Goal: Task Accomplishment & Management: Use online tool/utility

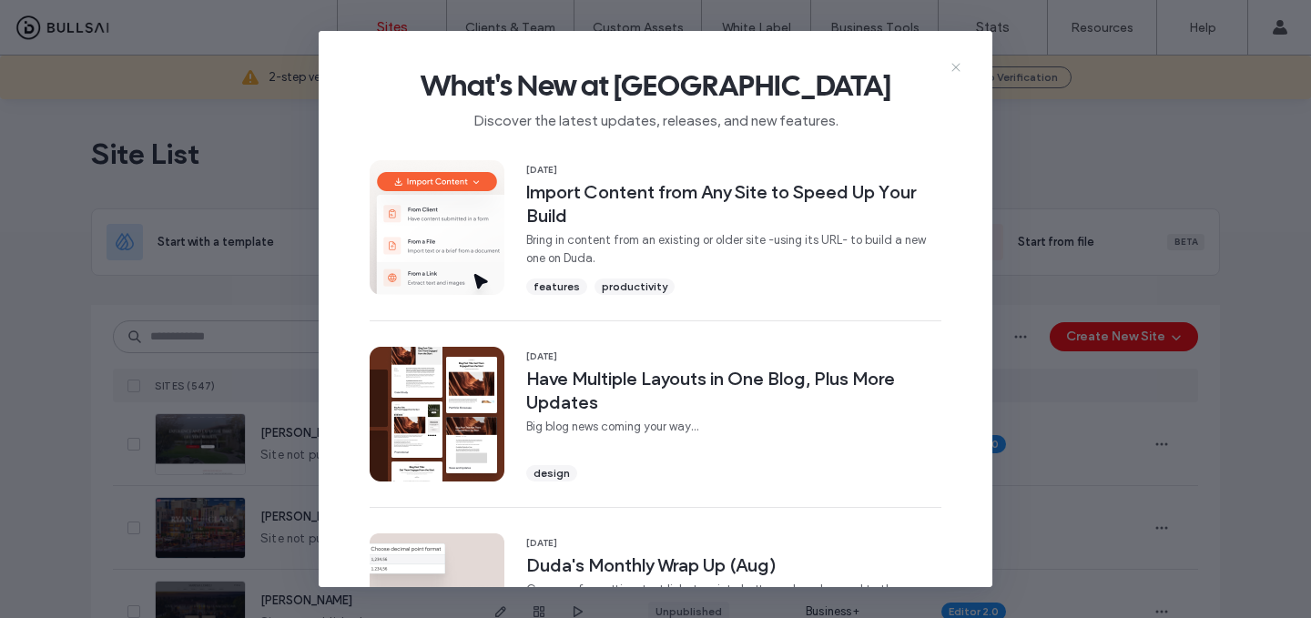
click at [955, 67] on use at bounding box center [956, 67] width 8 height 8
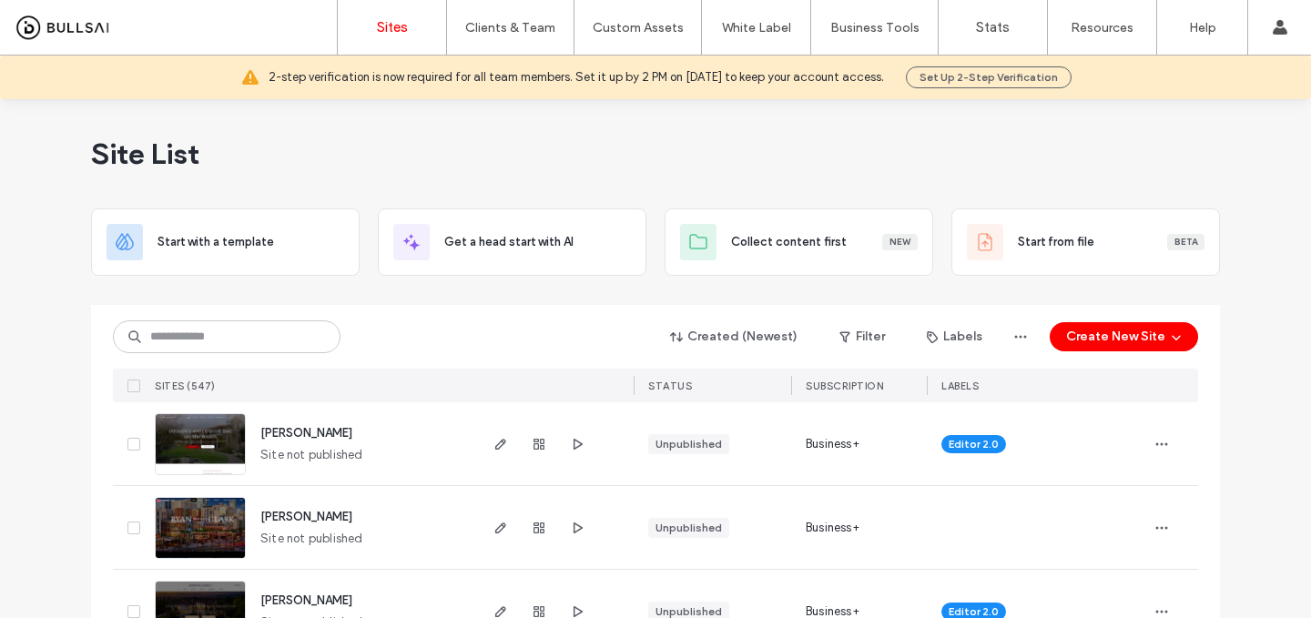
click at [319, 428] on span "debbie-woodruff" at bounding box center [306, 433] width 92 height 14
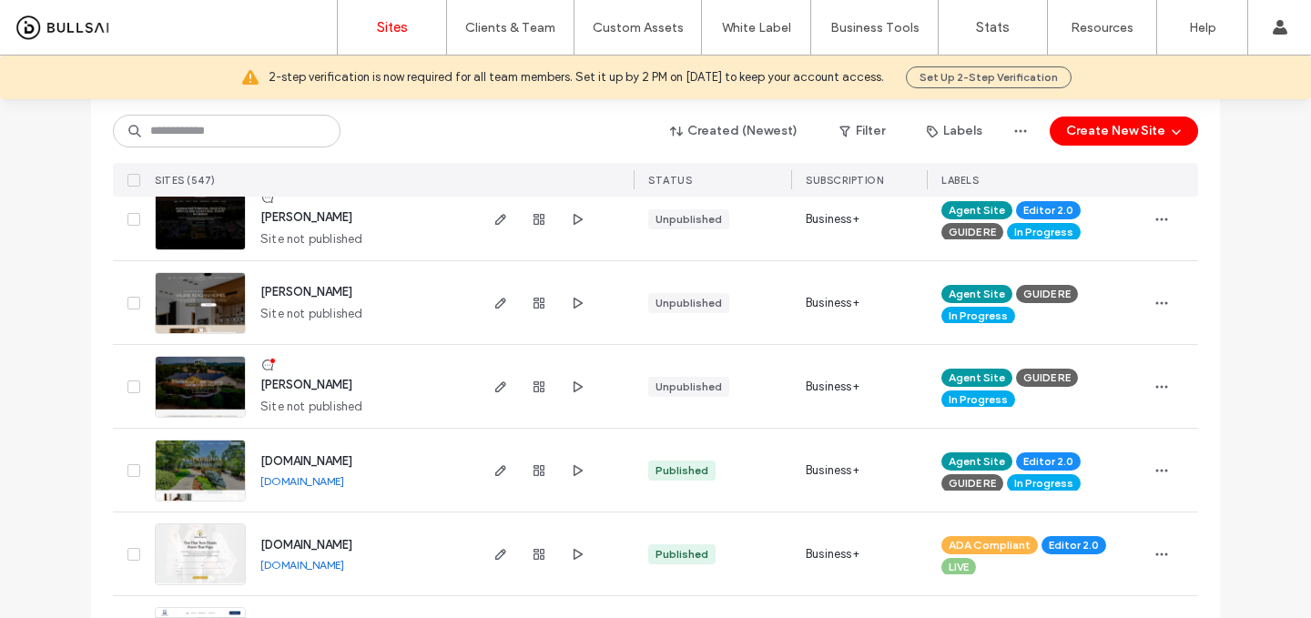
scroll to position [823, 0]
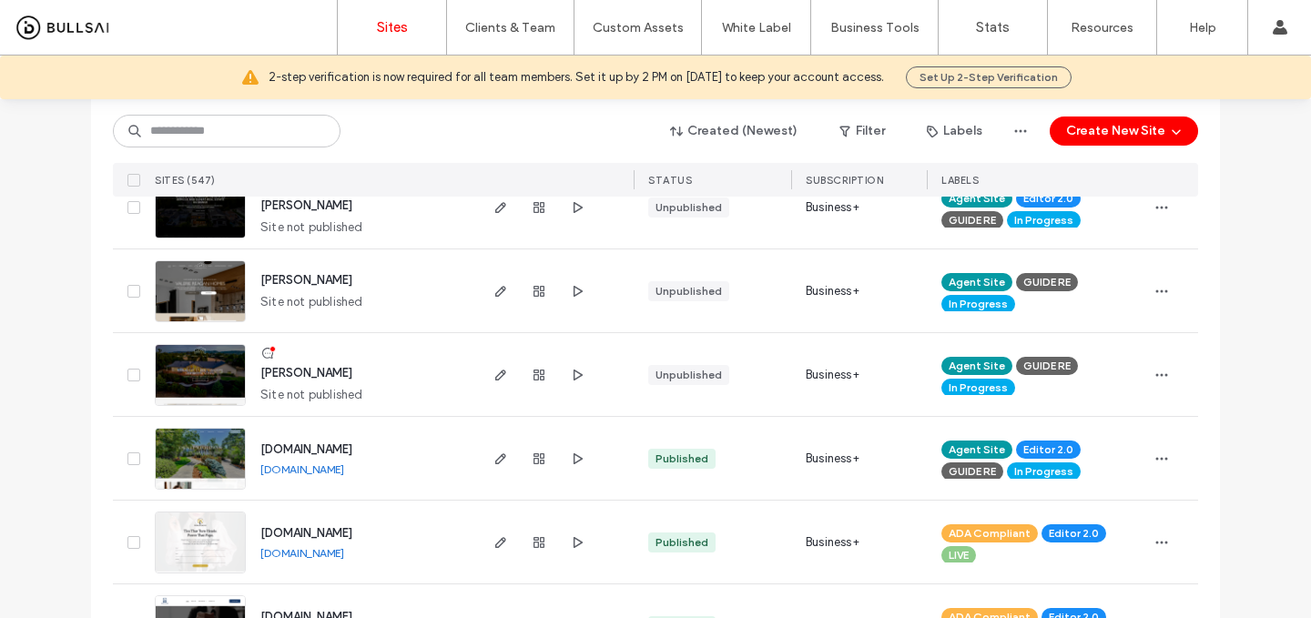
click at [303, 375] on span "sheri-bruce" at bounding box center [306, 373] width 92 height 14
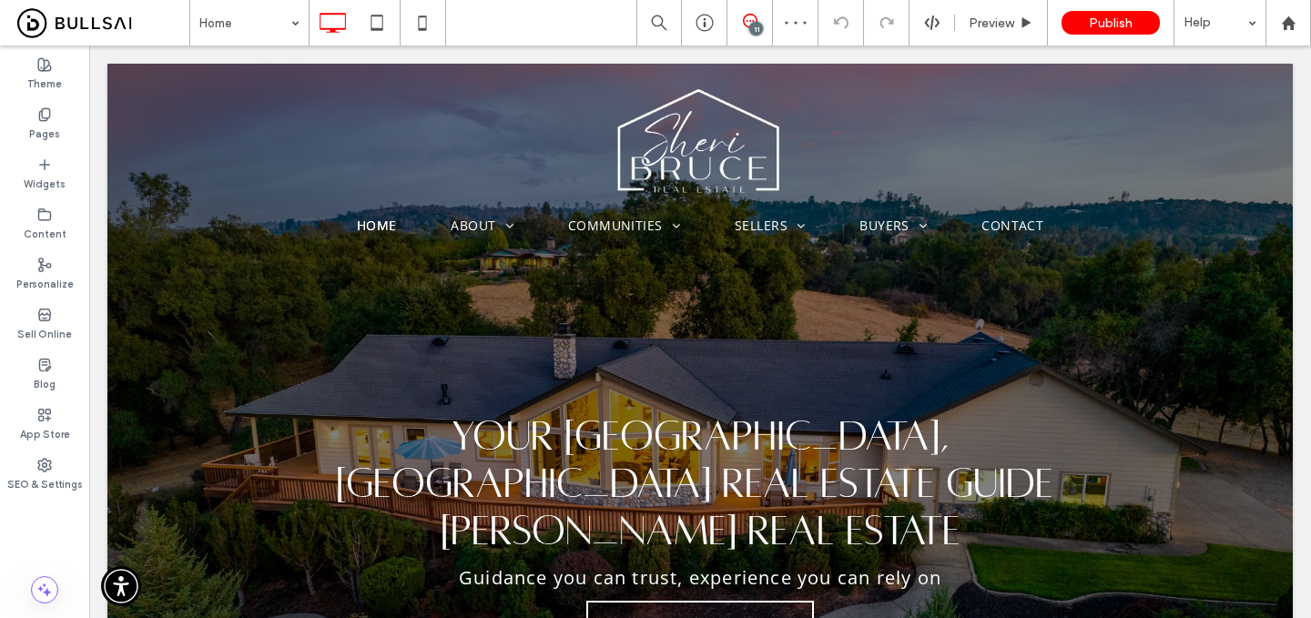
click at [752, 22] on icon at bounding box center [750, 21] width 15 height 15
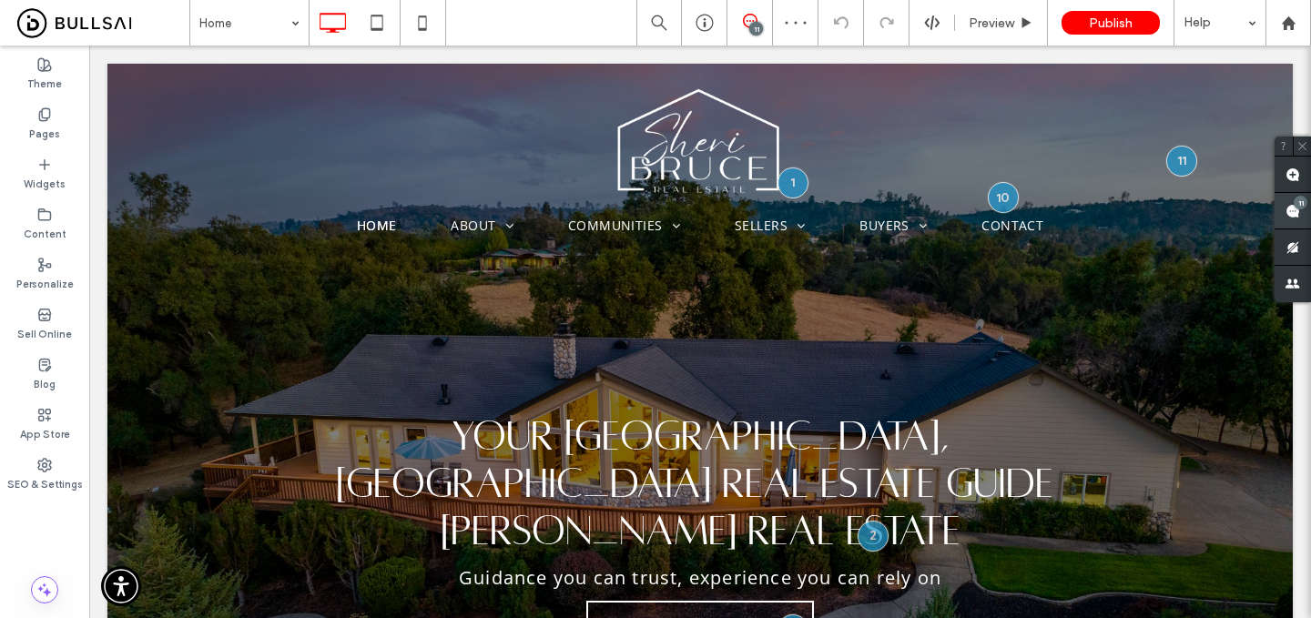
click at [1294, 205] on div "11" at bounding box center [1293, 211] width 36 height 36
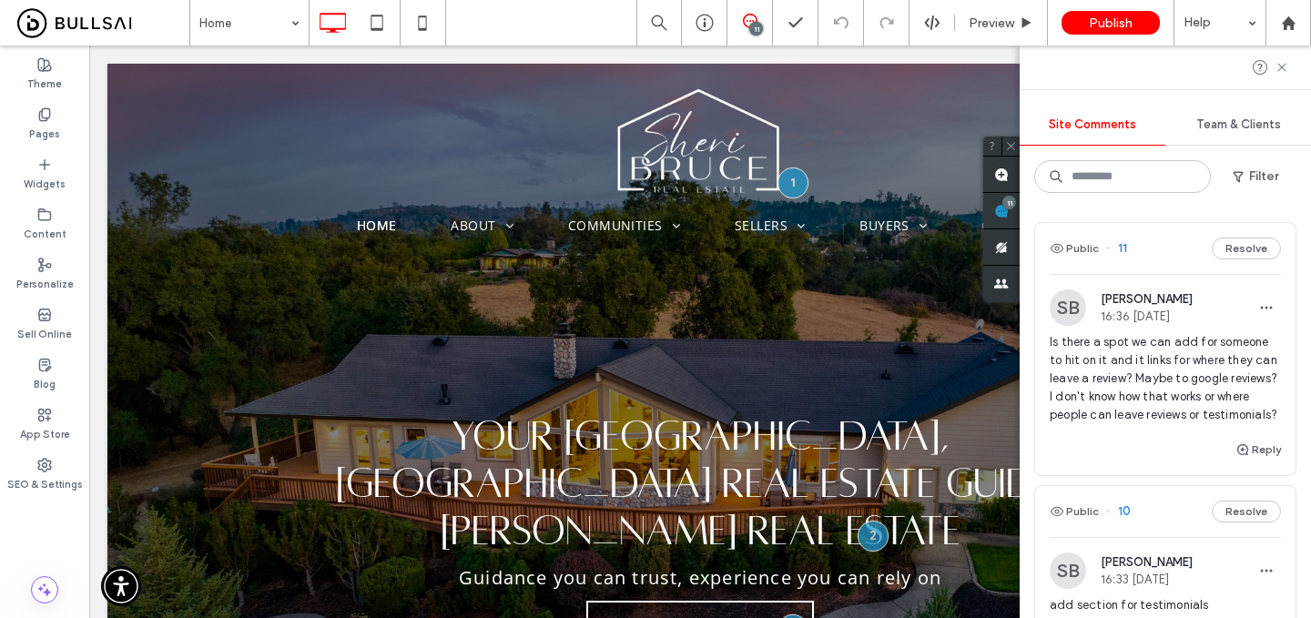
click at [1171, 344] on span "Is there a spot we can add for someone to hit on it and it links for where they…" at bounding box center [1165, 378] width 231 height 91
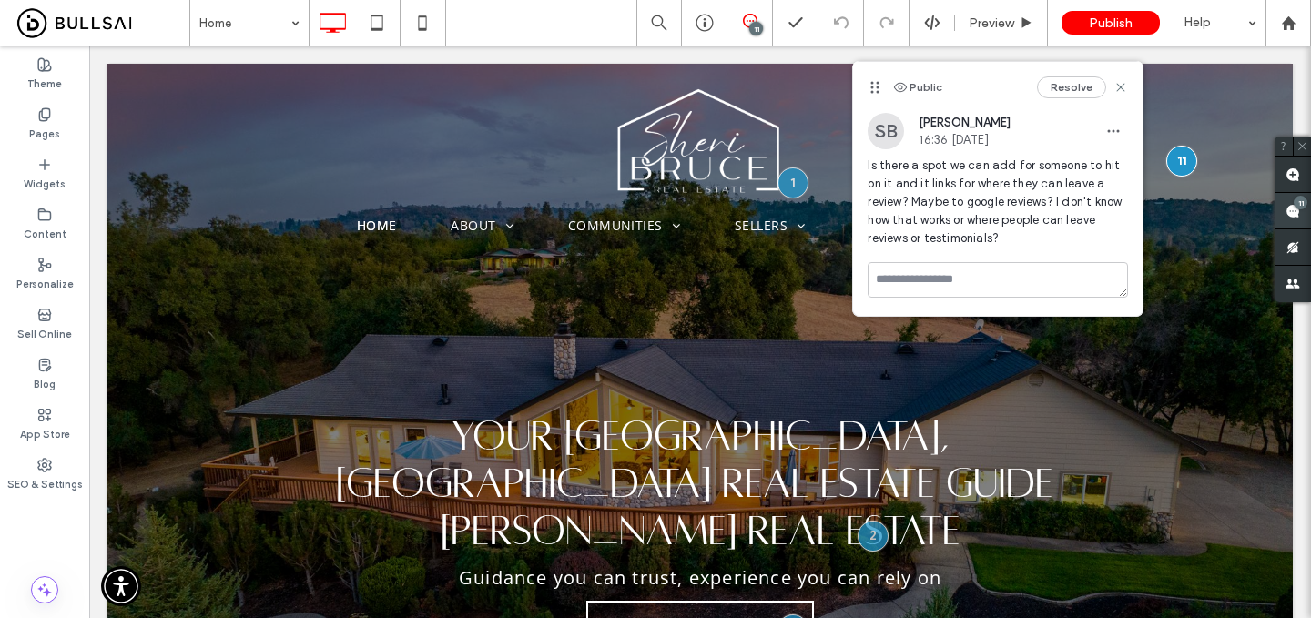
click at [1300, 209] on div "11" at bounding box center [1293, 211] width 36 height 36
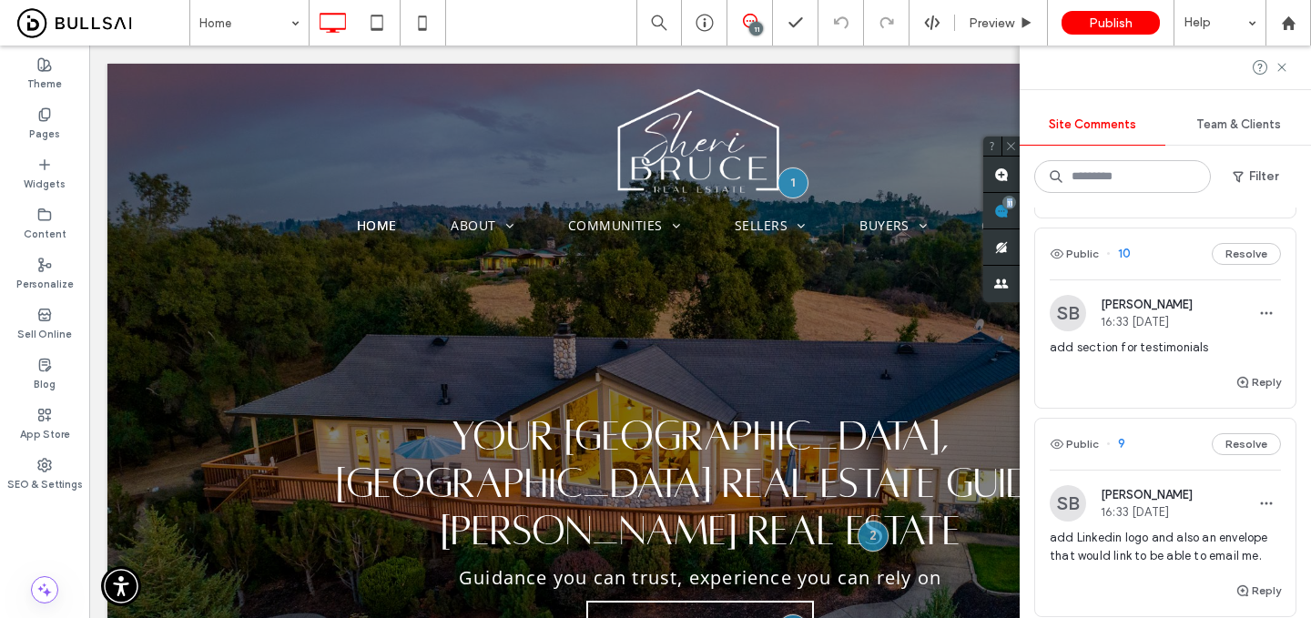
scroll to position [259, 0]
click at [1188, 350] on span "add section for testimonials" at bounding box center [1165, 347] width 231 height 18
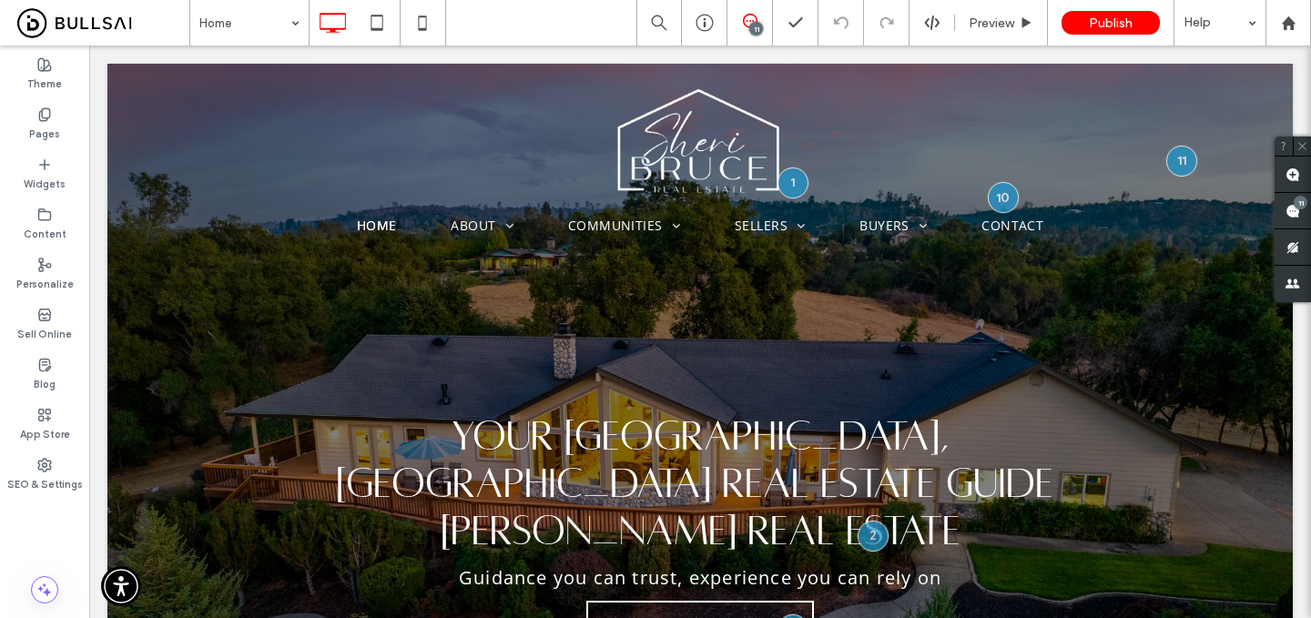
scroll to position [0, 0]
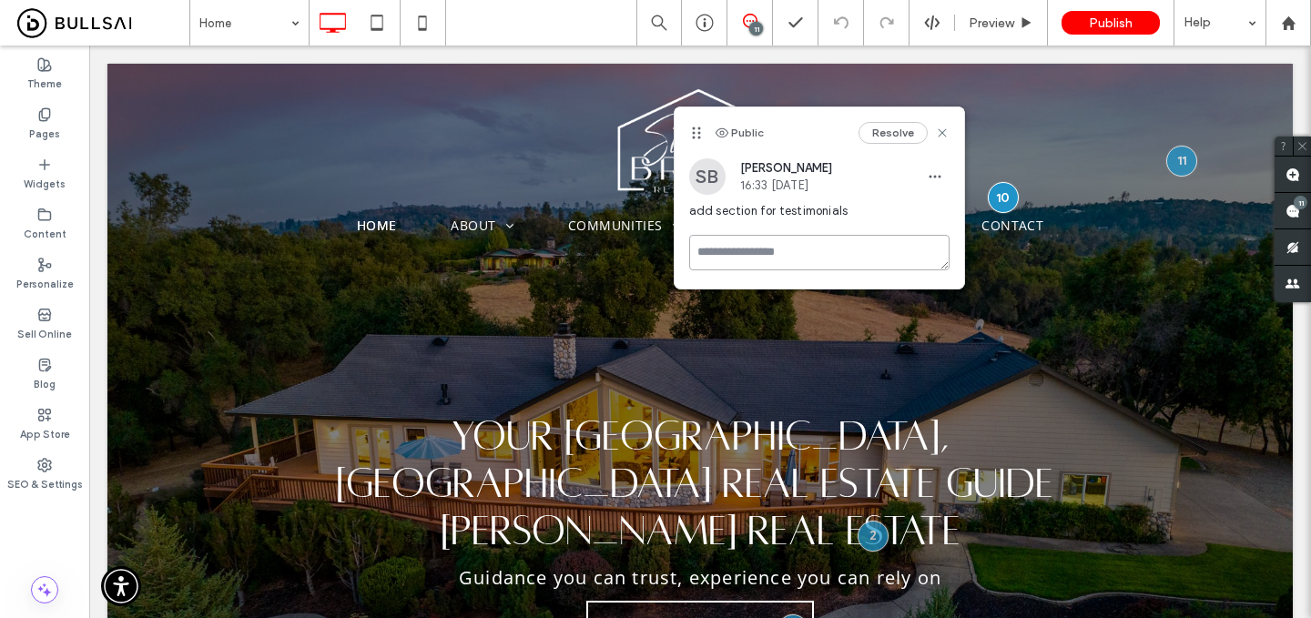
click at [866, 267] on textarea at bounding box center [819, 253] width 260 height 36
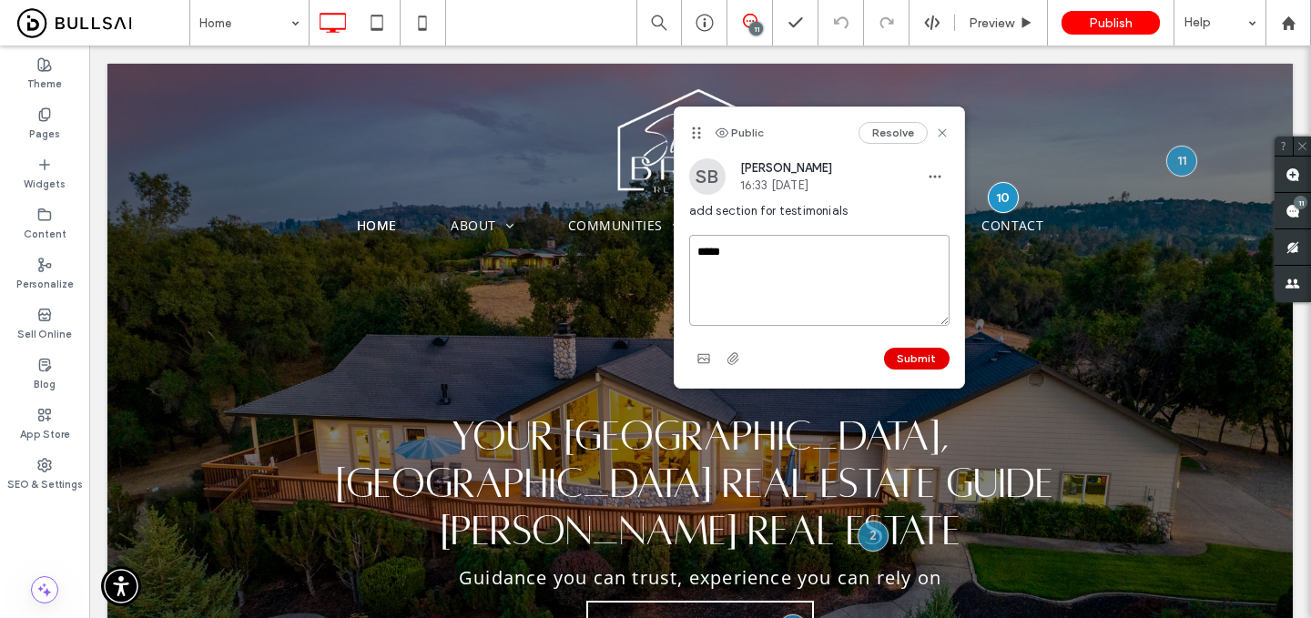
type textarea "*****"
click at [916, 357] on button "Submit" at bounding box center [917, 359] width 66 height 22
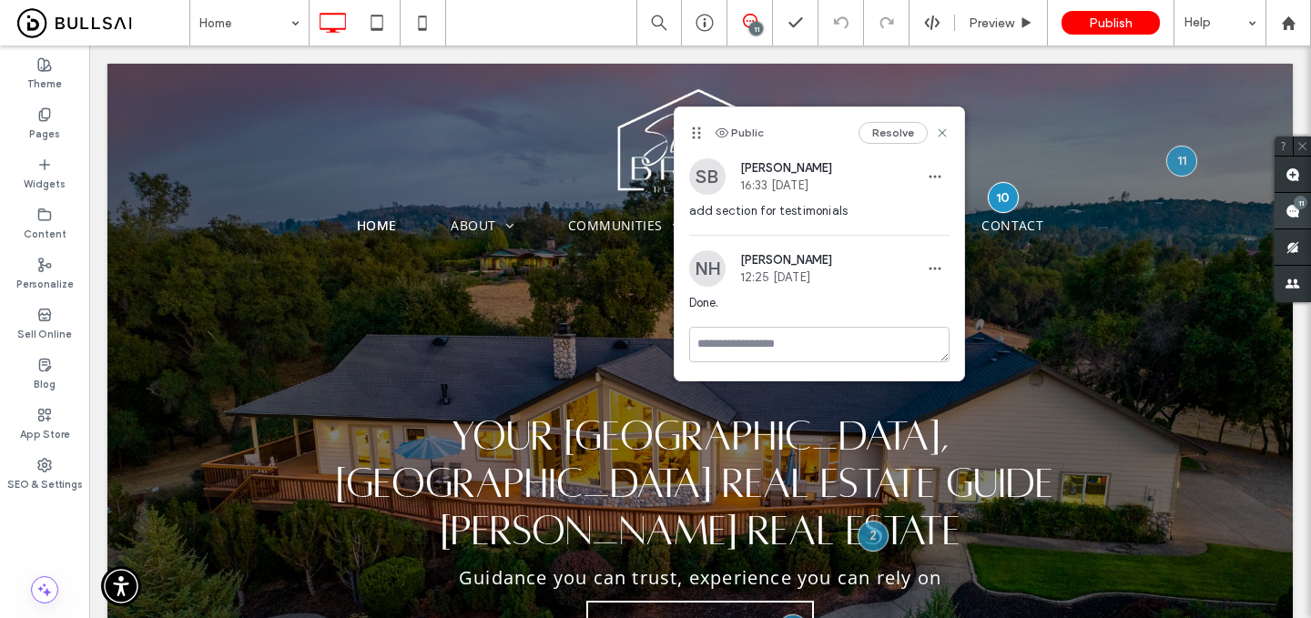
click at [1300, 204] on div "11" at bounding box center [1301, 203] width 14 height 14
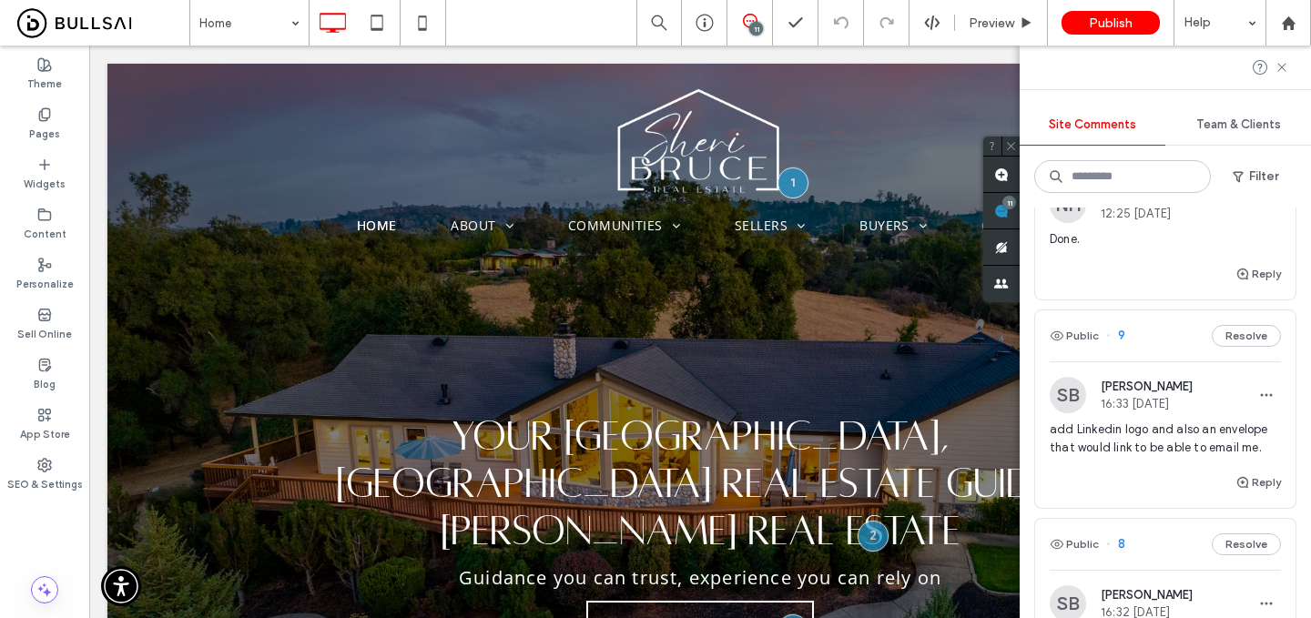
scroll to position [475, 0]
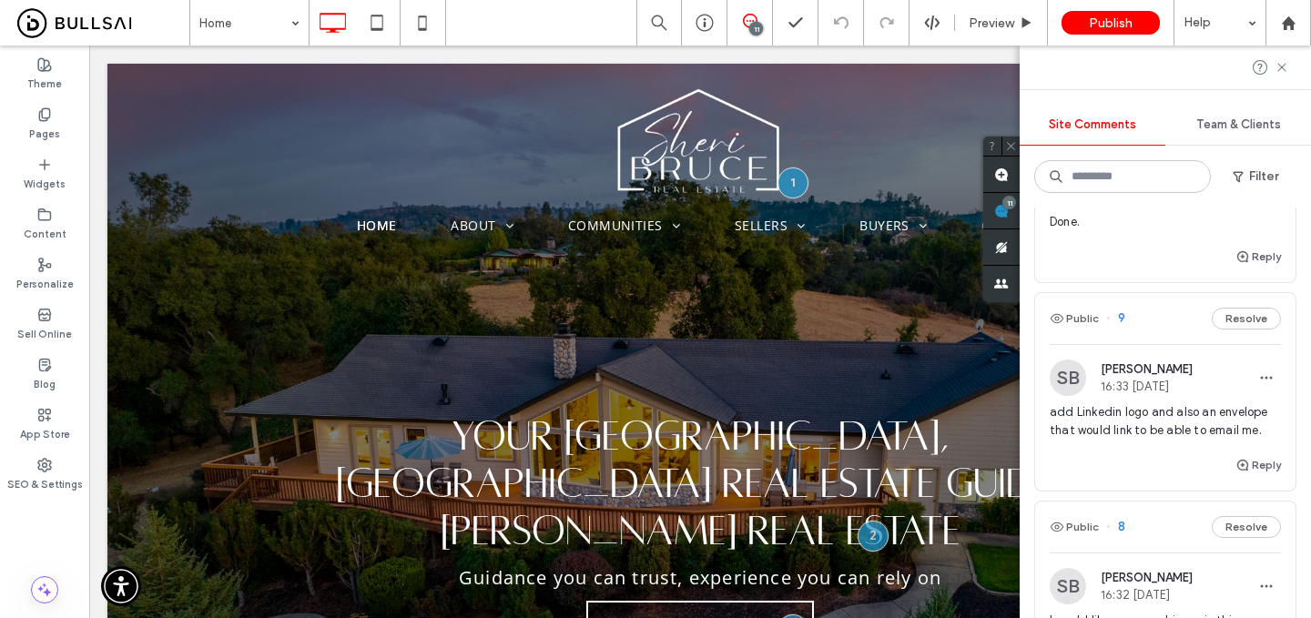
click at [1143, 414] on span "add Linkedin logo and also an envelope that would link to be able to email me." at bounding box center [1165, 421] width 231 height 36
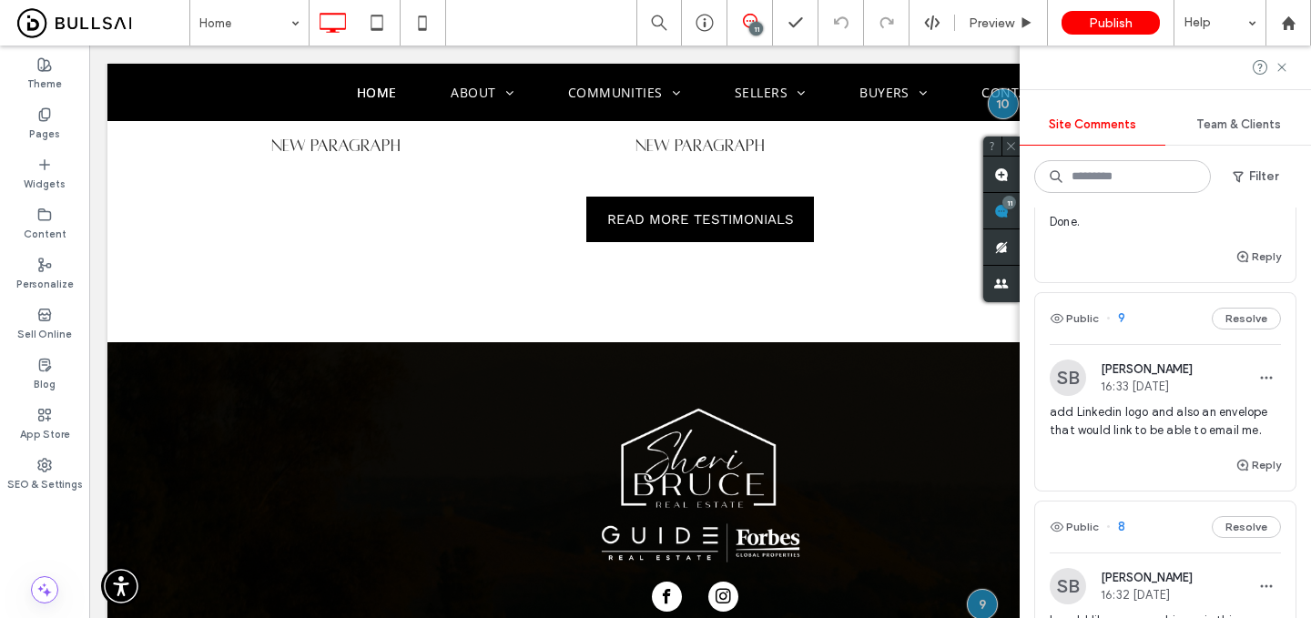
scroll to position [0, 0]
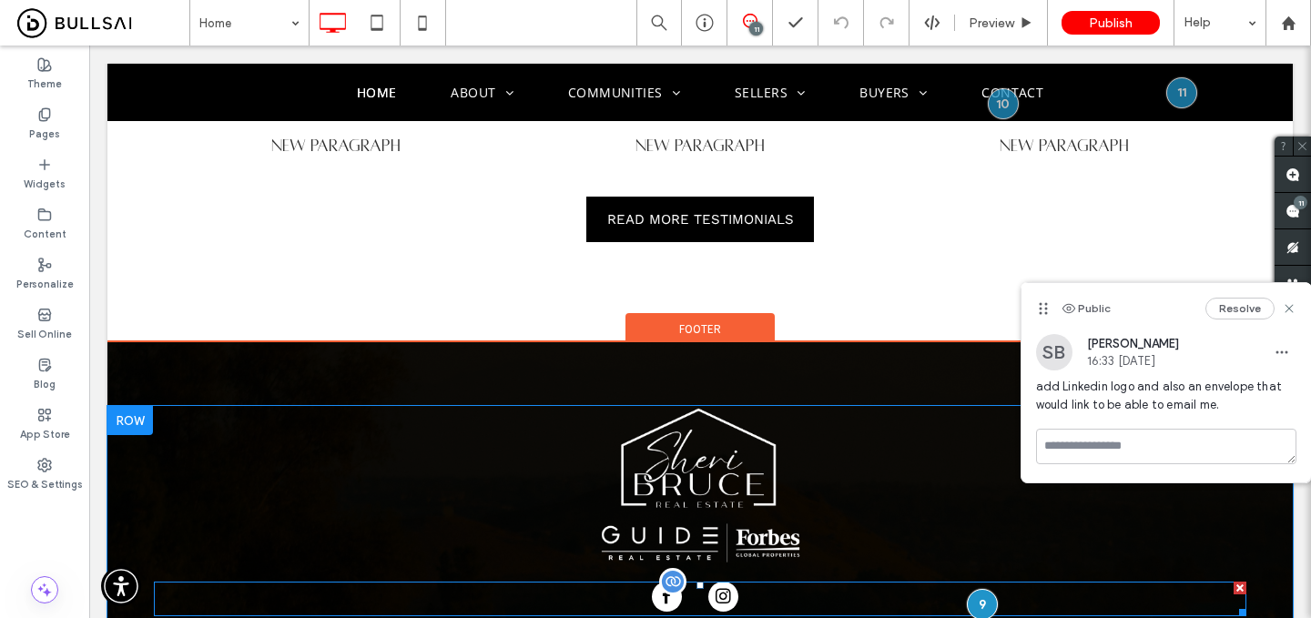
click at [737, 582] on span "instagram" at bounding box center [724, 597] width 30 height 30
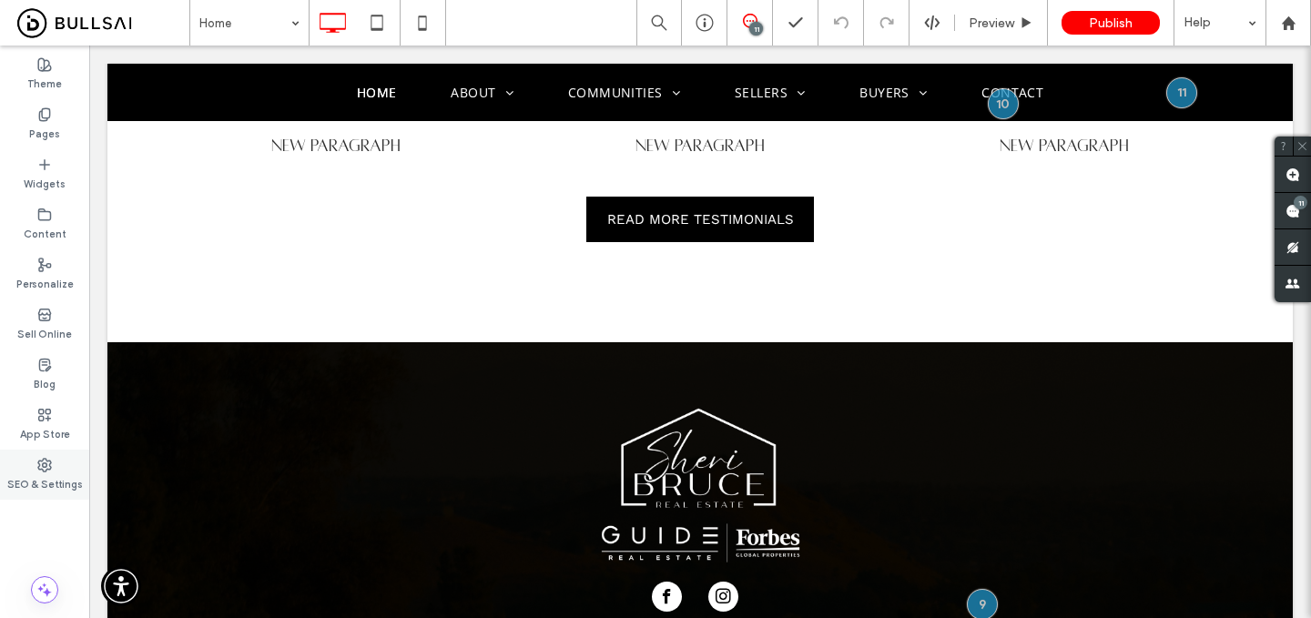
click at [50, 475] on label "SEO & Settings" at bounding box center [45, 483] width 76 height 20
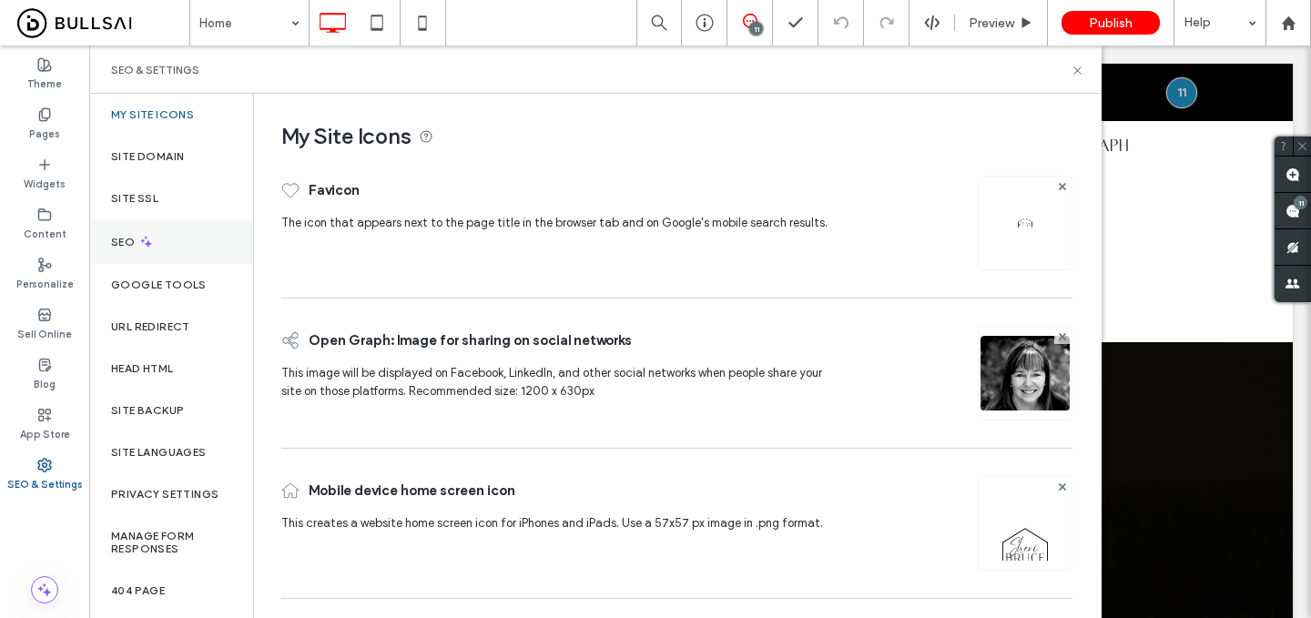
click at [178, 240] on div "SEO" at bounding box center [171, 241] width 164 height 45
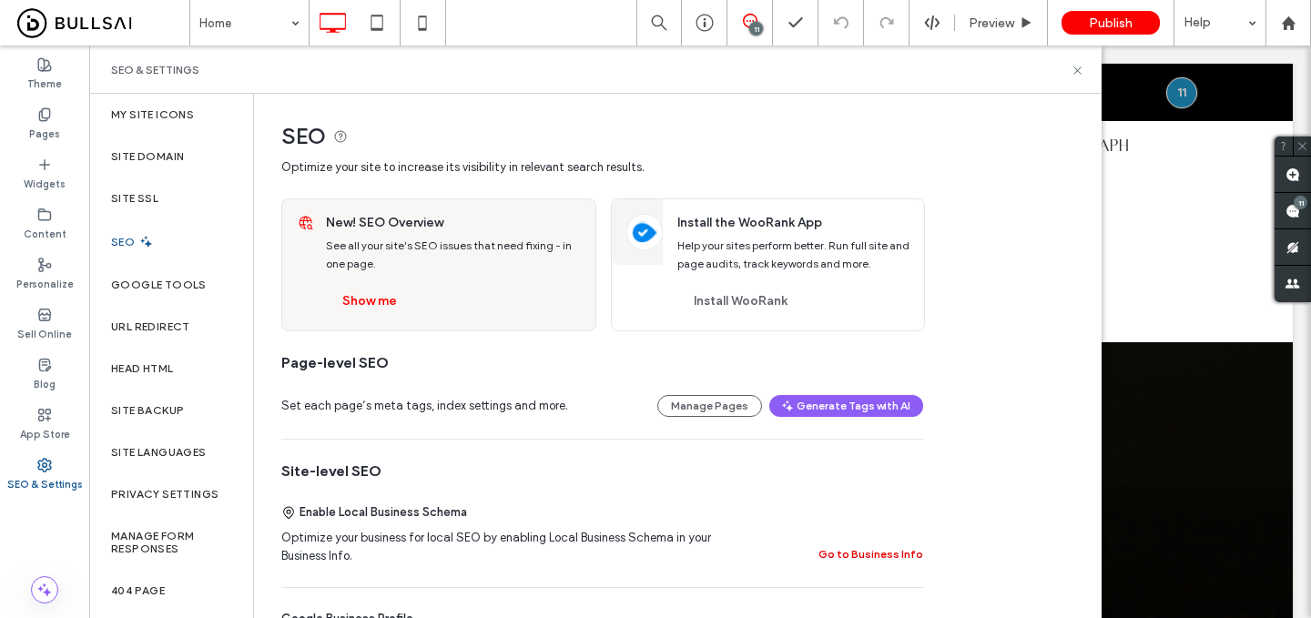
click at [864, 552] on button "Go to Business Info" at bounding box center [871, 555] width 105 height 22
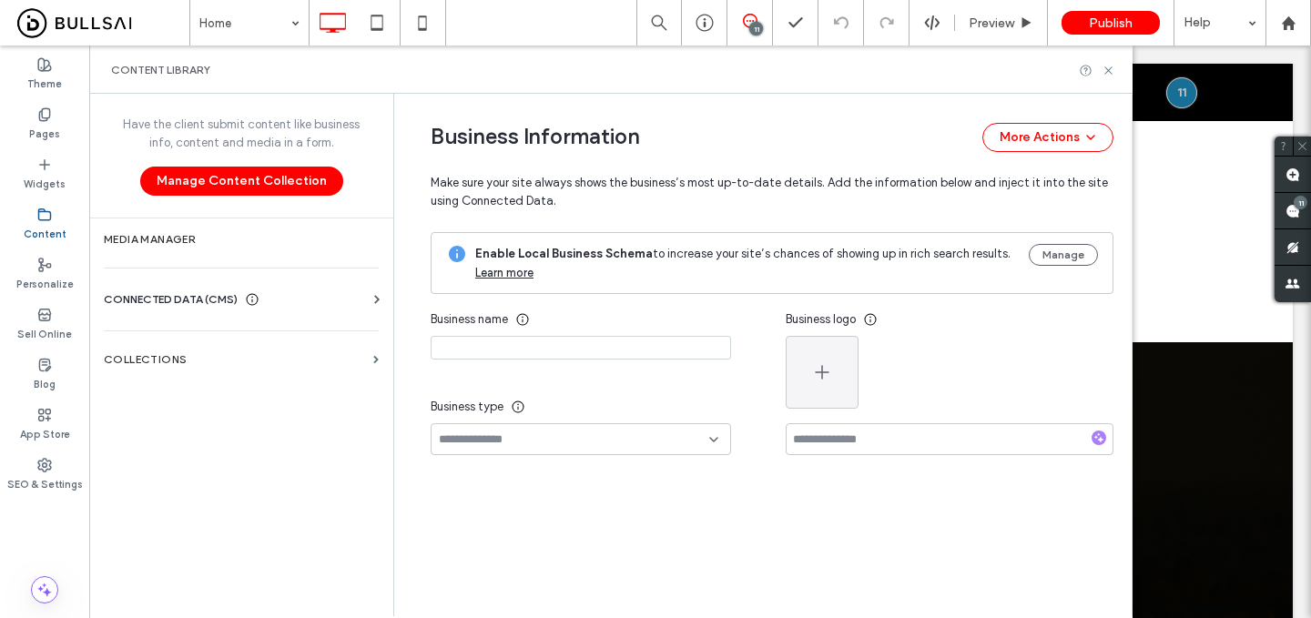
type input "**********"
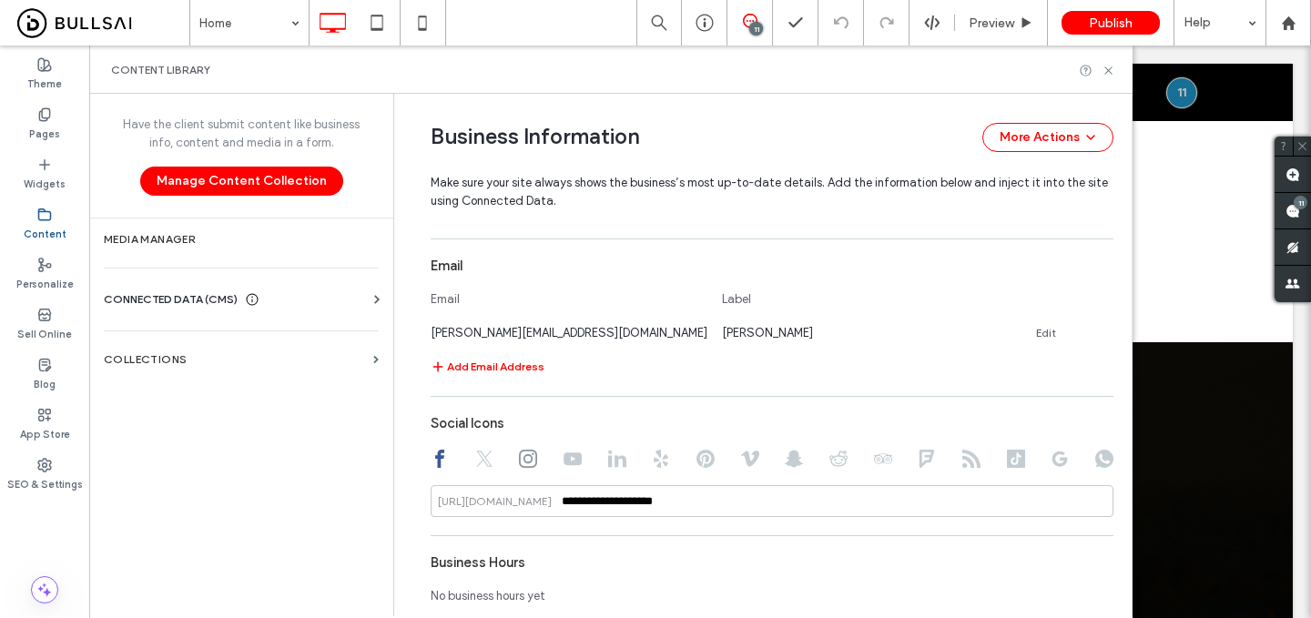
scroll to position [922, 0]
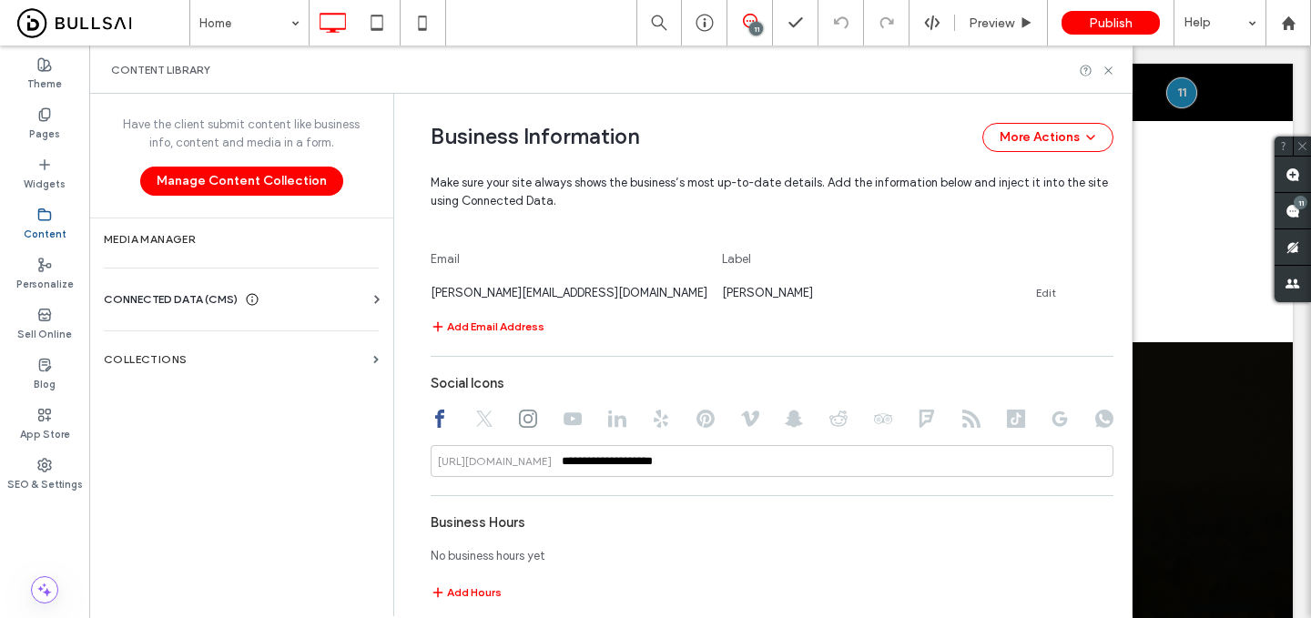
click at [608, 425] on icon at bounding box center [617, 419] width 18 height 18
click at [586, 464] on input at bounding box center [772, 461] width 683 height 32
paste input "**********"
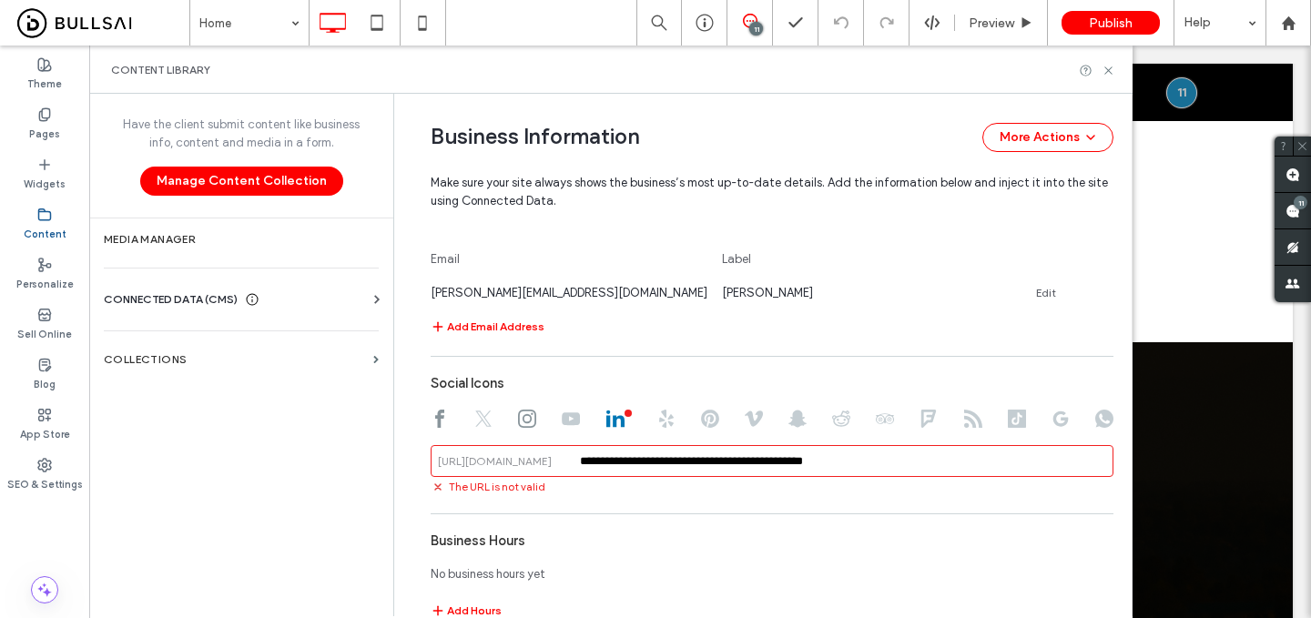
drag, startPoint x: 736, startPoint y: 465, endPoint x: 523, endPoint y: 463, distance: 213.1
click at [523, 463] on div "**********" at bounding box center [772, 461] width 683 height 32
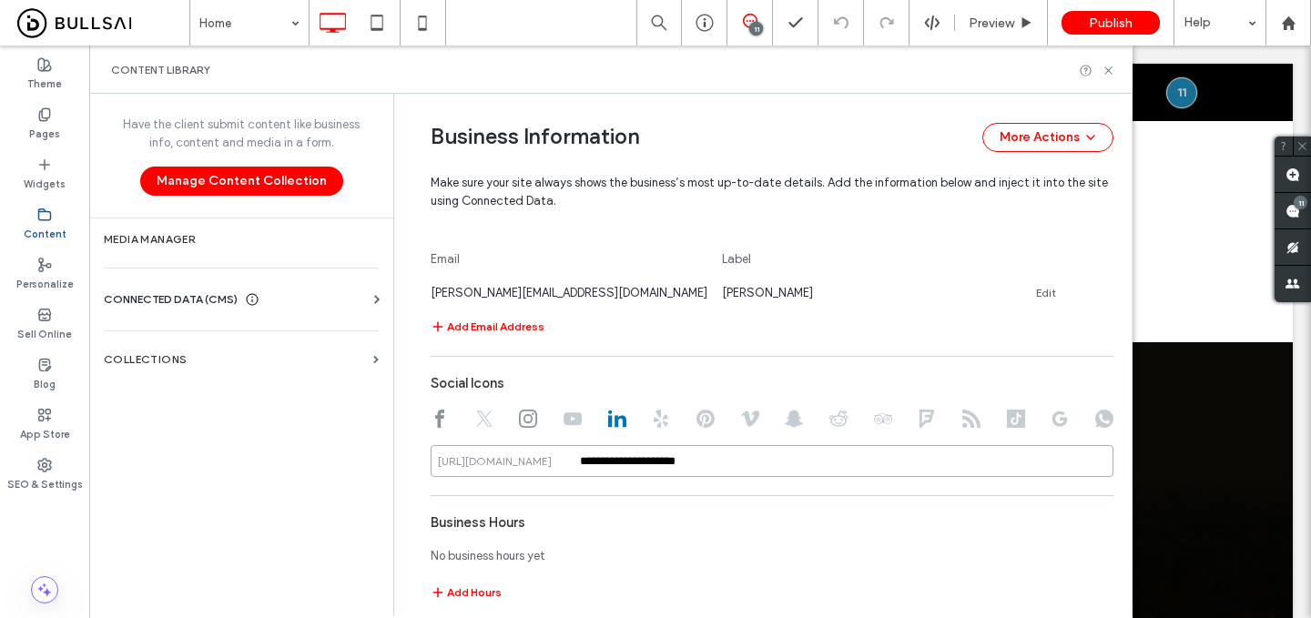
type input "**********"
click at [708, 377] on div "Social Icons" at bounding box center [772, 383] width 683 height 35
click at [990, 20] on span "Preview" at bounding box center [992, 22] width 46 height 15
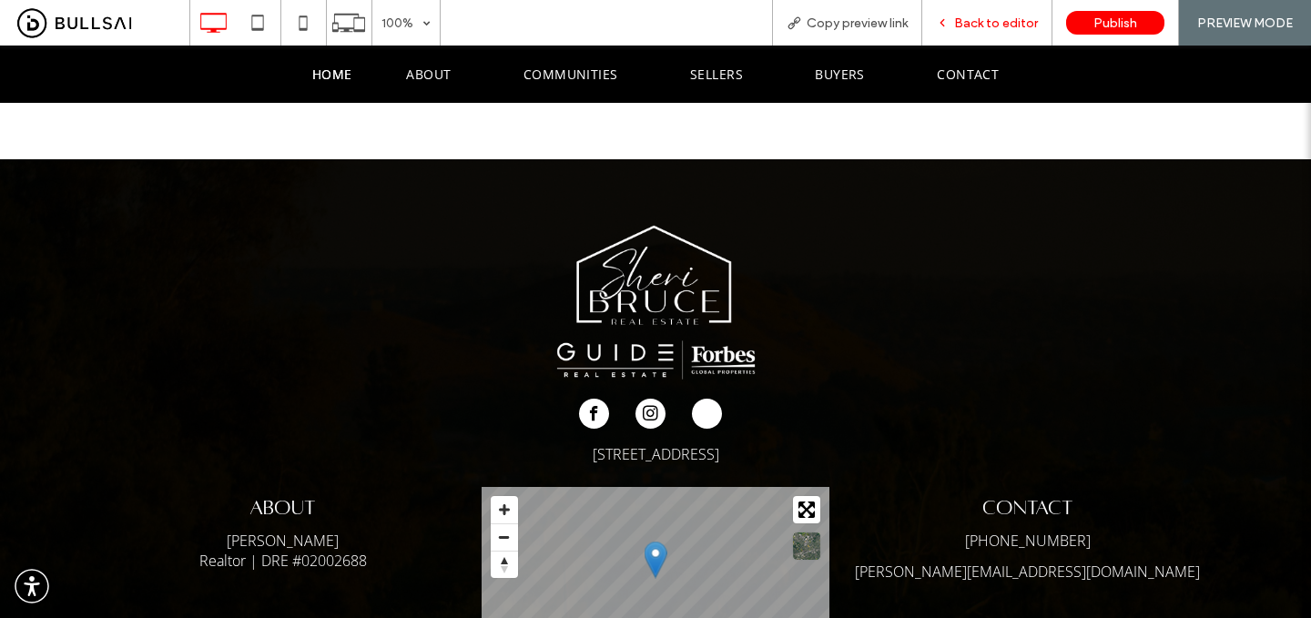
scroll to position [5052, 0]
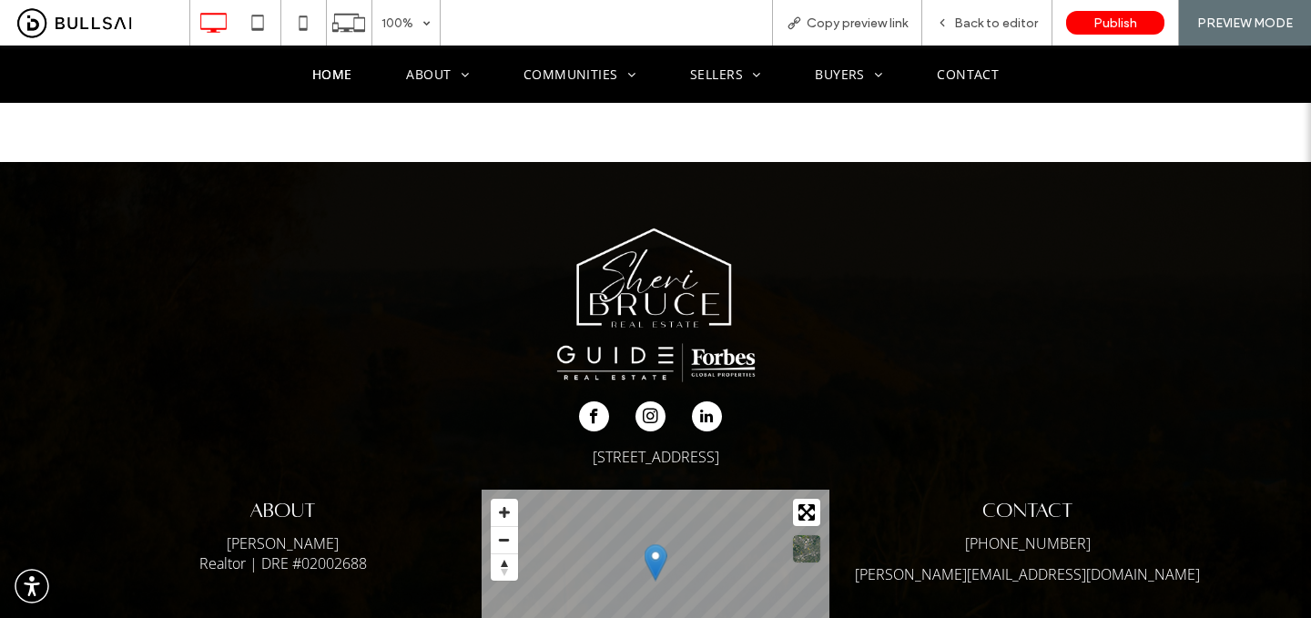
click at [698, 402] on span "linkedin" at bounding box center [707, 417] width 30 height 30
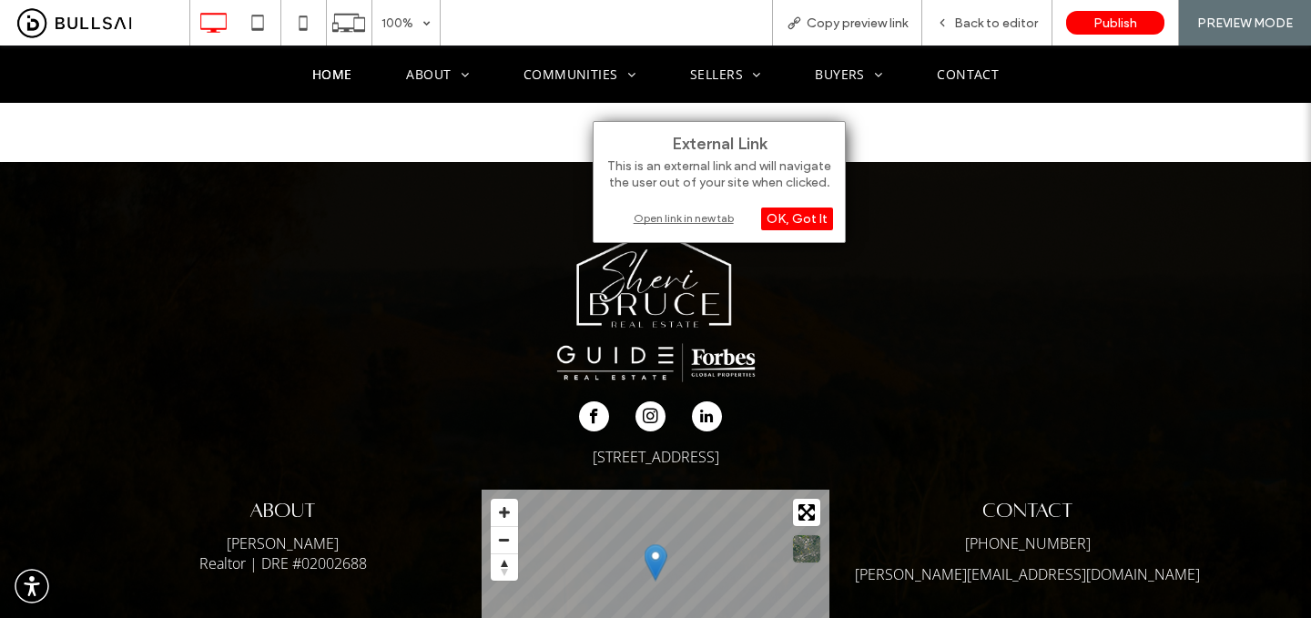
click at [715, 218] on div "Open link in new tab" at bounding box center [720, 218] width 228 height 19
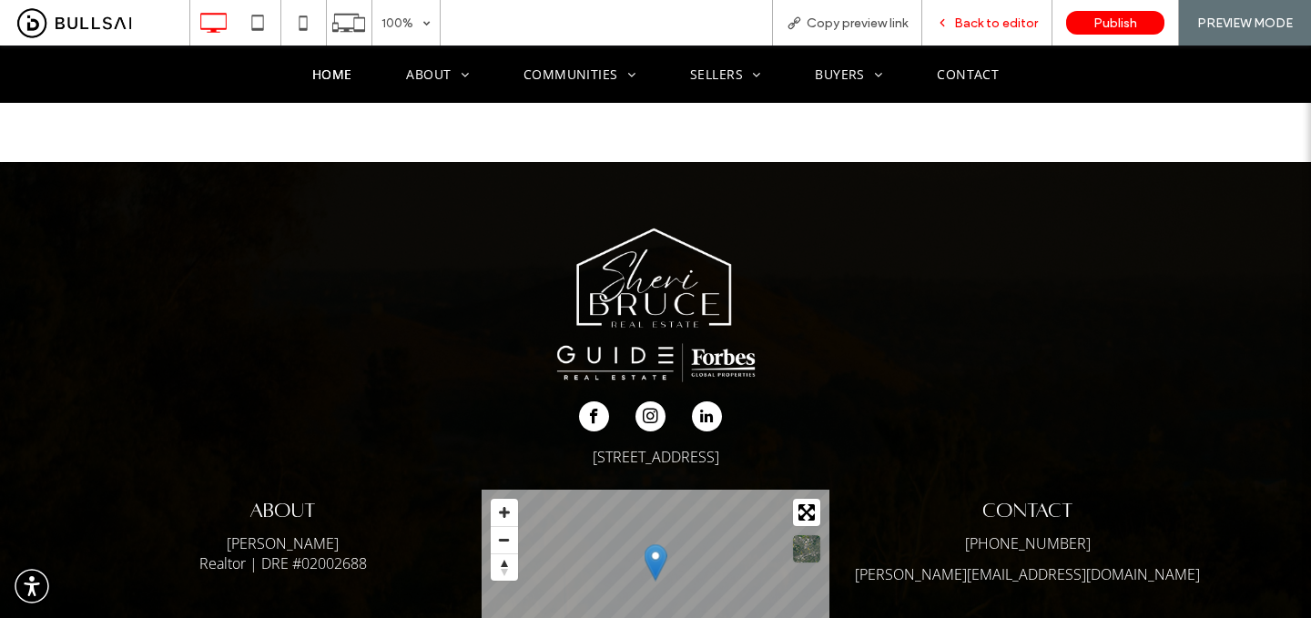
click at [1002, 22] on span "Back to editor" at bounding box center [996, 22] width 84 height 15
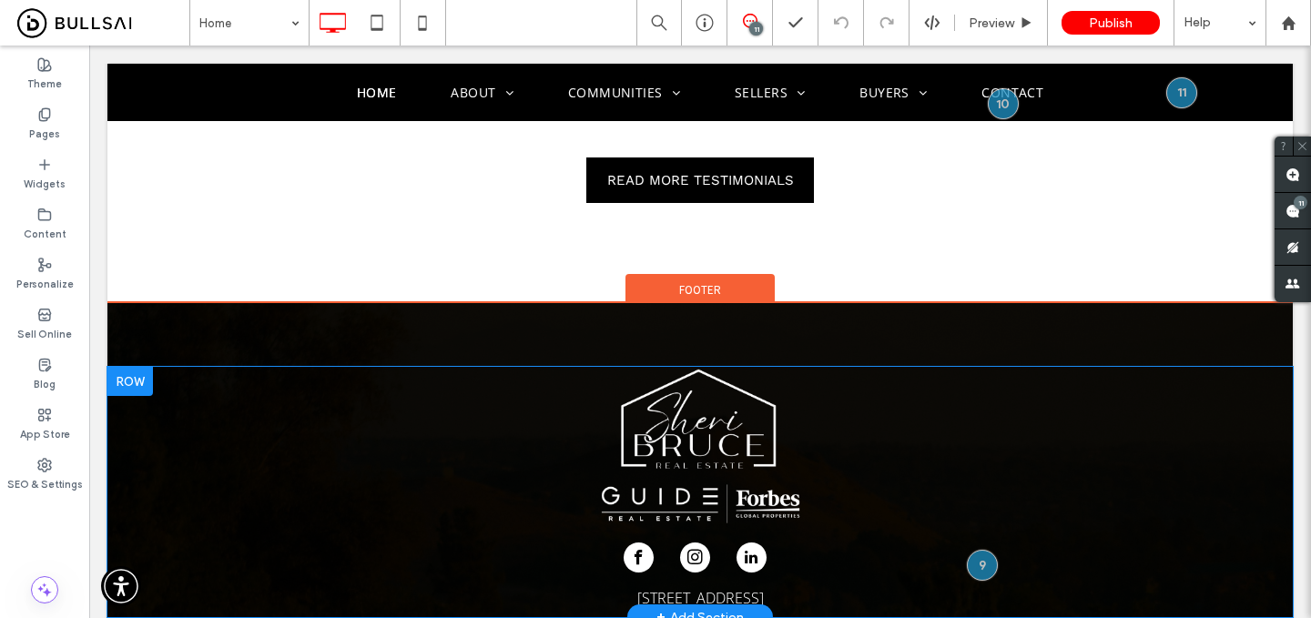
scroll to position [5102, 0]
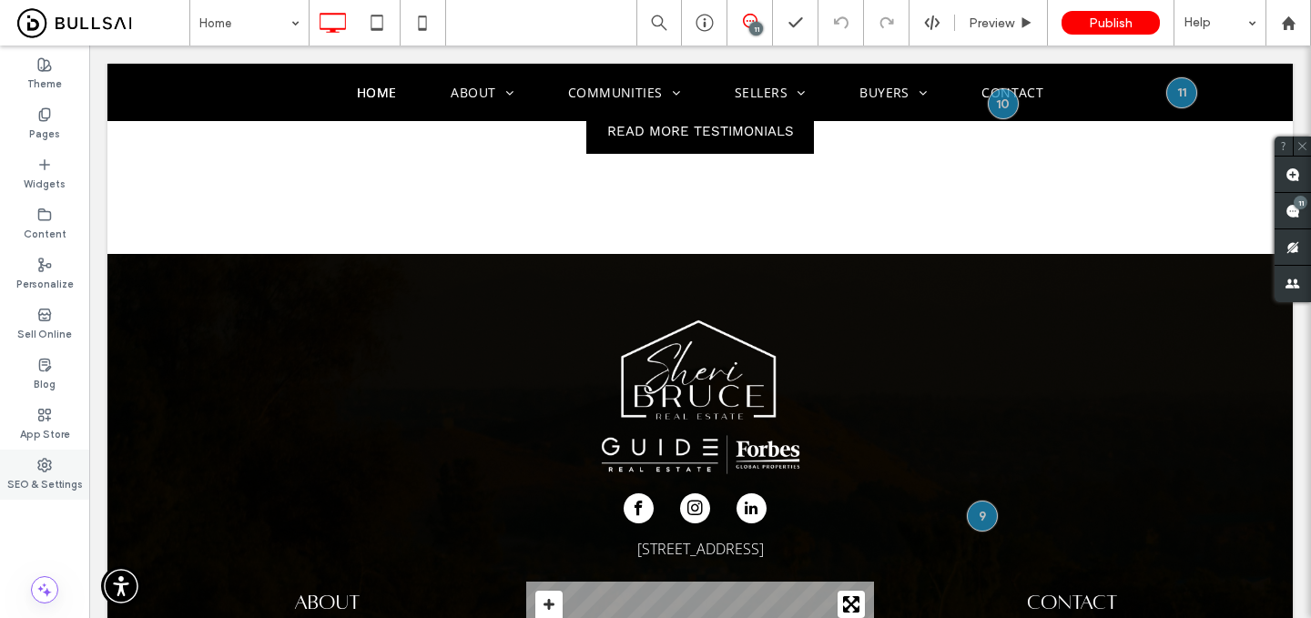
click at [63, 466] on div "SEO & Settings" at bounding box center [44, 475] width 89 height 50
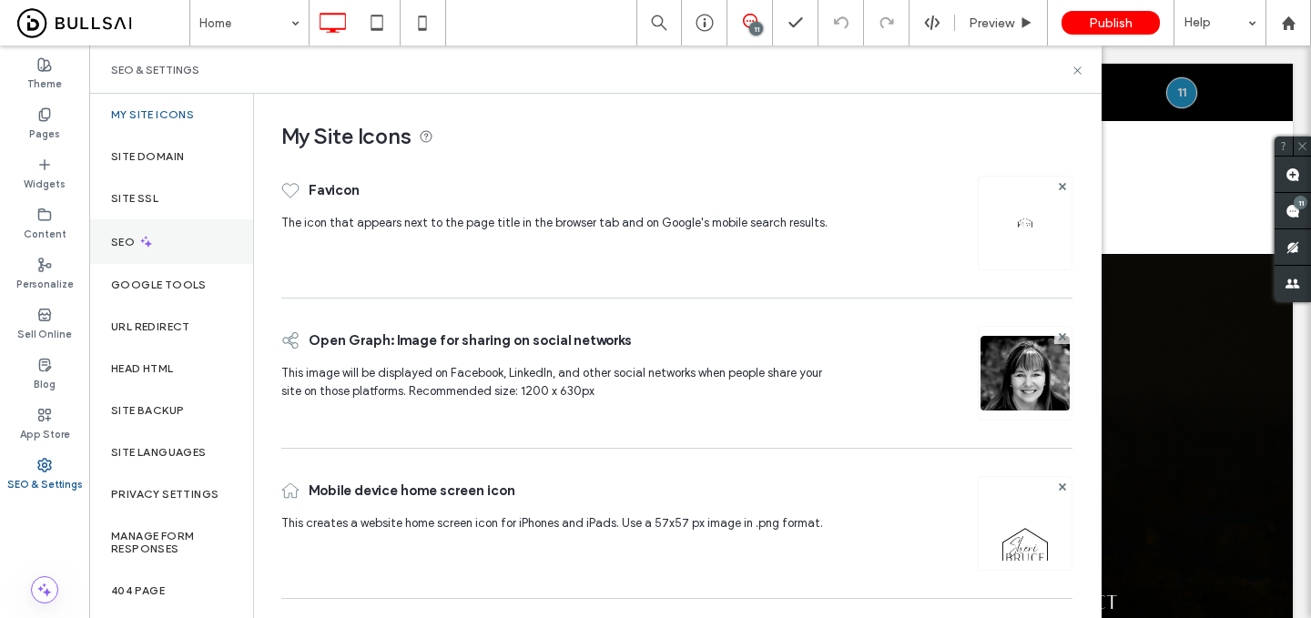
click at [204, 244] on div "SEO" at bounding box center [171, 241] width 164 height 45
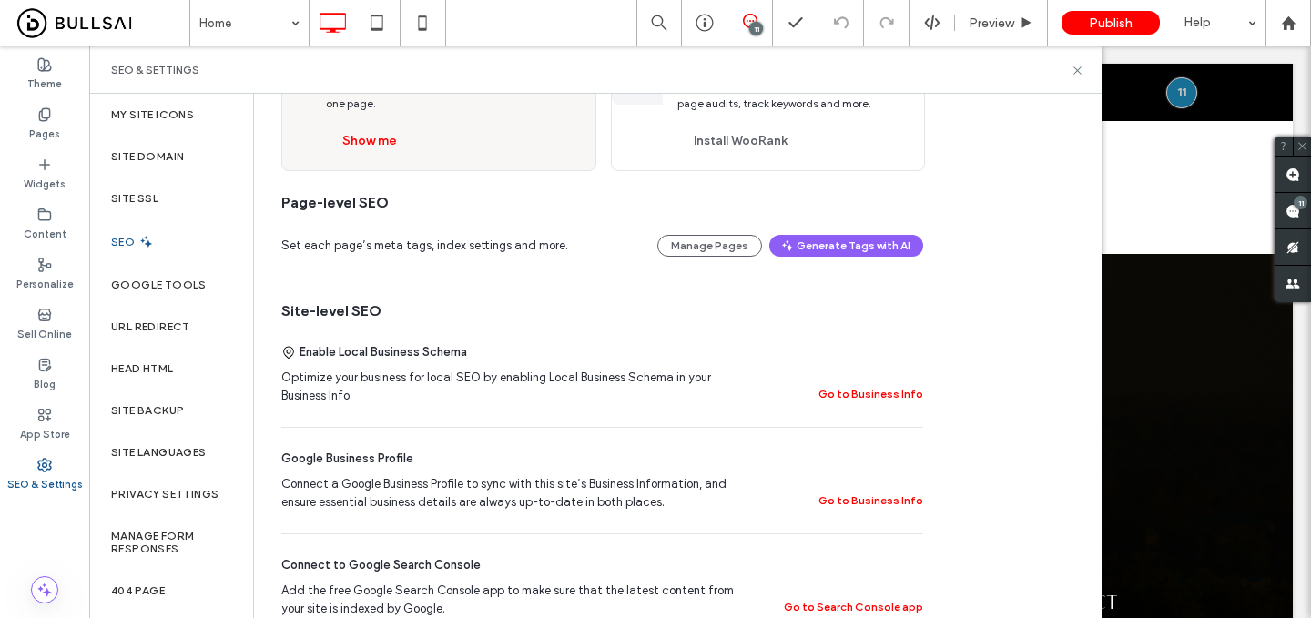
scroll to position [162, 0]
click at [865, 393] on button "Go to Business Info" at bounding box center [871, 393] width 105 height 22
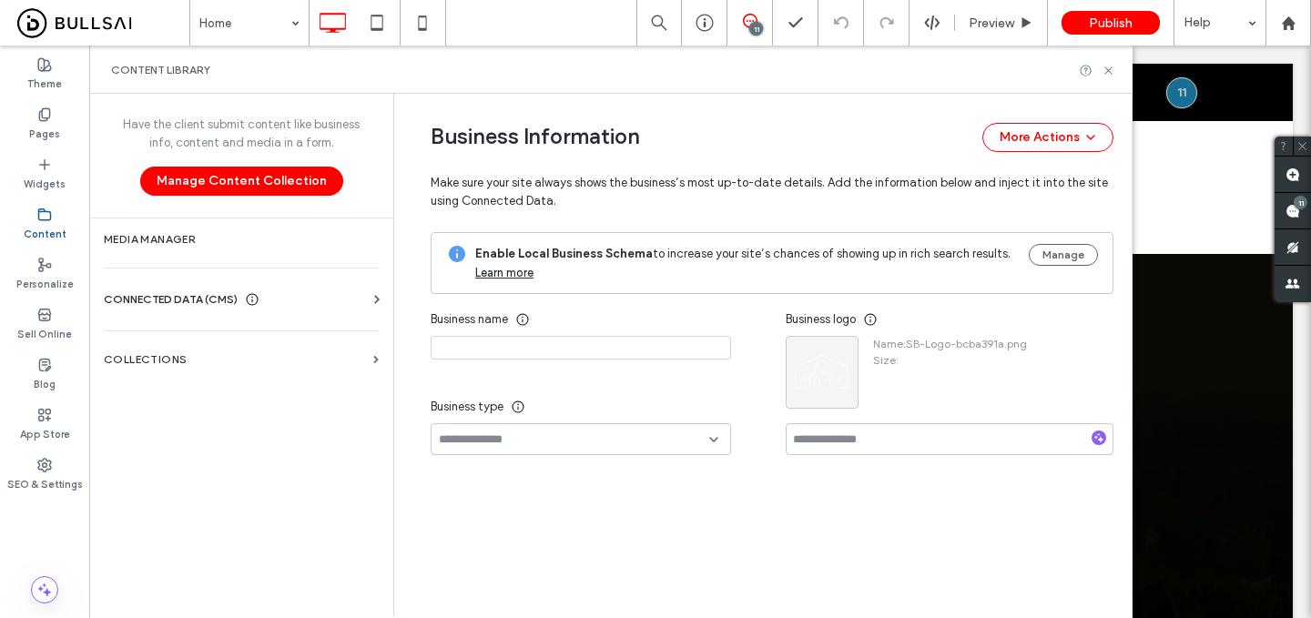
type input "**********"
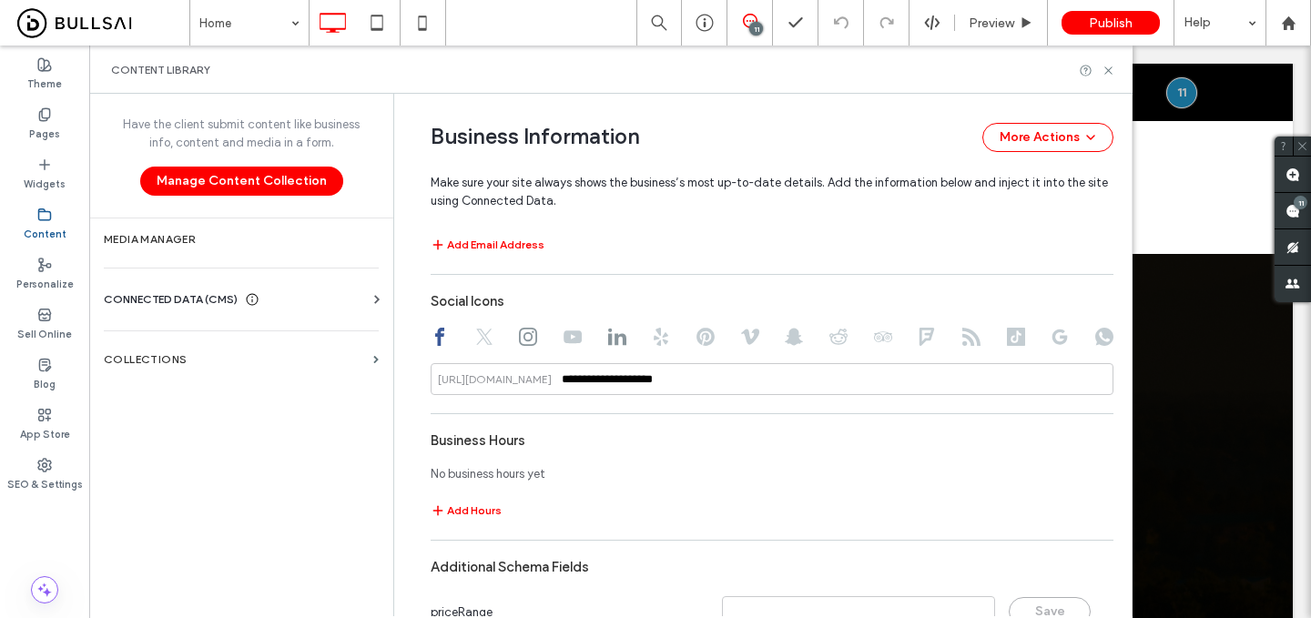
scroll to position [1006, 0]
click at [613, 346] on div at bounding box center [617, 336] width 18 height 22
click at [608, 339] on icon at bounding box center [617, 334] width 18 height 18
click at [747, 377] on input "**********" at bounding box center [772, 377] width 683 height 32
drag, startPoint x: 718, startPoint y: 384, endPoint x: 639, endPoint y: 379, distance: 78.5
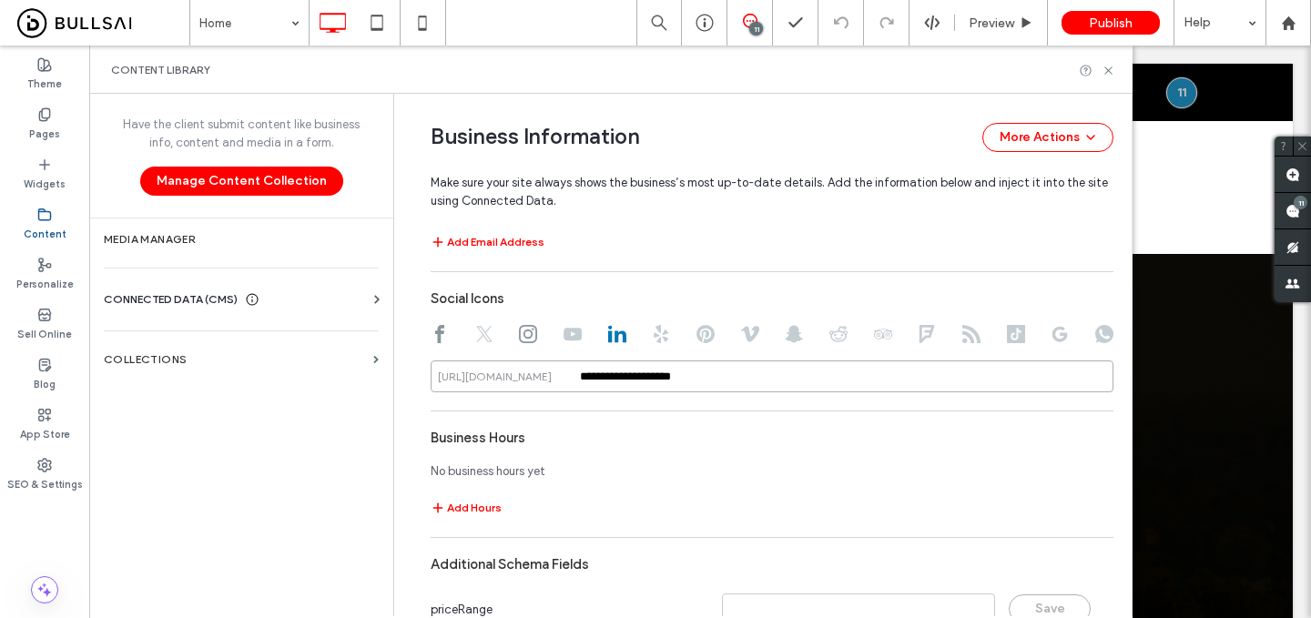
click at [639, 379] on input "**********" at bounding box center [772, 377] width 683 height 32
type input "**********"
click at [821, 250] on div "Add Email Address" at bounding box center [772, 242] width 683 height 22
click at [1106, 66] on icon at bounding box center [1109, 71] width 14 height 14
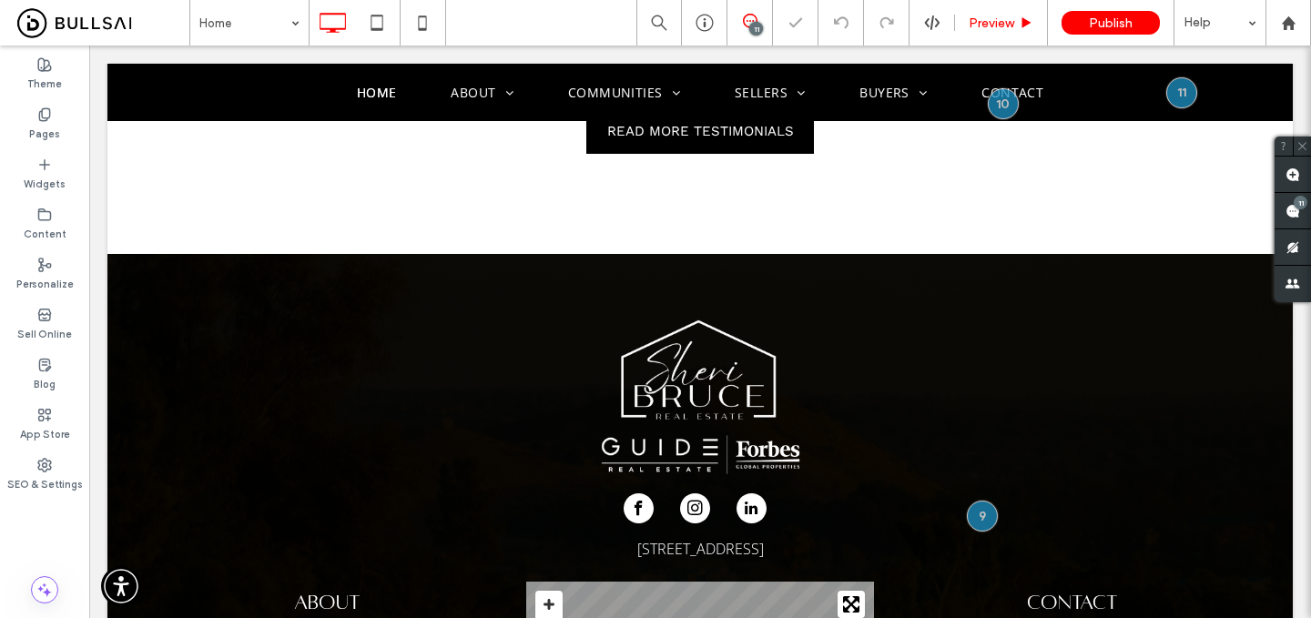
click at [1010, 20] on span "Preview" at bounding box center [992, 22] width 46 height 15
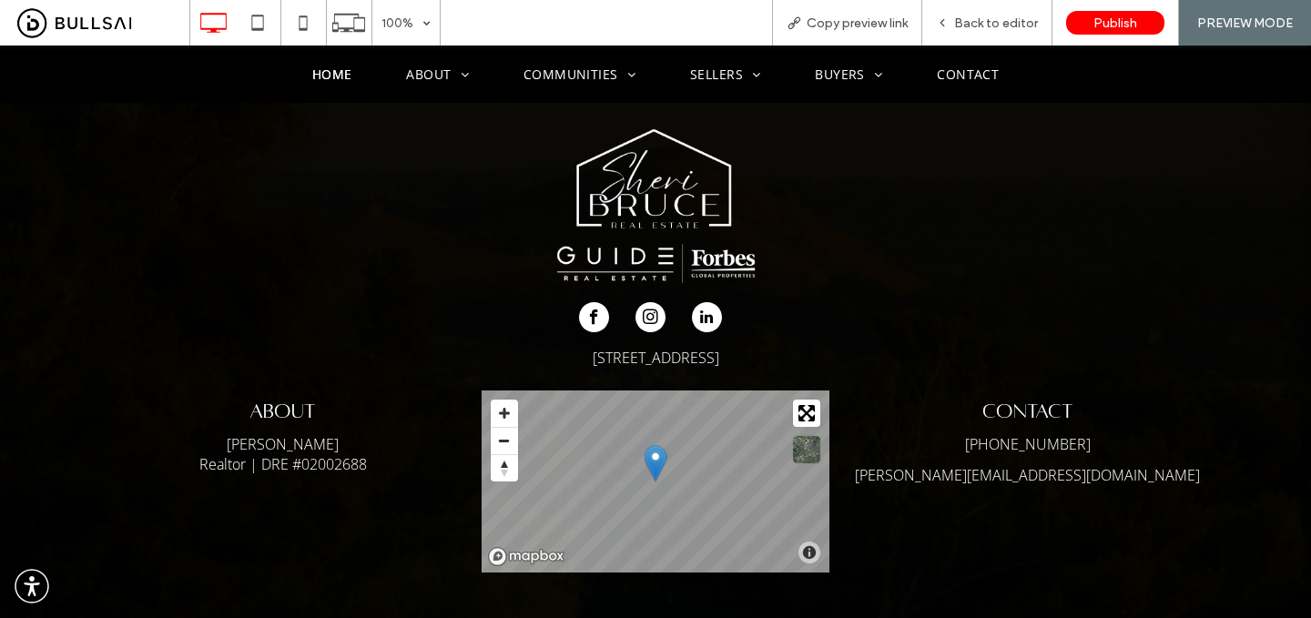
scroll to position [5148, 0]
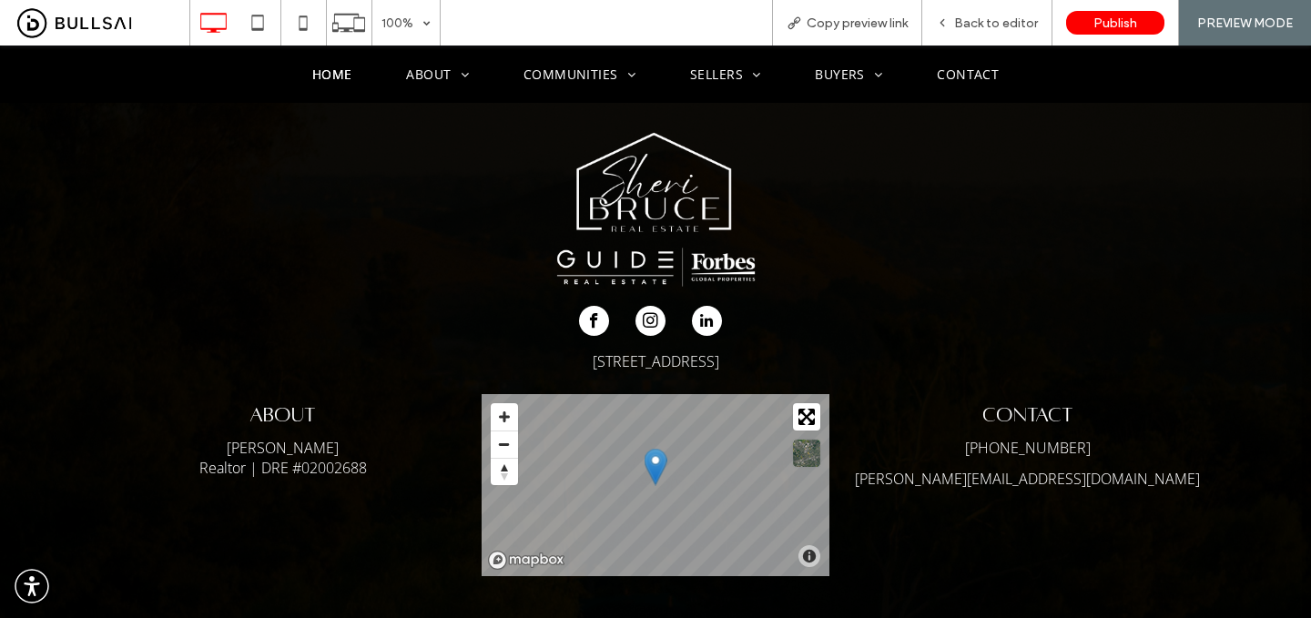
click at [708, 306] on span "linkedin" at bounding box center [707, 321] width 30 height 30
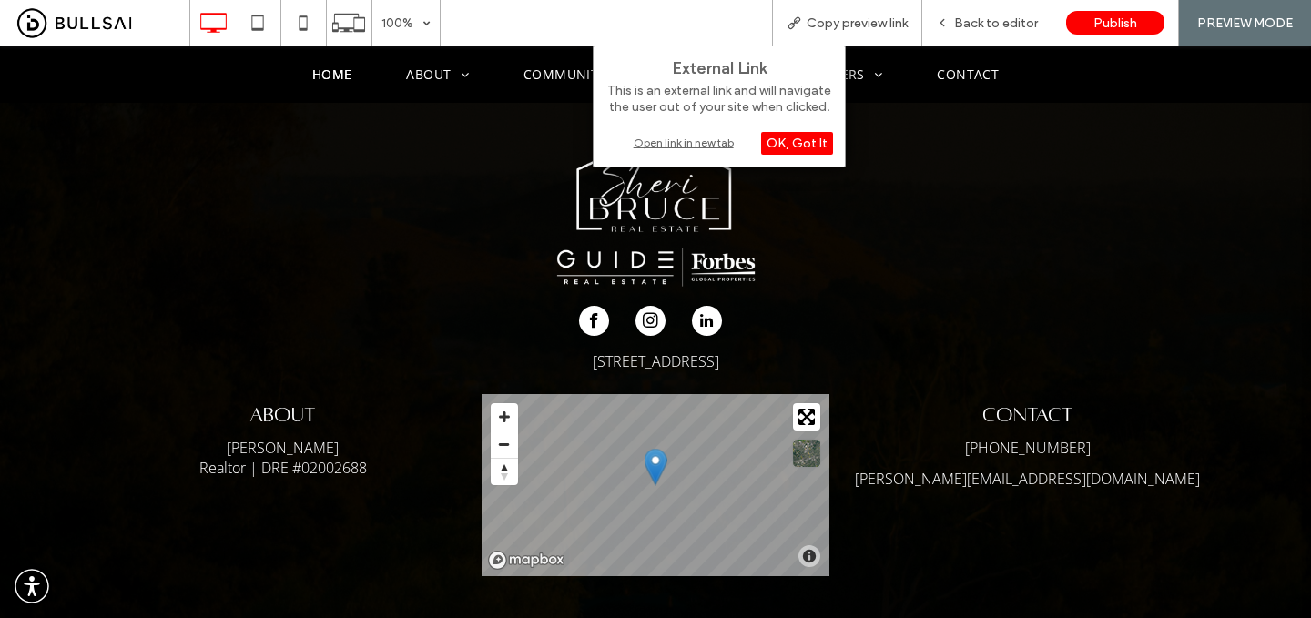
click at [715, 142] on div "Open link in new tab" at bounding box center [720, 142] width 228 height 19
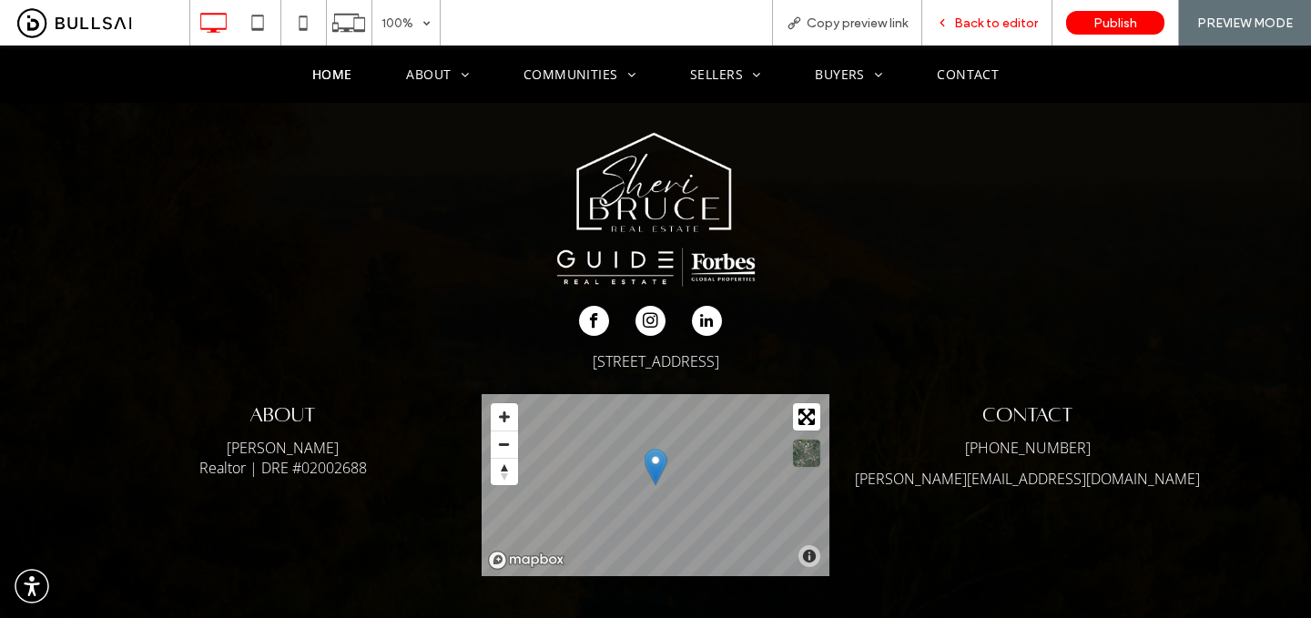
click at [980, 22] on span "Back to editor" at bounding box center [996, 22] width 84 height 15
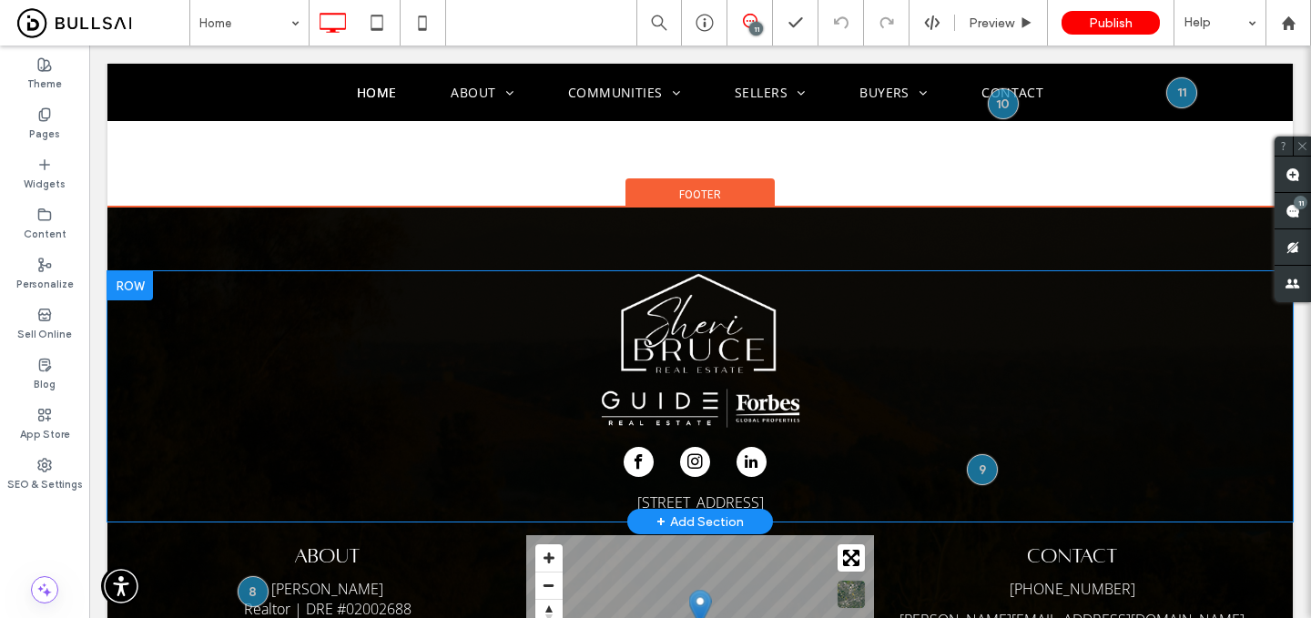
scroll to position [5197, 0]
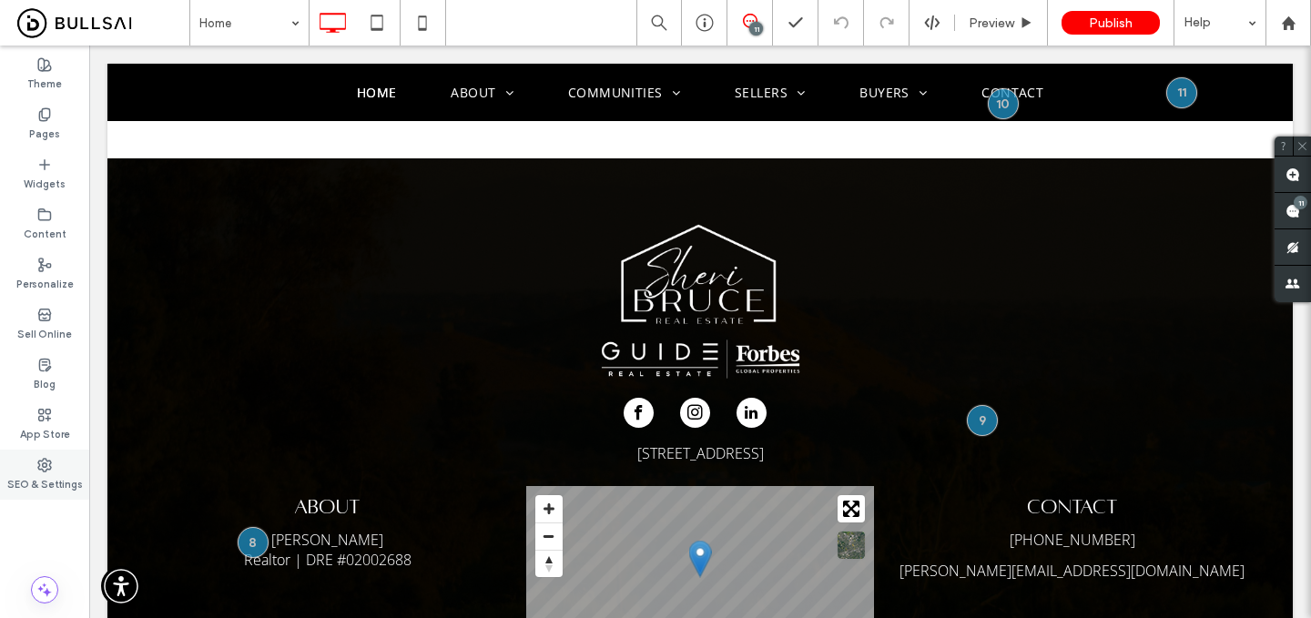
click at [50, 458] on icon at bounding box center [44, 465] width 15 height 15
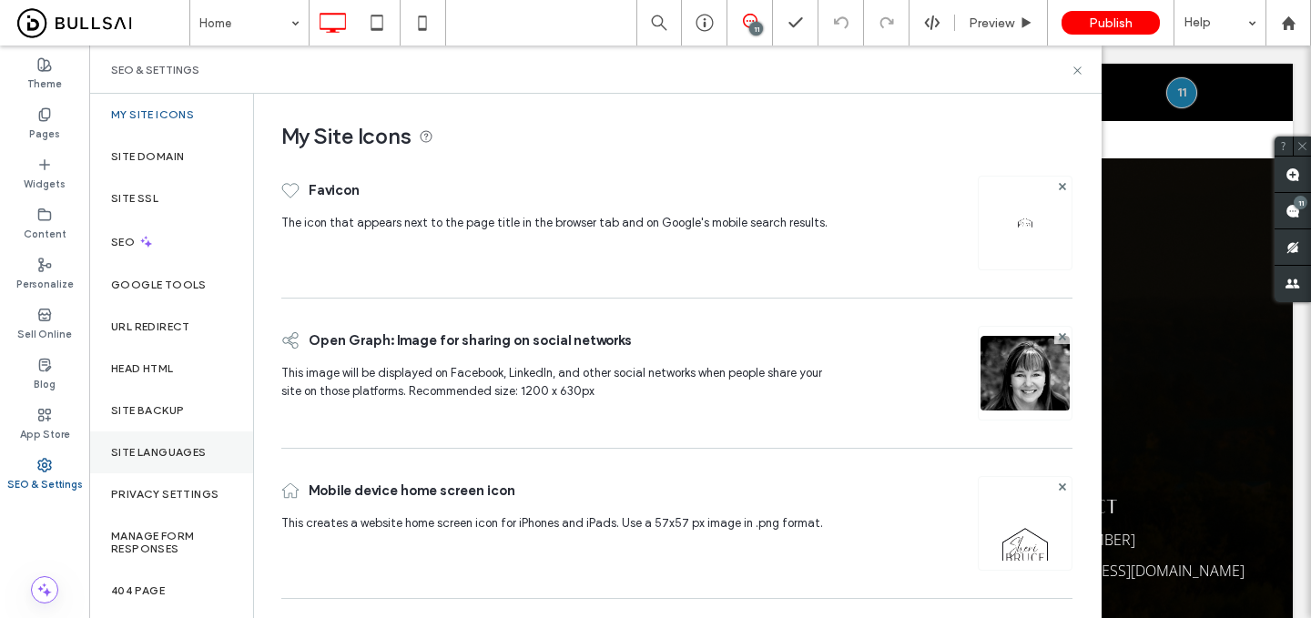
scroll to position [46, 0]
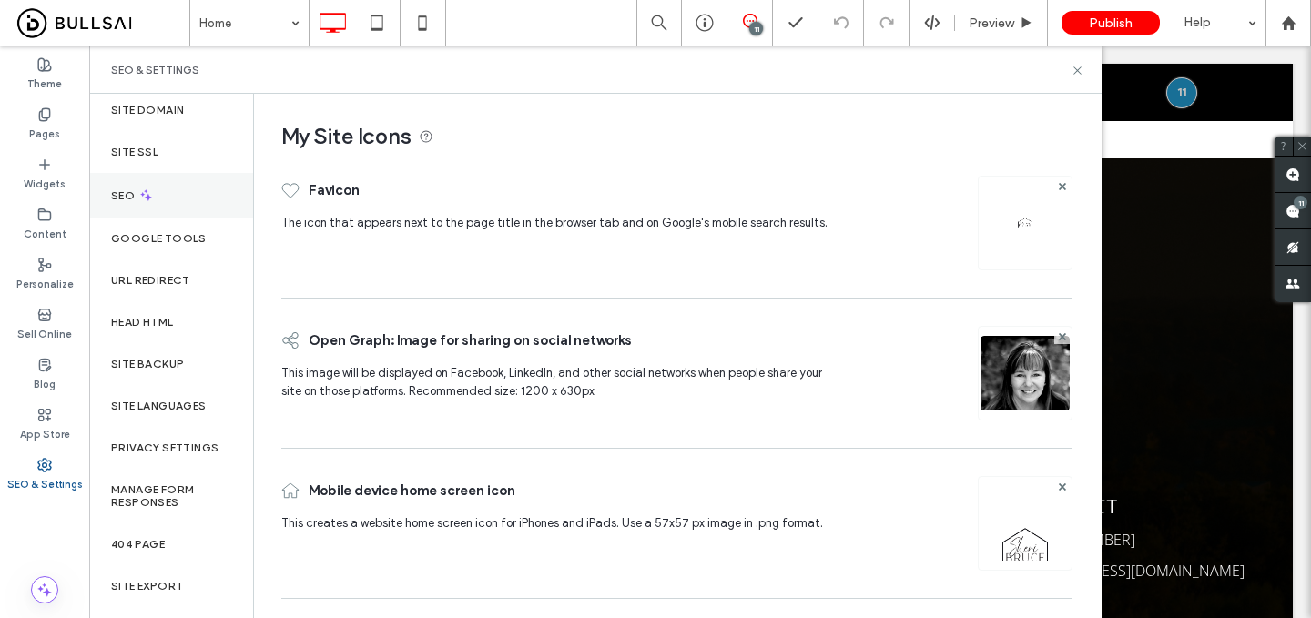
click at [183, 186] on div "SEO" at bounding box center [171, 195] width 164 height 45
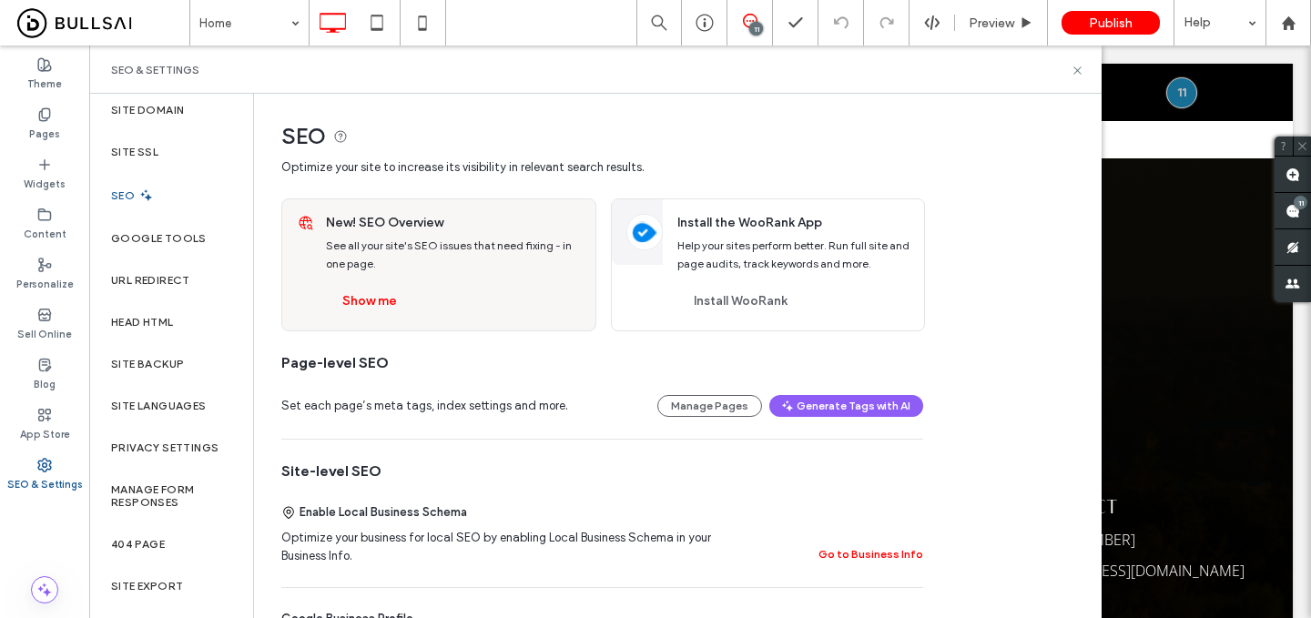
scroll to position [119, 0]
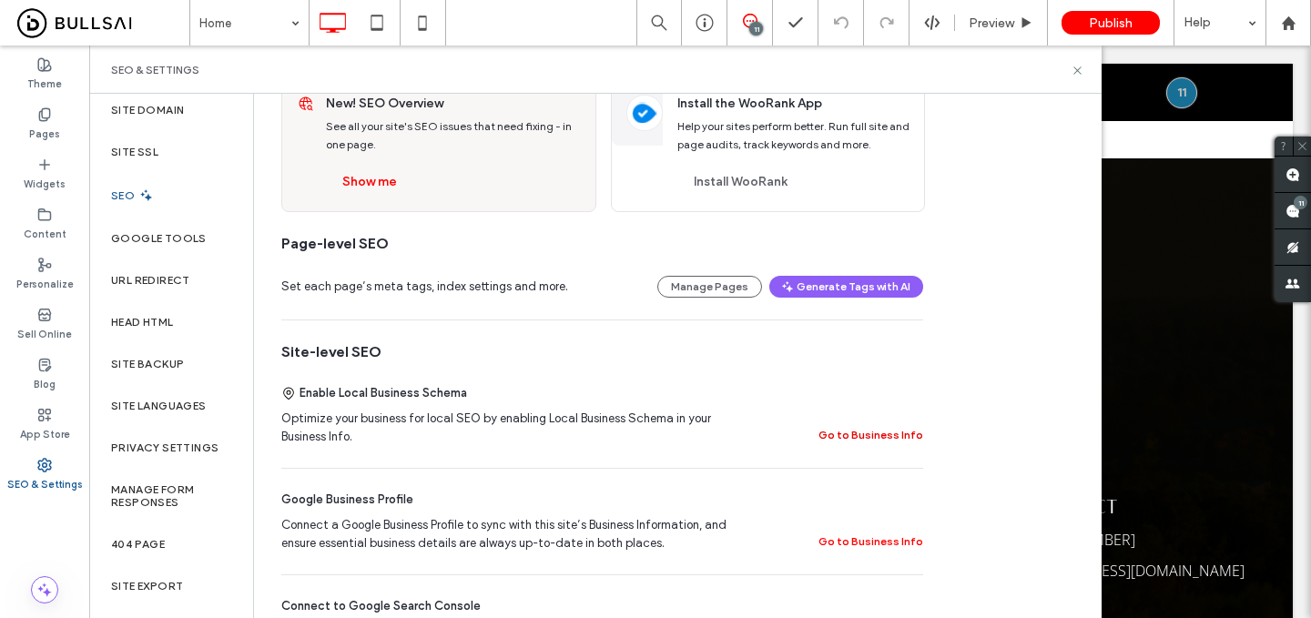
click at [892, 436] on button "Go to Business Info" at bounding box center [871, 435] width 105 height 22
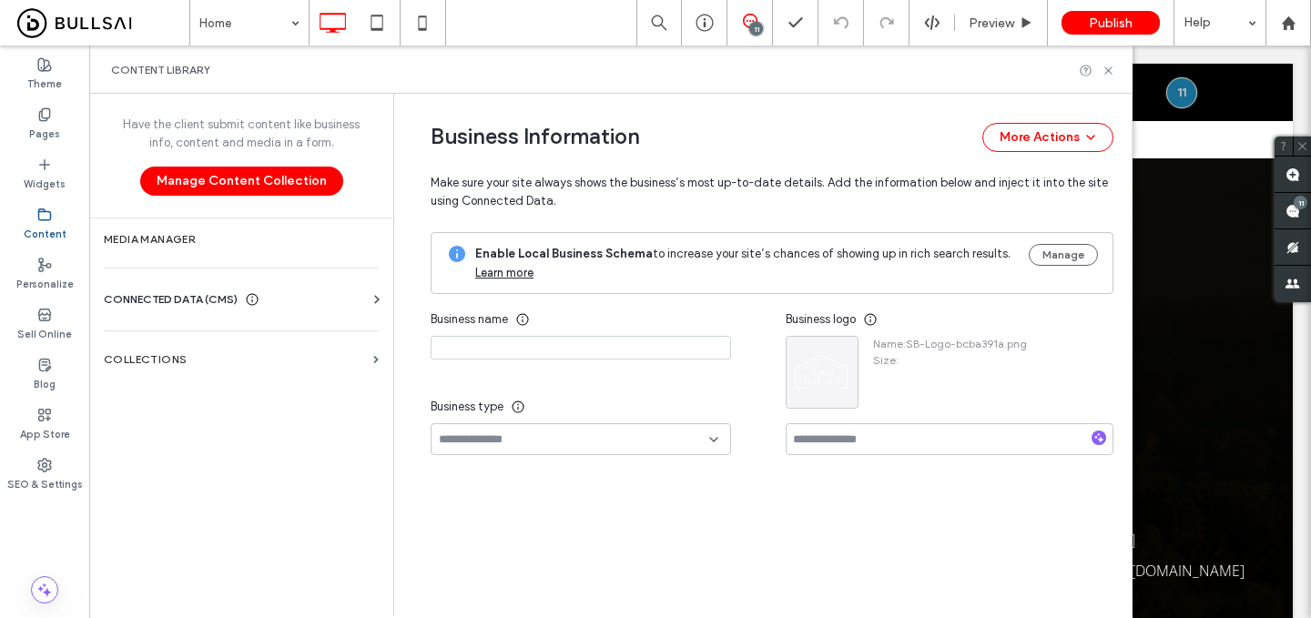
type input "**********"
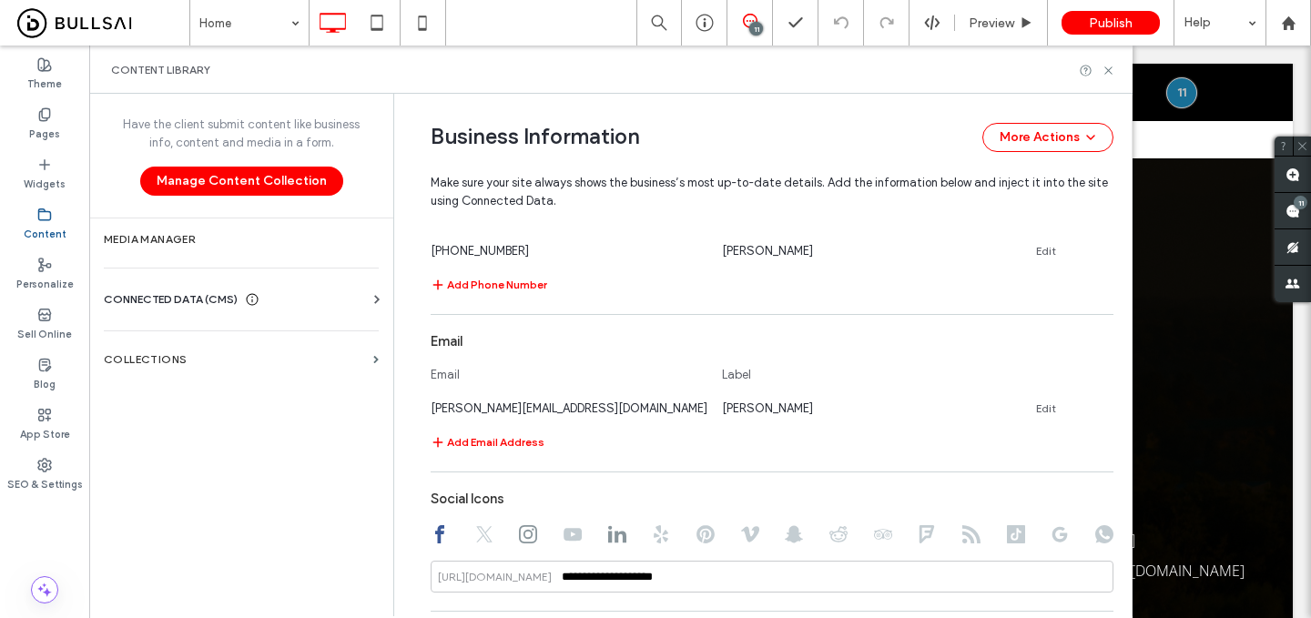
scroll to position [902, 0]
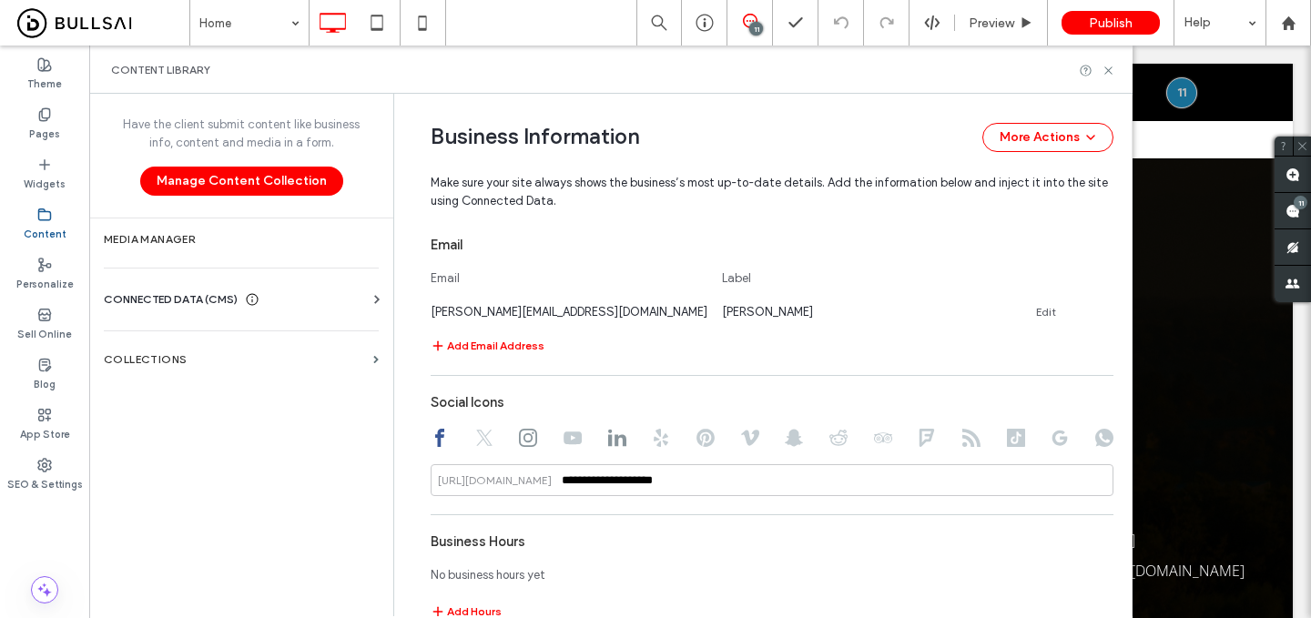
click at [608, 447] on icon at bounding box center [617, 438] width 18 height 18
drag, startPoint x: 655, startPoint y: 478, endPoint x: 554, endPoint y: 480, distance: 101.1
click at [554, 480] on div "**********" at bounding box center [772, 480] width 683 height 32
paste input "**********"
type input "**********"
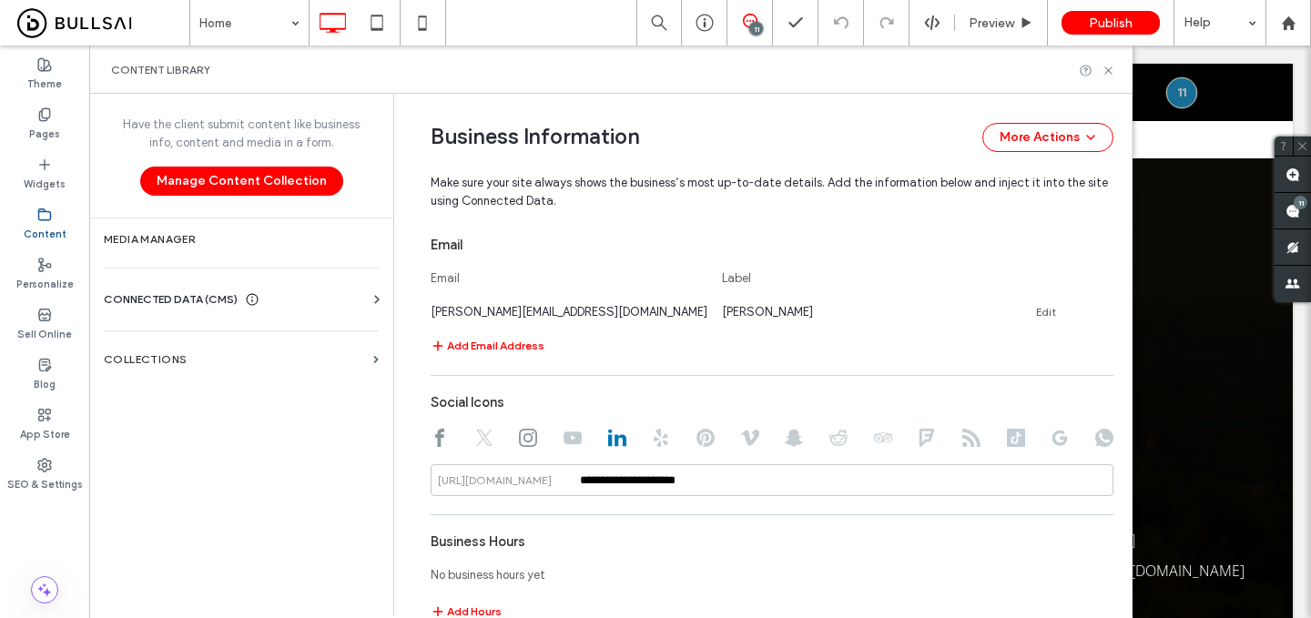
click at [800, 396] on div "Social Icons" at bounding box center [772, 402] width 683 height 35
click at [1109, 73] on icon at bounding box center [1109, 71] width 14 height 14
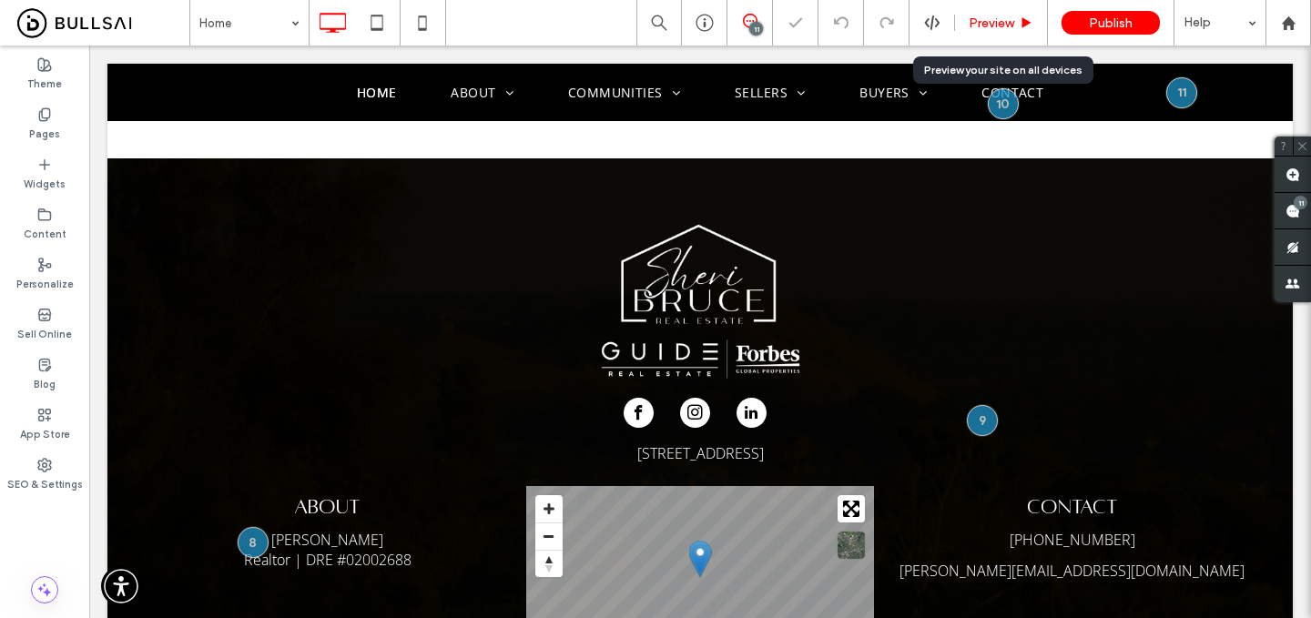
click at [1020, 24] on icon at bounding box center [1027, 23] width 14 height 14
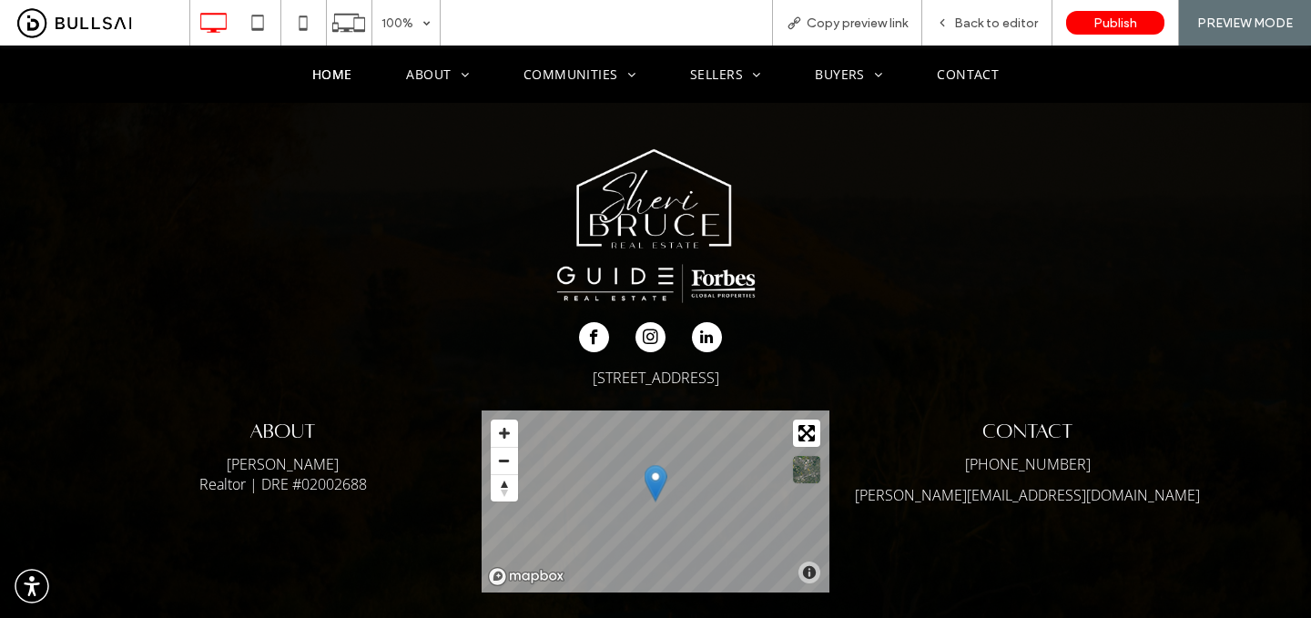
scroll to position [5116, 0]
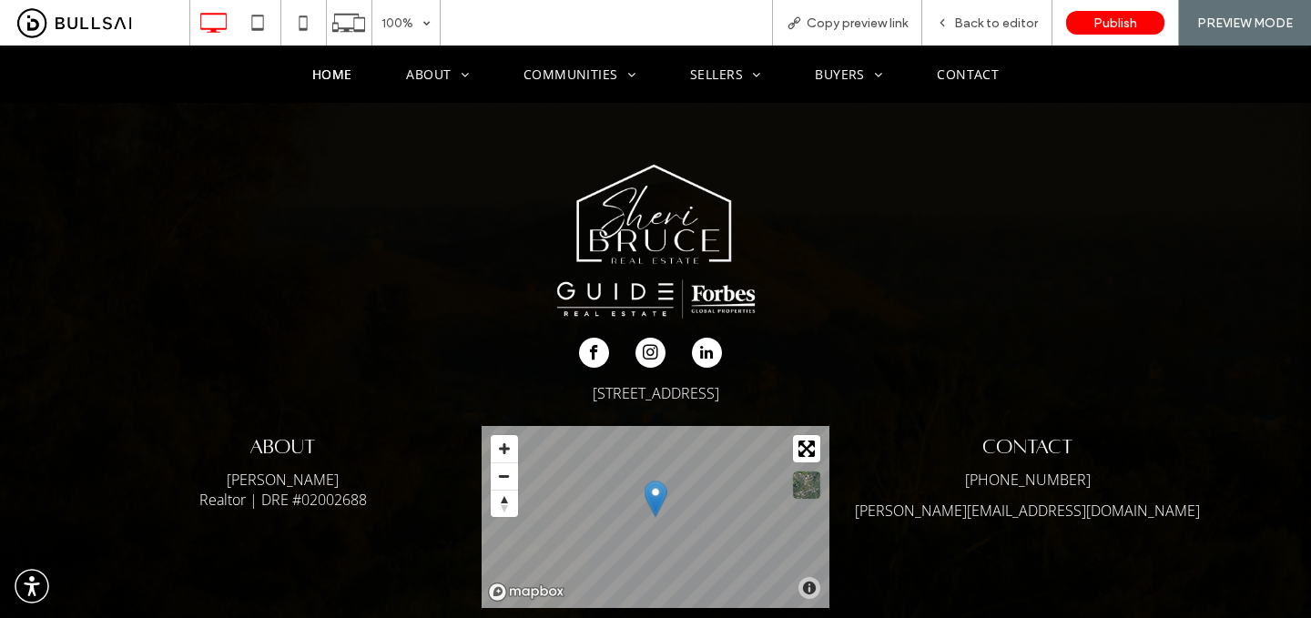
click at [711, 338] on span "linkedin" at bounding box center [707, 353] width 30 height 30
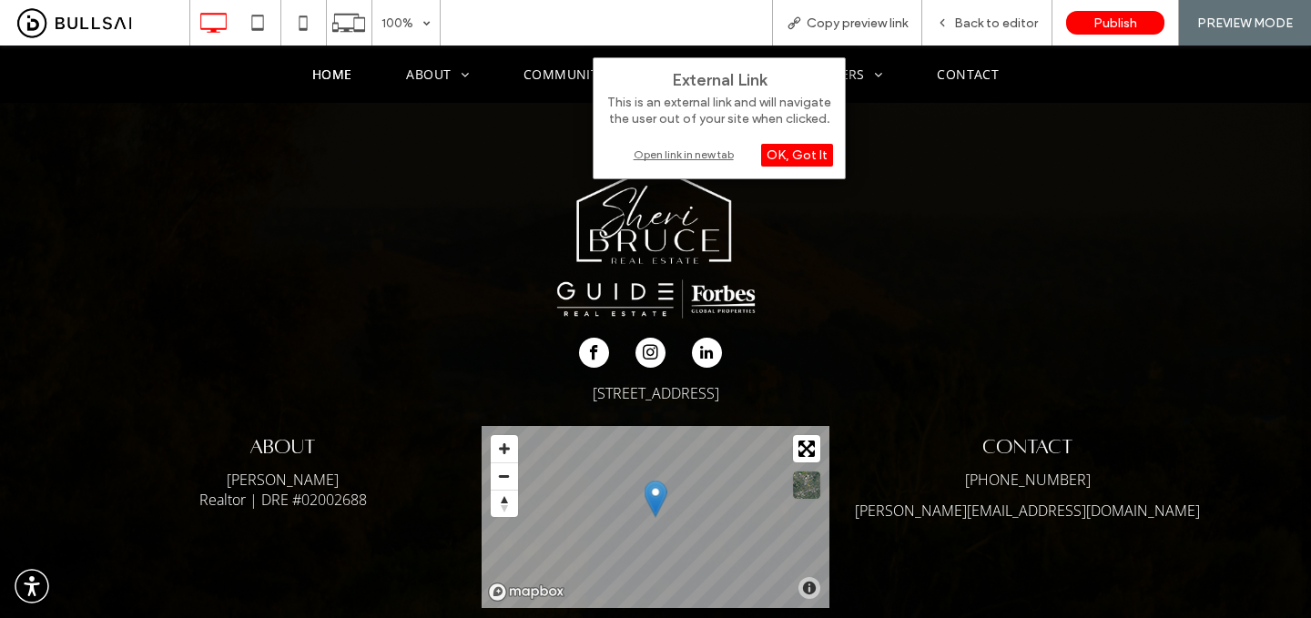
click at [731, 150] on div "Open link in new tab" at bounding box center [720, 154] width 228 height 19
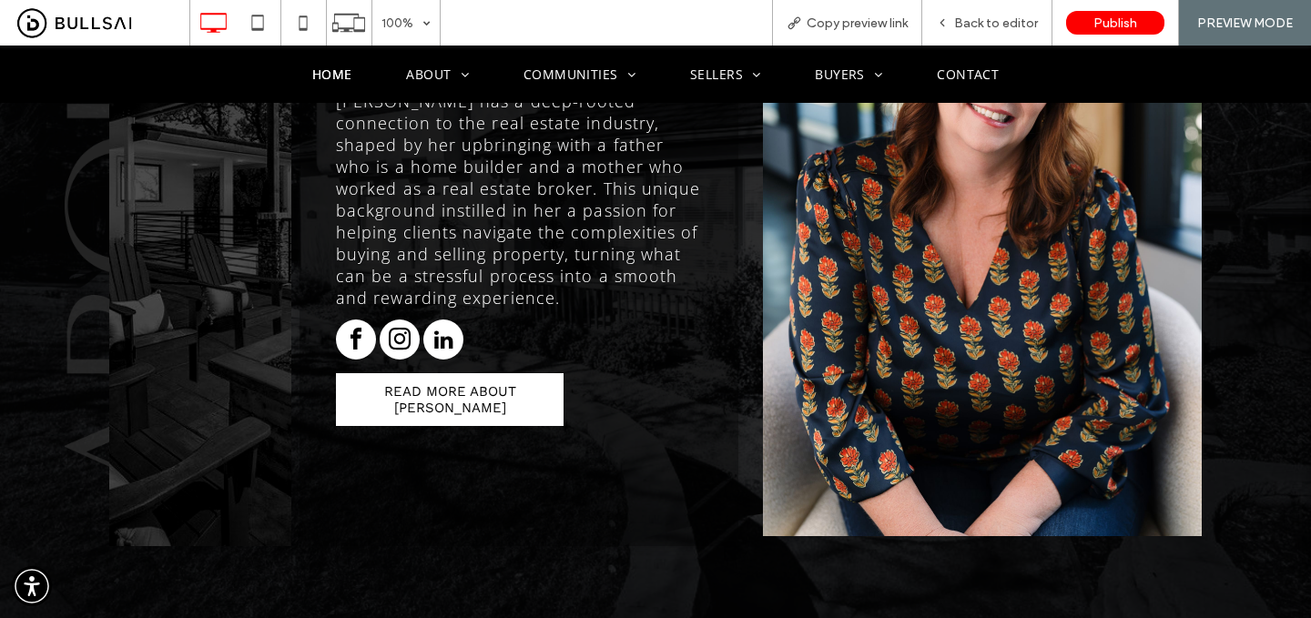
scroll to position [1778, 0]
click at [970, 31] on div "Back to editor" at bounding box center [988, 23] width 130 height 46
click at [964, 14] on div "Back to editor" at bounding box center [988, 23] width 130 height 46
click at [965, 17] on span "Back to editor" at bounding box center [996, 22] width 84 height 15
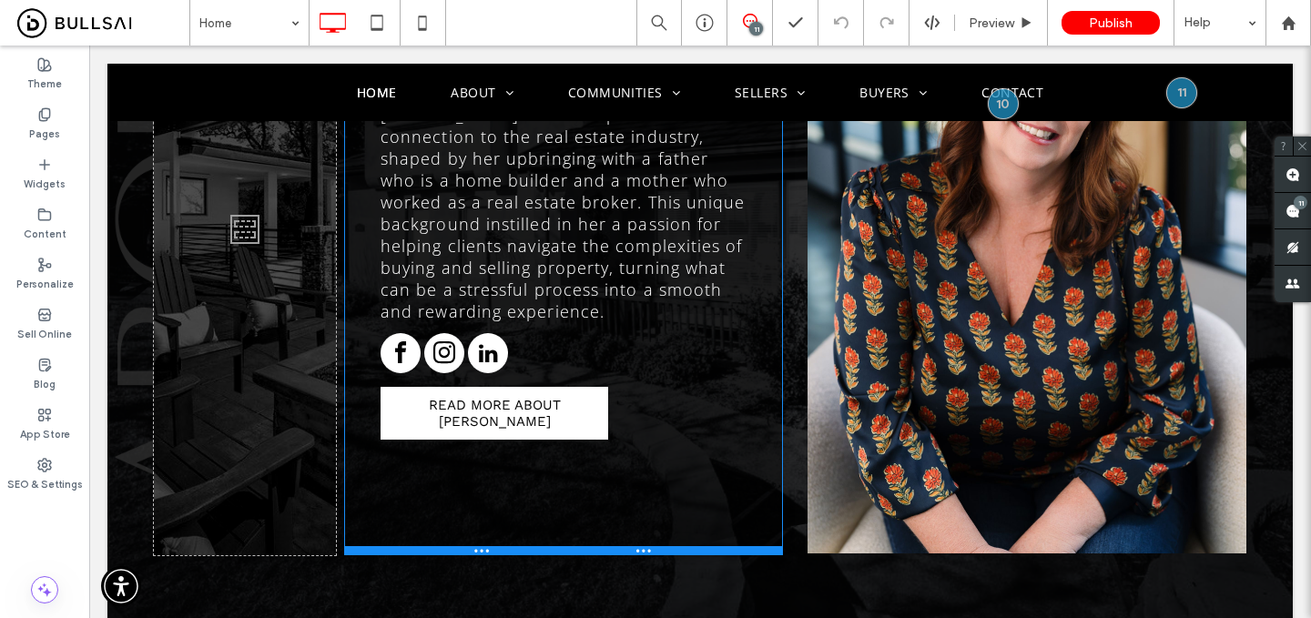
click at [615, 546] on div at bounding box center [563, 550] width 439 height 9
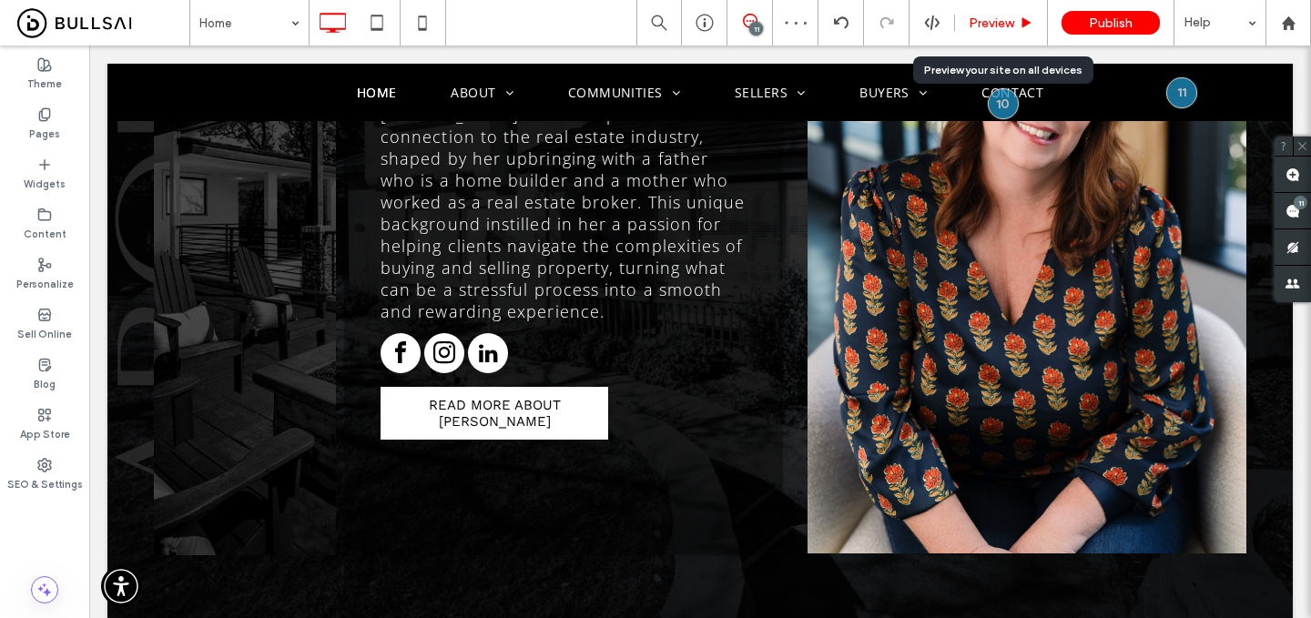
click at [1003, 27] on span "Preview" at bounding box center [992, 22] width 46 height 15
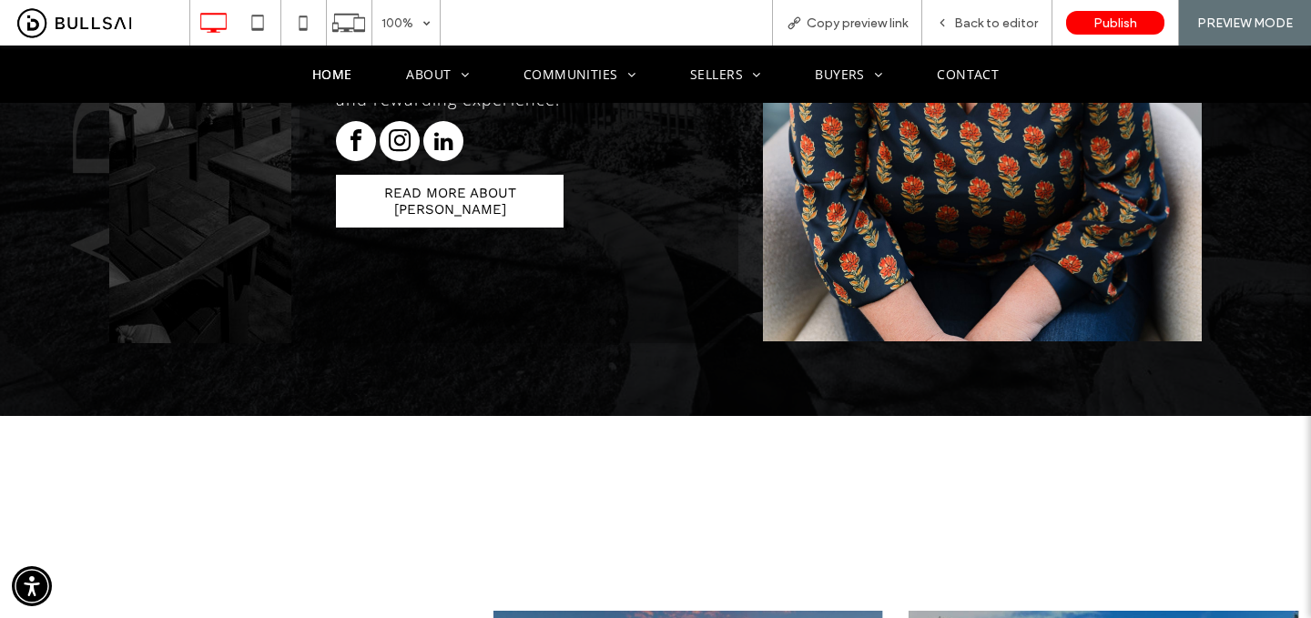
scroll to position [2001, 0]
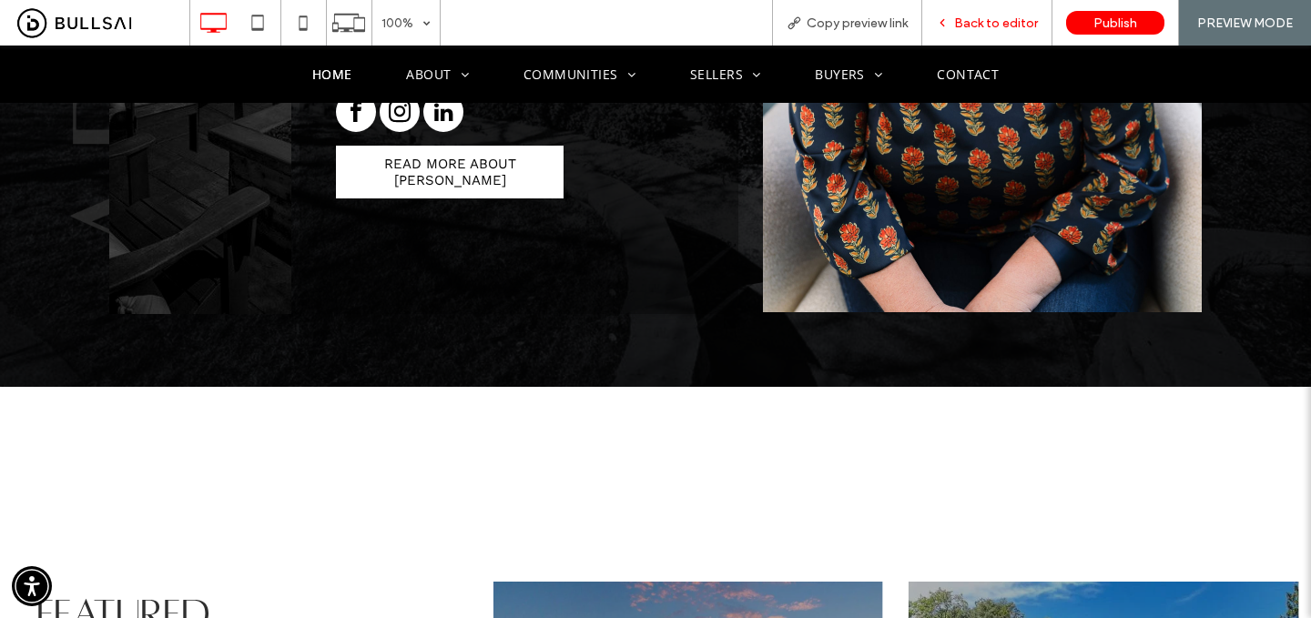
click at [1012, 13] on div "Back to editor" at bounding box center [988, 23] width 130 height 46
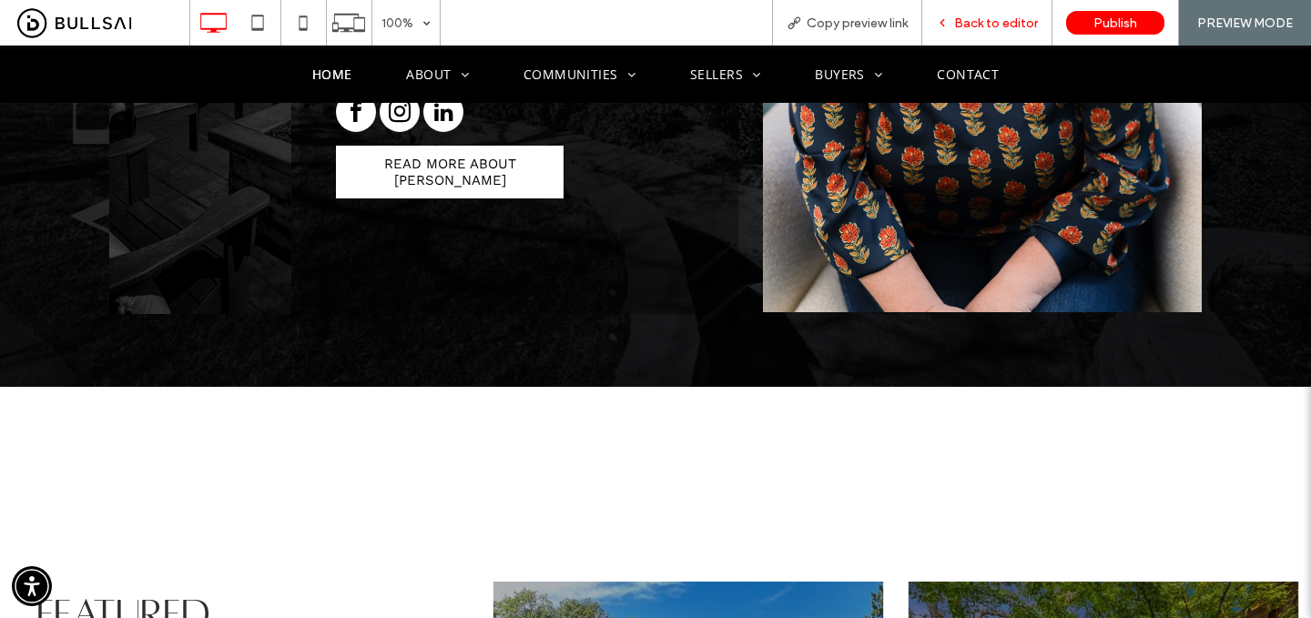
click at [1002, 18] on span "Back to editor" at bounding box center [996, 22] width 84 height 15
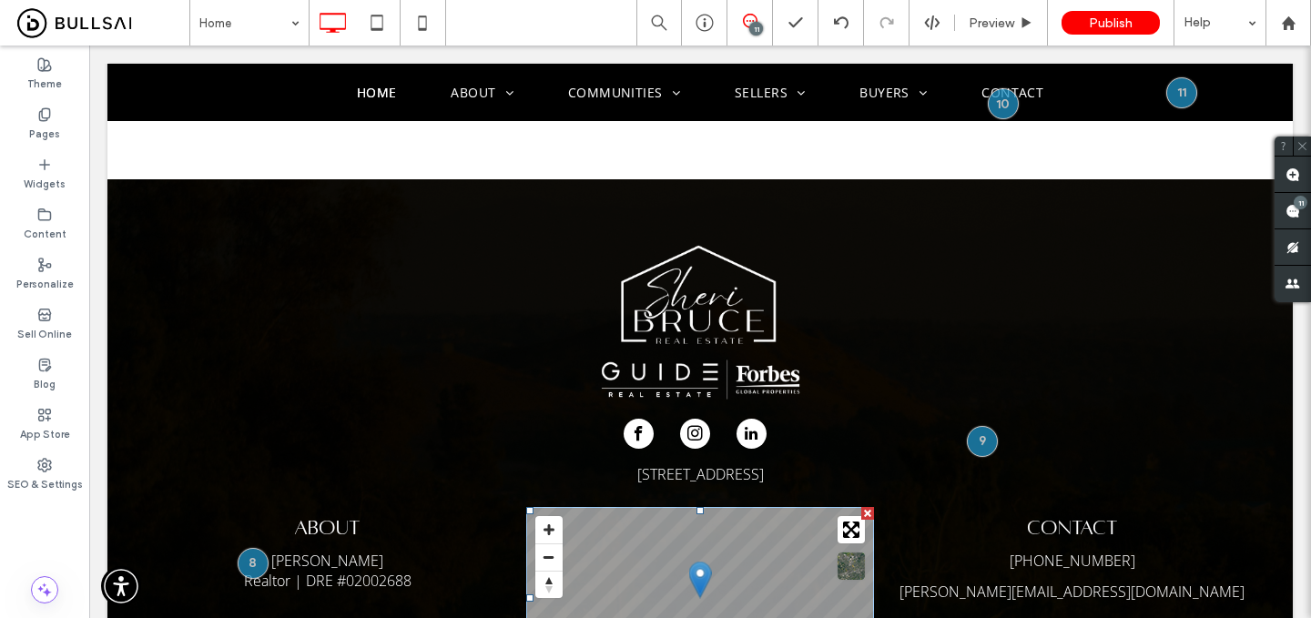
scroll to position [5103, 0]
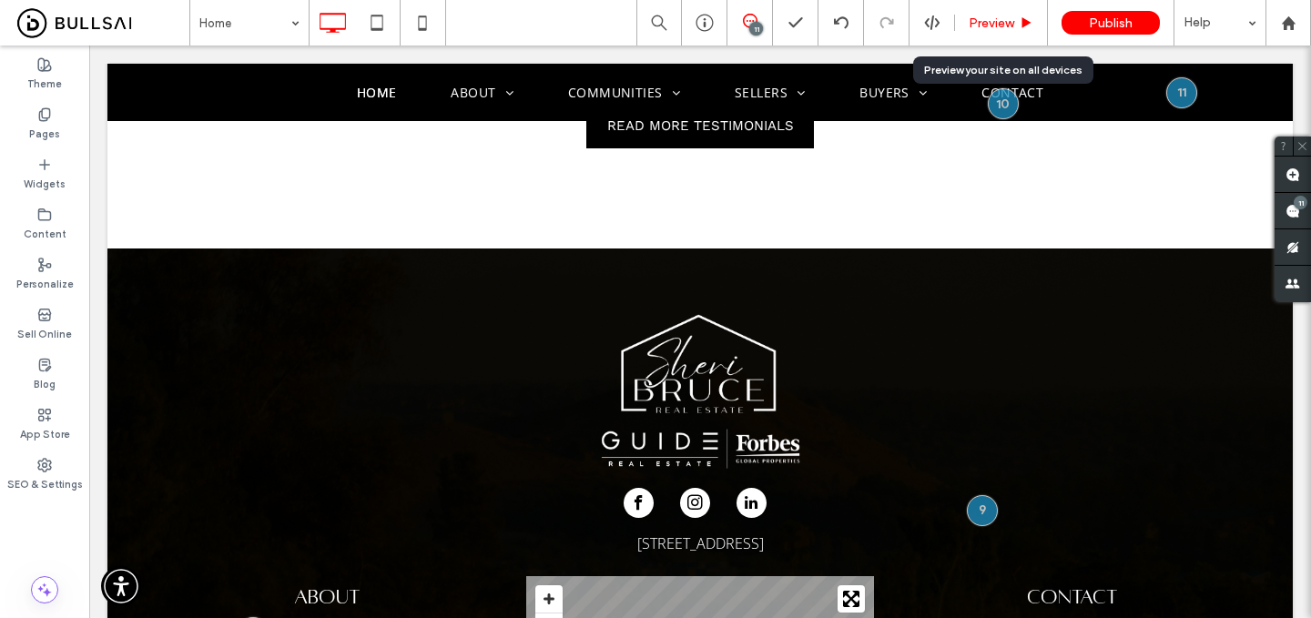
click at [990, 18] on span "Preview" at bounding box center [992, 22] width 46 height 15
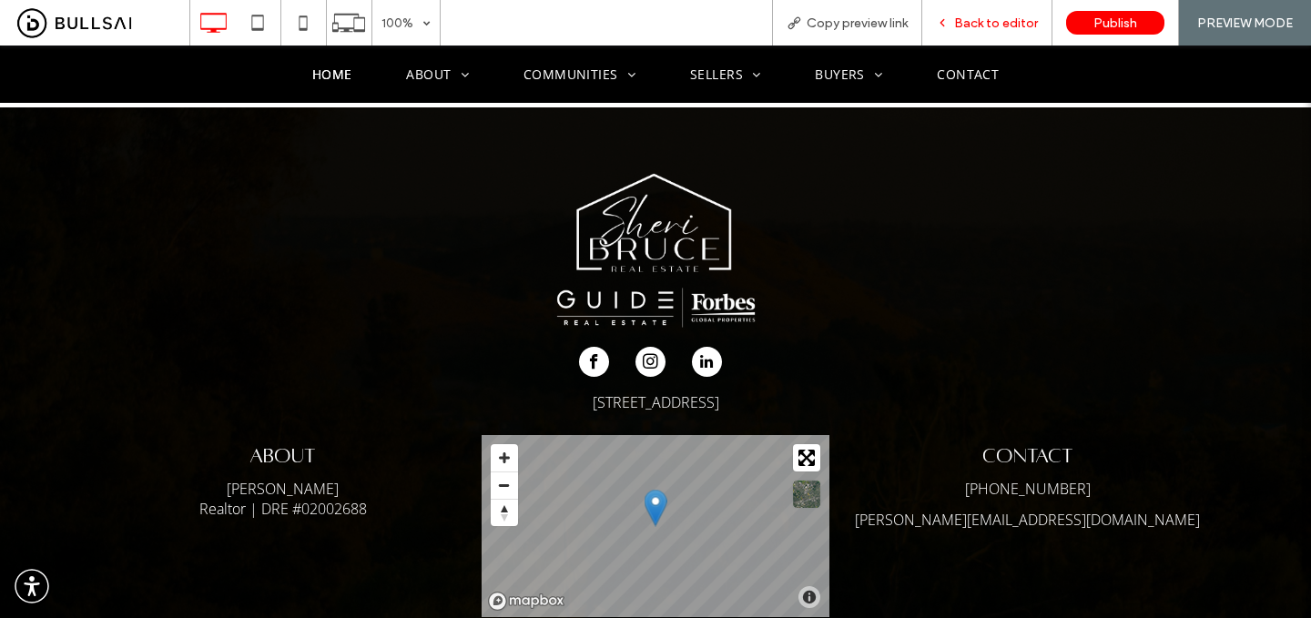
scroll to position [5078, 0]
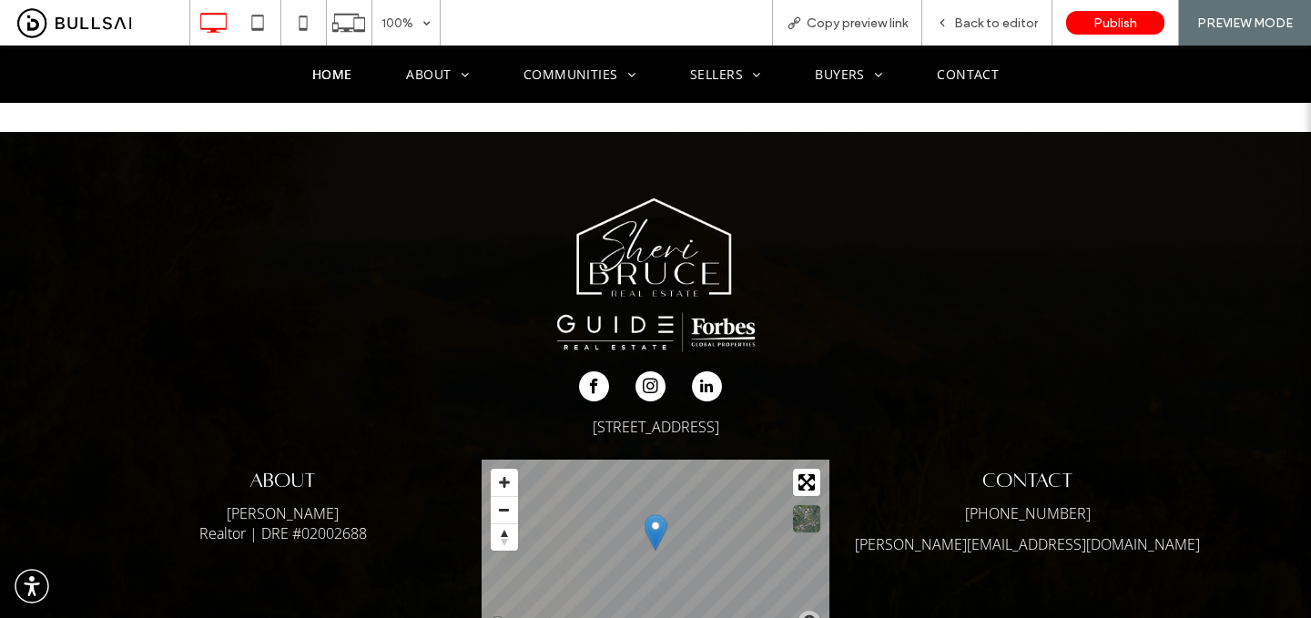
click at [705, 372] on span "linkedin" at bounding box center [707, 387] width 30 height 30
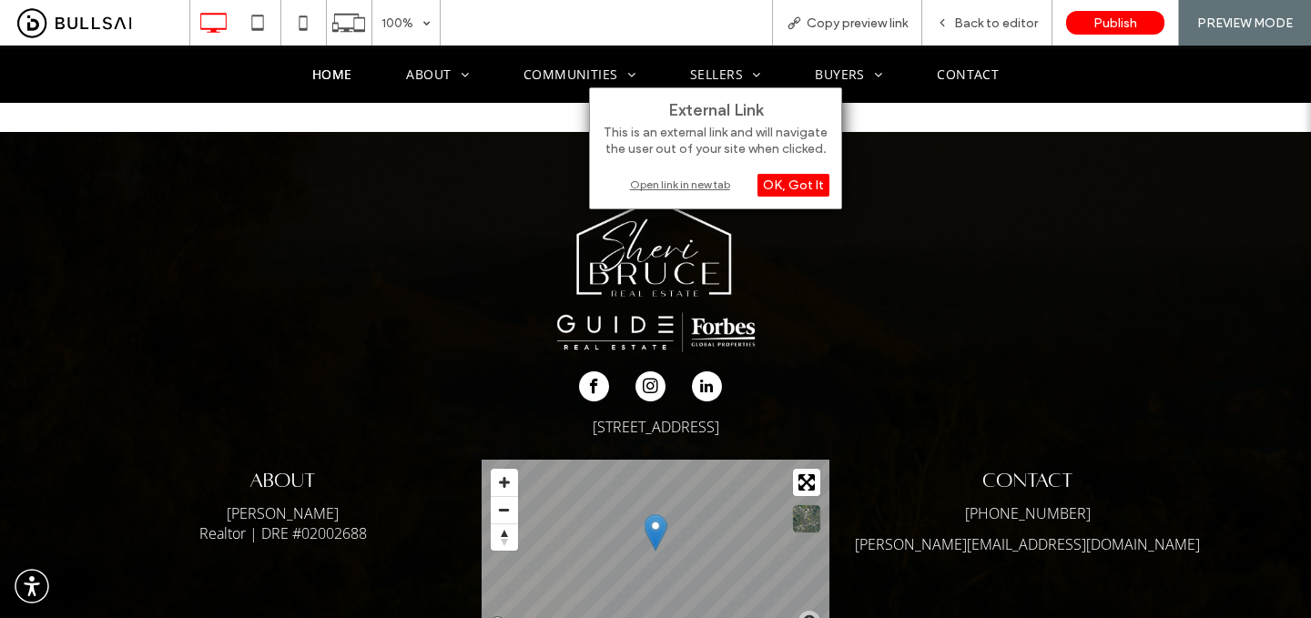
click at [705, 185] on div "Open link in new tab" at bounding box center [716, 184] width 228 height 19
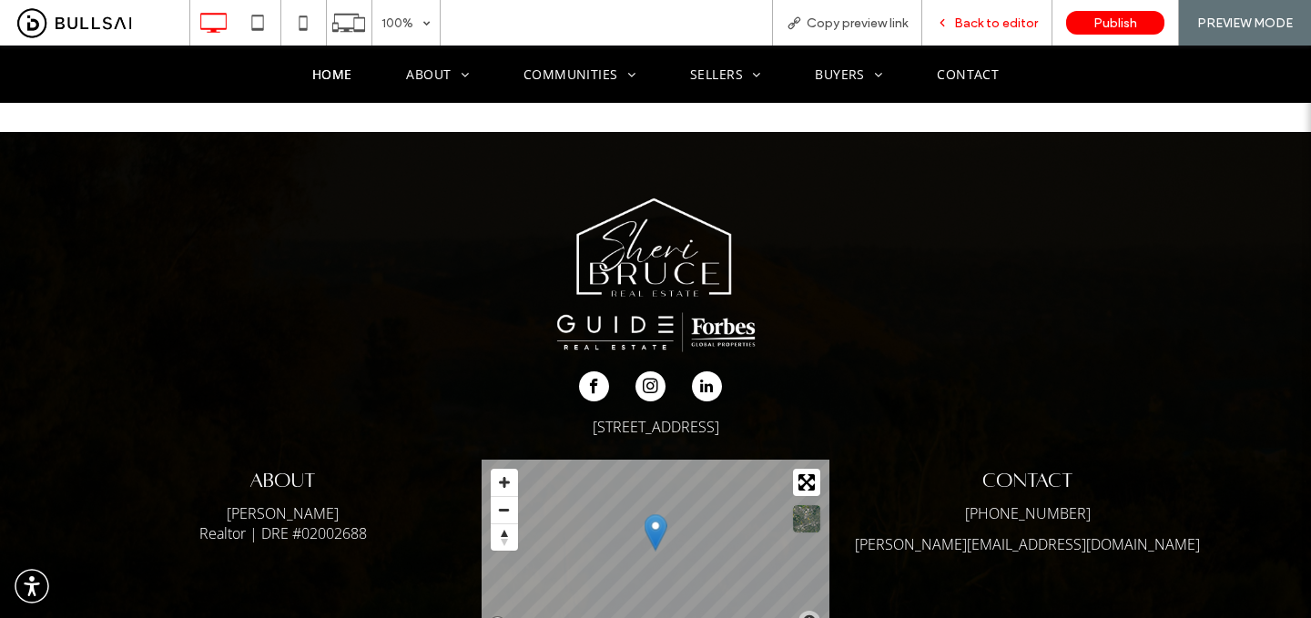
click at [949, 25] on icon at bounding box center [942, 22] width 13 height 13
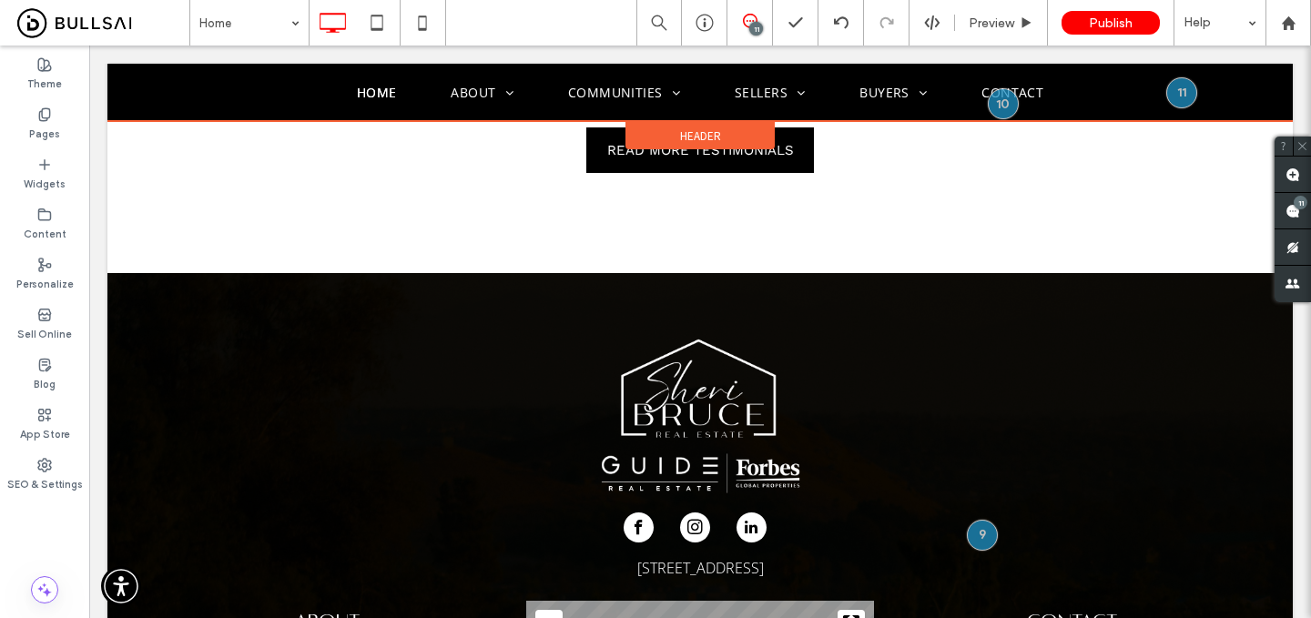
scroll to position [5127, 0]
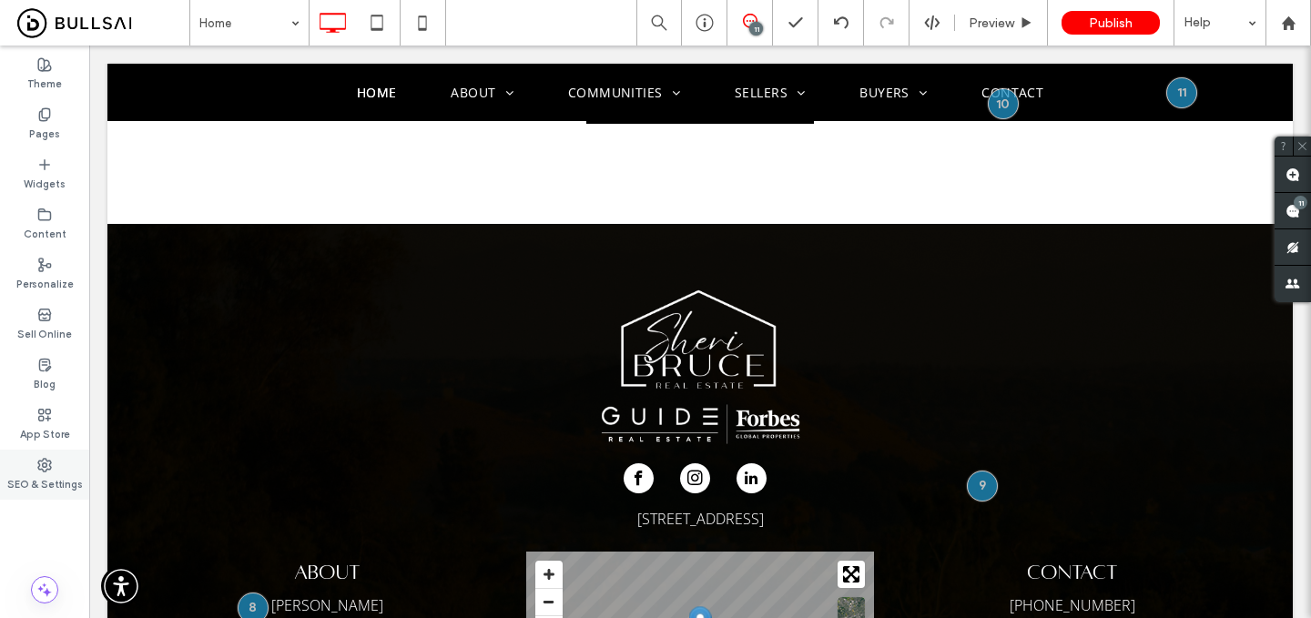
click at [40, 471] on icon at bounding box center [44, 465] width 15 height 15
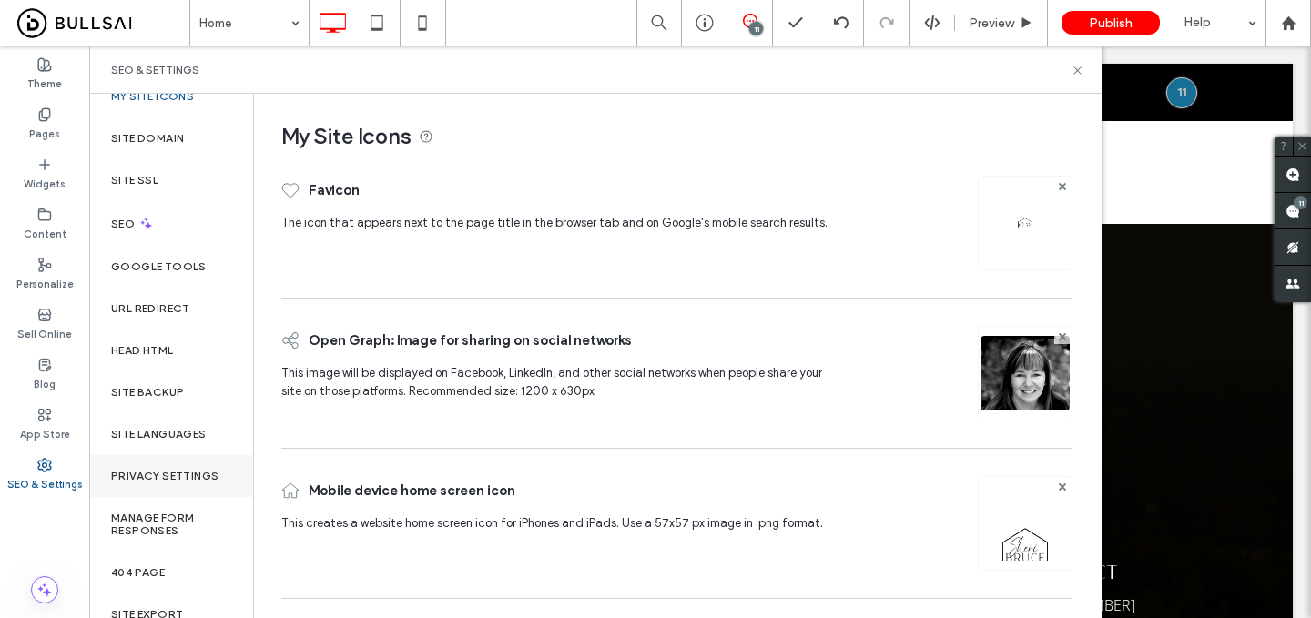
scroll to position [0, 0]
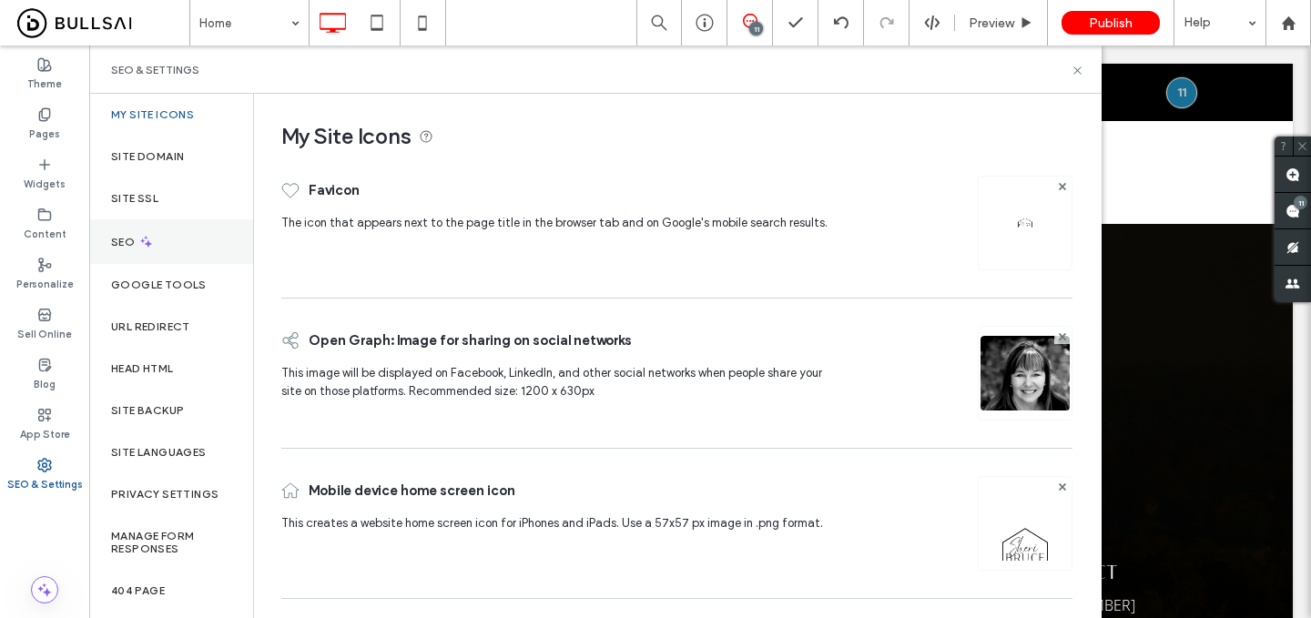
click at [189, 229] on div "SEO" at bounding box center [171, 241] width 164 height 45
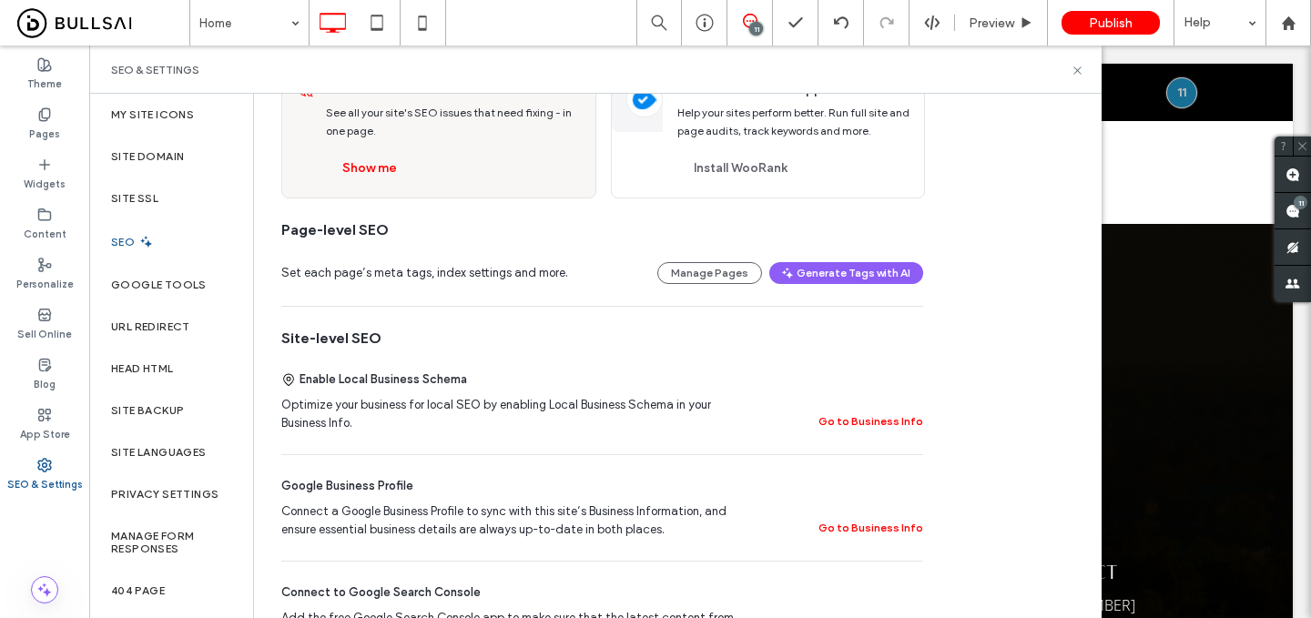
scroll to position [152, 0]
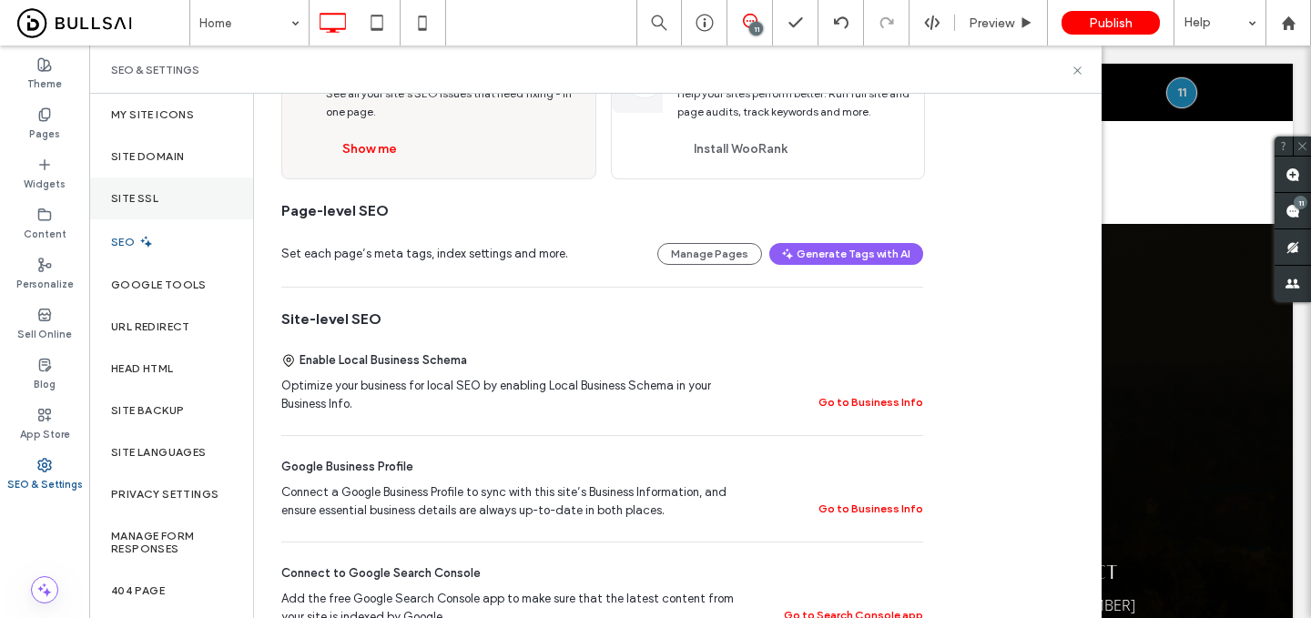
click at [144, 206] on div "Site SSL" at bounding box center [171, 199] width 164 height 42
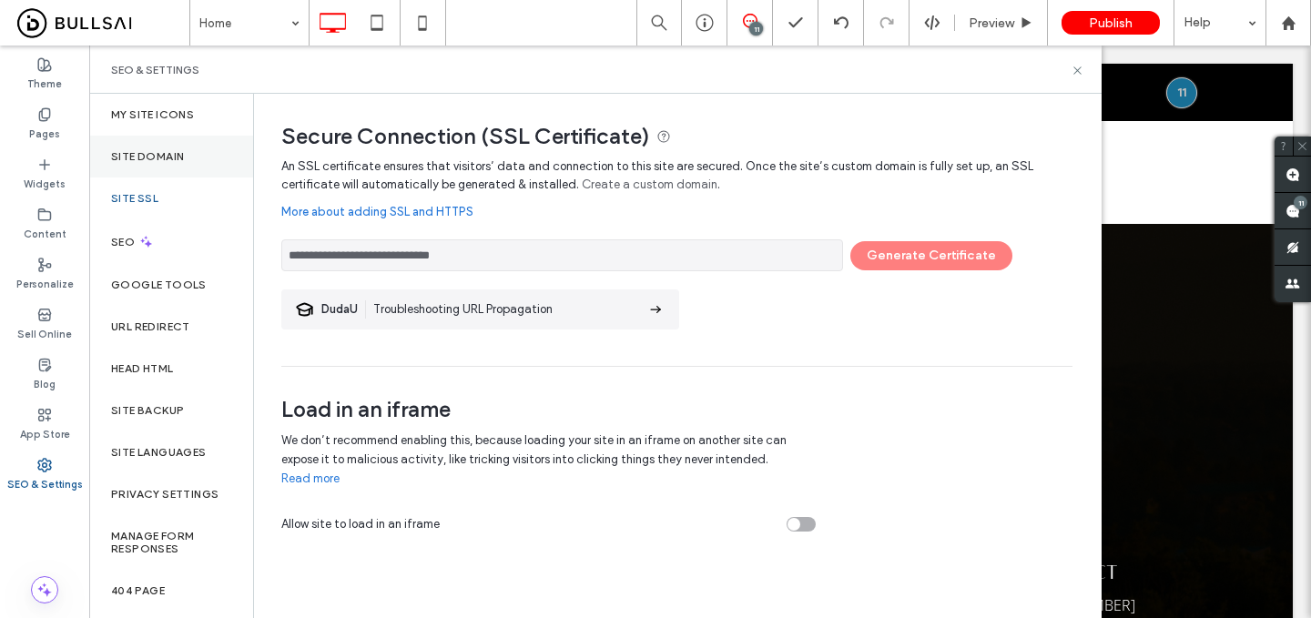
click at [181, 153] on label "Site Domain" at bounding box center [147, 156] width 73 height 13
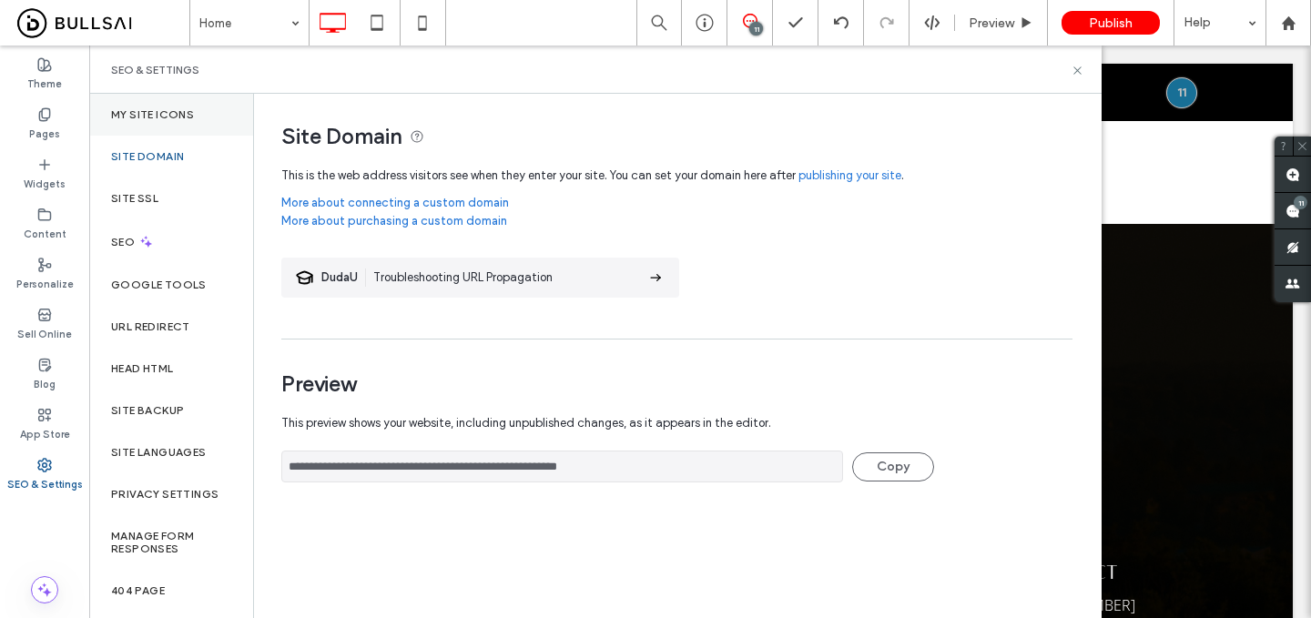
click at [172, 119] on label "My Site Icons" at bounding box center [152, 114] width 83 height 13
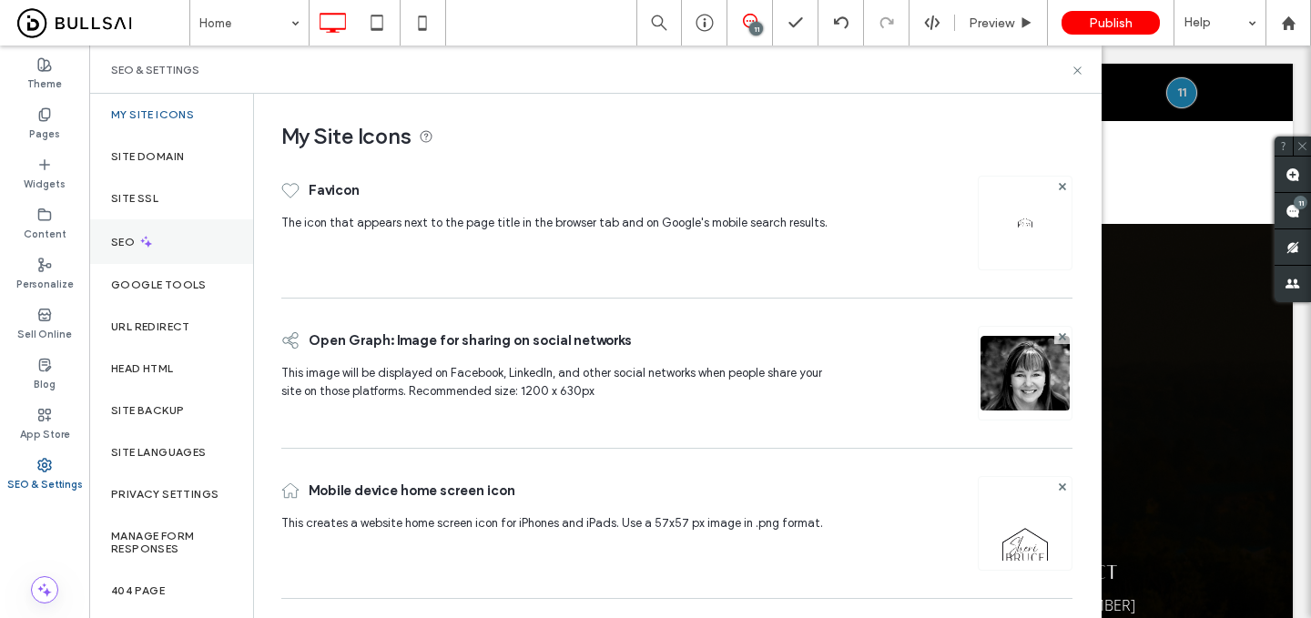
click at [180, 254] on div "SEO" at bounding box center [171, 241] width 164 height 45
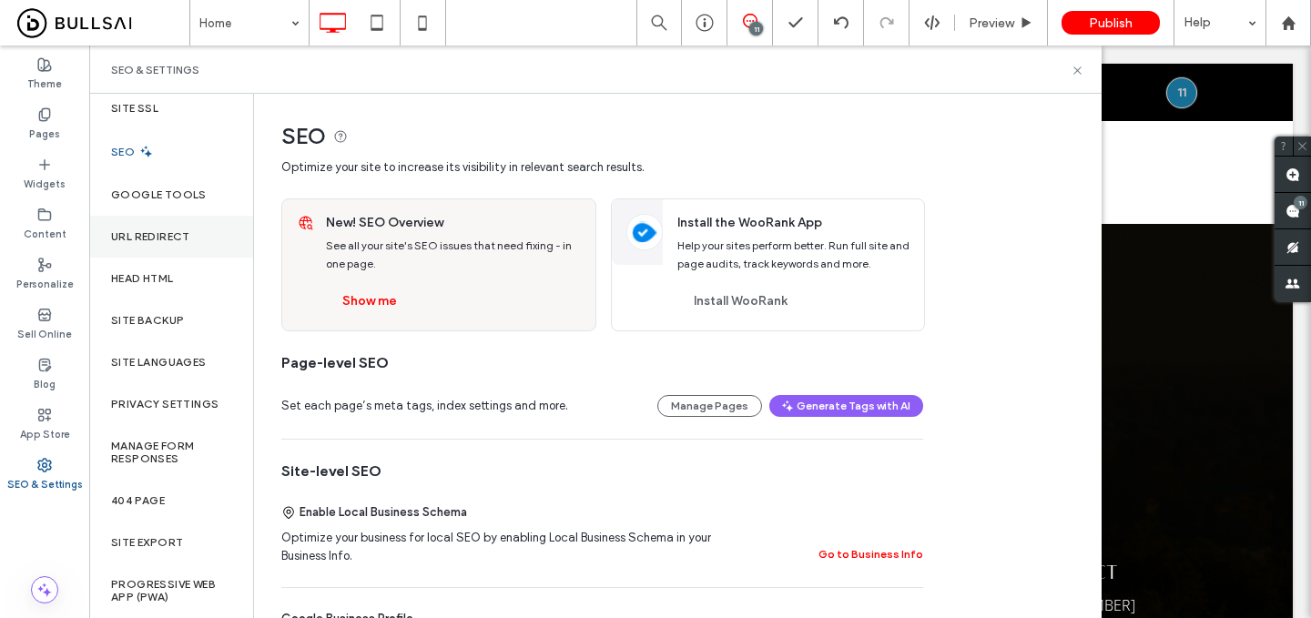
scroll to position [0, 0]
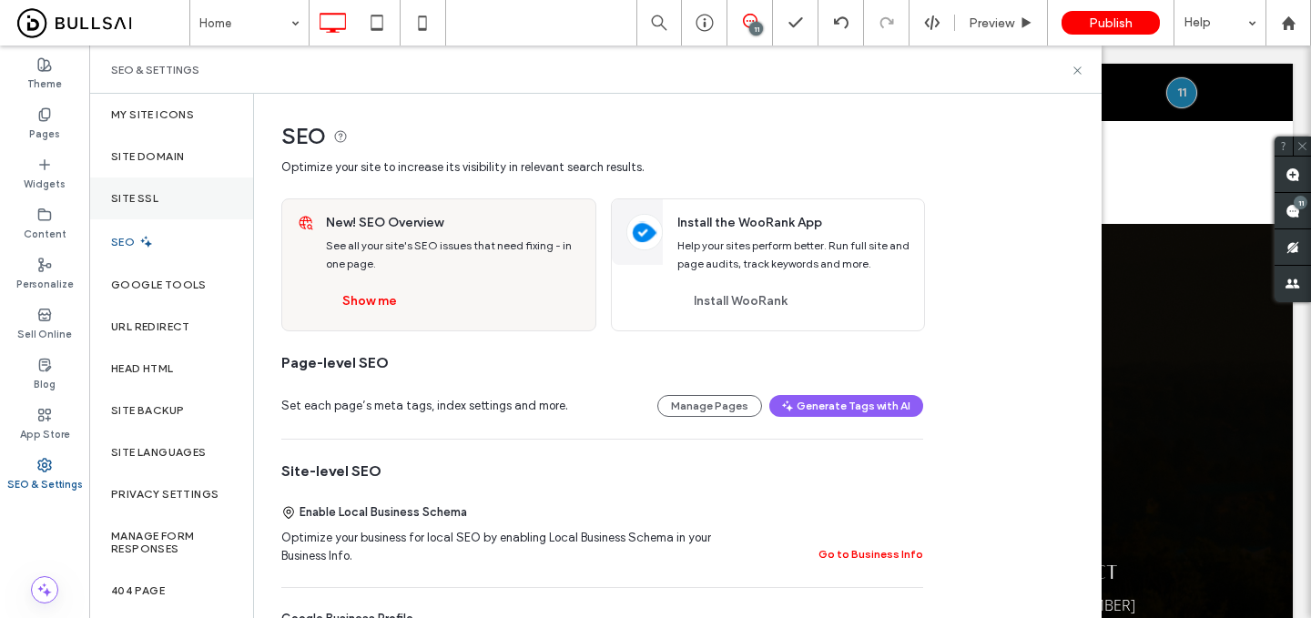
click at [198, 203] on div "Site SSL" at bounding box center [171, 199] width 164 height 42
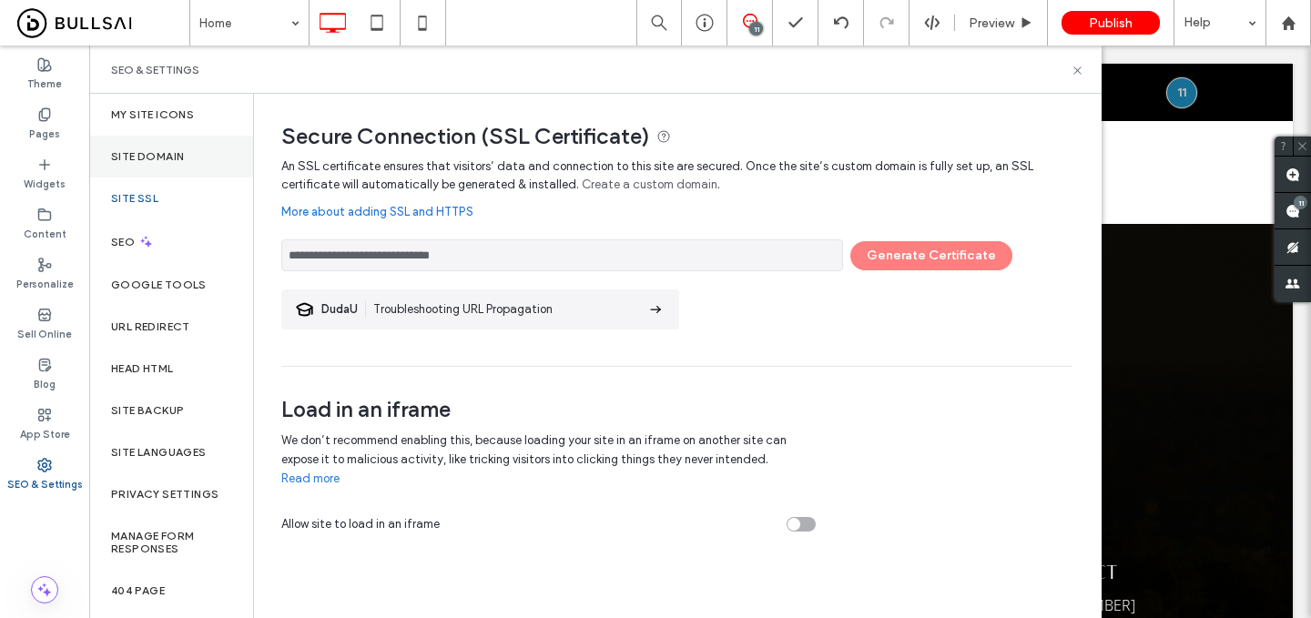
click at [207, 157] on div "Site Domain" at bounding box center [171, 157] width 164 height 42
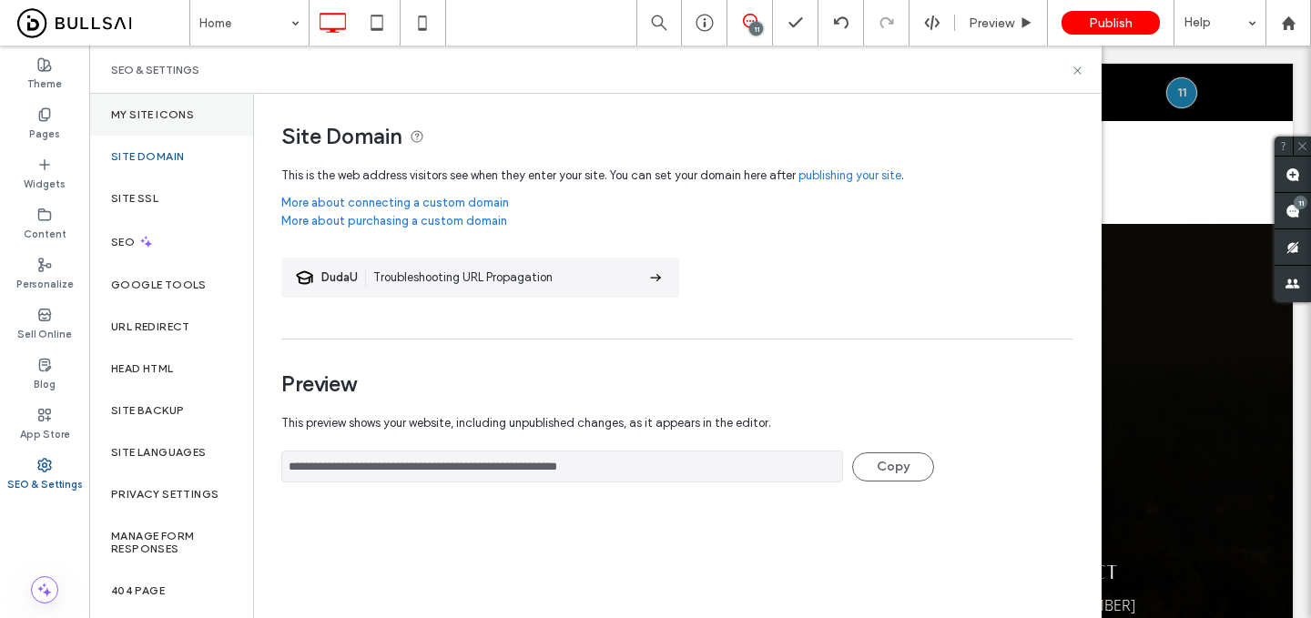
click at [212, 120] on div "My Site Icons" at bounding box center [171, 115] width 164 height 42
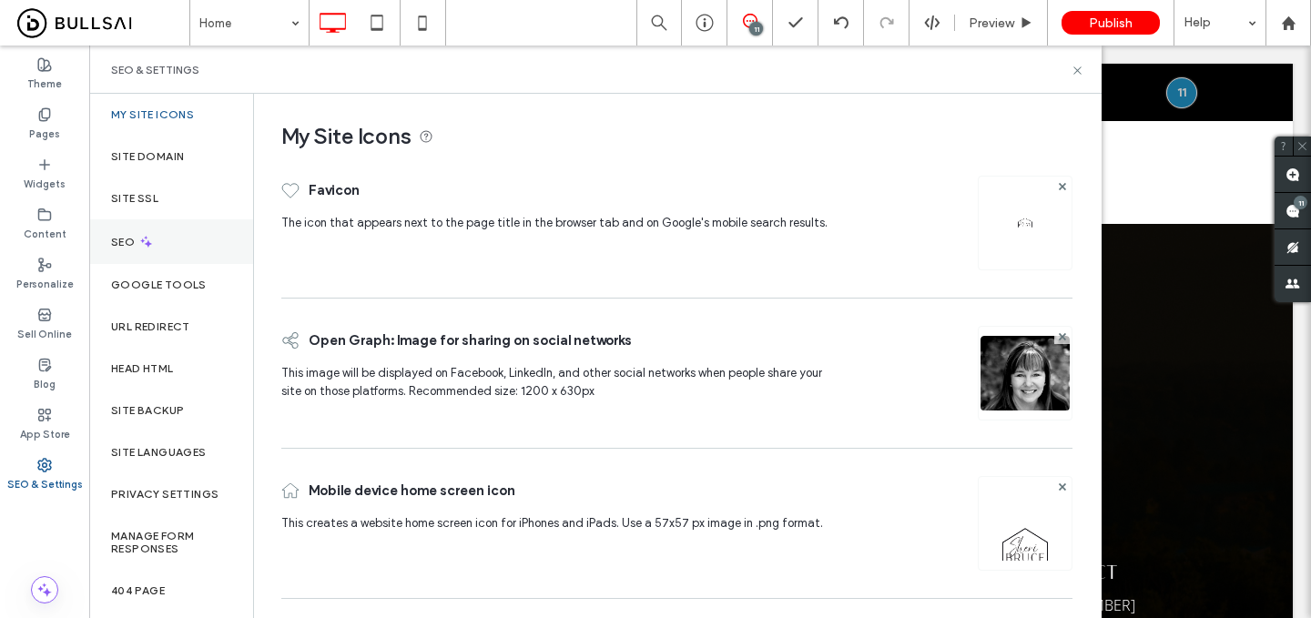
click at [182, 245] on div "SEO" at bounding box center [171, 241] width 164 height 45
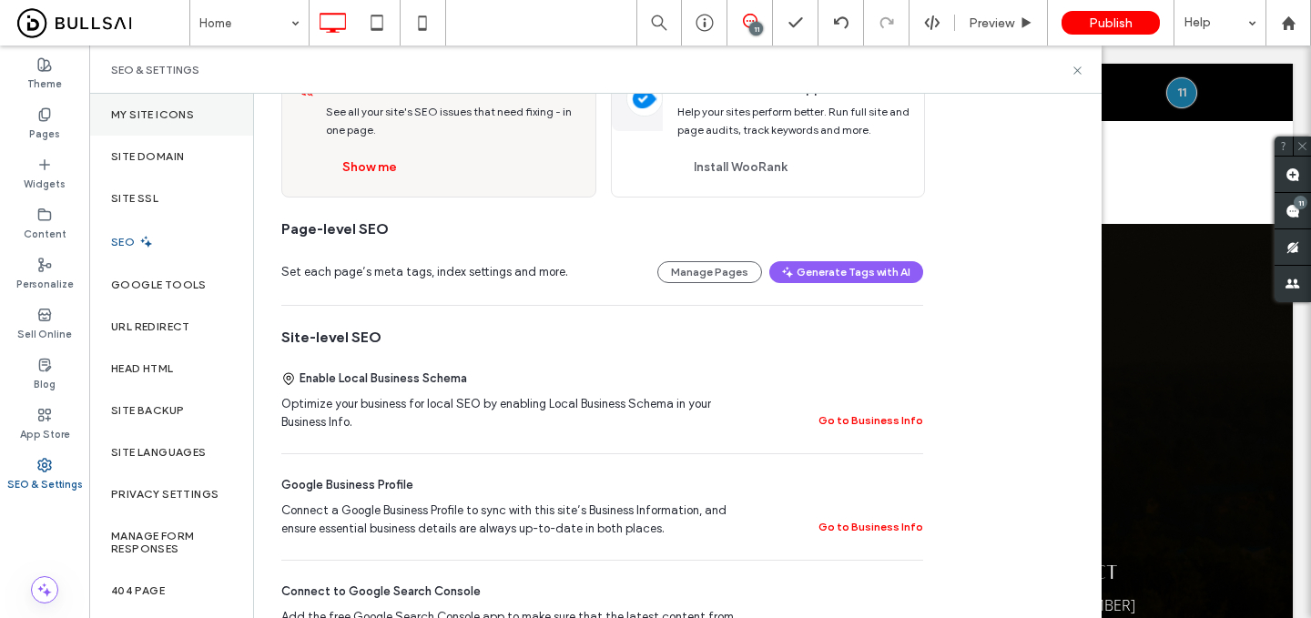
click at [156, 114] on label "My Site Icons" at bounding box center [152, 114] width 83 height 13
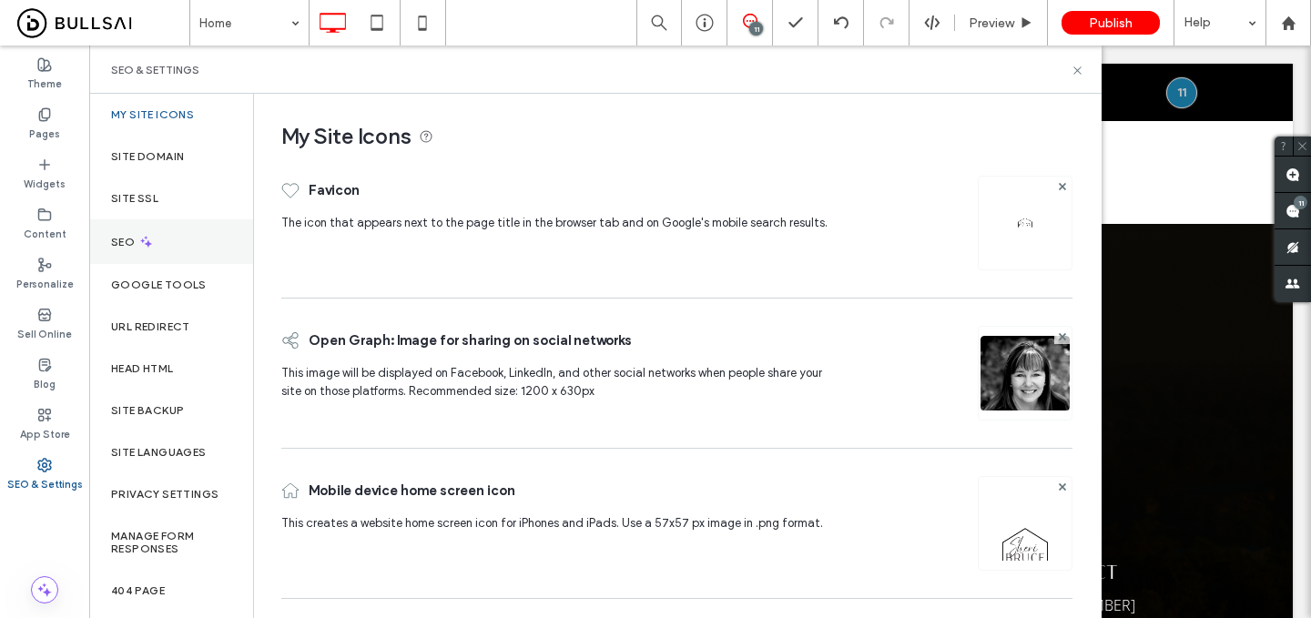
click at [178, 245] on div "SEO" at bounding box center [171, 241] width 164 height 45
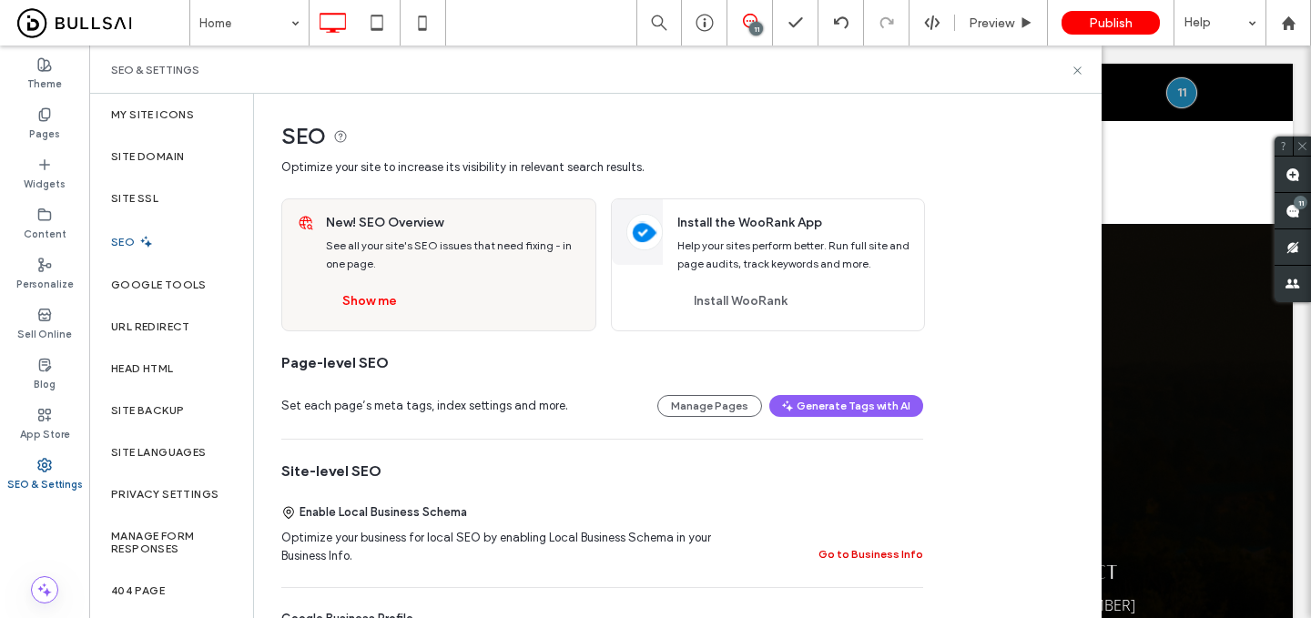
click at [856, 550] on button "Go to Business Info" at bounding box center [871, 555] width 105 height 22
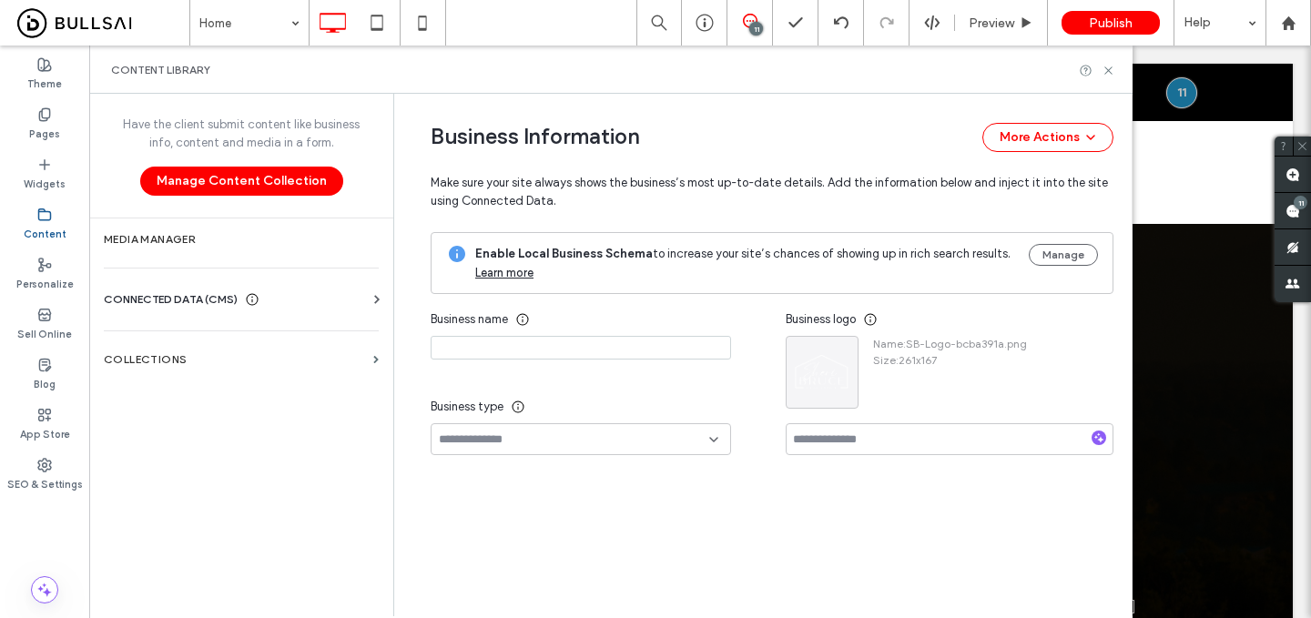
type input "**********"
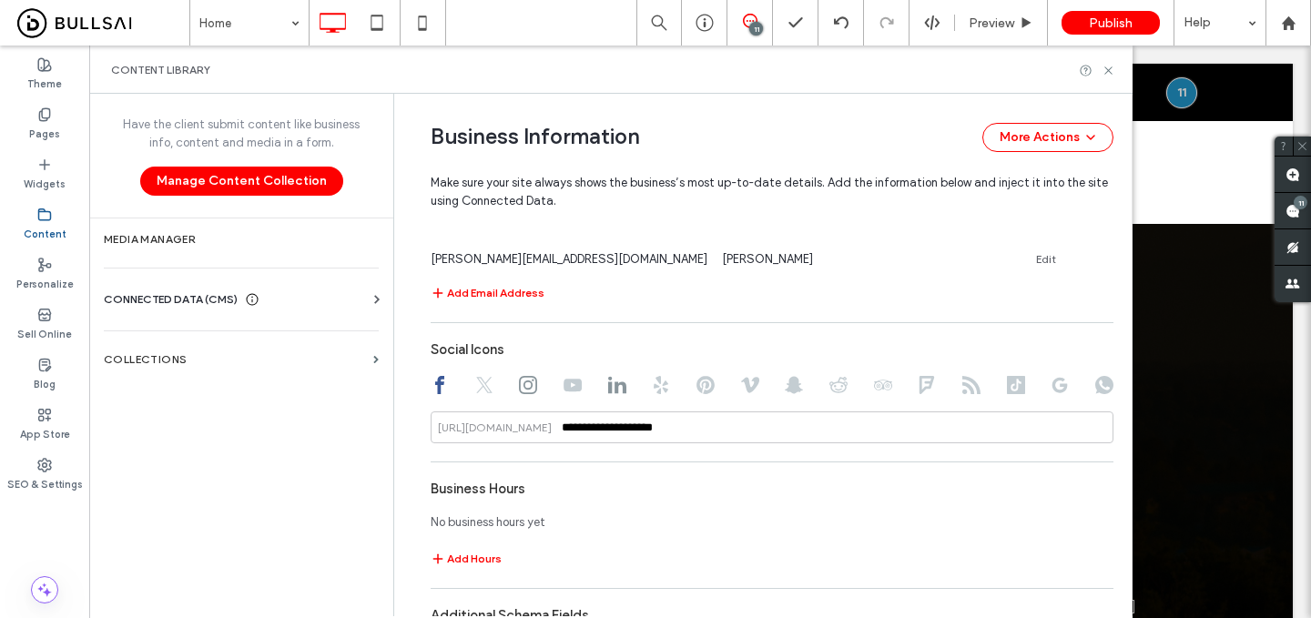
scroll to position [961, 0]
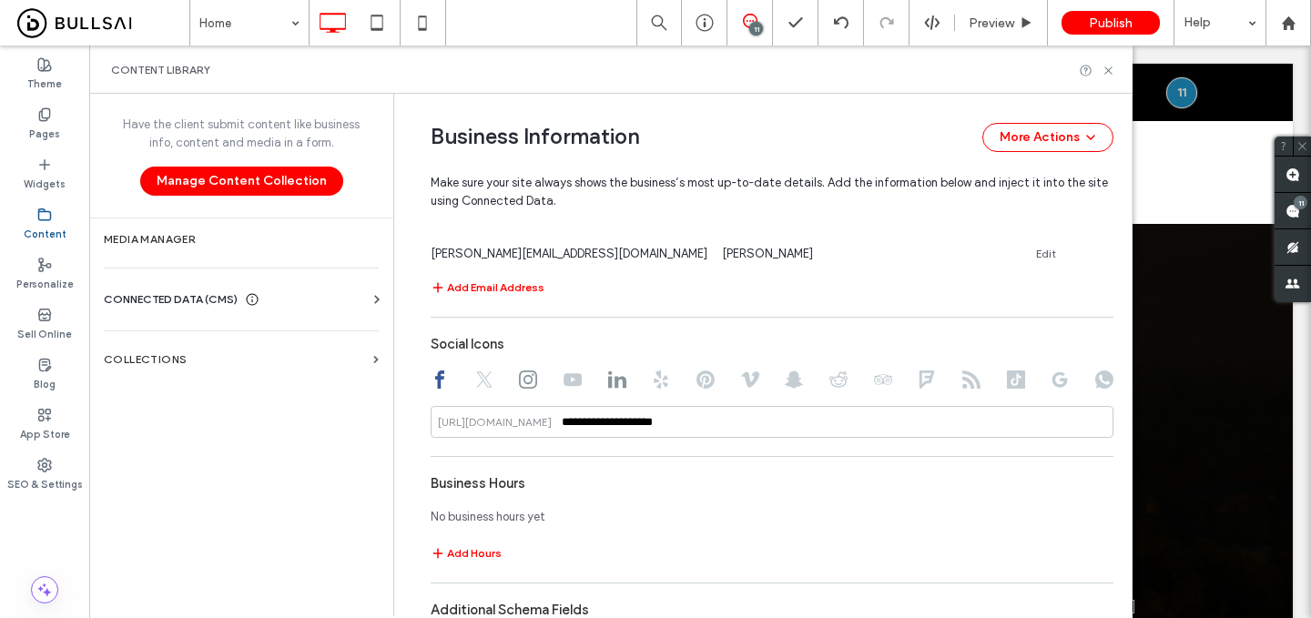
click at [608, 389] on use at bounding box center [617, 380] width 18 height 17
click at [710, 424] on input "**********" at bounding box center [772, 422] width 683 height 32
click at [559, 425] on div "https://www.linkedin.com/" at bounding box center [495, 422] width 128 height 16
click at [730, 422] on input "**********" at bounding box center [772, 422] width 683 height 32
click at [574, 427] on input "**********" at bounding box center [772, 422] width 683 height 32
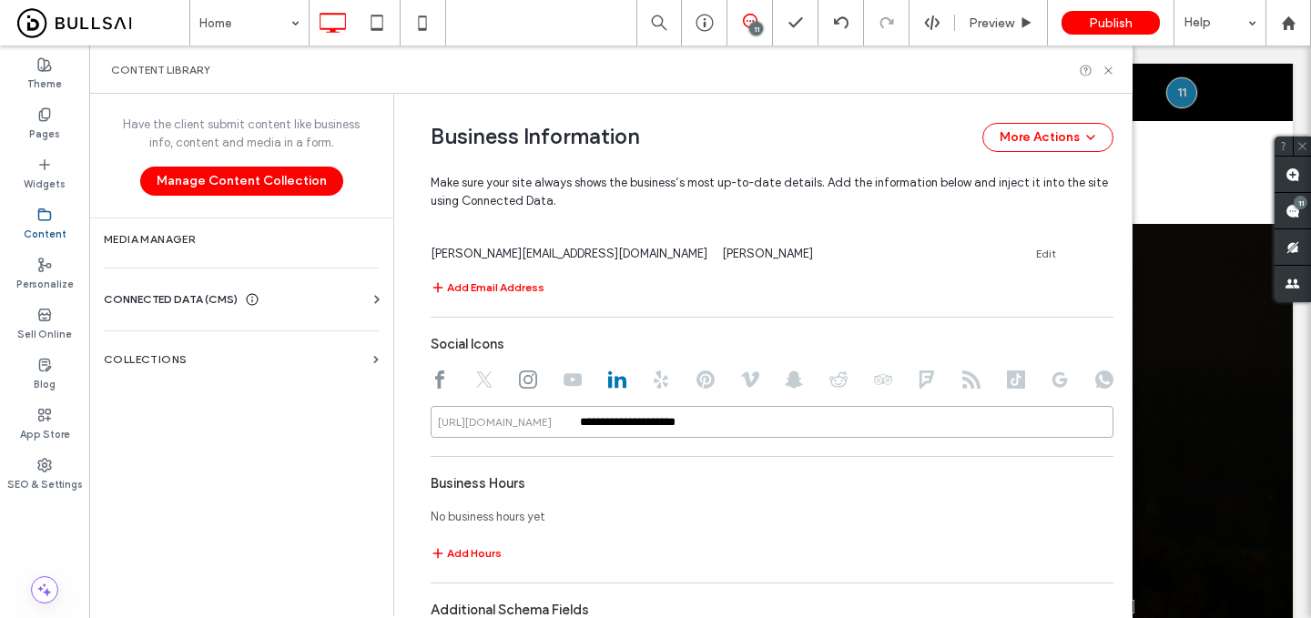
click at [574, 427] on input "**********" at bounding box center [772, 422] width 683 height 32
click at [572, 427] on input "**********" at bounding box center [772, 422] width 683 height 32
click at [715, 417] on input "**********" at bounding box center [772, 422] width 683 height 32
type input "**********"
click at [1008, 23] on span "Preview" at bounding box center [992, 22] width 46 height 15
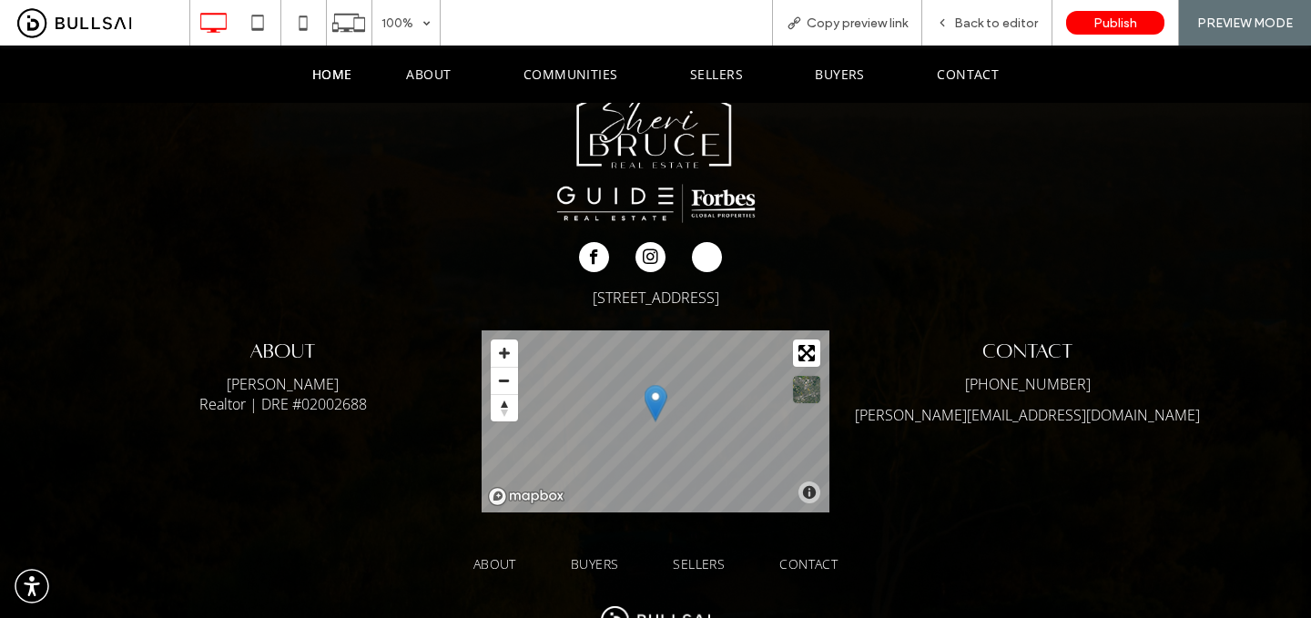
scroll to position [4950, 0]
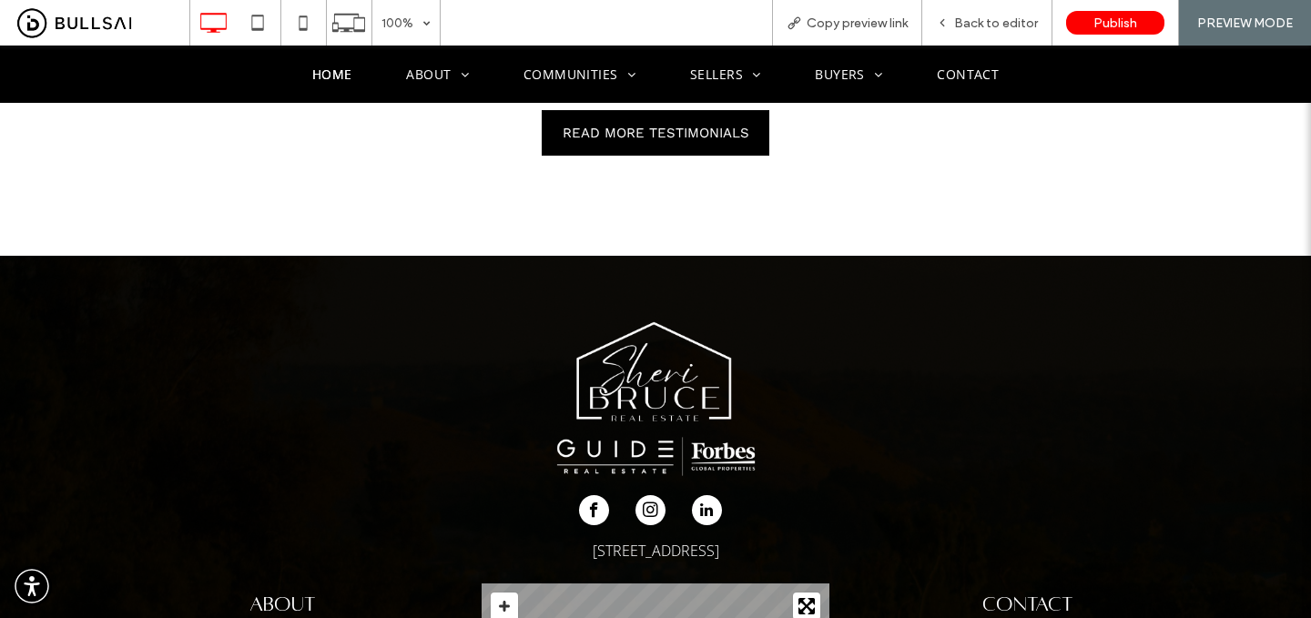
click at [715, 495] on span "linkedin" at bounding box center [707, 510] width 30 height 30
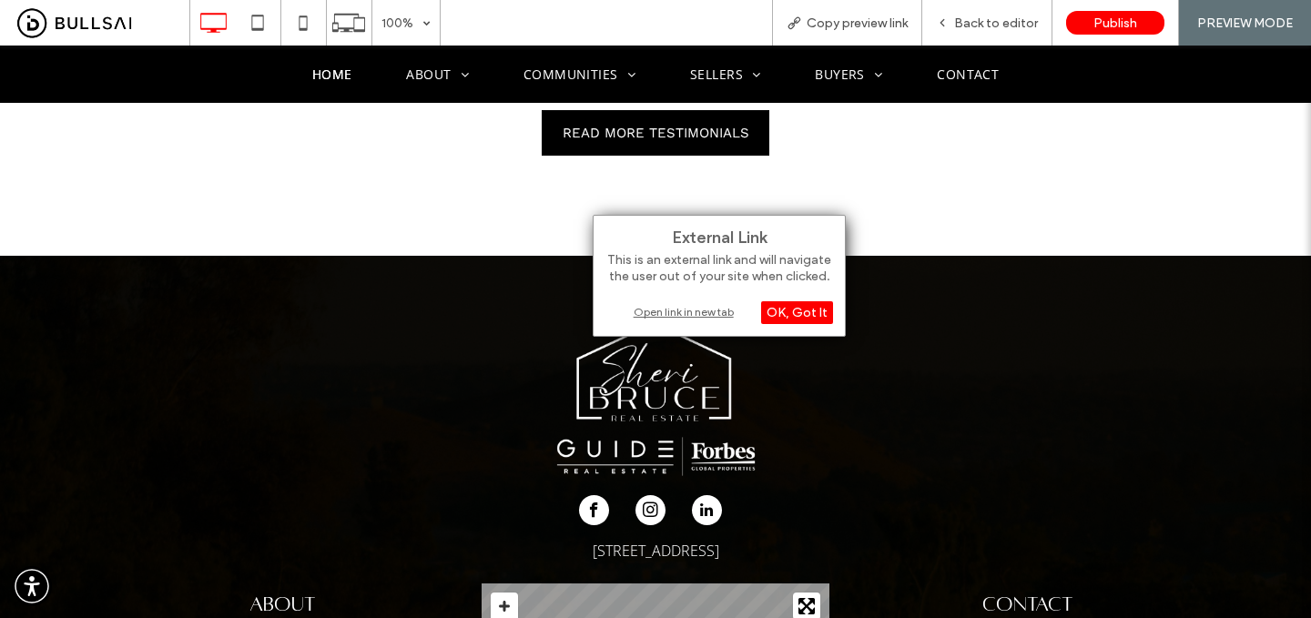
click at [705, 311] on div "Open link in new tab" at bounding box center [720, 311] width 228 height 19
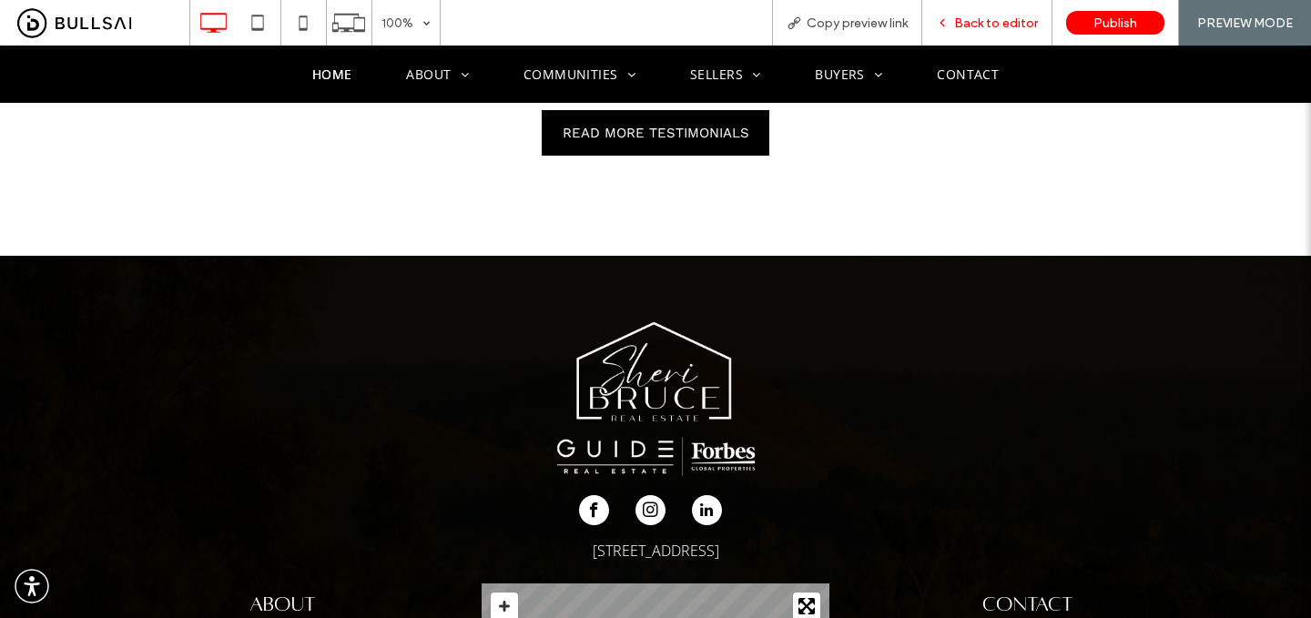
click at [976, 17] on span "Back to editor" at bounding box center [996, 22] width 84 height 15
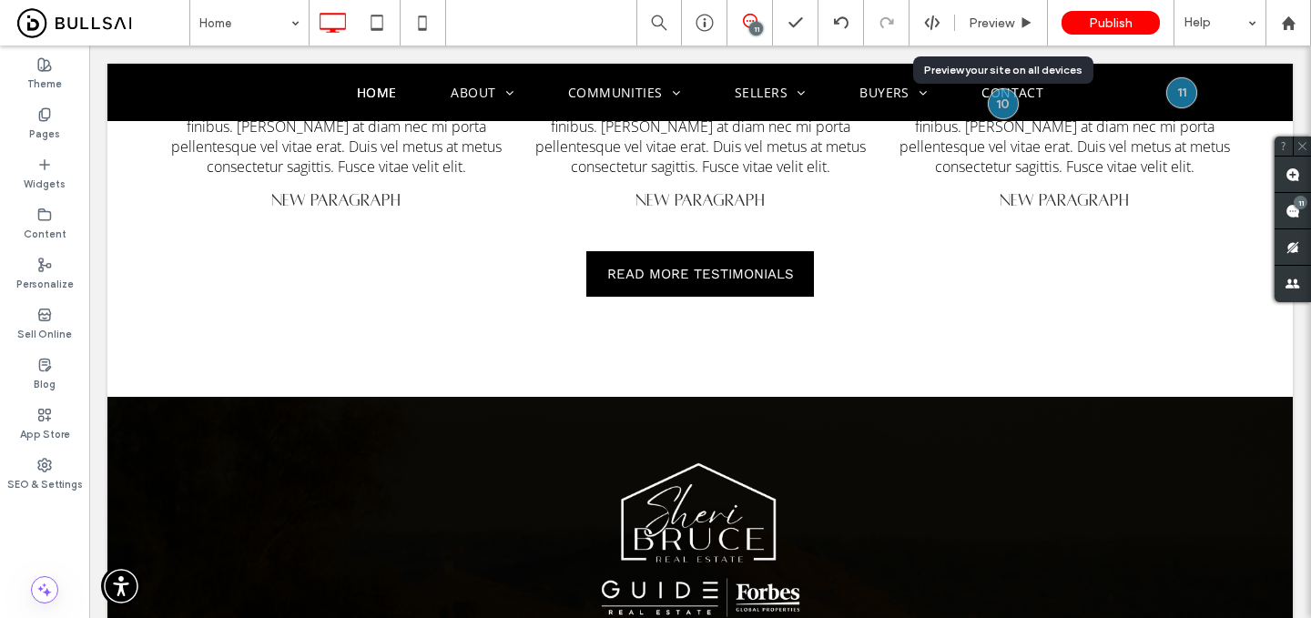
scroll to position [5000, 0]
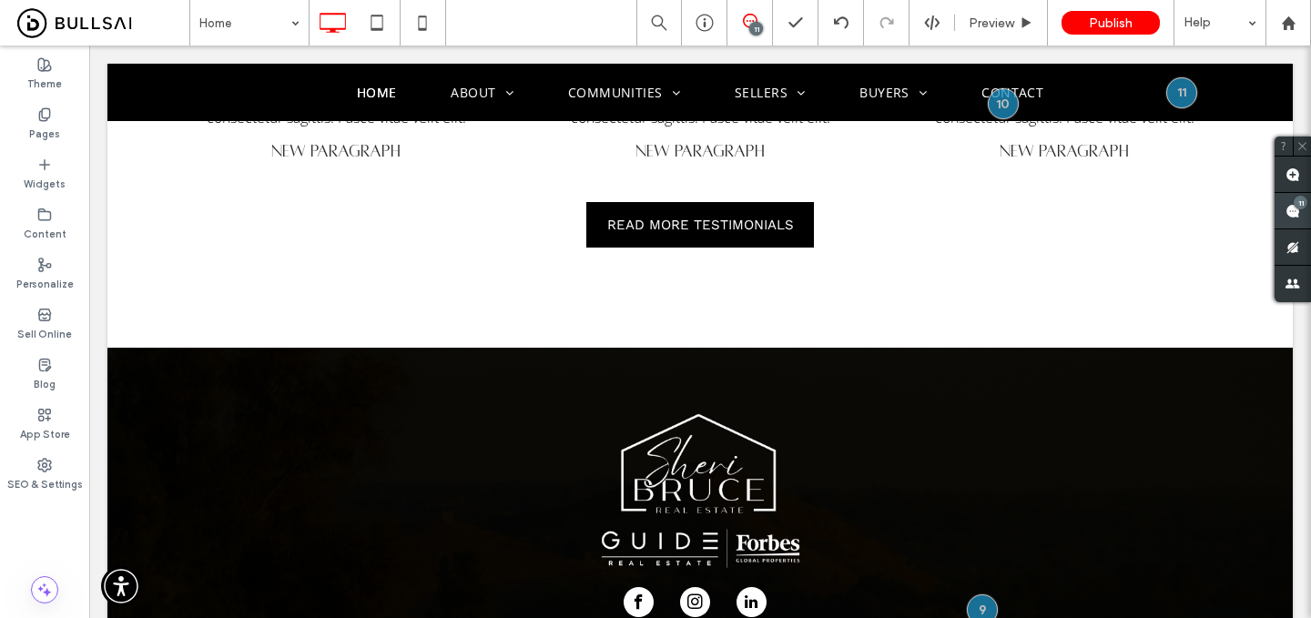
click at [1292, 212] on use at bounding box center [1293, 211] width 15 height 15
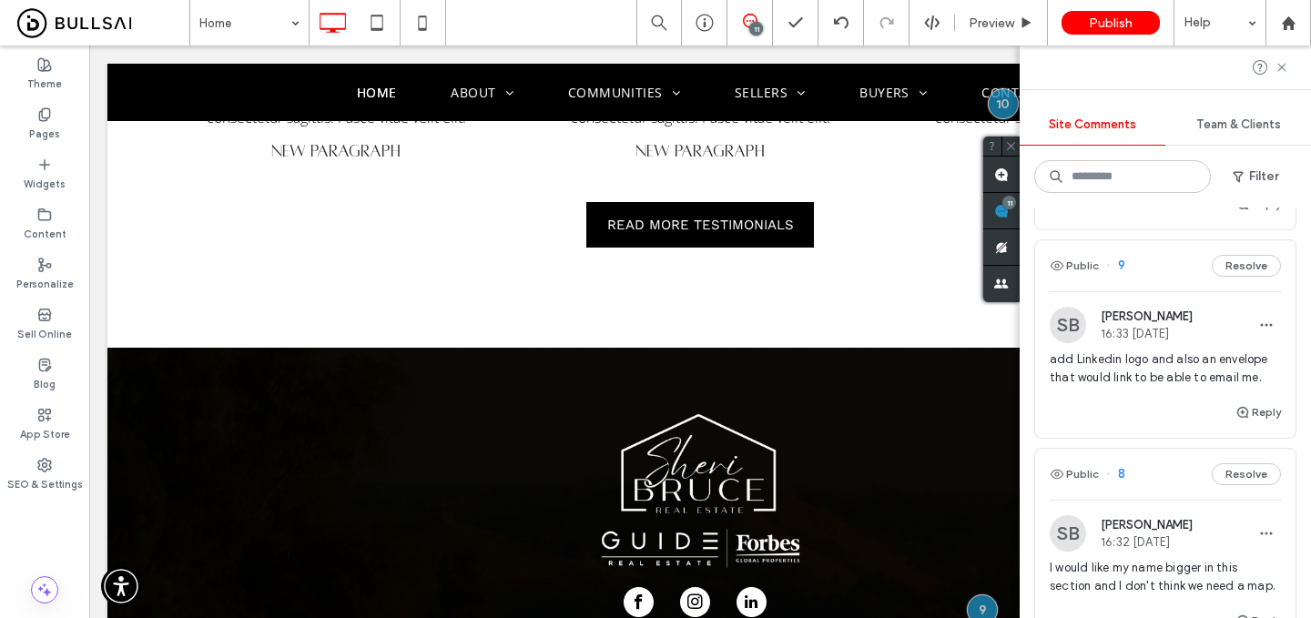
scroll to position [530, 0]
click at [1246, 411] on icon "button" at bounding box center [1243, 410] width 15 height 15
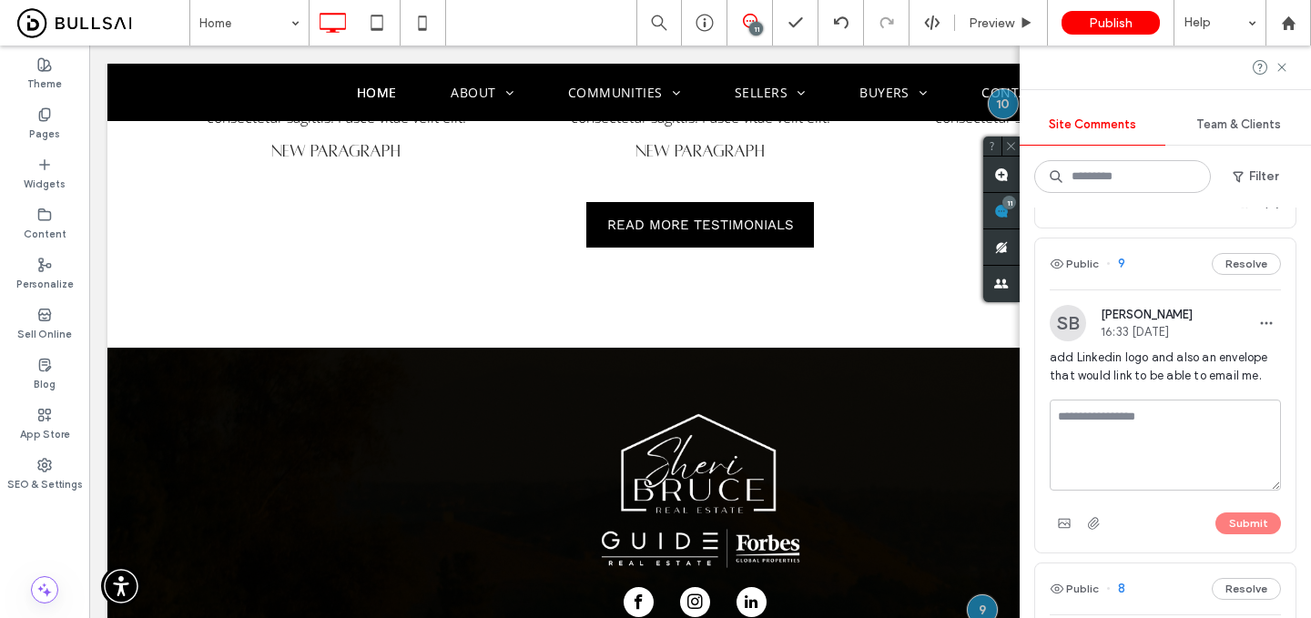
click at [1151, 423] on textarea at bounding box center [1165, 445] width 231 height 91
type textarea "*******"
click at [1245, 519] on button "Submit" at bounding box center [1249, 524] width 66 height 22
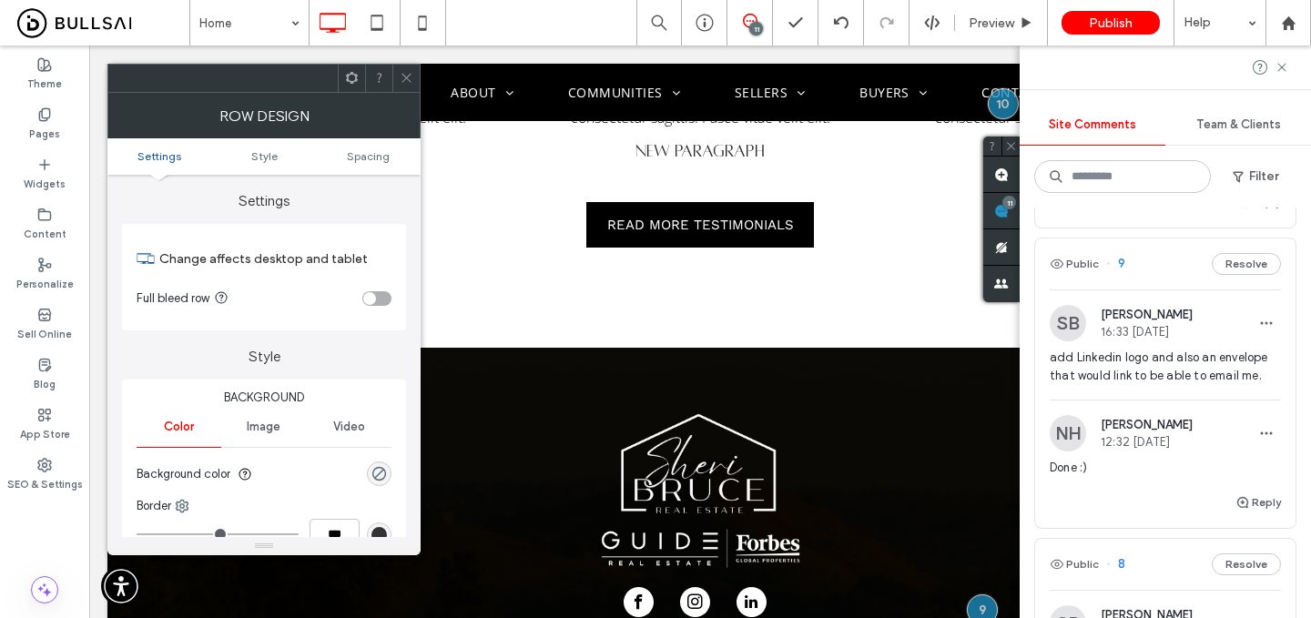
click at [414, 76] on div at bounding box center [406, 78] width 27 height 27
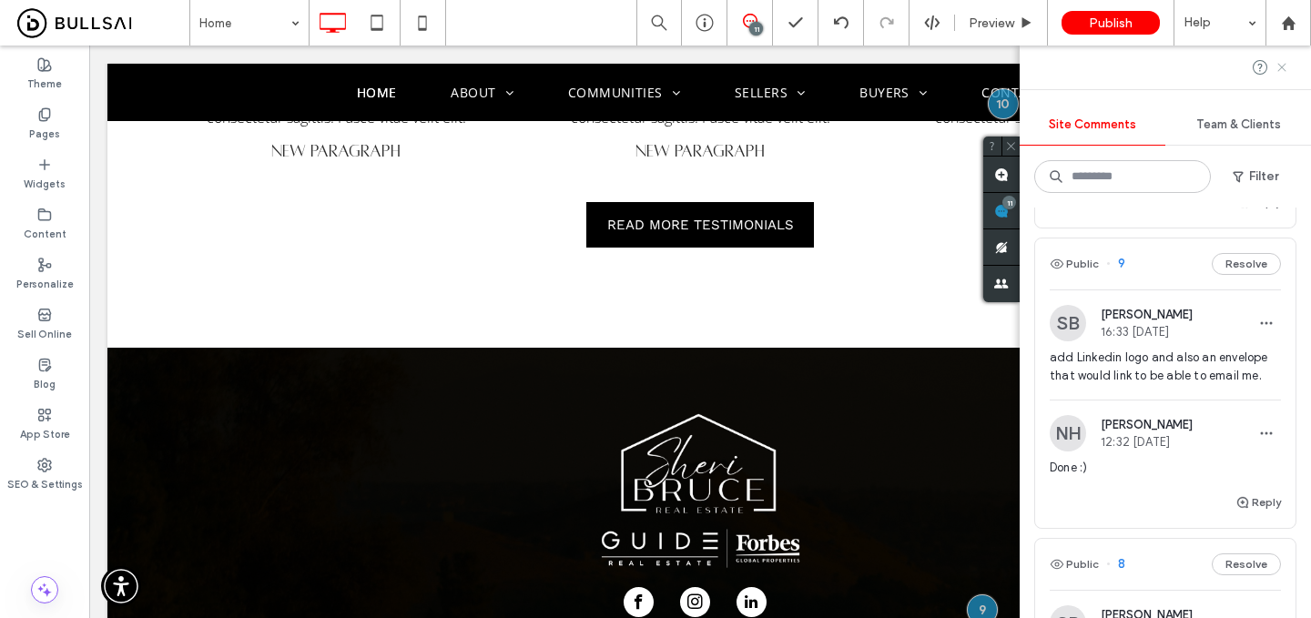
click at [1284, 69] on use at bounding box center [1282, 67] width 8 height 8
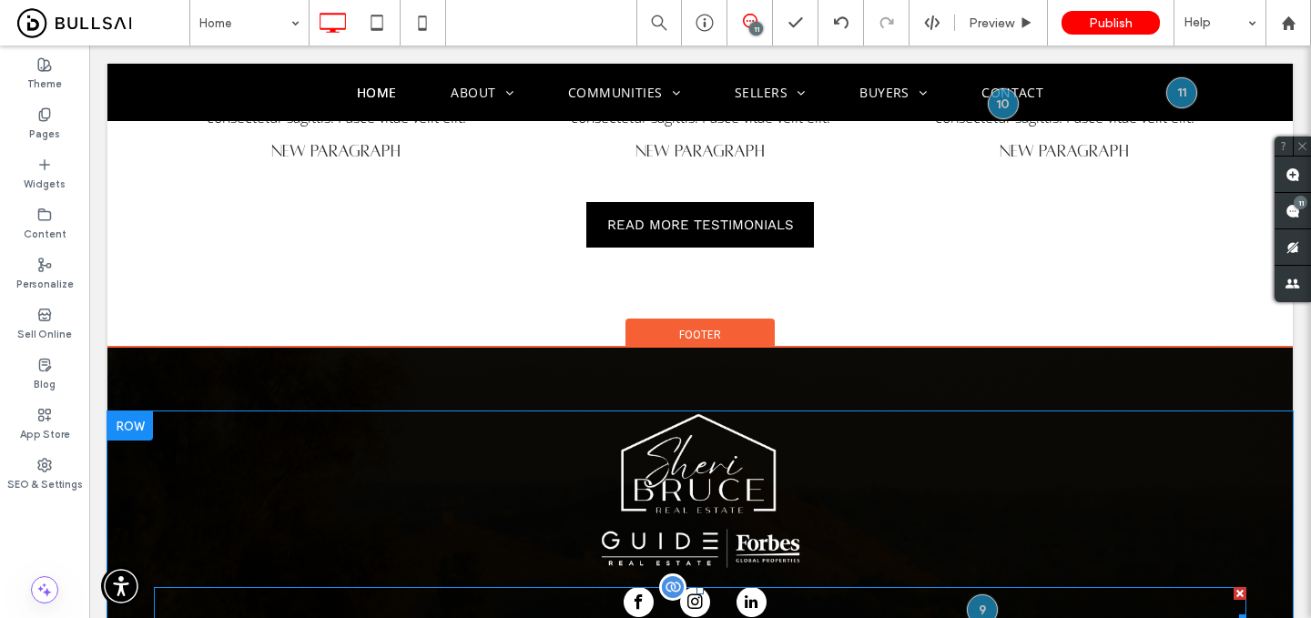
click at [822, 587] on div at bounding box center [700, 604] width 1093 height 35
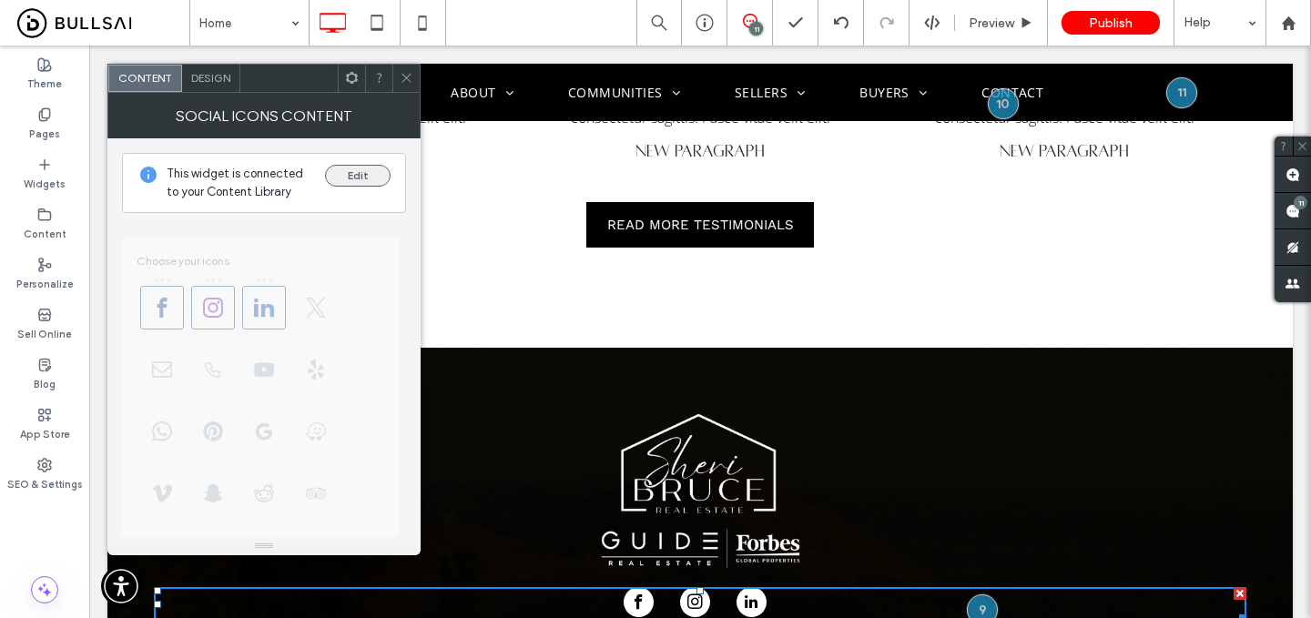
click at [344, 173] on button "Edit" at bounding box center [358, 176] width 66 height 22
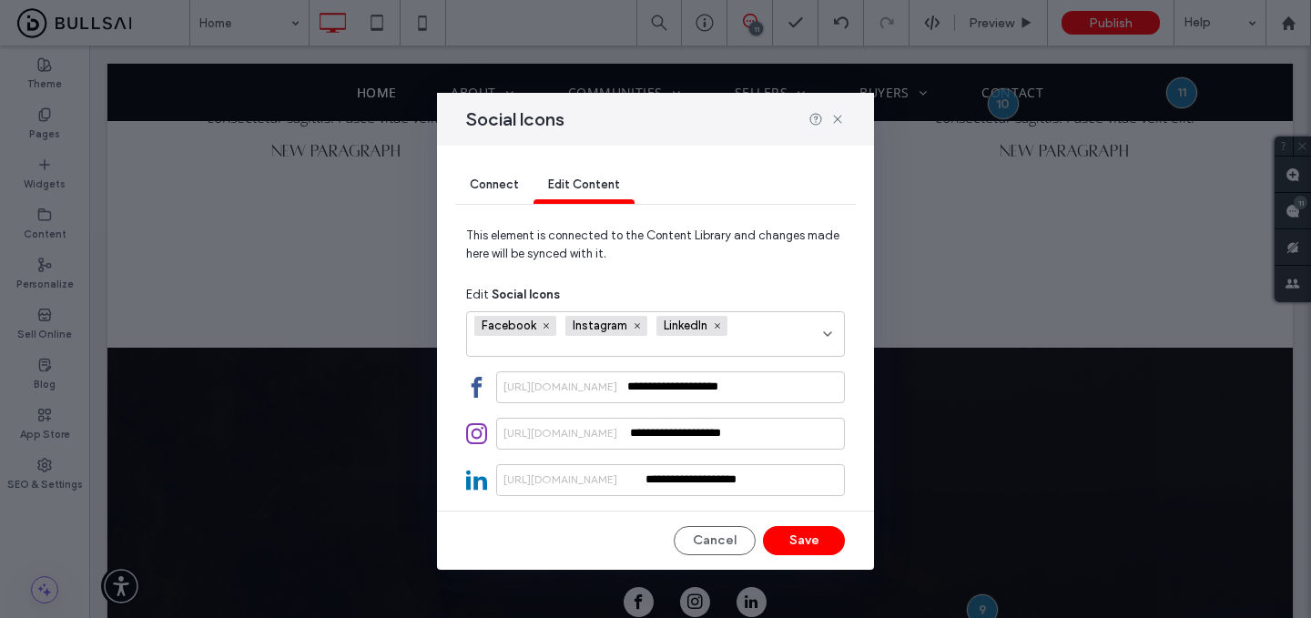
click at [507, 187] on span "Connect" at bounding box center [494, 185] width 49 height 14
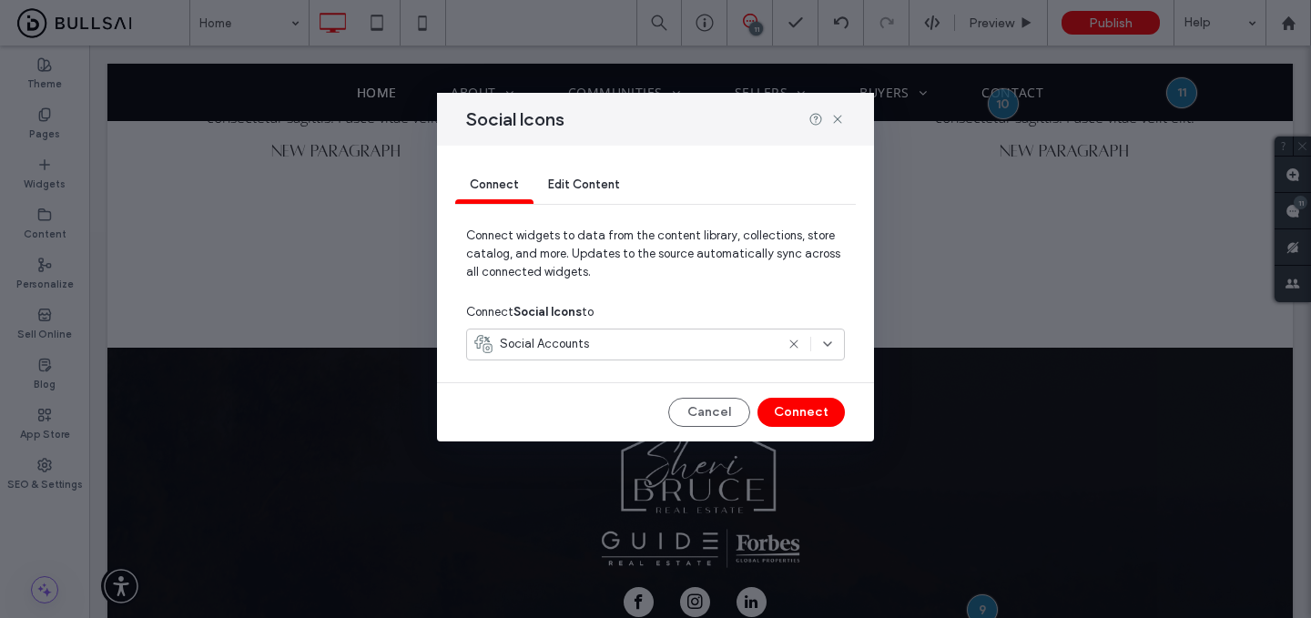
click at [561, 183] on span "Edit Content" at bounding box center [584, 185] width 72 height 14
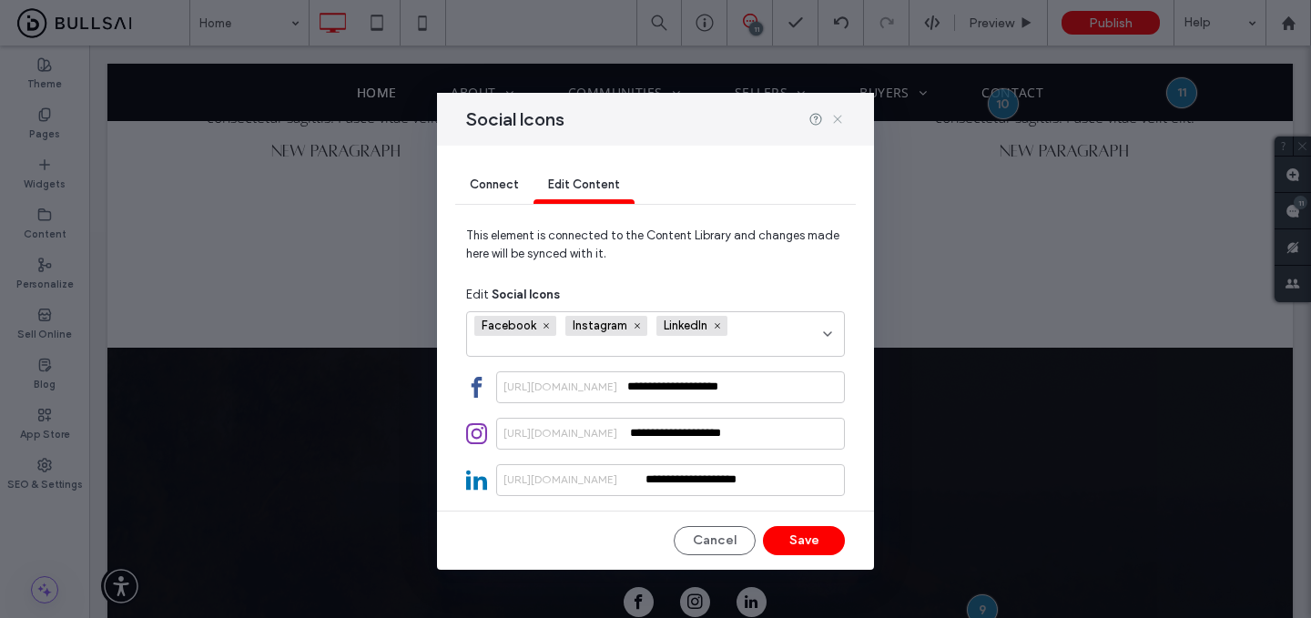
click at [836, 120] on use at bounding box center [837, 119] width 8 height 8
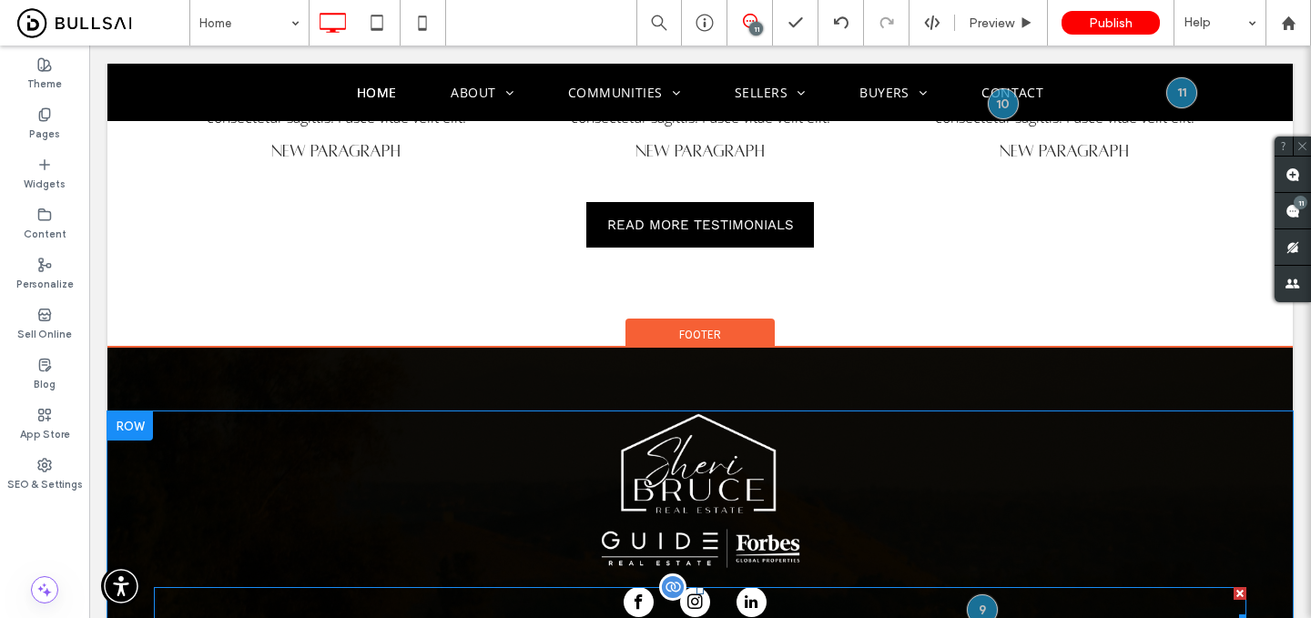
click at [668, 587] on div at bounding box center [701, 604] width 154 height 35
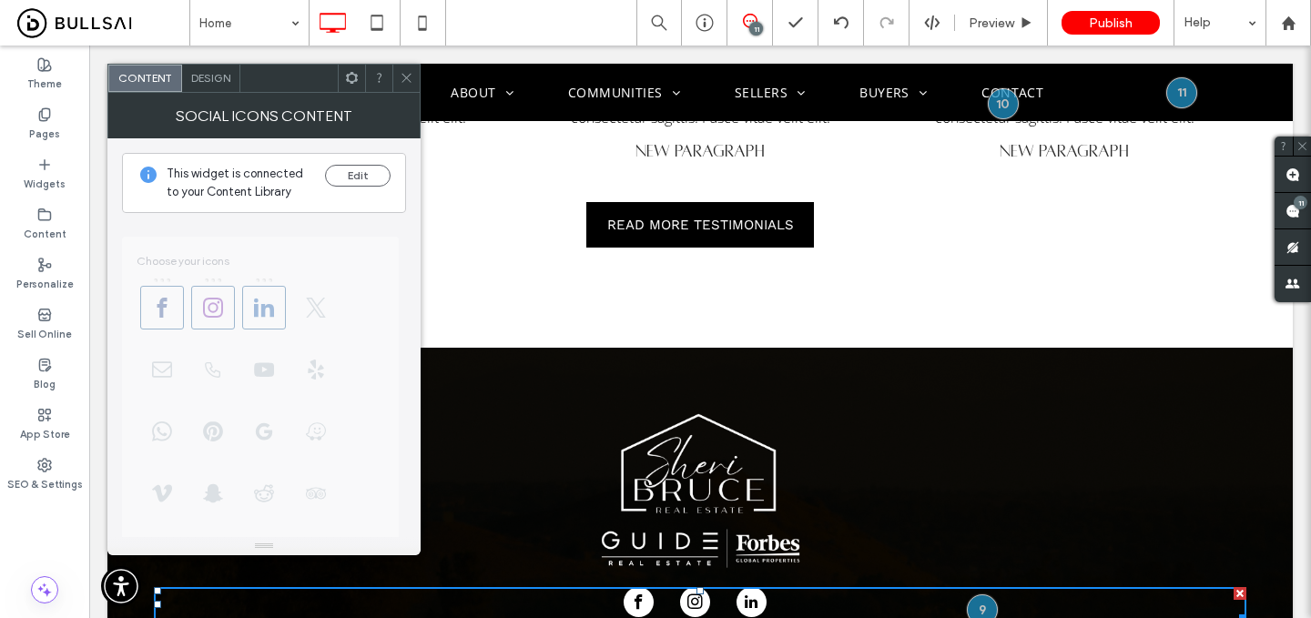
click at [408, 76] on use at bounding box center [406, 78] width 9 height 9
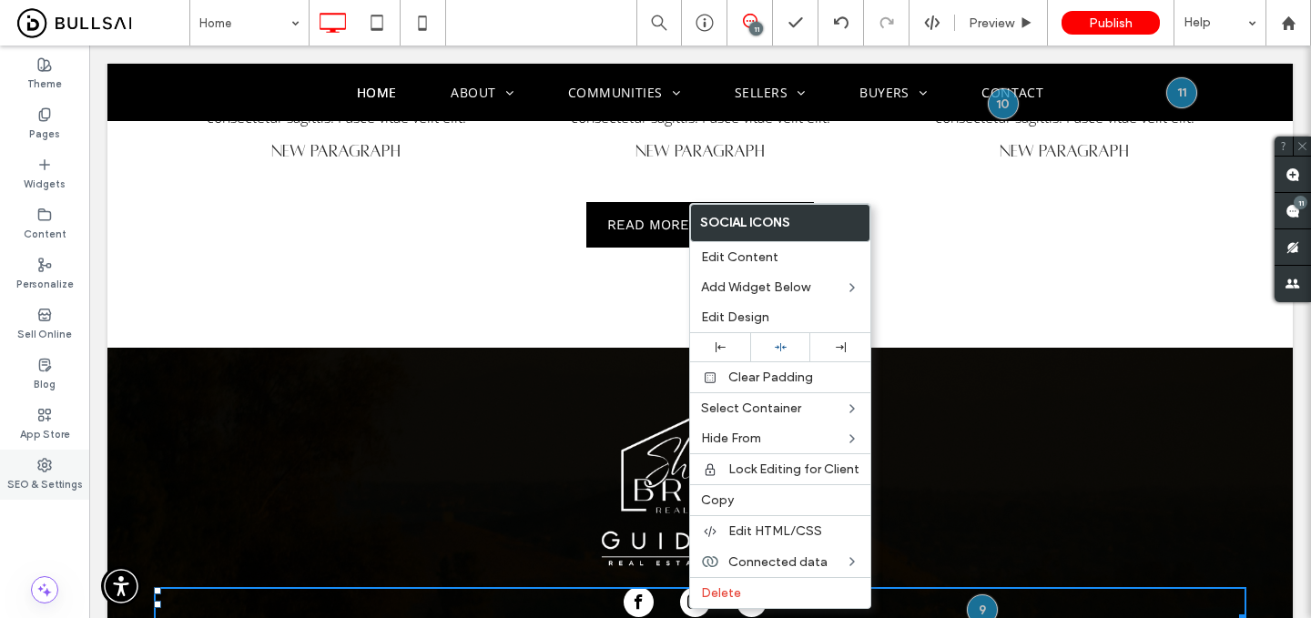
click at [52, 475] on label "SEO & Settings" at bounding box center [45, 483] width 76 height 20
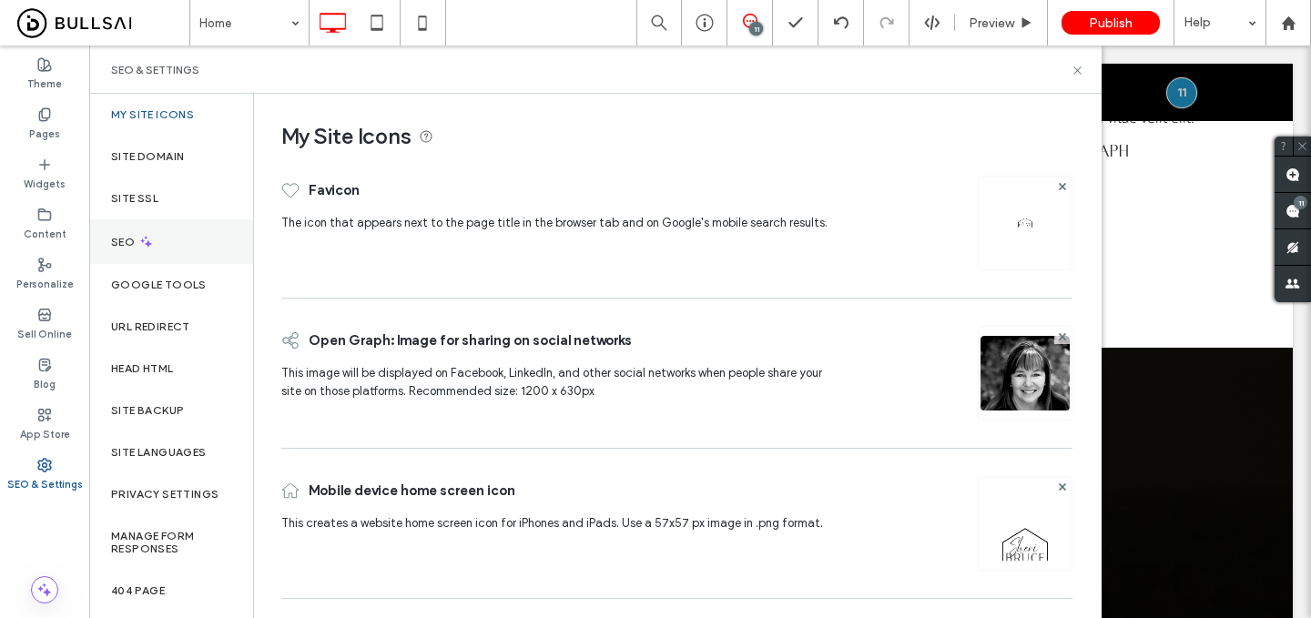
click at [175, 246] on div "SEO" at bounding box center [171, 241] width 164 height 45
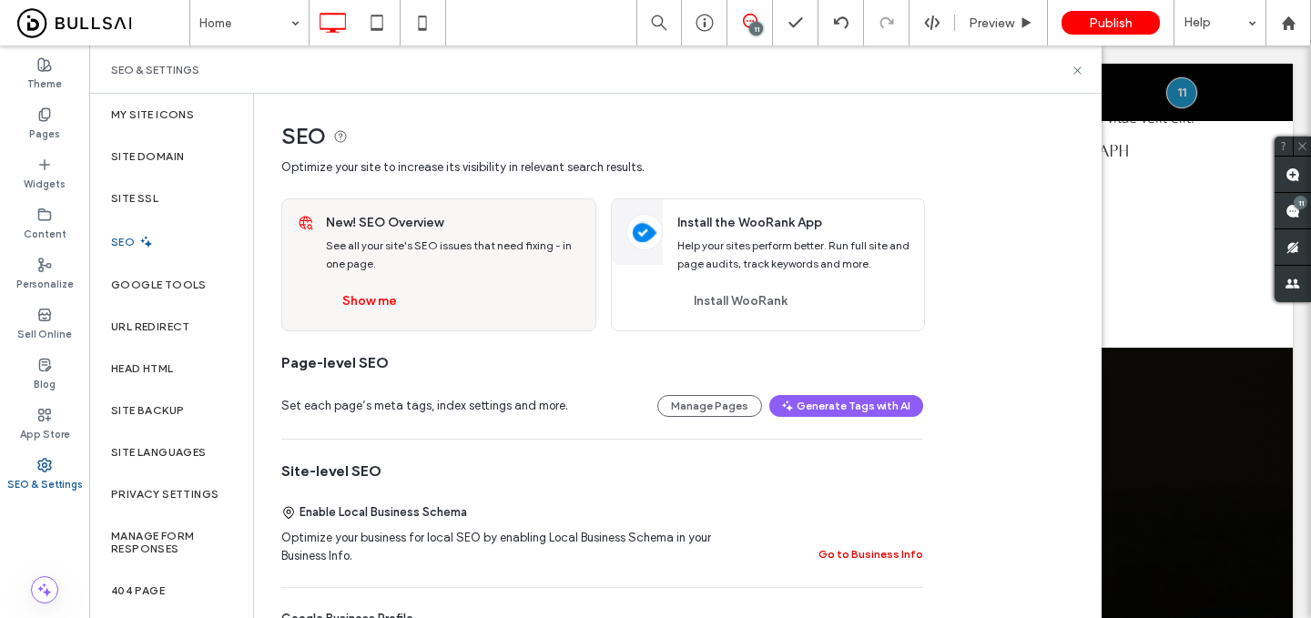
click at [859, 547] on button "Go to Business Info" at bounding box center [871, 555] width 105 height 22
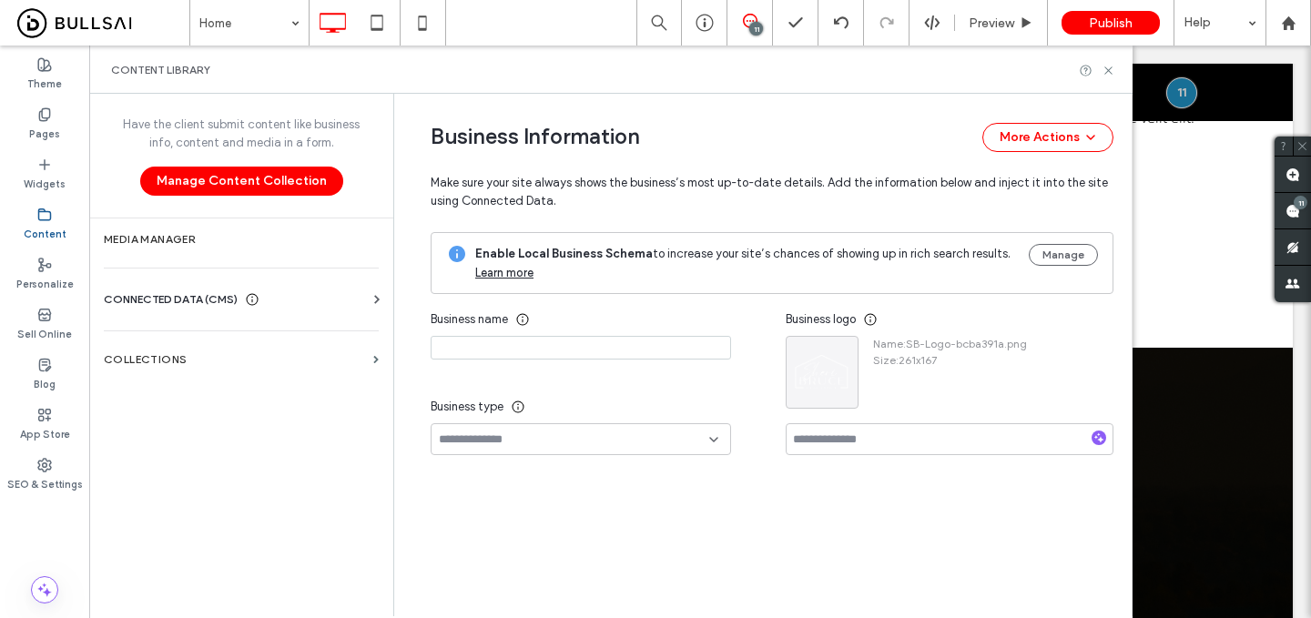
type input "**********"
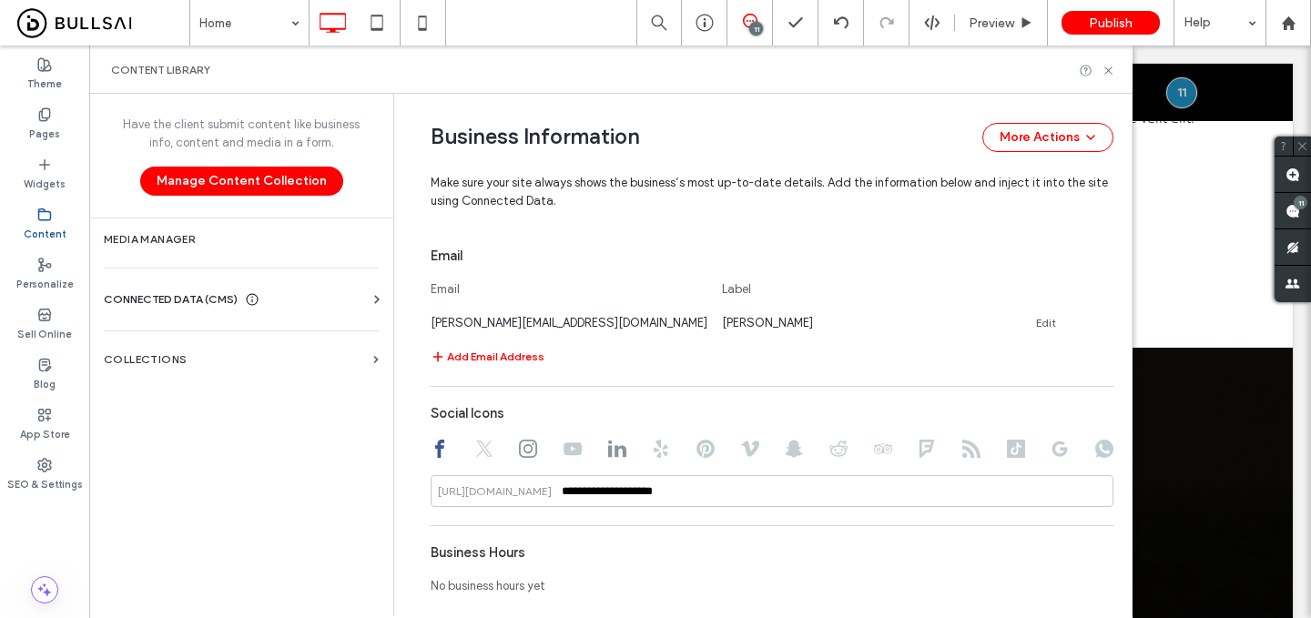
scroll to position [948, 0]
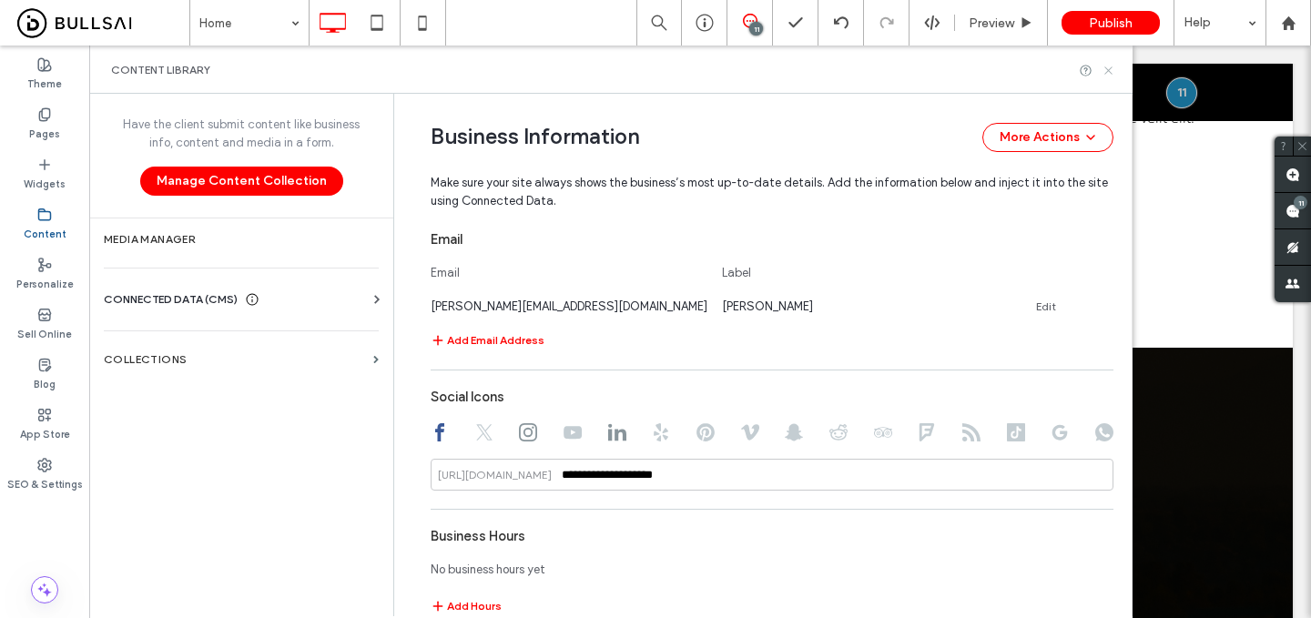
click at [1106, 76] on icon at bounding box center [1109, 71] width 14 height 14
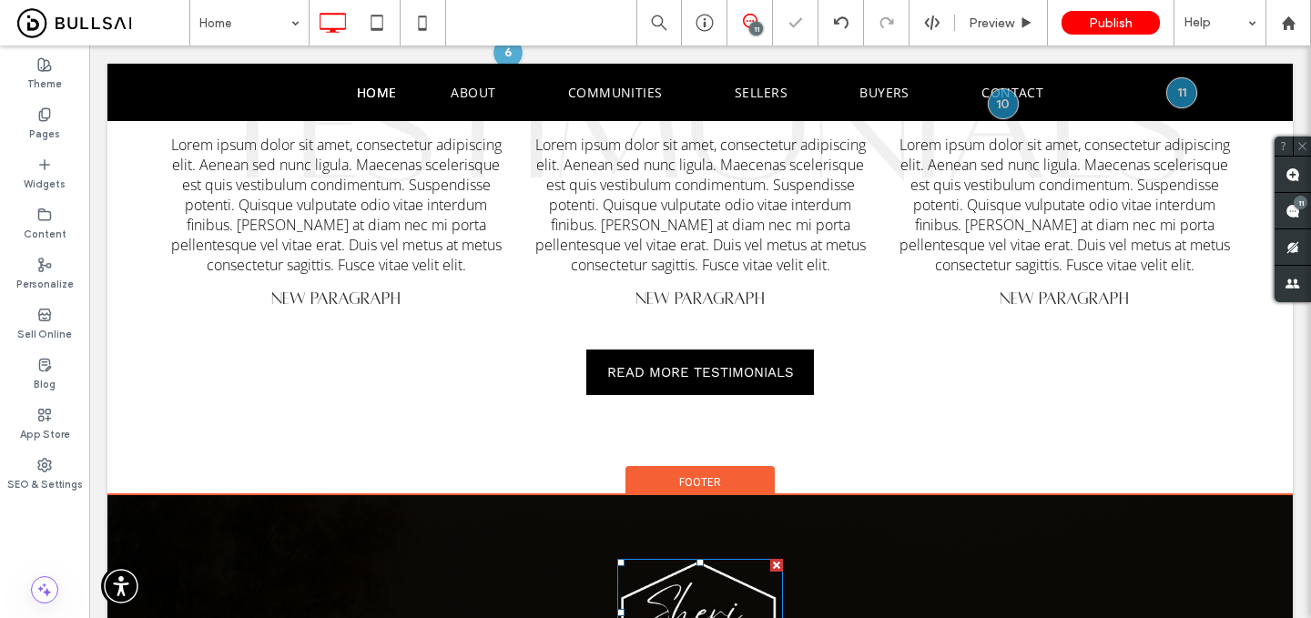
scroll to position [4845, 0]
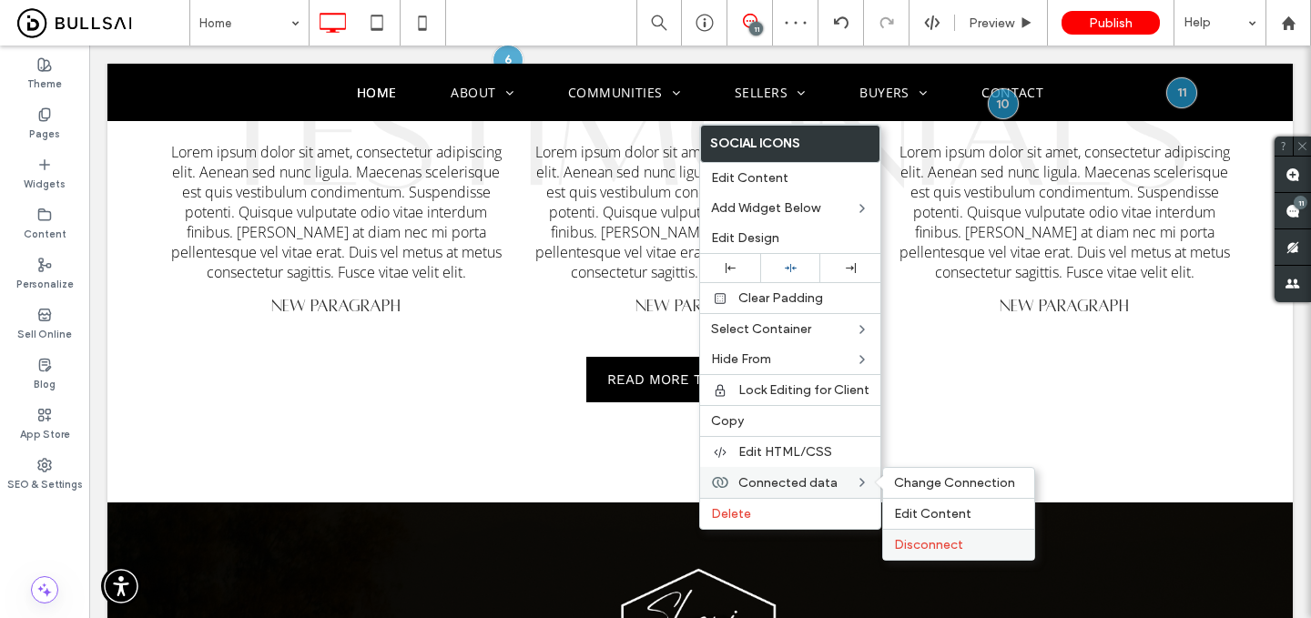
click at [916, 540] on span "Disconnect" at bounding box center [928, 544] width 69 height 15
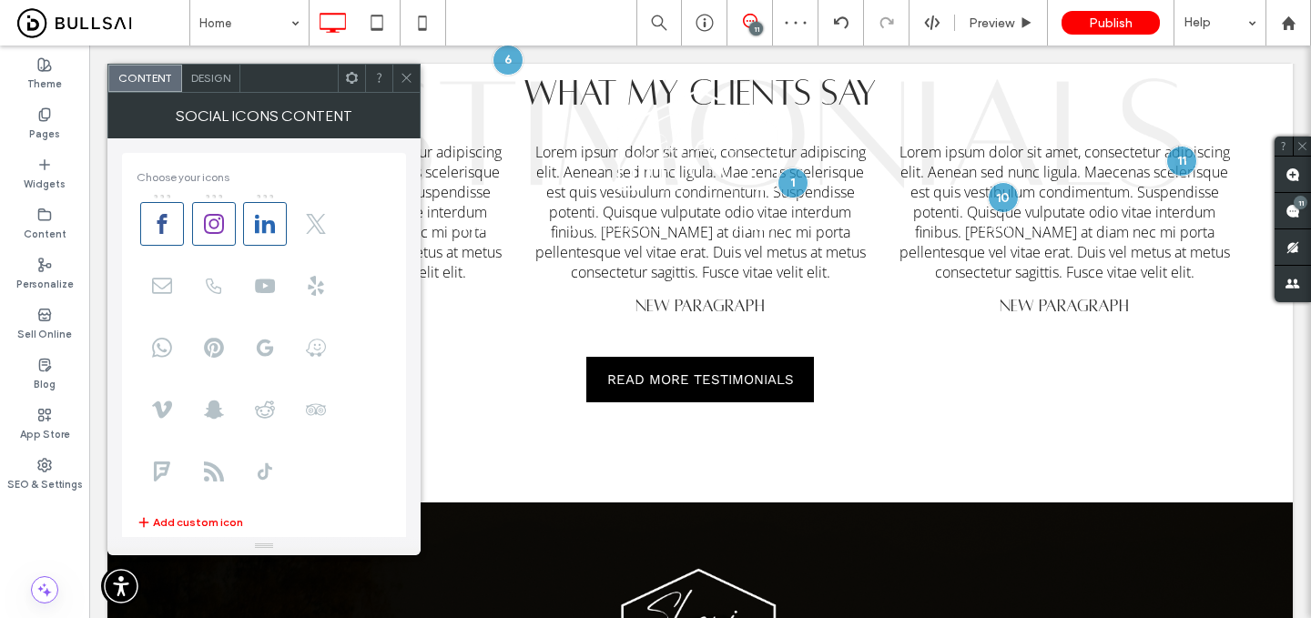
type input "**********"
click at [162, 280] on icon at bounding box center [162, 286] width 20 height 20
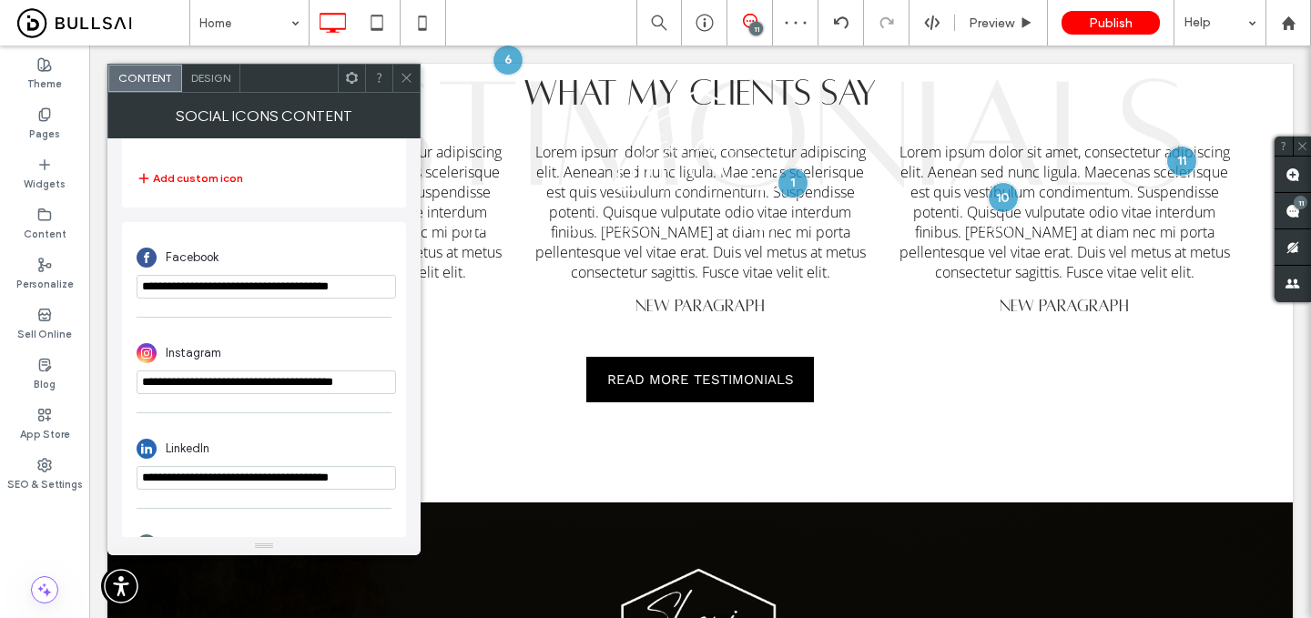
scroll to position [422, 0]
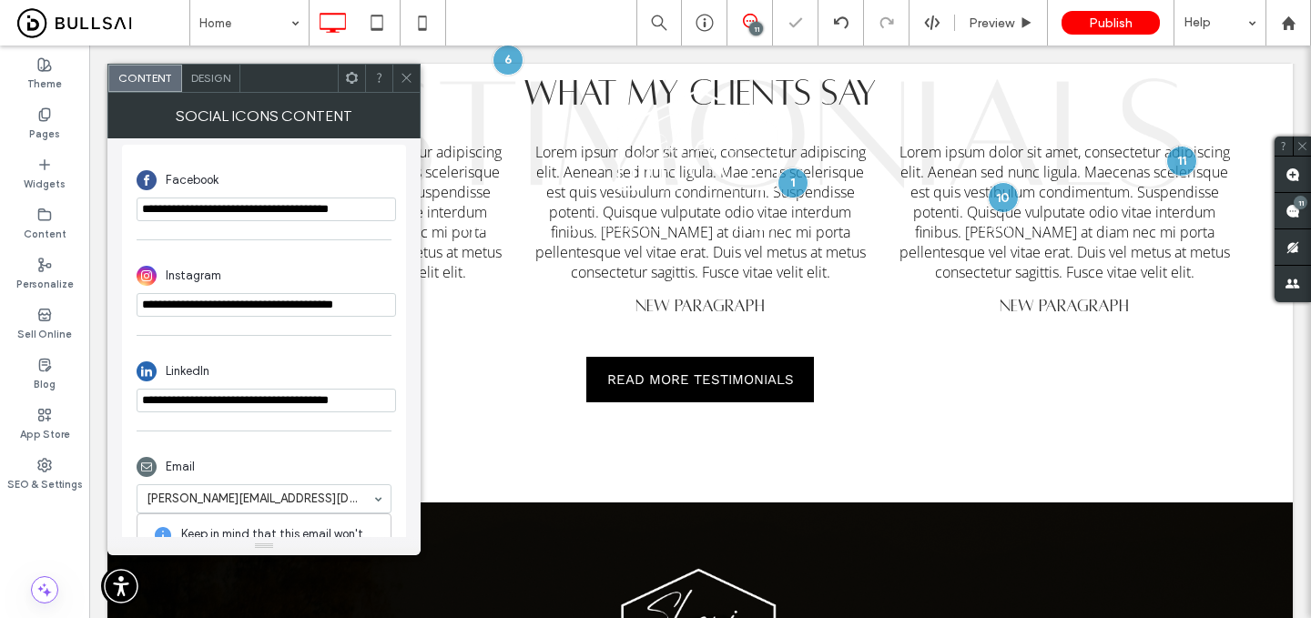
click at [403, 87] on span at bounding box center [407, 78] width 14 height 27
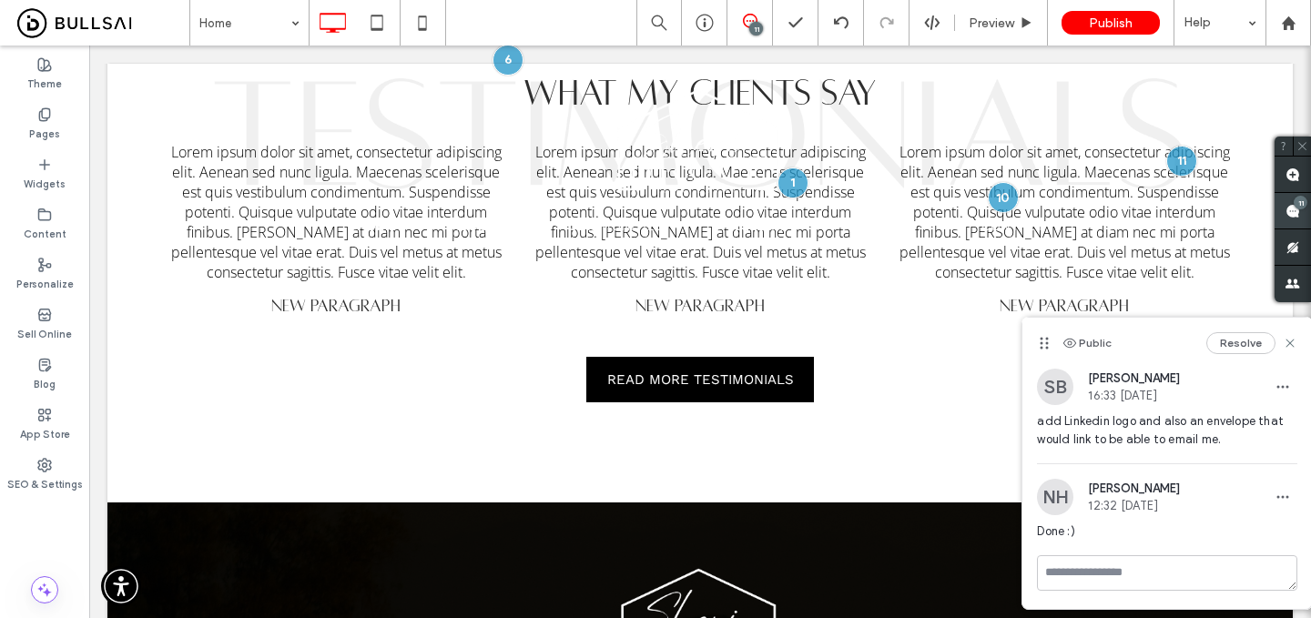
click at [1294, 201] on div "11" at bounding box center [1301, 203] width 14 height 14
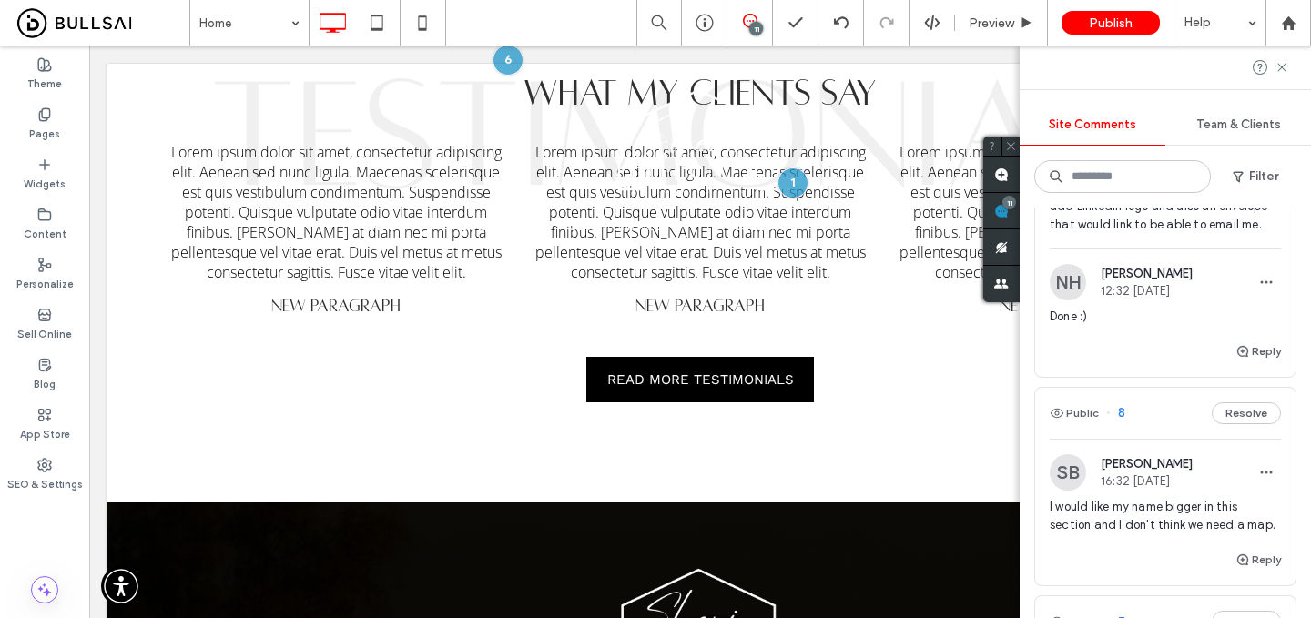
scroll to position [730, 0]
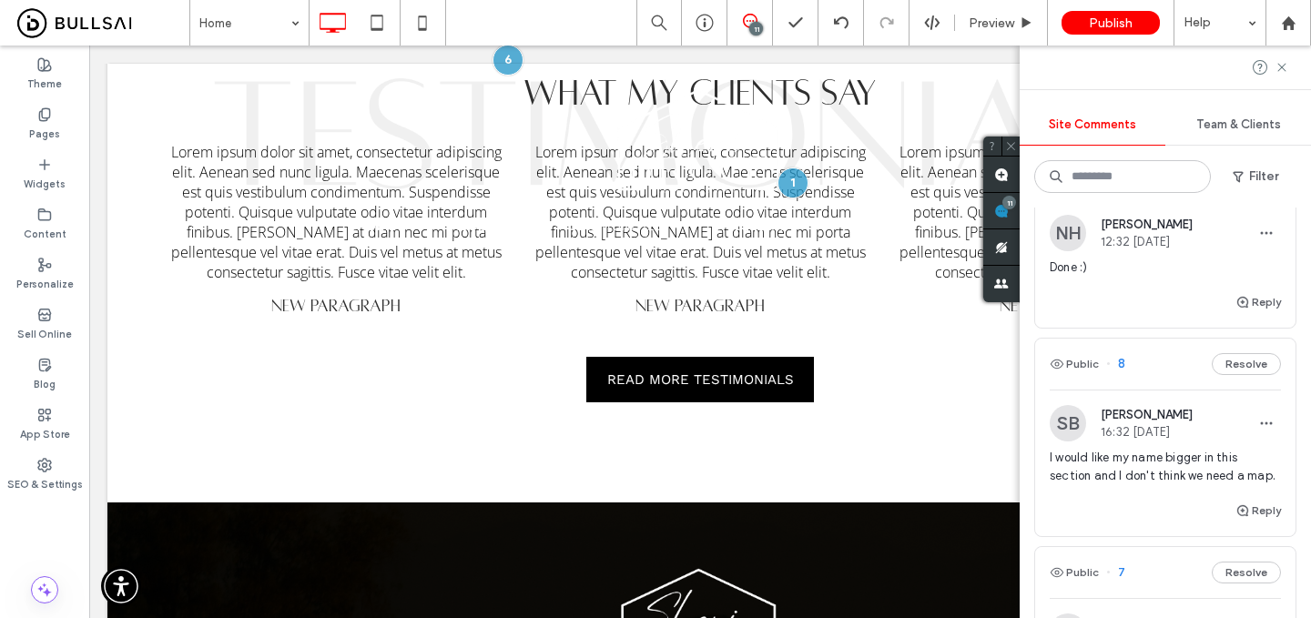
click at [1146, 456] on span "I would like my name bigger in this section and I don't think we need a map." at bounding box center [1165, 467] width 231 height 36
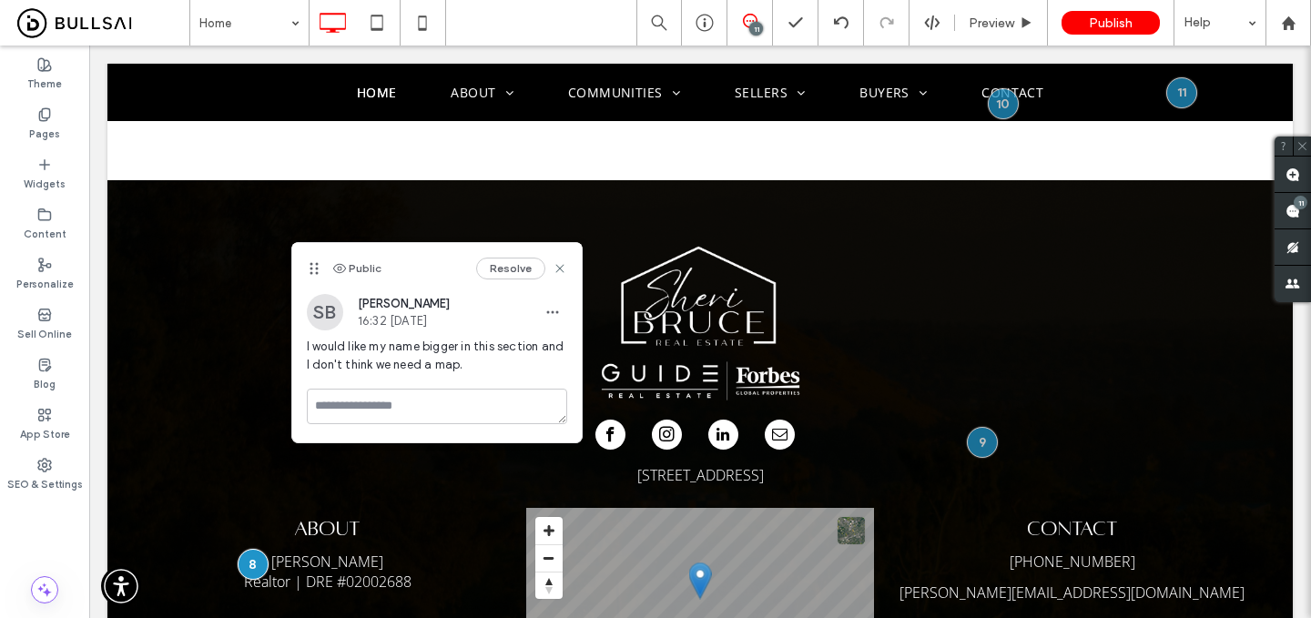
scroll to position [0, 0]
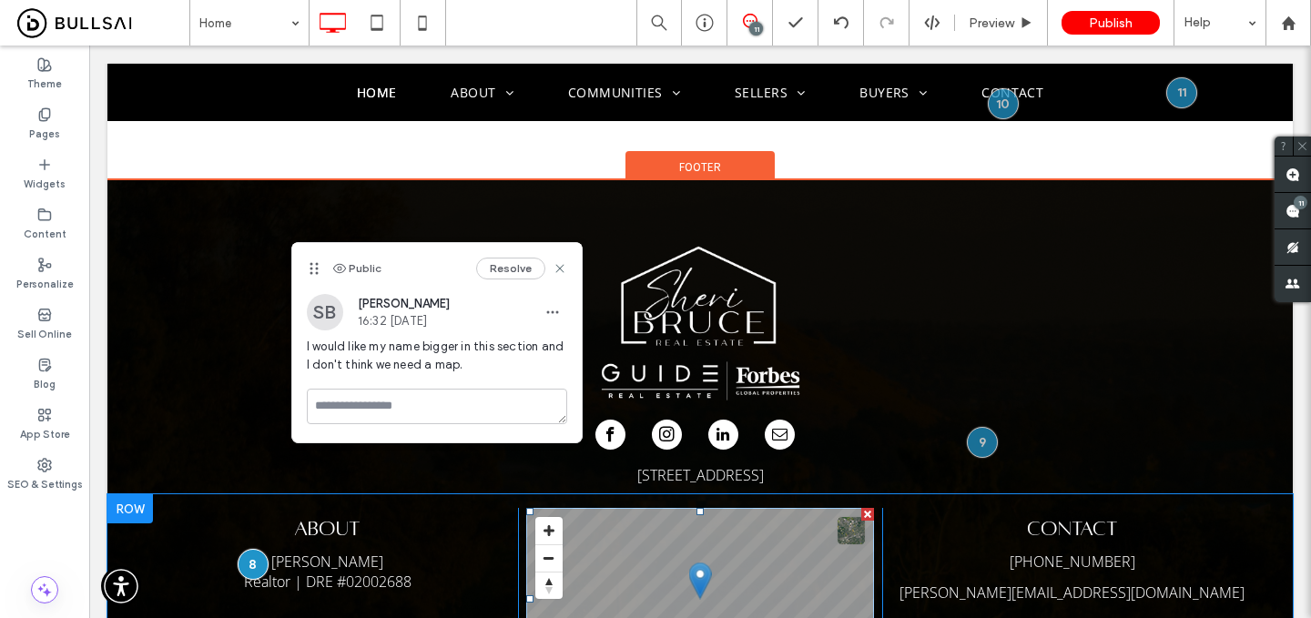
click at [719, 508] on span at bounding box center [700, 599] width 348 height 182
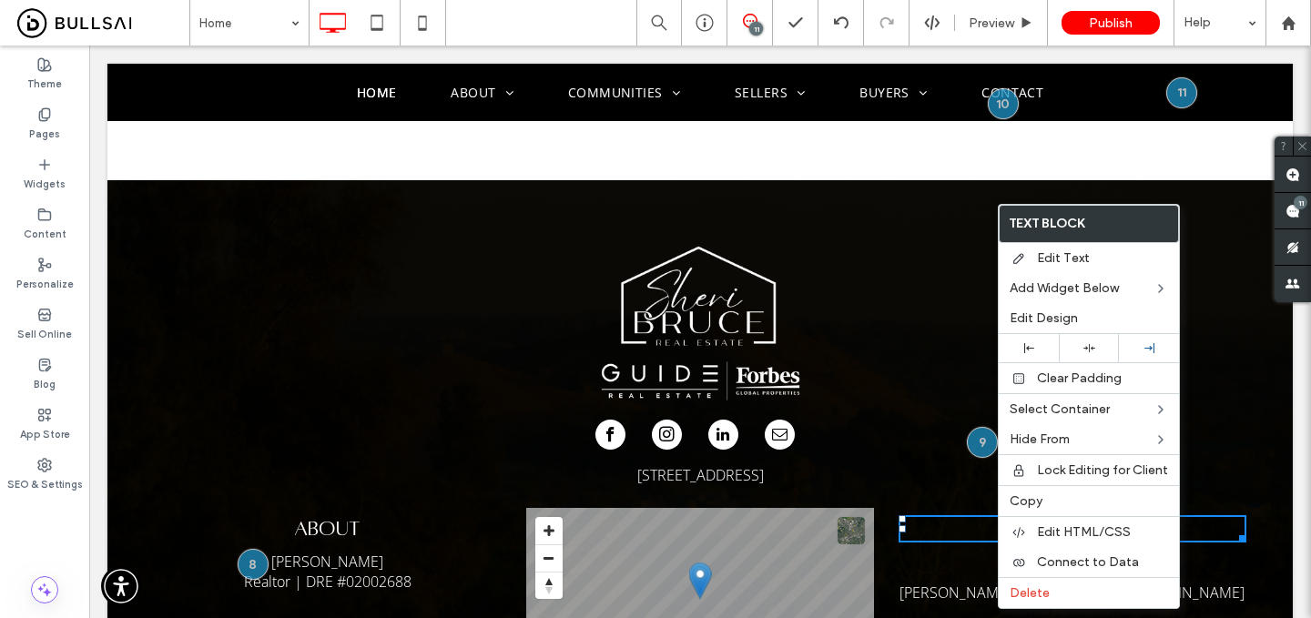
click at [1077, 507] on label "Copy" at bounding box center [1089, 501] width 158 height 15
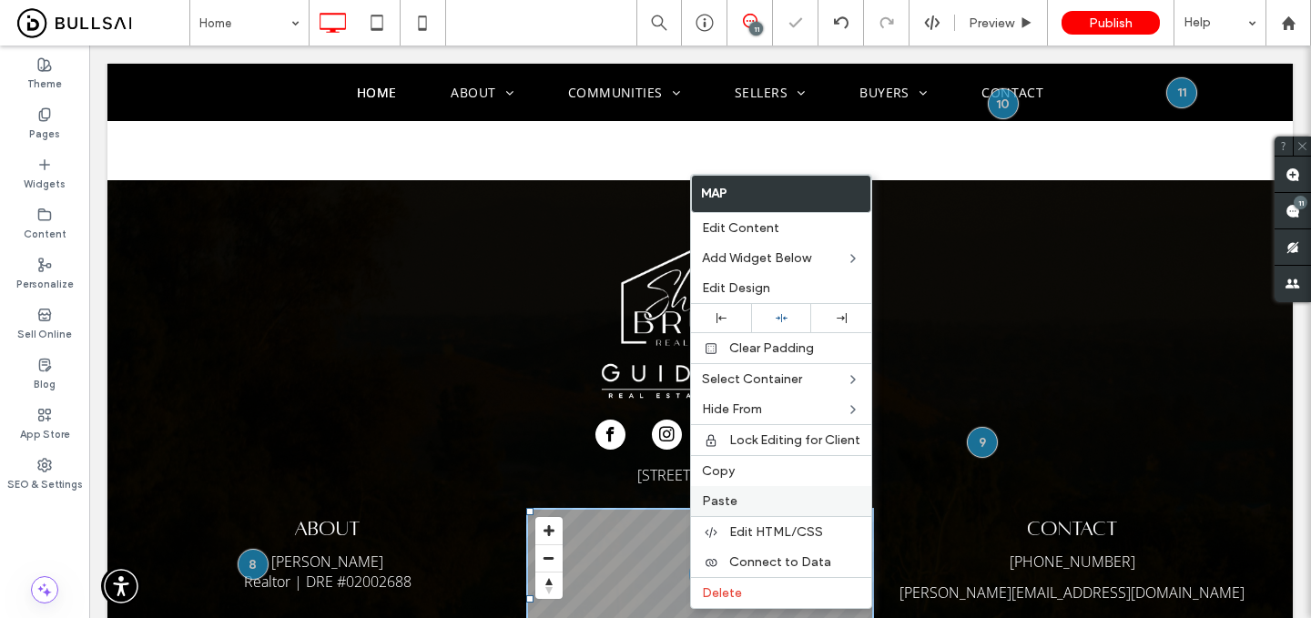
click at [769, 506] on label "Paste" at bounding box center [781, 501] width 158 height 15
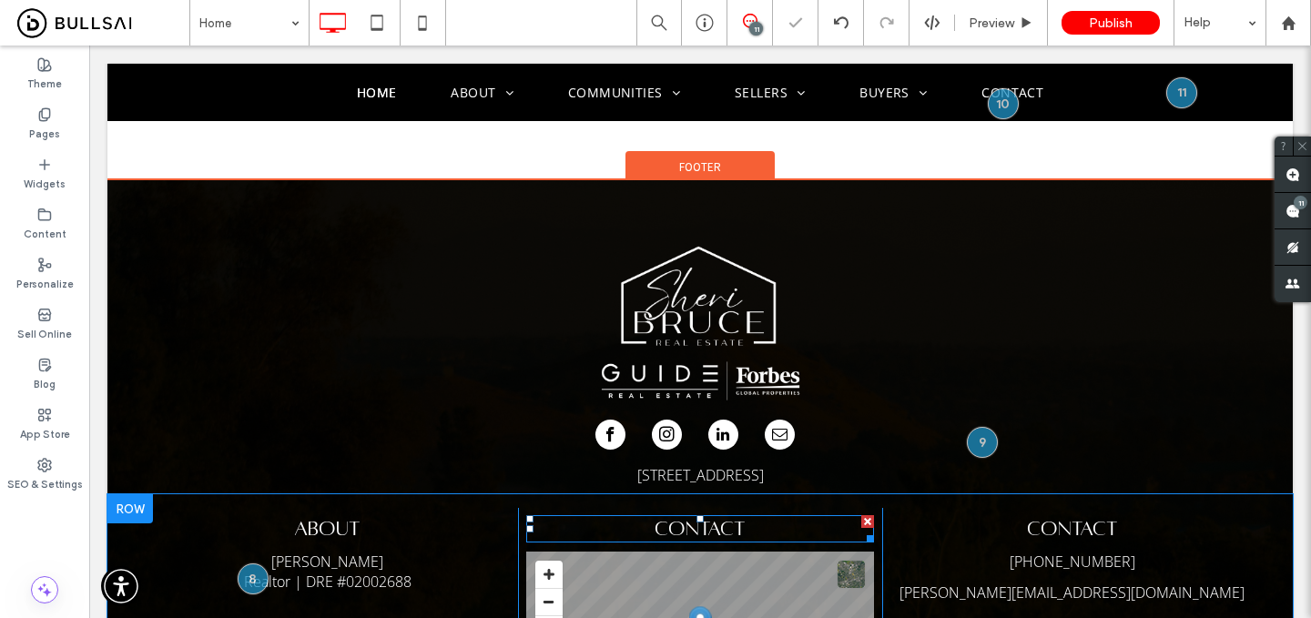
click at [694, 518] on span "CONTACT" at bounding box center [700, 529] width 91 height 22
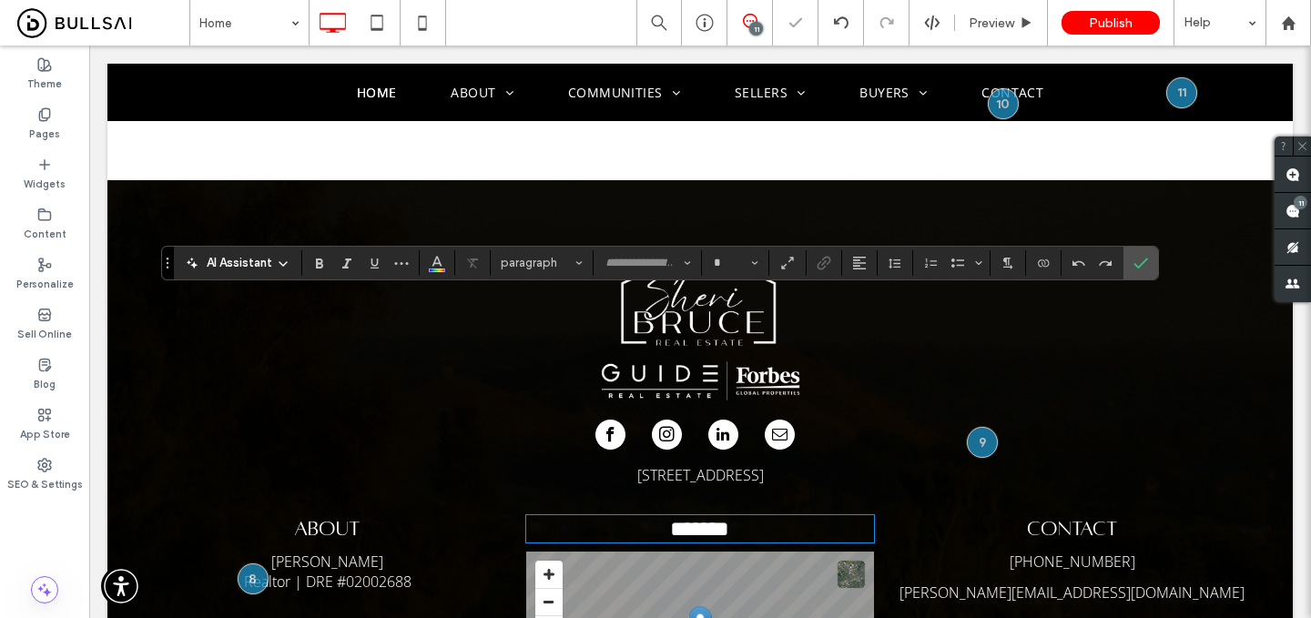
type input "**********"
type input "**"
click at [1127, 259] on label "Confirm" at bounding box center [1140, 263] width 27 height 33
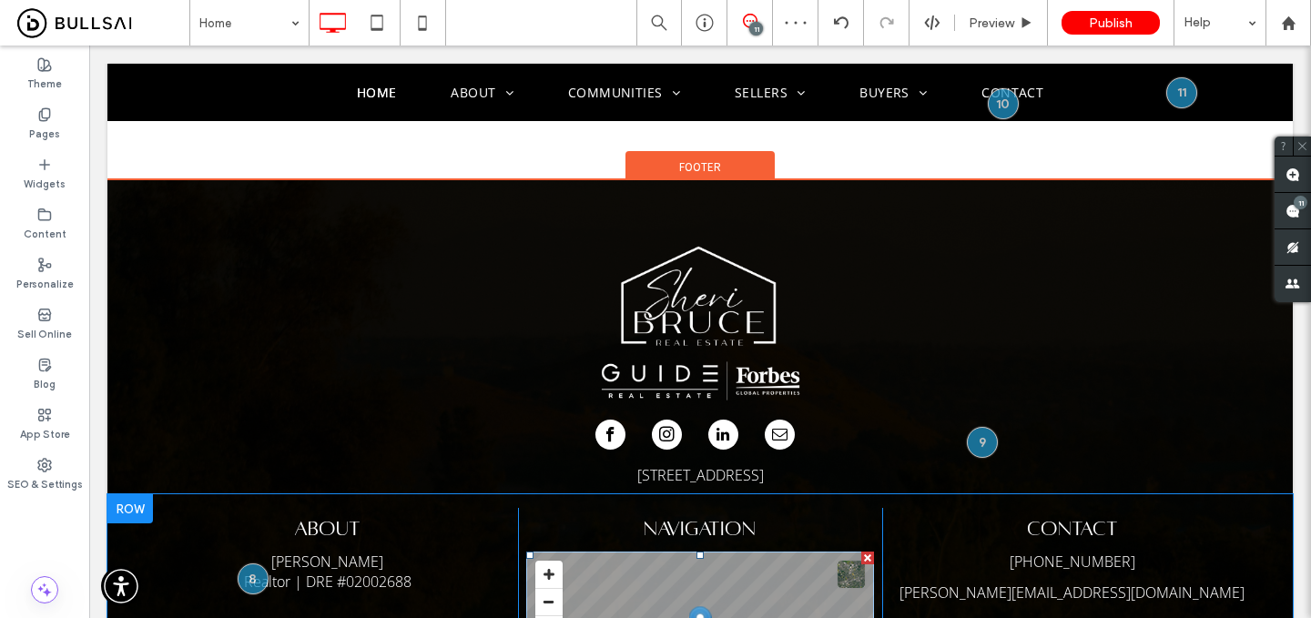
click at [868, 552] on div at bounding box center [868, 558] width 13 height 13
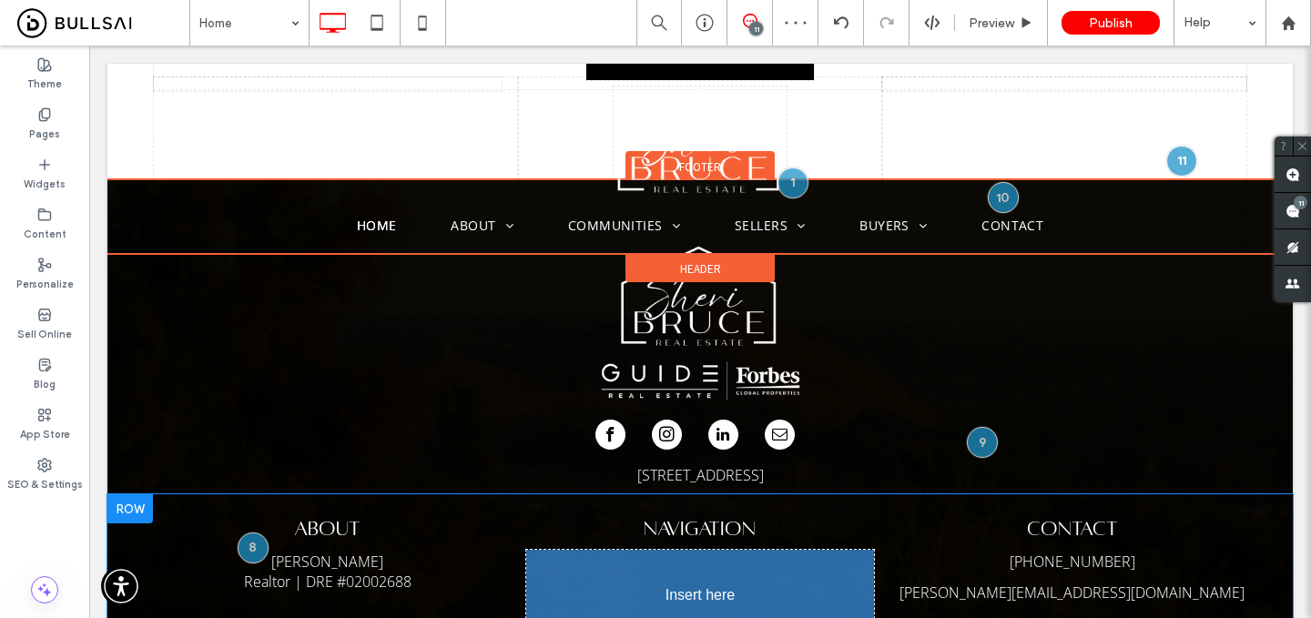
drag, startPoint x: 758, startPoint y: 433, endPoint x: 750, endPoint y: 408, distance: 26.5
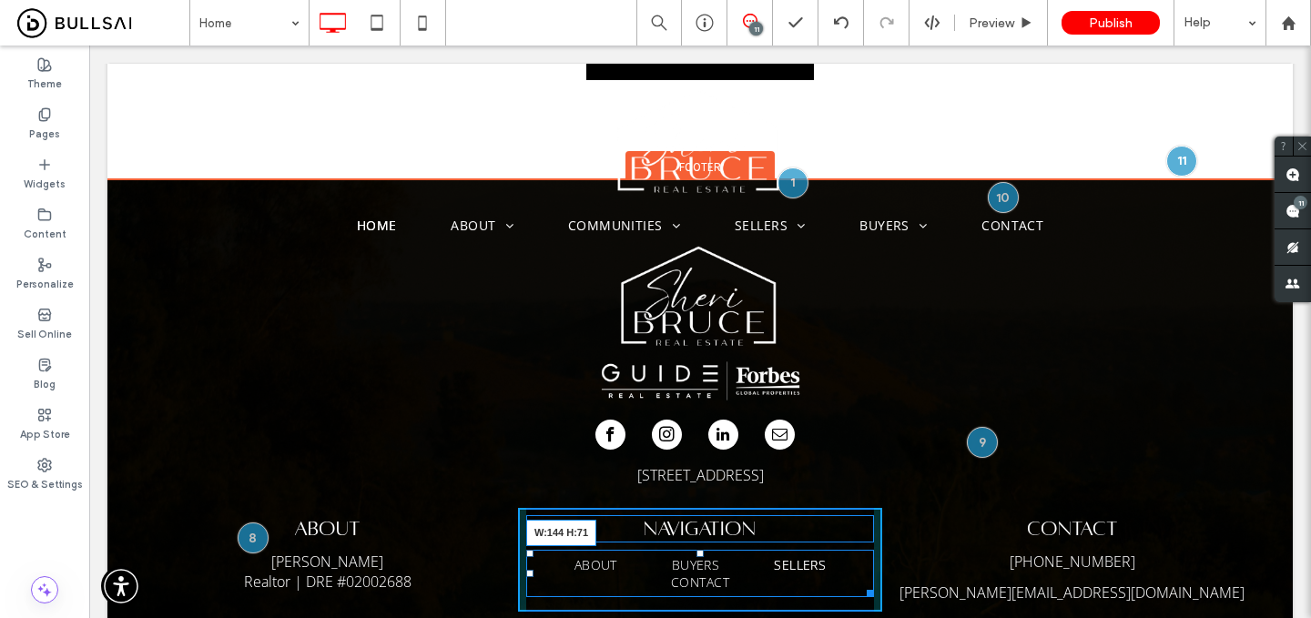
drag, startPoint x: 864, startPoint y: 370, endPoint x: 746, endPoint y: 372, distance: 118.4
click at [746, 550] on nav "About Buyers Sellers Contact W:144 H:71" at bounding box center [700, 573] width 348 height 47
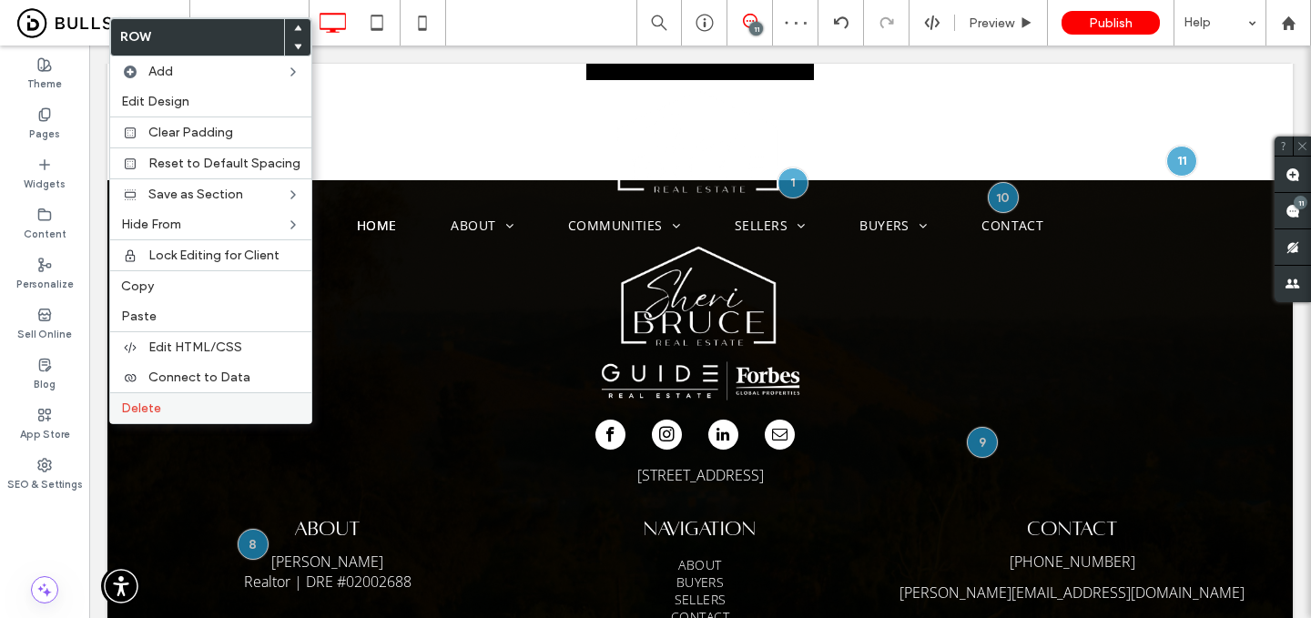
click at [160, 410] on label "Delete" at bounding box center [210, 408] width 179 height 15
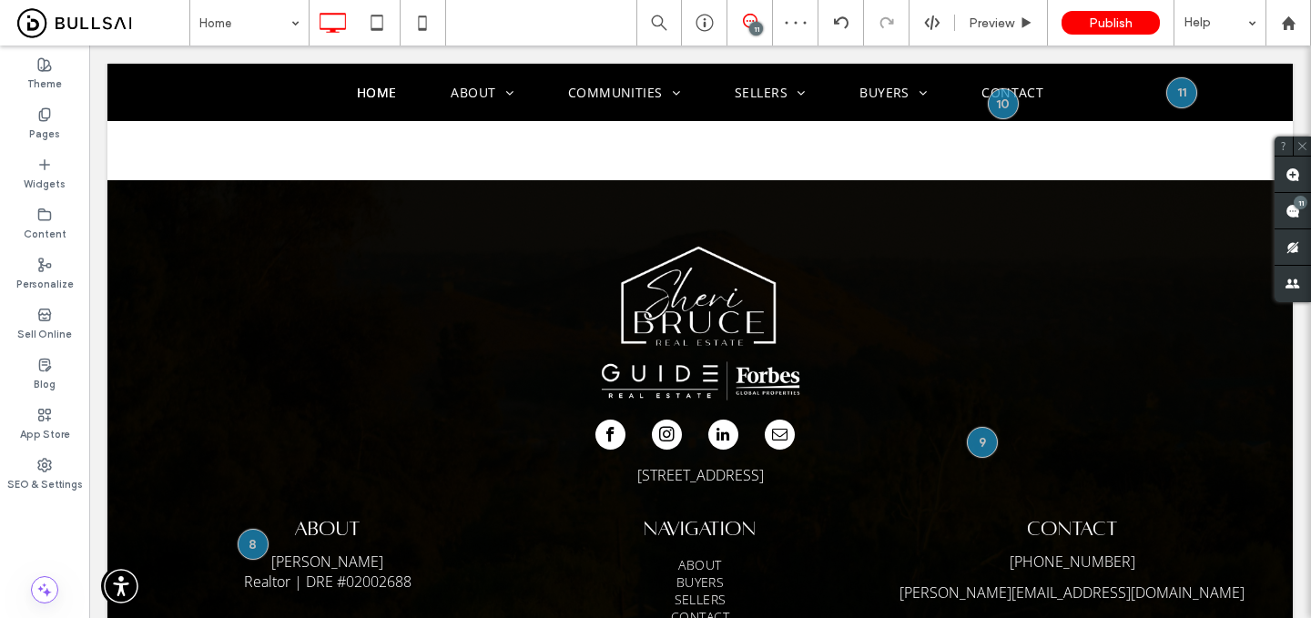
scroll to position [5165, 0]
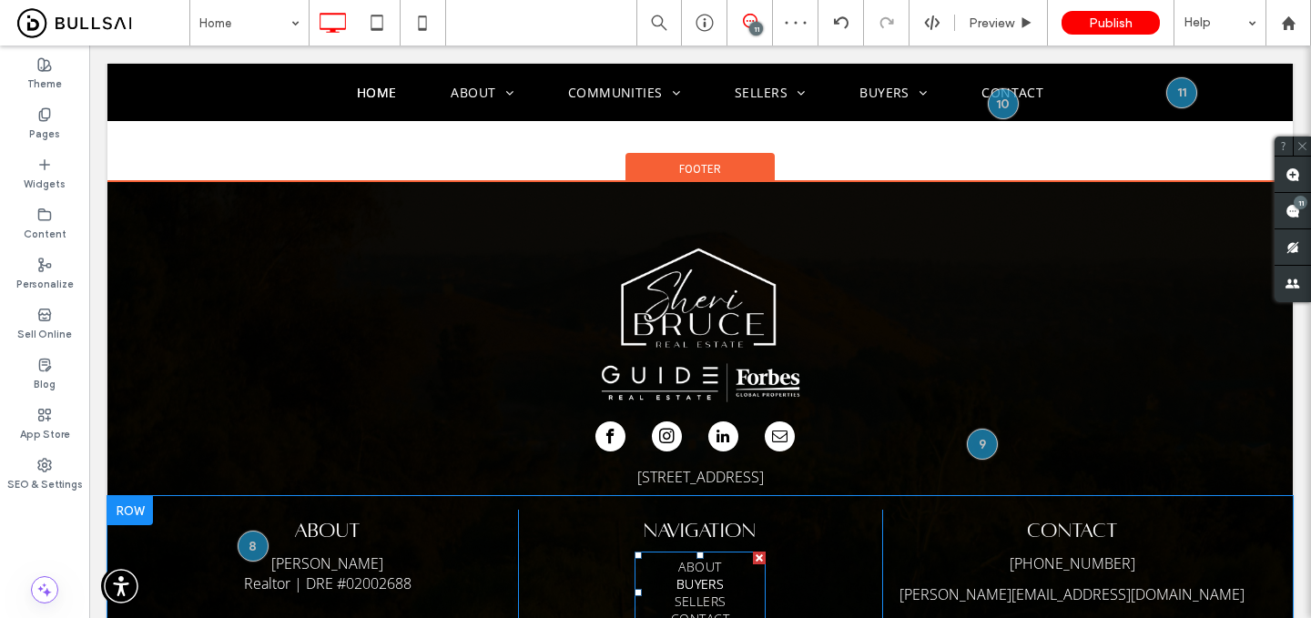
click at [688, 576] on span "Buyers" at bounding box center [701, 584] width 48 height 17
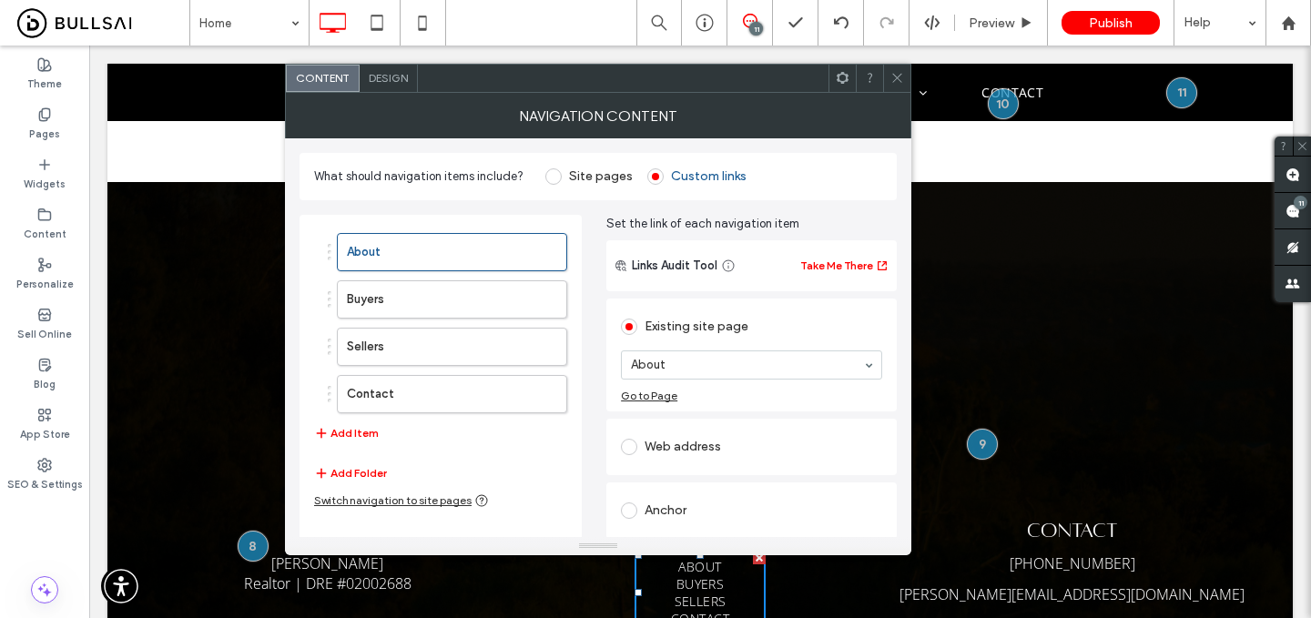
click at [387, 76] on span "Design" at bounding box center [388, 78] width 39 height 14
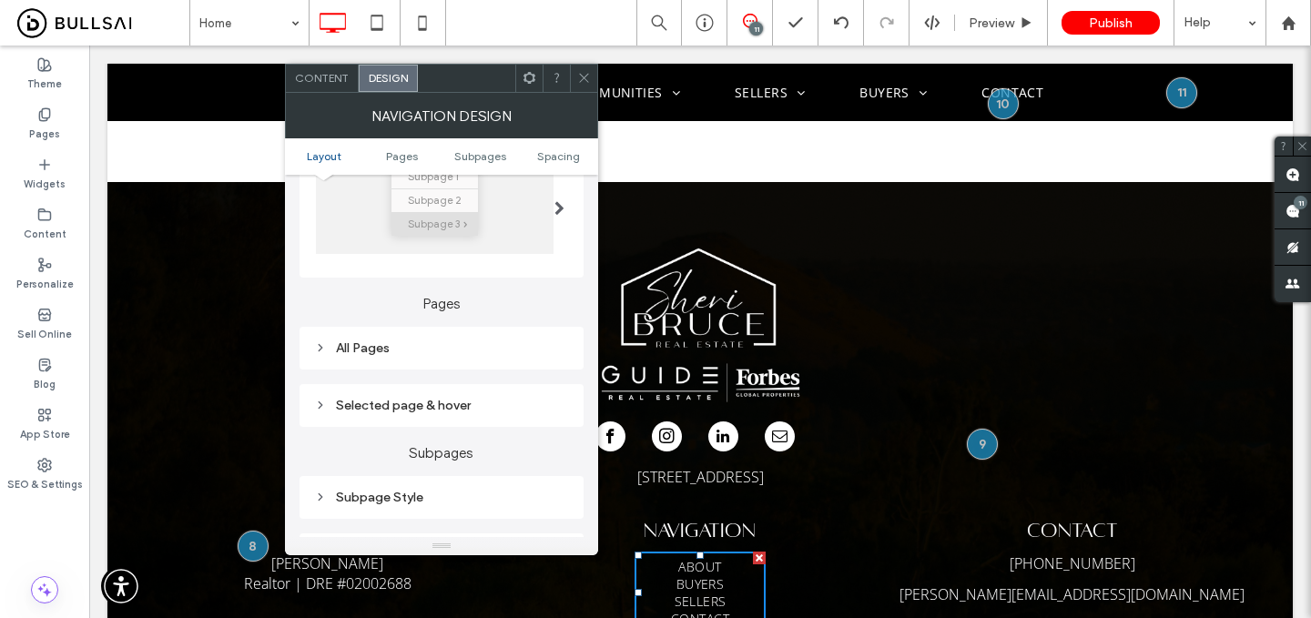
scroll to position [363, 0]
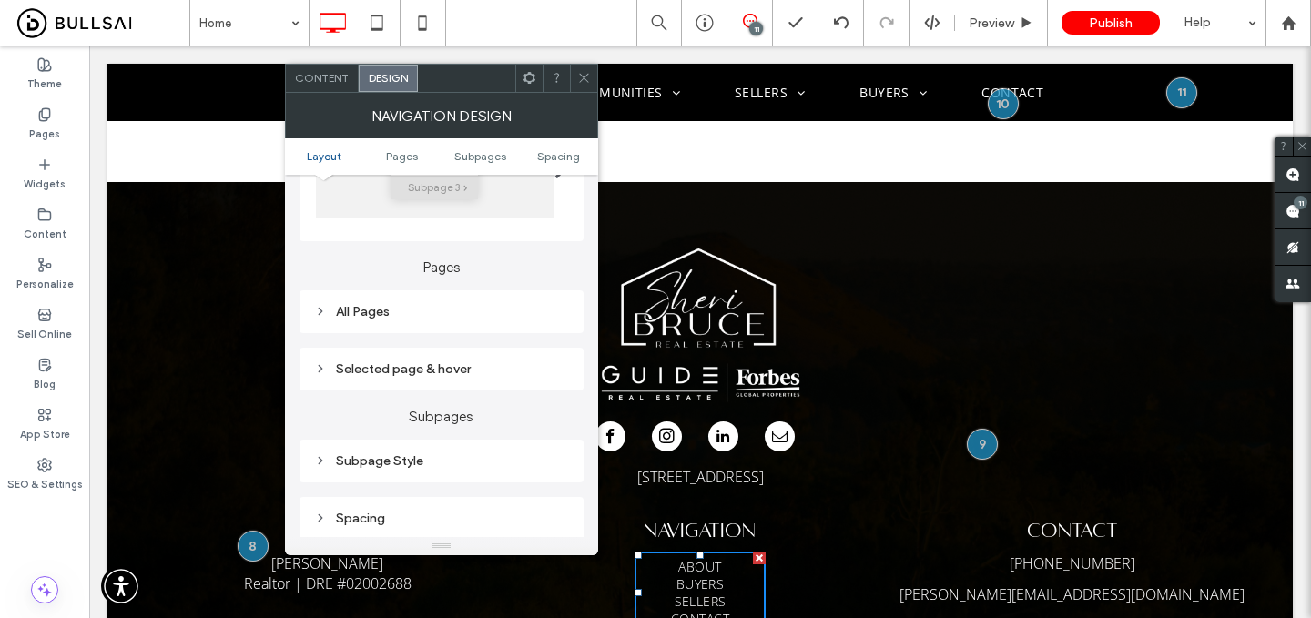
click at [452, 314] on div "All Pages" at bounding box center [441, 311] width 255 height 15
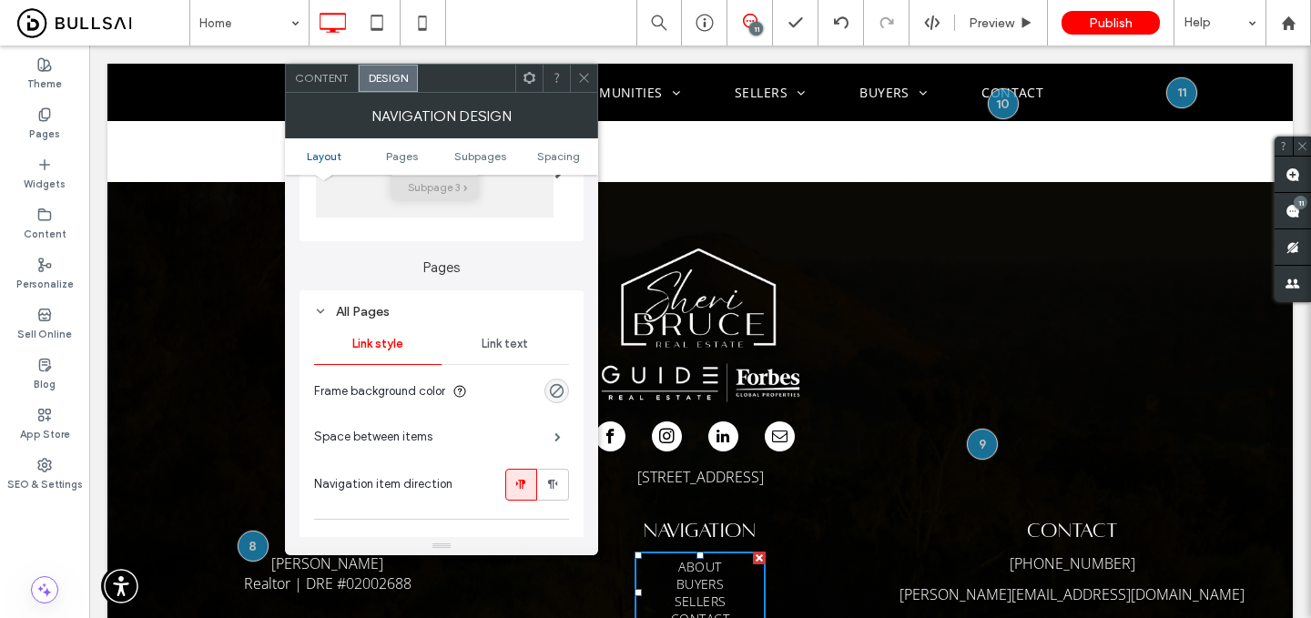
click at [490, 341] on span "Link text" at bounding box center [505, 344] width 46 height 15
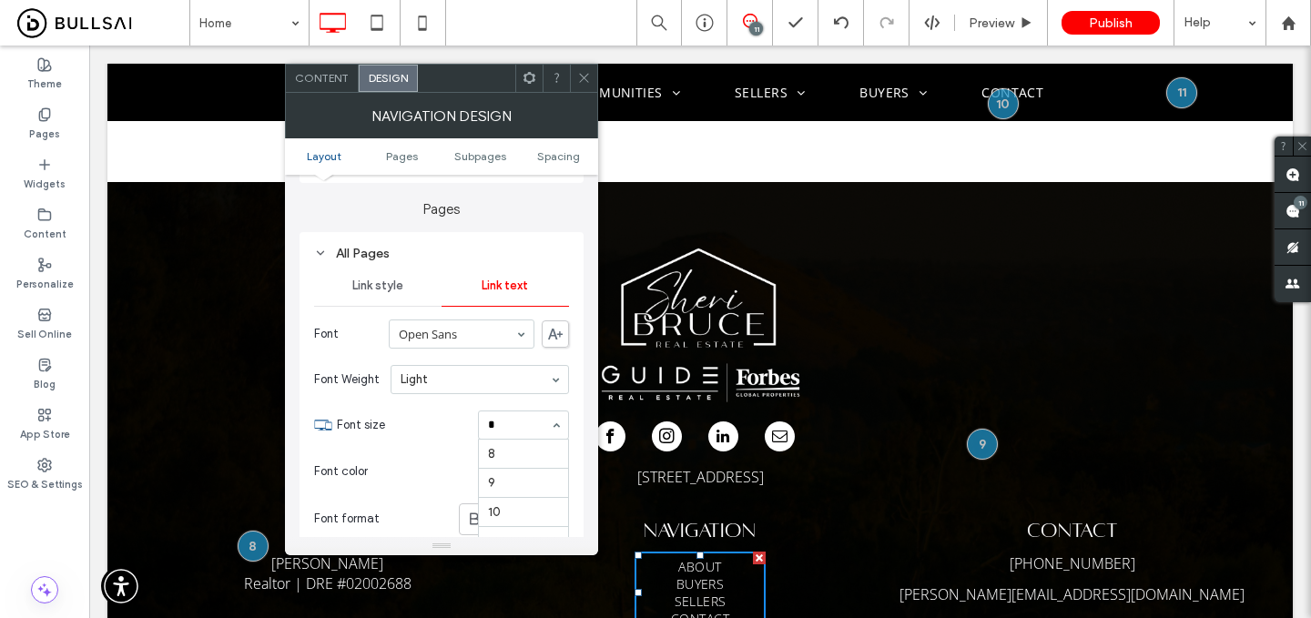
scroll to position [0, 0]
type input "**"
click at [589, 83] on icon at bounding box center [584, 78] width 14 height 14
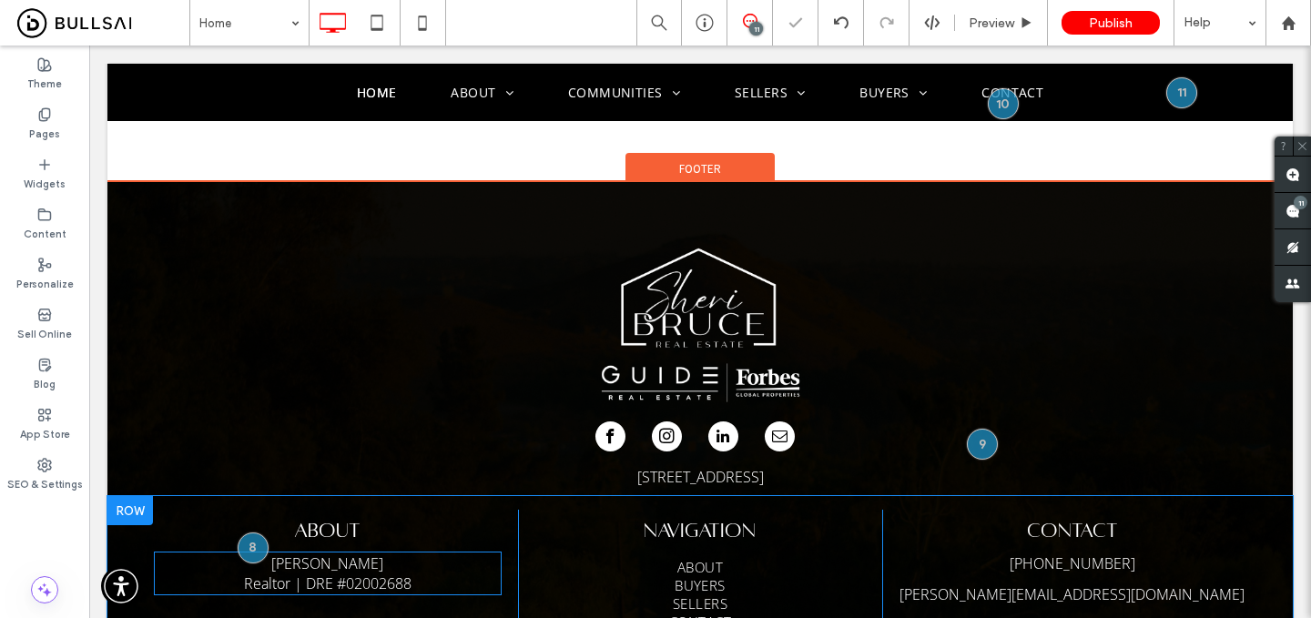
click at [356, 574] on span "02002688" at bounding box center [379, 584] width 66 height 20
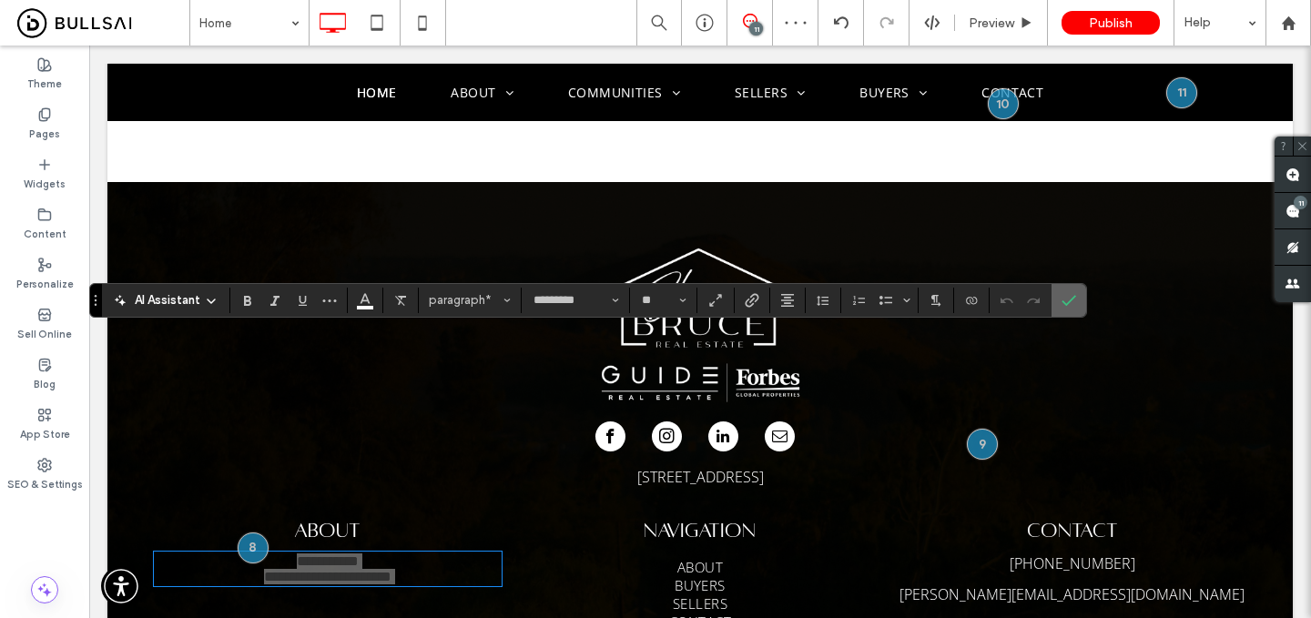
click at [1057, 303] on label "Confirm" at bounding box center [1068, 300] width 27 height 33
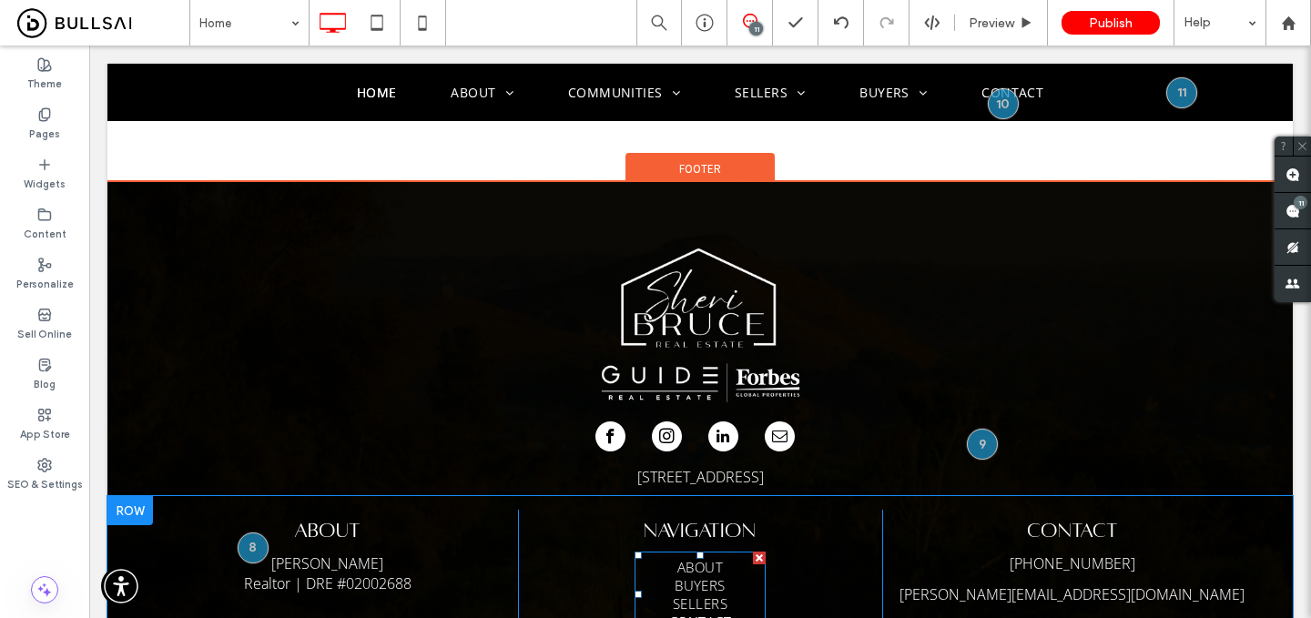
click at [688, 613] on span "Contact" at bounding box center [700, 622] width 62 height 18
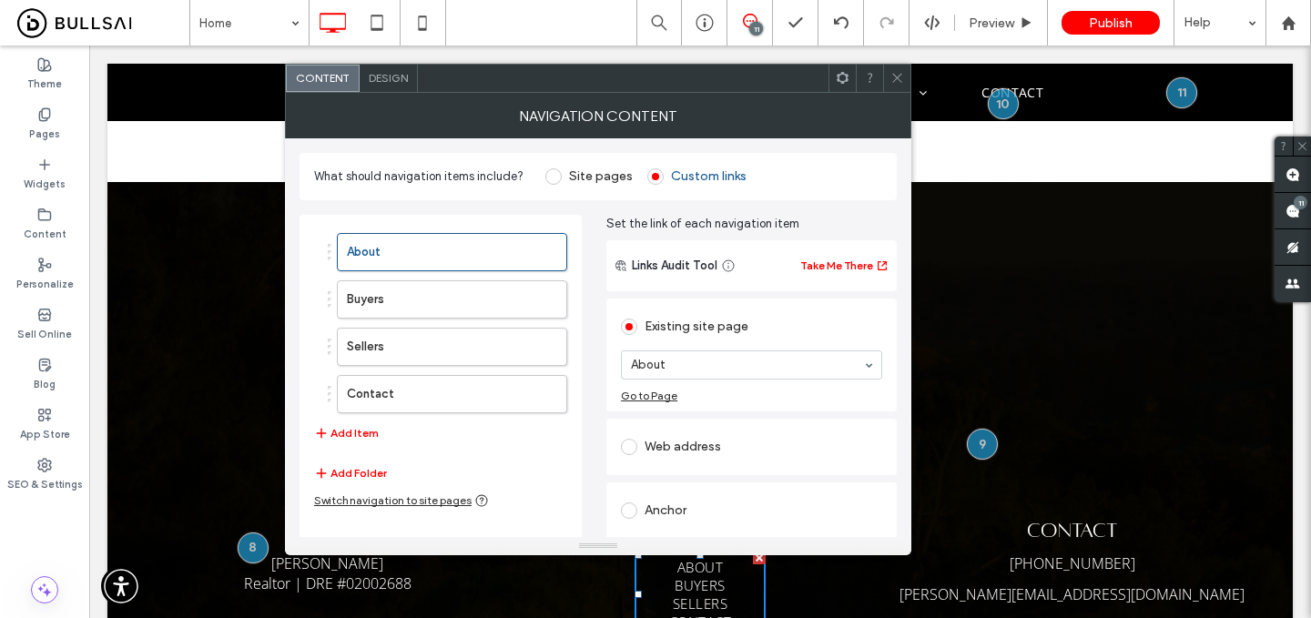
click at [395, 76] on span "Design" at bounding box center [388, 78] width 39 height 14
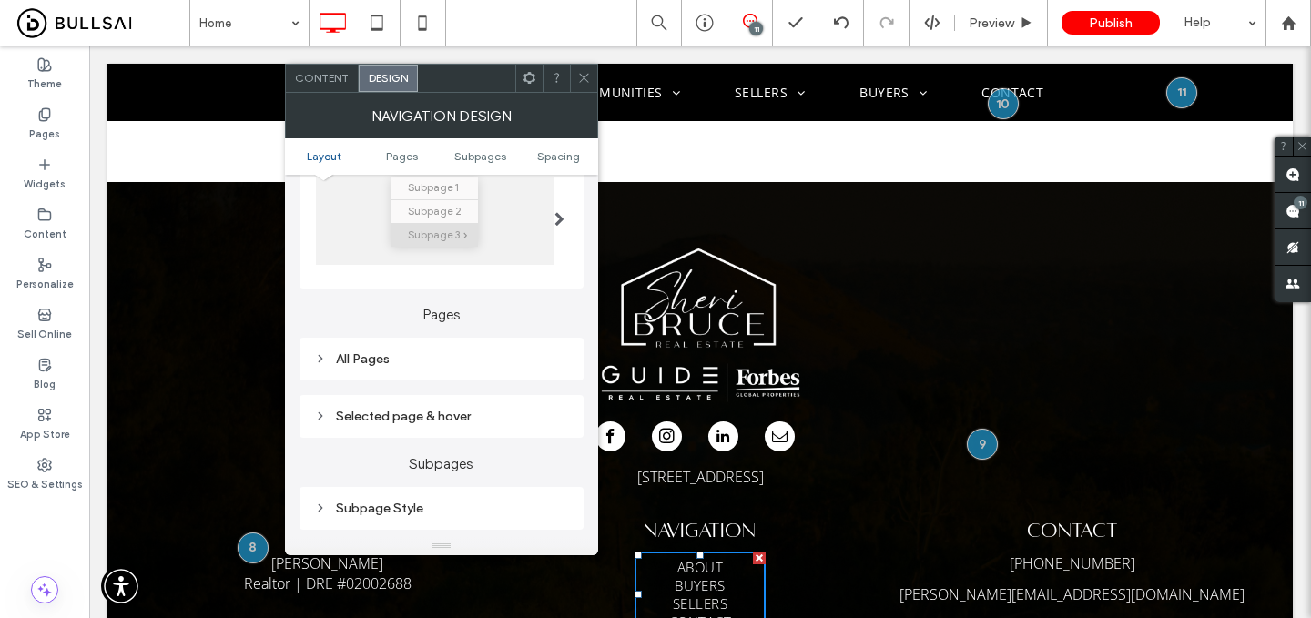
scroll to position [333, 0]
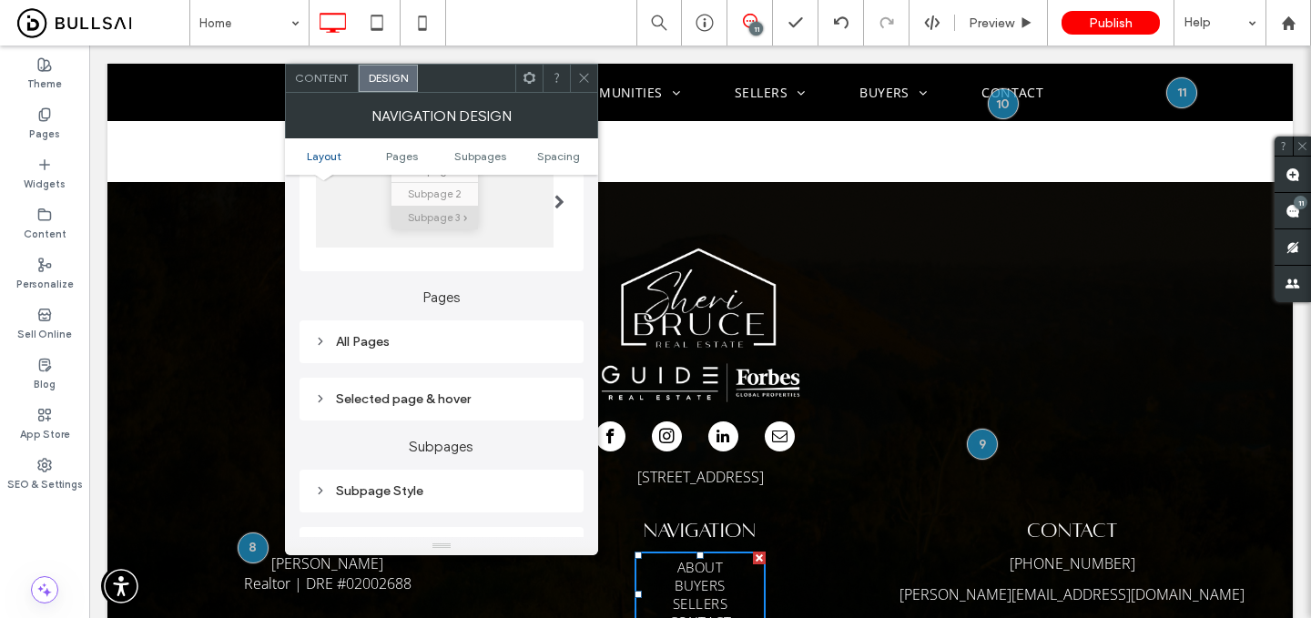
click at [474, 358] on div "All Pages" at bounding box center [442, 342] width 284 height 43
click at [471, 339] on div "All Pages" at bounding box center [441, 341] width 255 height 15
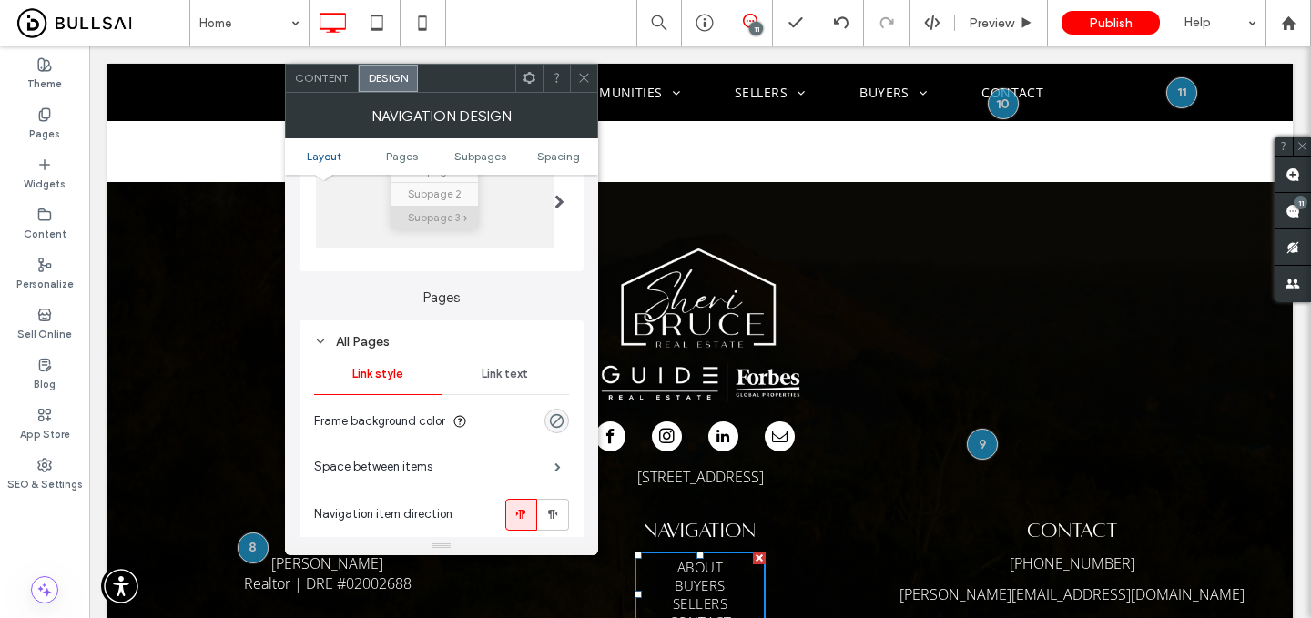
click at [506, 390] on div "Link text" at bounding box center [505, 374] width 127 height 40
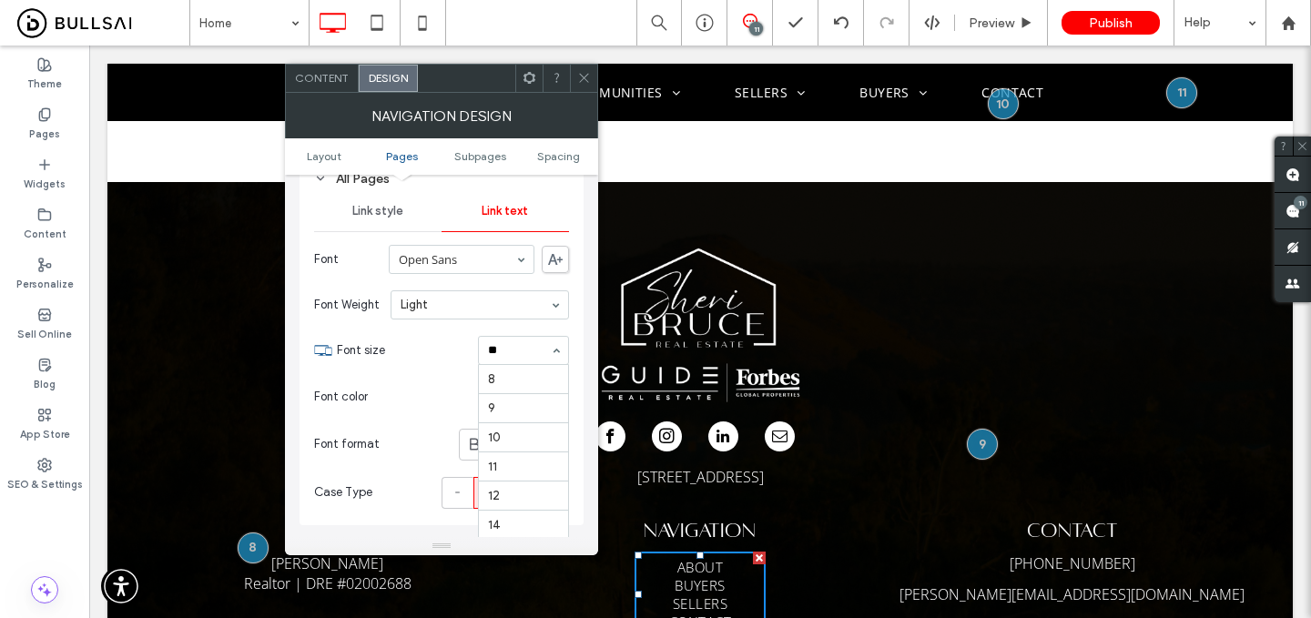
scroll to position [0, 0]
type input "**"
click at [580, 77] on icon at bounding box center [584, 78] width 14 height 14
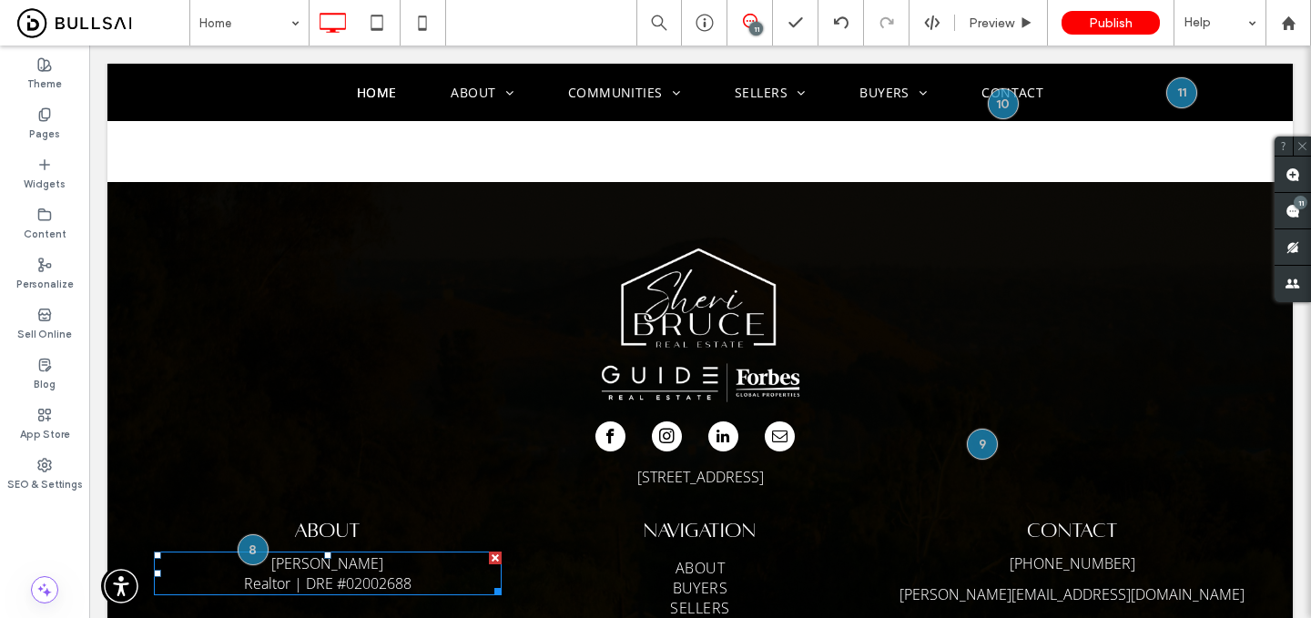
click at [363, 554] on span "Sheri Bruce Realtor | DRE #" at bounding box center [314, 574] width 140 height 40
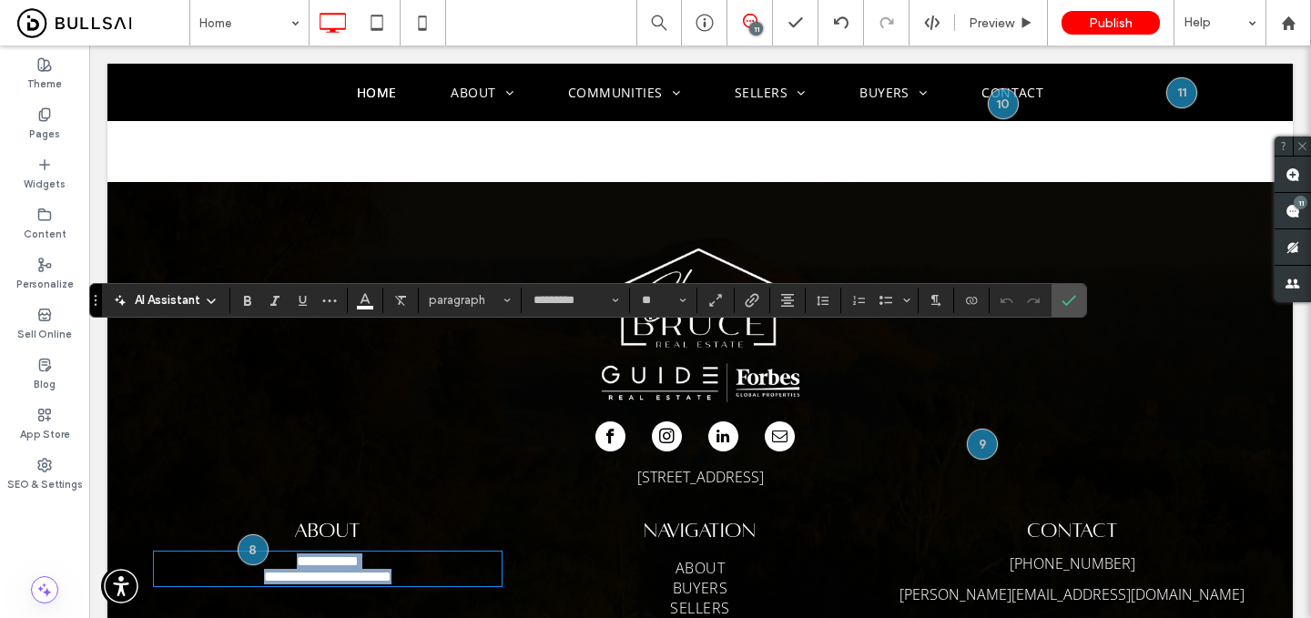
click at [359, 555] on span "**********" at bounding box center [311, 569] width 95 height 29
click at [659, 301] on input "**" at bounding box center [658, 300] width 36 height 15
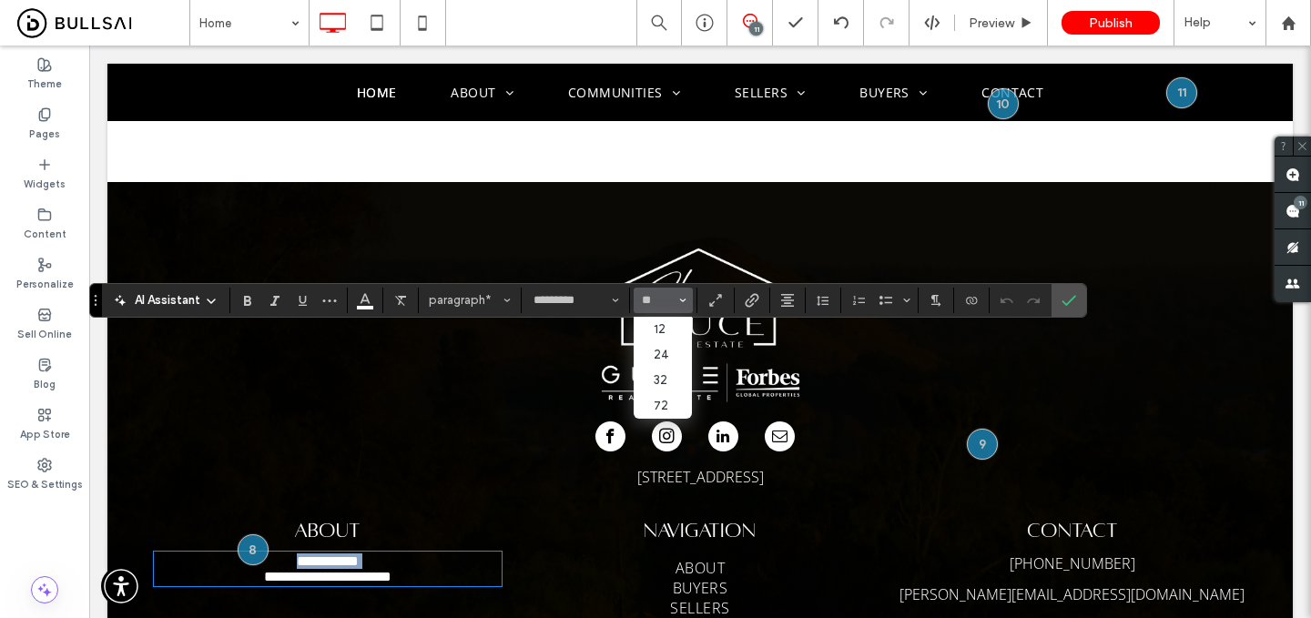
type input "**"
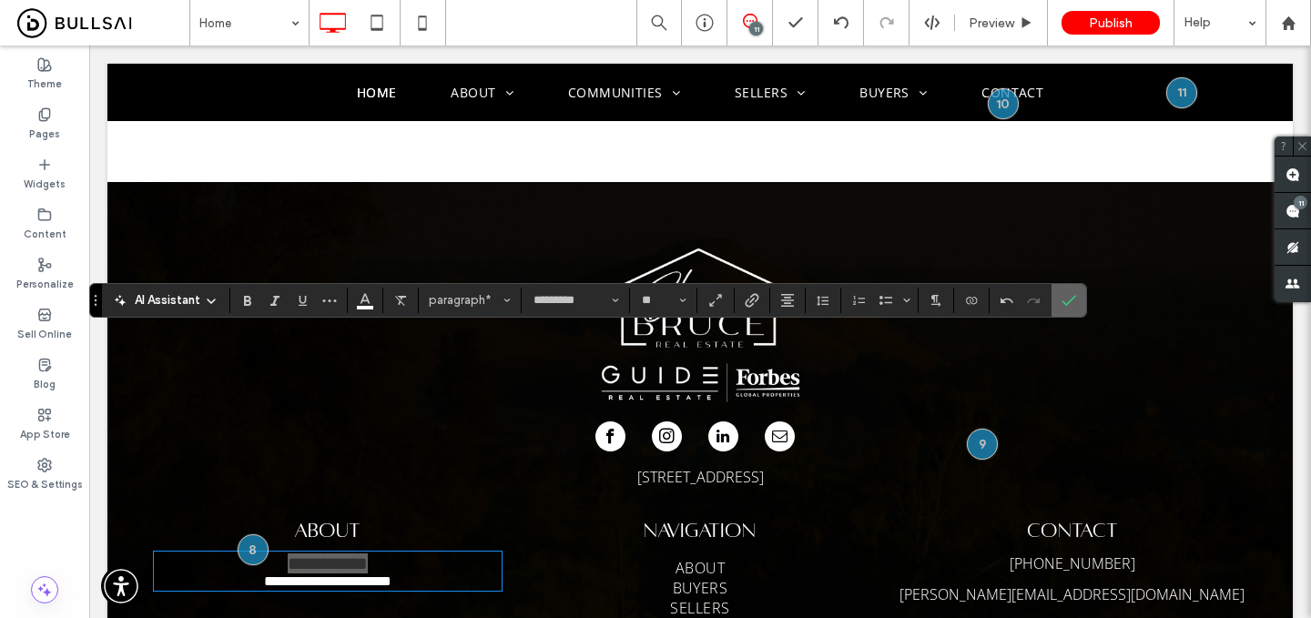
click at [1059, 298] on label "Confirm" at bounding box center [1068, 300] width 27 height 33
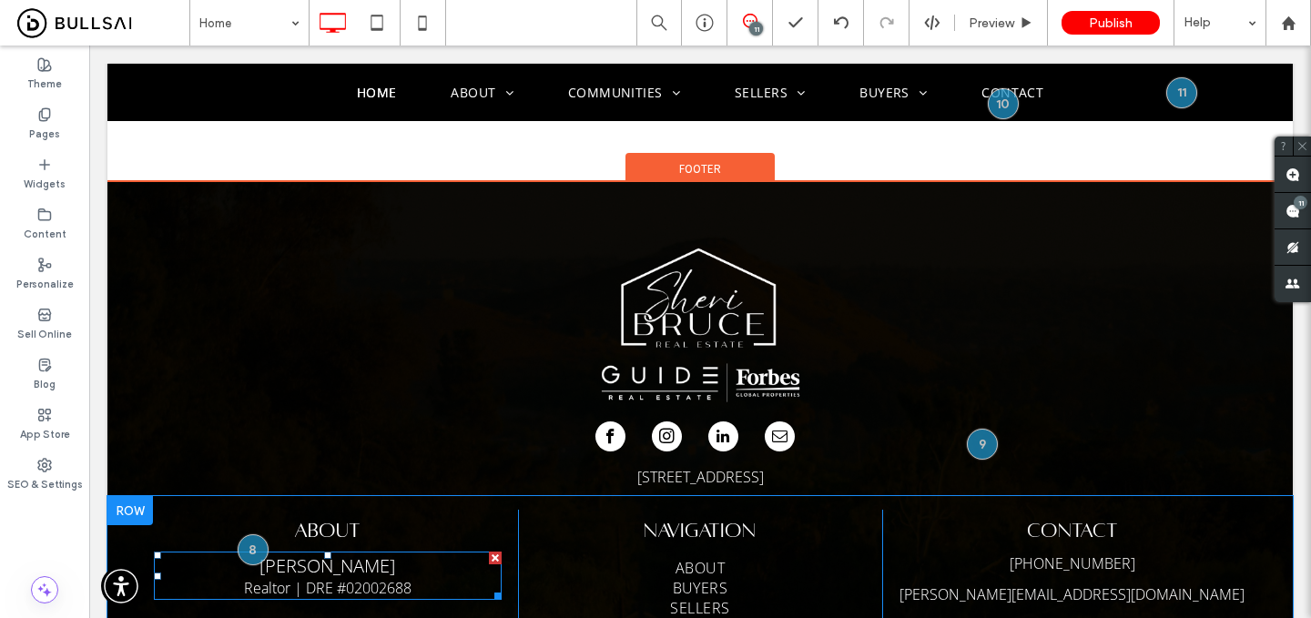
click at [385, 578] on span "02002688" at bounding box center [379, 588] width 66 height 20
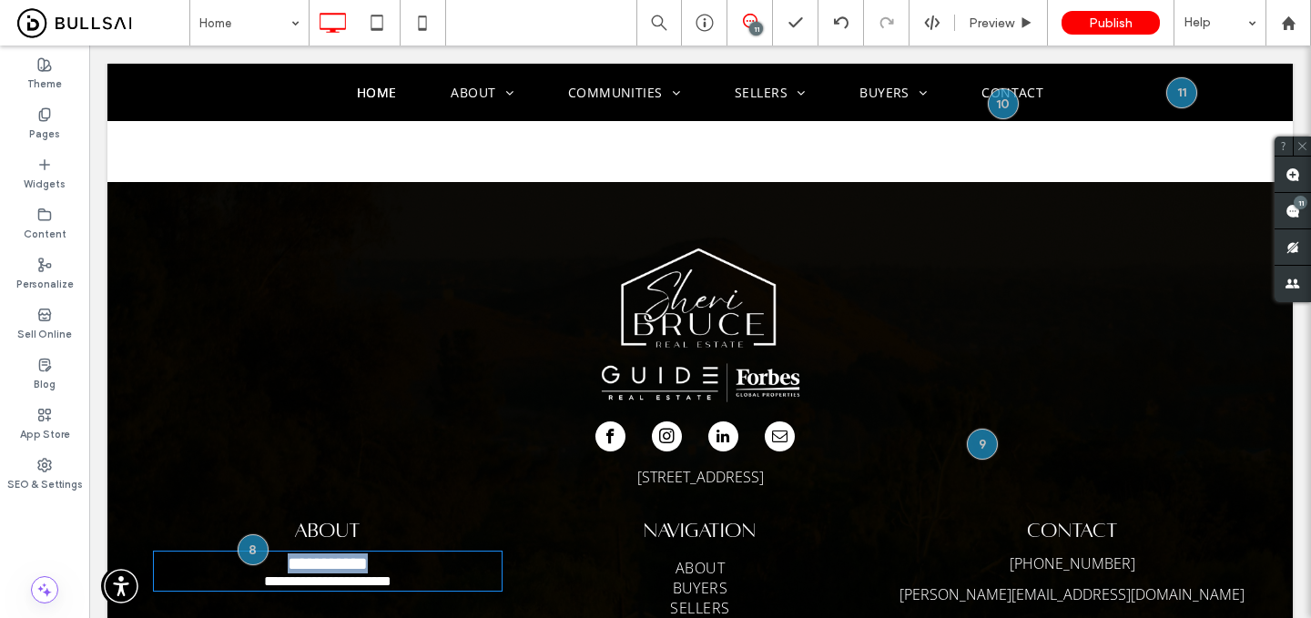
type input "*********"
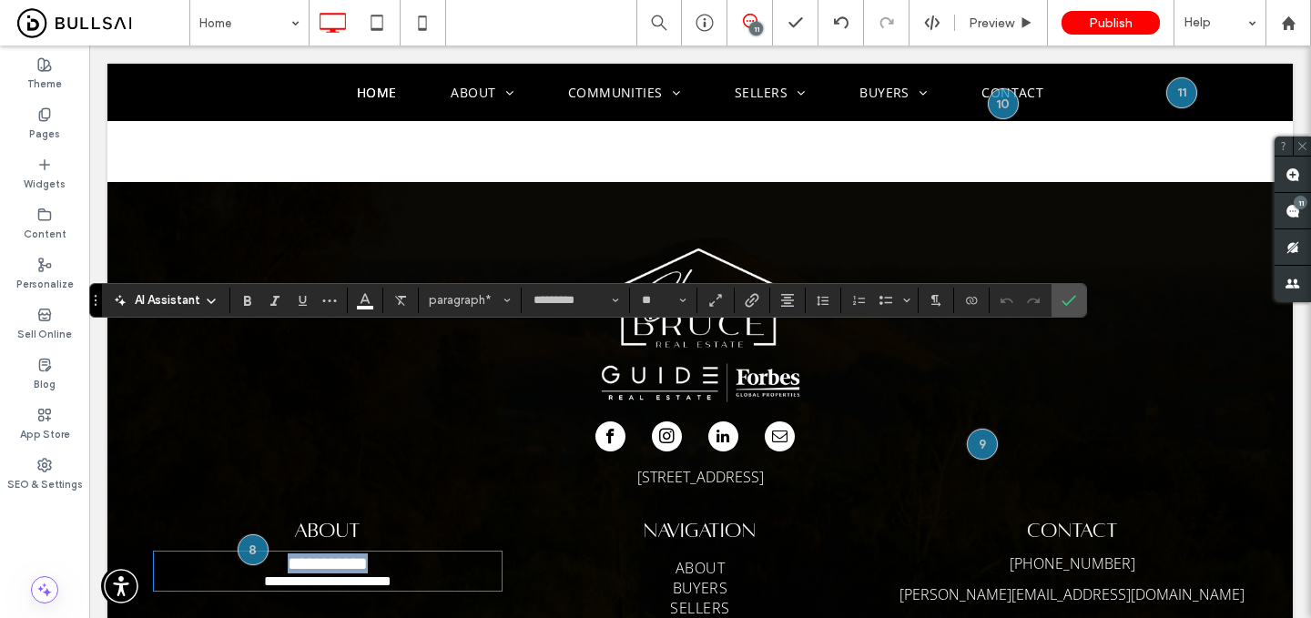
type input "**"
click at [382, 575] on span "********" at bounding box center [369, 582] width 45 height 14
click at [647, 298] on input "**" at bounding box center [658, 300] width 36 height 15
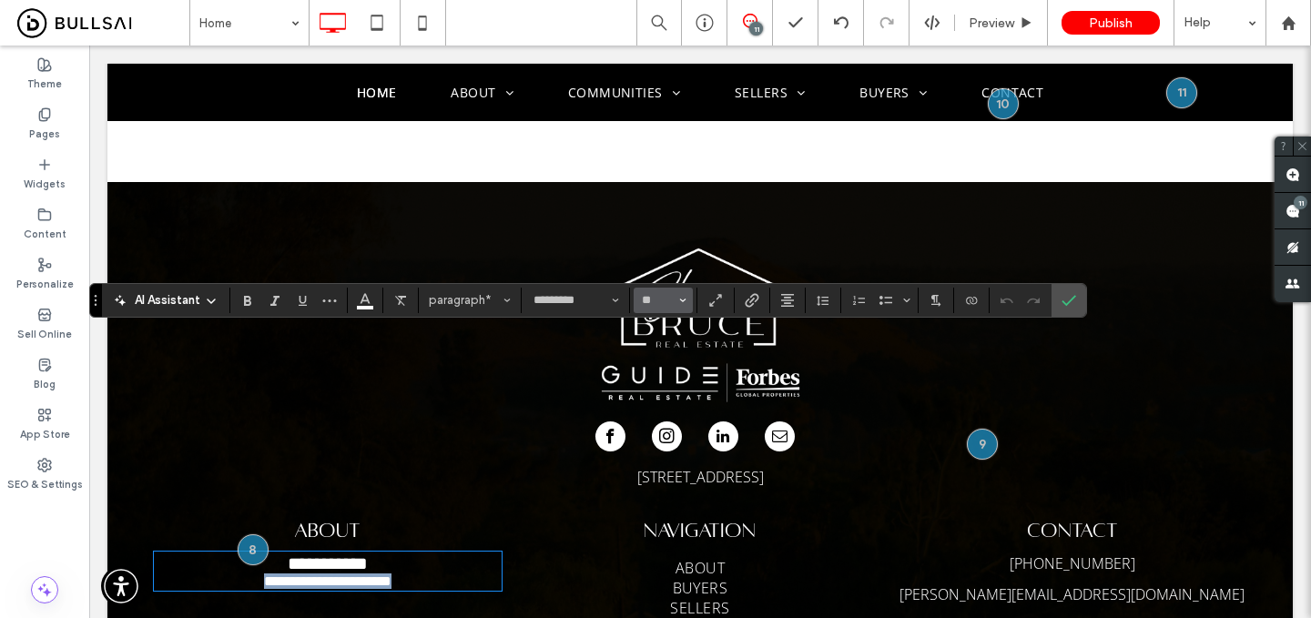
type input "**"
click at [1068, 295] on icon "Confirm" at bounding box center [1069, 300] width 15 height 15
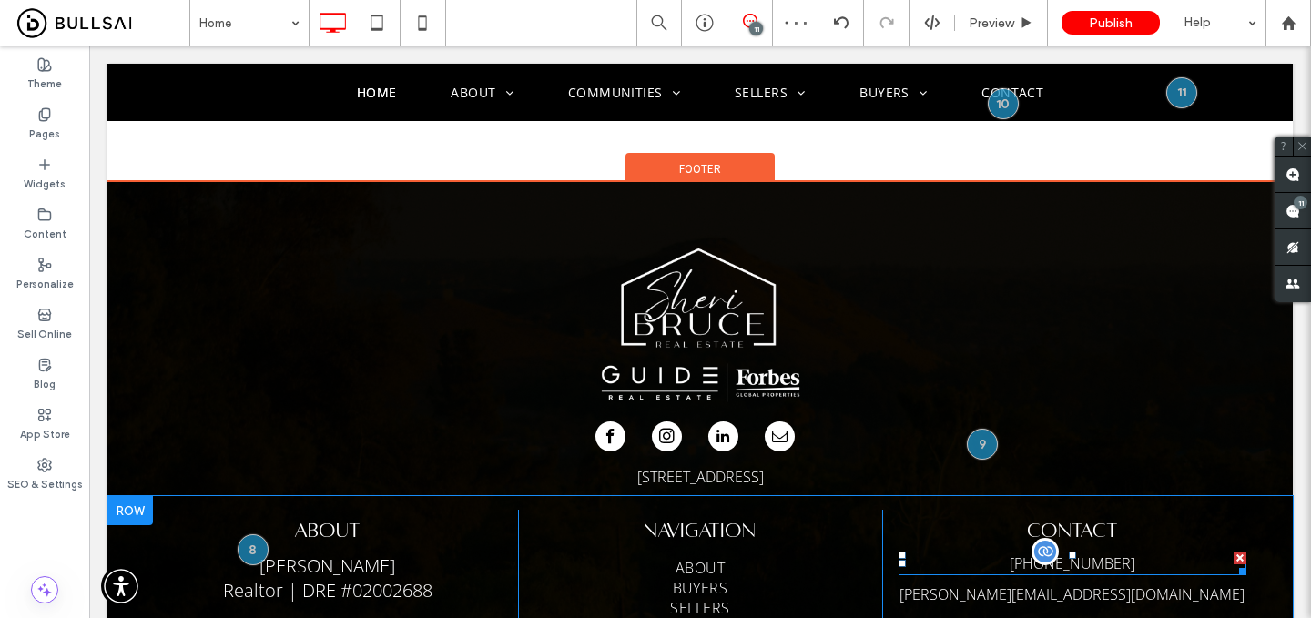
click at [1093, 552] on div "[PHONE_NUMBER]" at bounding box center [1073, 564] width 348 height 24
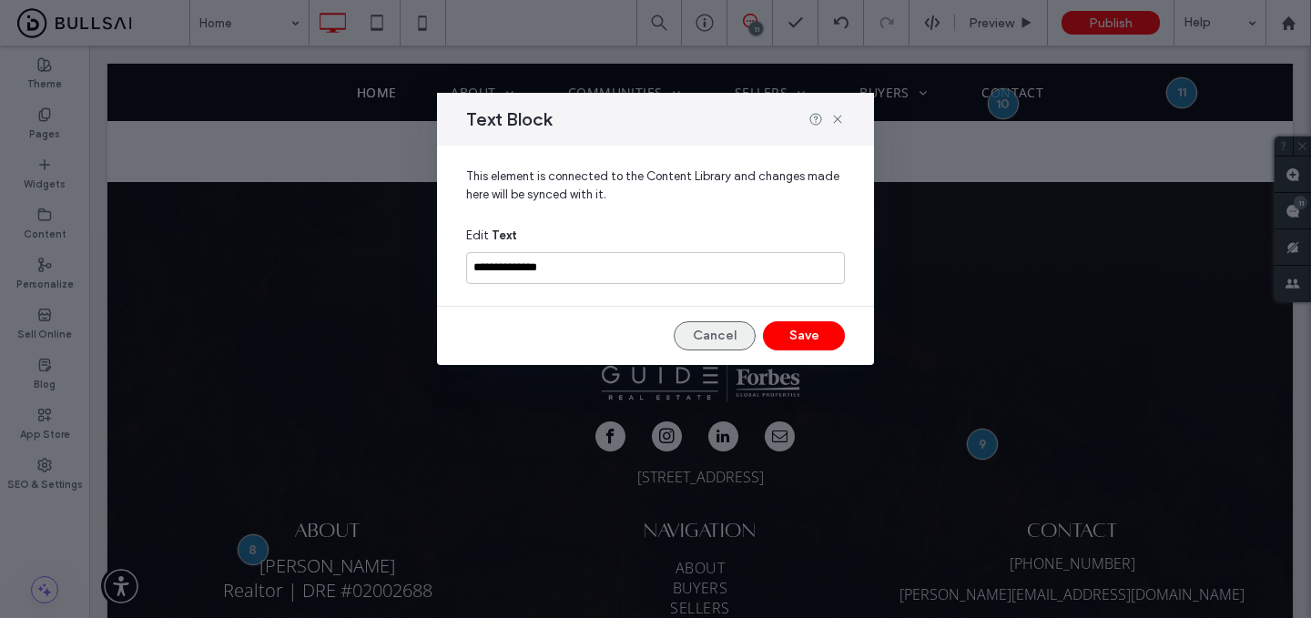
click at [706, 331] on button "Cancel" at bounding box center [715, 335] width 82 height 29
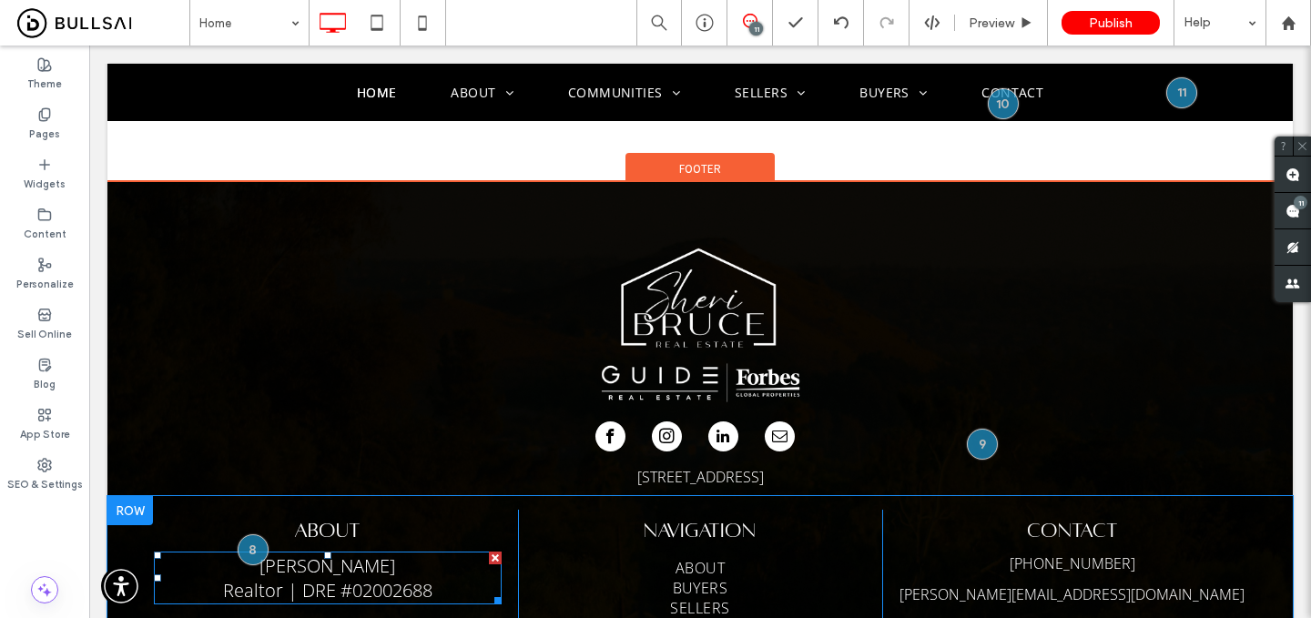
click at [320, 554] on span "Sheri Bruce Realtor | DRE #" at bounding box center [309, 578] width 173 height 49
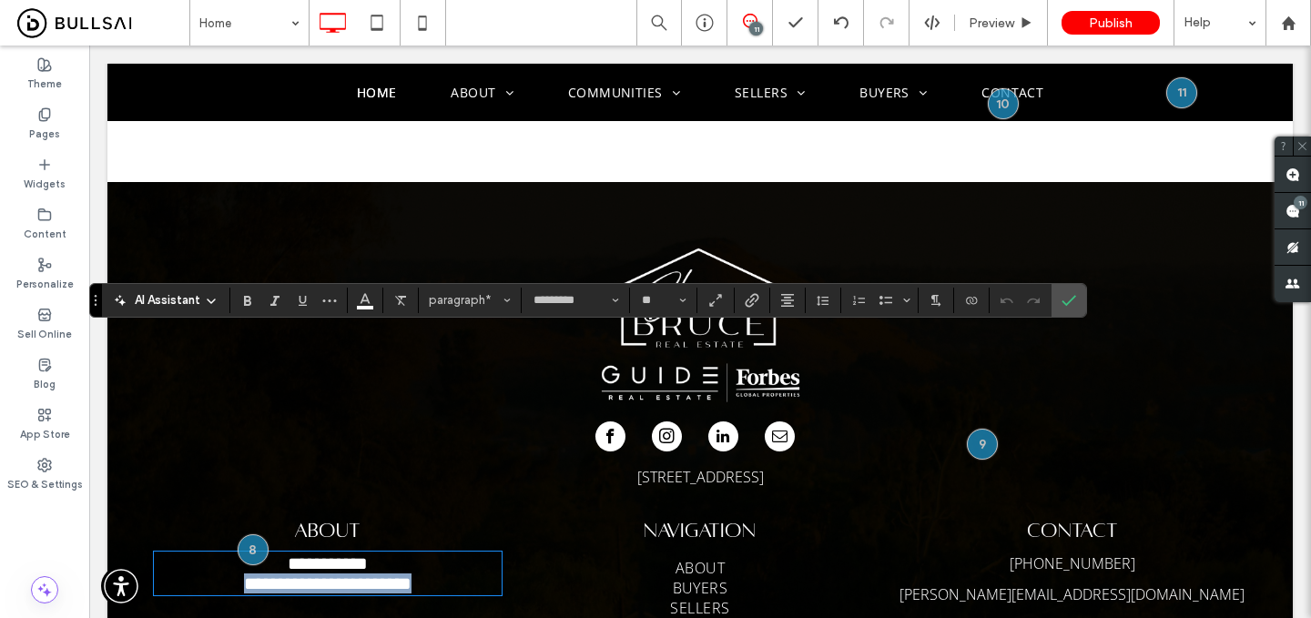
click at [403, 575] on span "********" at bounding box center [382, 584] width 58 height 18
drag, startPoint x: 276, startPoint y: 344, endPoint x: 479, endPoint y: 412, distance: 214.0
click at [479, 510] on div "**********" at bounding box center [336, 577] width 364 height 135
click at [653, 302] on input "**" at bounding box center [658, 300] width 36 height 15
type input "**"
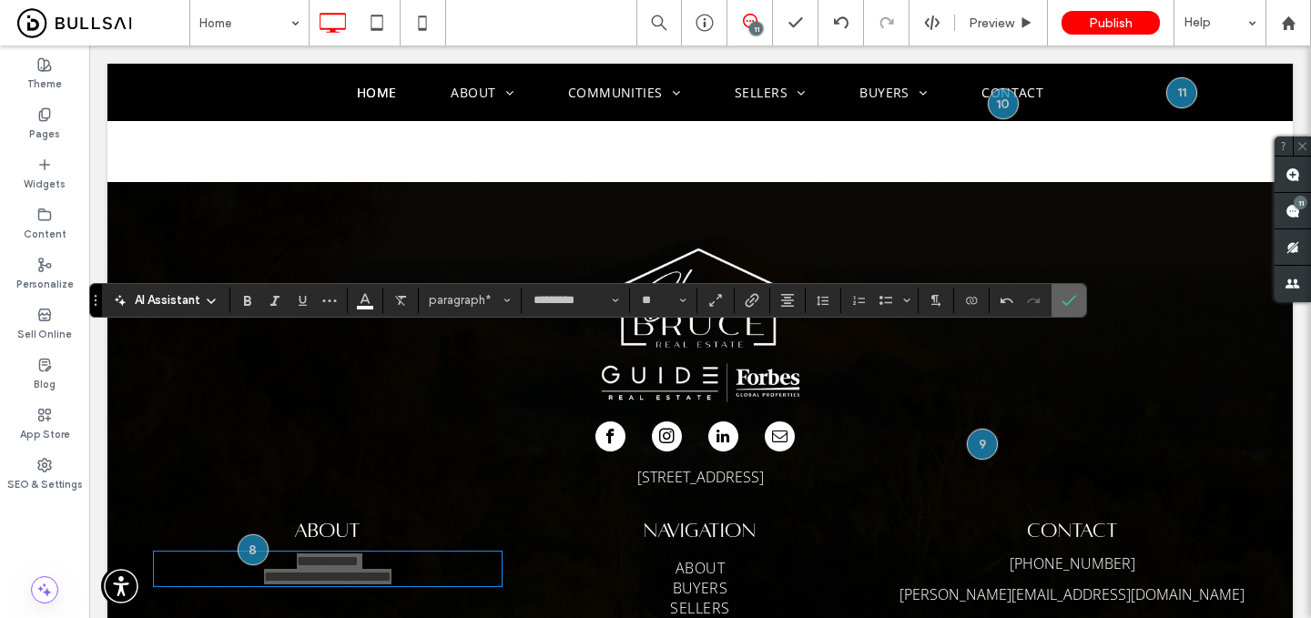
click at [1065, 297] on icon "Confirm" at bounding box center [1069, 300] width 15 height 15
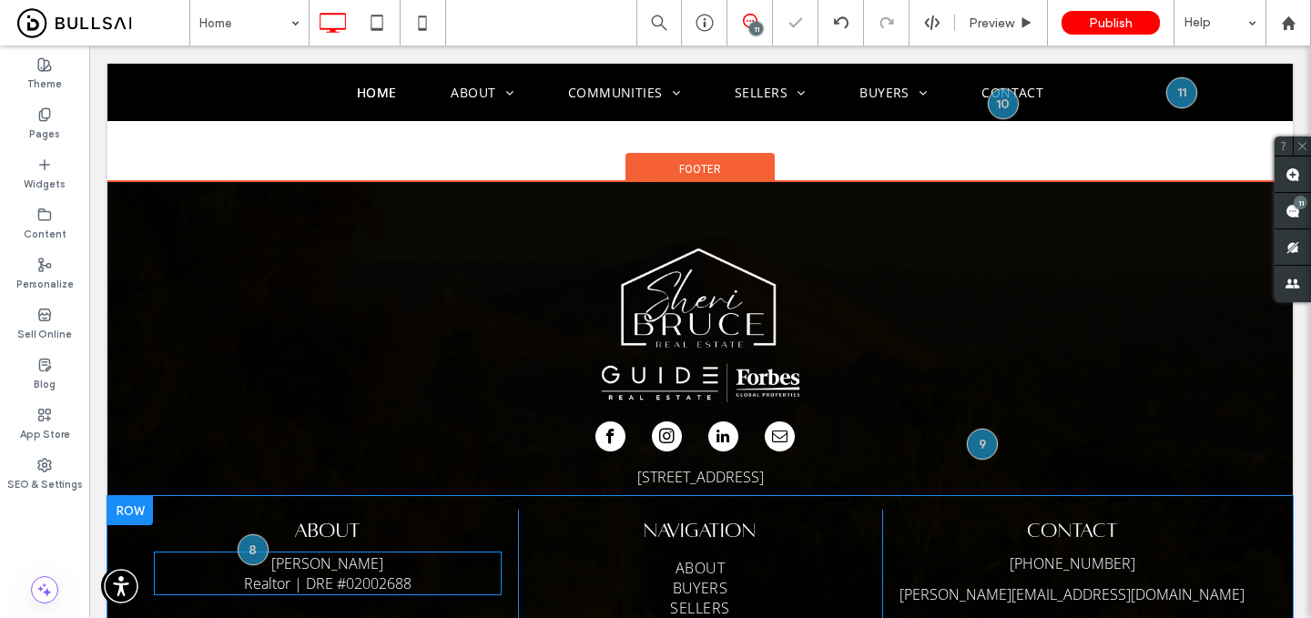
click at [361, 554] on span "Sheri Bruce Realtor | DRE #" at bounding box center [314, 574] width 140 height 40
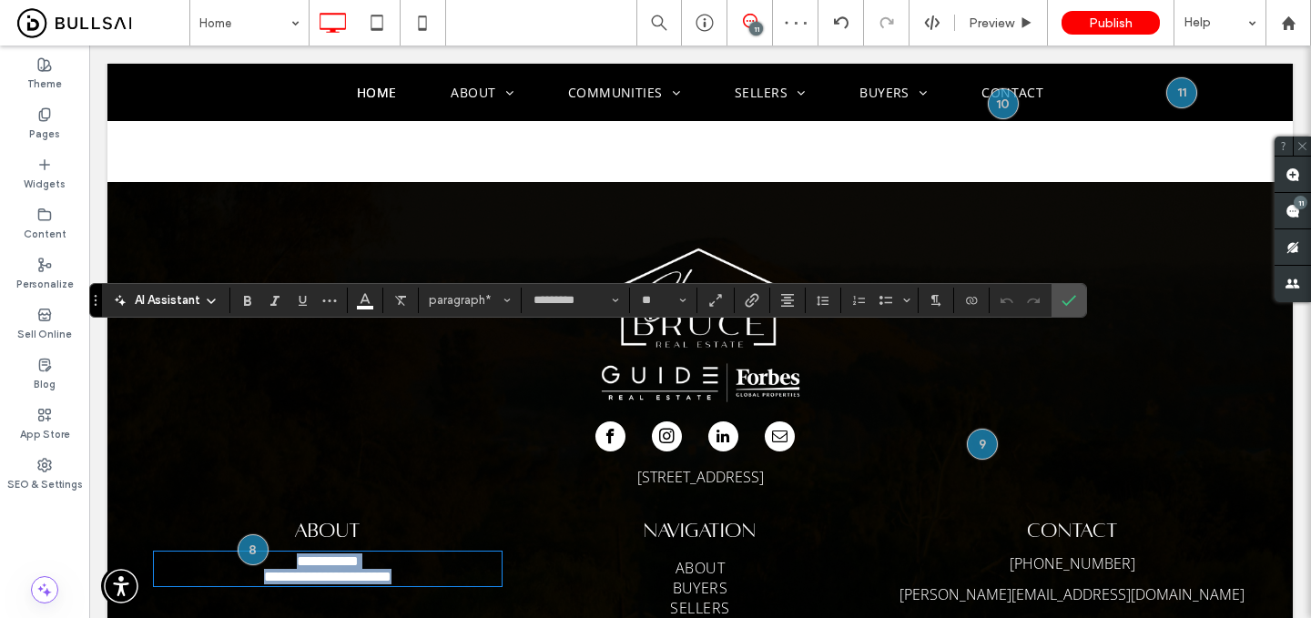
click at [359, 555] on span "**********" at bounding box center [311, 569] width 95 height 29
click at [646, 297] on input "**" at bounding box center [658, 300] width 36 height 15
type input "**"
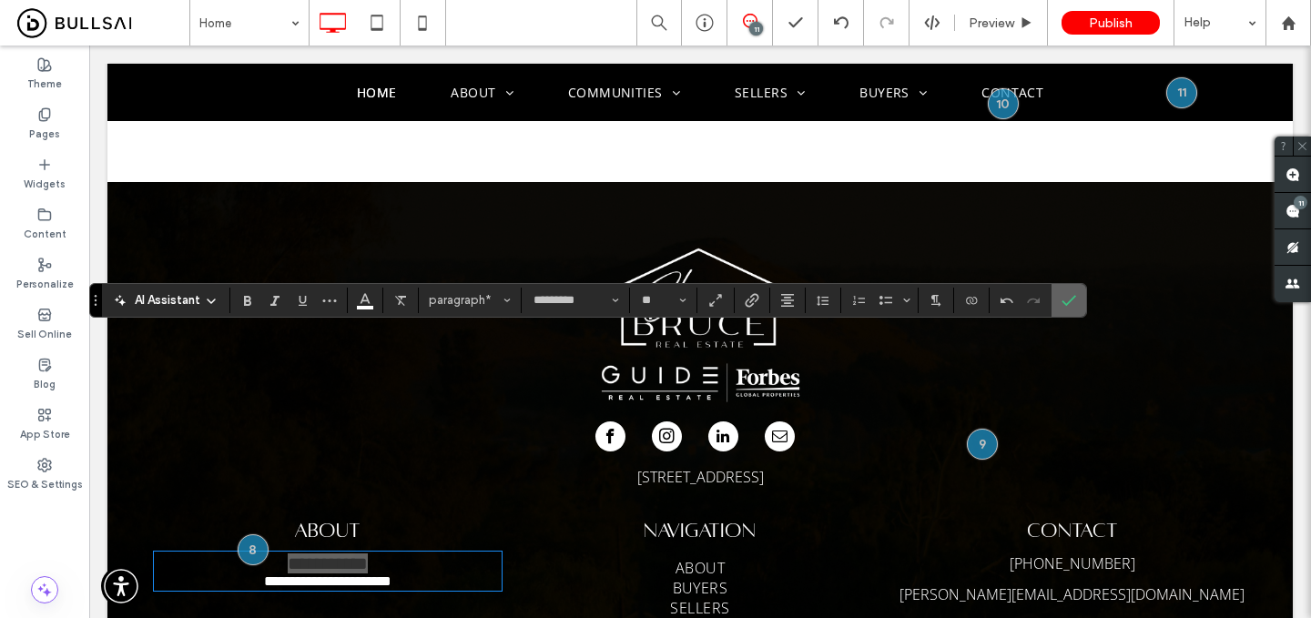
click at [1066, 291] on span "Confirm" at bounding box center [1066, 300] width 8 height 33
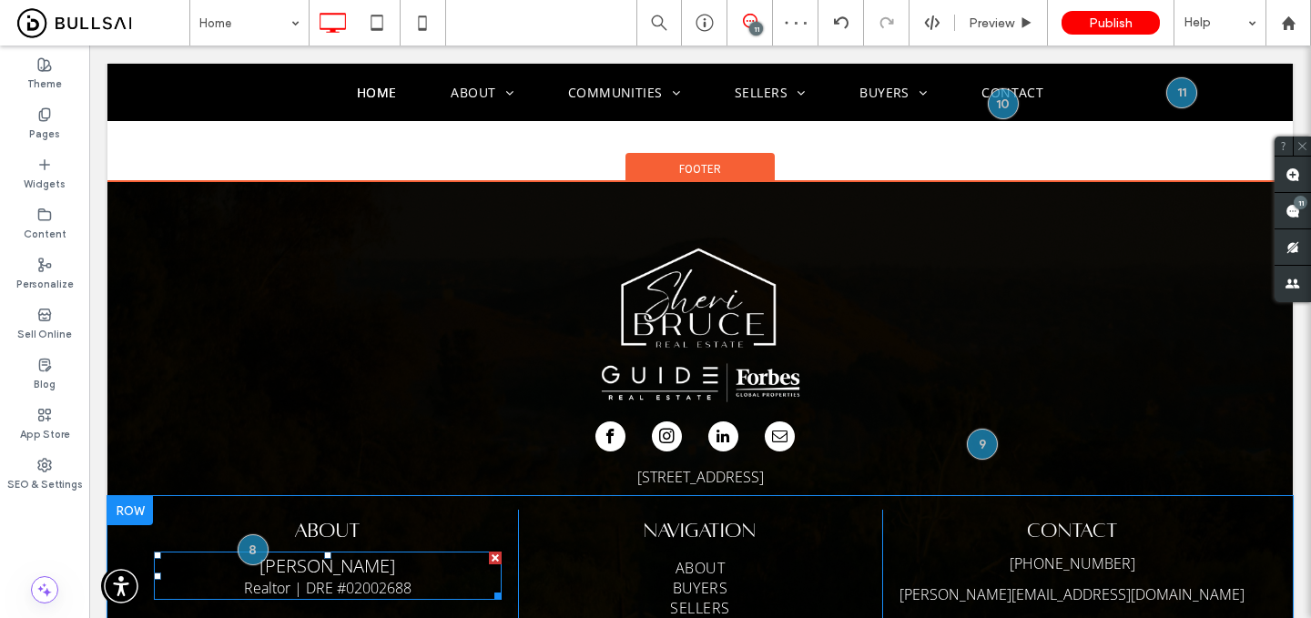
click at [362, 554] on span "[PERSON_NAME]" at bounding box center [328, 566] width 136 height 25
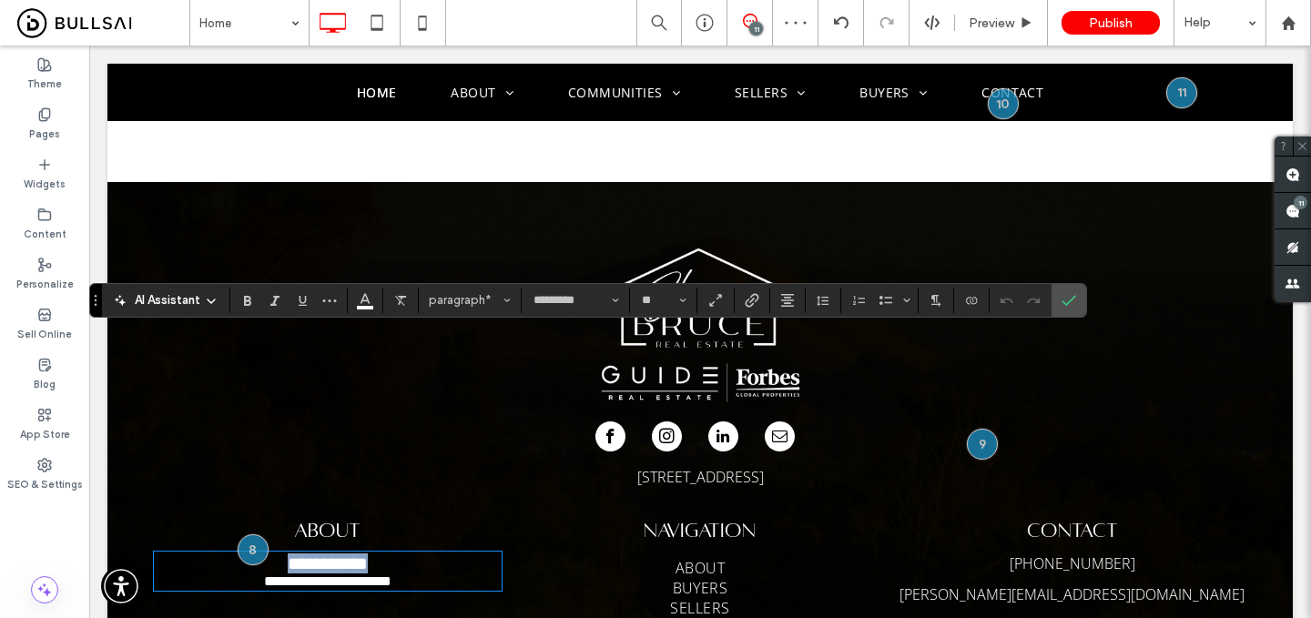
click at [362, 555] on span "**********" at bounding box center [328, 564] width 80 height 18
click at [1070, 297] on icon "Confirm" at bounding box center [1069, 300] width 15 height 15
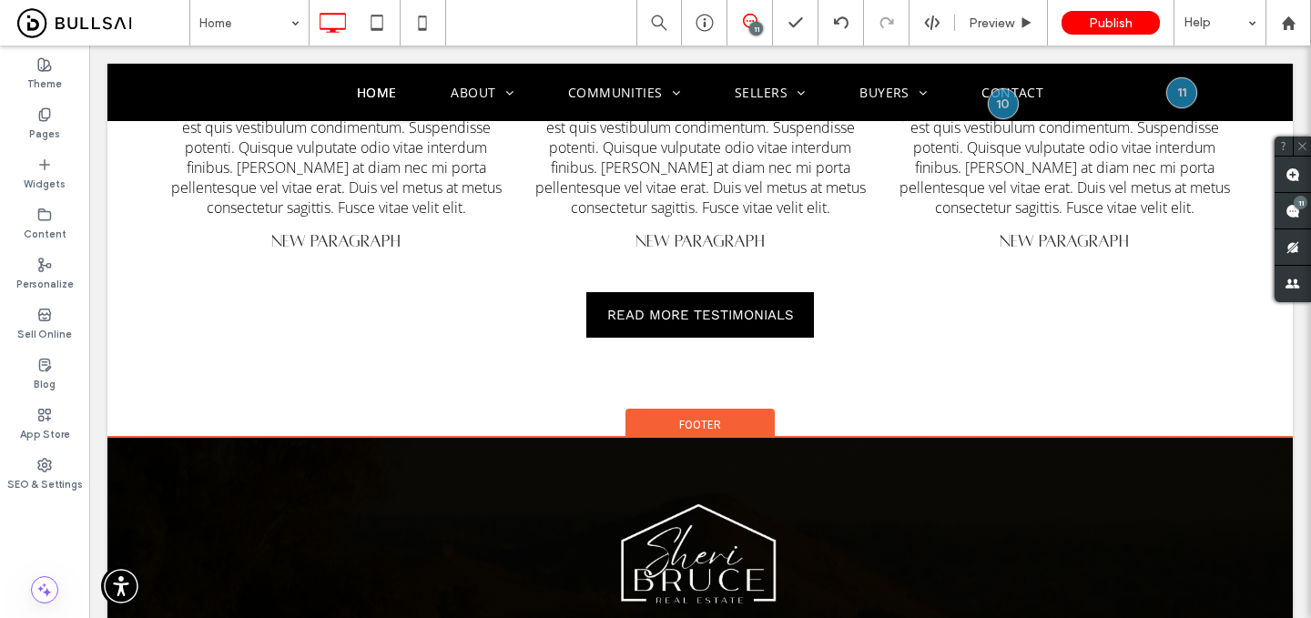
scroll to position [5175, 0]
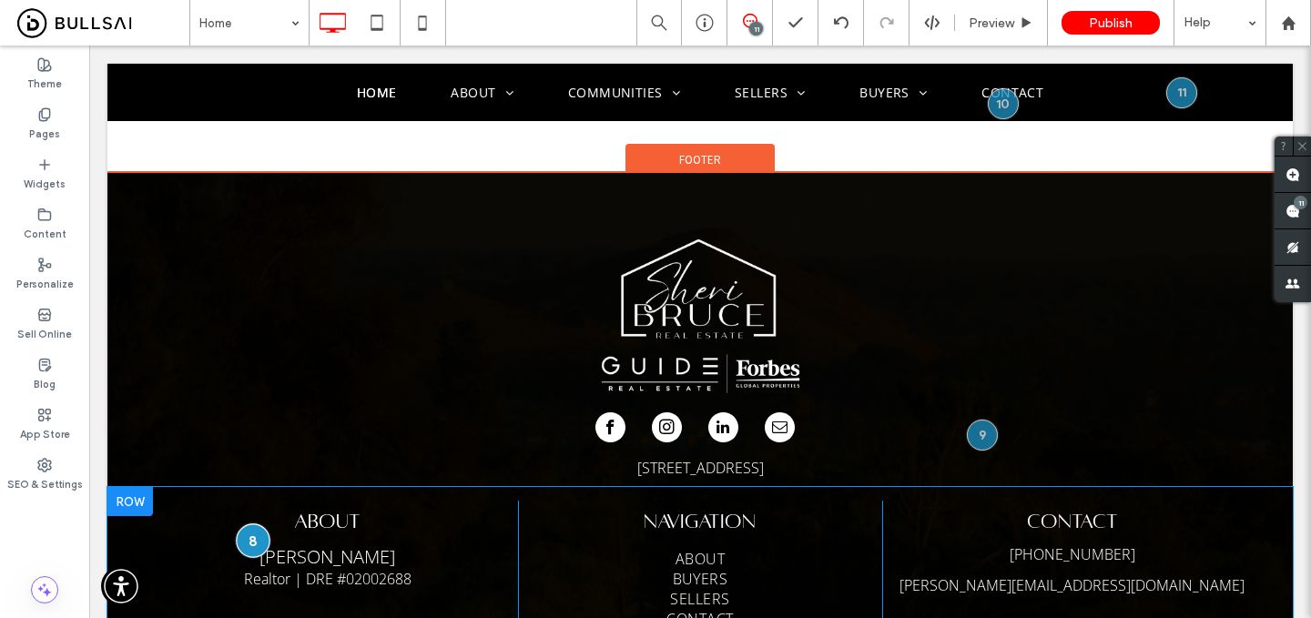
click at [243, 525] on div at bounding box center [253, 542] width 34 height 34
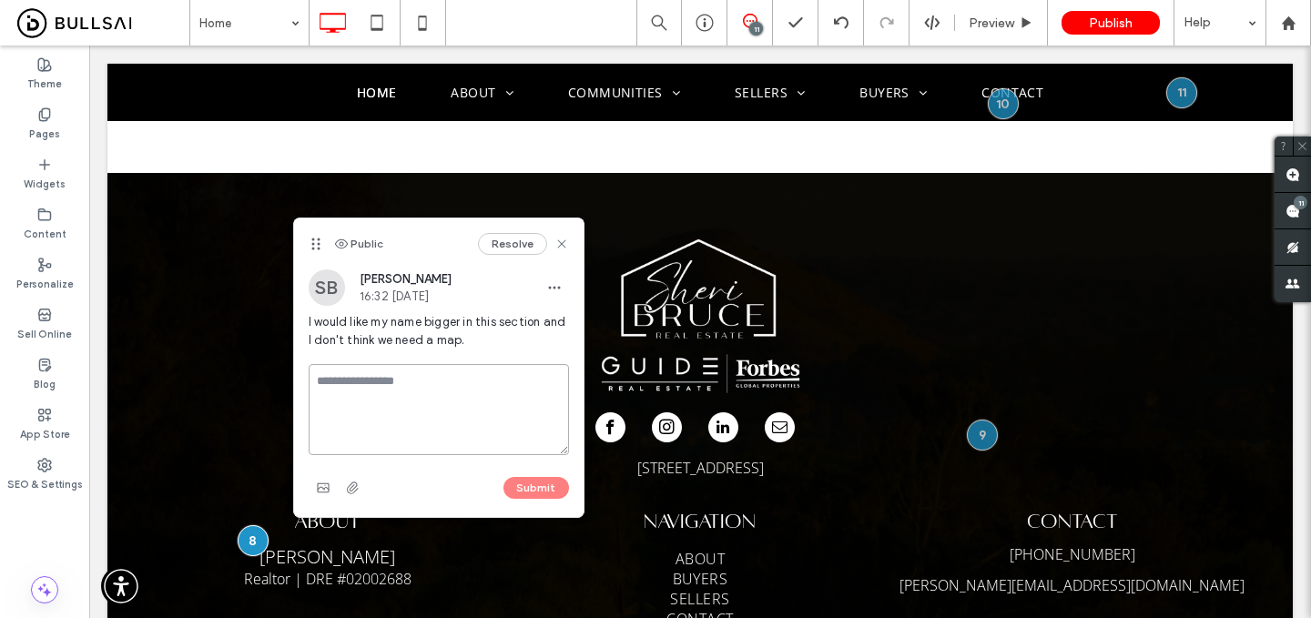
click at [450, 369] on textarea at bounding box center [439, 409] width 260 height 91
type textarea "*****"
click at [529, 483] on button "Submit" at bounding box center [537, 488] width 66 height 22
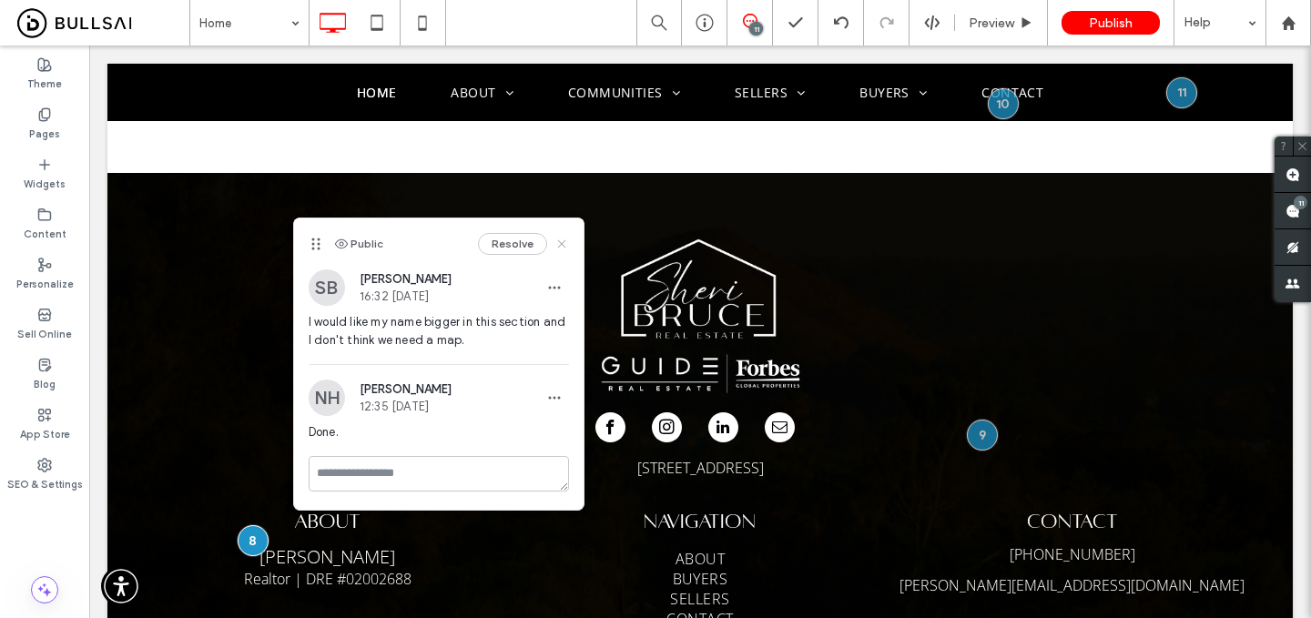
click at [559, 248] on icon at bounding box center [562, 244] width 15 height 15
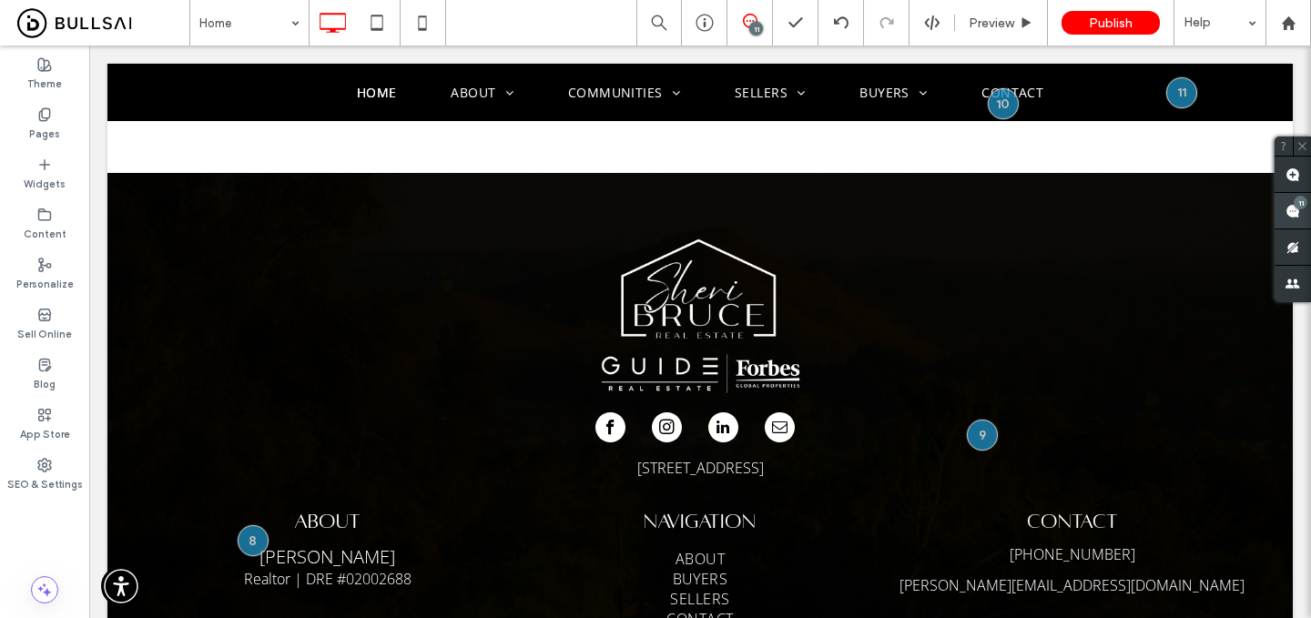
click at [1300, 205] on div "11" at bounding box center [1301, 203] width 14 height 14
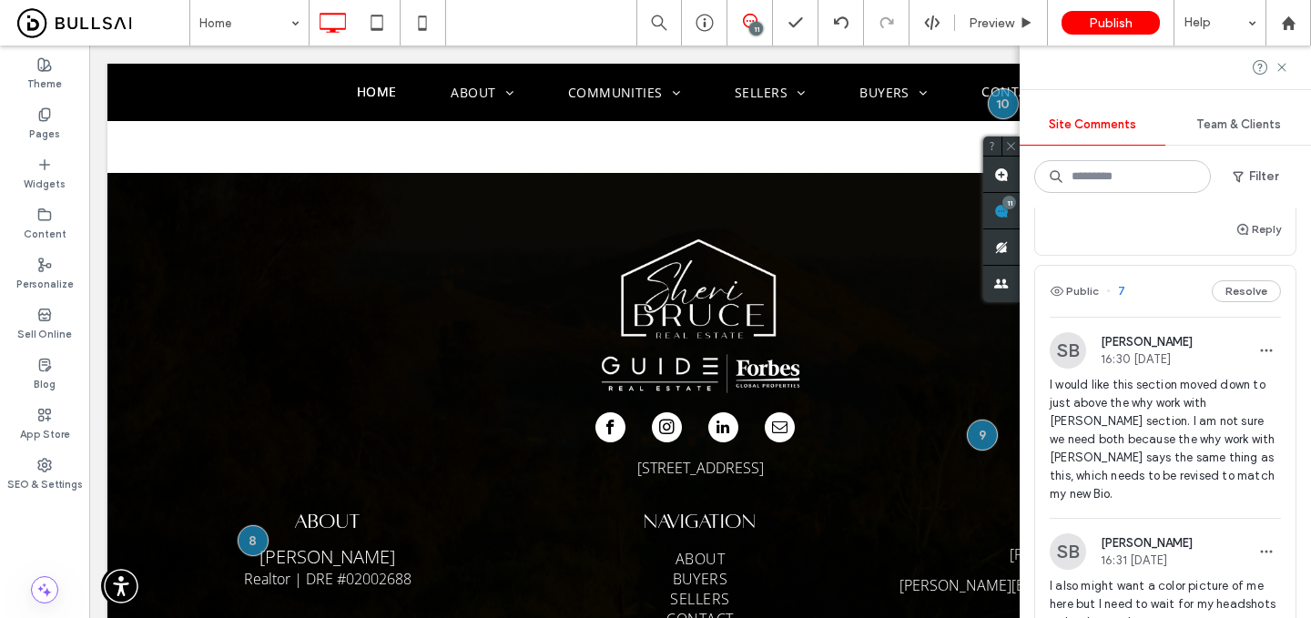
scroll to position [1205, 0]
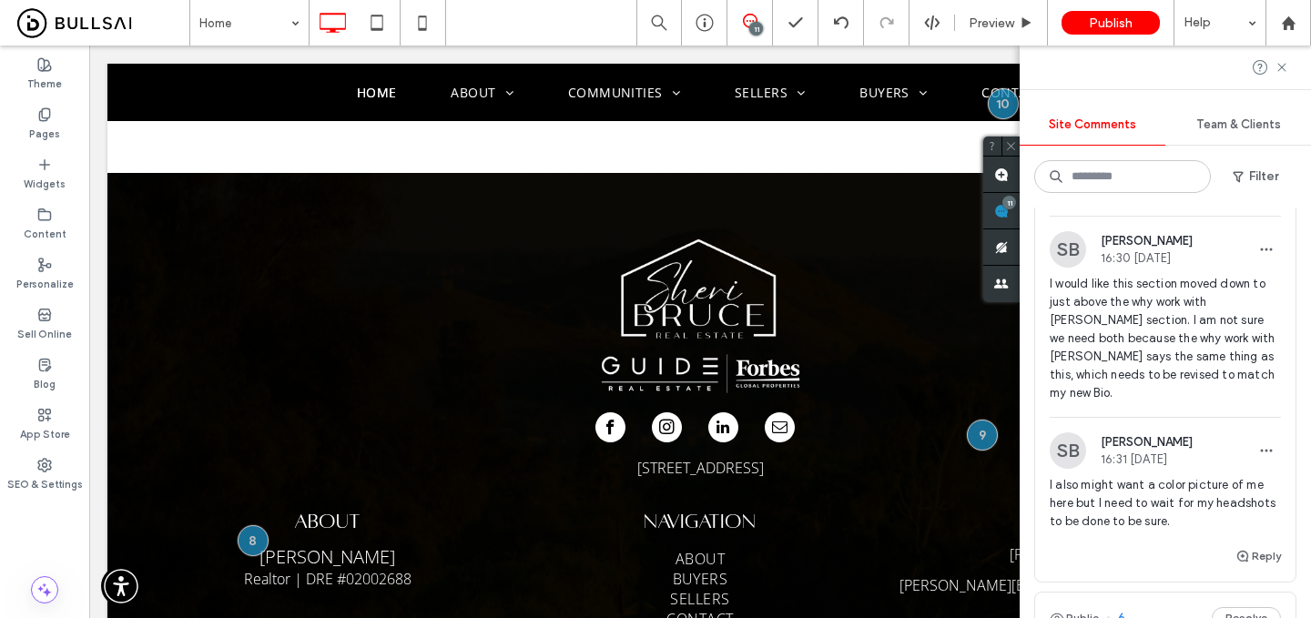
click at [1171, 315] on span "I would like this section moved down to just above the why work with [PERSON_NA…" at bounding box center [1165, 338] width 231 height 127
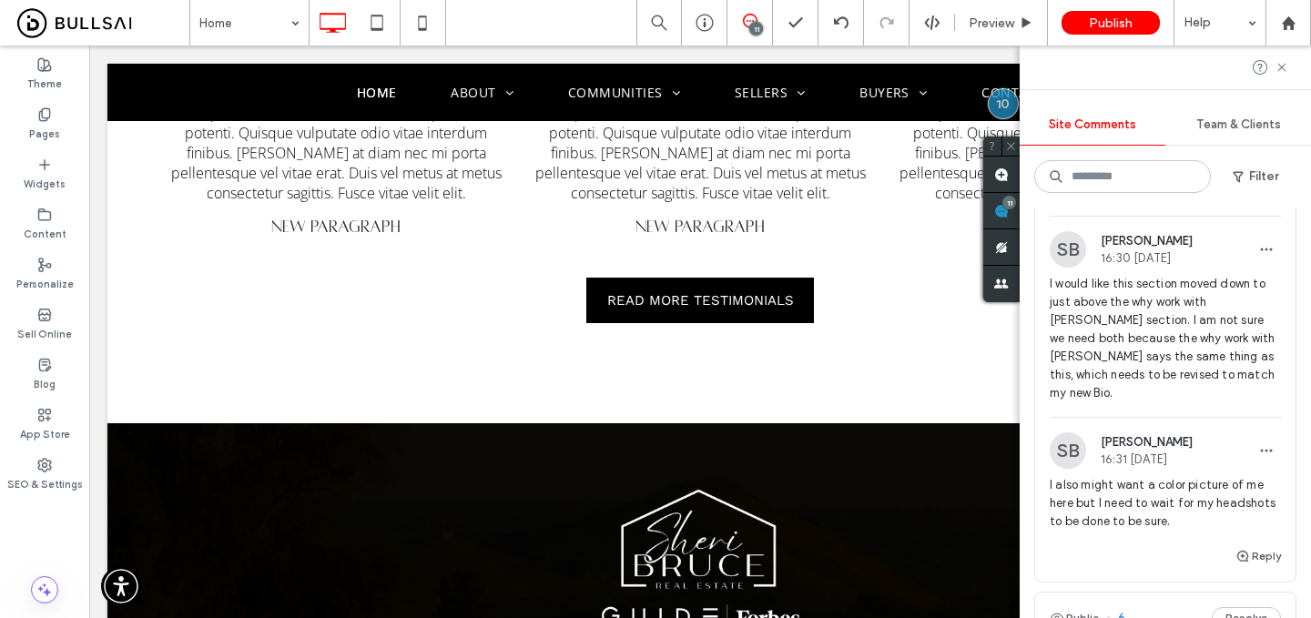
scroll to position [1541, 0]
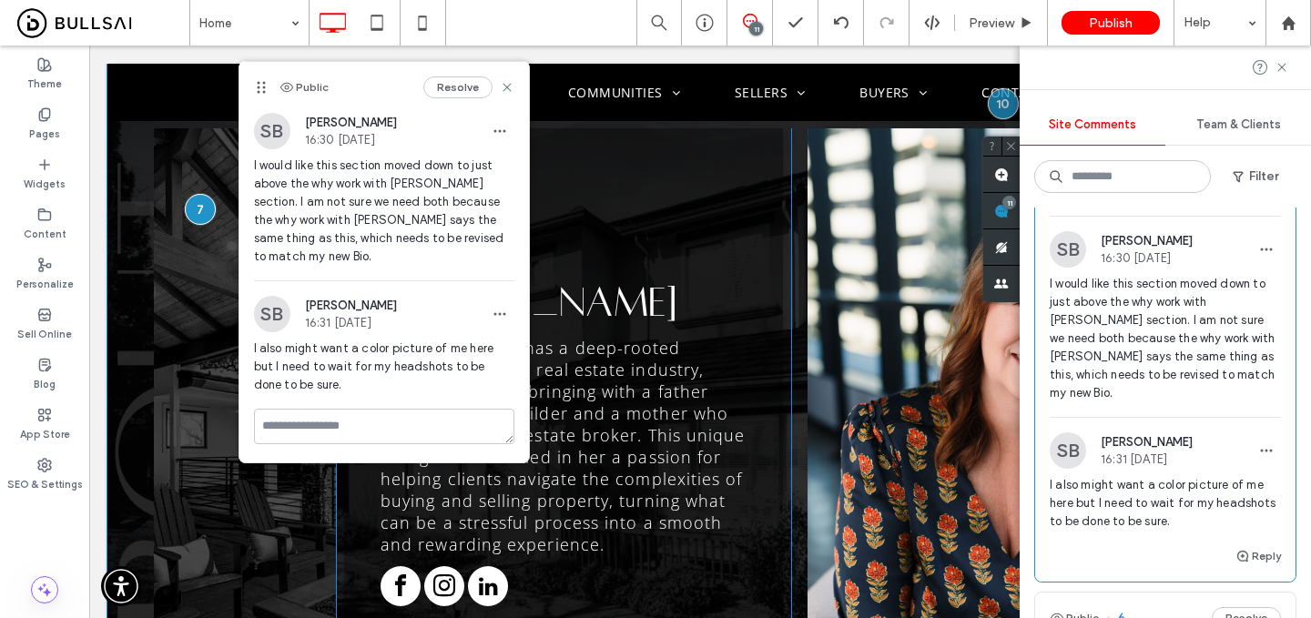
click at [154, 217] on div "Click To Paste" at bounding box center [245, 458] width 182 height 660
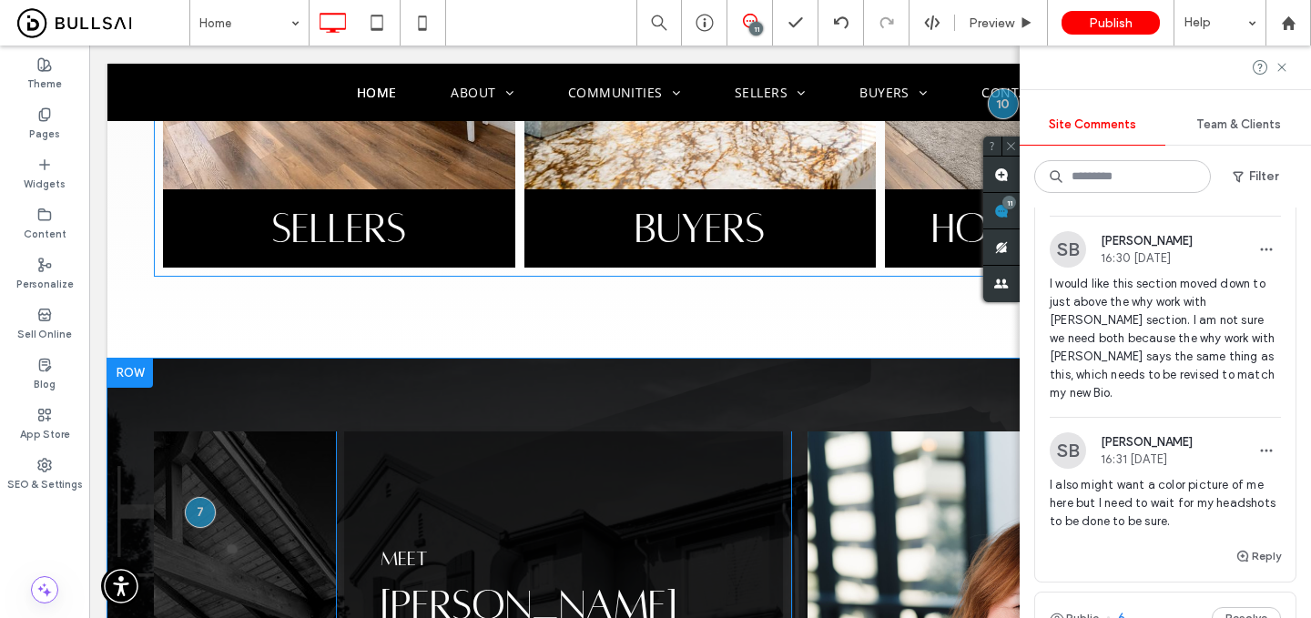
scroll to position [1278, 0]
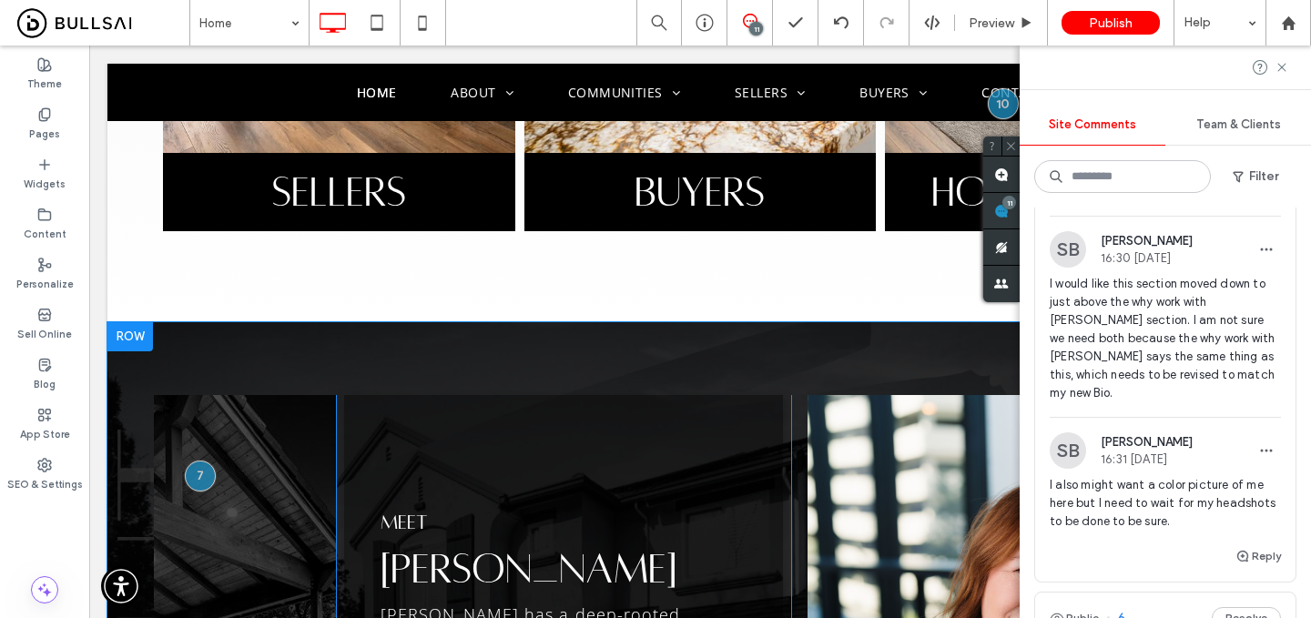
click at [118, 322] on div at bounding box center [130, 336] width 46 height 29
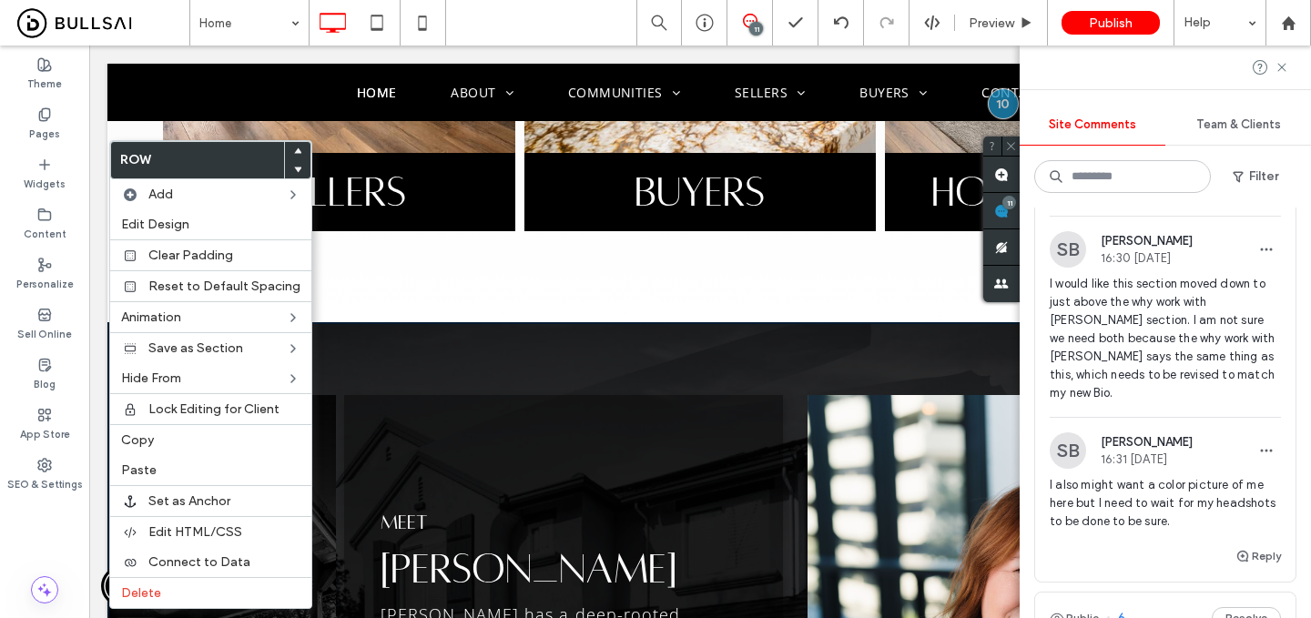
click at [294, 168] on use at bounding box center [298, 169] width 8 height 5
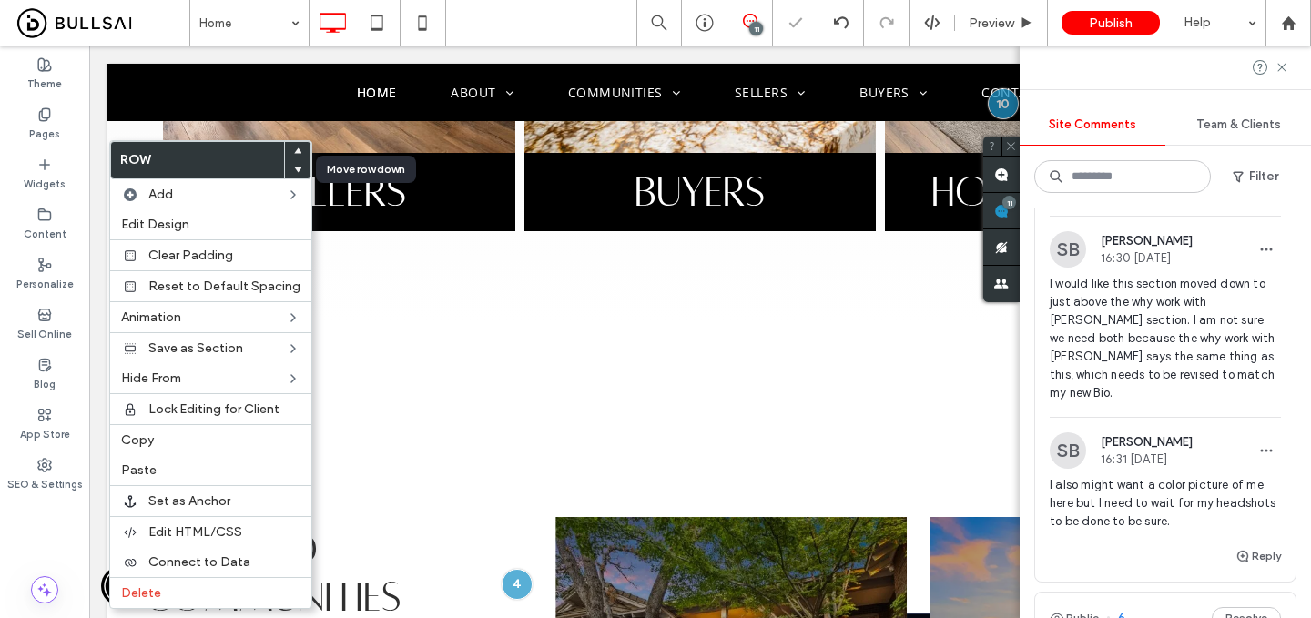
click at [294, 168] on use at bounding box center [298, 169] width 8 height 5
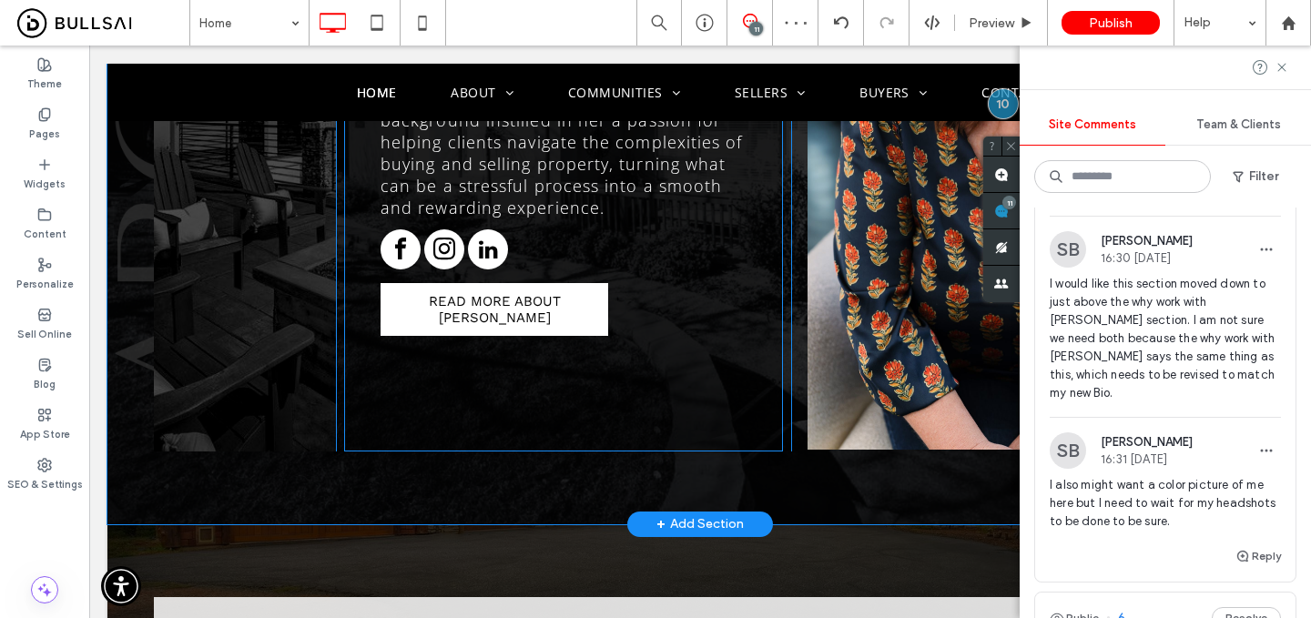
scroll to position [3634, 0]
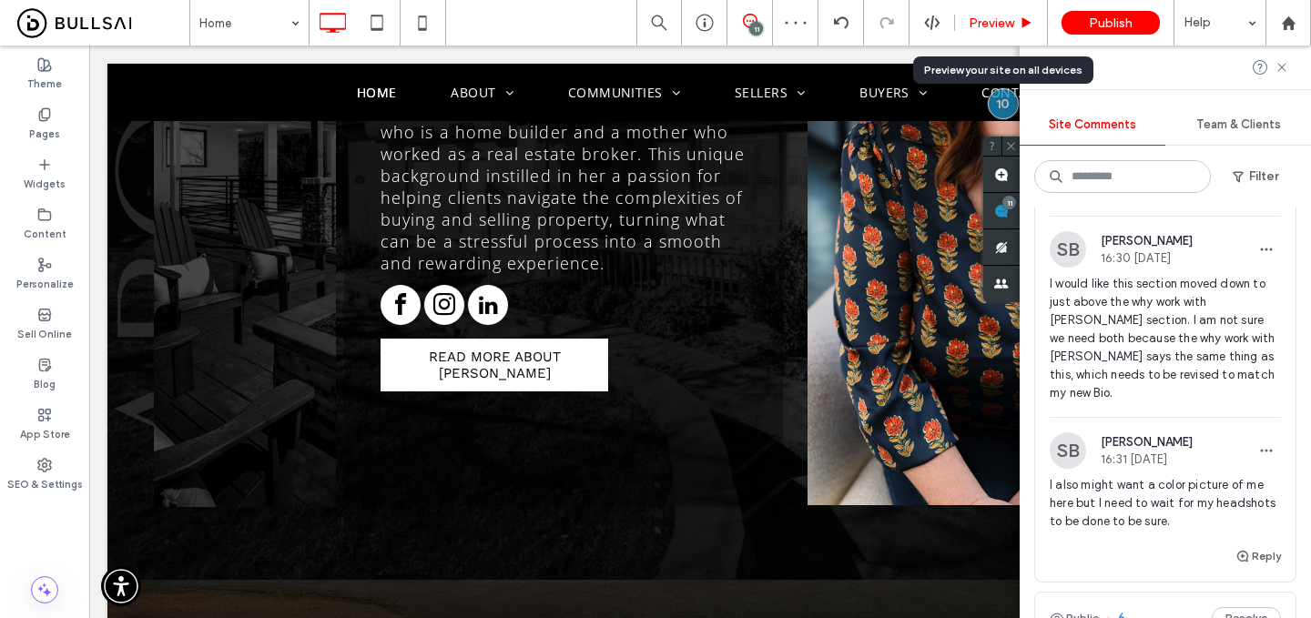
click at [996, 28] on span "Preview" at bounding box center [992, 22] width 46 height 15
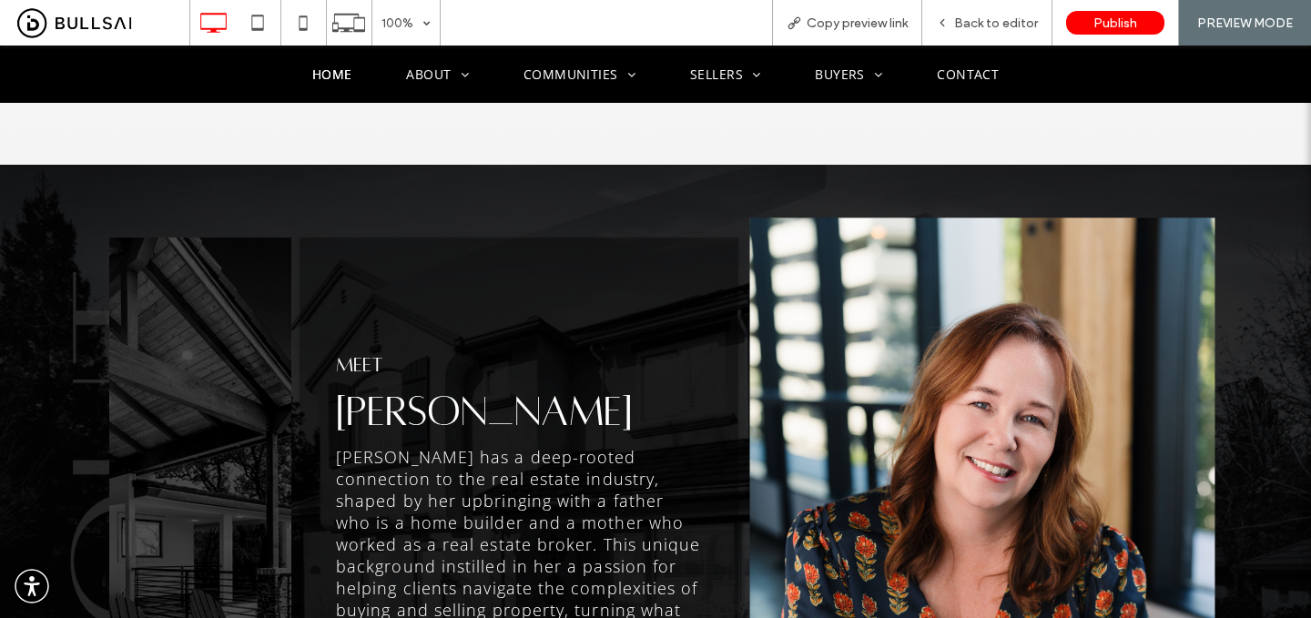
scroll to position [3111, 0]
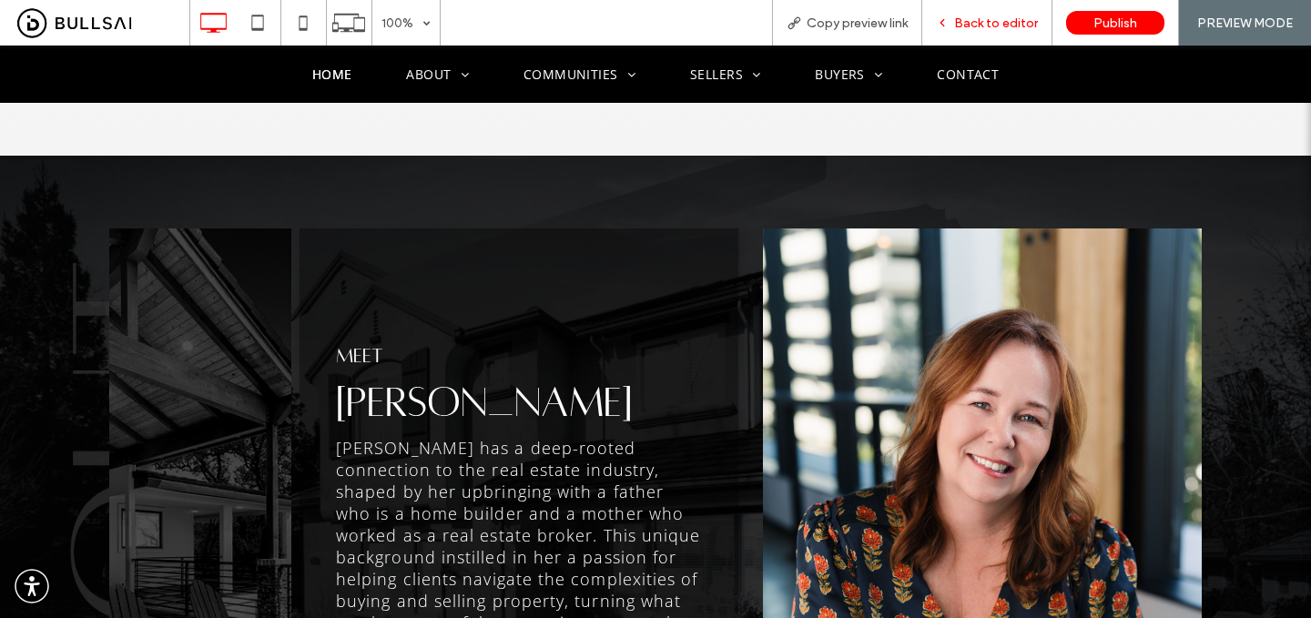
click at [982, 23] on span "Back to editor" at bounding box center [996, 22] width 84 height 15
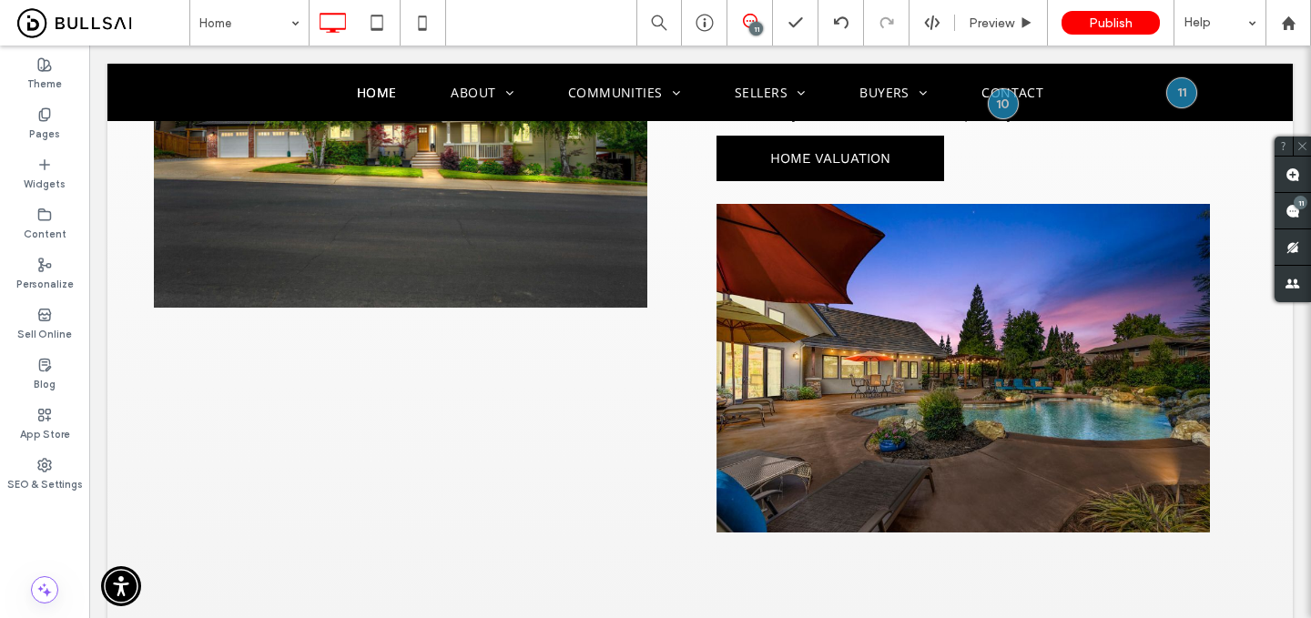
scroll to position [2766, 0]
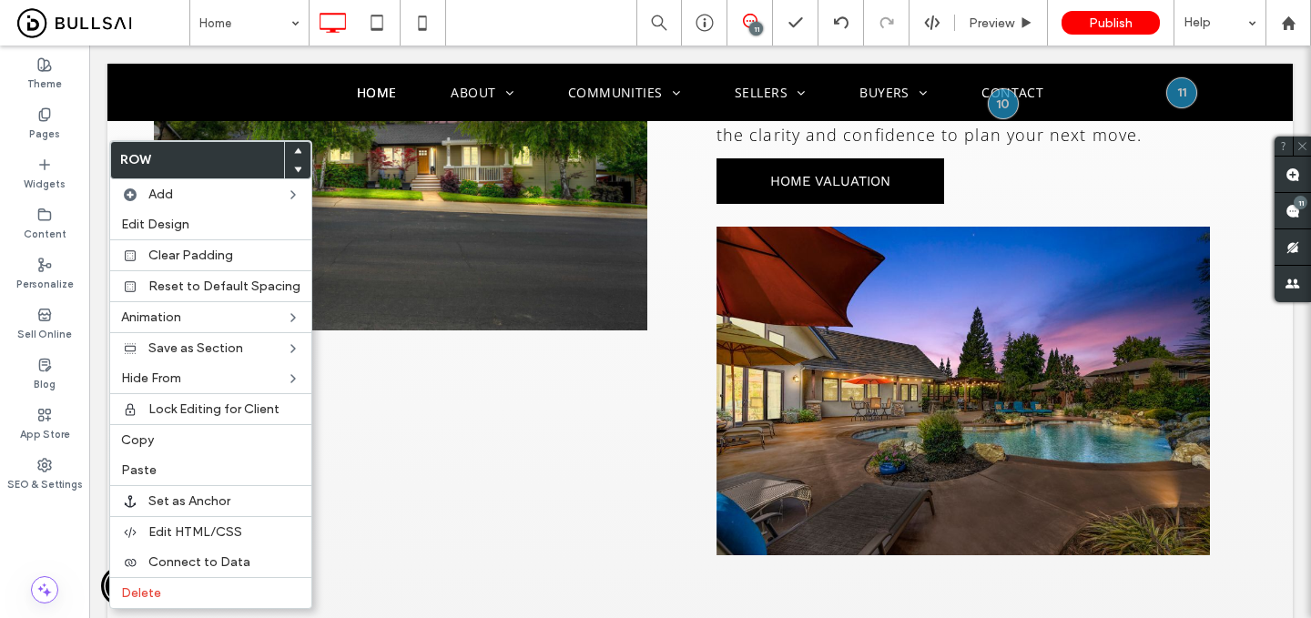
click at [294, 148] on icon at bounding box center [297, 151] width 7 height 7
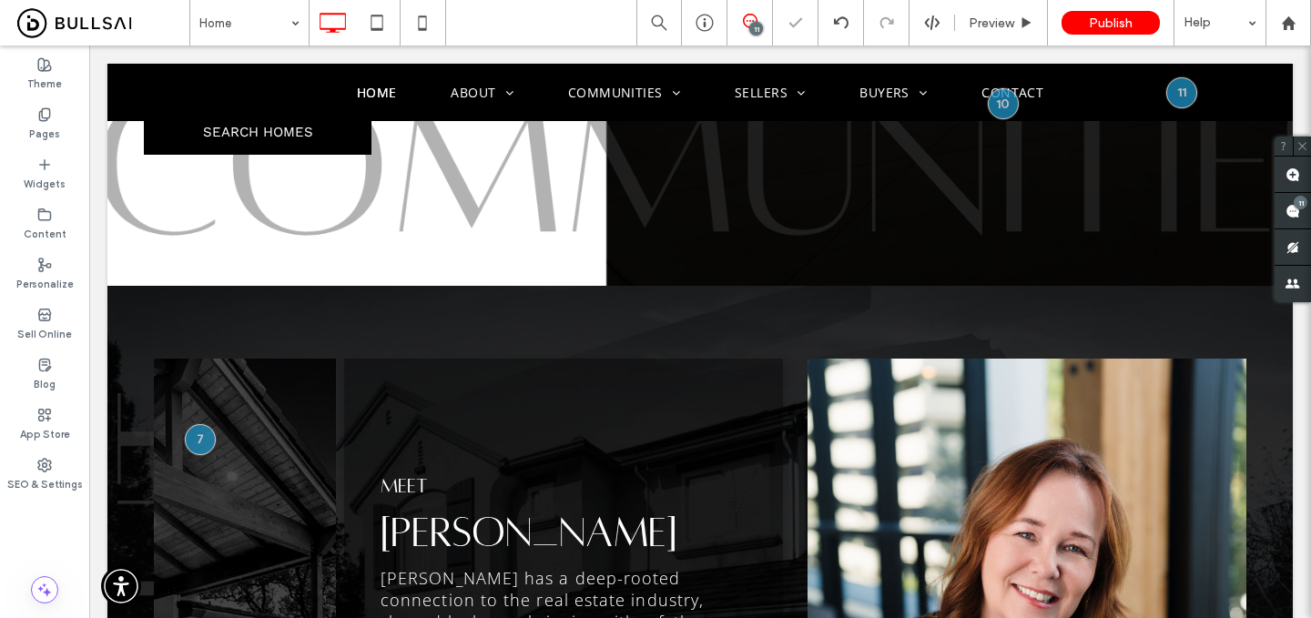
scroll to position [1947, 0]
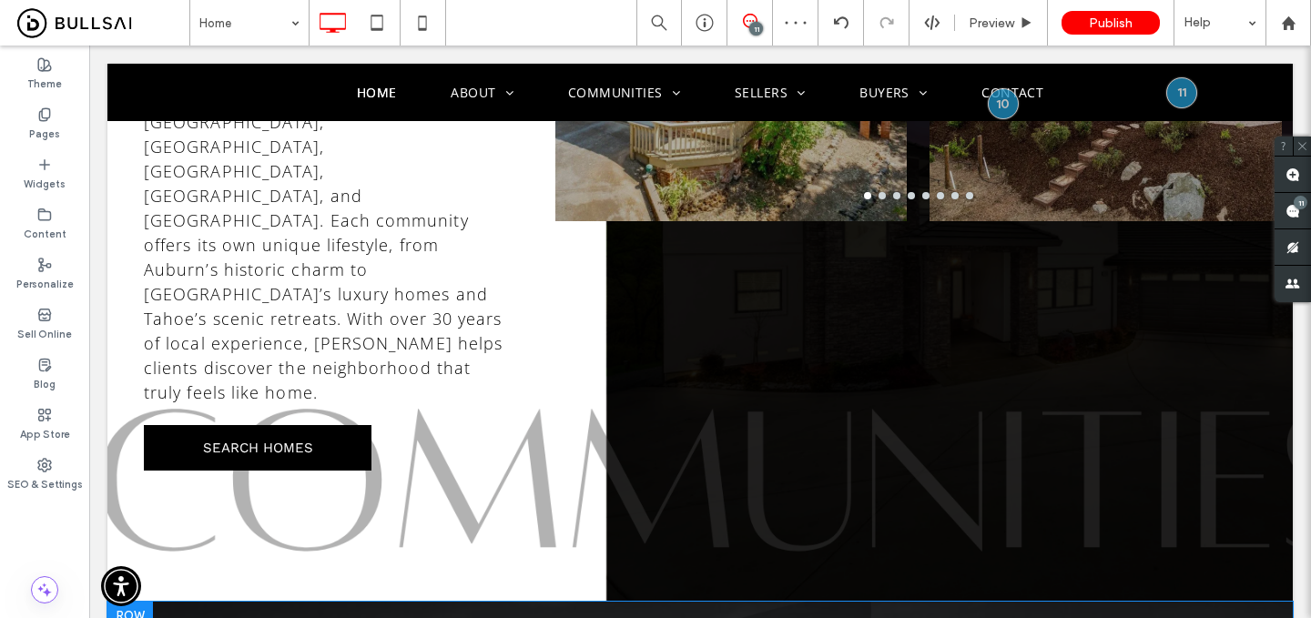
click at [142, 602] on div at bounding box center [130, 616] width 46 height 29
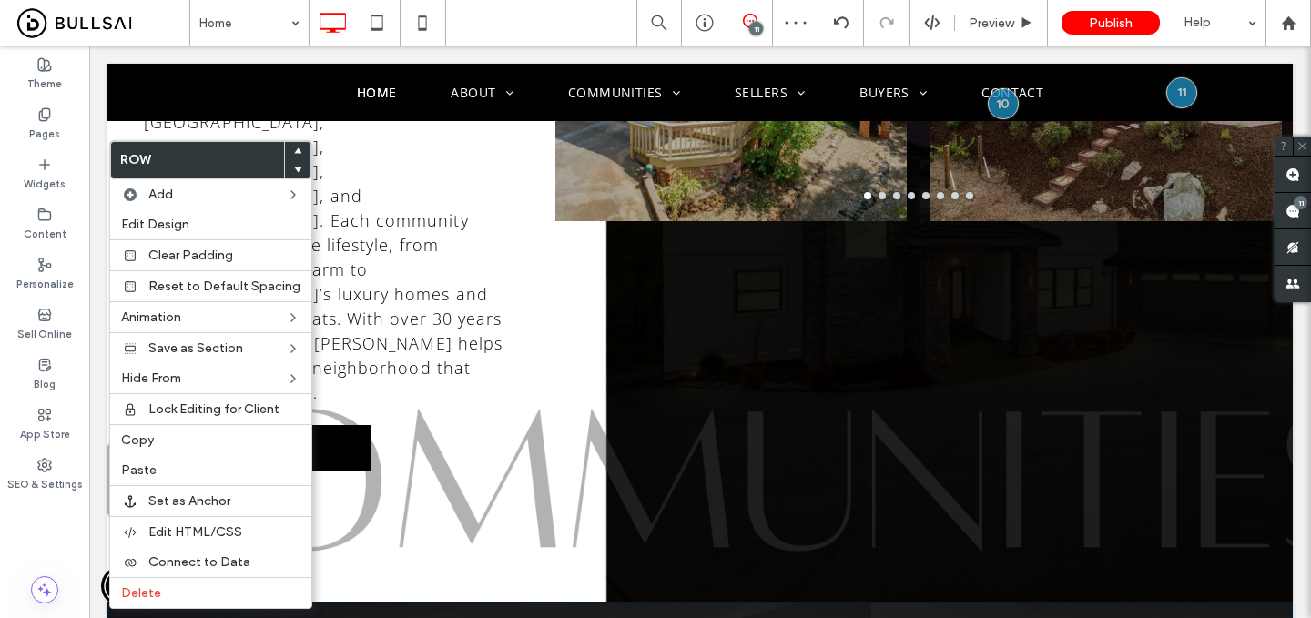
click at [294, 152] on use at bounding box center [298, 150] width 8 height 5
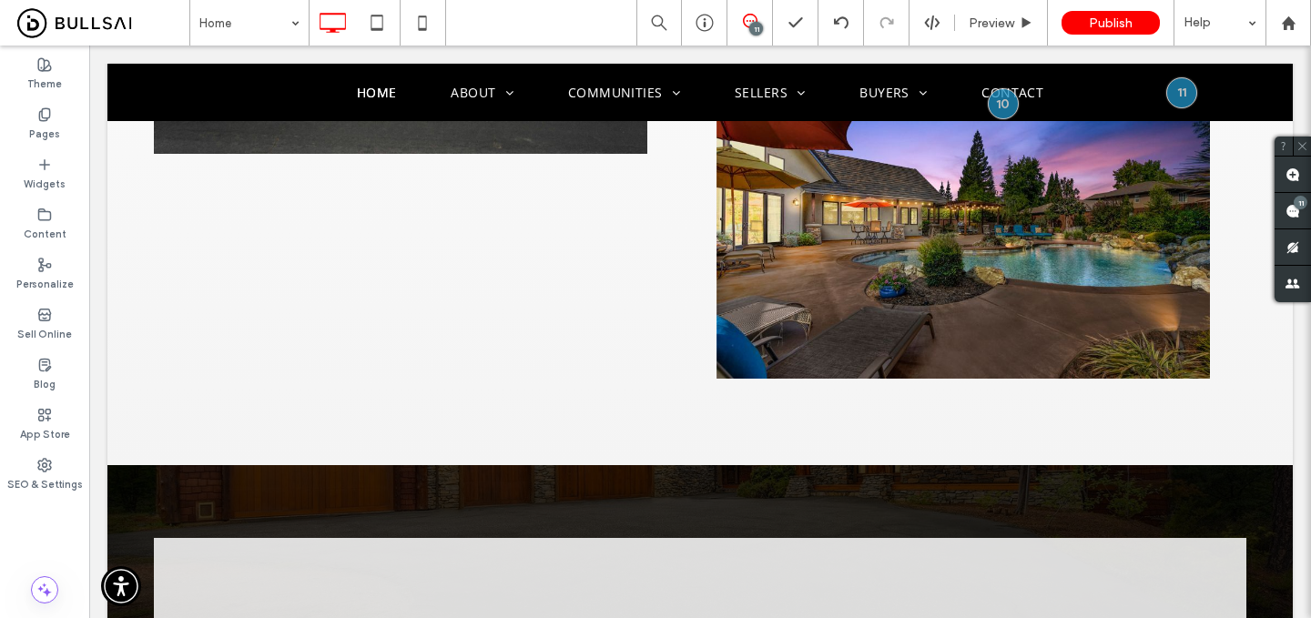
scroll to position [3676, 0]
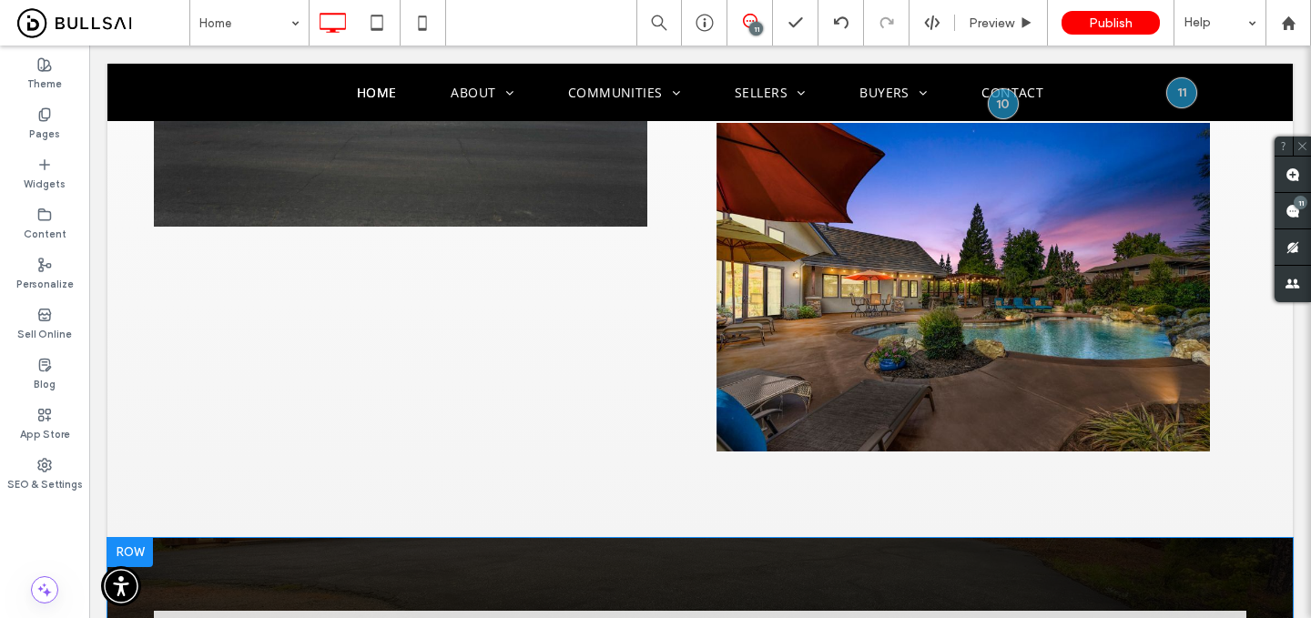
click at [135, 538] on div at bounding box center [130, 552] width 46 height 29
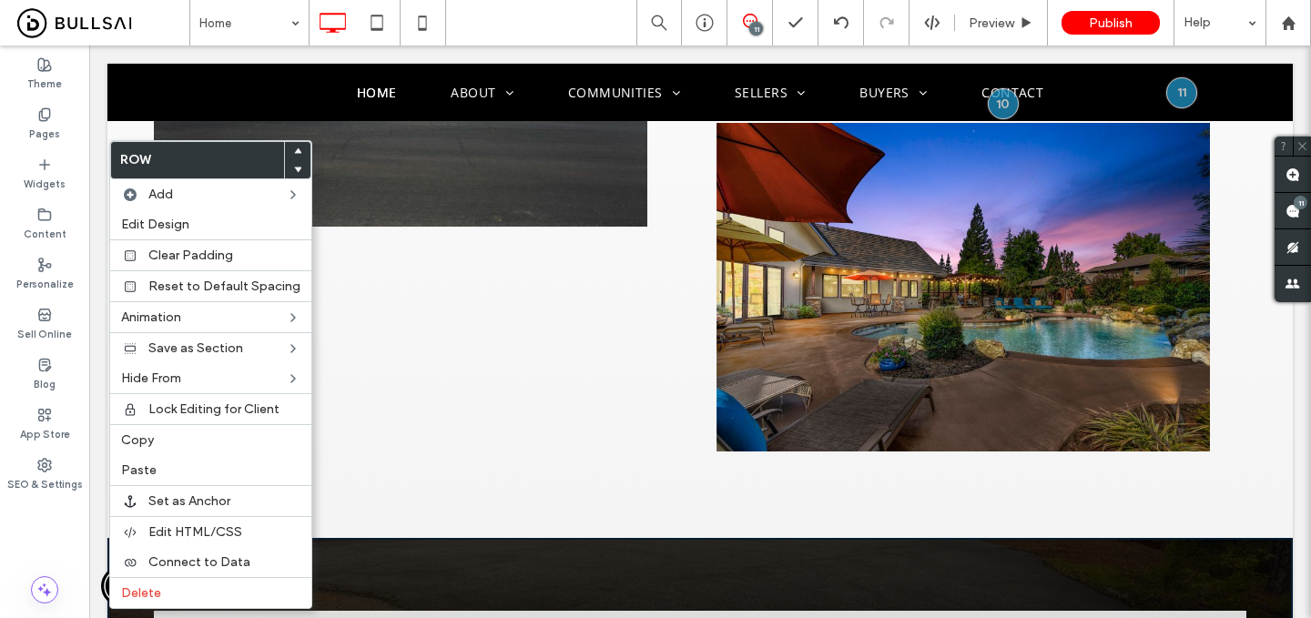
click at [294, 148] on icon at bounding box center [297, 151] width 7 height 7
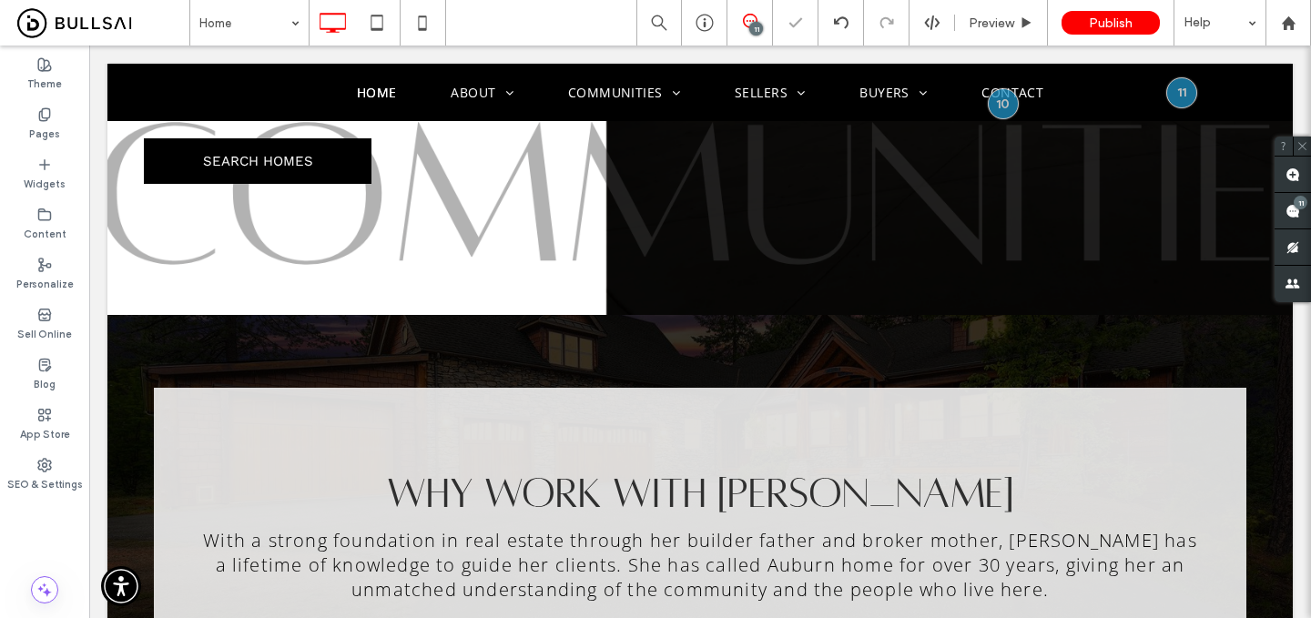
scroll to position [2966, 0]
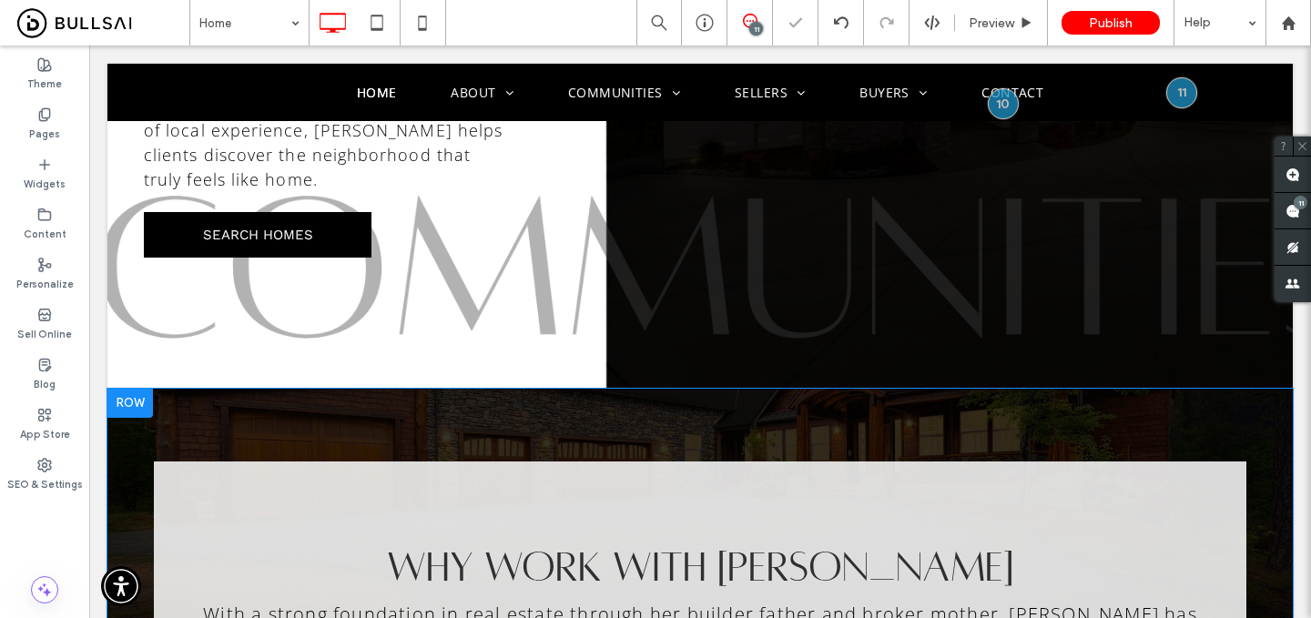
click at [143, 389] on div at bounding box center [130, 403] width 46 height 29
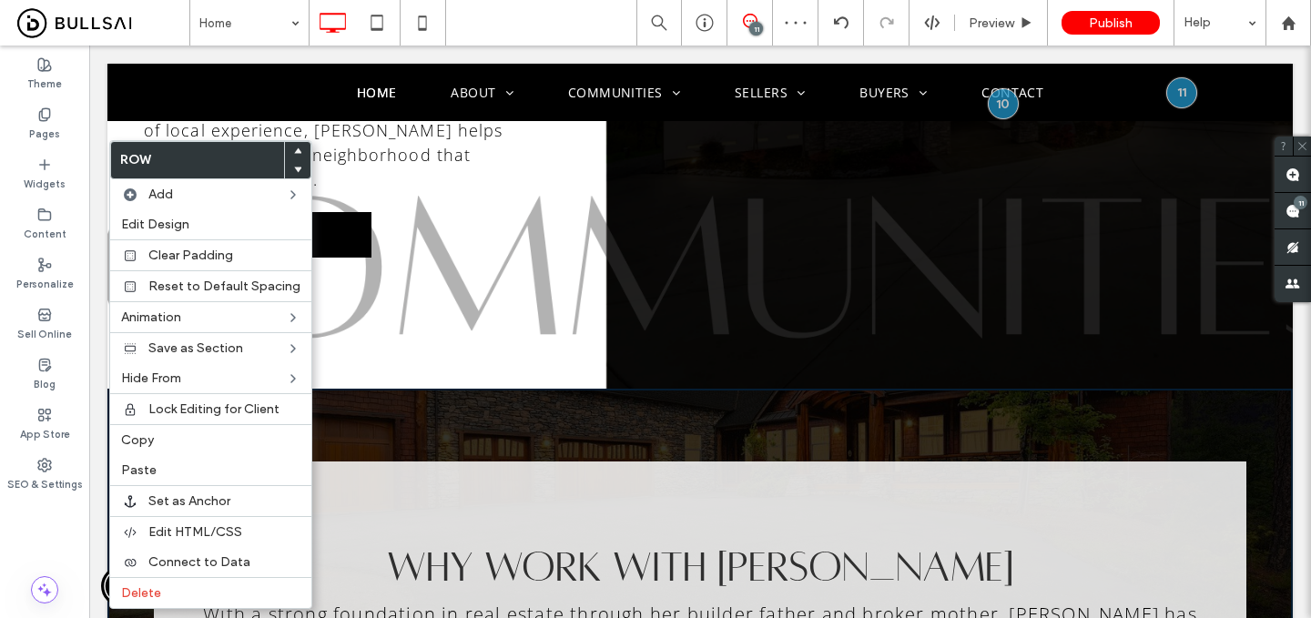
click at [296, 147] on div at bounding box center [297, 151] width 25 height 18
click at [294, 149] on use at bounding box center [298, 150] width 8 height 5
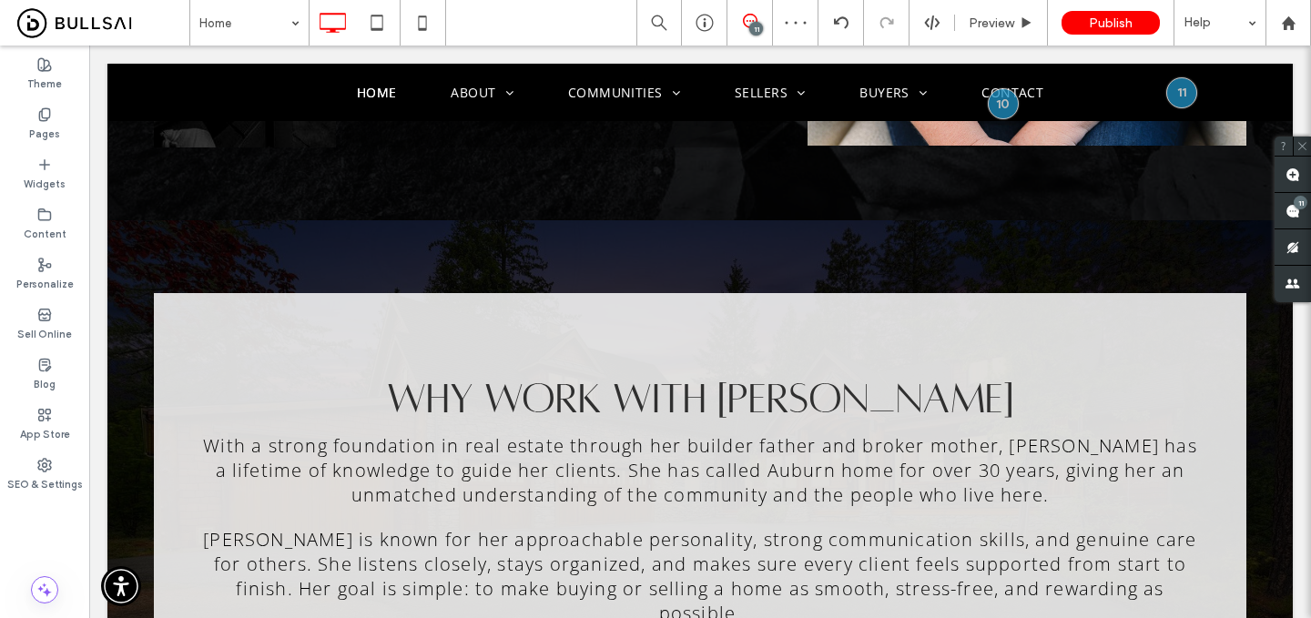
scroll to position [2205, 0]
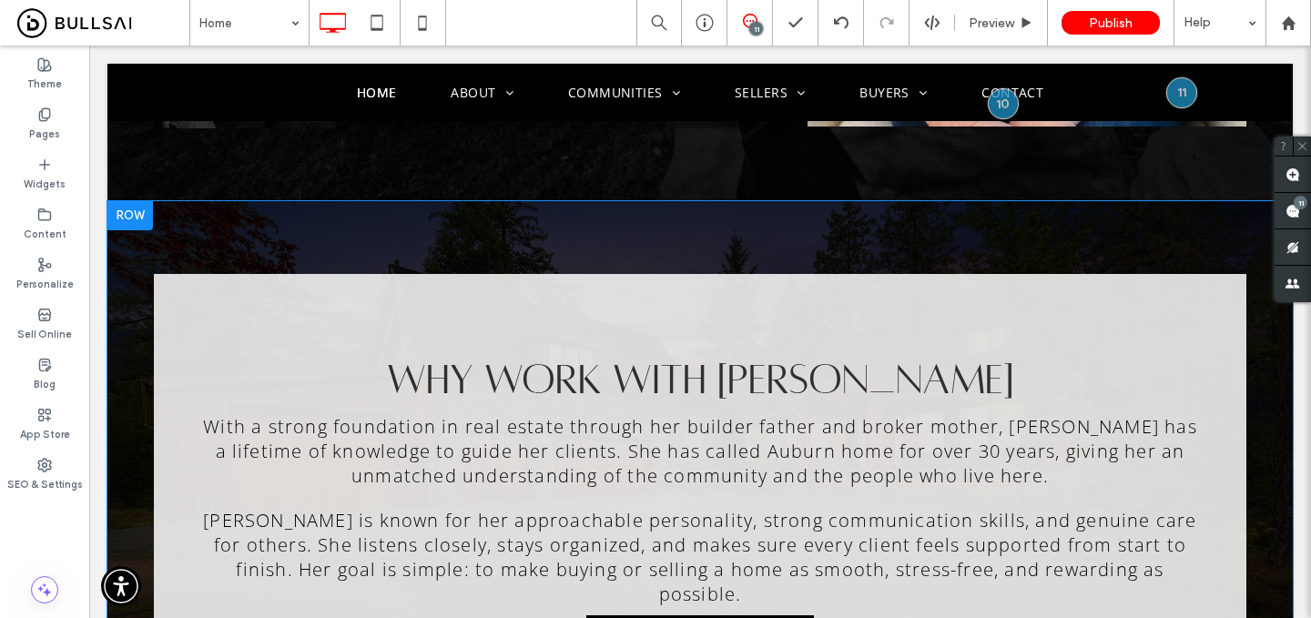
click at [729, 201] on div "Why work with sheri With a strong foundation in real estate through her builder…" at bounding box center [700, 504] width 1186 height 606
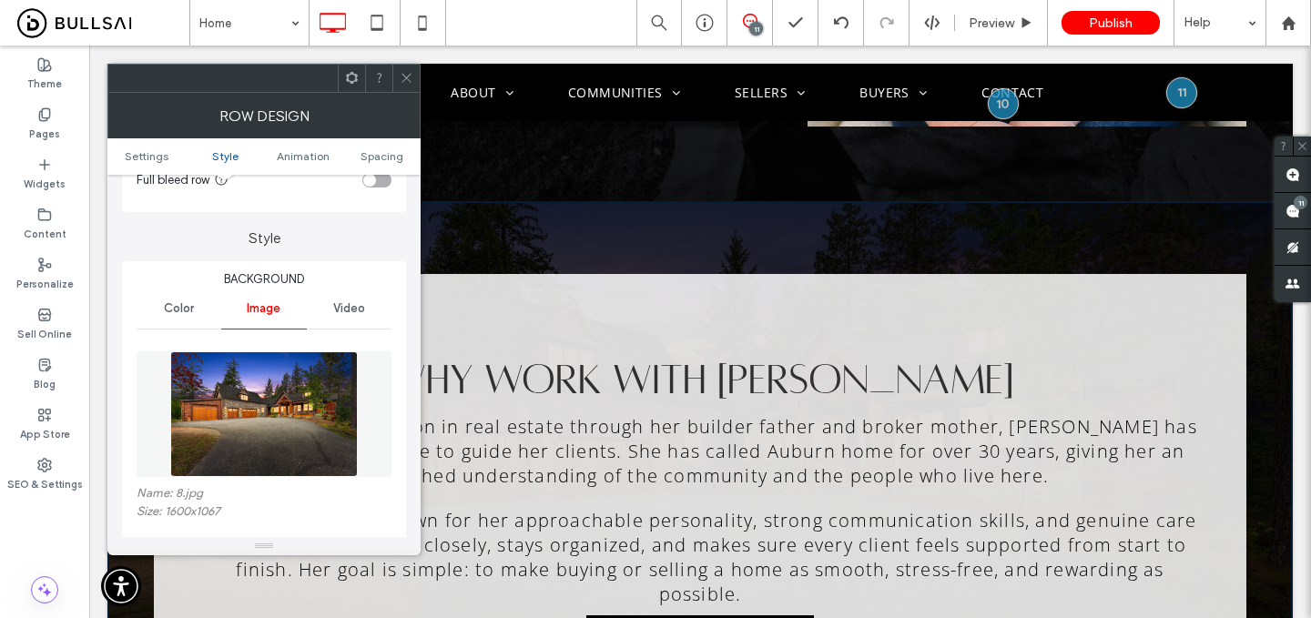
scroll to position [263, 0]
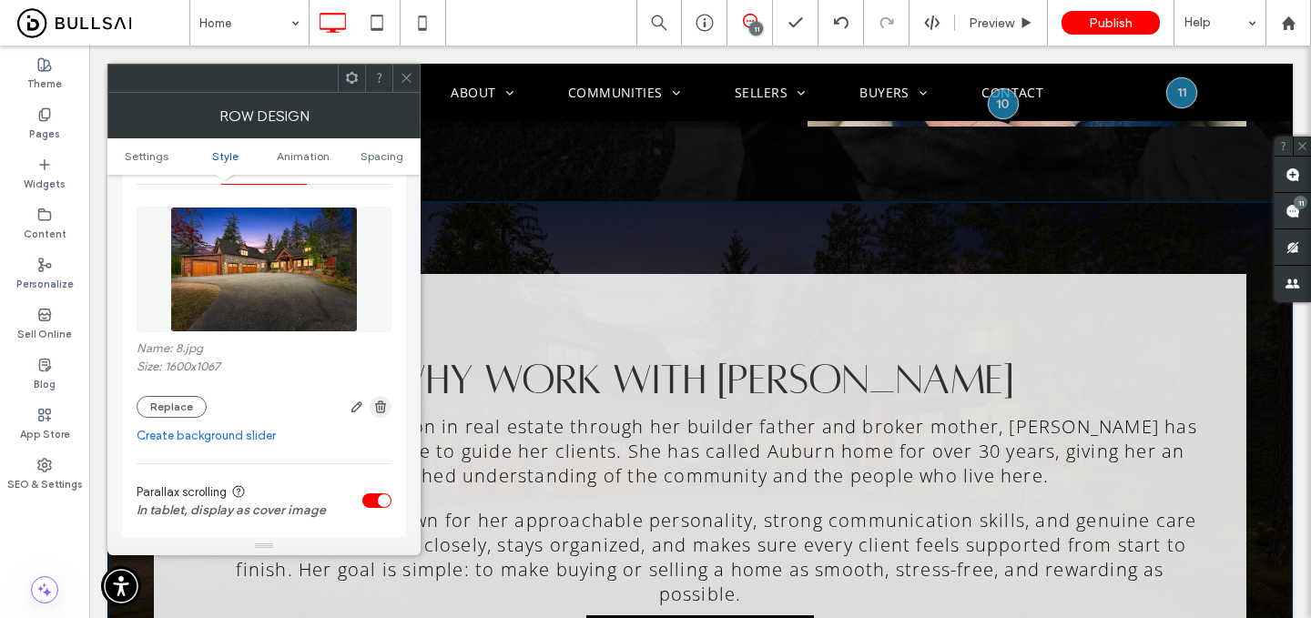
click at [376, 410] on use "button" at bounding box center [380, 407] width 11 height 12
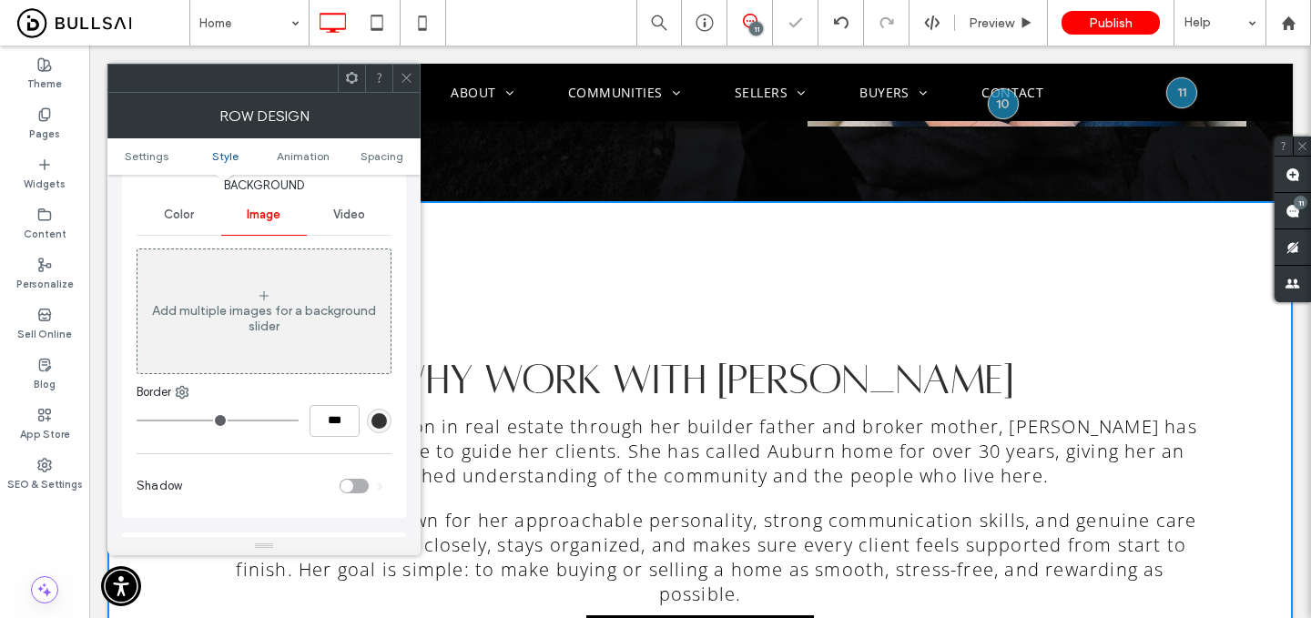
scroll to position [132, 0]
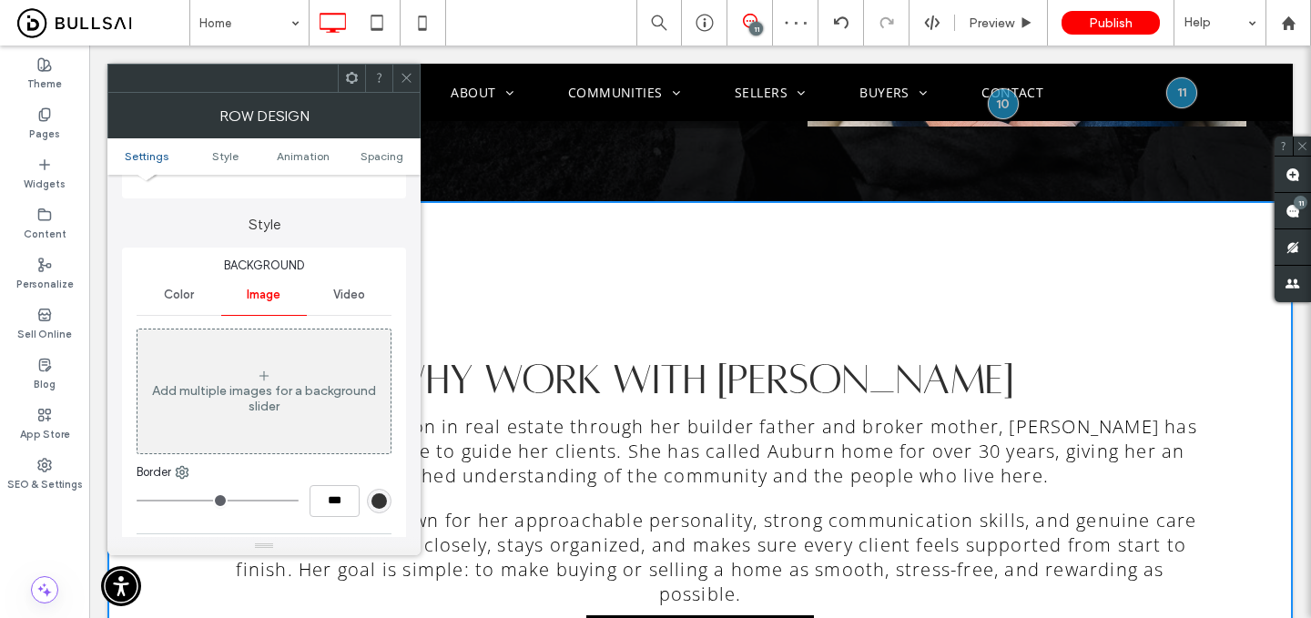
click at [178, 300] on span "Color" at bounding box center [179, 295] width 30 height 15
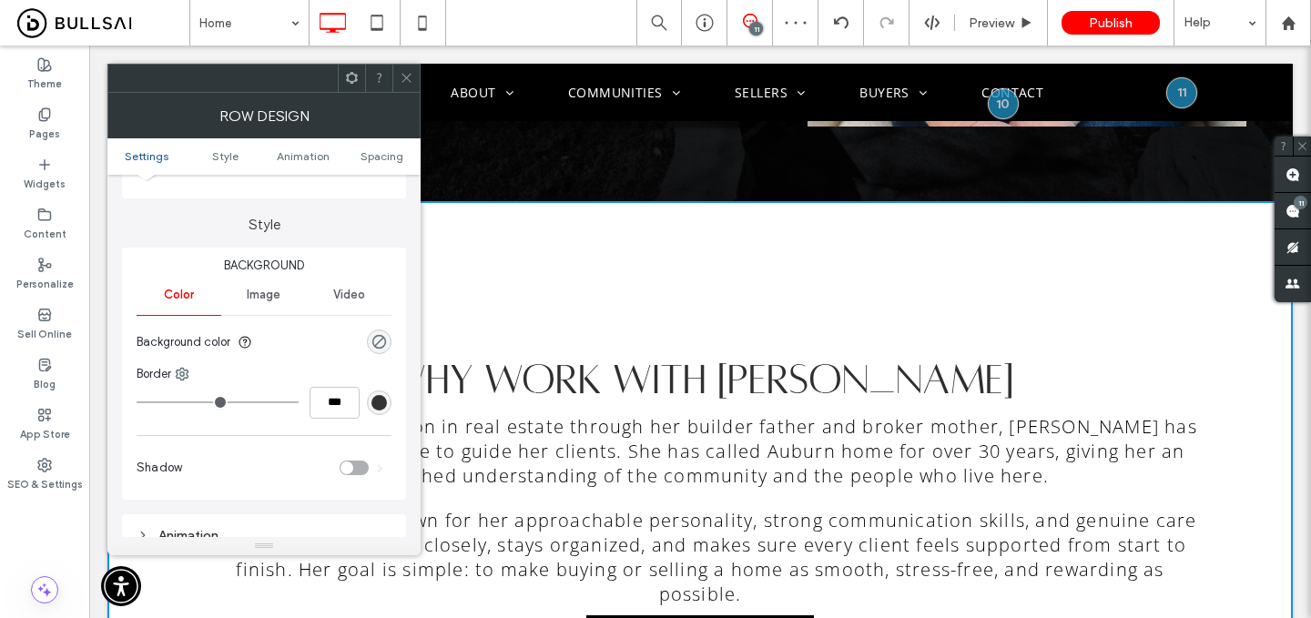
click at [387, 343] on div "rgba(0, 0, 0, 0)" at bounding box center [379, 342] width 25 height 25
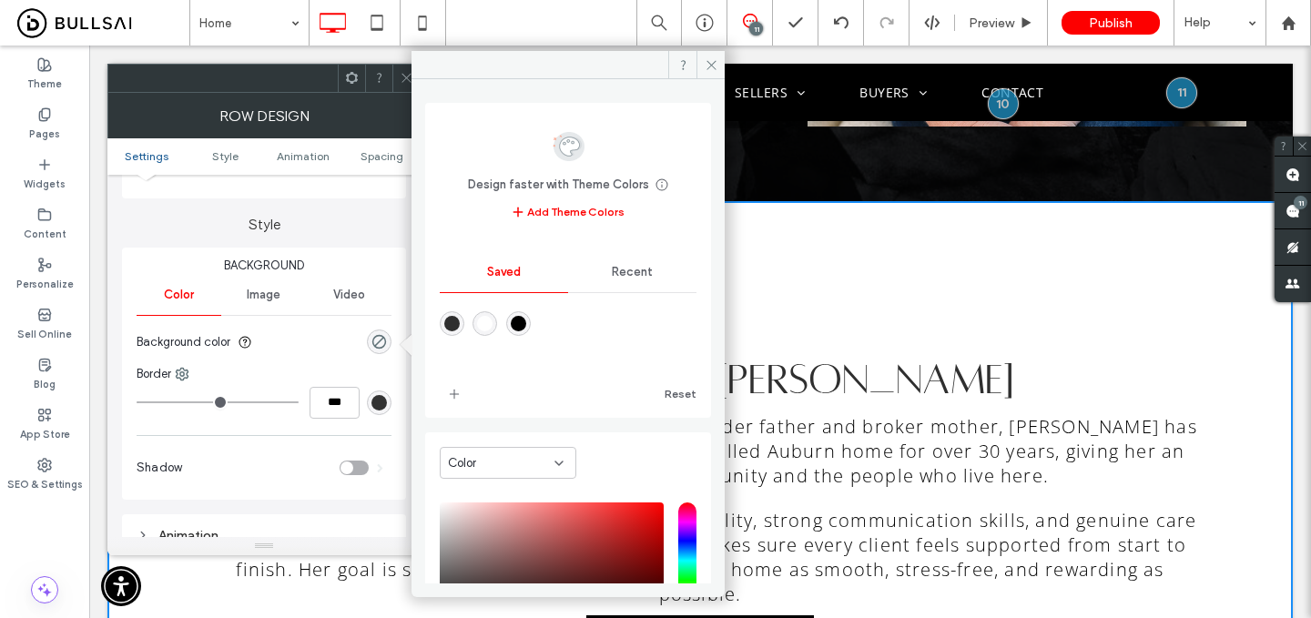
click at [526, 323] on div "rgba(0,0,0,1)" at bounding box center [518, 323] width 15 height 15
type input "***"
type input "****"
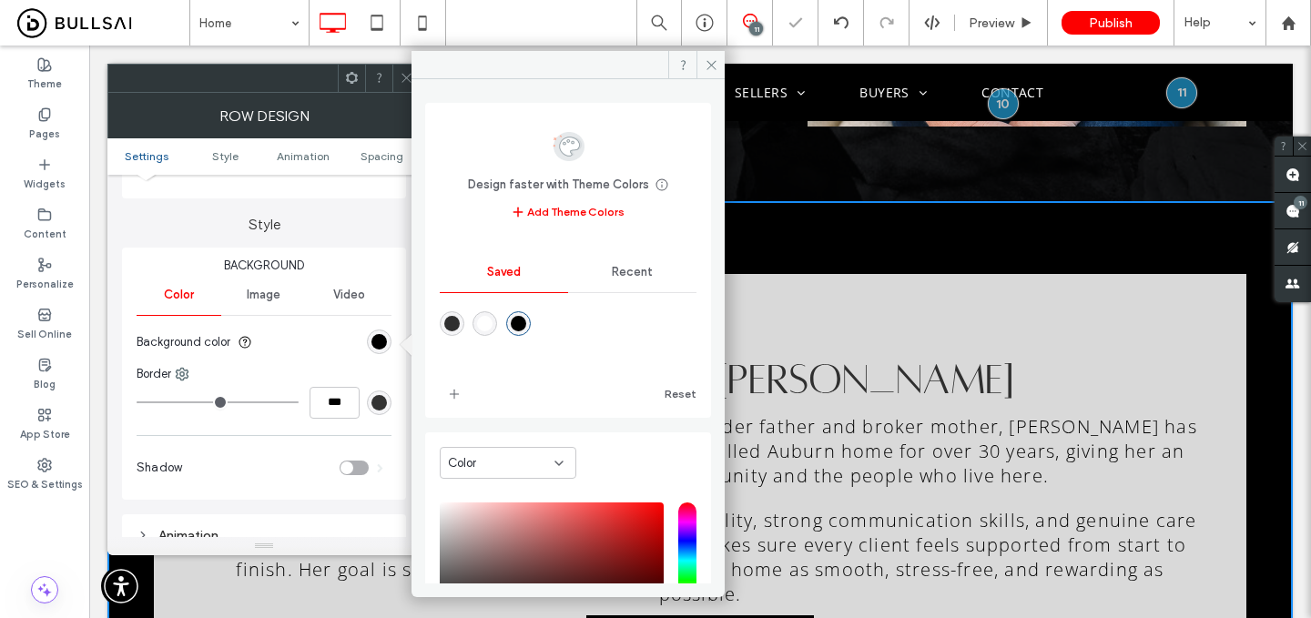
click at [449, 321] on div "rgba(47,47,47,1)" at bounding box center [451, 323] width 15 height 15
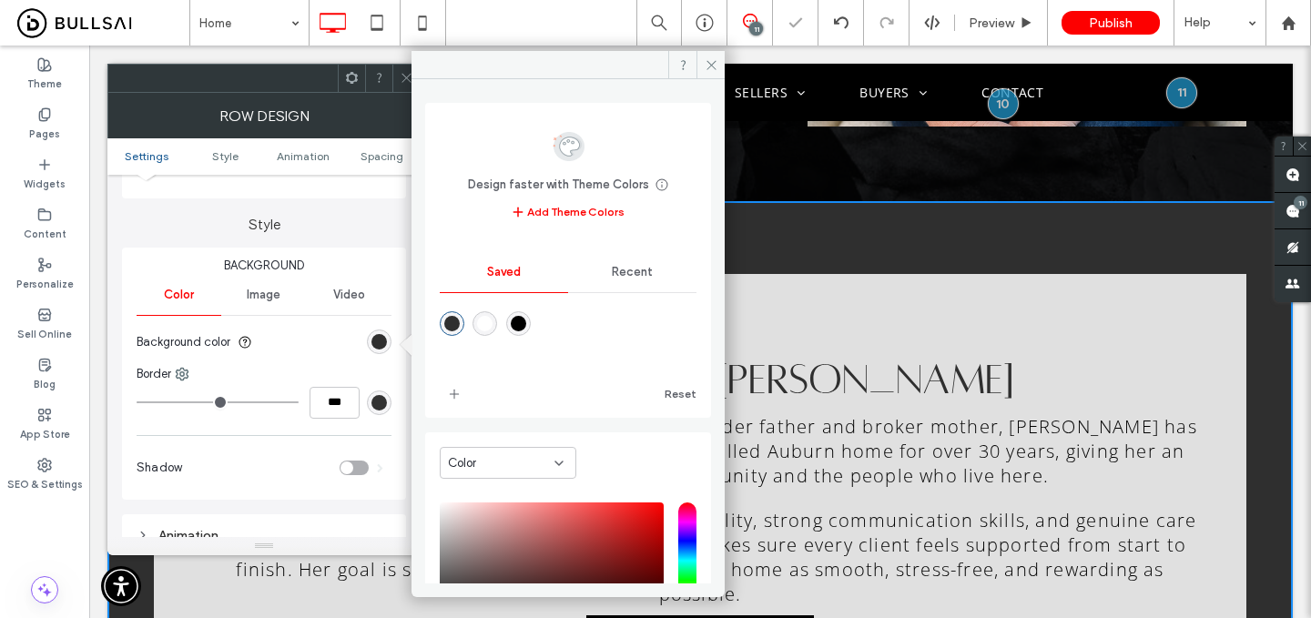
click at [525, 324] on div "rgba(0,0,0,1)" at bounding box center [518, 323] width 15 height 15
type input "*******"
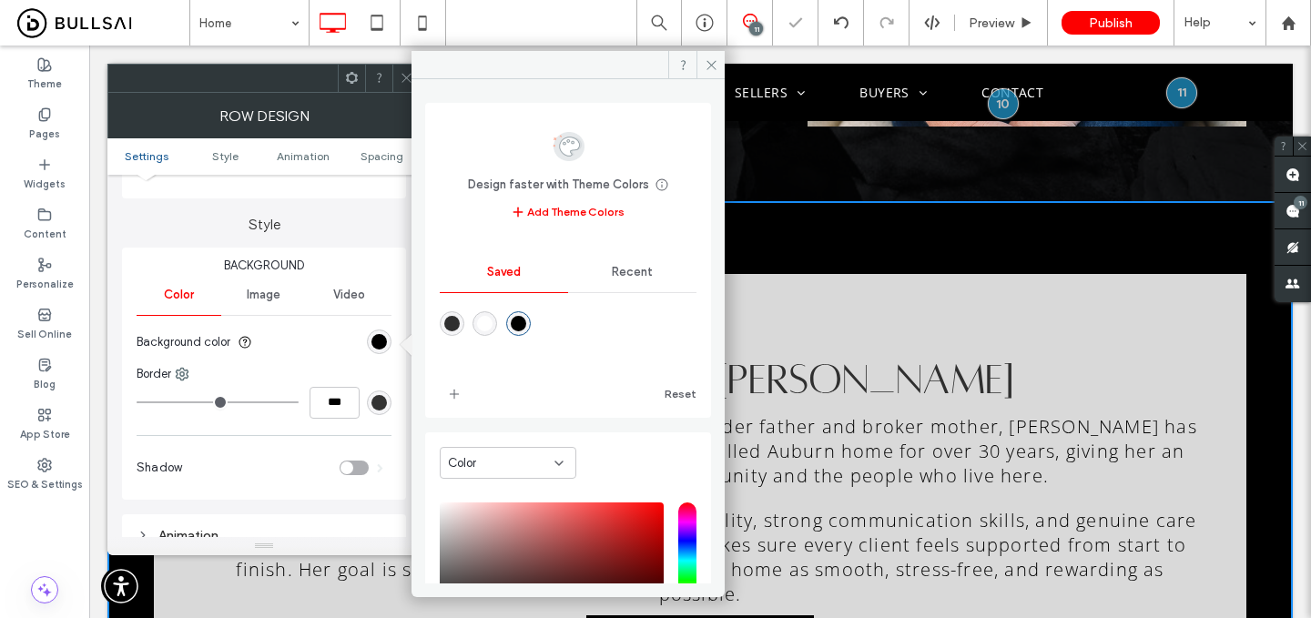
click at [400, 75] on icon at bounding box center [407, 78] width 14 height 14
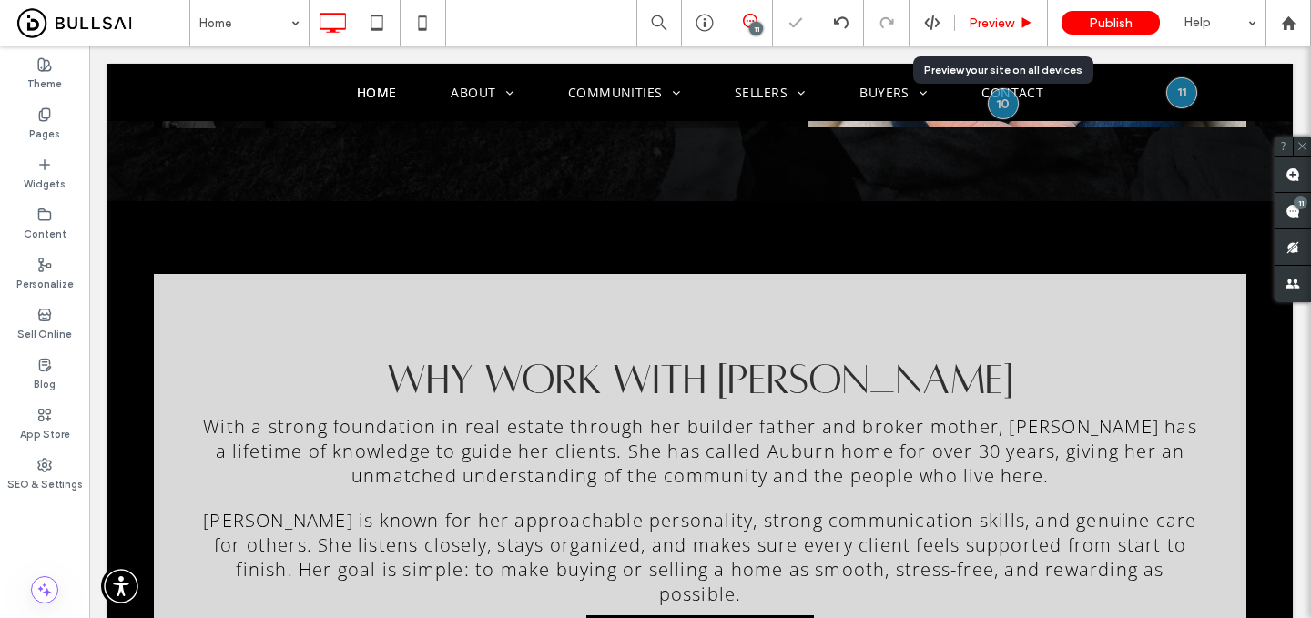
click at [1010, 9] on div "Preview" at bounding box center [1001, 23] width 93 height 46
click at [1006, 21] on span "Preview" at bounding box center [992, 22] width 46 height 15
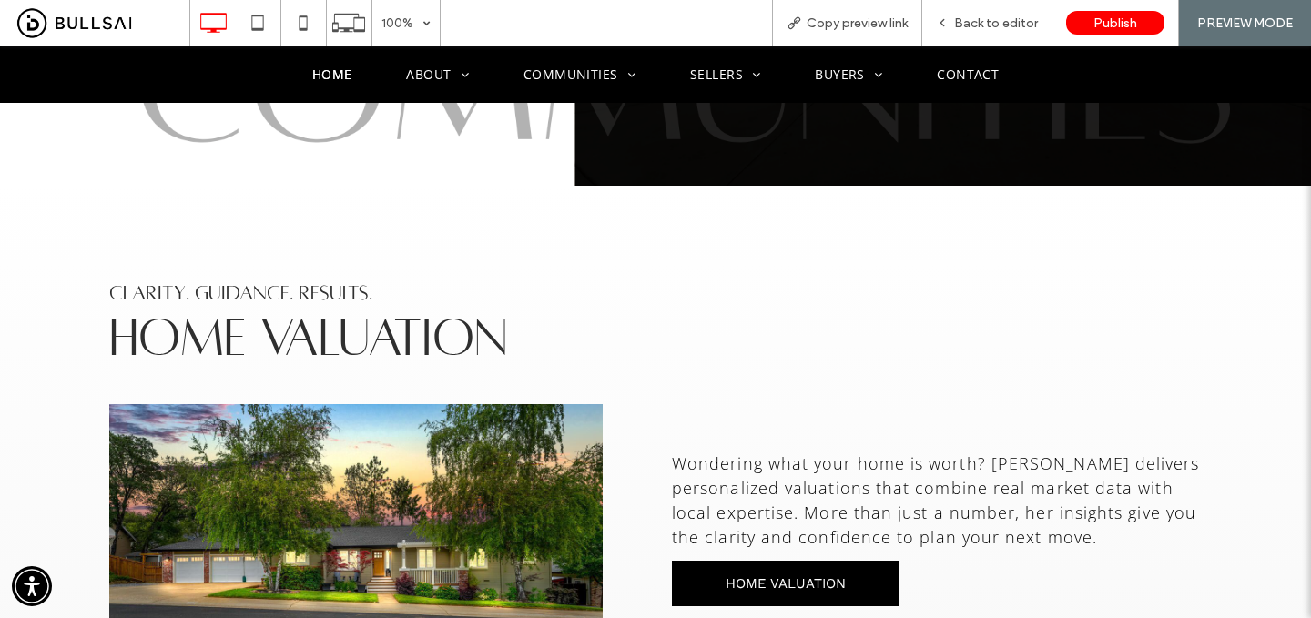
scroll to position [3633, 0]
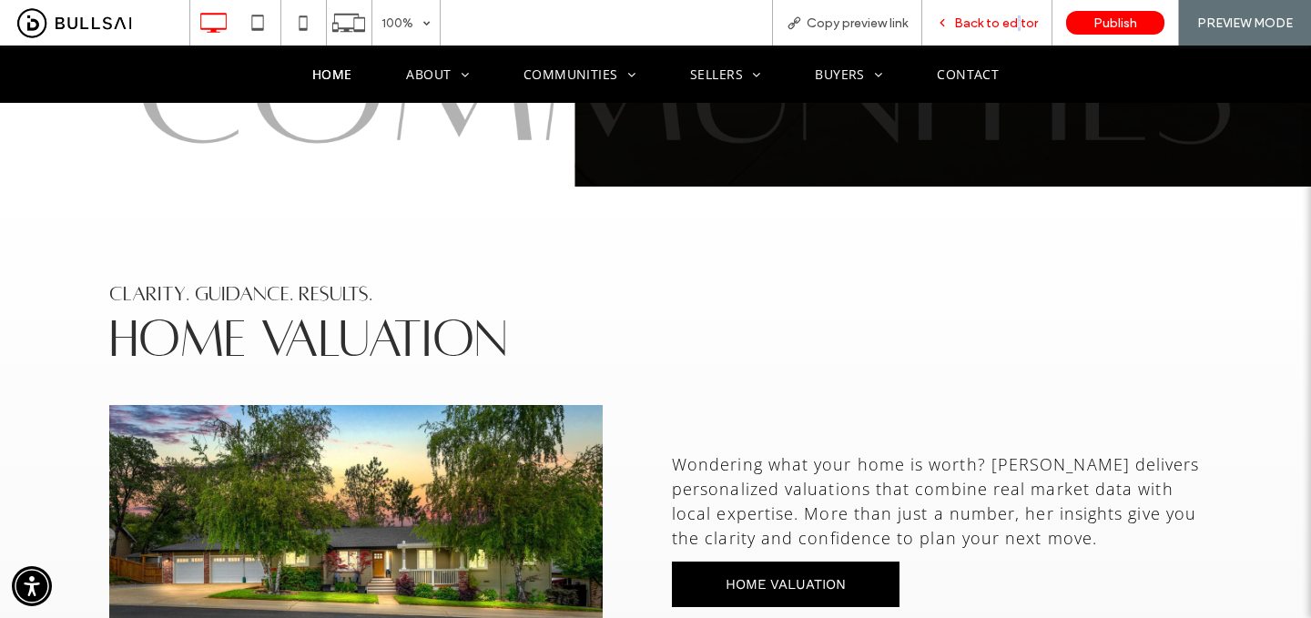
click at [1021, 24] on span "Back to editor" at bounding box center [996, 22] width 84 height 15
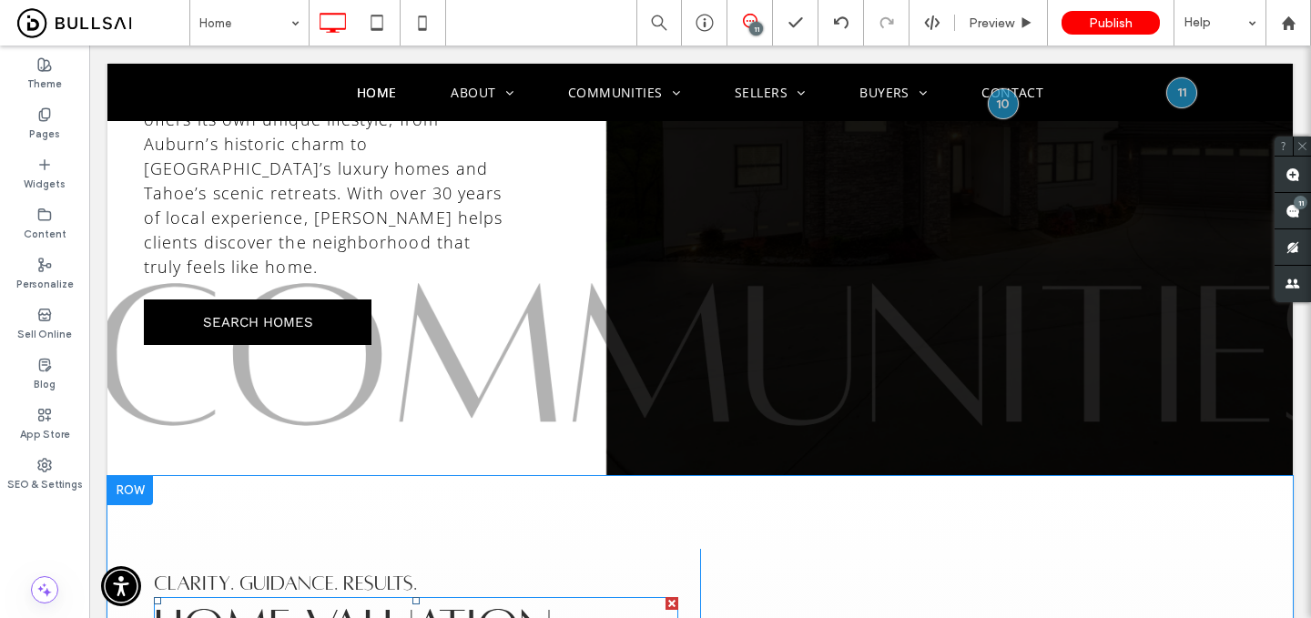
scroll to position [3471, 0]
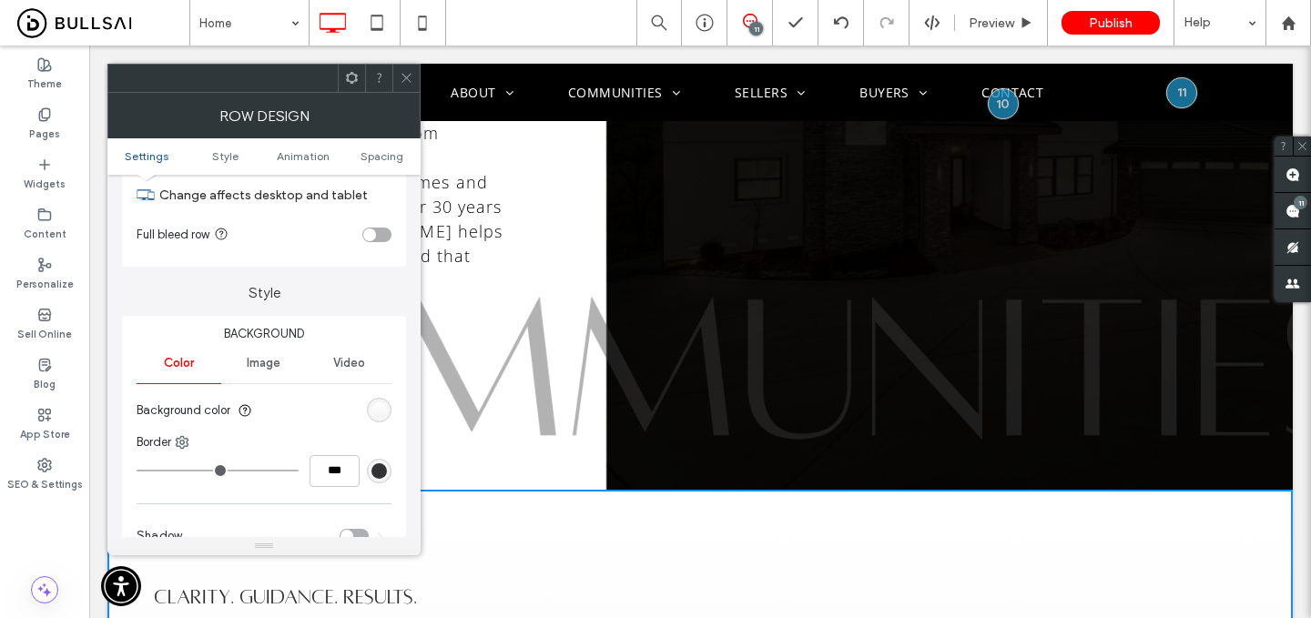
scroll to position [121, 0]
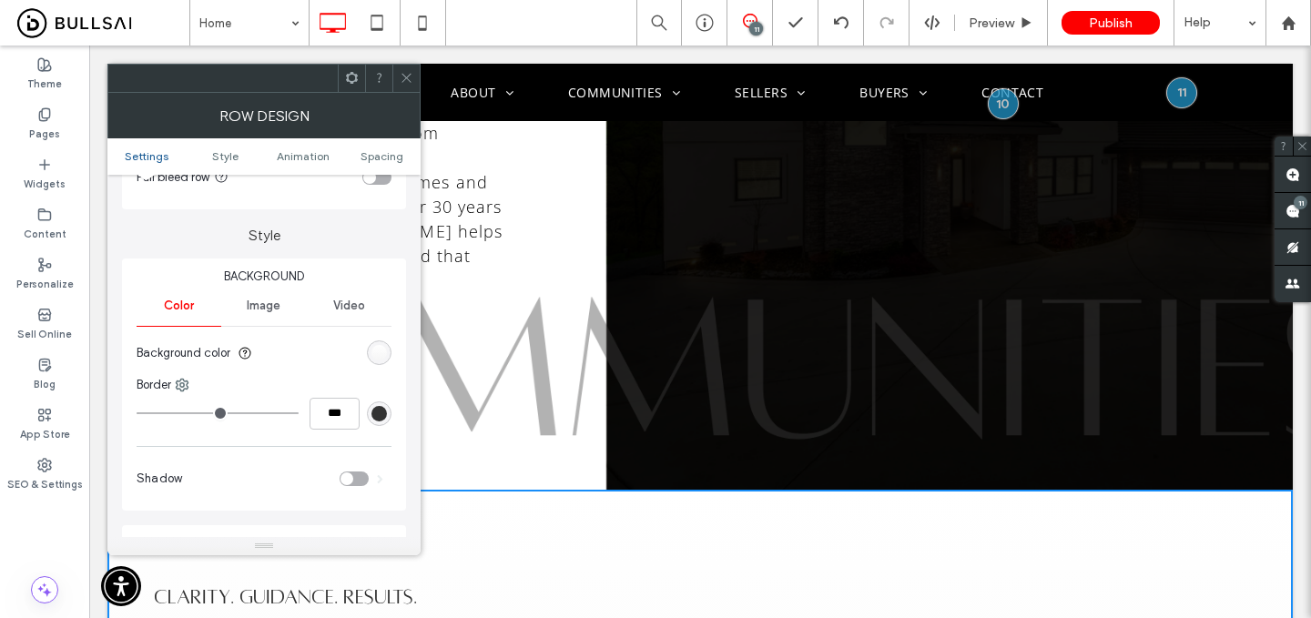
click at [376, 357] on div "linear-gradient(0deg, rgb(244, 244, 244) 0%, rgb(255, 255, 255) 100%)" at bounding box center [379, 352] width 15 height 15
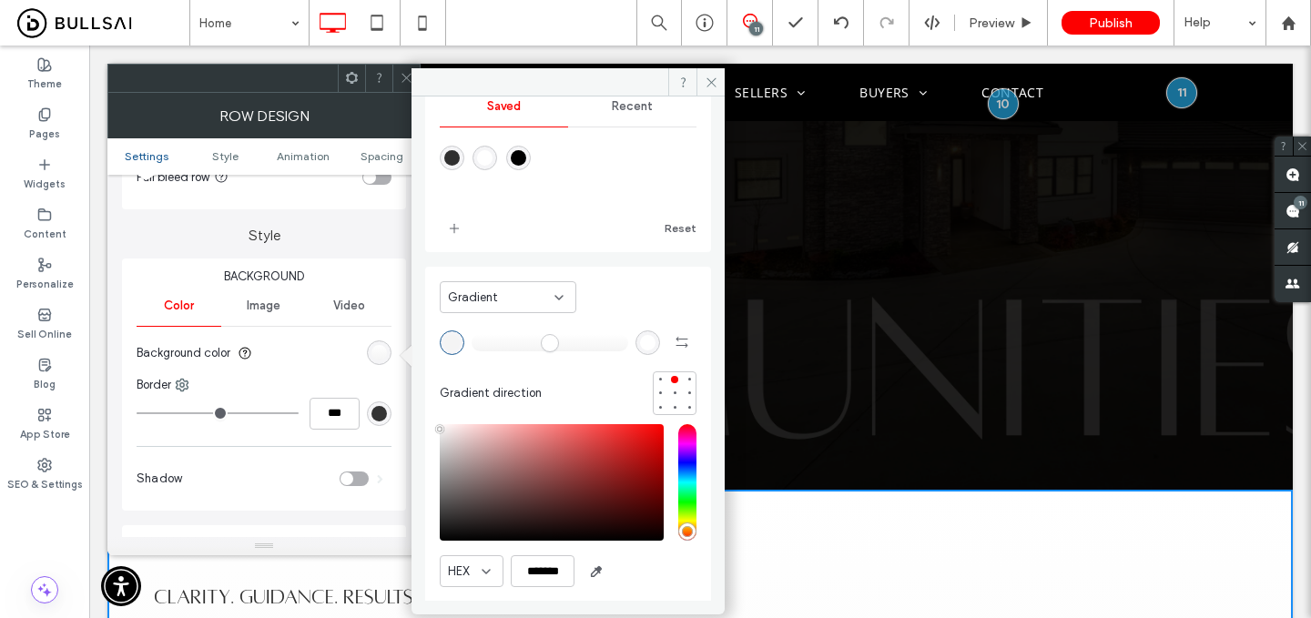
scroll to position [98, 0]
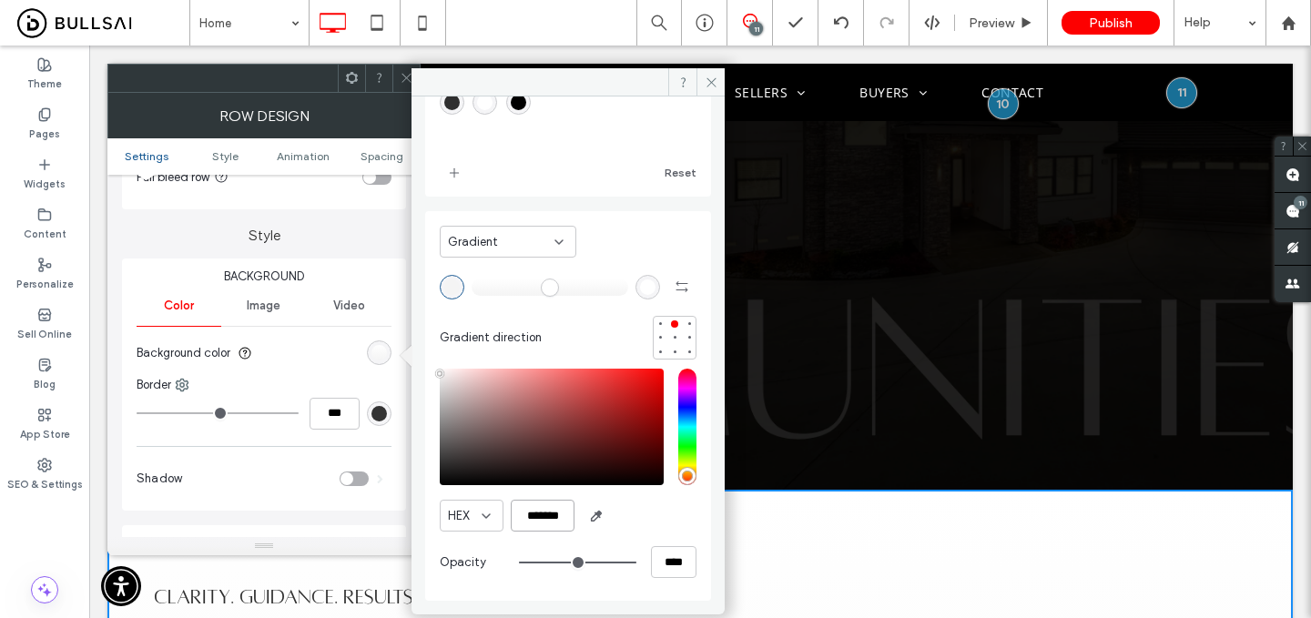
click at [551, 524] on input "*******" at bounding box center [543, 516] width 64 height 32
click at [400, 77] on icon at bounding box center [407, 78] width 14 height 14
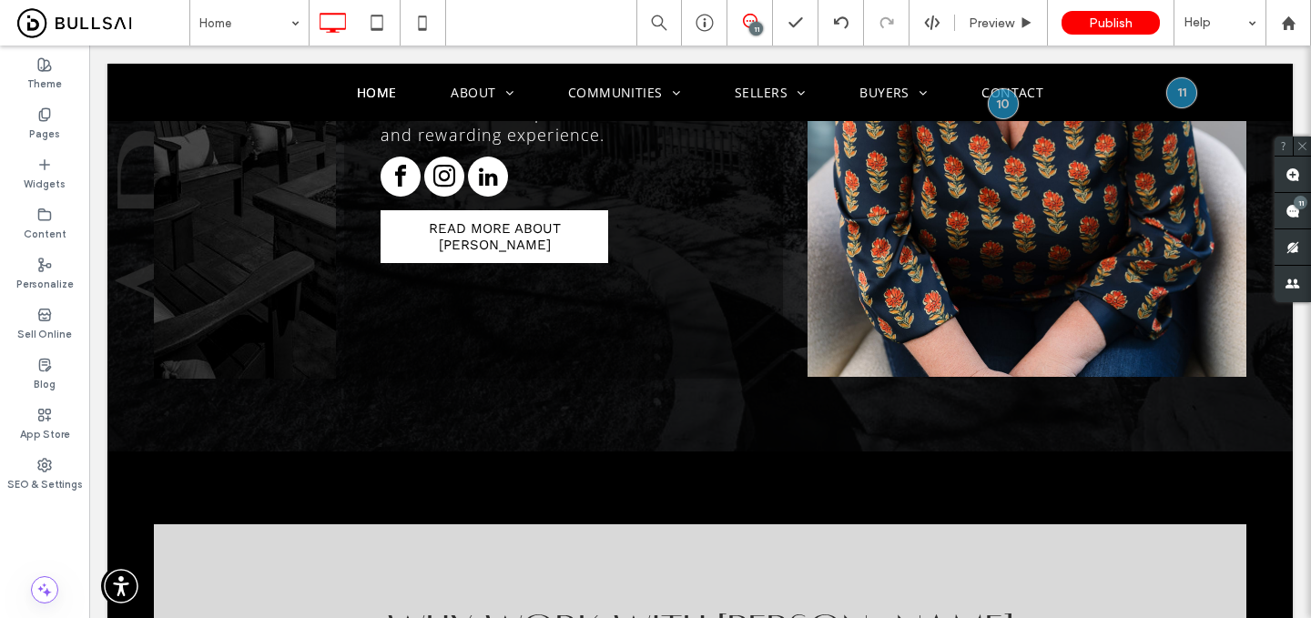
scroll to position [1965, 0]
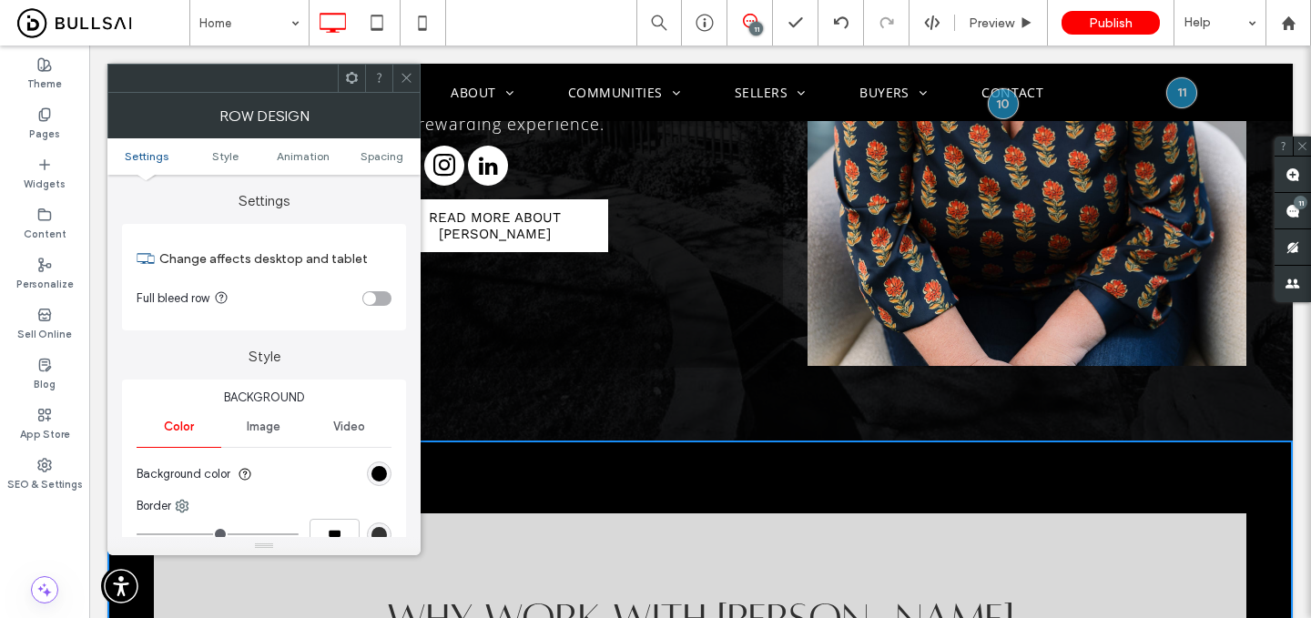
click at [381, 484] on div "rgb(0, 0, 0)" at bounding box center [379, 474] width 25 height 25
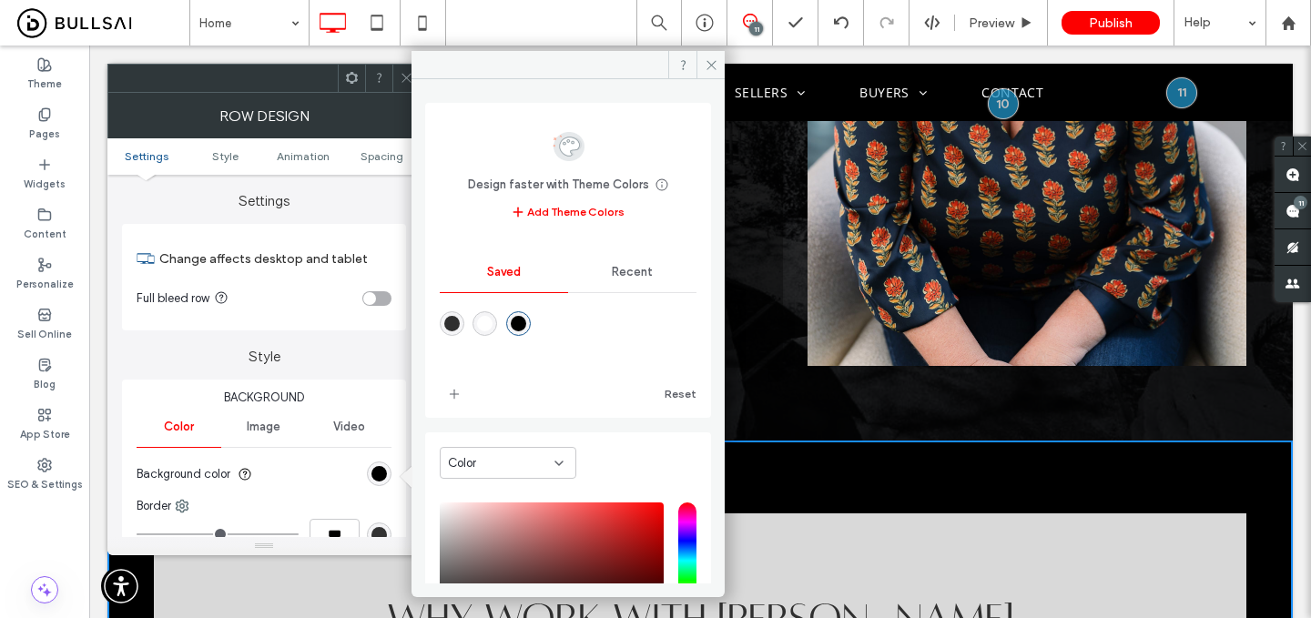
click at [508, 462] on div "Color" at bounding box center [501, 463] width 107 height 18
click at [505, 524] on div "Gradient" at bounding box center [508, 528] width 135 height 32
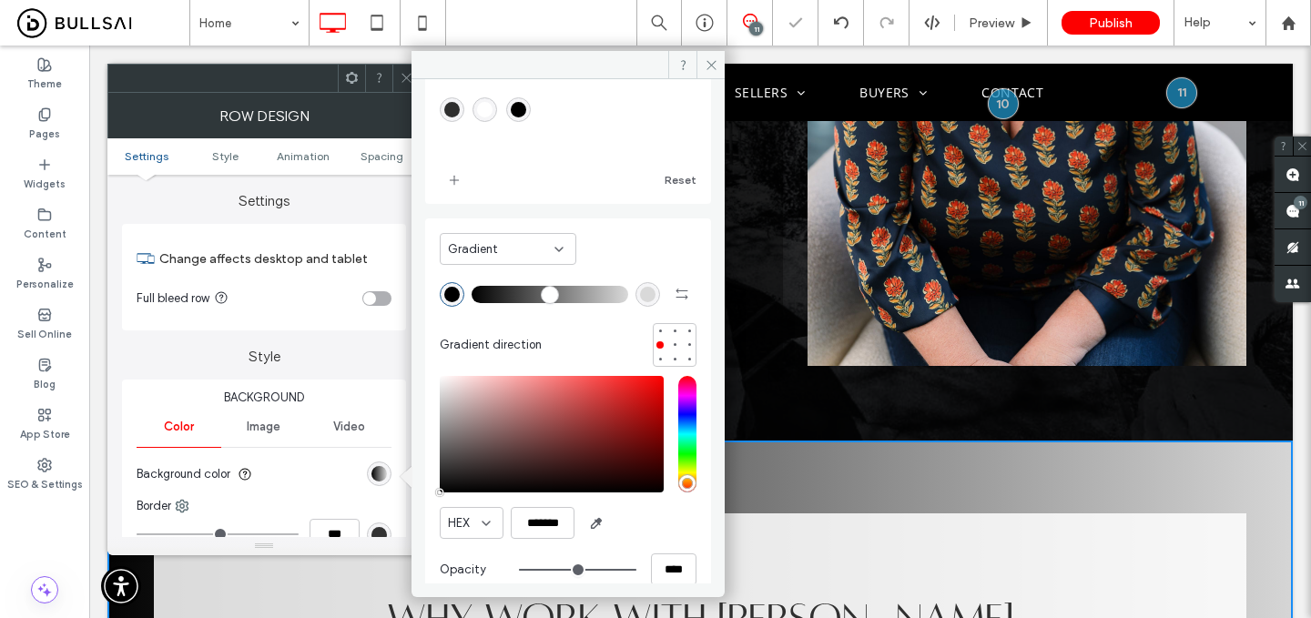
scroll to position [98, 0]
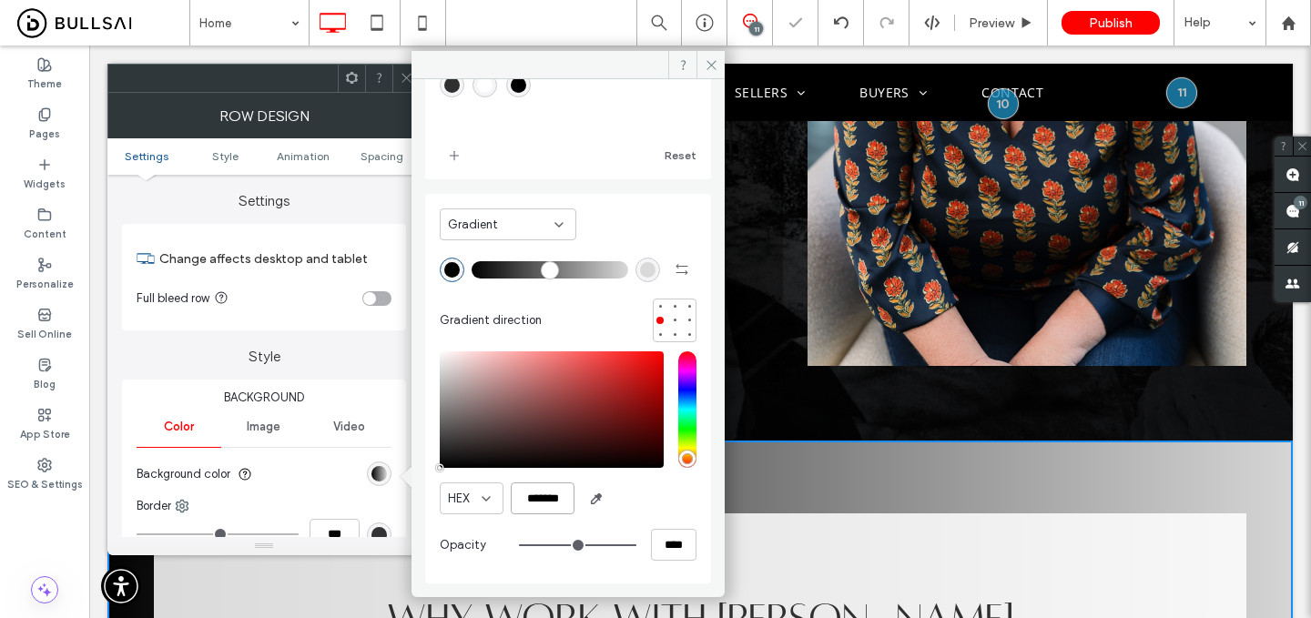
click at [548, 509] on input "*******" at bounding box center [543, 499] width 64 height 32
paste input "color picker textbox"
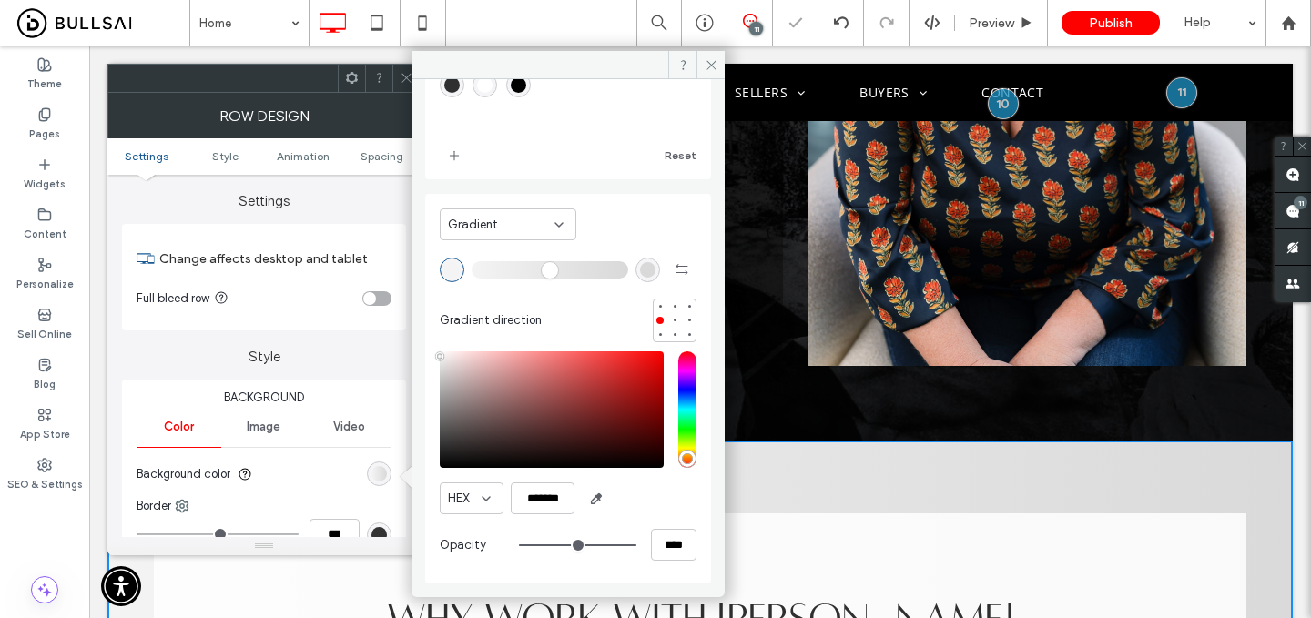
click at [640, 272] on div "rgba(217, 217, 217, 1)" at bounding box center [647, 269] width 15 height 15
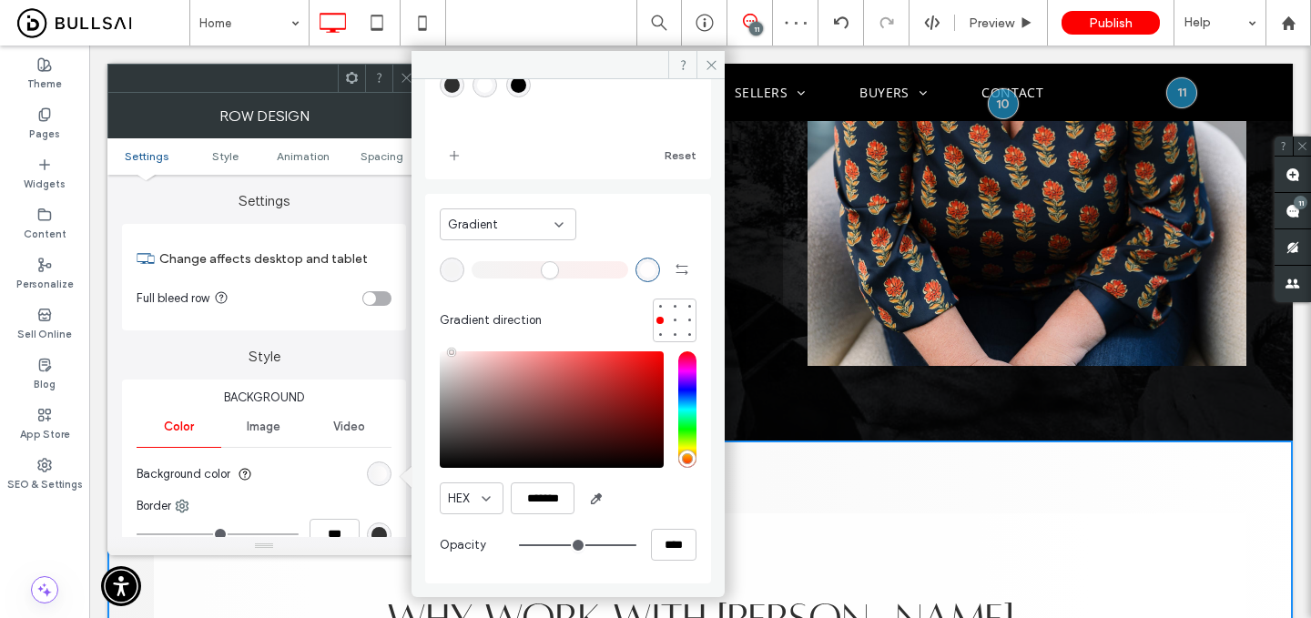
drag, startPoint x: 454, startPoint y: 362, endPoint x: 422, endPoint y: 322, distance: 51.8
click at [422, 322] on div "Saved Recent Reset Gradient Gradient direction HEX ******* Opacity ****" at bounding box center [568, 331] width 313 height 505
click at [671, 303] on div at bounding box center [674, 306] width 7 height 7
type input "*******"
click at [671, 332] on div at bounding box center [674, 334] width 7 height 7
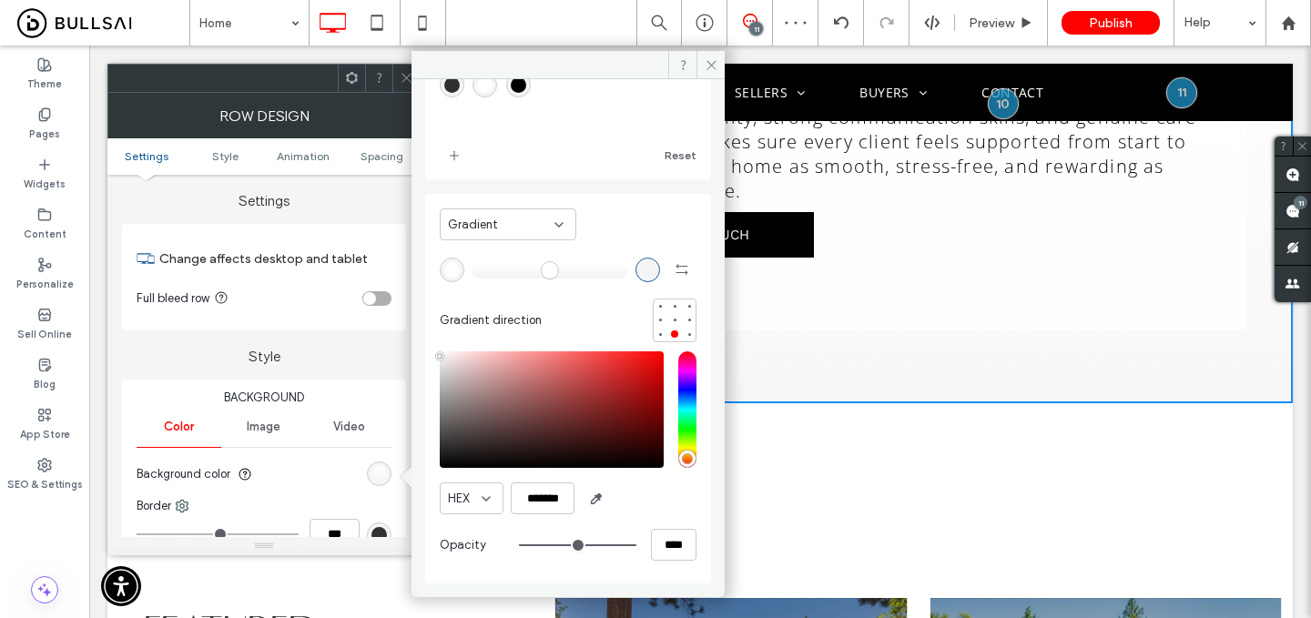
scroll to position [2588, 0]
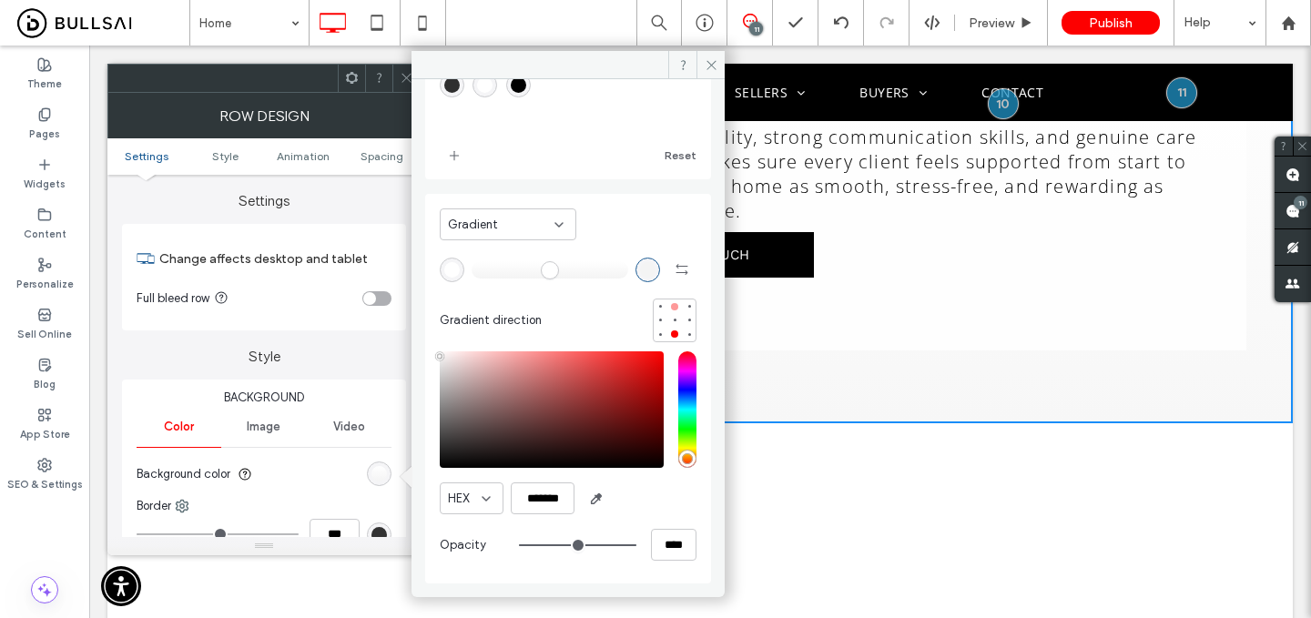
click at [671, 305] on div at bounding box center [674, 306] width 7 height 7
click at [408, 77] on icon at bounding box center [407, 78] width 14 height 14
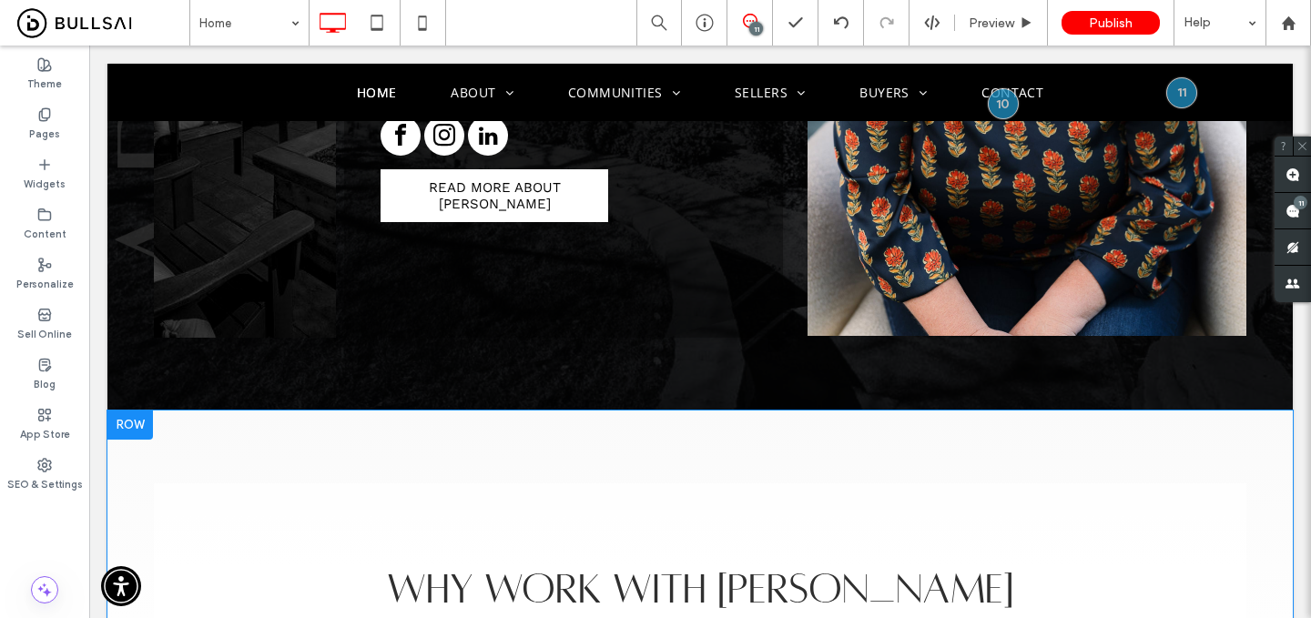
scroll to position [1994, 0]
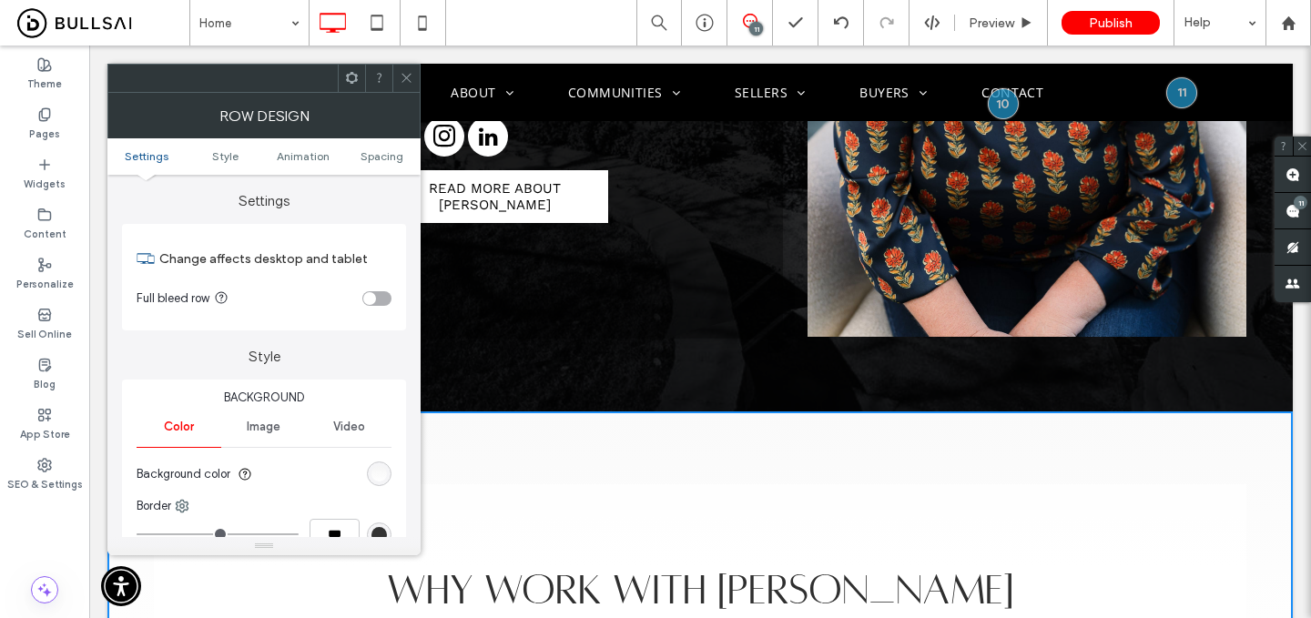
click at [378, 481] on div "linear-gradient(0deg, rgb(255, 255, 255) 0%, rgb(244, 244, 244) 100%)" at bounding box center [379, 473] width 15 height 15
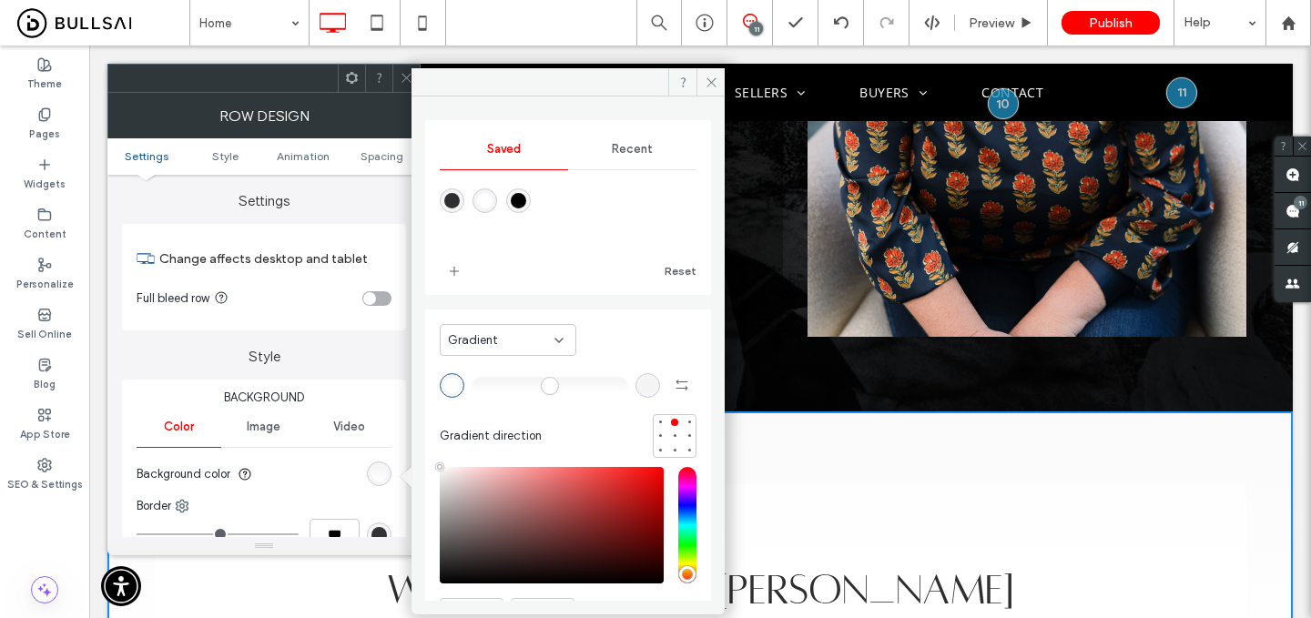
scroll to position [46, 0]
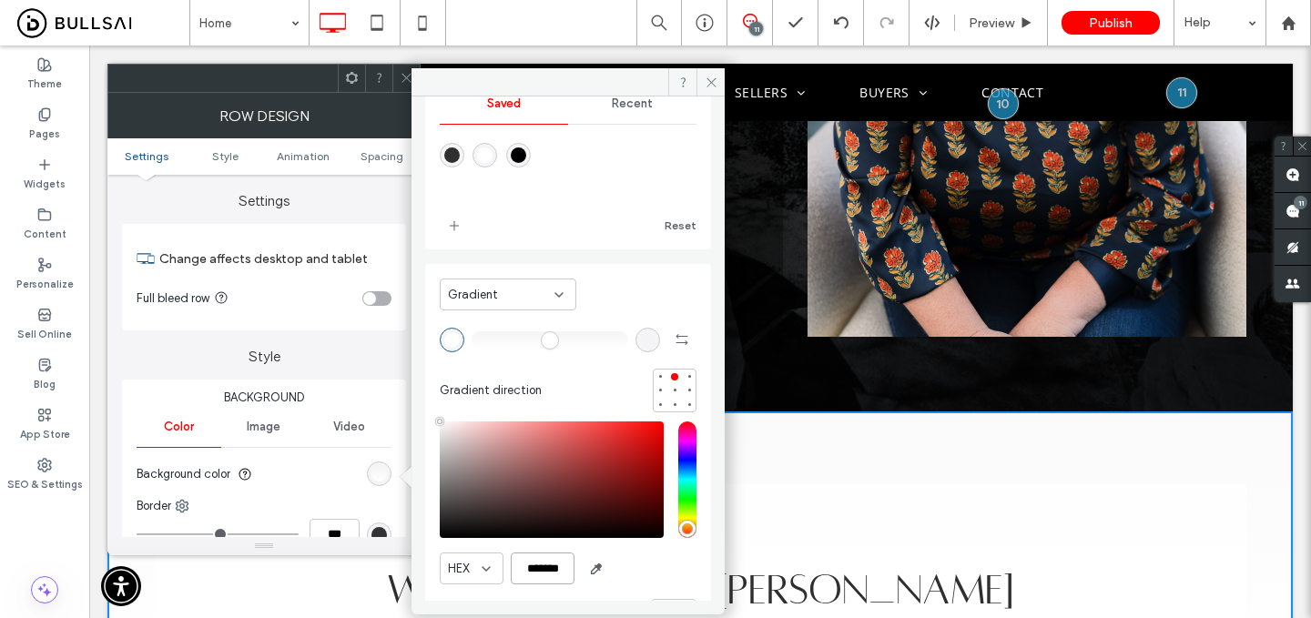
click at [554, 562] on input "*******" at bounding box center [543, 569] width 64 height 32
paste input "color picker textbox"
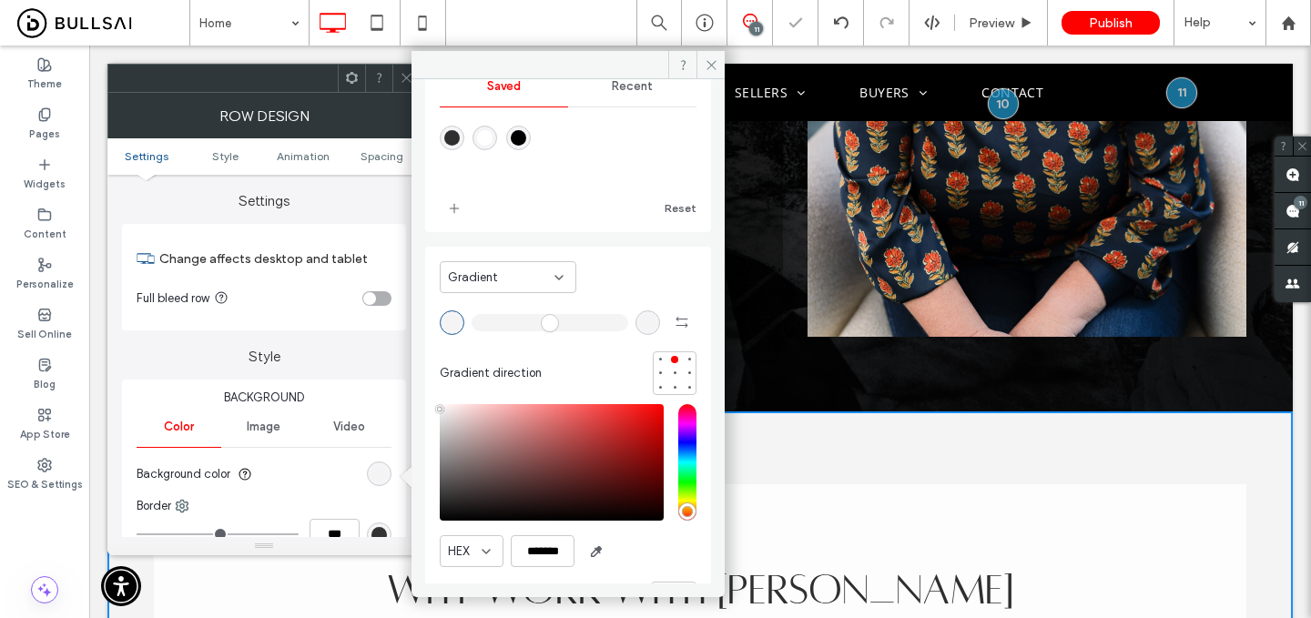
click at [640, 323] on div "rgb(244, 244, 244)" at bounding box center [647, 322] width 15 height 15
type input "*******"
drag, startPoint x: 439, startPoint y: 420, endPoint x: 435, endPoint y: 386, distance: 33.9
click at [435, 386] on div "Gradient Gradient direction HEX ******* Opacity ****" at bounding box center [568, 442] width 286 height 390
click at [668, 383] on div at bounding box center [674, 387] width 13 height 13
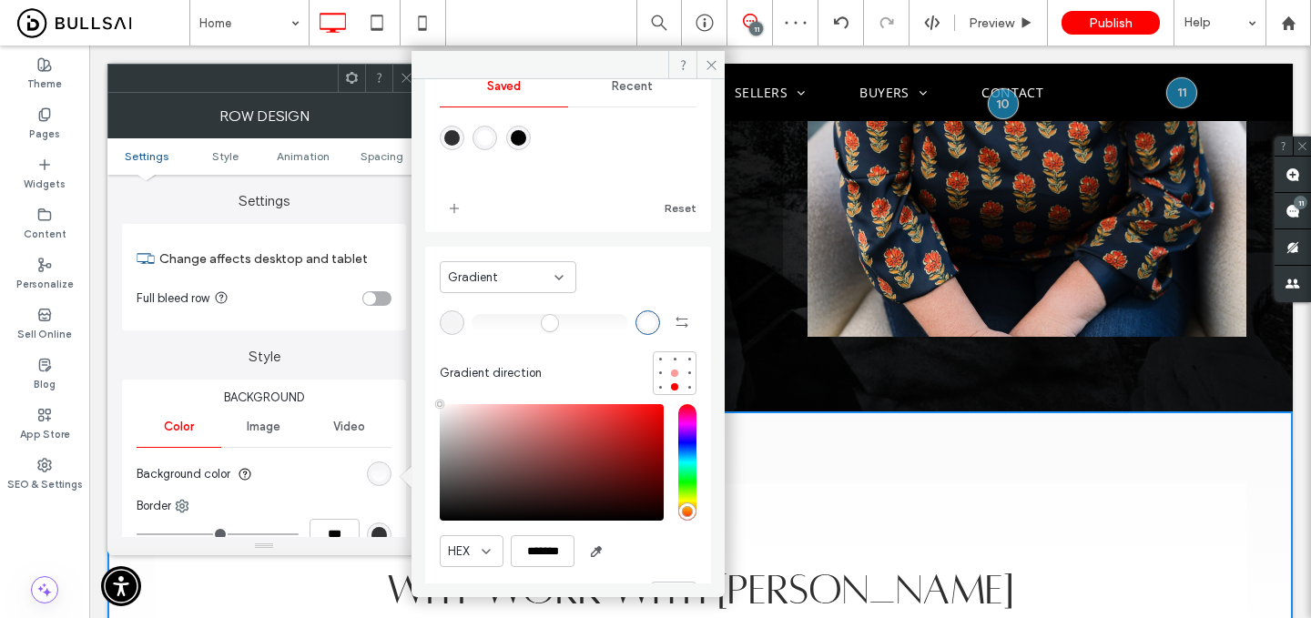
click at [671, 372] on div at bounding box center [674, 373] width 7 height 7
click at [668, 353] on div at bounding box center [674, 359] width 13 height 13
click at [668, 385] on div at bounding box center [674, 387] width 13 height 13
click at [412, 79] on div "Saved Recent Reset Gradient Gradient direction HEX ******* Opacity ****" at bounding box center [568, 331] width 313 height 505
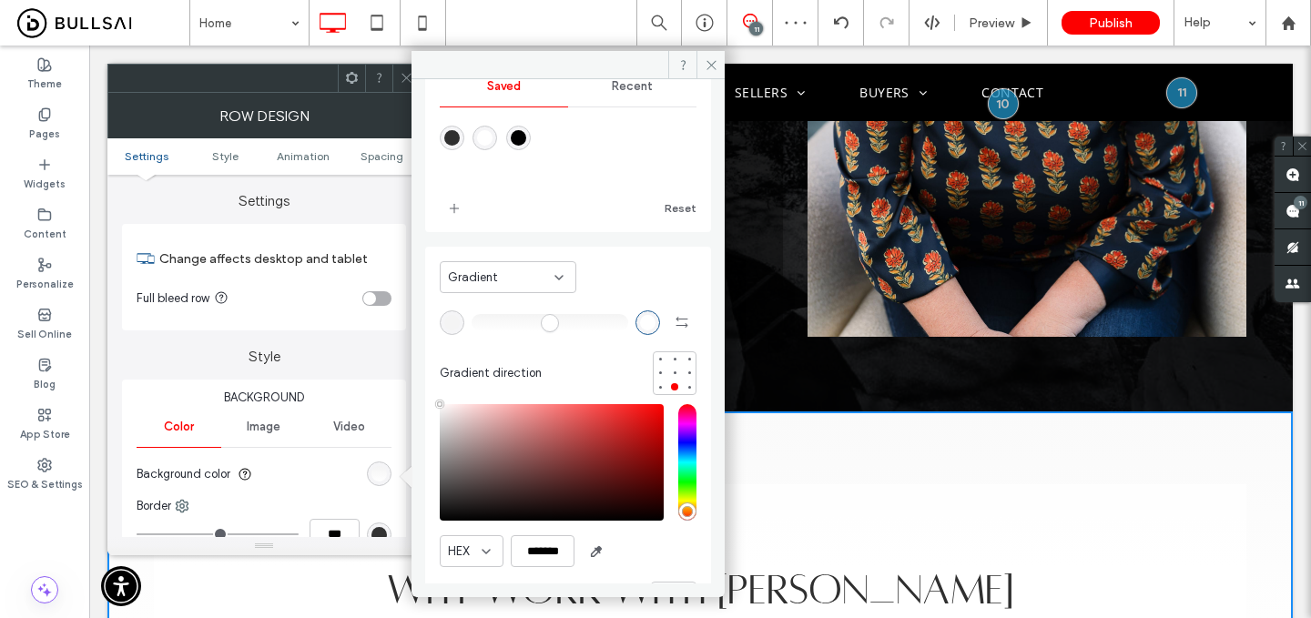
click at [403, 80] on use at bounding box center [406, 78] width 9 height 9
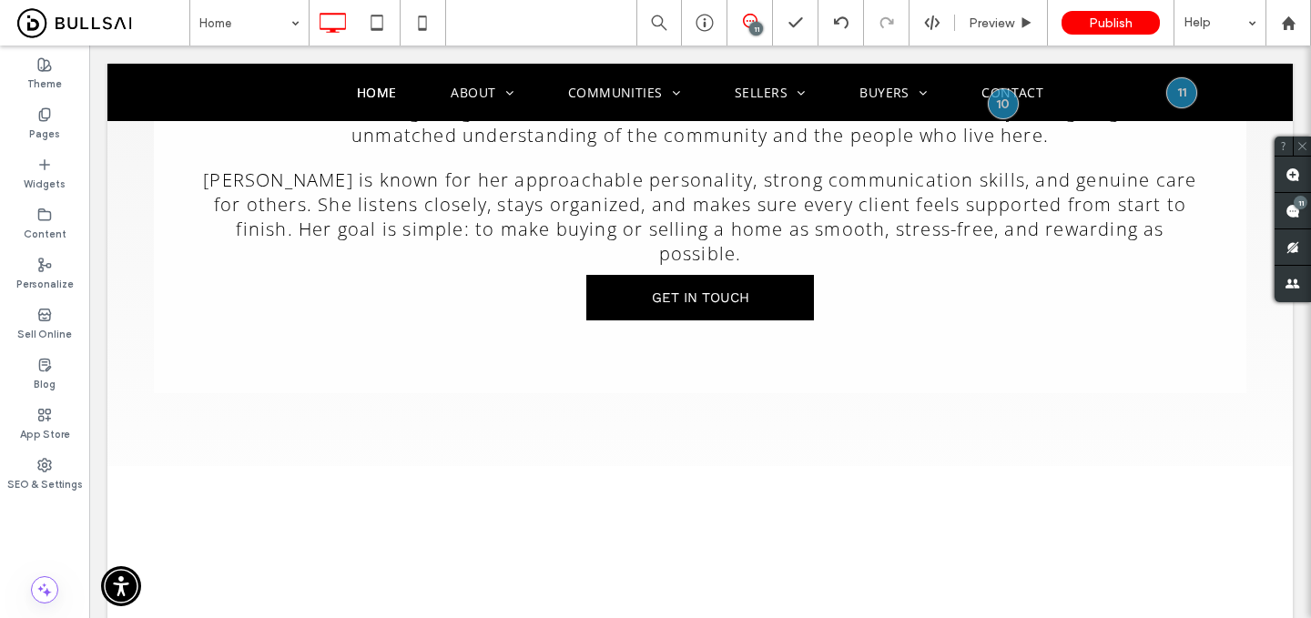
scroll to position [2540, 0]
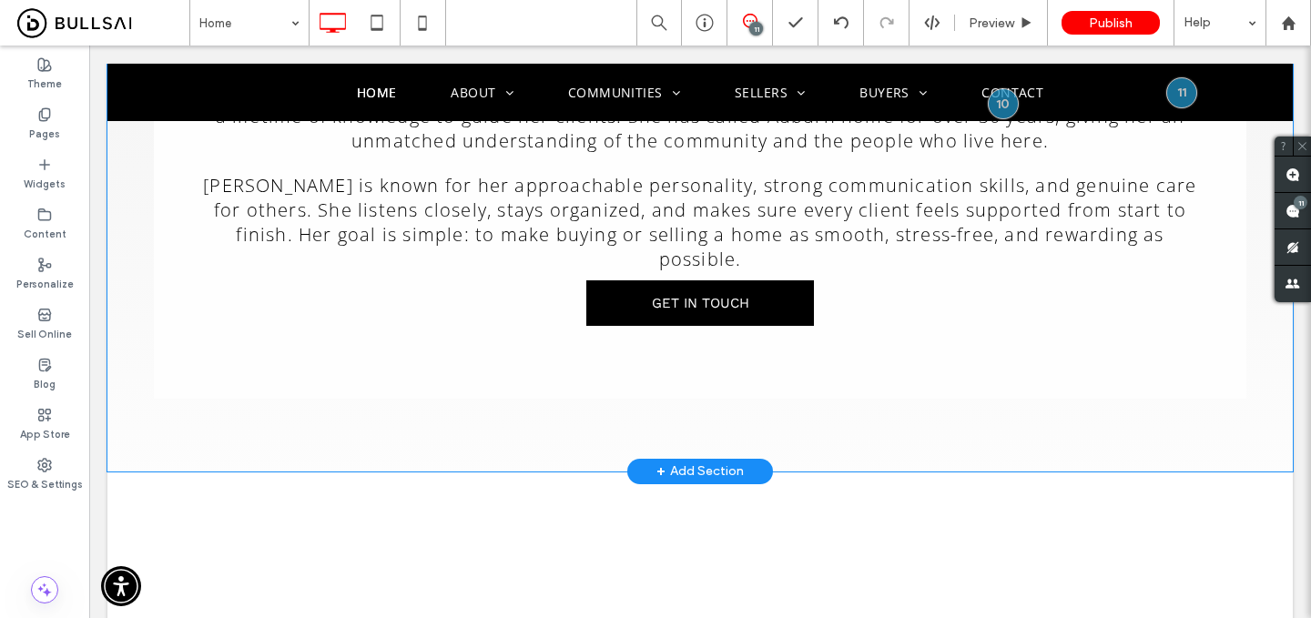
click at [337, 382] on div "Why work with sheri With a strong foundation in real estate through her builder…" at bounding box center [700, 169] width 1186 height 606
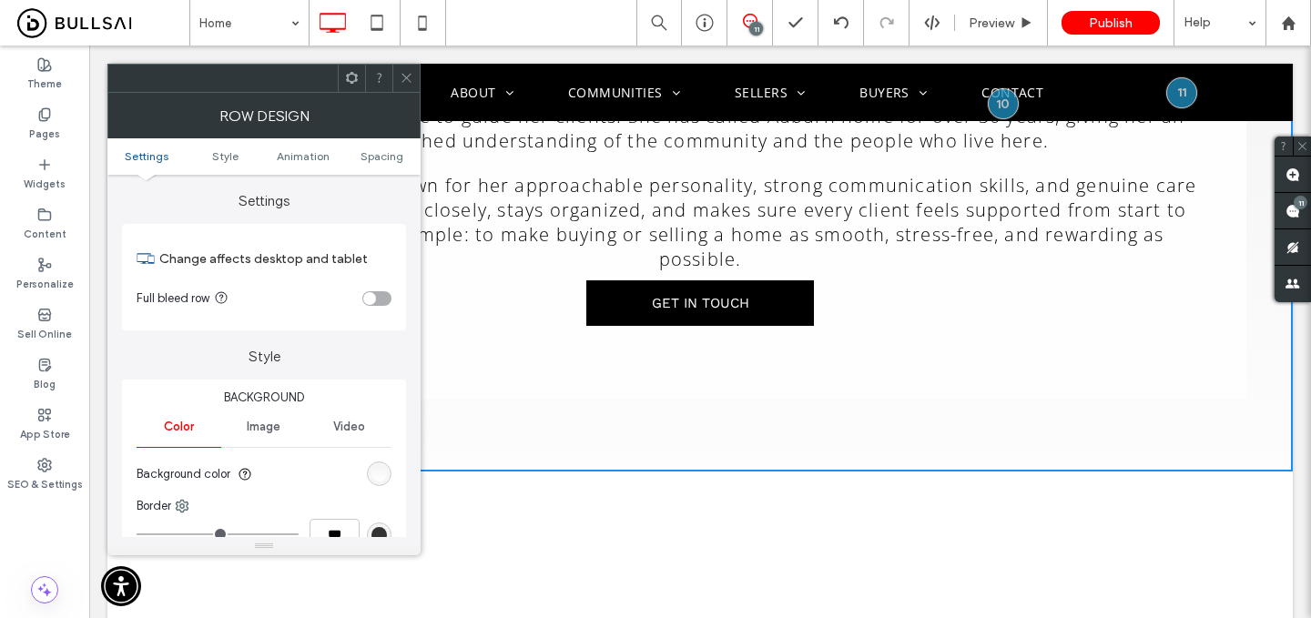
click at [382, 482] on div "linear-gradient(rgb(244, 244, 244) 0%, rgb(255, 255, 255) 100%)" at bounding box center [379, 473] width 15 height 15
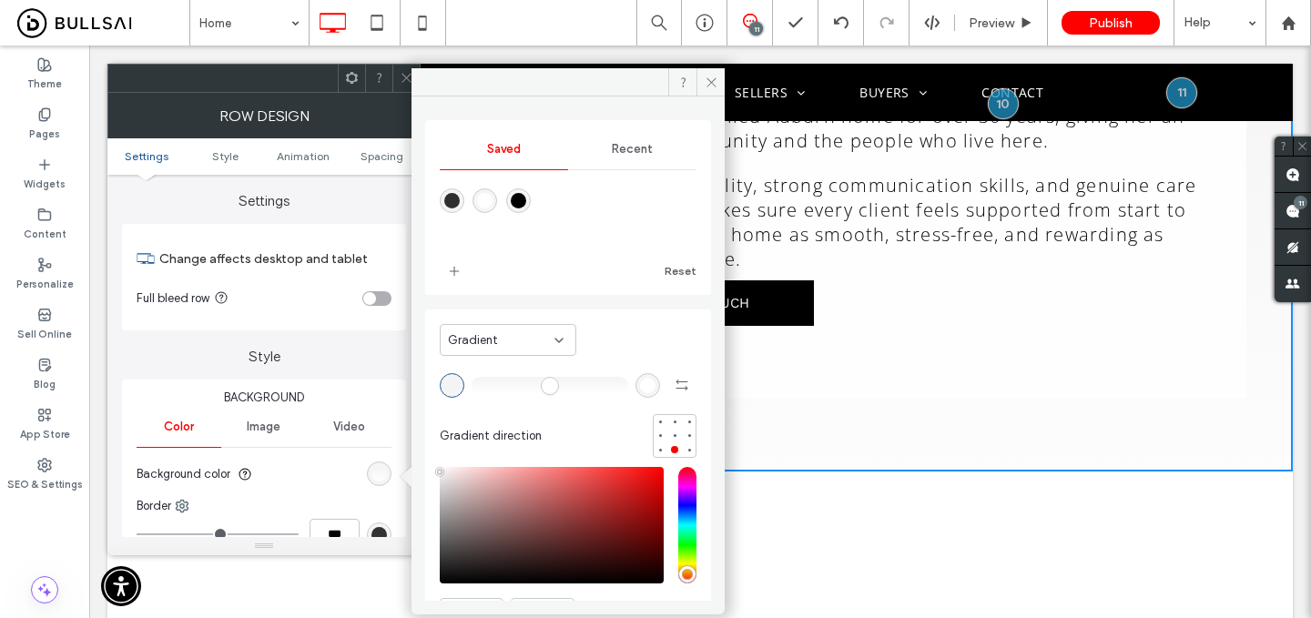
click at [485, 369] on div "Gradient Gradient direction" at bounding box center [568, 388] width 257 height 139
click at [487, 353] on div "Gradient" at bounding box center [508, 340] width 137 height 32
click at [490, 366] on div "Color" at bounding box center [508, 372] width 135 height 32
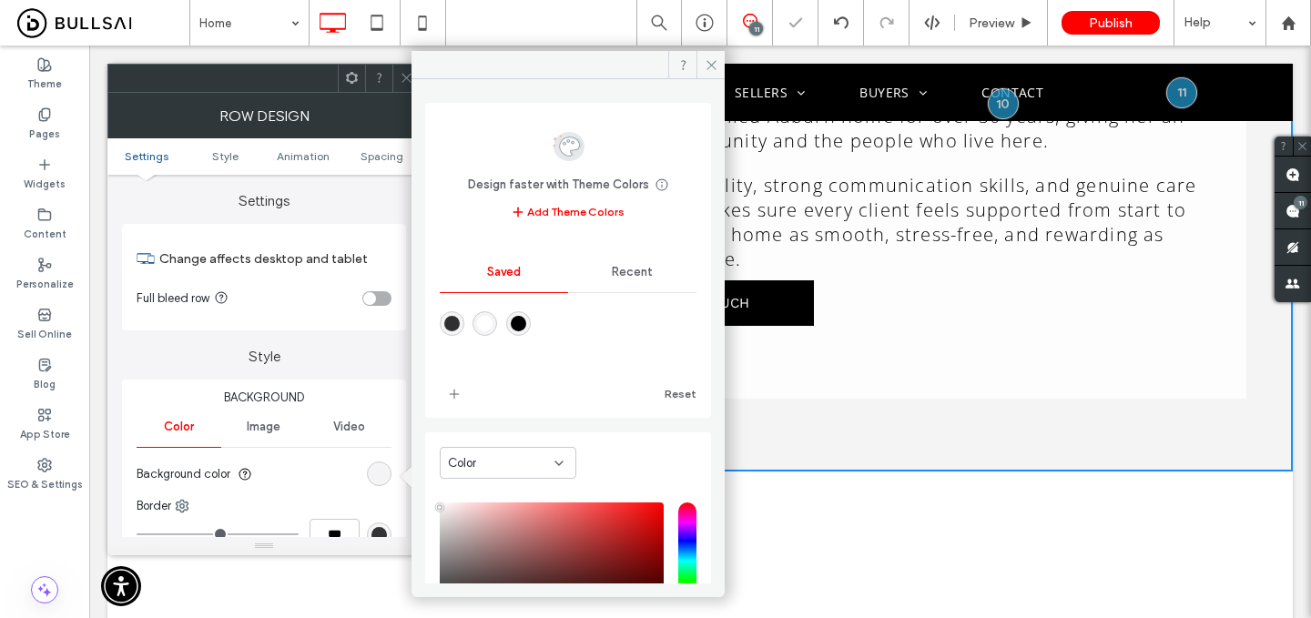
click at [526, 325] on div "rgba(0,0,0,1)" at bounding box center [518, 323] width 15 height 15
type input "*******"
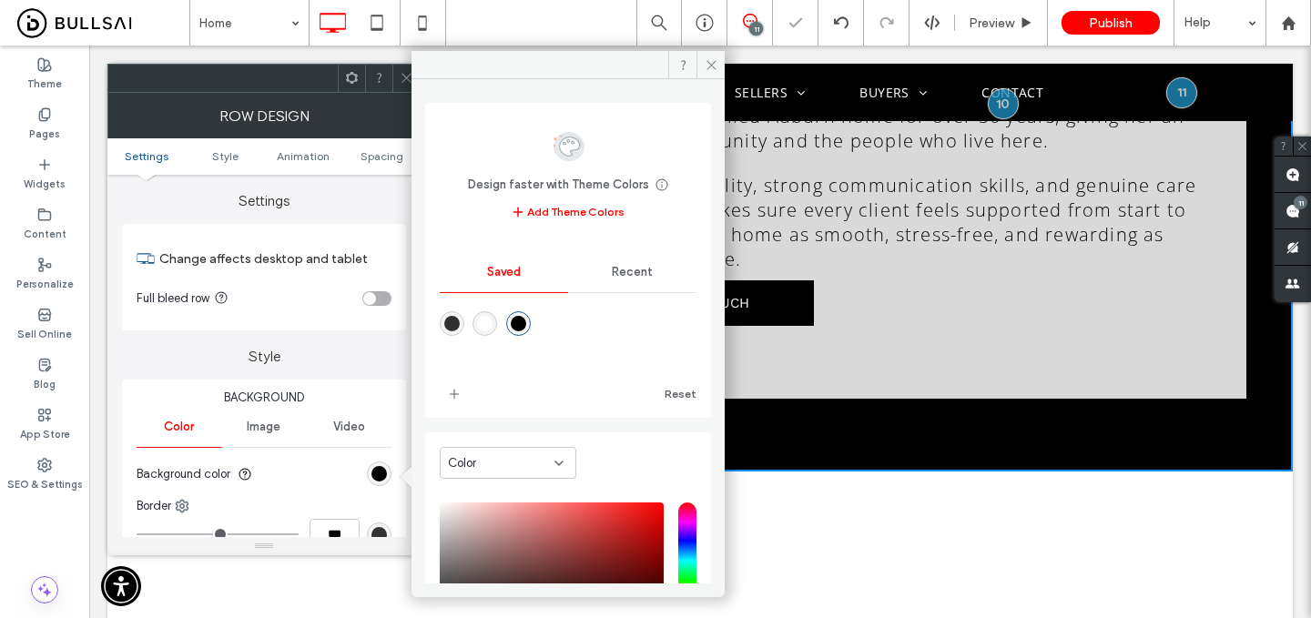
click at [405, 77] on use at bounding box center [406, 78] width 9 height 9
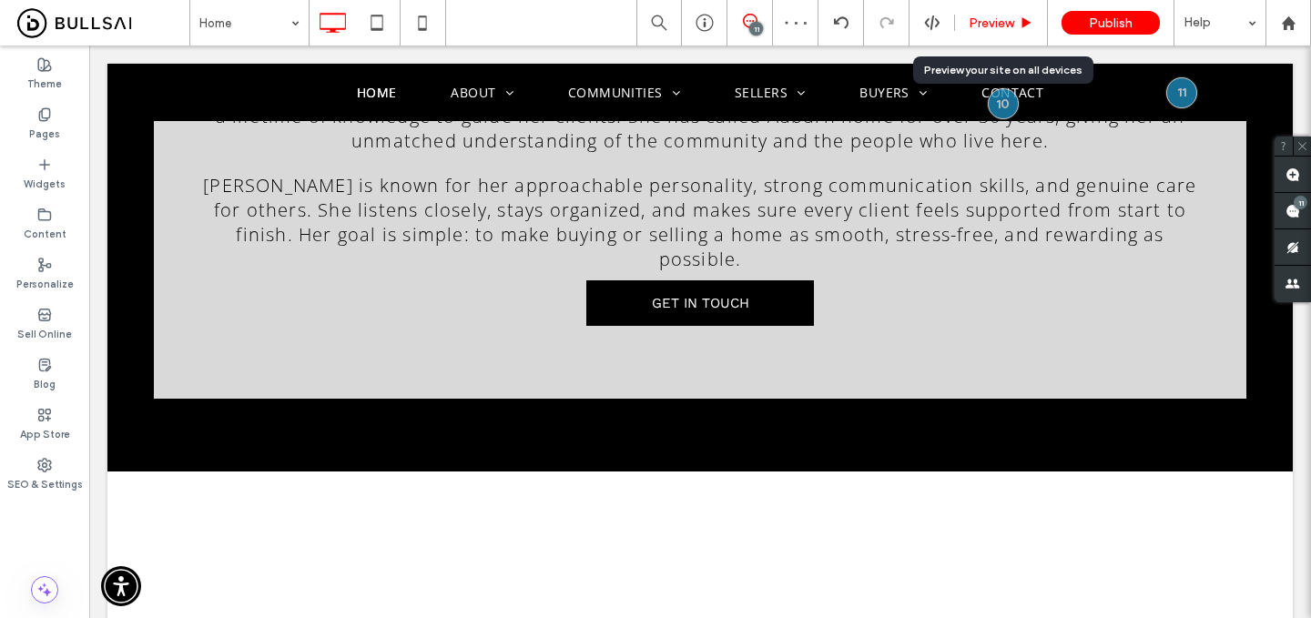
drag, startPoint x: 985, startPoint y: 17, endPoint x: 739, endPoint y: 269, distance: 351.6
click at [985, 17] on span "Preview" at bounding box center [992, 22] width 46 height 15
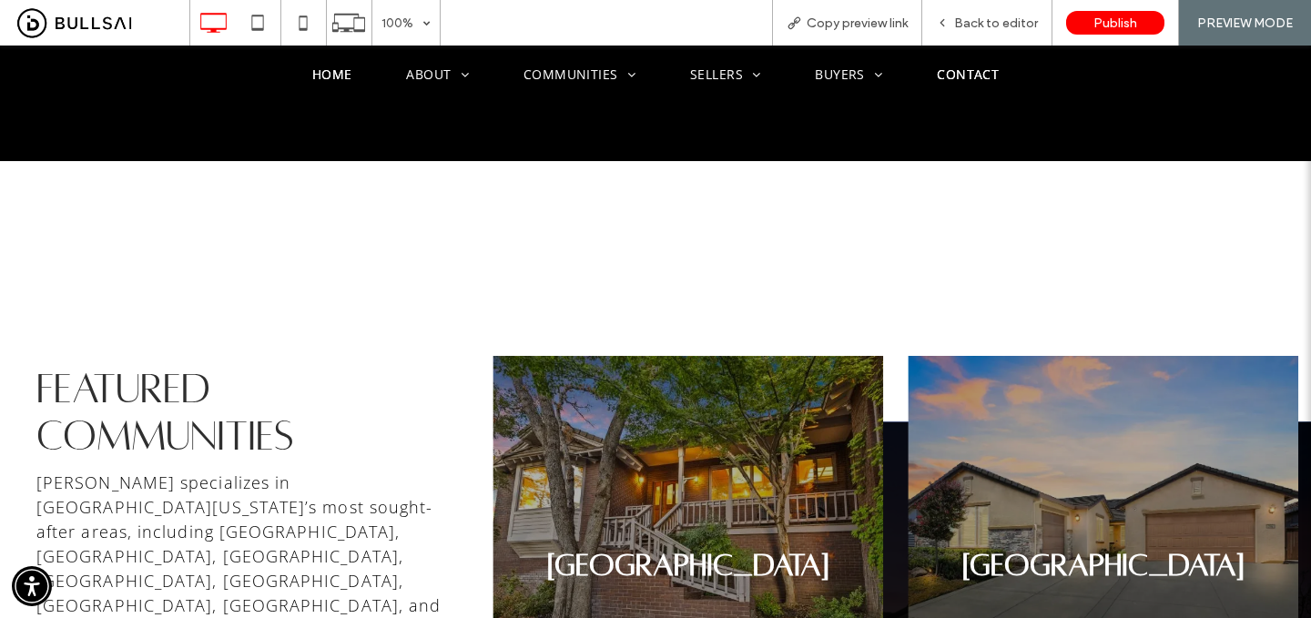
scroll to position [2794, 0]
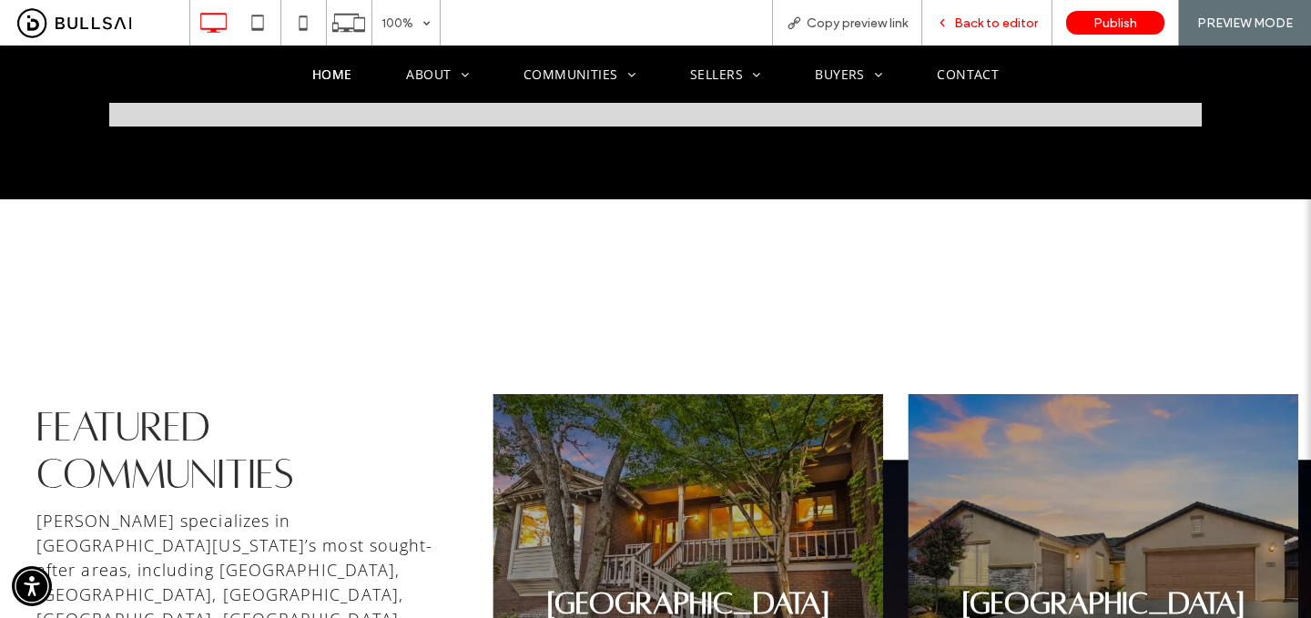
click at [984, 16] on span "Back to editor" at bounding box center [996, 22] width 84 height 15
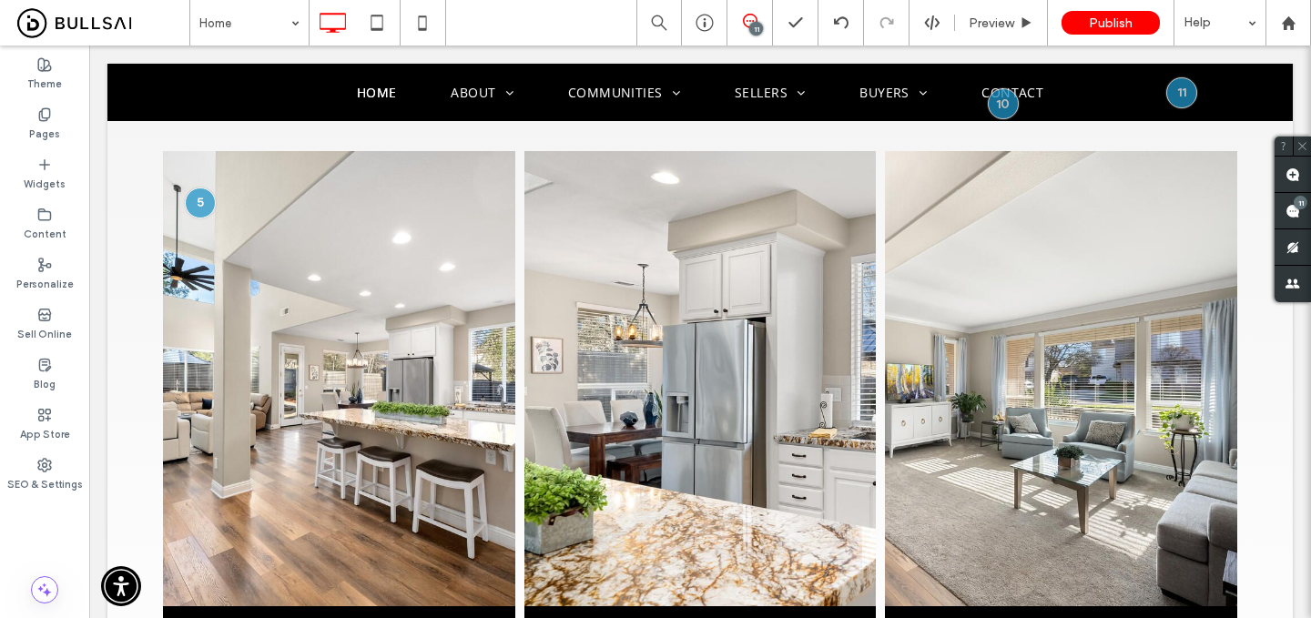
scroll to position [942, 0]
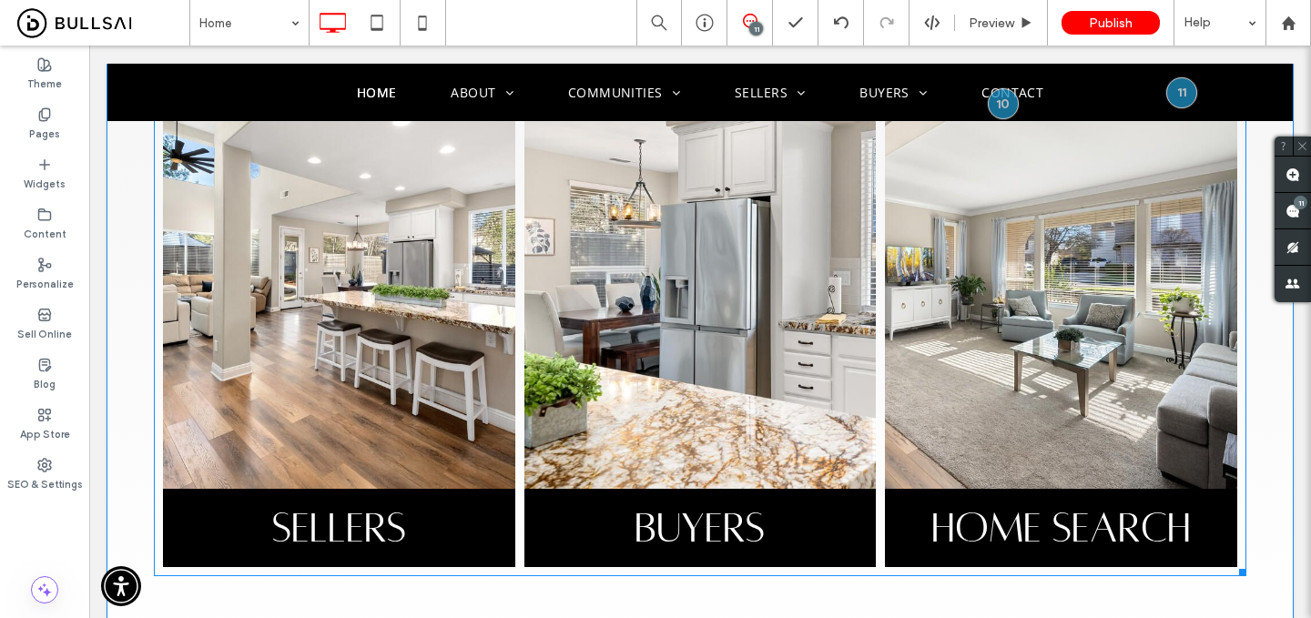
click at [723, 226] on link at bounding box center [700, 261] width 373 height 483
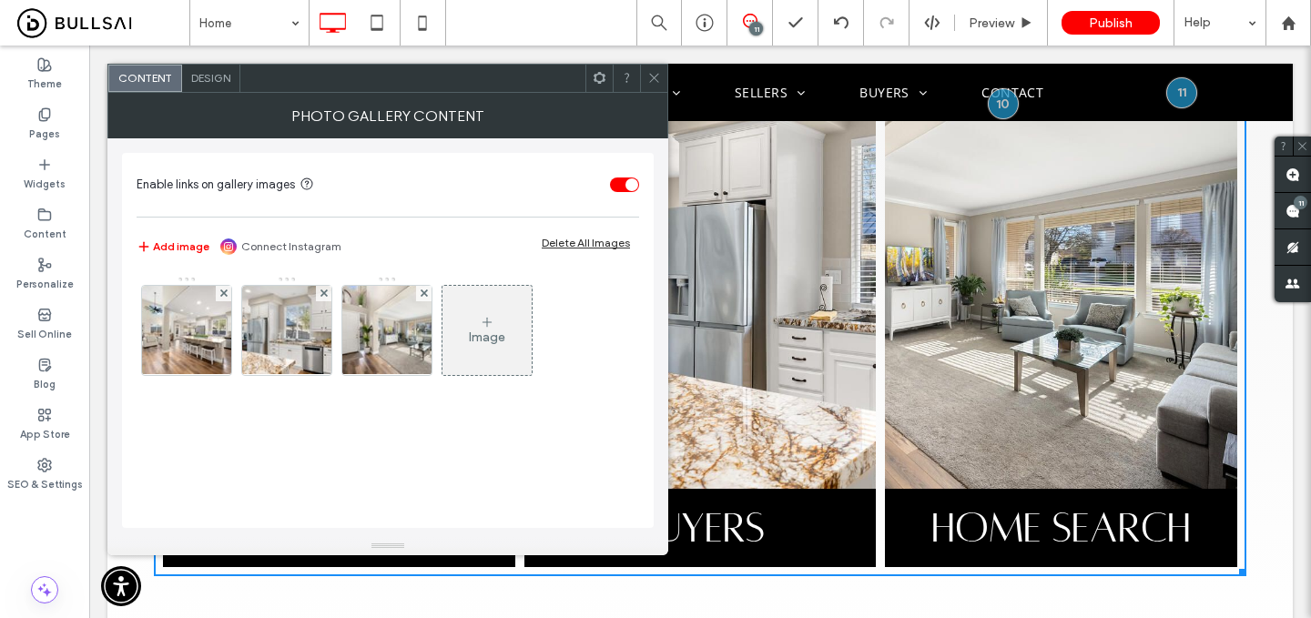
click at [206, 77] on span "Design" at bounding box center [210, 78] width 39 height 14
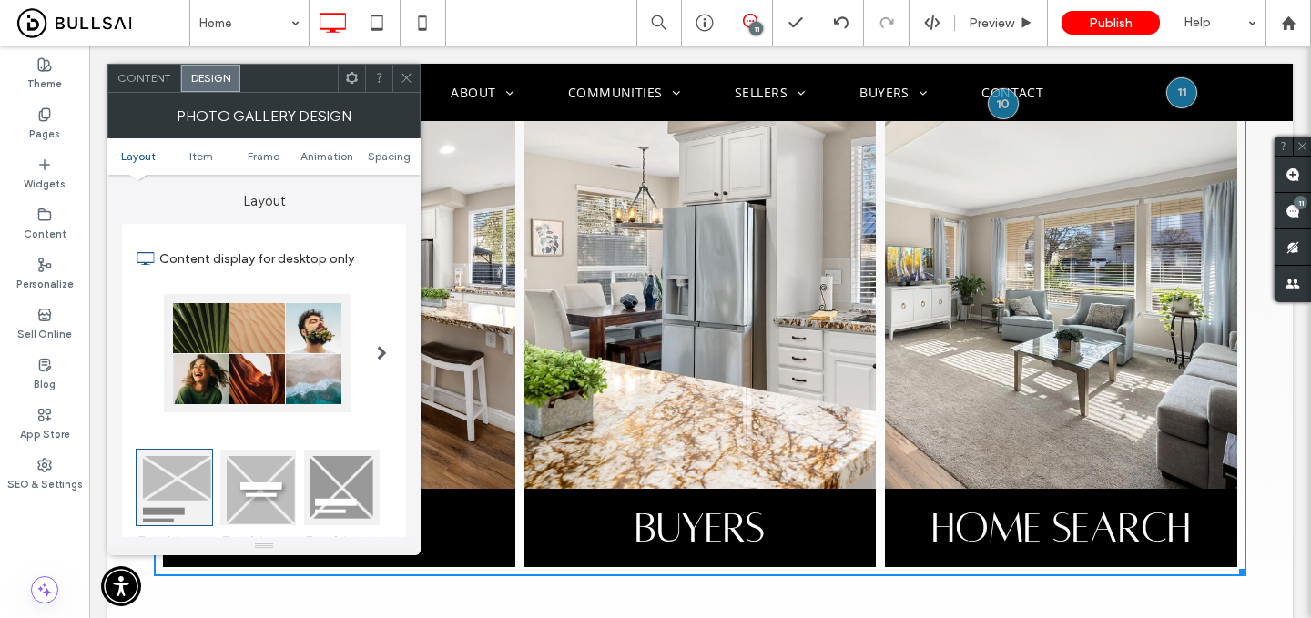
scroll to position [148, 0]
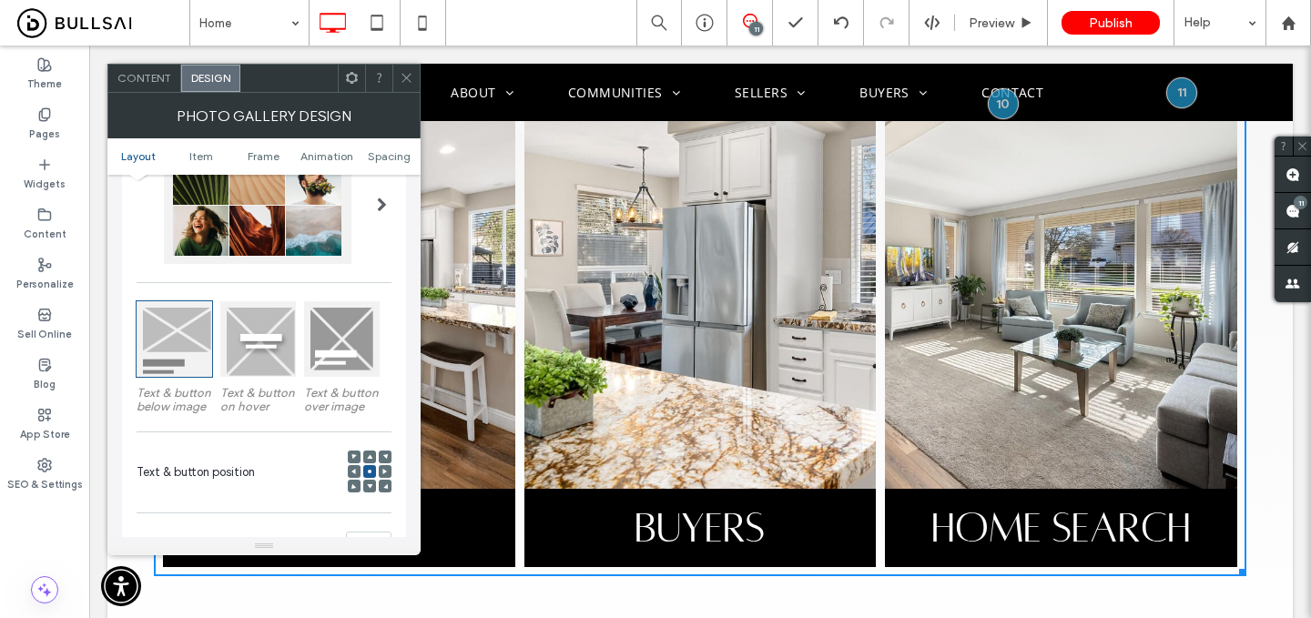
click at [341, 382] on label "Text & button over image" at bounding box center [342, 400] width 76 height 46
click at [346, 357] on div at bounding box center [342, 339] width 76 height 76
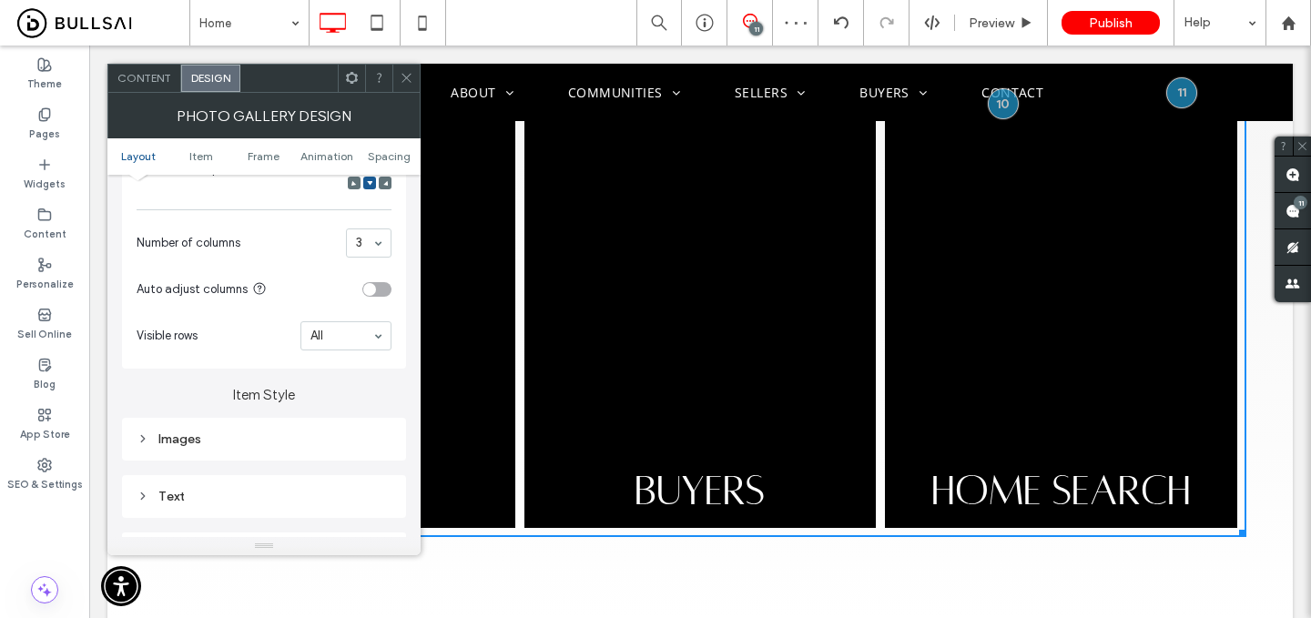
scroll to position [455, 0]
click at [301, 439] on div "Images" at bounding box center [264, 435] width 255 height 15
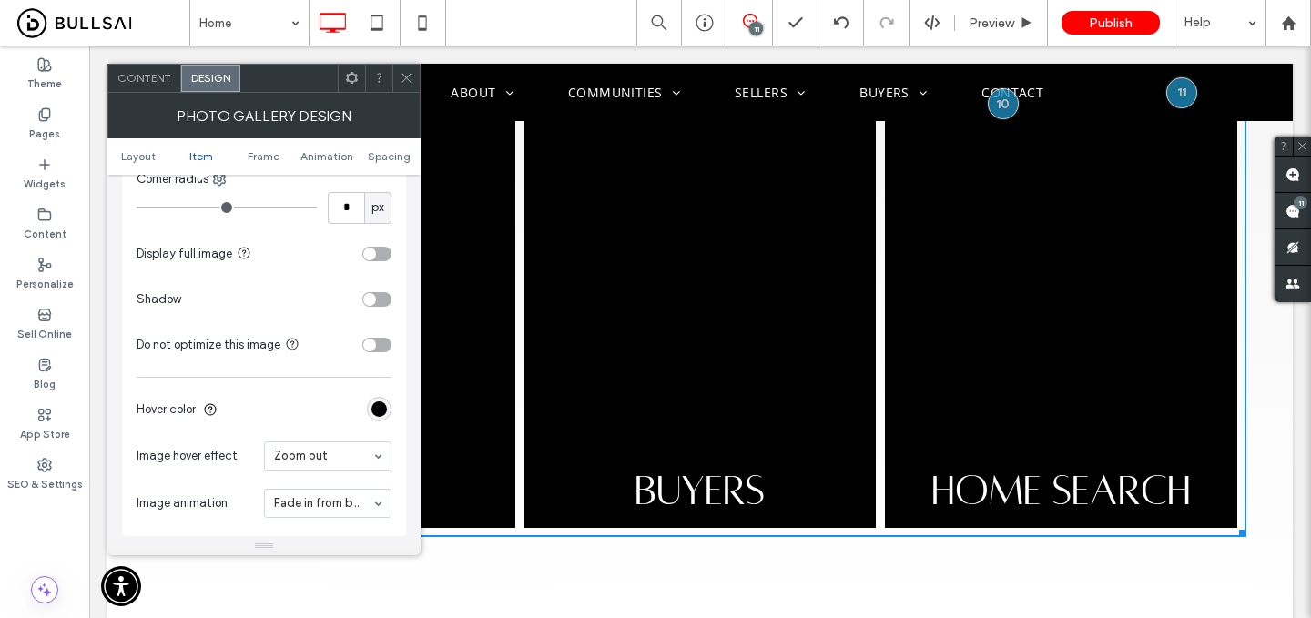
scroll to position [851, 0]
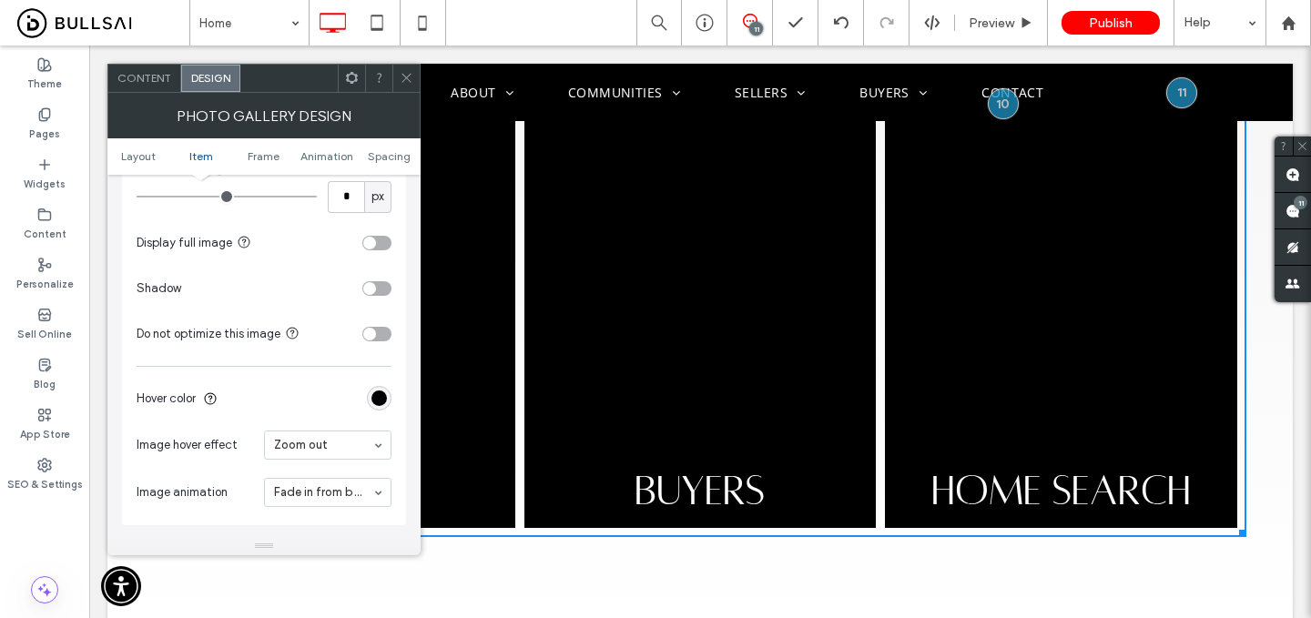
click at [371, 403] on div "rgb(0, 0, 0)" at bounding box center [379, 398] width 25 height 25
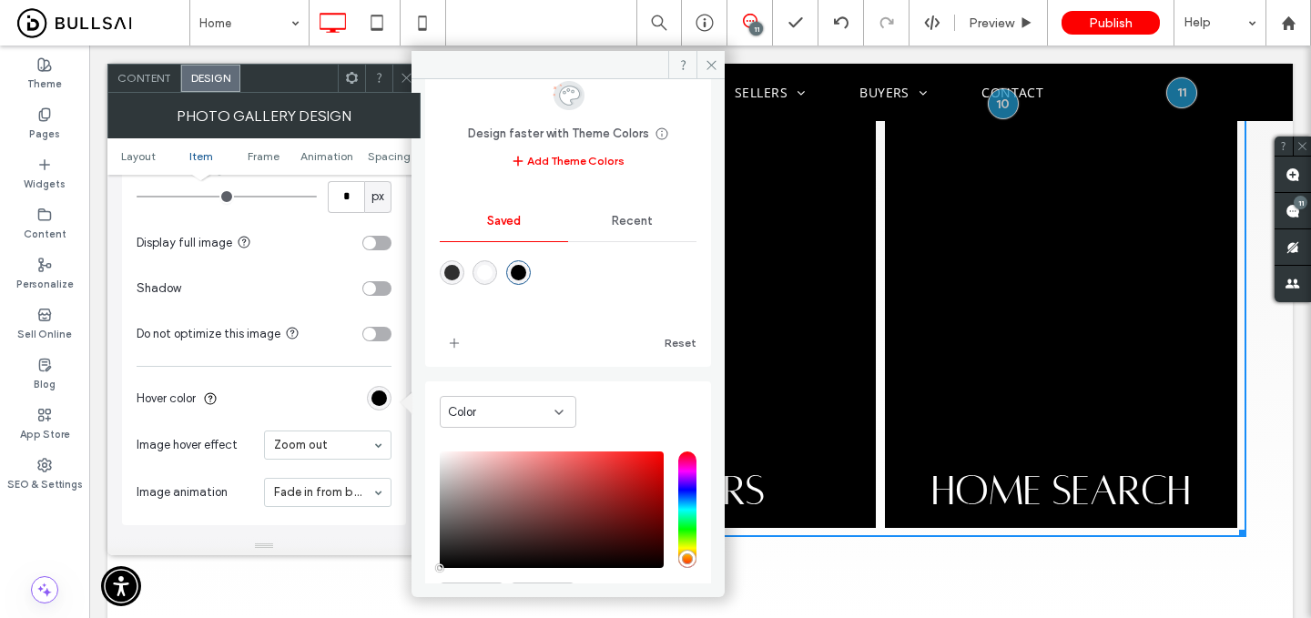
scroll to position [102, 0]
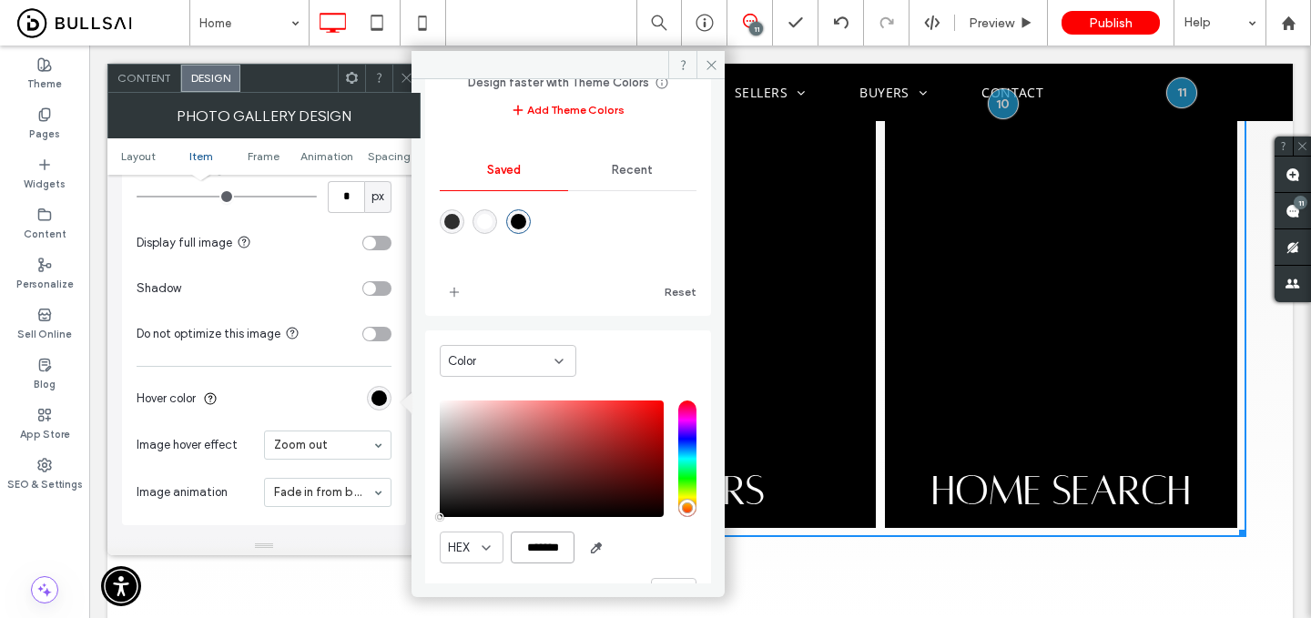
click at [532, 551] on input "*******" at bounding box center [543, 548] width 64 height 32
click at [532, 550] on input "***" at bounding box center [543, 548] width 64 height 32
drag, startPoint x: 458, startPoint y: 505, endPoint x: 385, endPoint y: 632, distance: 146.8
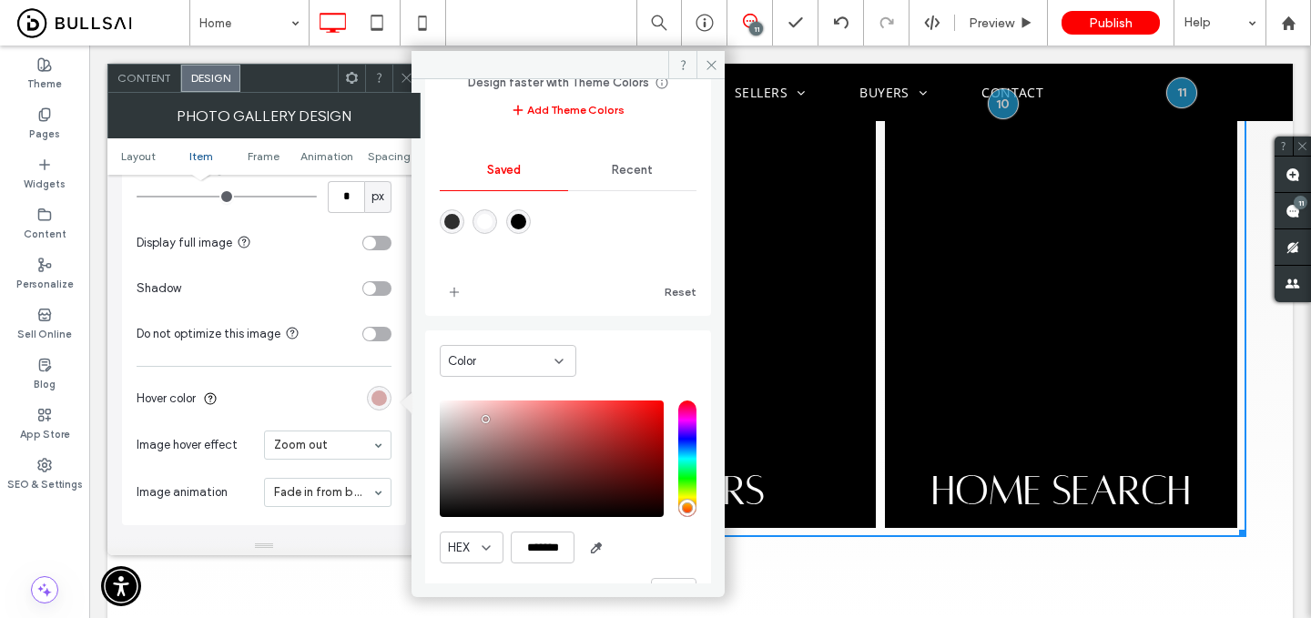
click at [385, 617] on html ".wqwq-1{fill:#231f20;} .cls-1q, .cls-2q { fill-rule: evenodd; } .cls-2q { fill:…" at bounding box center [655, 309] width 1311 height 618
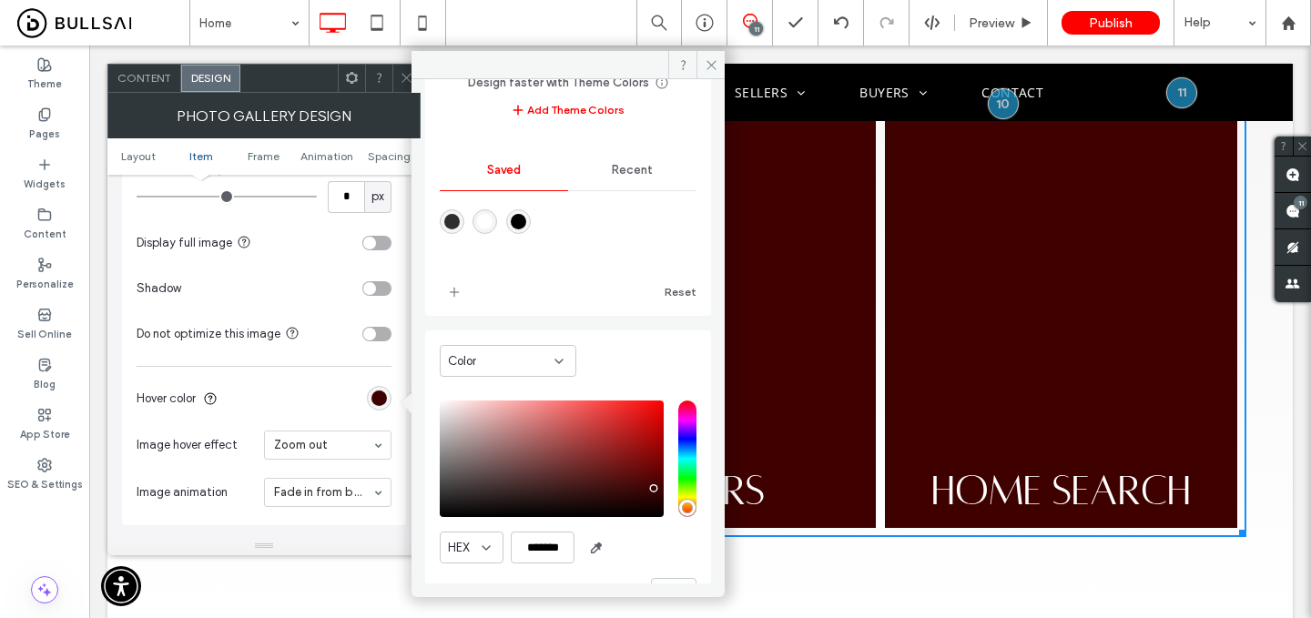
scroll to position [151, 0]
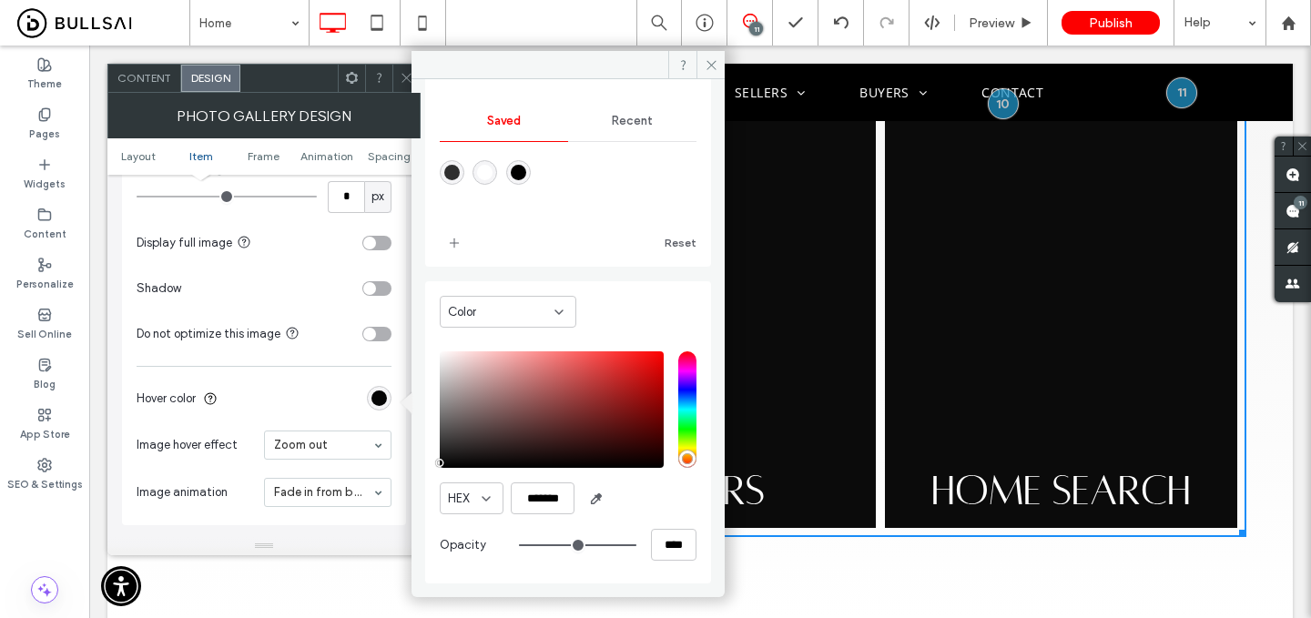
type input "*******"
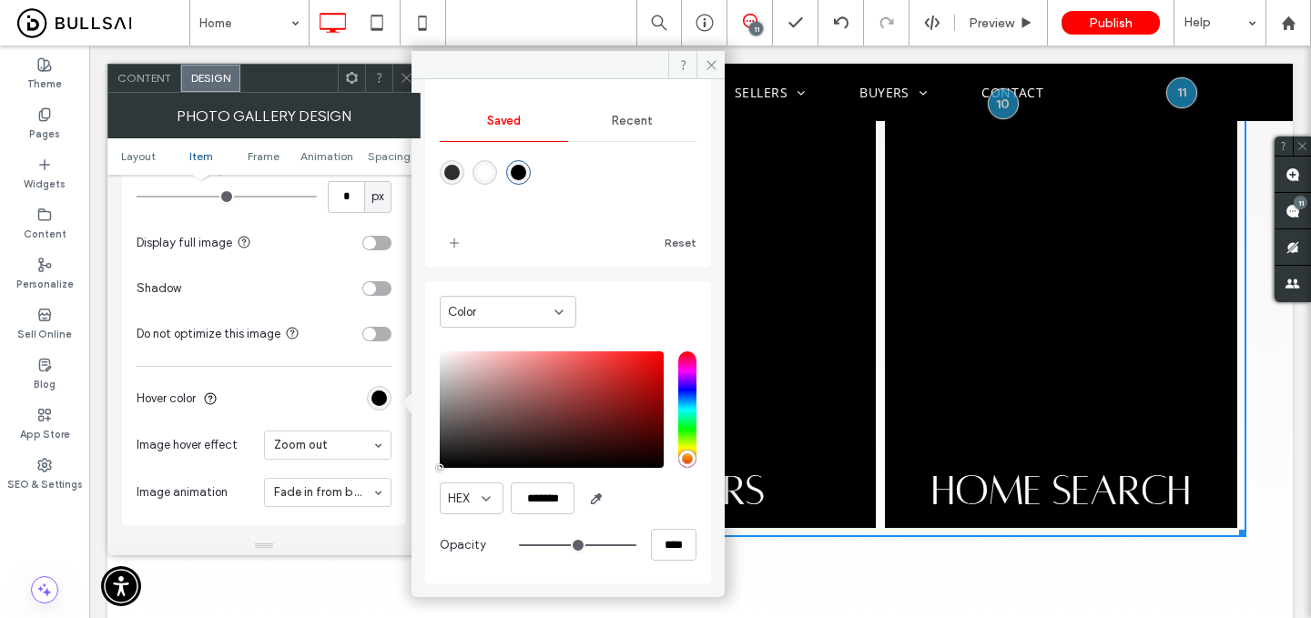
click at [432, 526] on div "Color HEX ******* Opacity ****" at bounding box center [568, 432] width 286 height 302
click at [666, 544] on input "****" at bounding box center [674, 545] width 46 height 32
type input "****"
click at [663, 545] on input "****" at bounding box center [674, 545] width 46 height 32
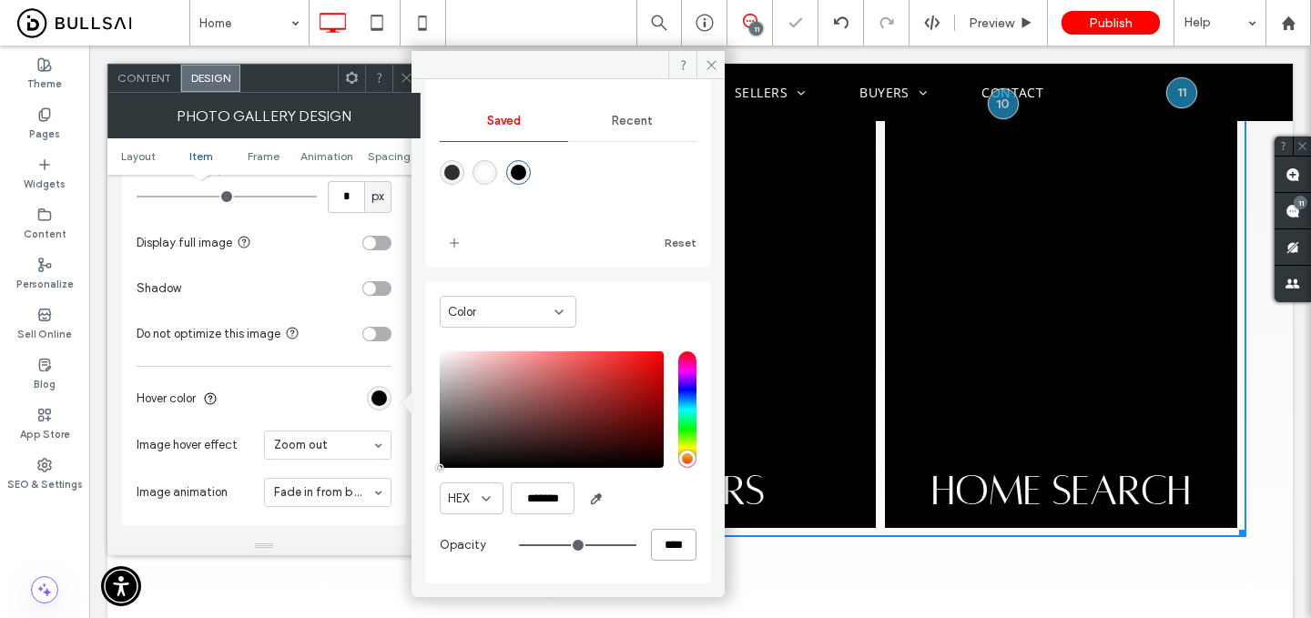
click at [662, 545] on input "****" at bounding box center [674, 545] width 46 height 32
type input "*"
type input "**"
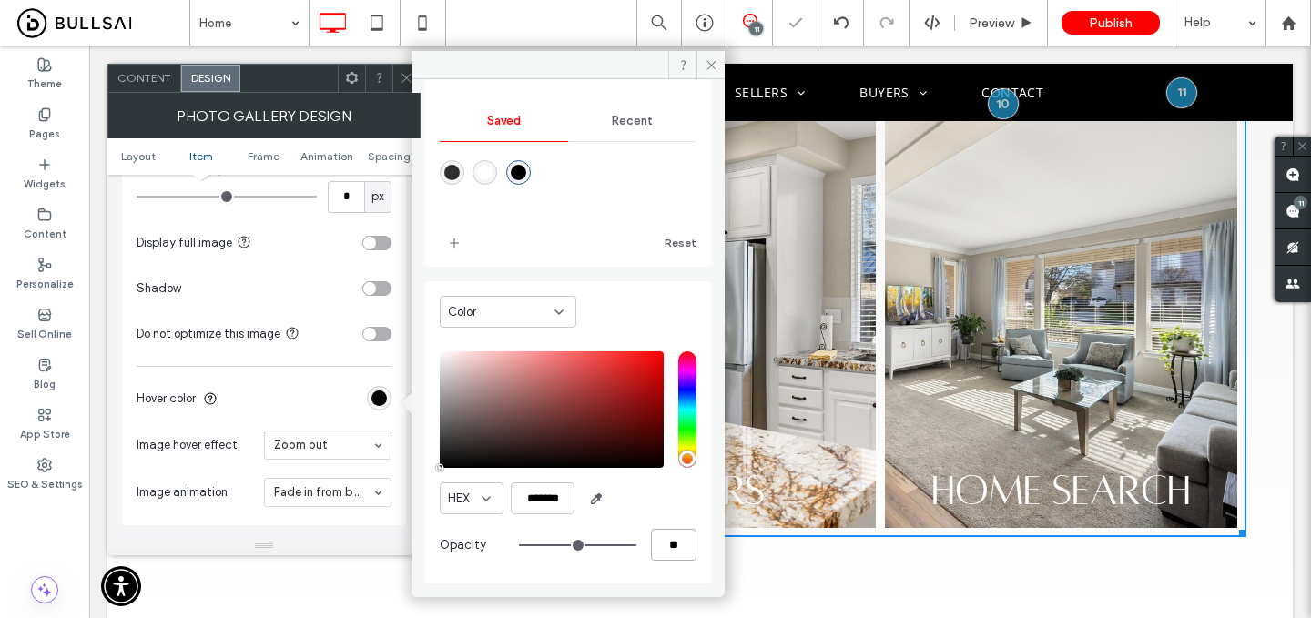
type input "**"
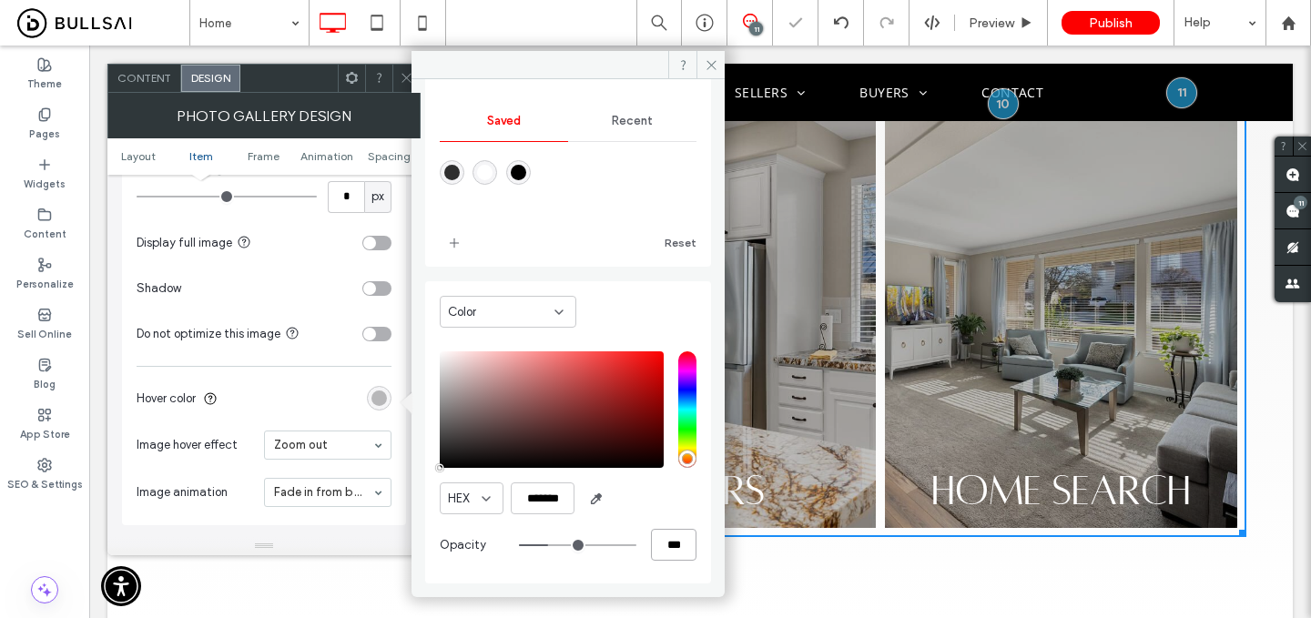
type input "***"
click at [403, 82] on icon at bounding box center [407, 78] width 14 height 14
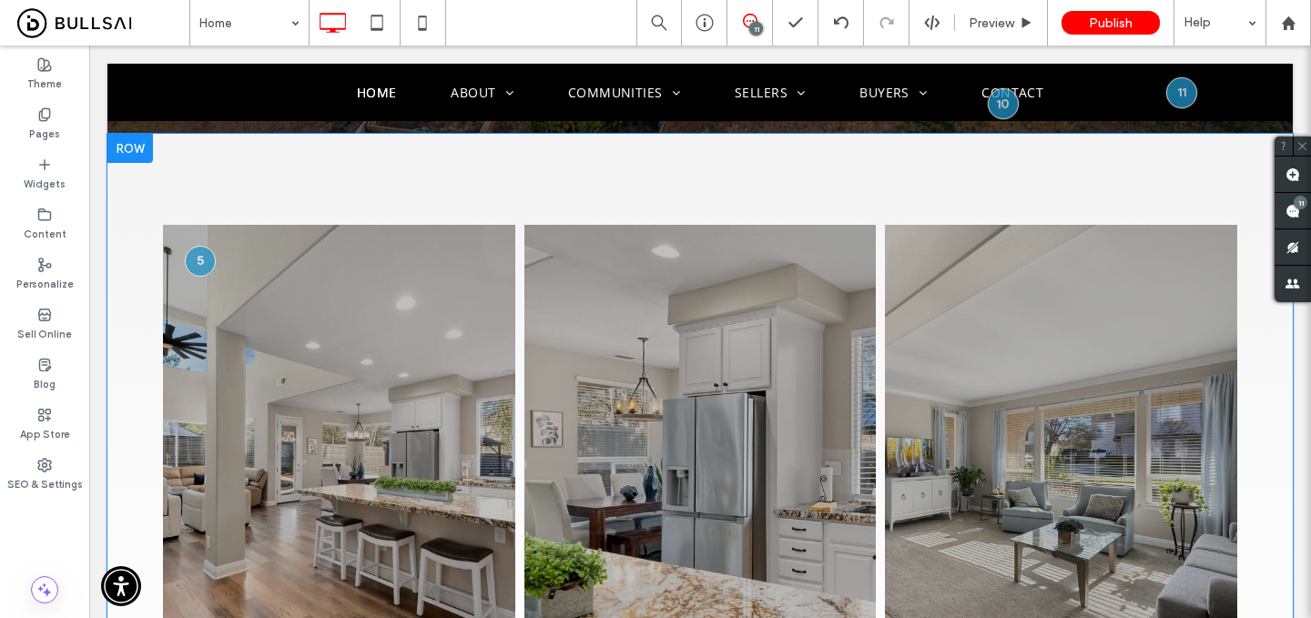
scroll to position [738, 0]
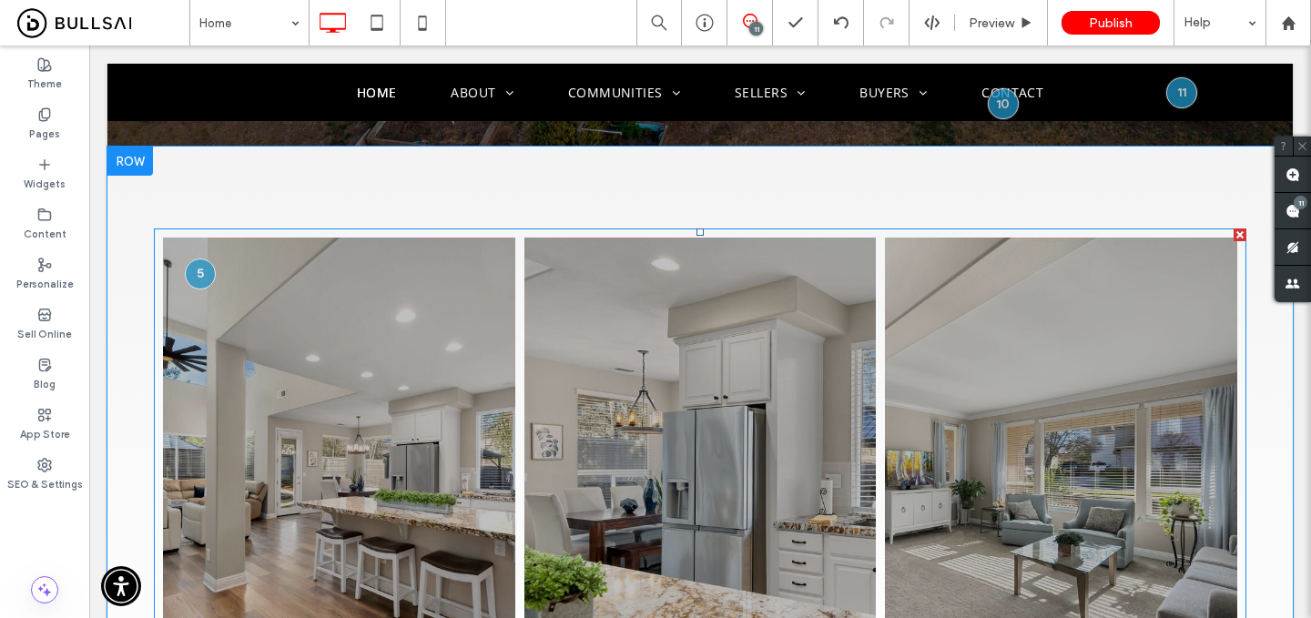
click at [330, 360] on link at bounding box center [338, 465] width 373 height 483
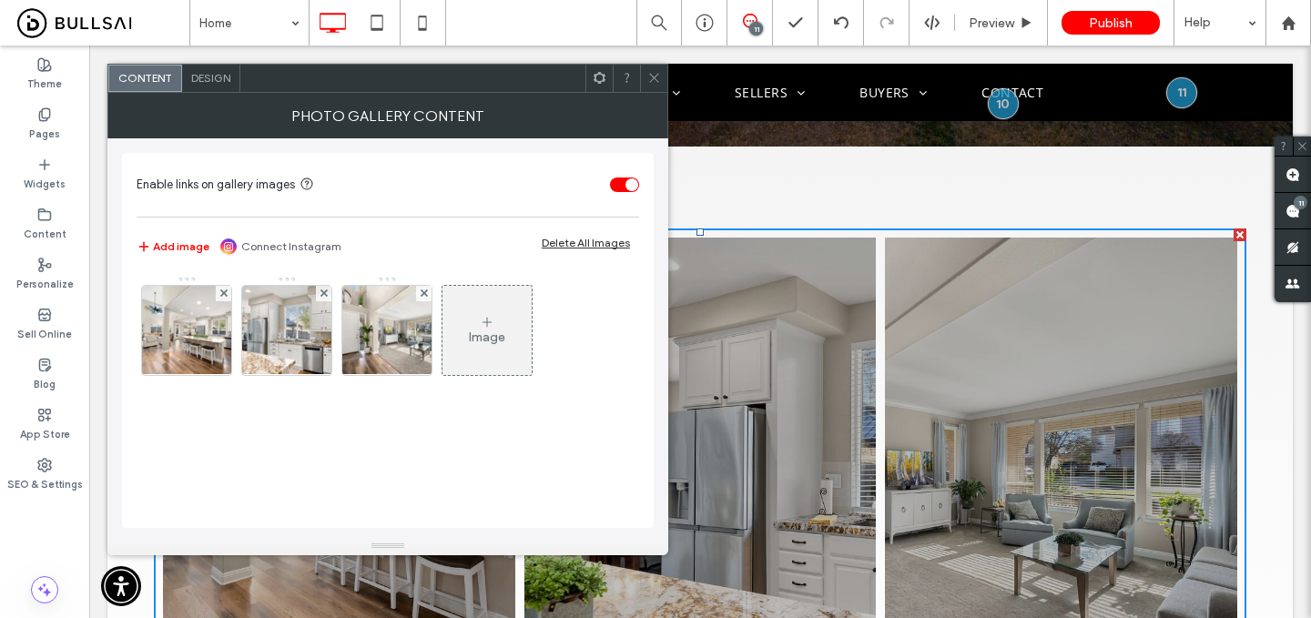
click at [204, 86] on div "Design" at bounding box center [211, 78] width 58 height 27
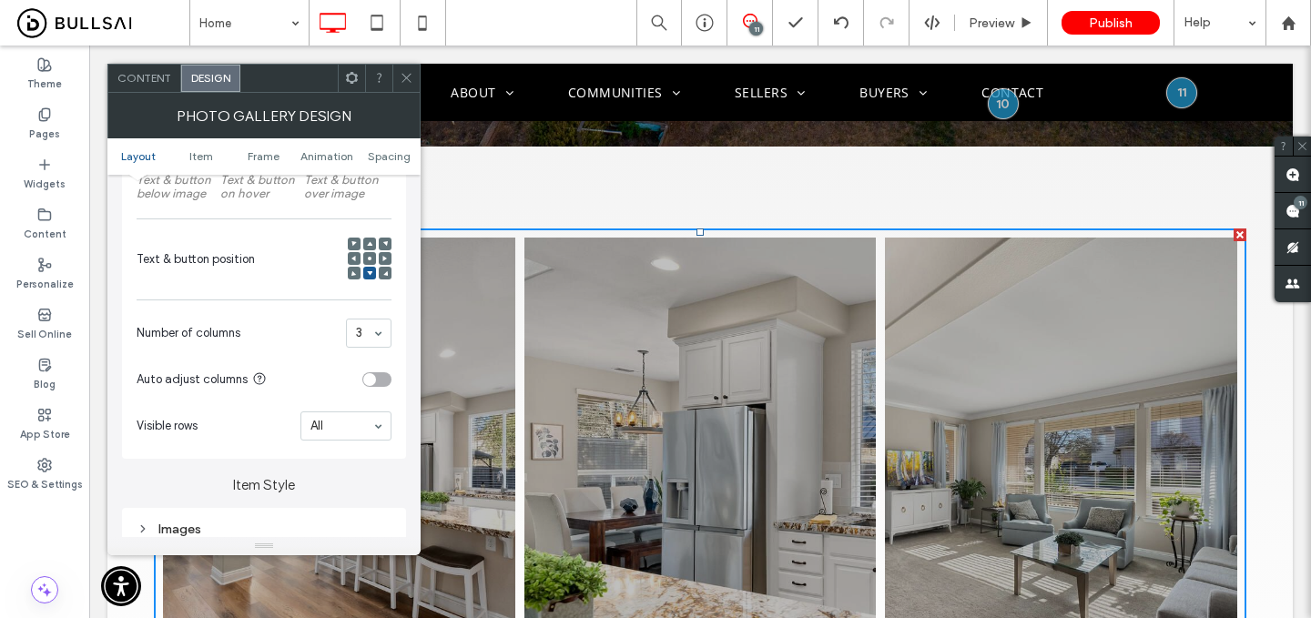
scroll to position [304, 0]
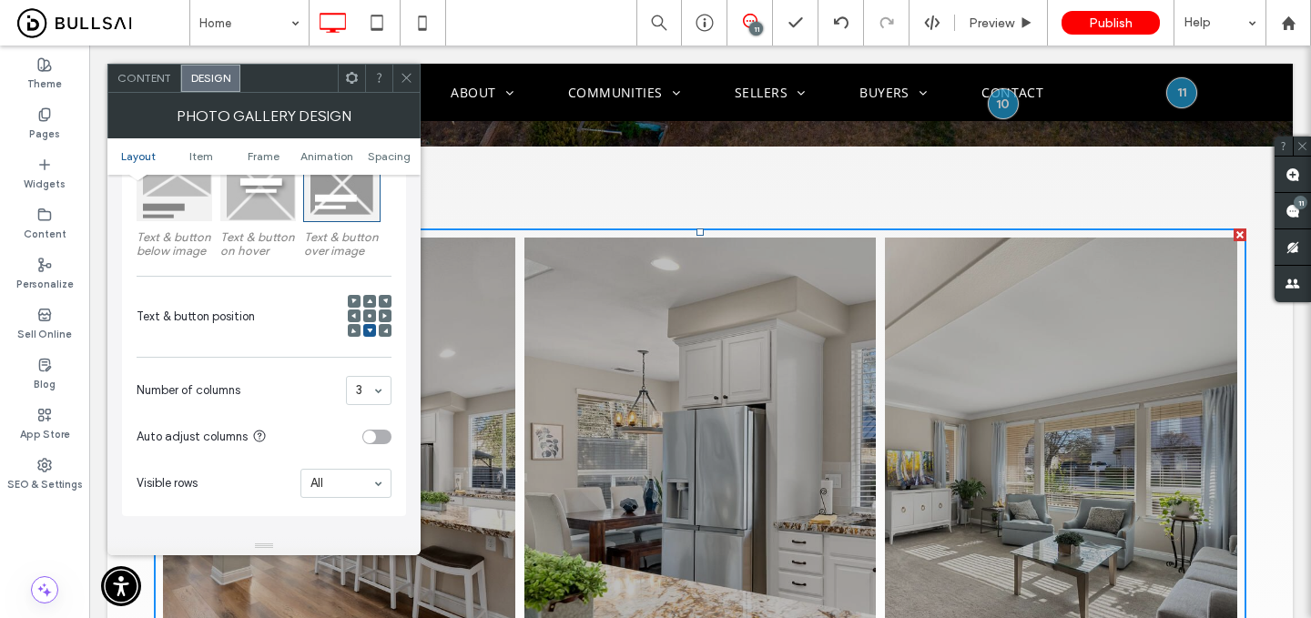
click at [368, 313] on span at bounding box center [369, 316] width 5 height 13
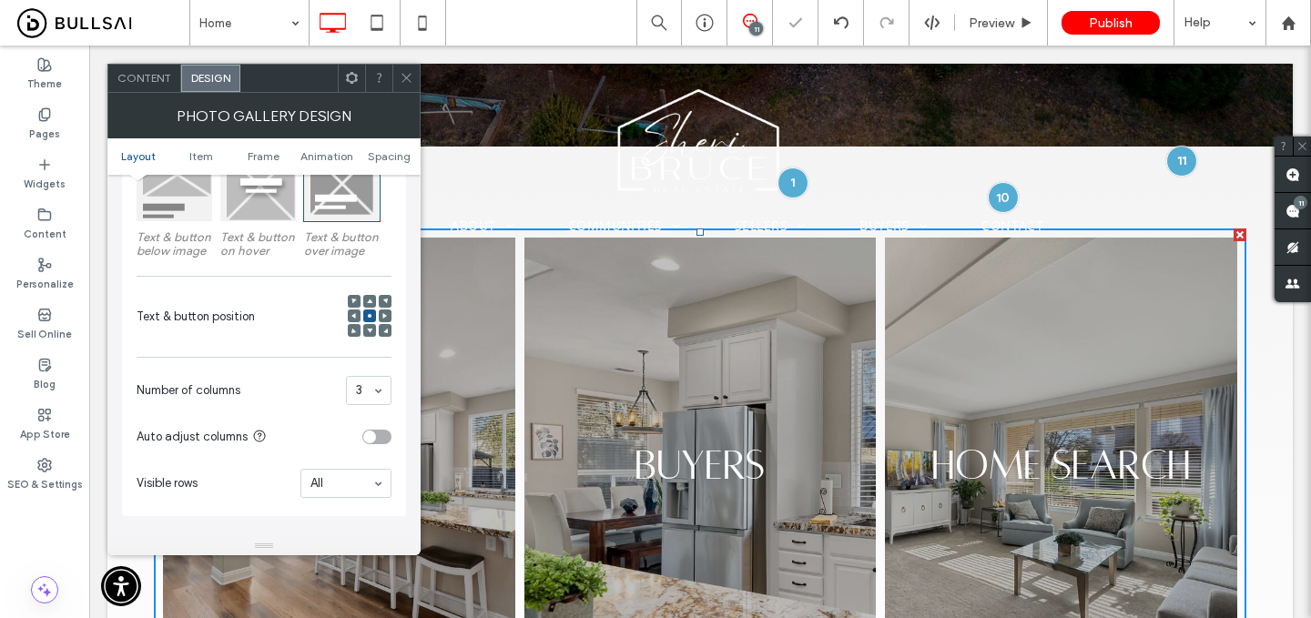
click at [413, 82] on div at bounding box center [406, 78] width 27 height 27
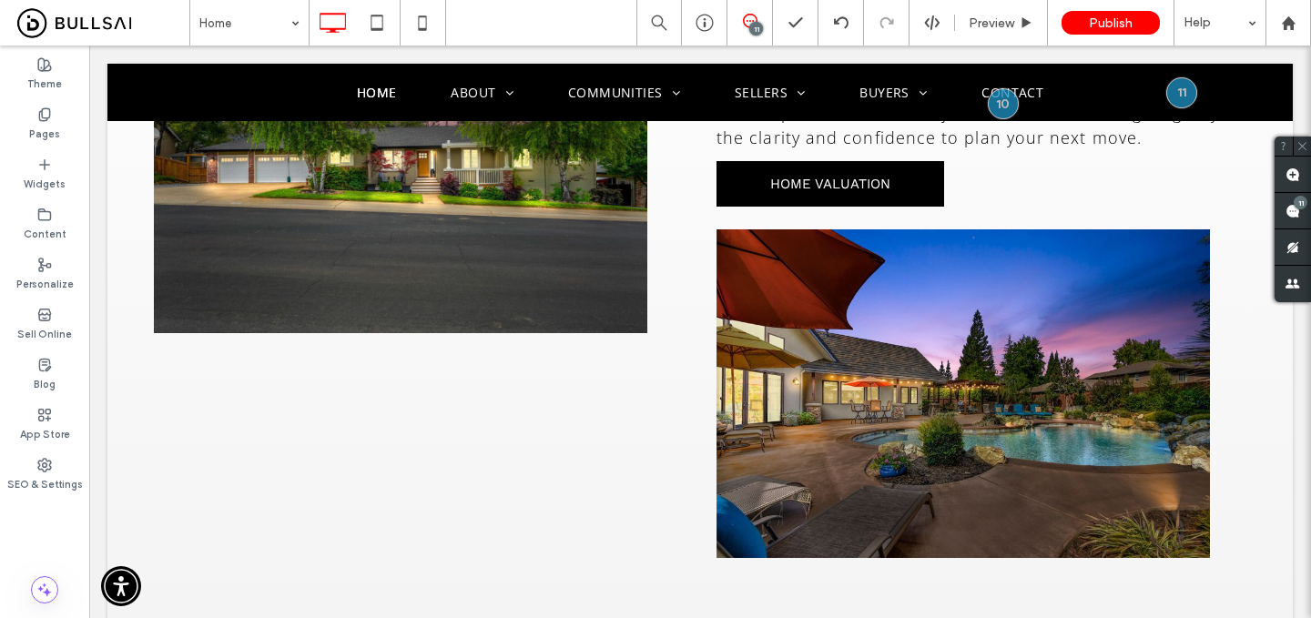
scroll to position [4148, 0]
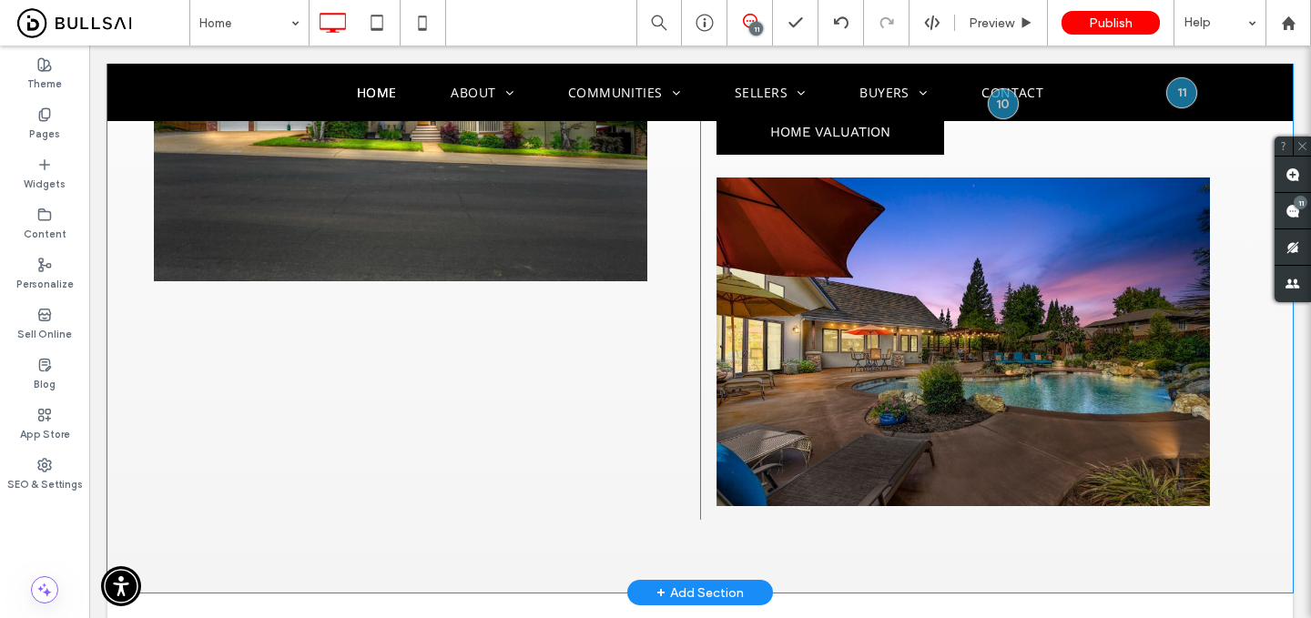
click at [482, 325] on div "CLARITY. GUIDANCE. RESULTS. home valuation Click To Paste Click To Paste Click …" at bounding box center [700, 163] width 1186 height 859
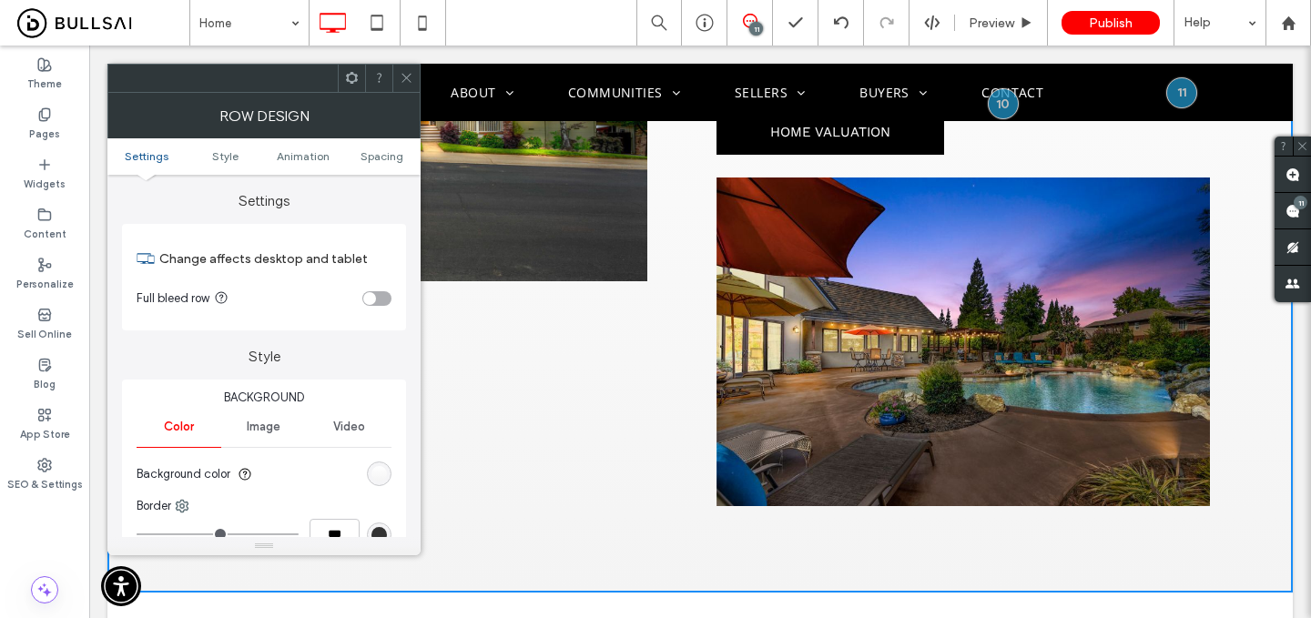
click at [401, 83] on icon at bounding box center [407, 78] width 14 height 14
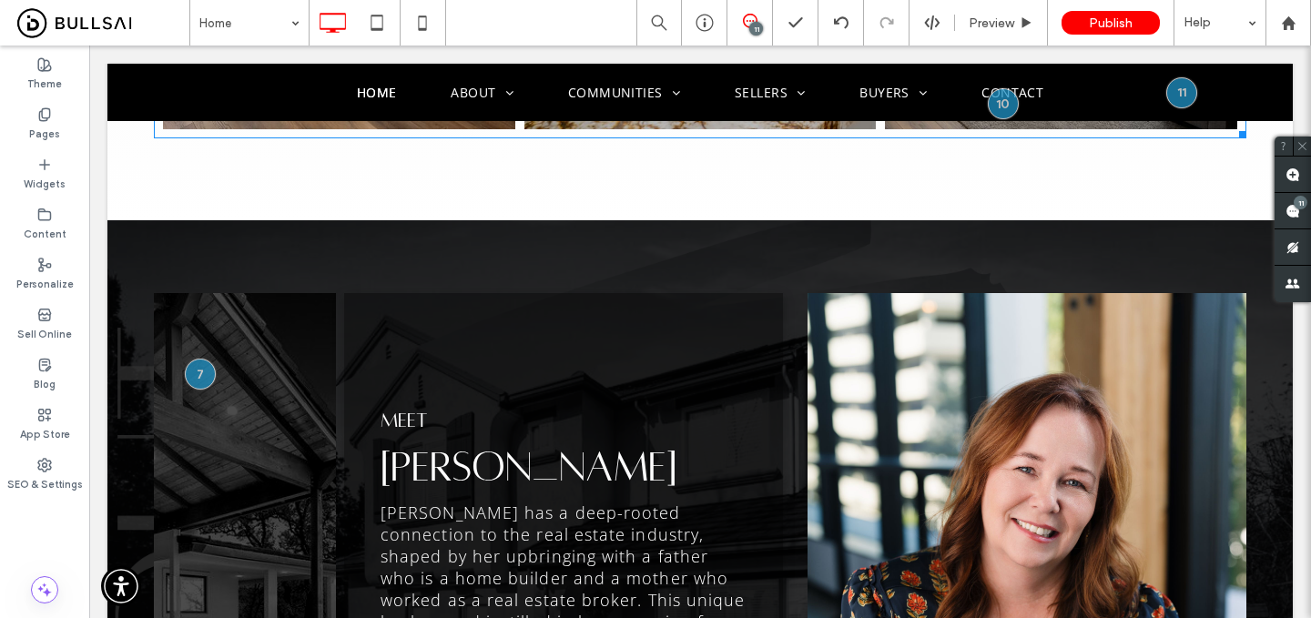
scroll to position [1503, 0]
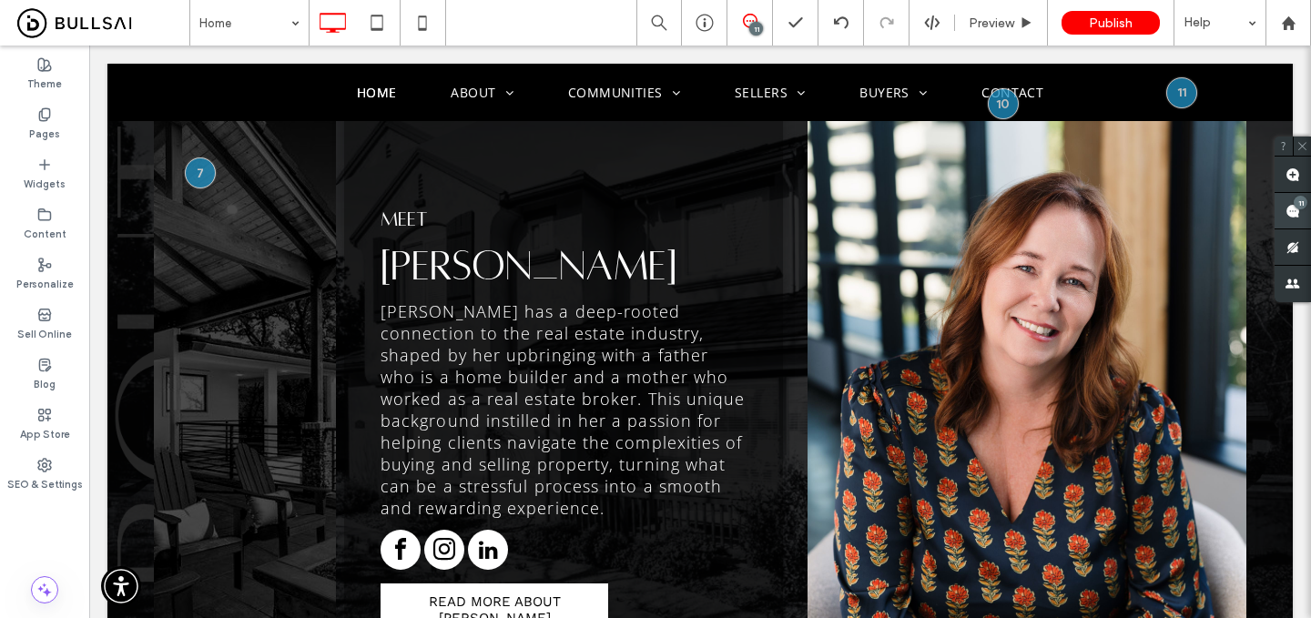
click at [1290, 210] on use at bounding box center [1293, 211] width 15 height 15
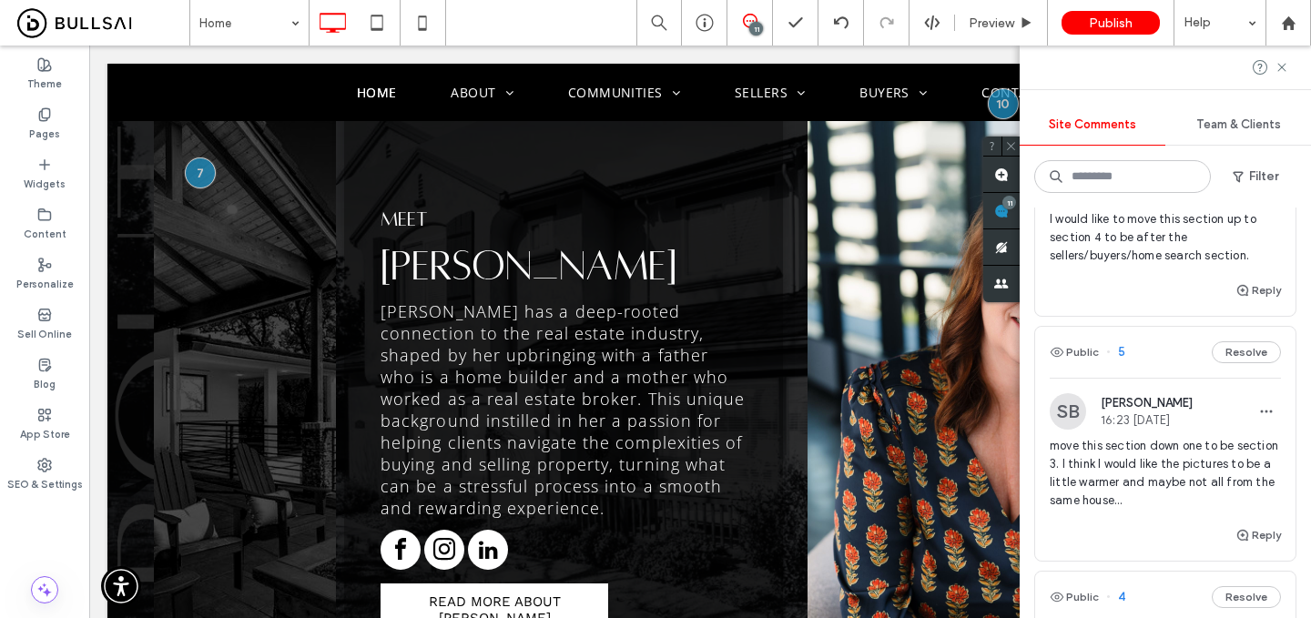
scroll to position [1697, 0]
click at [1241, 438] on span "move this section down one to be section 3. I think I would like the pictures t…" at bounding box center [1165, 474] width 231 height 73
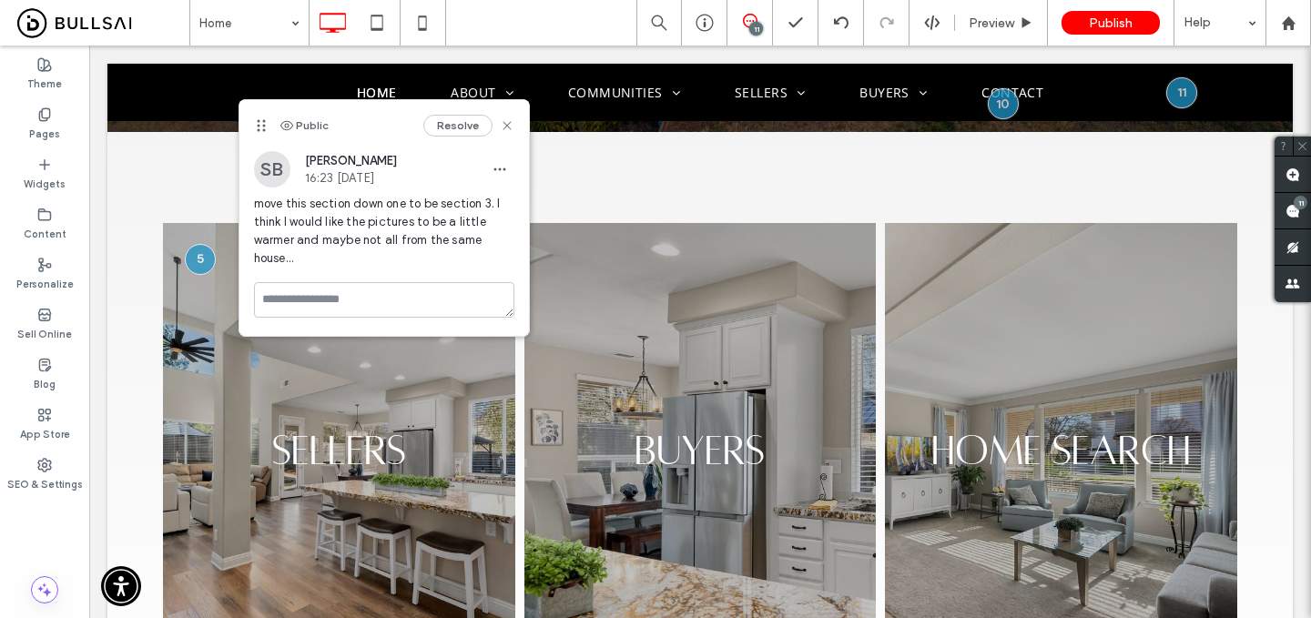
scroll to position [0, 0]
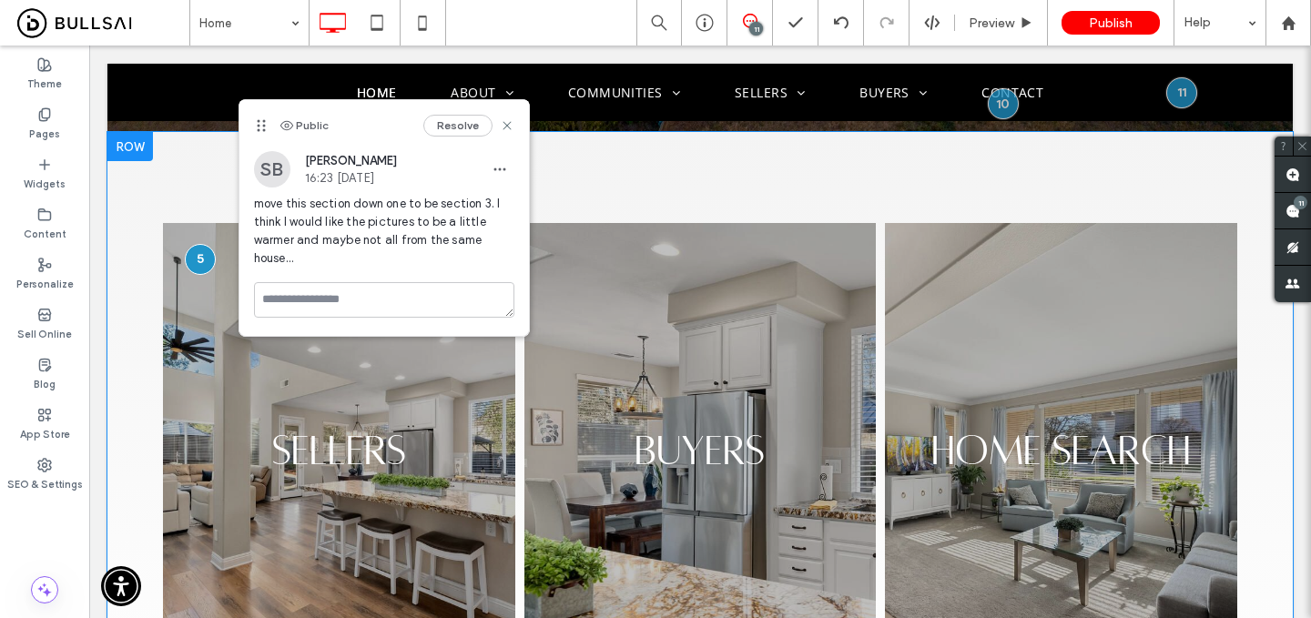
click at [133, 190] on div "SELLERS Button BUYERS Button HOME SEARCH Button Click To Paste Row + Add Section" at bounding box center [700, 450] width 1186 height 637
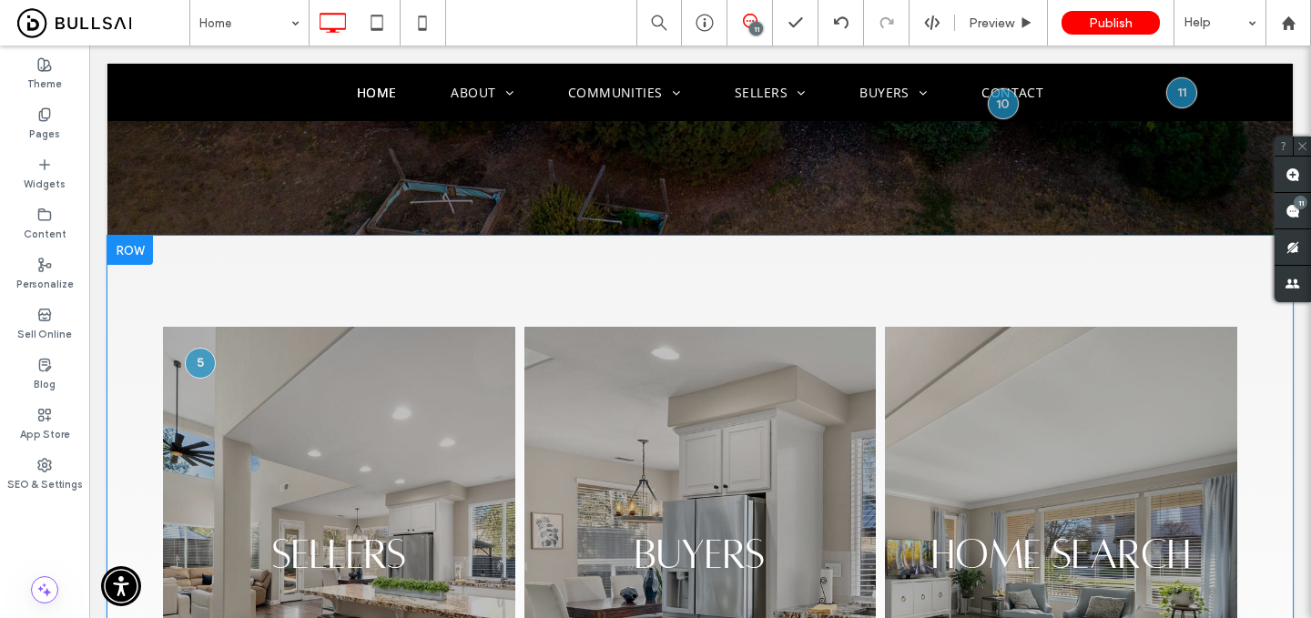
scroll to position [645, 0]
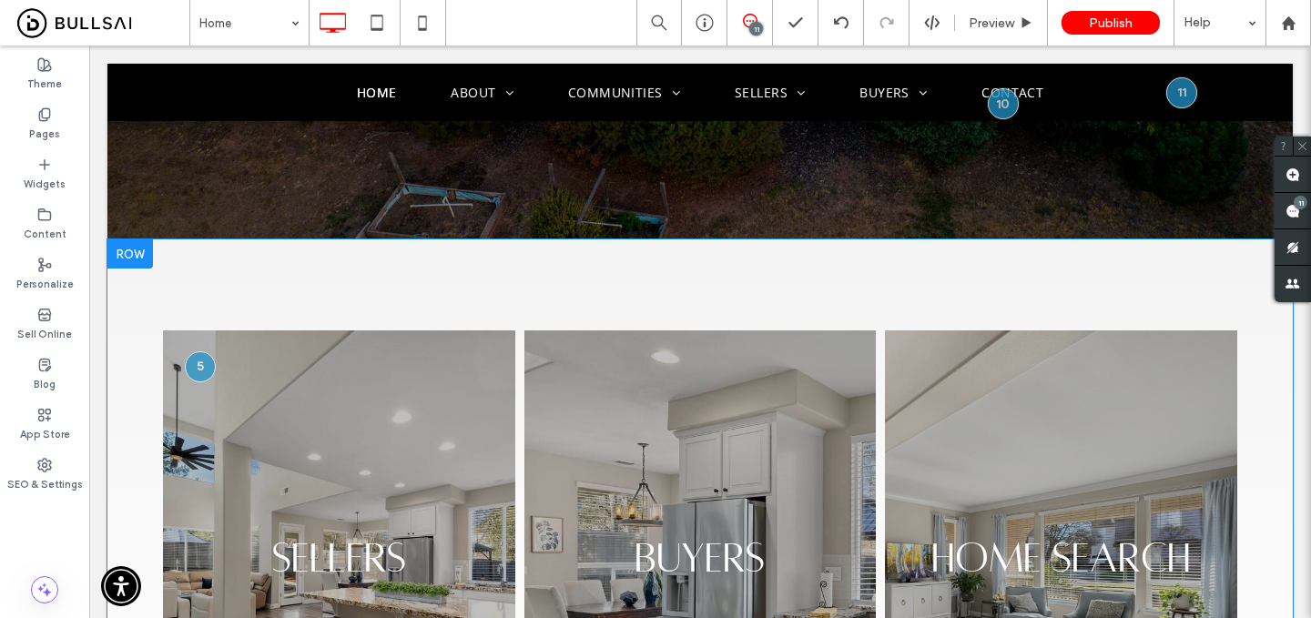
click at [138, 240] on div at bounding box center [130, 254] width 46 height 29
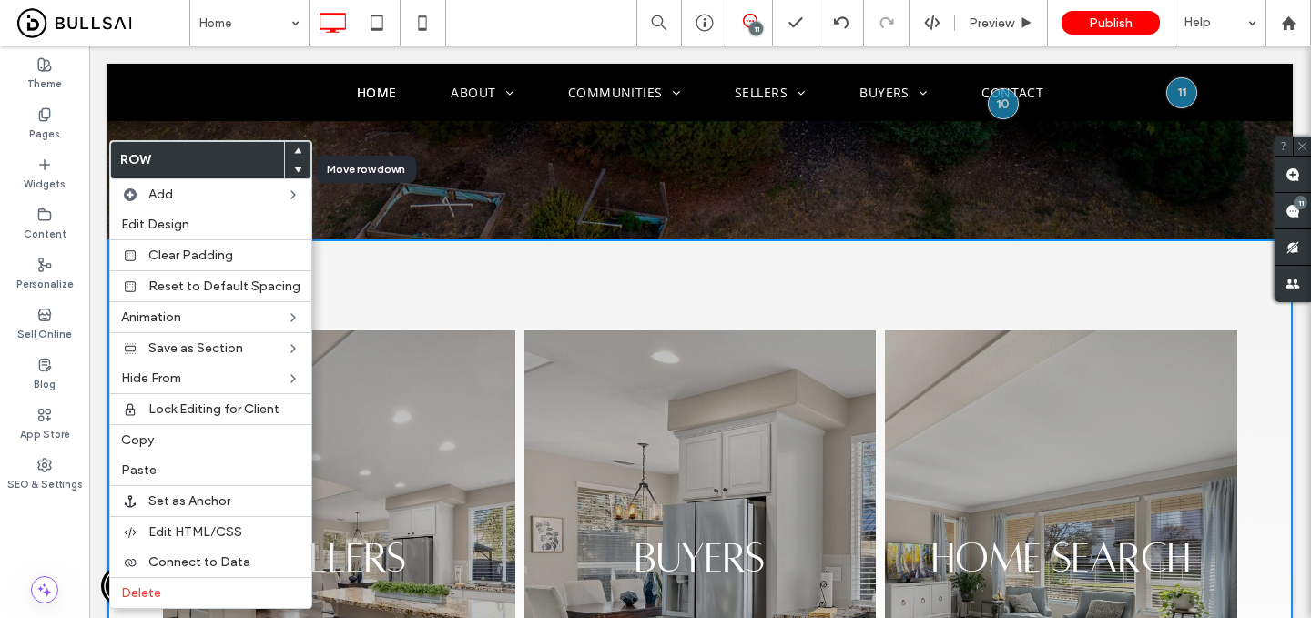
click at [294, 167] on icon at bounding box center [297, 169] width 7 height 7
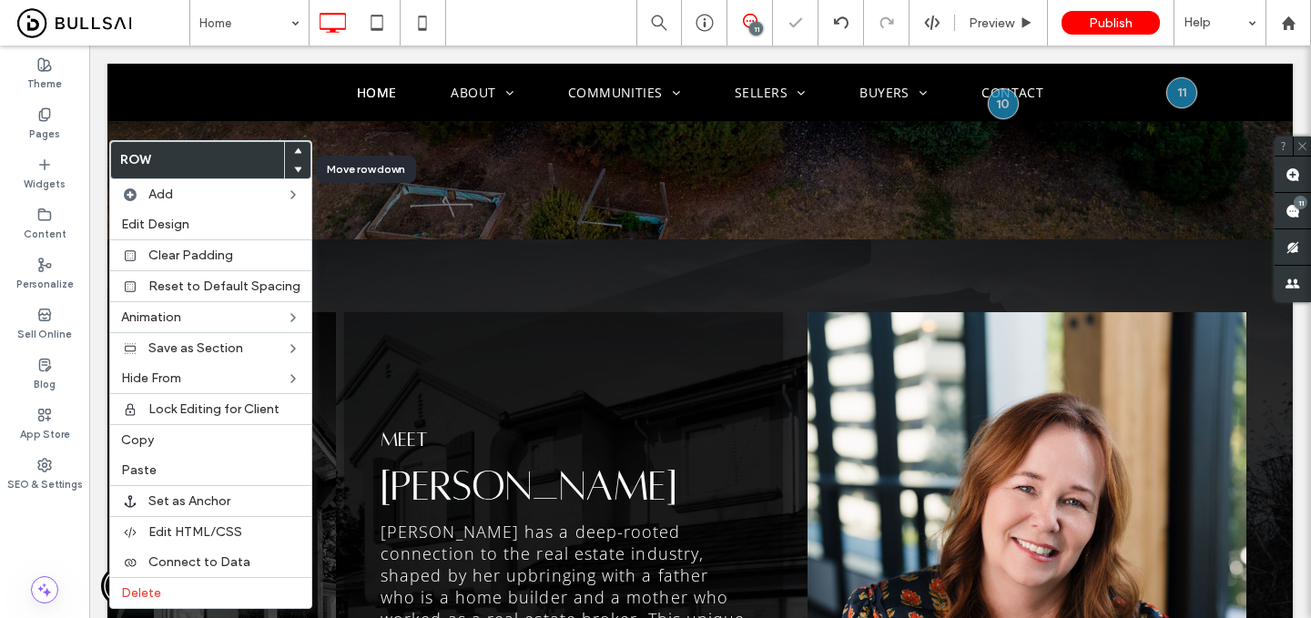
click at [294, 168] on use at bounding box center [298, 169] width 8 height 5
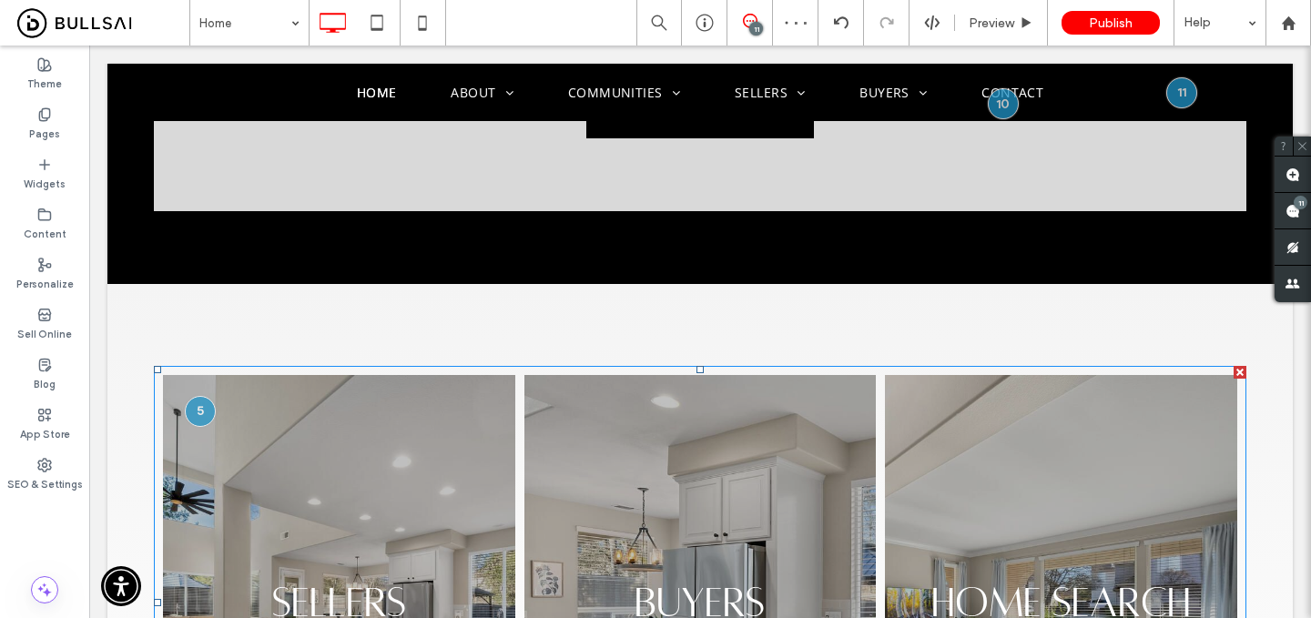
scroll to position [1990, 0]
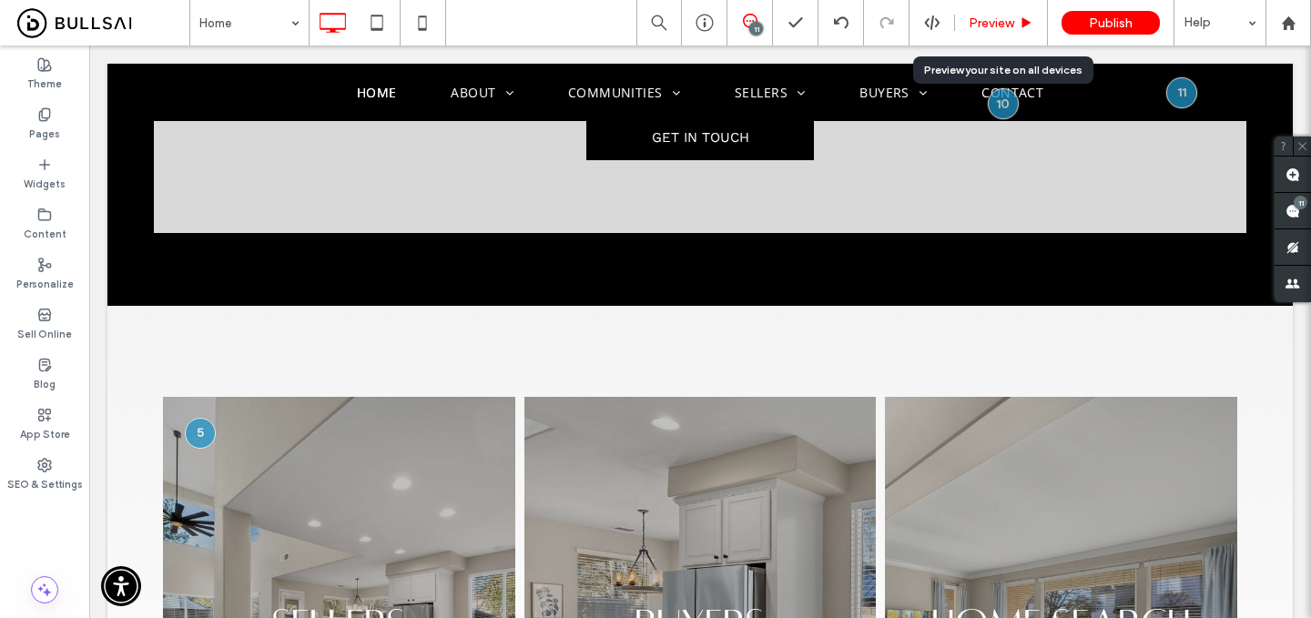
click at [1004, 20] on span "Preview" at bounding box center [992, 22] width 46 height 15
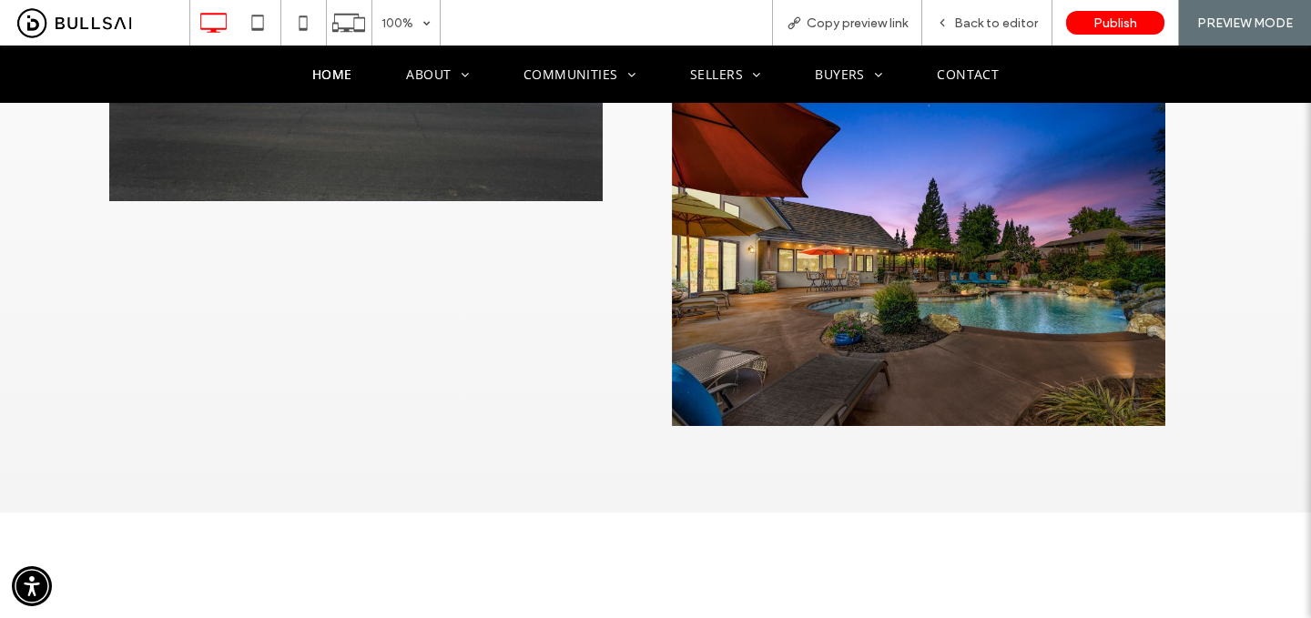
scroll to position [4045, 0]
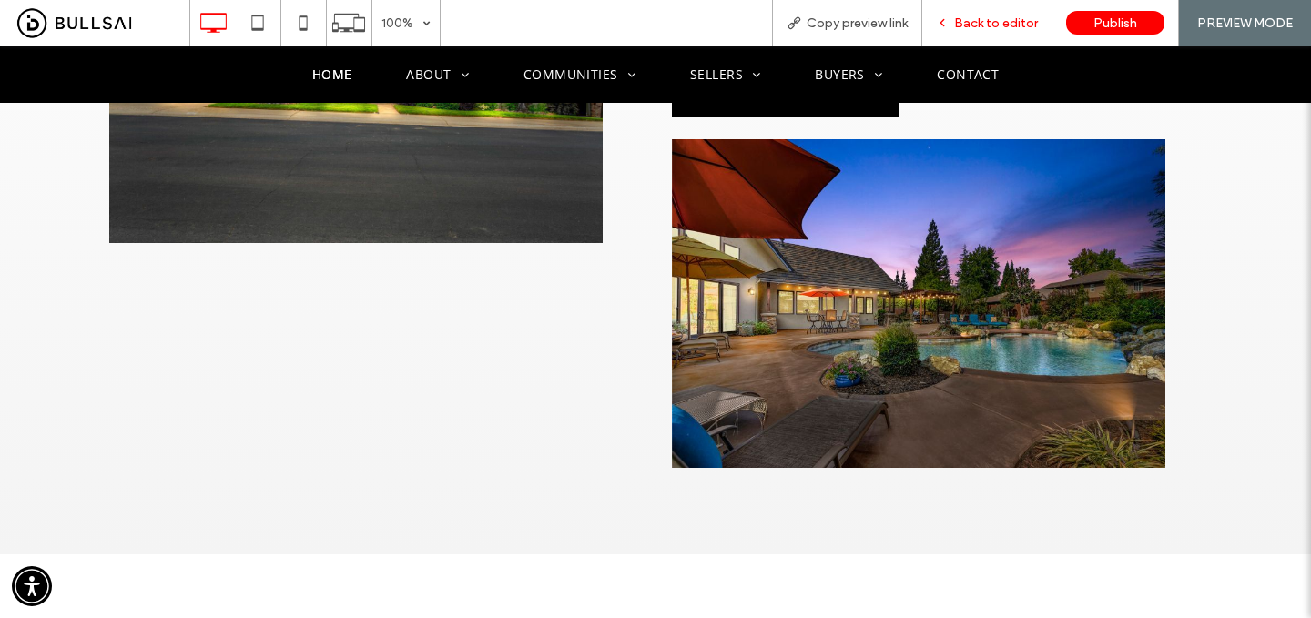
click at [986, 20] on span "Back to editor" at bounding box center [996, 22] width 84 height 15
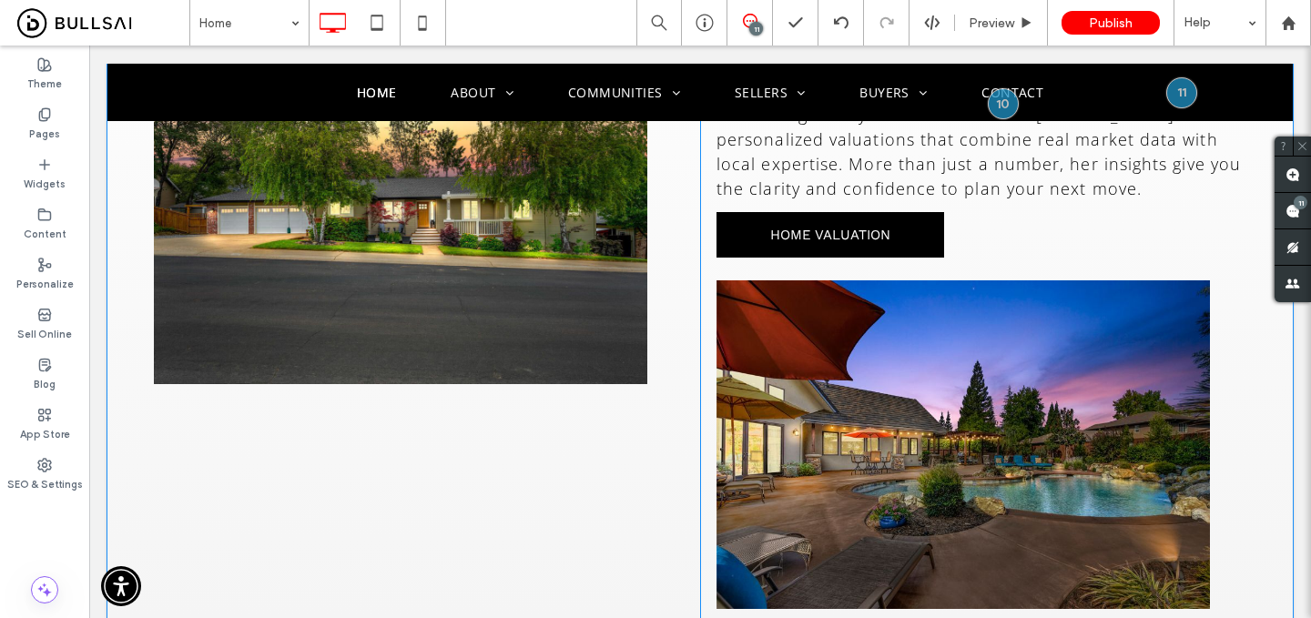
scroll to position [4094, 0]
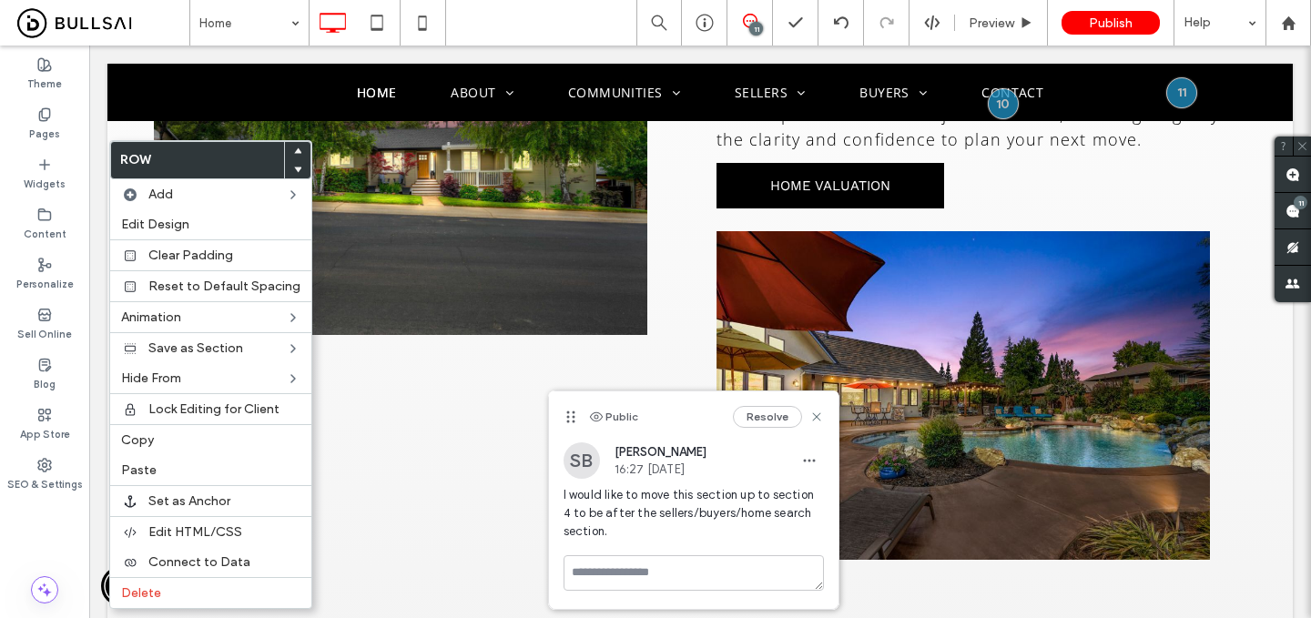
click at [294, 149] on icon at bounding box center [297, 151] width 7 height 7
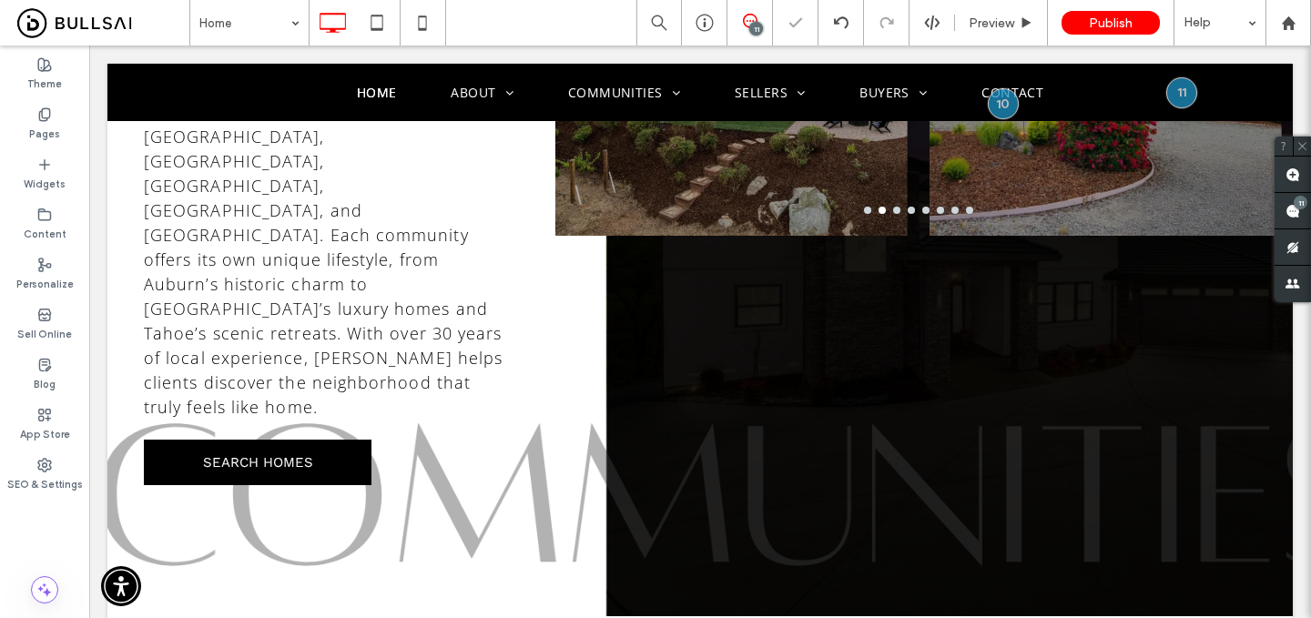
scroll to position [3137, 0]
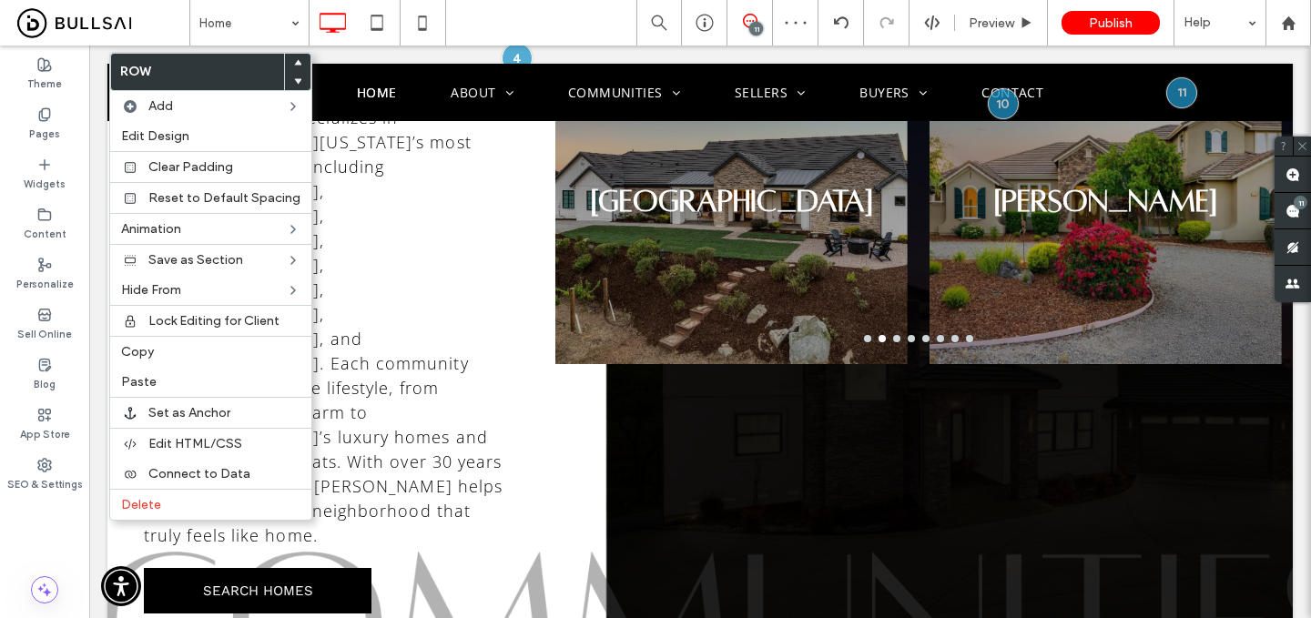
click at [294, 60] on icon at bounding box center [297, 62] width 7 height 7
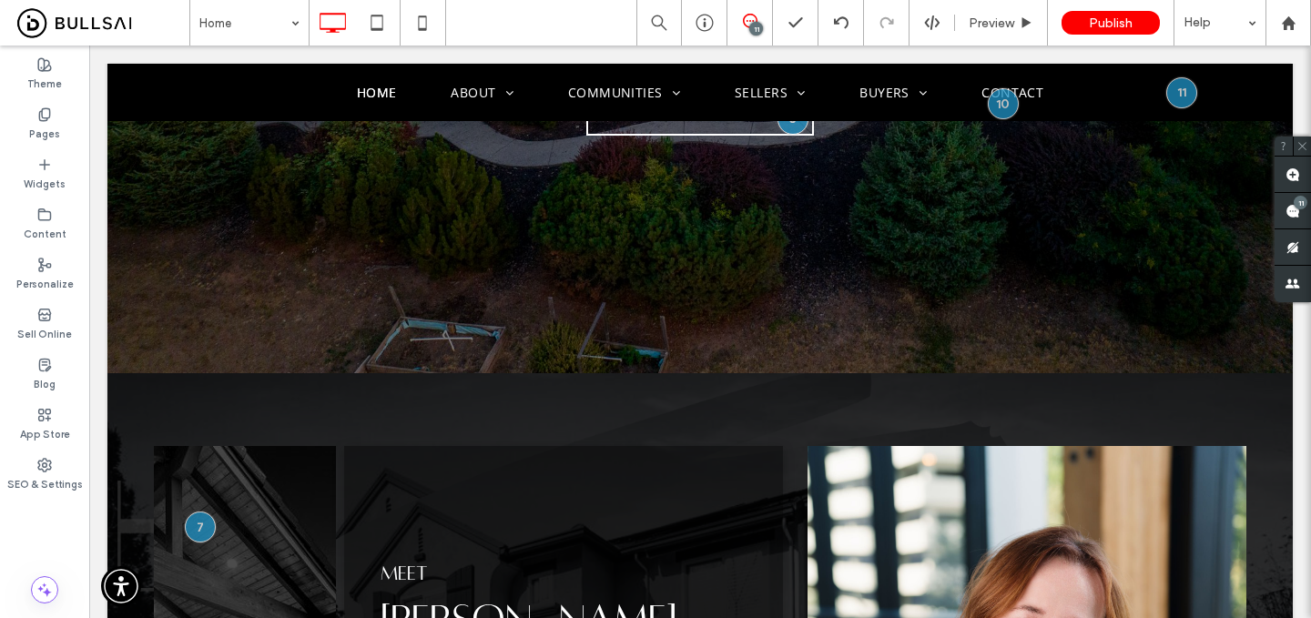
scroll to position [393, 0]
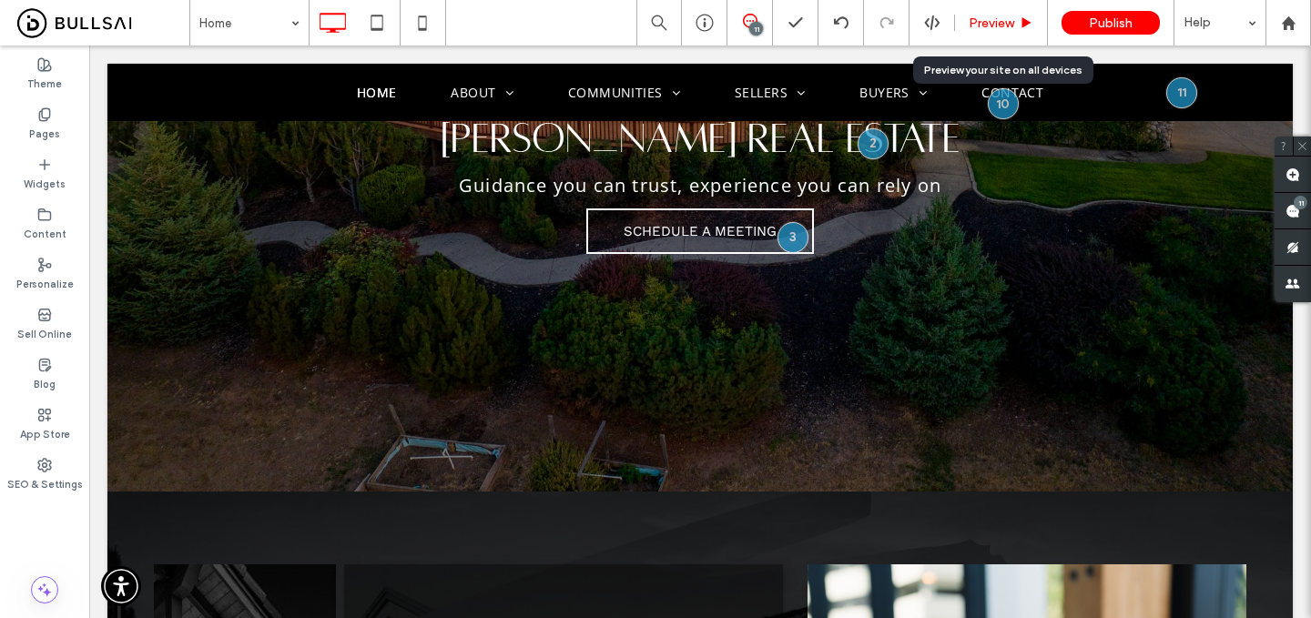
click at [997, 23] on span "Preview" at bounding box center [992, 22] width 46 height 15
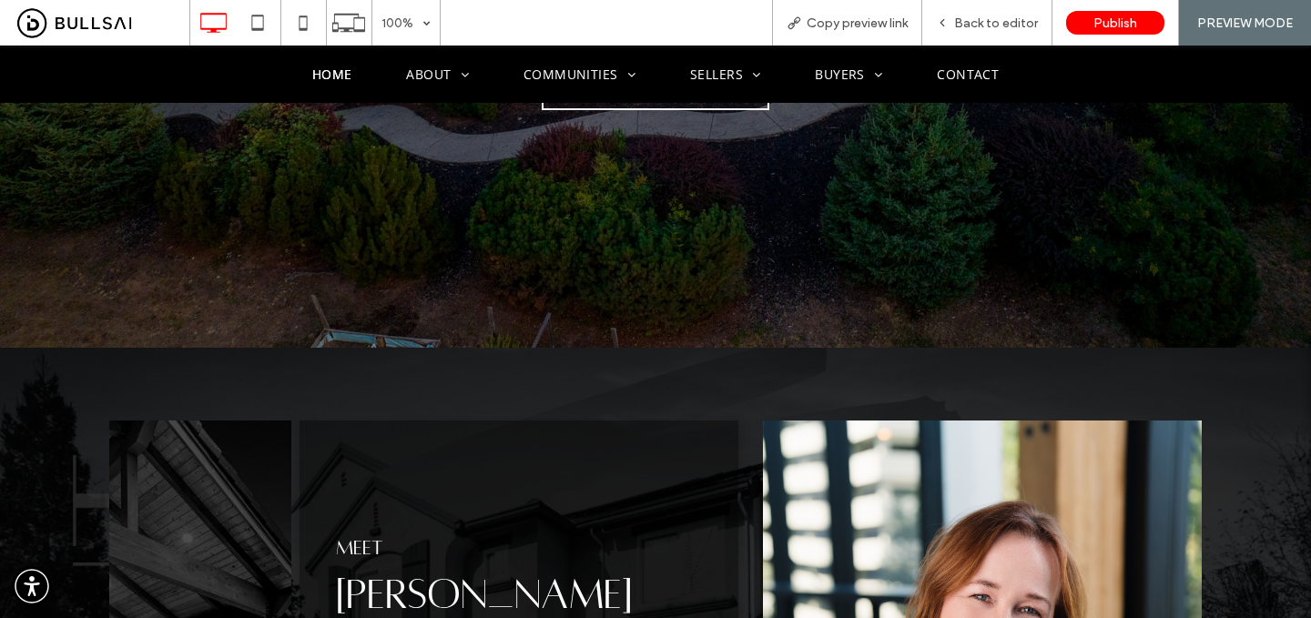
scroll to position [511, 0]
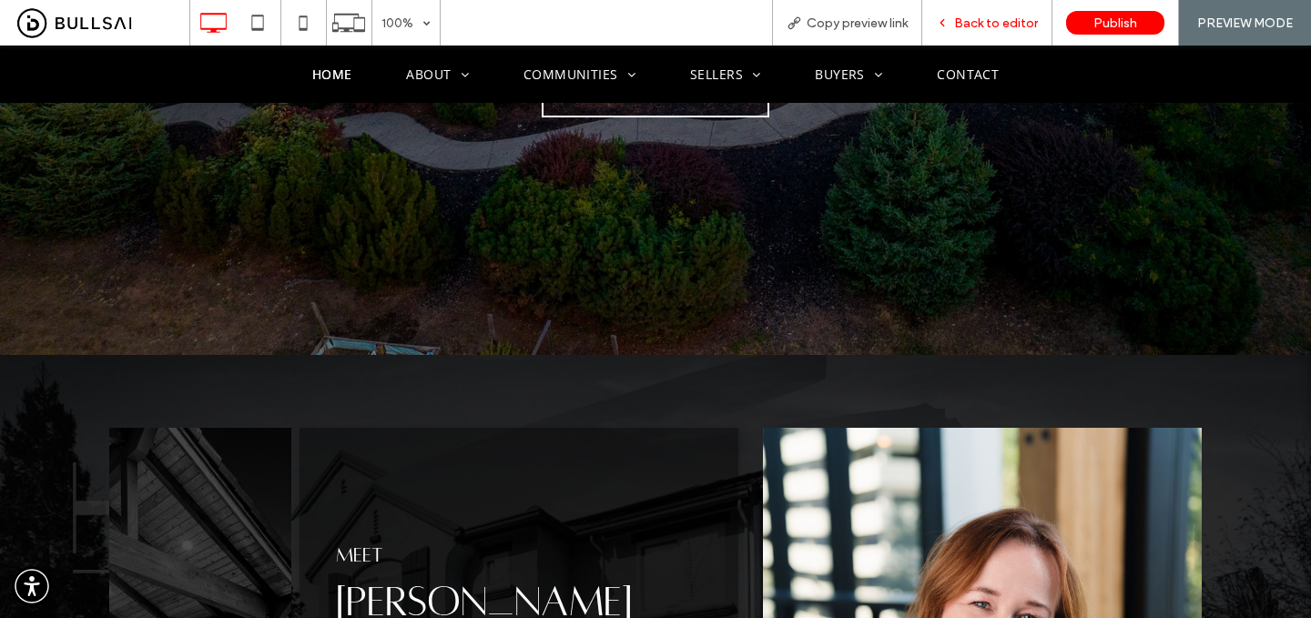
click at [966, 21] on span "Back to editor" at bounding box center [996, 22] width 84 height 15
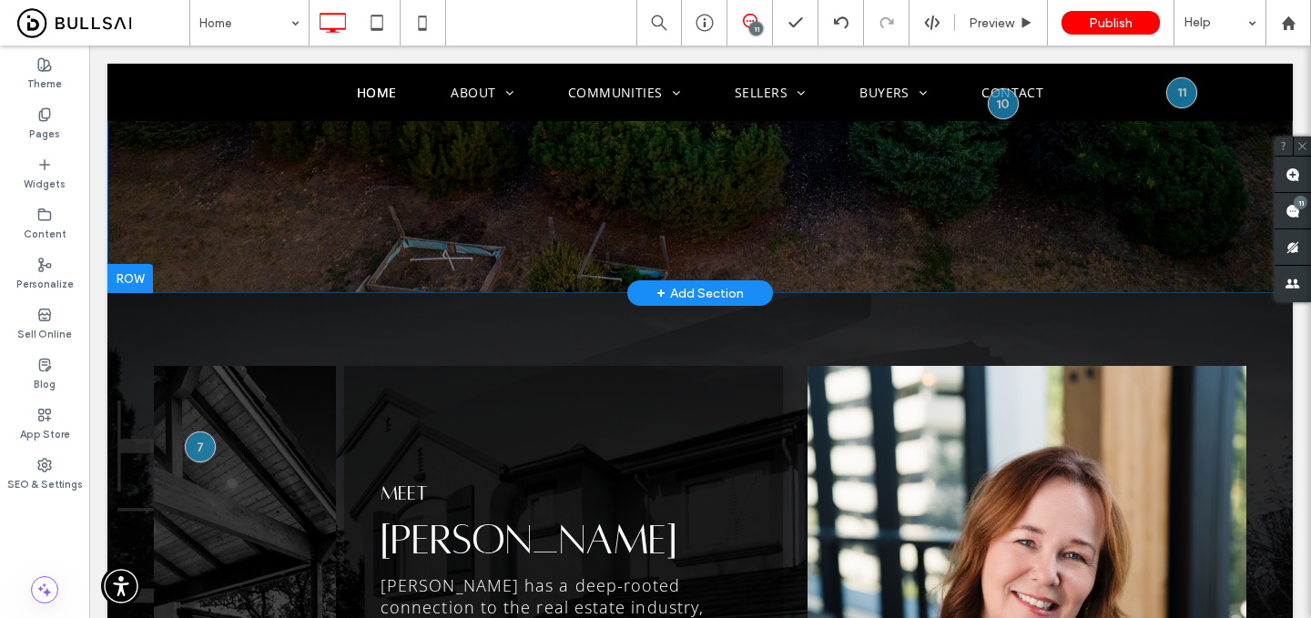
scroll to position [566, 0]
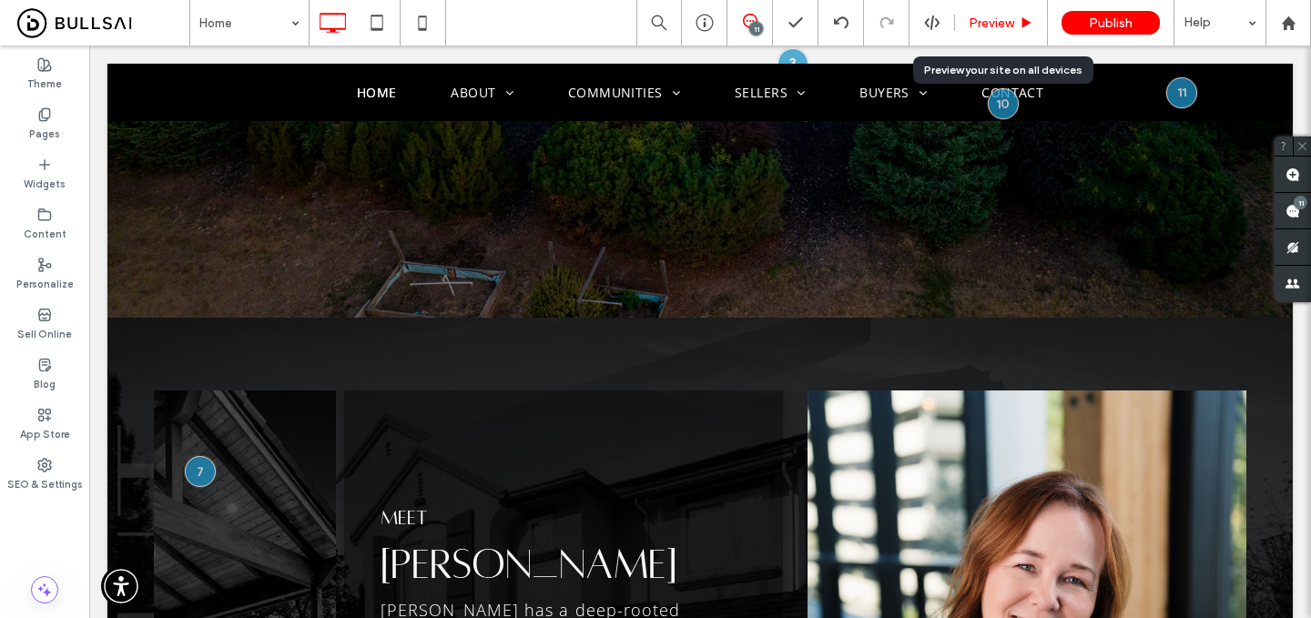
click at [984, 7] on div "Preview" at bounding box center [1001, 23] width 93 height 46
click at [984, 20] on span "Preview" at bounding box center [992, 22] width 46 height 15
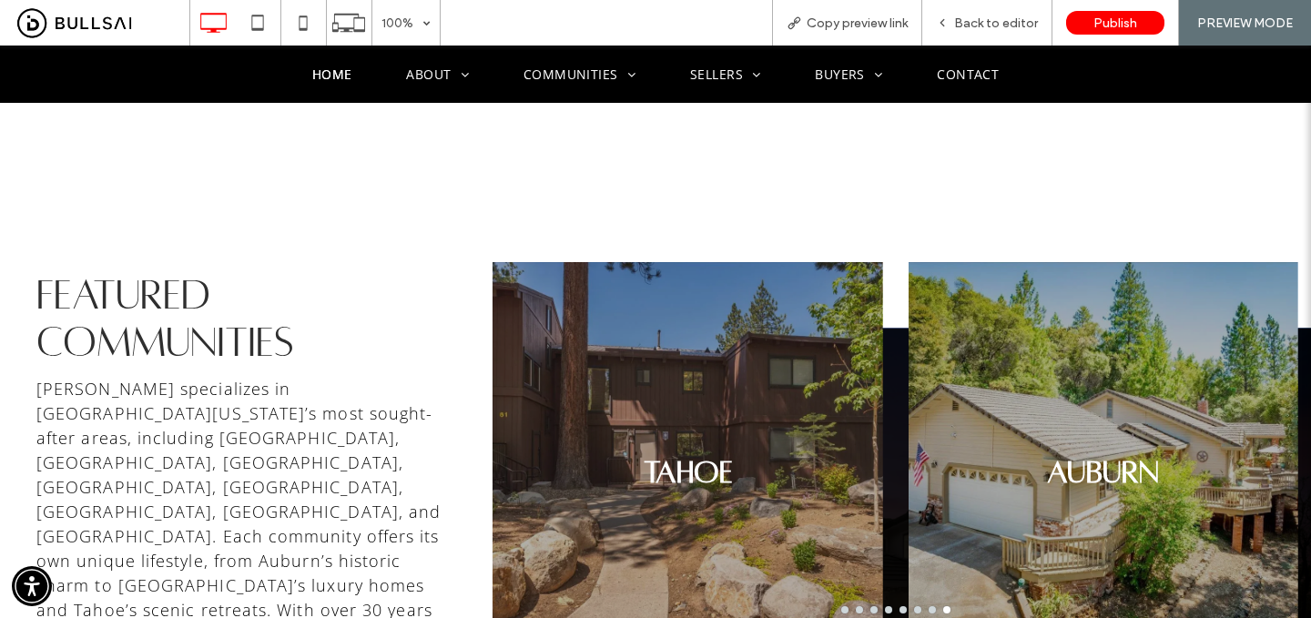
scroll to position [3377, 0]
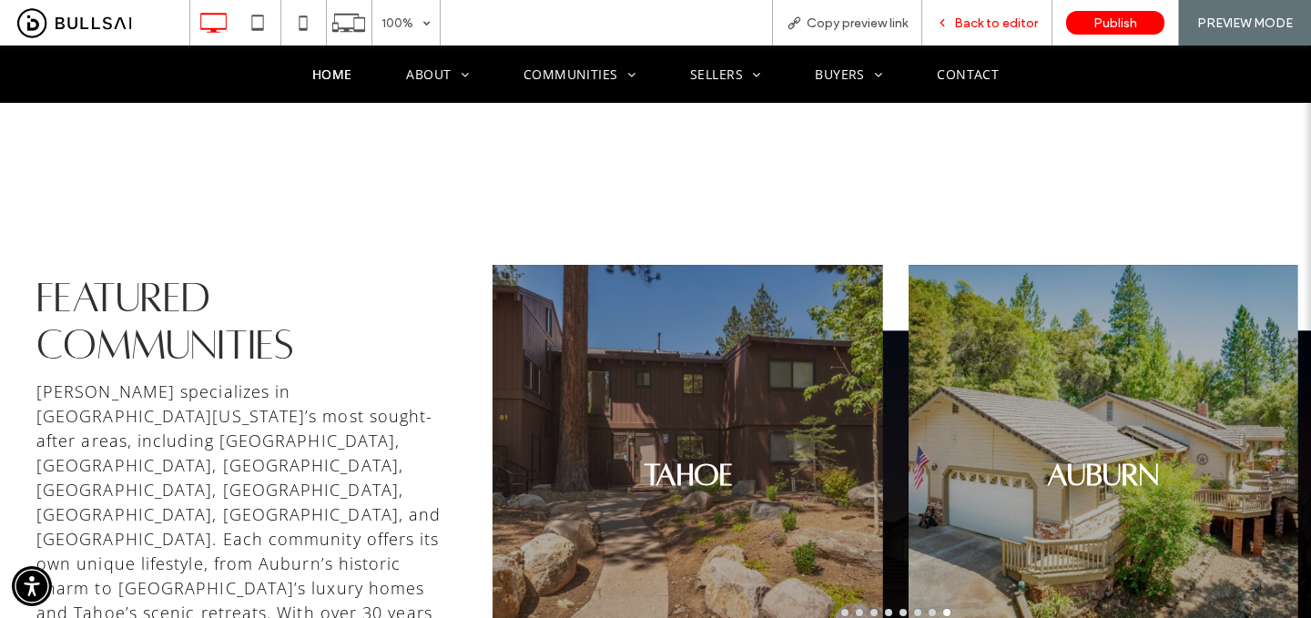
click at [1004, 24] on span "Back to editor" at bounding box center [996, 22] width 84 height 15
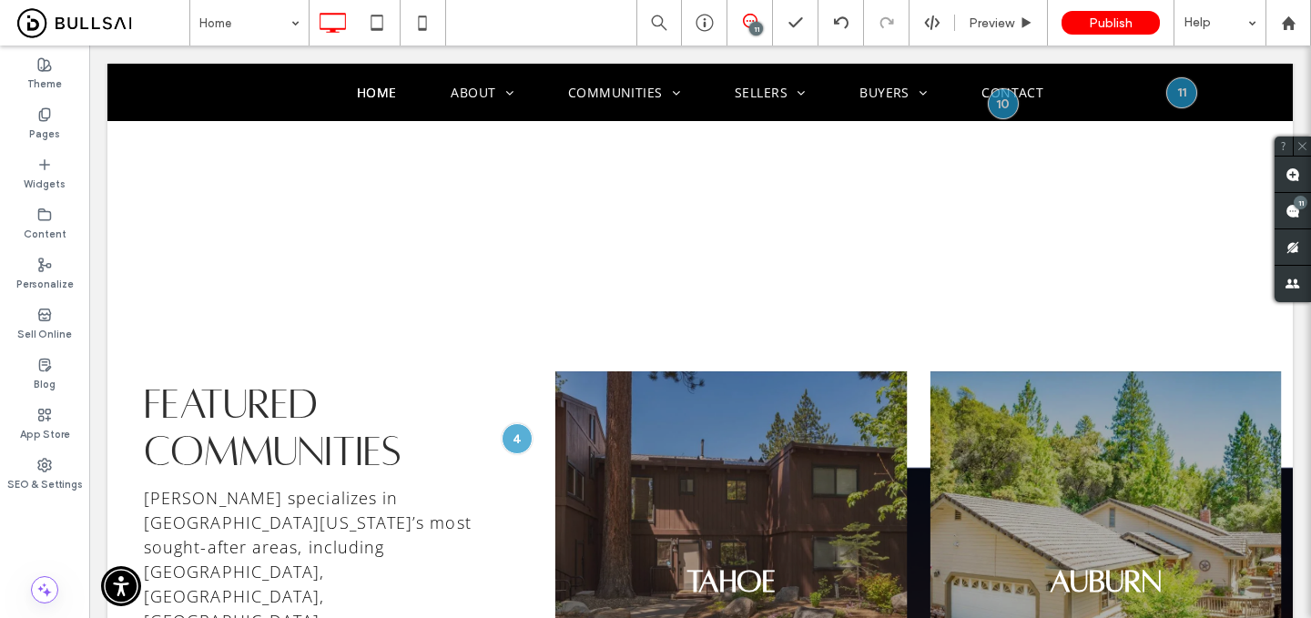
scroll to position [3275, 0]
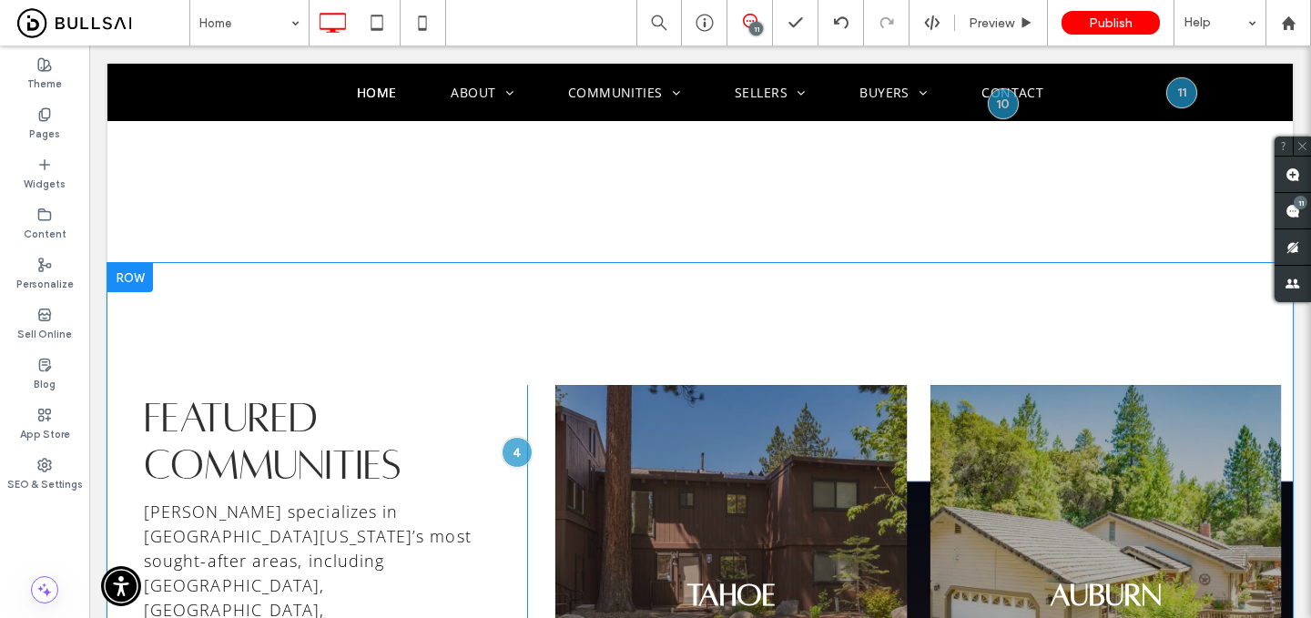
click at [132, 263] on div at bounding box center [130, 277] width 46 height 29
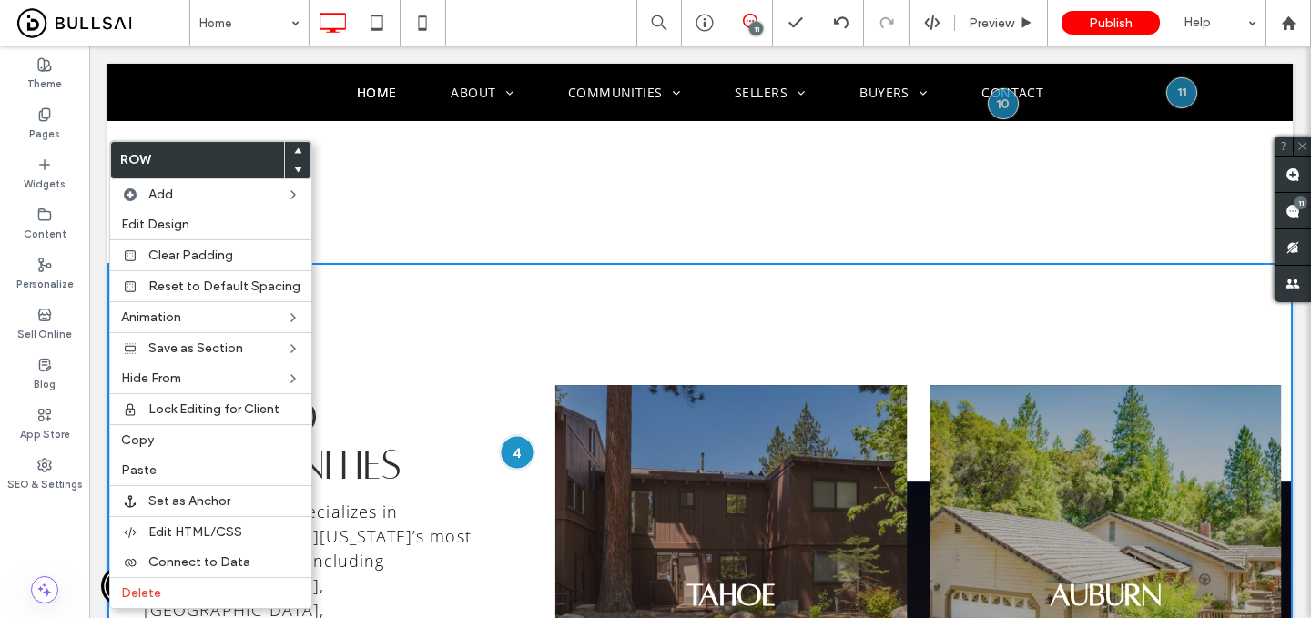
click at [512, 436] on div at bounding box center [517, 453] width 34 height 34
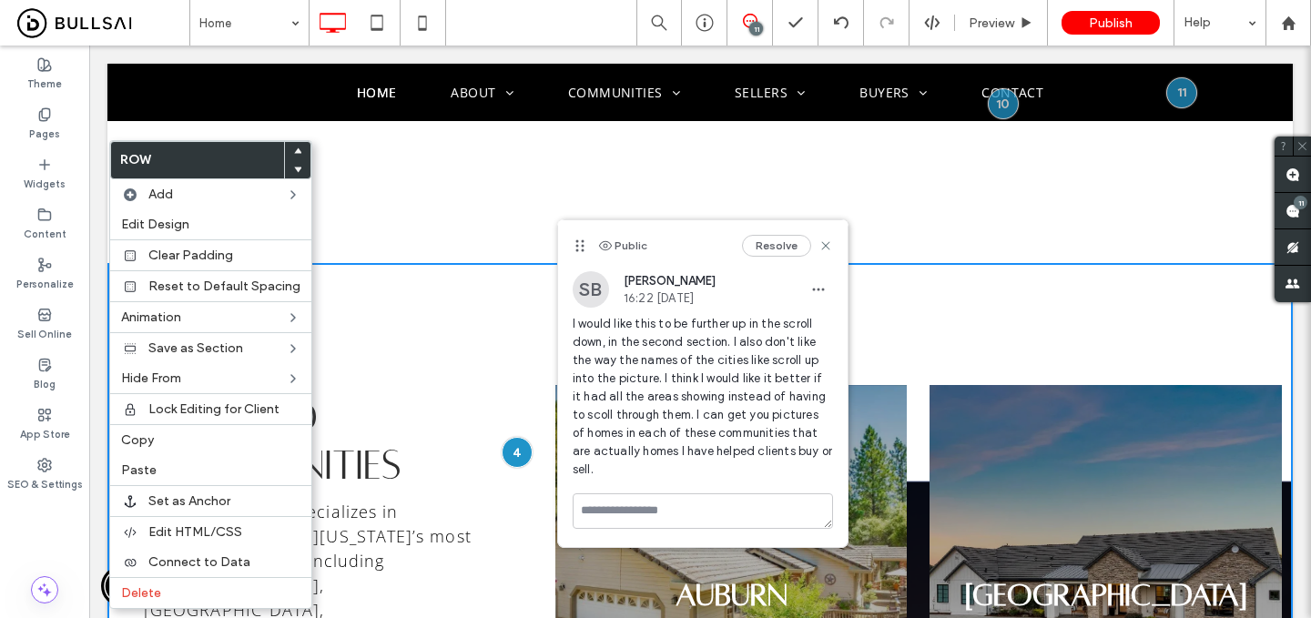
click at [294, 144] on span at bounding box center [297, 151] width 7 height 18
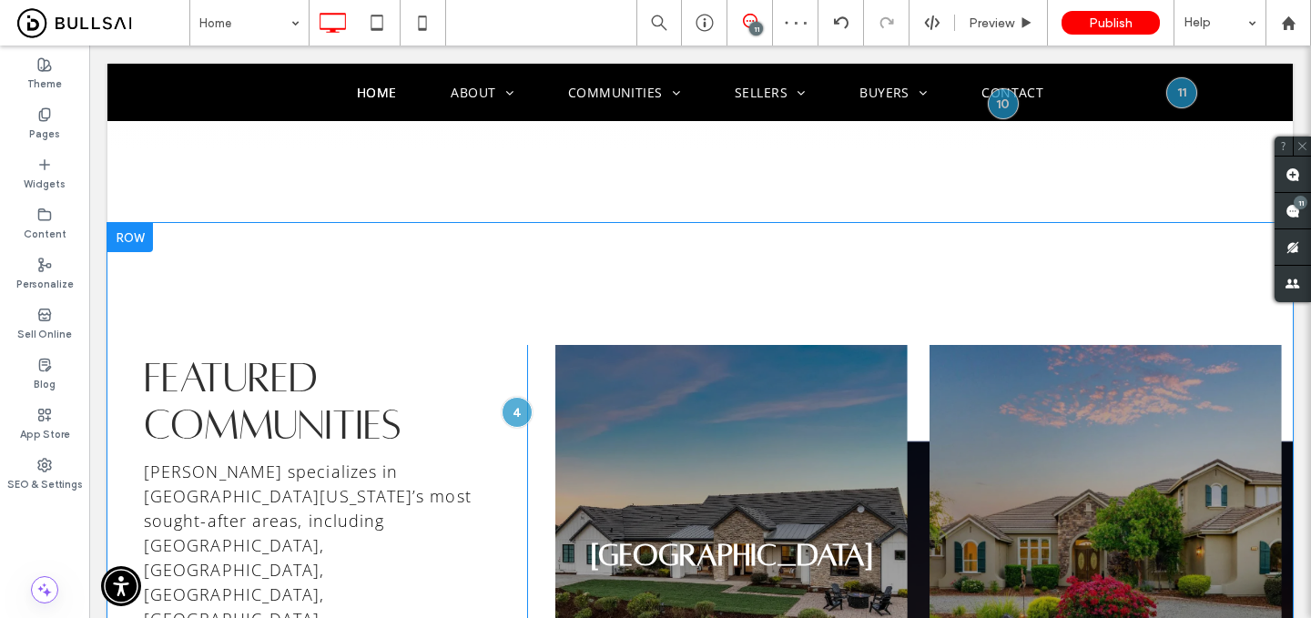
scroll to position [2733, 0]
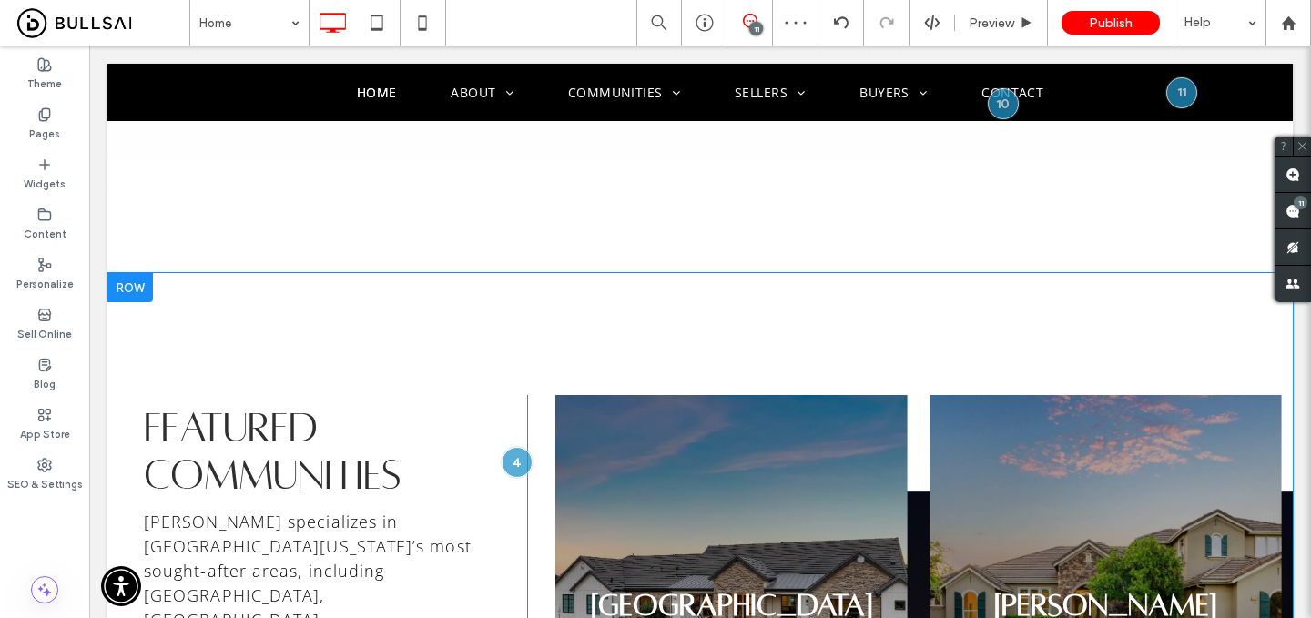
click at [144, 273] on div at bounding box center [130, 287] width 46 height 29
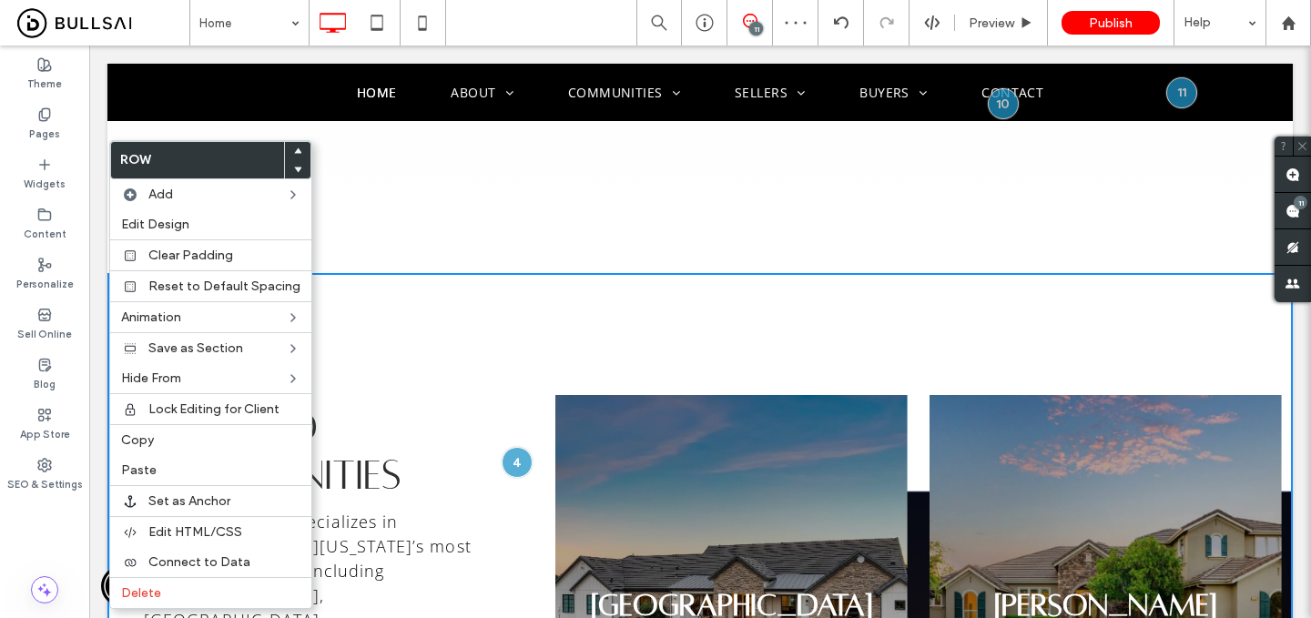
click at [294, 153] on icon at bounding box center [297, 151] width 7 height 7
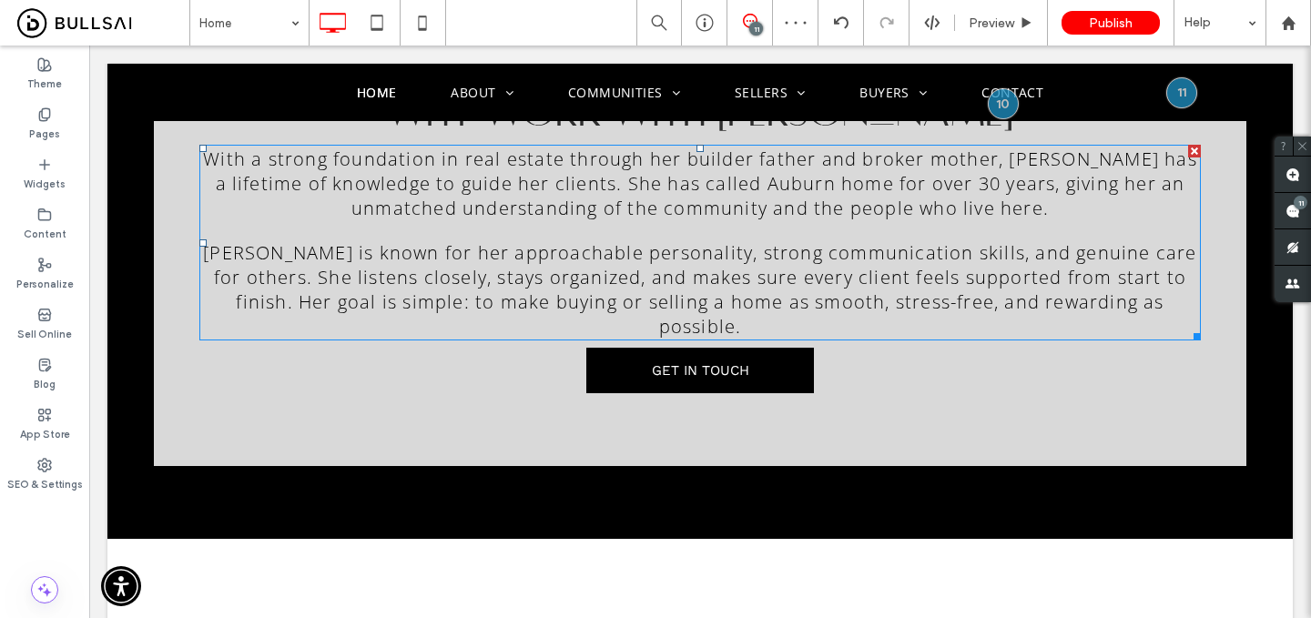
scroll to position [1837, 0]
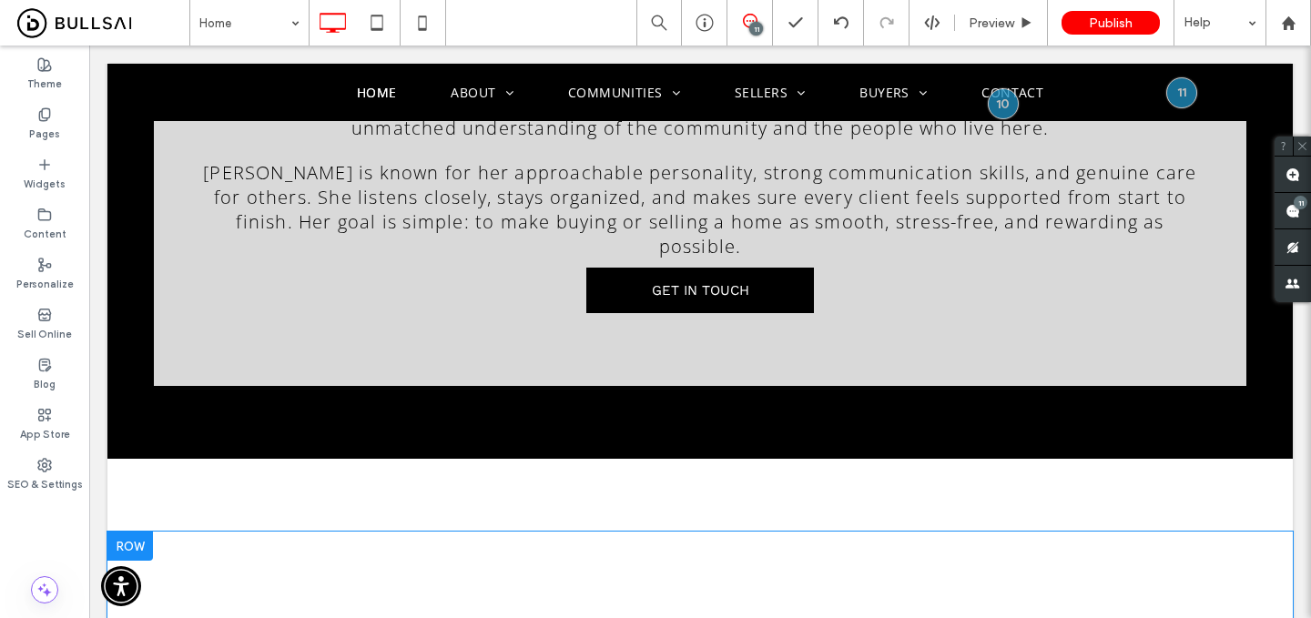
click at [133, 532] on div at bounding box center [130, 546] width 46 height 29
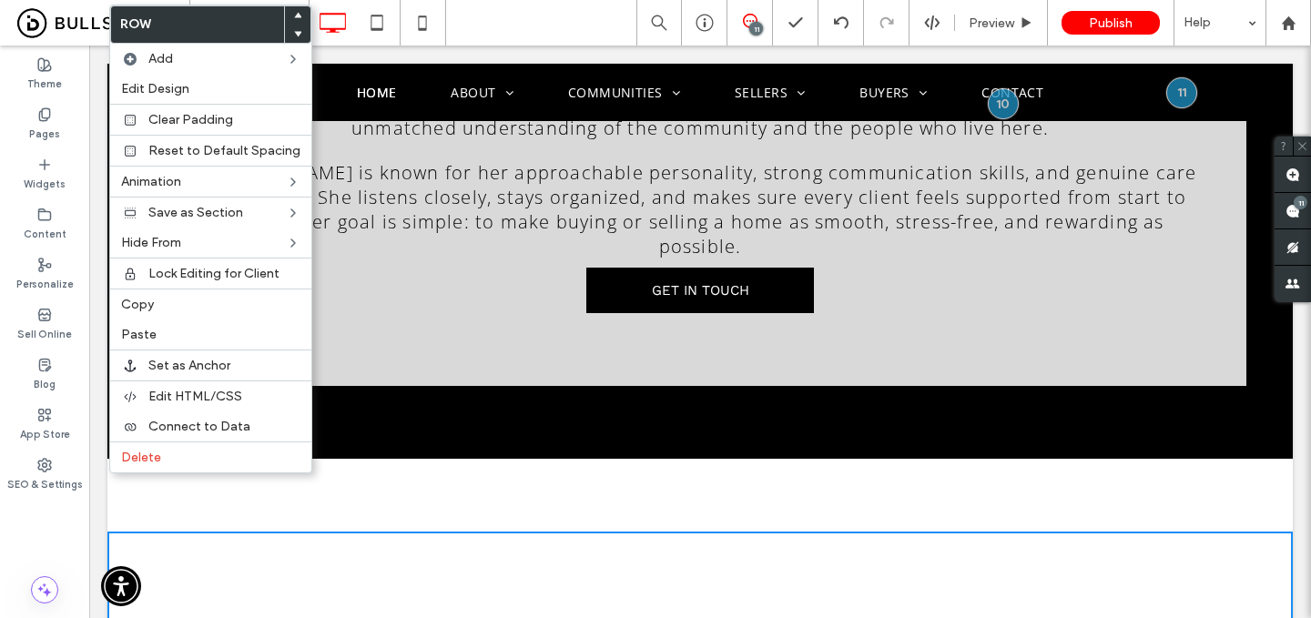
click at [295, 14] on icon at bounding box center [297, 15] width 7 height 7
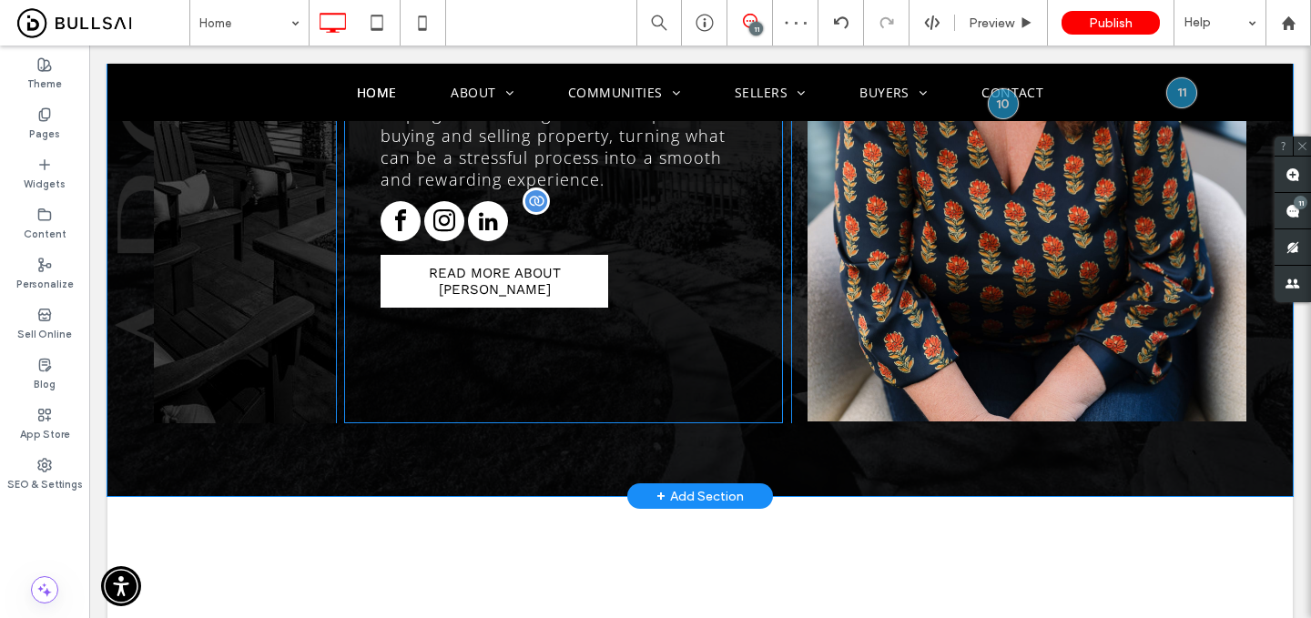
scroll to position [1241, 0]
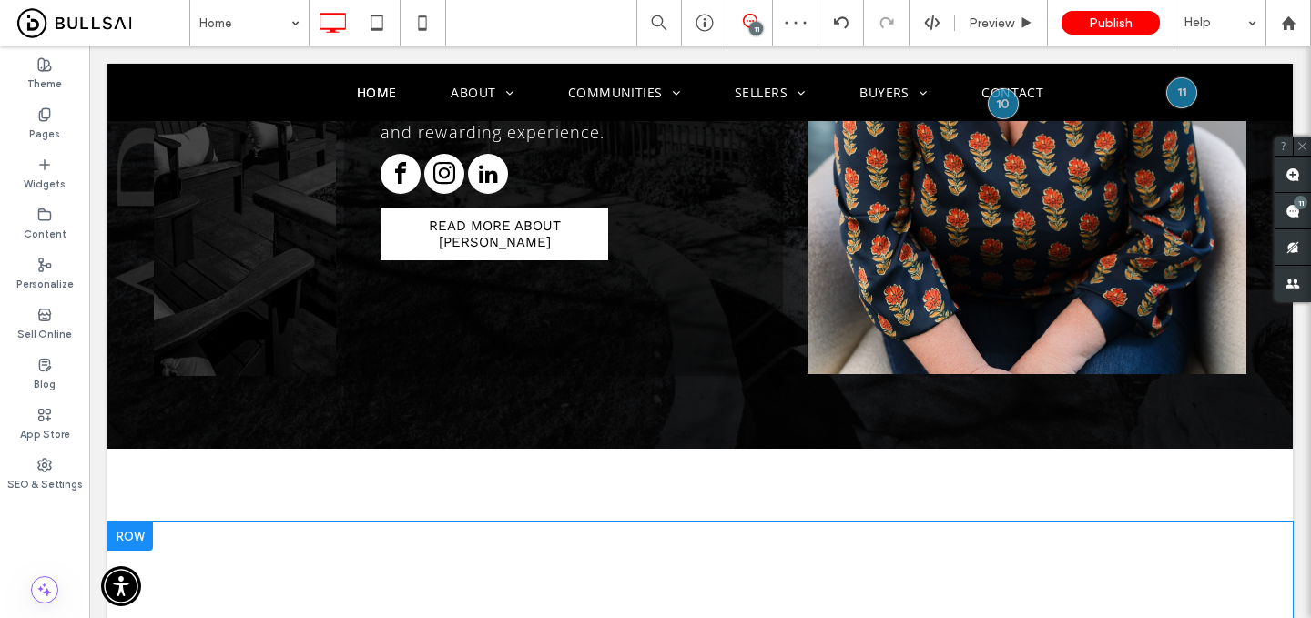
click at [141, 522] on div at bounding box center [130, 536] width 46 height 29
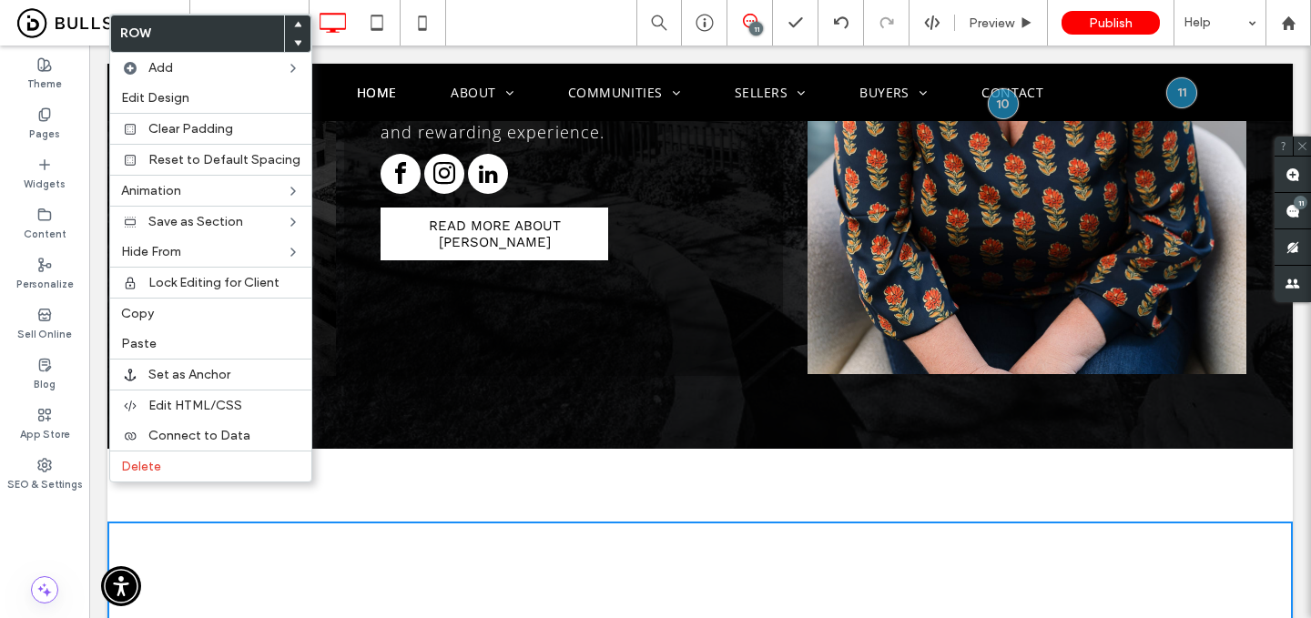
click at [294, 19] on span at bounding box center [297, 24] width 7 height 18
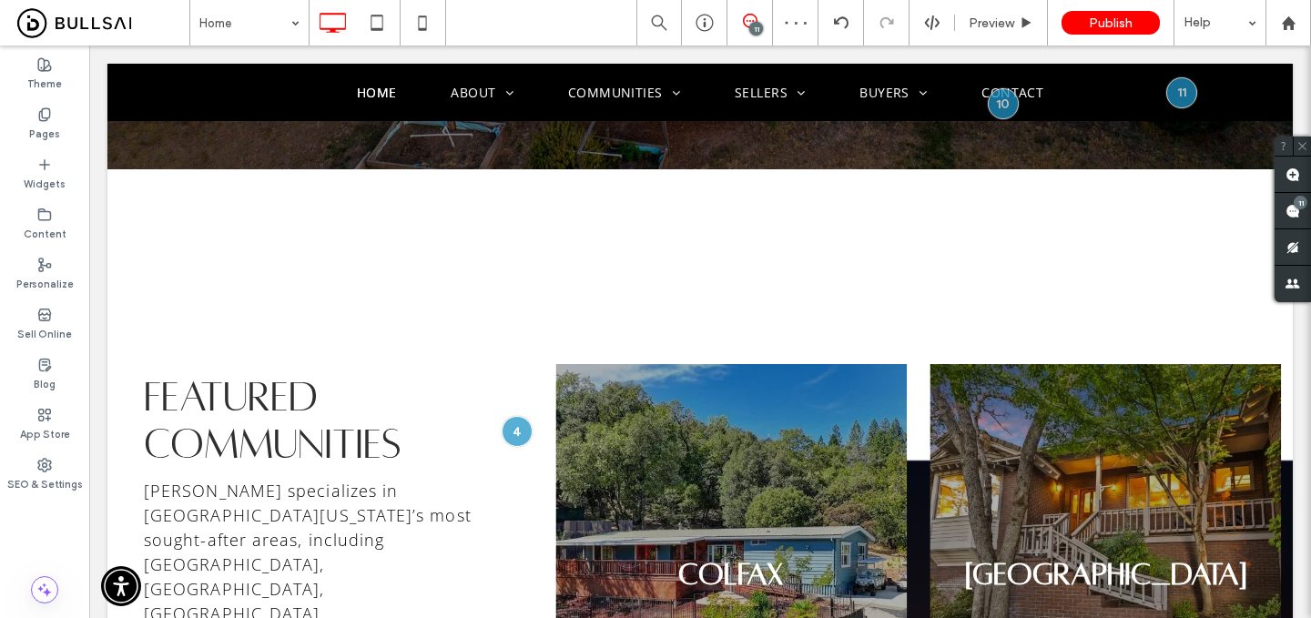
scroll to position [728, 0]
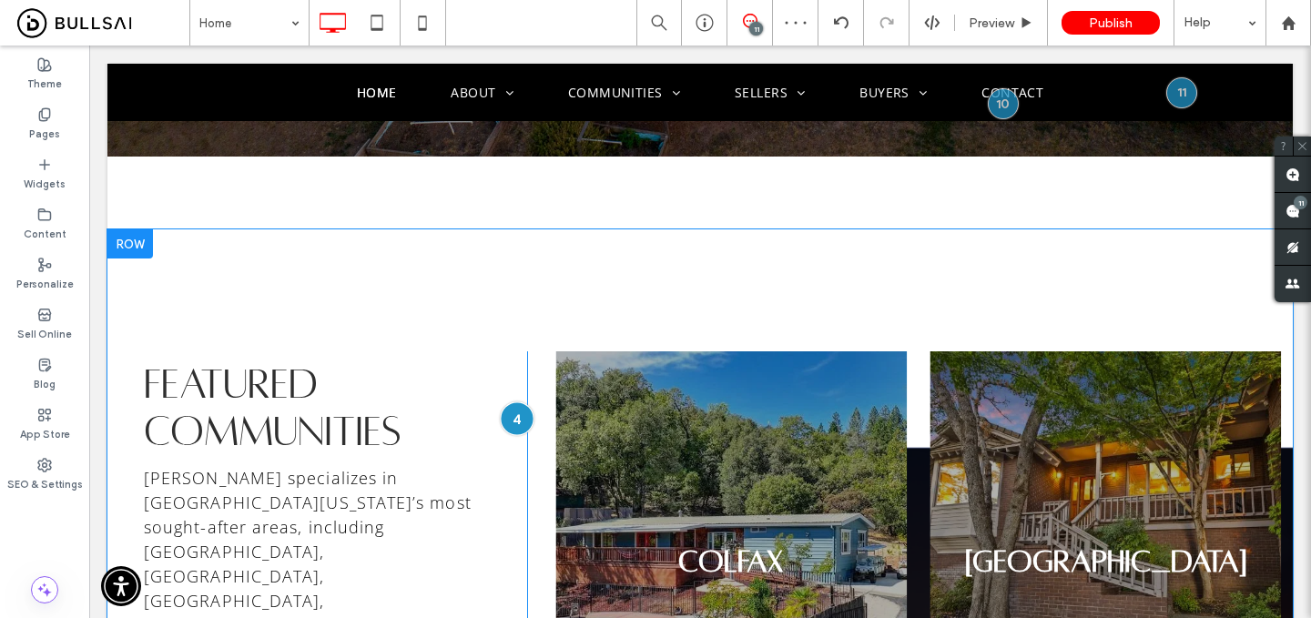
click at [521, 403] on div at bounding box center [517, 420] width 34 height 34
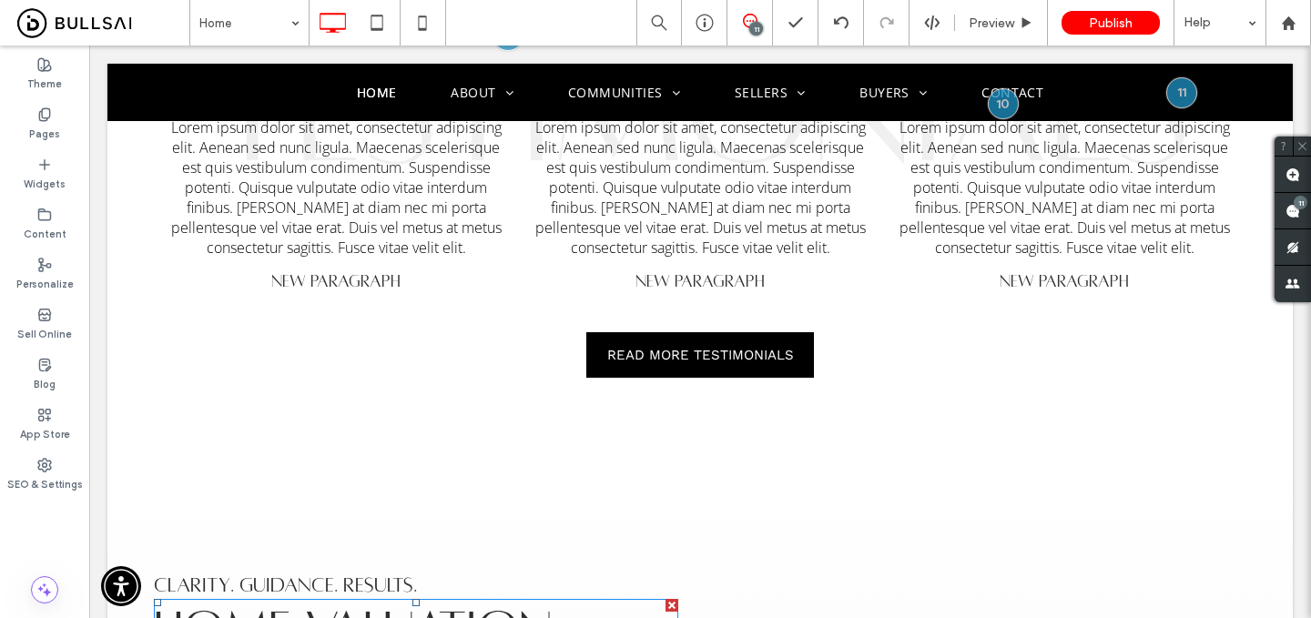
scroll to position [3926, 0]
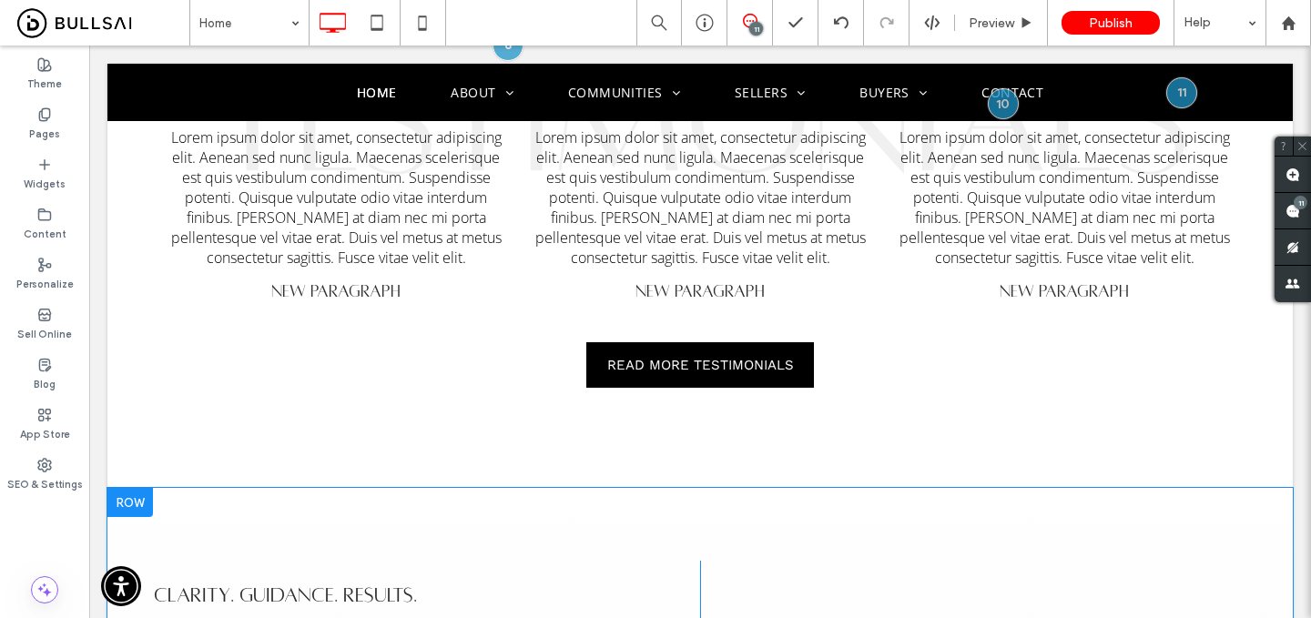
click at [132, 488] on div at bounding box center [130, 502] width 46 height 29
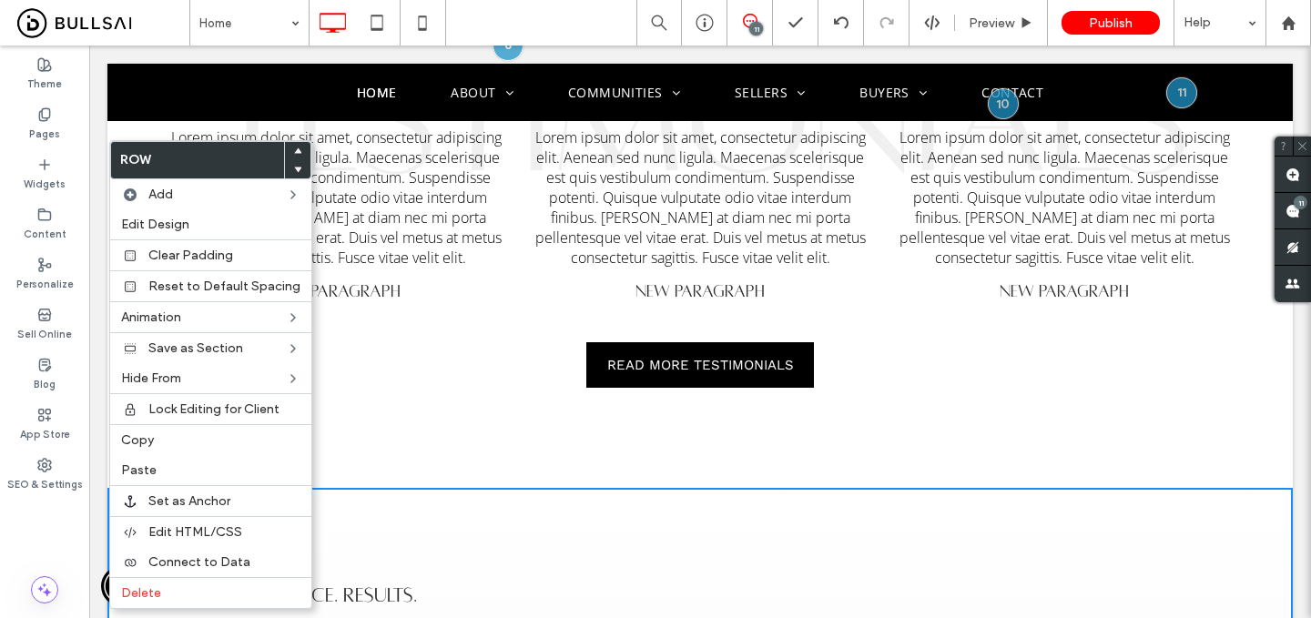
click at [296, 147] on div at bounding box center [297, 151] width 25 height 18
click at [295, 149] on icon at bounding box center [297, 151] width 7 height 7
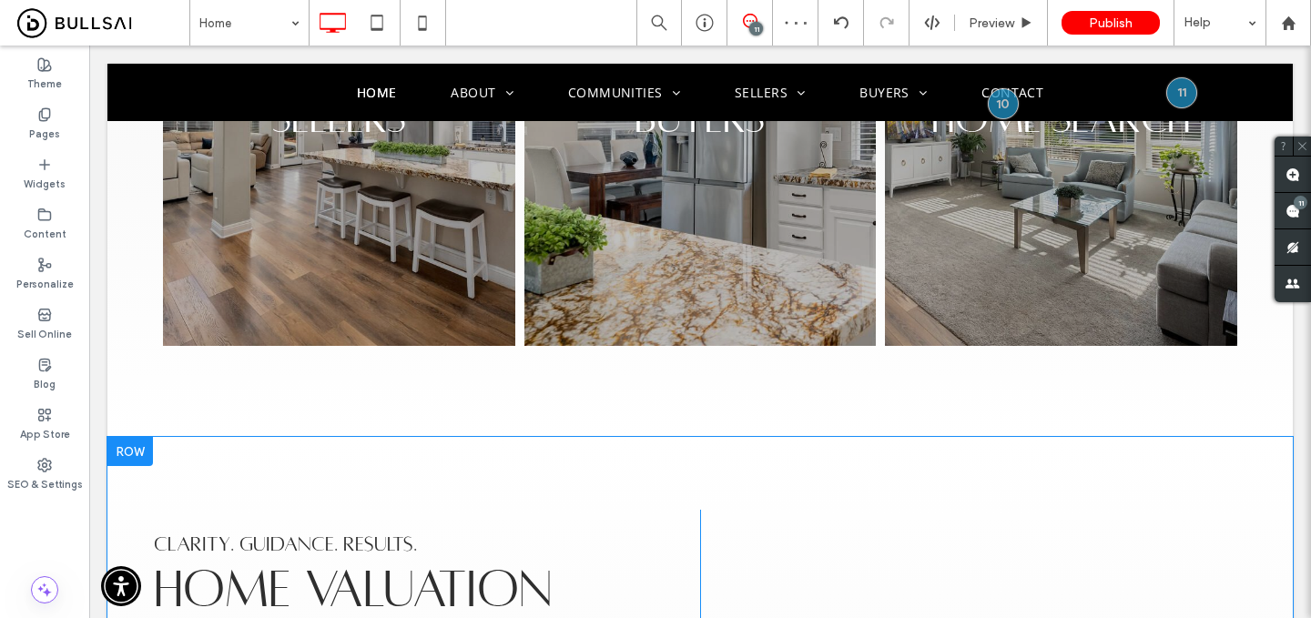
scroll to position [3421, 0]
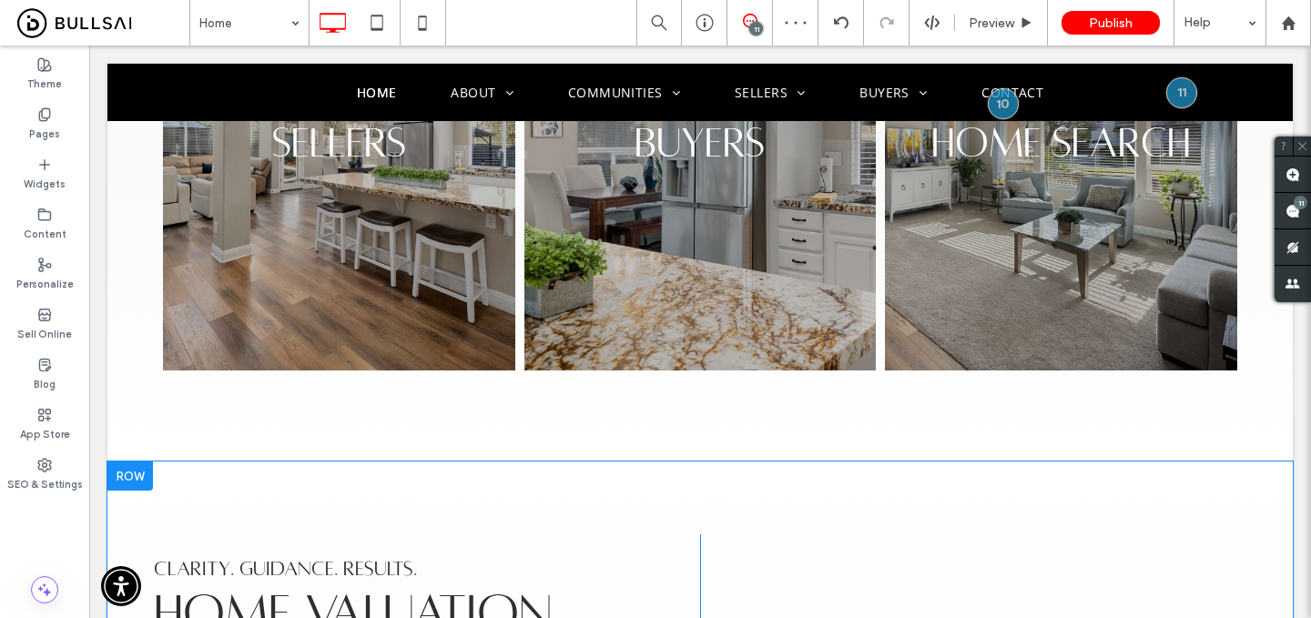
click at [146, 462] on div at bounding box center [130, 476] width 46 height 29
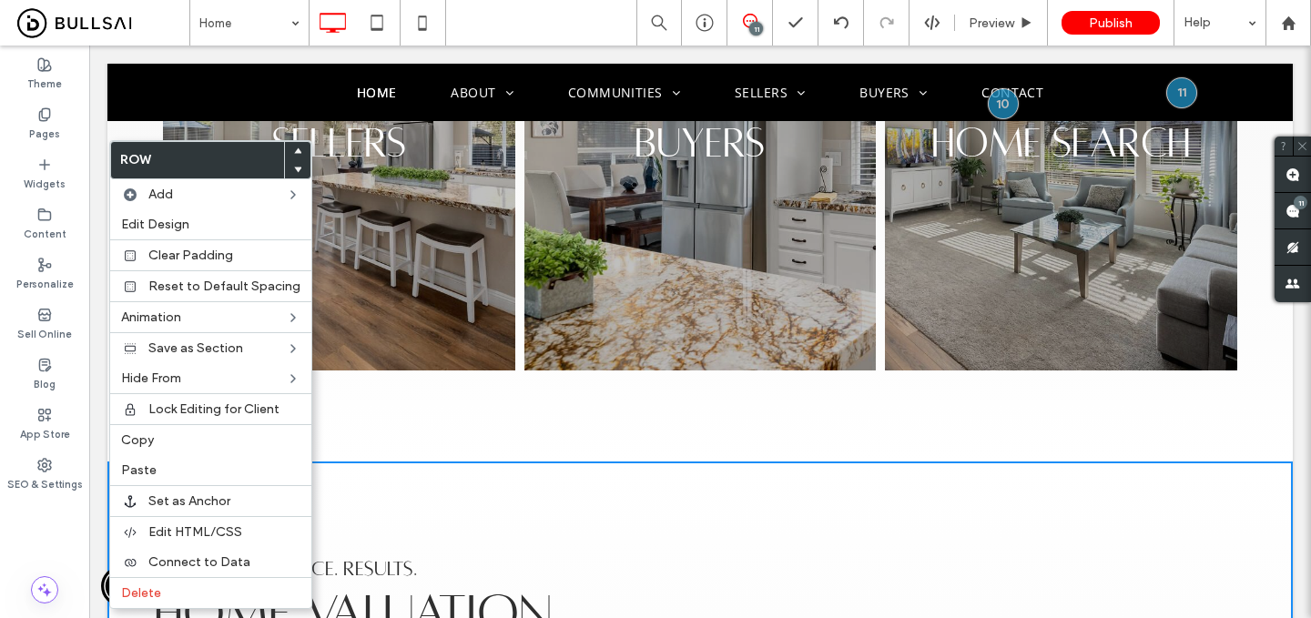
click at [294, 149] on use at bounding box center [298, 150] width 8 height 5
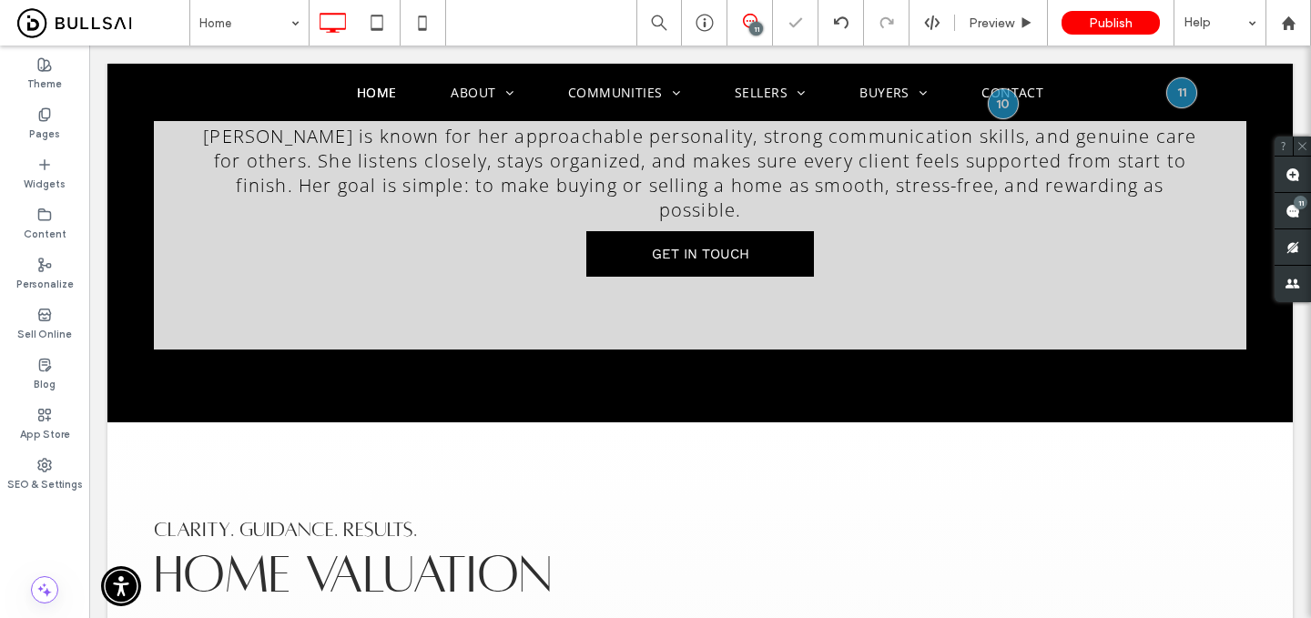
scroll to position [2714, 0]
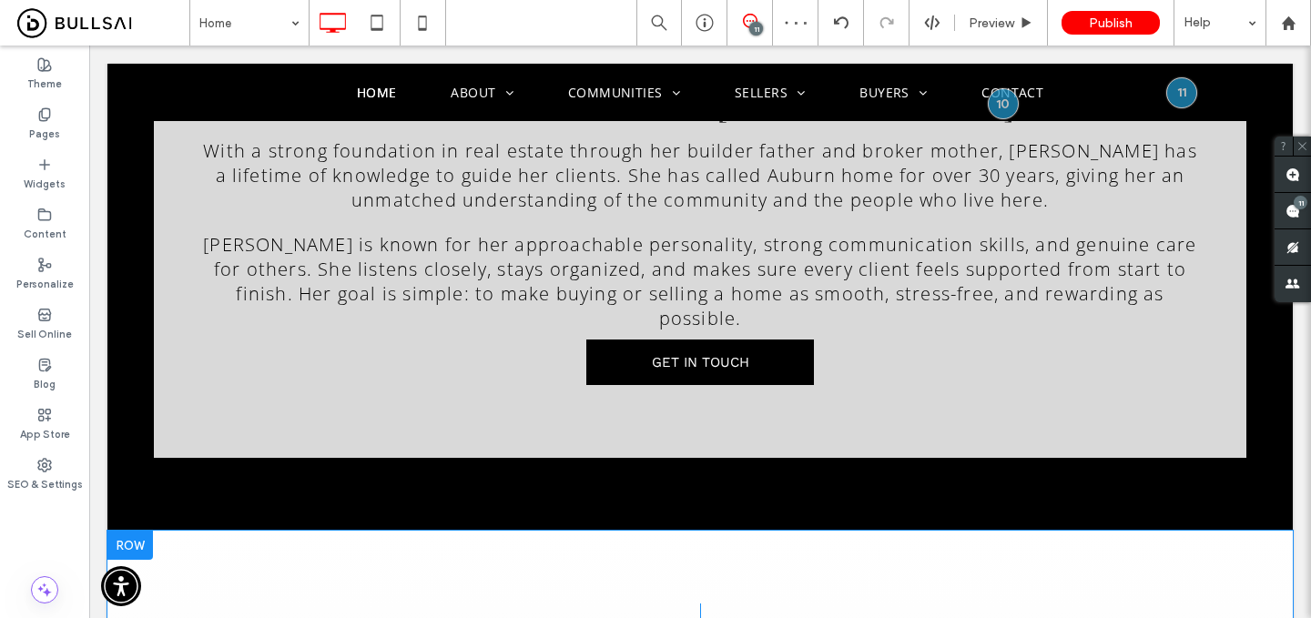
click at [139, 531] on div at bounding box center [130, 545] width 46 height 29
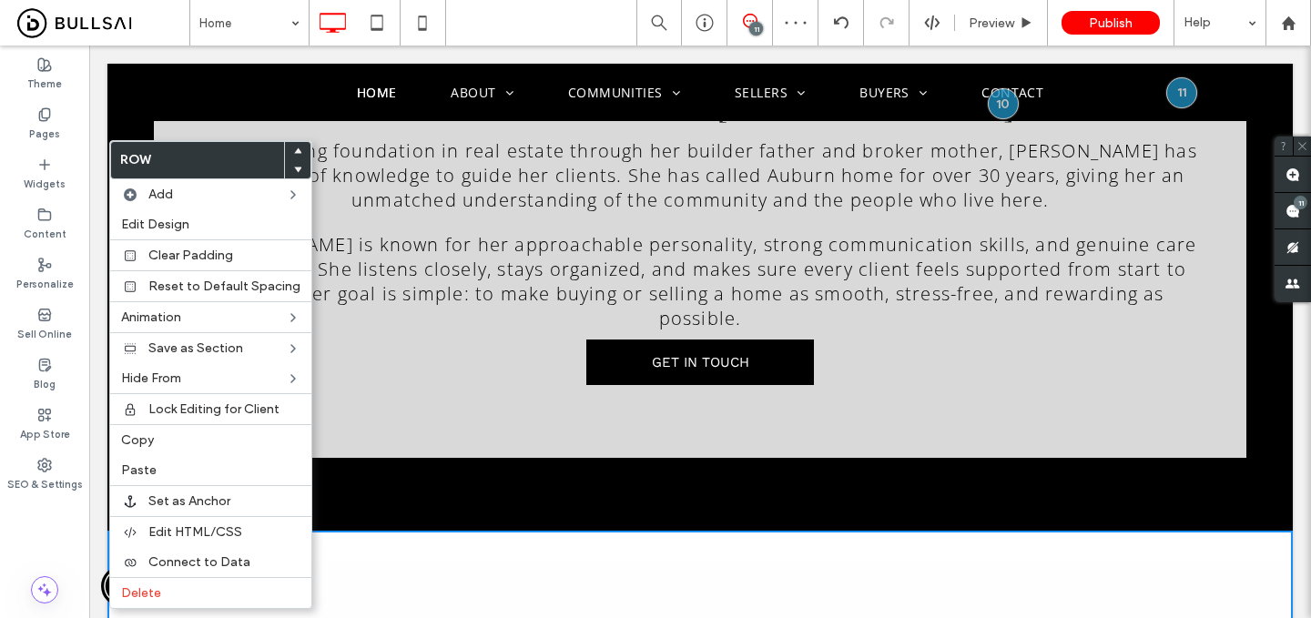
click at [295, 148] on icon at bounding box center [297, 151] width 7 height 7
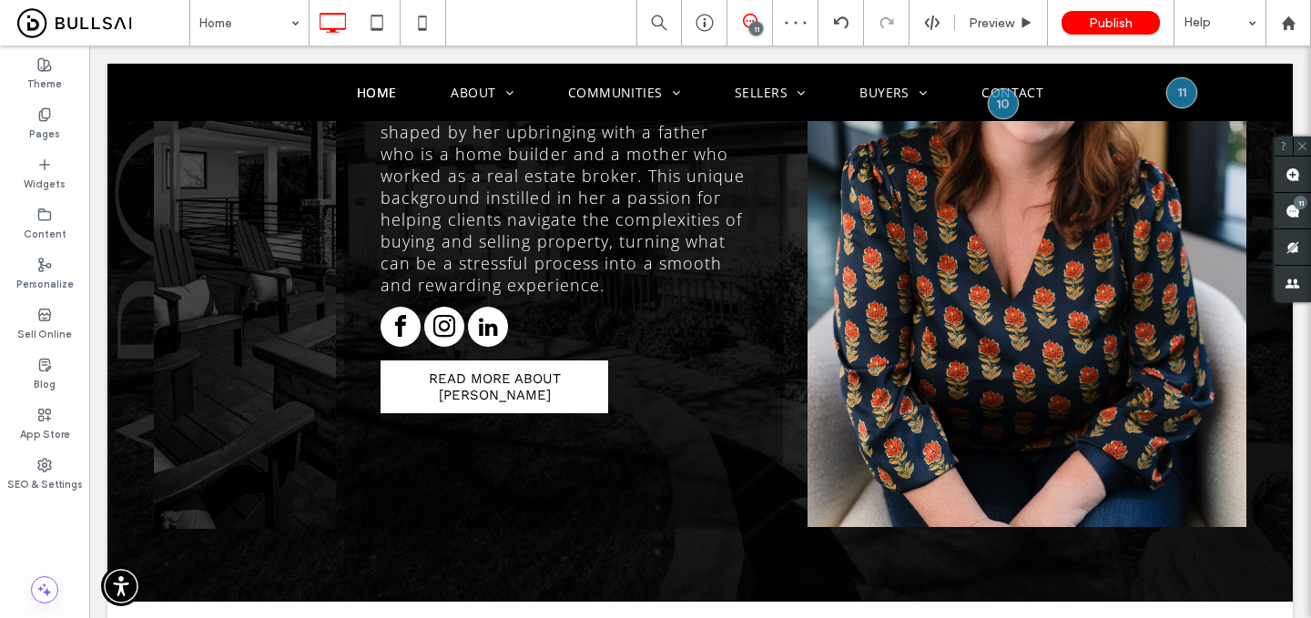
scroll to position [2066, 0]
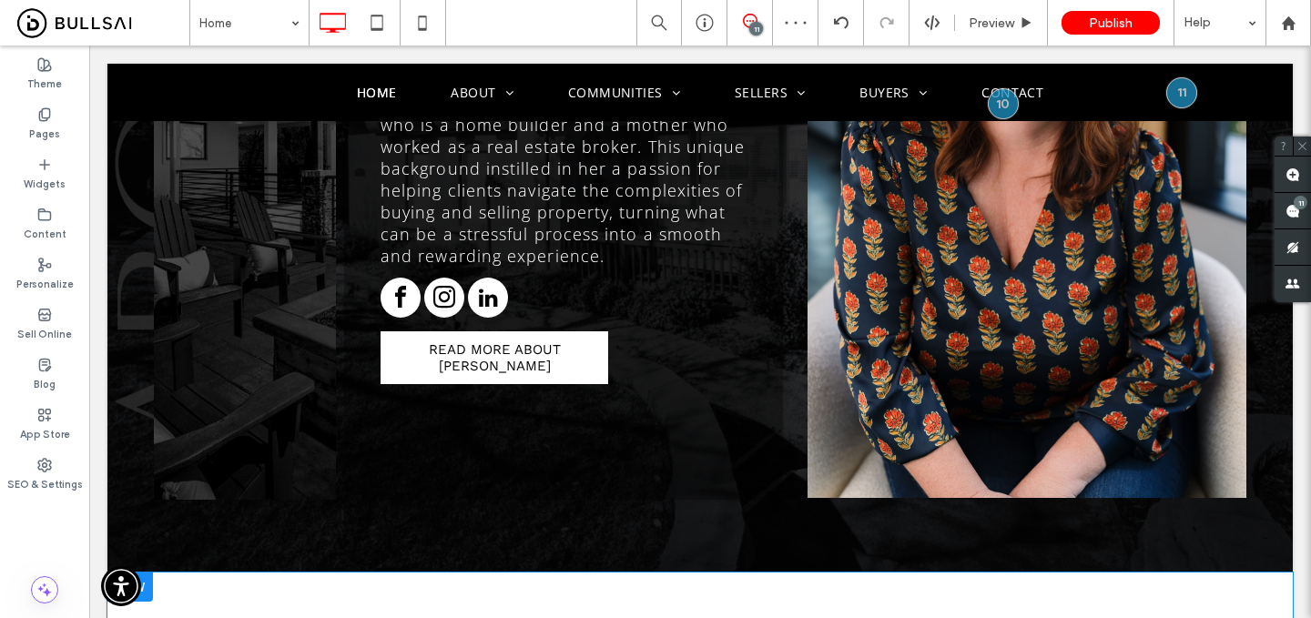
click at [127, 573] on div at bounding box center [130, 587] width 46 height 29
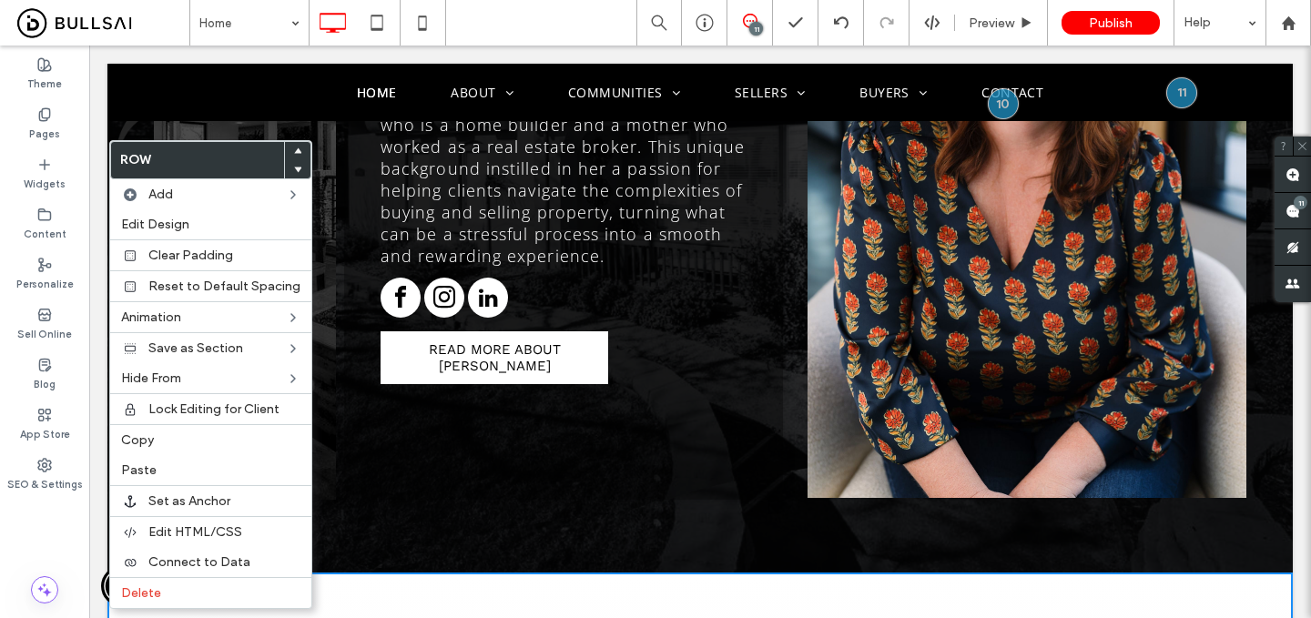
click at [294, 148] on icon at bounding box center [297, 151] width 7 height 7
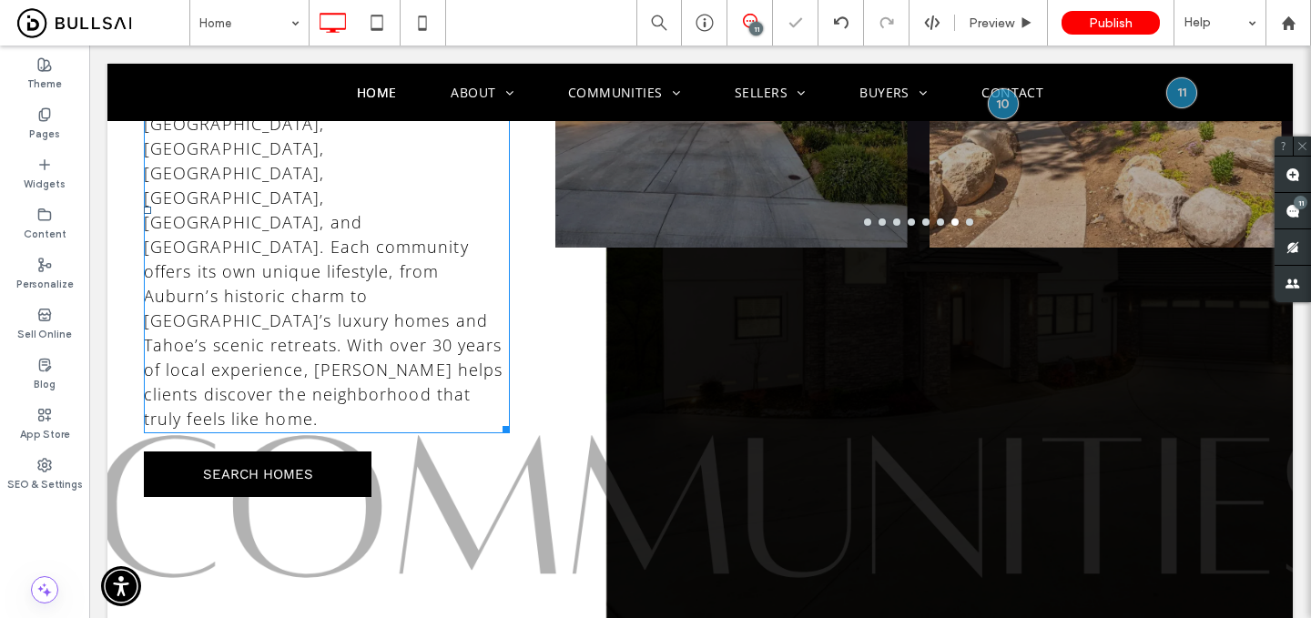
scroll to position [1286, 0]
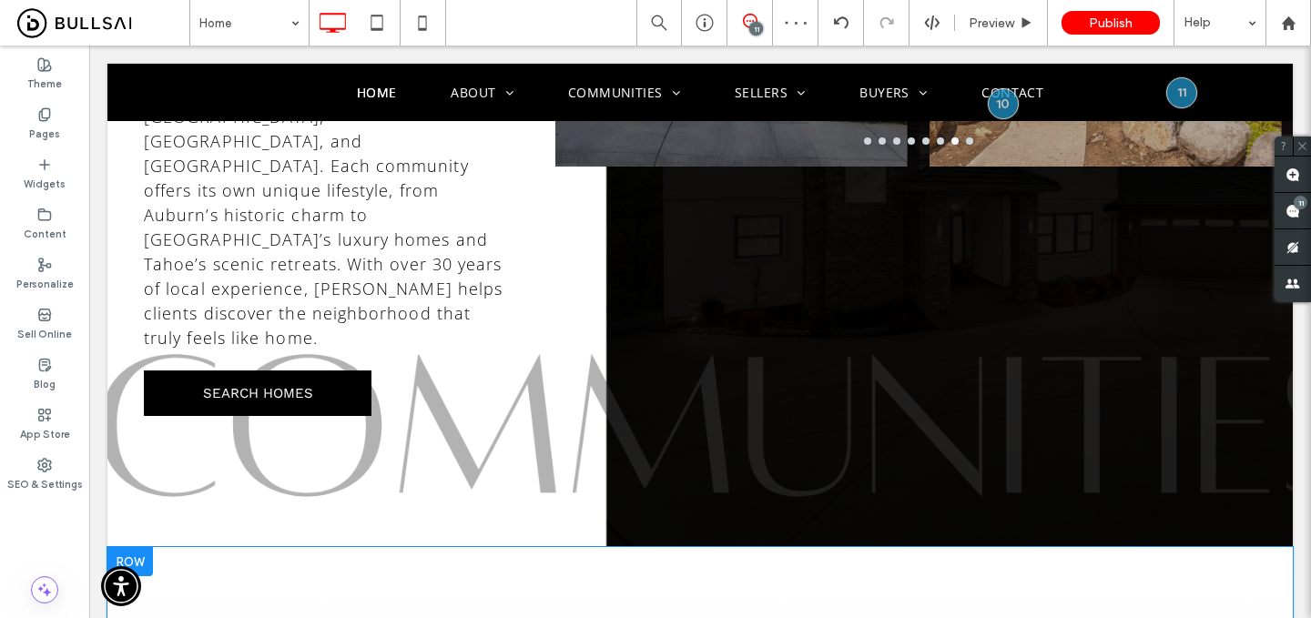
click at [132, 547] on div at bounding box center [130, 561] width 46 height 29
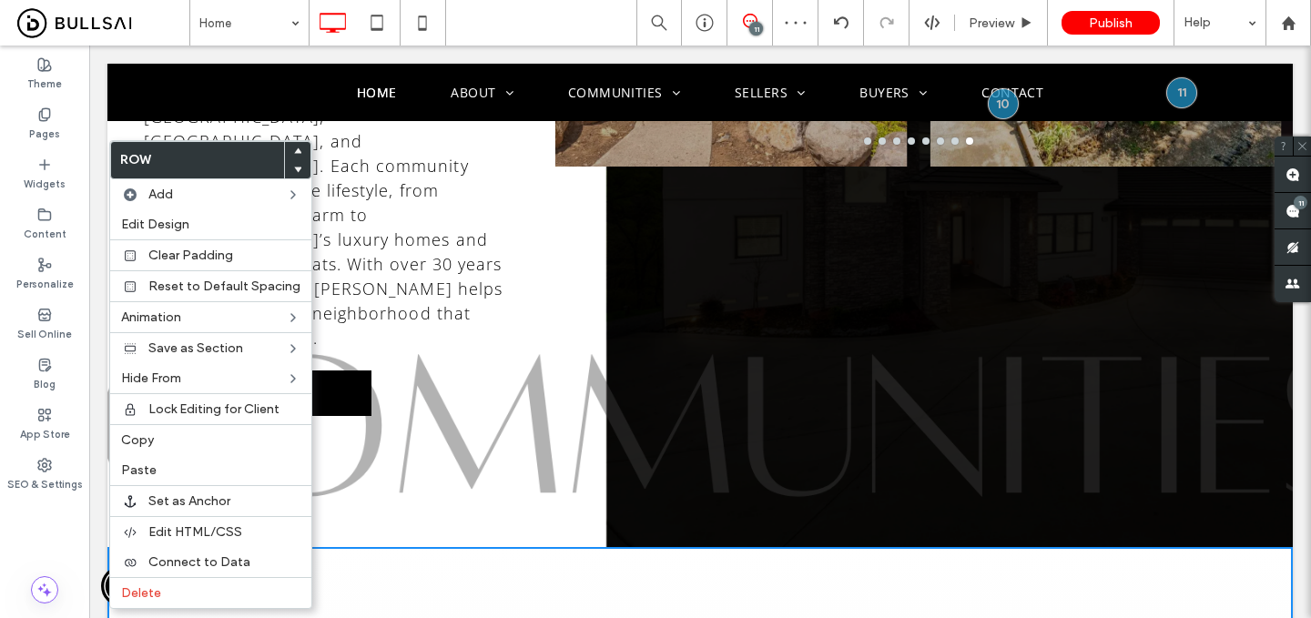
click at [294, 149] on use at bounding box center [298, 150] width 8 height 5
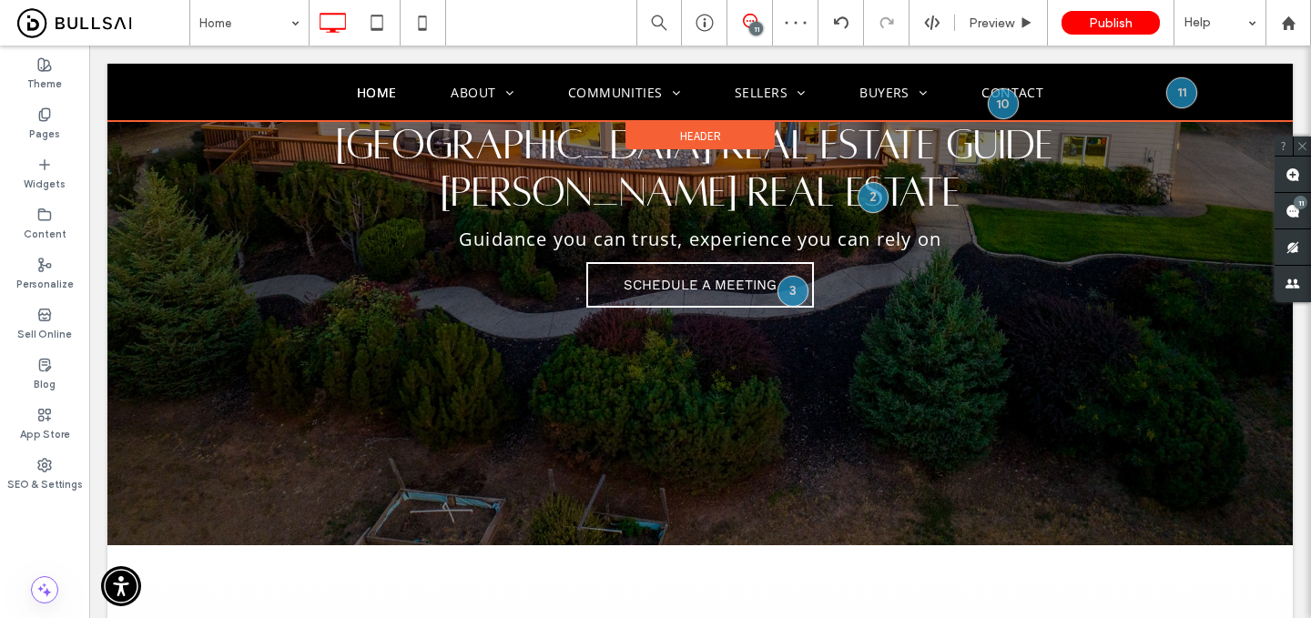
scroll to position [373, 0]
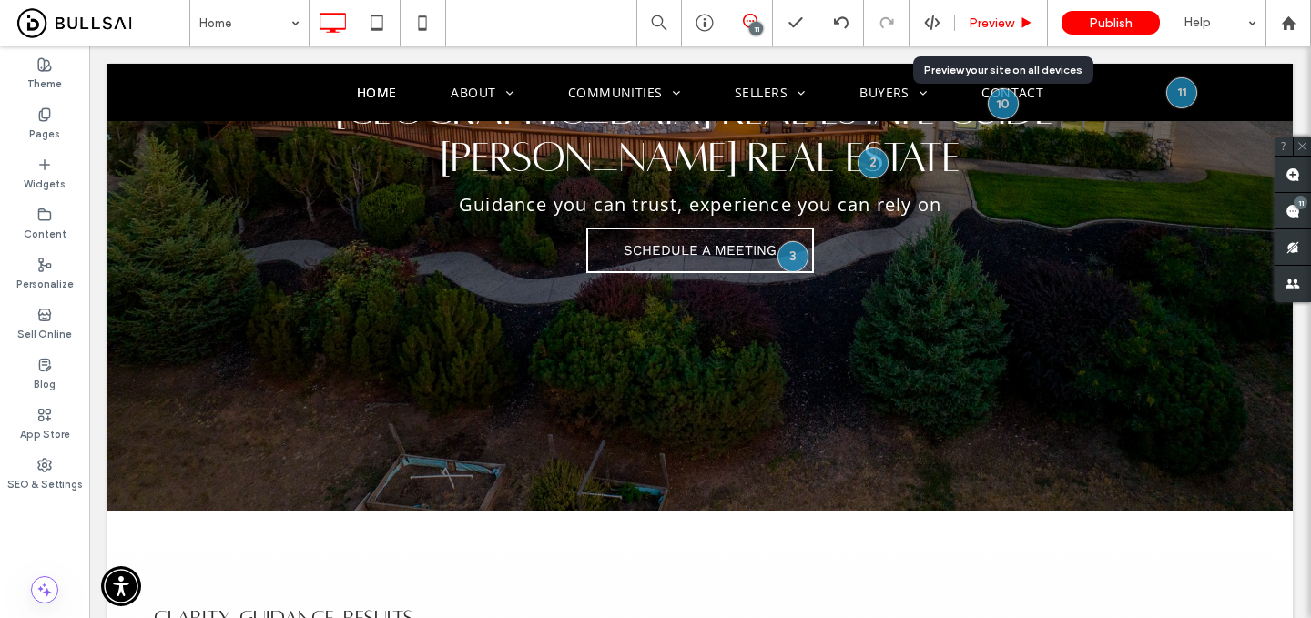
click at [993, 25] on span "Preview" at bounding box center [992, 22] width 46 height 15
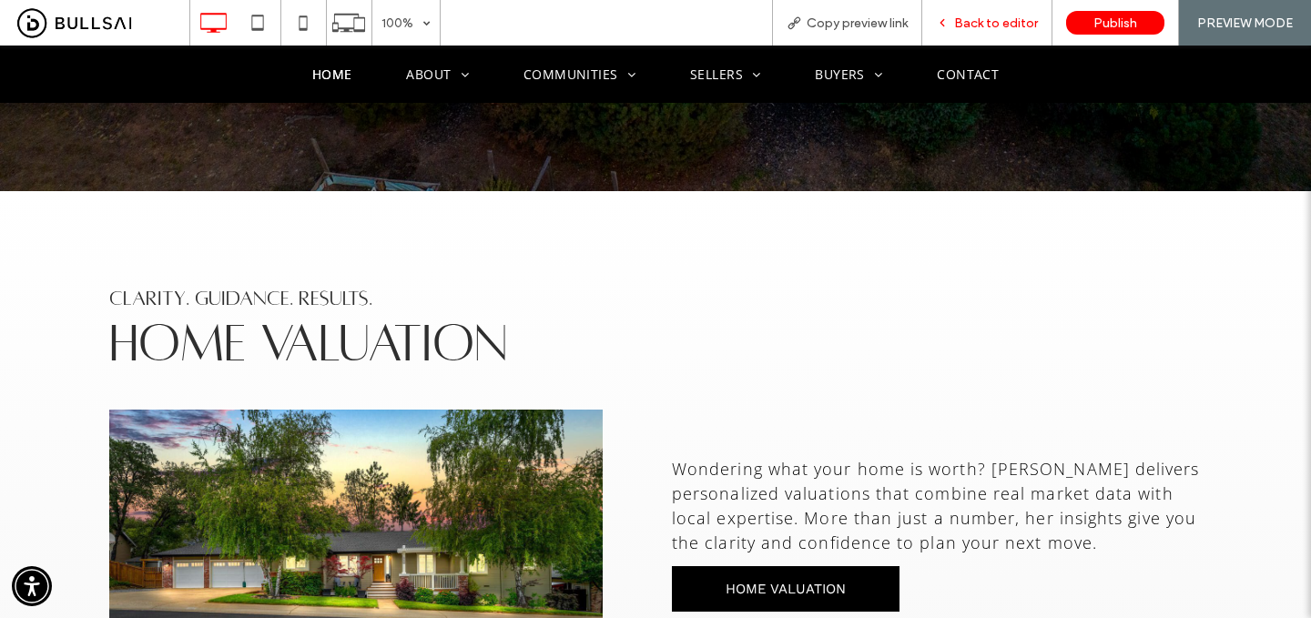
scroll to position [678, 0]
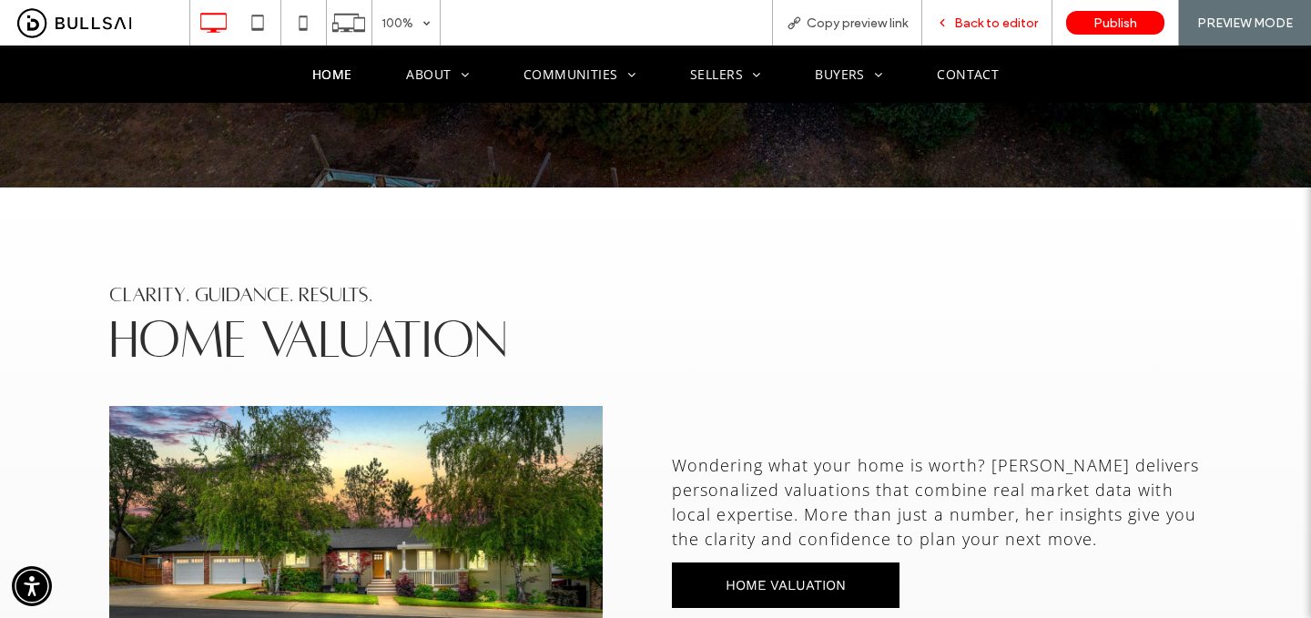
click at [1004, 22] on span "Back to editor" at bounding box center [996, 22] width 84 height 15
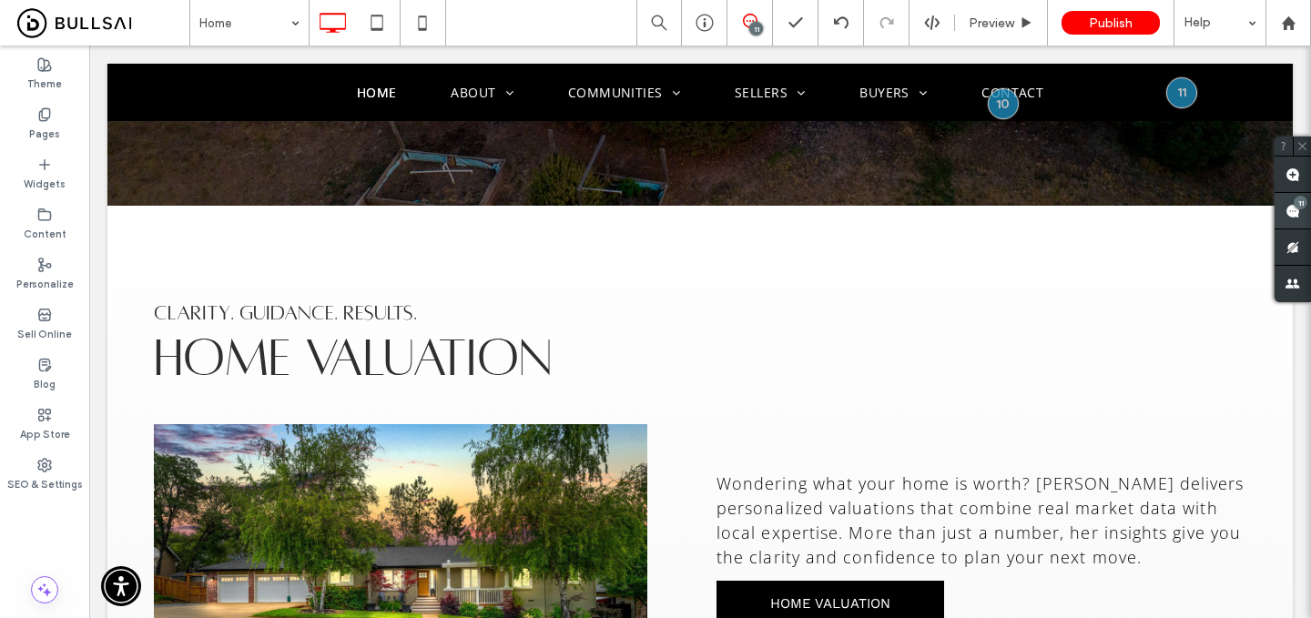
click at [1300, 218] on use at bounding box center [1293, 211] width 15 height 15
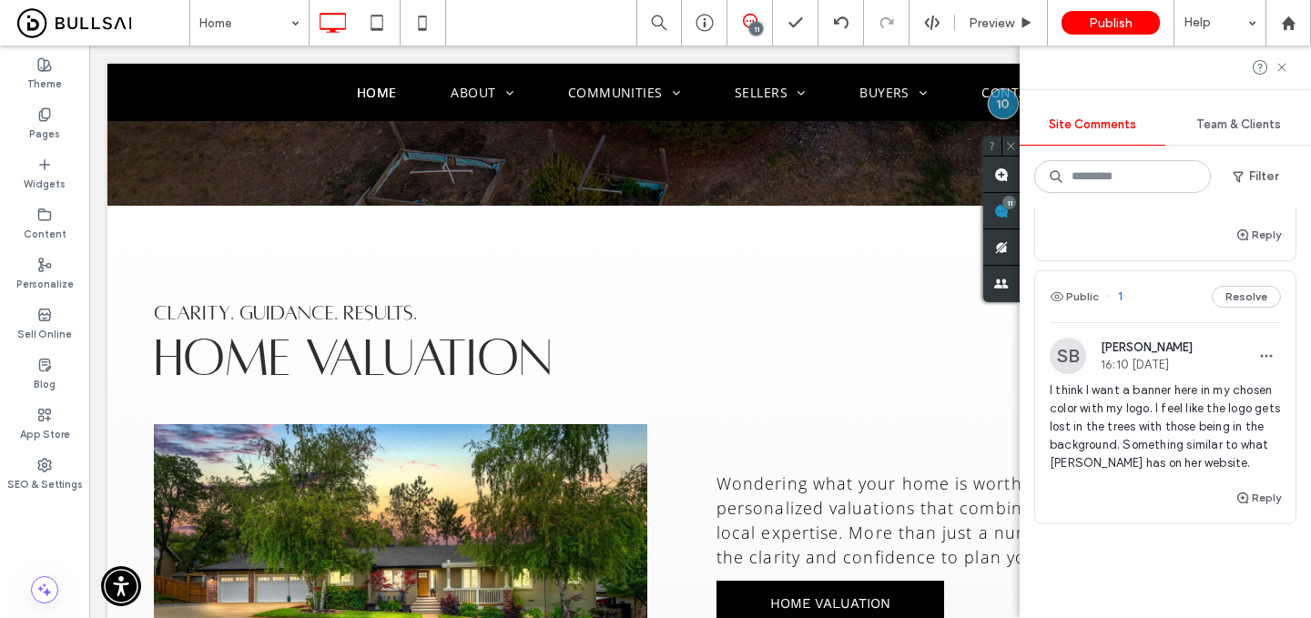
scroll to position [2929, 0]
click at [1191, 386] on span "I think I want a banner here in my chosen color with my logo. I feel like the l…" at bounding box center [1165, 431] width 231 height 91
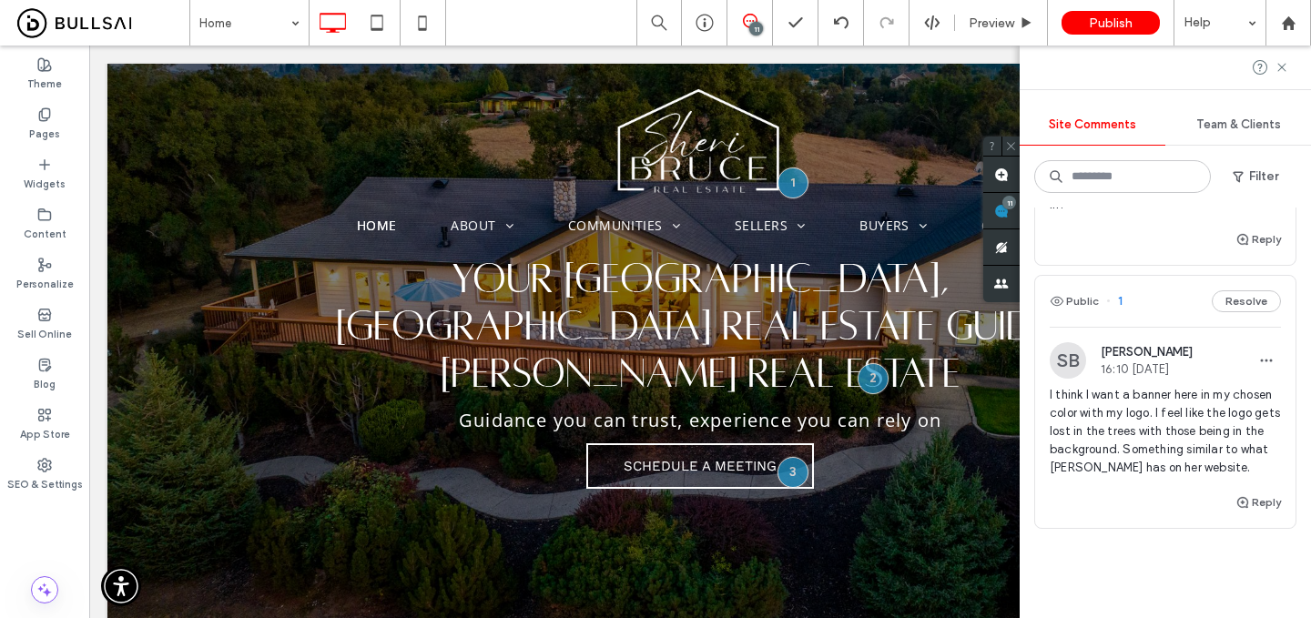
scroll to position [0, 0]
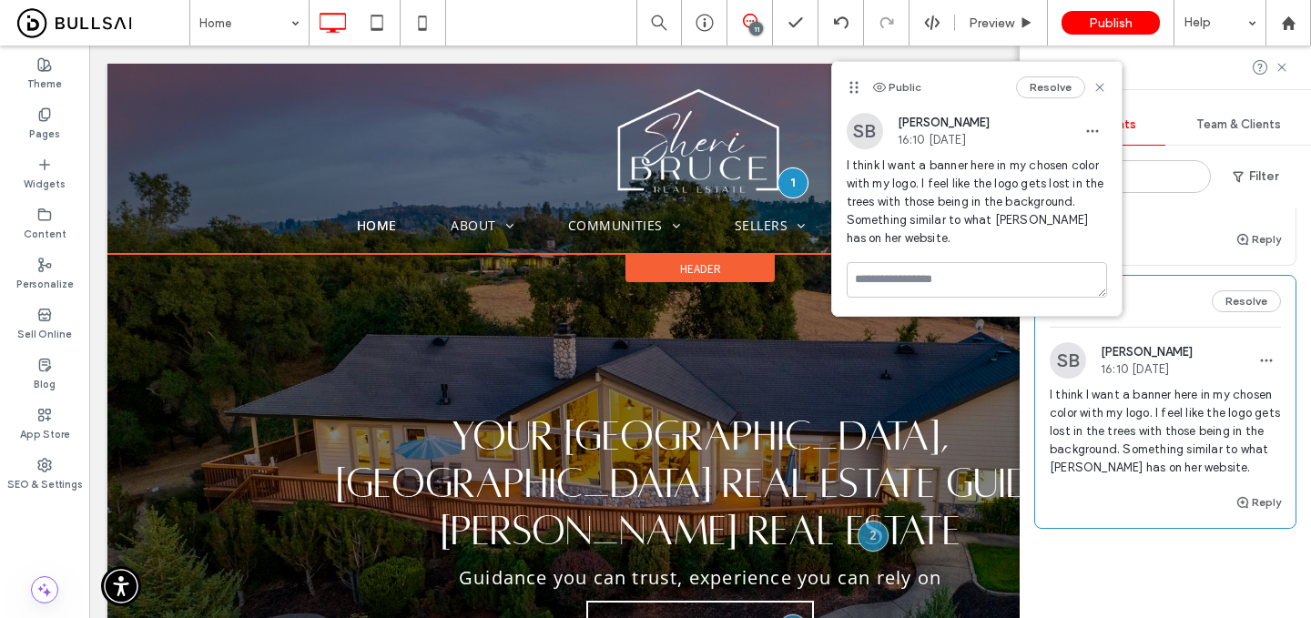
click at [729, 271] on div "Header" at bounding box center [700, 268] width 149 height 27
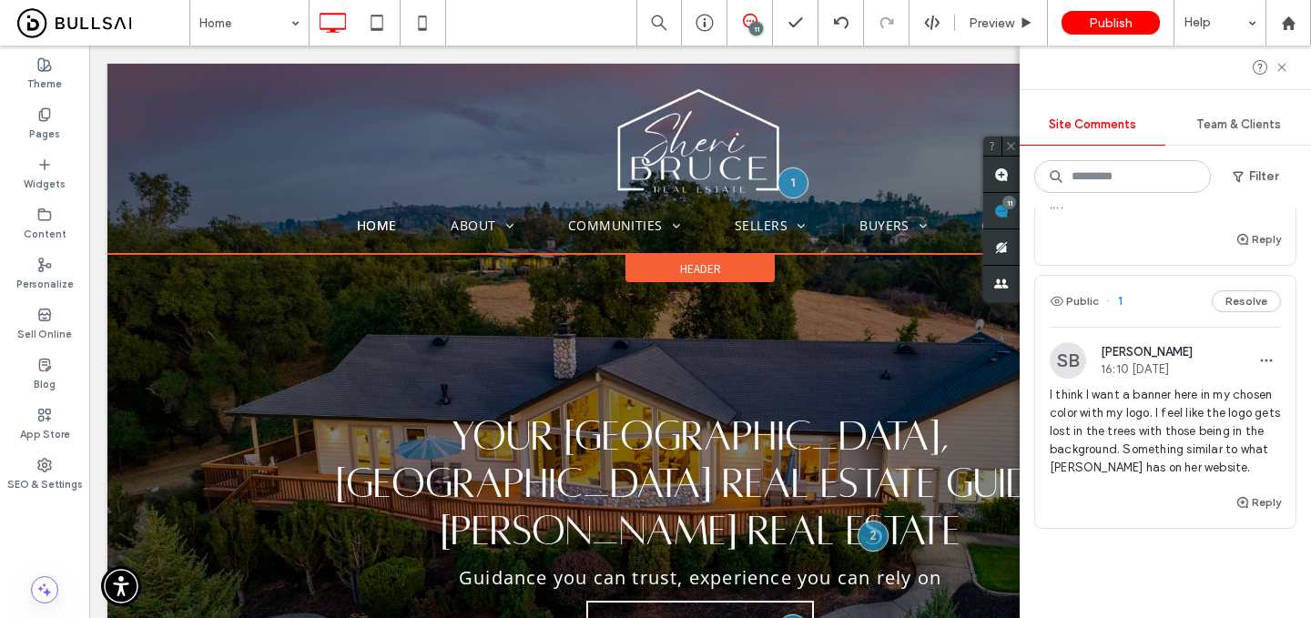
click at [728, 267] on div "Header" at bounding box center [700, 268] width 149 height 27
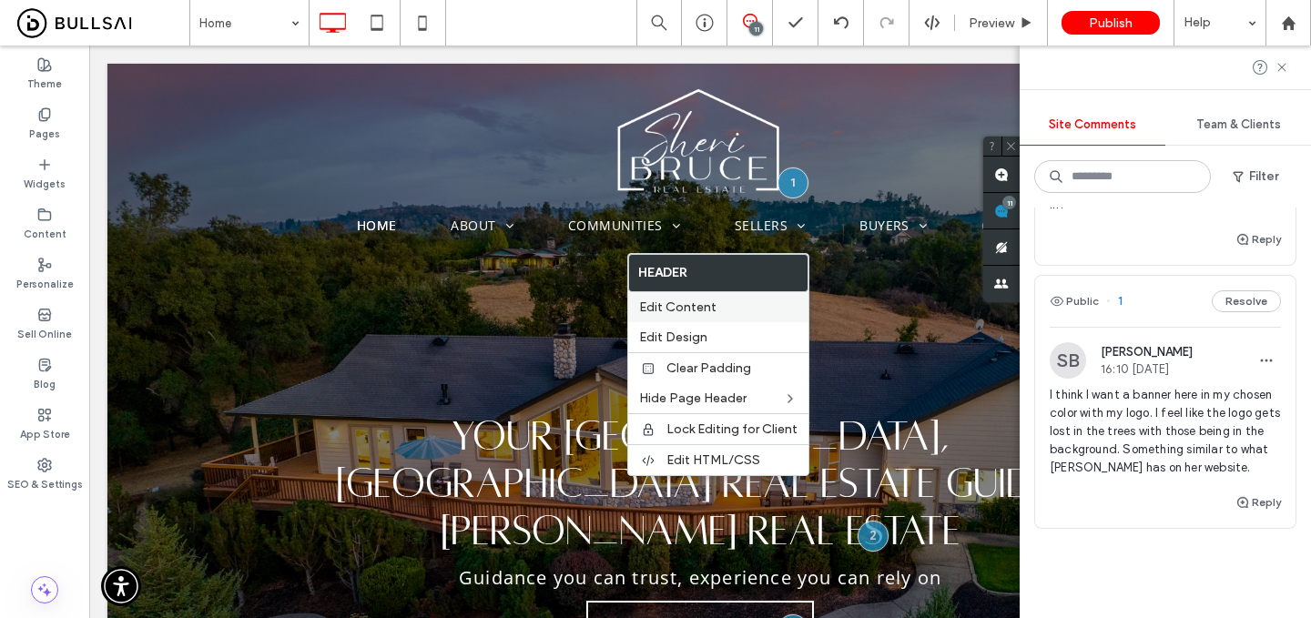
click at [726, 312] on label "Edit Content" at bounding box center [718, 307] width 158 height 15
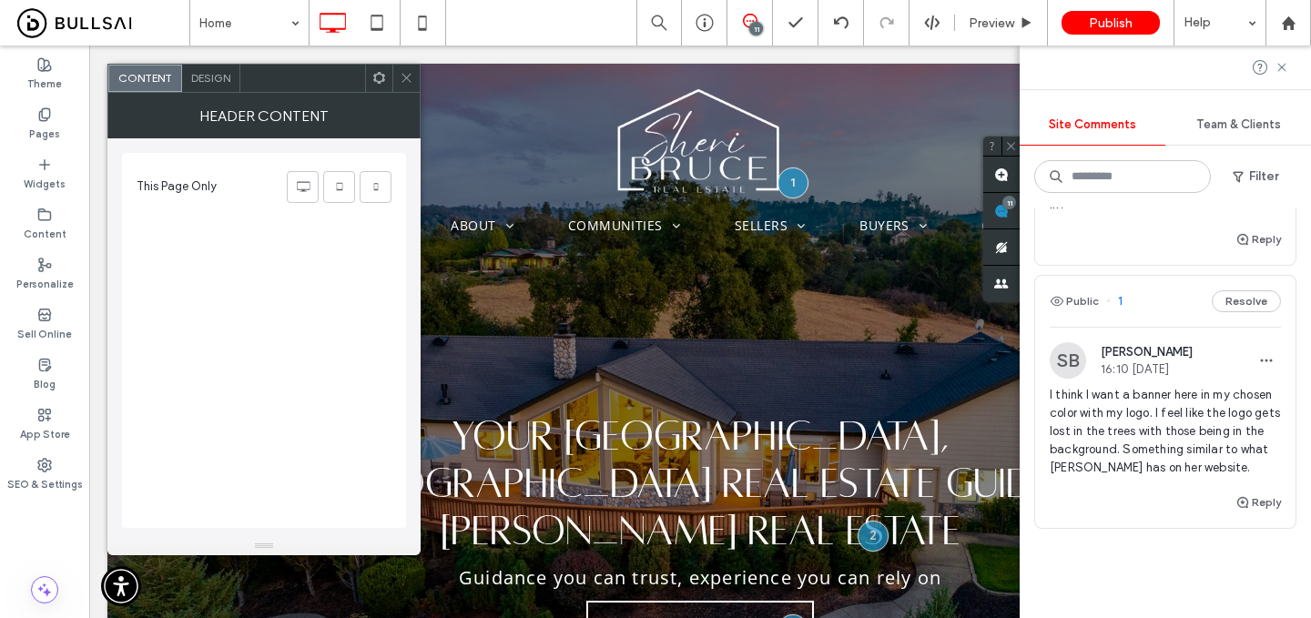
click at [217, 82] on span "Design" at bounding box center [210, 78] width 39 height 14
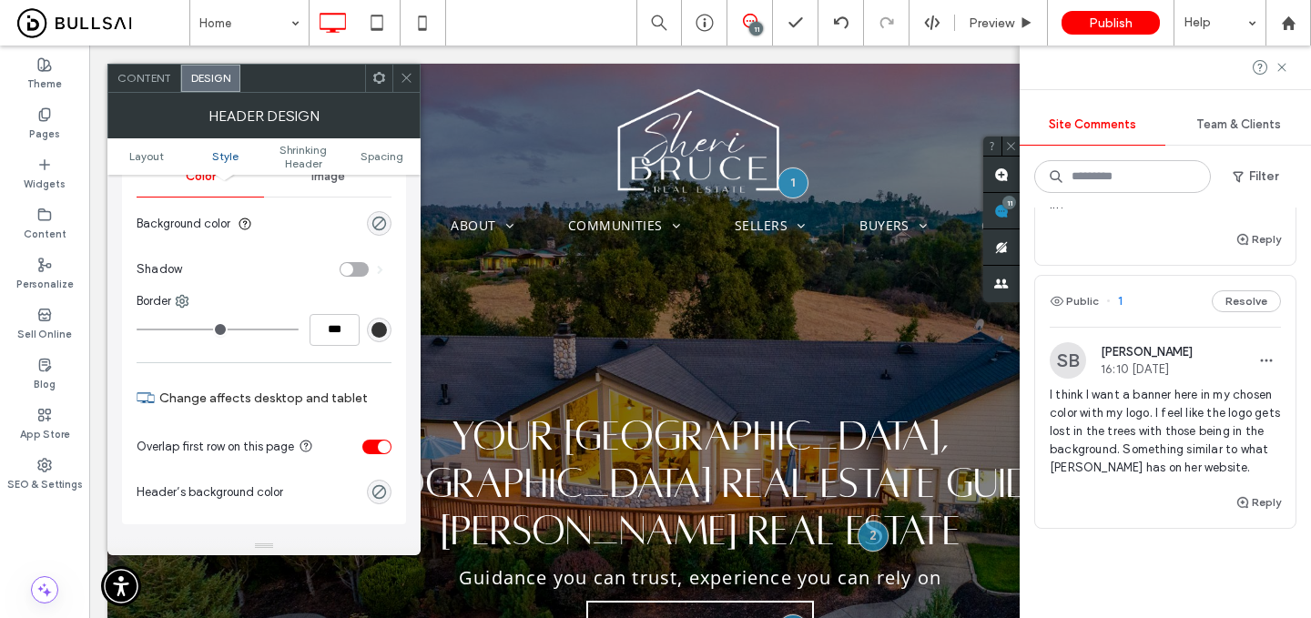
scroll to position [268, 0]
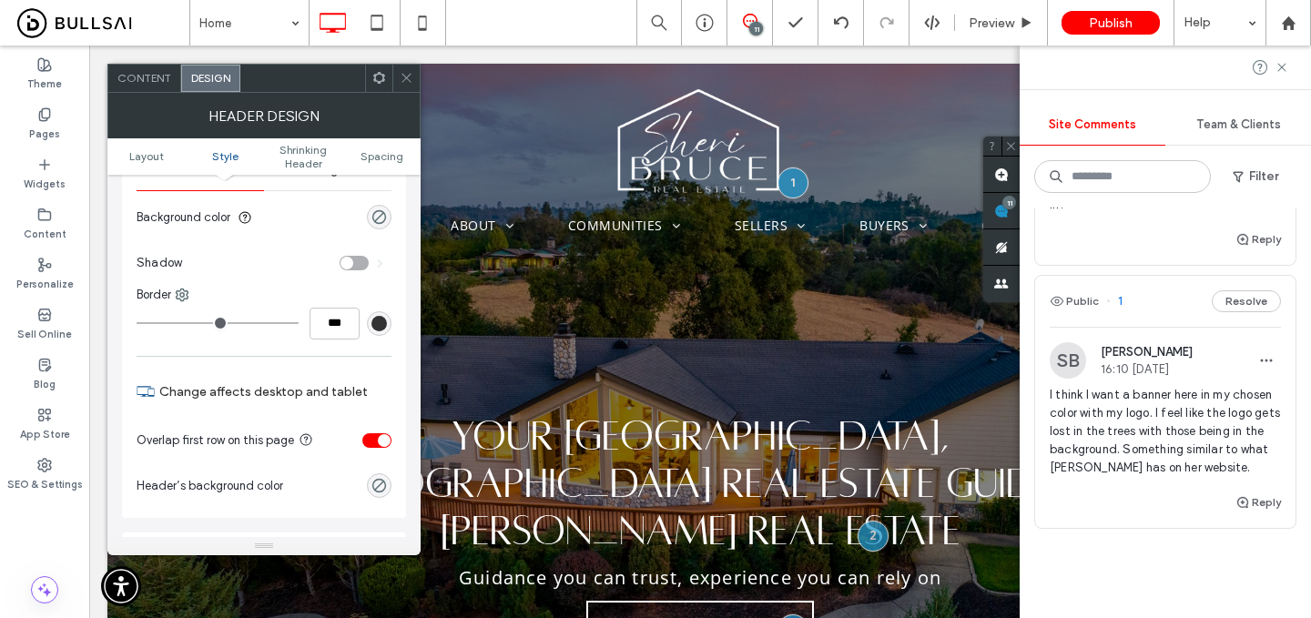
click at [373, 444] on div "toggle" at bounding box center [376, 440] width 29 height 15
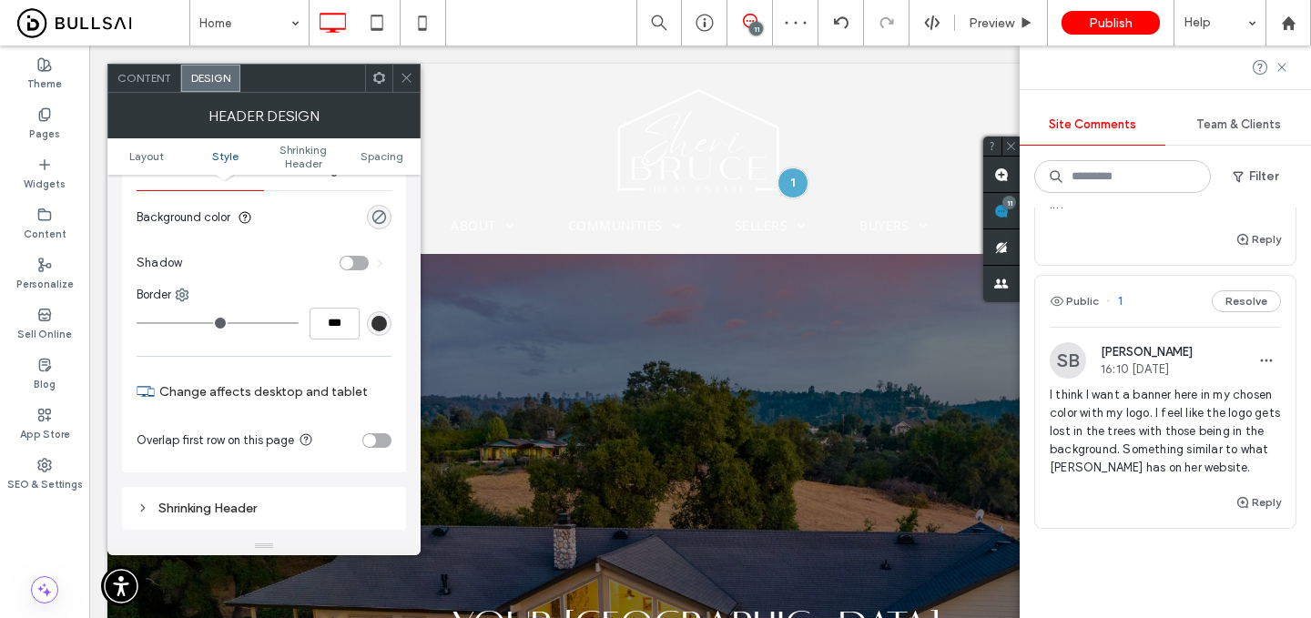
click at [373, 444] on div "toggle" at bounding box center [369, 440] width 13 height 13
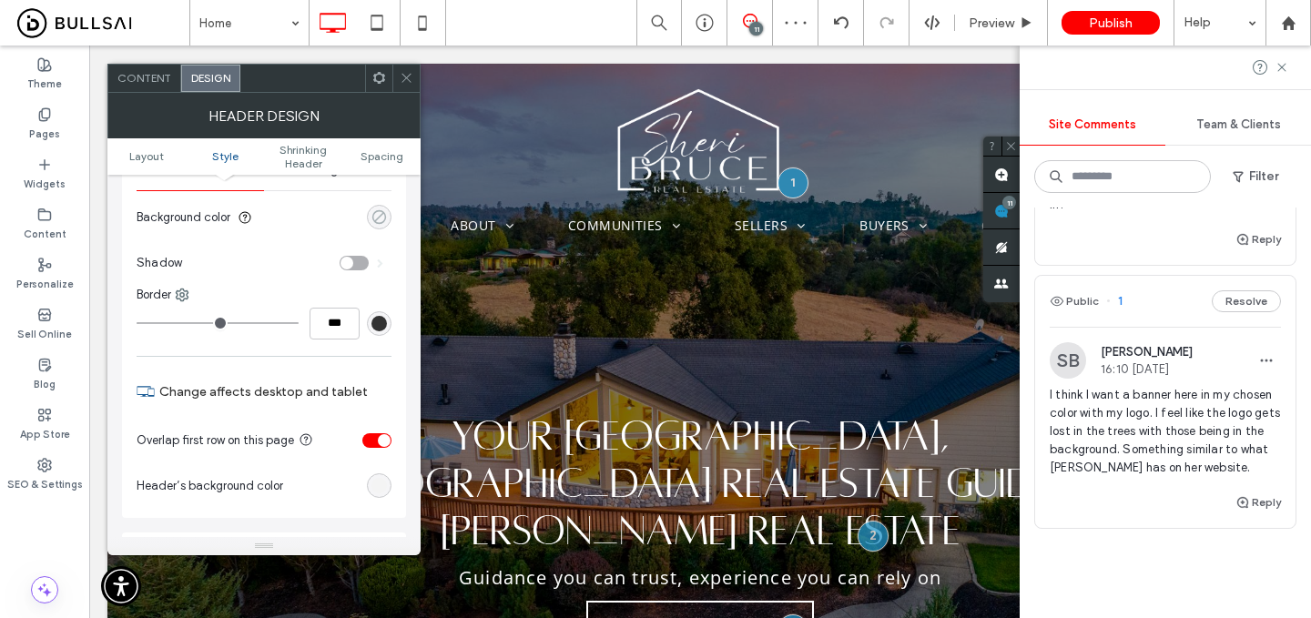
click at [379, 219] on div "rgba(0, 0, 0, 0)" at bounding box center [379, 216] width 15 height 15
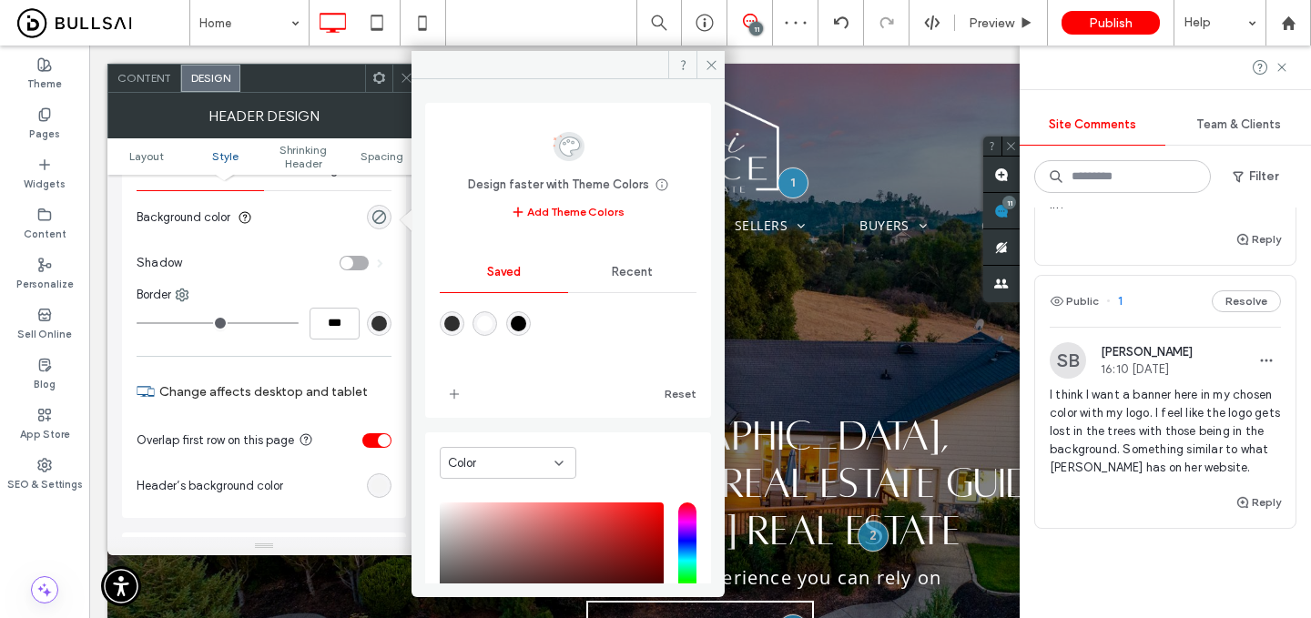
click at [526, 323] on div "rgba(0,0,0,1)" at bounding box center [518, 323] width 15 height 15
type input "***"
type input "****"
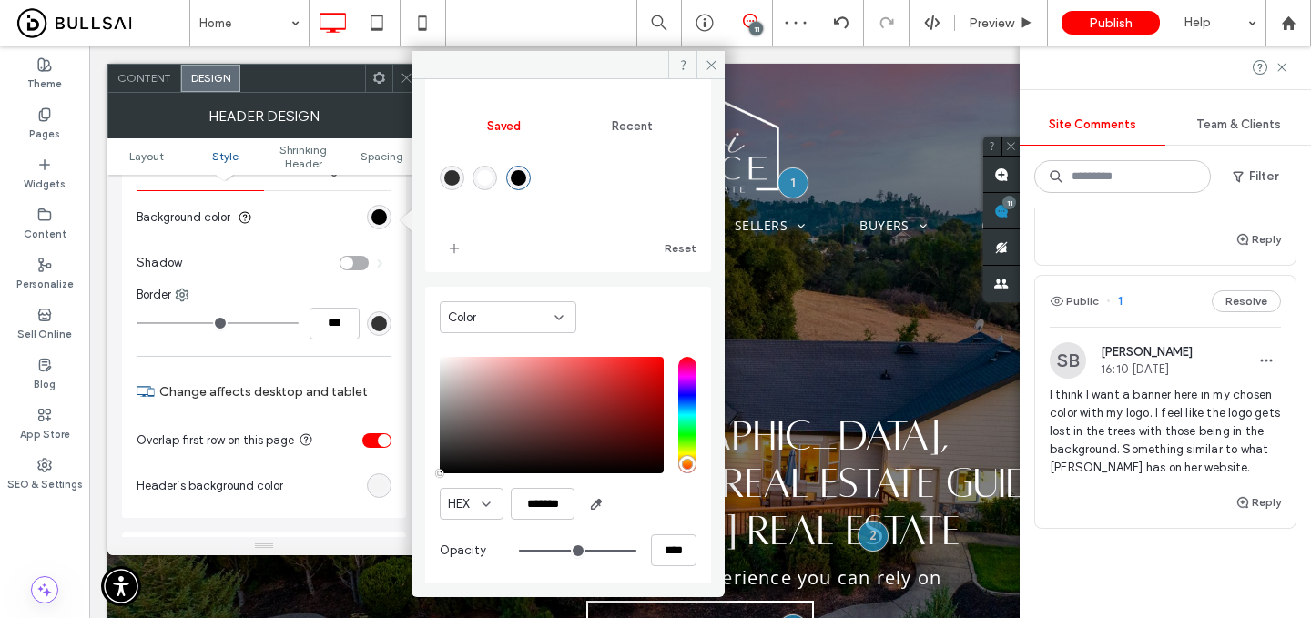
scroll to position [139, 0]
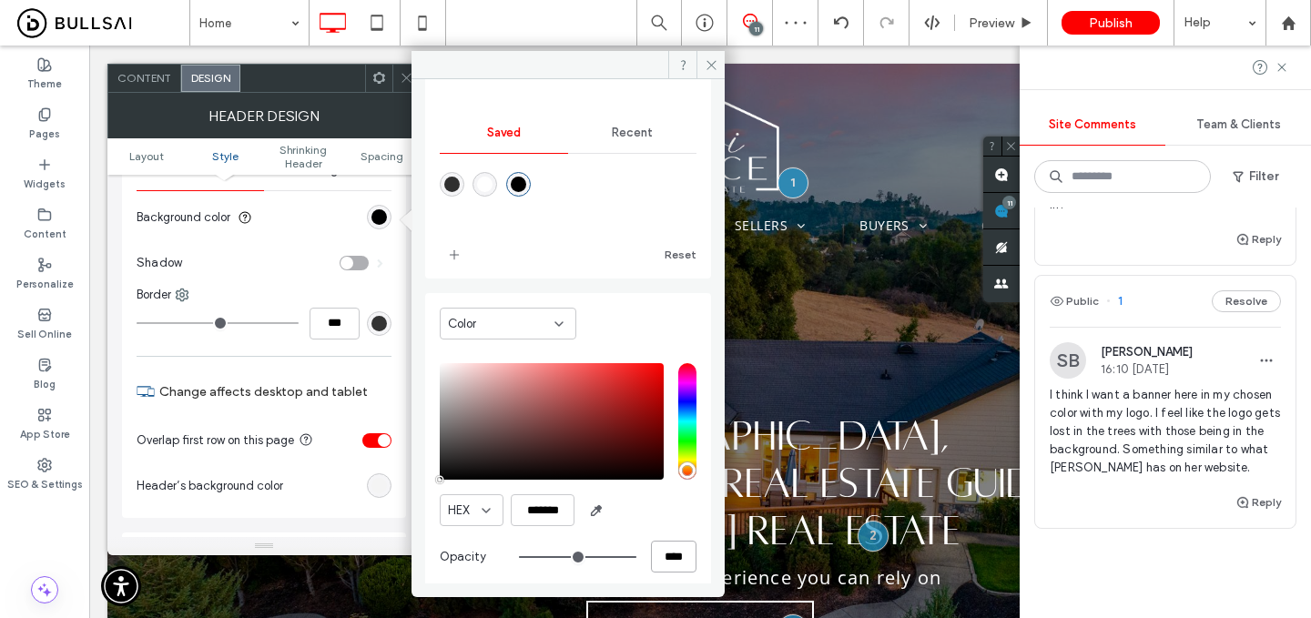
click at [654, 559] on input "****" at bounding box center [674, 557] width 46 height 32
type input "*"
type input "**"
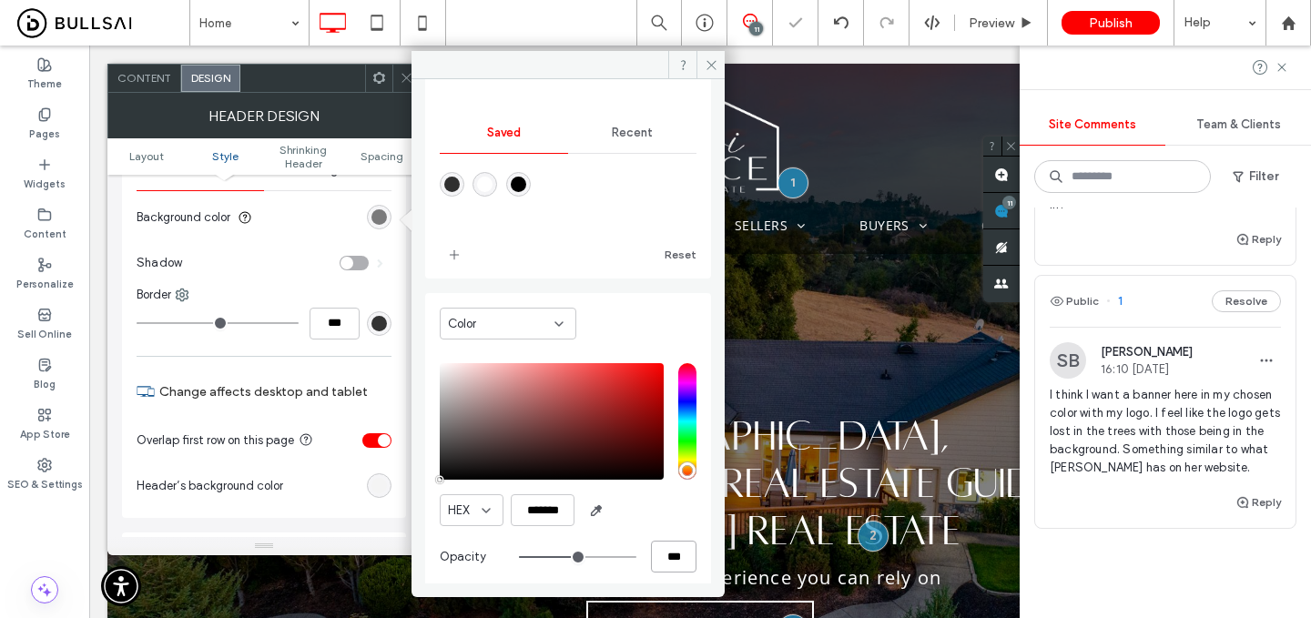
type input "***"
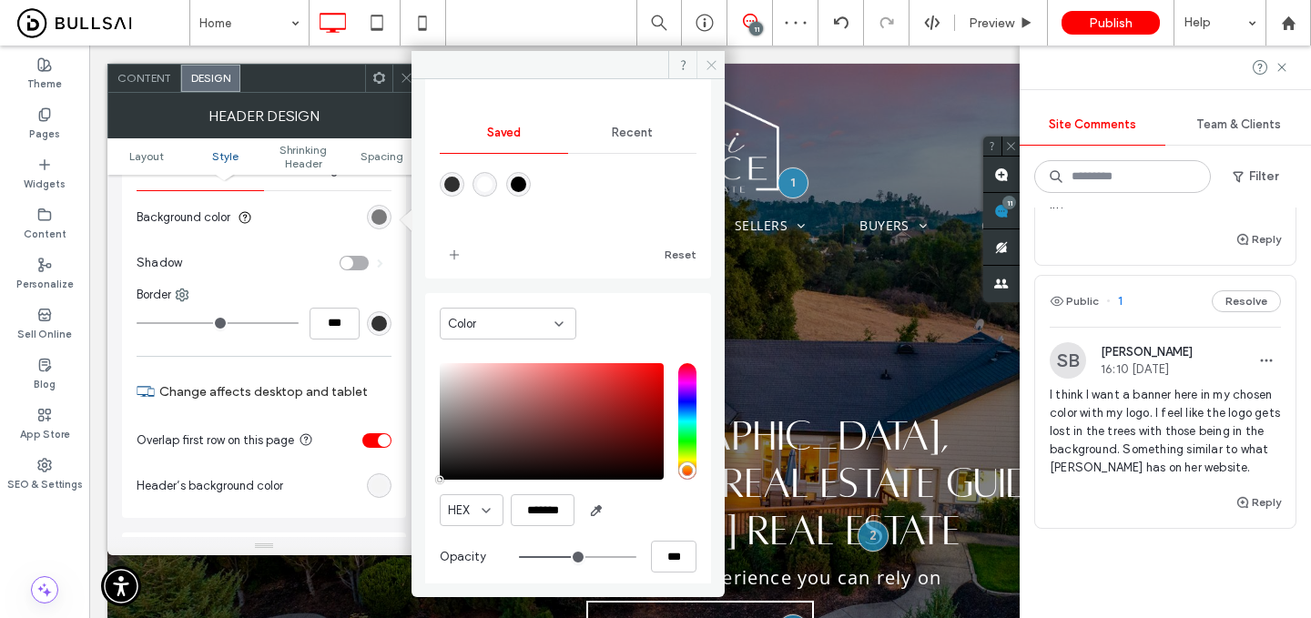
click at [709, 64] on icon at bounding box center [712, 65] width 14 height 14
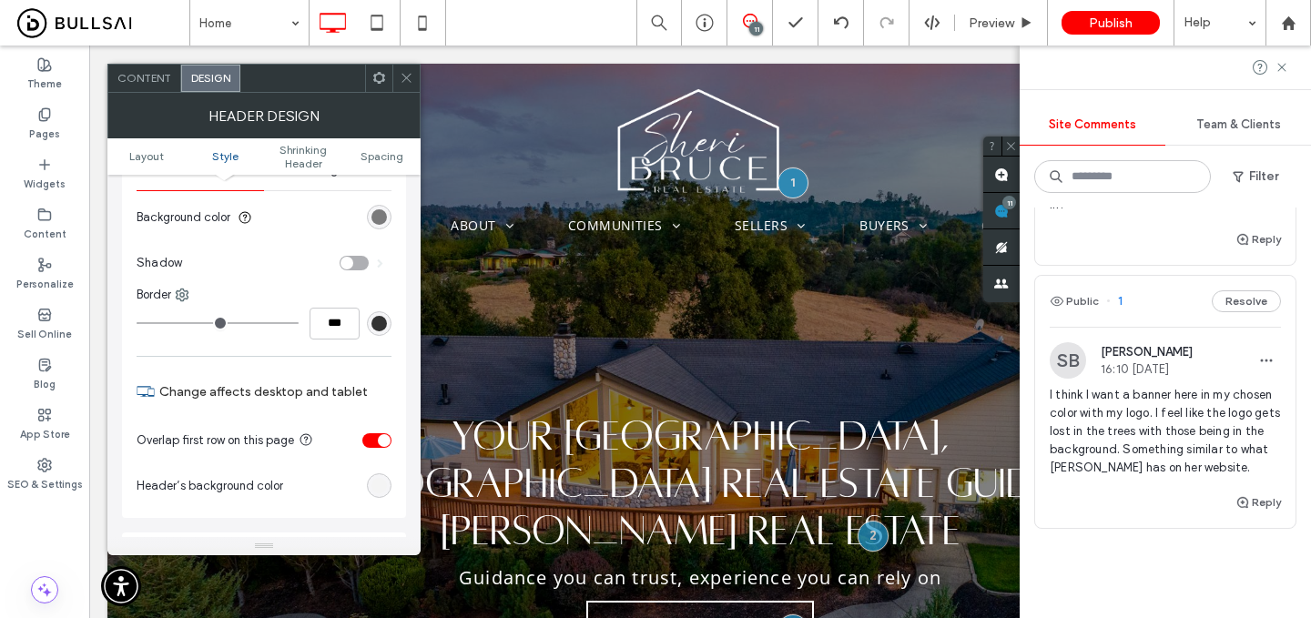
click at [378, 441] on div "toggle" at bounding box center [384, 440] width 13 height 13
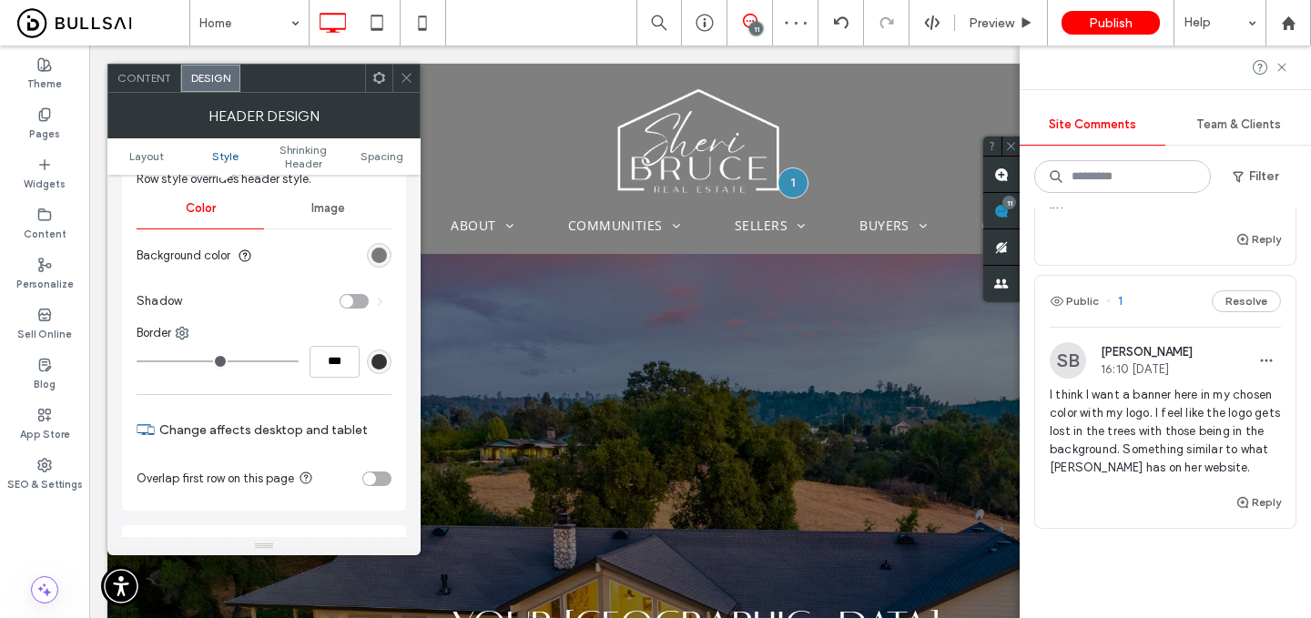
scroll to position [249, 0]
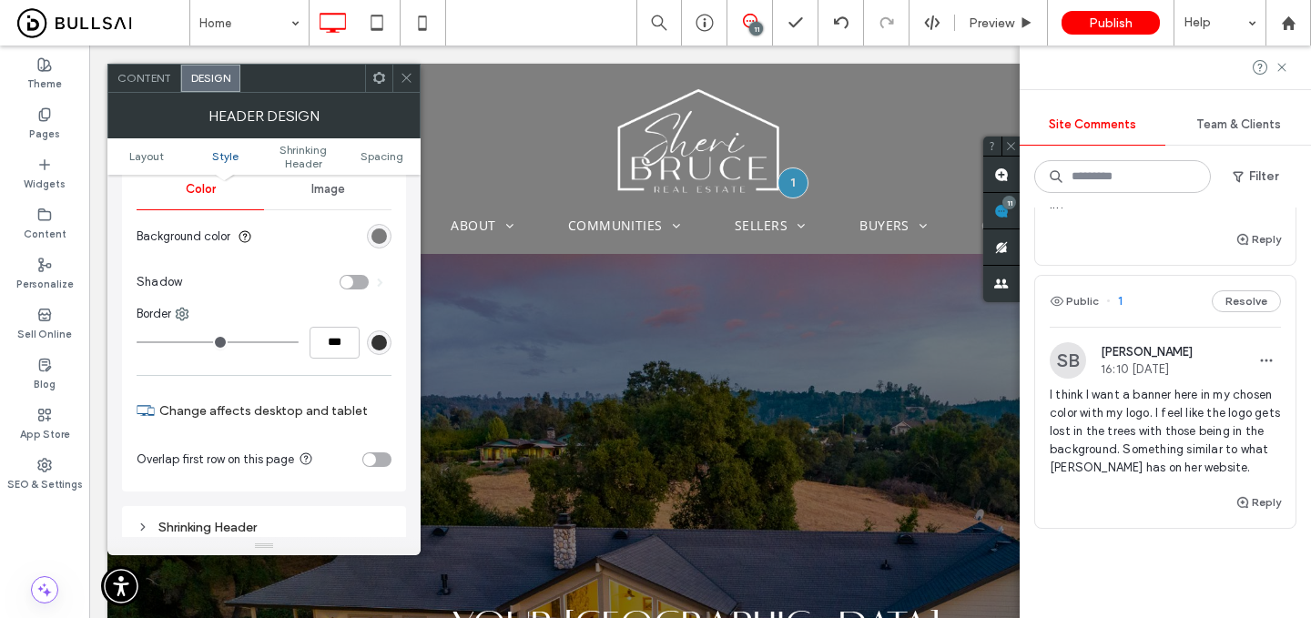
click at [378, 462] on div "toggle" at bounding box center [376, 460] width 29 height 15
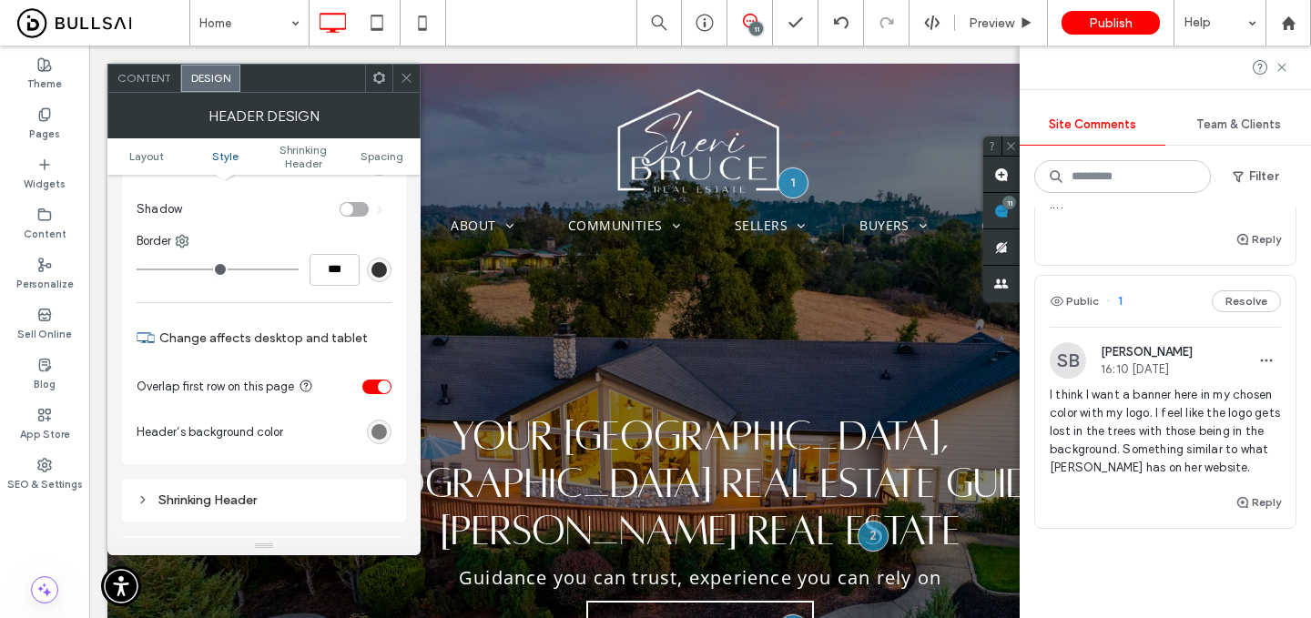
scroll to position [324, 0]
click at [405, 65] on span at bounding box center [407, 78] width 14 height 27
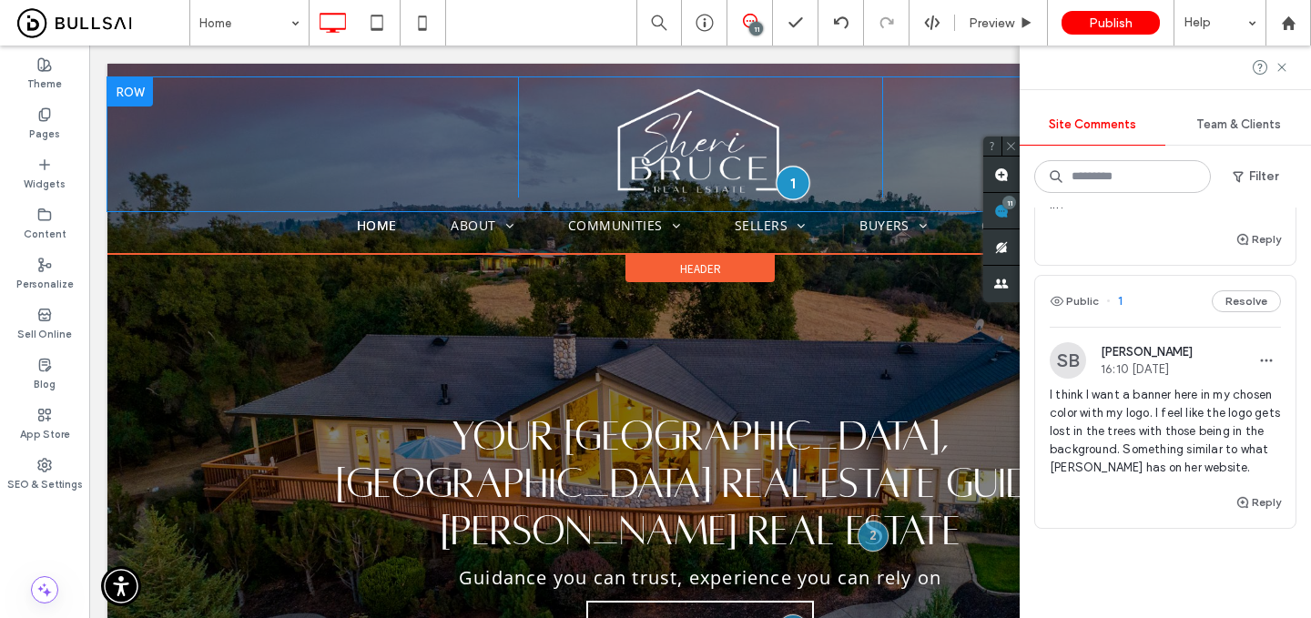
click at [793, 183] on div at bounding box center [793, 183] width 34 height 34
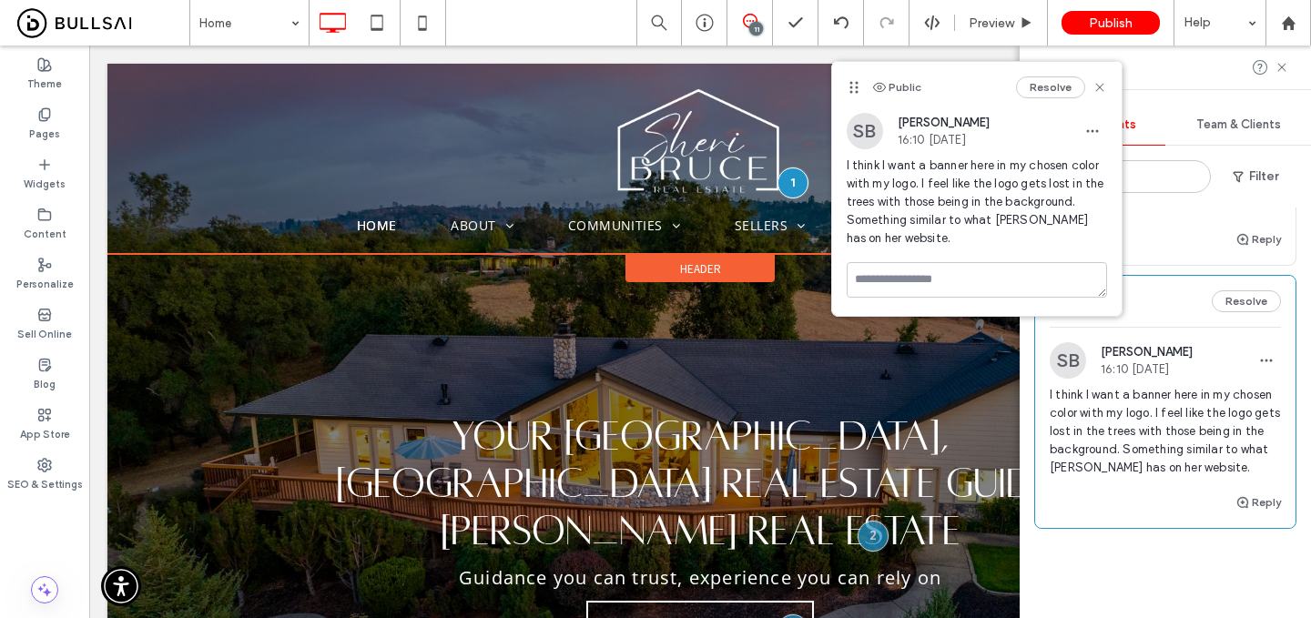
click at [683, 261] on span "Header" at bounding box center [700, 268] width 41 height 15
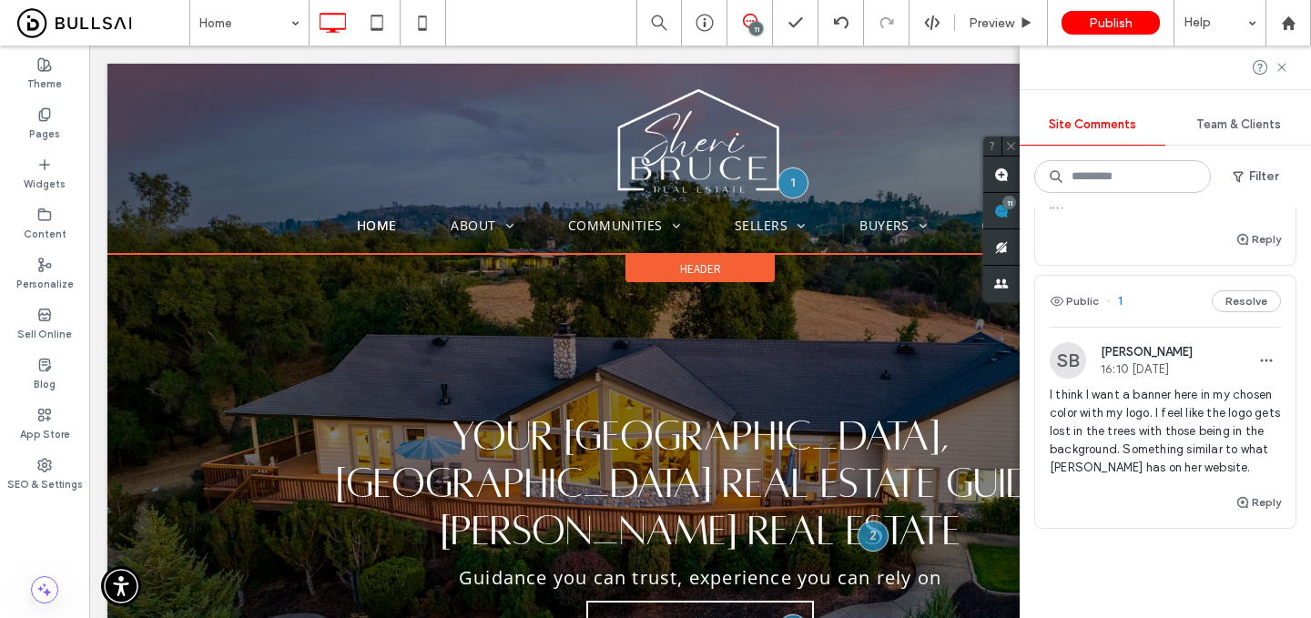
click at [689, 273] on span "Header" at bounding box center [700, 268] width 41 height 15
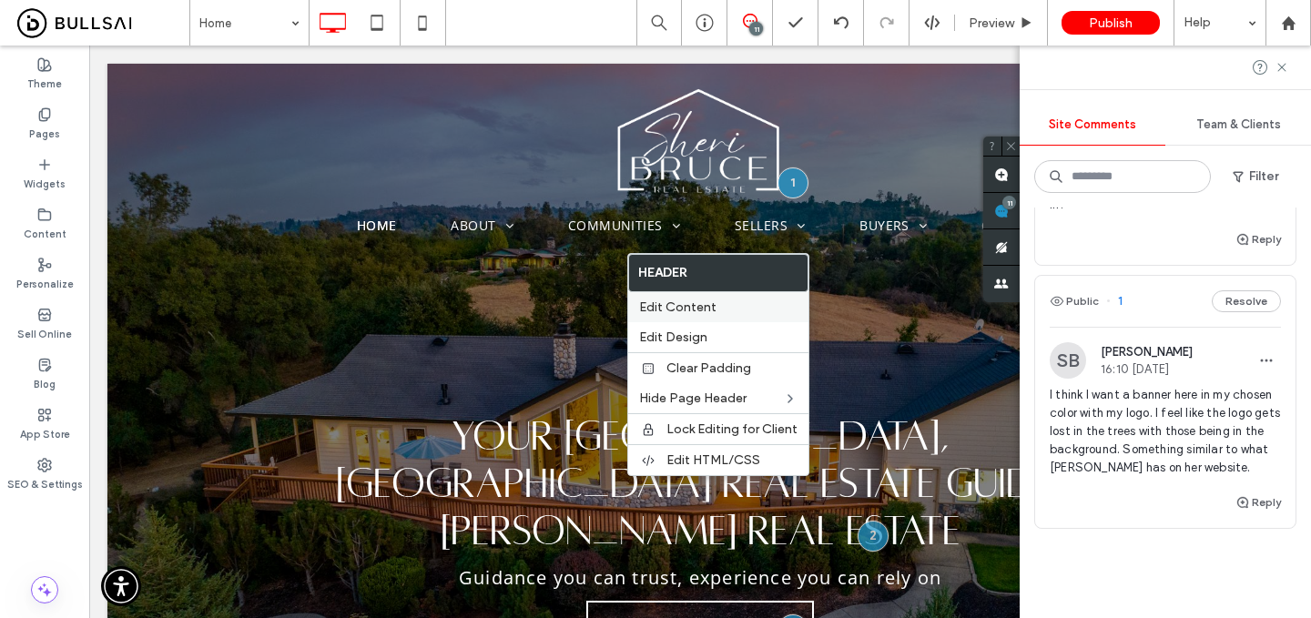
click at [692, 298] on div "Edit Content" at bounding box center [718, 307] width 180 height 30
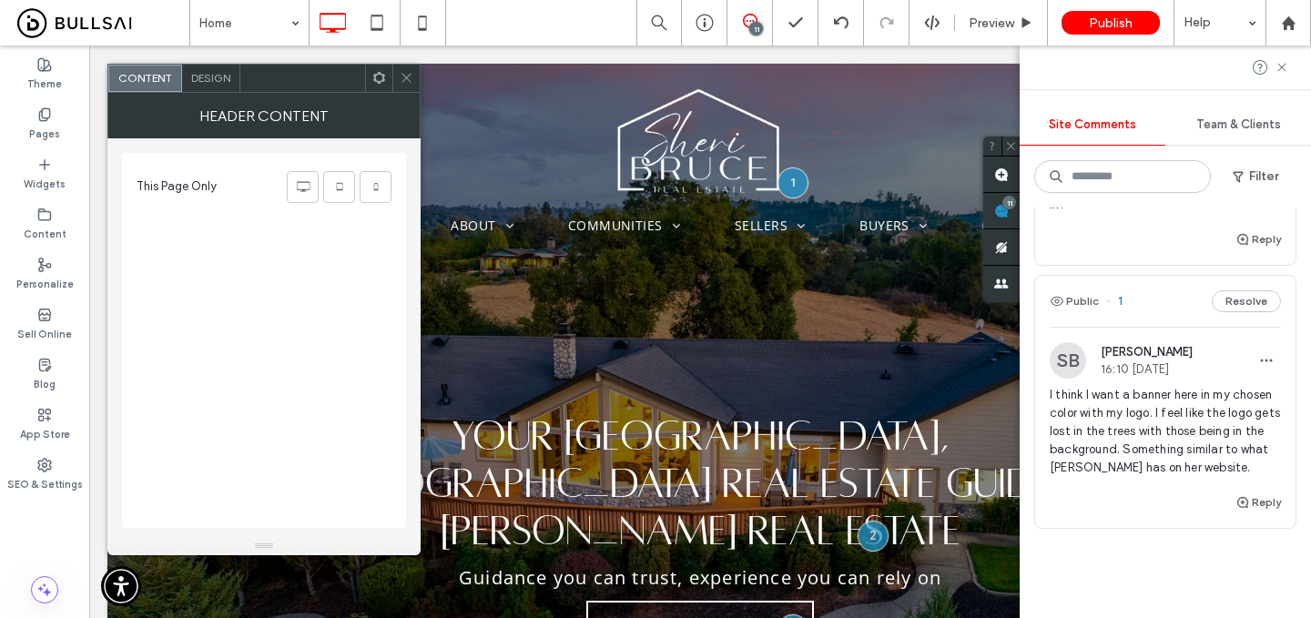
click at [217, 76] on span "Design" at bounding box center [210, 78] width 39 height 14
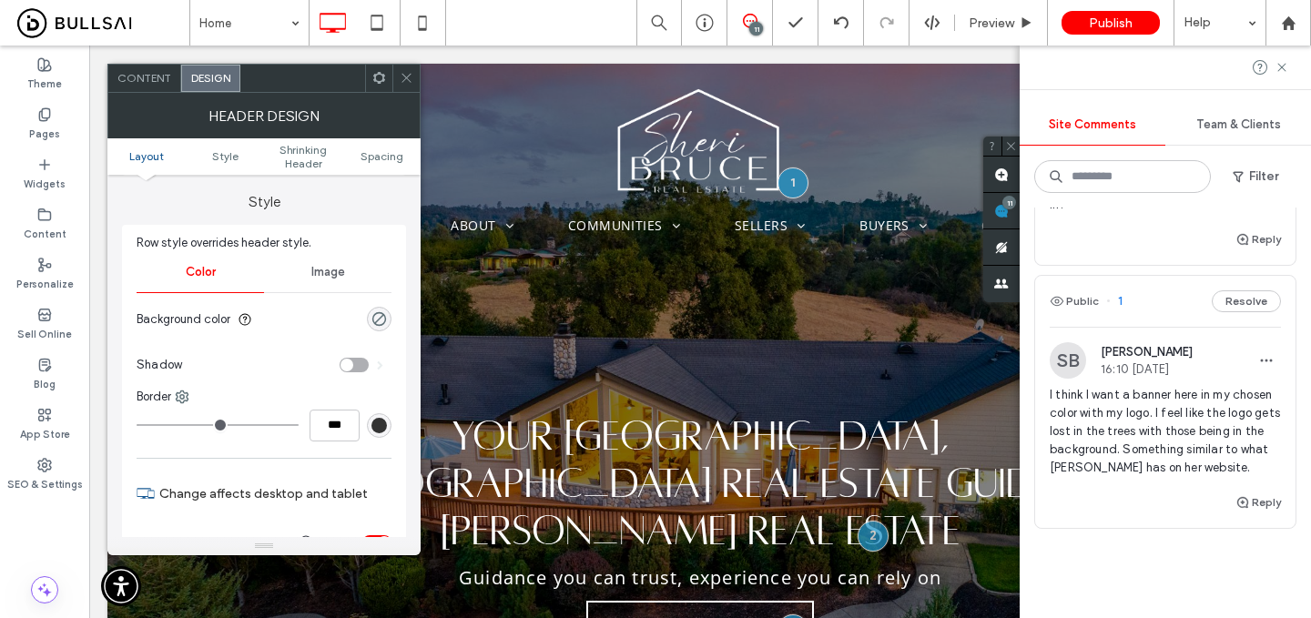
scroll to position [170, 0]
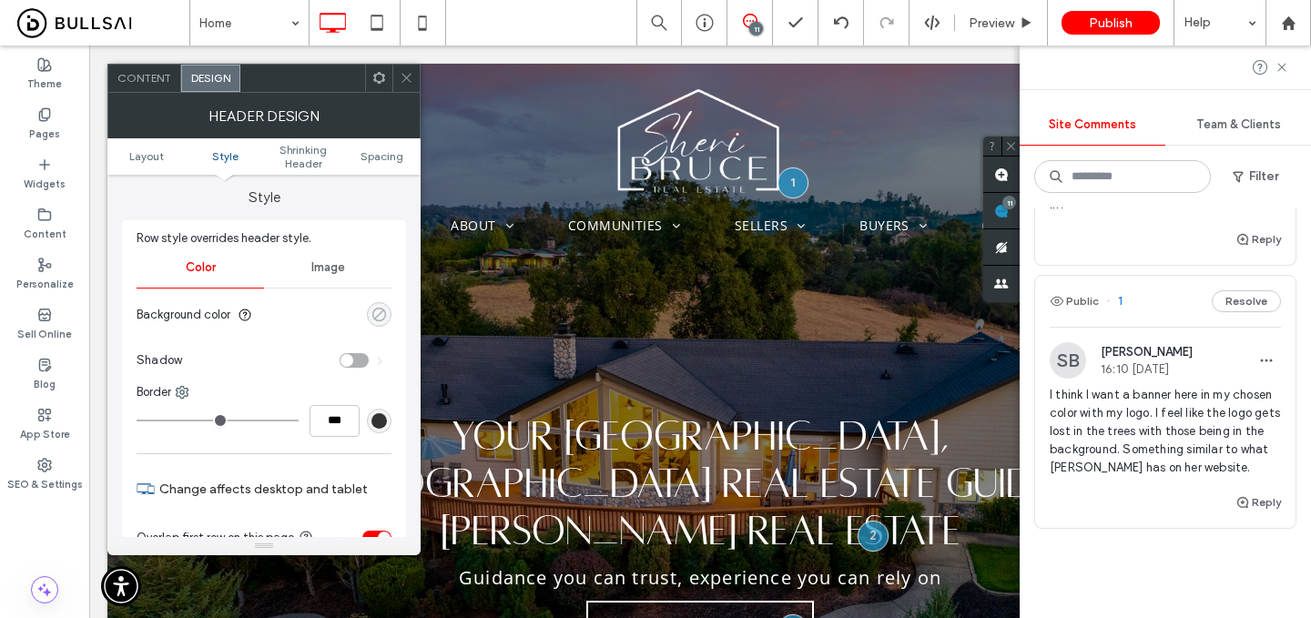
click at [373, 310] on div "rgba(0, 0, 0, 0)" at bounding box center [379, 314] width 15 height 15
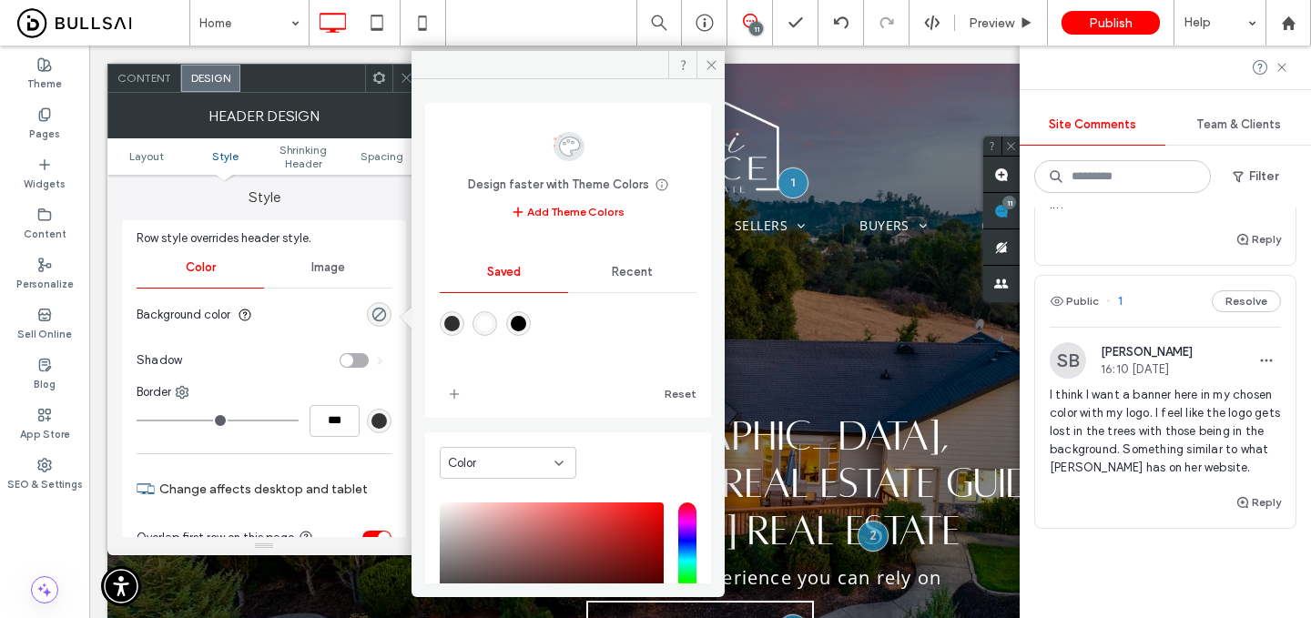
click at [526, 327] on div "rgba(0,0,0,1)" at bounding box center [518, 323] width 15 height 15
type input "***"
type input "****"
click at [526, 327] on div "rgba(0,0,0,1)" at bounding box center [518, 323] width 15 height 15
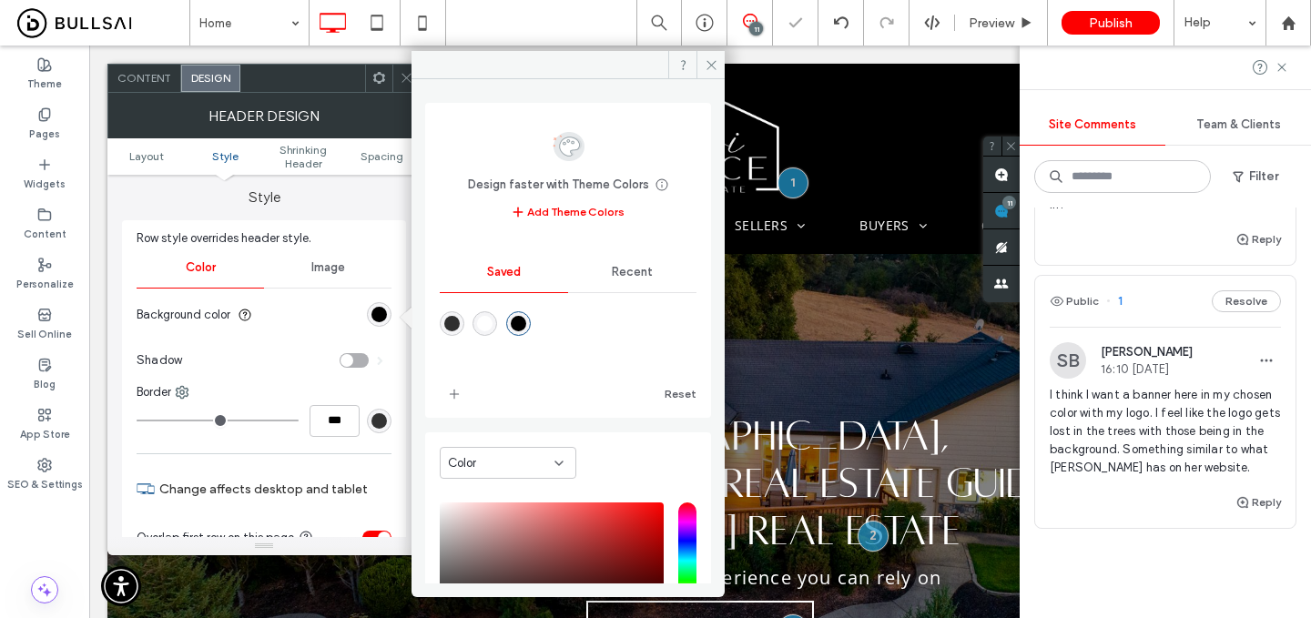
click at [526, 327] on div "rgba(0,0,0,1)" at bounding box center [518, 323] width 15 height 15
click at [724, 57] on span at bounding box center [711, 64] width 28 height 27
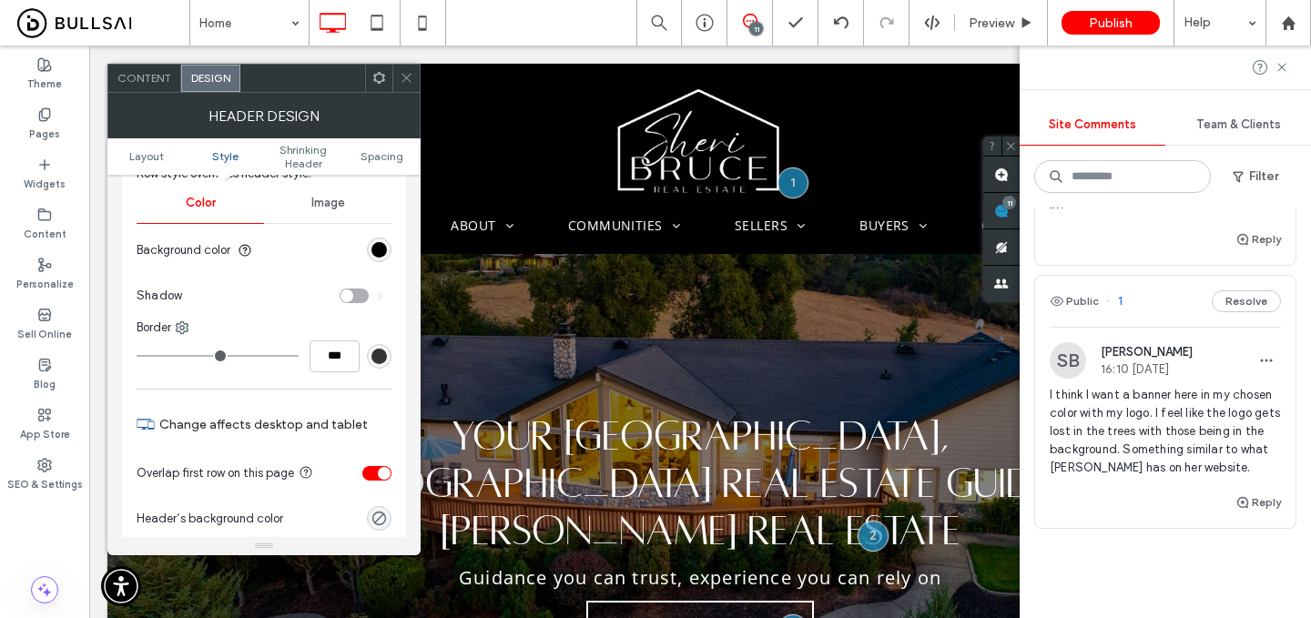
scroll to position [214, 0]
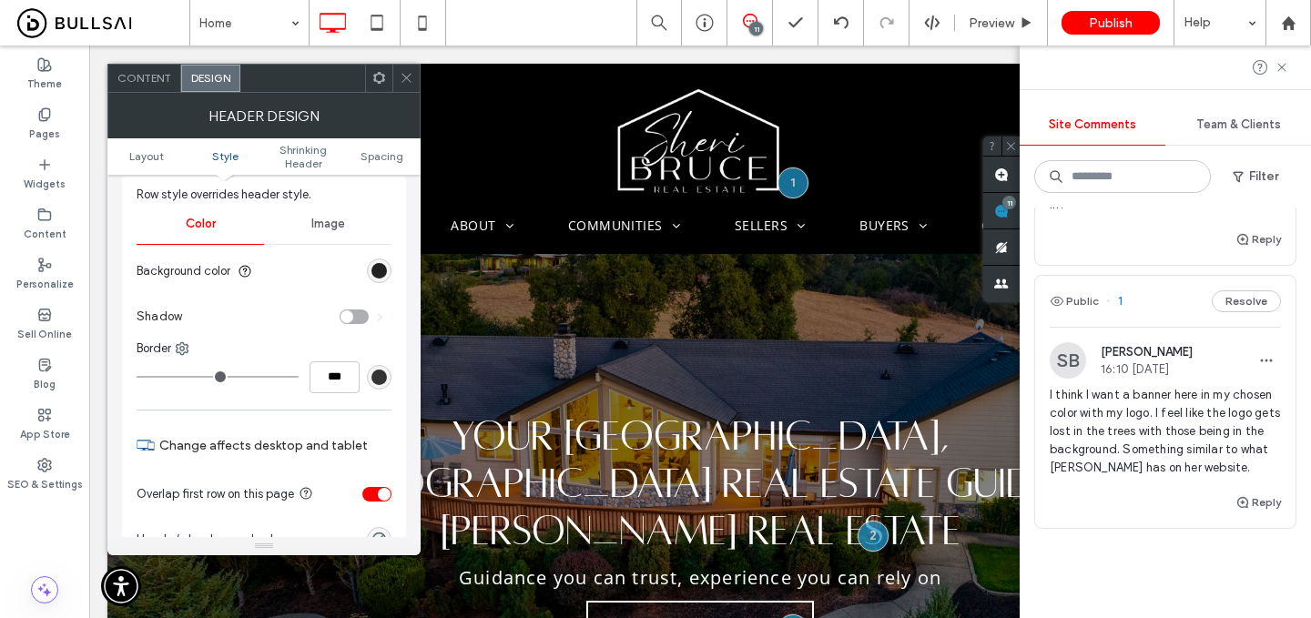
click at [374, 265] on div "rgba(0,0,0,1)" at bounding box center [379, 270] width 15 height 15
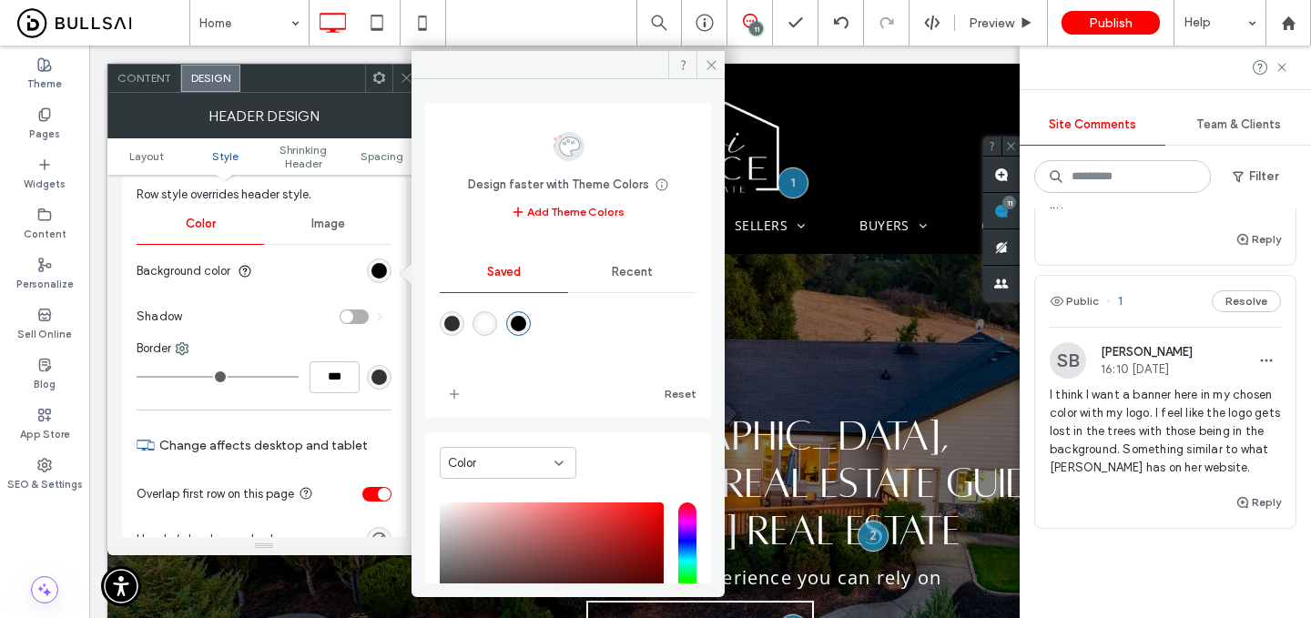
scroll to position [151, 0]
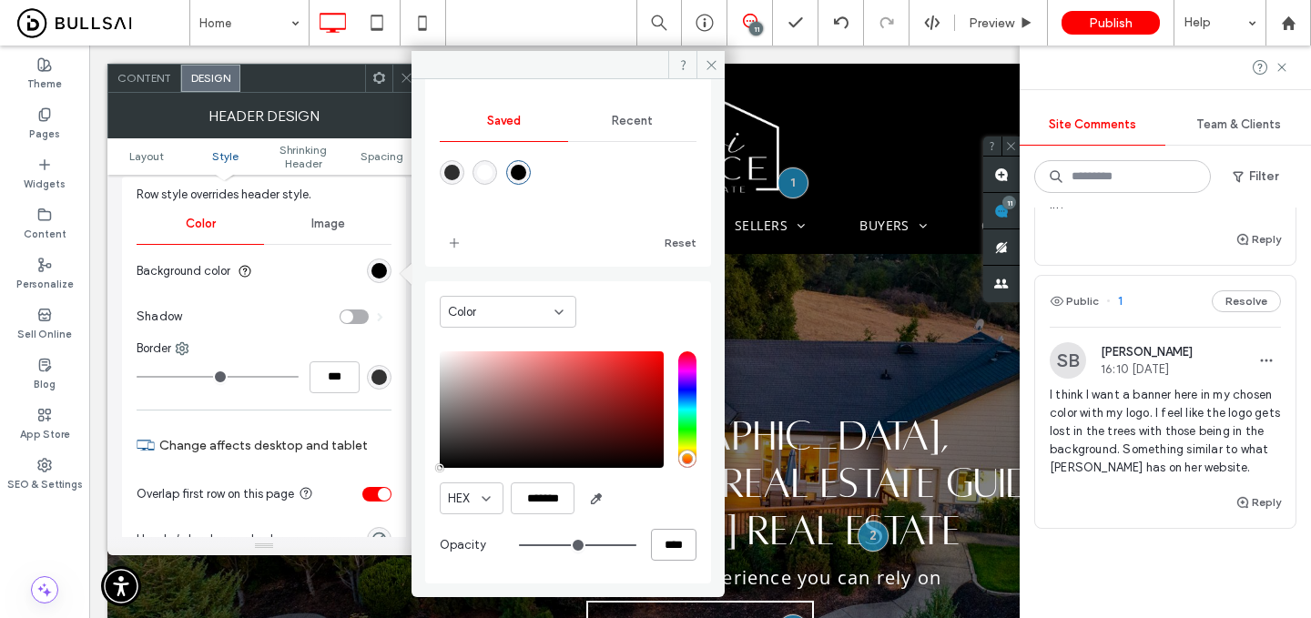
click at [652, 545] on input "****" at bounding box center [674, 545] width 46 height 32
type input "*"
type input "***"
type input "**"
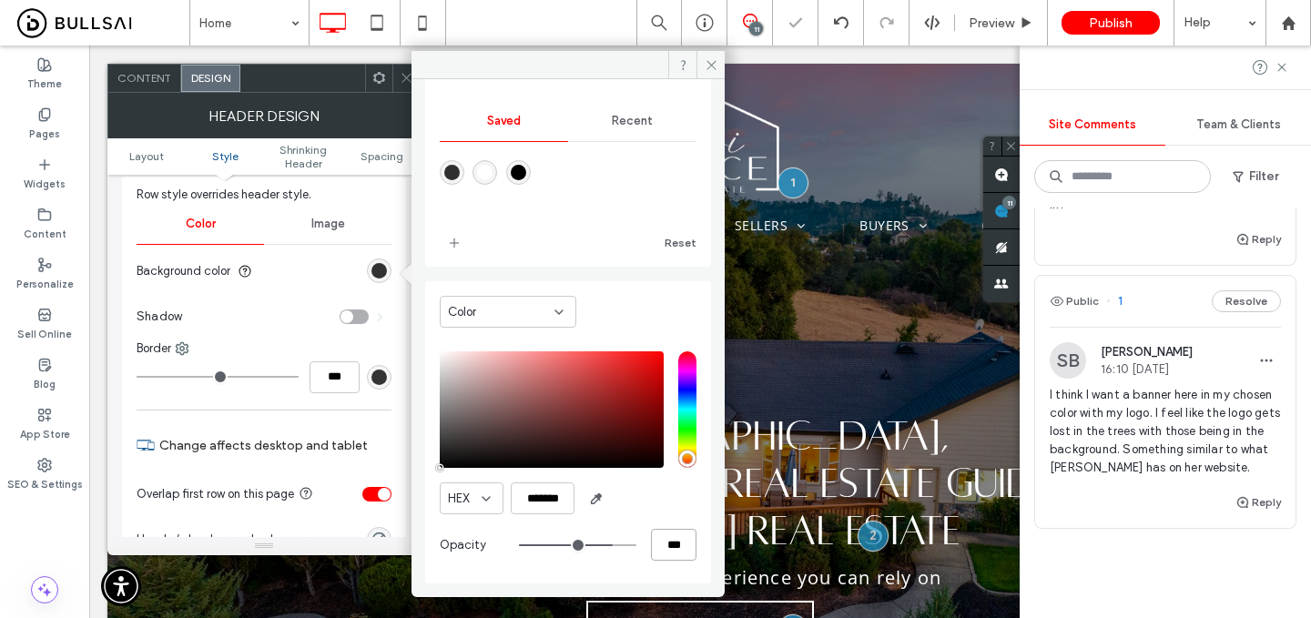
type input "***"
click at [658, 546] on input "***" at bounding box center [674, 545] width 46 height 32
type input "*"
type input "**"
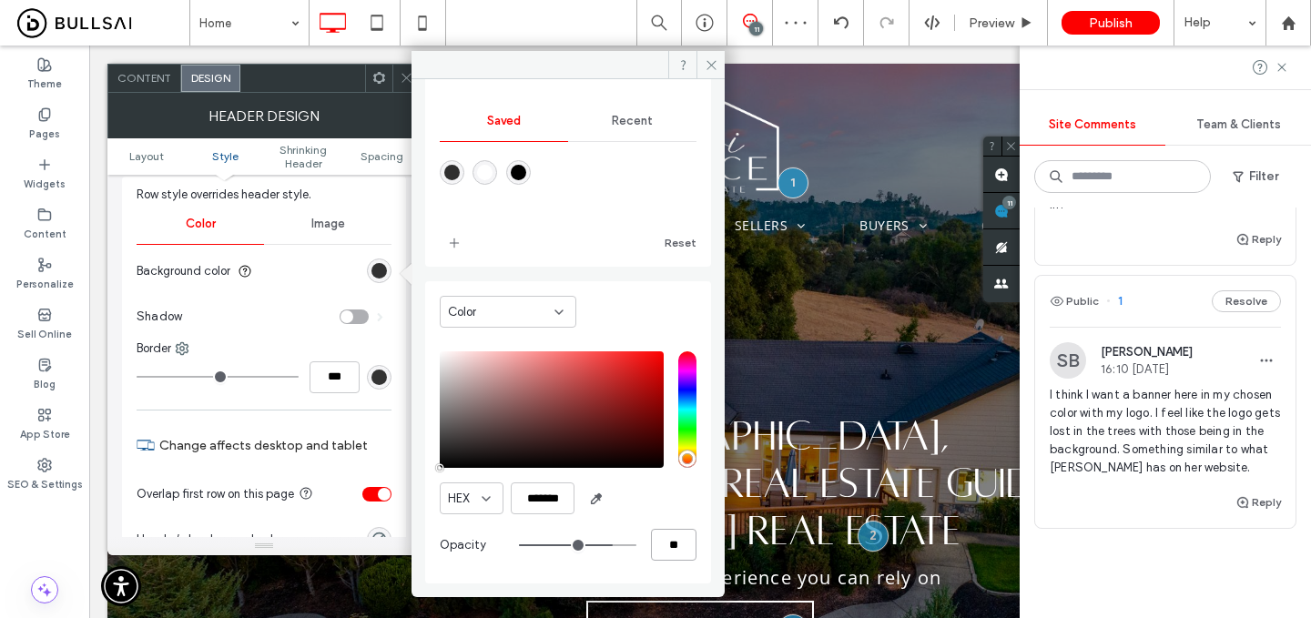
type input "**"
type input "***"
click at [657, 548] on input "***" at bounding box center [674, 545] width 46 height 32
type input "*"
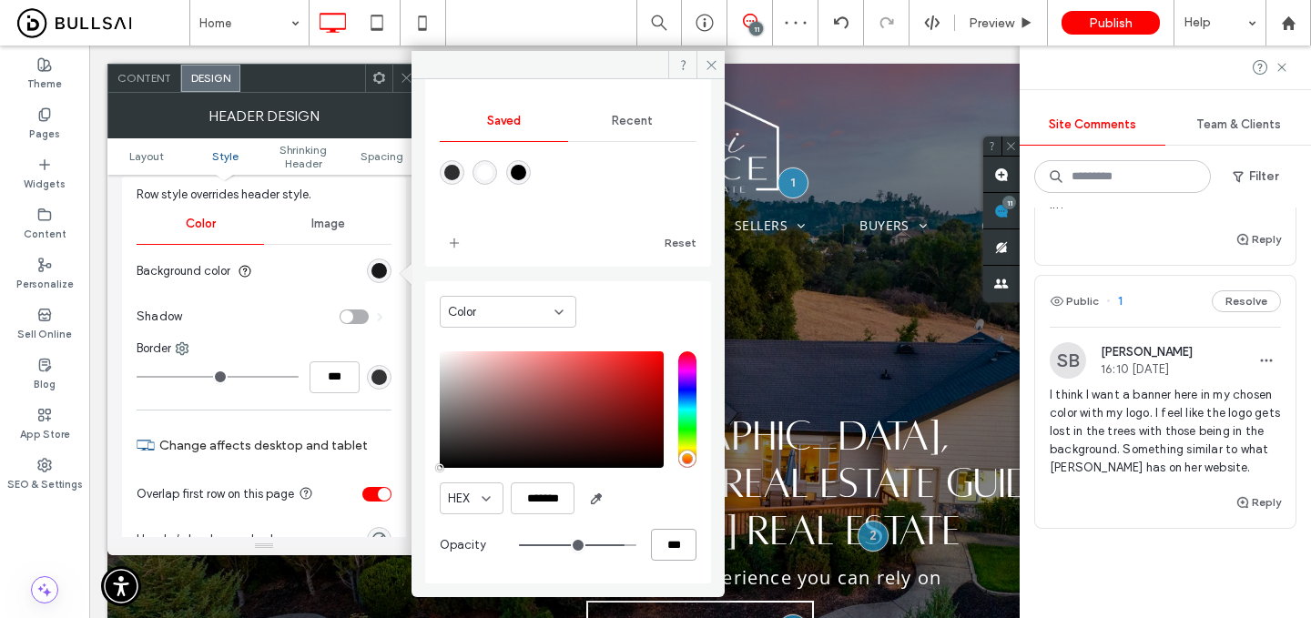
type input "**"
type input "***"
type input "**"
type input "***"
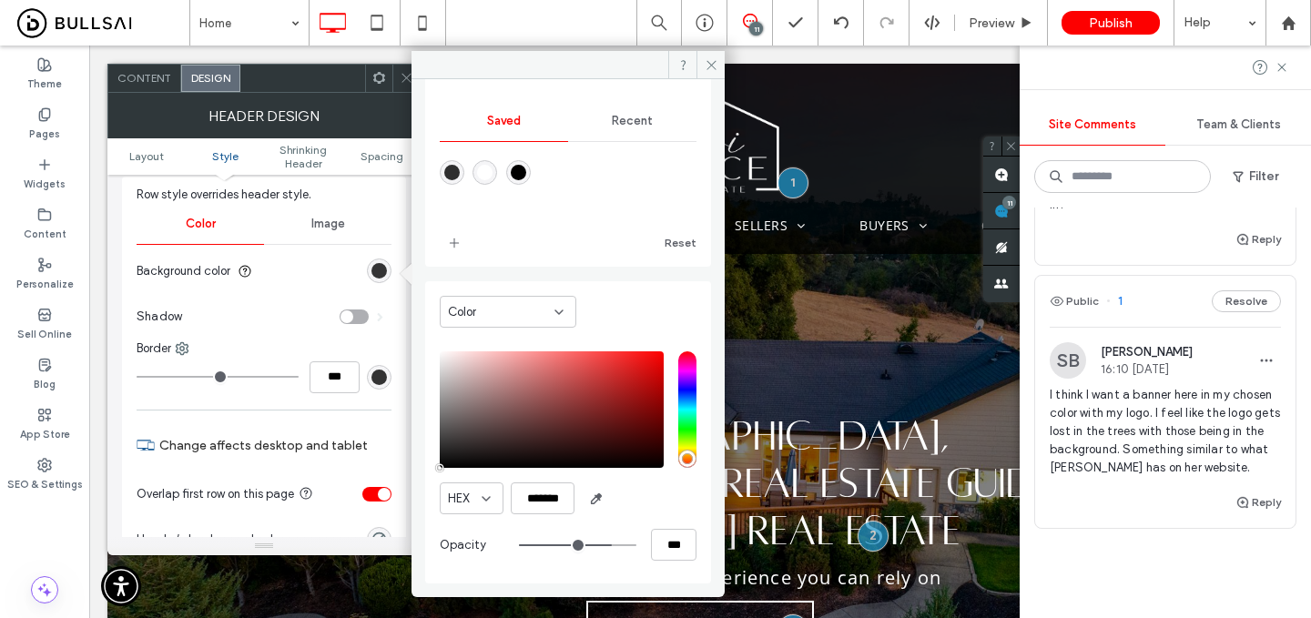
click at [597, 545] on input "range" at bounding box center [577, 546] width 117 height 2
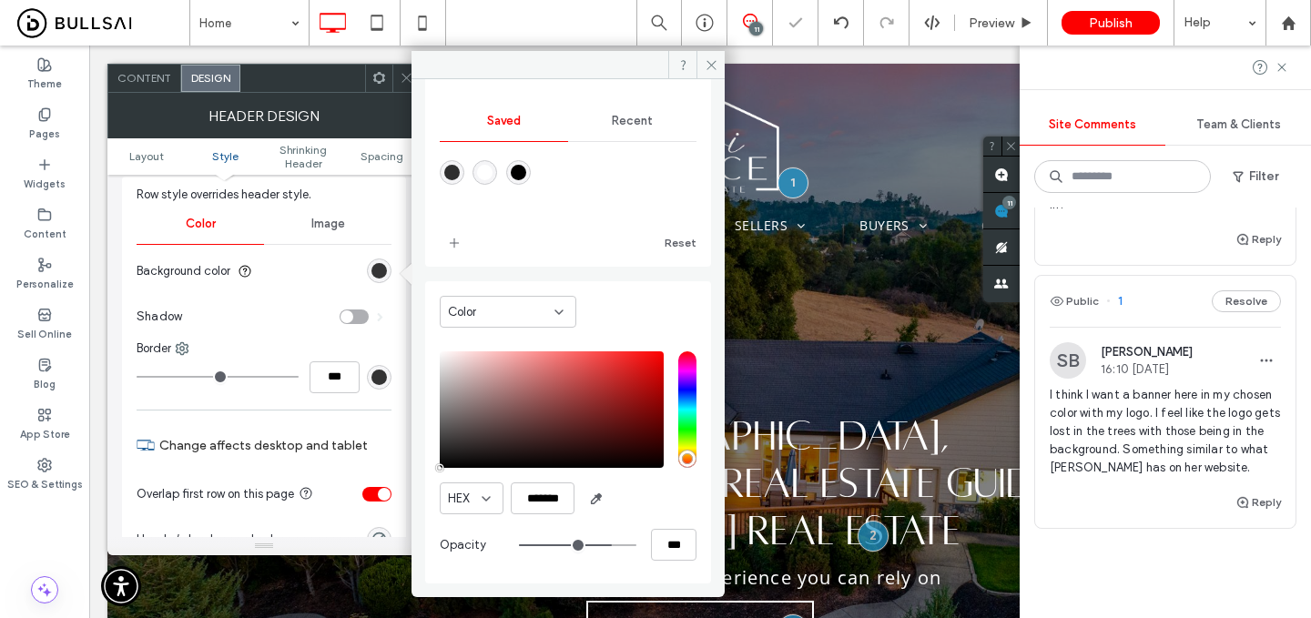
click at [597, 545] on input "range" at bounding box center [577, 546] width 117 height 2
type input "**"
type input "***"
type input "**"
type input "***"
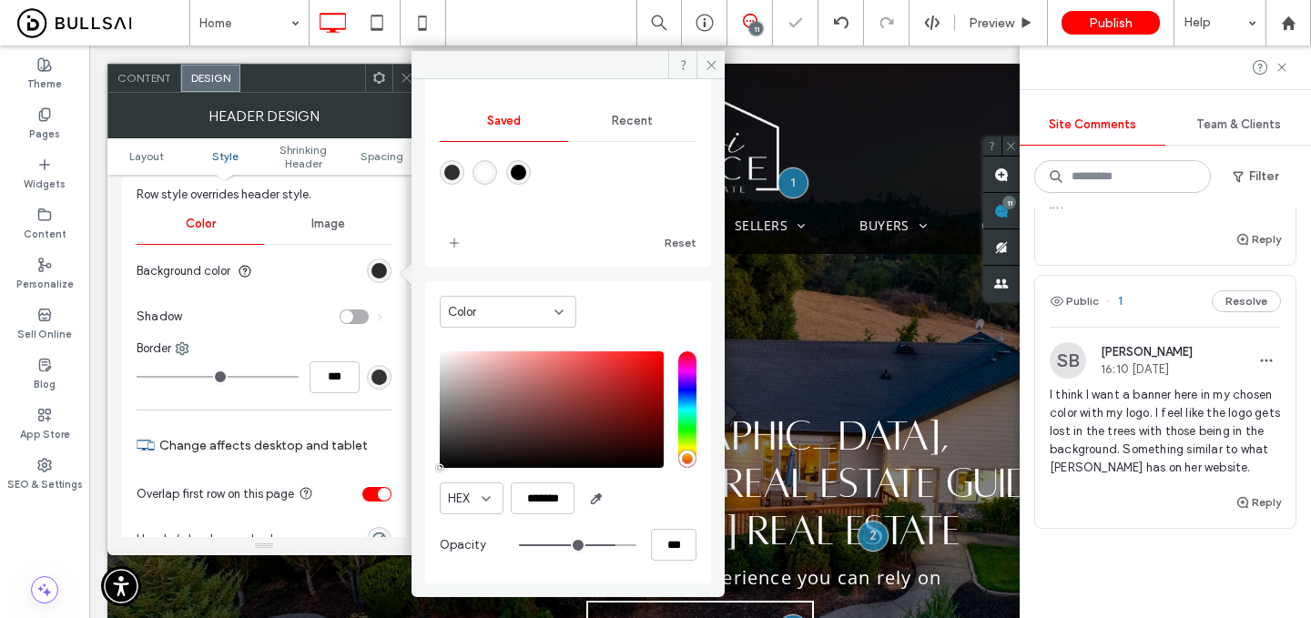
type input "**"
type input "***"
type input "**"
type input "***"
type input "**"
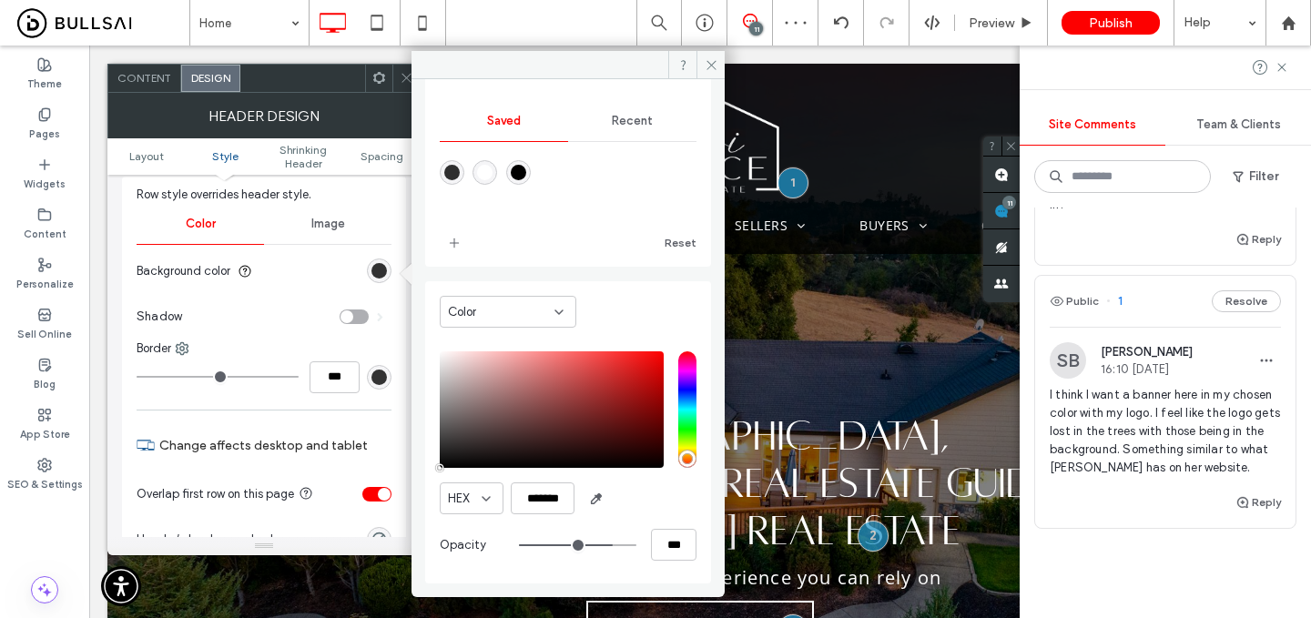
click at [598, 545] on input "range" at bounding box center [577, 546] width 117 height 2
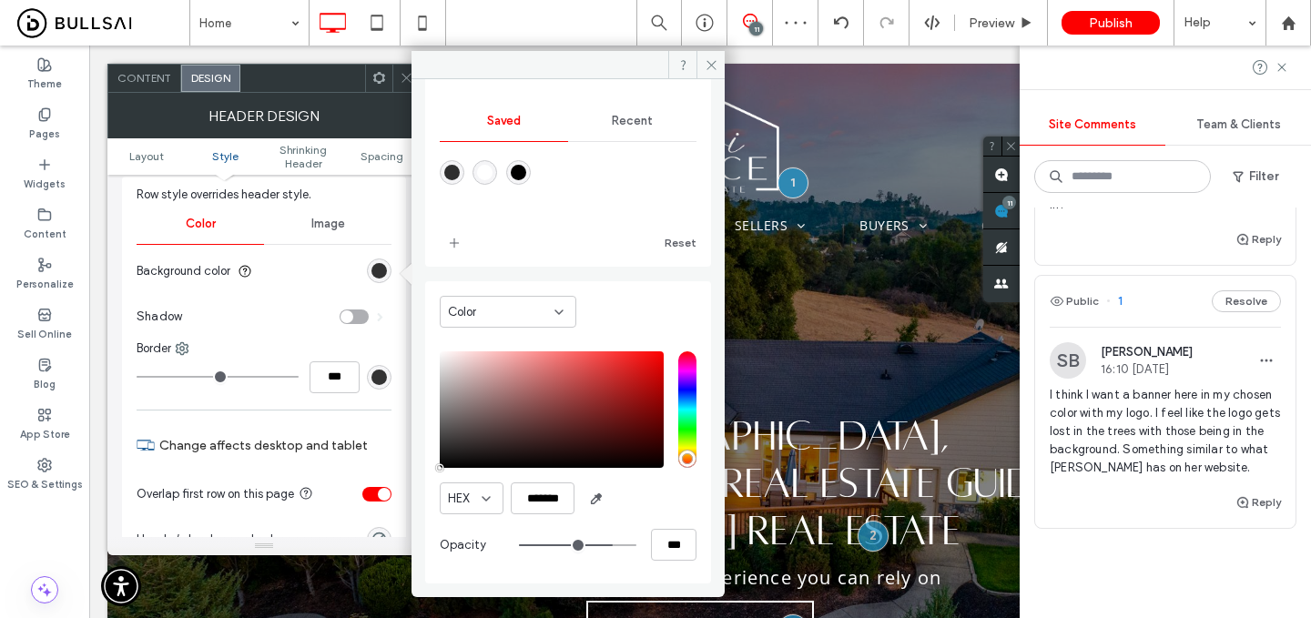
click at [407, 76] on icon at bounding box center [407, 78] width 14 height 14
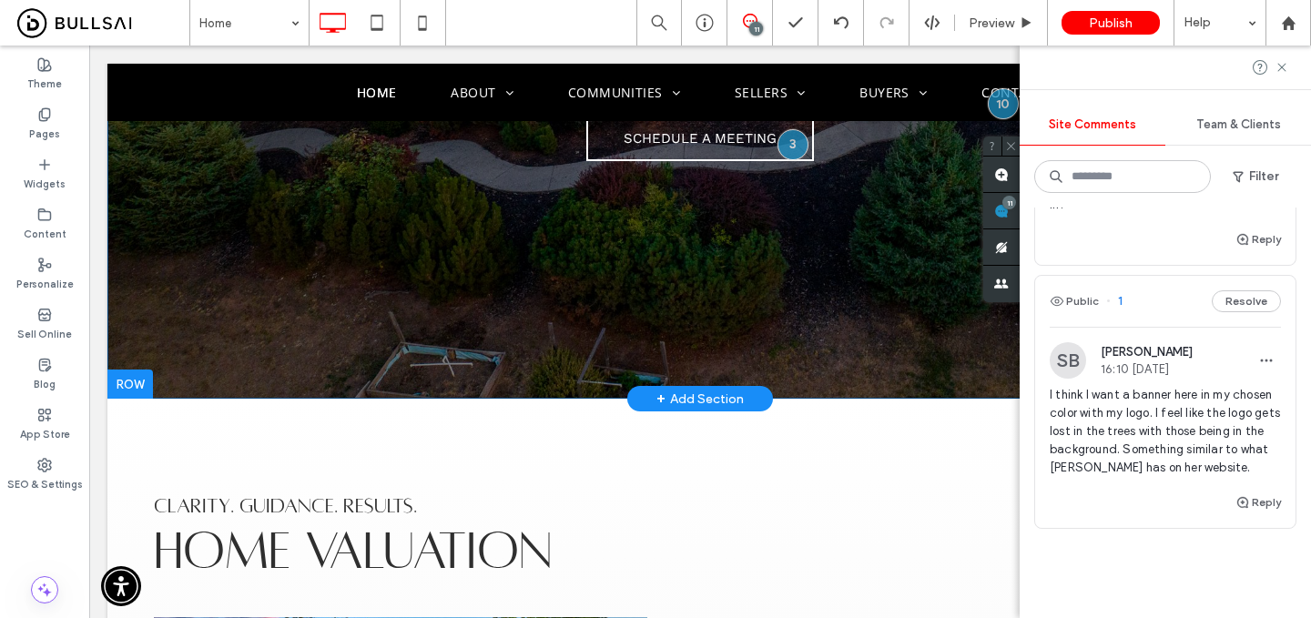
scroll to position [0, 0]
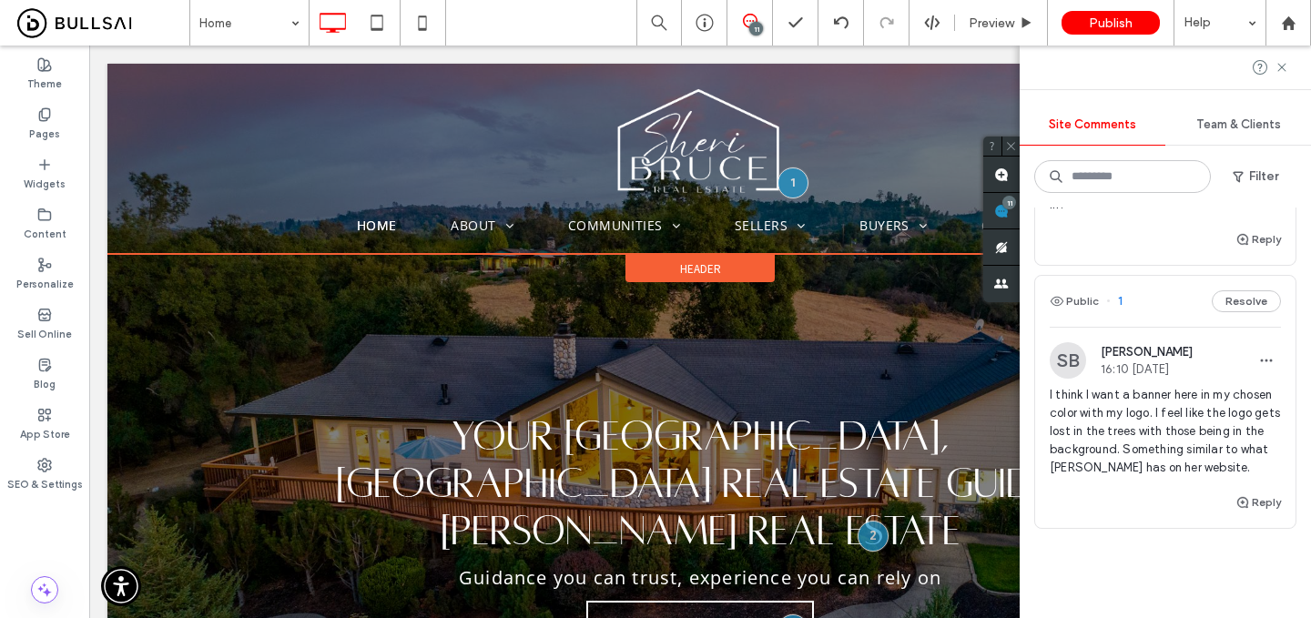
click at [716, 266] on span "Header" at bounding box center [700, 268] width 41 height 15
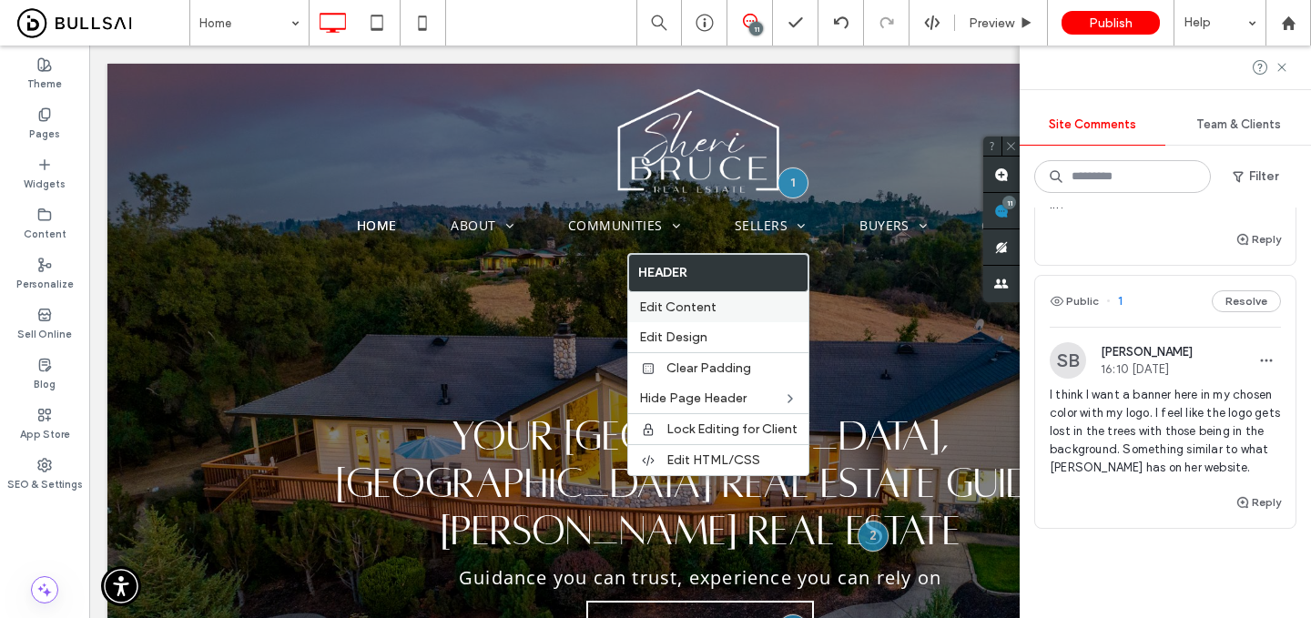
click at [700, 302] on span "Edit Content" at bounding box center [677, 307] width 77 height 15
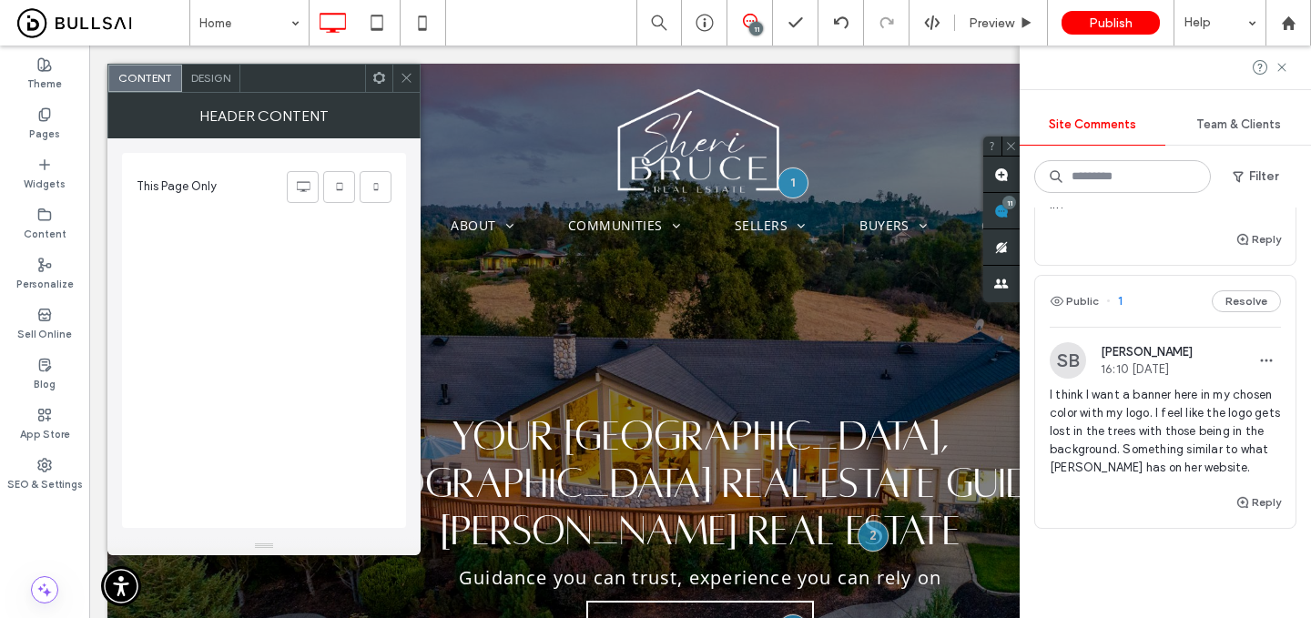
click at [197, 79] on span "Design" at bounding box center [210, 78] width 39 height 14
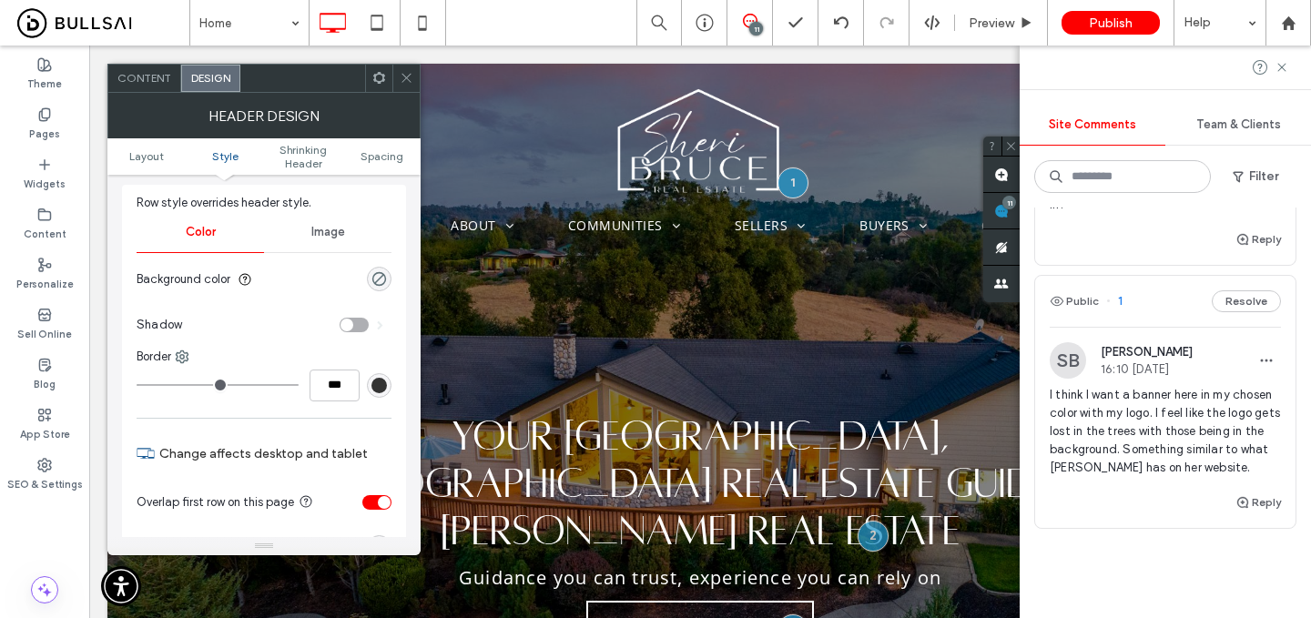
scroll to position [219, 0]
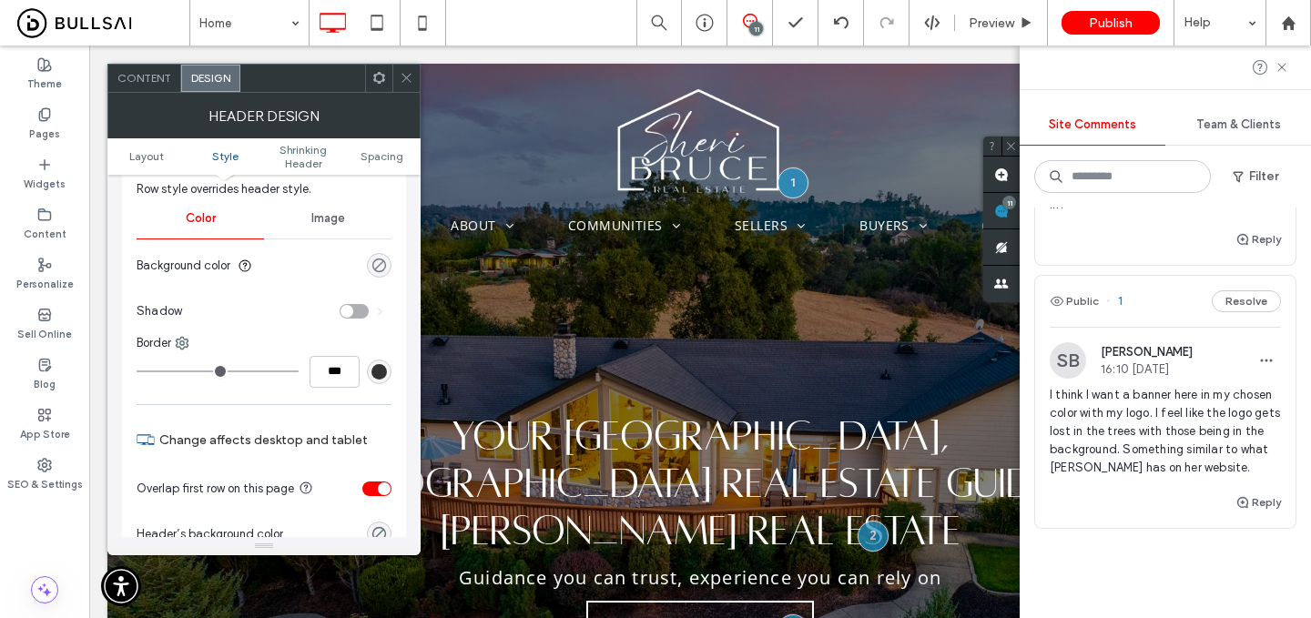
click at [382, 266] on div "rgba(0, 0, 0, 0)" at bounding box center [379, 265] width 15 height 15
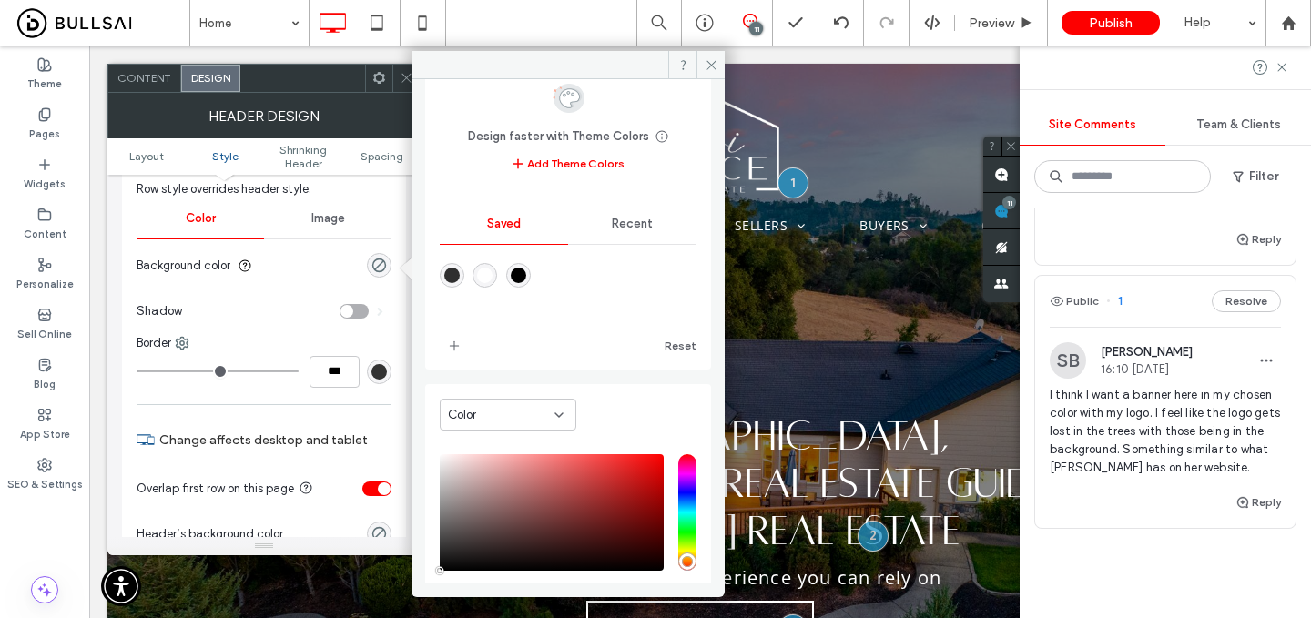
scroll to position [151, 0]
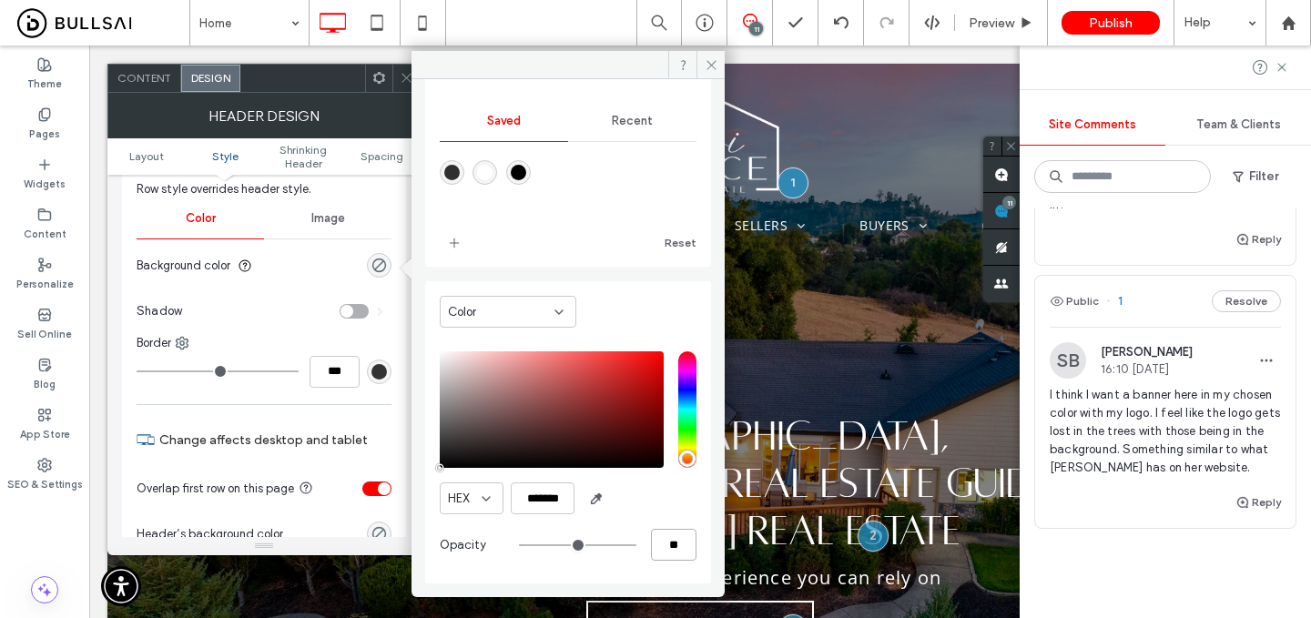
click at [657, 546] on input "**" at bounding box center [674, 545] width 46 height 32
type input "*"
type input "**"
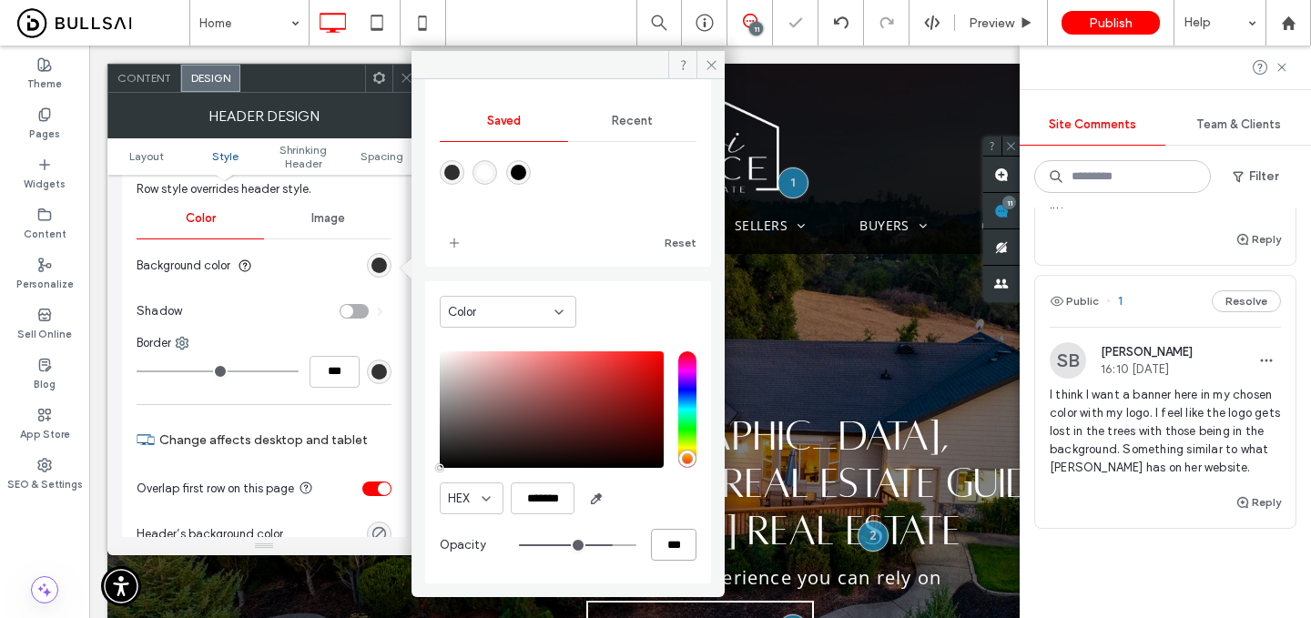
type input "***"
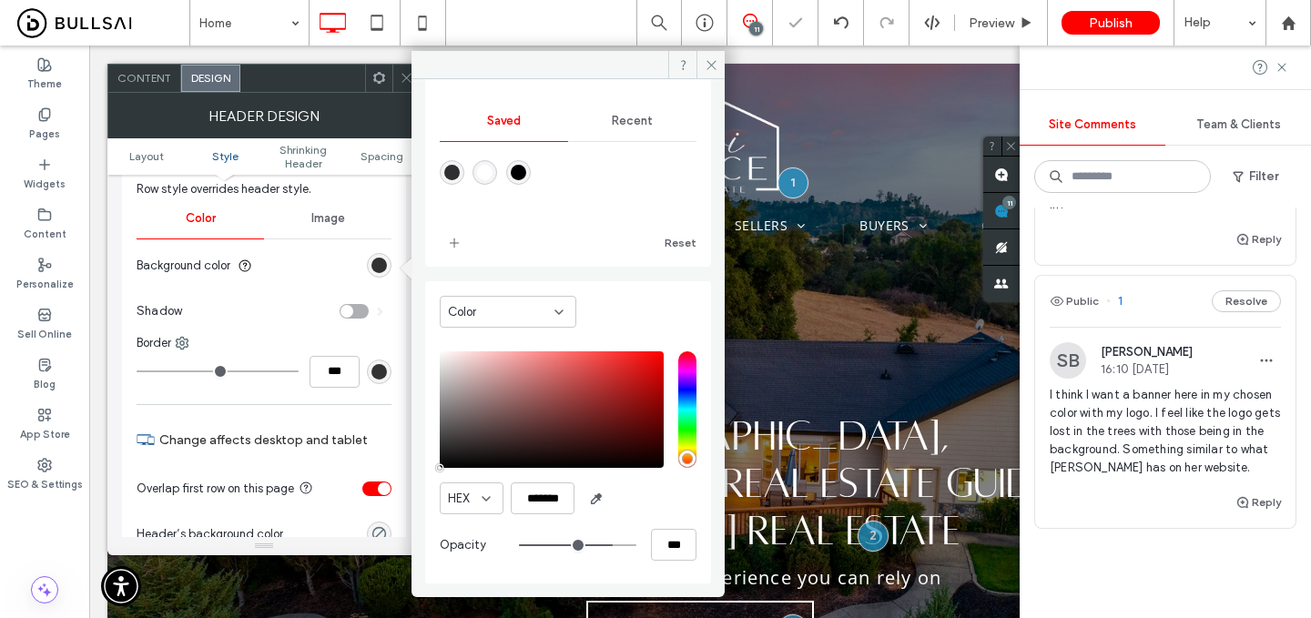
click at [526, 173] on div "rgba(0,0,0,1)" at bounding box center [518, 172] width 15 height 15
type input "***"
type input "****"
click at [526, 168] on div "rgba(0,0,0,1)" at bounding box center [518, 172] width 15 height 15
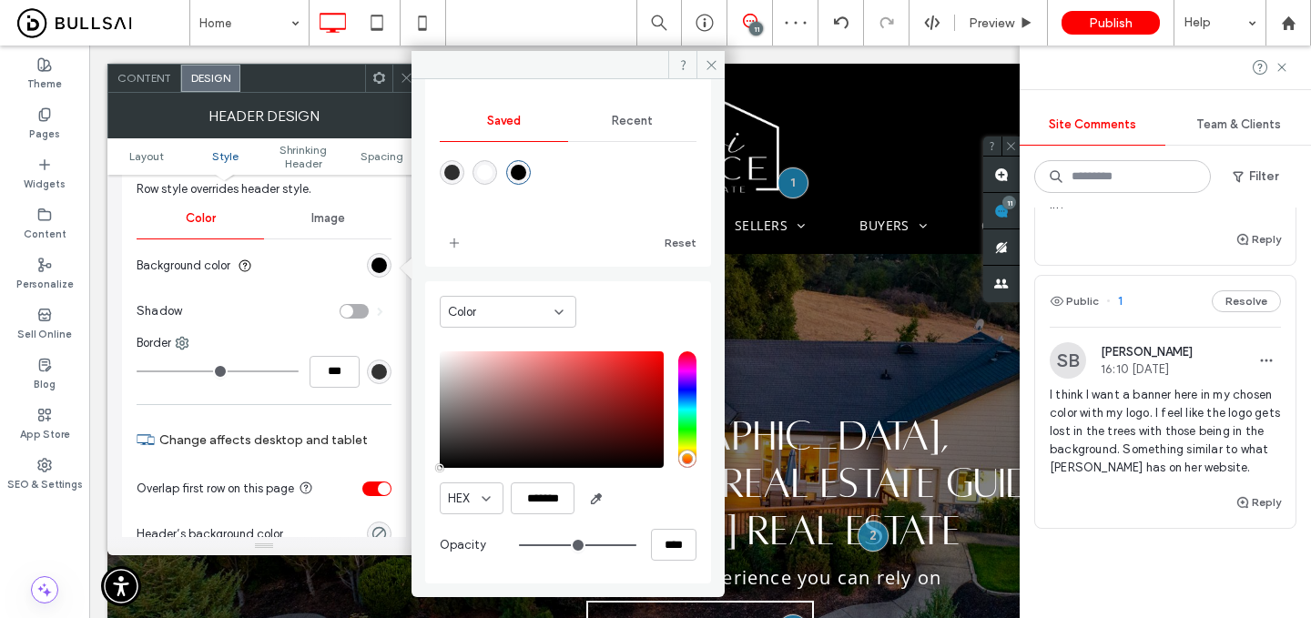
click at [526, 168] on div "rgba(0,0,0,1)" at bounding box center [518, 172] width 15 height 15
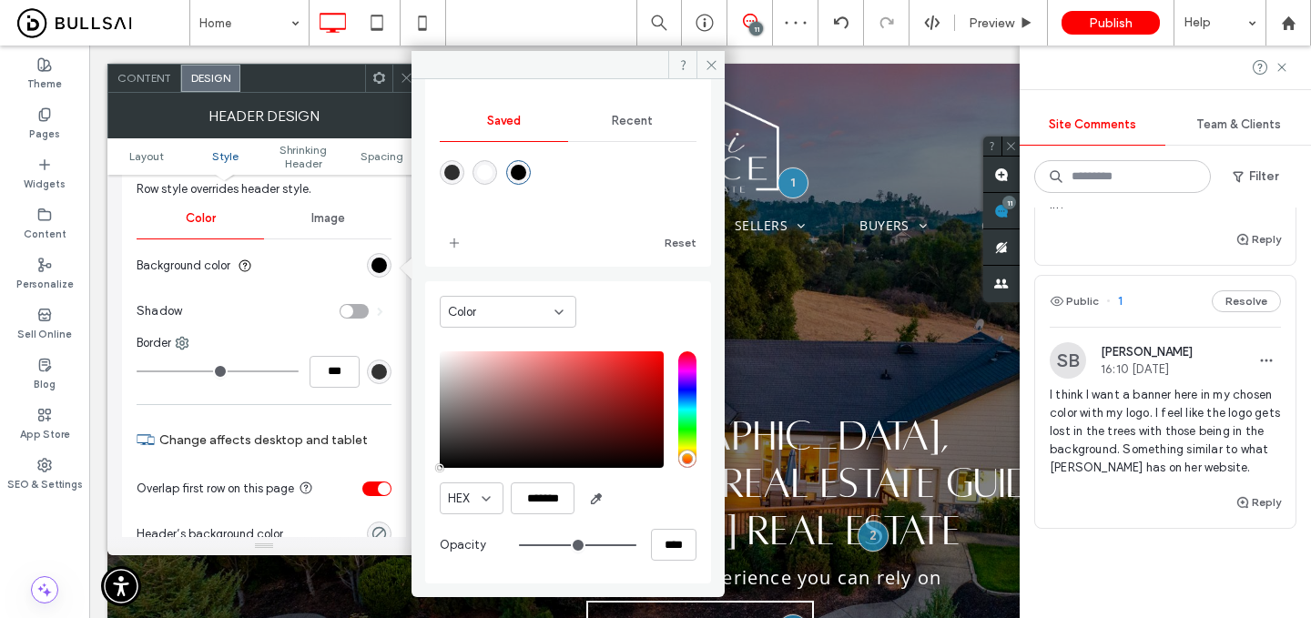
click at [526, 168] on div "rgba(0,0,0,1)" at bounding box center [518, 172] width 15 height 15
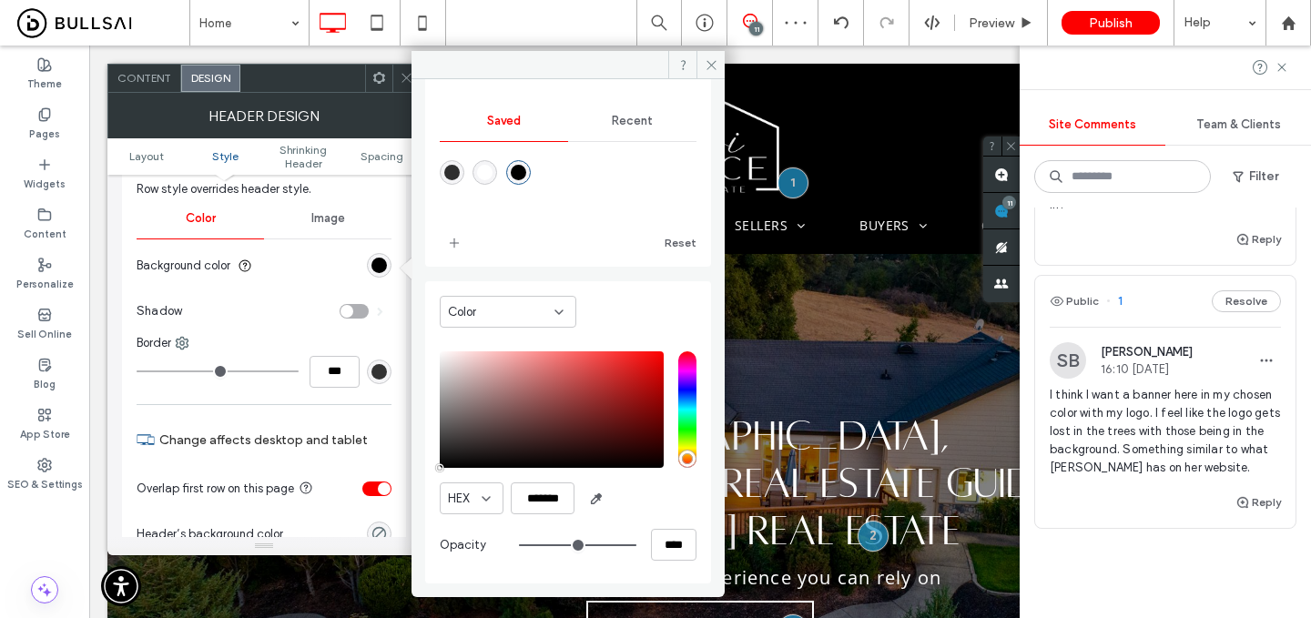
click at [403, 76] on icon at bounding box center [407, 78] width 14 height 14
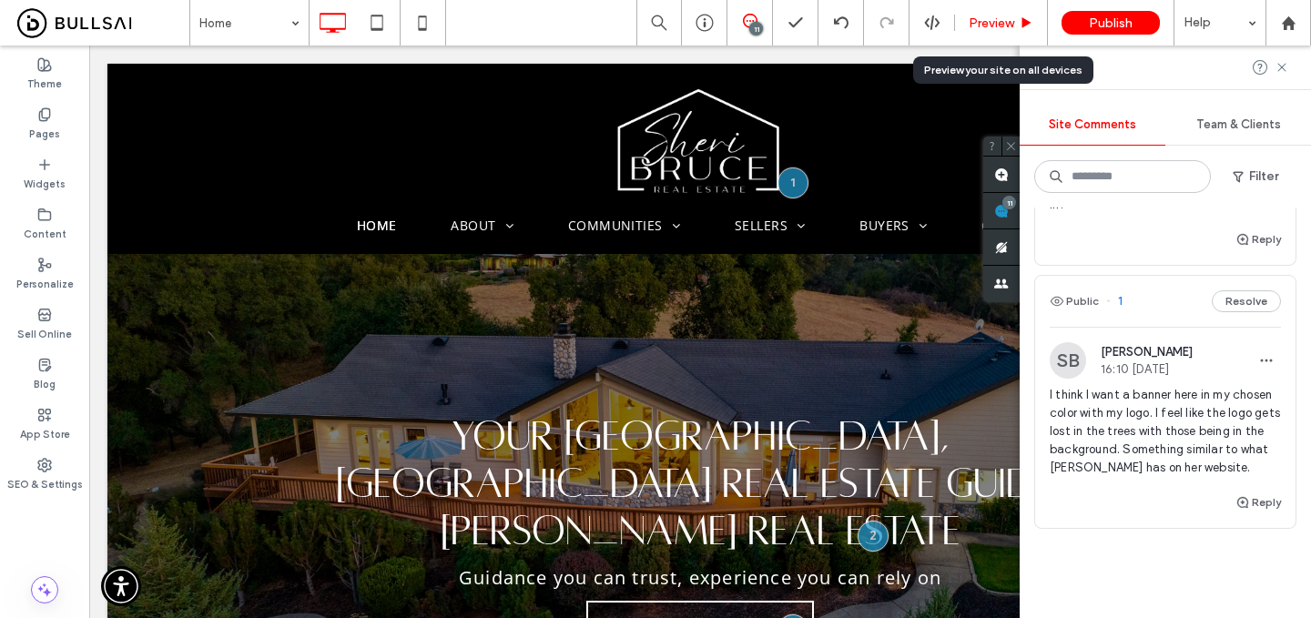
click at [1006, 25] on span "Preview" at bounding box center [992, 22] width 46 height 15
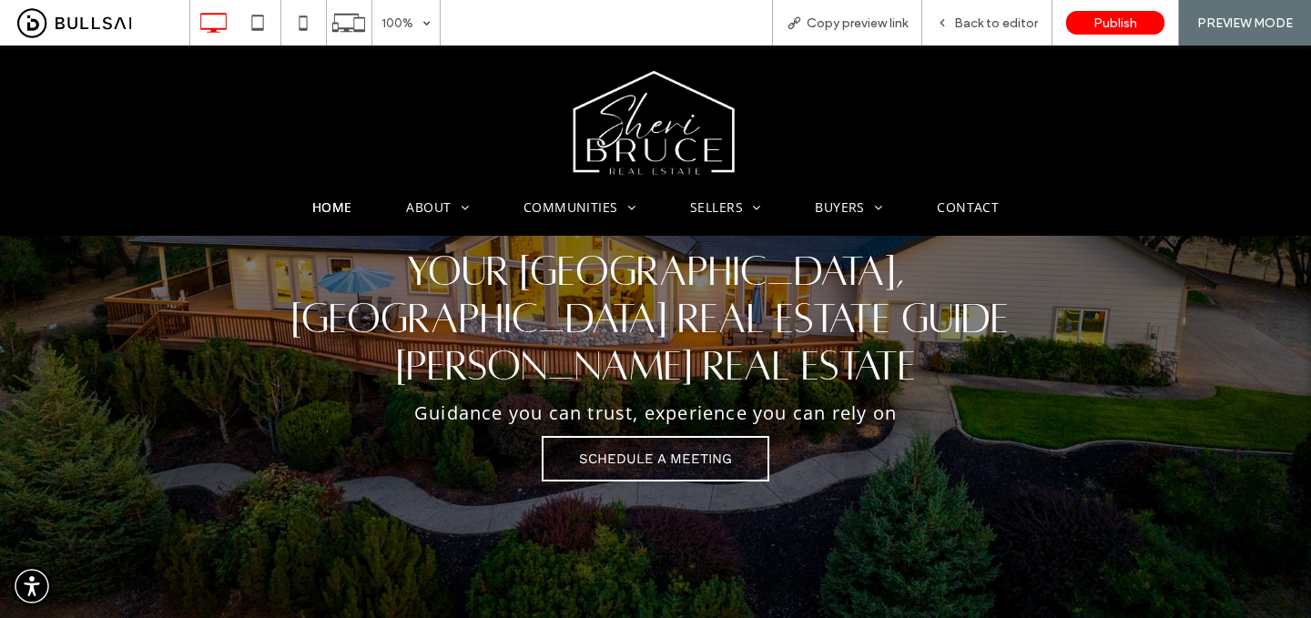
scroll to position [148, 0]
click at [1001, 19] on span "Back to editor" at bounding box center [996, 22] width 84 height 15
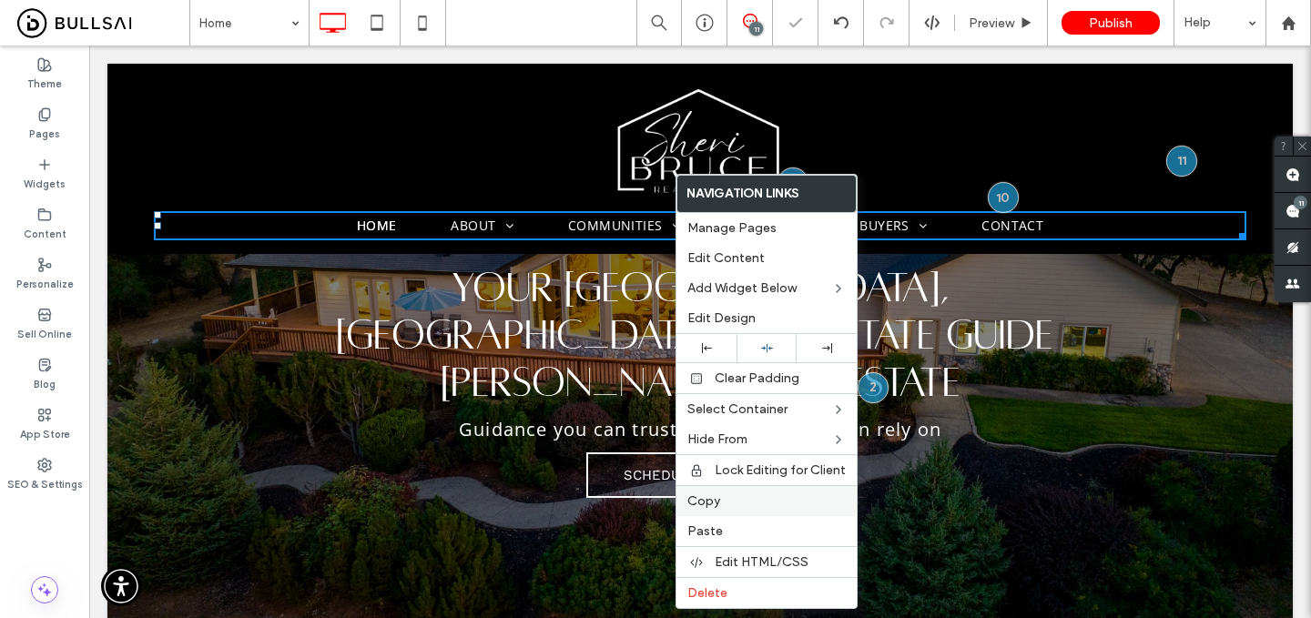
click at [711, 498] on span "Copy" at bounding box center [704, 501] width 33 height 15
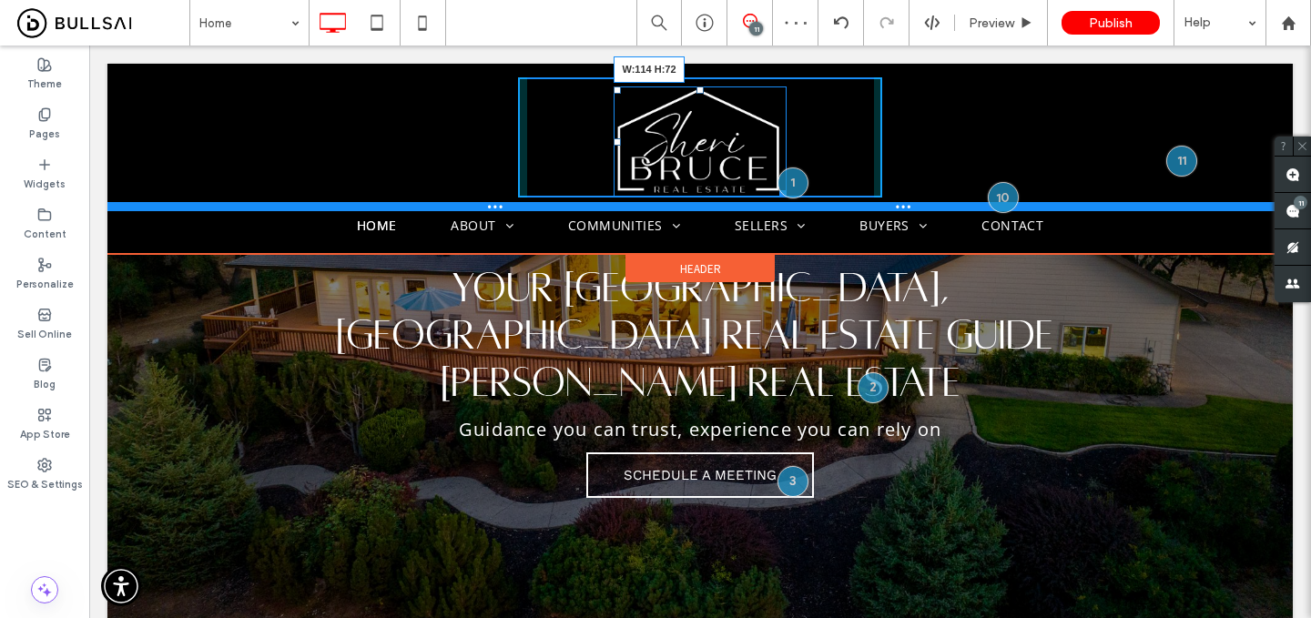
drag, startPoint x: 779, startPoint y: 194, endPoint x: 743, endPoint y: 161, distance: 48.3
click at [743, 161] on div "Click To Paste W:114 H:72 Click To Paste Click To Paste" at bounding box center [700, 144] width 1186 height 134
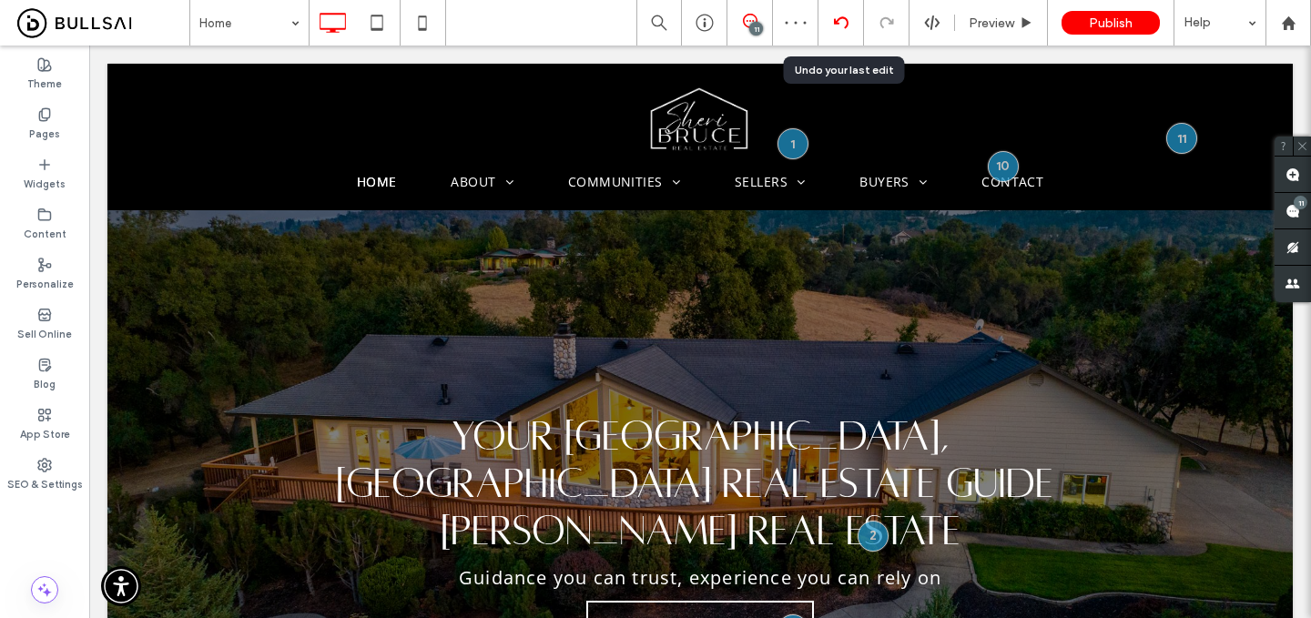
click at [841, 27] on icon at bounding box center [841, 22] width 15 height 15
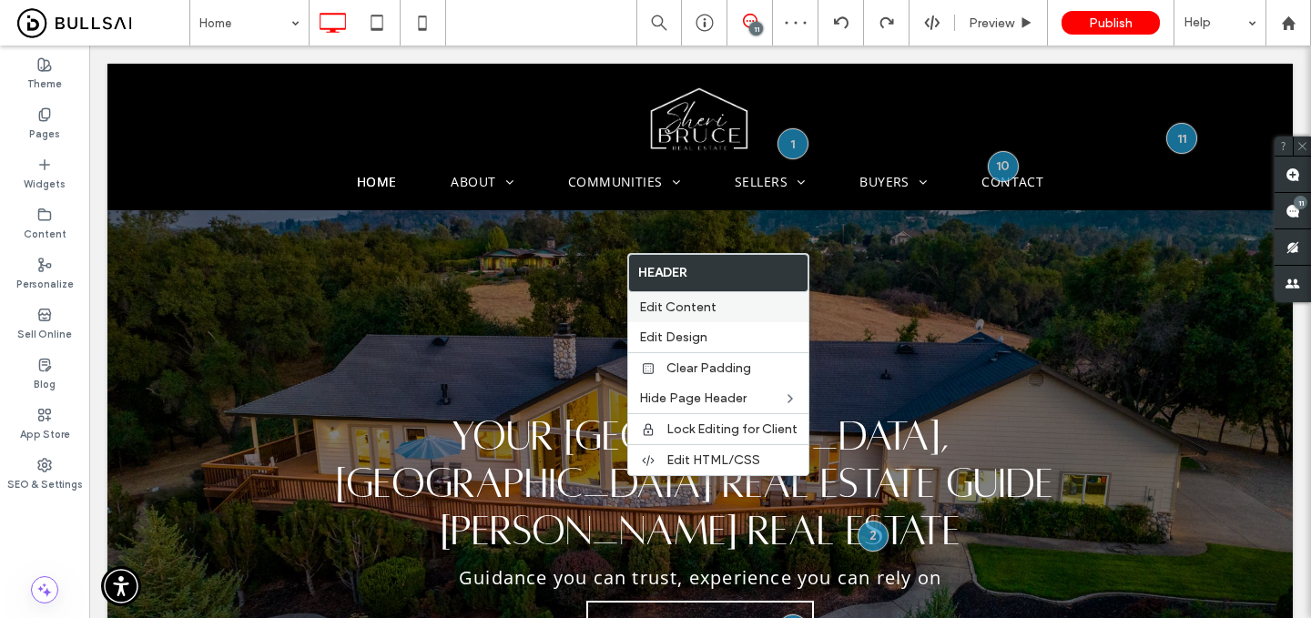
click at [708, 311] on span "Edit Content" at bounding box center [677, 307] width 77 height 15
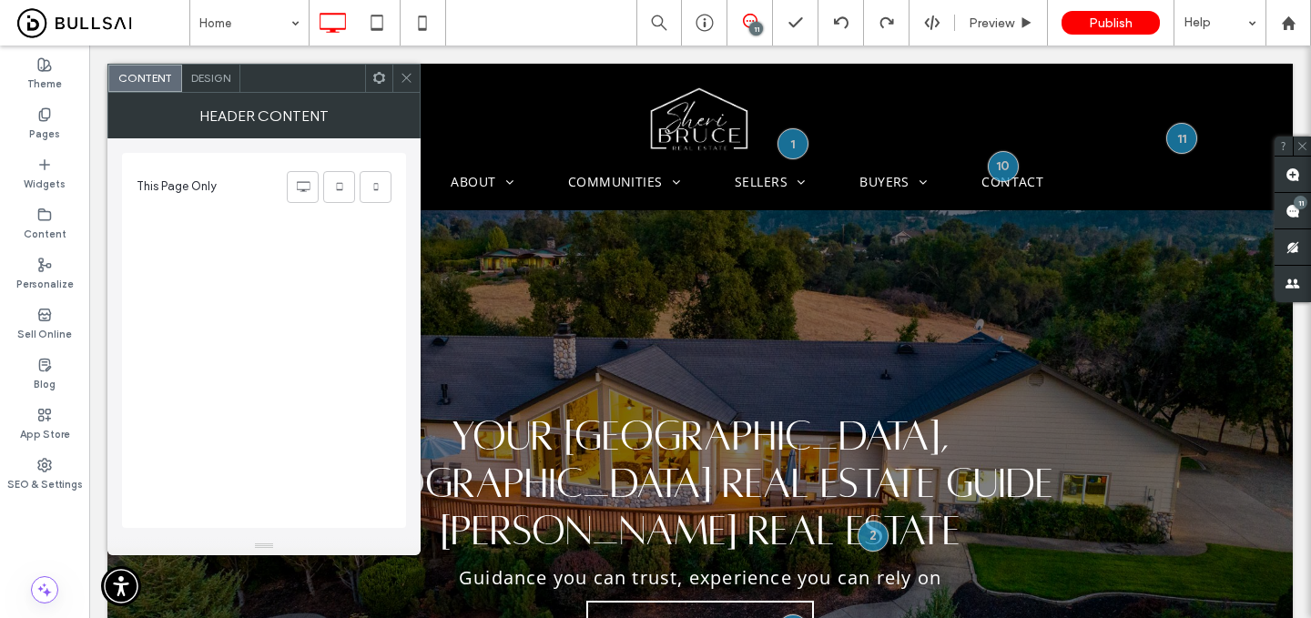
click at [217, 75] on span "Design" at bounding box center [210, 78] width 39 height 14
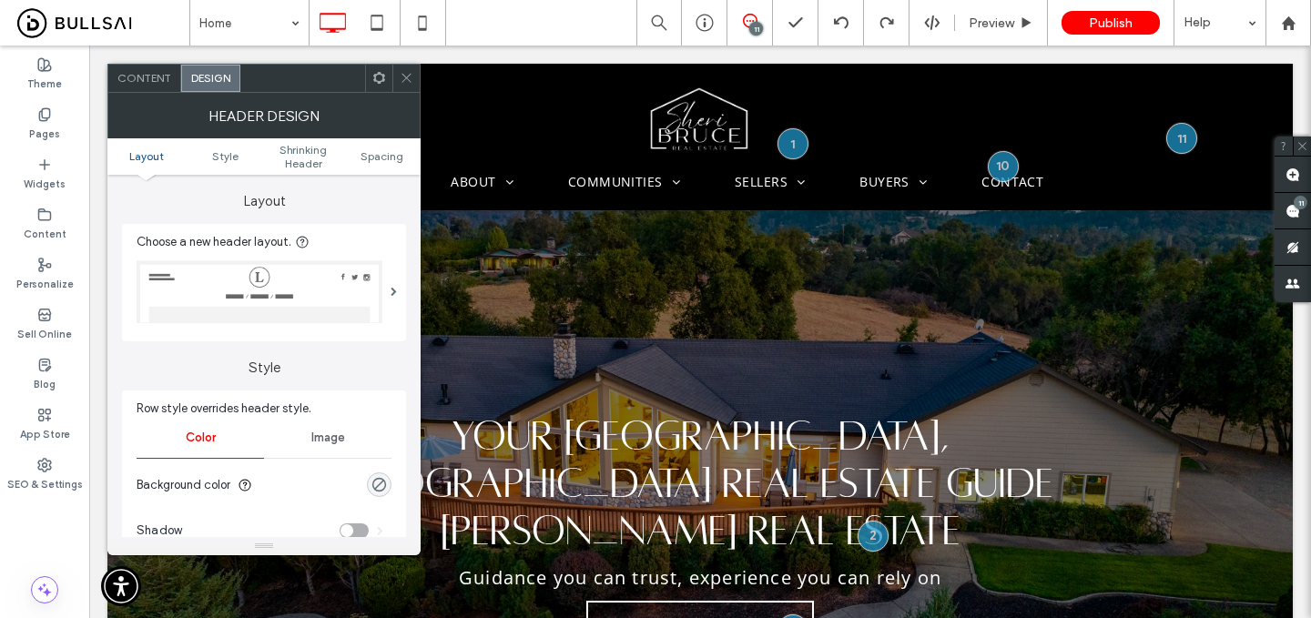
click at [326, 295] on img at bounding box center [260, 291] width 246 height 63
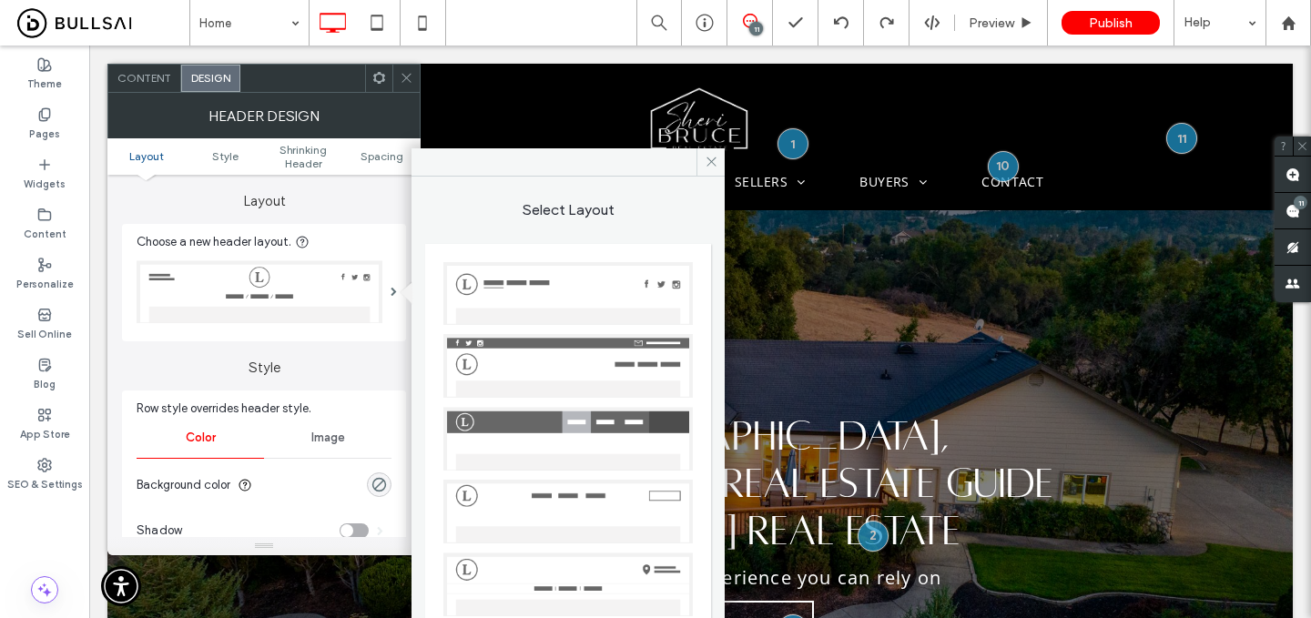
click at [580, 503] on img at bounding box center [569, 512] width 250 height 64
click at [392, 78] on div at bounding box center [378, 78] width 27 height 27
click at [414, 78] on div at bounding box center [406, 78] width 27 height 27
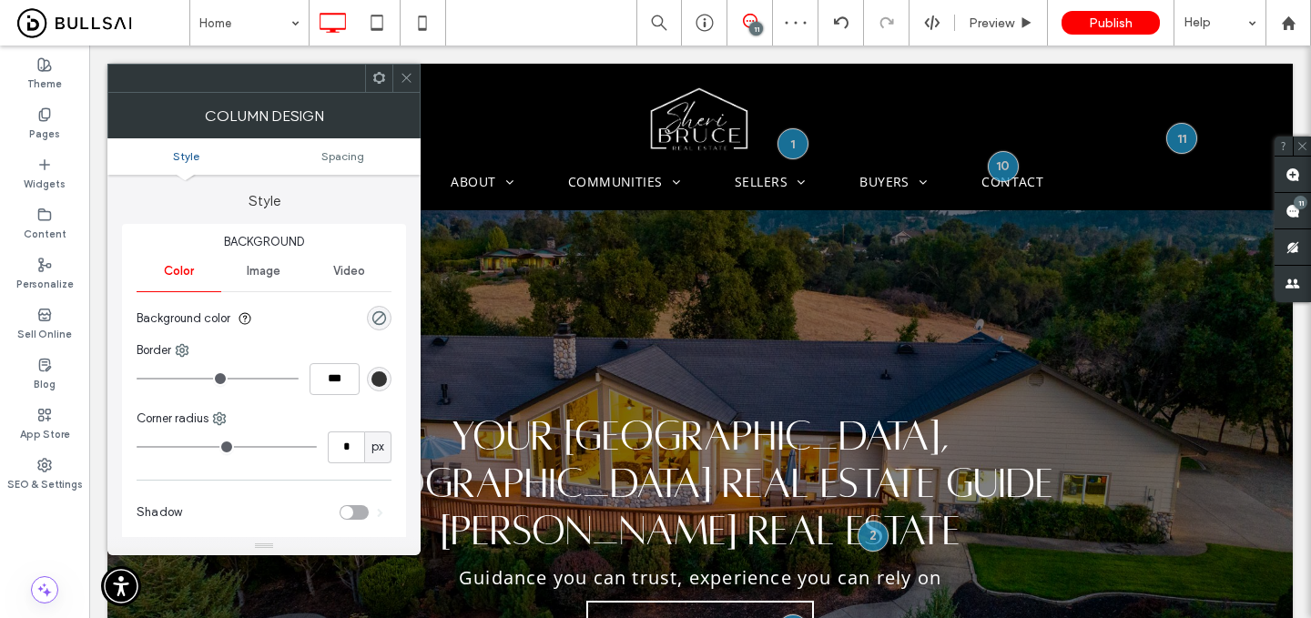
click at [400, 71] on icon at bounding box center [407, 78] width 14 height 14
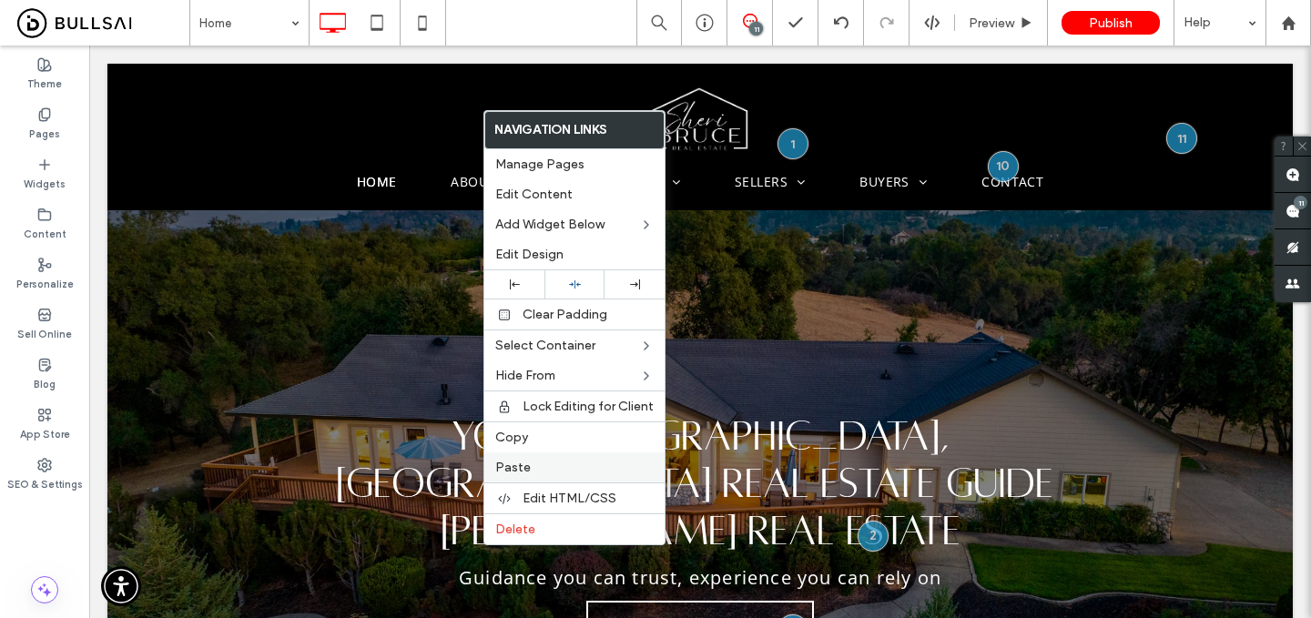
click at [539, 474] on label "Paste" at bounding box center [574, 467] width 158 height 15
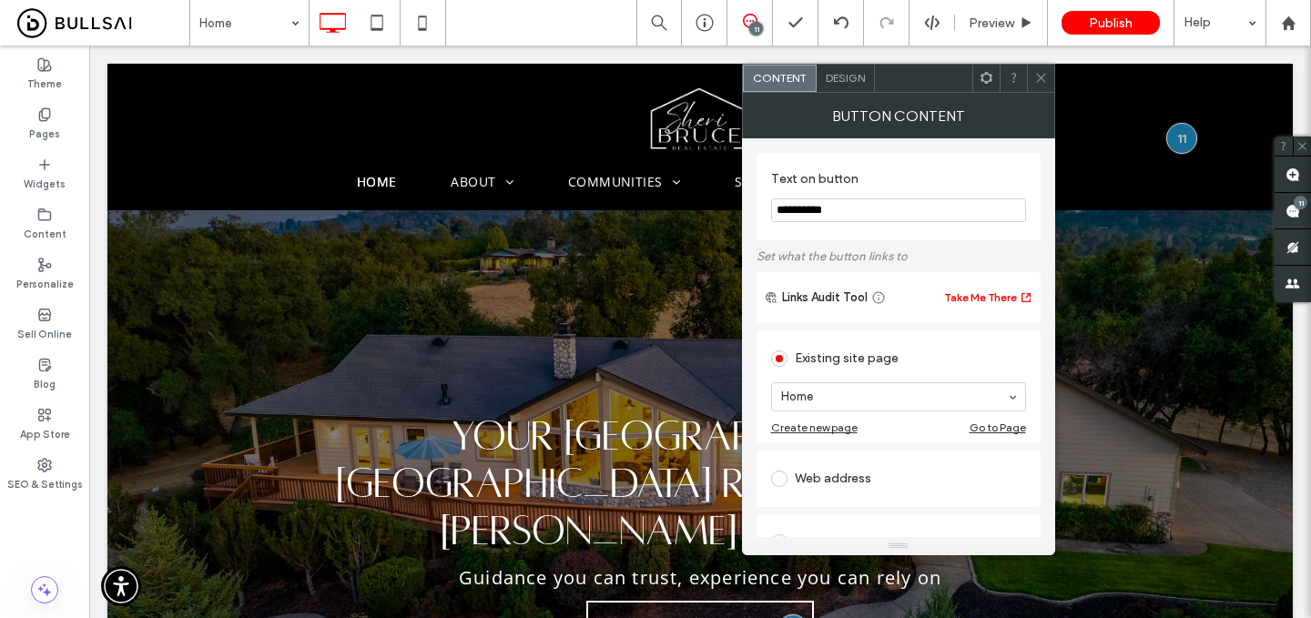
click at [936, 212] on input "**********" at bounding box center [898, 211] width 255 height 24
type input "*"
type input "**********"
type input "****"
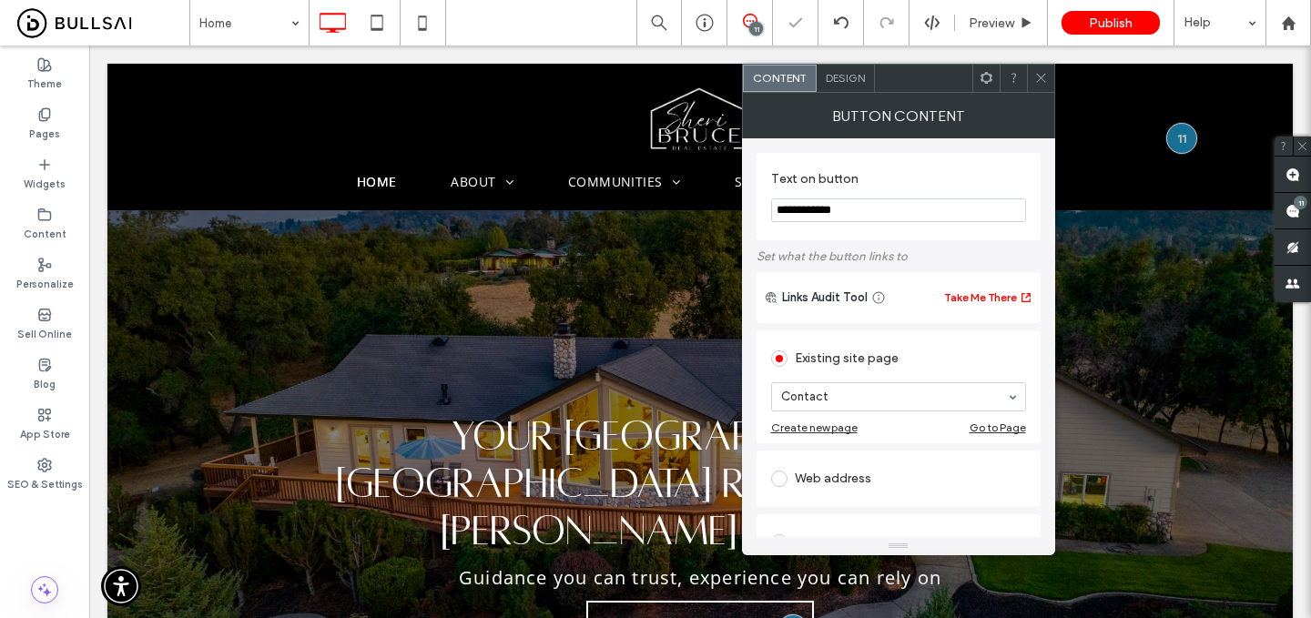
click at [1037, 65] on span at bounding box center [1042, 78] width 14 height 27
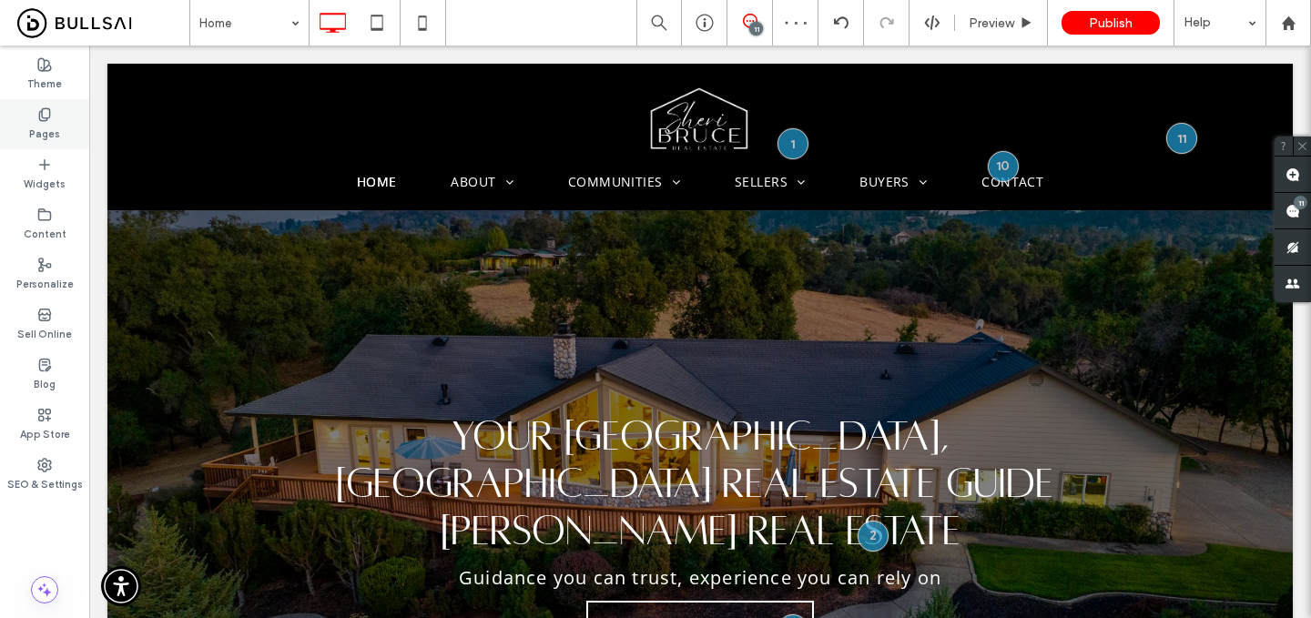
click at [56, 117] on div "Pages" at bounding box center [44, 124] width 89 height 50
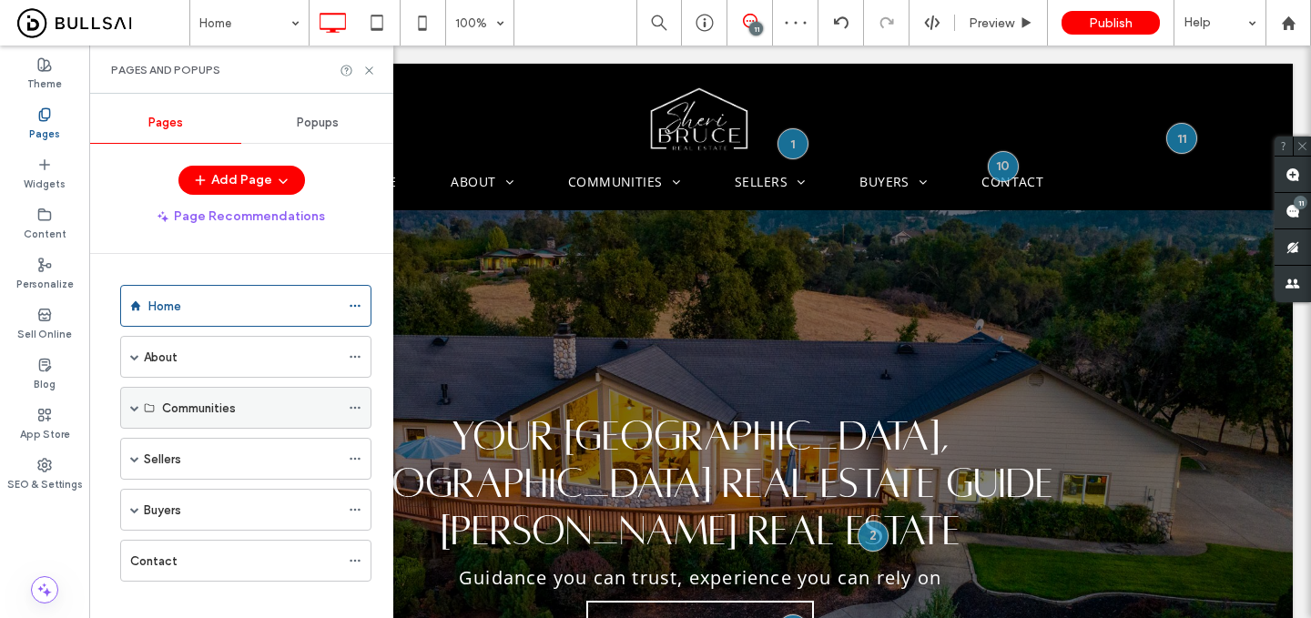
scroll to position [18, 0]
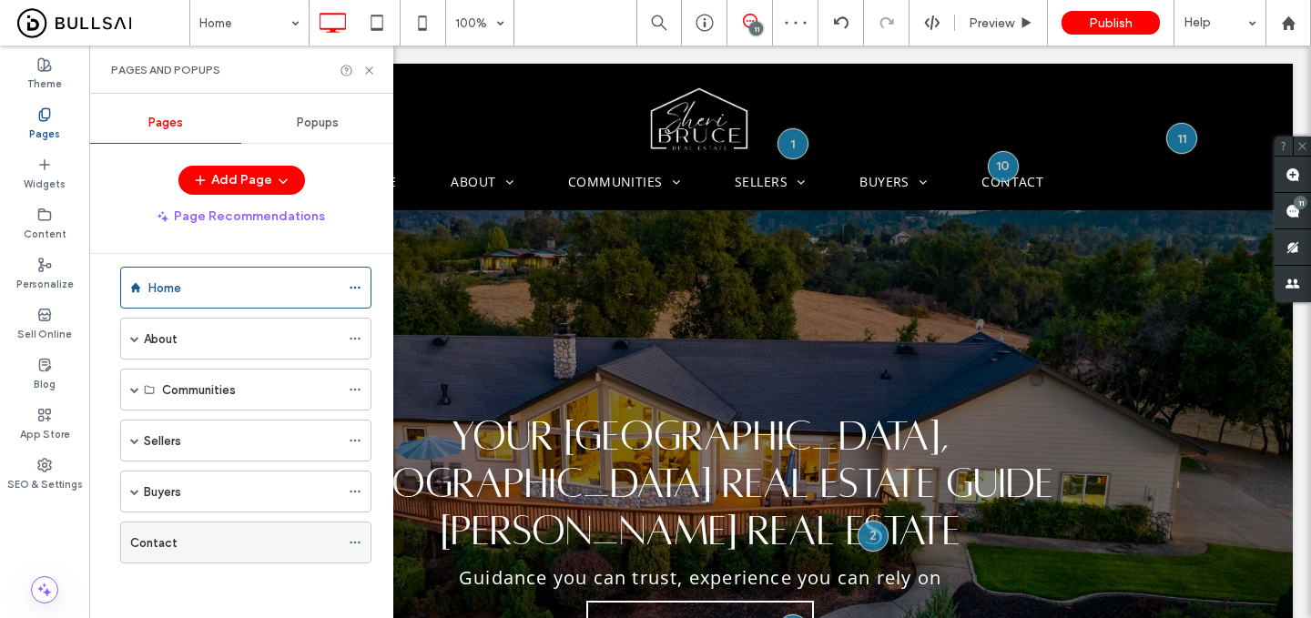
click at [352, 535] on span at bounding box center [355, 542] width 13 height 27
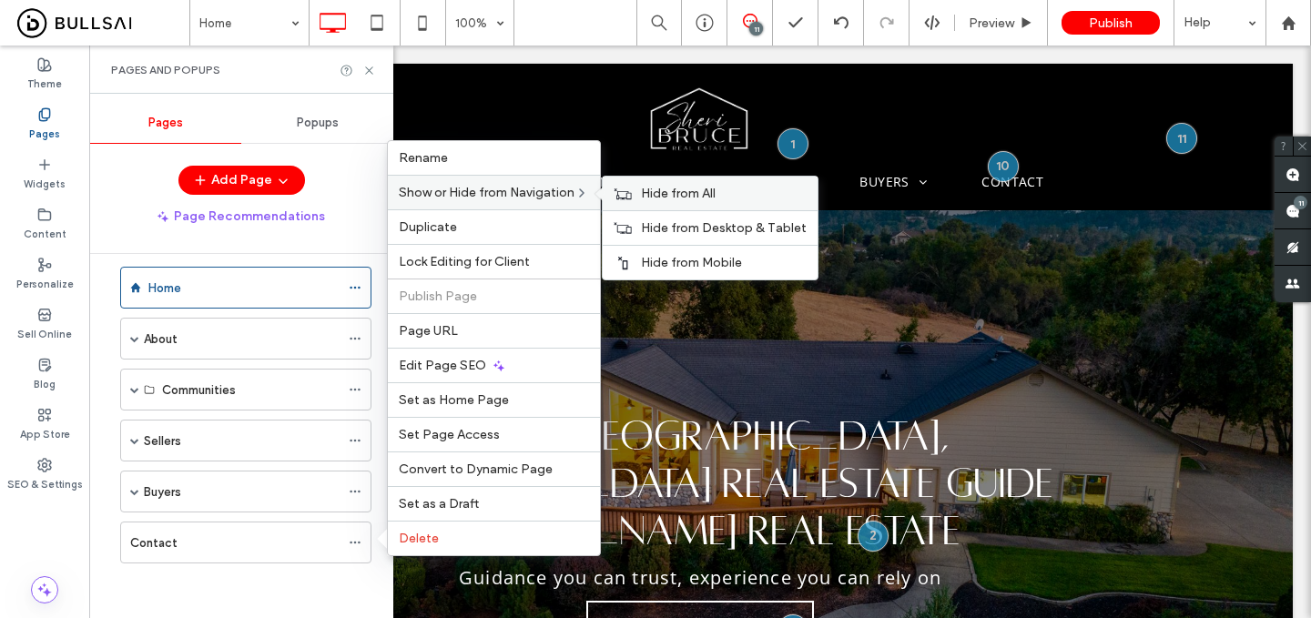
click at [632, 188] on icon at bounding box center [623, 194] width 18 height 13
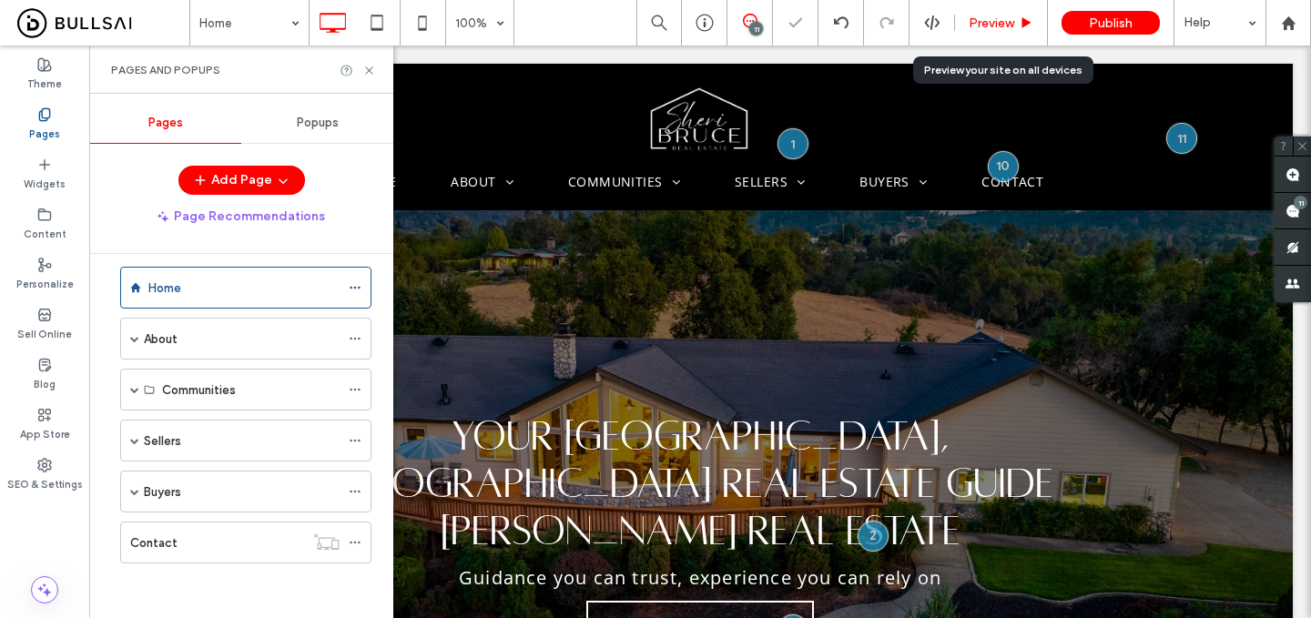
click at [999, 26] on span "Preview" at bounding box center [992, 22] width 46 height 15
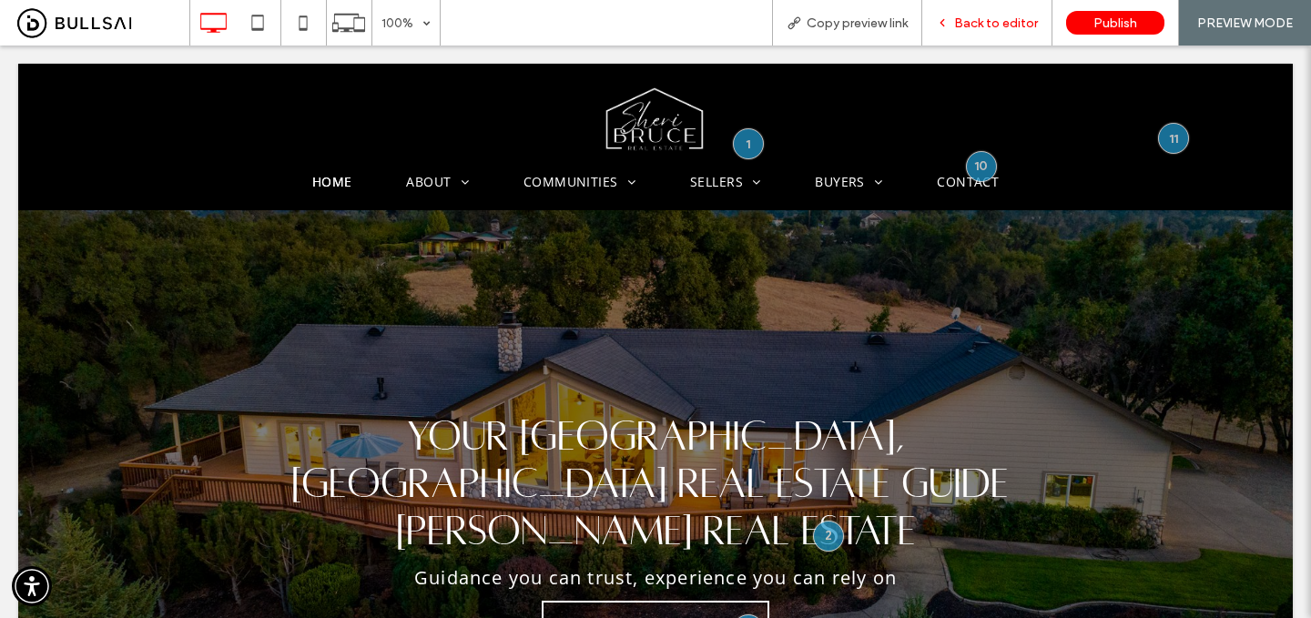
click at [1002, 20] on span "Back to editor" at bounding box center [996, 22] width 84 height 15
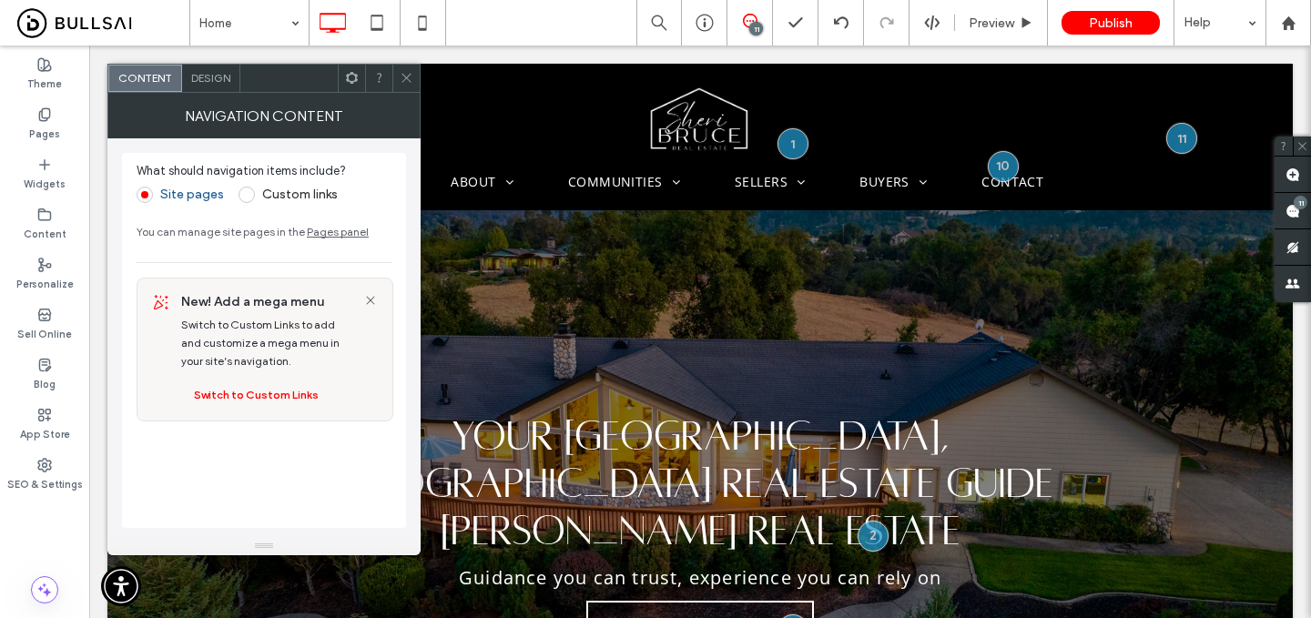
click at [403, 78] on icon at bounding box center [407, 78] width 14 height 14
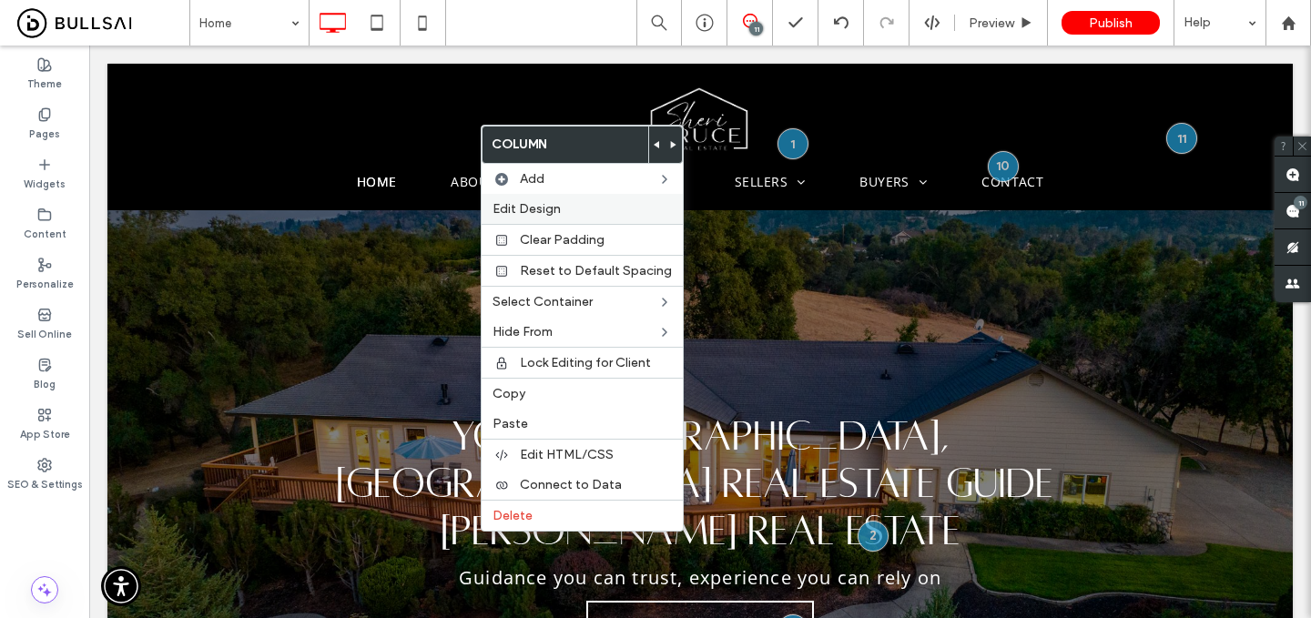
click at [545, 209] on span "Edit Design" at bounding box center [527, 208] width 68 height 15
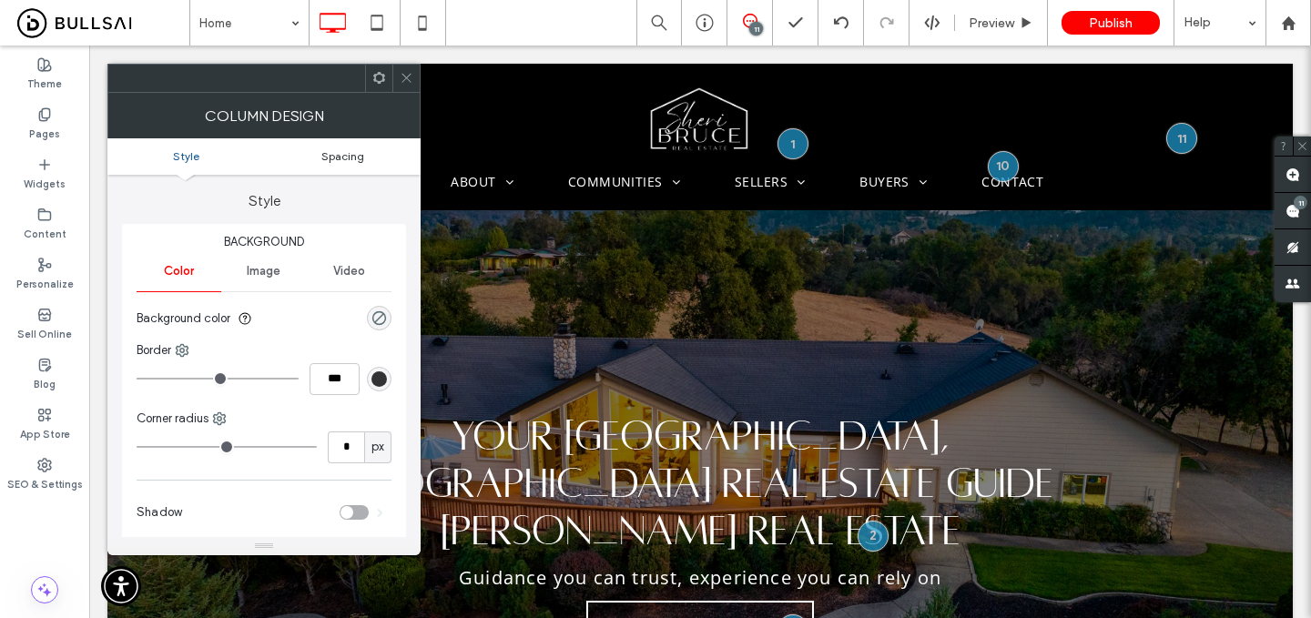
click at [362, 158] on span "Spacing" at bounding box center [342, 156] width 43 height 14
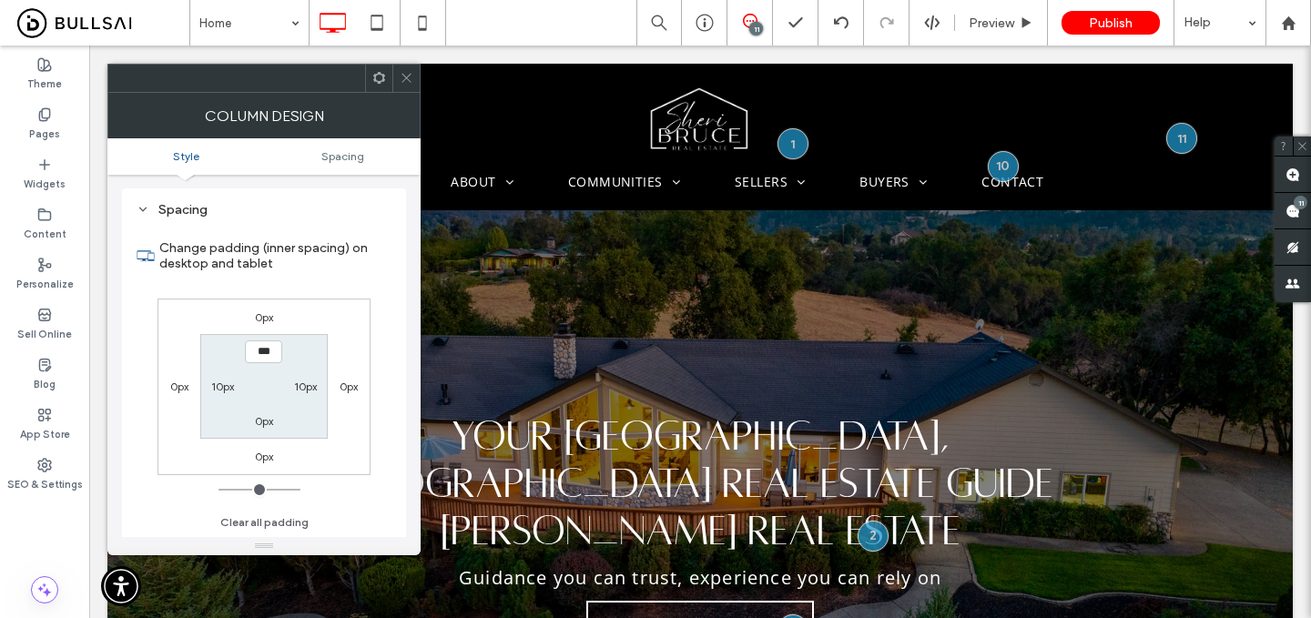
scroll to position [371, 0]
type input "****"
type input "**"
click at [401, 72] on icon at bounding box center [407, 78] width 14 height 14
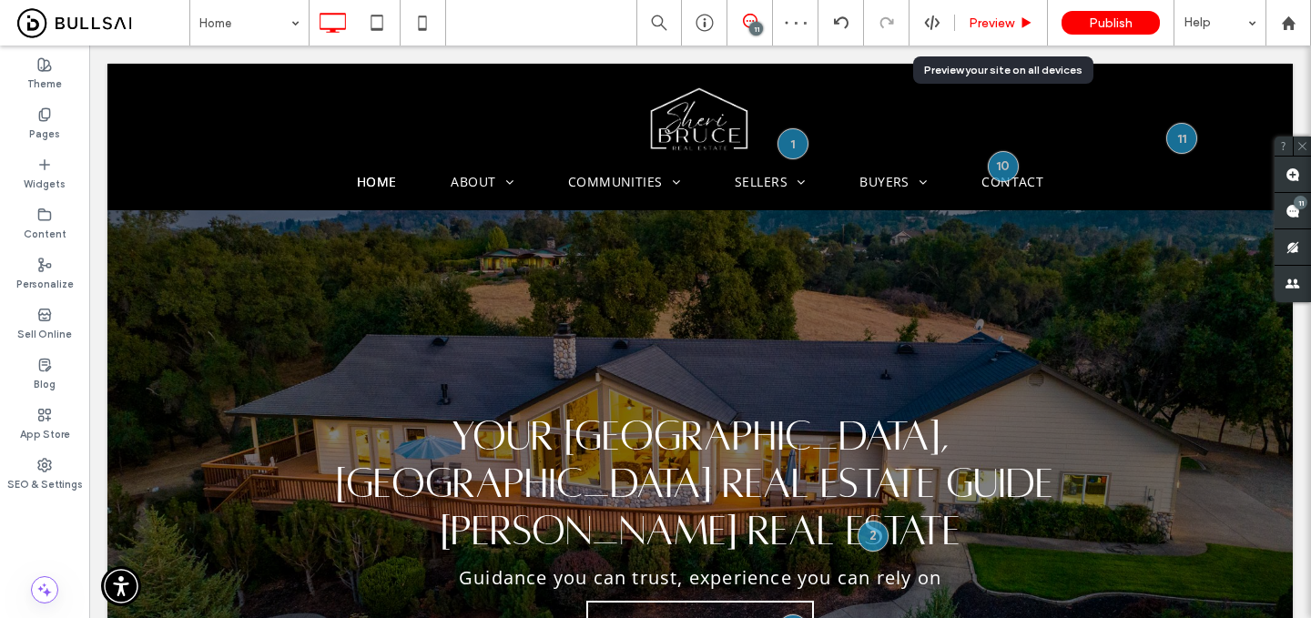
click at [1001, 25] on span "Preview" at bounding box center [992, 22] width 46 height 15
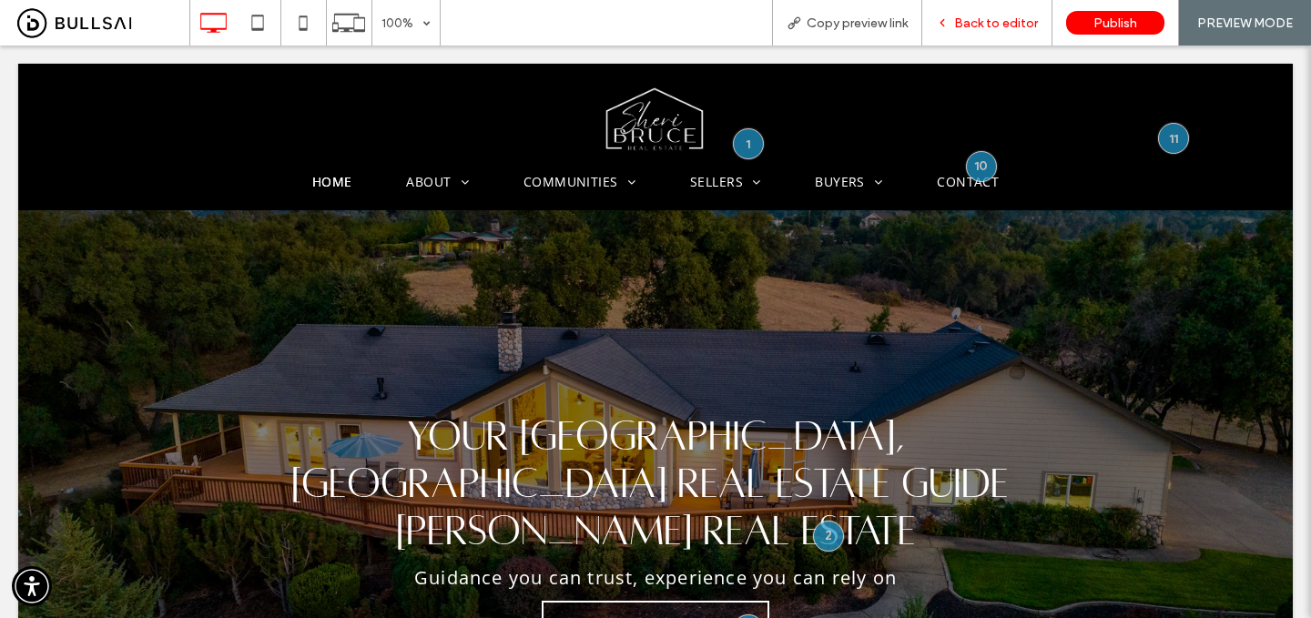
click at [997, 27] on span "Back to editor" at bounding box center [996, 22] width 84 height 15
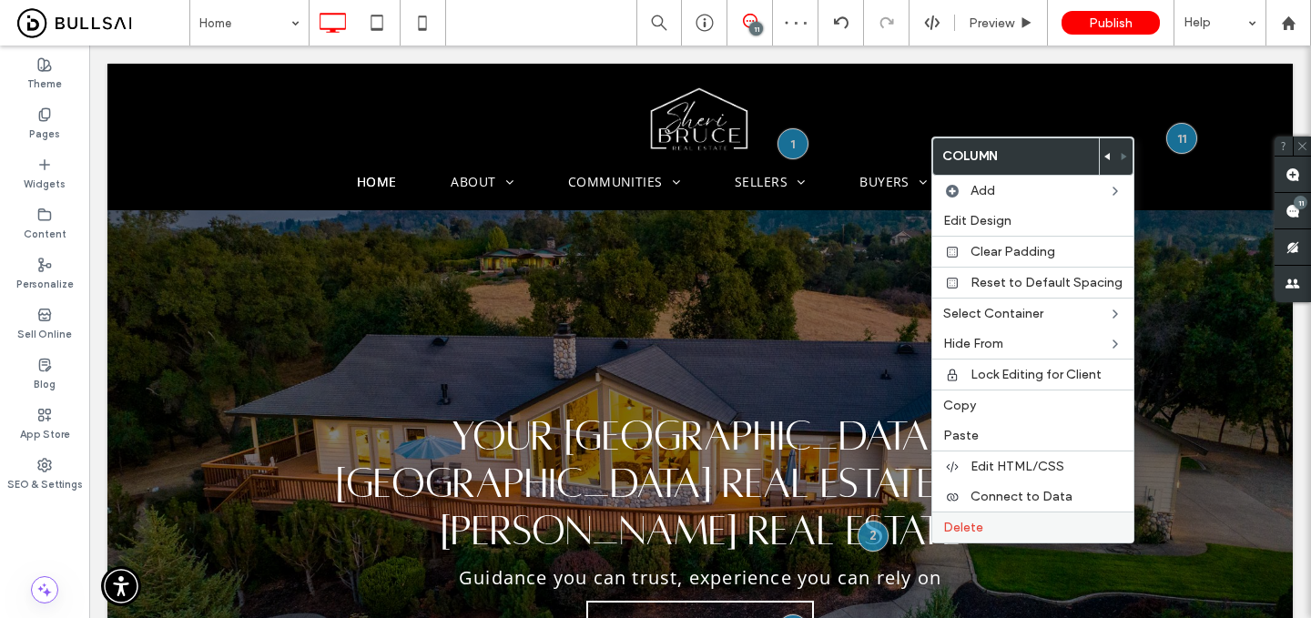
click at [1007, 527] on label "Delete" at bounding box center [1032, 527] width 179 height 15
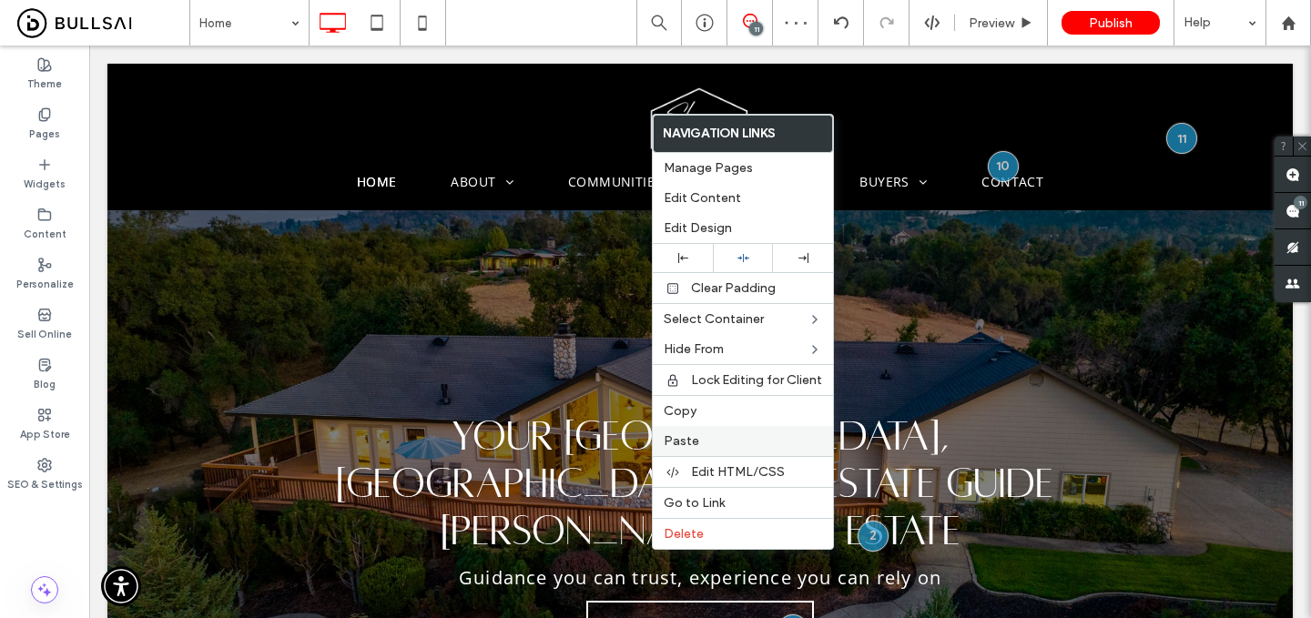
click at [703, 439] on label "Paste" at bounding box center [743, 440] width 158 height 15
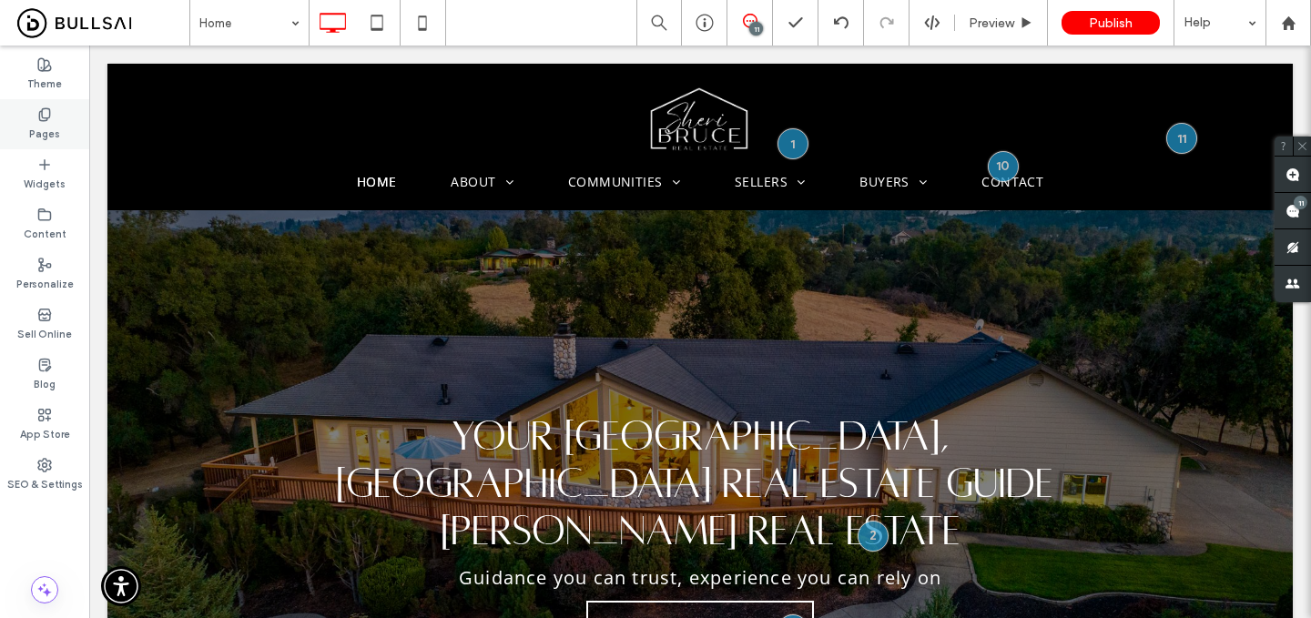
click at [50, 117] on icon at bounding box center [44, 114] width 15 height 15
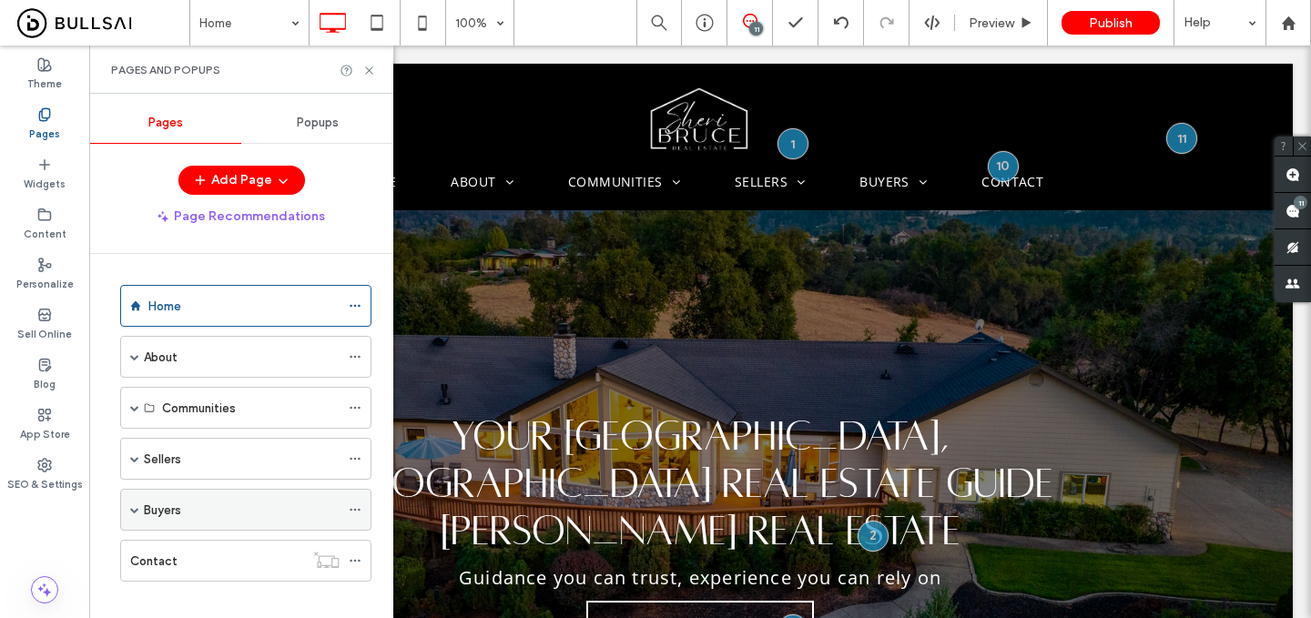
scroll to position [18, 0]
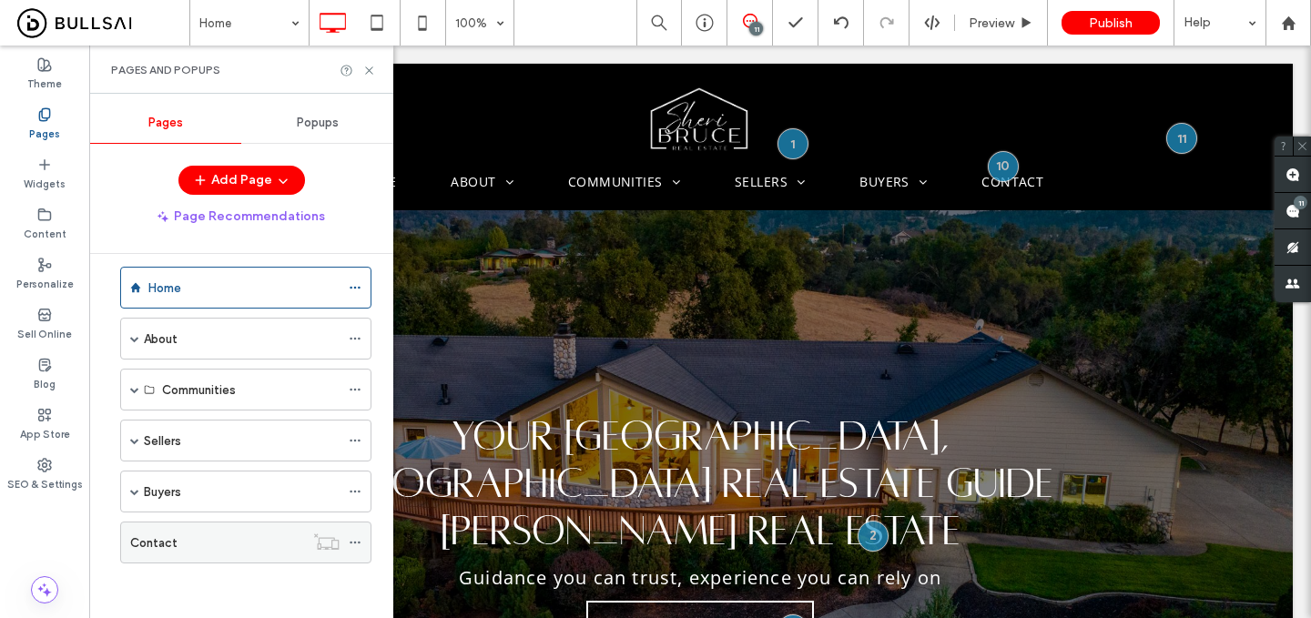
click at [357, 541] on icon at bounding box center [355, 542] width 13 height 13
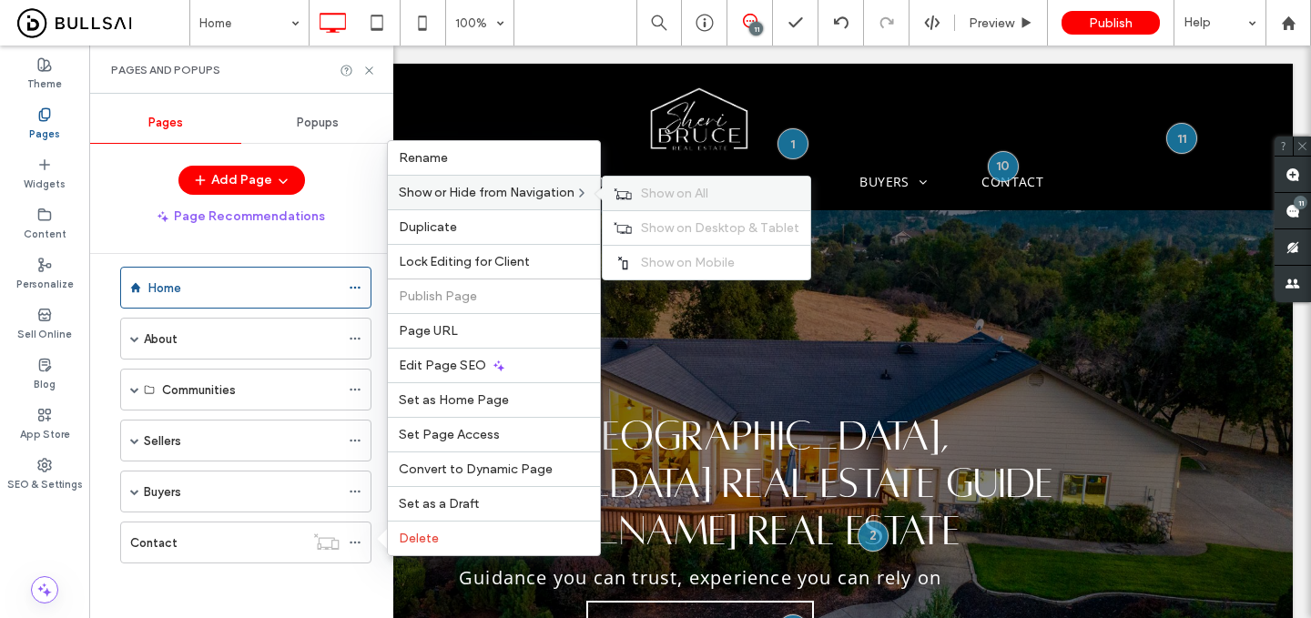
click at [631, 192] on use at bounding box center [623, 193] width 17 height 11
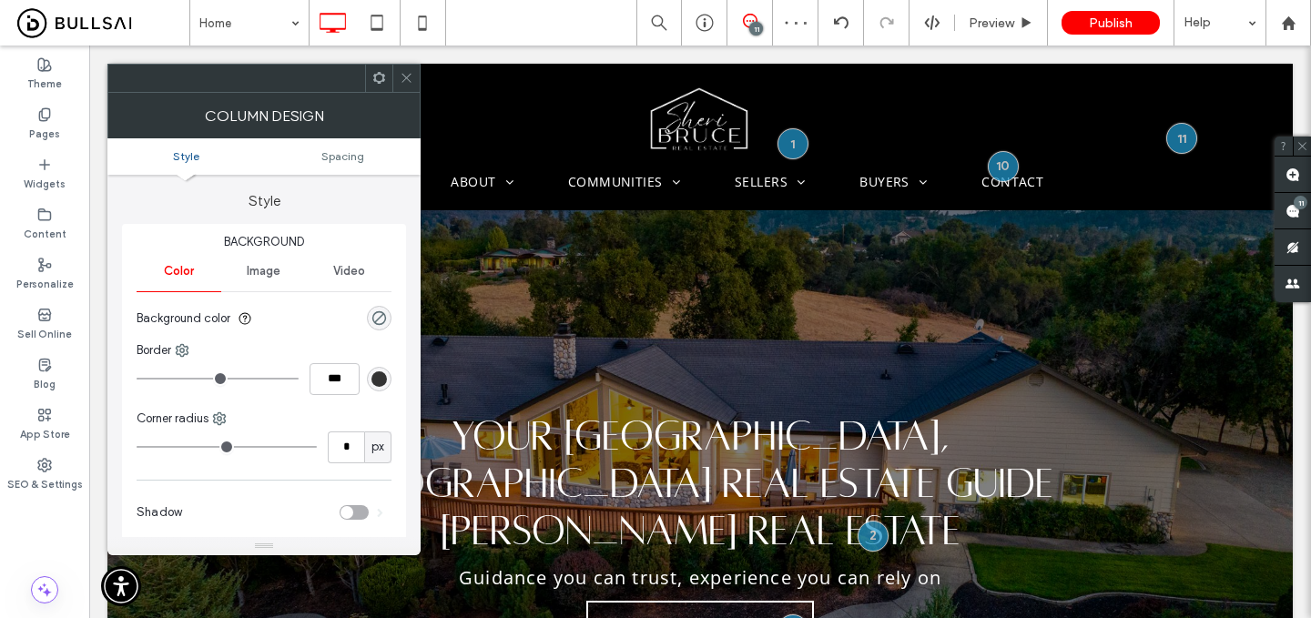
click at [406, 78] on use at bounding box center [406, 78] width 9 height 9
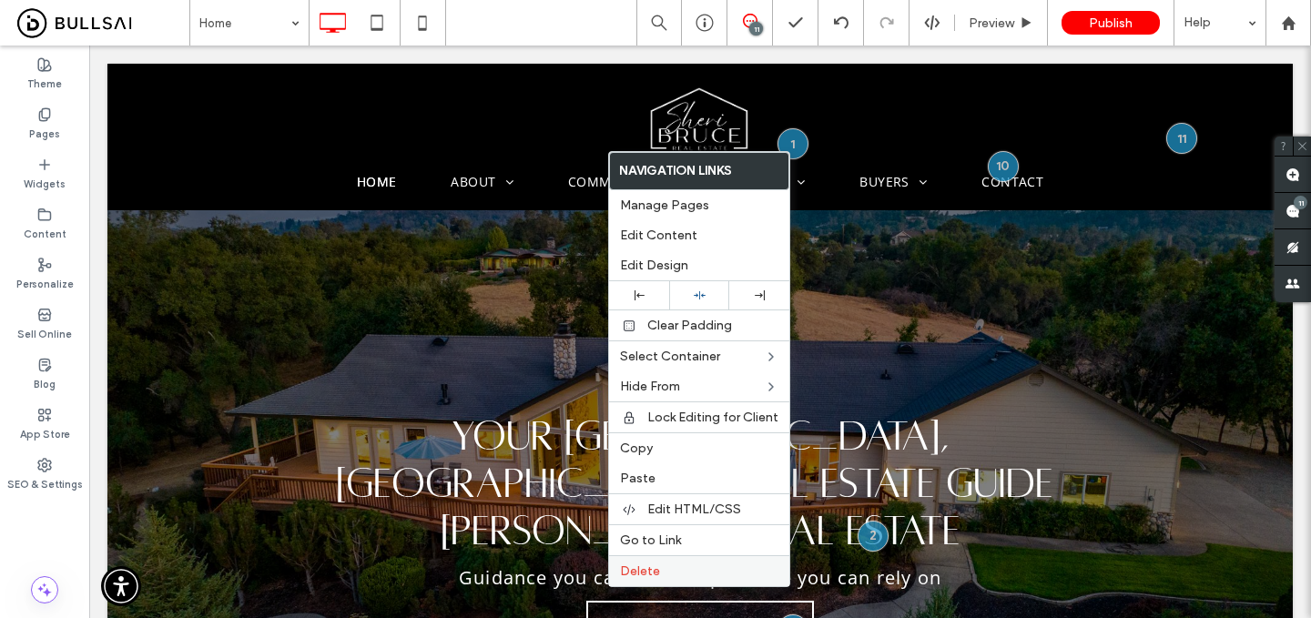
click at [660, 570] on label "Delete" at bounding box center [699, 571] width 158 height 15
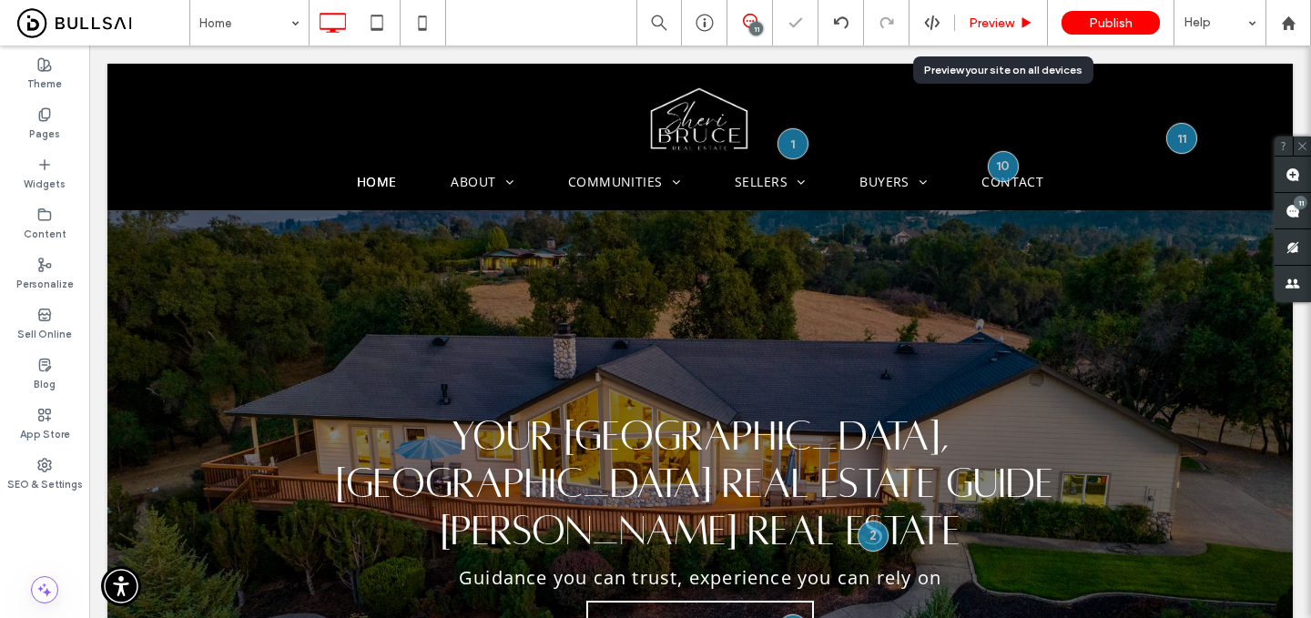
click at [1008, 20] on span "Preview" at bounding box center [992, 22] width 46 height 15
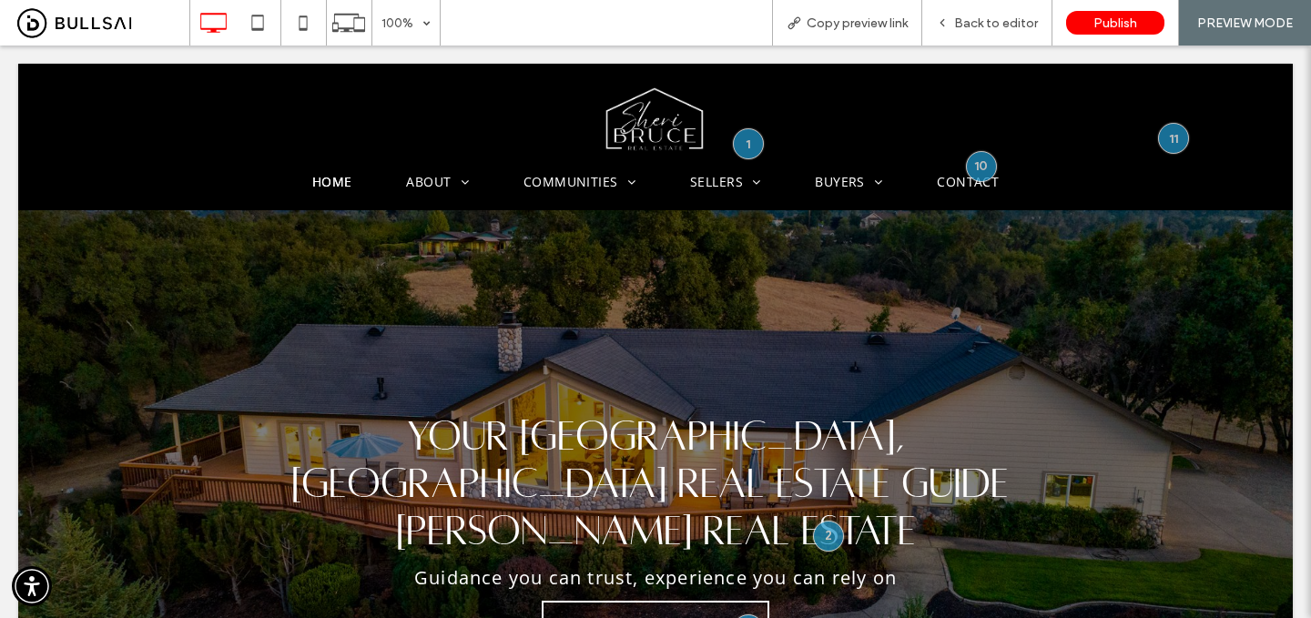
click at [1008, 20] on span "Back to editor" at bounding box center [996, 22] width 84 height 15
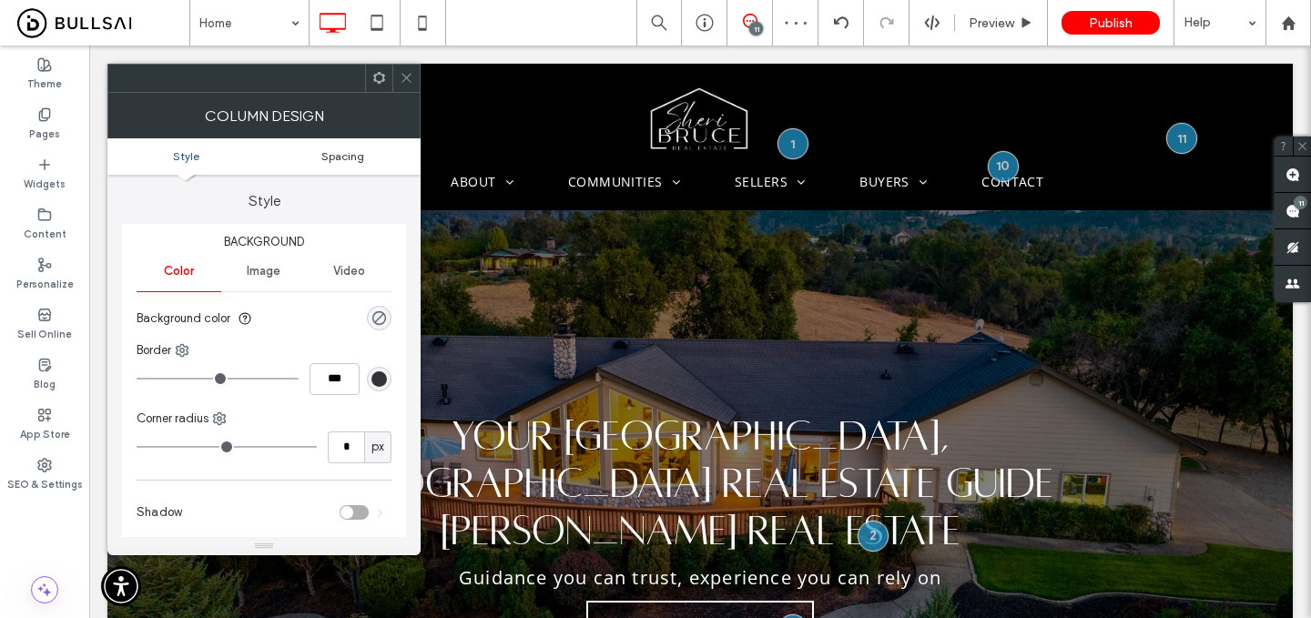
click at [355, 158] on span "Spacing" at bounding box center [342, 156] width 43 height 14
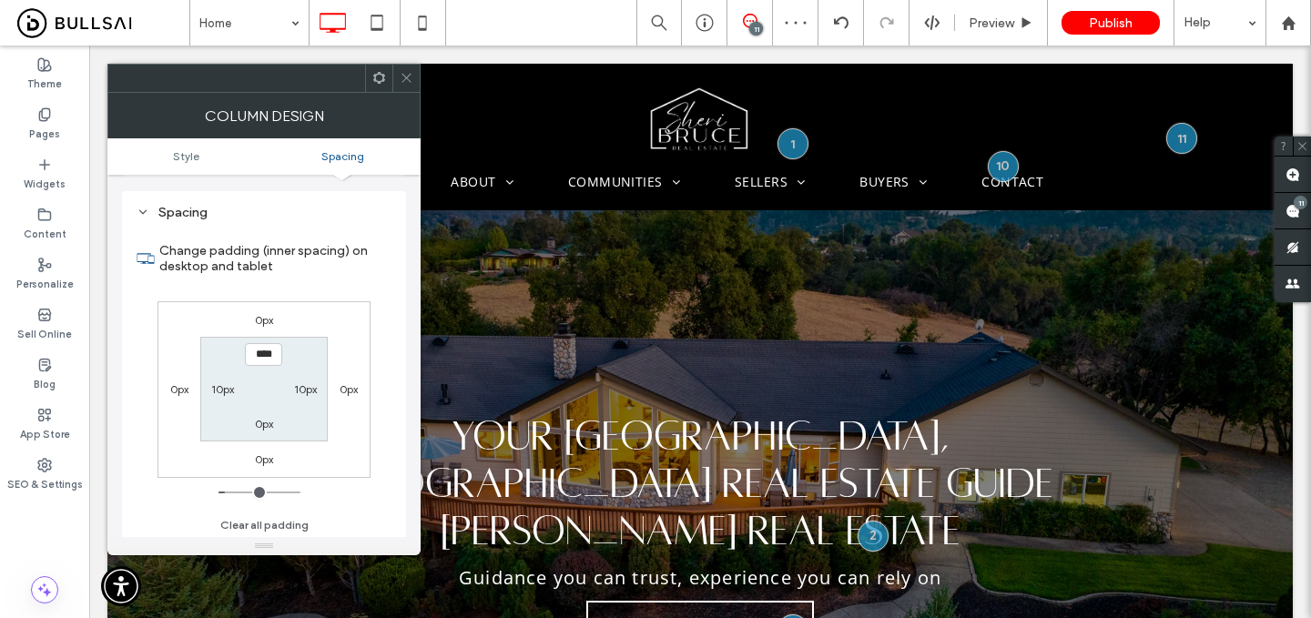
scroll to position [371, 0]
type input "***"
type input "*"
click at [407, 70] on span at bounding box center [407, 78] width 14 height 27
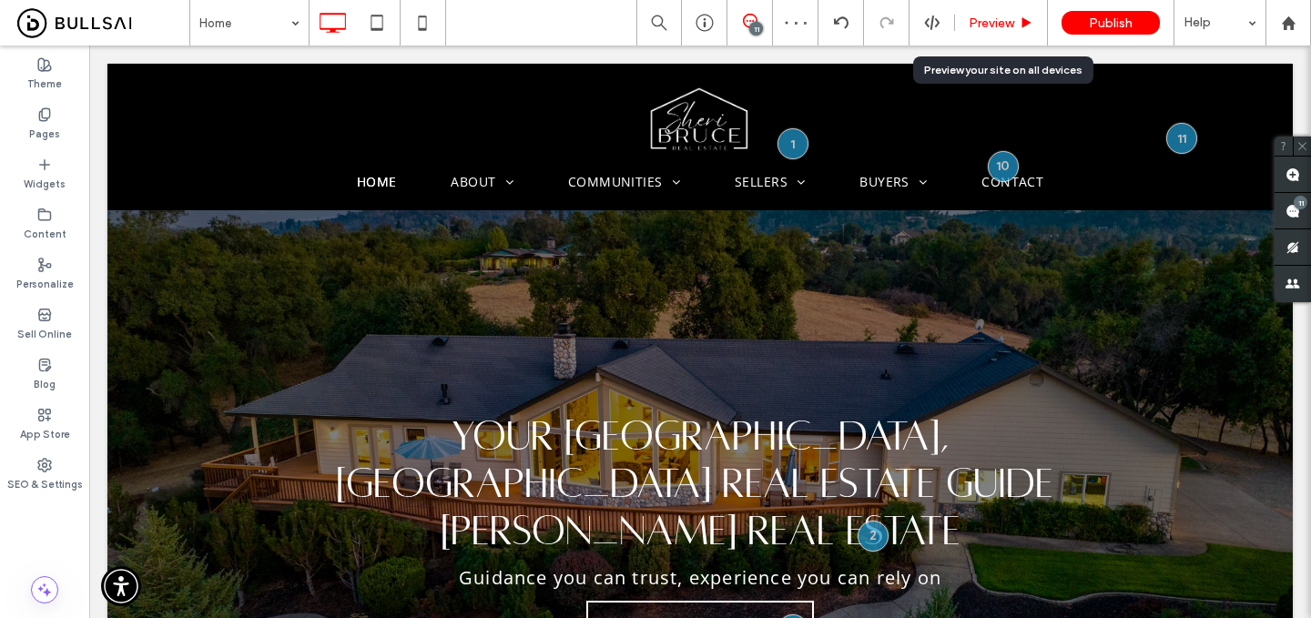
click at [1011, 15] on span "Preview" at bounding box center [992, 22] width 46 height 15
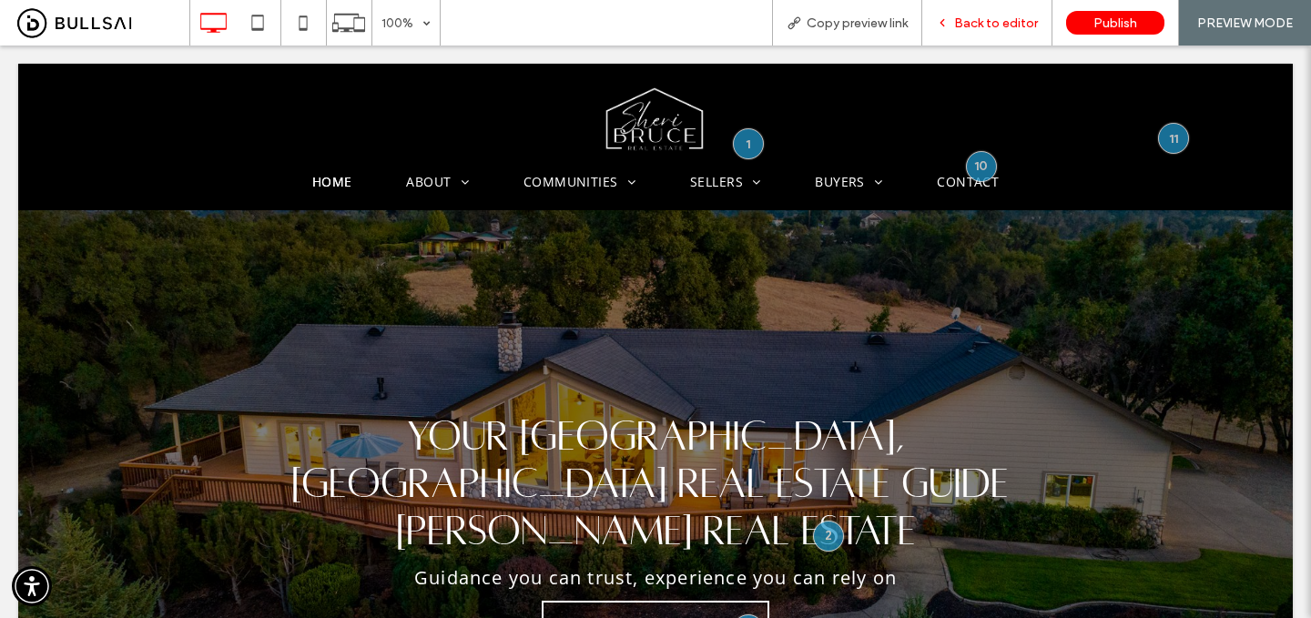
click at [1010, 15] on span "Back to editor" at bounding box center [996, 22] width 84 height 15
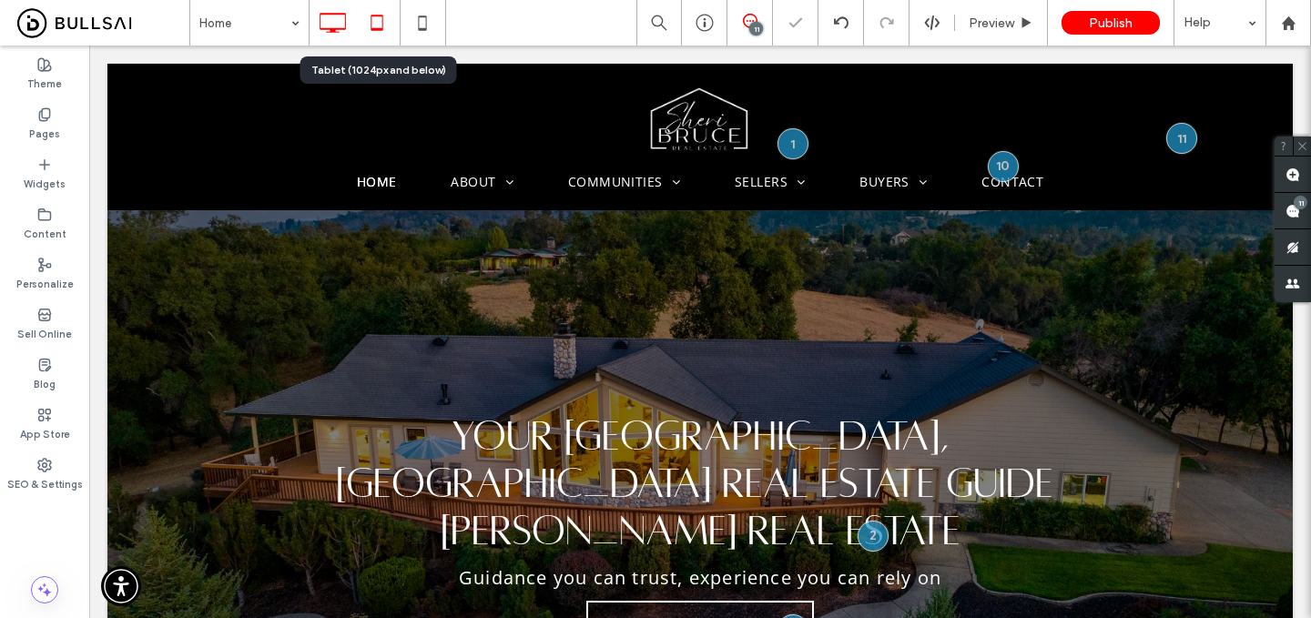
click at [382, 23] on use at bounding box center [378, 22] width 12 height 15
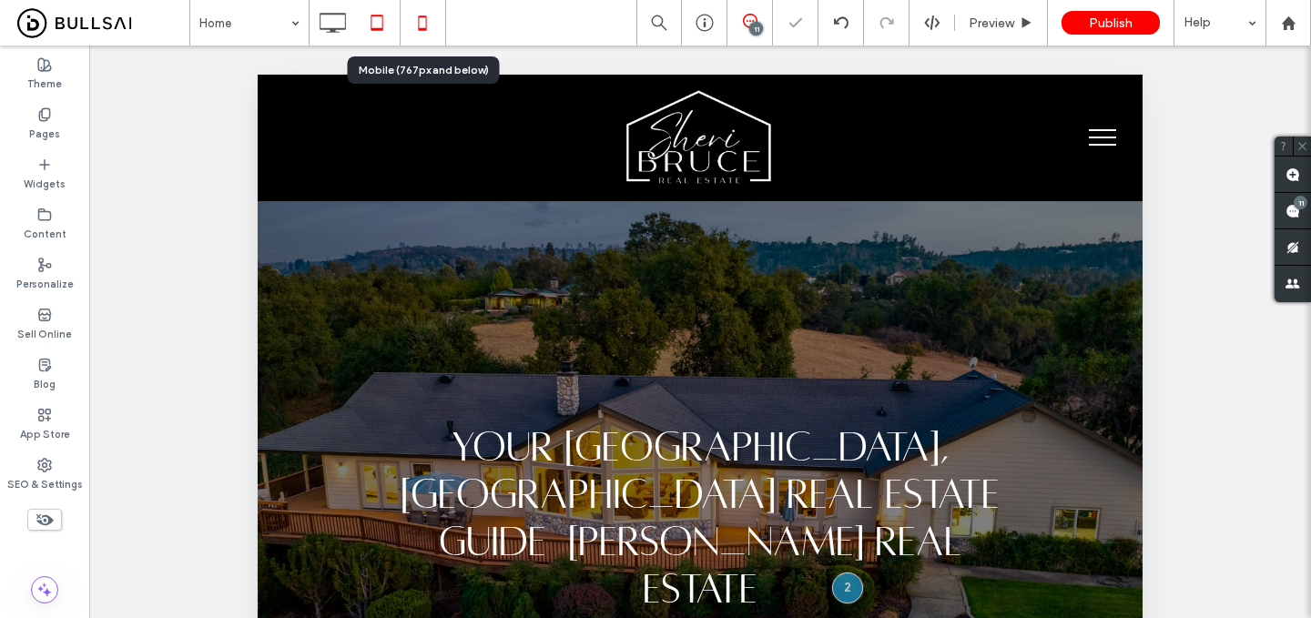
click at [429, 30] on icon at bounding box center [422, 23] width 36 height 36
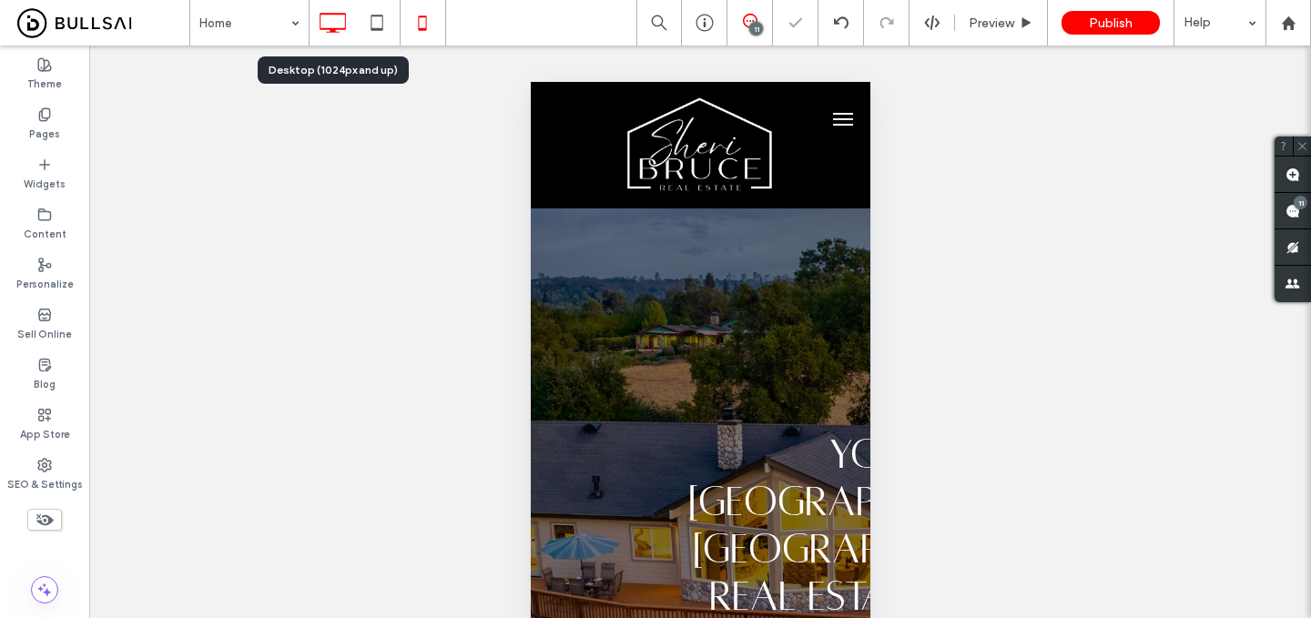
click at [329, 25] on icon at bounding box center [332, 23] width 36 height 36
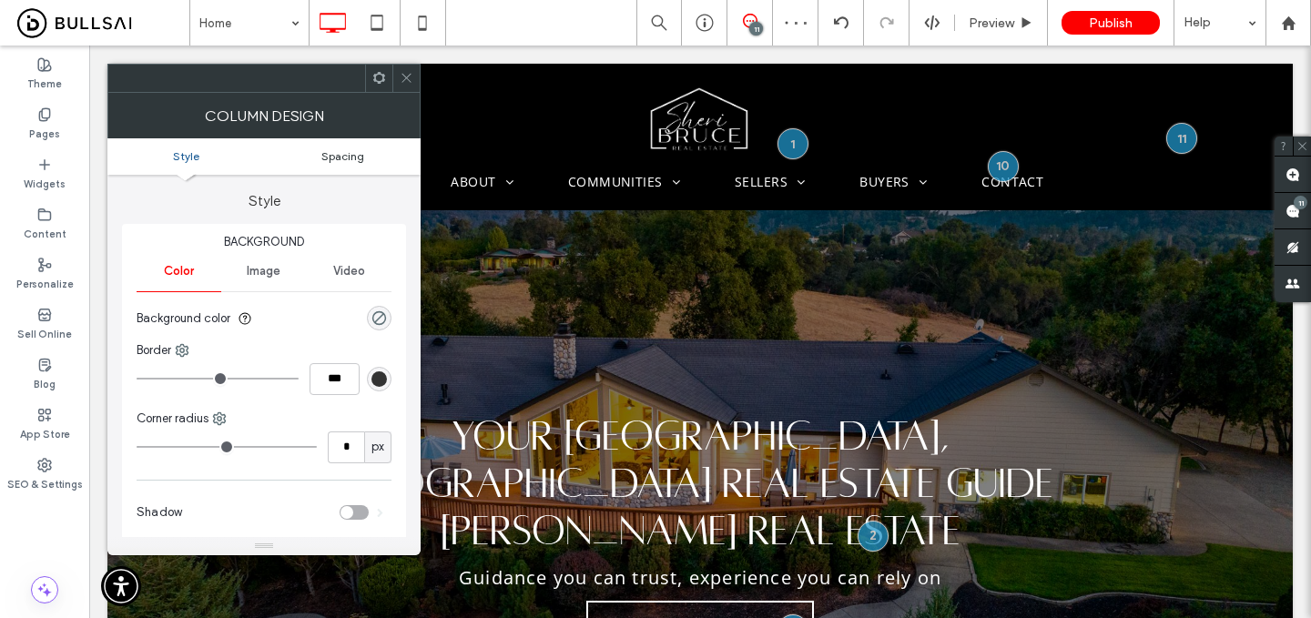
click at [357, 160] on span "Spacing" at bounding box center [342, 156] width 43 height 14
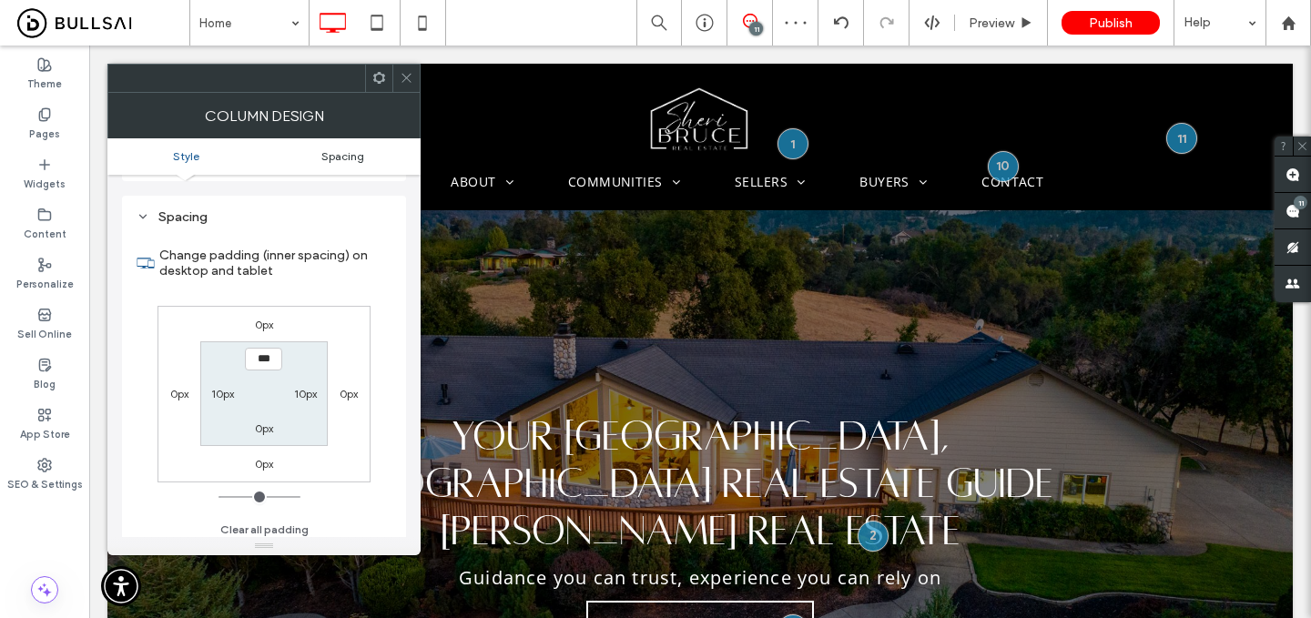
scroll to position [371, 0]
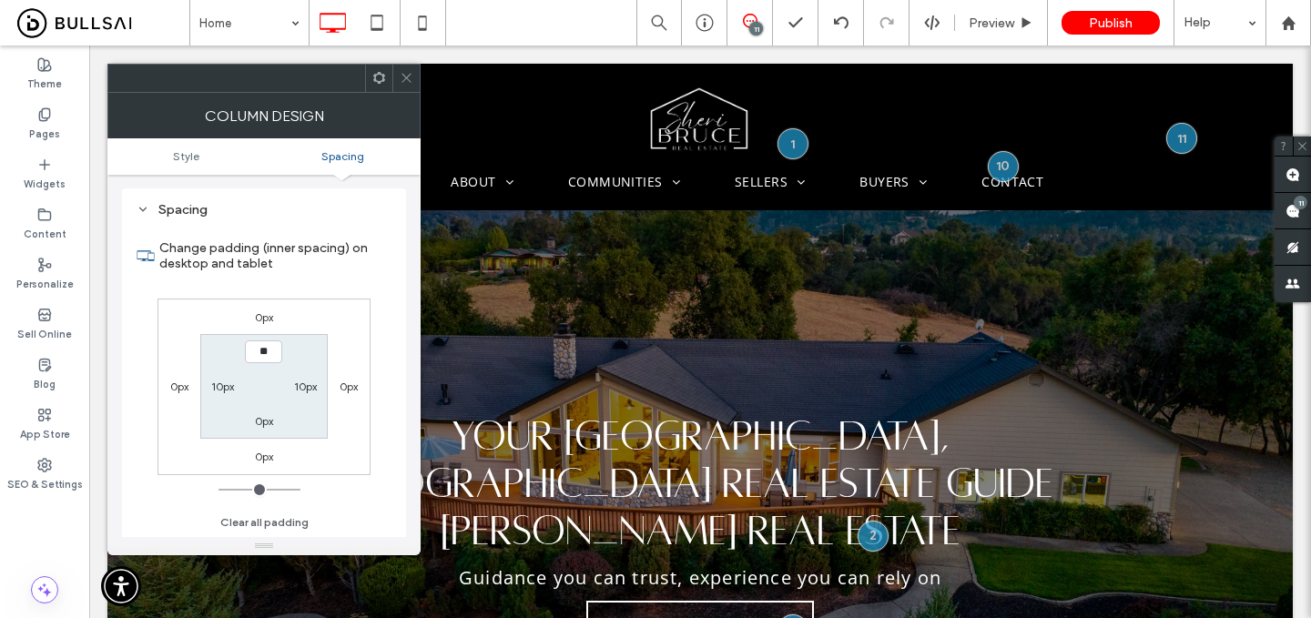
type input "****"
type input "**"
click at [404, 76] on use at bounding box center [406, 78] width 9 height 9
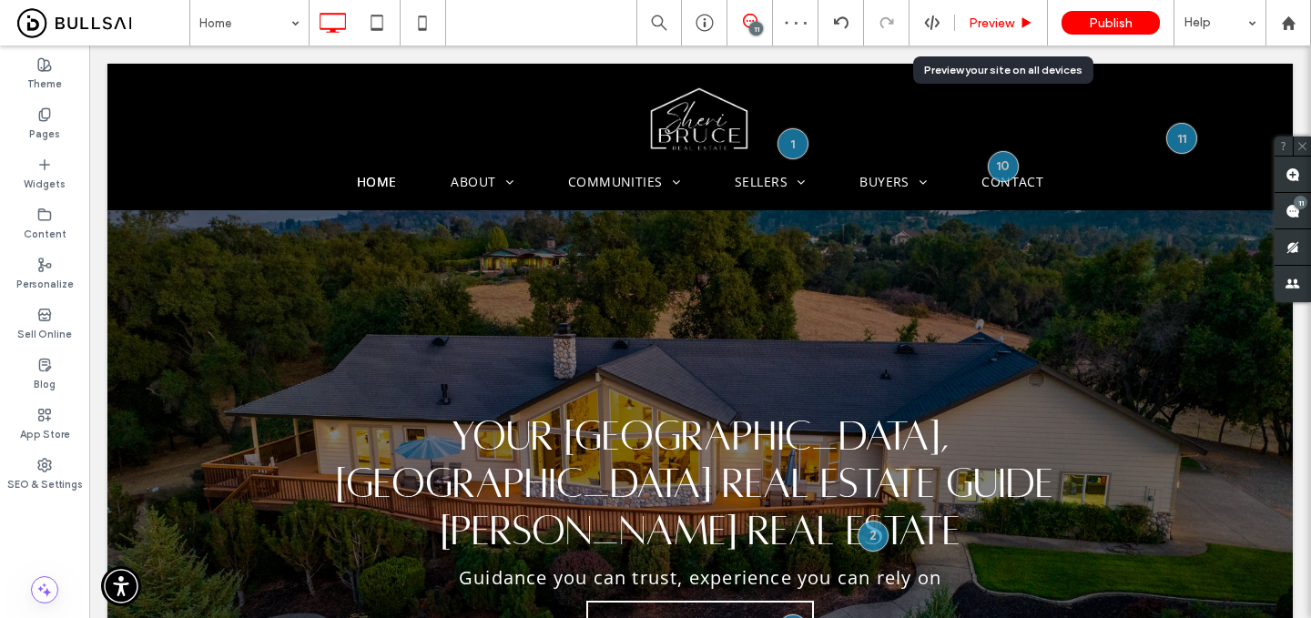
click at [984, 32] on div "Preview" at bounding box center [1001, 23] width 93 height 46
click at [991, 25] on span "Preview" at bounding box center [992, 22] width 46 height 15
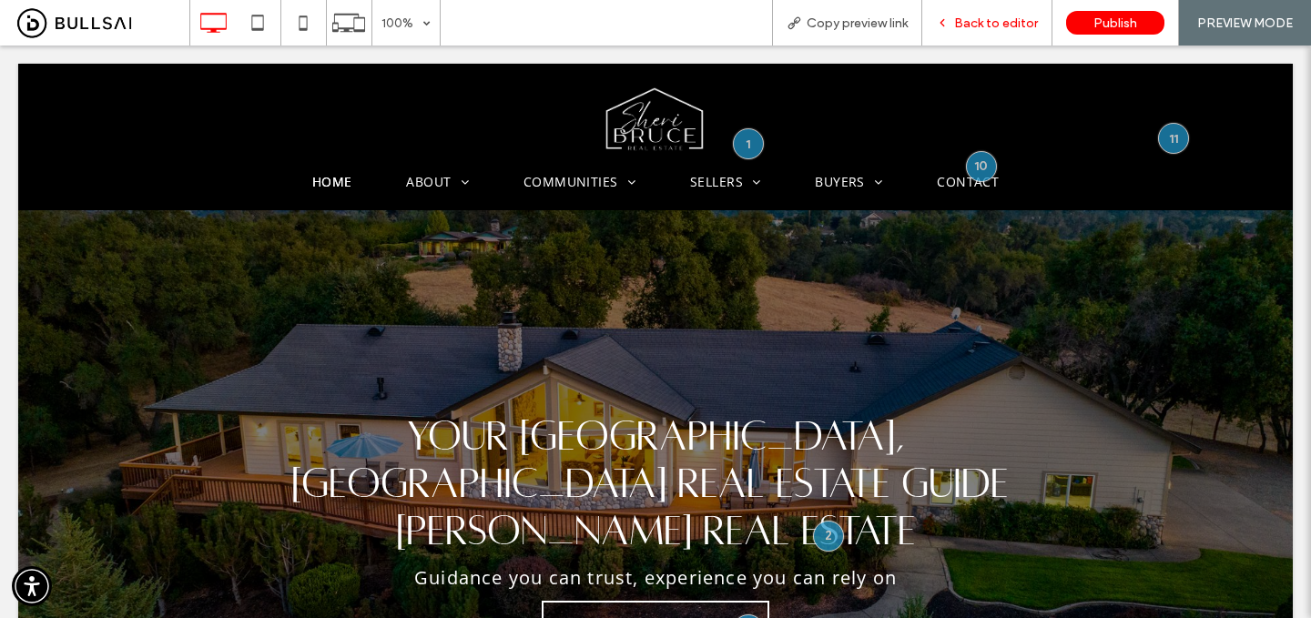
click at [1003, 24] on span "Back to editor" at bounding box center [996, 22] width 84 height 15
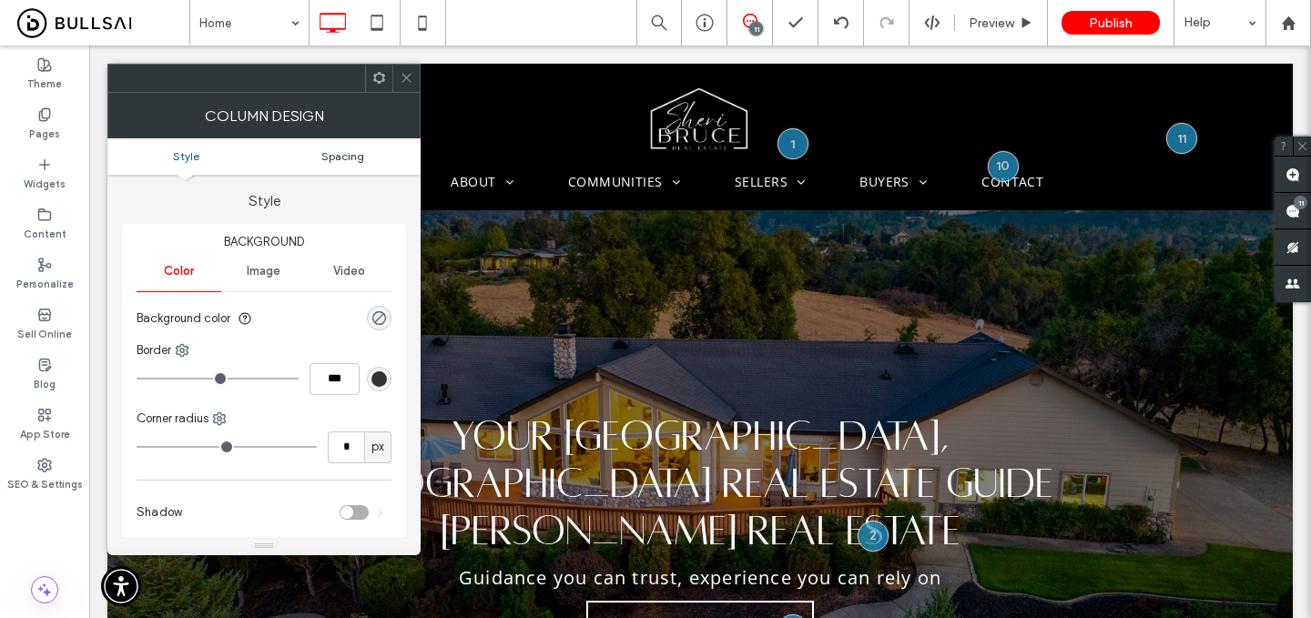
click at [343, 162] on span "Spacing" at bounding box center [342, 156] width 43 height 14
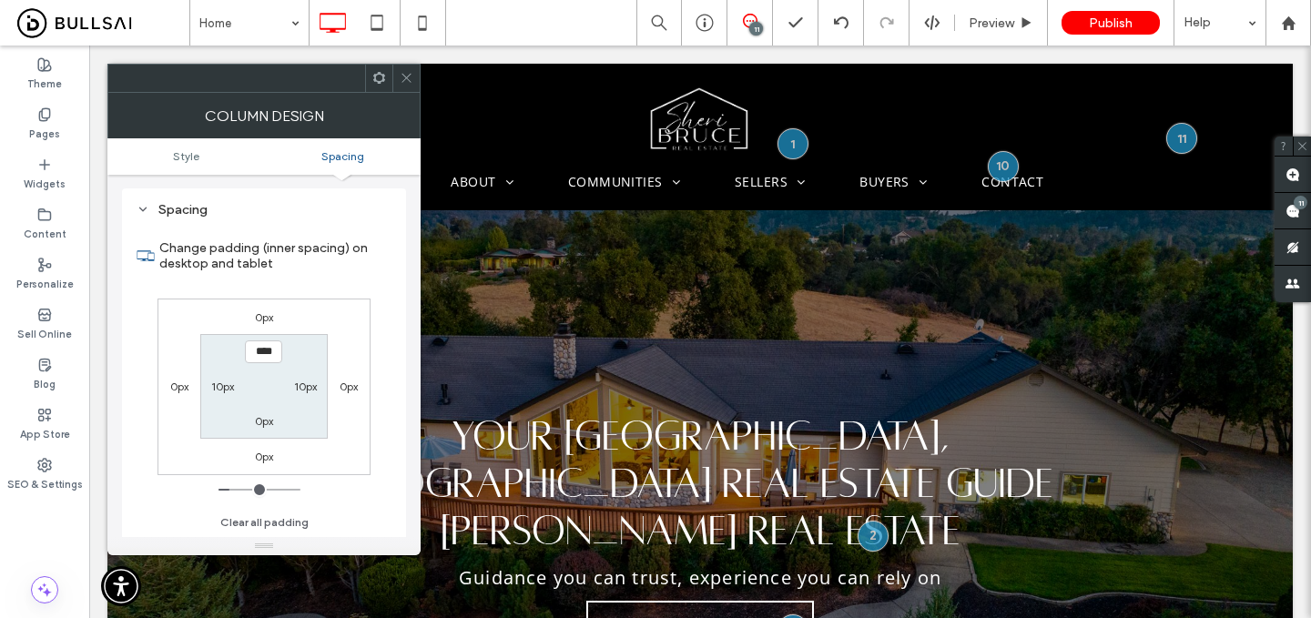
scroll to position [371, 0]
type input "****"
type input "**"
click at [402, 76] on icon at bounding box center [407, 78] width 14 height 14
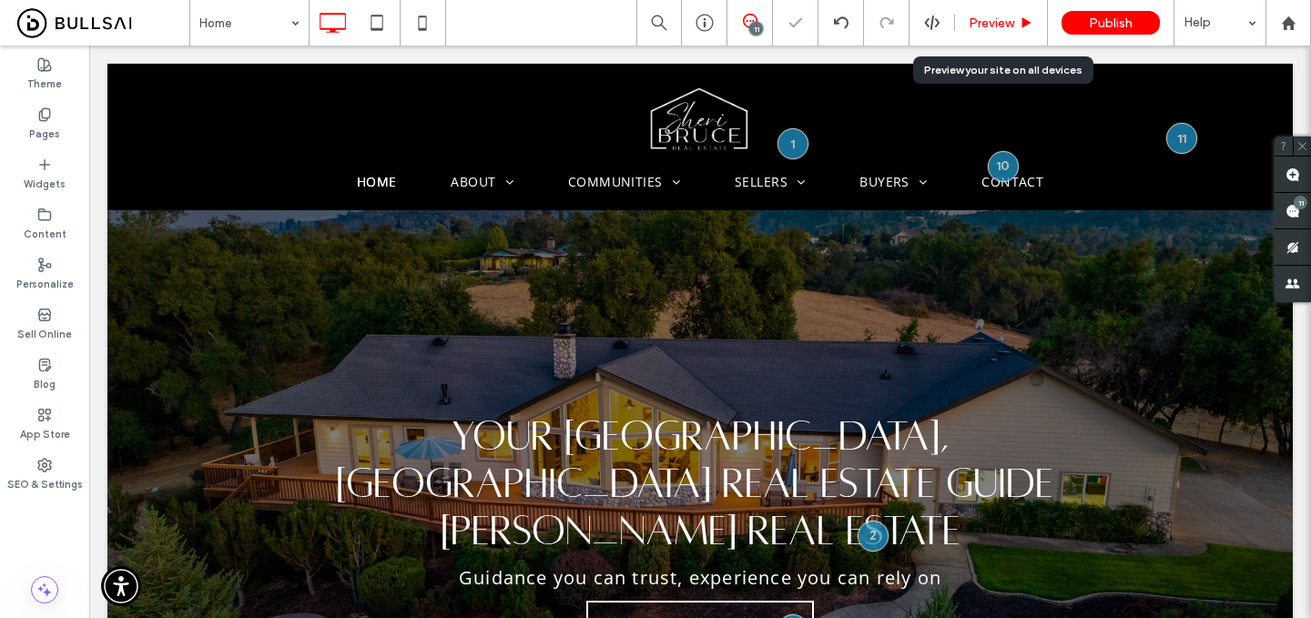
click at [983, 26] on span "Preview" at bounding box center [992, 22] width 46 height 15
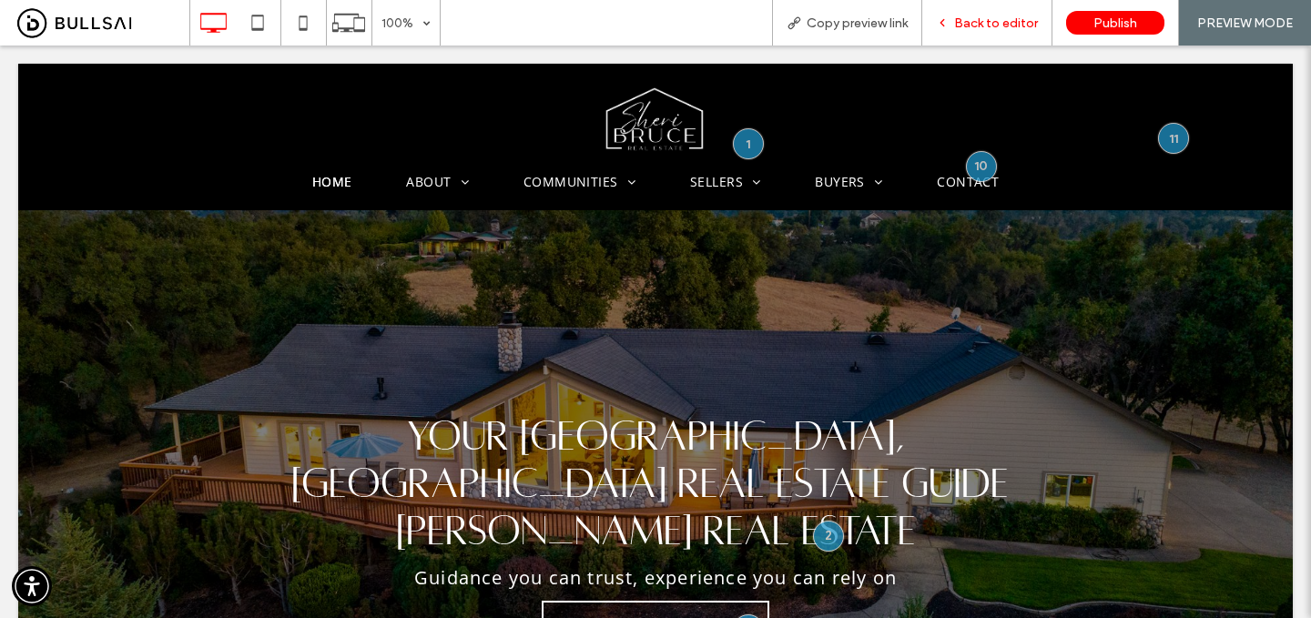
click at [1000, 19] on span "Back to editor" at bounding box center [996, 22] width 84 height 15
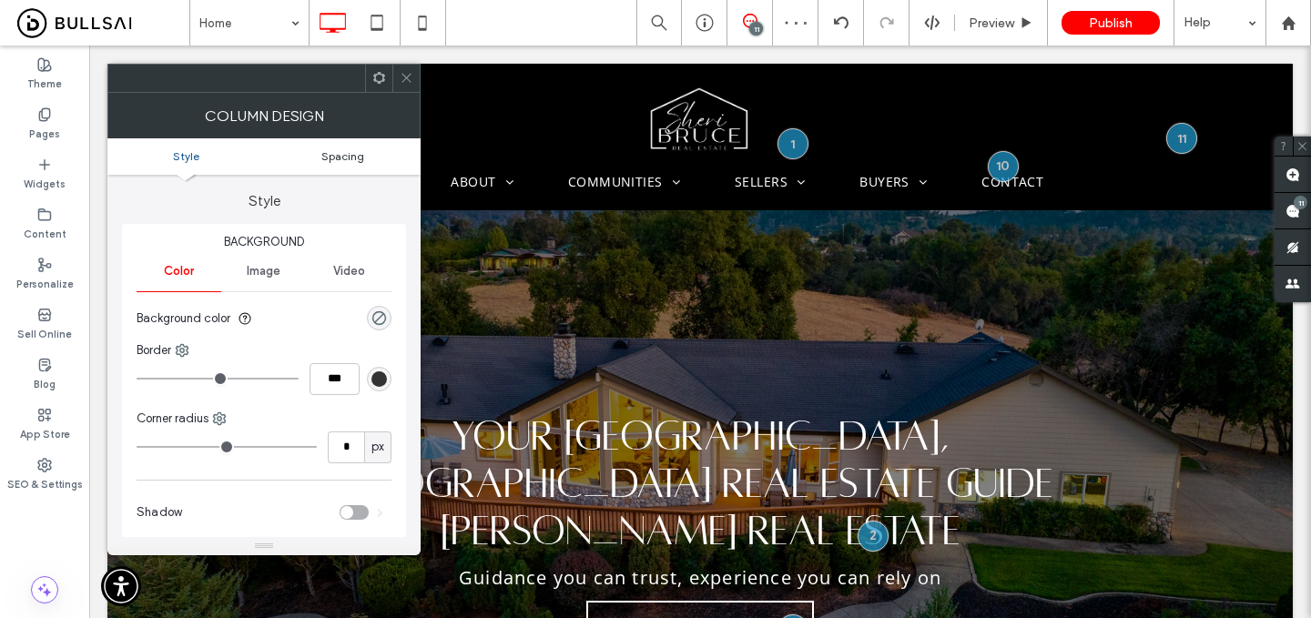
click at [336, 157] on span "Spacing" at bounding box center [342, 156] width 43 height 14
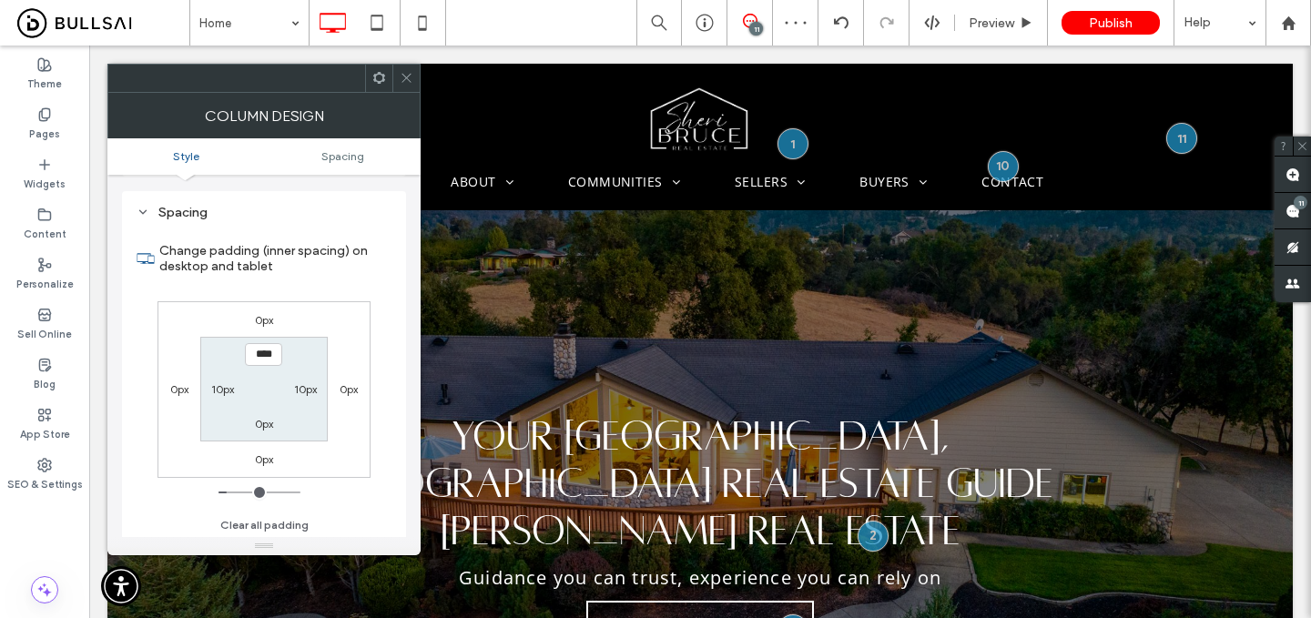
scroll to position [371, 0]
type input "***"
type input "*"
click at [406, 72] on icon at bounding box center [407, 78] width 14 height 14
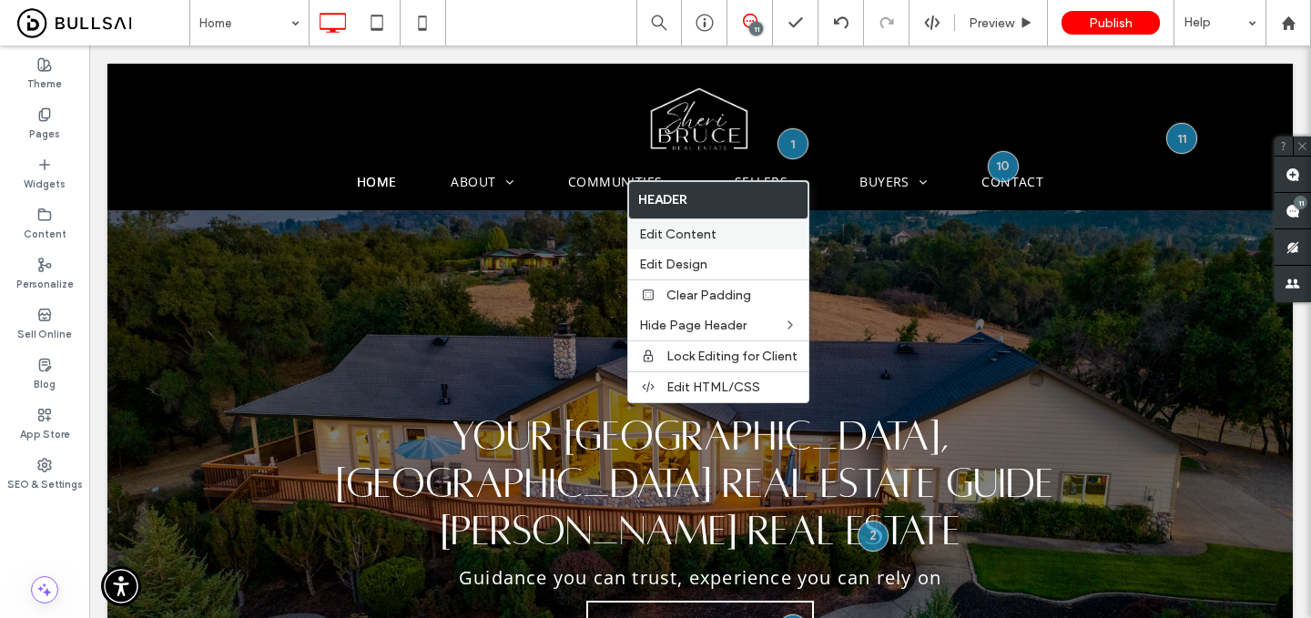
click at [685, 229] on span "Edit Content" at bounding box center [677, 234] width 77 height 15
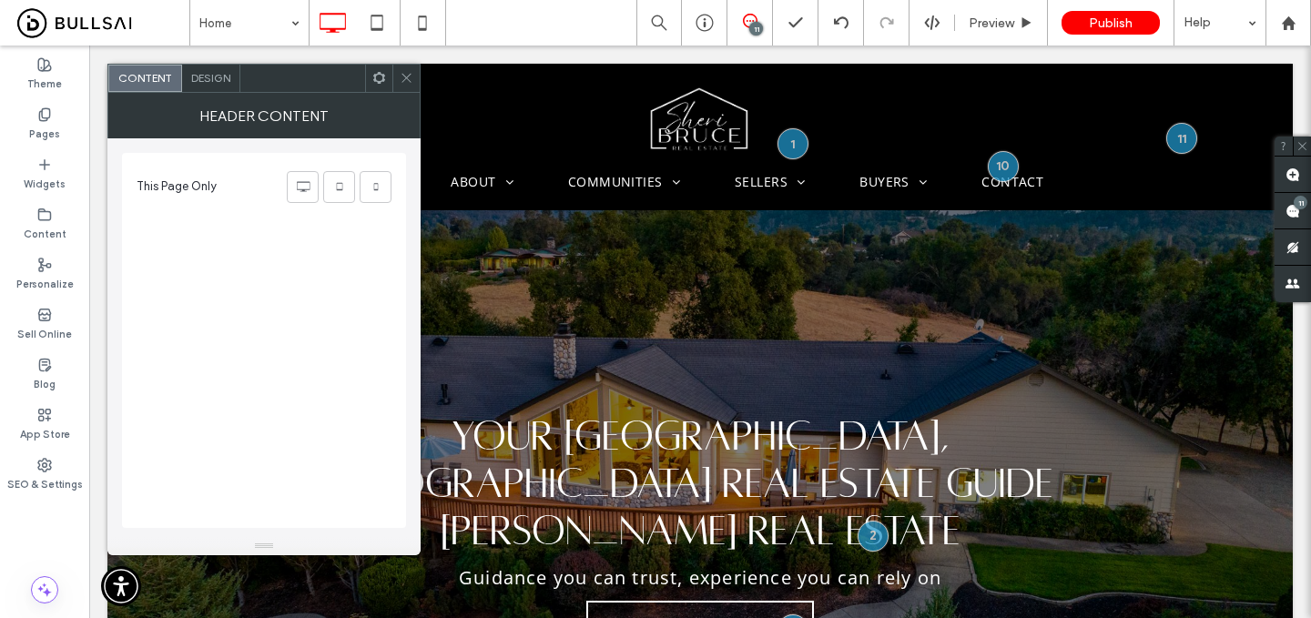
click at [216, 76] on span "Design" at bounding box center [210, 78] width 39 height 14
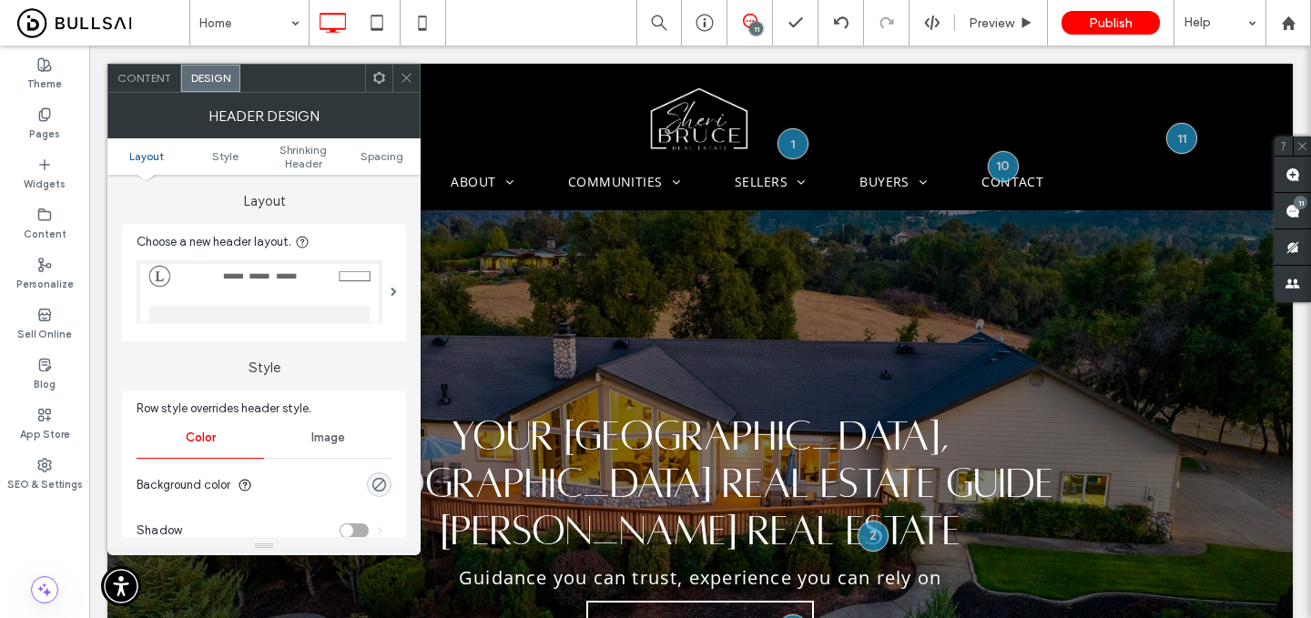
click at [372, 282] on img at bounding box center [260, 291] width 246 height 63
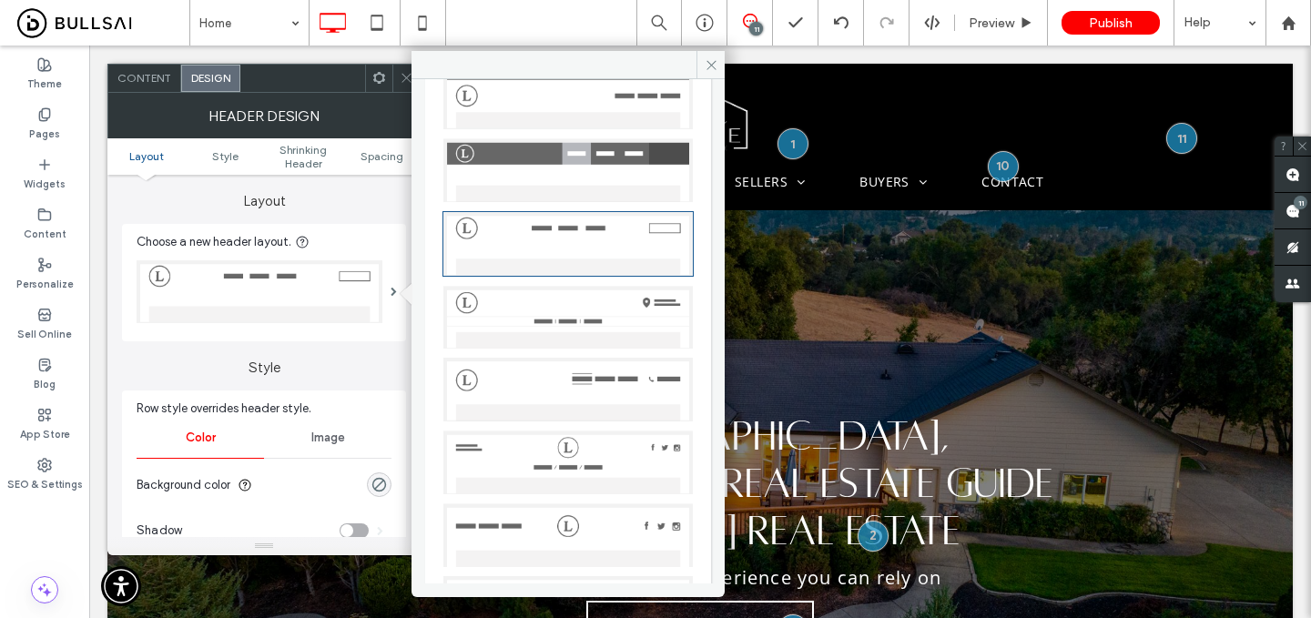
scroll to position [302, 0]
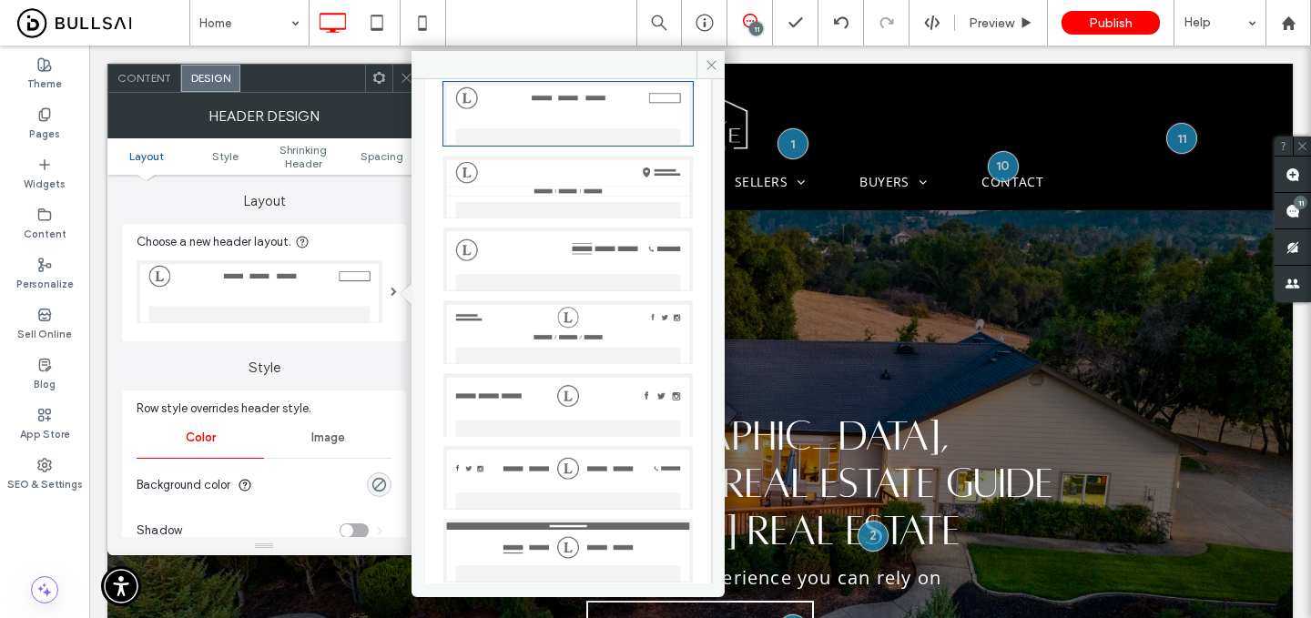
click at [570, 454] on img at bounding box center [569, 478] width 250 height 64
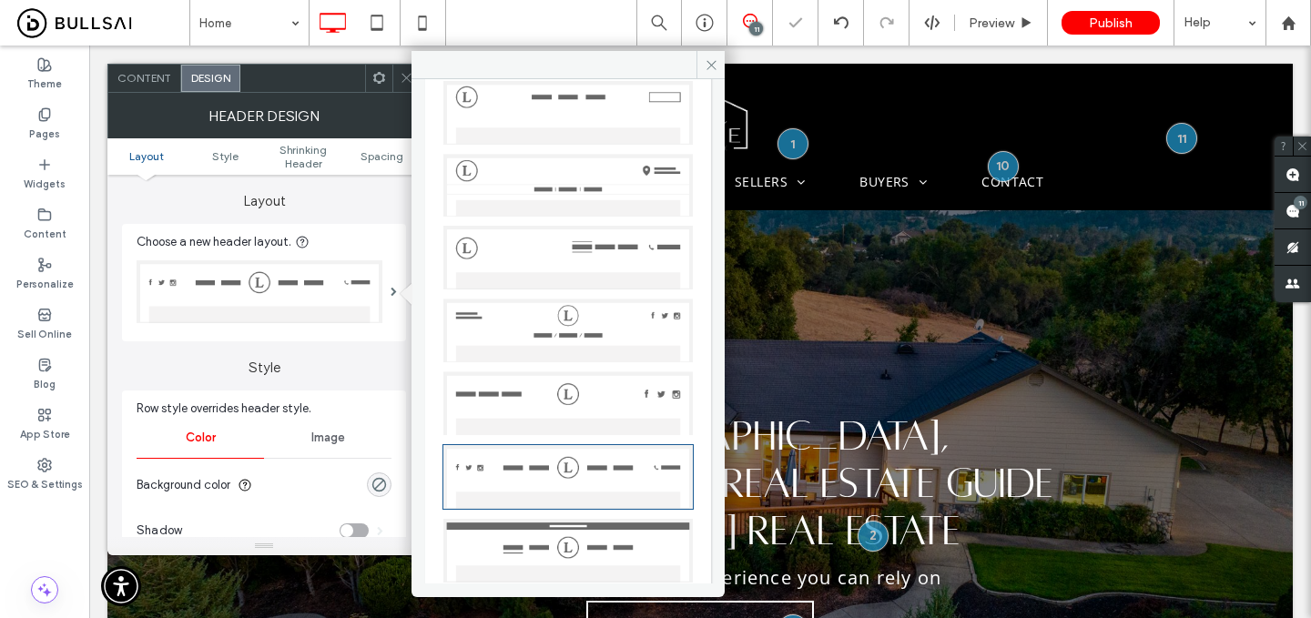
click at [397, 73] on div at bounding box center [406, 78] width 27 height 27
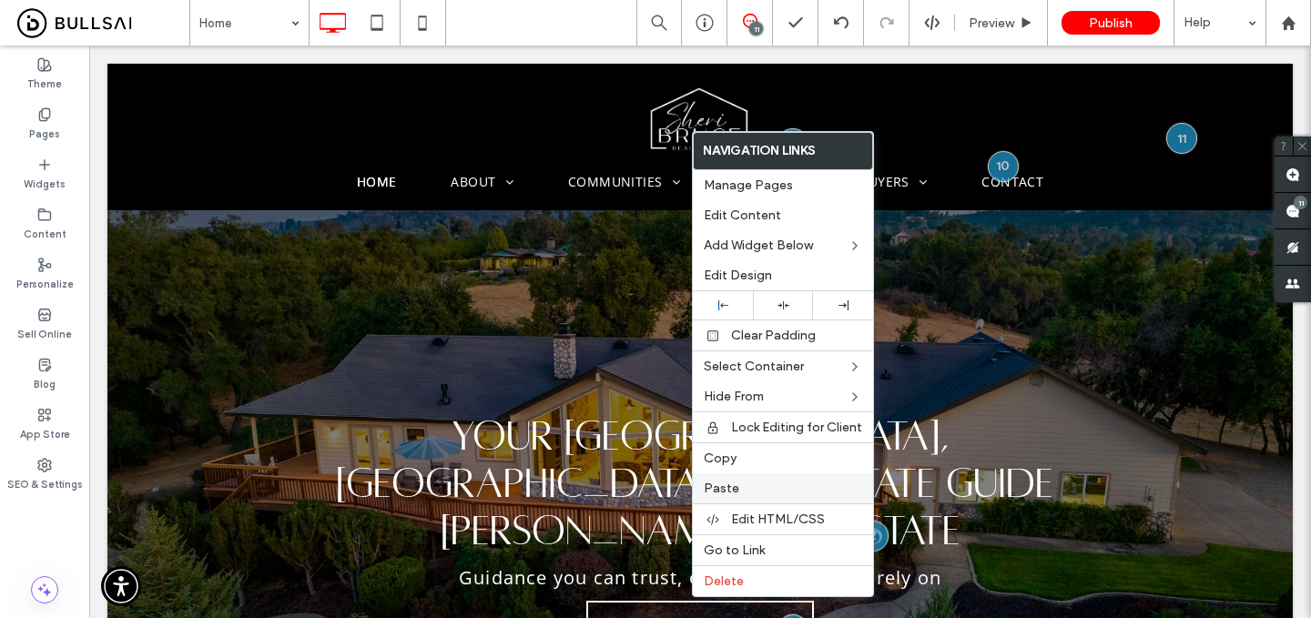
click at [727, 484] on span "Paste" at bounding box center [722, 488] width 36 height 15
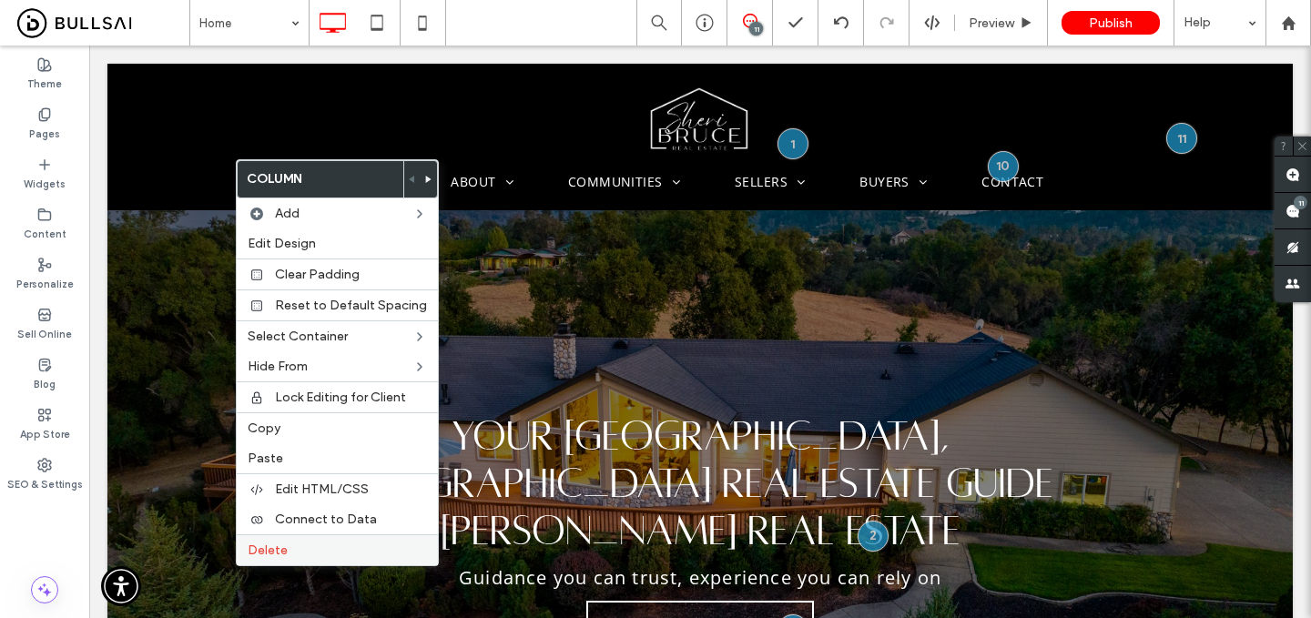
click at [286, 554] on span "Delete" at bounding box center [268, 550] width 40 height 15
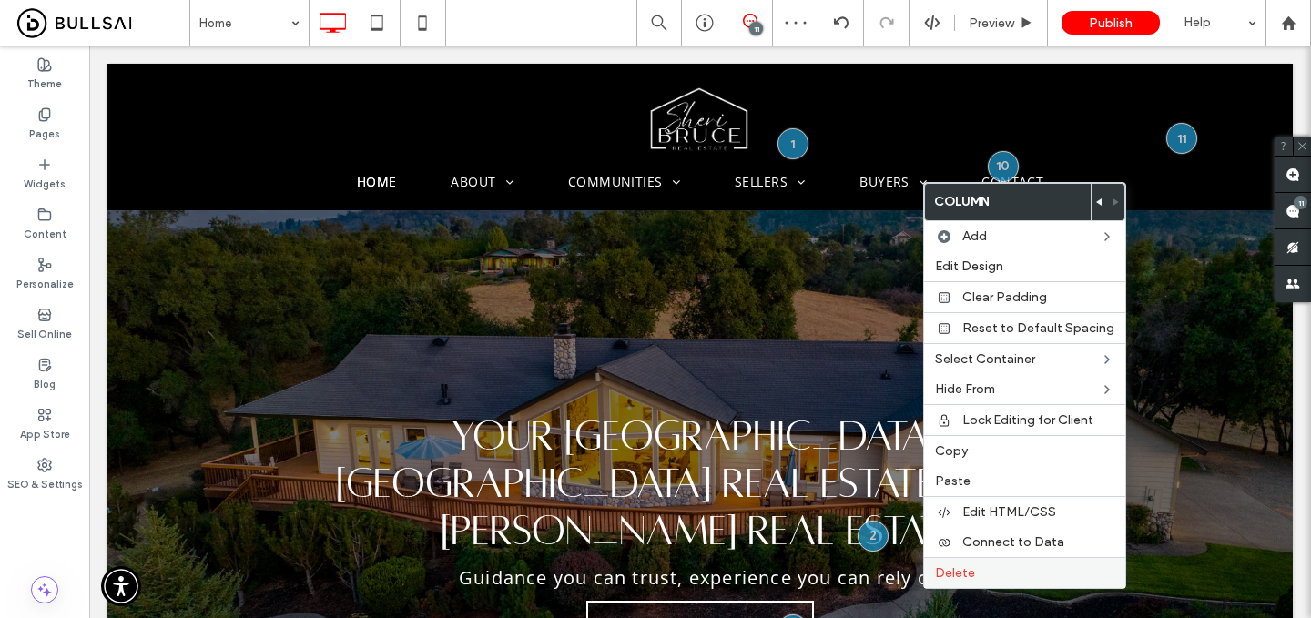
click at [993, 567] on label "Delete" at bounding box center [1024, 573] width 179 height 15
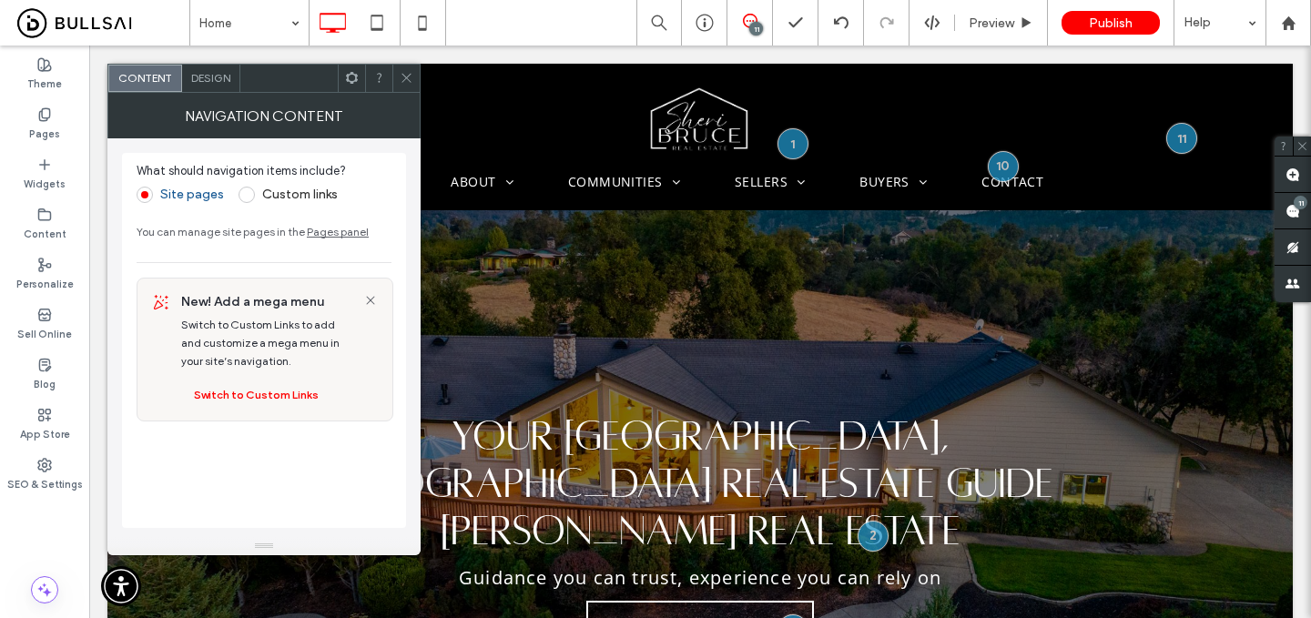
click at [220, 81] on span "Design" at bounding box center [210, 78] width 39 height 14
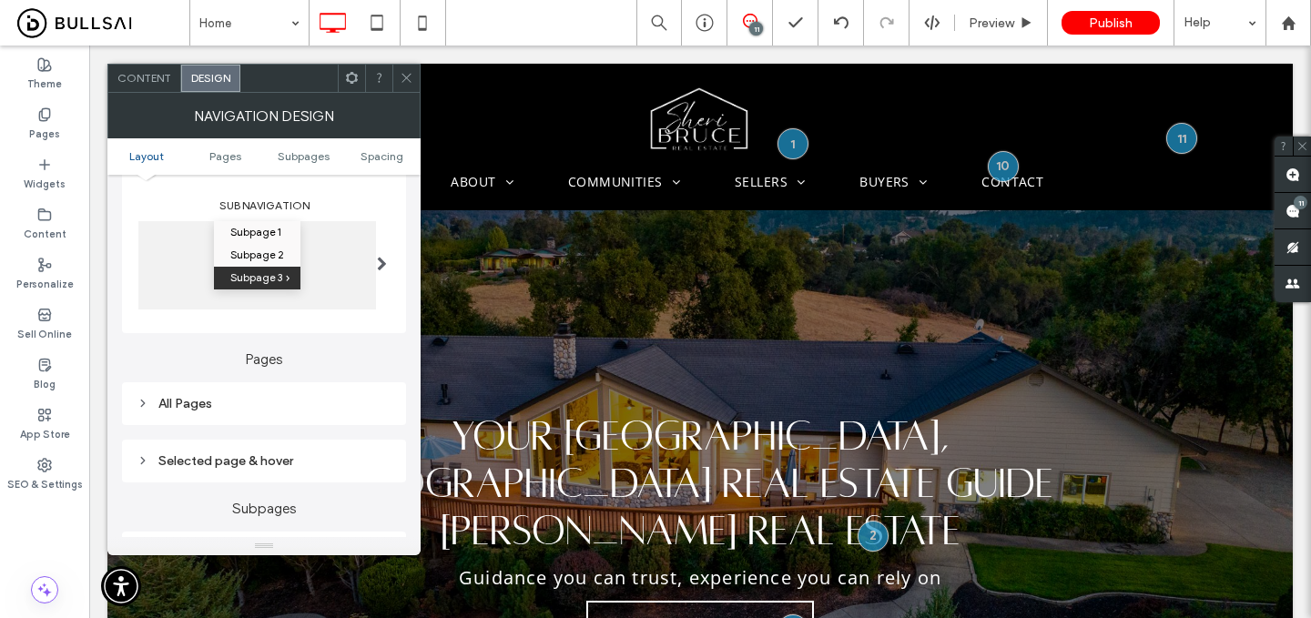
scroll to position [294, 0]
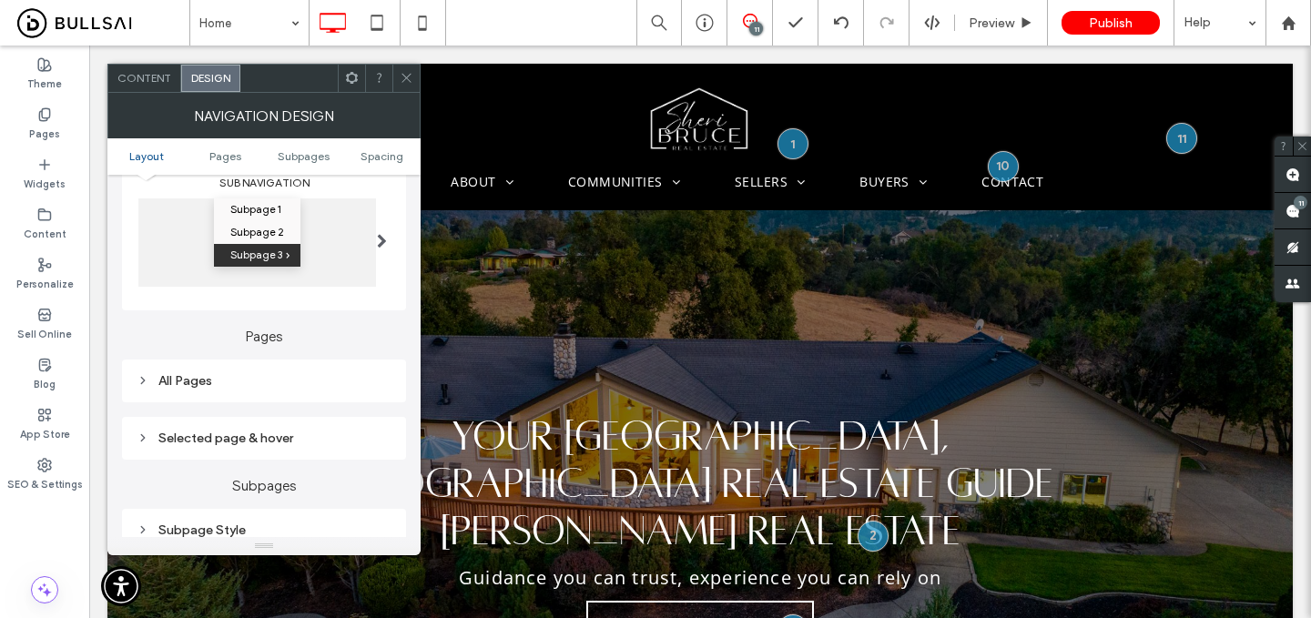
click at [289, 366] on div "All Pages" at bounding box center [264, 381] width 284 height 43
click at [287, 383] on div "All Pages" at bounding box center [264, 380] width 255 height 15
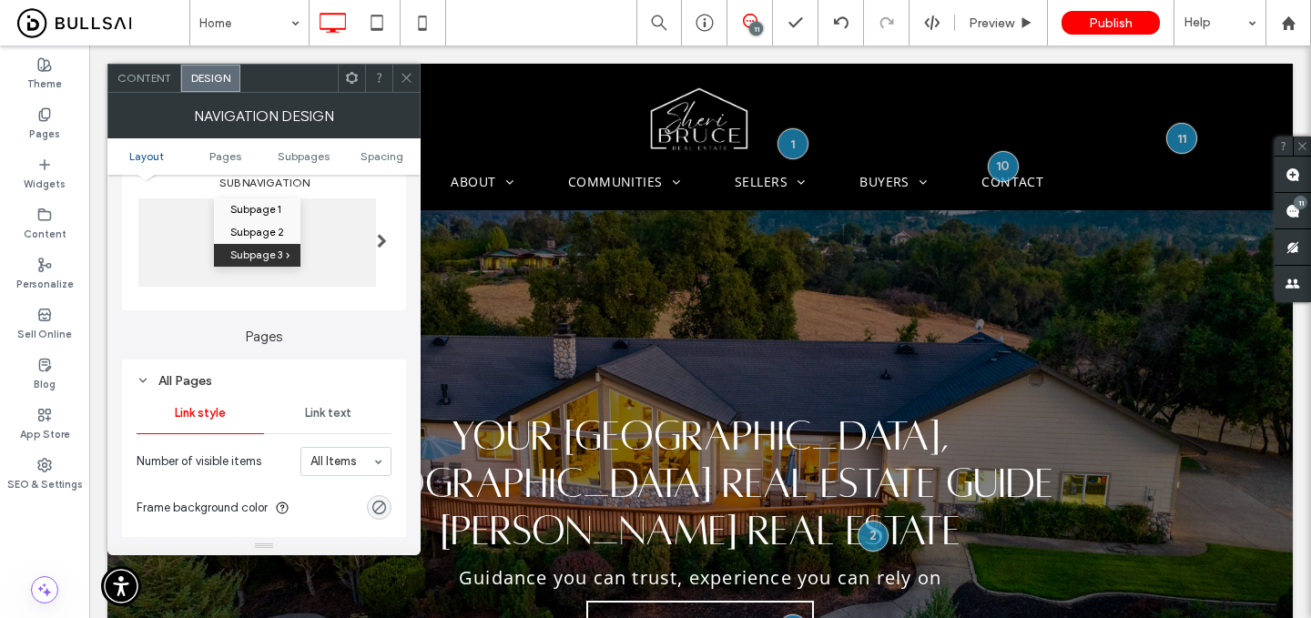
click at [314, 418] on span "Link text" at bounding box center [328, 413] width 46 height 15
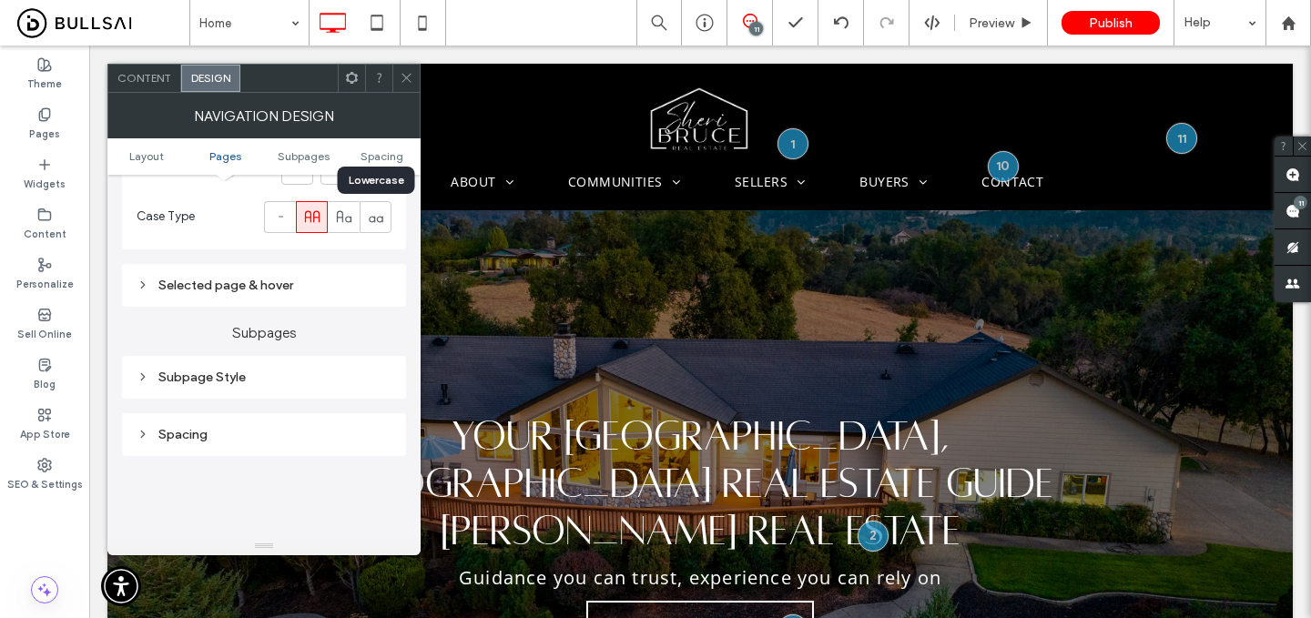
scroll to position [781, 0]
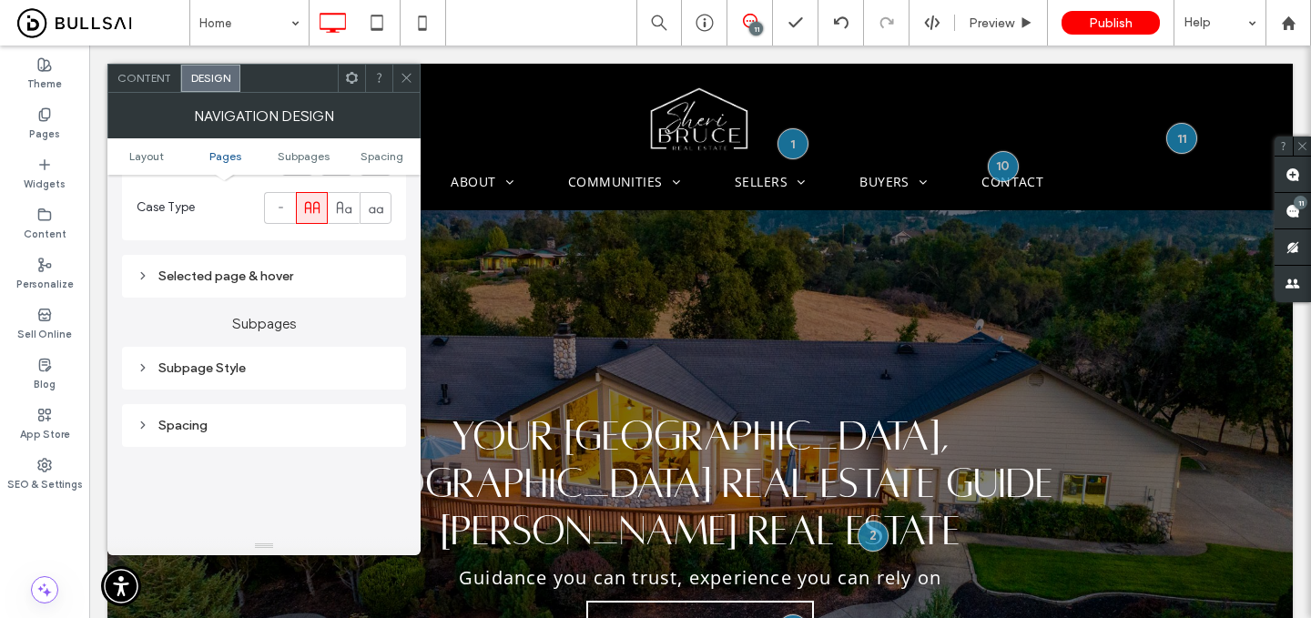
click at [342, 272] on div "Selected page & hover" at bounding box center [264, 276] width 255 height 15
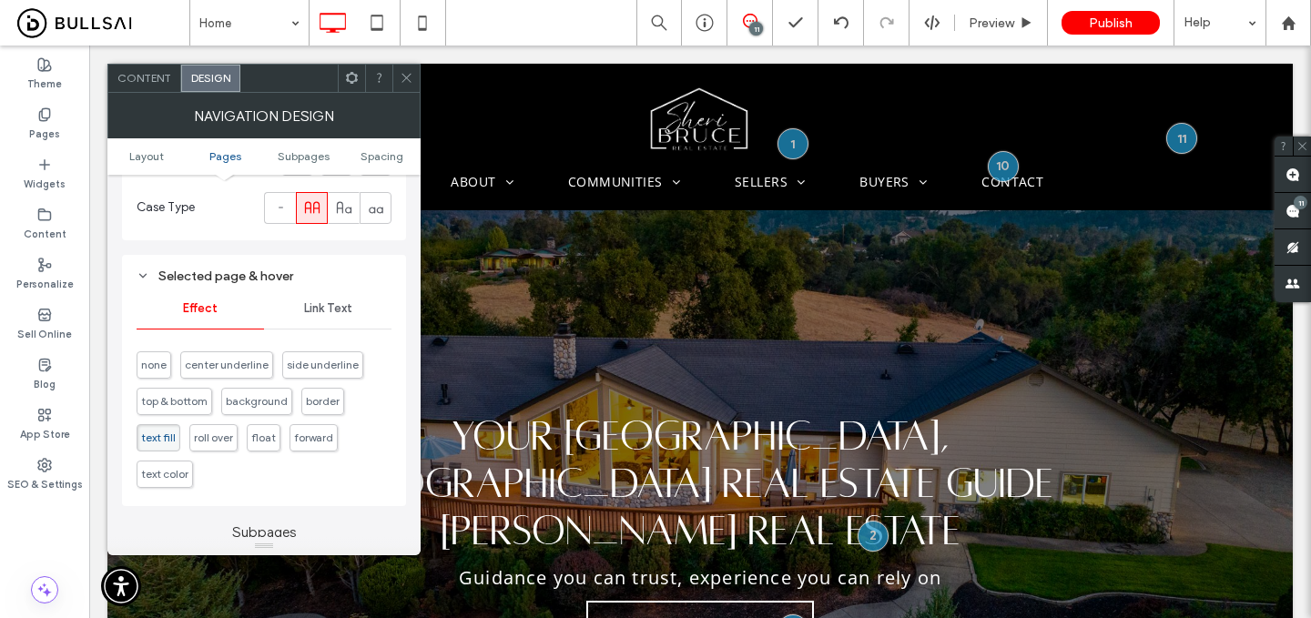
click at [345, 321] on div "Link Text" at bounding box center [327, 309] width 127 height 40
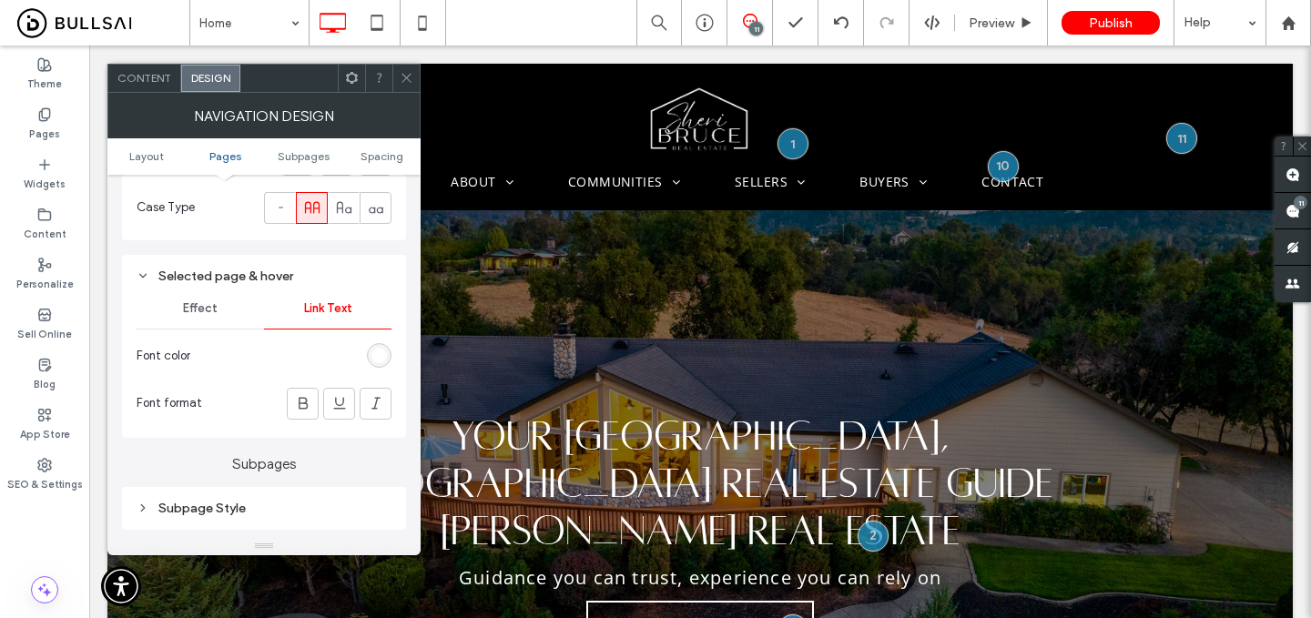
click at [403, 79] on icon at bounding box center [407, 78] width 14 height 14
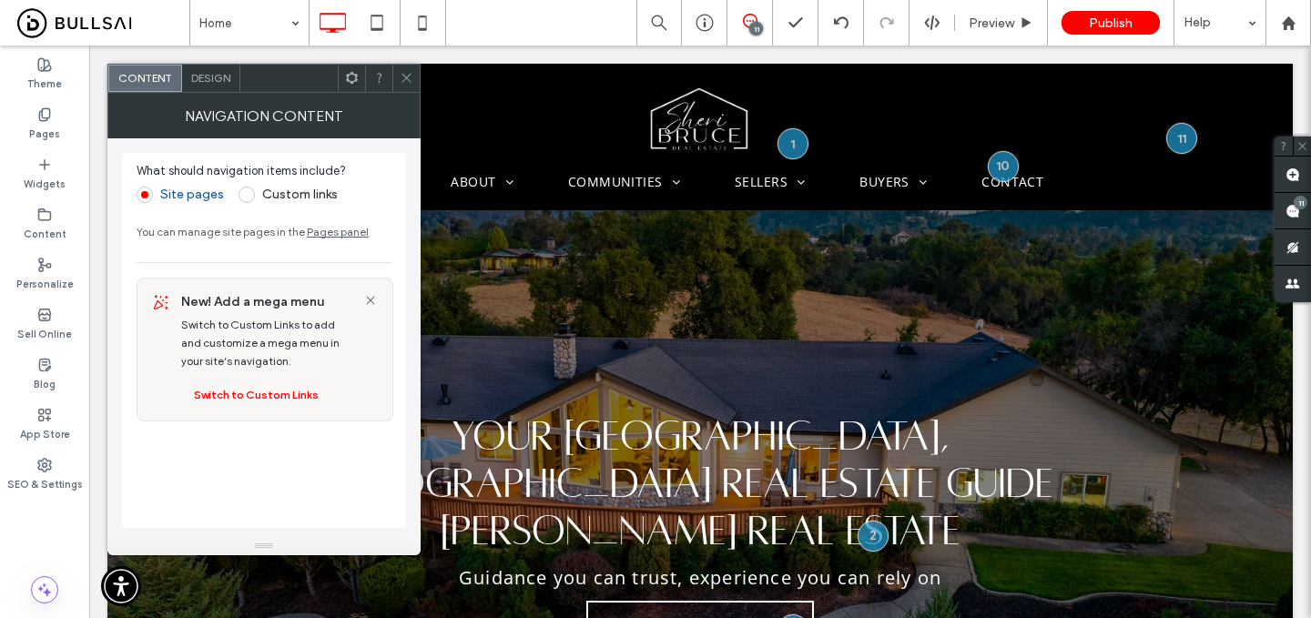
click at [225, 78] on span "Design" at bounding box center [210, 78] width 39 height 14
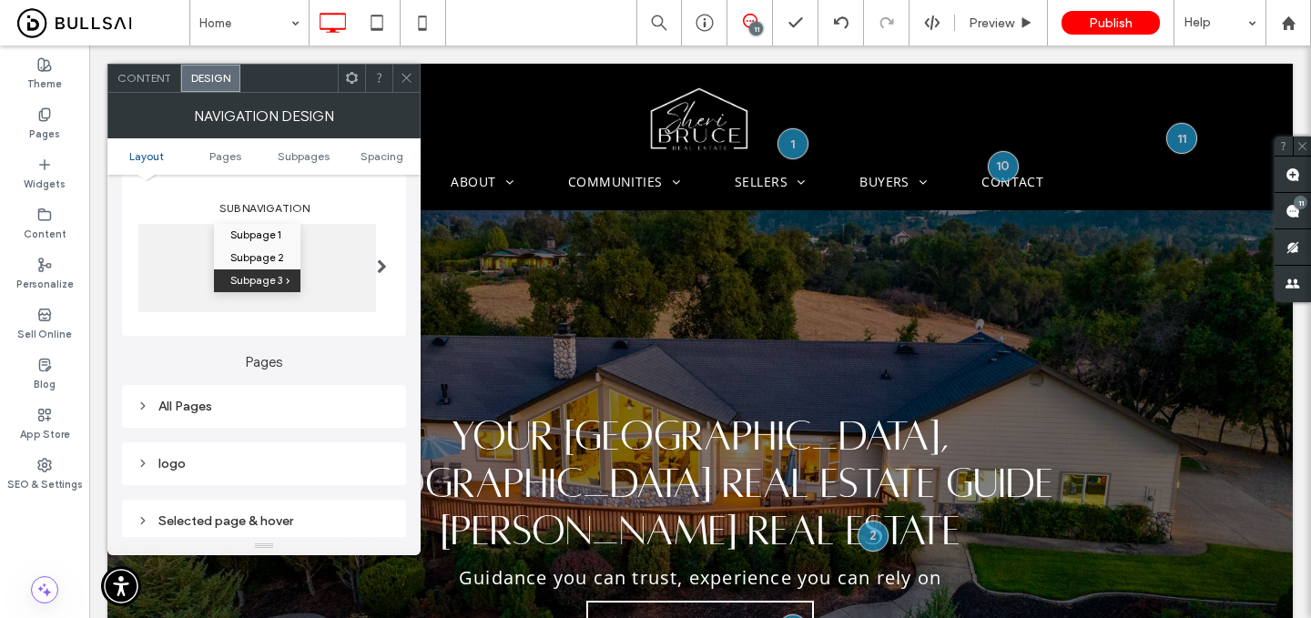
scroll to position [290, 0]
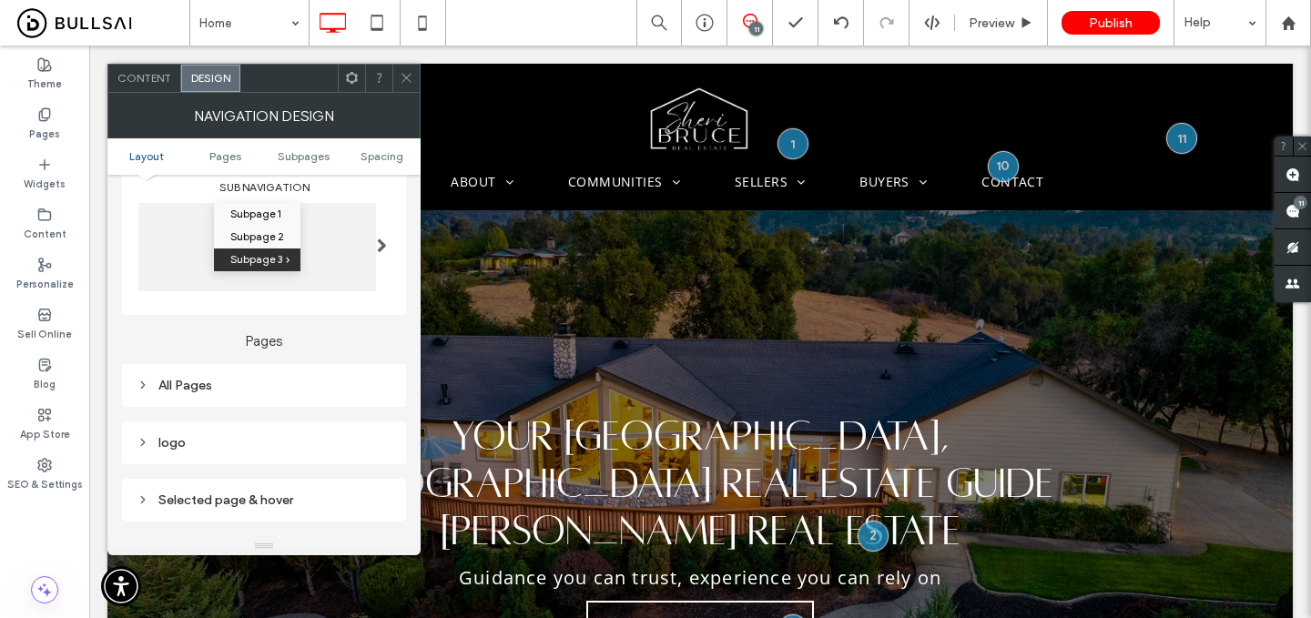
click at [276, 396] on div "All Pages" at bounding box center [264, 385] width 255 height 25
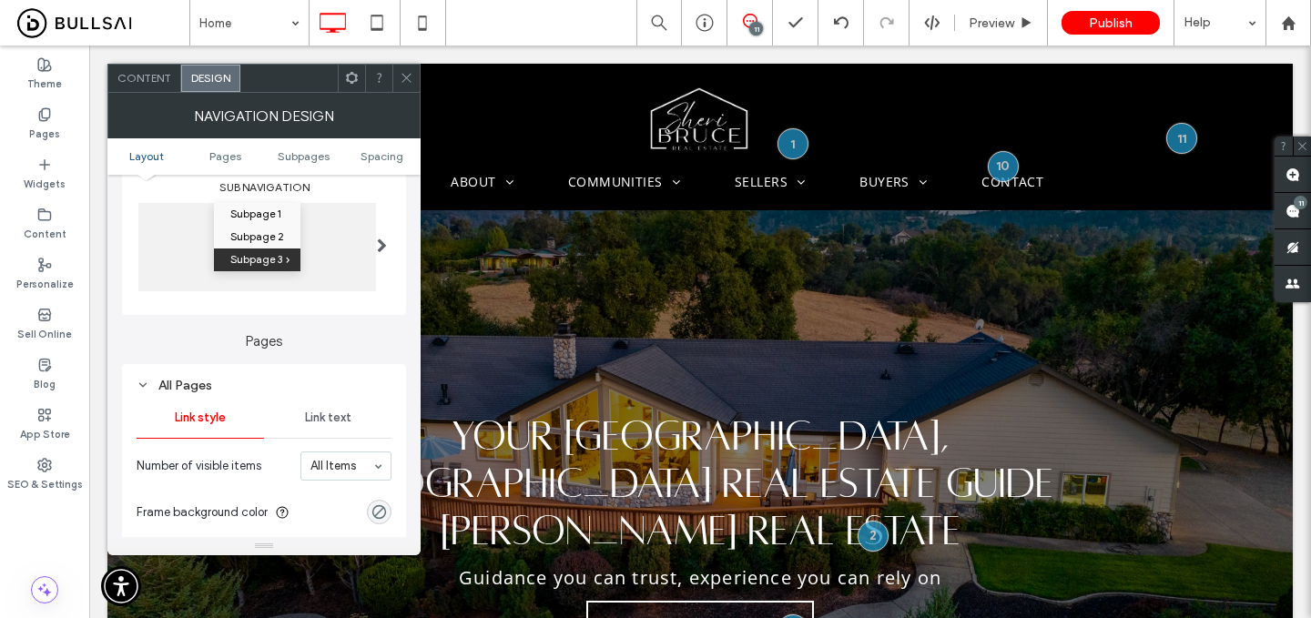
click at [318, 423] on span "Link text" at bounding box center [328, 418] width 46 height 15
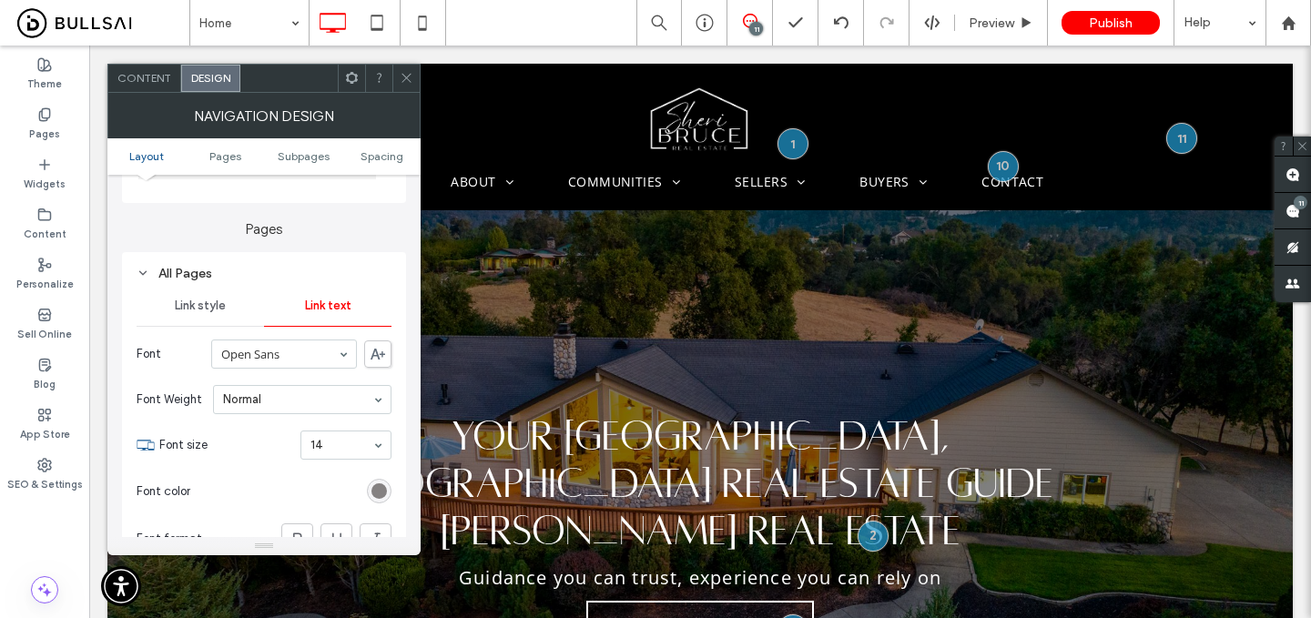
click at [378, 499] on div "rgb(115, 111, 111)" at bounding box center [379, 491] width 15 height 15
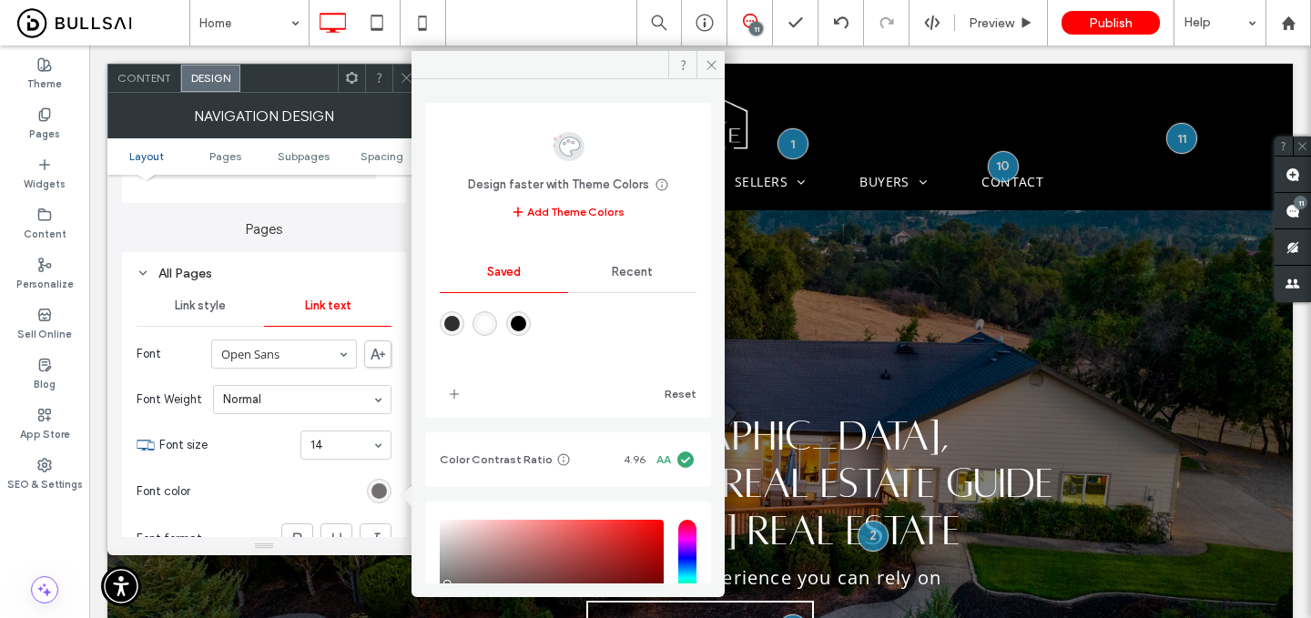
click at [493, 328] on div "rgba(255,255,255,1)" at bounding box center [484, 323] width 15 height 15
type input "*******"
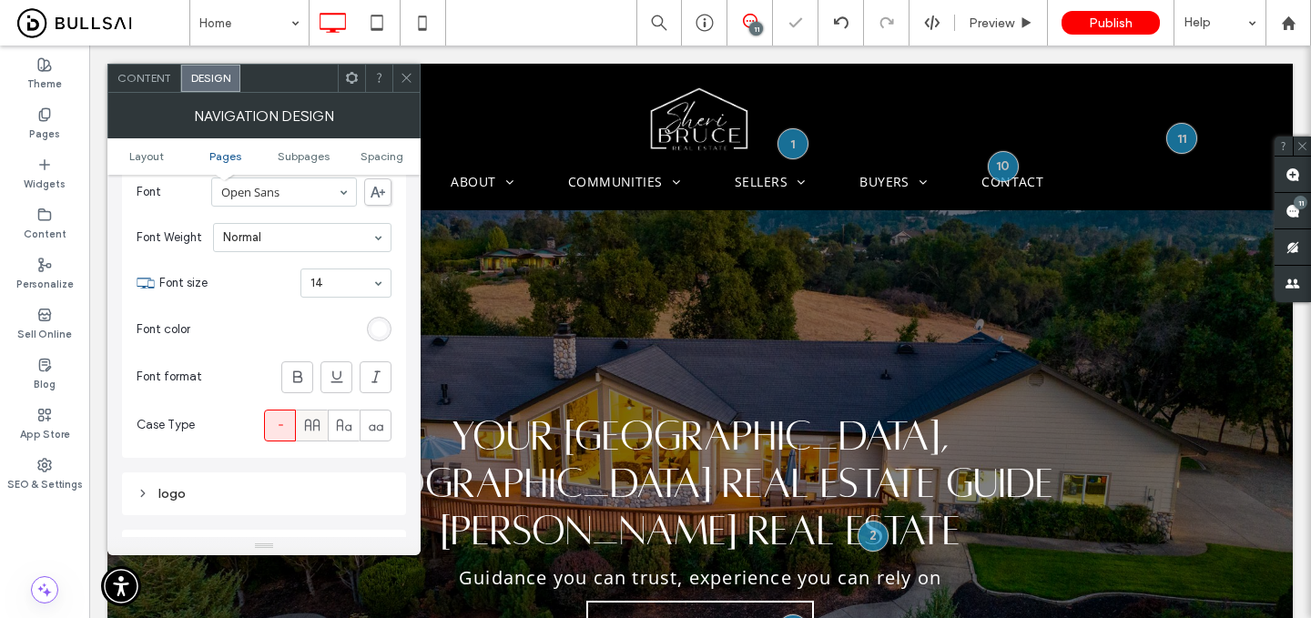
click at [315, 423] on use at bounding box center [311, 425] width 15 height 12
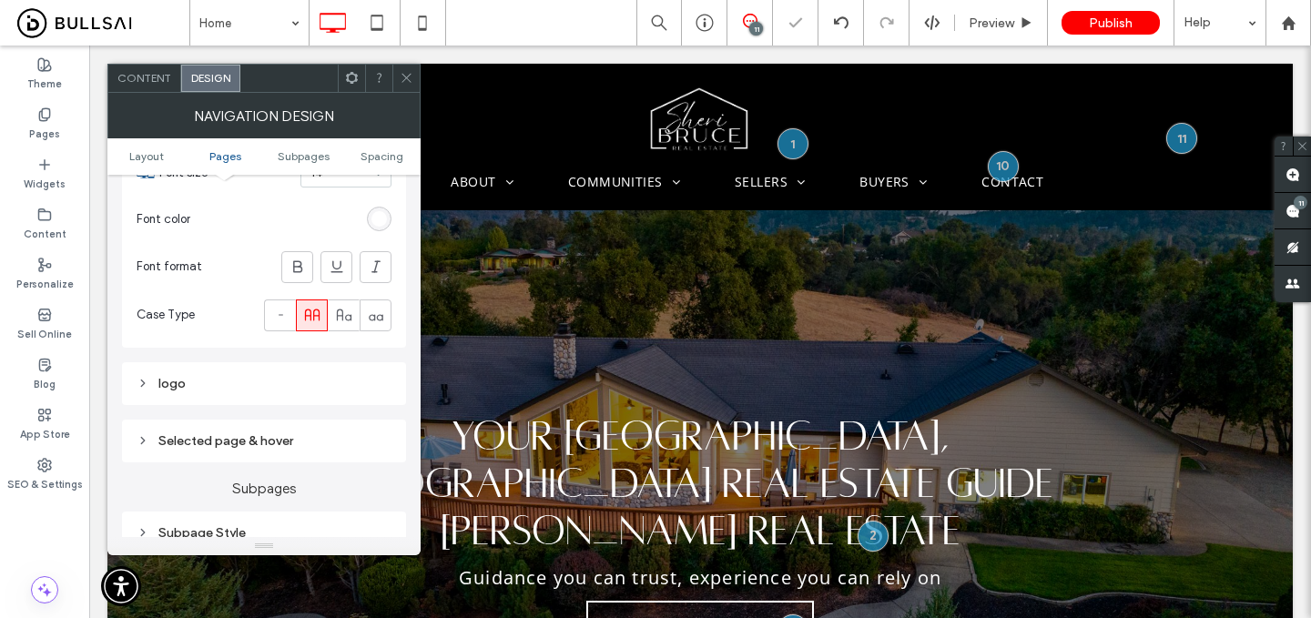
click at [319, 388] on div "logo" at bounding box center [264, 383] width 255 height 15
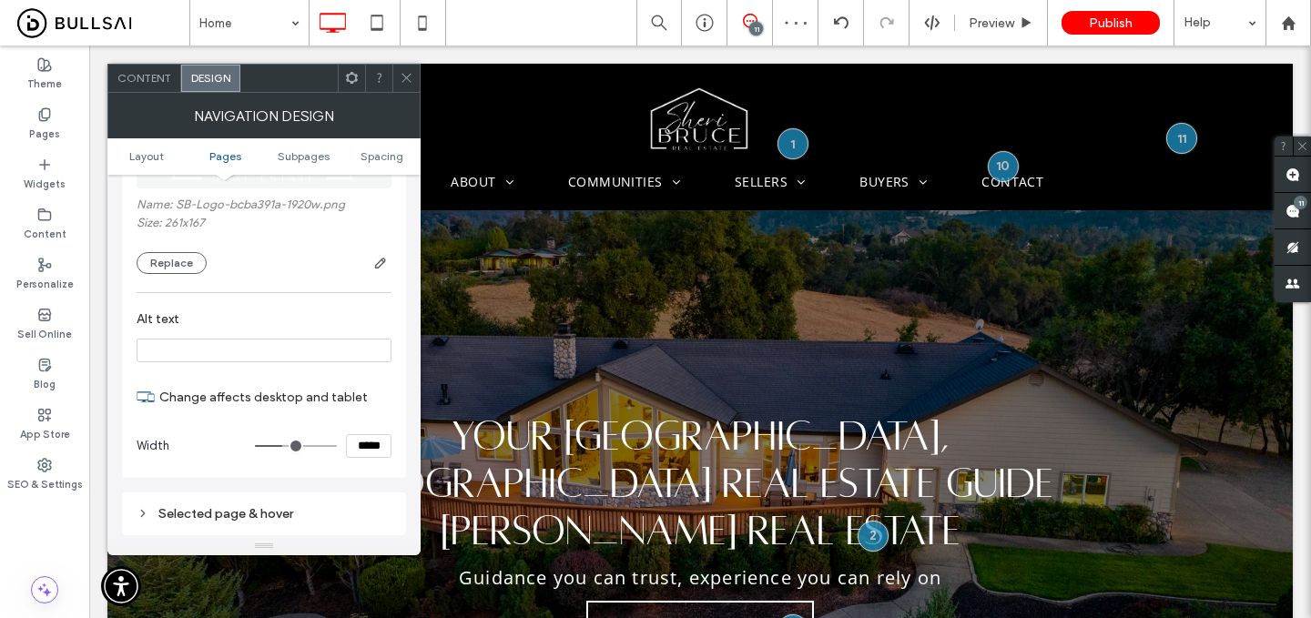
scroll to position [1037, 0]
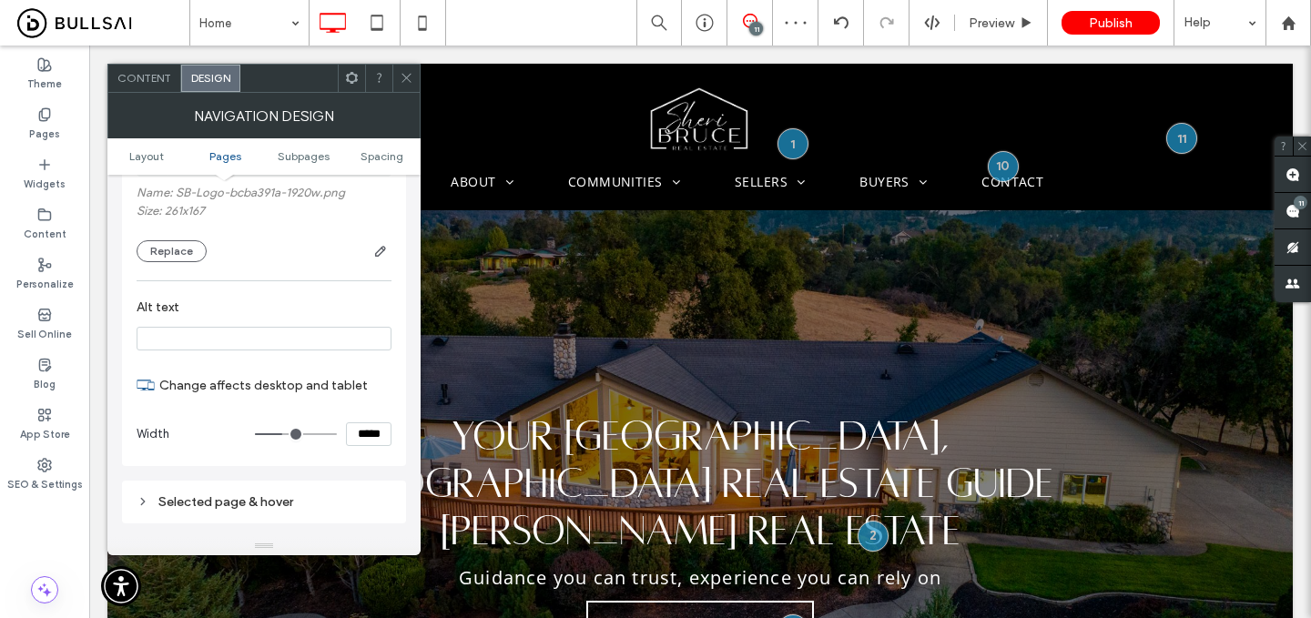
click at [361, 440] on input "*****" at bounding box center [369, 435] width 46 height 24
type input "*****"
type input "***"
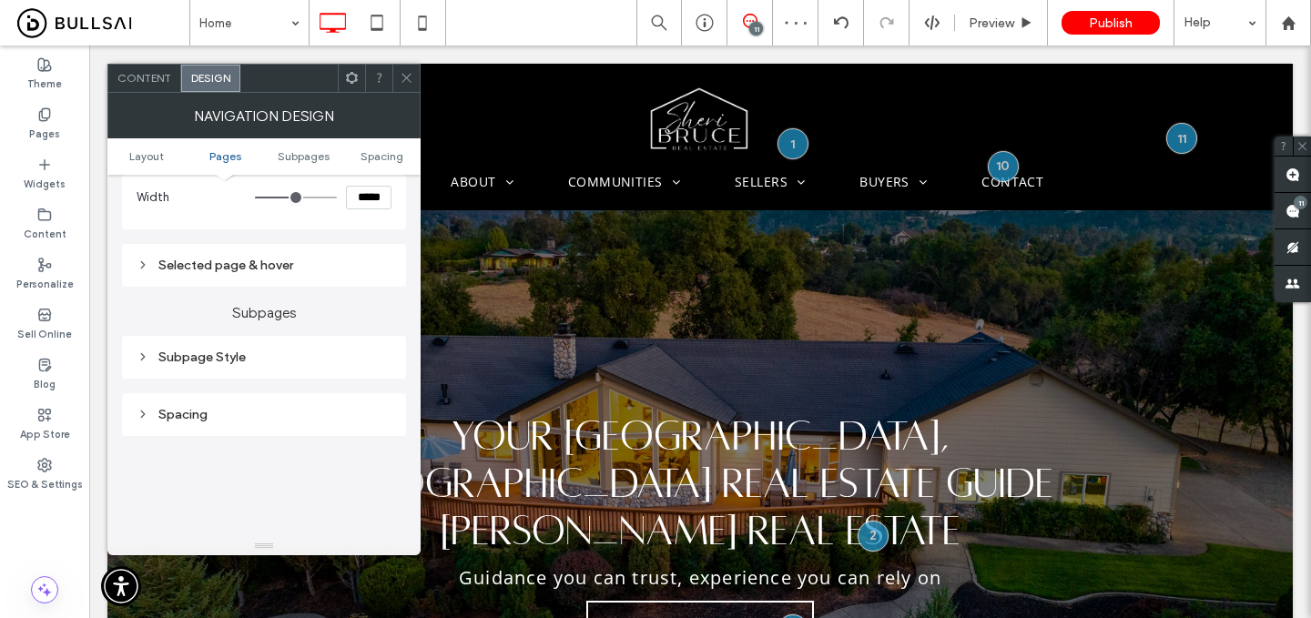
scroll to position [1292, 0]
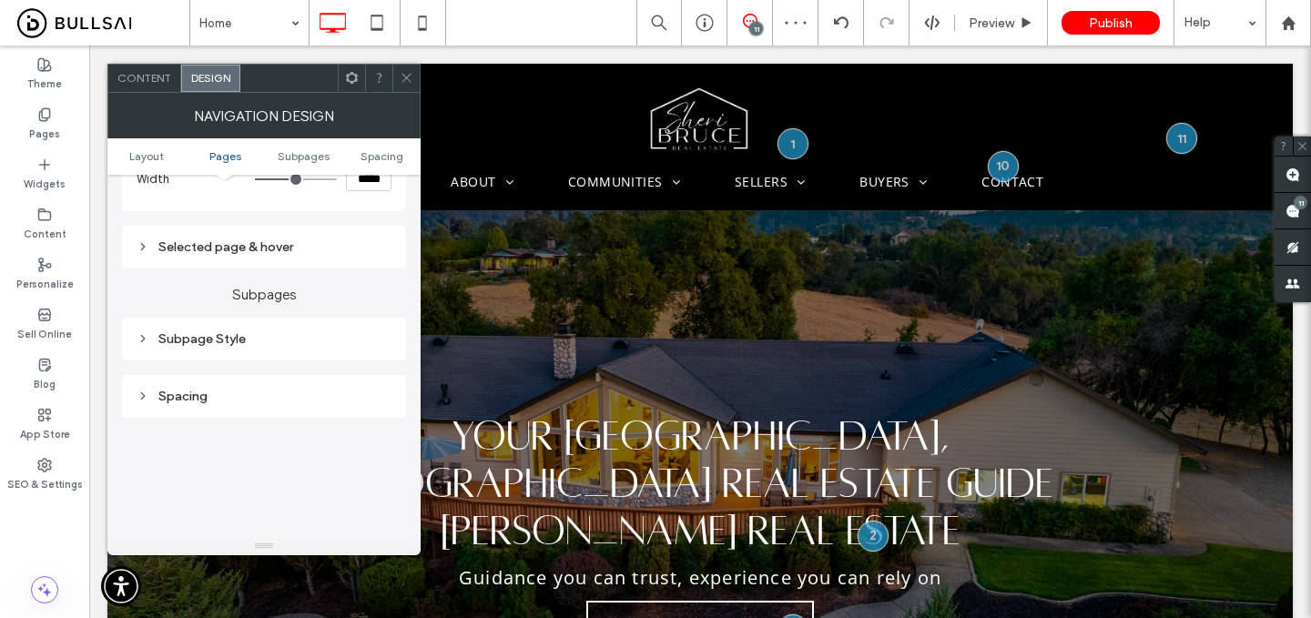
click at [318, 249] on div "Selected page & hover" at bounding box center [264, 247] width 255 height 15
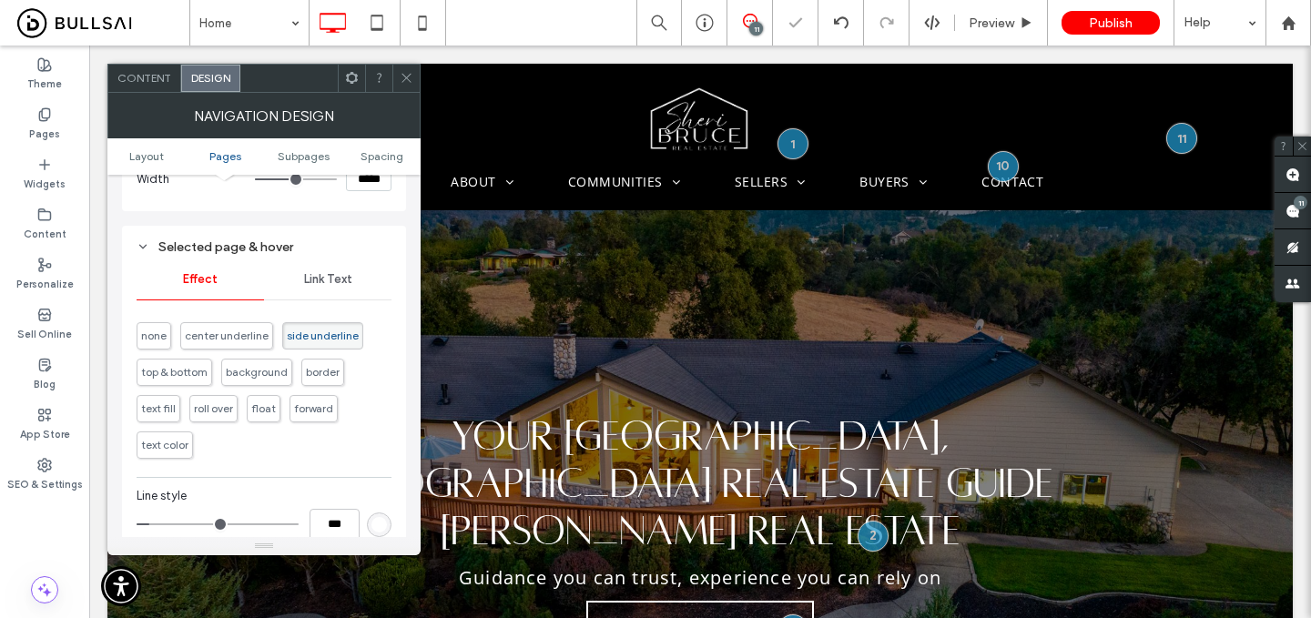
click at [331, 280] on span "Link Text" at bounding box center [328, 279] width 48 height 15
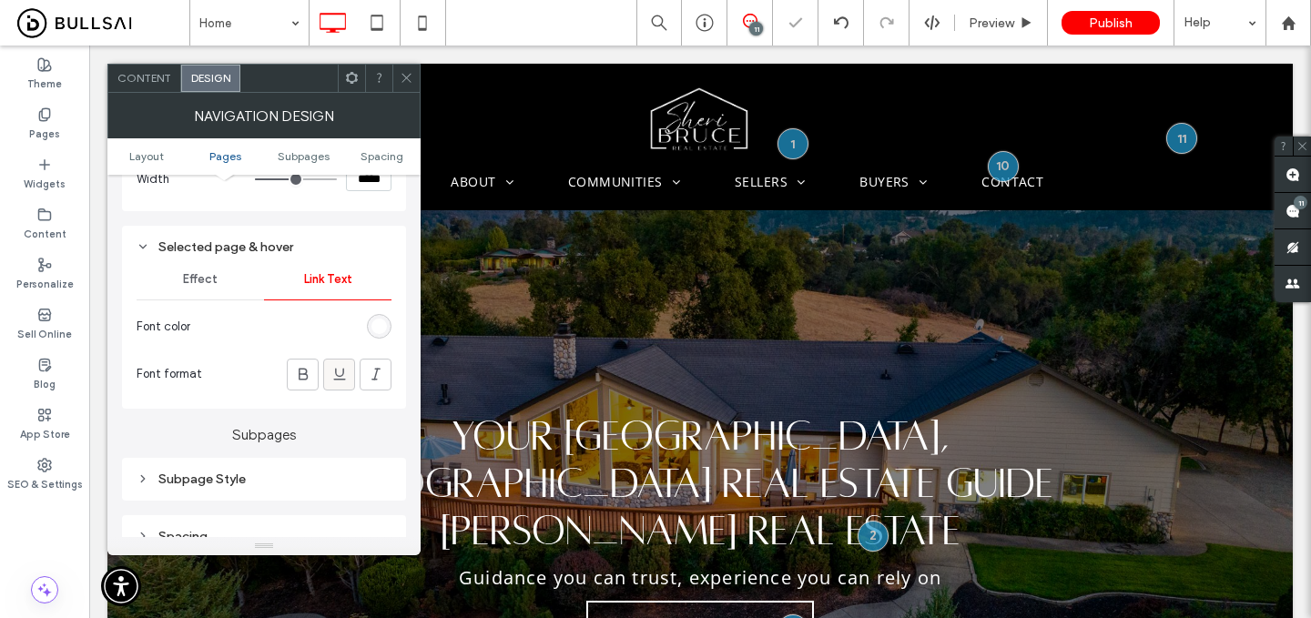
scroll to position [1330, 0]
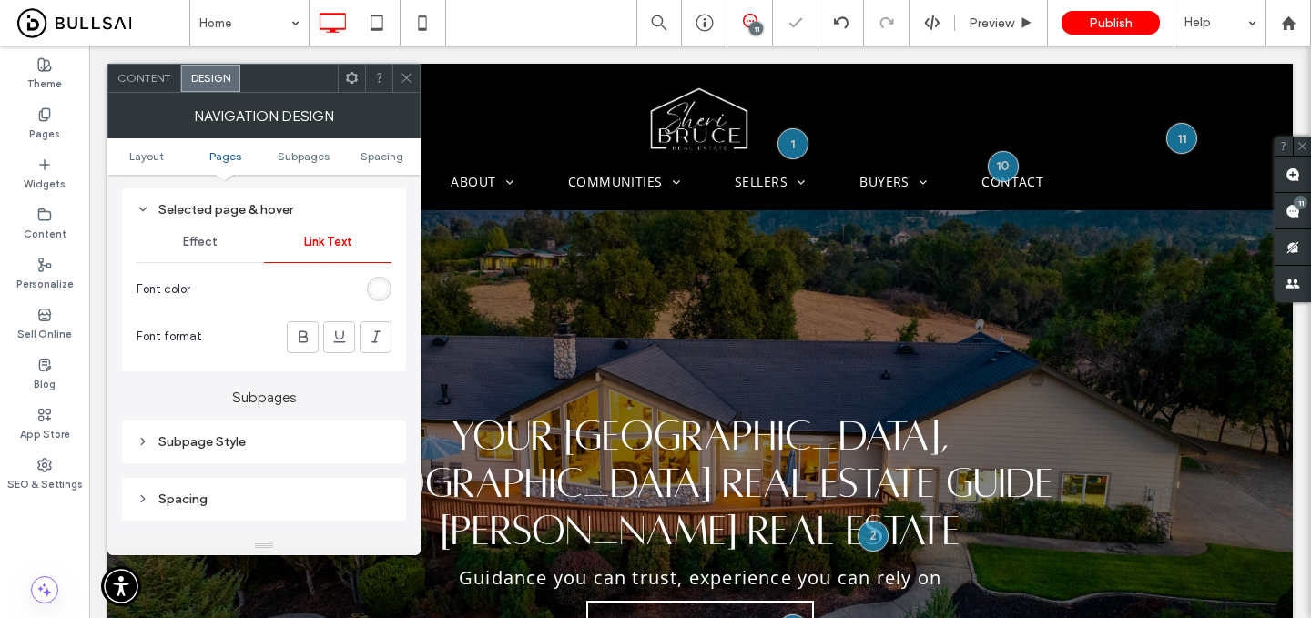
click at [220, 254] on div "Effect" at bounding box center [200, 242] width 127 height 40
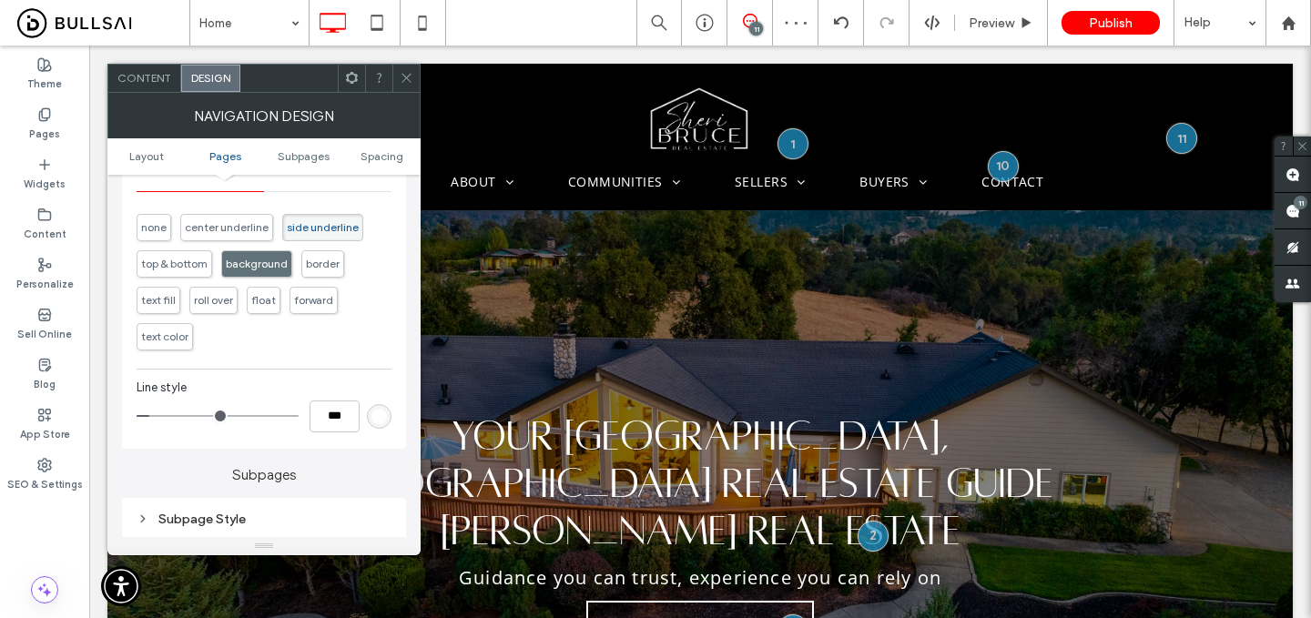
scroll to position [1415, 0]
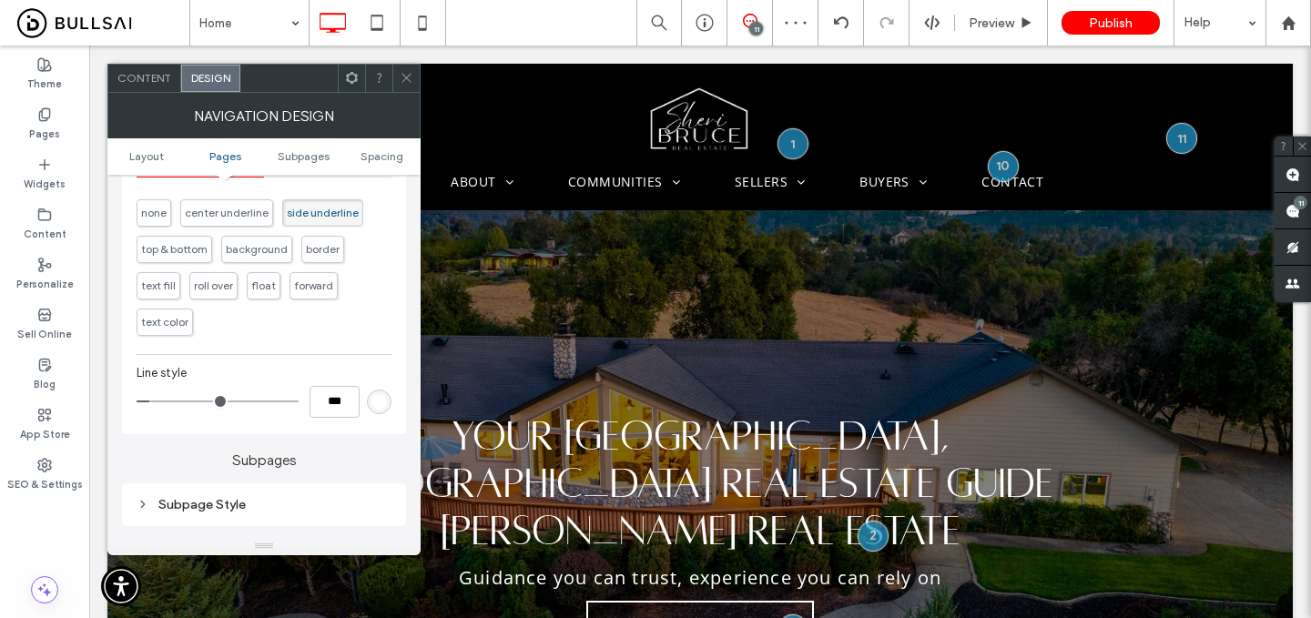
click at [405, 79] on icon at bounding box center [407, 78] width 14 height 14
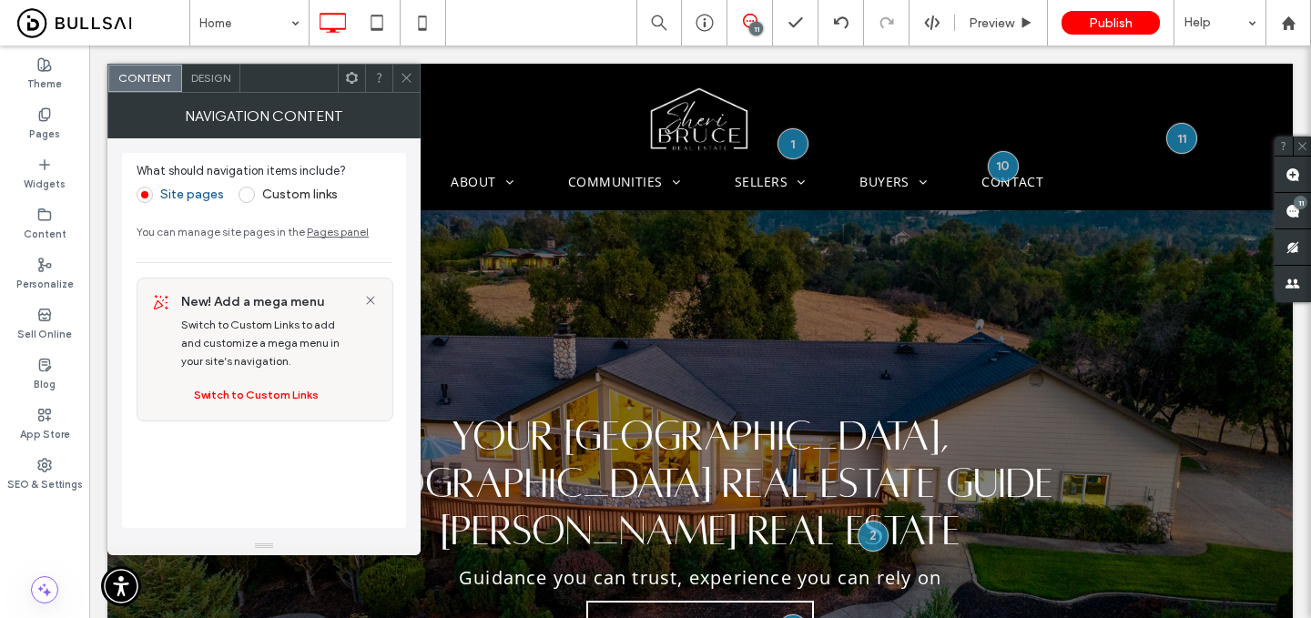
click at [209, 80] on span "Design" at bounding box center [210, 78] width 39 height 14
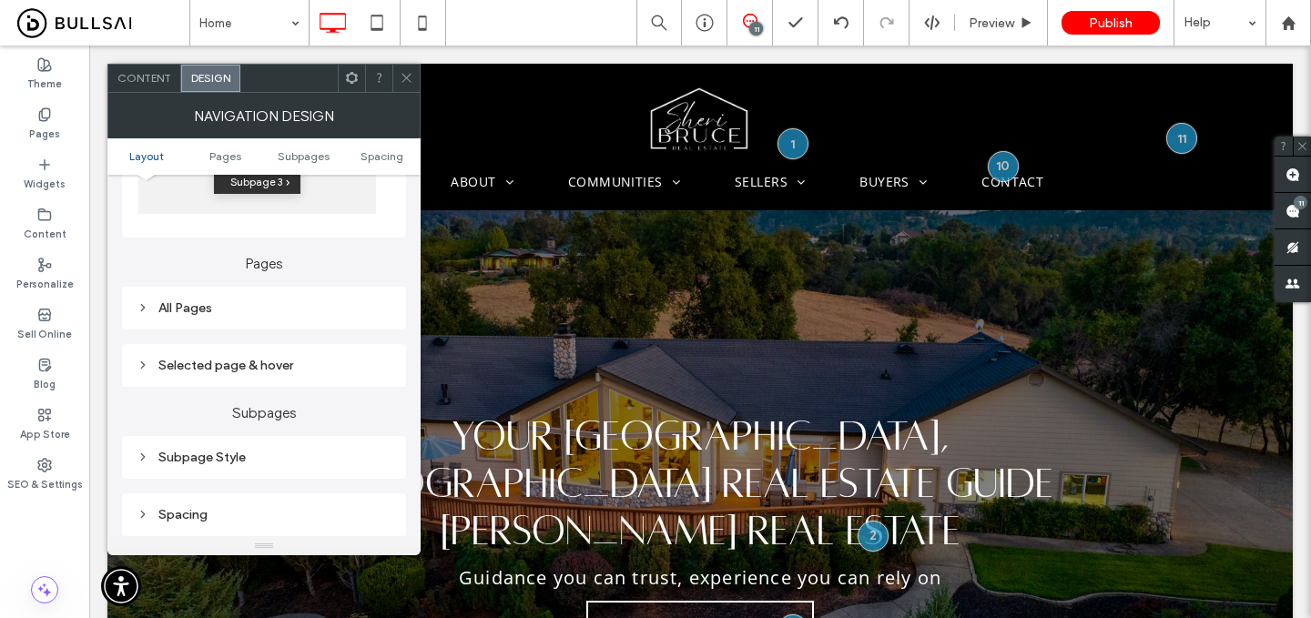
scroll to position [369, 0]
click at [285, 311] on div "All Pages" at bounding box center [264, 306] width 255 height 15
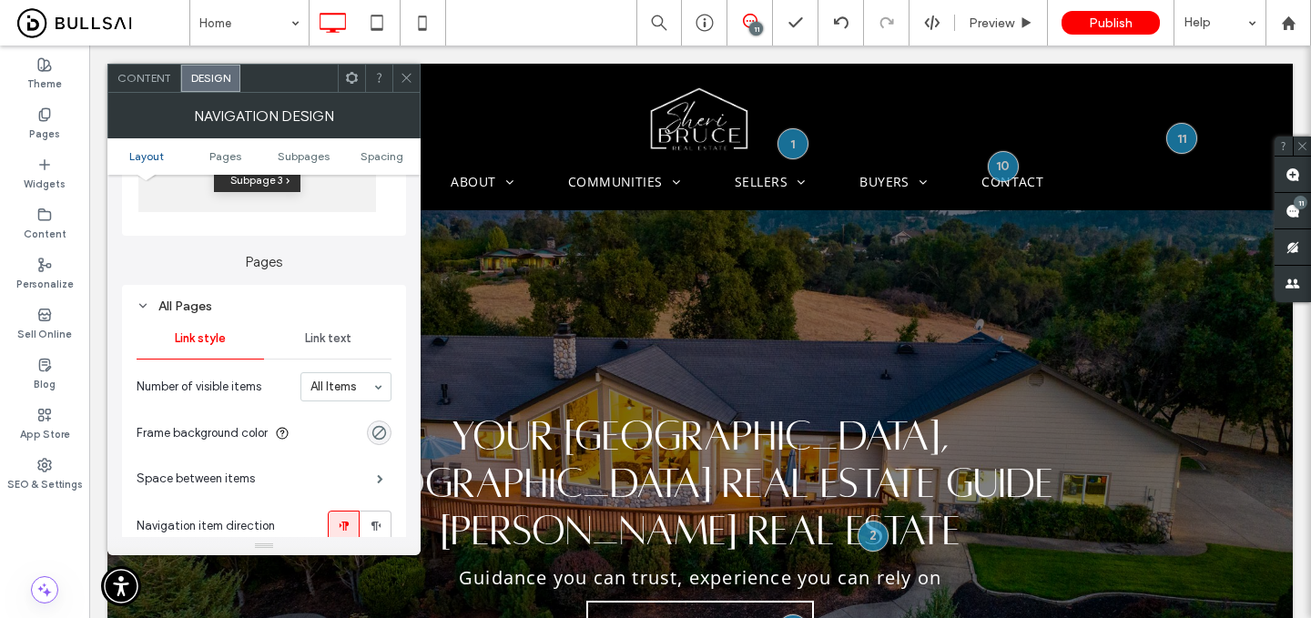
click at [316, 343] on span "Link text" at bounding box center [328, 338] width 46 height 15
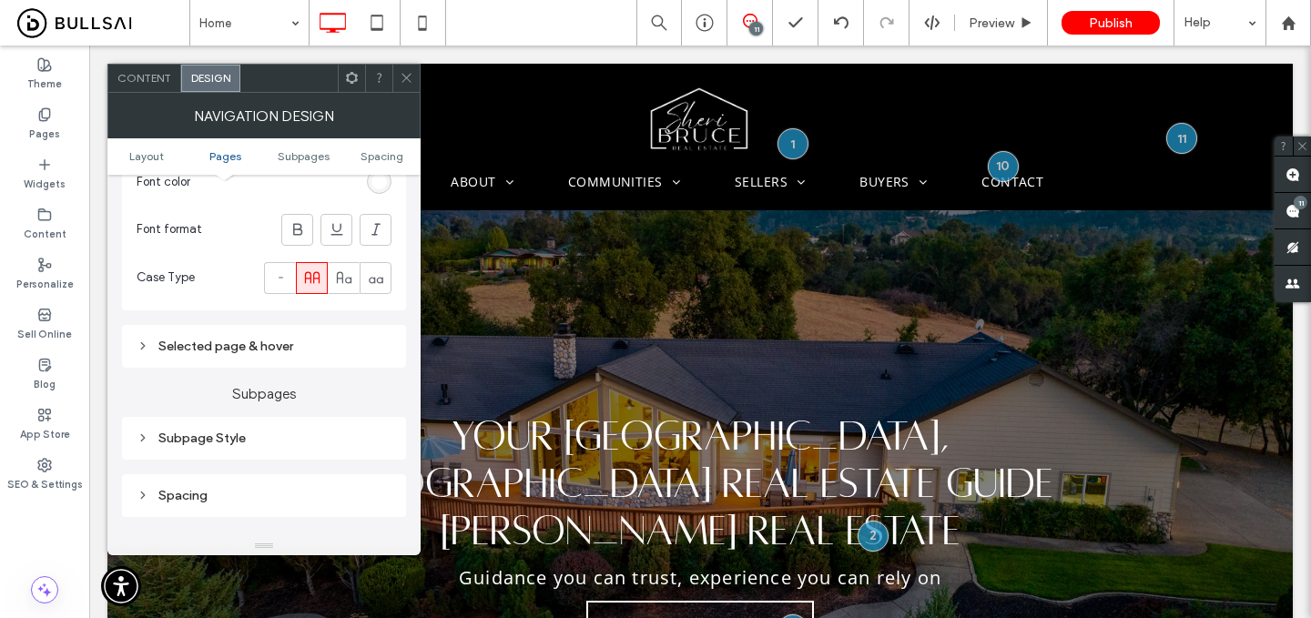
click at [292, 357] on div "Selected page & hover" at bounding box center [264, 346] width 255 height 25
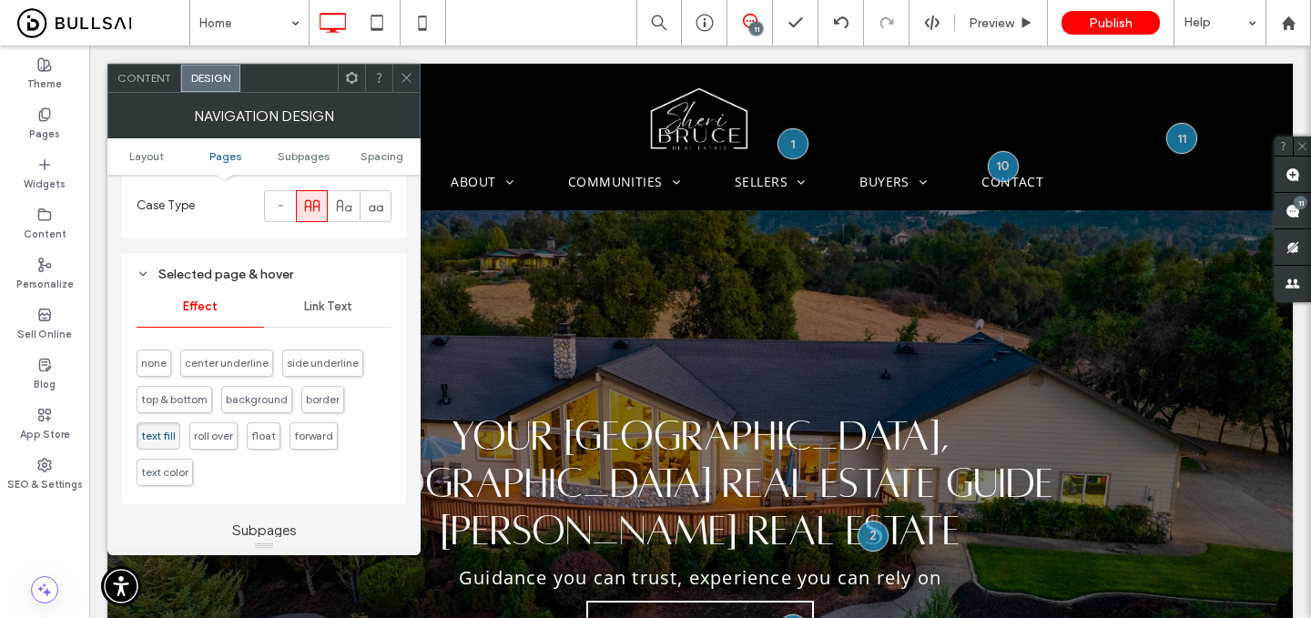
scroll to position [793, 0]
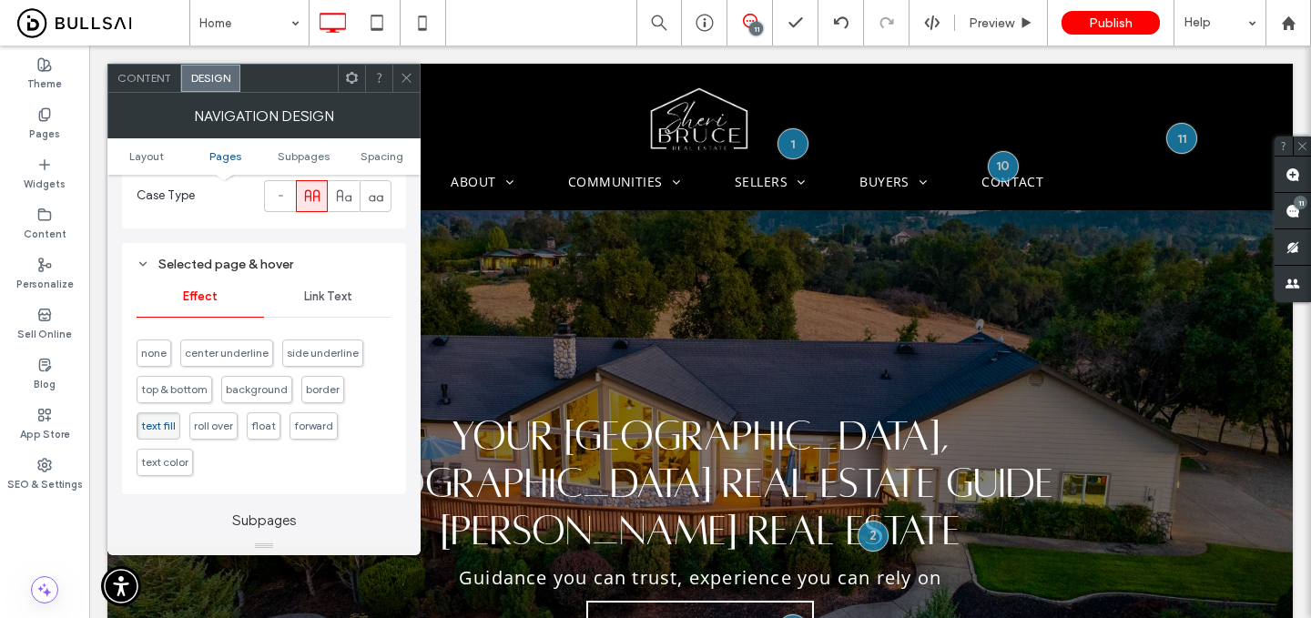
click at [342, 301] on span "Link Text" at bounding box center [328, 297] width 48 height 15
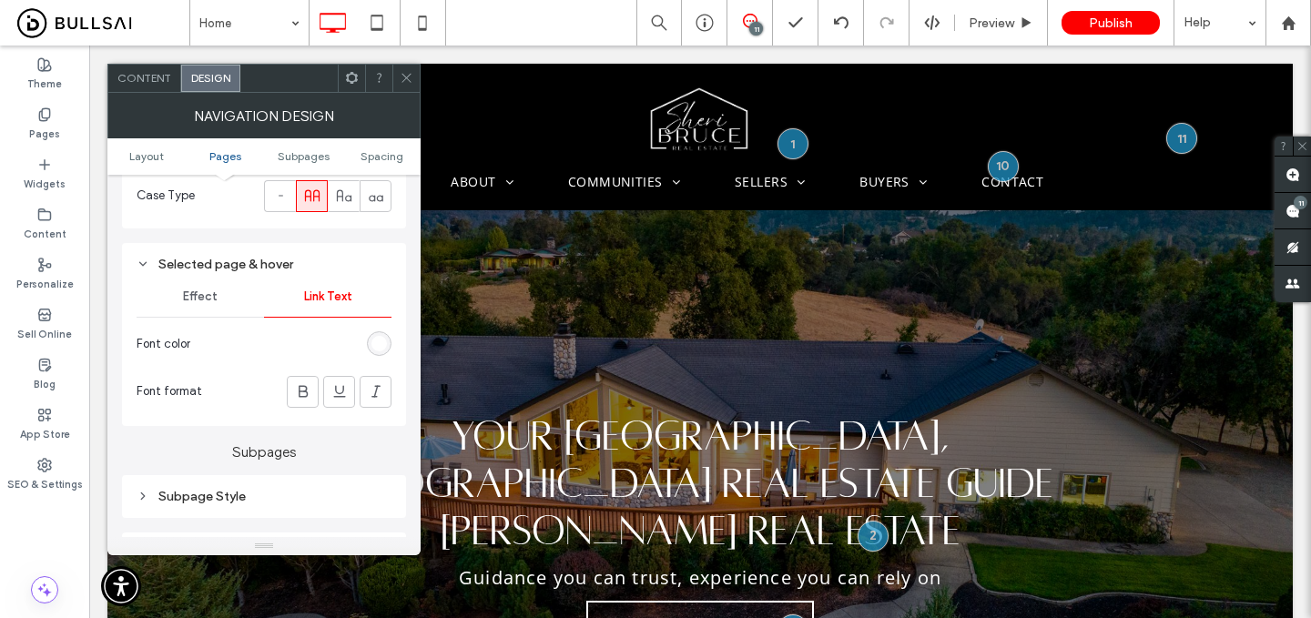
click at [413, 73] on icon at bounding box center [407, 78] width 14 height 14
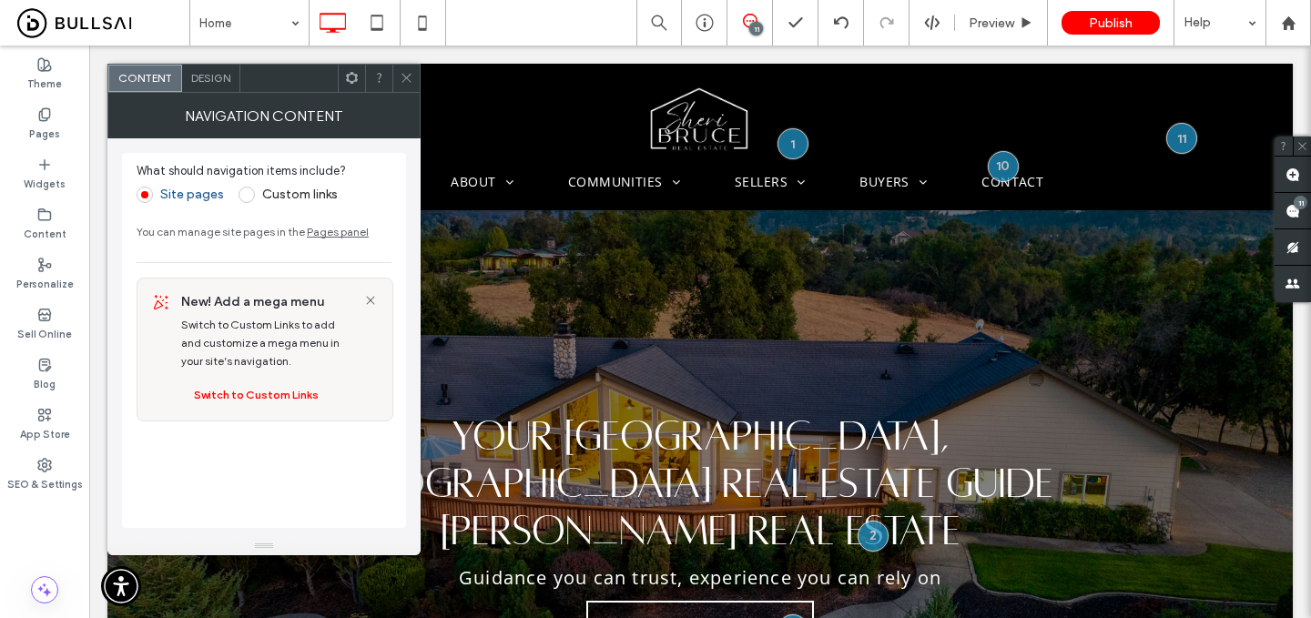
click at [208, 73] on span "Design" at bounding box center [210, 78] width 39 height 14
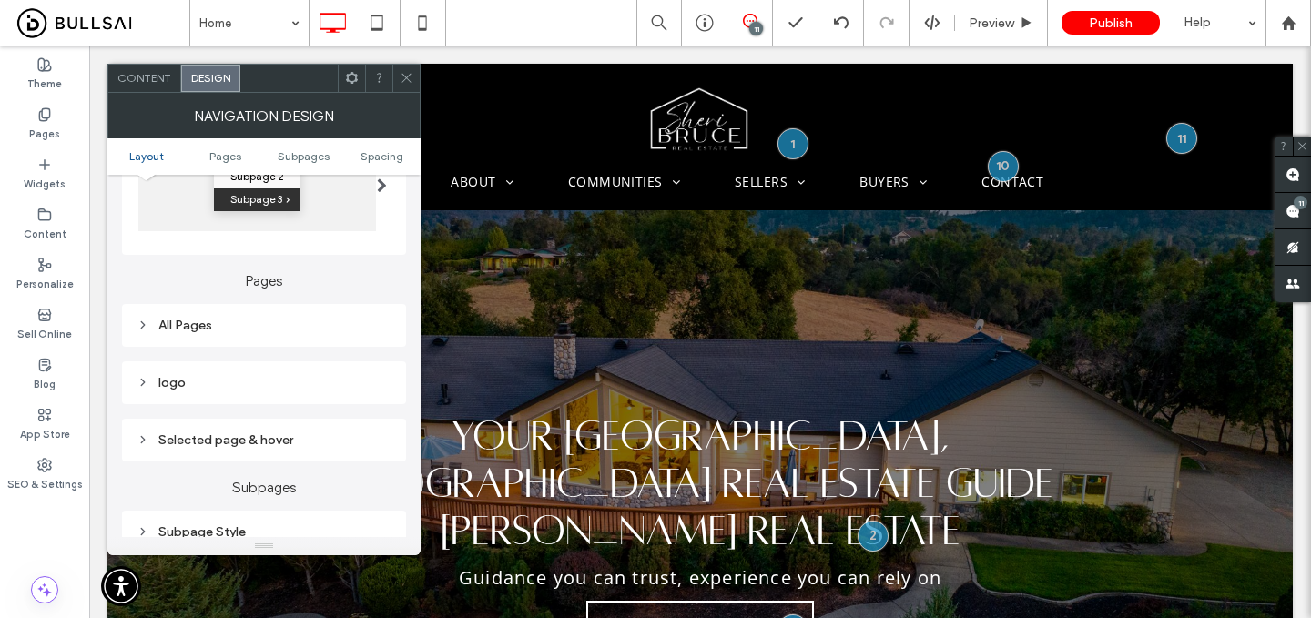
scroll to position [367, 0]
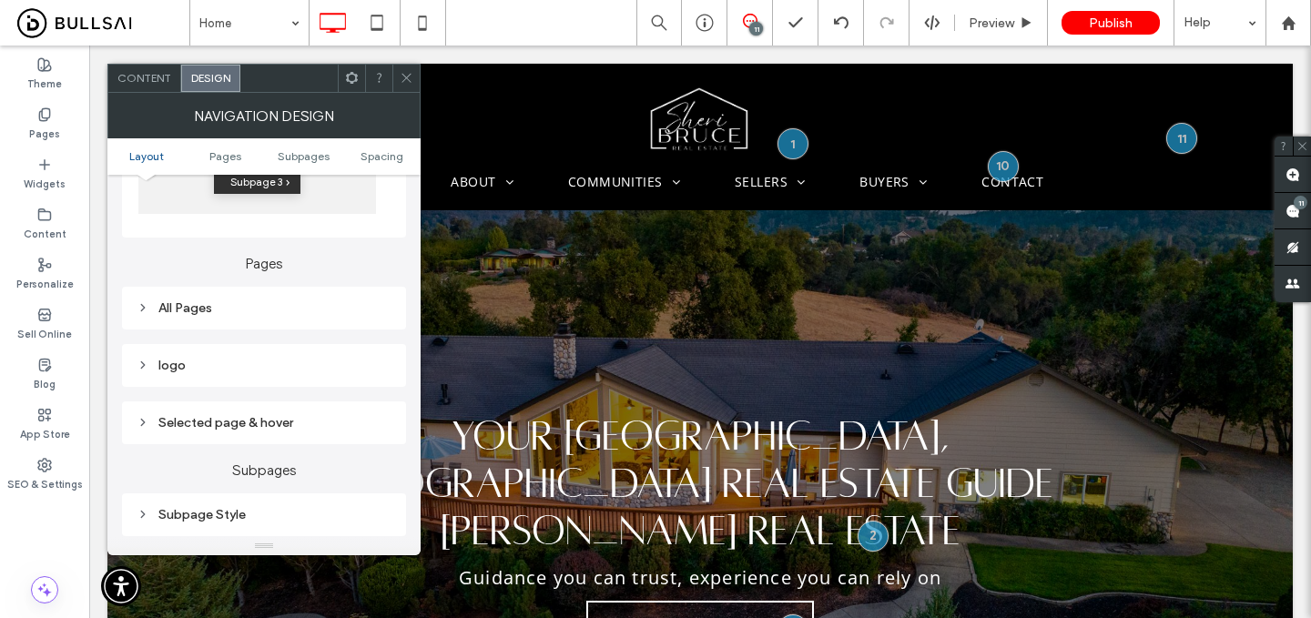
click at [246, 321] on div "All Pages" at bounding box center [264, 308] width 255 height 25
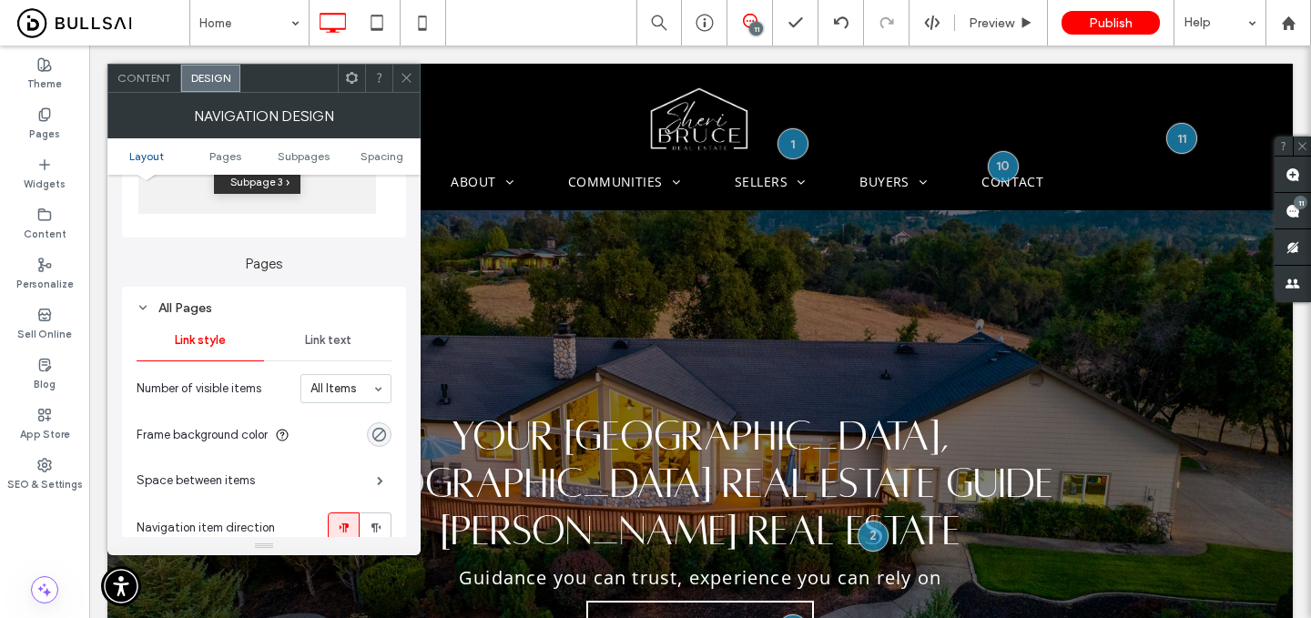
click at [326, 348] on span "Link text" at bounding box center [328, 340] width 46 height 15
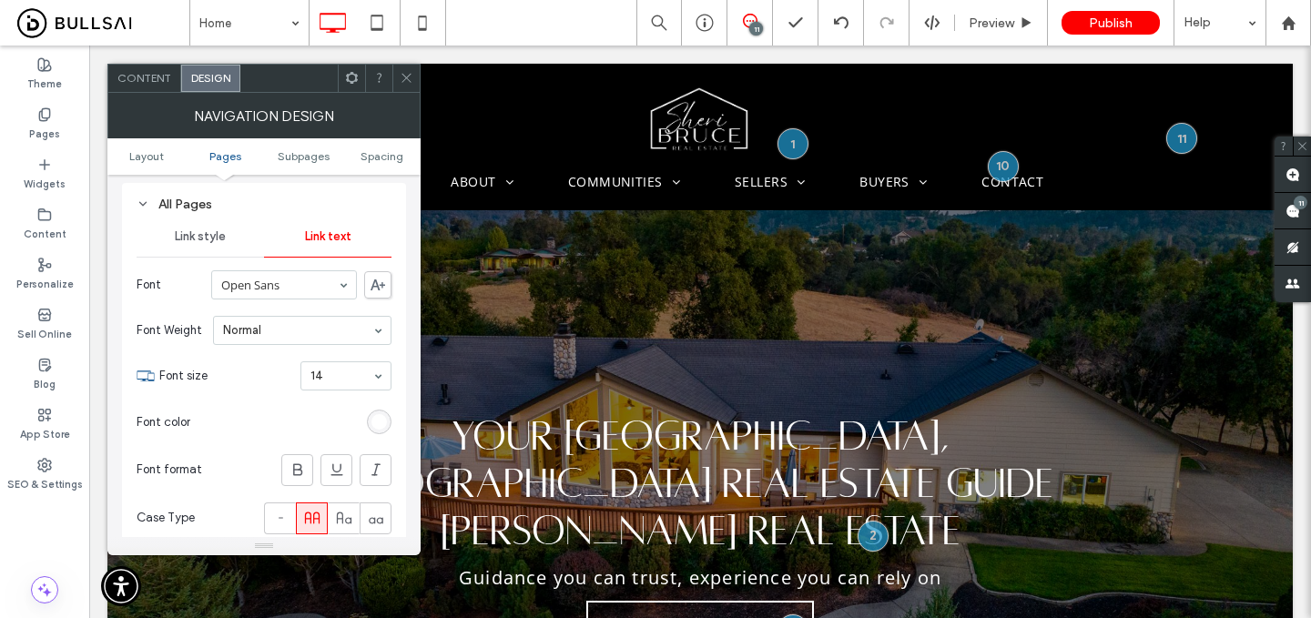
scroll to position [458, 0]
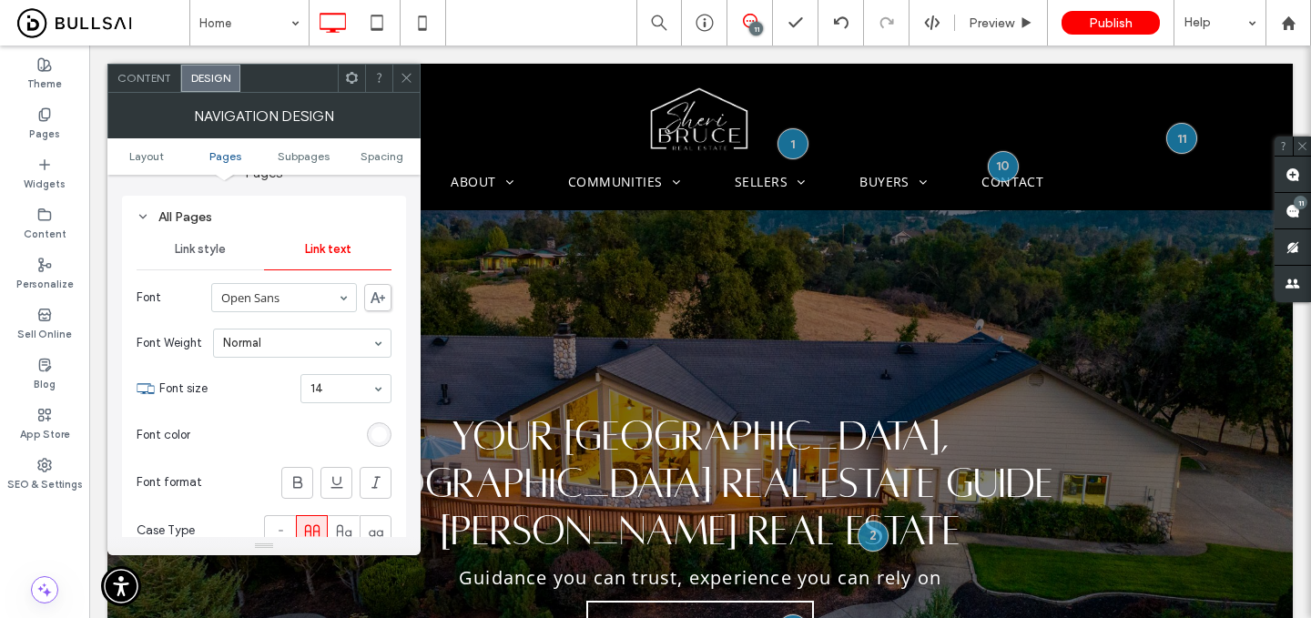
click at [214, 255] on span "Link style" at bounding box center [200, 249] width 51 height 15
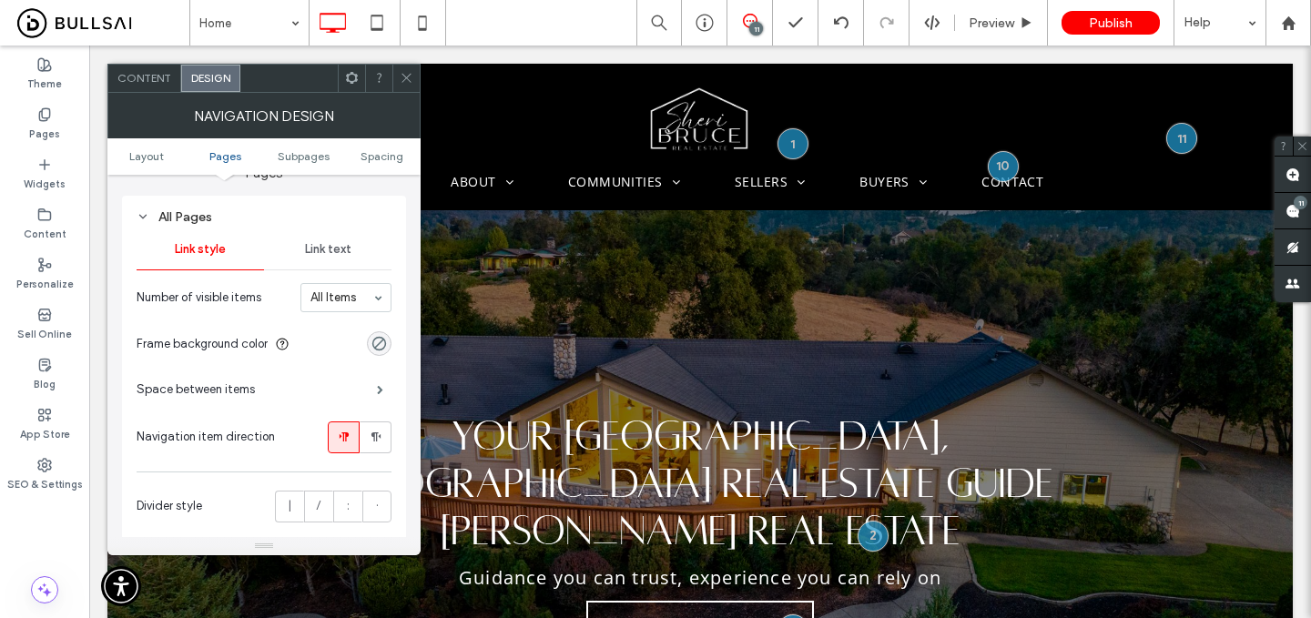
scroll to position [548, 0]
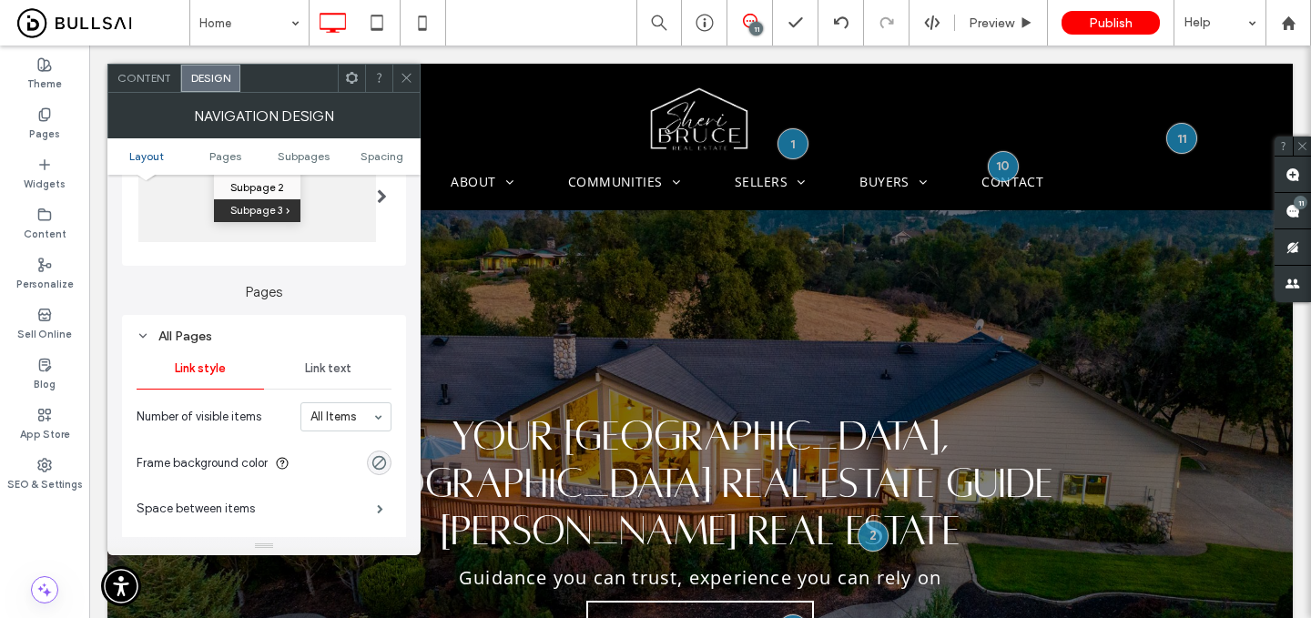
click at [345, 365] on span "Link text" at bounding box center [328, 369] width 46 height 15
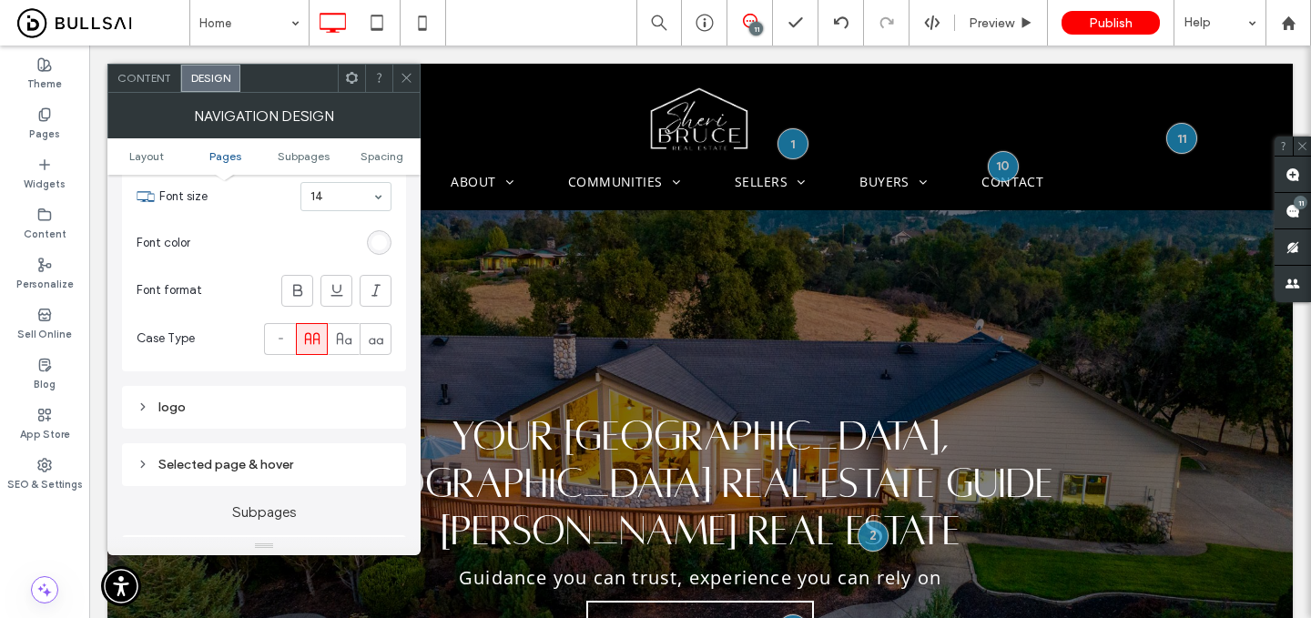
click at [292, 401] on div "logo" at bounding box center [264, 407] width 255 height 25
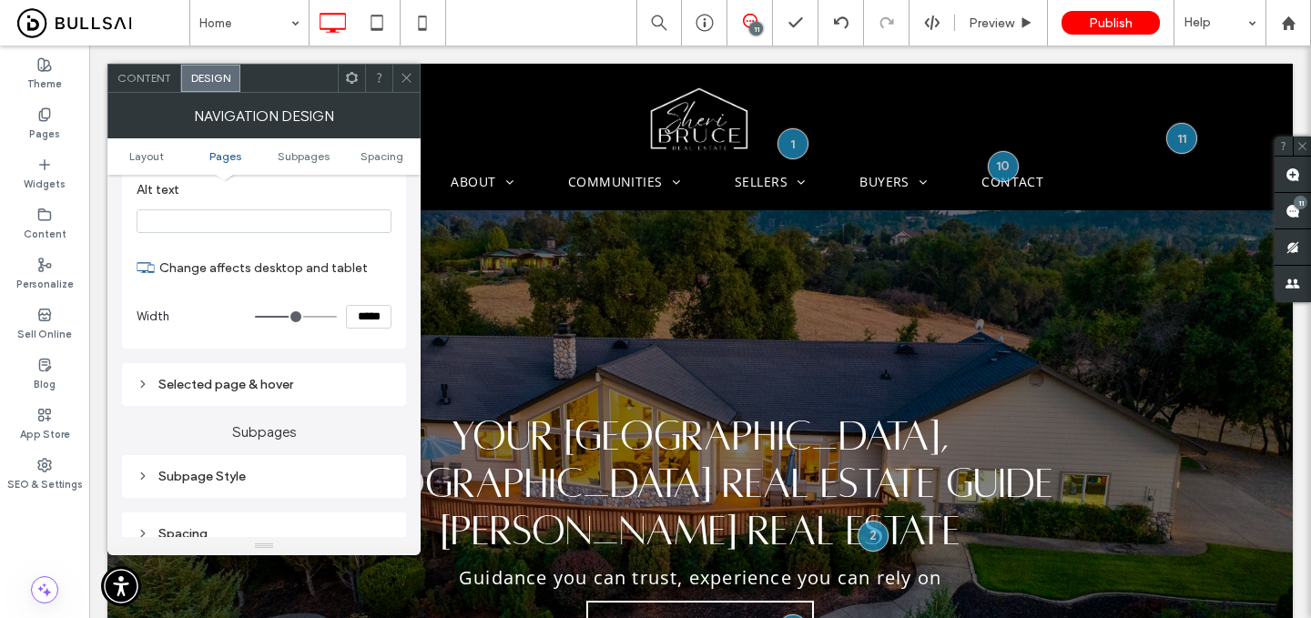
click at [292, 392] on div "Selected page & hover" at bounding box center [264, 384] width 255 height 15
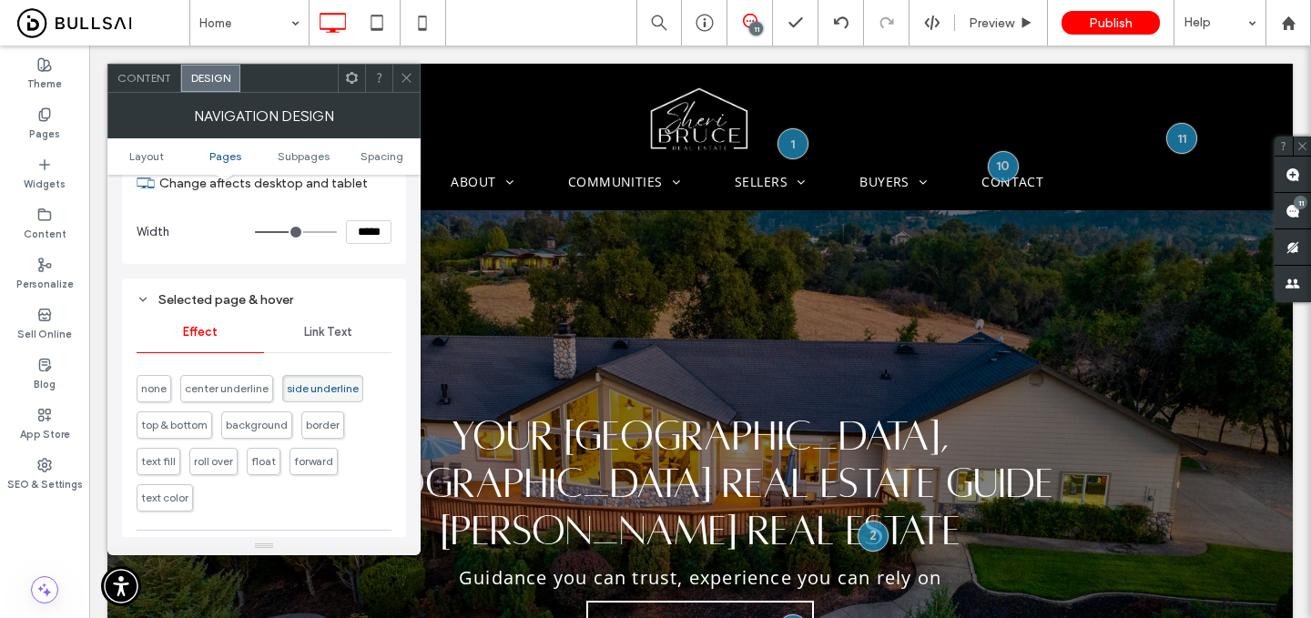
scroll to position [1258, 0]
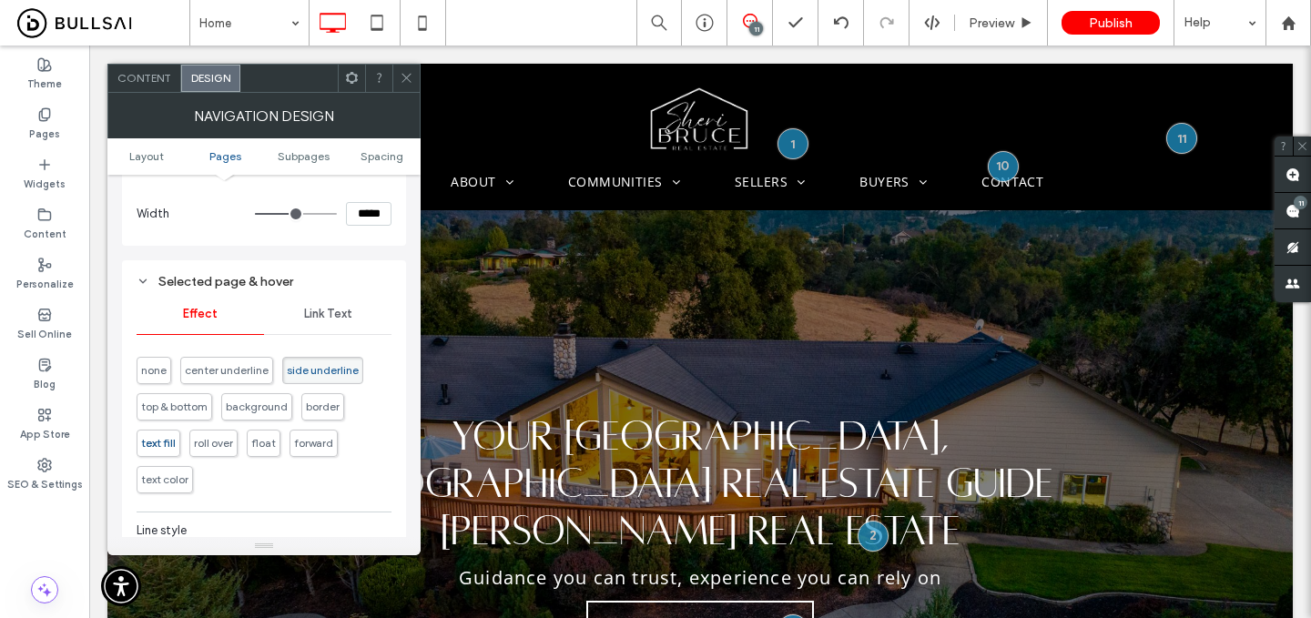
click at [162, 447] on span "text fill" at bounding box center [159, 443] width 44 height 27
click at [329, 330] on div "Link Text" at bounding box center [327, 314] width 127 height 40
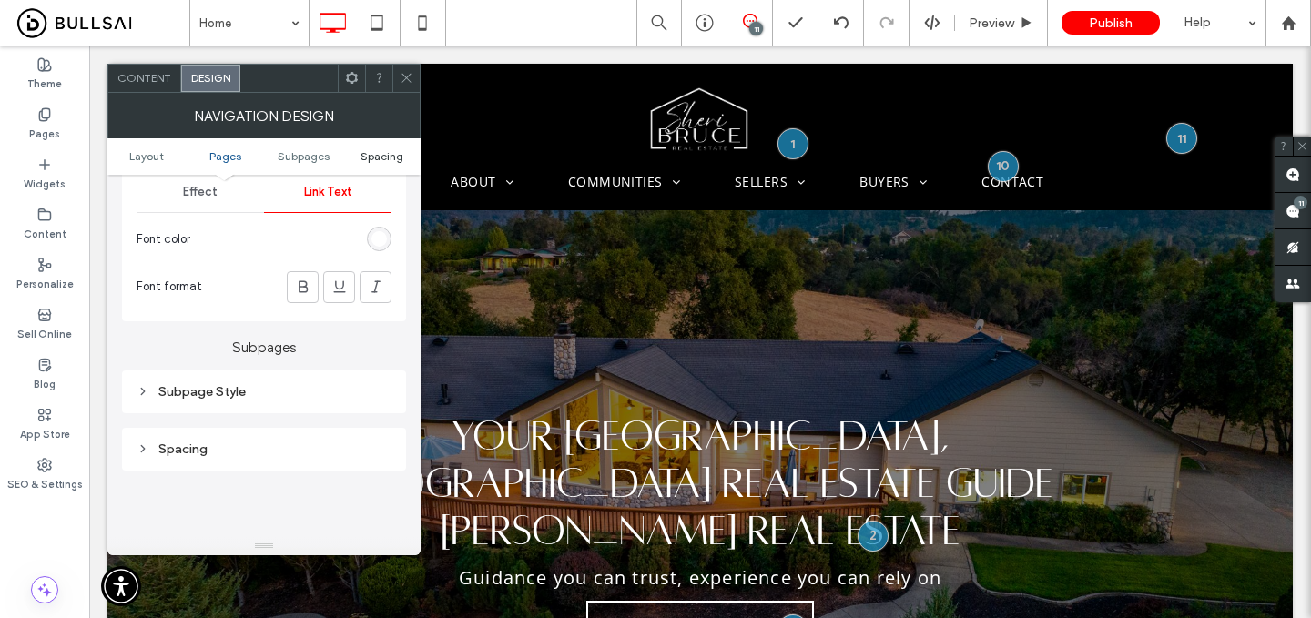
scroll to position [1377, 0]
click at [413, 76] on div at bounding box center [406, 78] width 27 height 27
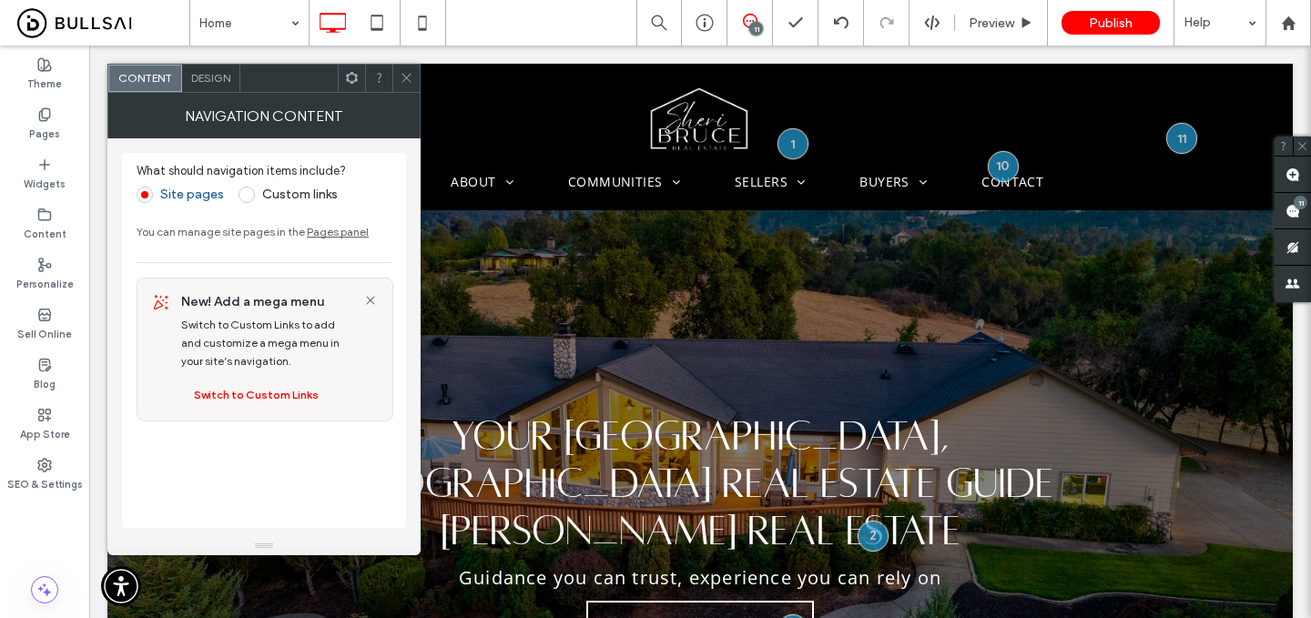
click at [224, 83] on span "Design" at bounding box center [210, 78] width 39 height 14
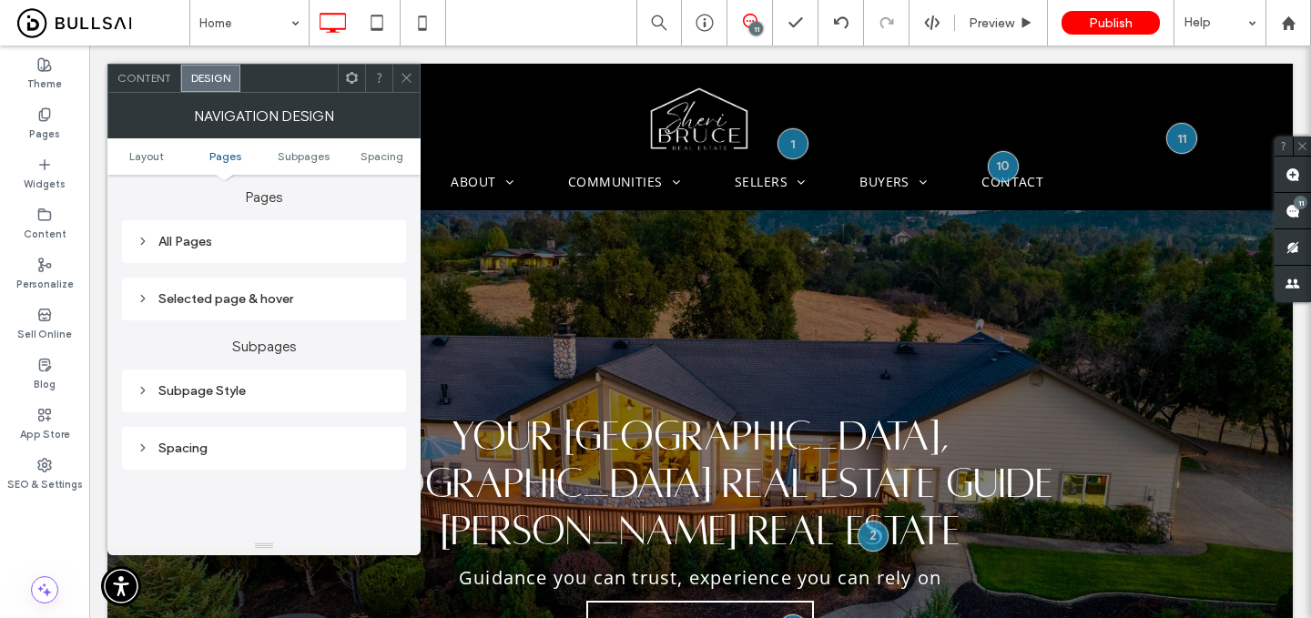
click at [256, 389] on div "Subpage Style" at bounding box center [264, 390] width 255 height 15
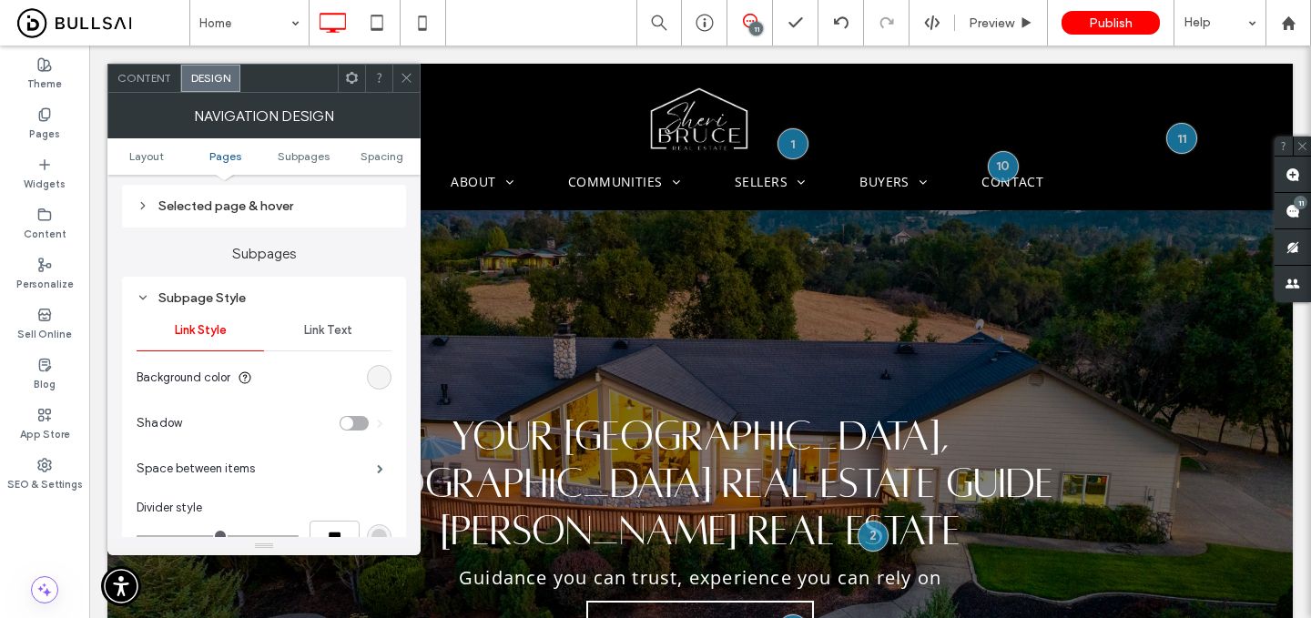
scroll to position [548, 0]
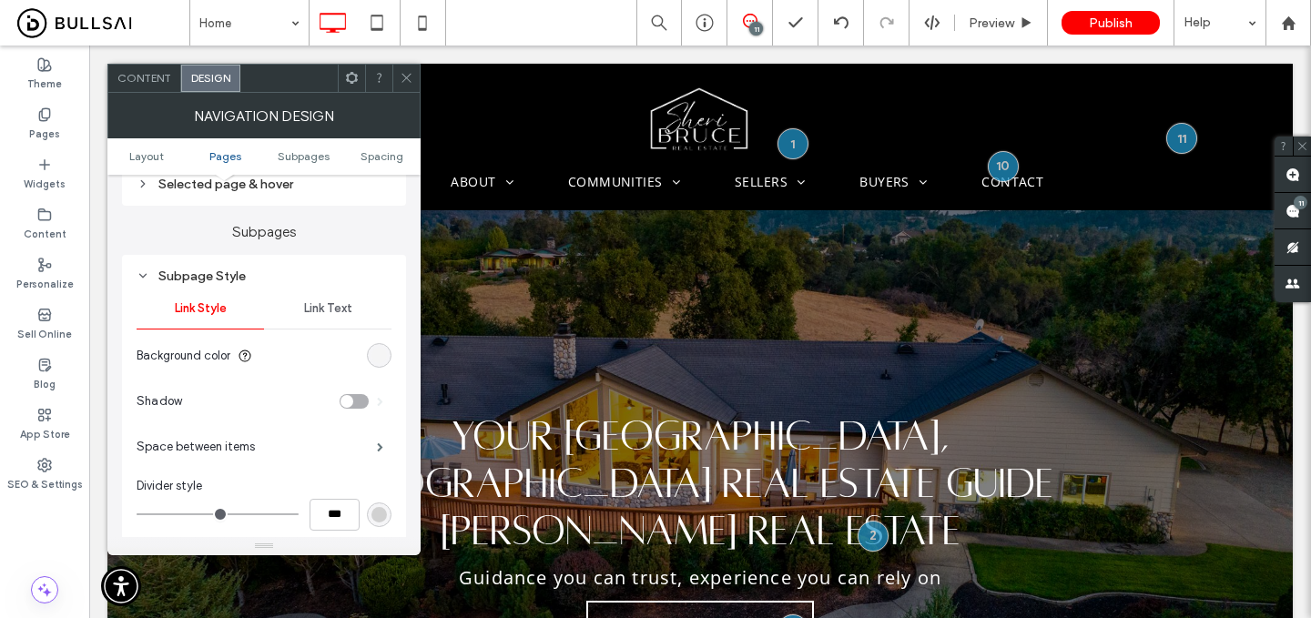
click at [381, 363] on div "rgb(244, 244, 244)" at bounding box center [379, 355] width 15 height 15
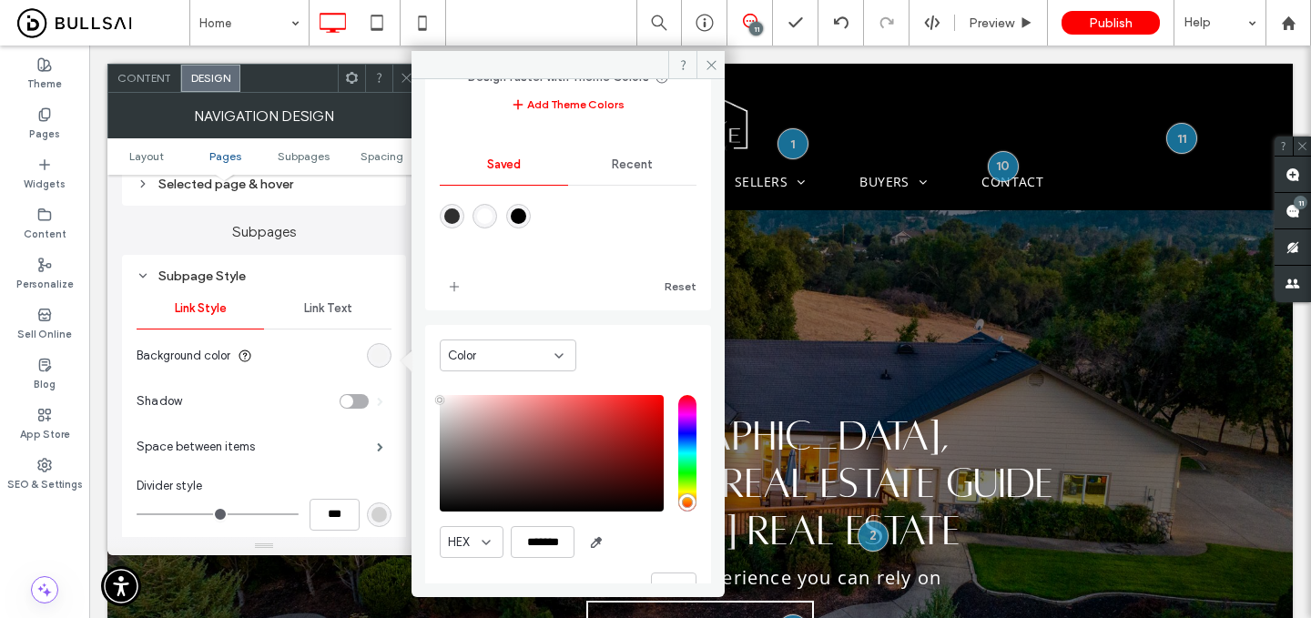
scroll to position [151, 0]
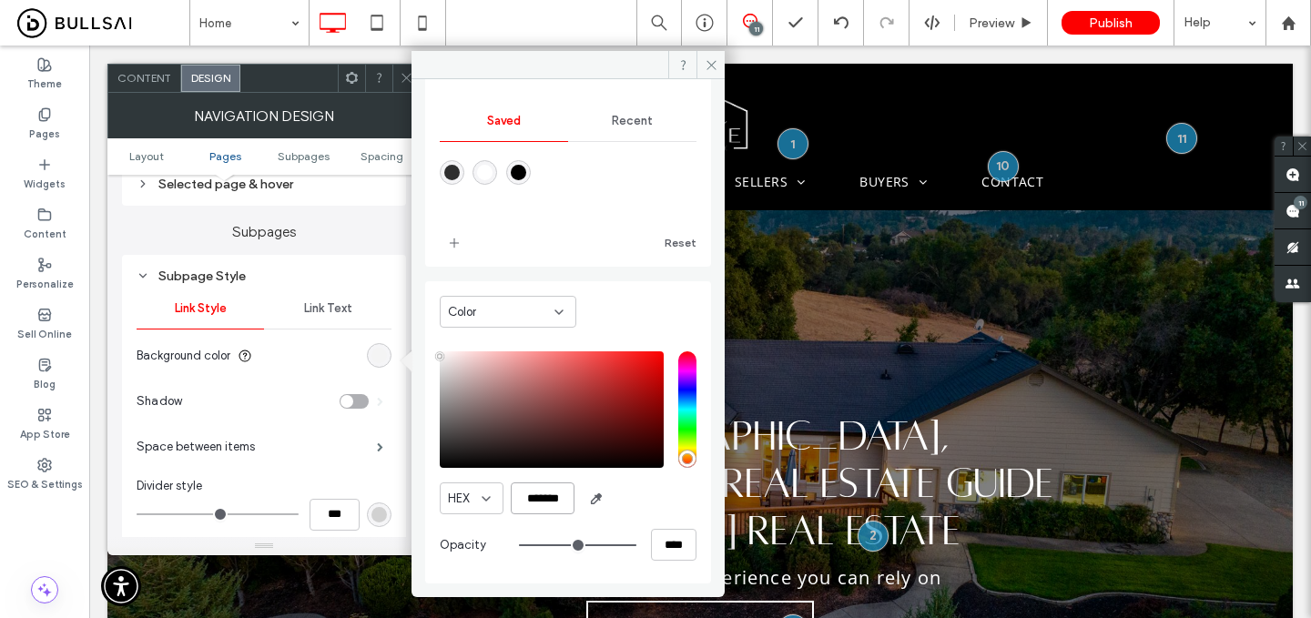
click at [556, 501] on input "*******" at bounding box center [543, 499] width 64 height 32
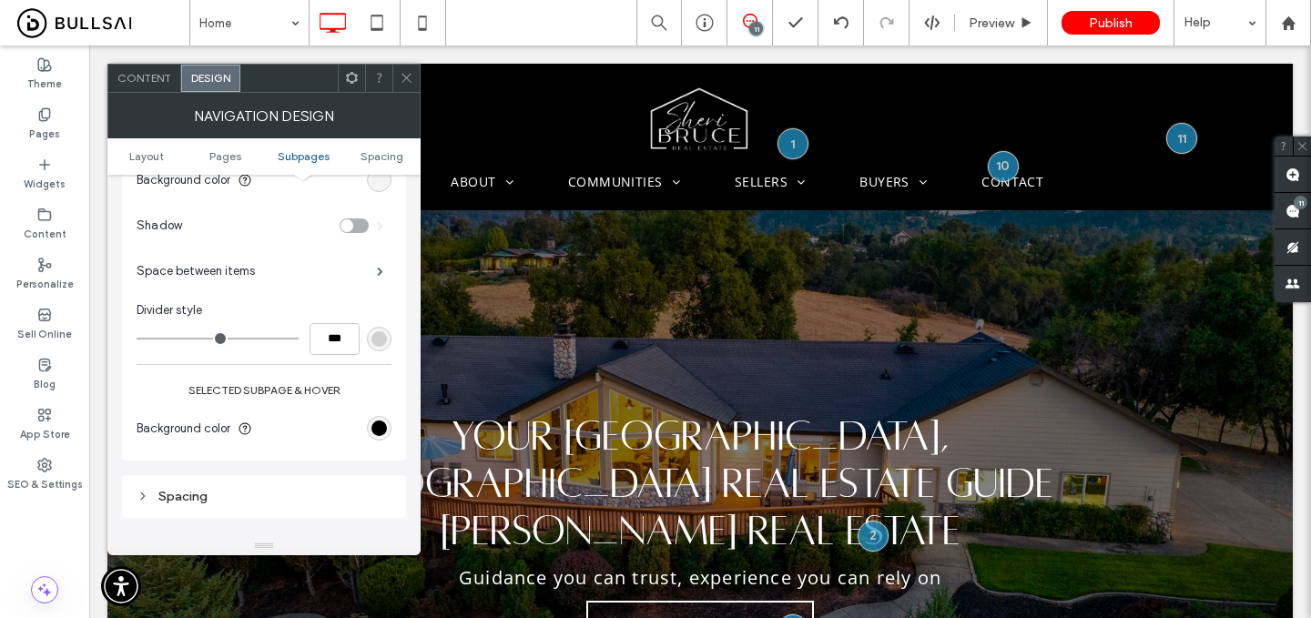
scroll to position [727, 0]
click at [406, 84] on icon at bounding box center [407, 78] width 14 height 14
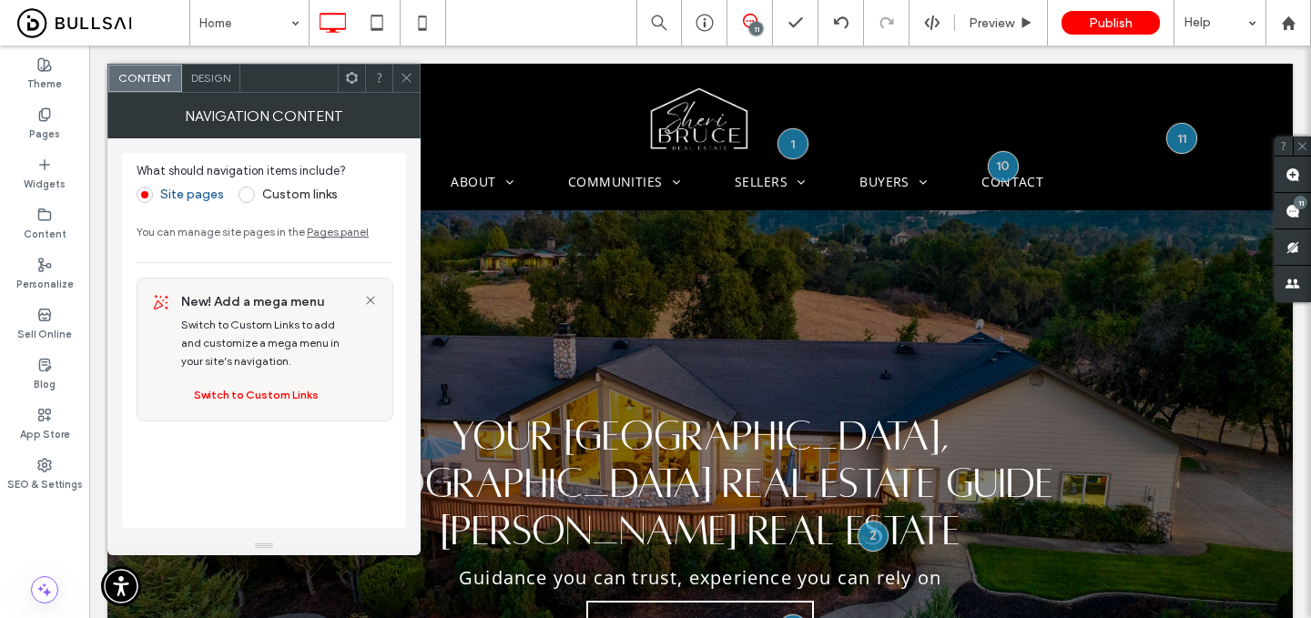
click at [218, 78] on span "Design" at bounding box center [210, 78] width 39 height 14
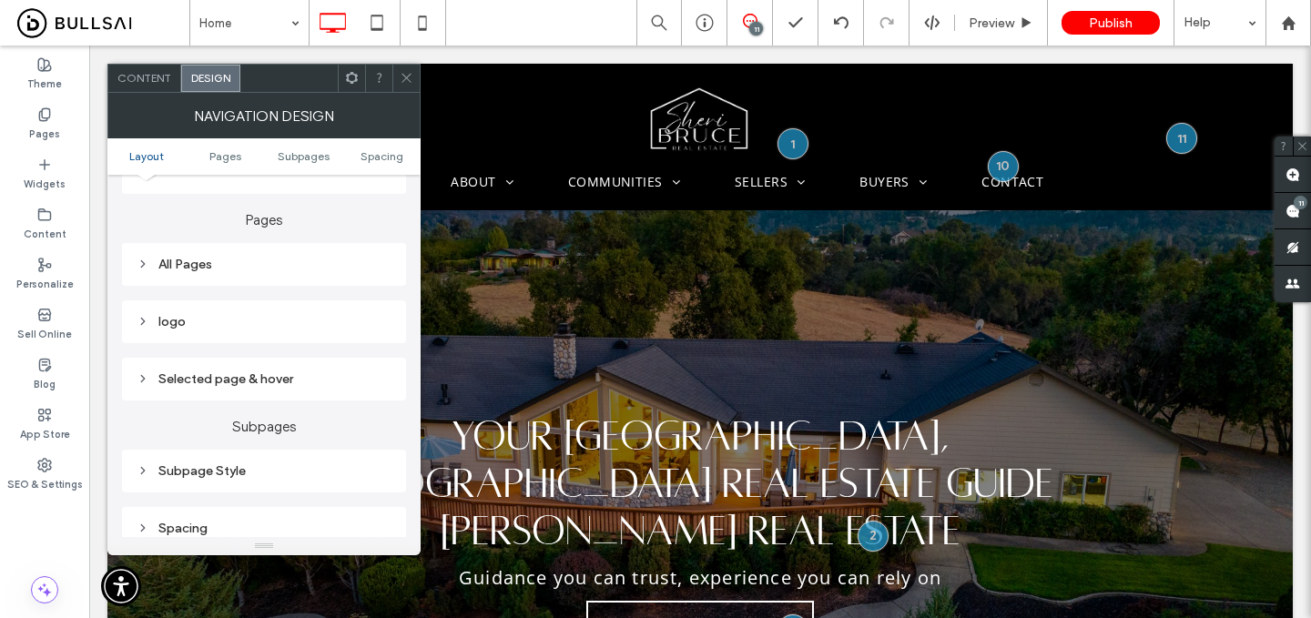
scroll to position [428, 0]
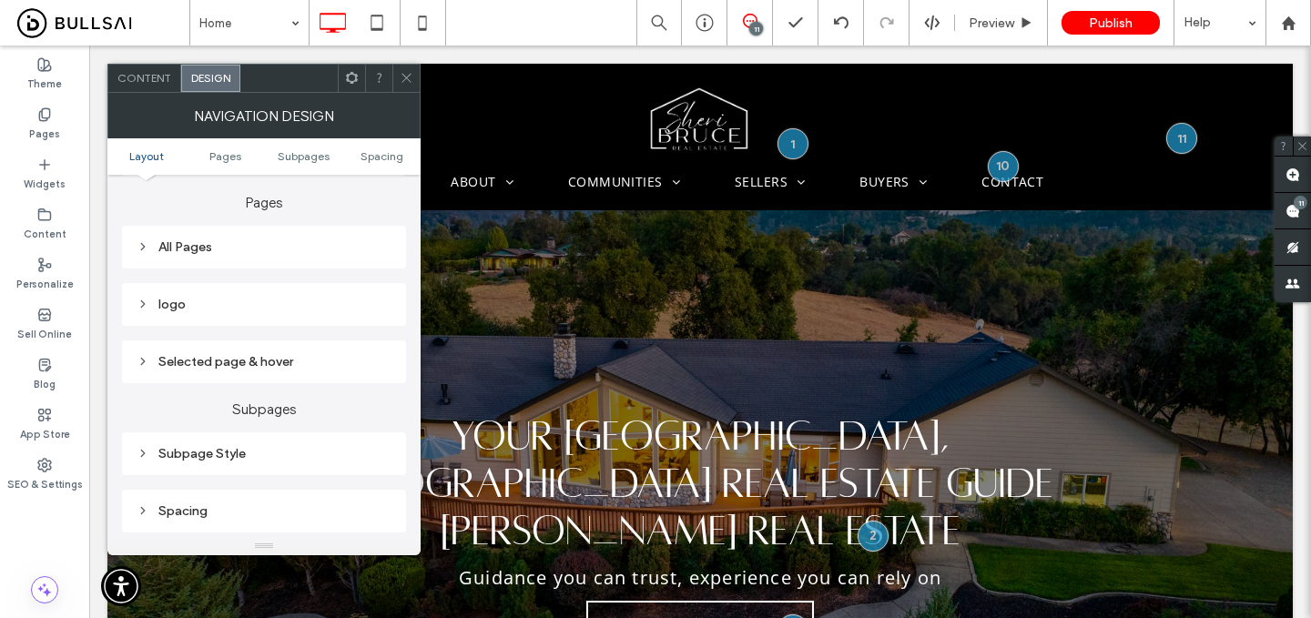
click at [276, 450] on div "Subpage Style" at bounding box center [264, 453] width 255 height 15
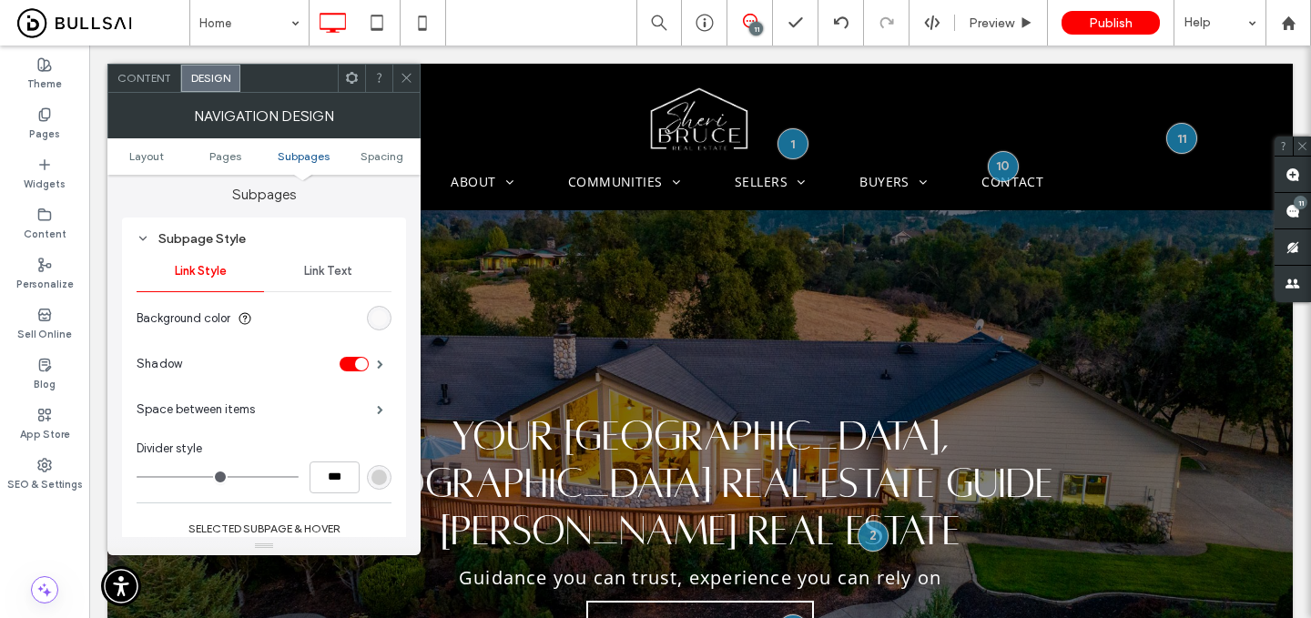
scroll to position [647, 0]
click at [382, 321] on div "rgb(250, 249, 249)" at bounding box center [379, 314] width 15 height 15
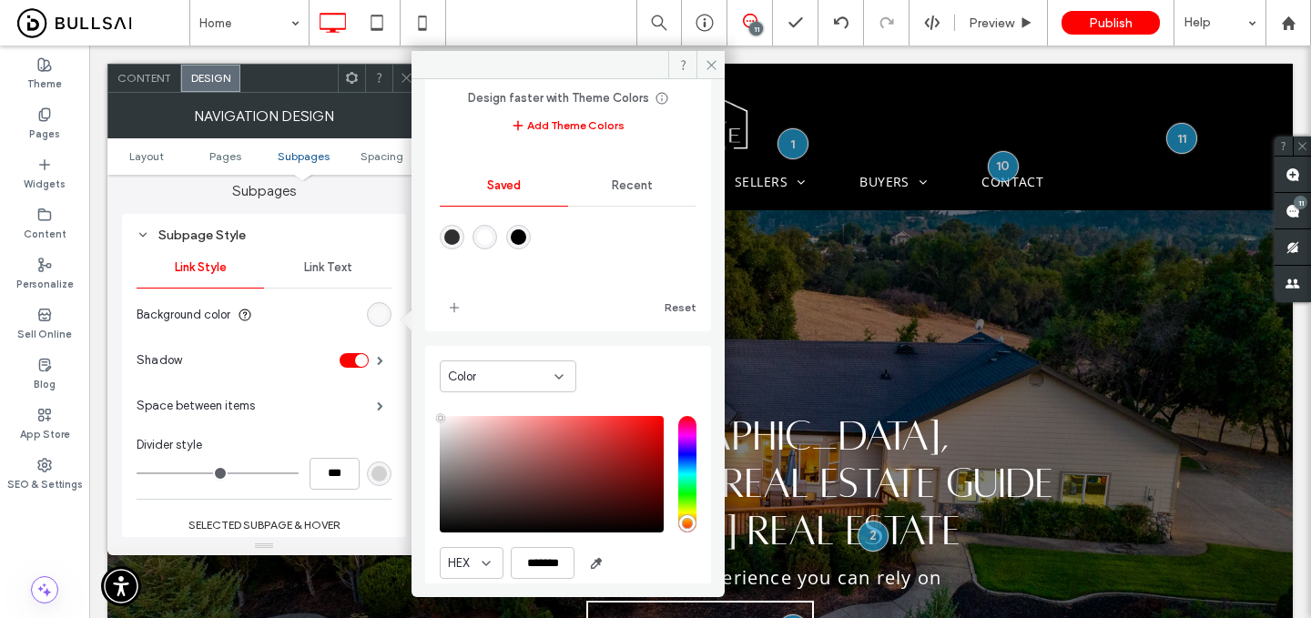
scroll to position [151, 0]
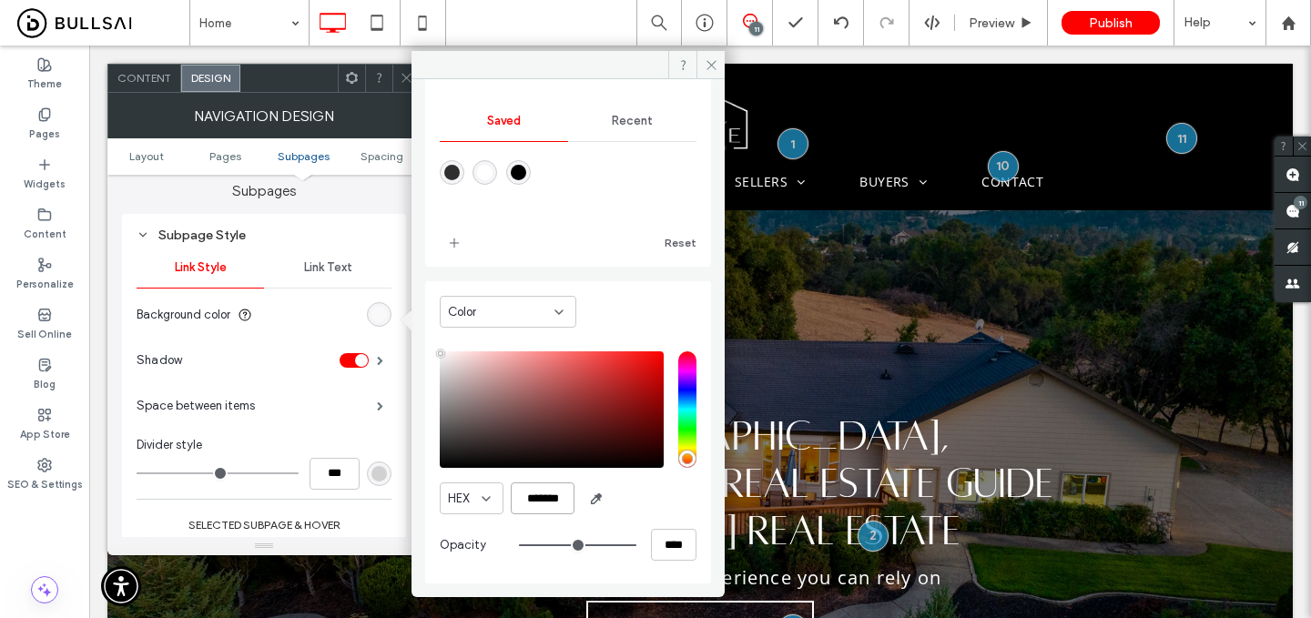
click at [541, 494] on input "*******" at bounding box center [543, 499] width 64 height 32
paste input "color picker textbox"
type input "*******"
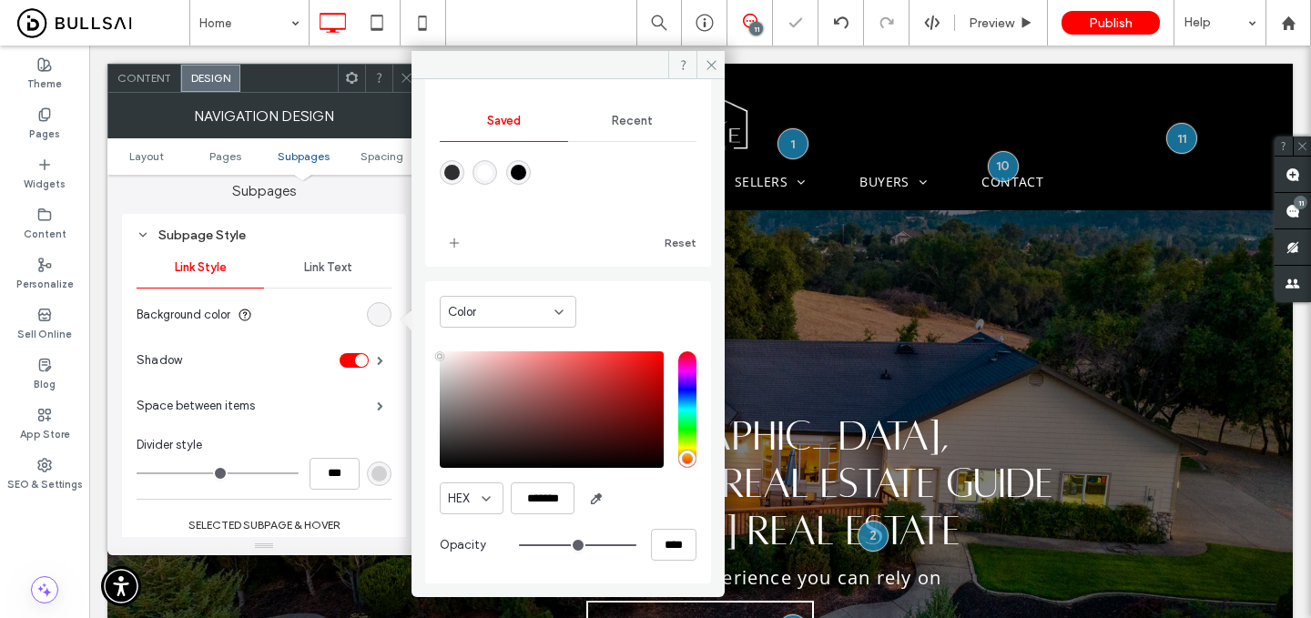
scroll to position [754, 0]
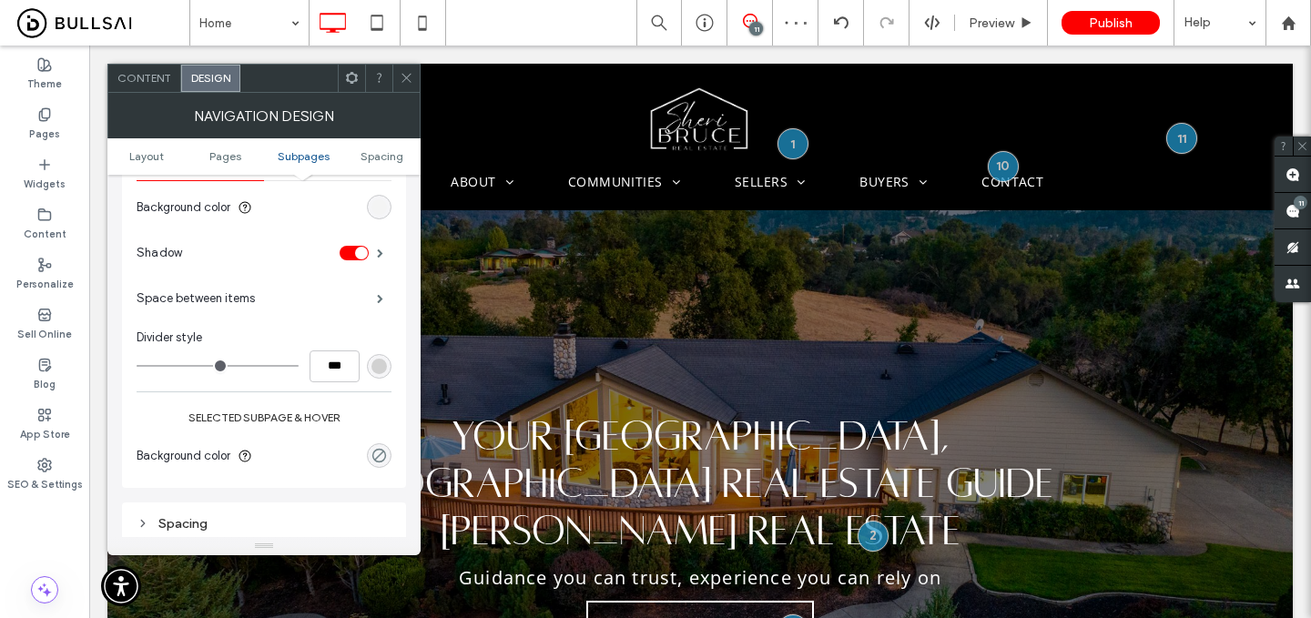
click at [380, 463] on div "rgba(0, 0, 0, 0)" at bounding box center [379, 455] width 15 height 15
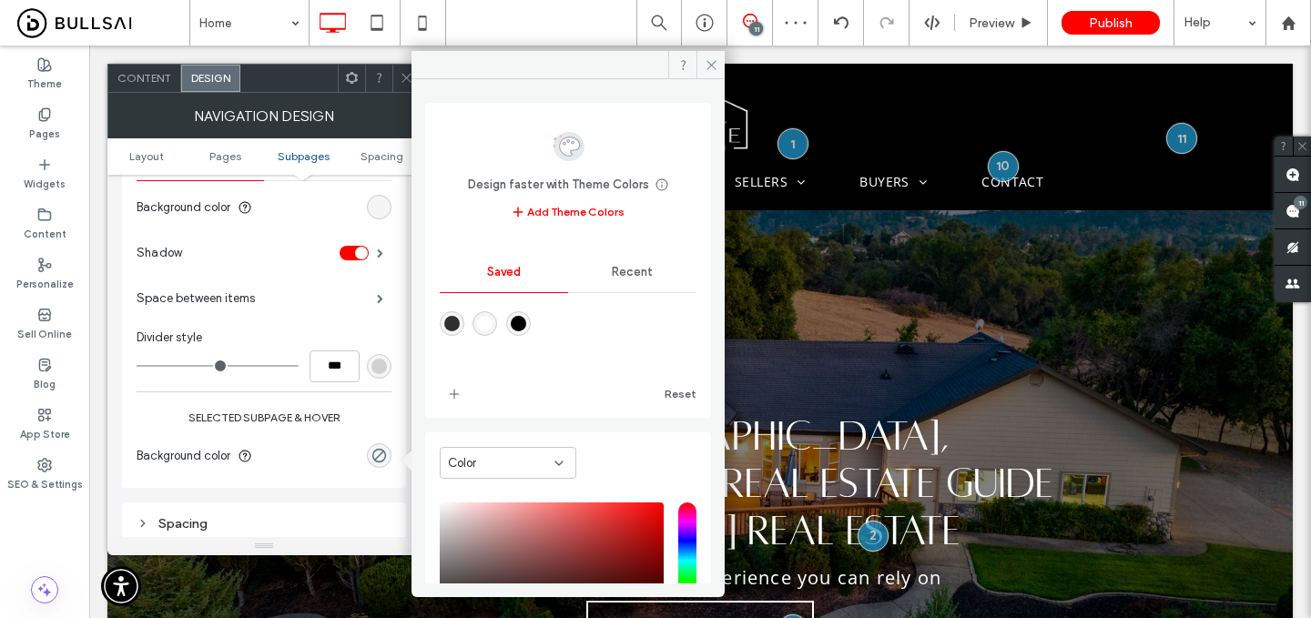
click at [526, 324] on div "rgba(0,0,0,1)" at bounding box center [518, 323] width 15 height 15
type input "***"
type input "****"
click at [706, 65] on icon at bounding box center [712, 65] width 14 height 14
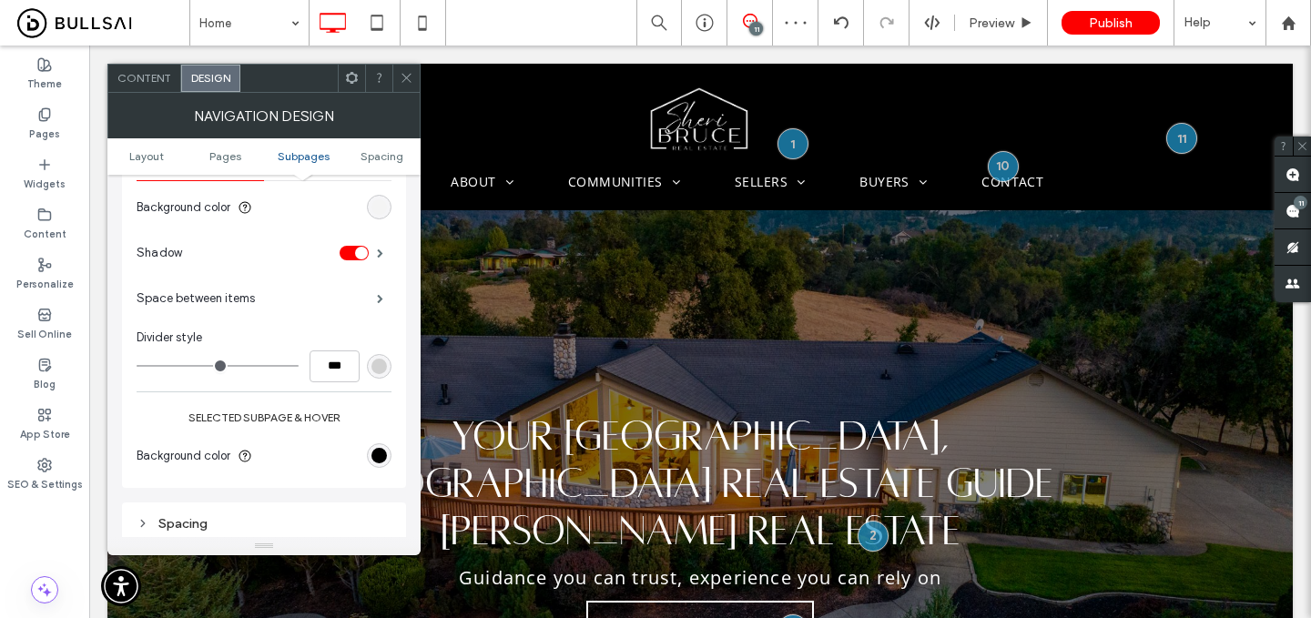
click at [398, 80] on div at bounding box center [406, 78] width 27 height 27
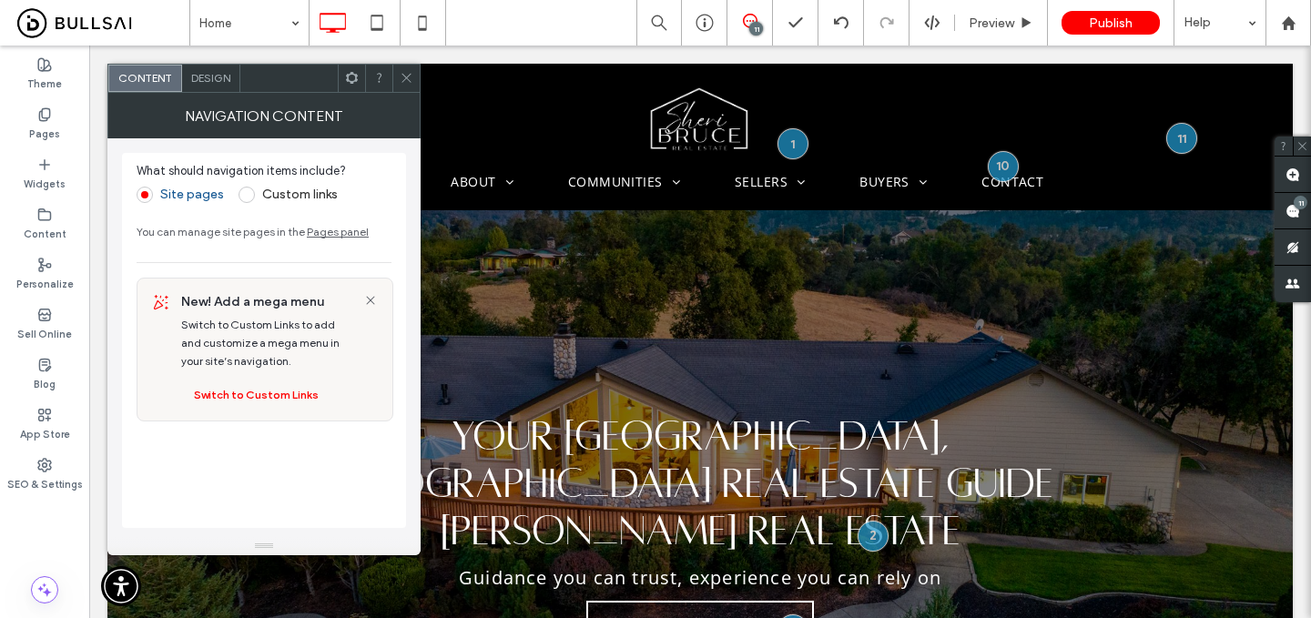
click at [222, 79] on span "Design" at bounding box center [210, 78] width 39 height 14
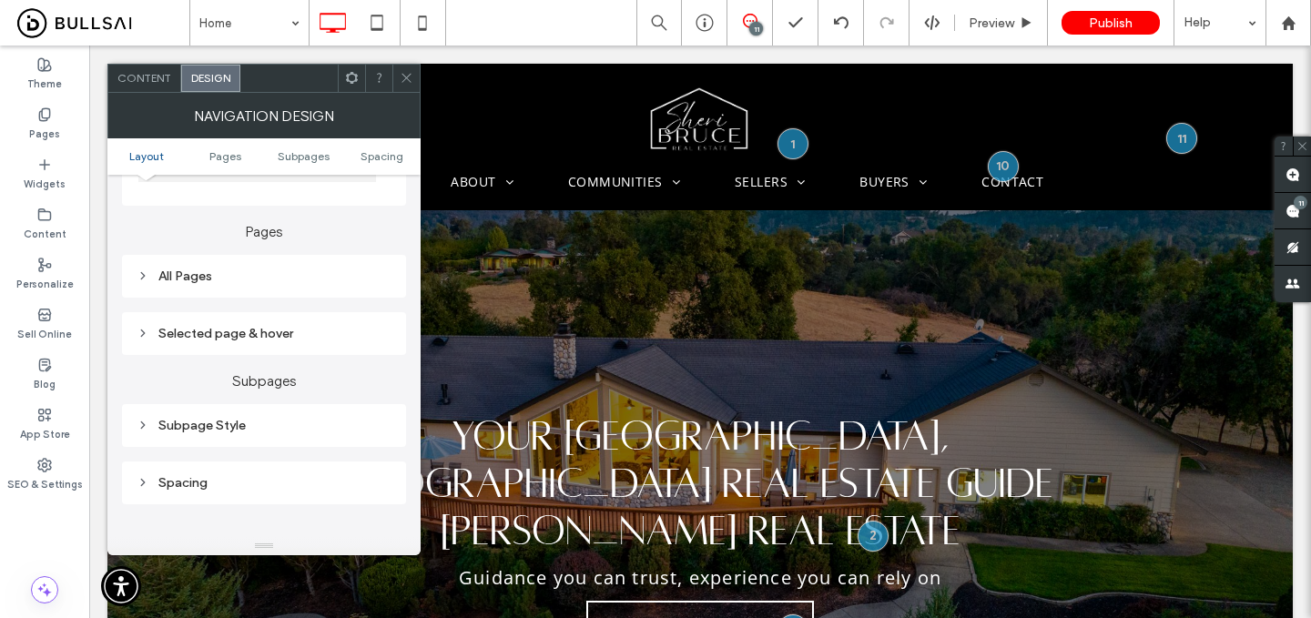
click at [260, 437] on div "Subpage Style" at bounding box center [264, 425] width 255 height 25
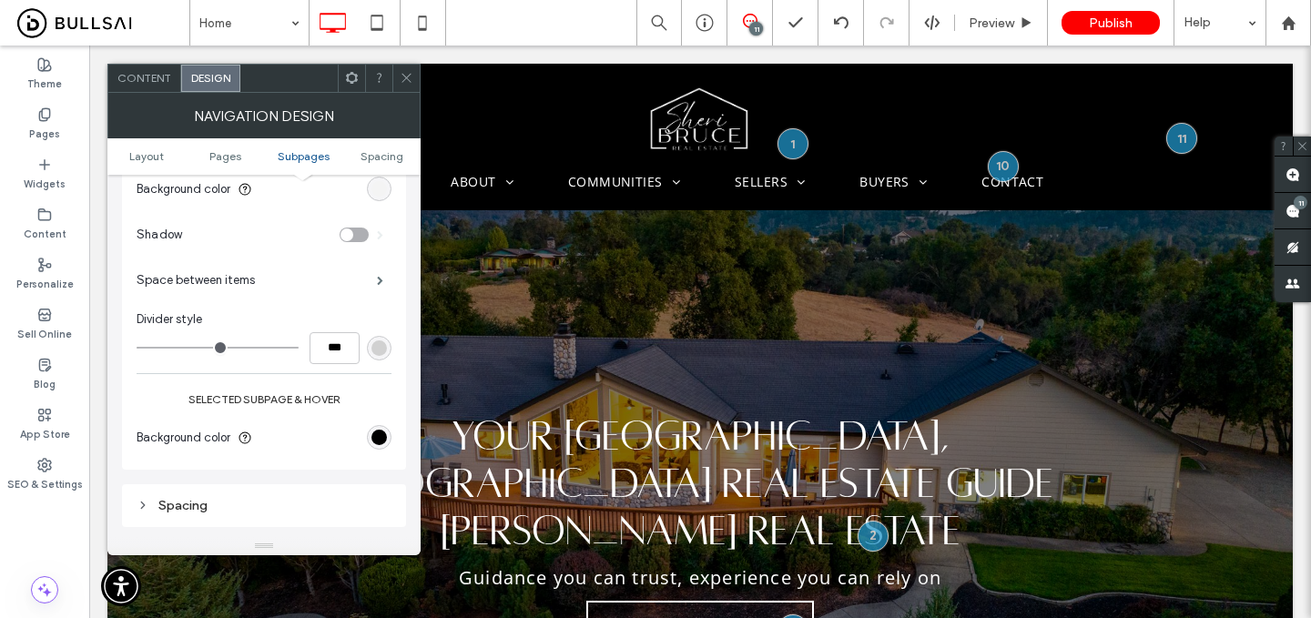
scroll to position [717, 0]
click at [384, 437] on div "rgb(0, 0, 0)" at bounding box center [379, 435] width 15 height 15
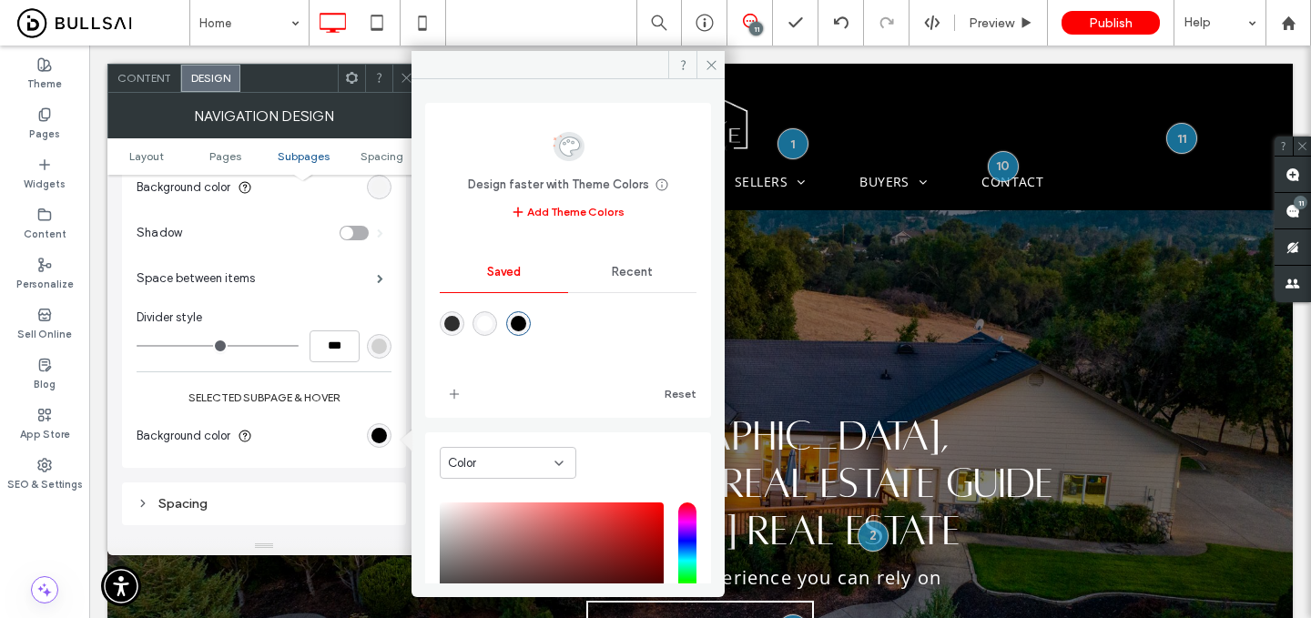
scroll to position [151, 0]
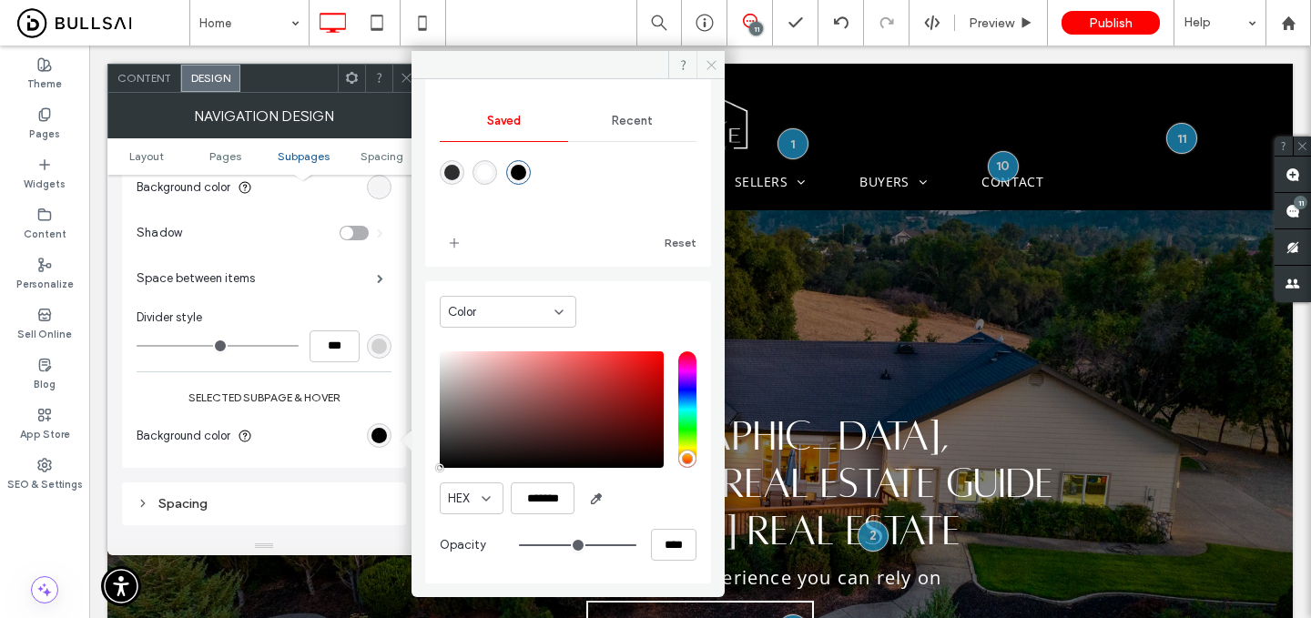
click at [709, 65] on icon at bounding box center [712, 65] width 14 height 14
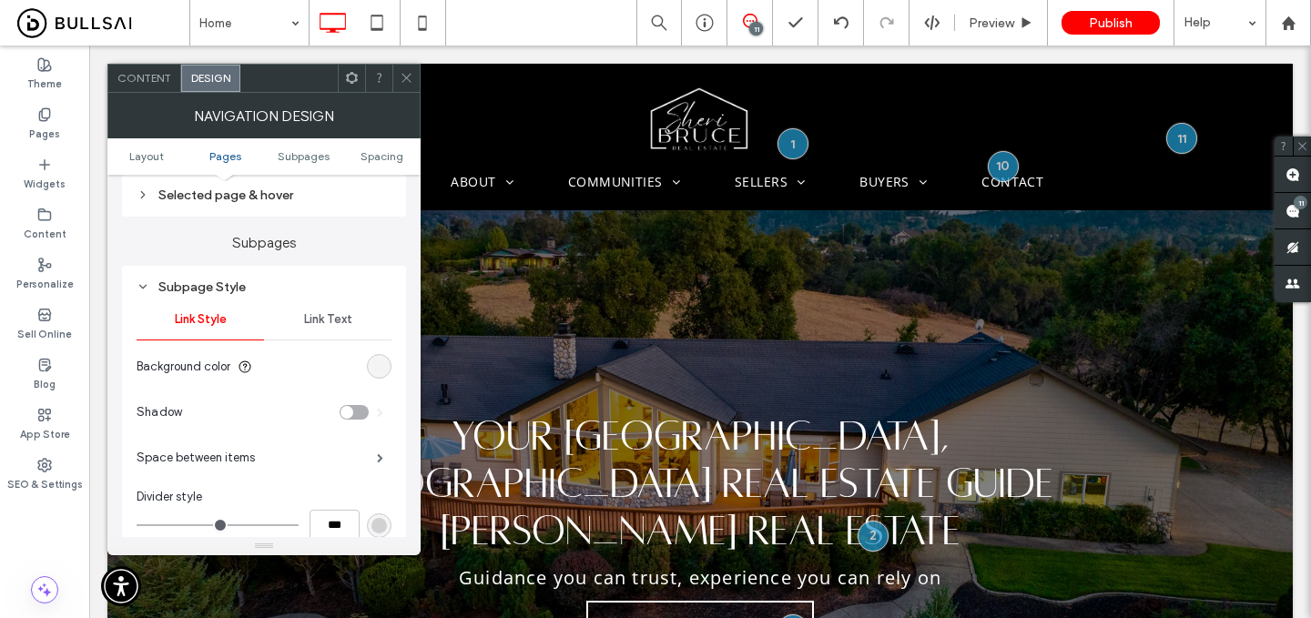
click at [334, 327] on span "Link Text" at bounding box center [328, 319] width 48 height 15
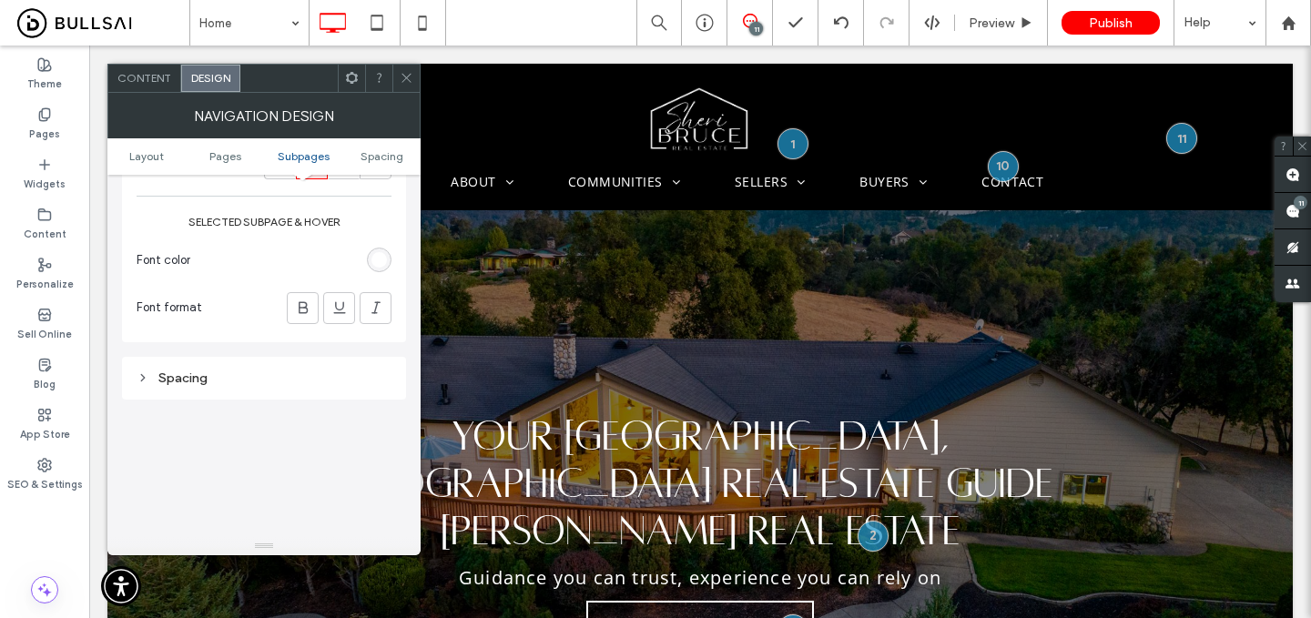
scroll to position [1066, 0]
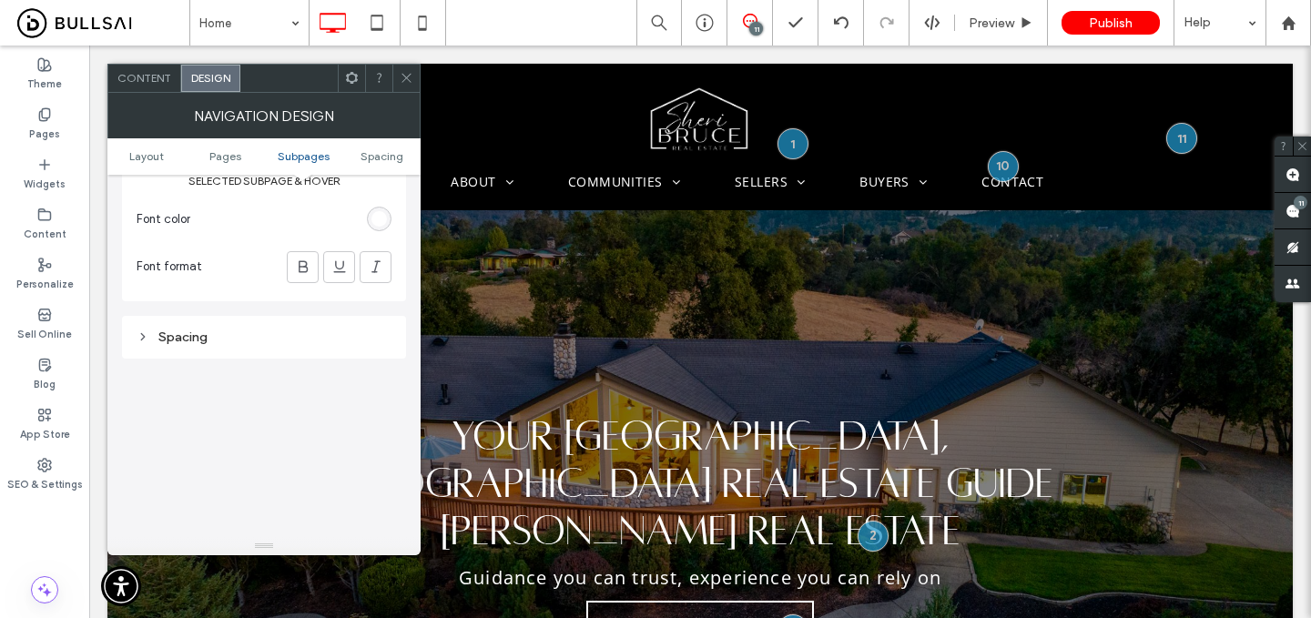
click at [404, 76] on icon at bounding box center [407, 78] width 14 height 14
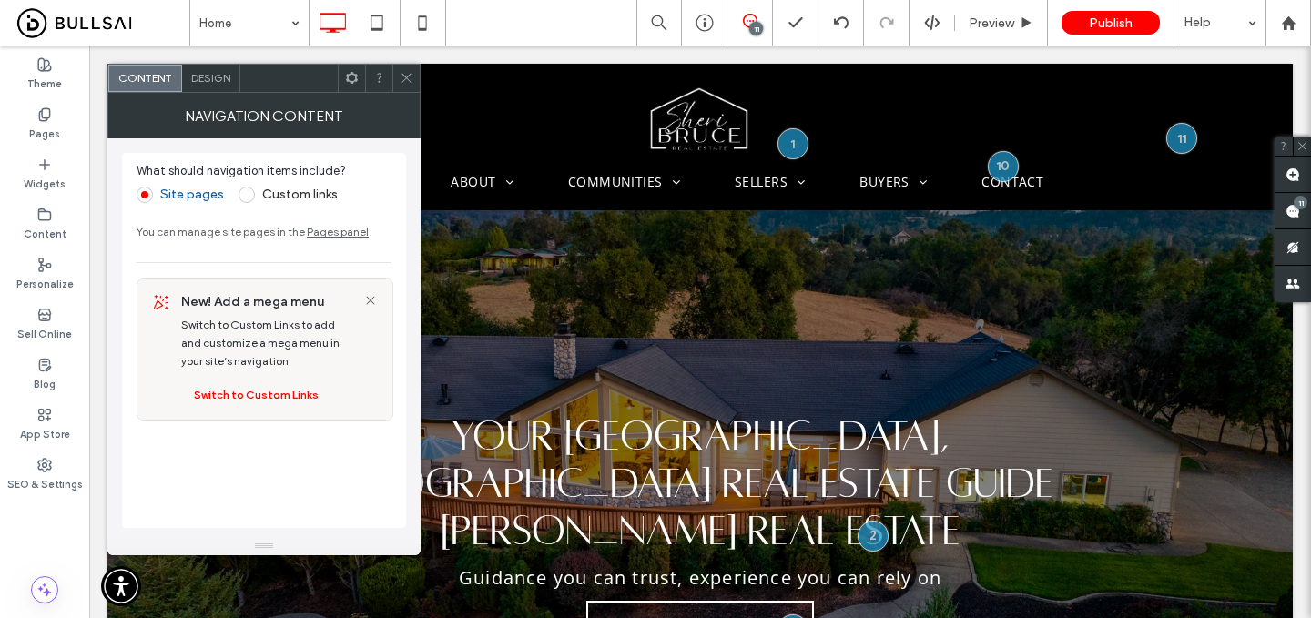
click at [209, 85] on div "Design" at bounding box center [211, 78] width 58 height 27
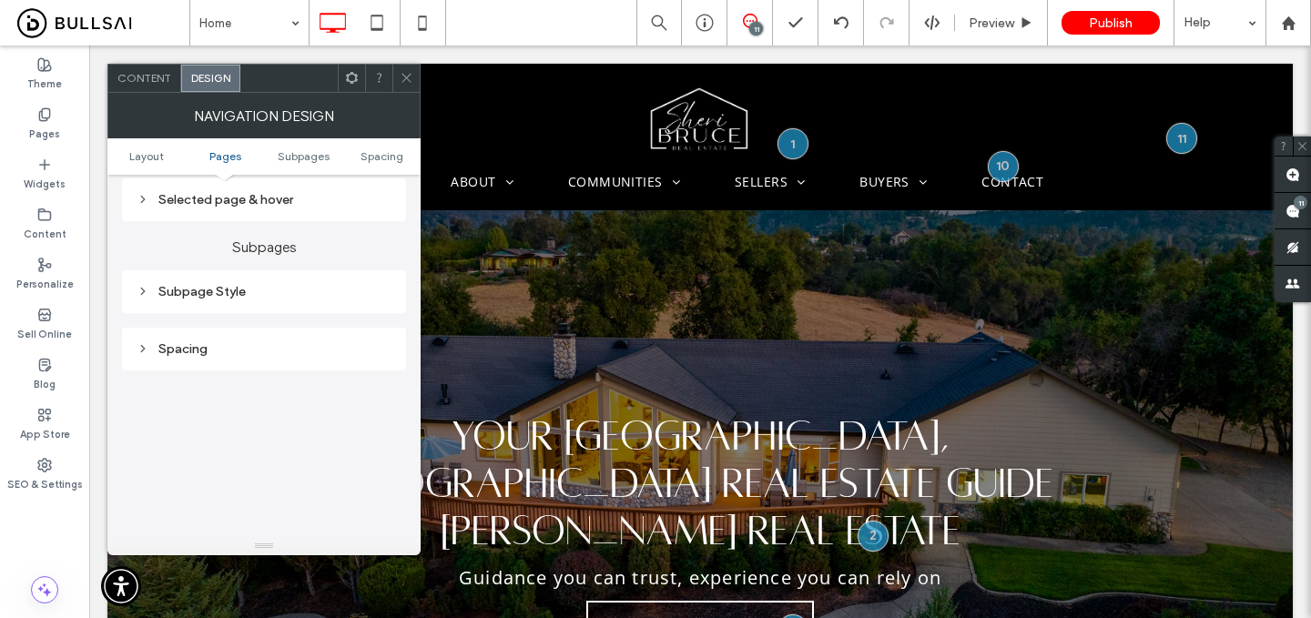
scroll to position [591, 0]
click at [285, 287] on div "Subpage Style" at bounding box center [264, 290] width 255 height 15
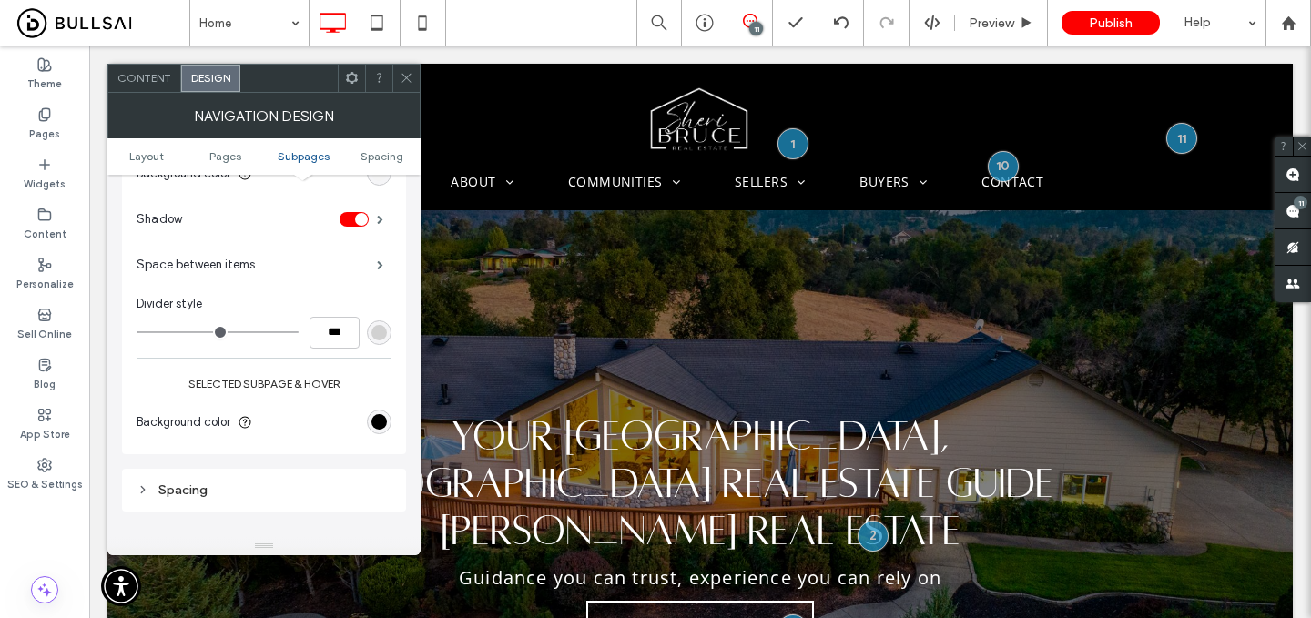
scroll to position [699, 0]
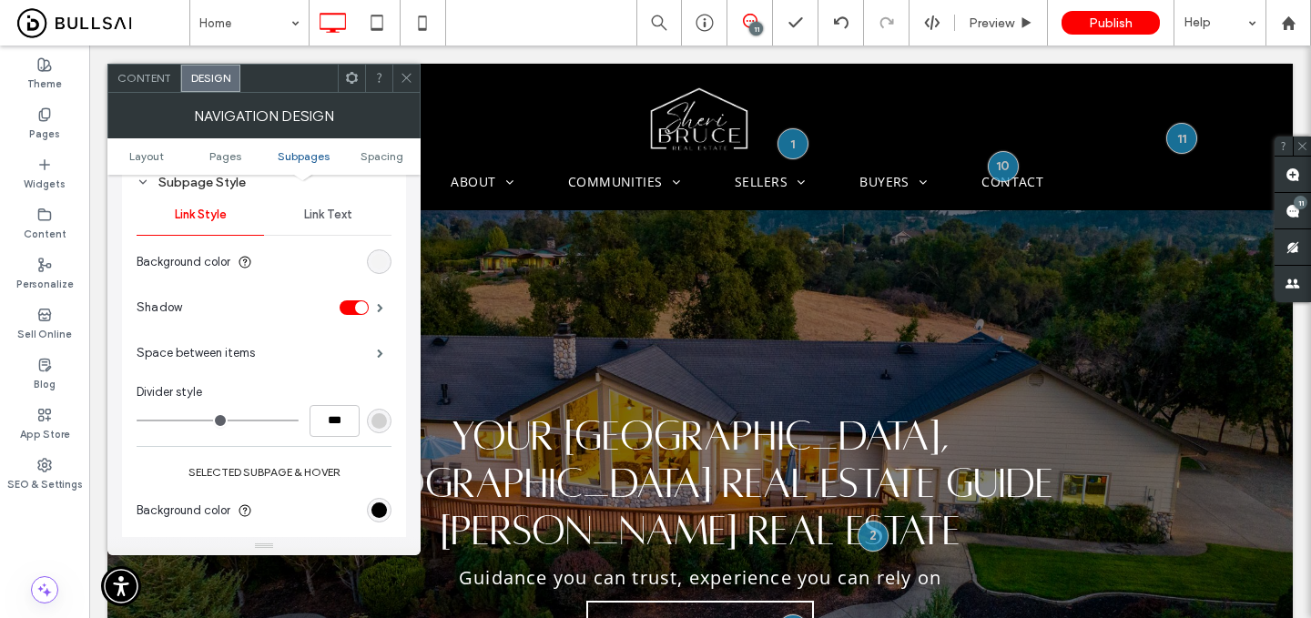
click at [327, 222] on span "Link Text" at bounding box center [328, 215] width 48 height 15
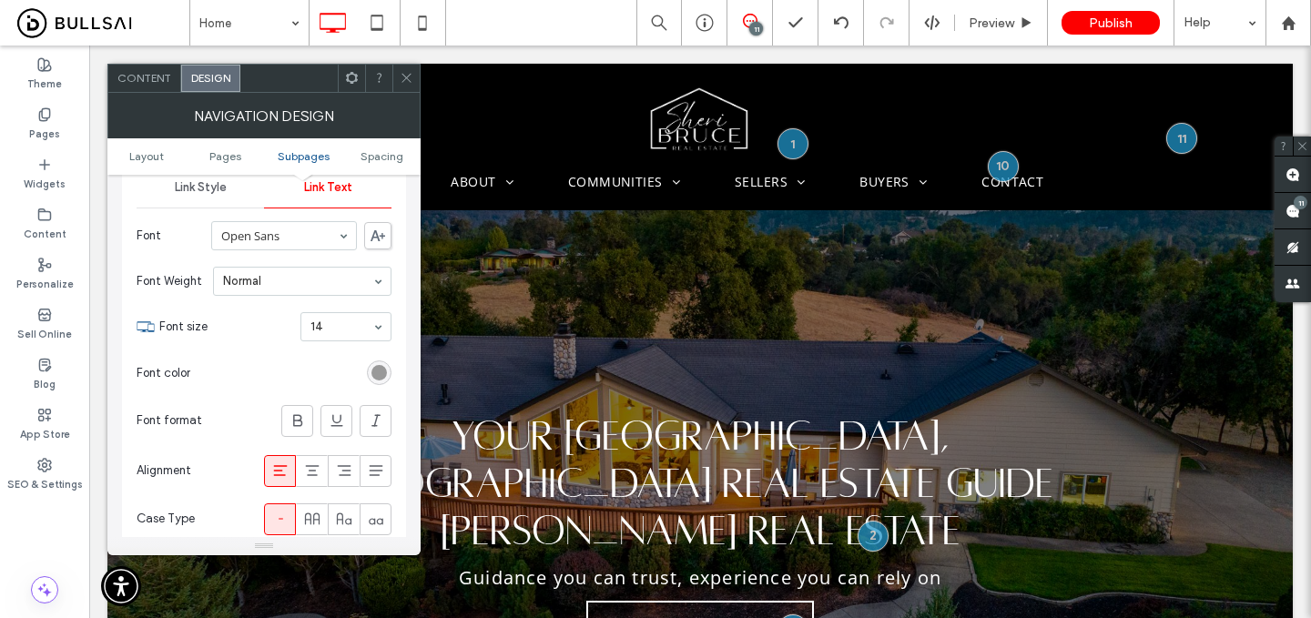
scroll to position [744, 0]
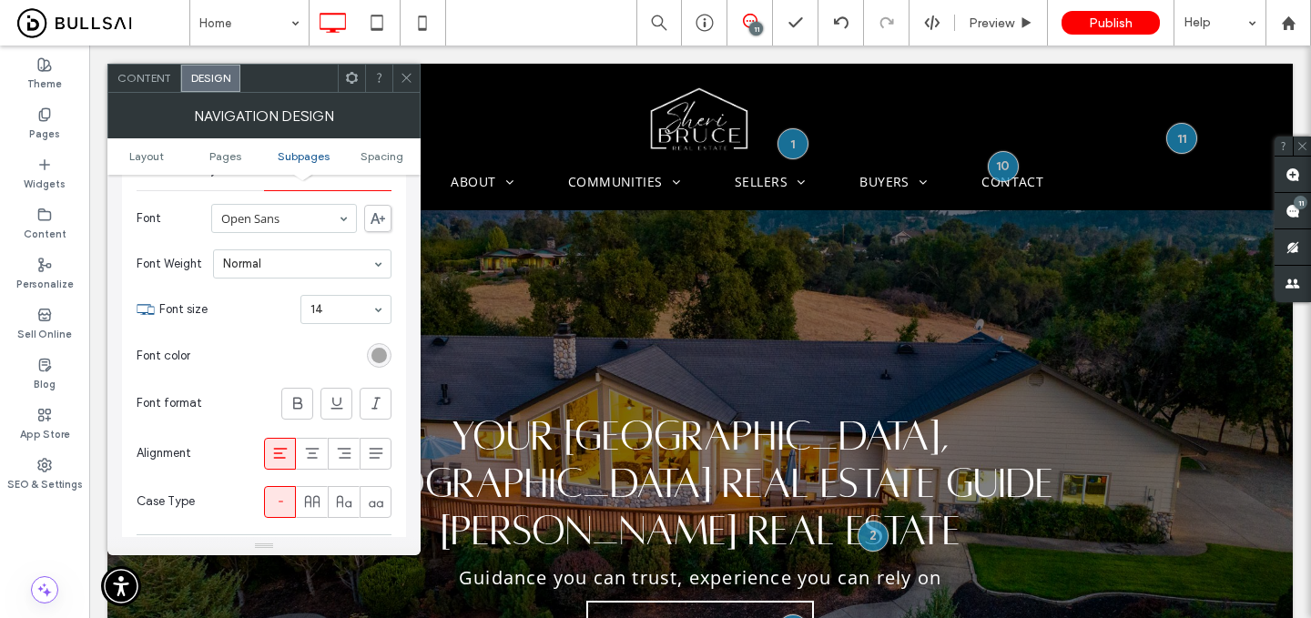
click at [381, 363] on div "rgb(153, 153, 153)" at bounding box center [379, 355] width 15 height 15
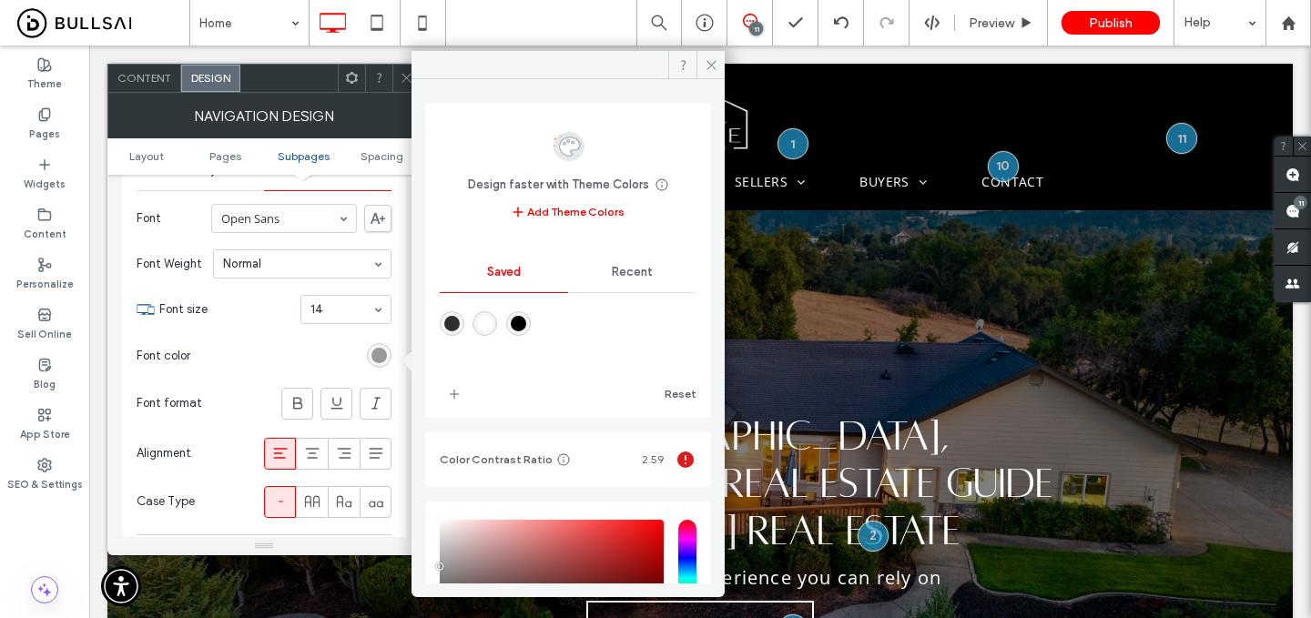
click at [526, 325] on div "rgba(0,0,0,1)" at bounding box center [518, 323] width 15 height 15
type input "*******"
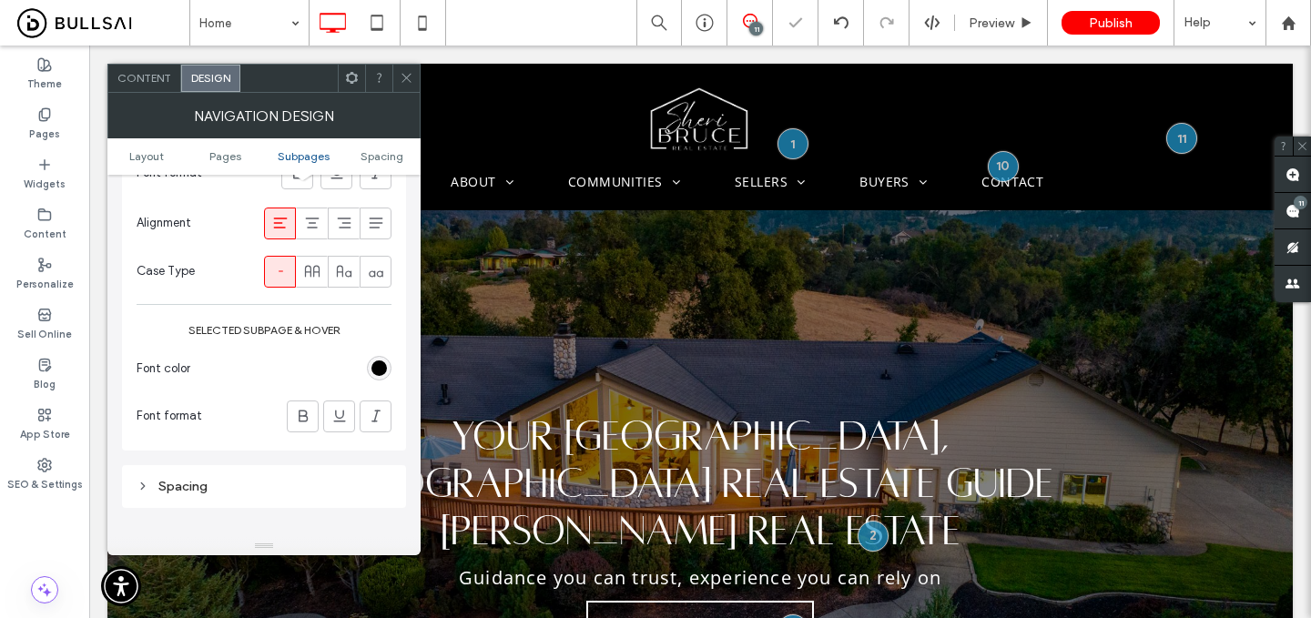
scroll to position [987, 0]
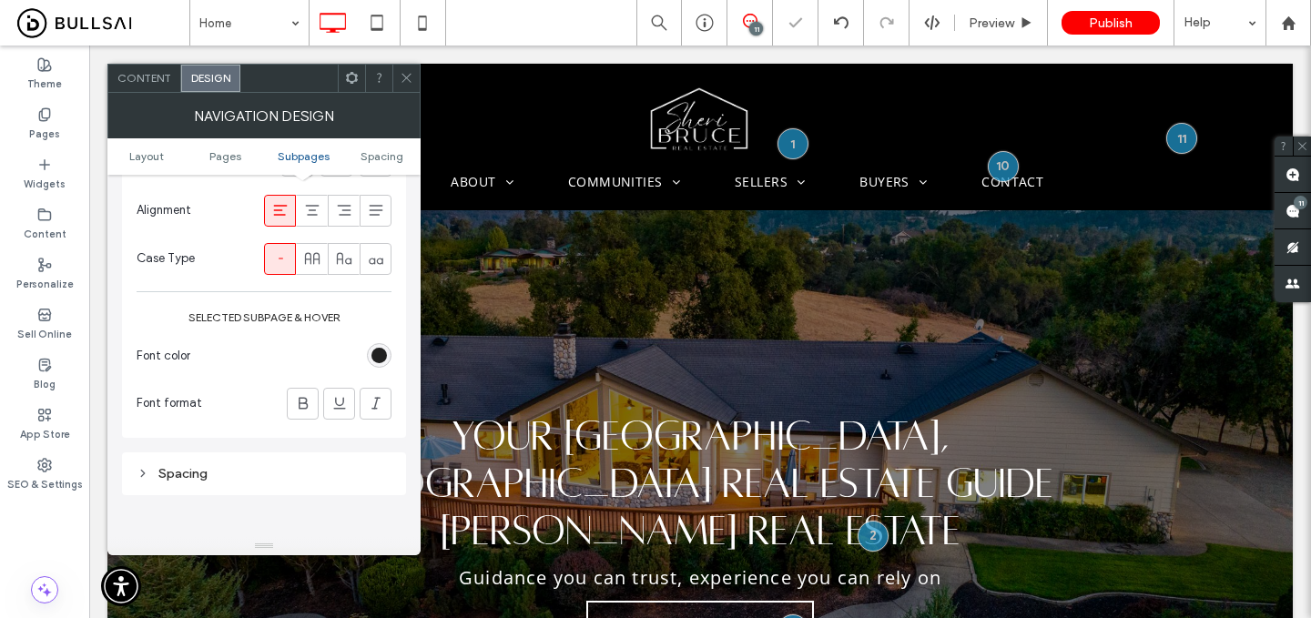
click at [379, 362] on div "rgb(0, 0, 0)" at bounding box center [379, 355] width 15 height 15
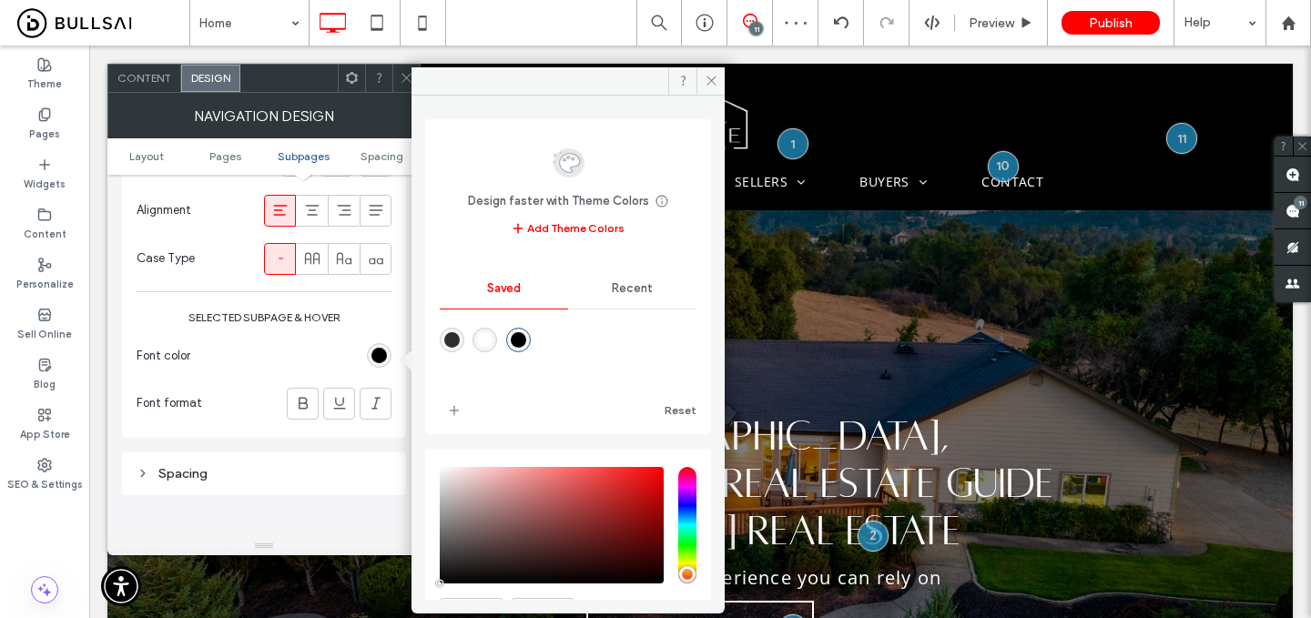
click at [486, 339] on div "rgba(255,255,255,1)" at bounding box center [484, 339] width 15 height 15
type input "*******"
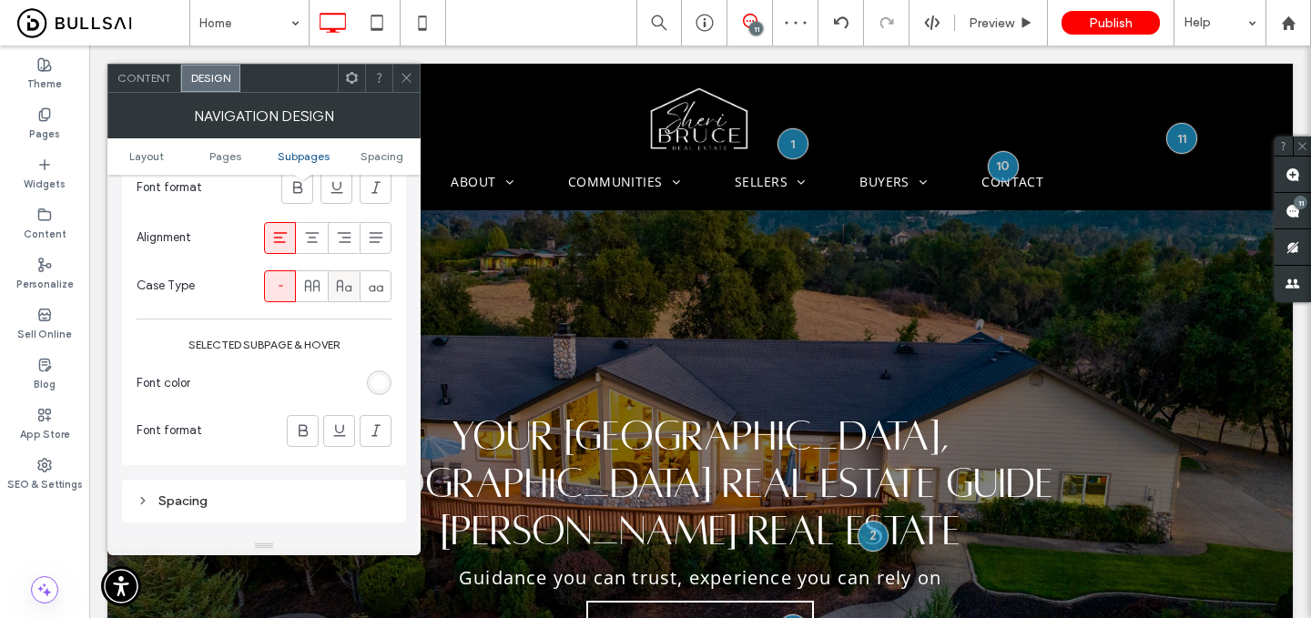
scroll to position [953, 0]
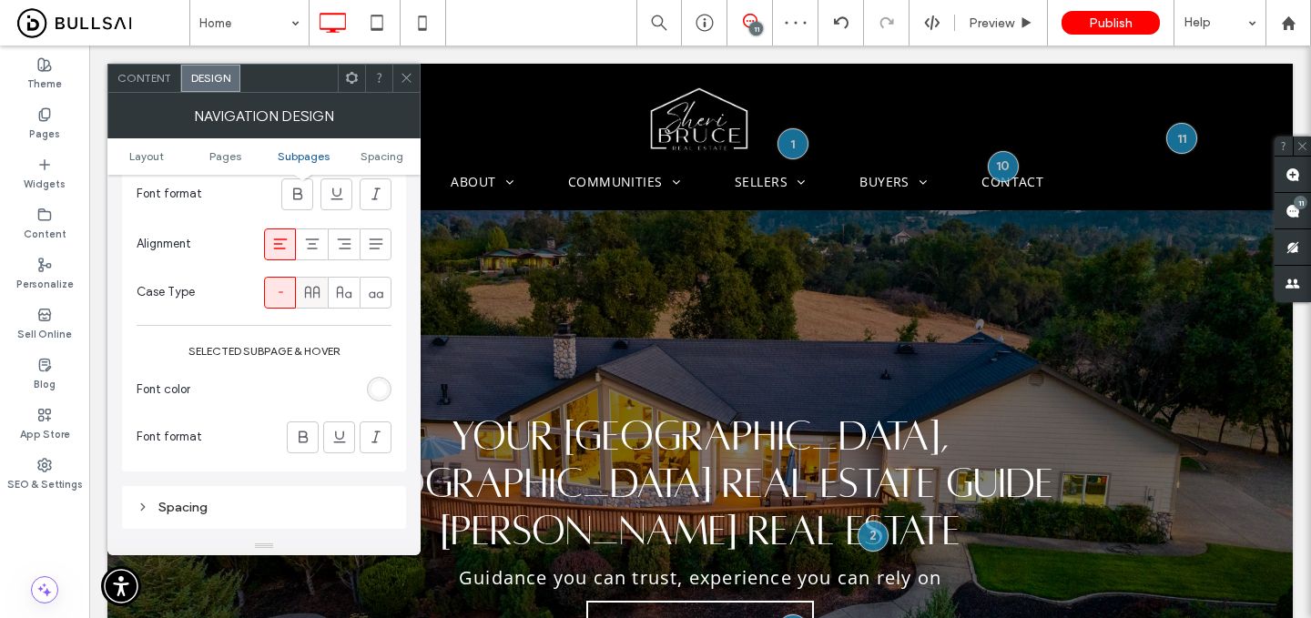
click at [317, 291] on use at bounding box center [311, 292] width 15 height 12
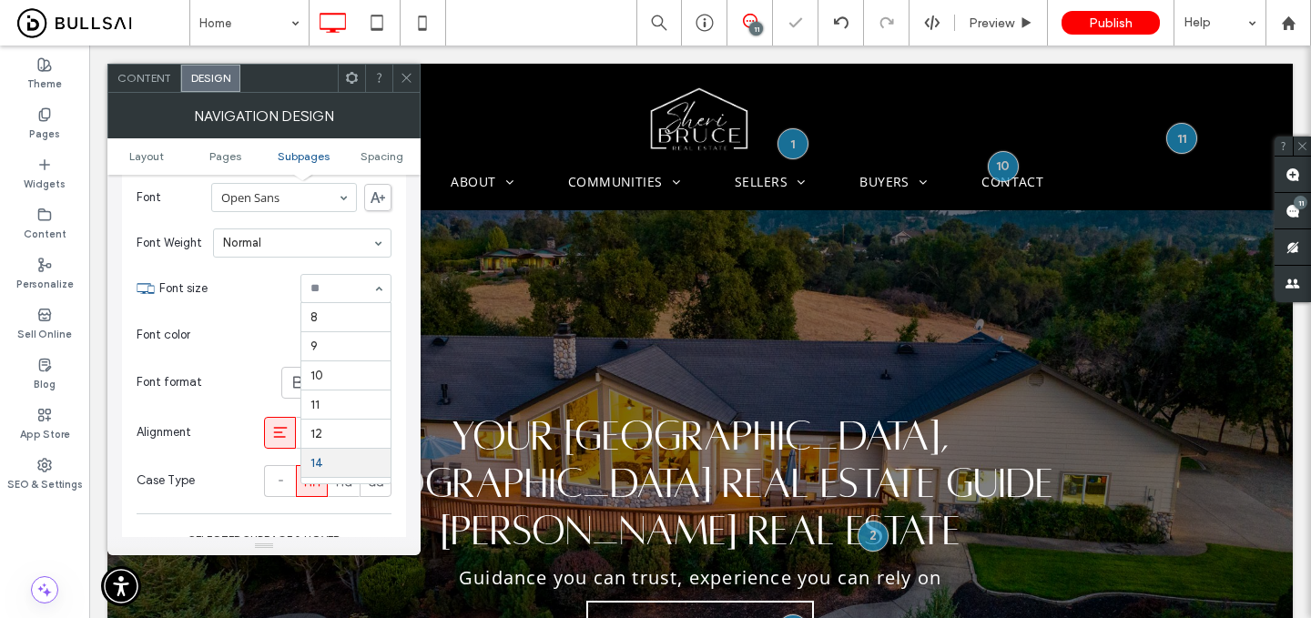
scroll to position [150, 0]
type input "**"
click at [394, 87] on div at bounding box center [406, 78] width 27 height 27
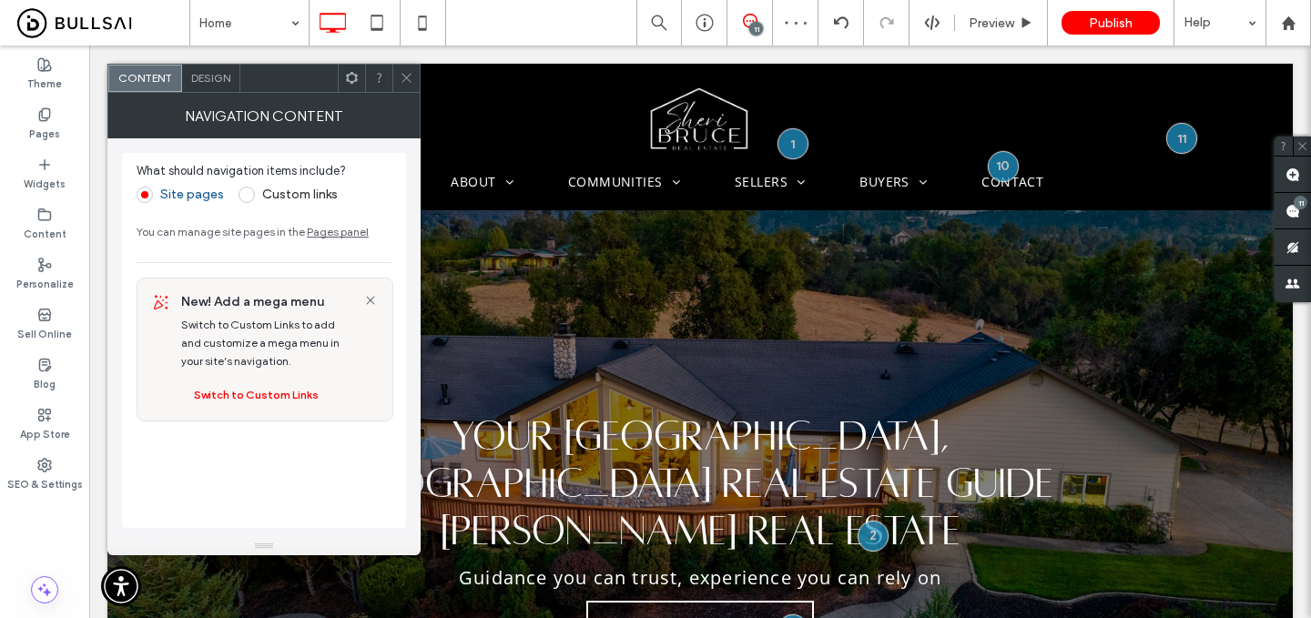
click at [221, 70] on div "Design" at bounding box center [211, 78] width 58 height 27
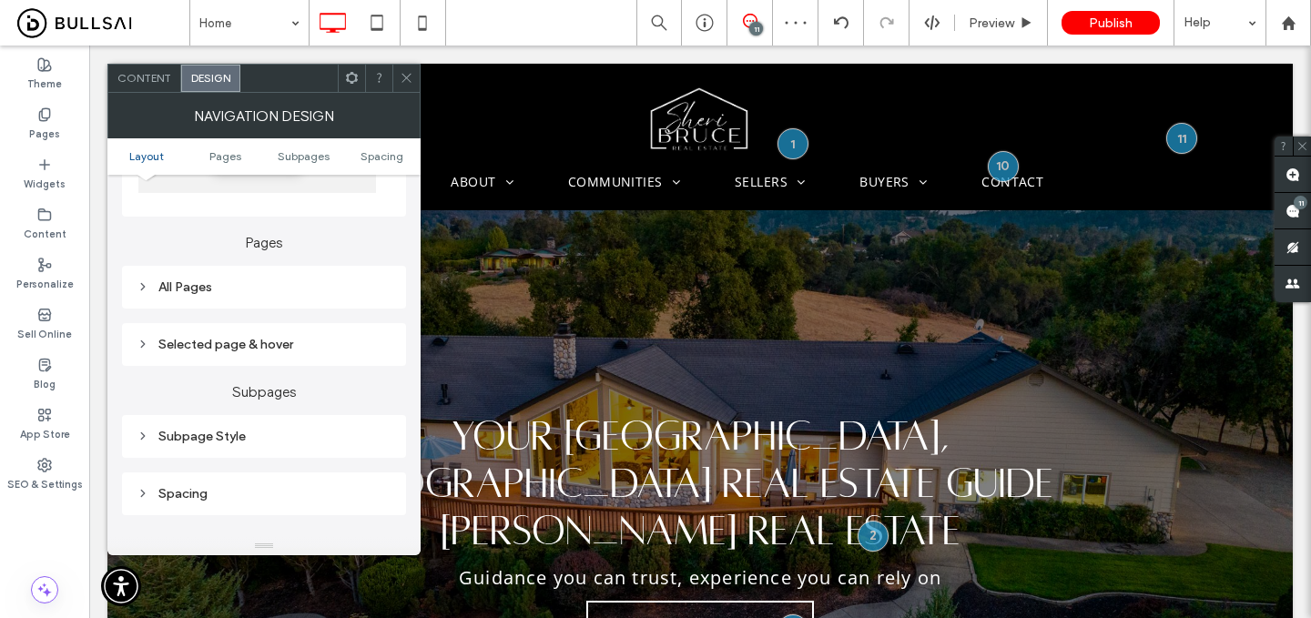
scroll to position [428, 0]
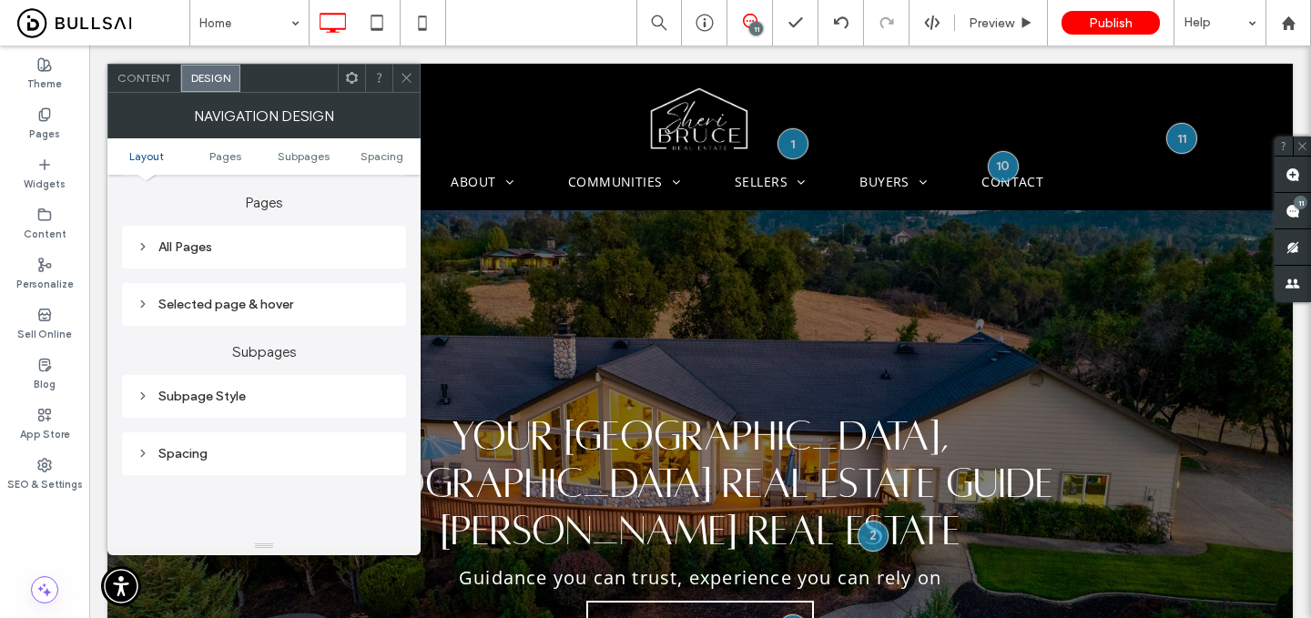
click at [271, 262] on div "All Pages" at bounding box center [264, 247] width 284 height 43
click at [289, 242] on div "All Pages" at bounding box center [264, 247] width 255 height 15
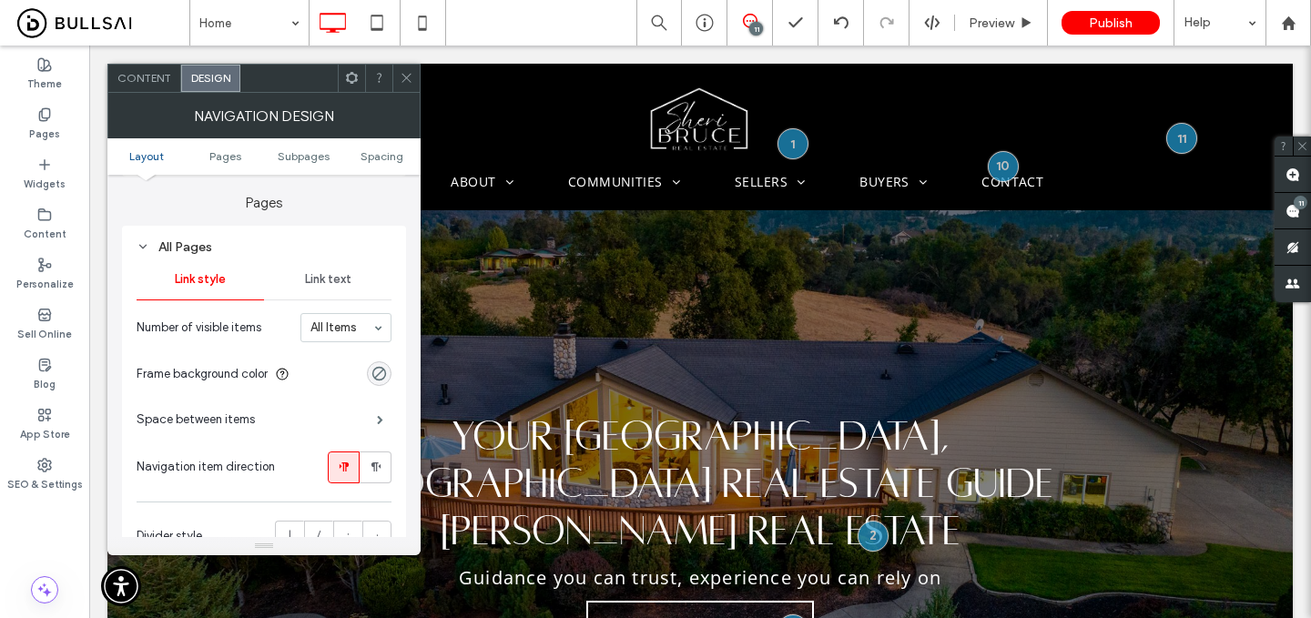
click at [329, 299] on div "Link text" at bounding box center [327, 280] width 127 height 40
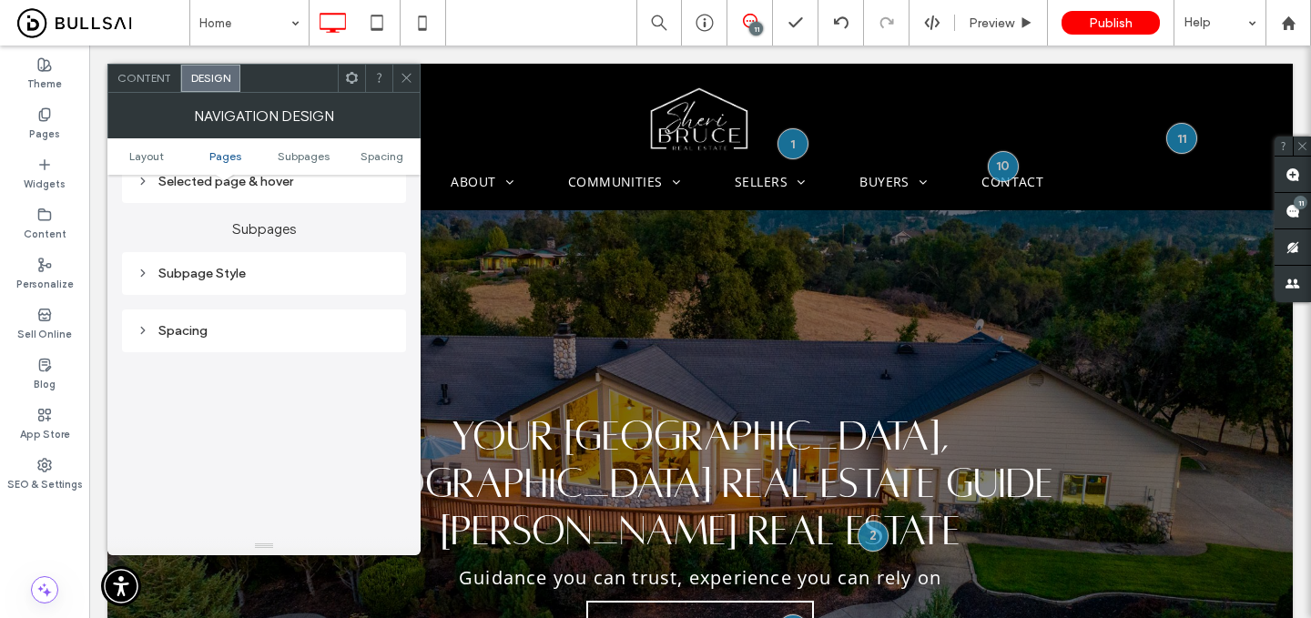
scroll to position [901, 0]
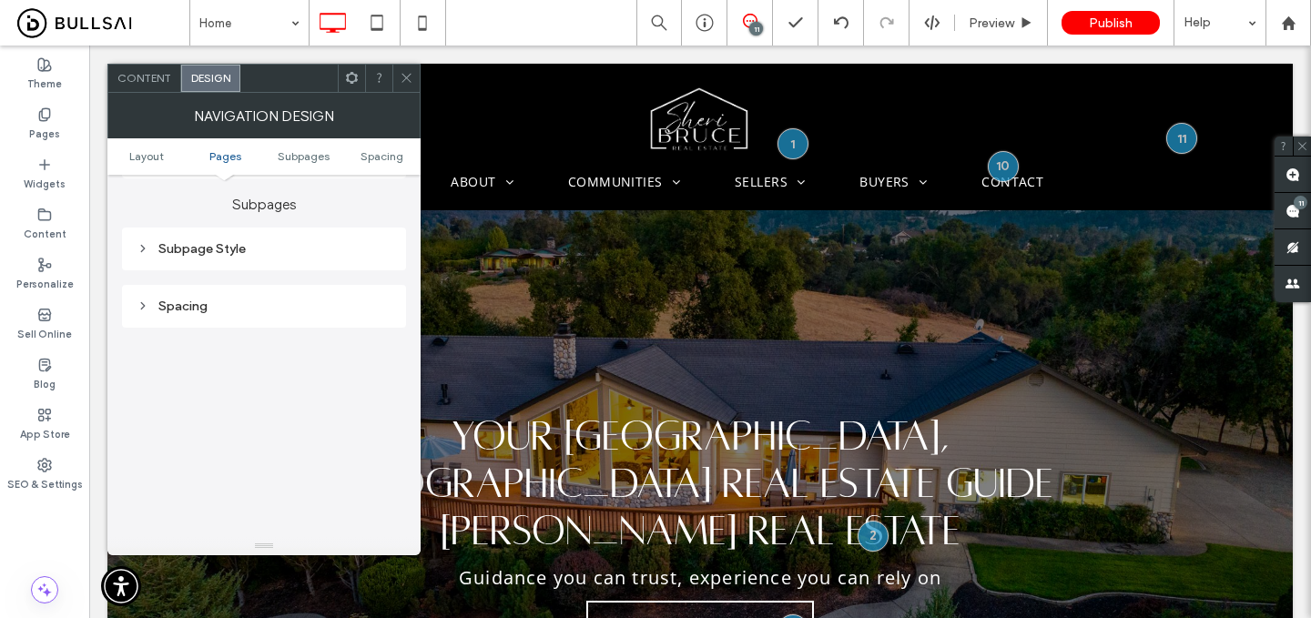
click at [295, 257] on div "Subpage Style" at bounding box center [264, 248] width 255 height 15
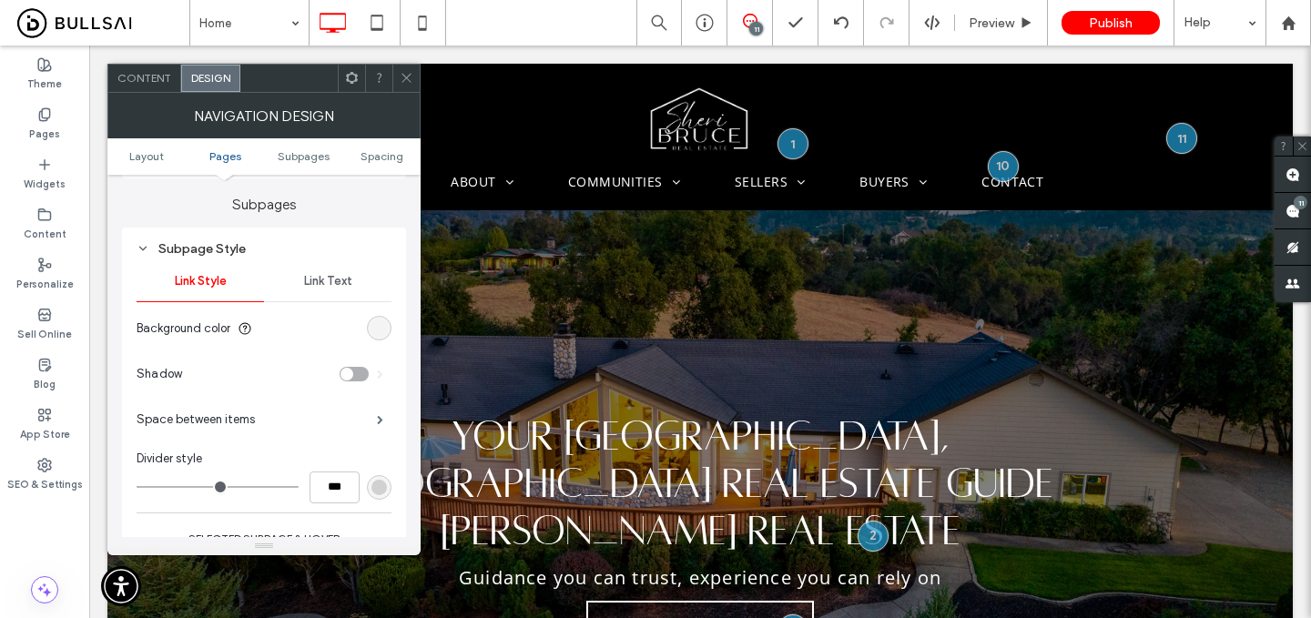
click at [322, 283] on span "Link Text" at bounding box center [328, 281] width 48 height 15
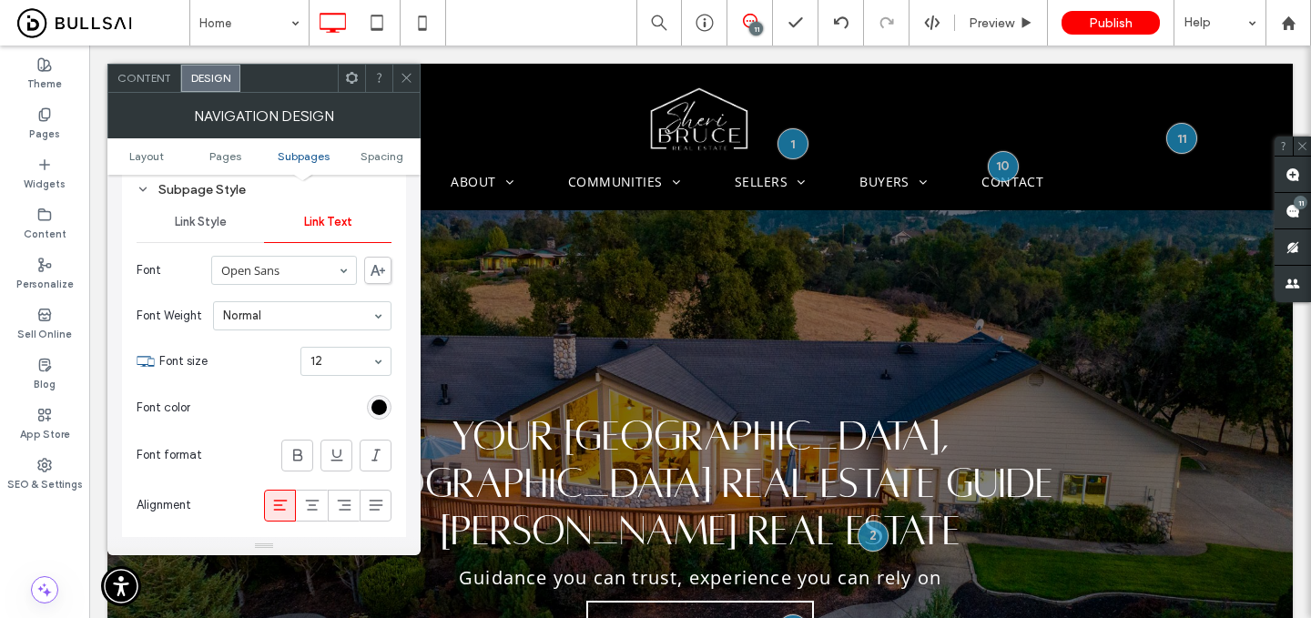
scroll to position [986, 0]
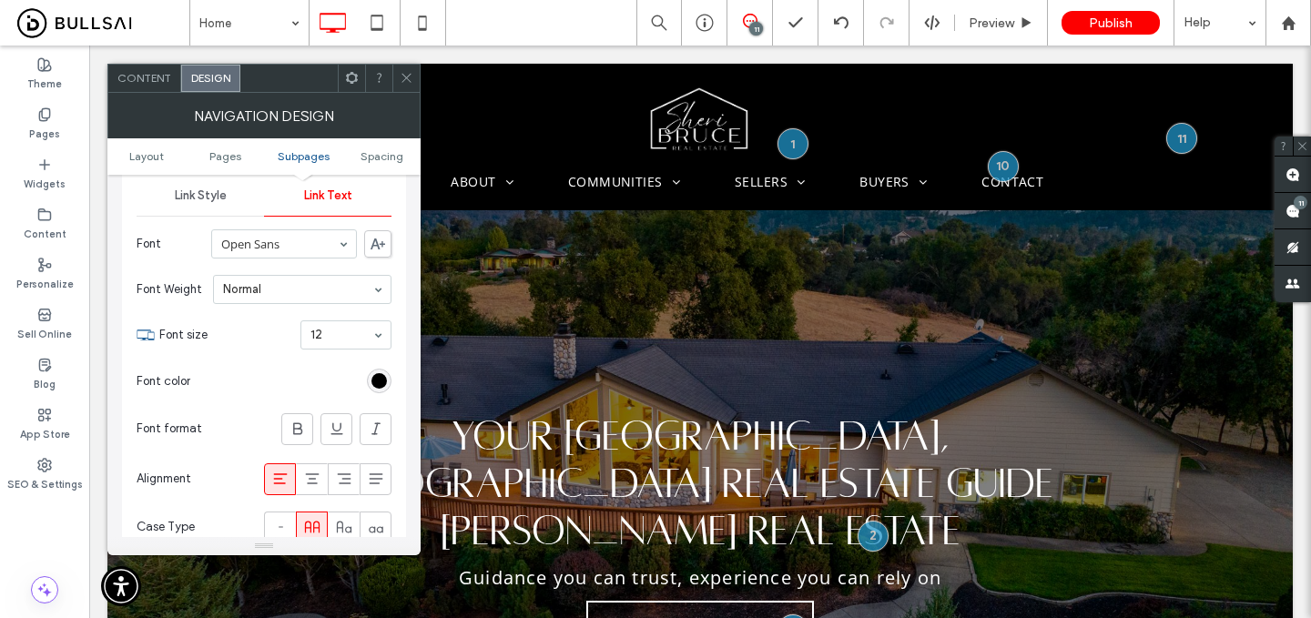
click at [397, 81] on div at bounding box center [406, 78] width 27 height 27
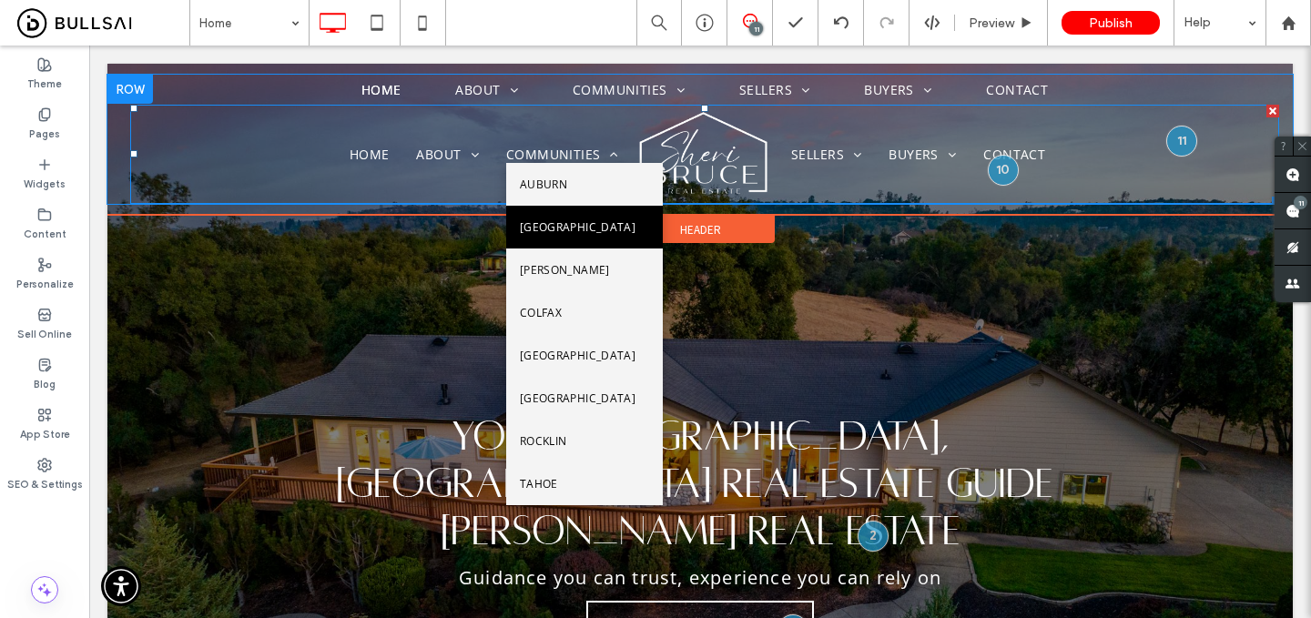
scroll to position [93, 0]
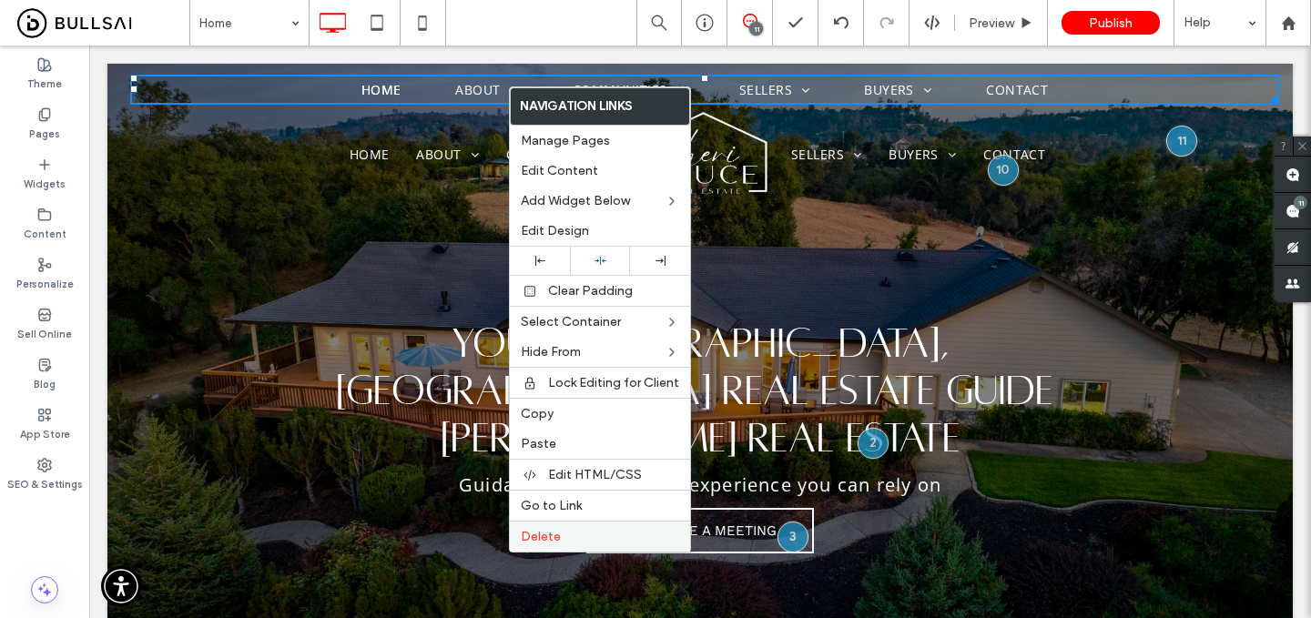
click at [579, 539] on label "Delete" at bounding box center [600, 536] width 158 height 15
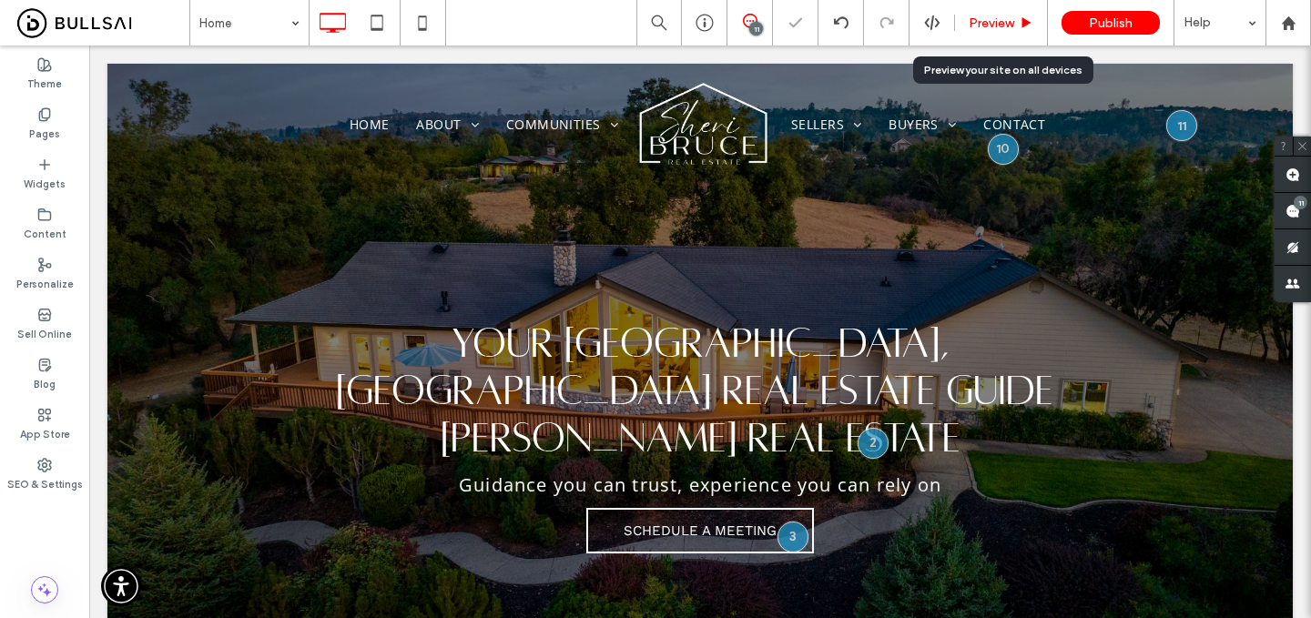
click at [1017, 28] on div "Preview" at bounding box center [1001, 22] width 92 height 15
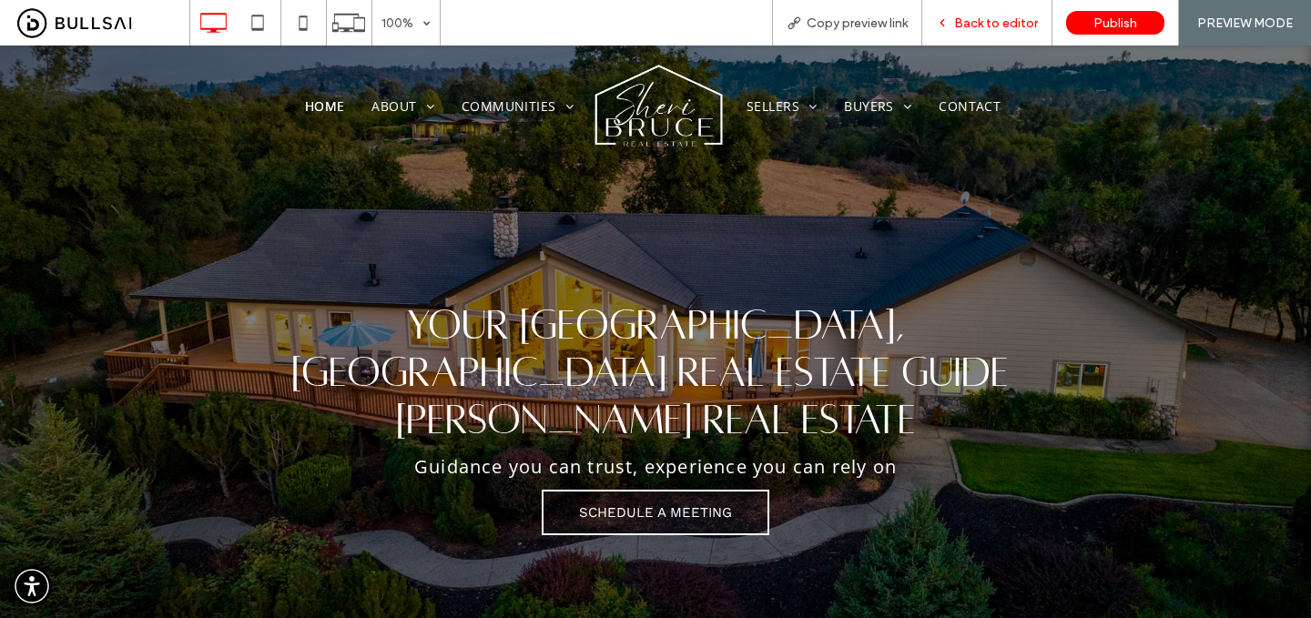
click at [1008, 22] on span "Back to editor" at bounding box center [996, 22] width 84 height 15
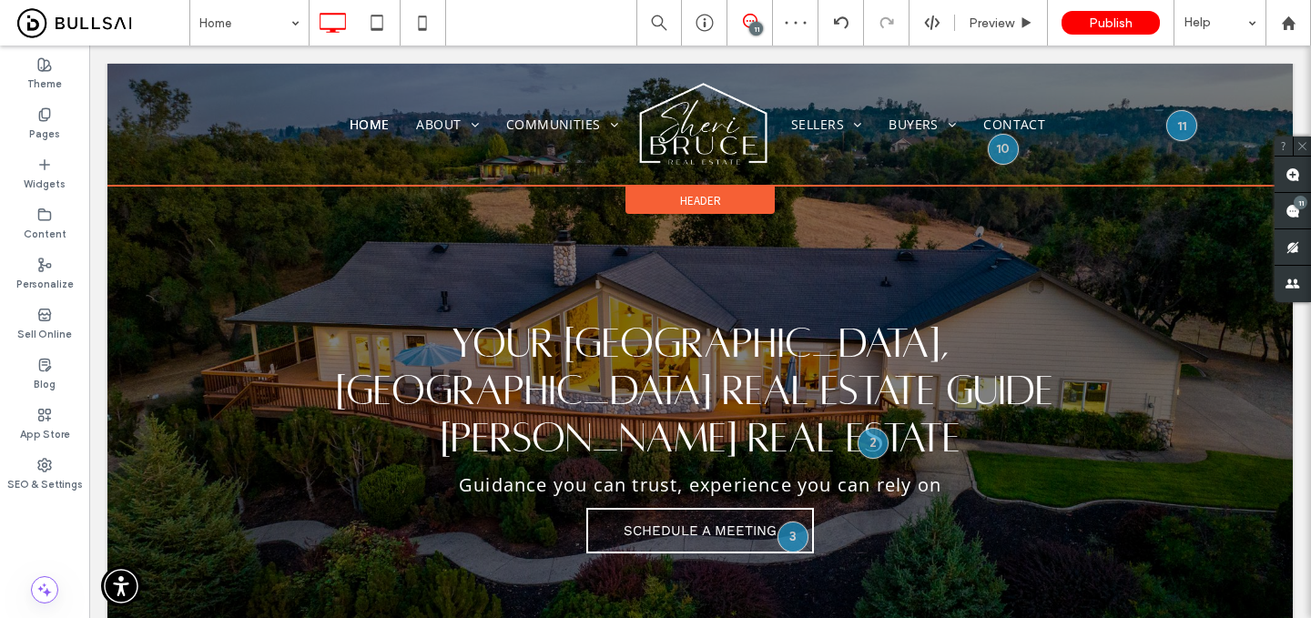
click at [705, 199] on span "Header" at bounding box center [700, 200] width 41 height 15
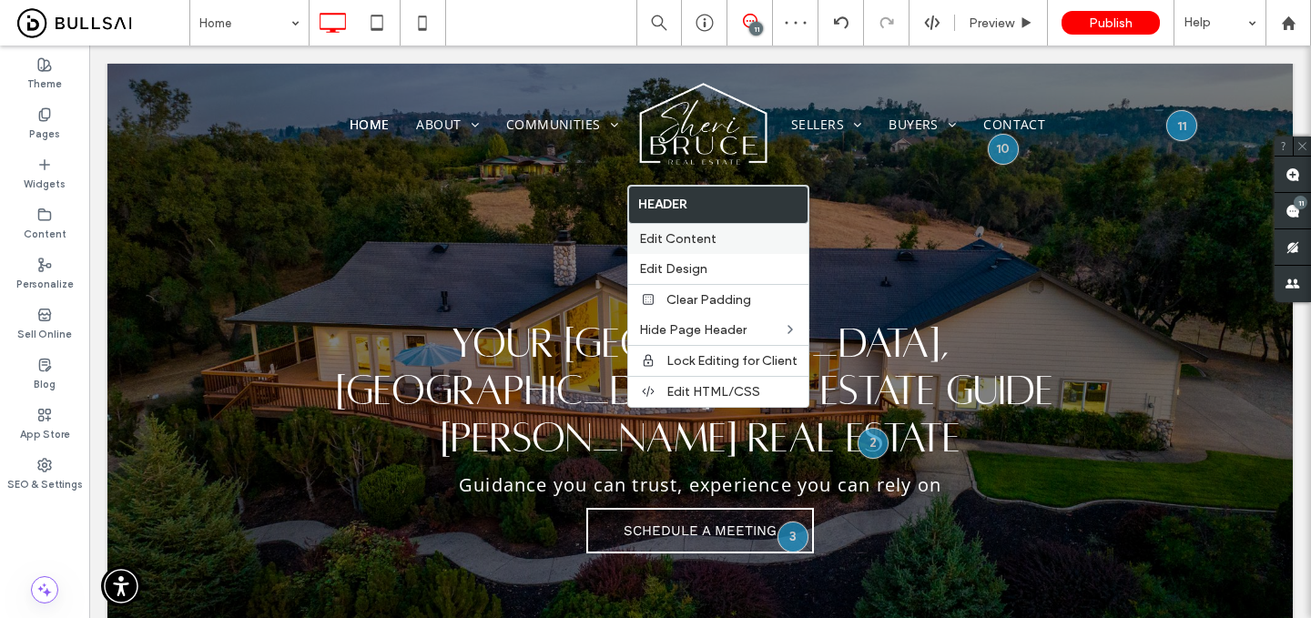
click at [704, 237] on span "Edit Content" at bounding box center [677, 238] width 77 height 15
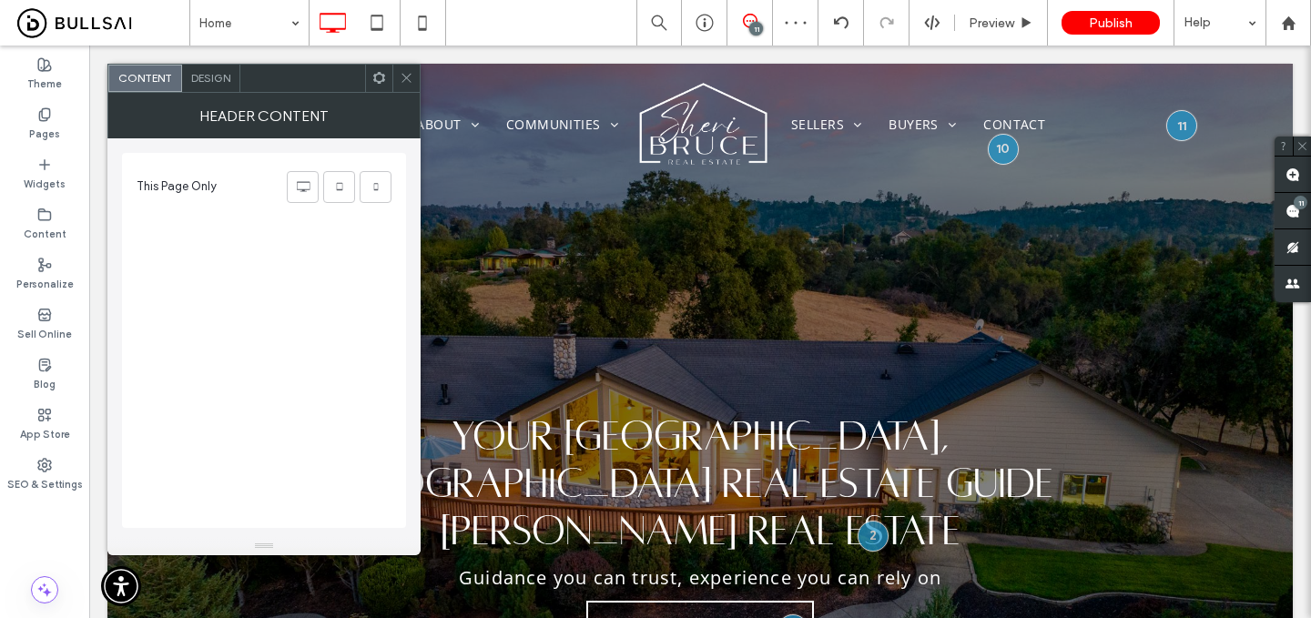
click at [229, 76] on span "Design" at bounding box center [210, 78] width 39 height 14
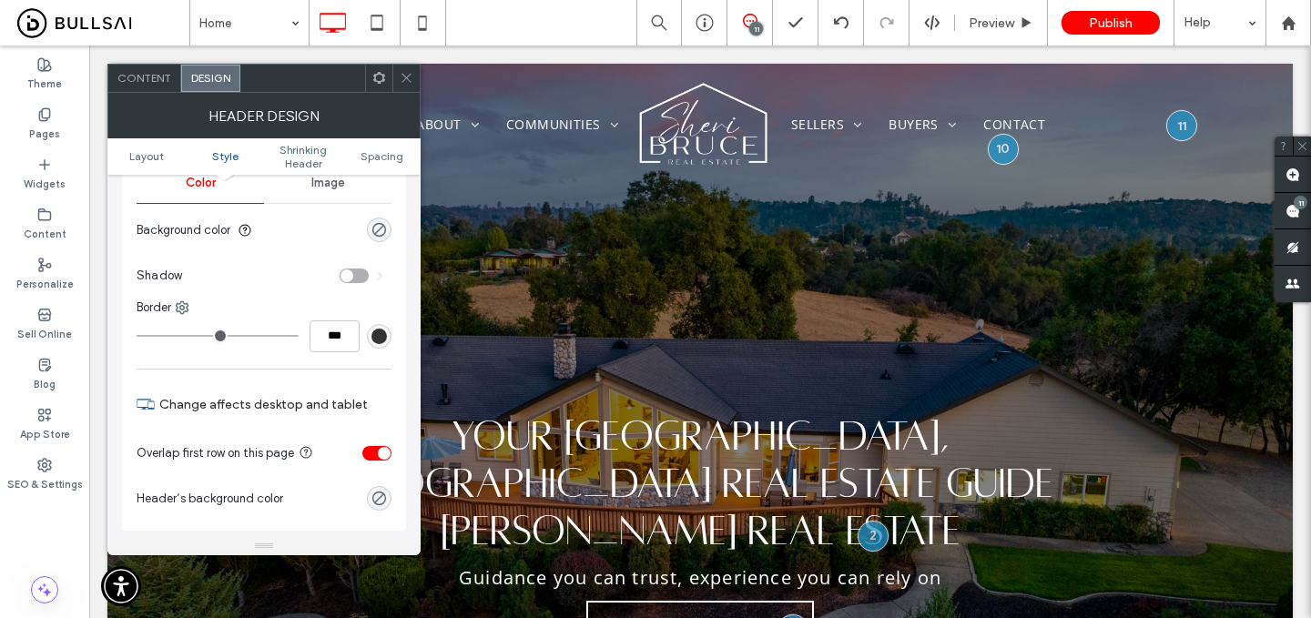
scroll to position [256, 0]
click at [385, 241] on section "Background color" at bounding box center [264, 230] width 255 height 46
click at [384, 235] on icon "rgba(0, 0, 0, 0)" at bounding box center [379, 228] width 15 height 15
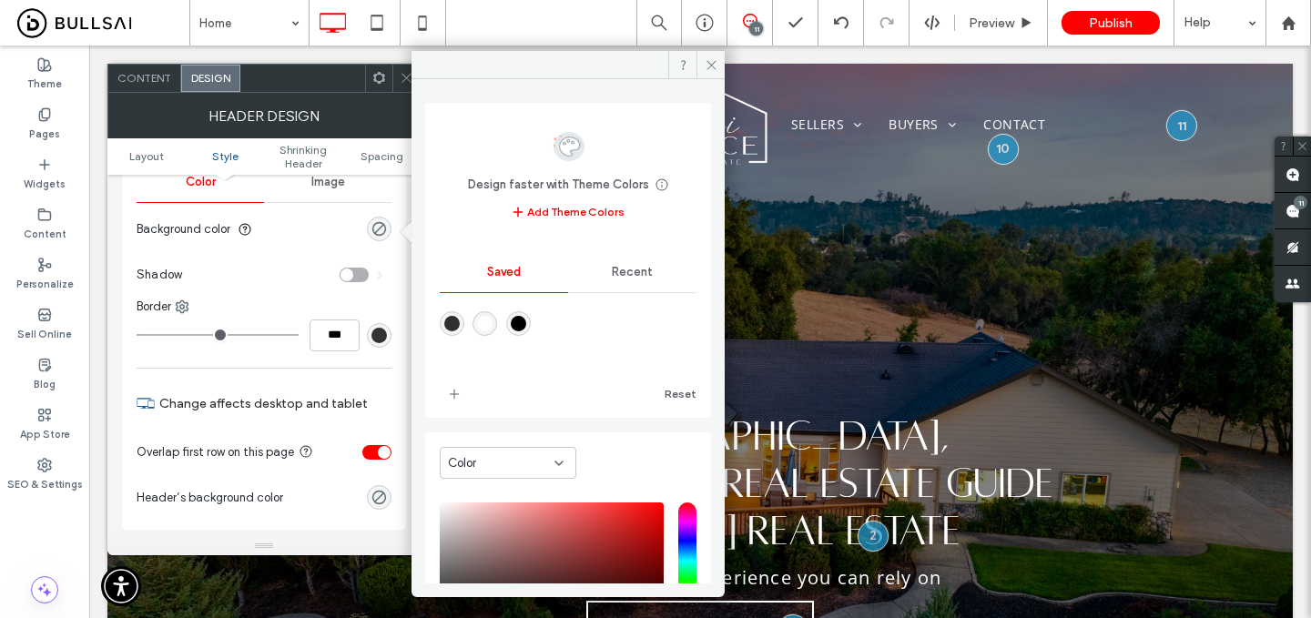
click at [516, 323] on div "rgba(0,0,0,1)" at bounding box center [518, 323] width 25 height 25
type input "***"
type input "****"
click at [524, 330] on div "rgba(0,0,0,1)" at bounding box center [518, 323] width 15 height 15
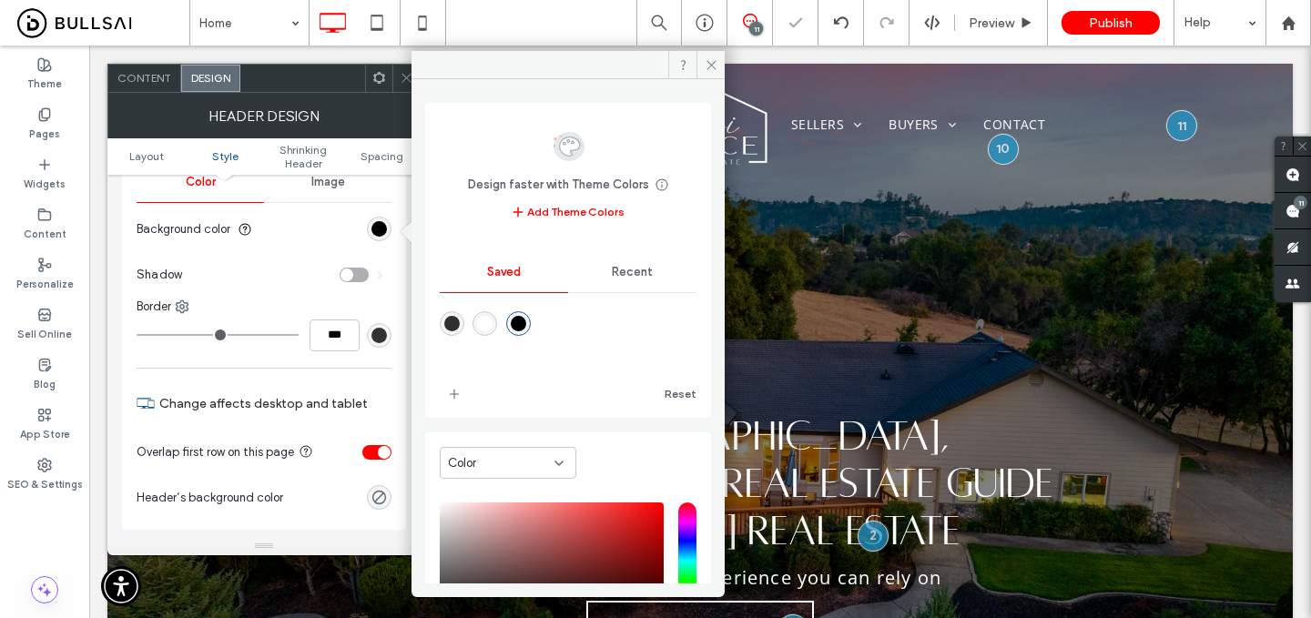
click at [524, 330] on div "rgba(0,0,0,1)" at bounding box center [518, 323] width 15 height 15
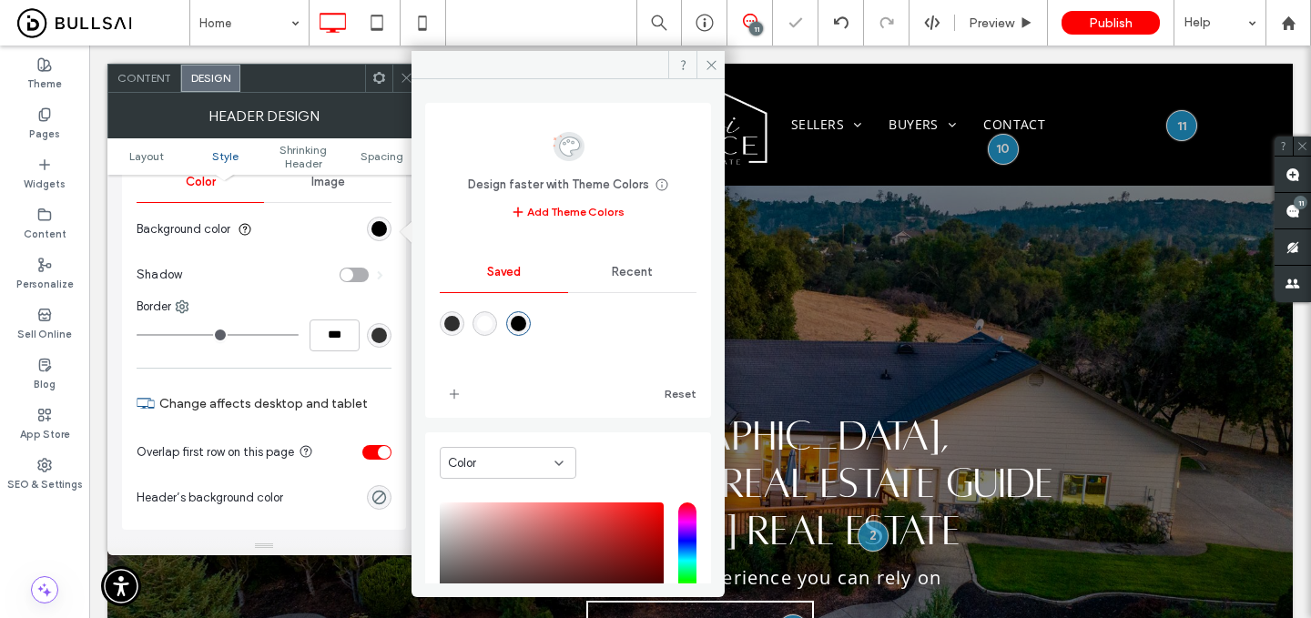
click at [524, 330] on div "rgba(0,0,0,1)" at bounding box center [518, 323] width 15 height 15
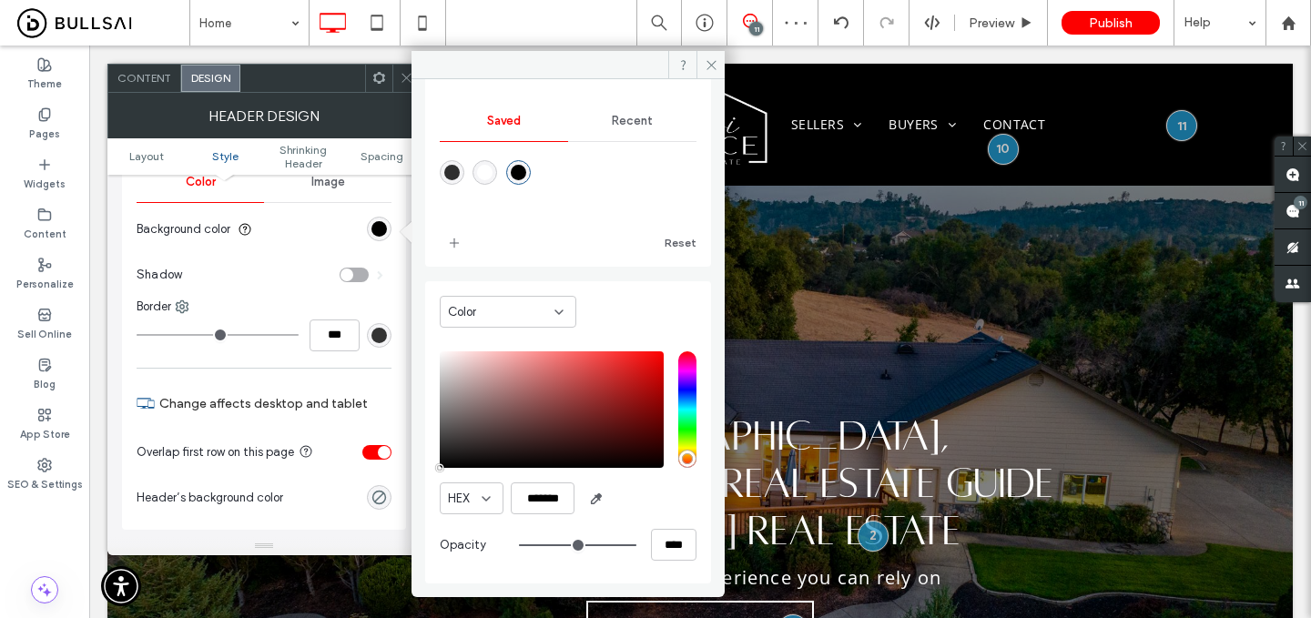
click at [401, 77] on icon at bounding box center [407, 78] width 14 height 14
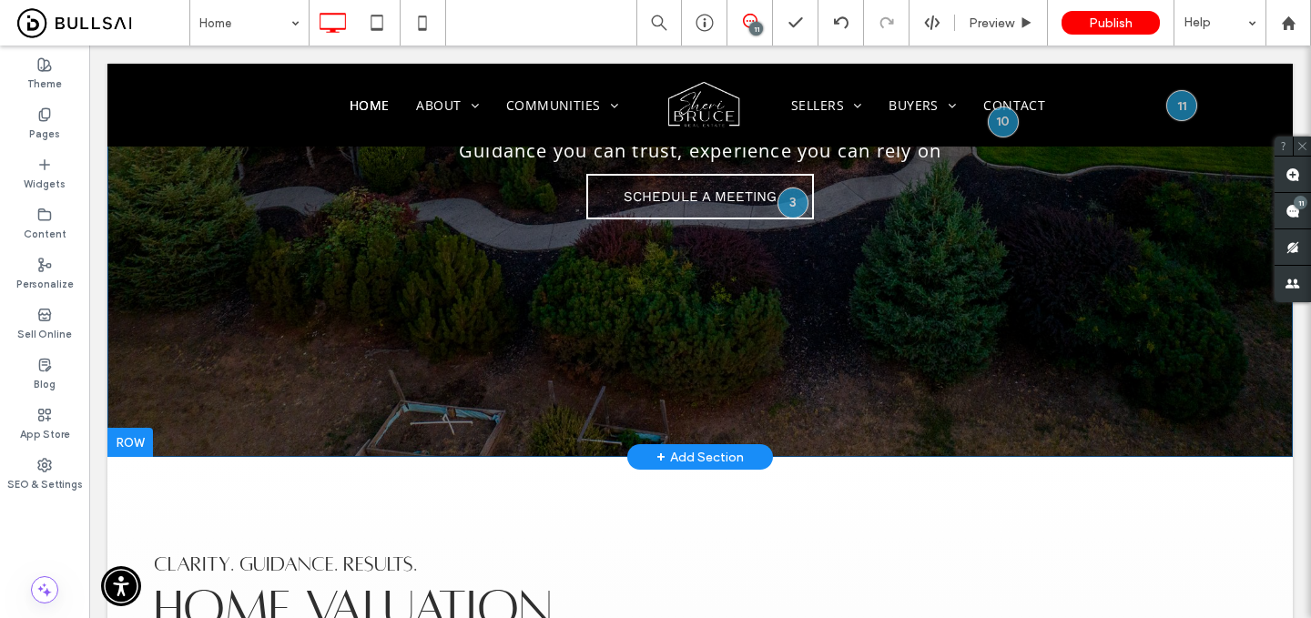
scroll to position [0, 0]
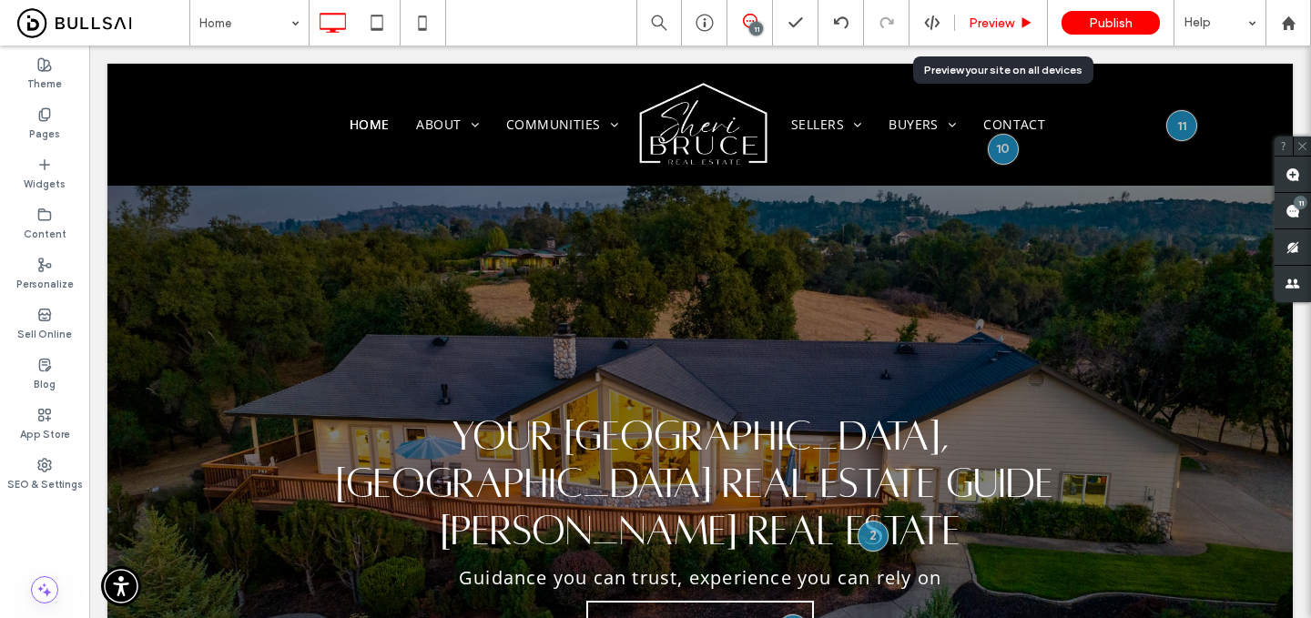
click at [1000, 22] on span "Preview" at bounding box center [992, 22] width 46 height 15
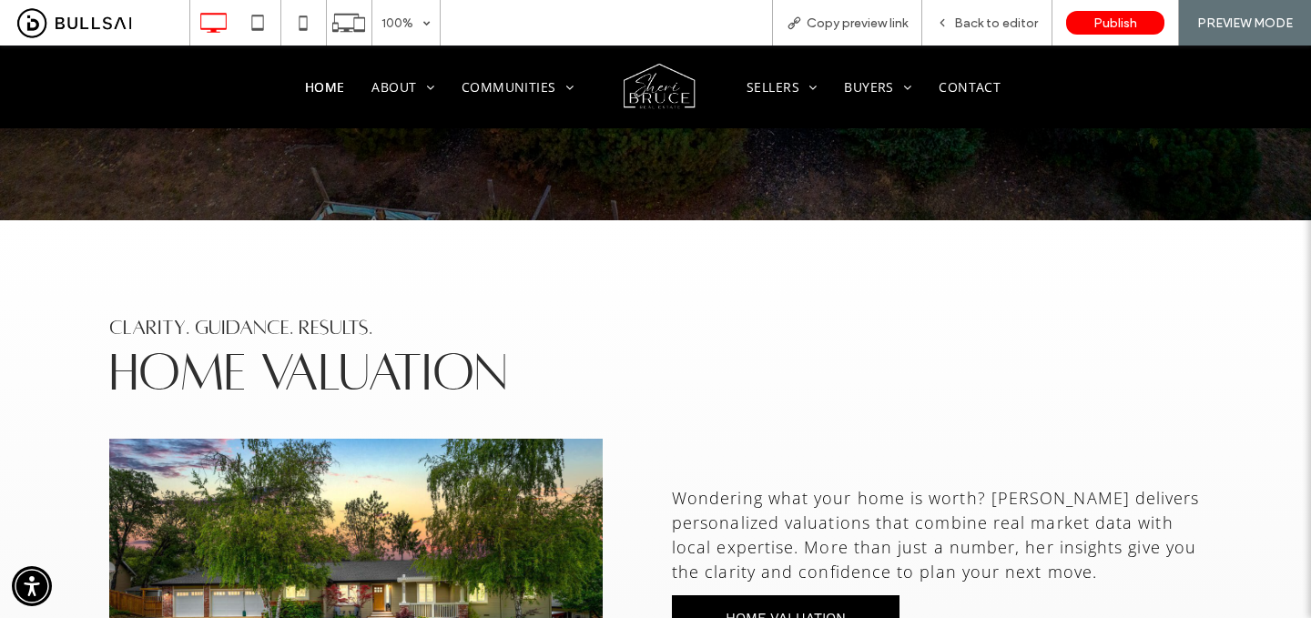
scroll to position [760, 0]
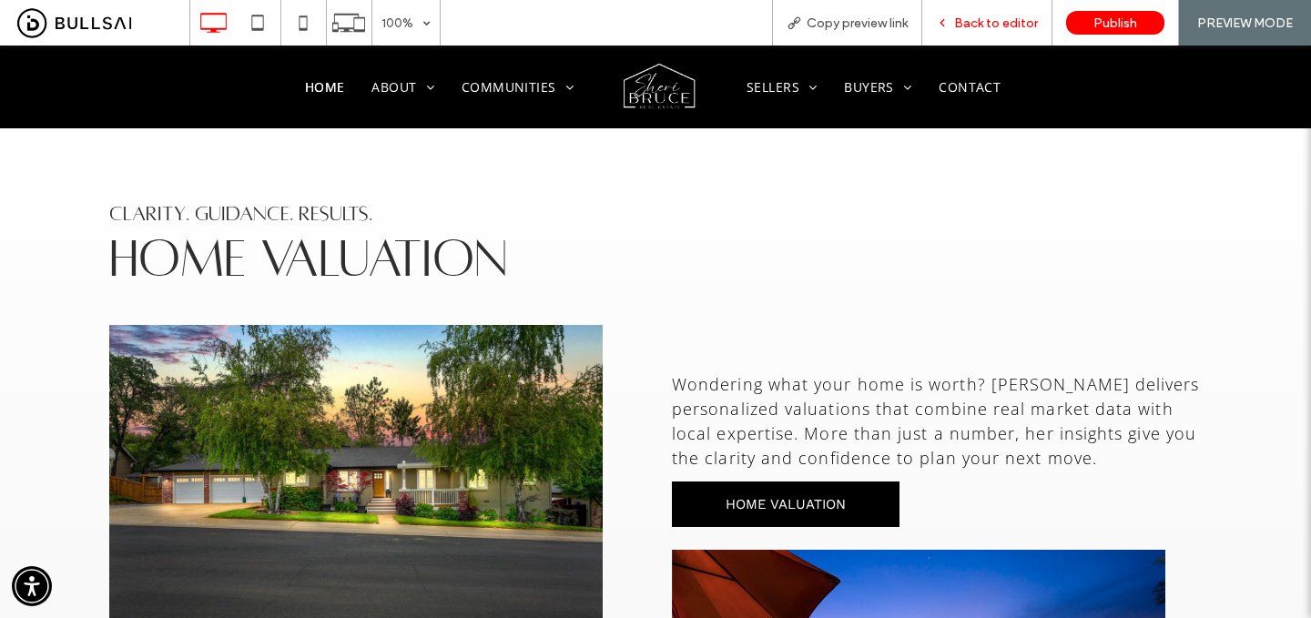
click at [994, 24] on span "Back to editor" at bounding box center [996, 22] width 84 height 15
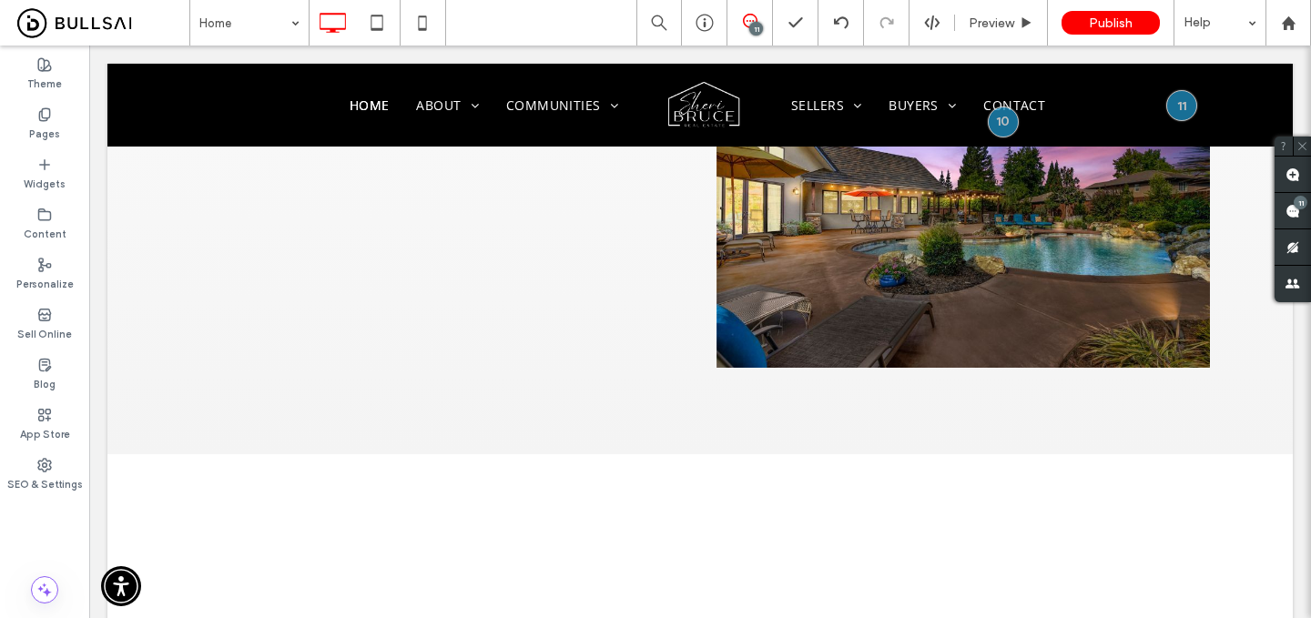
scroll to position [1353, 0]
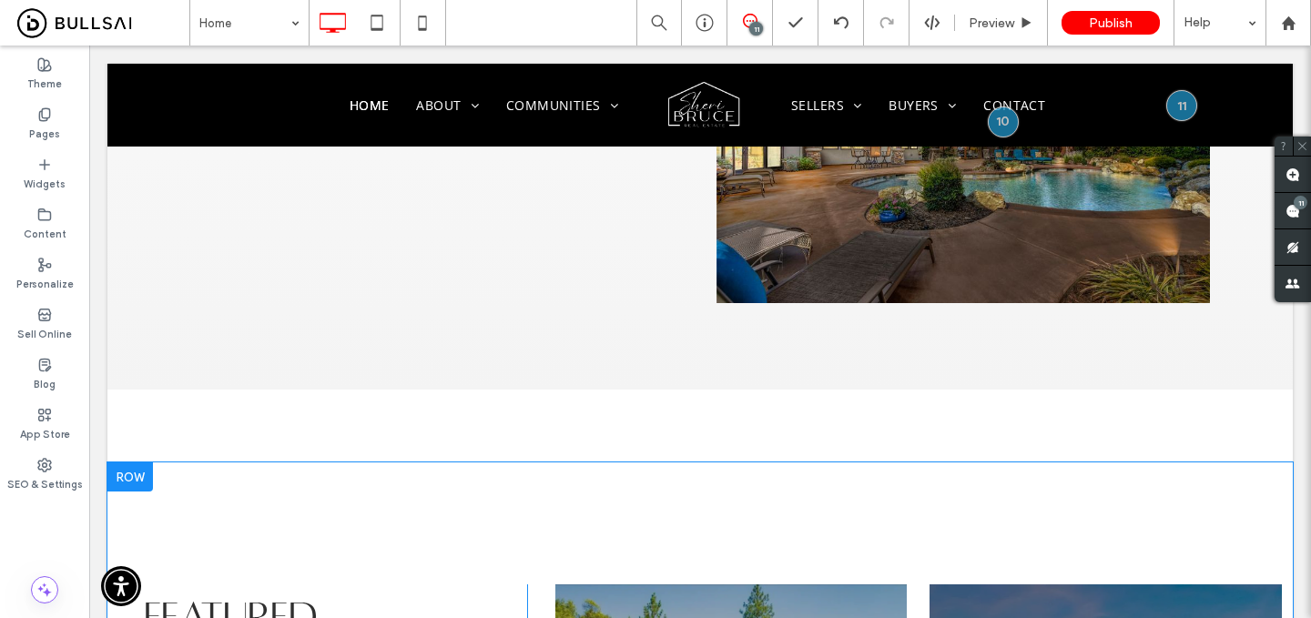
click at [137, 463] on div at bounding box center [130, 477] width 46 height 29
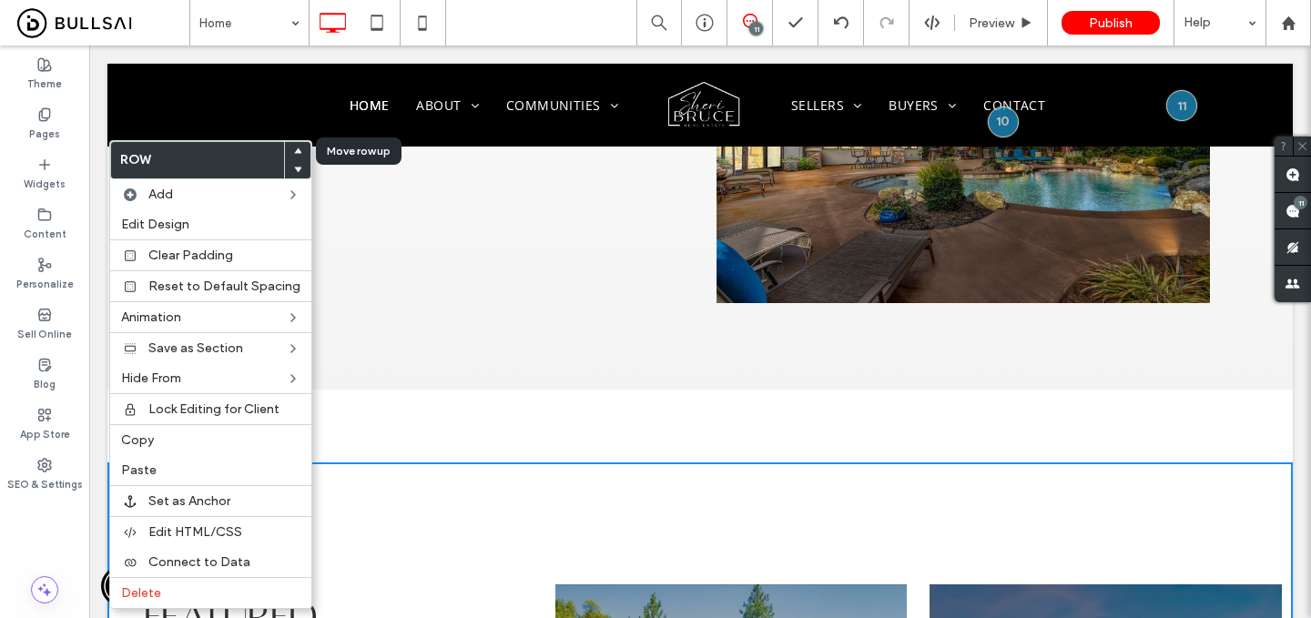
click at [294, 148] on icon at bounding box center [297, 151] width 7 height 7
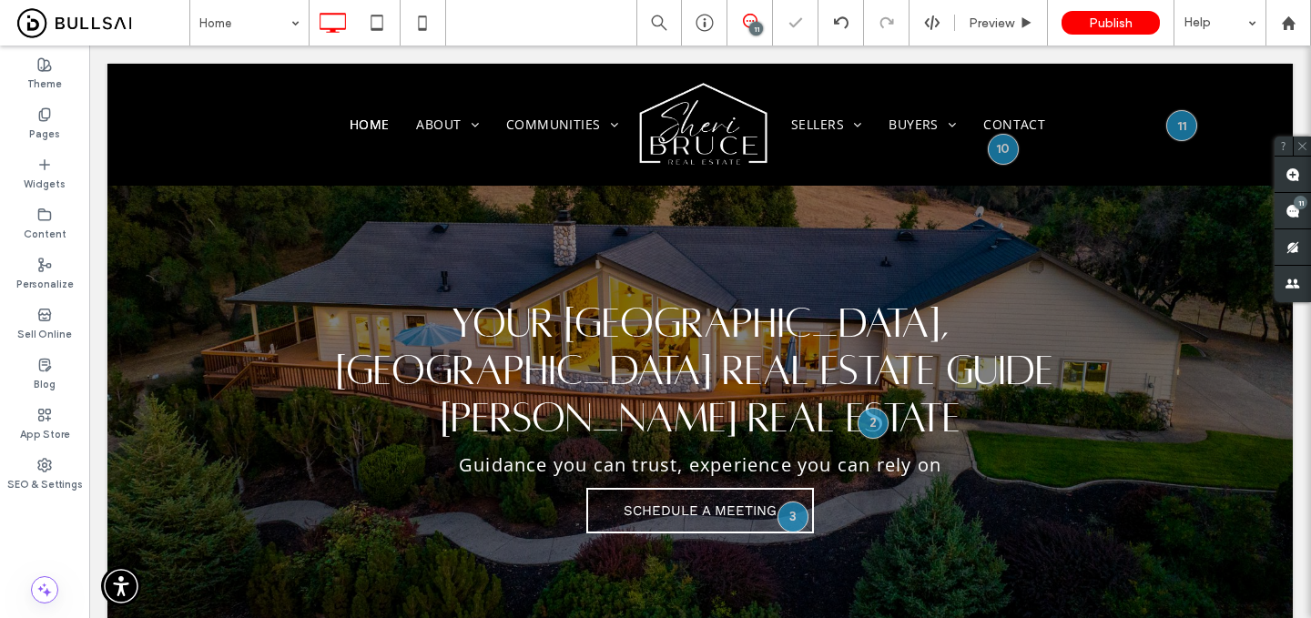
scroll to position [84, 0]
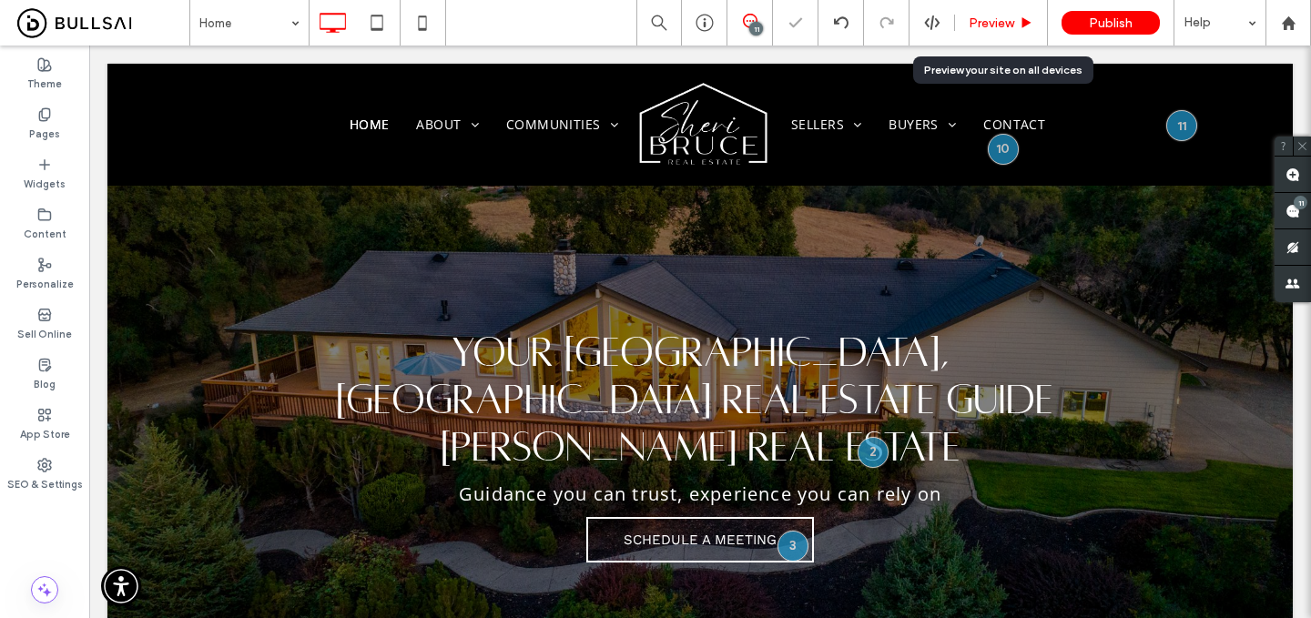
click at [1002, 14] on div "Preview" at bounding box center [1001, 23] width 93 height 46
click at [987, 23] on span "Preview" at bounding box center [992, 22] width 46 height 15
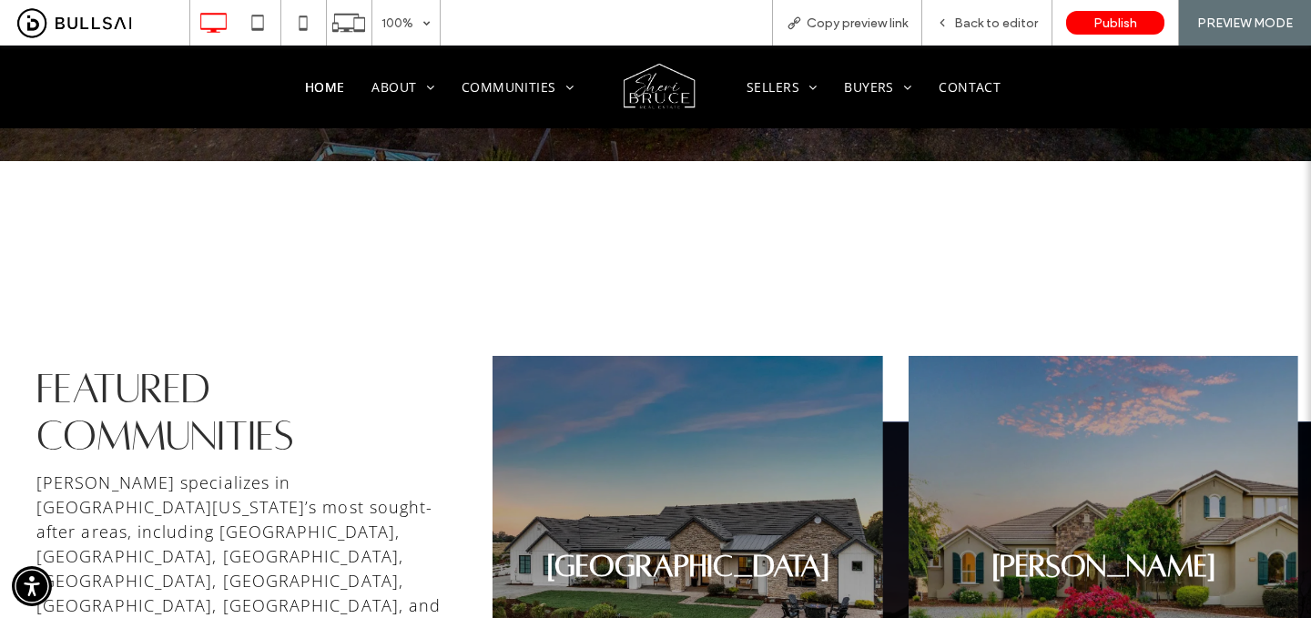
scroll to position [716, 0]
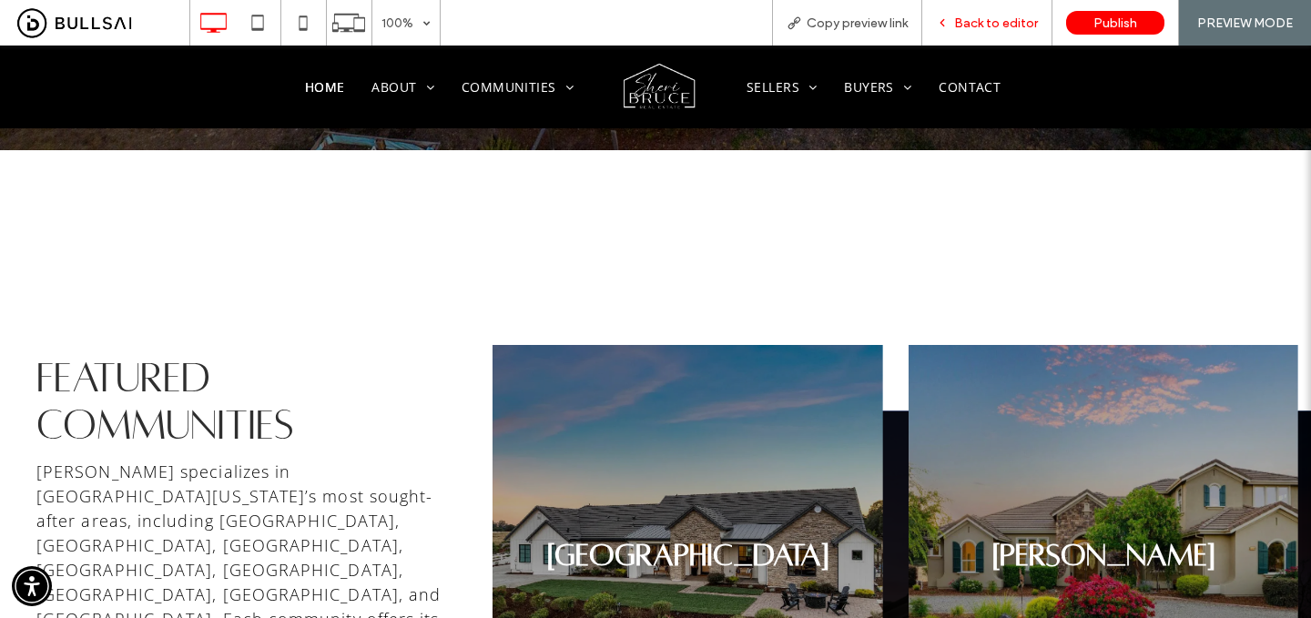
click at [1016, 20] on span "Back to editor" at bounding box center [996, 22] width 84 height 15
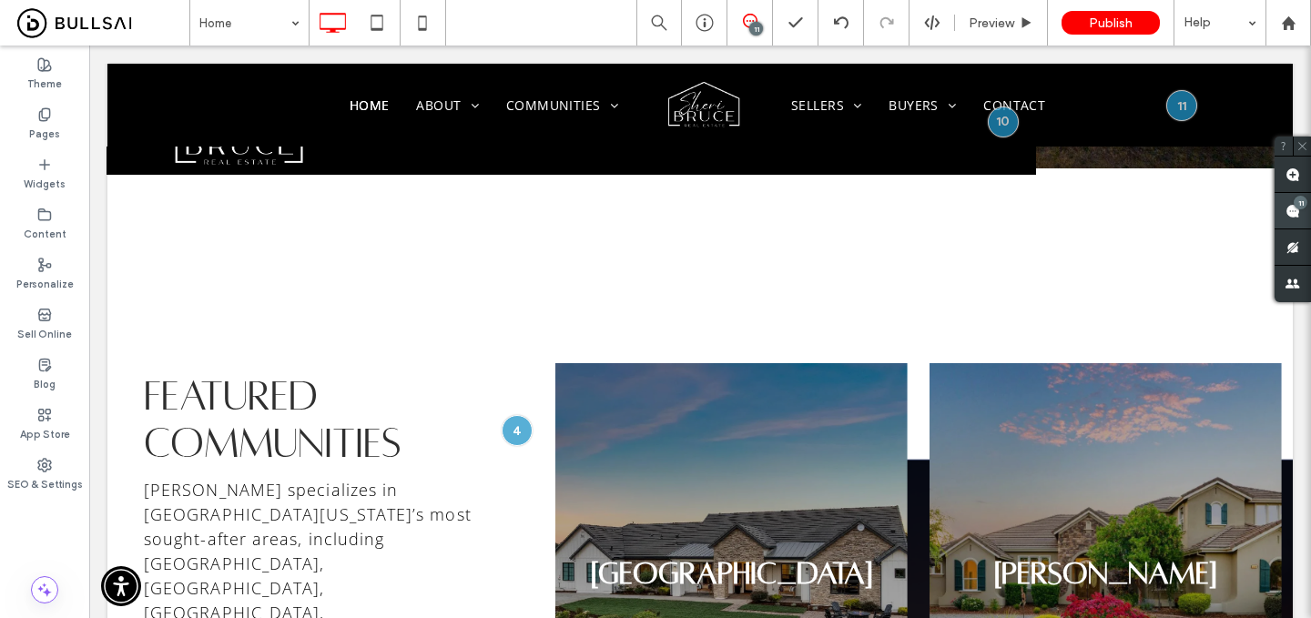
click at [1288, 201] on span at bounding box center [1293, 211] width 36 height 36
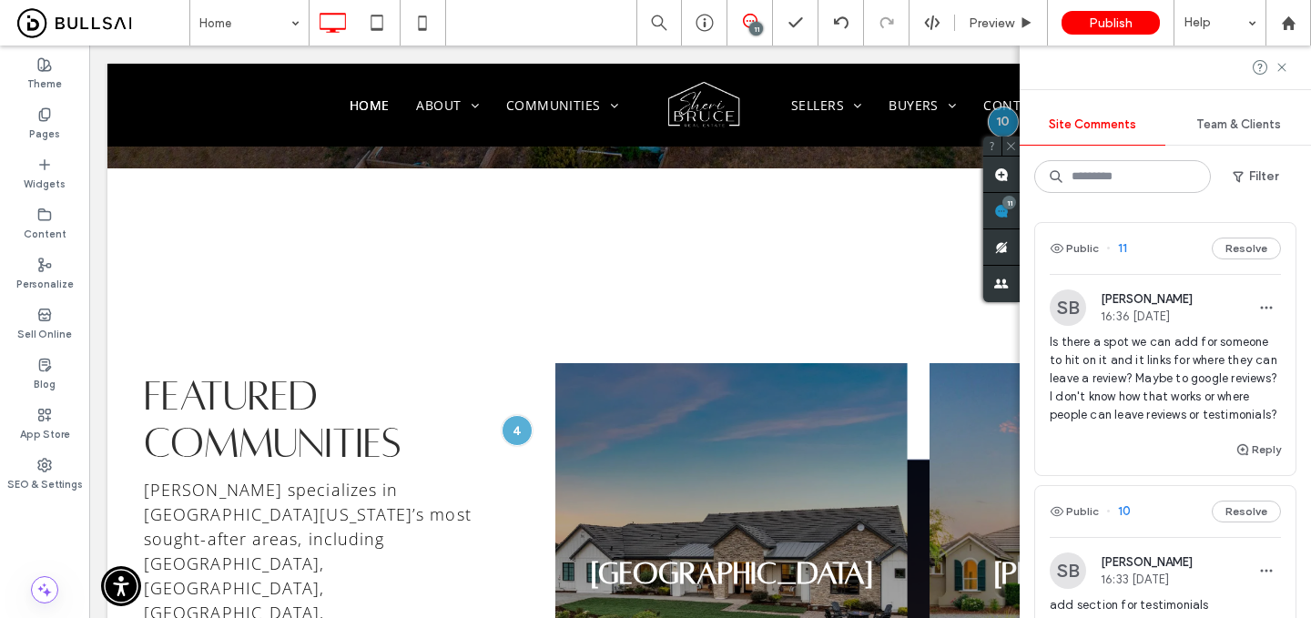
click at [1147, 361] on span "Is there a spot we can add for someone to hit on it and it links for where they…" at bounding box center [1165, 378] width 231 height 91
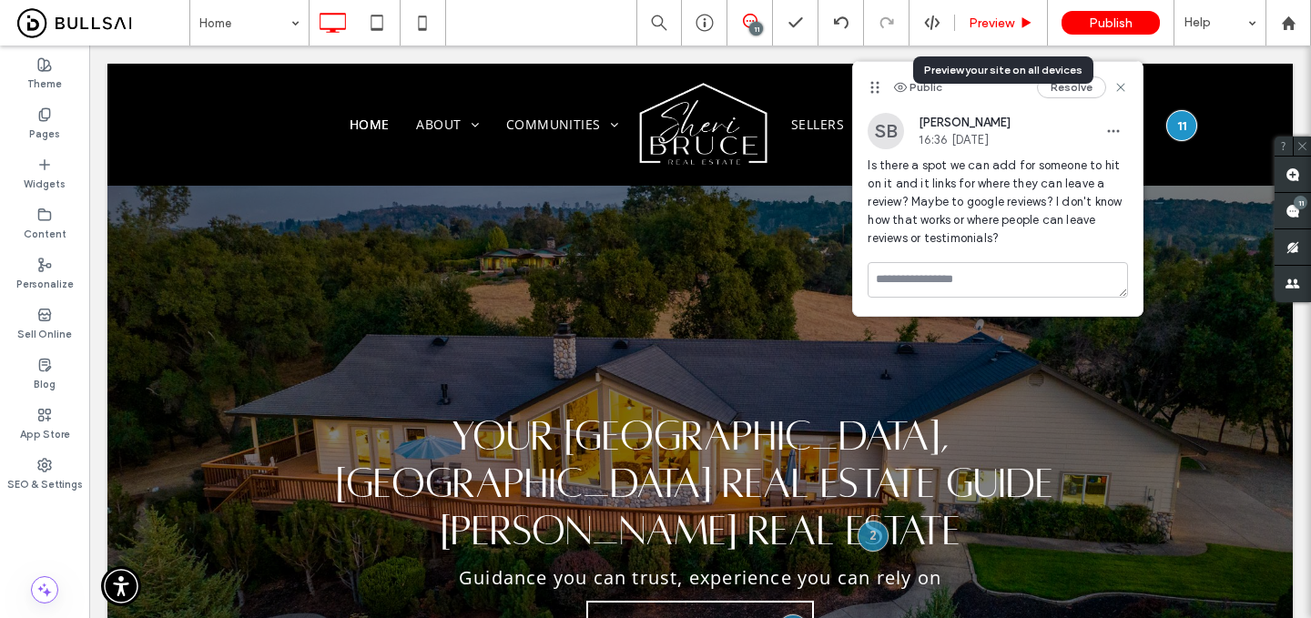
click at [982, 20] on span "Preview" at bounding box center [992, 22] width 46 height 15
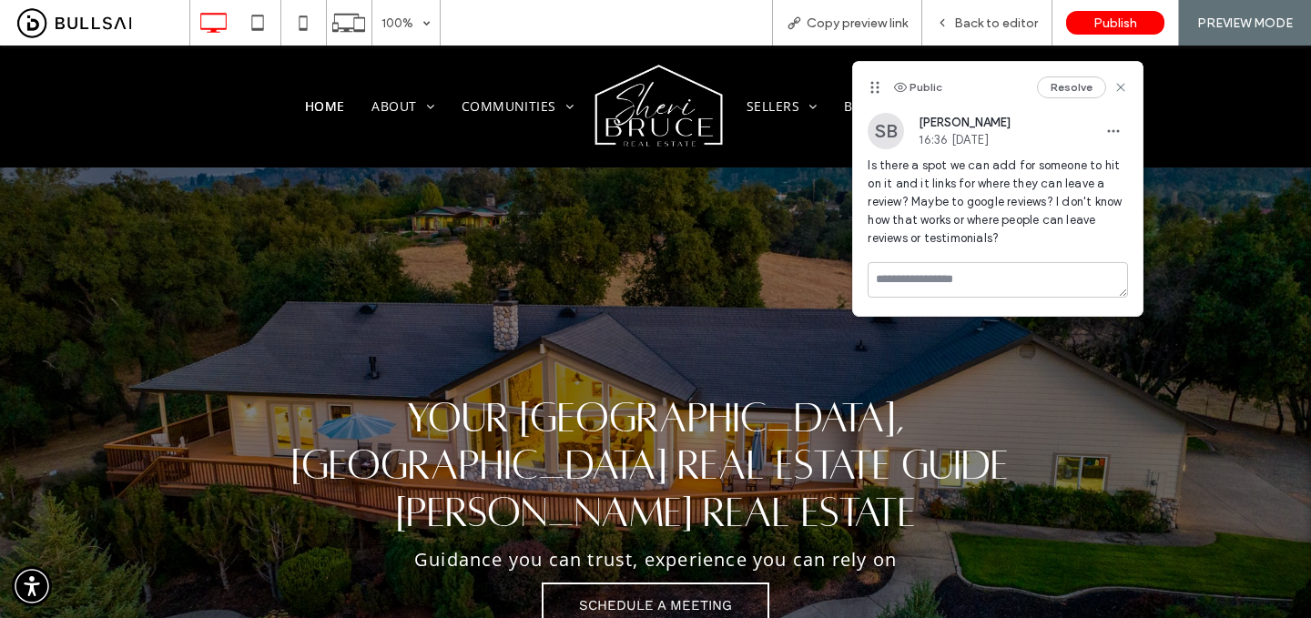
click at [982, 20] on span "Back to editor" at bounding box center [996, 22] width 84 height 15
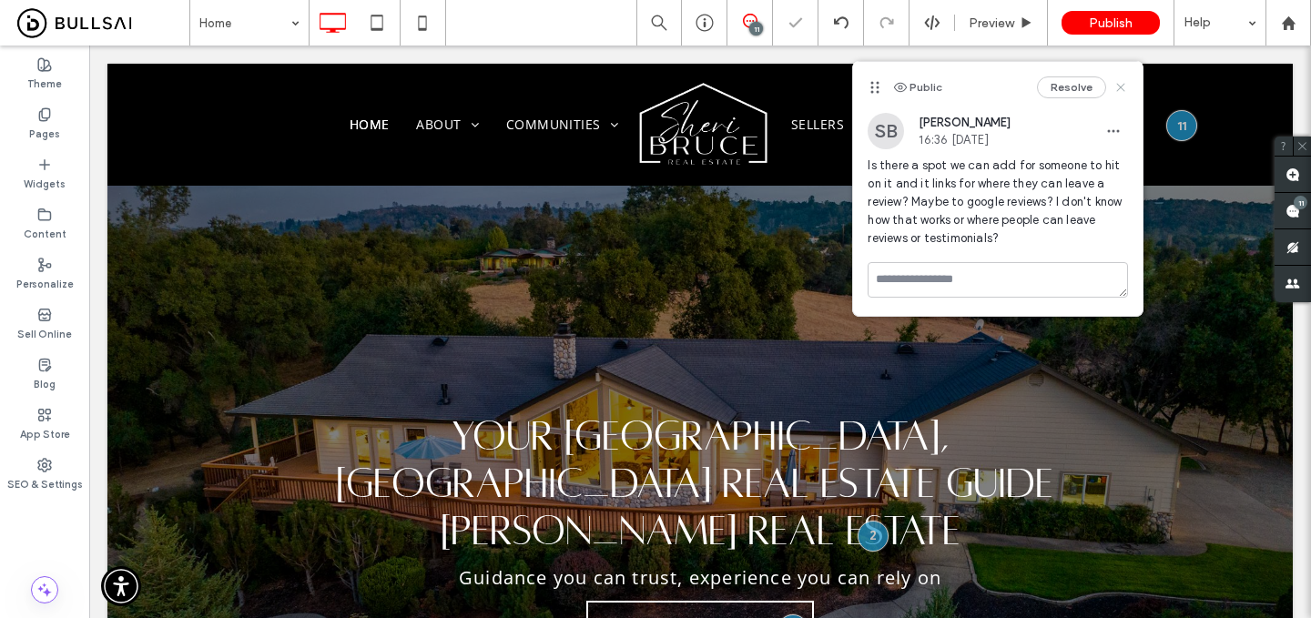
click at [1123, 87] on icon at bounding box center [1121, 87] width 15 height 15
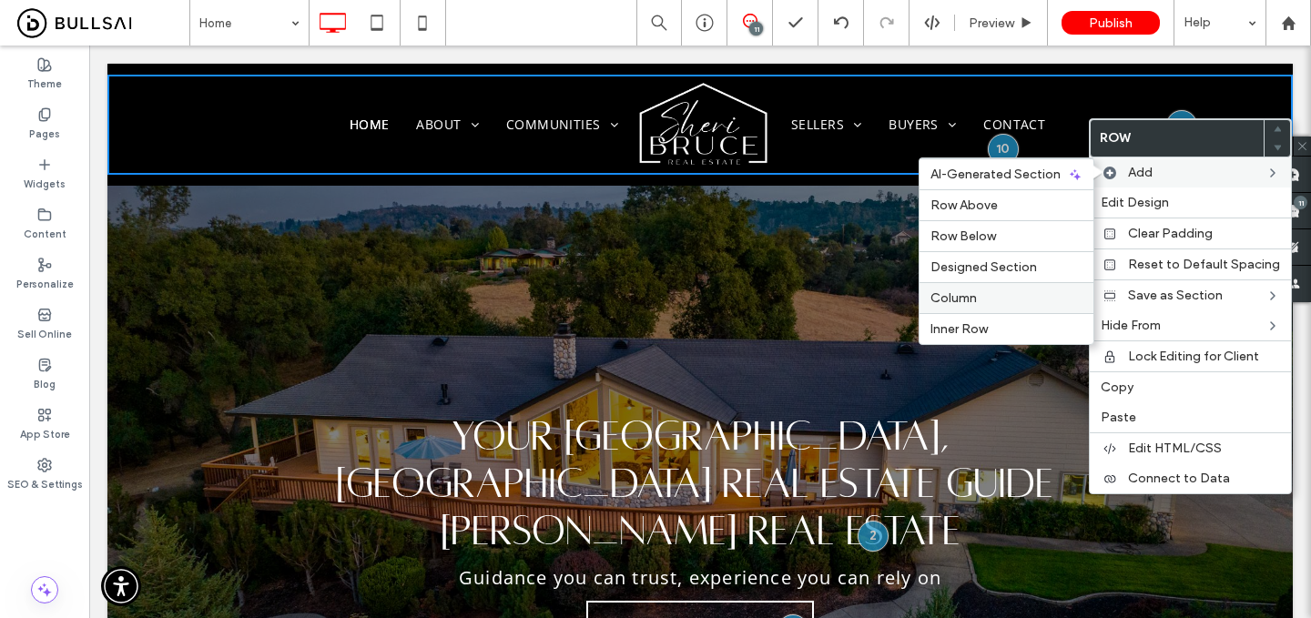
click at [981, 299] on label "Column" at bounding box center [1007, 298] width 152 height 15
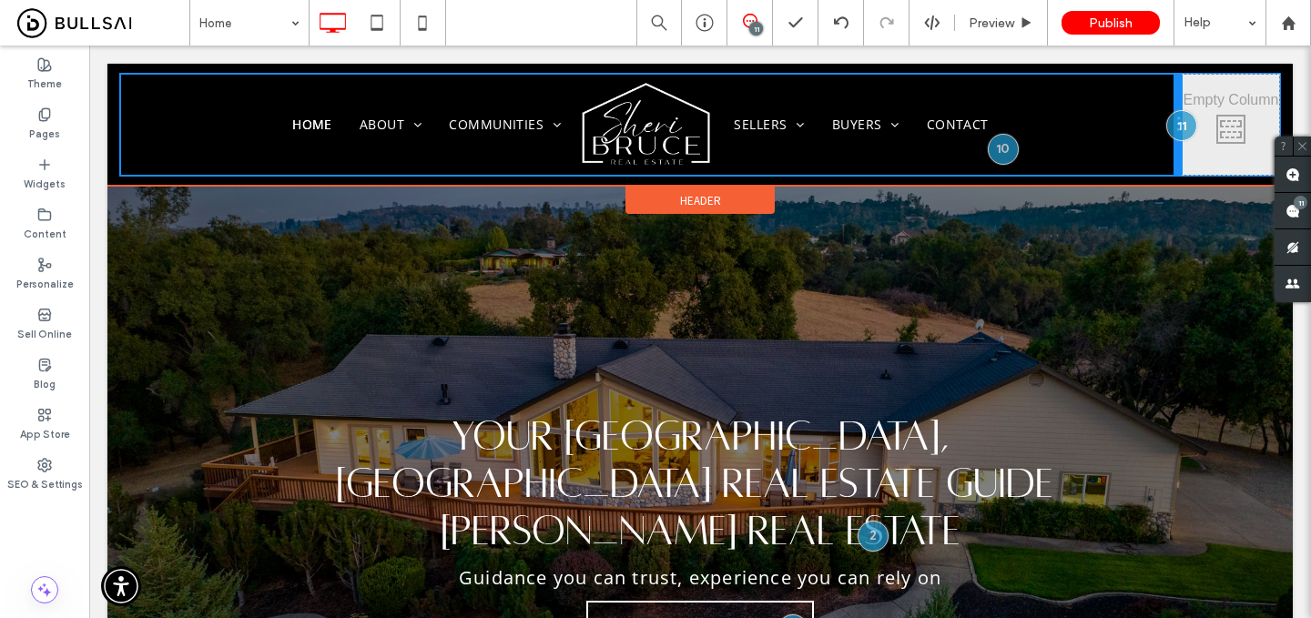
drag, startPoint x: 698, startPoint y: 114, endPoint x: 1152, endPoint y: 115, distance: 454.4
click at [1152, 115] on div "Home About Testimonials Communities Auburn Newcastle Loomis Colfax Granite Bay …" at bounding box center [652, 125] width 1062 height 100
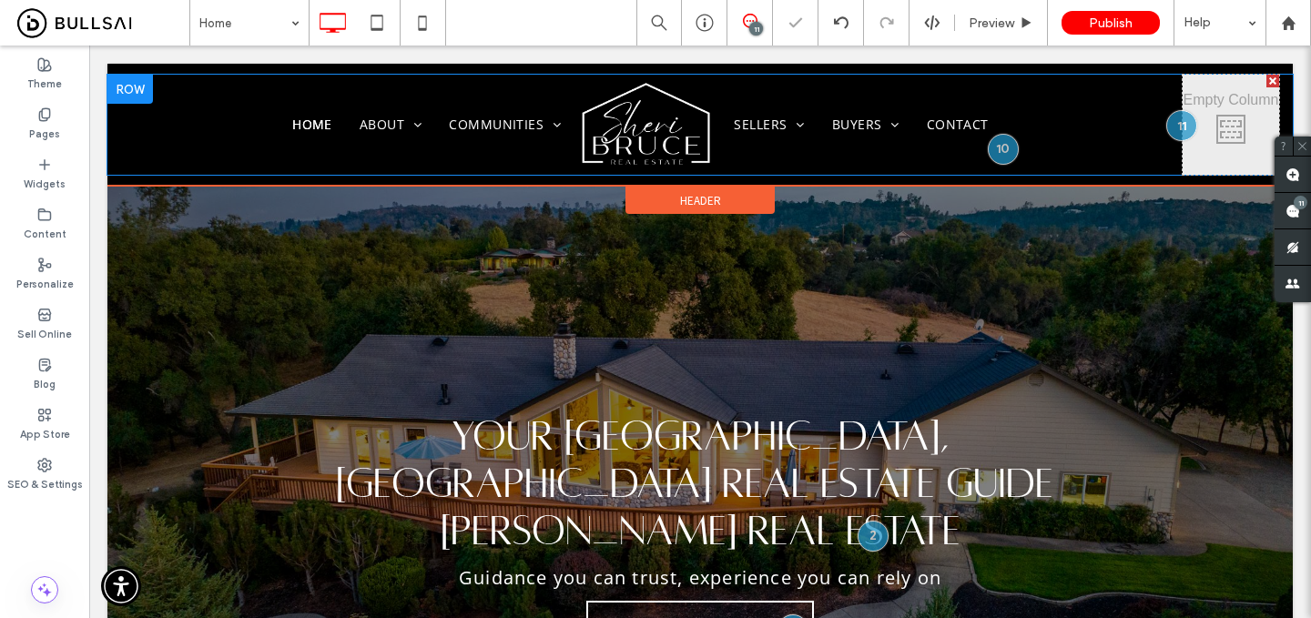
click at [1272, 78] on div at bounding box center [1273, 81] width 13 height 13
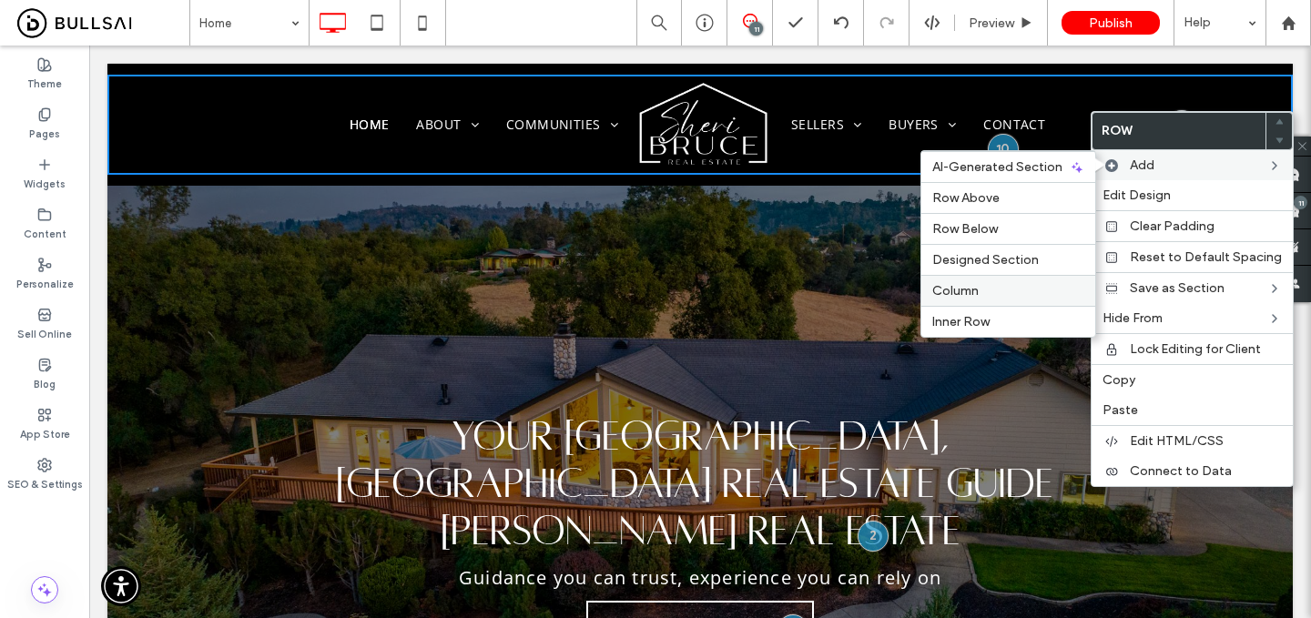
click at [984, 286] on label "Column" at bounding box center [1009, 290] width 152 height 15
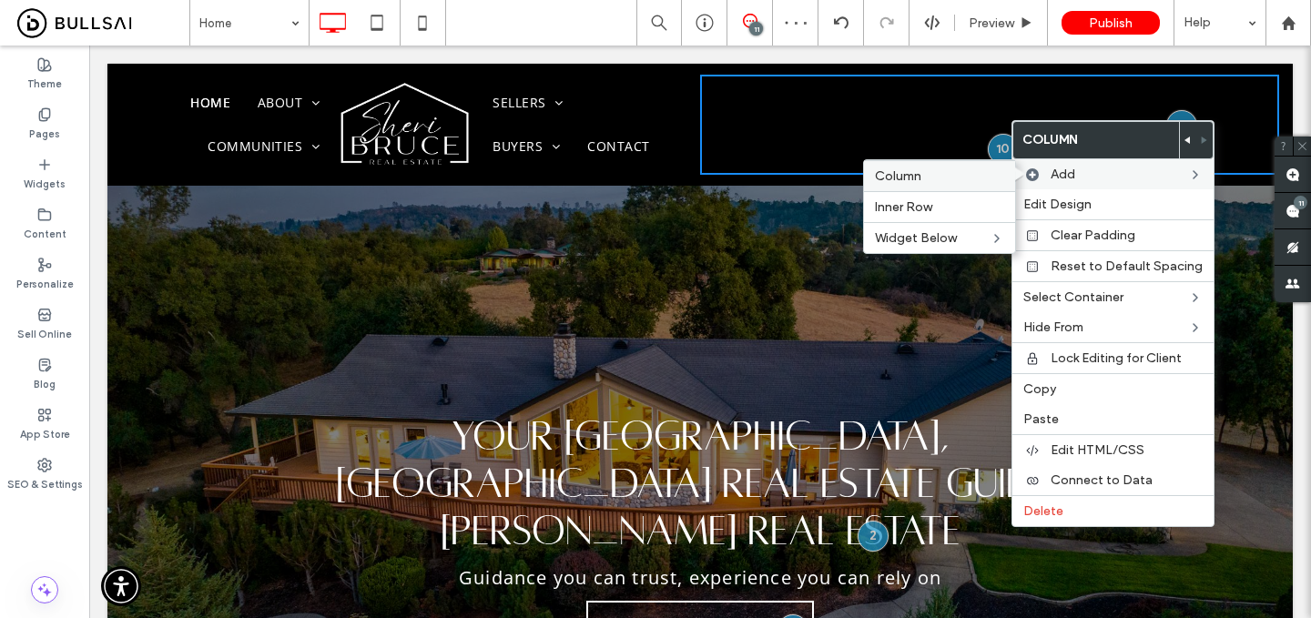
click at [955, 170] on label "Column" at bounding box center [939, 175] width 129 height 15
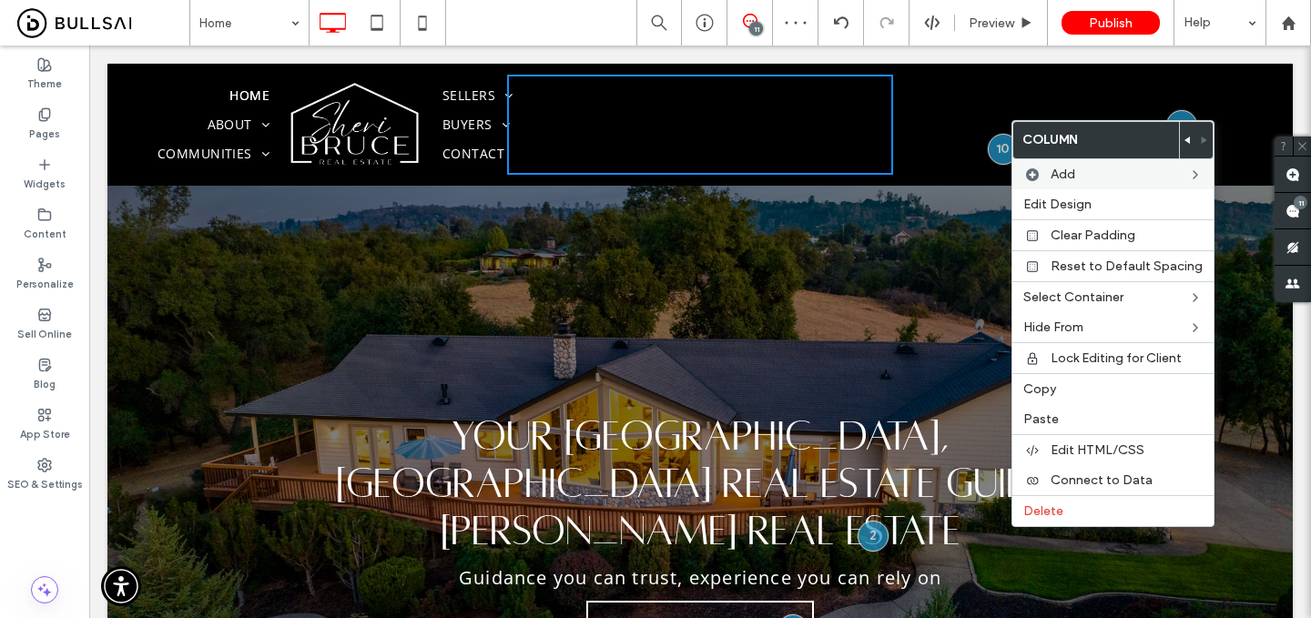
click at [681, 107] on div "Click To Paste Click To Paste" at bounding box center [700, 125] width 386 height 100
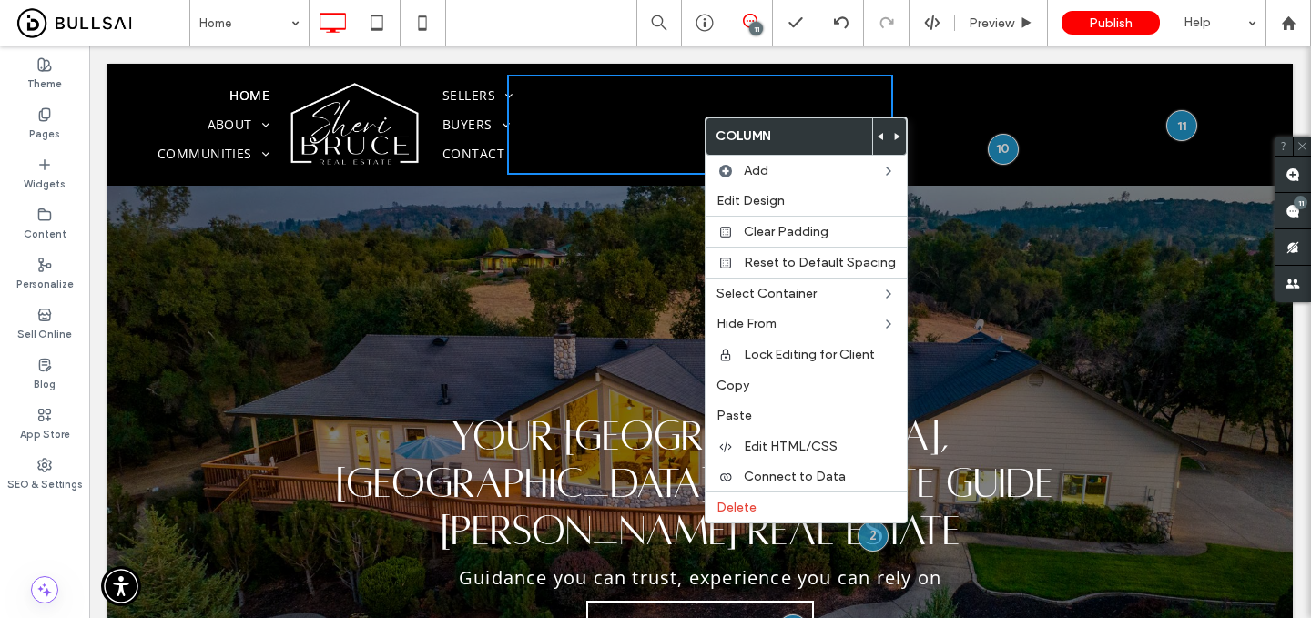
click at [873, 137] on div at bounding box center [881, 136] width 16 height 36
click at [878, 135] on use at bounding box center [880, 136] width 5 height 7
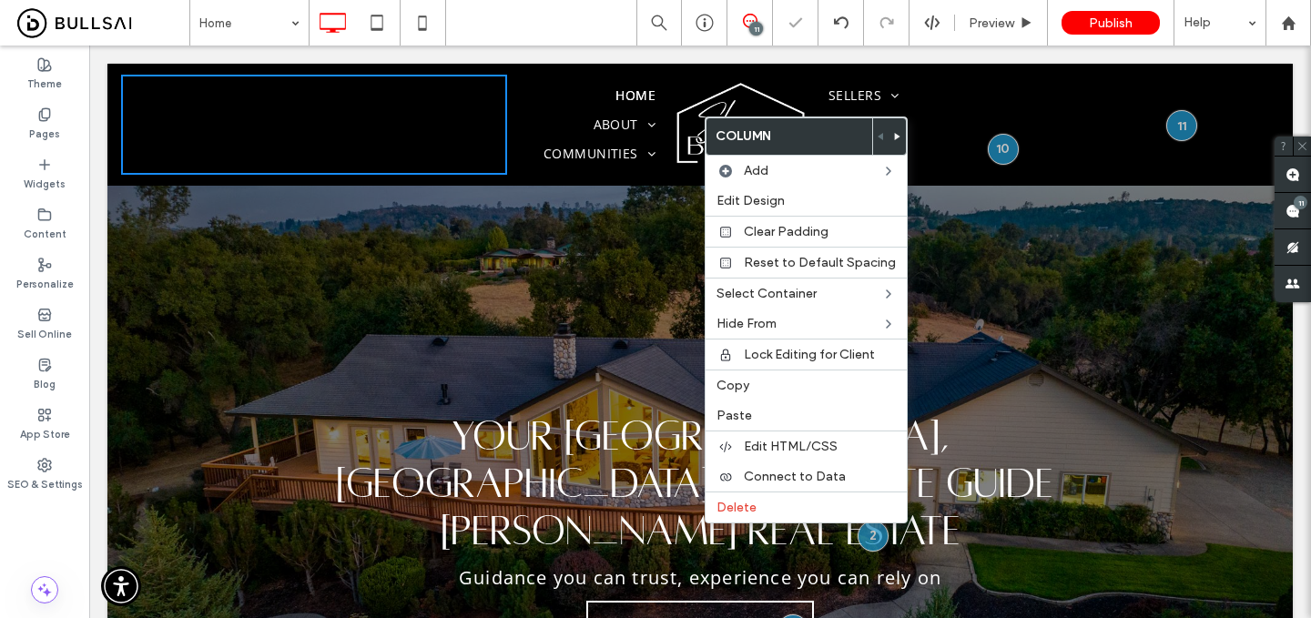
click at [496, 78] on div "Click To Paste Click To Paste" at bounding box center [314, 125] width 386 height 100
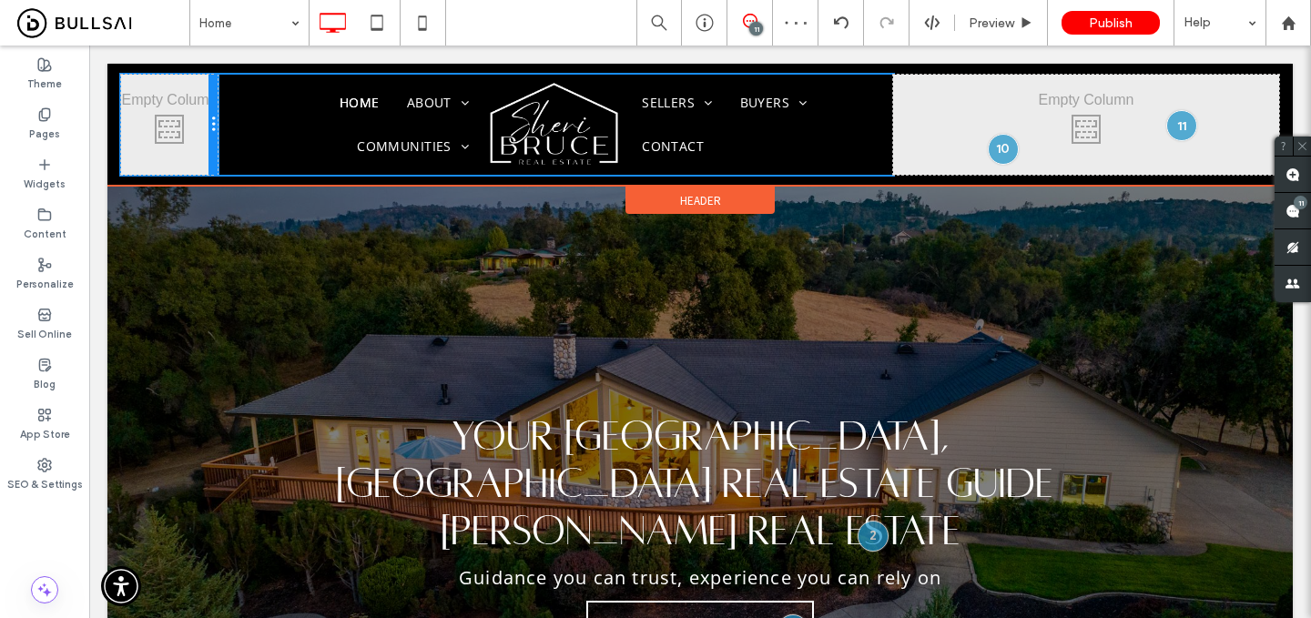
drag, startPoint x: 504, startPoint y: 113, endPoint x: 254, endPoint y: 110, distance: 249.5
click at [254, 110] on div "Click To Paste Click To Paste Home About Testimonials Communities Auburn Newcas…" at bounding box center [700, 125] width 1158 height 100
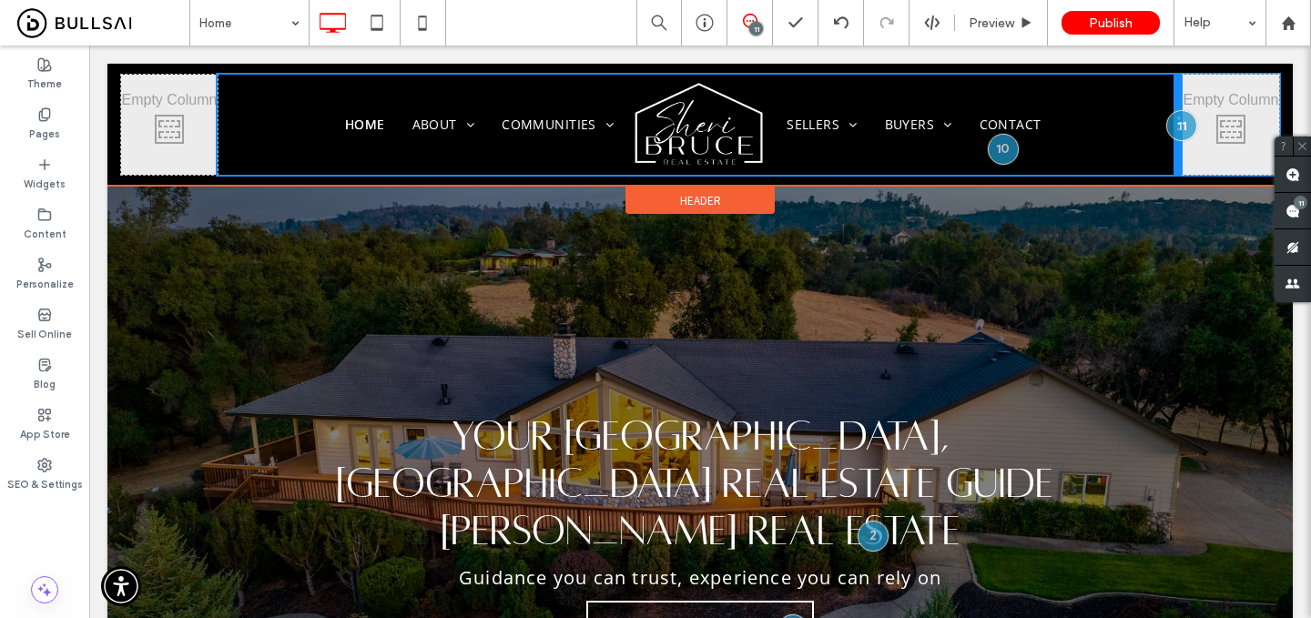
drag, startPoint x: 886, startPoint y: 125, endPoint x: 1140, endPoint y: 125, distance: 254.1
click at [1140, 125] on div "Home About Testimonials Communities Auburn Newcastle Loomis Colfax Granite Bay …" at bounding box center [700, 125] width 965 height 100
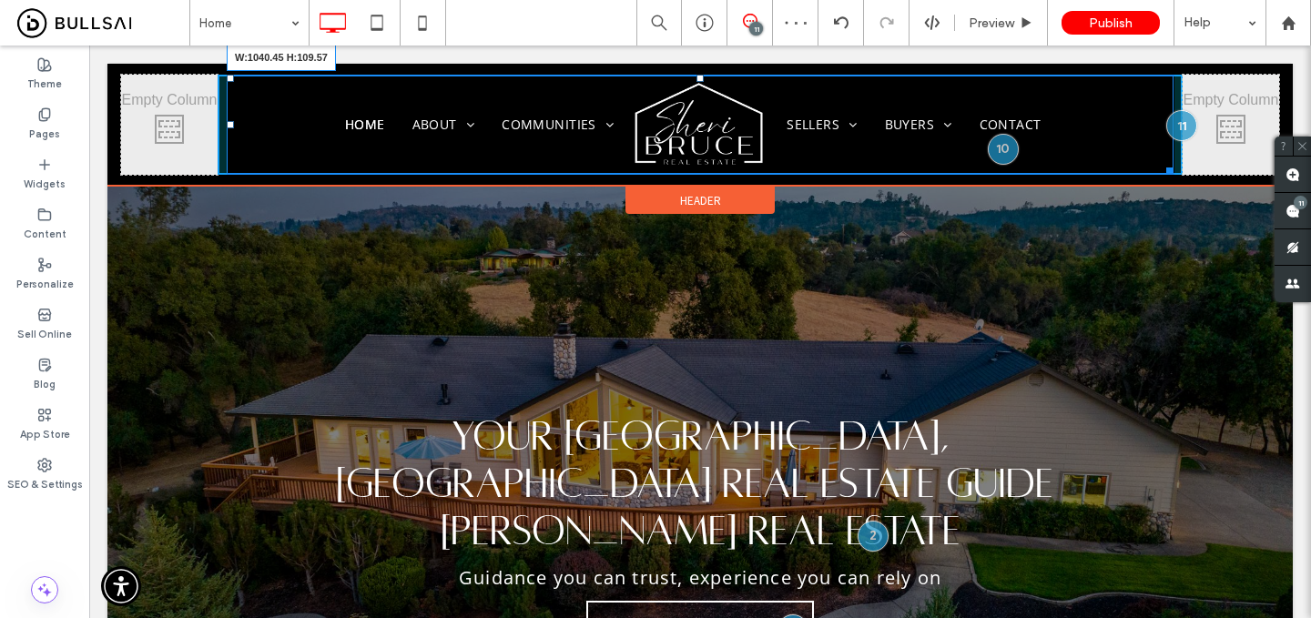
drag, startPoint x: 1168, startPoint y: 168, endPoint x: 1219, endPoint y: 168, distance: 51.0
click at [1219, 168] on div "Click To Paste Click To Paste Home About Testimonials Communities Auburn Newcas…" at bounding box center [700, 125] width 1158 height 100
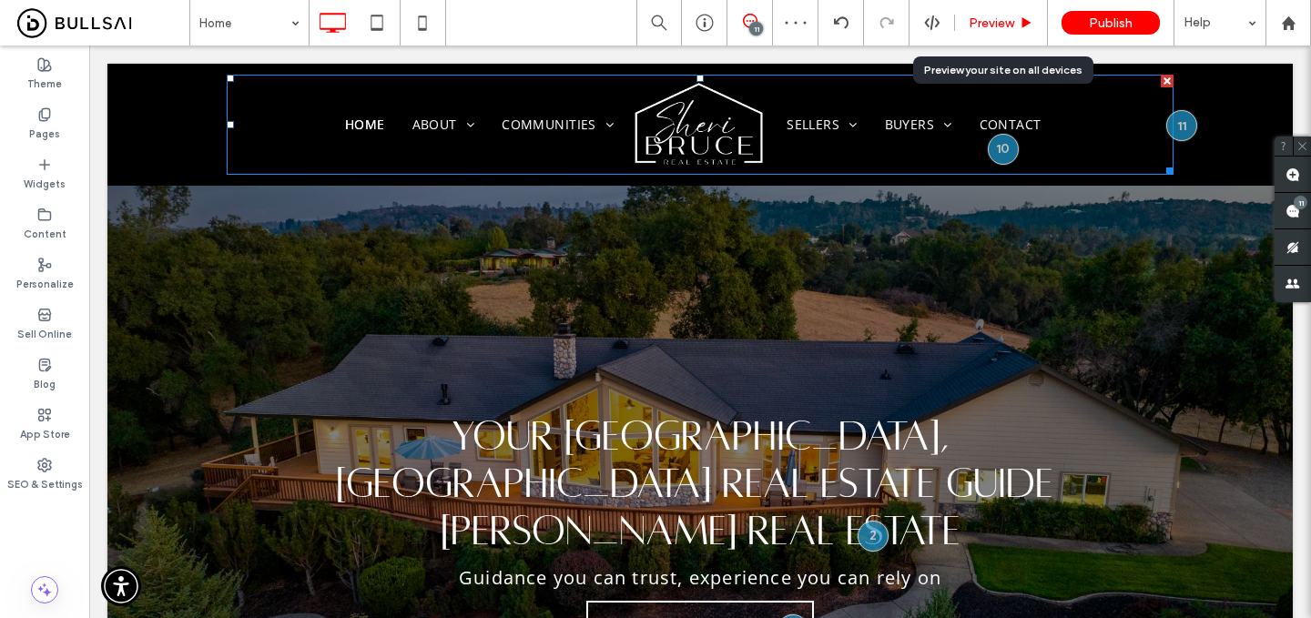
click at [1004, 20] on span "Preview" at bounding box center [992, 22] width 46 height 15
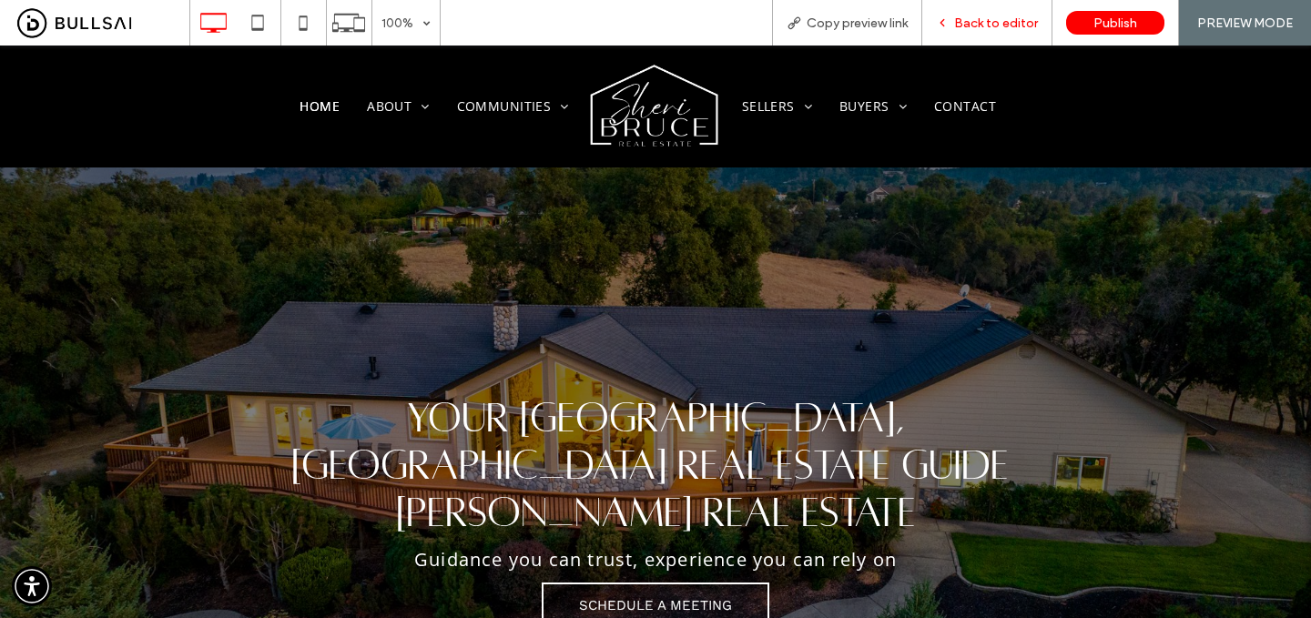
click at [1009, 17] on span "Back to editor" at bounding box center [996, 22] width 84 height 15
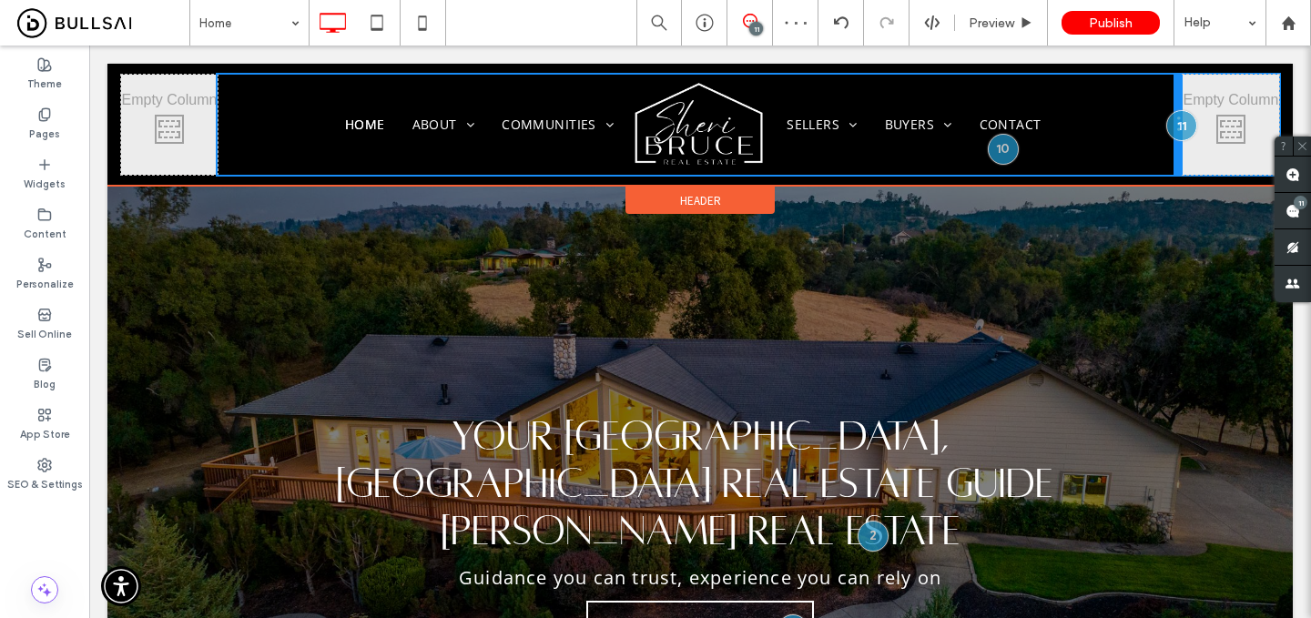
drag, startPoint x: 1179, startPoint y: 153, endPoint x: 1141, endPoint y: 155, distance: 38.3
click at [1141, 155] on div "Home About Testimonials Communities Auburn Newcastle Loomis Colfax Granite Bay …" at bounding box center [700, 125] width 965 height 100
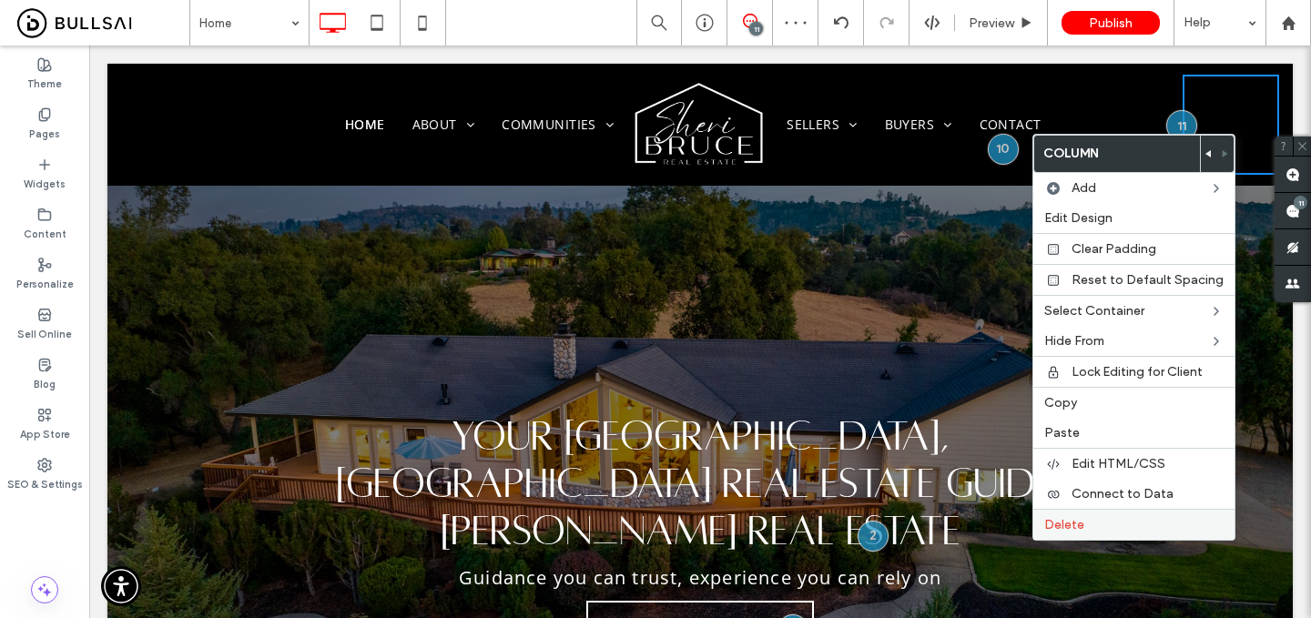
click at [1106, 531] on label "Delete" at bounding box center [1134, 524] width 179 height 15
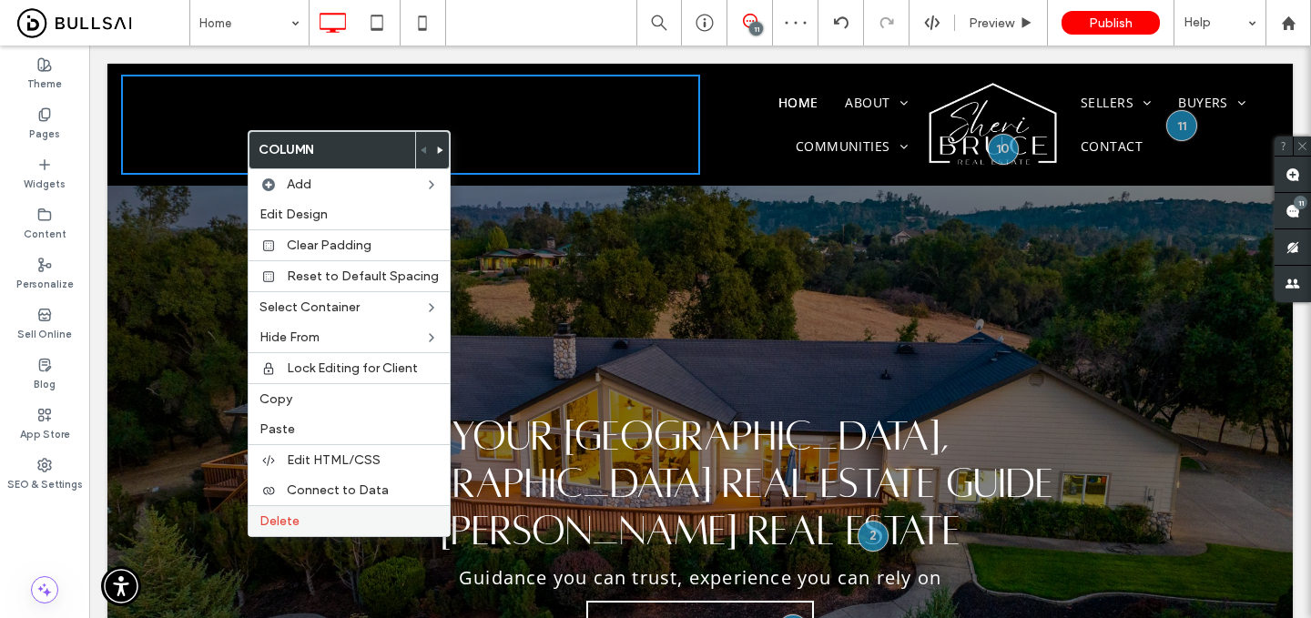
click at [340, 521] on label "Delete" at bounding box center [349, 521] width 179 height 15
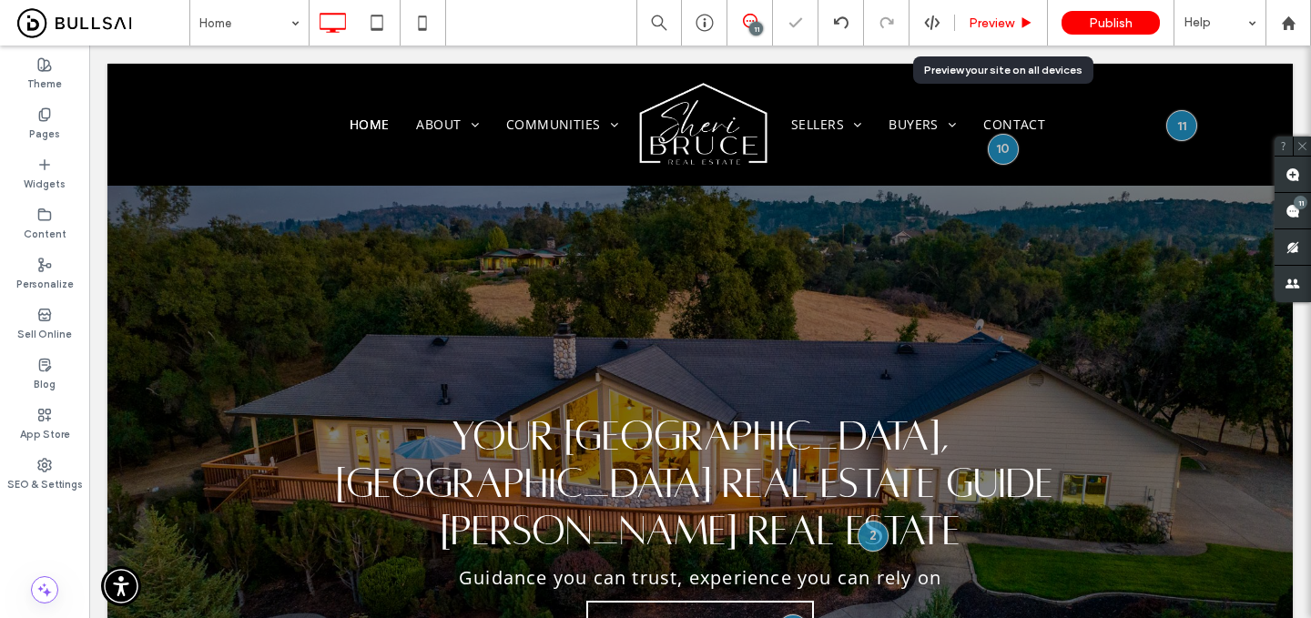
click at [991, 30] on span "Preview" at bounding box center [992, 22] width 46 height 15
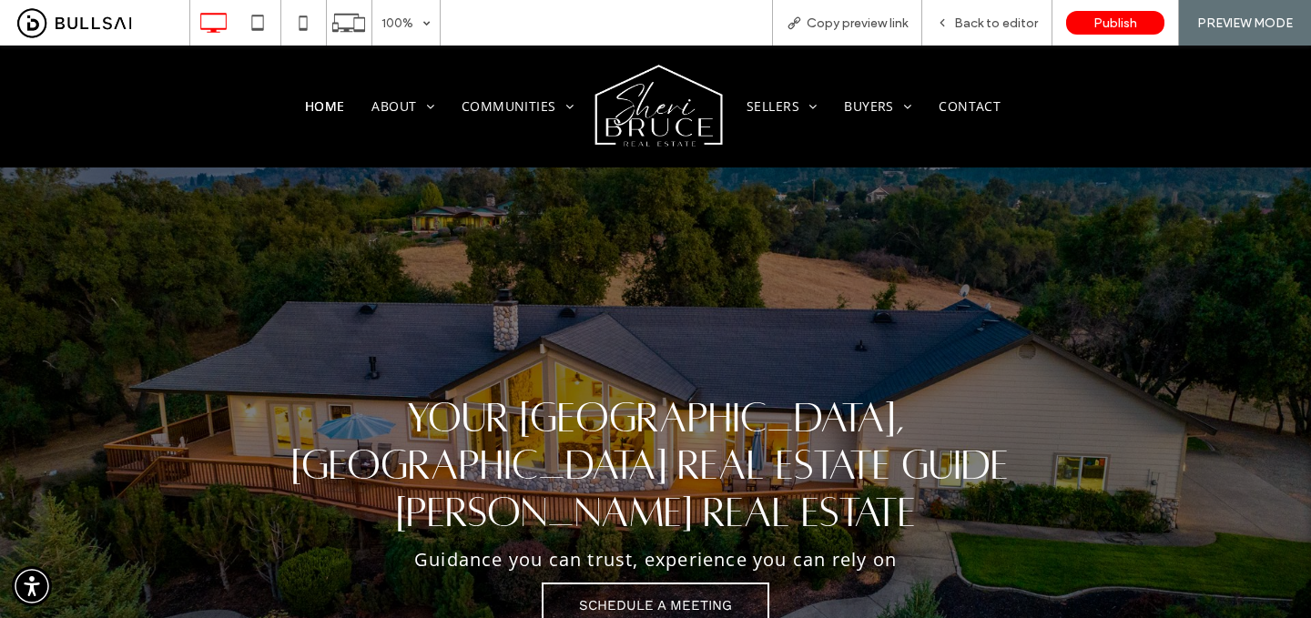
click at [991, 30] on span "Back to editor" at bounding box center [996, 22] width 84 height 15
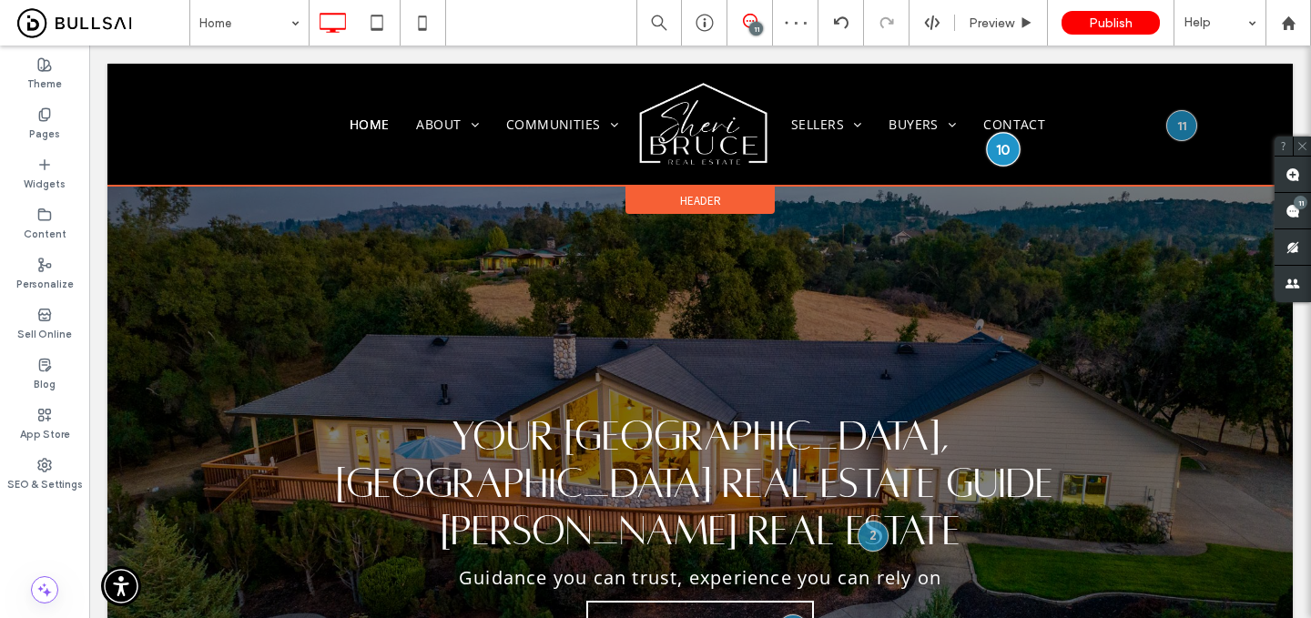
click at [1007, 151] on div at bounding box center [1003, 149] width 34 height 34
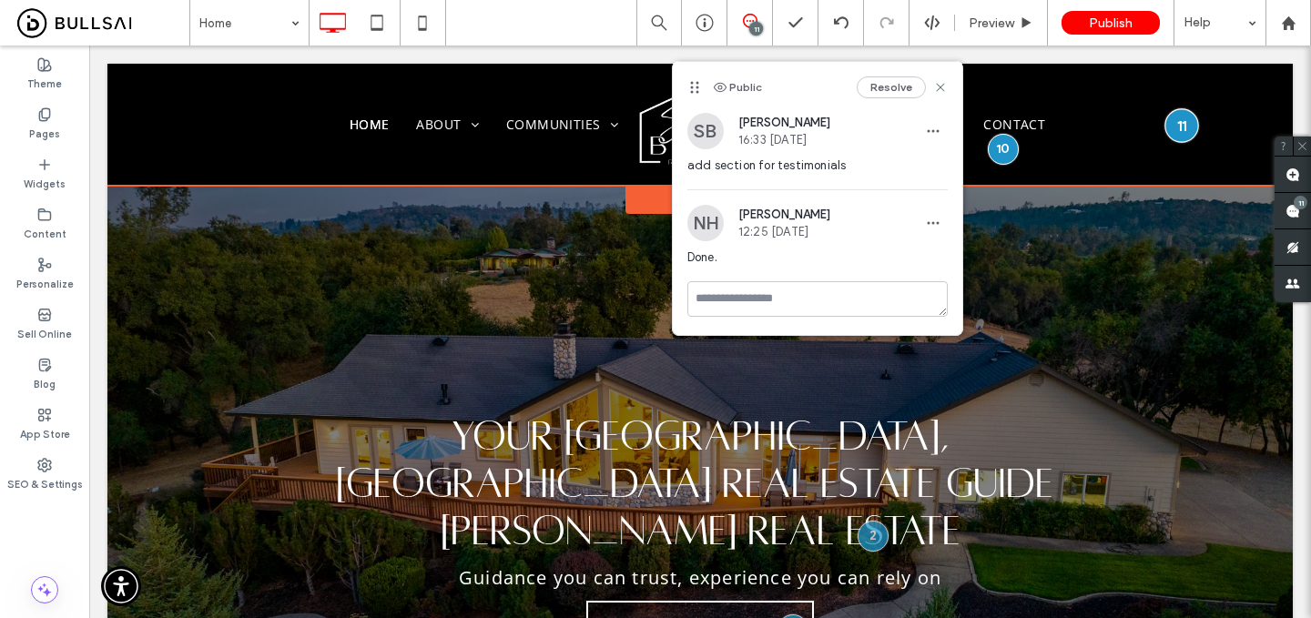
click at [1187, 129] on div at bounding box center [1183, 126] width 34 height 34
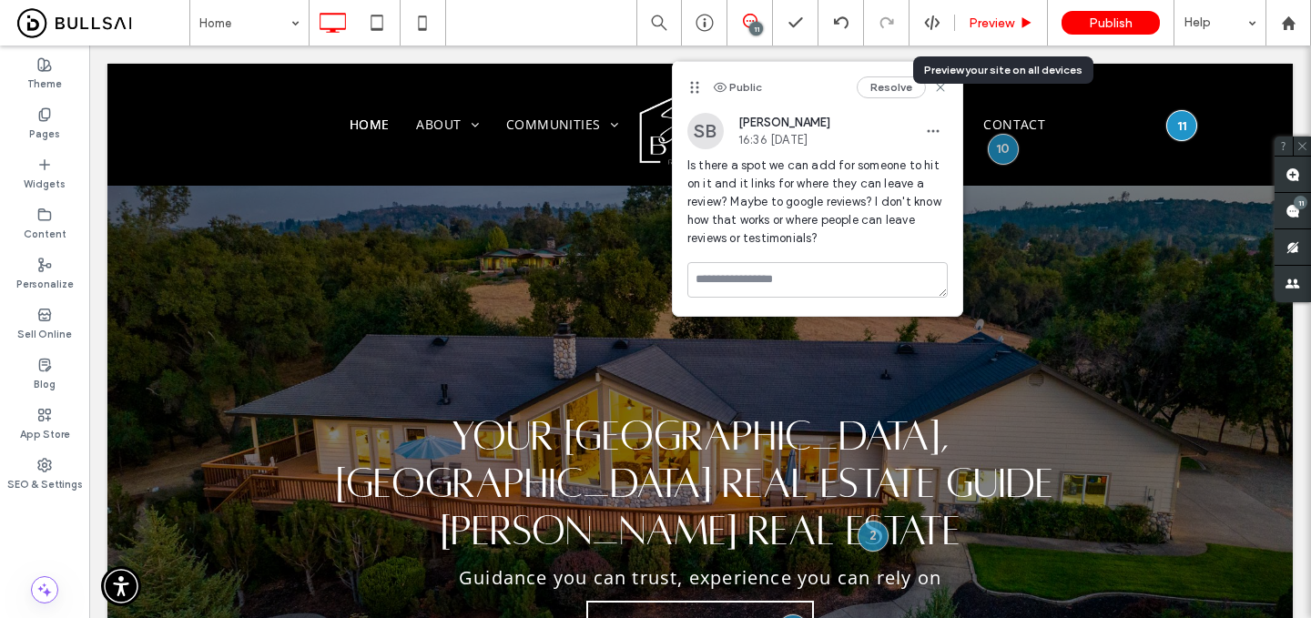
click at [1012, 20] on span "Preview" at bounding box center [992, 22] width 46 height 15
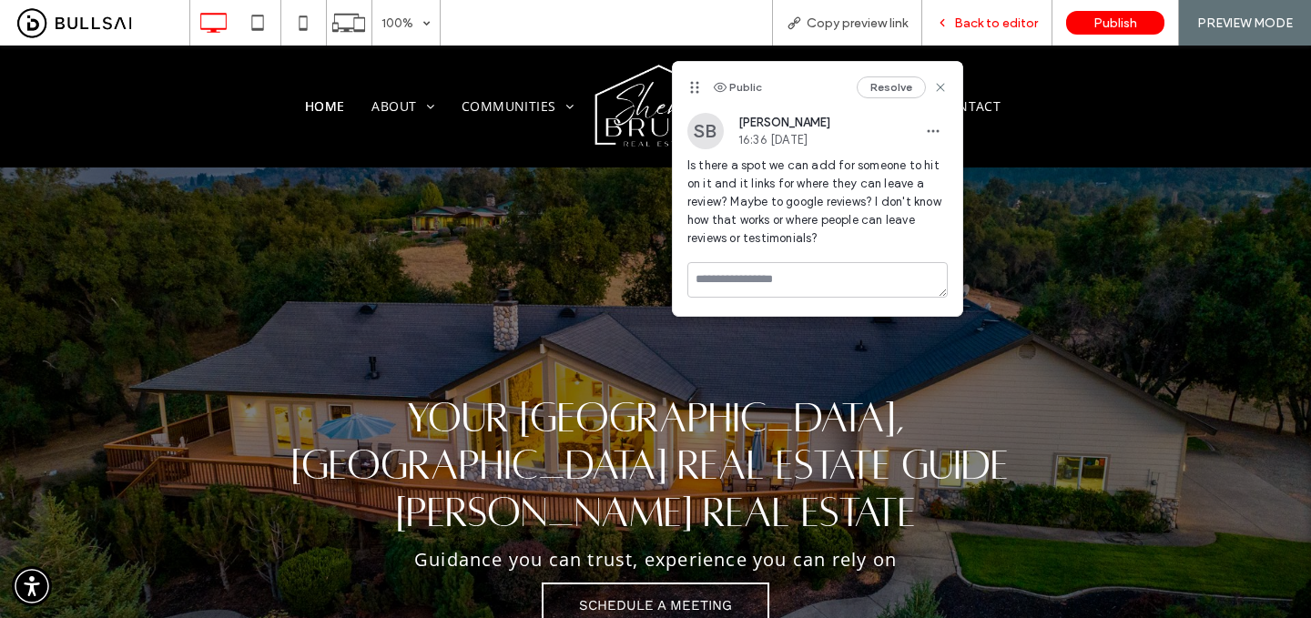
click at [1012, 20] on span "Back to editor" at bounding box center [996, 22] width 84 height 15
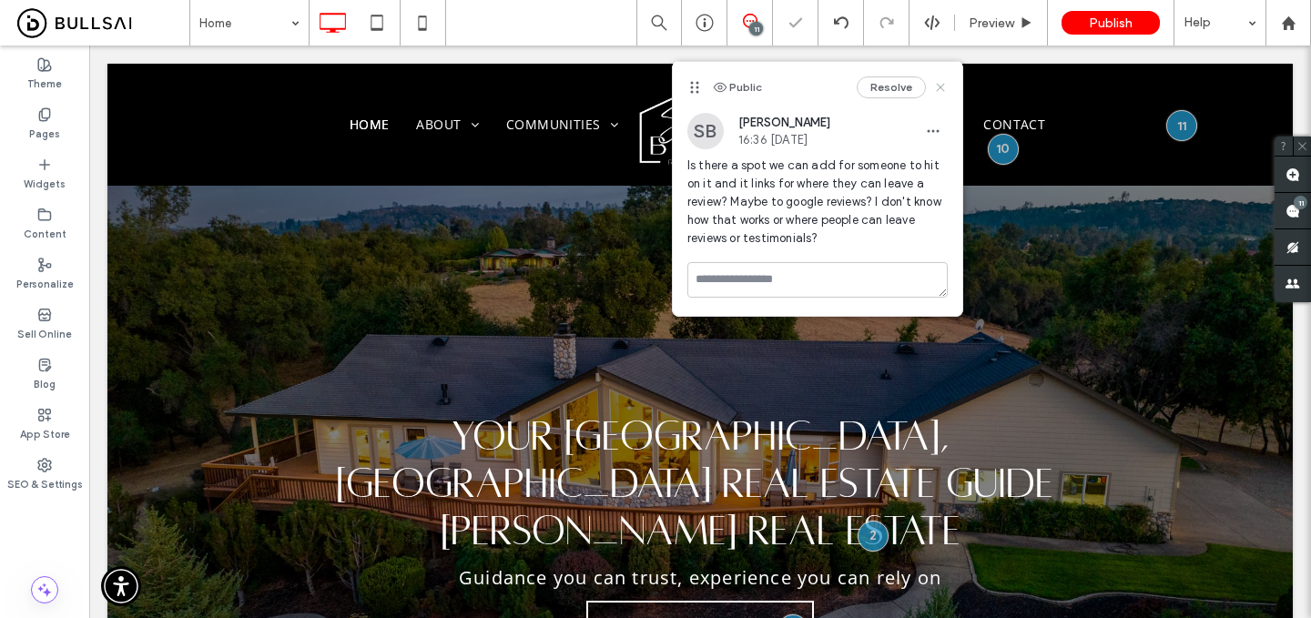
click at [941, 87] on use at bounding box center [940, 87] width 8 height 8
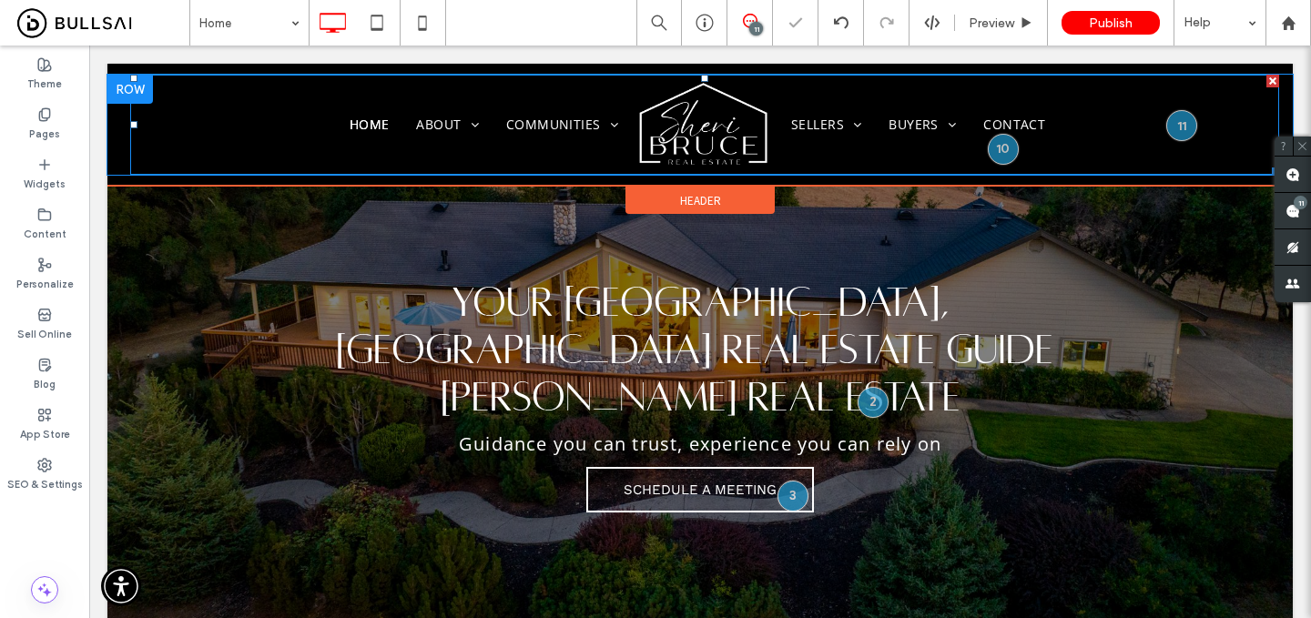
scroll to position [127, 0]
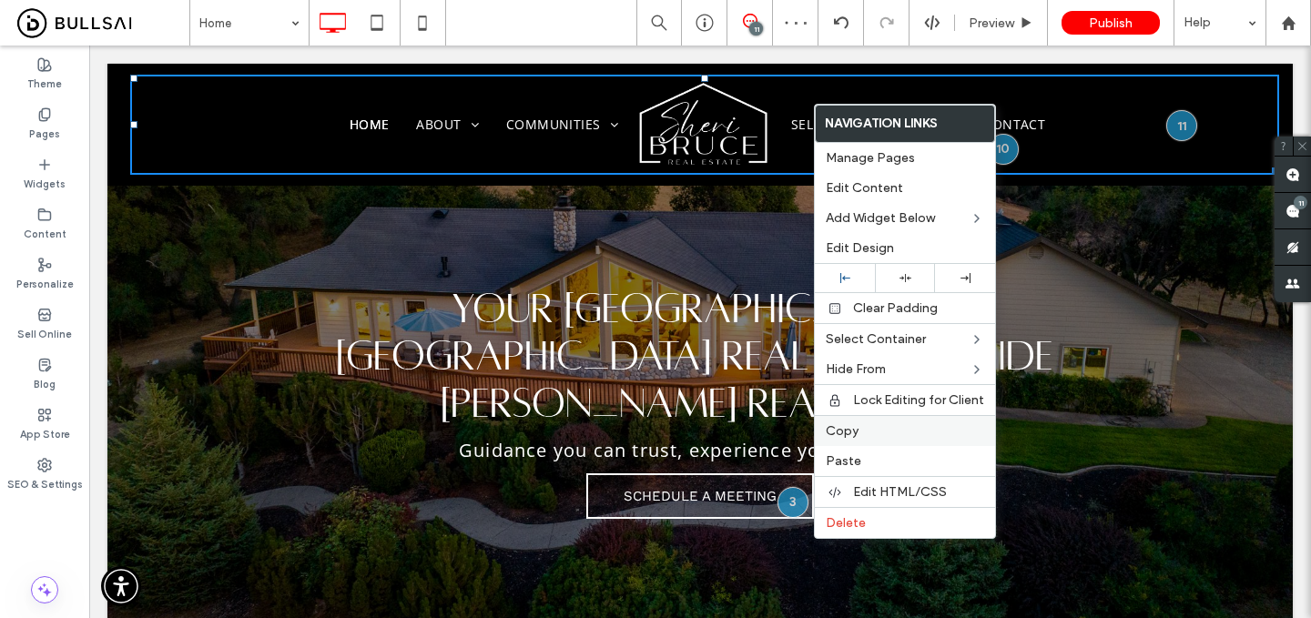
click at [848, 429] on span "Copy" at bounding box center [842, 430] width 33 height 15
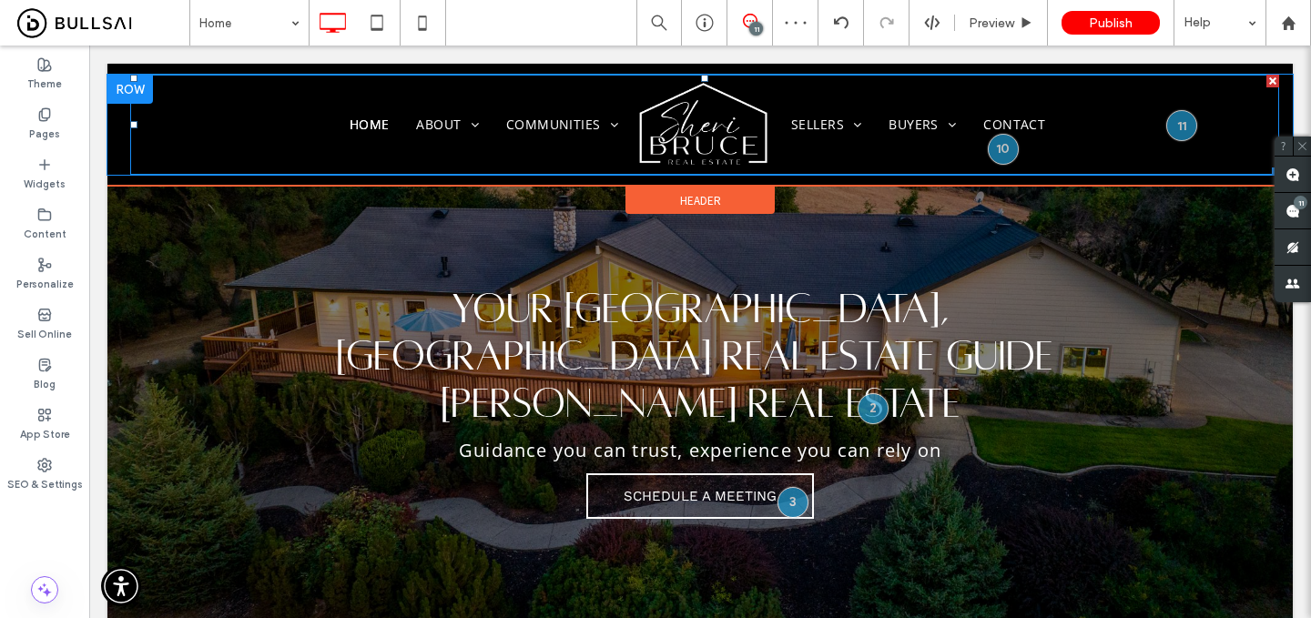
scroll to position [0, 0]
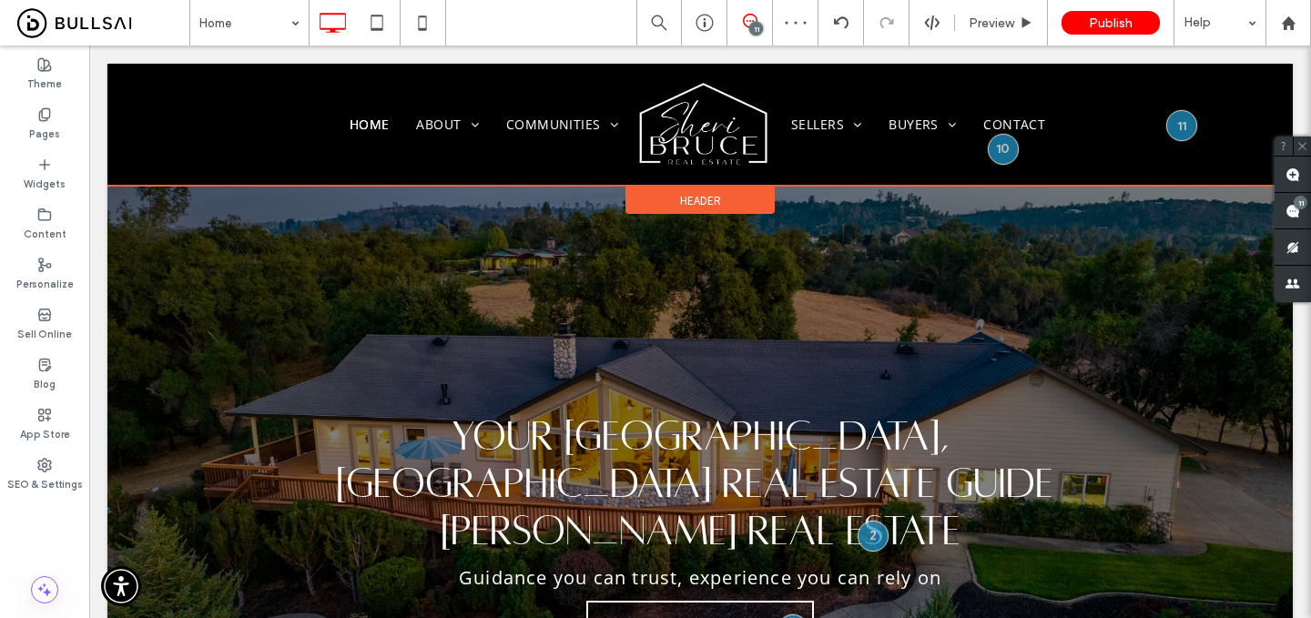
click at [707, 198] on span "Header" at bounding box center [700, 200] width 41 height 15
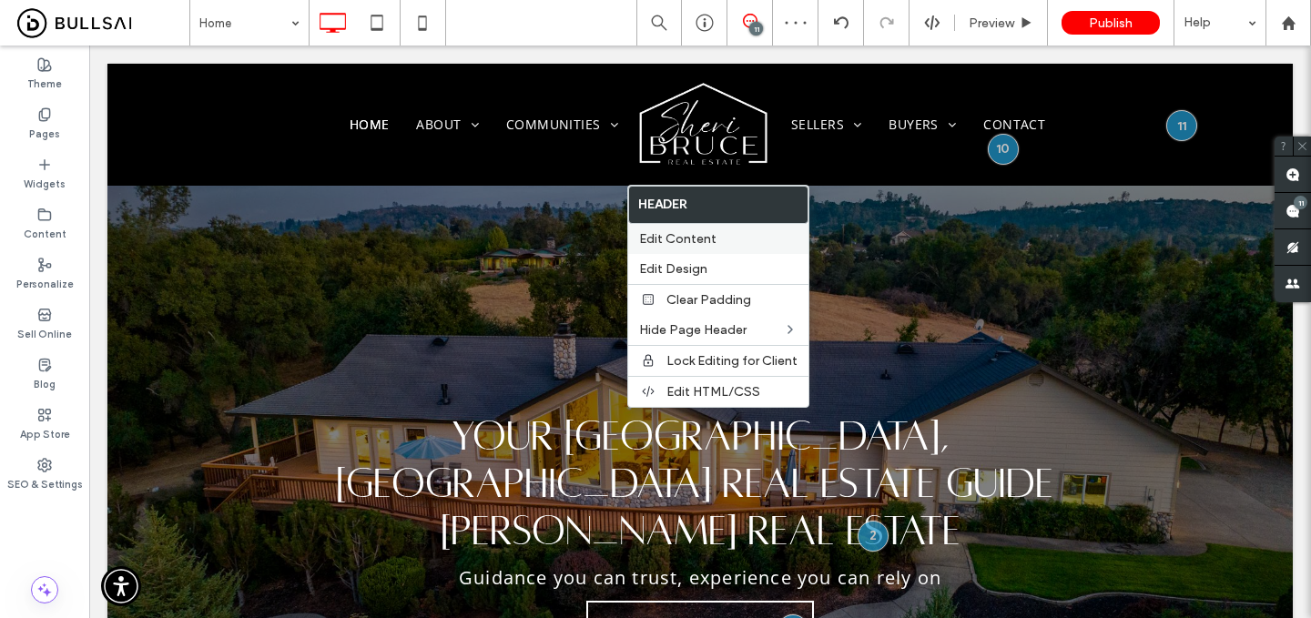
click at [708, 236] on span "Edit Content" at bounding box center [677, 238] width 77 height 15
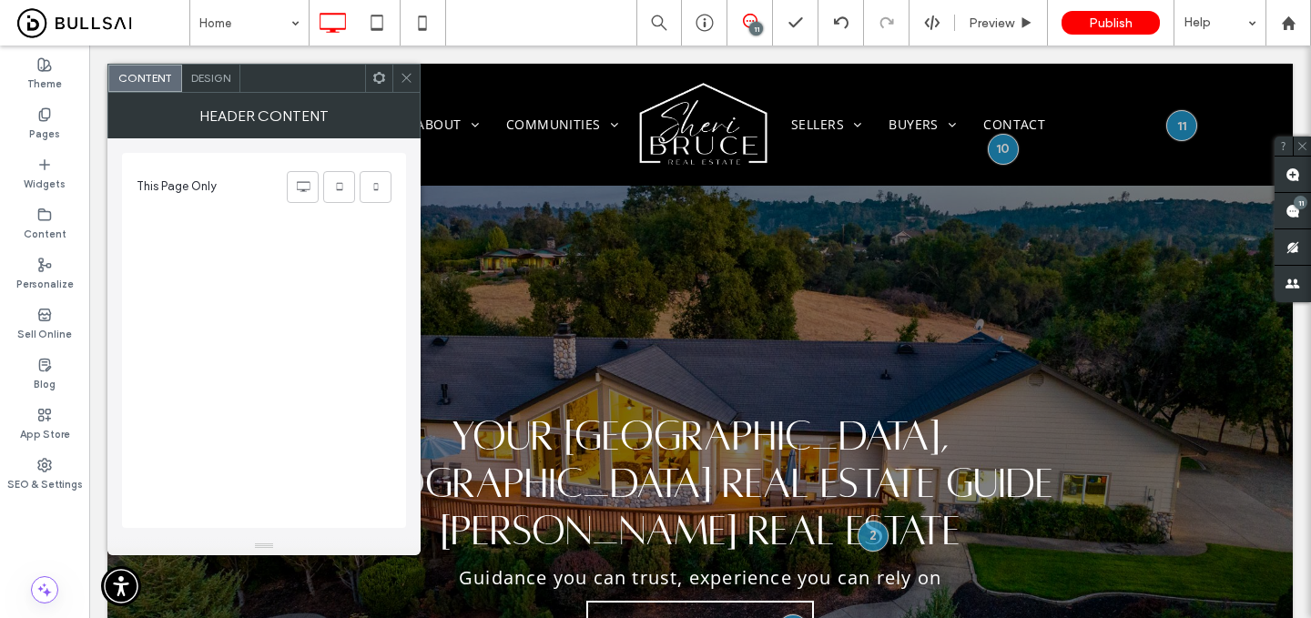
click at [209, 71] on span "Design" at bounding box center [210, 78] width 39 height 14
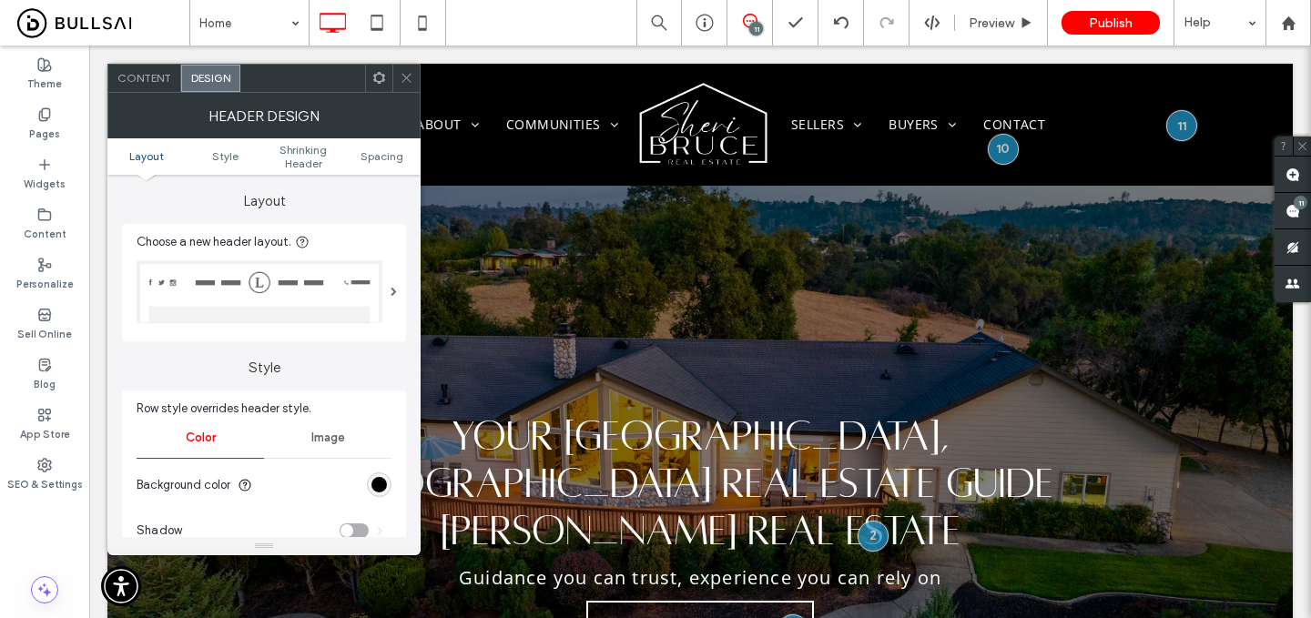
click at [348, 288] on img at bounding box center [260, 291] width 246 height 63
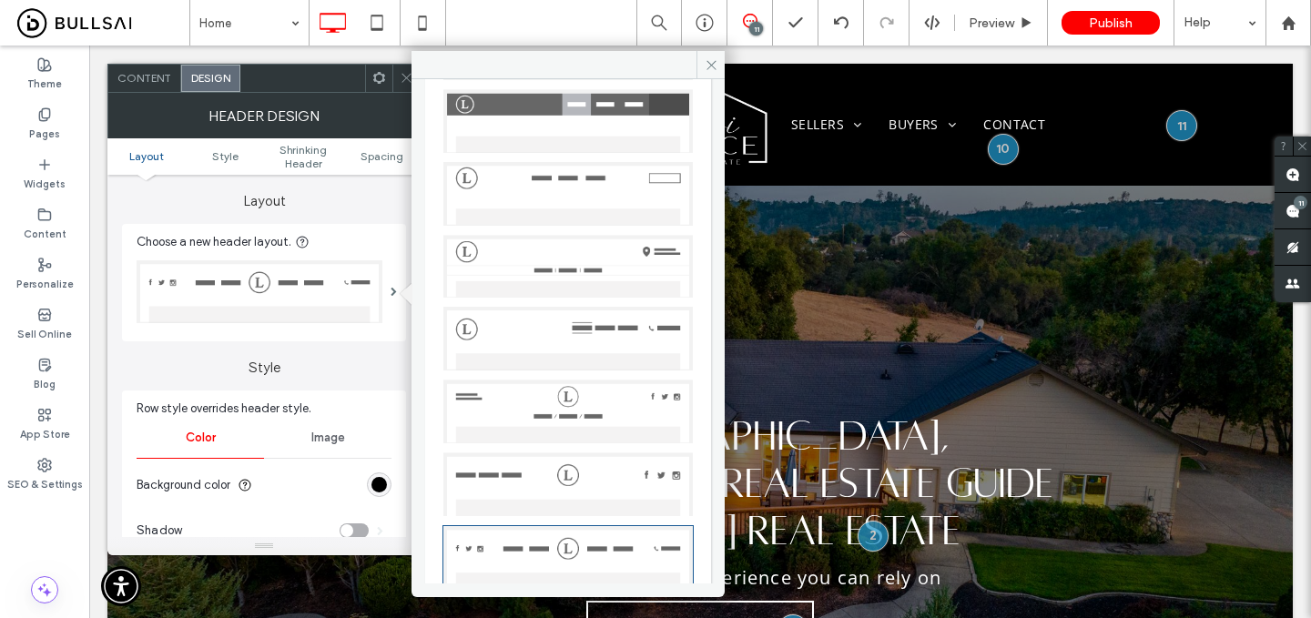
scroll to position [302, 0]
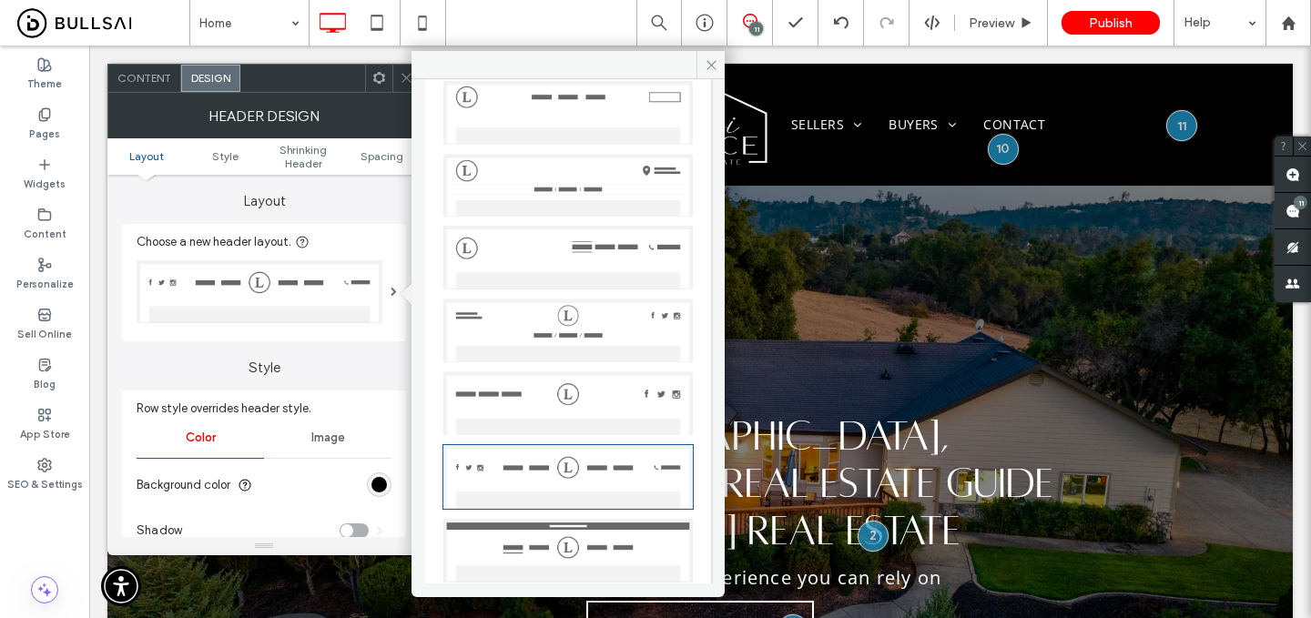
click at [594, 444] on img at bounding box center [568, 477] width 251 height 66
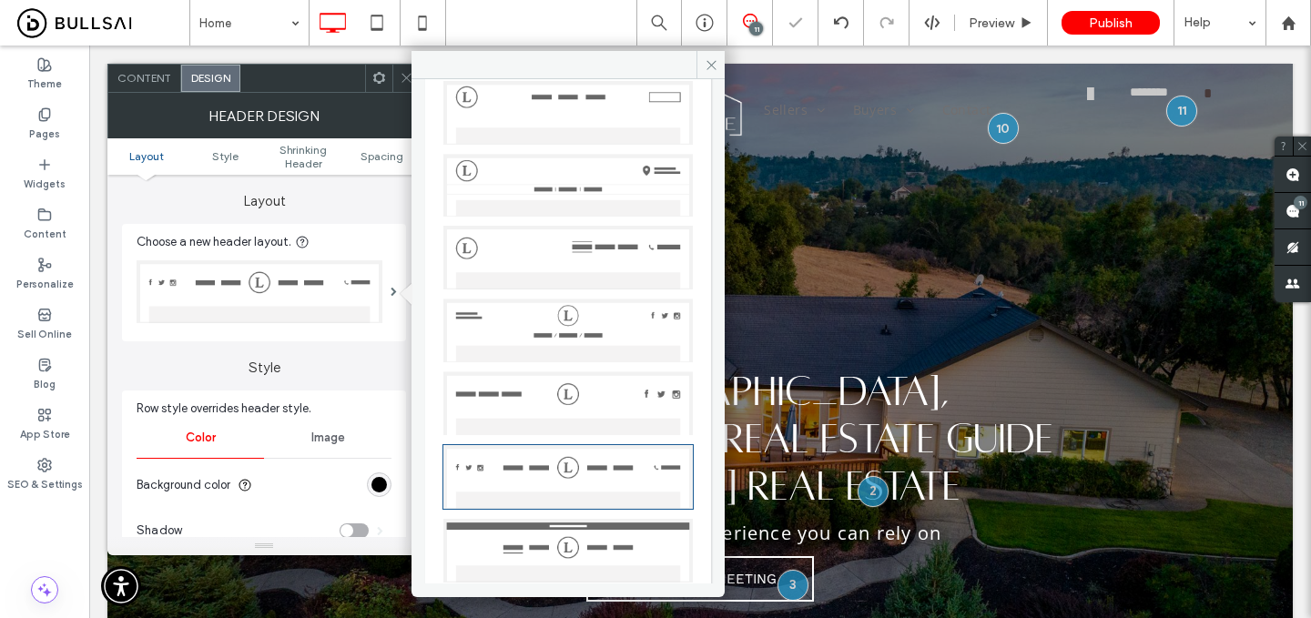
scroll to position [93, 0]
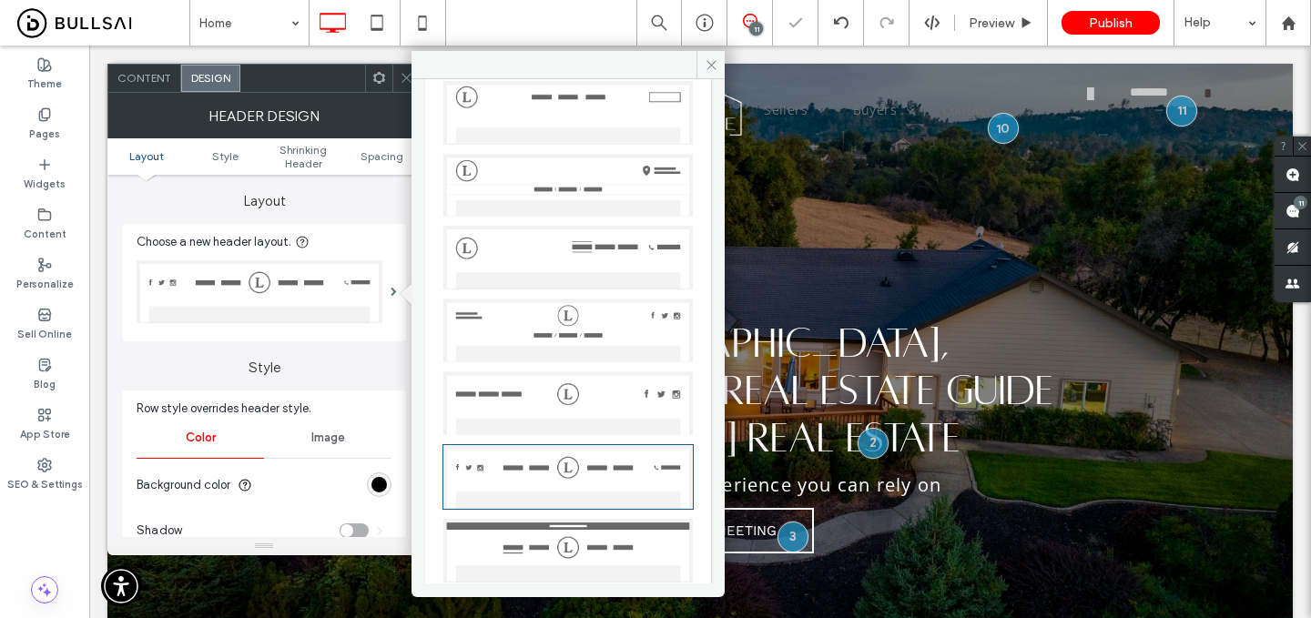
click at [404, 76] on use at bounding box center [406, 78] width 9 height 9
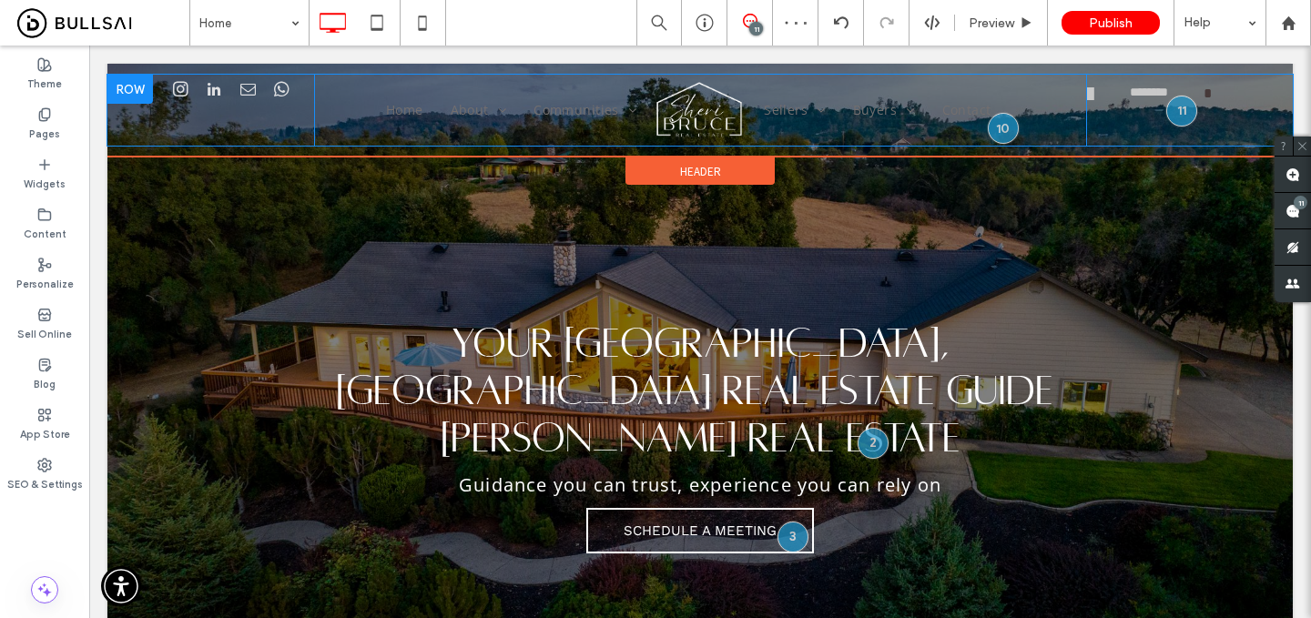
click at [1116, 129] on div "******** ****** Click To Paste Click To Paste" at bounding box center [1182, 110] width 193 height 71
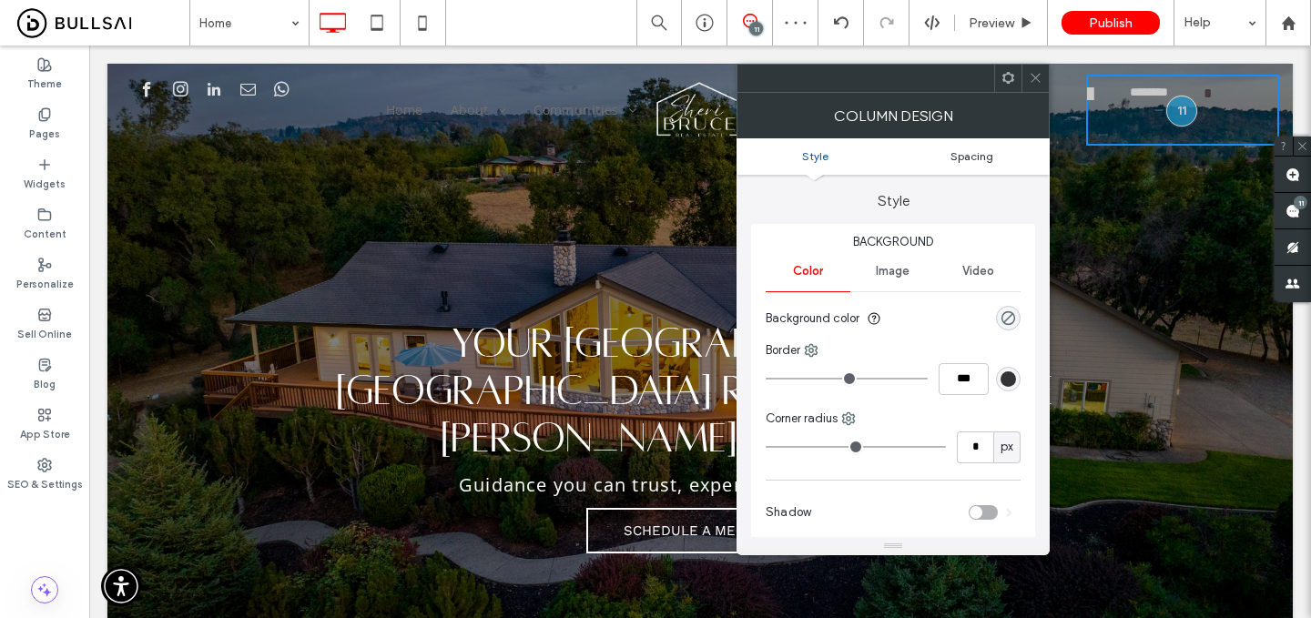
click at [988, 158] on span "Spacing" at bounding box center [972, 156] width 43 height 14
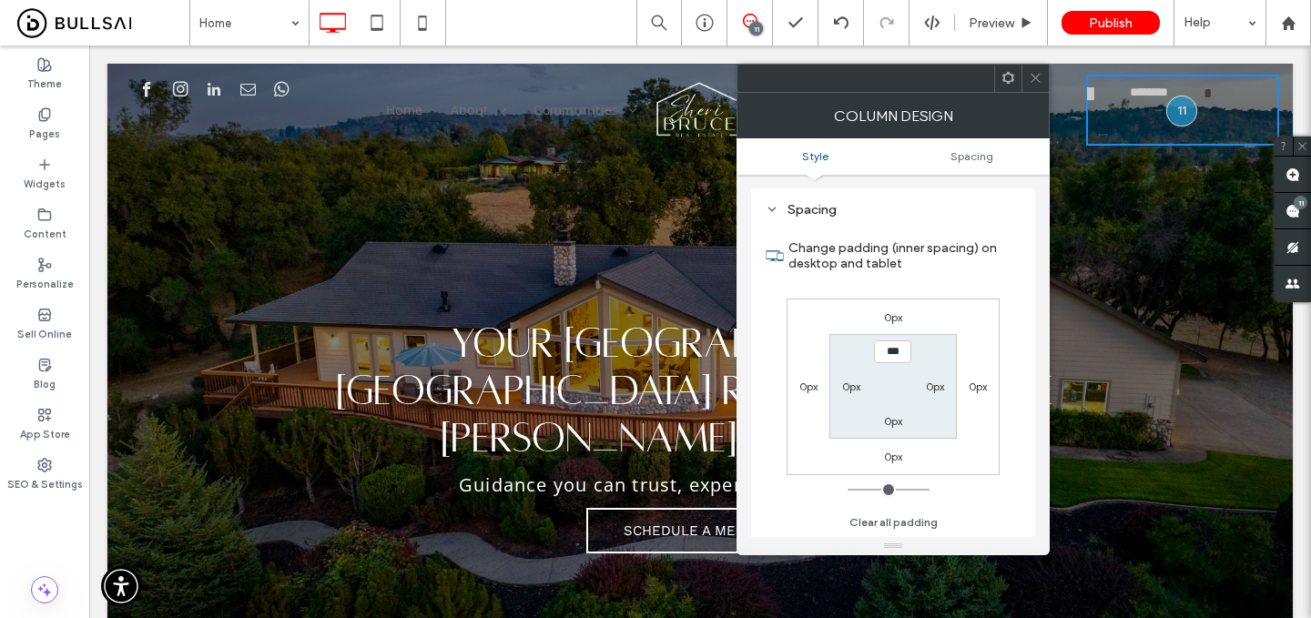
scroll to position [371, 0]
click at [1036, 69] on span at bounding box center [1036, 78] width 14 height 27
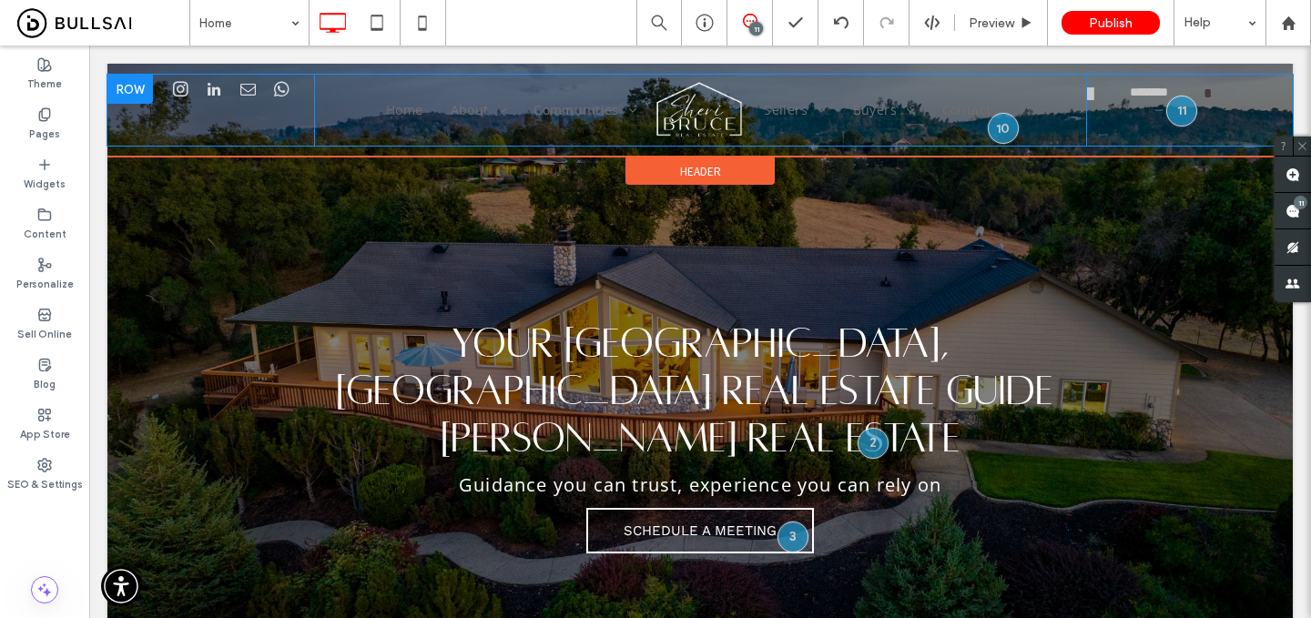
click at [321, 126] on div "Home About Testimonials Communities Auburn Newcastle Loomis Colfax Granite Bay …" at bounding box center [700, 110] width 772 height 71
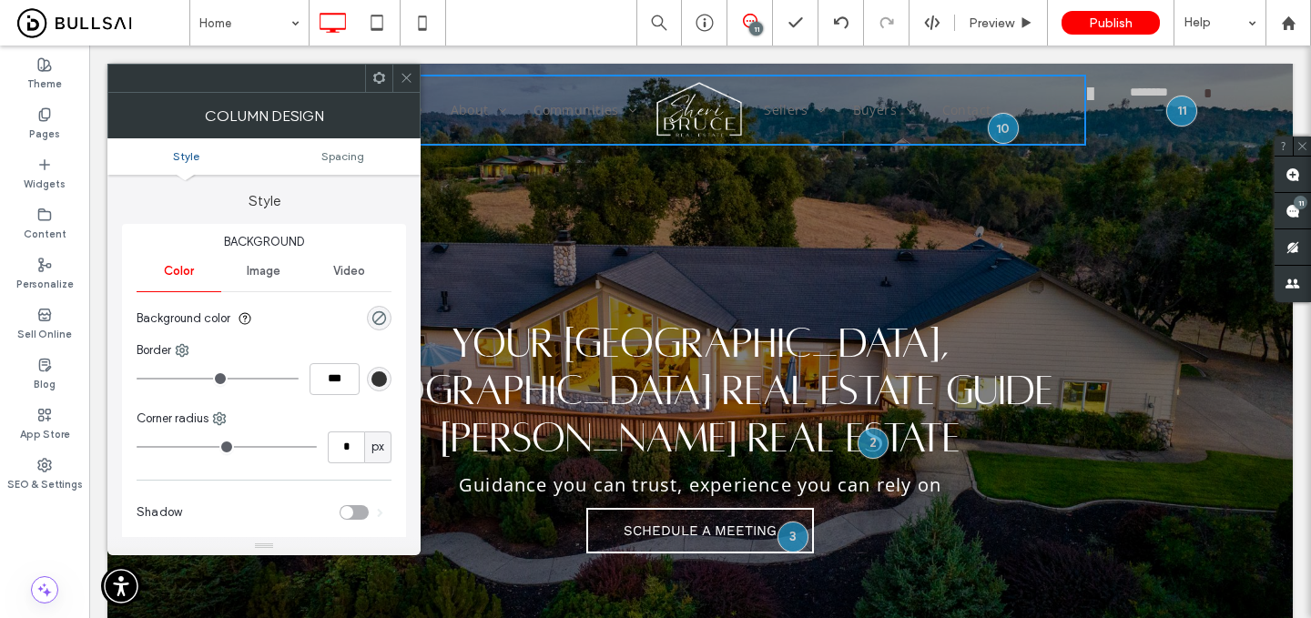
click at [355, 166] on ul "Style Spacing" at bounding box center [263, 156] width 313 height 36
click at [351, 156] on span "Spacing" at bounding box center [342, 156] width 43 height 14
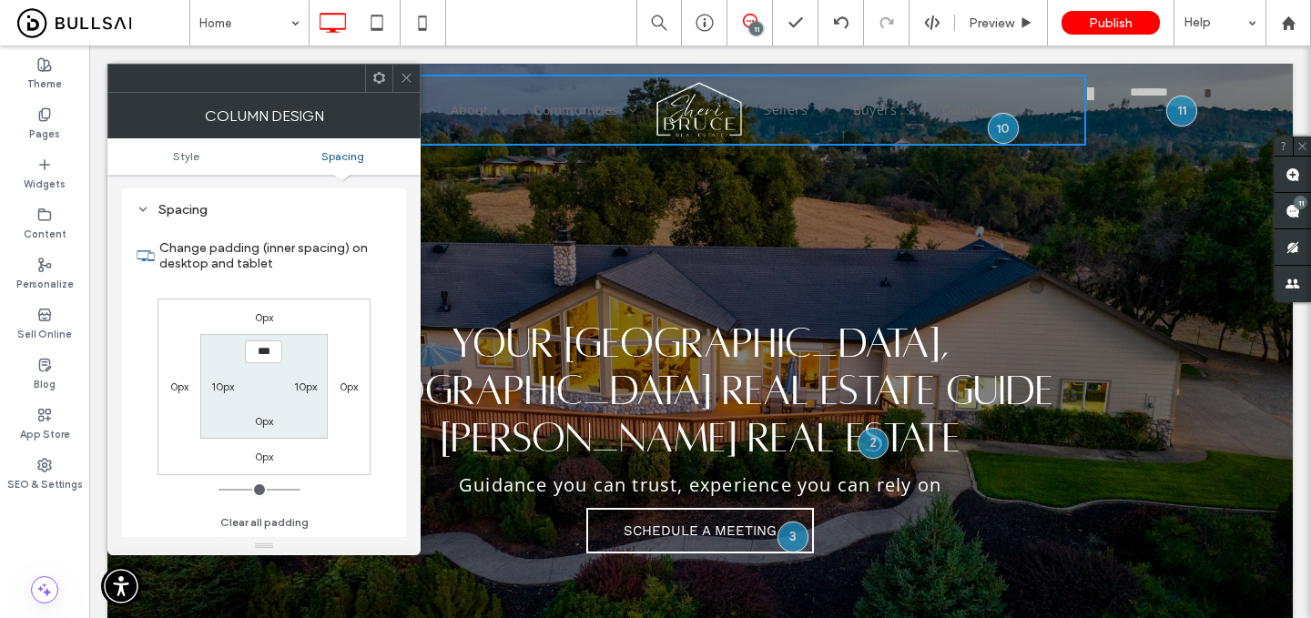
click at [402, 78] on icon at bounding box center [407, 78] width 14 height 14
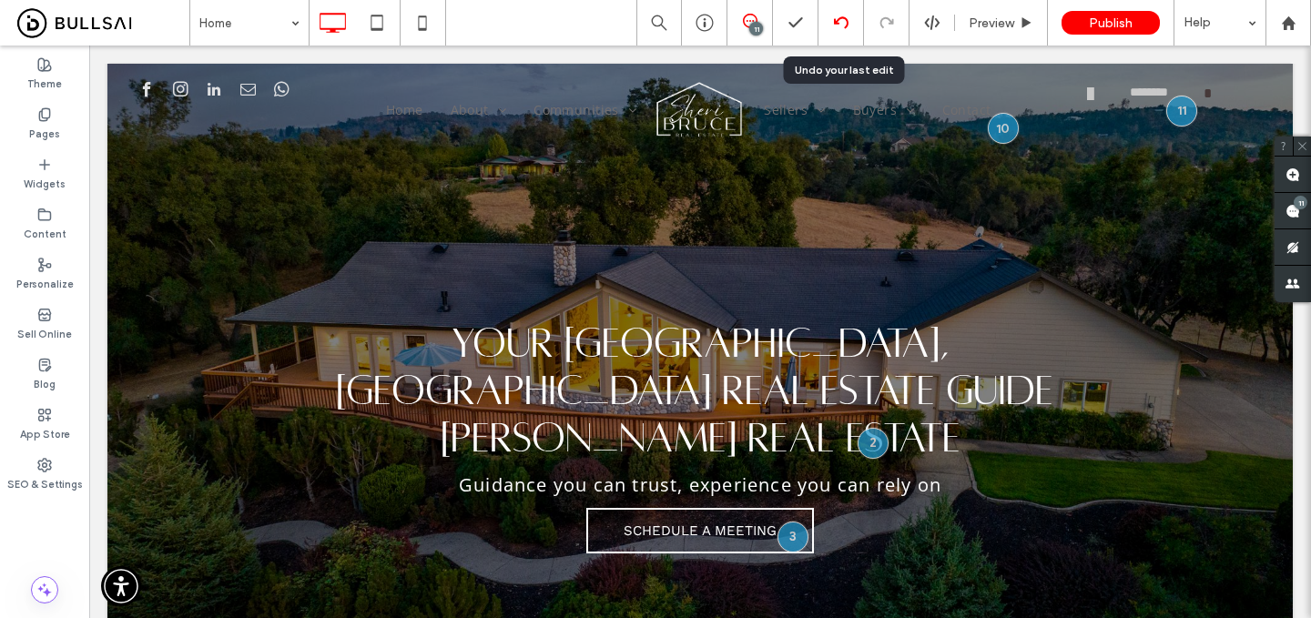
click at [845, 31] on div at bounding box center [842, 23] width 46 height 46
click at [840, 17] on use at bounding box center [840, 22] width 15 height 12
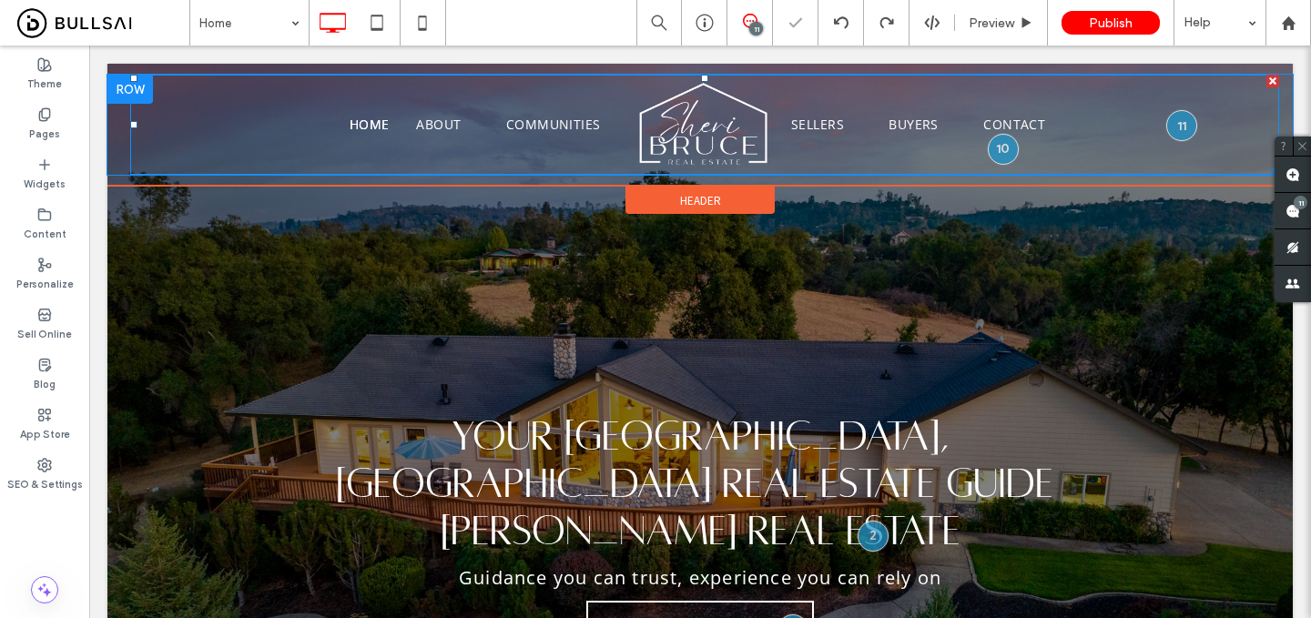
scroll to position [0, 0]
click at [135, 79] on div at bounding box center [130, 89] width 46 height 29
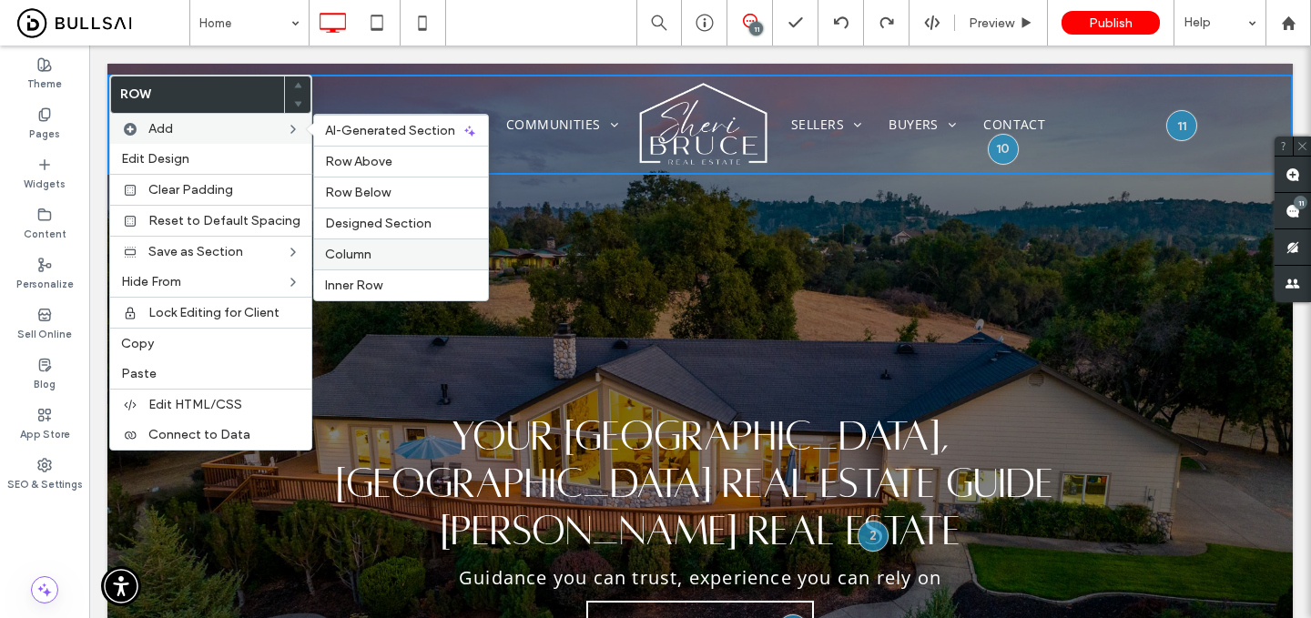
click at [365, 255] on span "Column" at bounding box center [348, 254] width 46 height 15
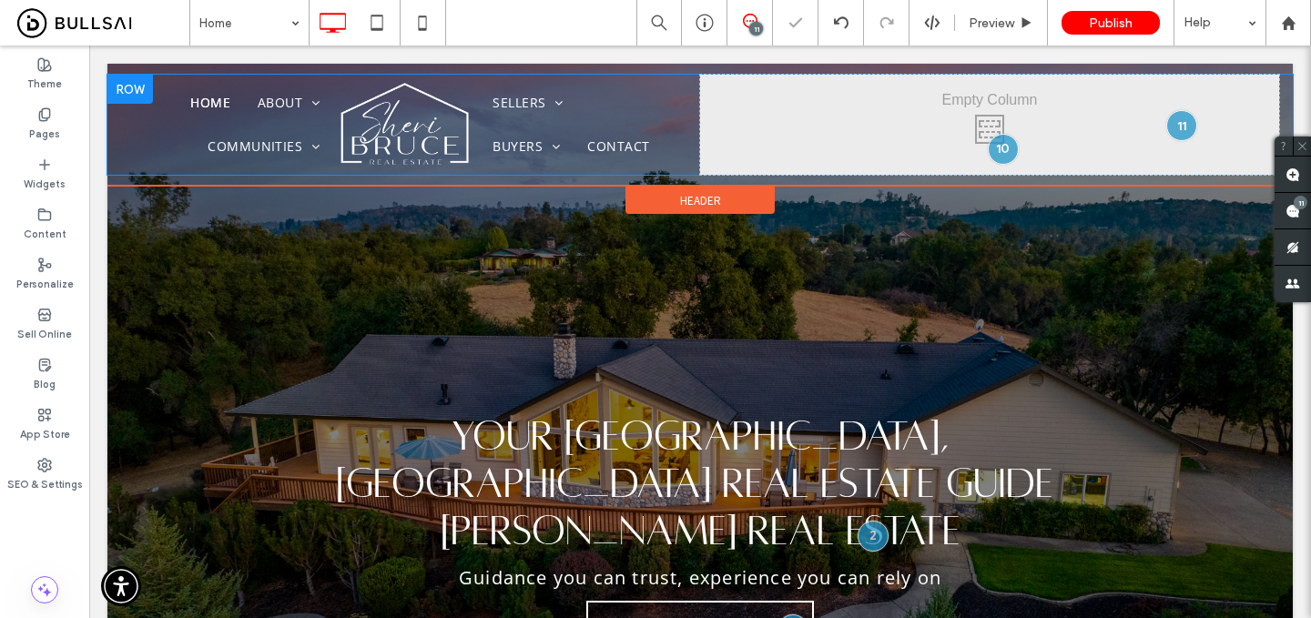
click at [118, 87] on div at bounding box center [130, 89] width 46 height 29
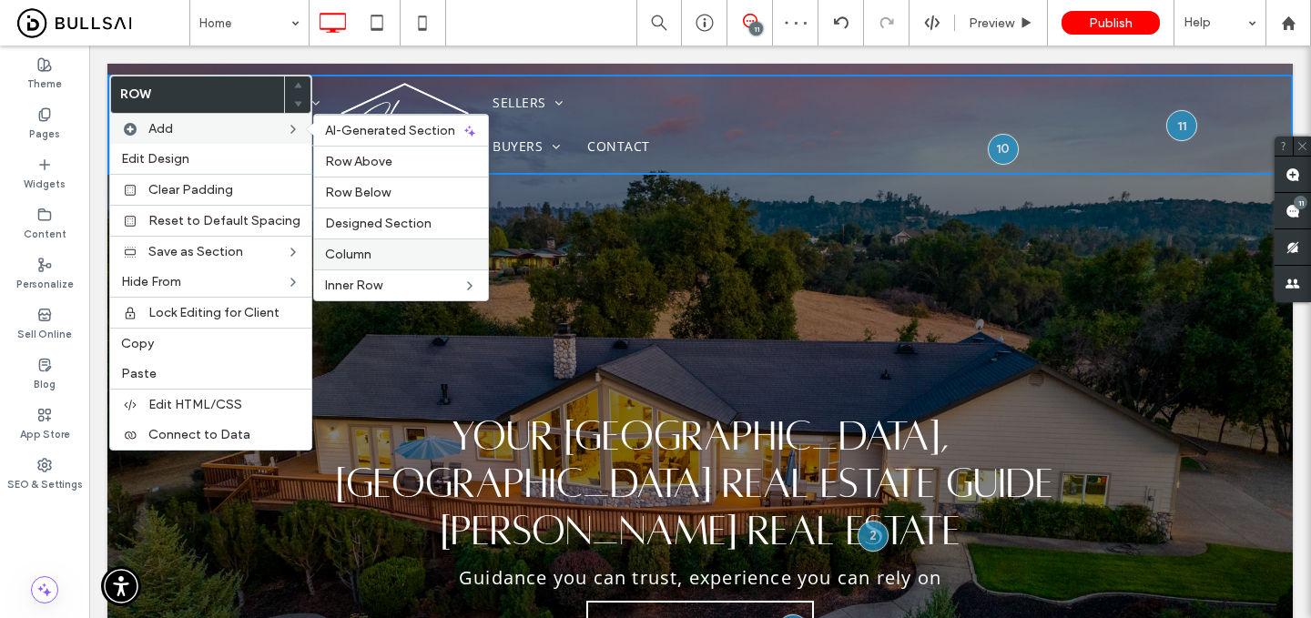
click at [386, 252] on label "Column" at bounding box center [401, 254] width 152 height 15
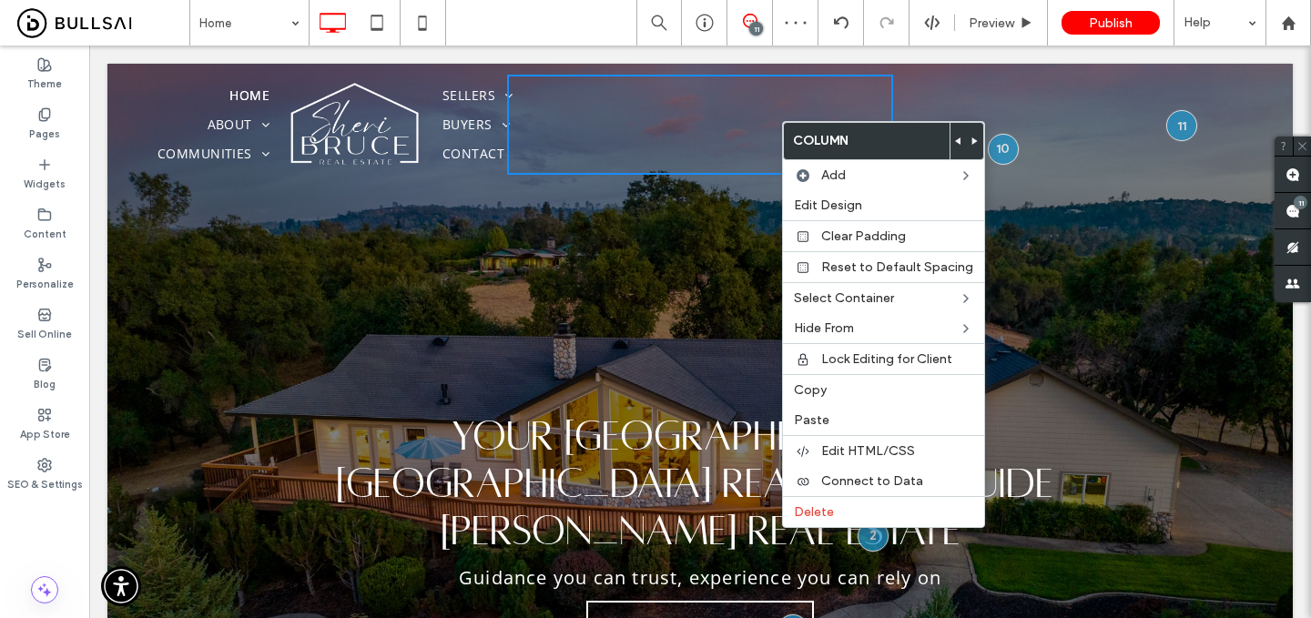
click at [955, 138] on icon at bounding box center [958, 141] width 7 height 7
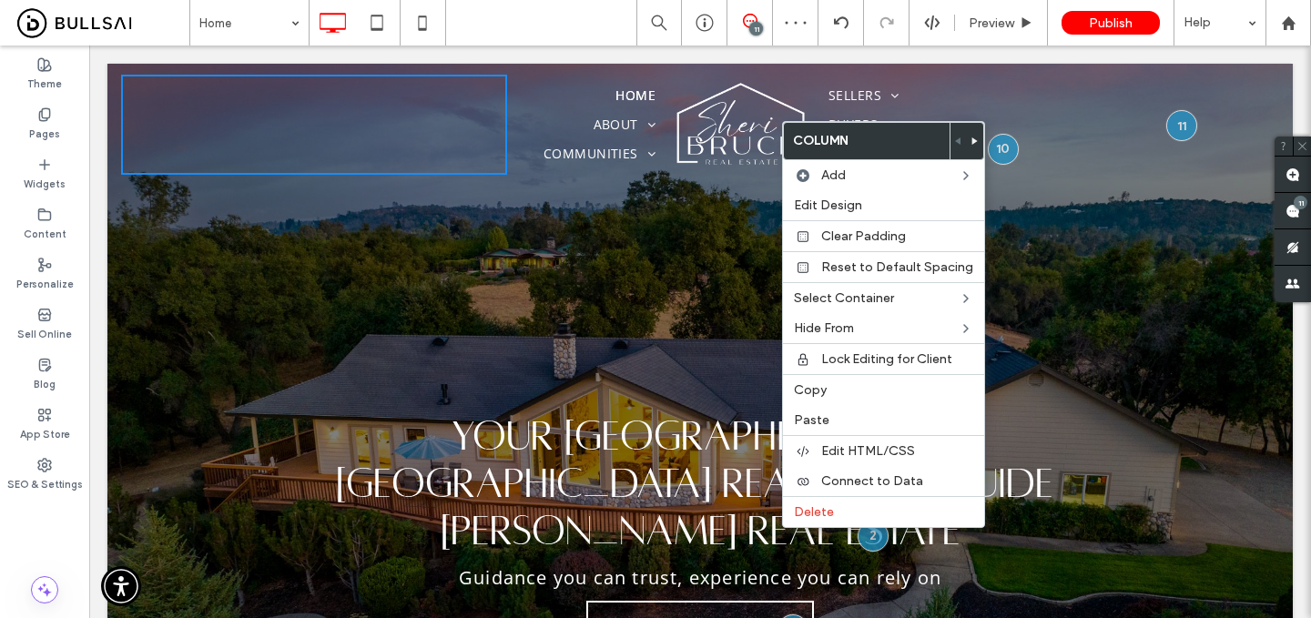
click at [437, 68] on div "Click To Paste Click To Paste Home About Testimonials Communities Auburn Newcas…" at bounding box center [700, 125] width 1186 height 122
click at [489, 126] on div "Click To Paste Click To Paste" at bounding box center [314, 125] width 386 height 100
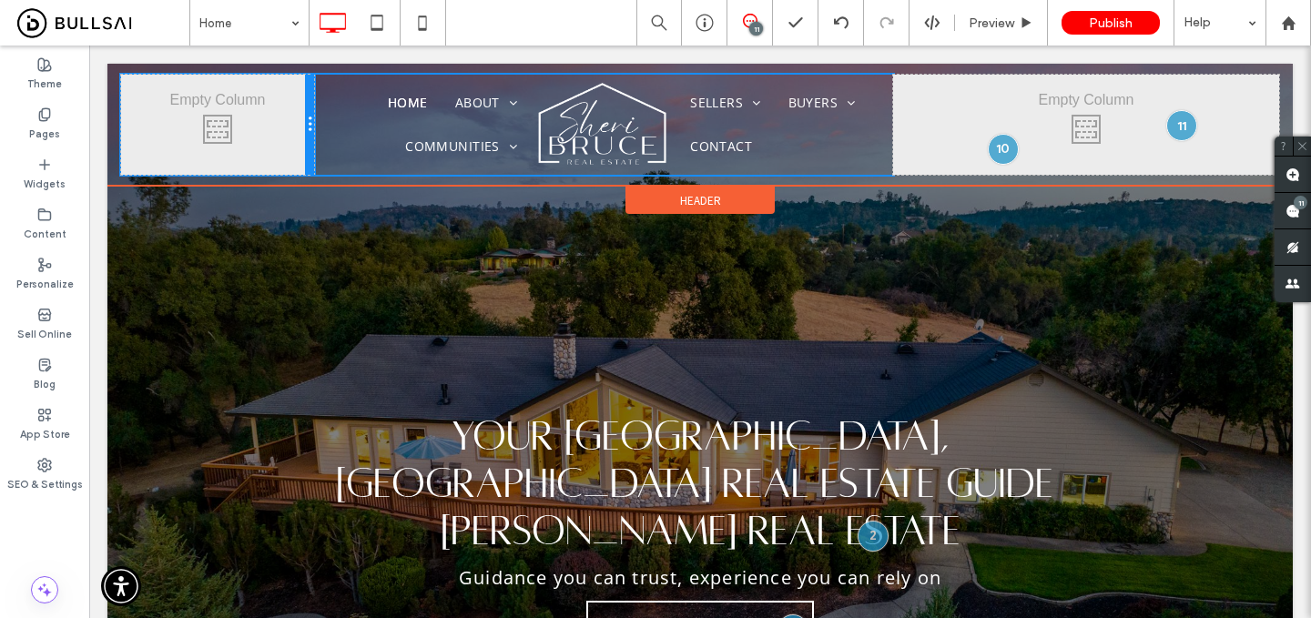
drag, startPoint x: 502, startPoint y: 119, endPoint x: 346, endPoint y: 120, distance: 155.7
click at [346, 120] on div "Click To Paste Click To Paste Home About Testimonials Communities Auburn Newcas…" at bounding box center [700, 125] width 1158 height 100
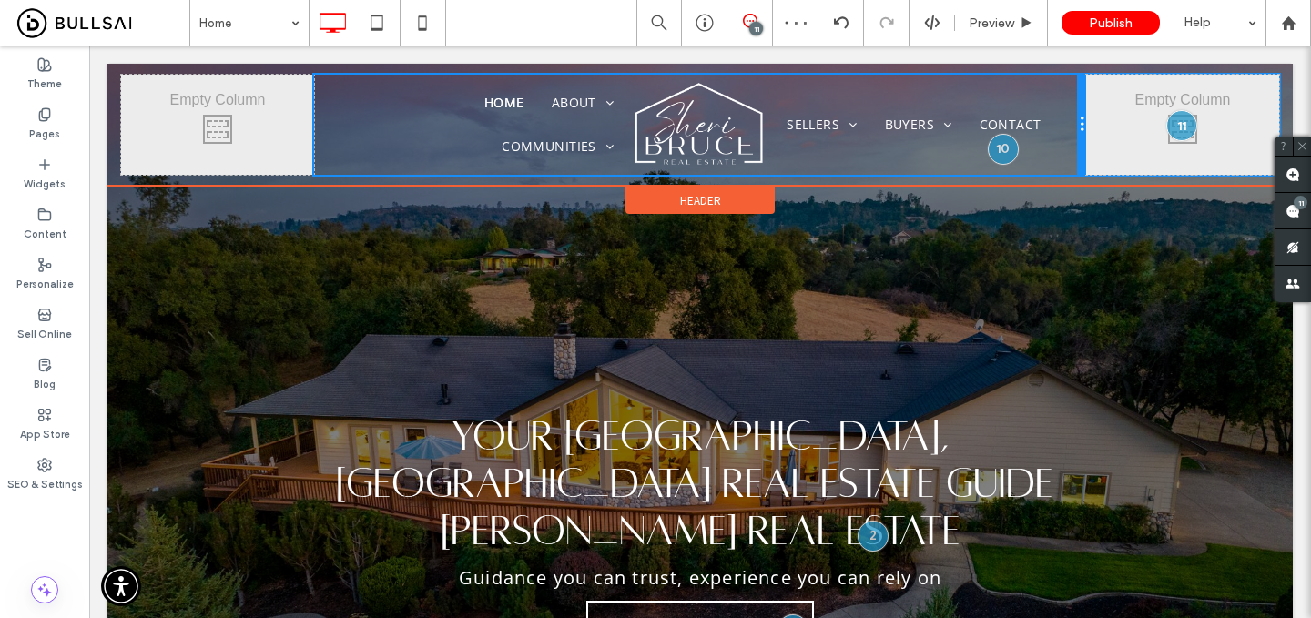
drag, startPoint x: 886, startPoint y: 115, endPoint x: 1057, endPoint y: 114, distance: 171.2
click at [1057, 114] on div "Home About Testimonials Communities Auburn Newcastle Loomis Colfax Granite Bay …" at bounding box center [700, 125] width 772 height 100
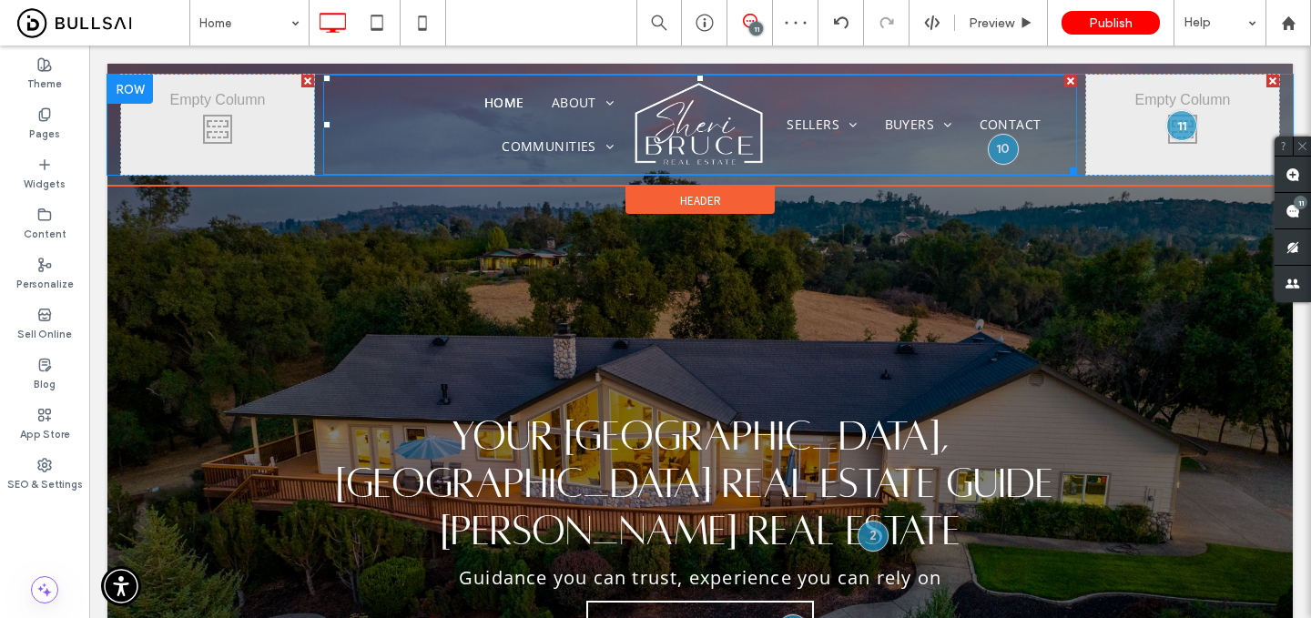
click at [352, 117] on ul "Home About Testimonials Communities Auburn Newcastle Loomis Colfax Granite Bay …" at bounding box center [482, 124] width 291 height 87
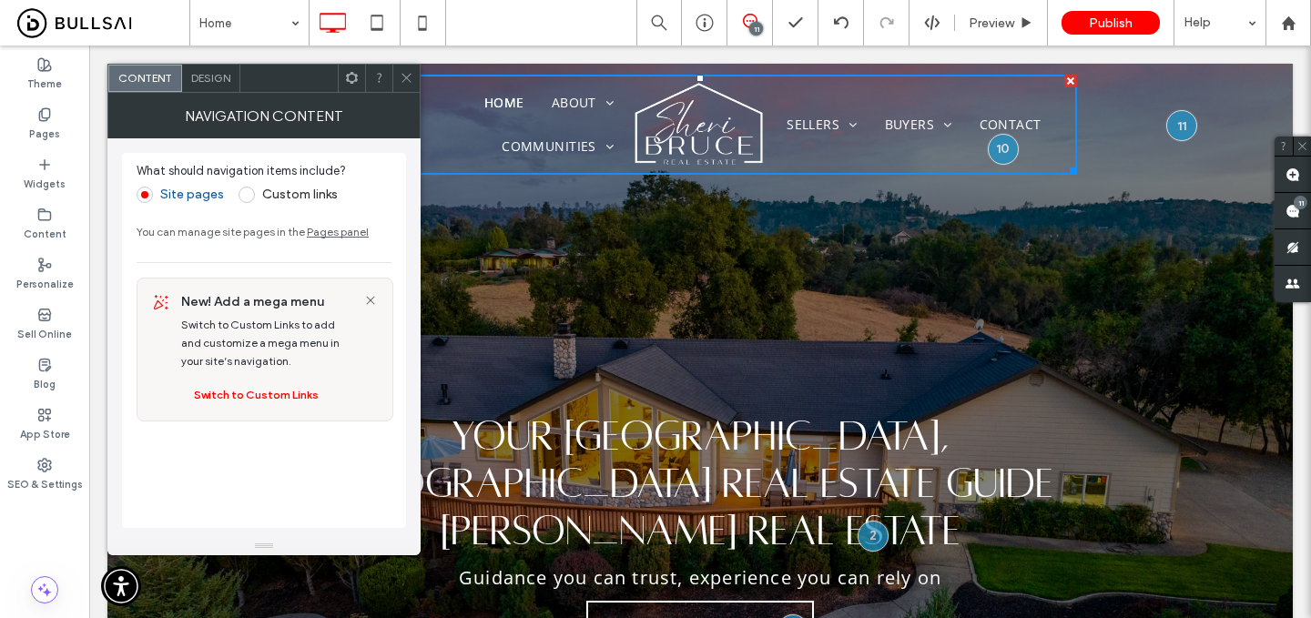
click at [217, 87] on div "Design" at bounding box center [211, 78] width 58 height 27
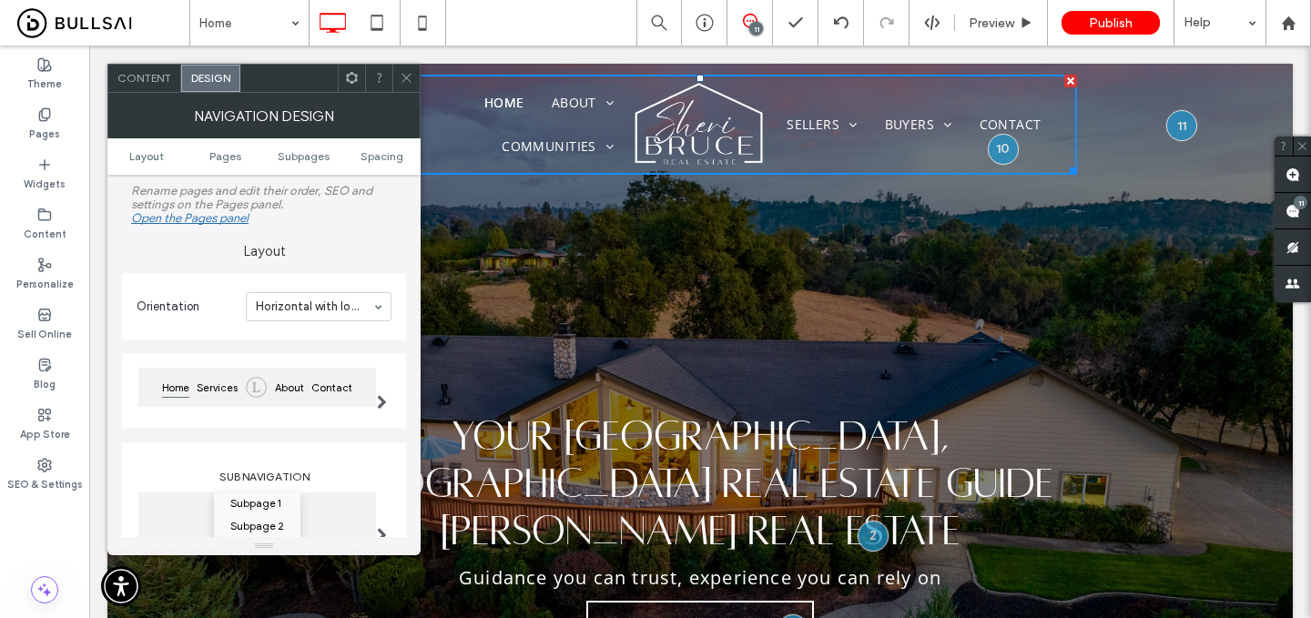
click at [406, 84] on icon at bounding box center [407, 78] width 14 height 14
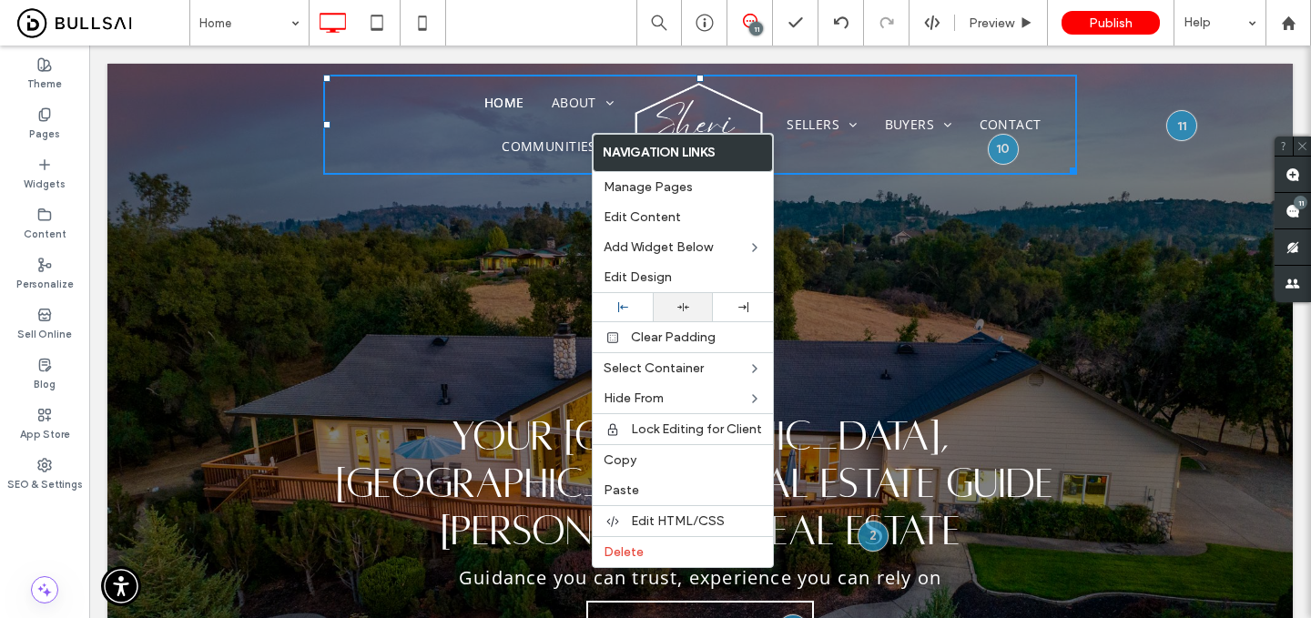
click at [671, 300] on div at bounding box center [683, 307] width 60 height 28
click at [634, 310] on div at bounding box center [623, 307] width 42 height 10
click at [677, 287] on div "Edit Design" at bounding box center [683, 277] width 180 height 30
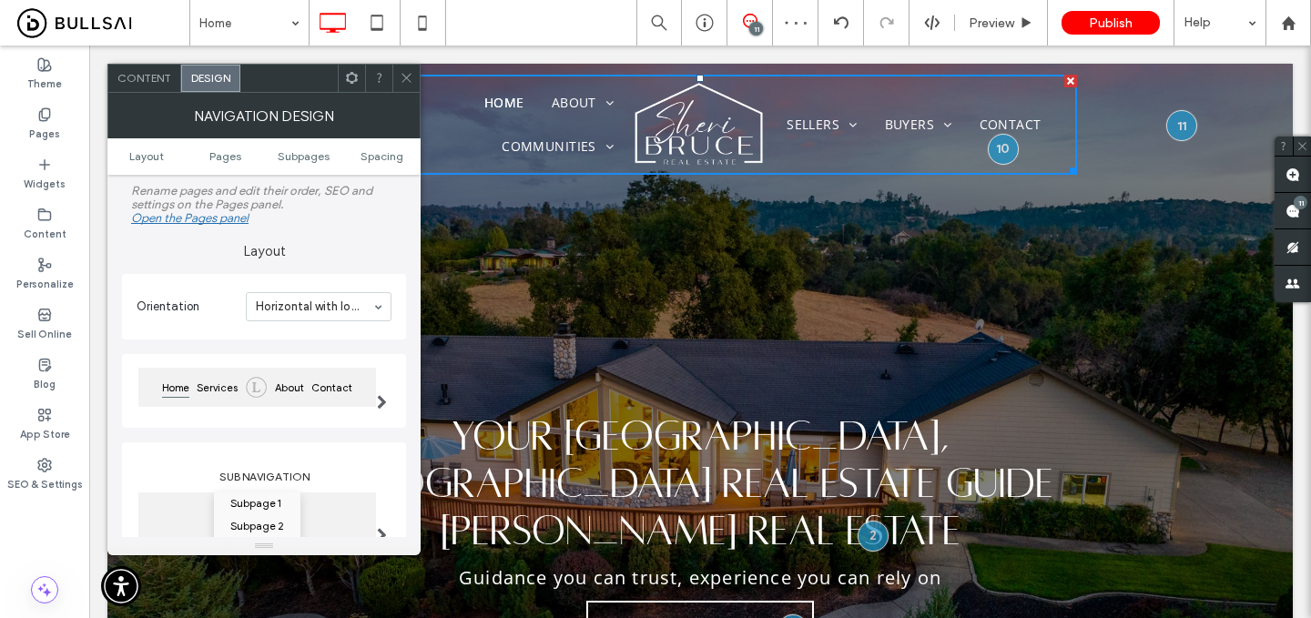
click at [400, 67] on span at bounding box center [407, 78] width 14 height 27
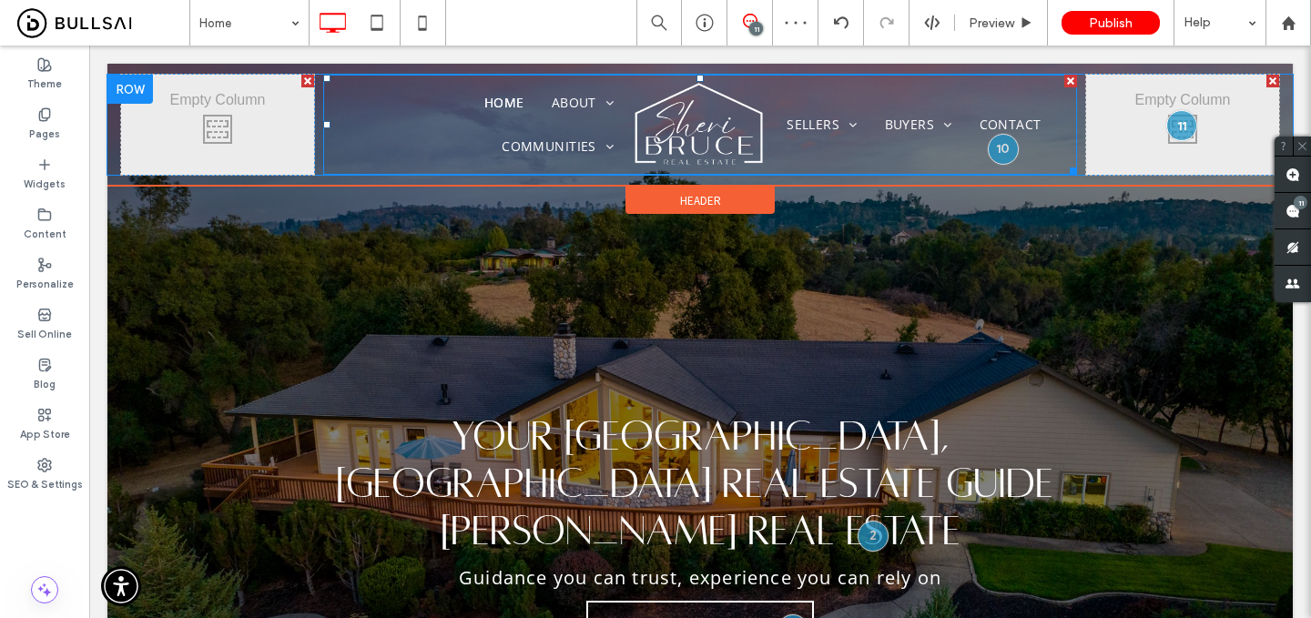
click at [651, 131] on img at bounding box center [700, 124] width 137 height 87
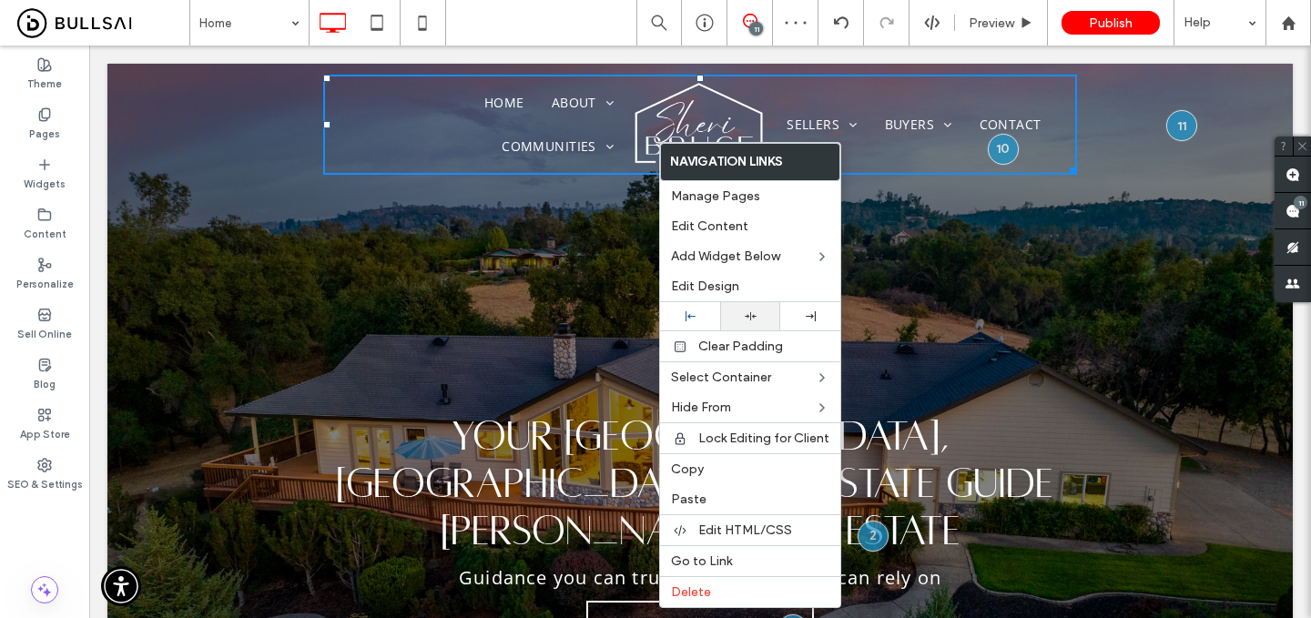
click at [748, 326] on div at bounding box center [750, 316] width 60 height 28
click at [1003, 30] on span "Preview" at bounding box center [992, 22] width 46 height 15
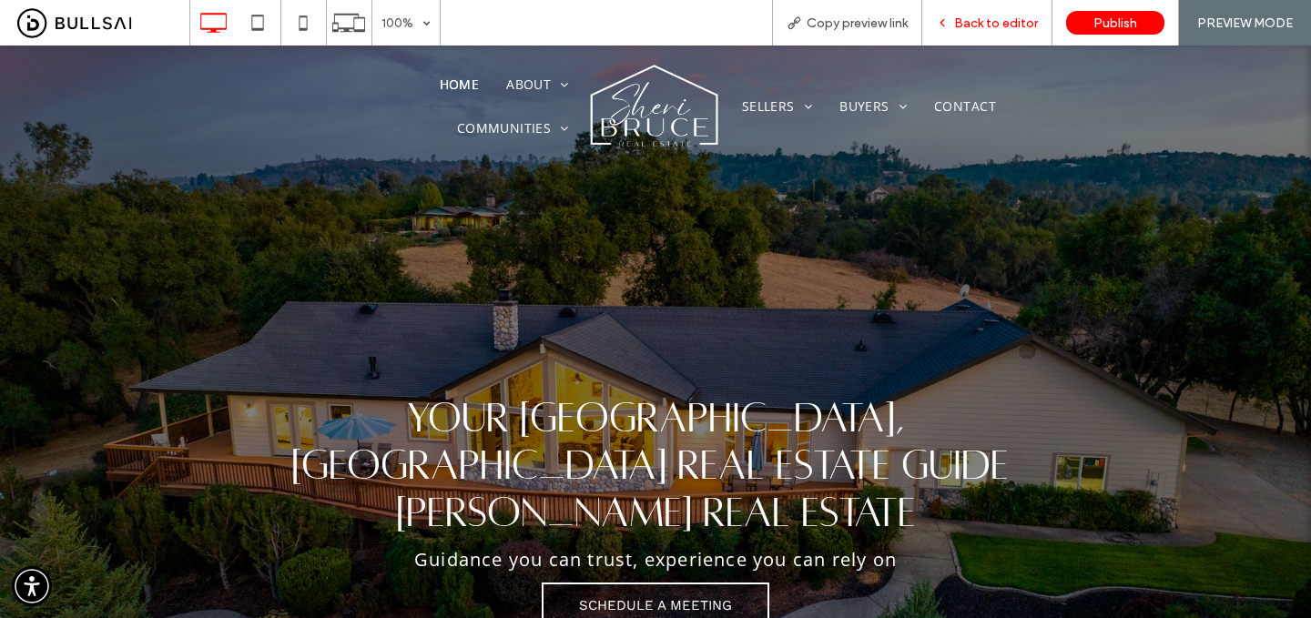
click at [999, 17] on span "Back to editor" at bounding box center [996, 22] width 84 height 15
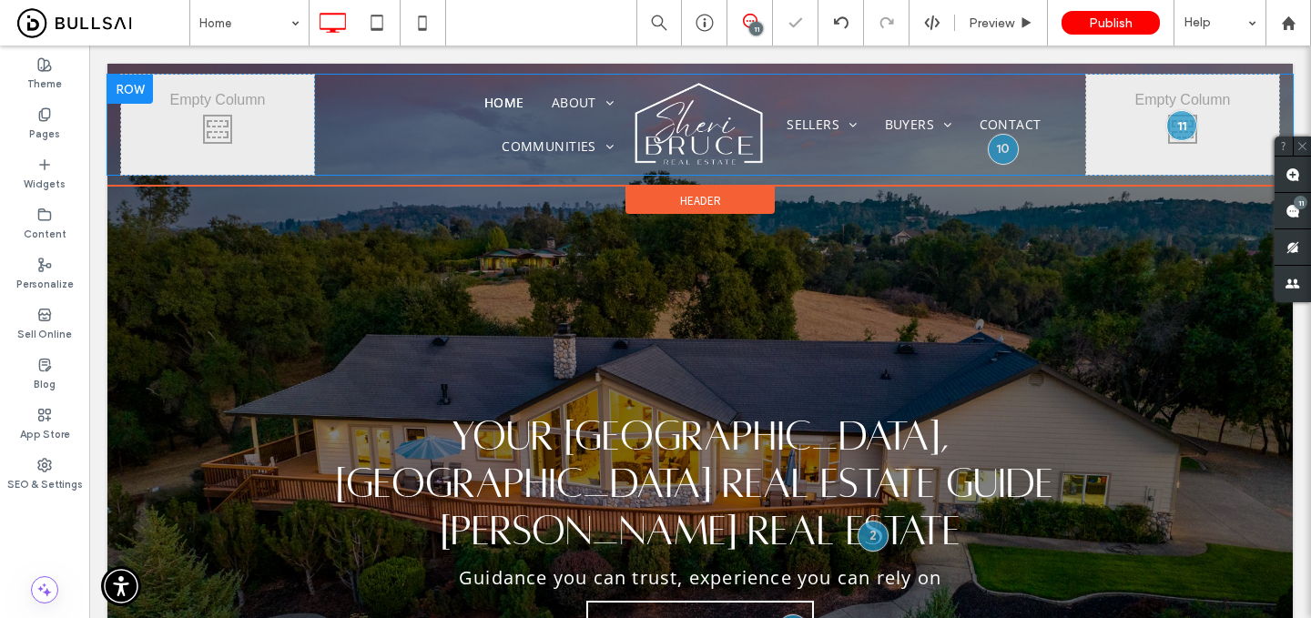
click at [128, 79] on div at bounding box center [130, 89] width 46 height 29
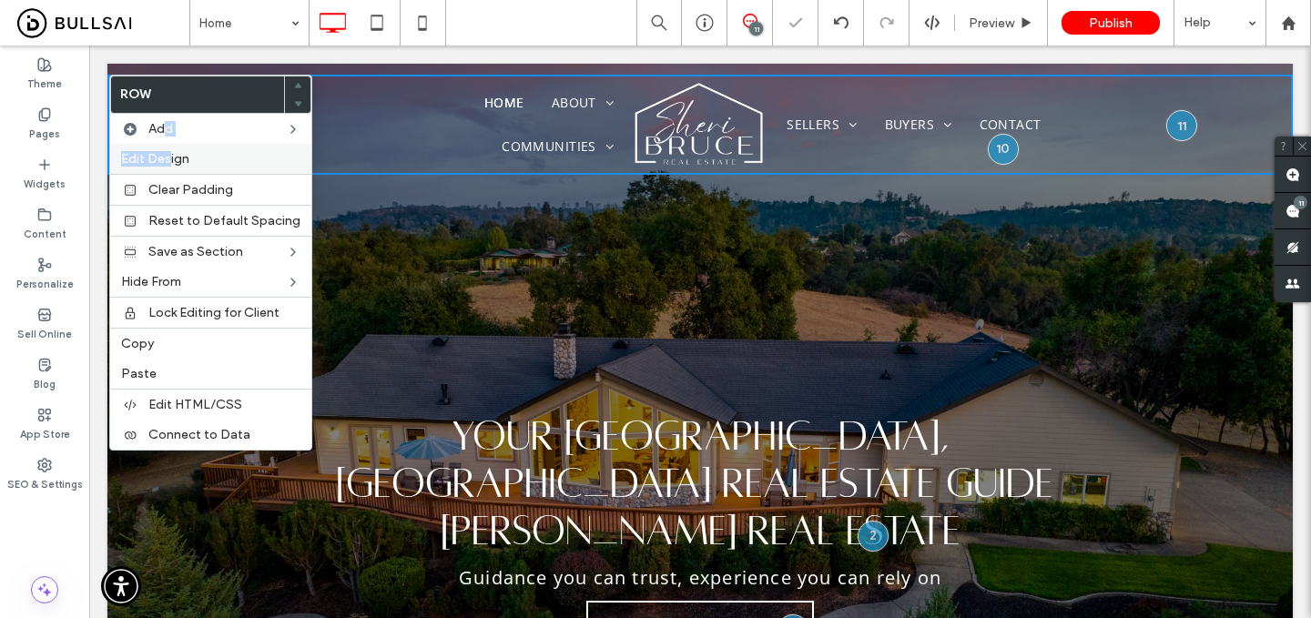
drag, startPoint x: 167, startPoint y: 127, endPoint x: 171, endPoint y: 160, distance: 33.1
click at [171, 160] on div "Row Add Edit Design Clear Padding Reset to Default Spacing Save as Section Hide…" at bounding box center [210, 263] width 203 height 376
click at [171, 160] on span "Edit Design" at bounding box center [155, 158] width 68 height 15
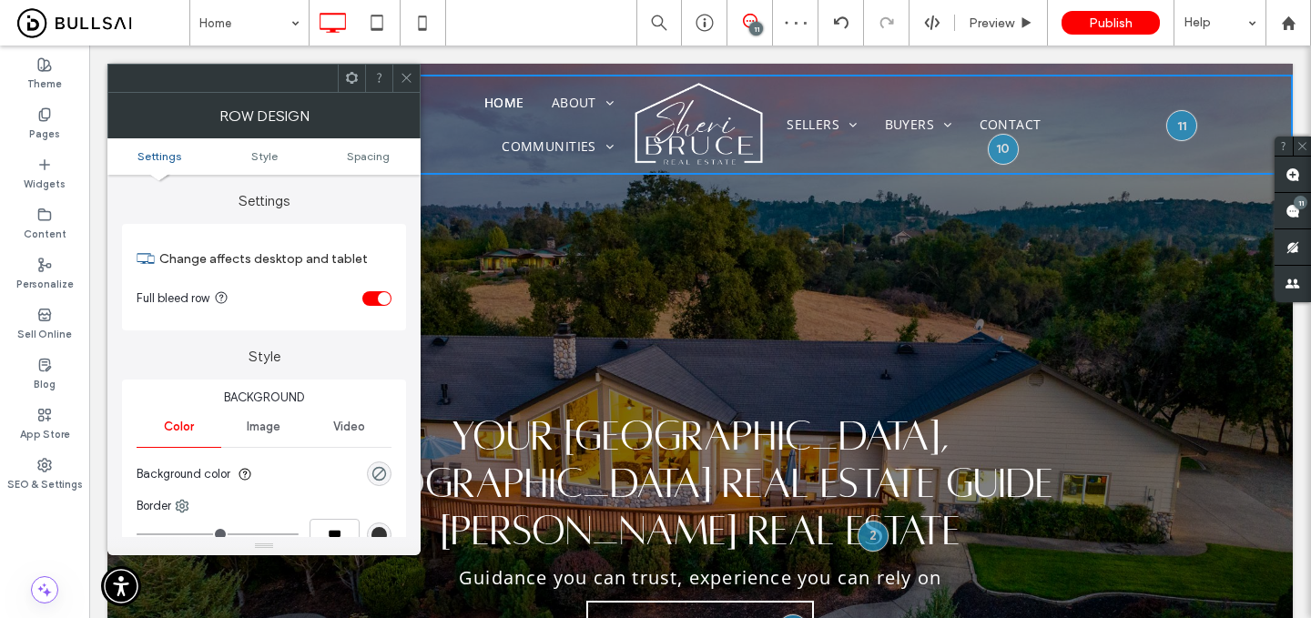
click at [372, 298] on div "toggle" at bounding box center [376, 298] width 29 height 15
click at [372, 298] on div "toggle" at bounding box center [369, 298] width 13 height 13
click at [403, 73] on icon at bounding box center [407, 78] width 14 height 14
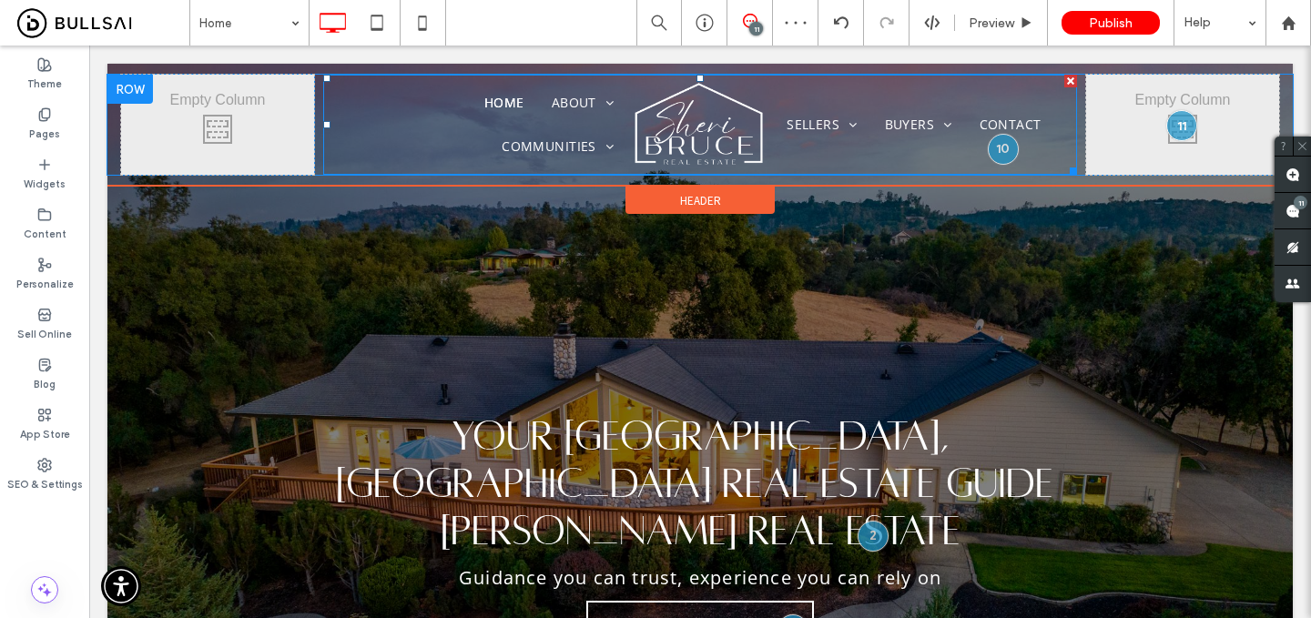
click at [361, 135] on ul "Home About Testimonials Communities Auburn Newcastle Loomis Colfax Granite Bay …" at bounding box center [482, 124] width 291 height 87
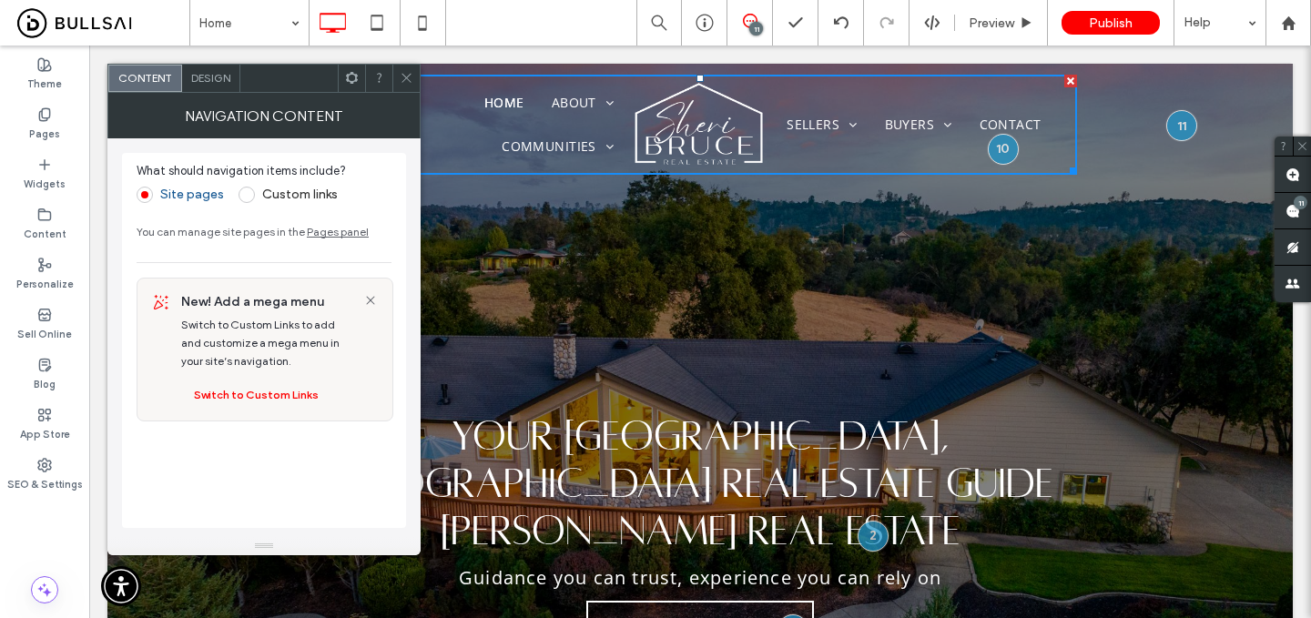
click at [224, 76] on span "Design" at bounding box center [210, 78] width 39 height 14
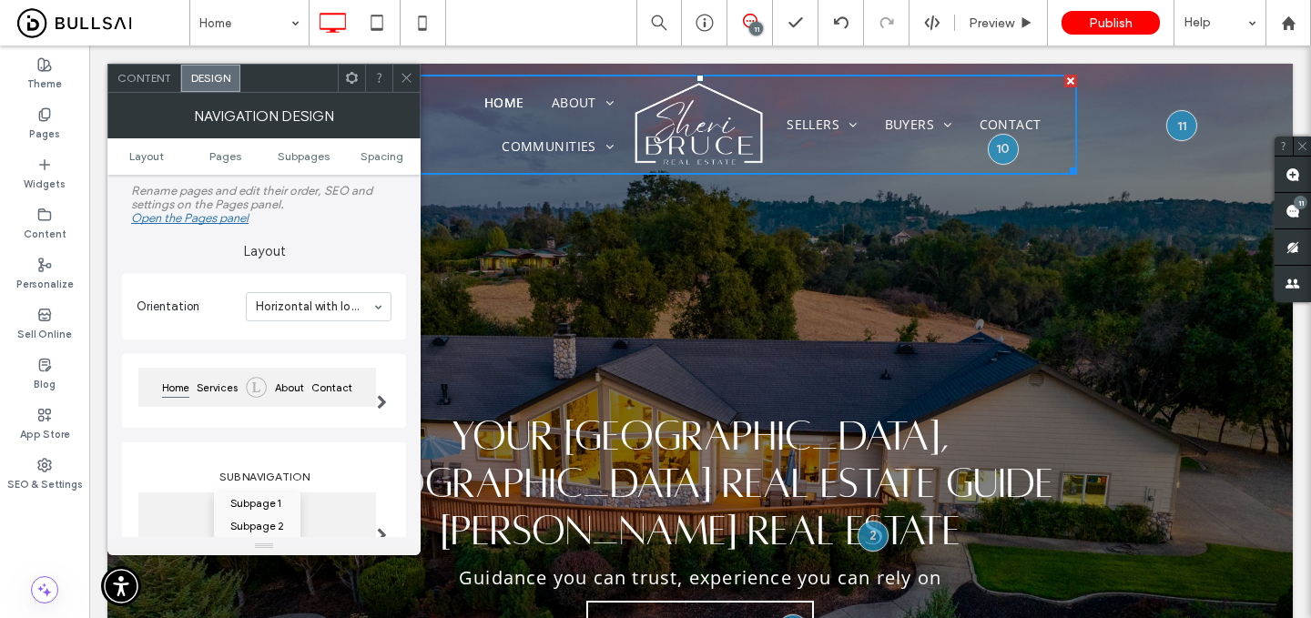
click at [406, 83] on icon at bounding box center [407, 78] width 14 height 14
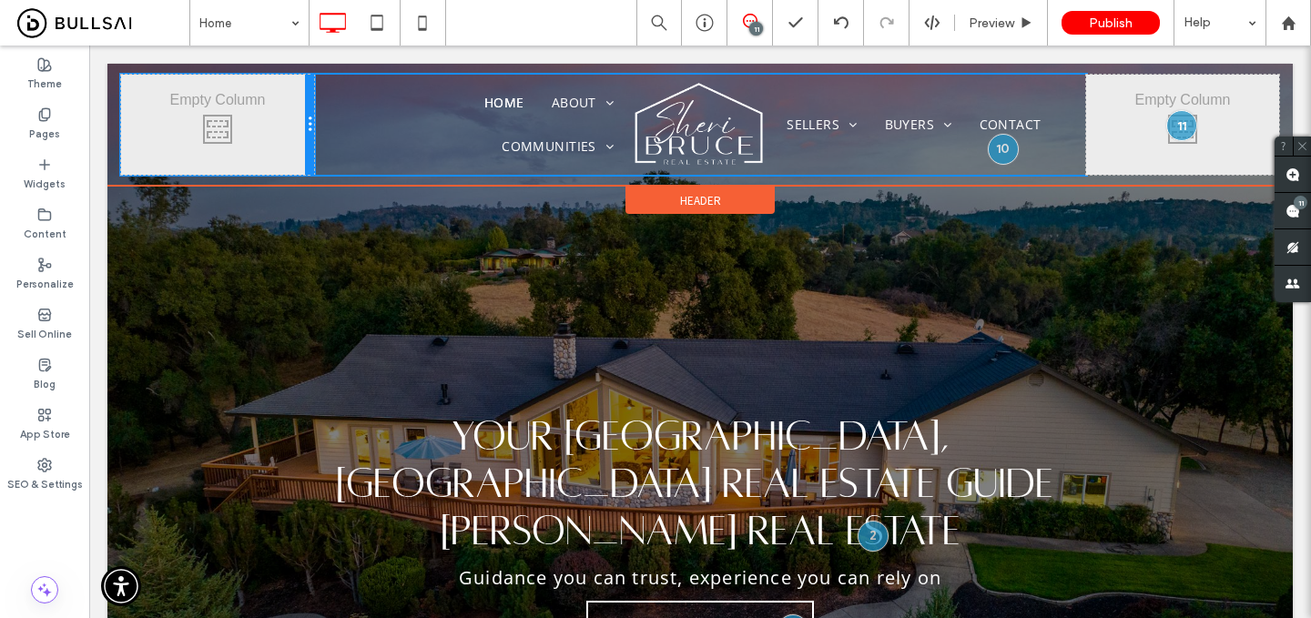
drag, startPoint x: 312, startPoint y: 127, endPoint x: 270, endPoint y: 129, distance: 42.9
click at [270, 129] on div "Click To Paste" at bounding box center [217, 125] width 193 height 100
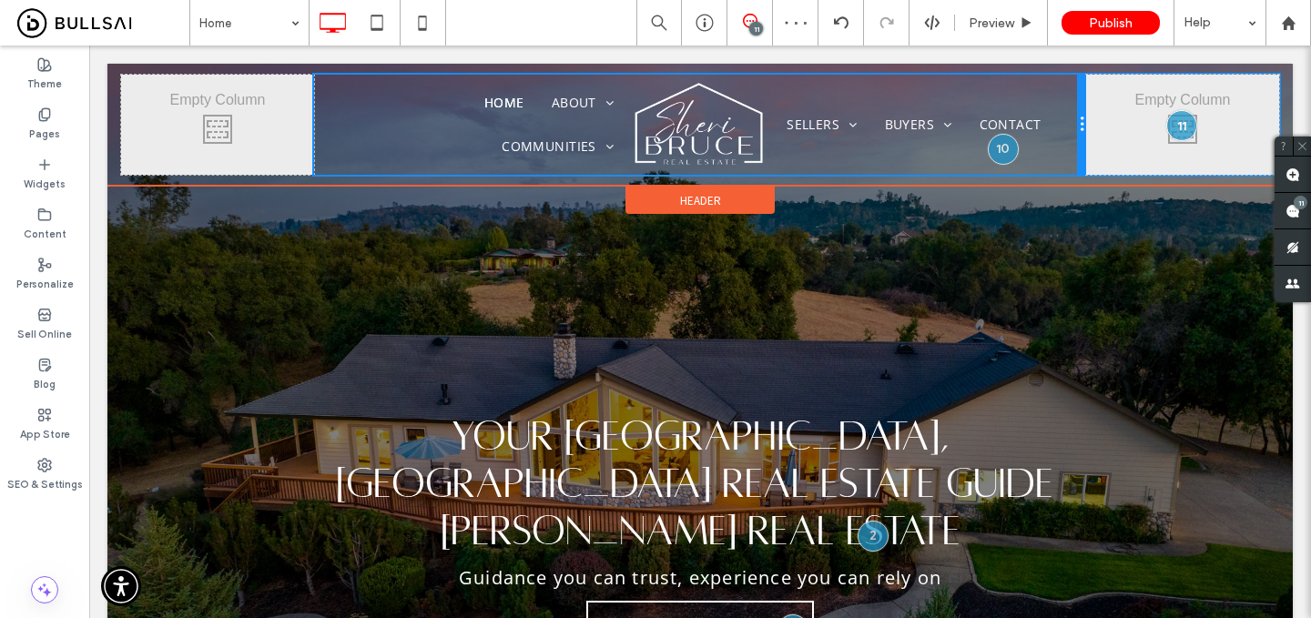
drag, startPoint x: 1086, startPoint y: 117, endPoint x: 1071, endPoint y: 114, distance: 15.7
click at [1071, 114] on div "Home About Testimonials Communities Auburn Newcastle Loomis Colfax Granite Bay …" at bounding box center [700, 125] width 772 height 100
drag, startPoint x: 1084, startPoint y: 138, endPoint x: 1106, endPoint y: 151, distance: 26.6
click at [1106, 151] on div "Click To Paste Home About Testimonials Communities Auburn Newcastle Loomis Colf…" at bounding box center [700, 125] width 1158 height 100
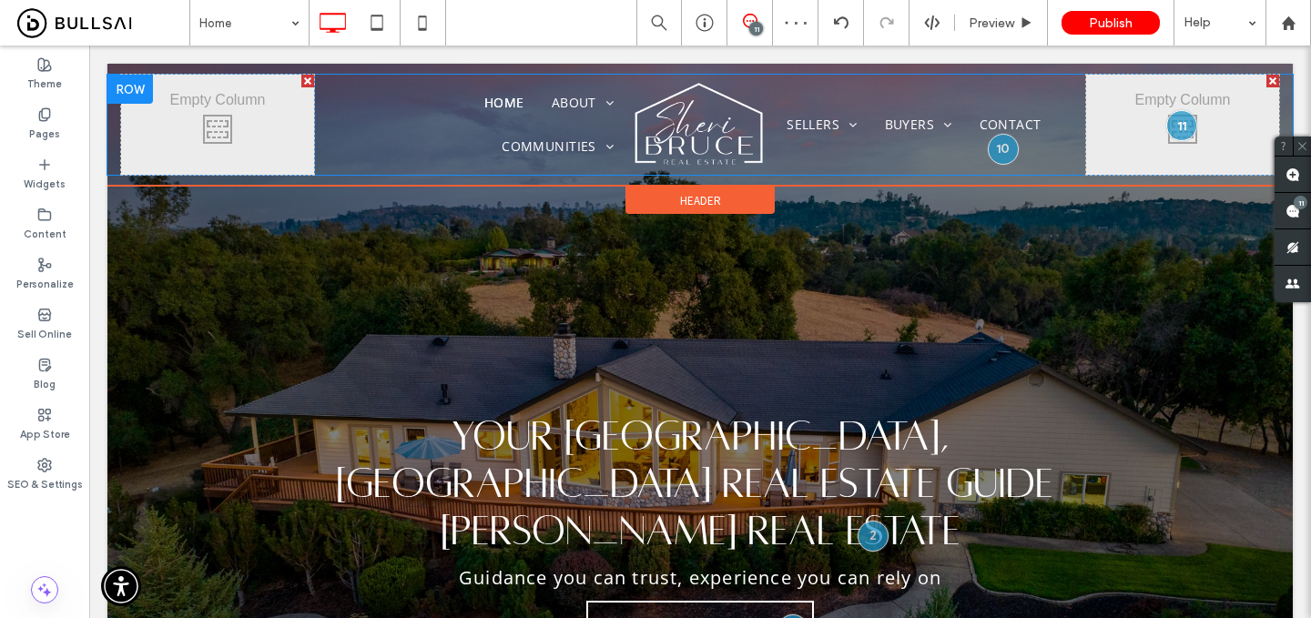
click at [304, 80] on div at bounding box center [307, 81] width 13 height 13
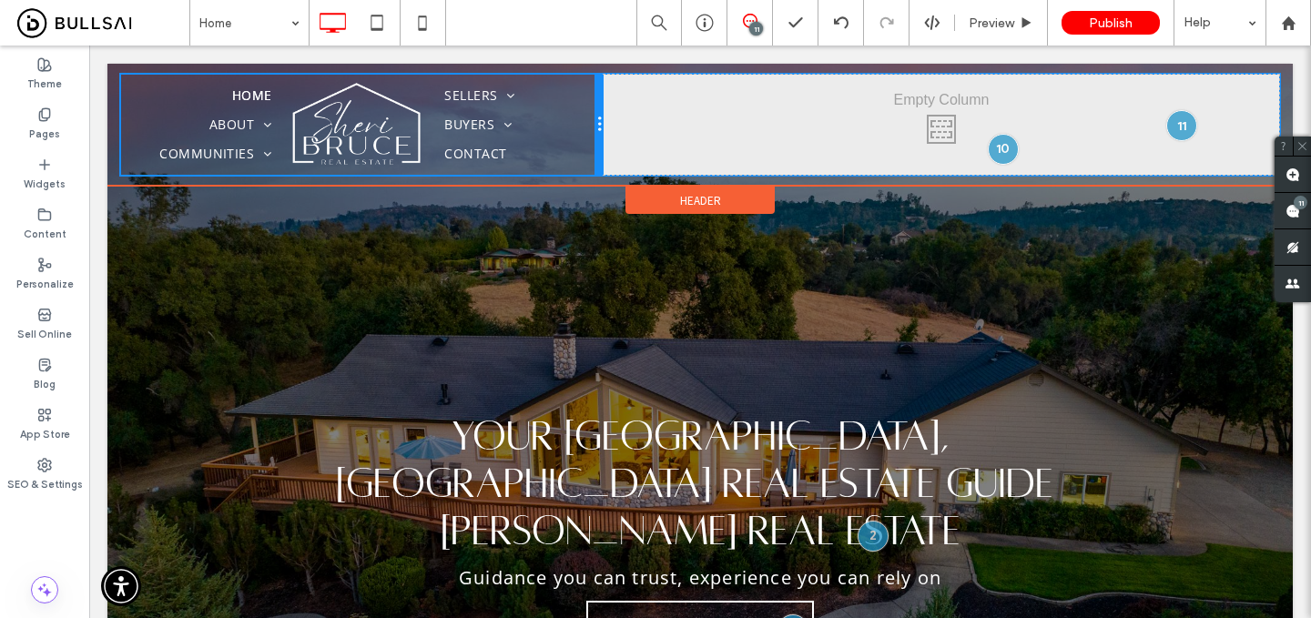
drag, startPoint x: 697, startPoint y: 129, endPoint x: 642, endPoint y: 128, distance: 54.6
click at [642, 128] on div "Home About Testimonials Communities Auburn Newcastle Loomis Colfax Granite Bay …" at bounding box center [700, 125] width 1158 height 100
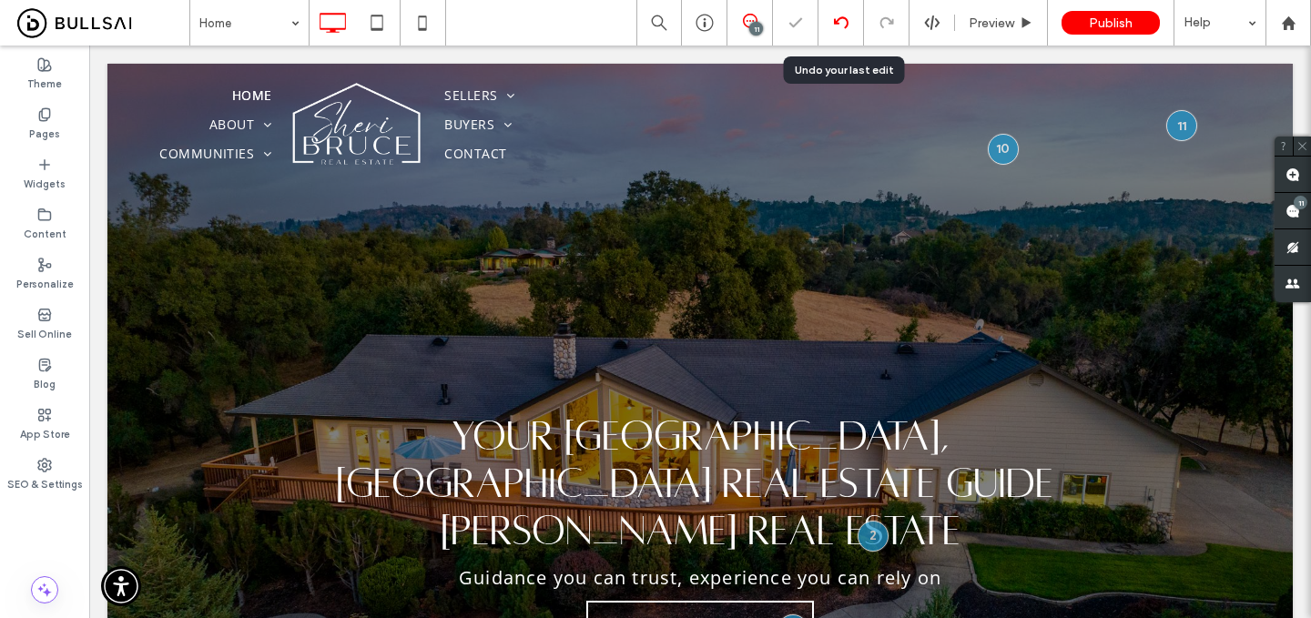
click at [848, 21] on icon at bounding box center [841, 22] width 15 height 15
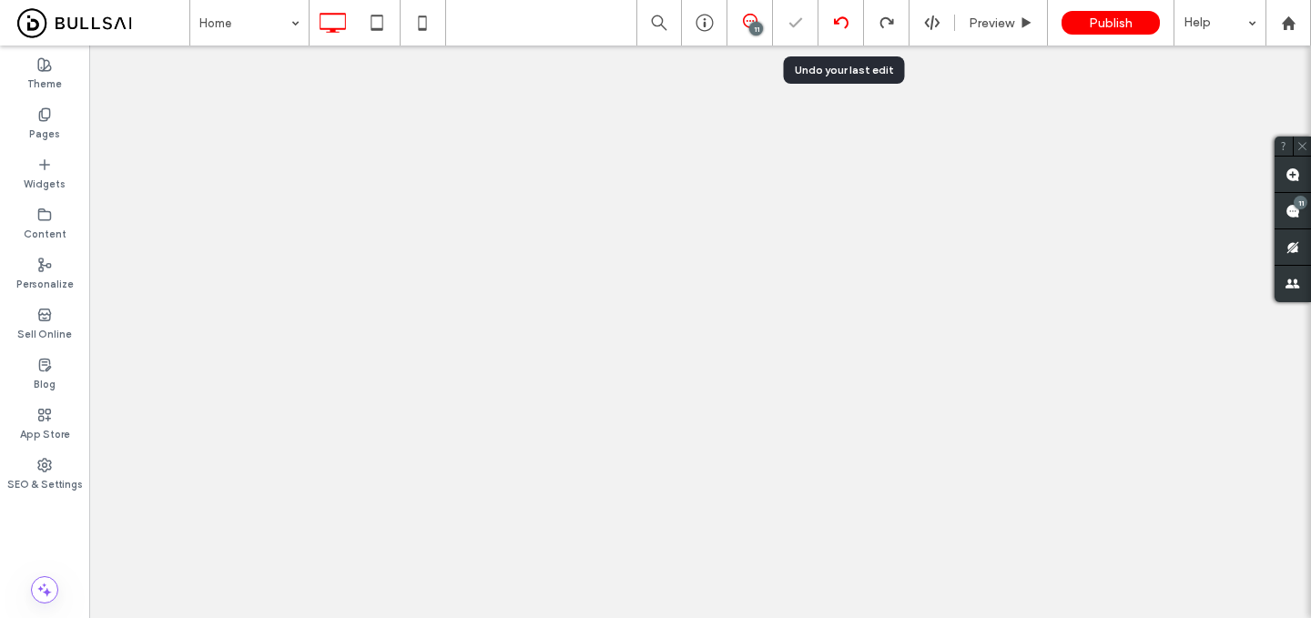
click at [848, 21] on icon at bounding box center [841, 22] width 15 height 15
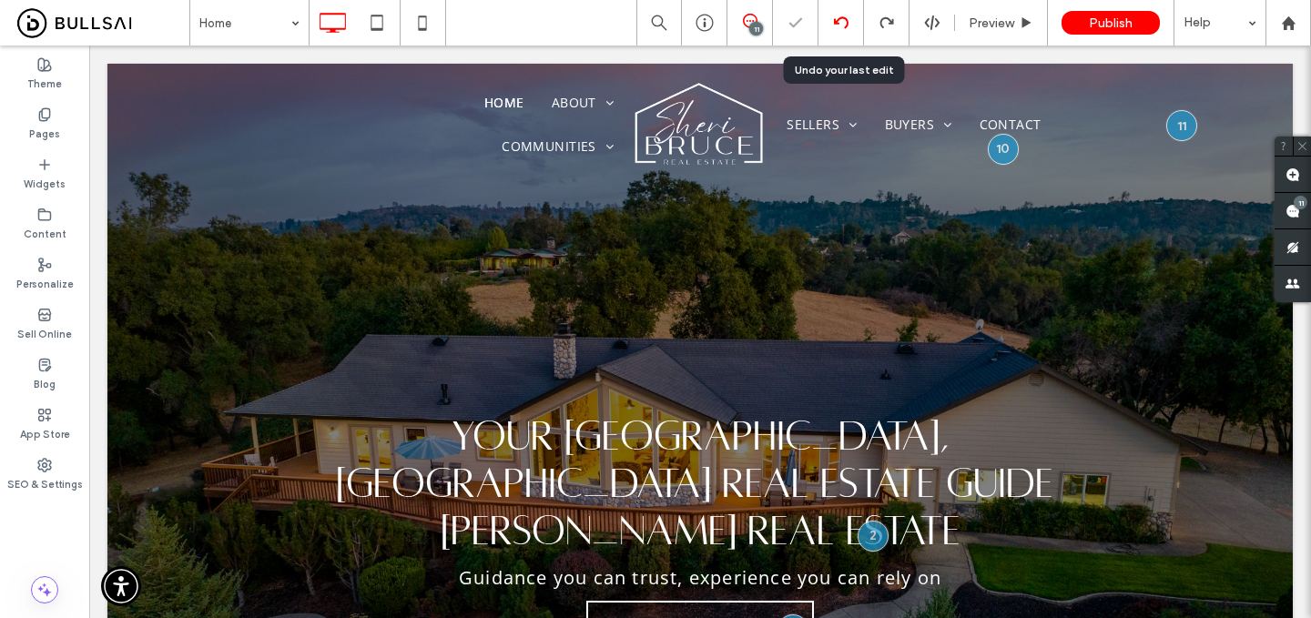
click at [848, 21] on icon at bounding box center [841, 22] width 15 height 15
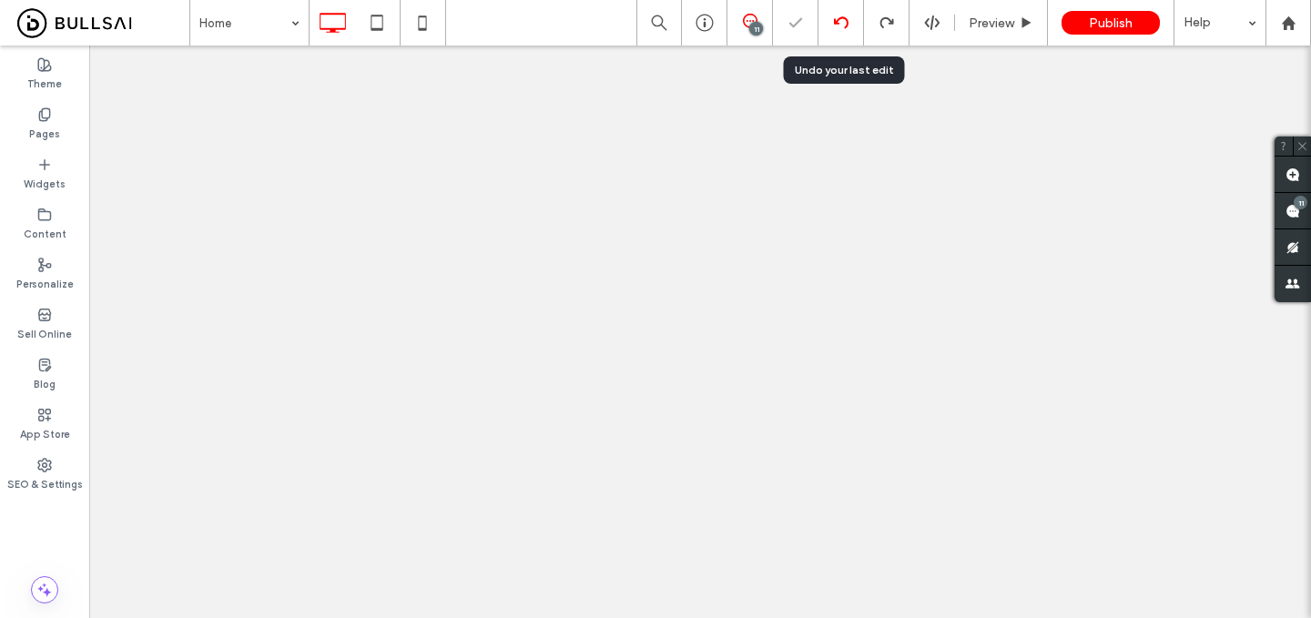
click at [848, 21] on icon at bounding box center [841, 22] width 15 height 15
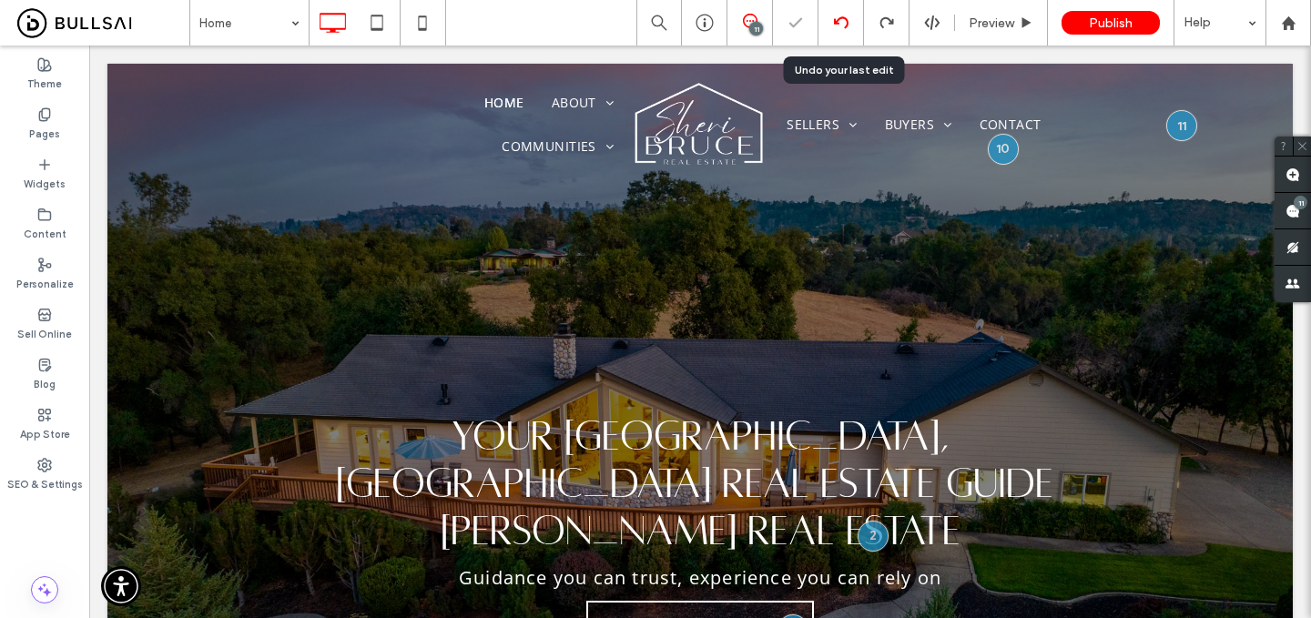
click at [848, 21] on icon at bounding box center [841, 22] width 15 height 15
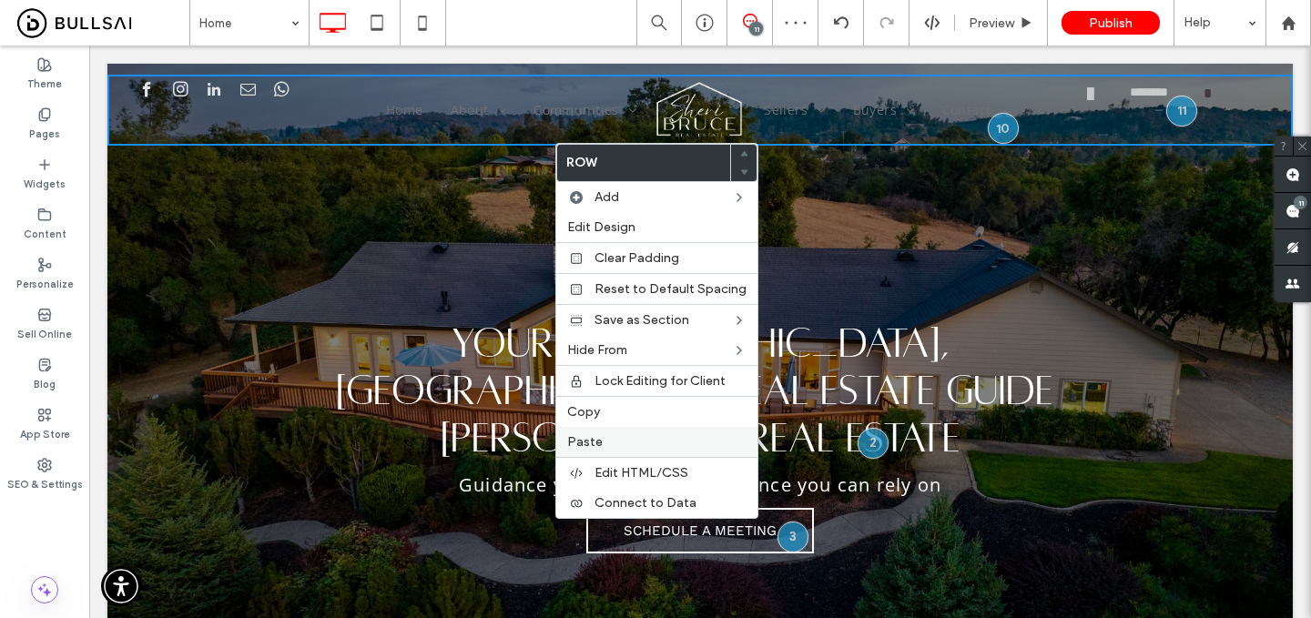
click at [612, 443] on label "Paste" at bounding box center [656, 441] width 179 height 15
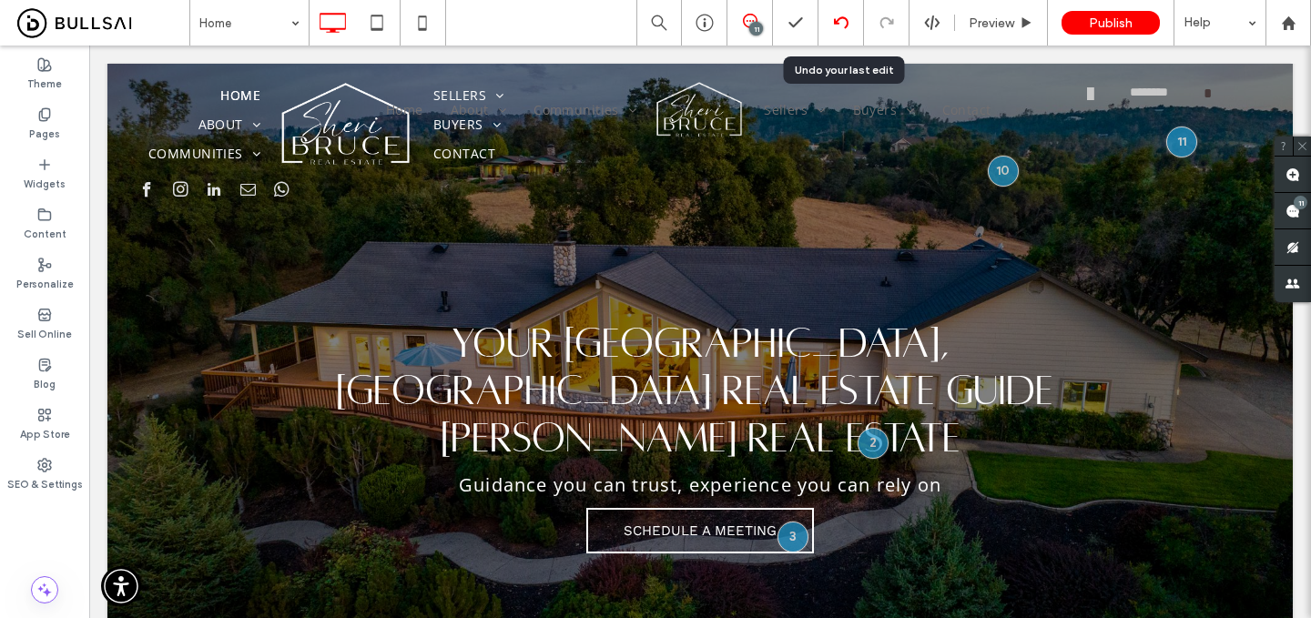
click at [841, 26] on icon at bounding box center [841, 22] width 15 height 15
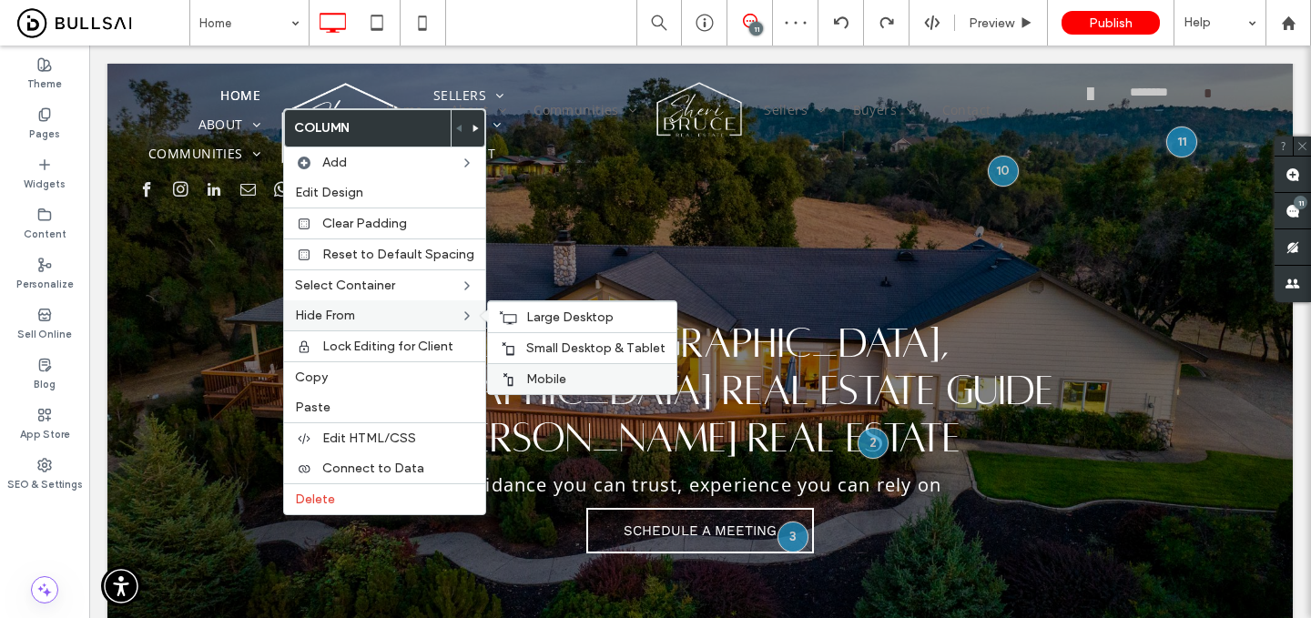
click at [533, 367] on div "Mobile" at bounding box center [582, 378] width 189 height 31
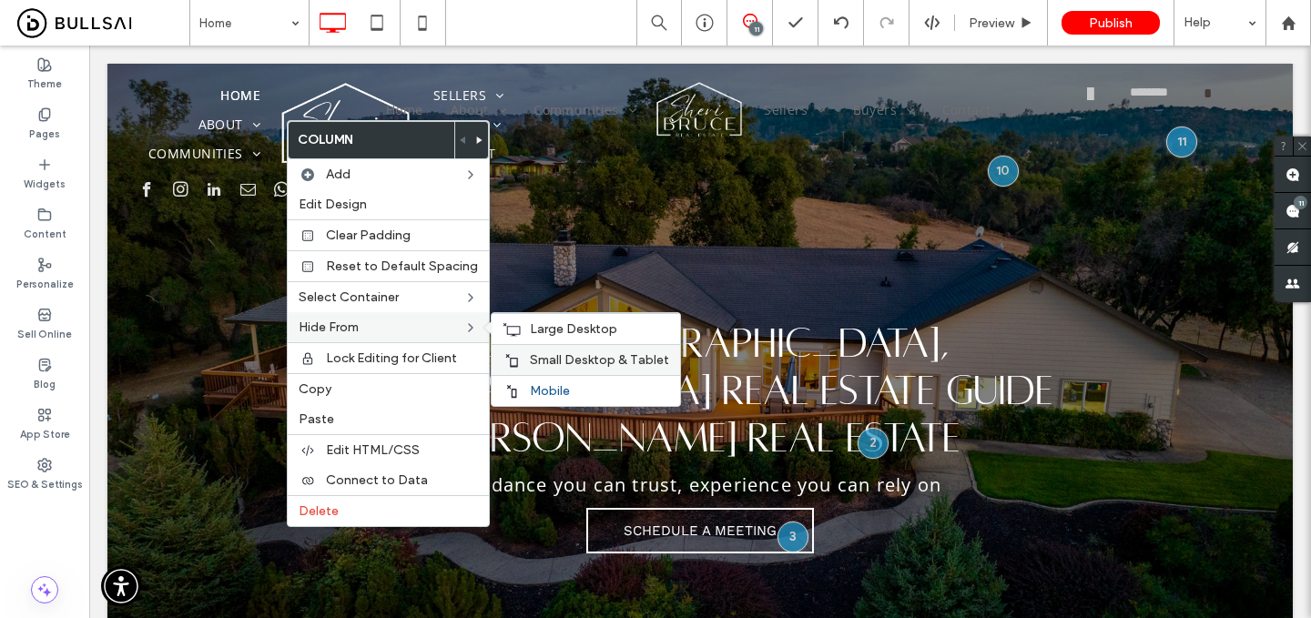
click at [536, 363] on span "Small Desktop & Tablet" at bounding box center [599, 359] width 139 height 15
click at [543, 331] on span "Large Desktop" at bounding box center [573, 328] width 87 height 15
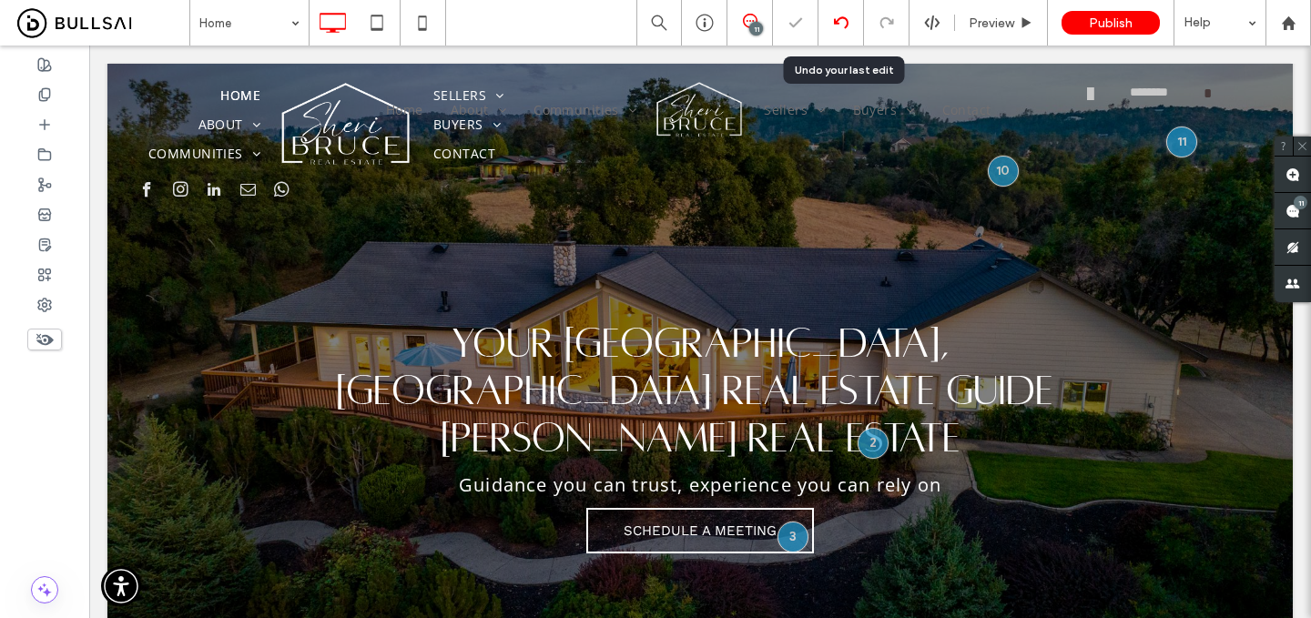
click at [850, 24] on div at bounding box center [841, 22] width 45 height 15
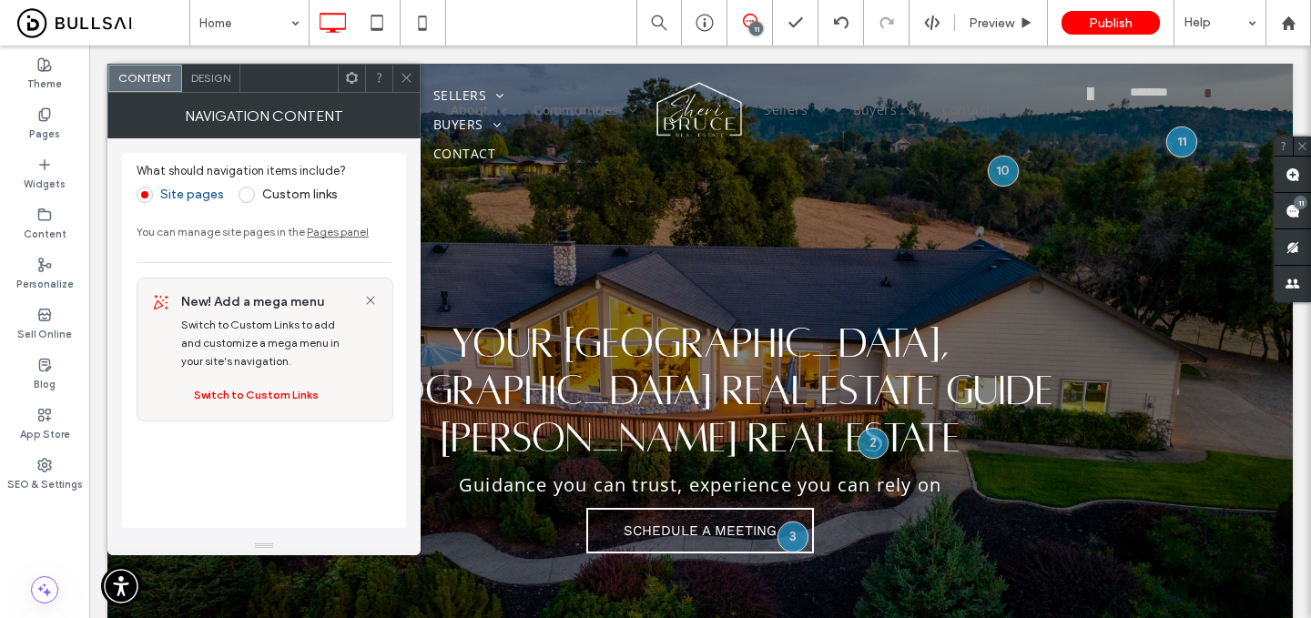
click at [224, 77] on span "Design" at bounding box center [210, 78] width 39 height 14
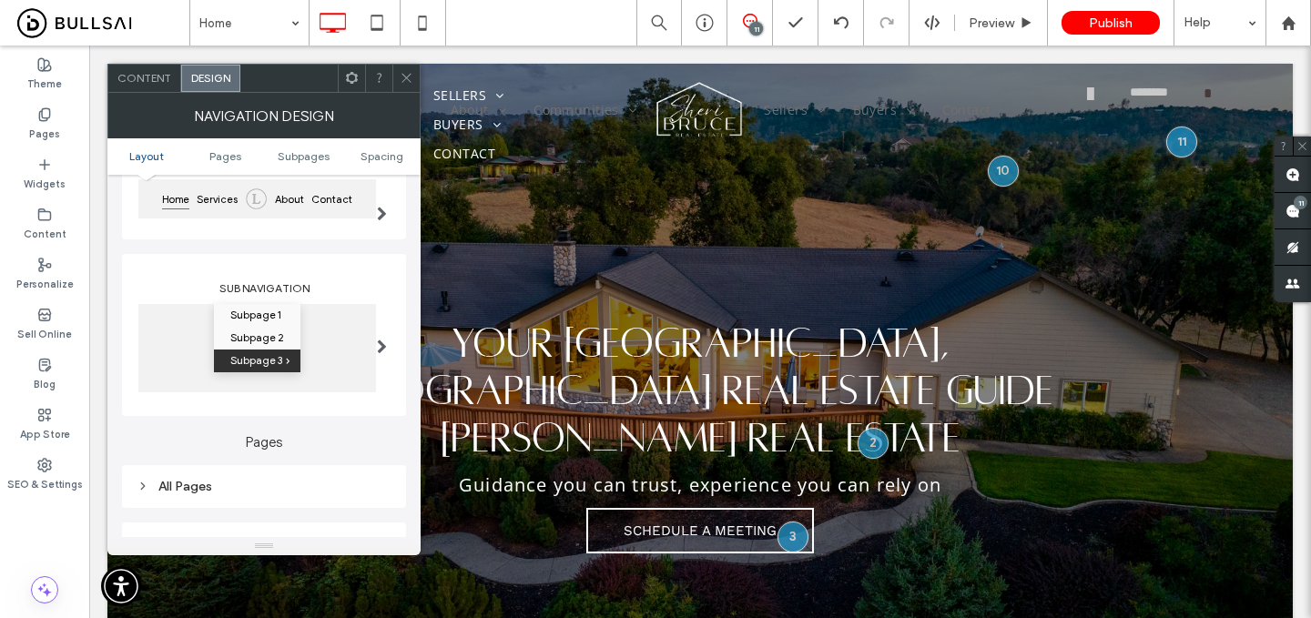
scroll to position [201, 0]
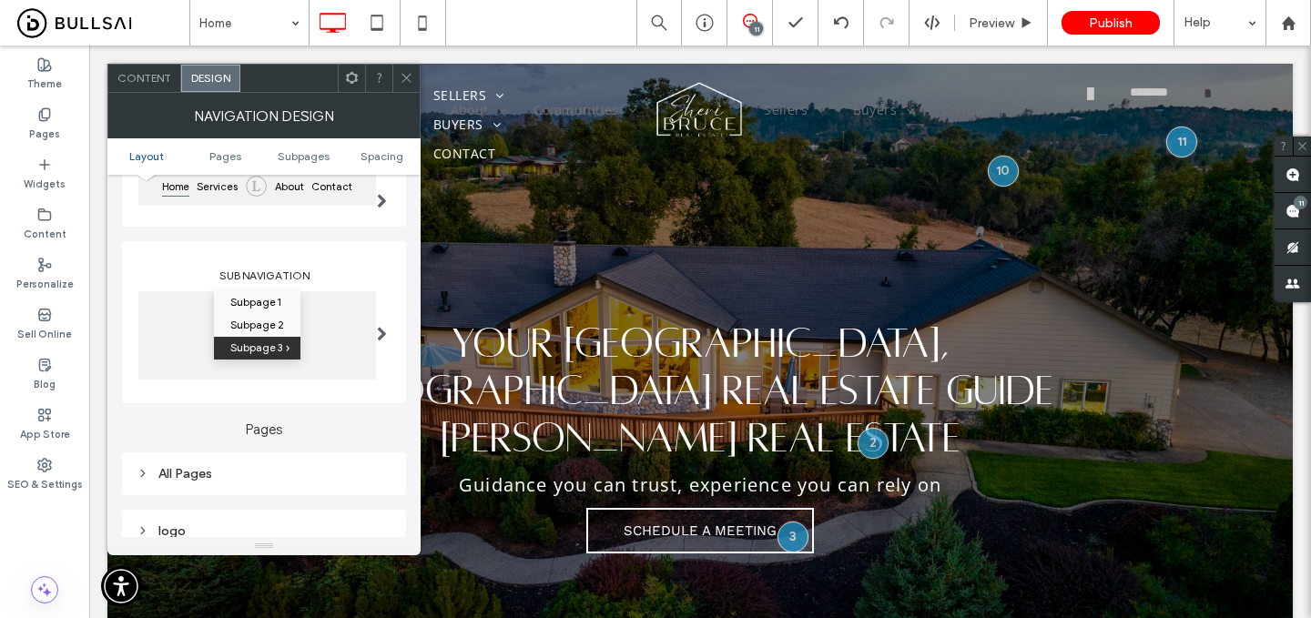
click at [230, 476] on div "All Pages" at bounding box center [264, 473] width 255 height 15
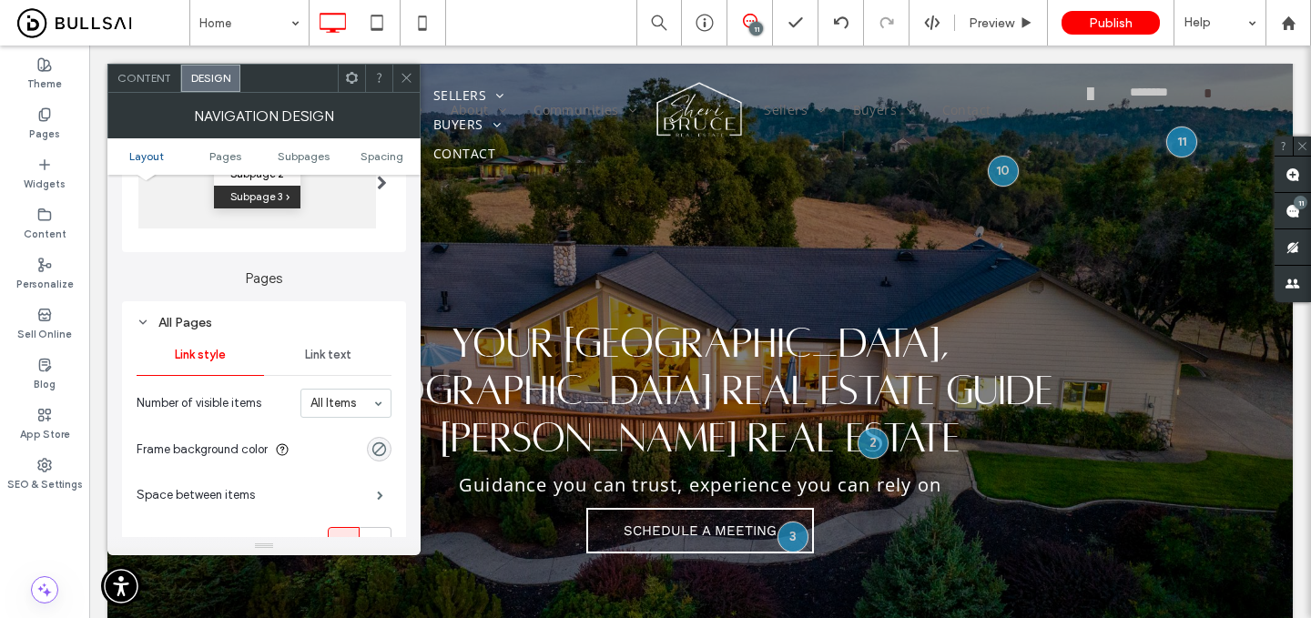
click at [318, 358] on span "Link text" at bounding box center [328, 355] width 46 height 15
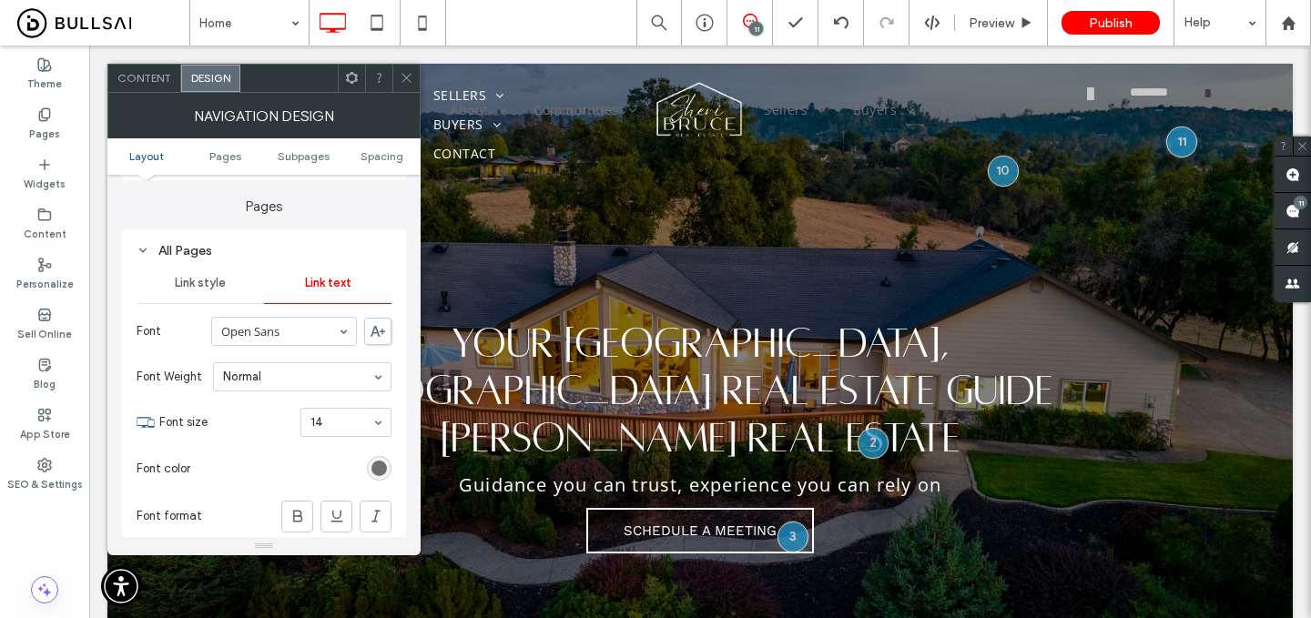
scroll to position [485, 0]
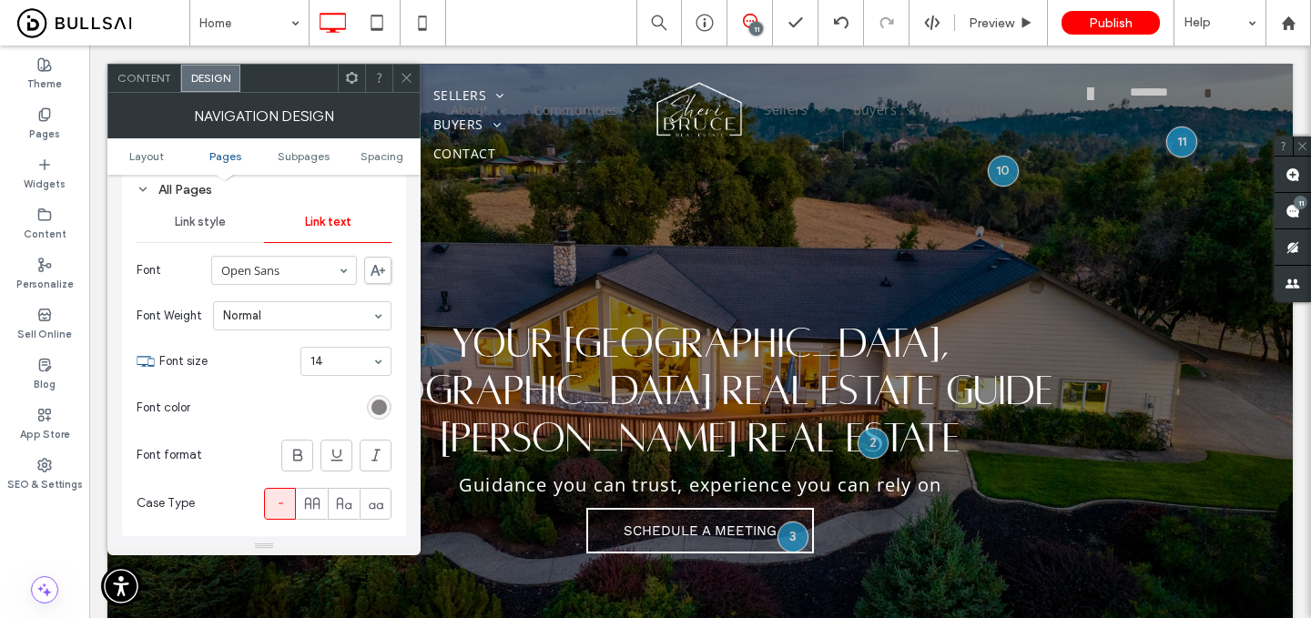
click at [381, 413] on div "rgb(115, 111, 111)" at bounding box center [379, 407] width 15 height 15
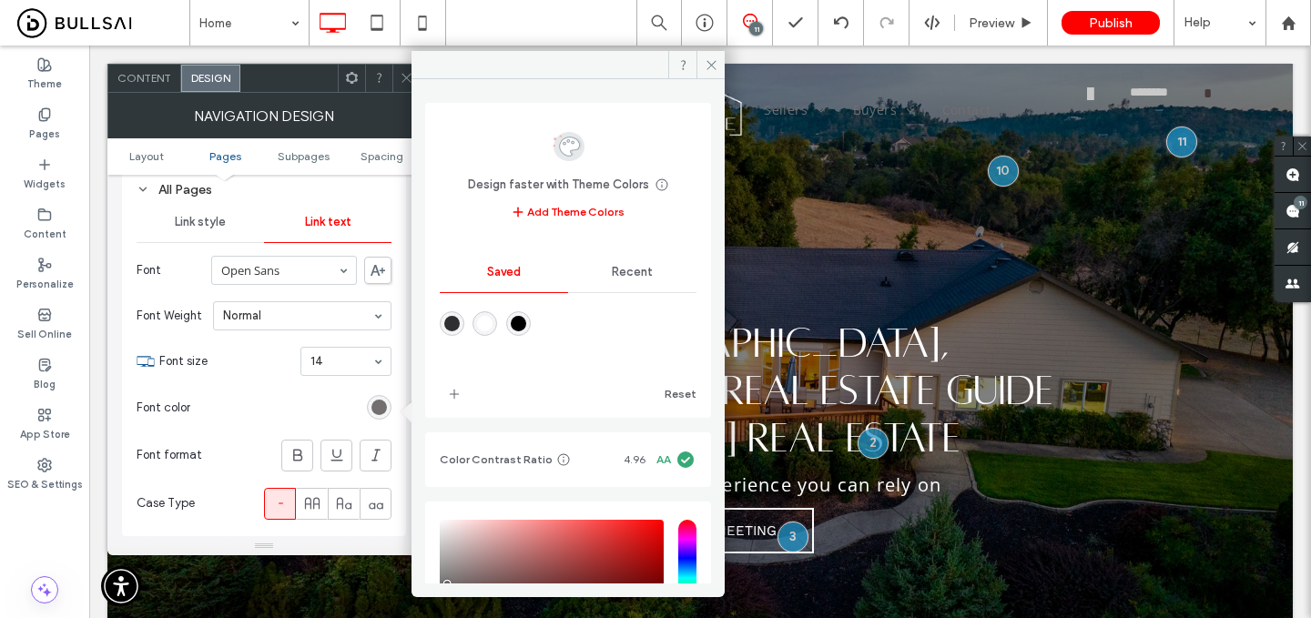
click at [481, 329] on div "rgba(255,255,255,1)" at bounding box center [484, 323] width 15 height 15
type input "*******"
click at [308, 499] on icon at bounding box center [312, 504] width 18 height 18
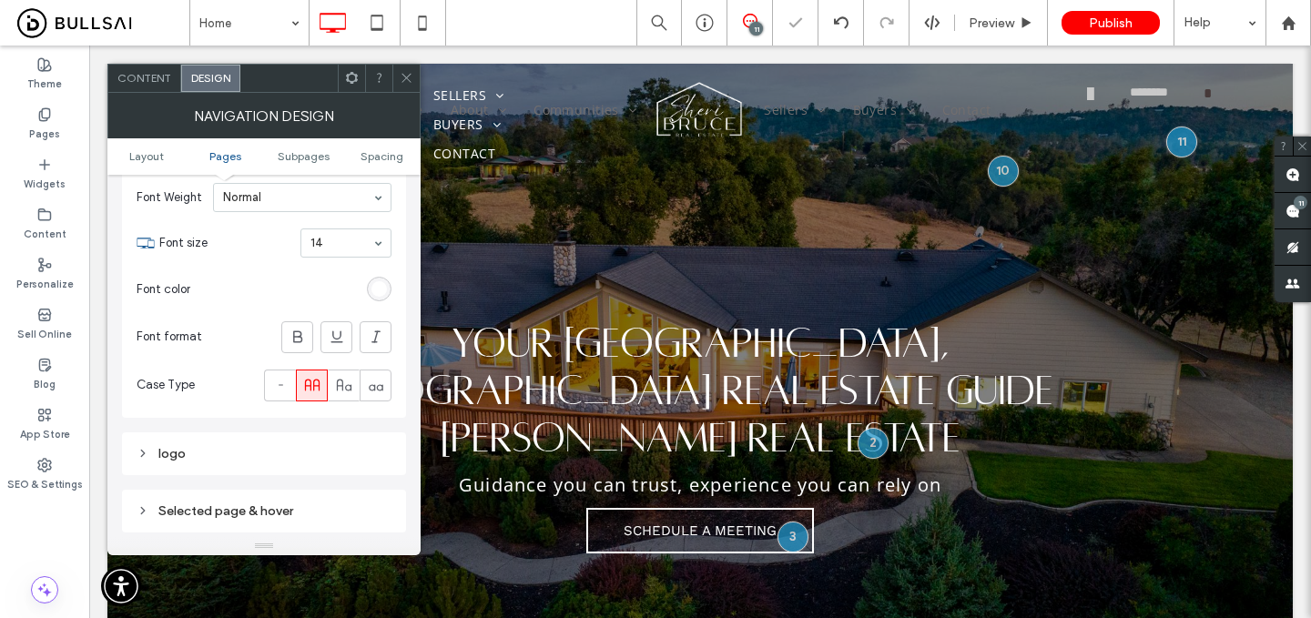
click at [301, 466] on div "logo" at bounding box center [264, 454] width 255 height 25
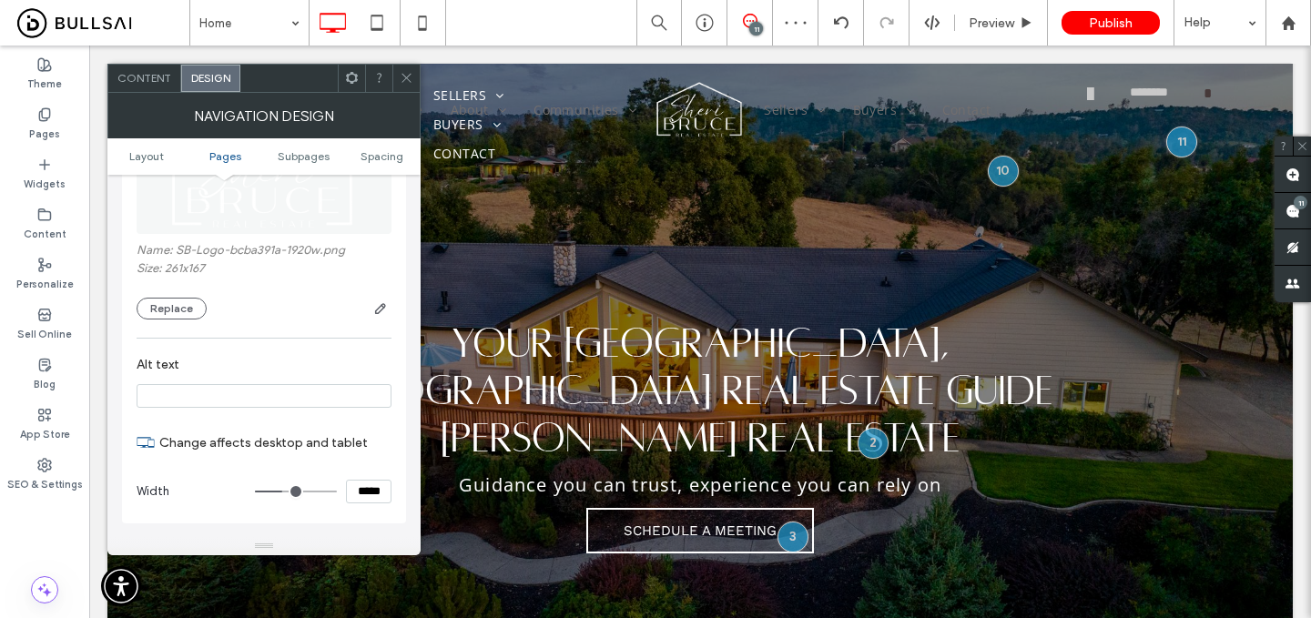
scroll to position [1014, 0]
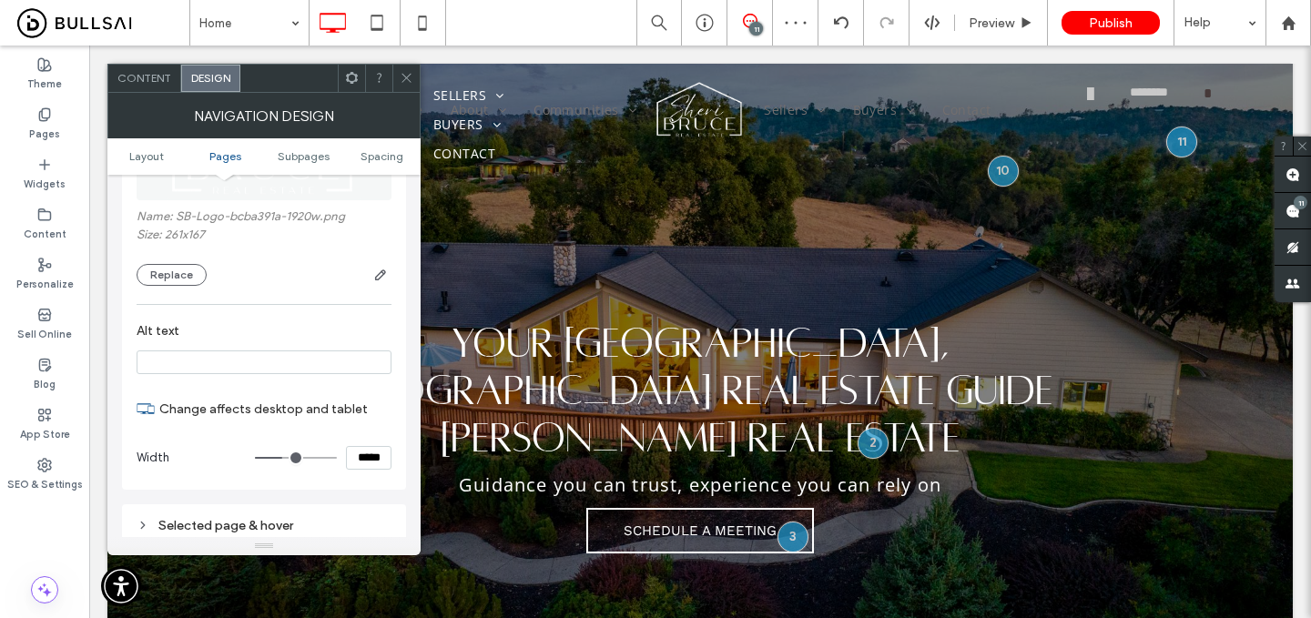
click at [355, 466] on input "*****" at bounding box center [369, 458] width 46 height 24
type input "*****"
type input "***"
click at [355, 466] on input "*****" at bounding box center [369, 458] width 46 height 24
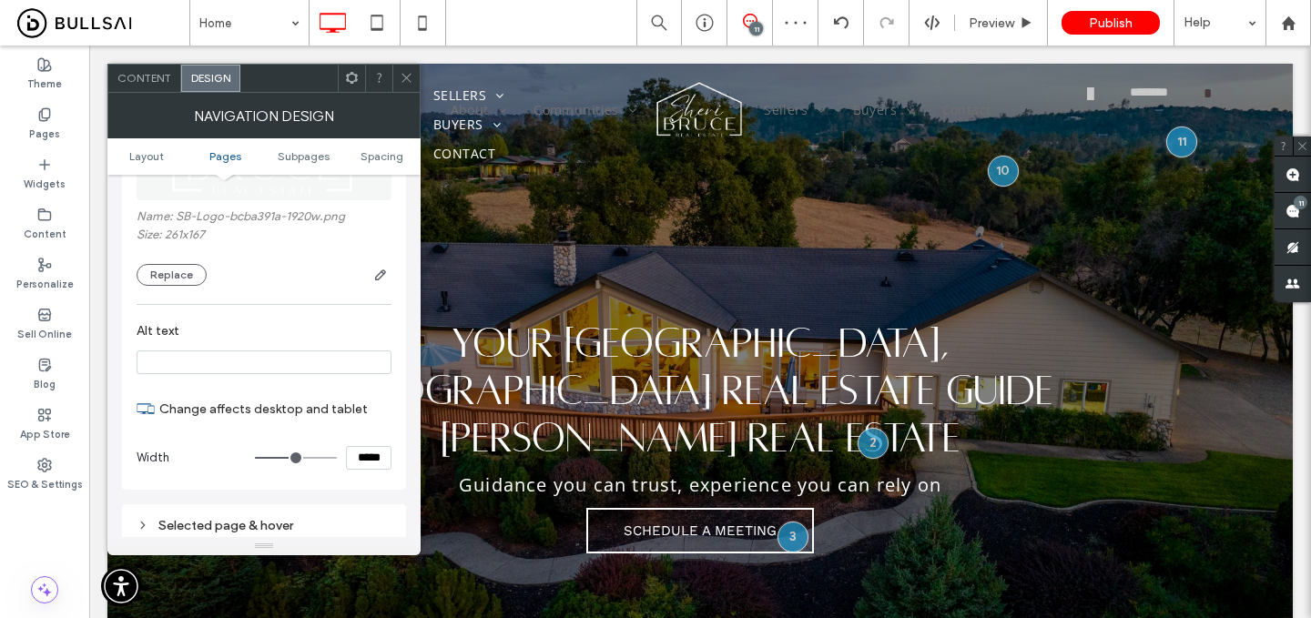
click at [355, 466] on input "*****" at bounding box center [369, 458] width 46 height 24
type input "*****"
type input "***"
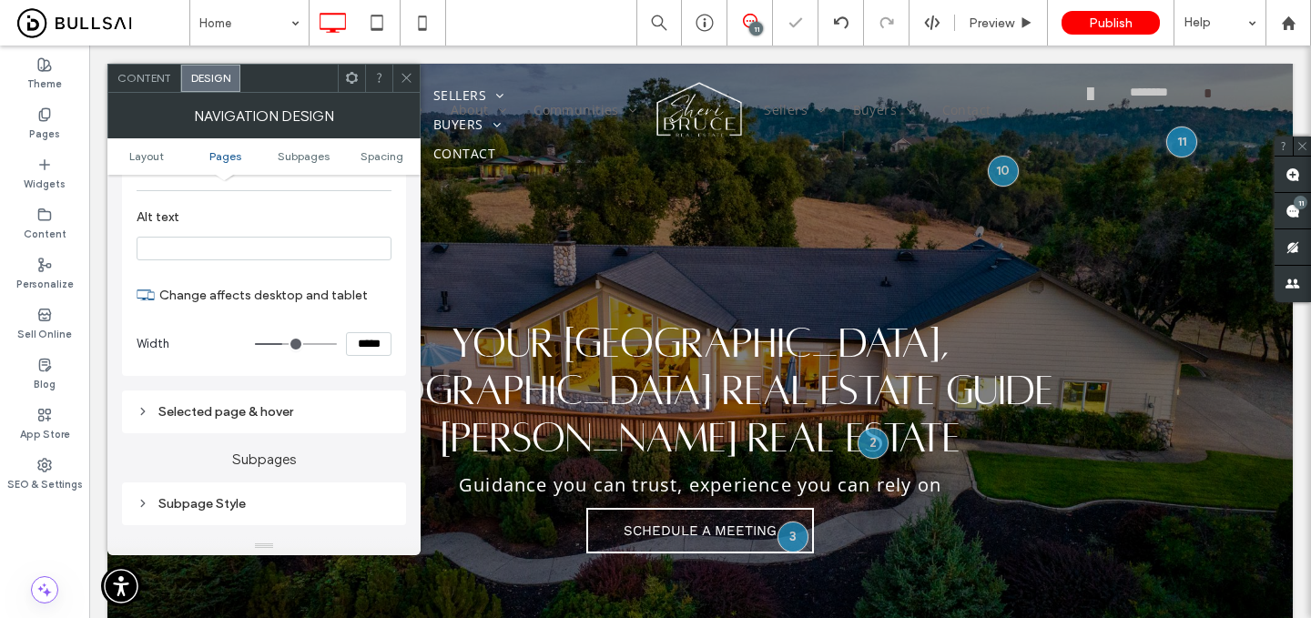
click at [318, 432] on div "Selected page & hover" at bounding box center [264, 412] width 284 height 43
click at [318, 420] on div "Selected page & hover" at bounding box center [264, 411] width 255 height 15
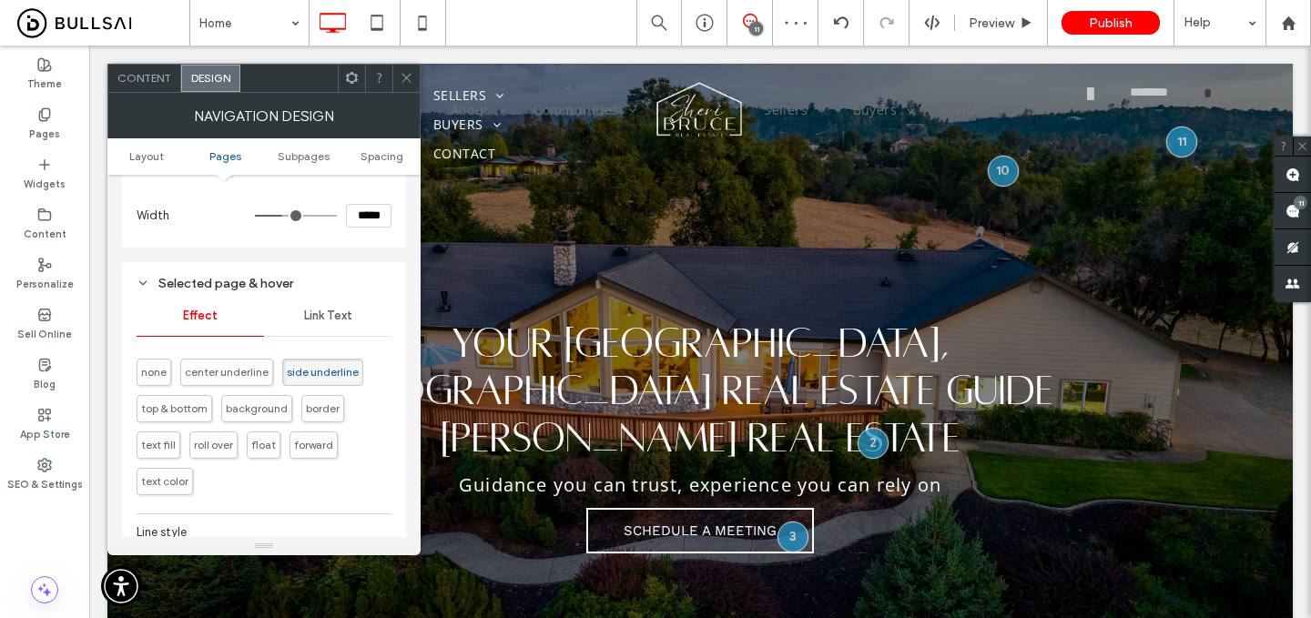
scroll to position [1263, 0]
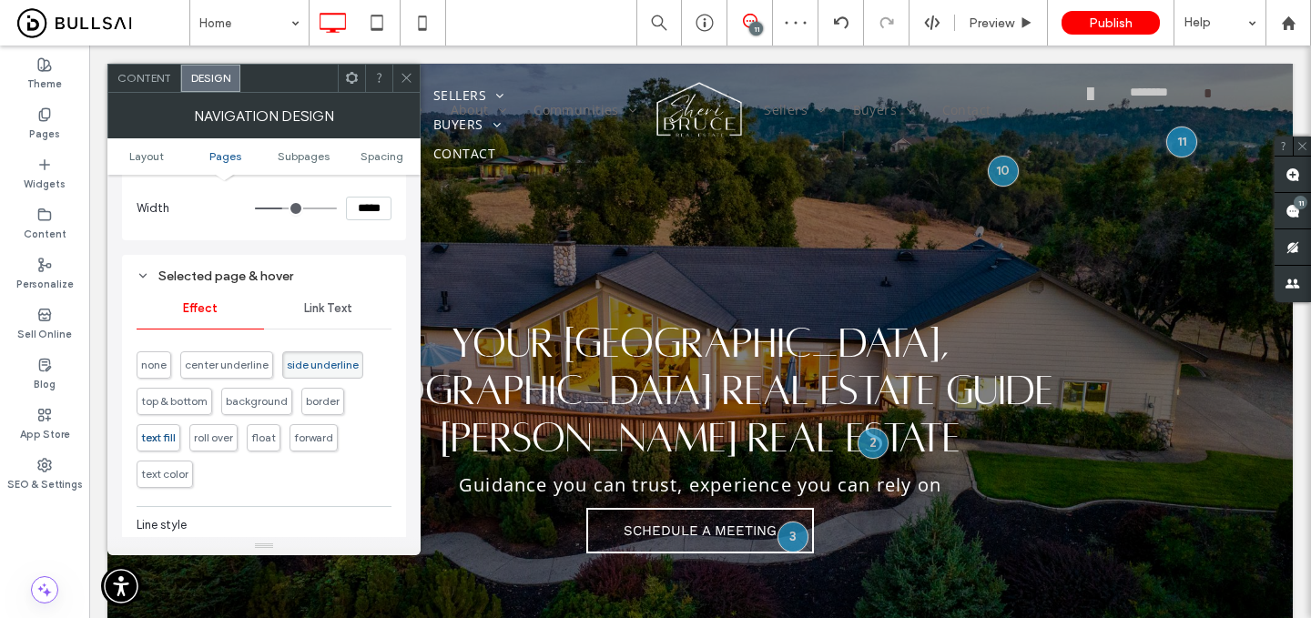
click at [172, 444] on span "text fill" at bounding box center [158, 438] width 35 height 14
click at [326, 316] on span "Link Text" at bounding box center [328, 308] width 48 height 15
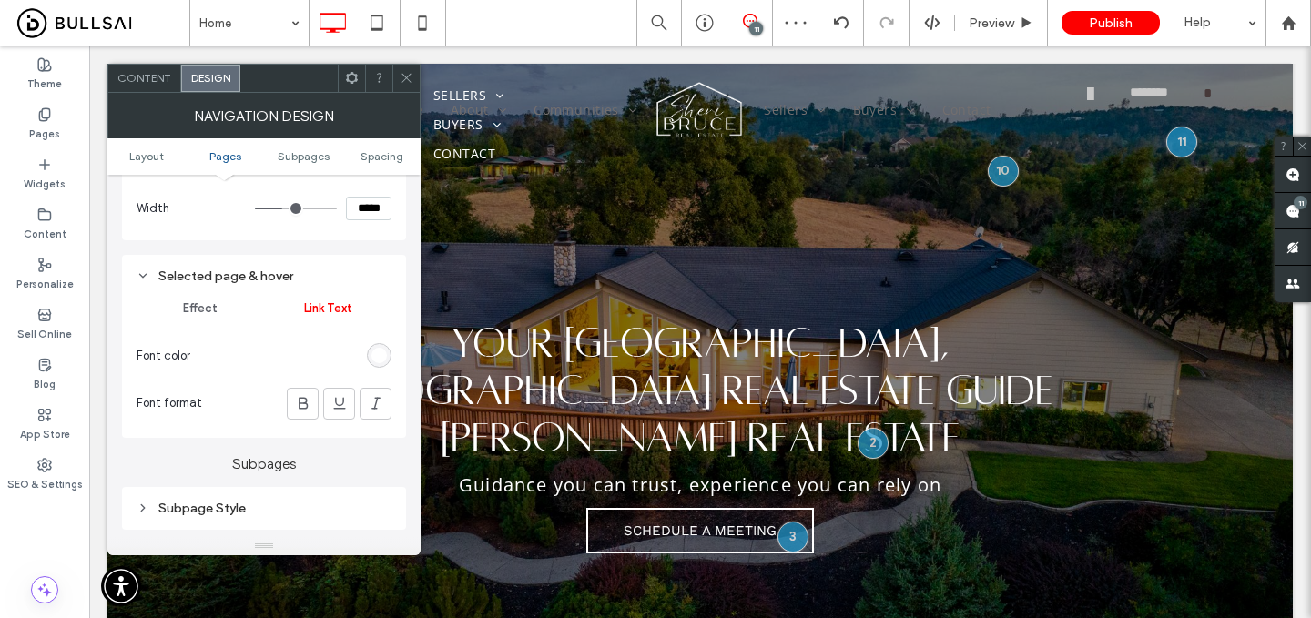
click at [383, 362] on div "rgb(255, 255, 255)" at bounding box center [379, 355] width 15 height 15
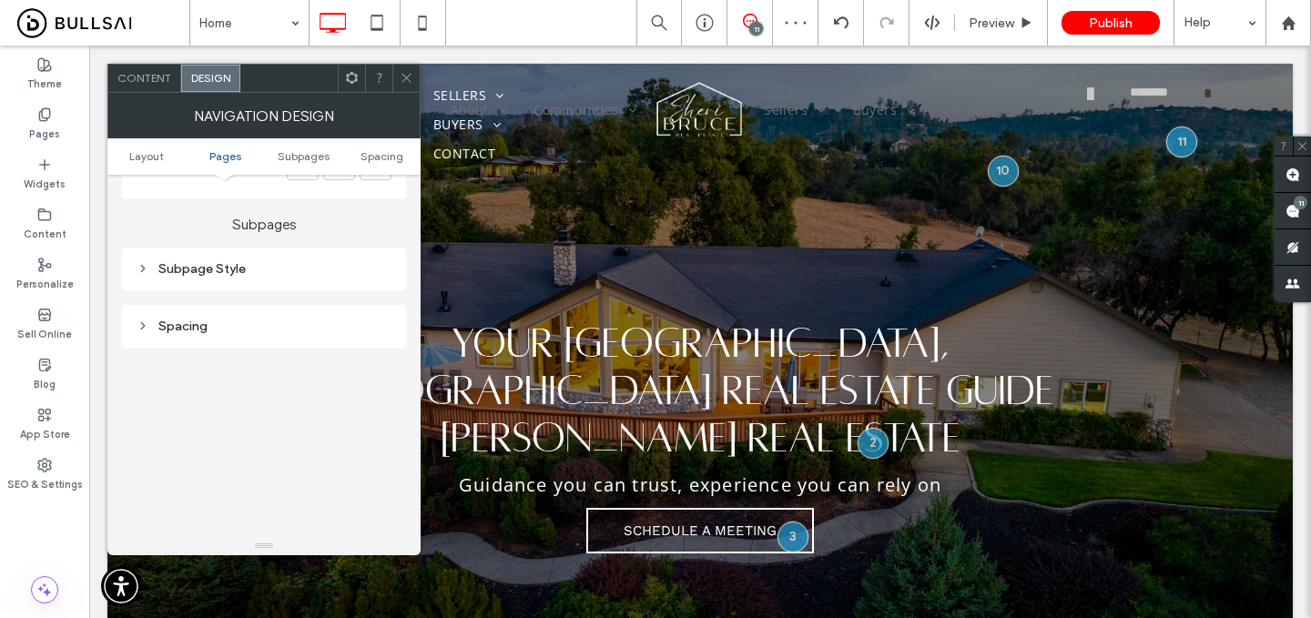
scroll to position [1527, 0]
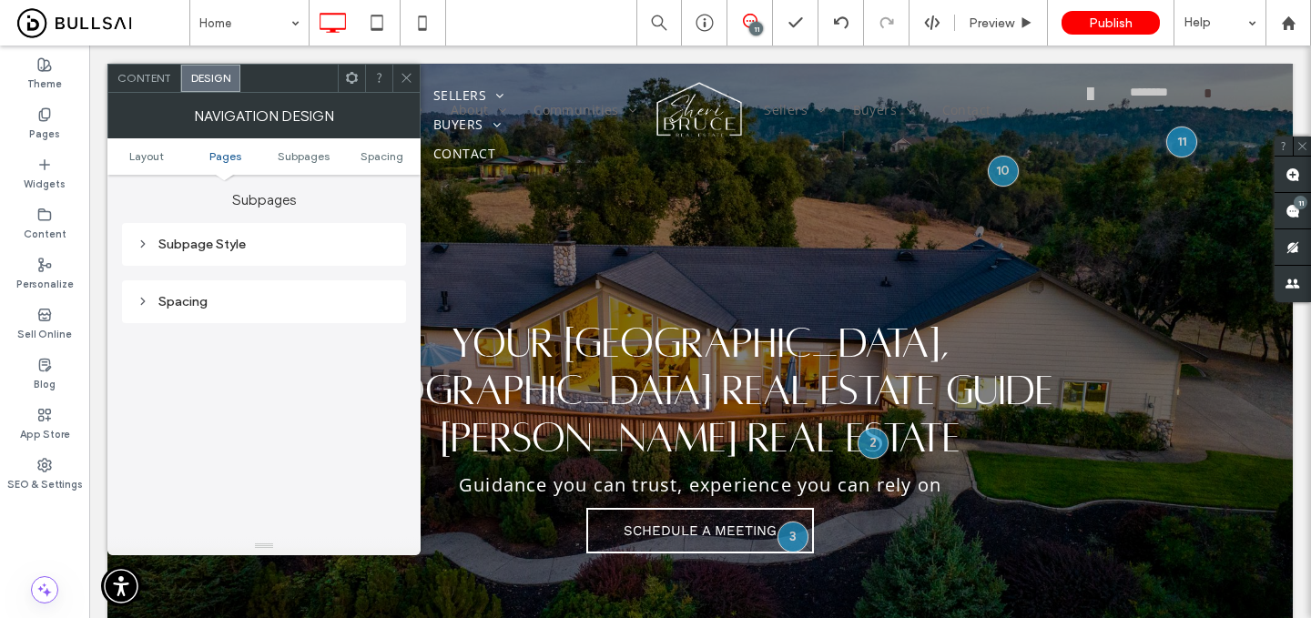
click at [283, 252] on div "Subpage Style" at bounding box center [264, 244] width 255 height 15
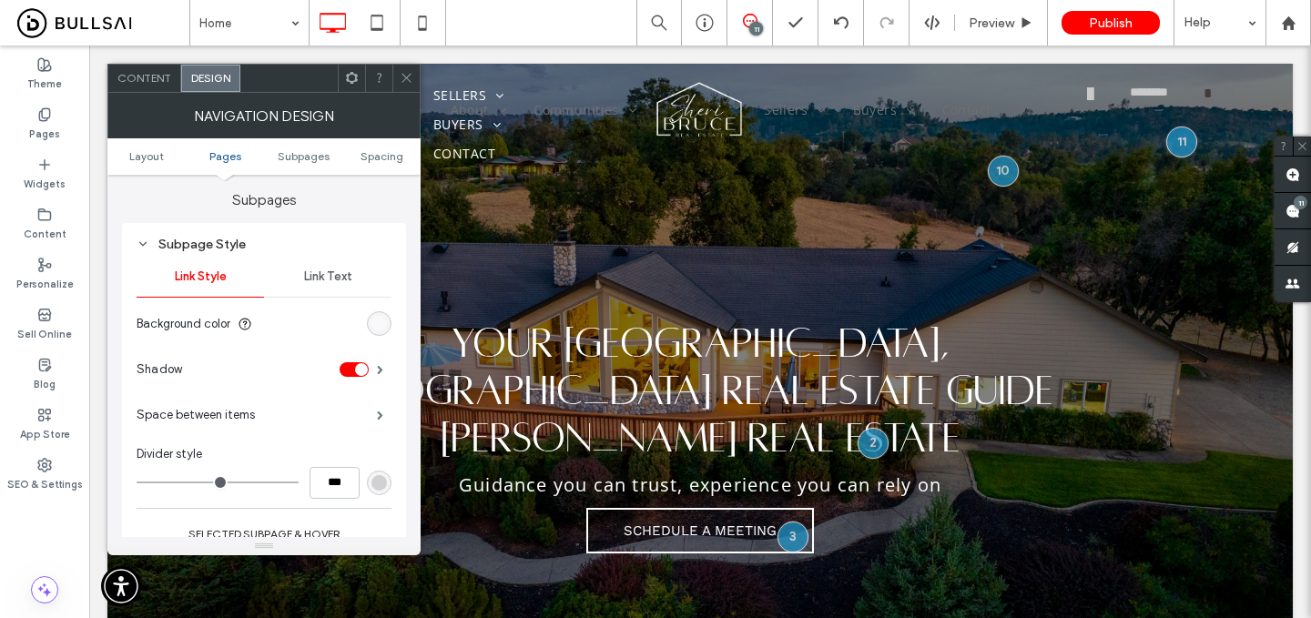
click at [393, 335] on div "Subpage Style Link Style Link Text Background color Shadow Space between items …" at bounding box center [264, 414] width 284 height 382
click at [384, 331] on div "rgb(250, 249, 249)" at bounding box center [379, 323] width 15 height 15
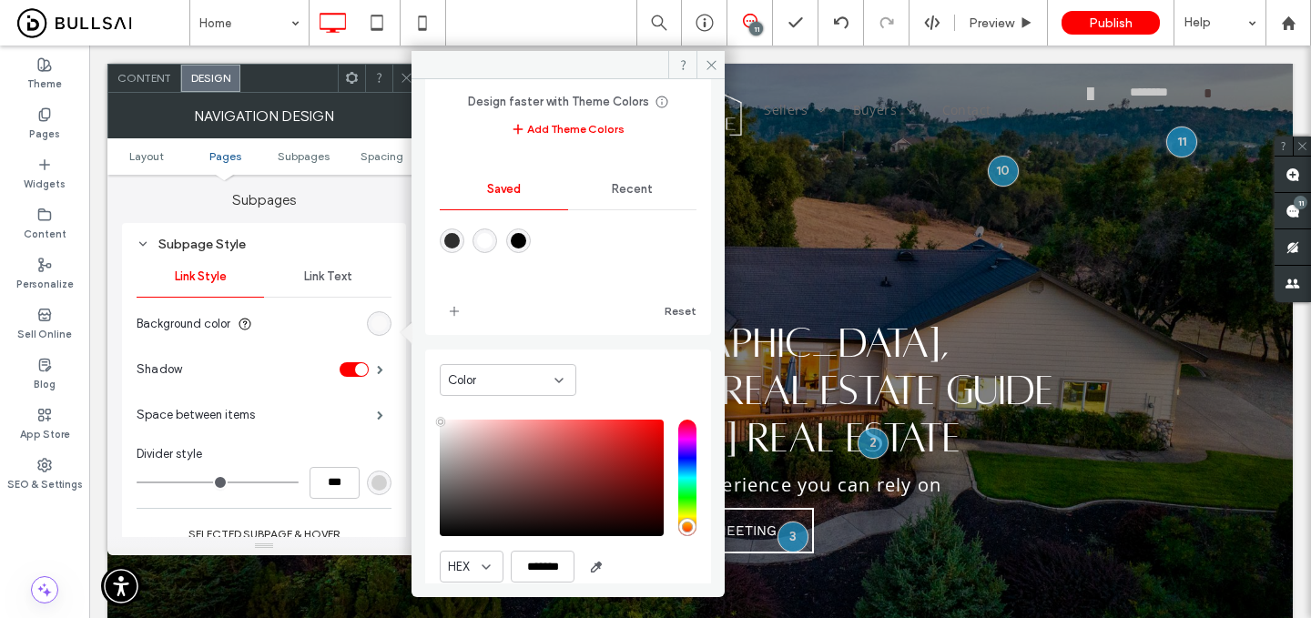
scroll to position [151, 0]
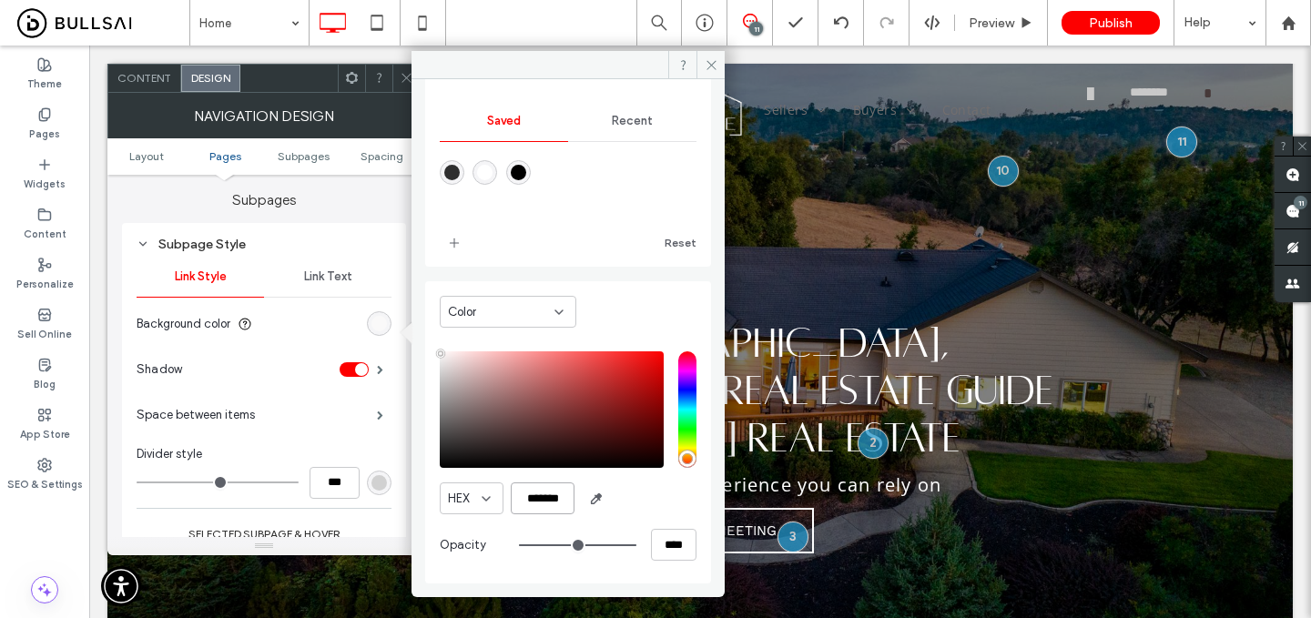
click at [557, 510] on input "*******" at bounding box center [543, 499] width 64 height 32
type input "*******"
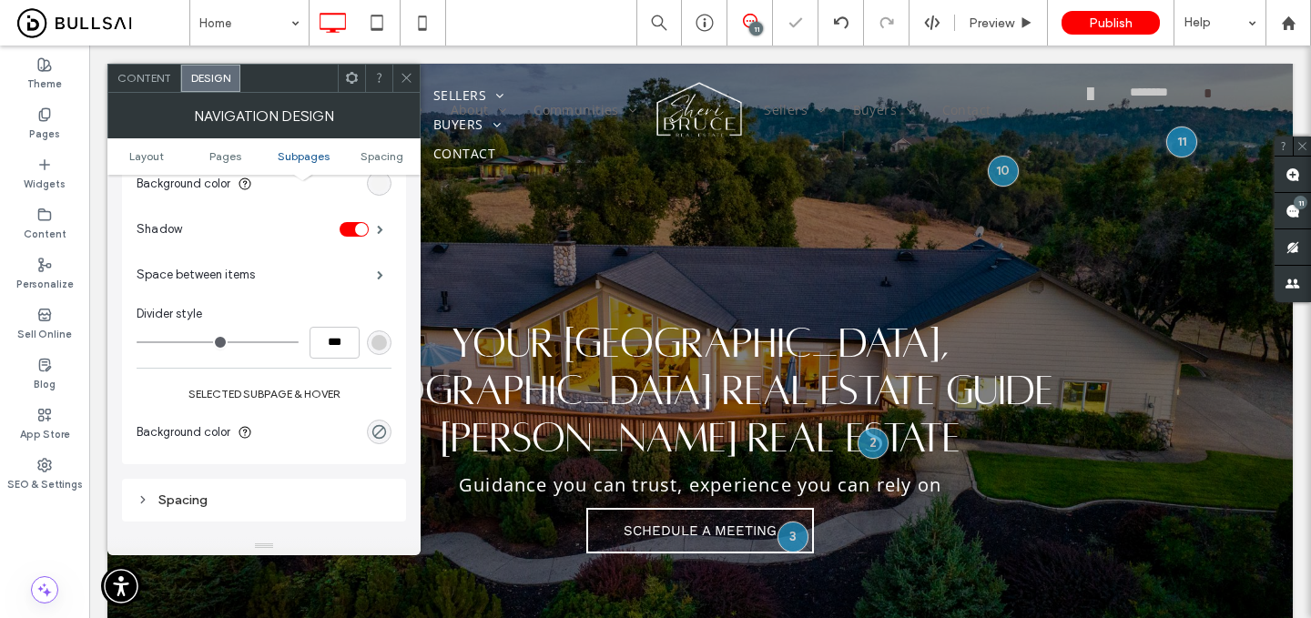
scroll to position [1672, 0]
click at [378, 434] on use "rgba(0, 0, 0, 0)" at bounding box center [379, 428] width 14 height 14
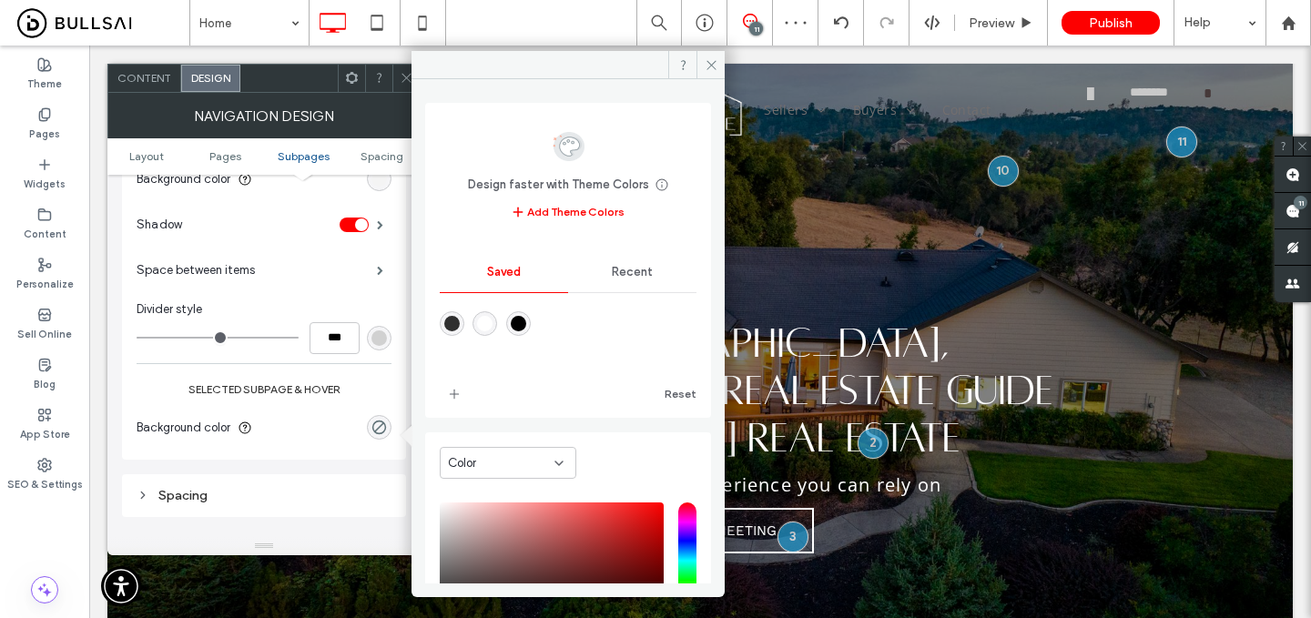
click at [526, 320] on div "rgba(0,0,0,1)" at bounding box center [518, 323] width 15 height 15
type input "***"
type input "****"
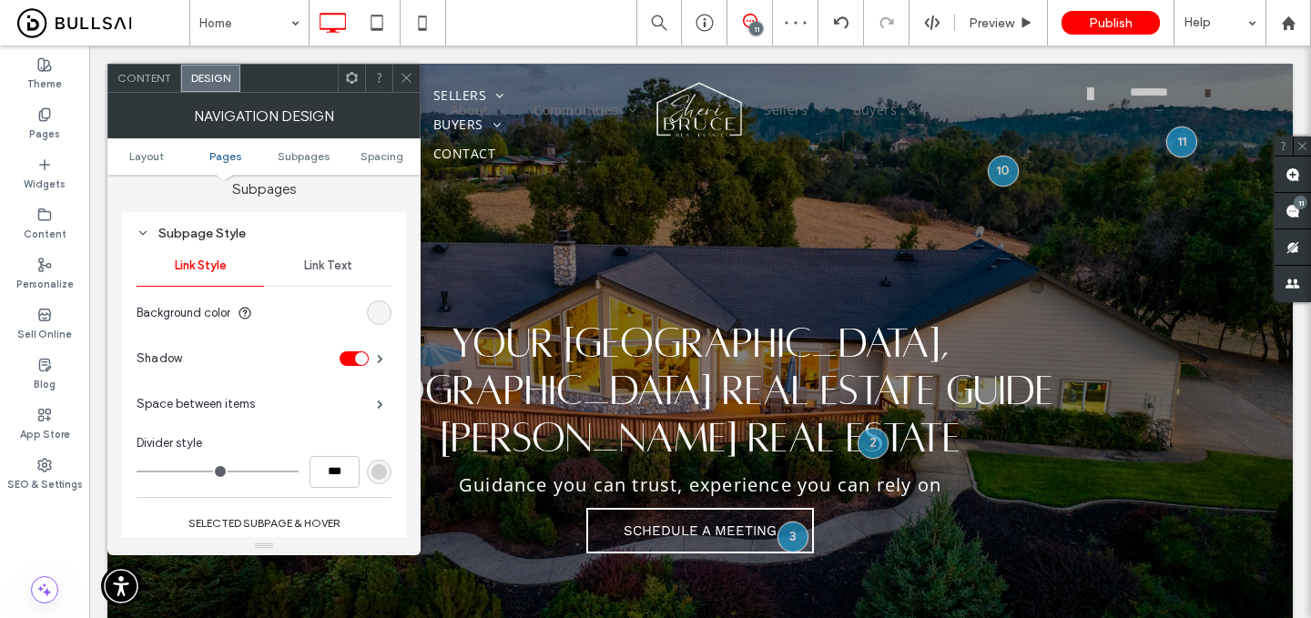
scroll to position [1467, 0]
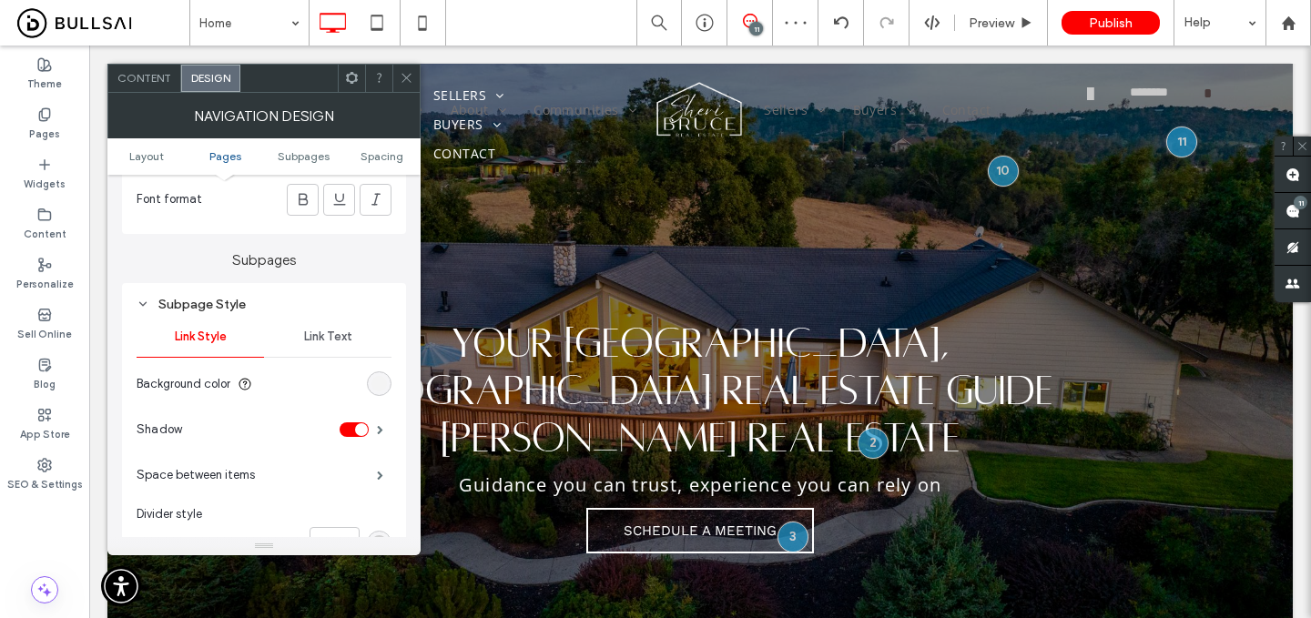
click at [326, 337] on span "Link Text" at bounding box center [328, 337] width 48 height 15
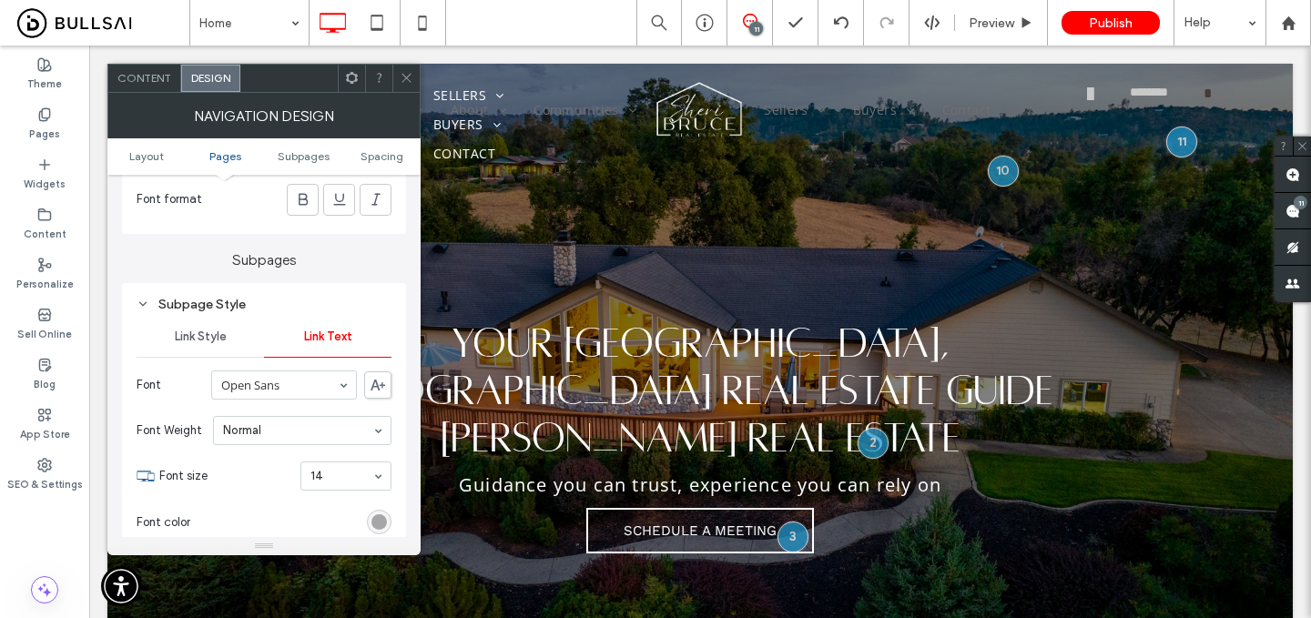
click at [382, 523] on div "rgb(153, 153, 153)" at bounding box center [379, 522] width 15 height 15
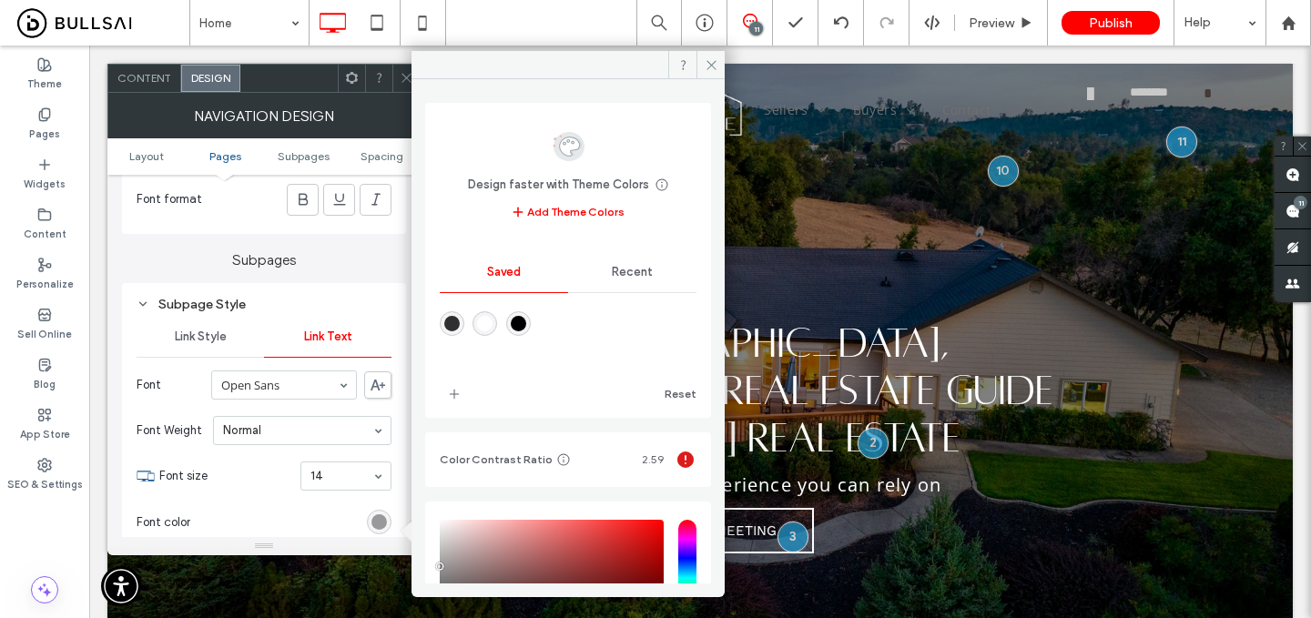
click at [526, 324] on div "rgba(0,0,0,1)" at bounding box center [518, 323] width 15 height 15
type input "*******"
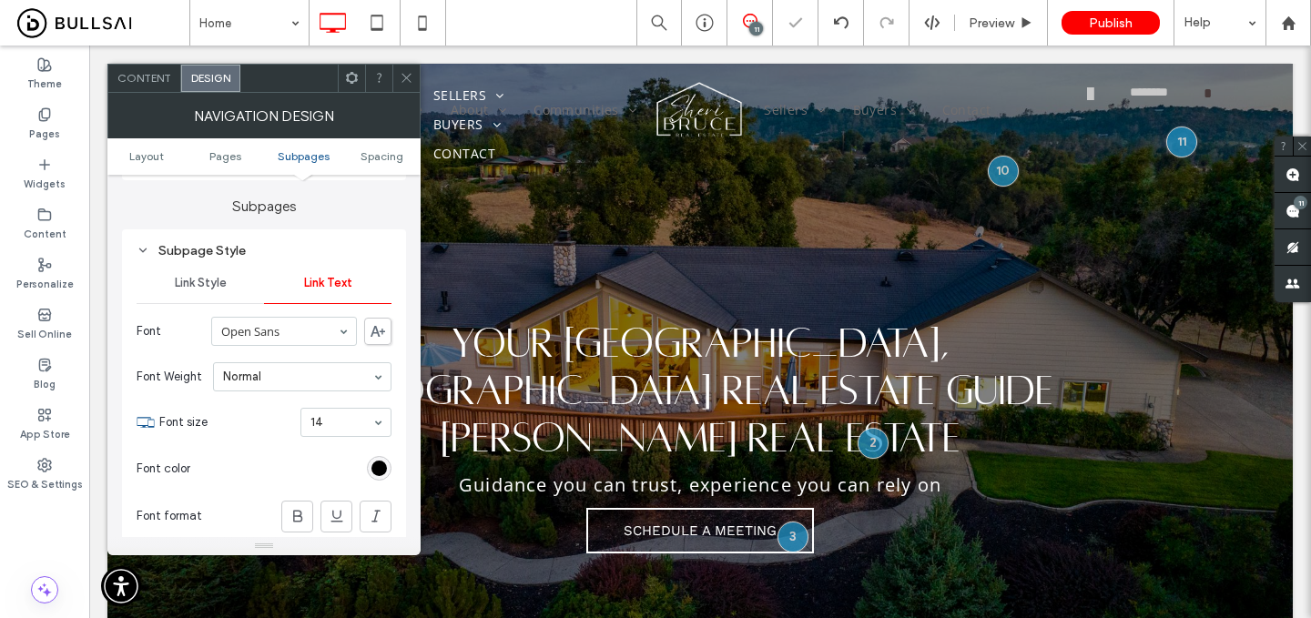
scroll to position [1537, 0]
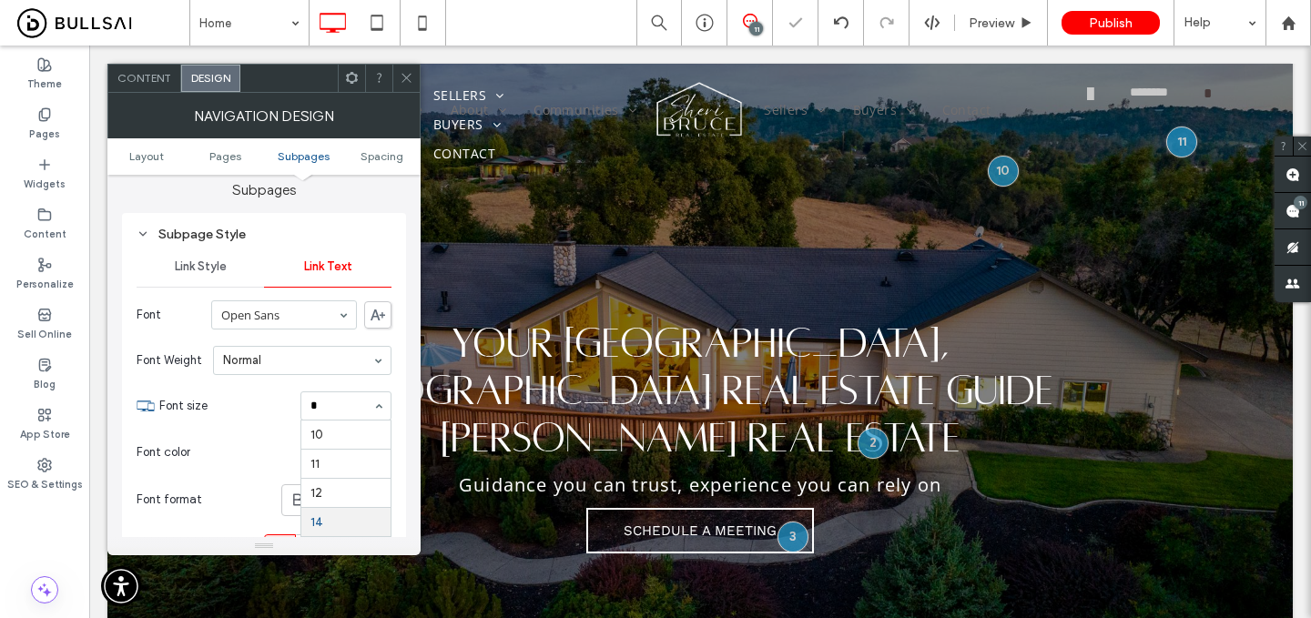
type input "**"
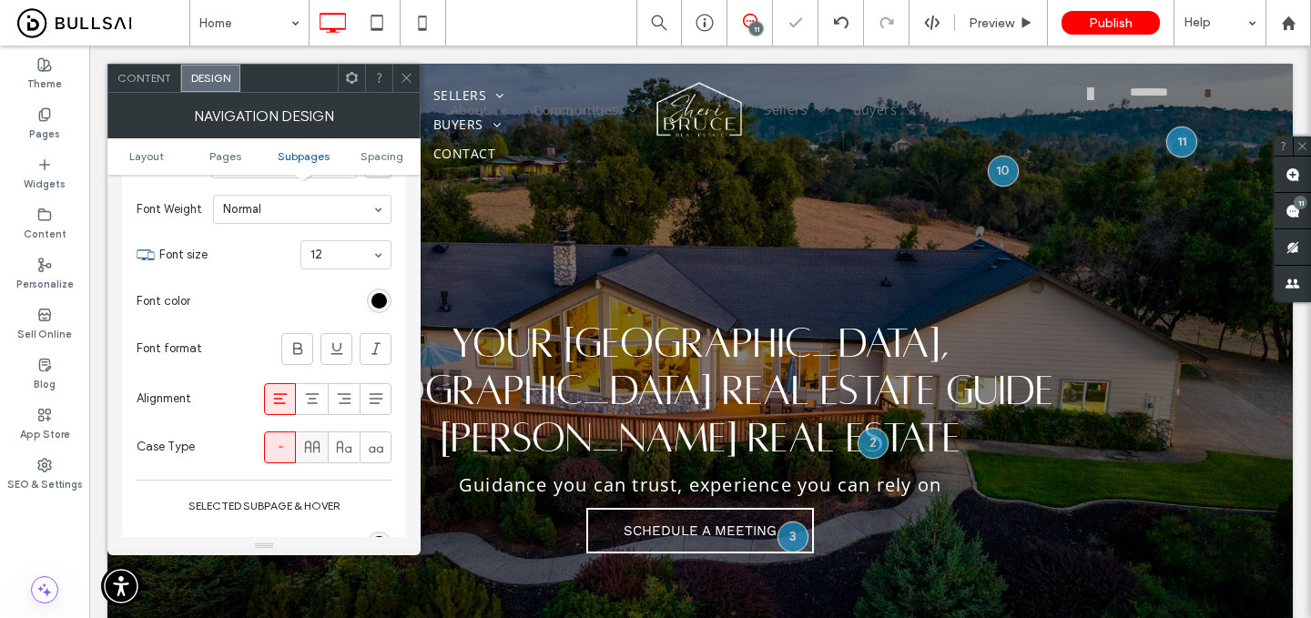
click at [311, 447] on icon at bounding box center [312, 447] width 18 height 18
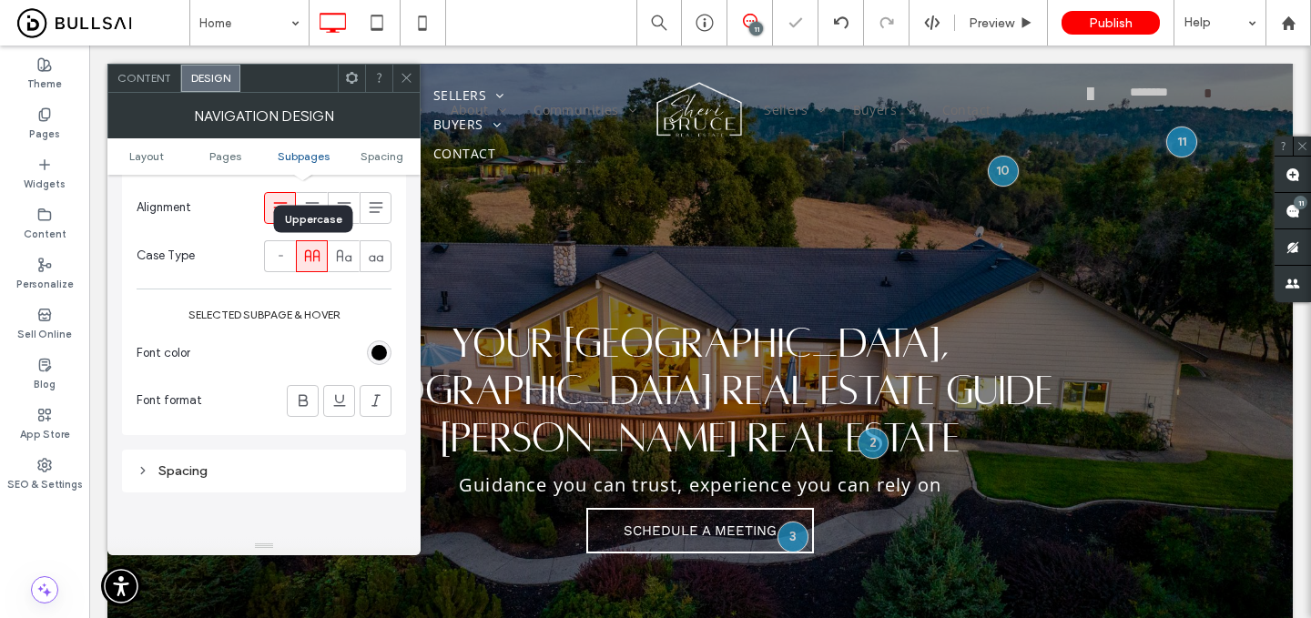
scroll to position [1884, 0]
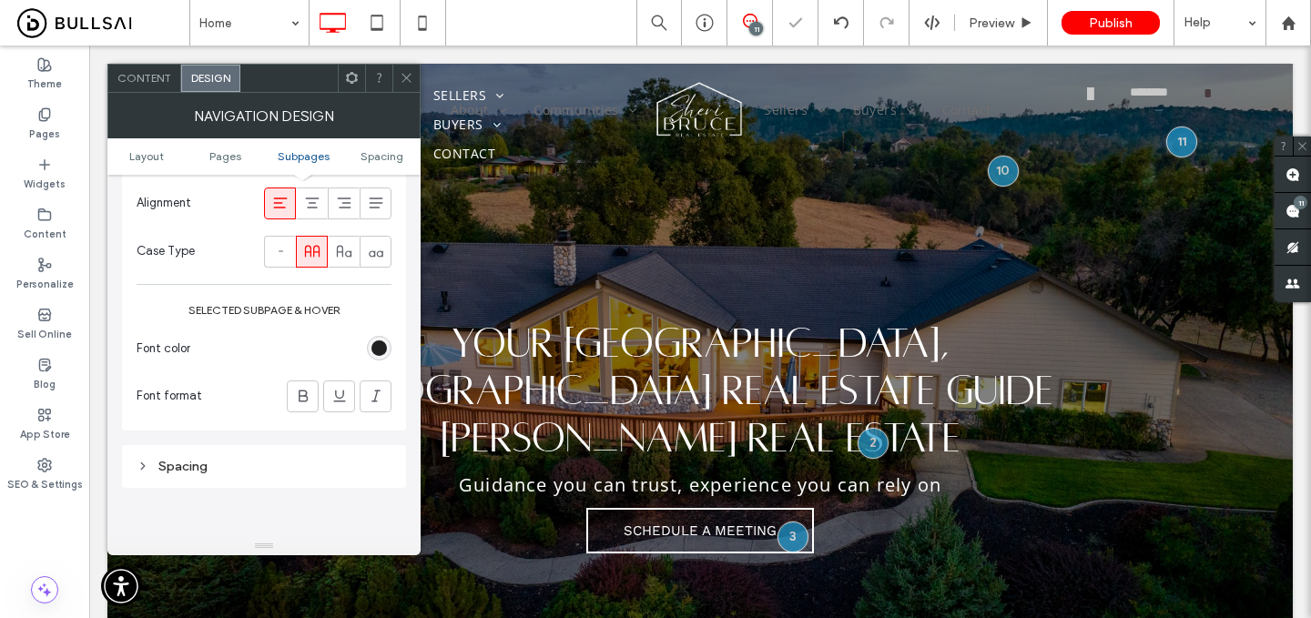
click at [377, 353] on div "rgb(0, 0, 0)" at bounding box center [379, 348] width 15 height 15
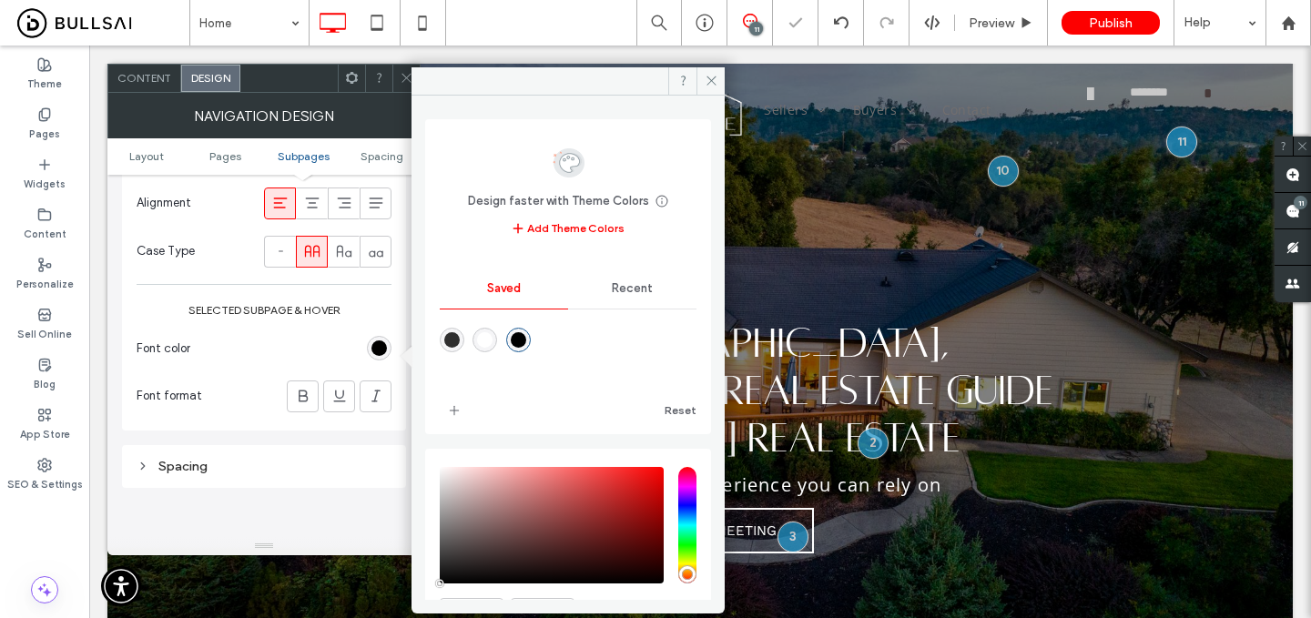
click at [493, 335] on div "rgba(255,255,255,1)" at bounding box center [484, 339] width 15 height 15
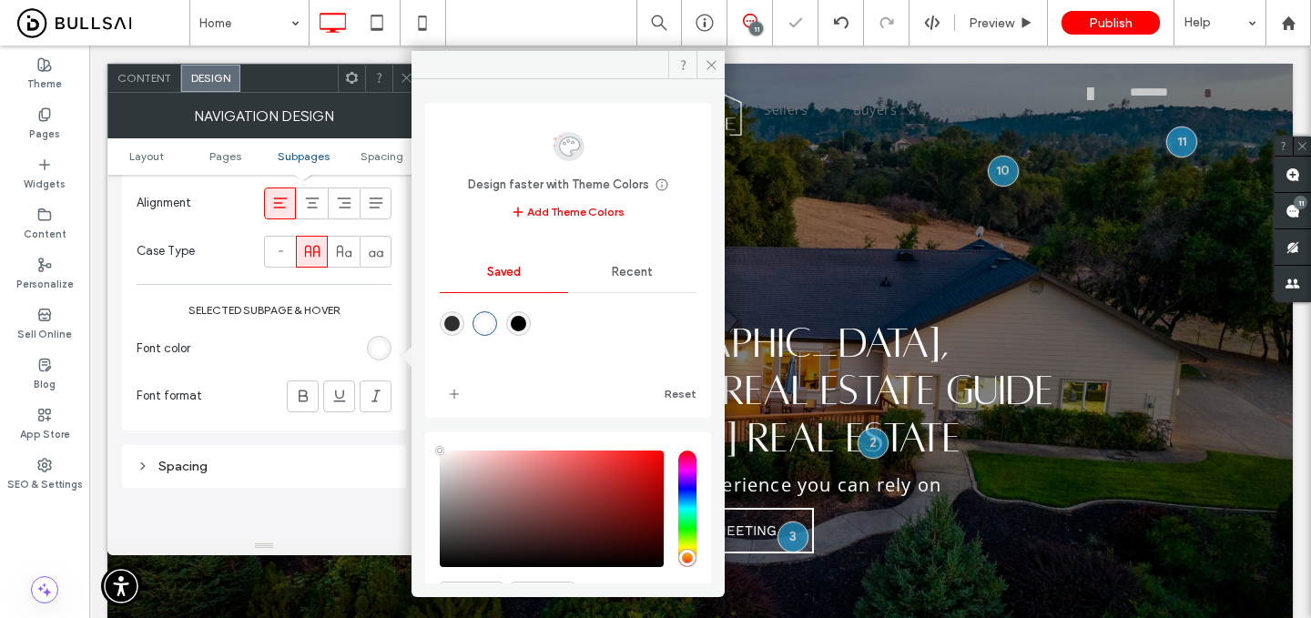
type input "*******"
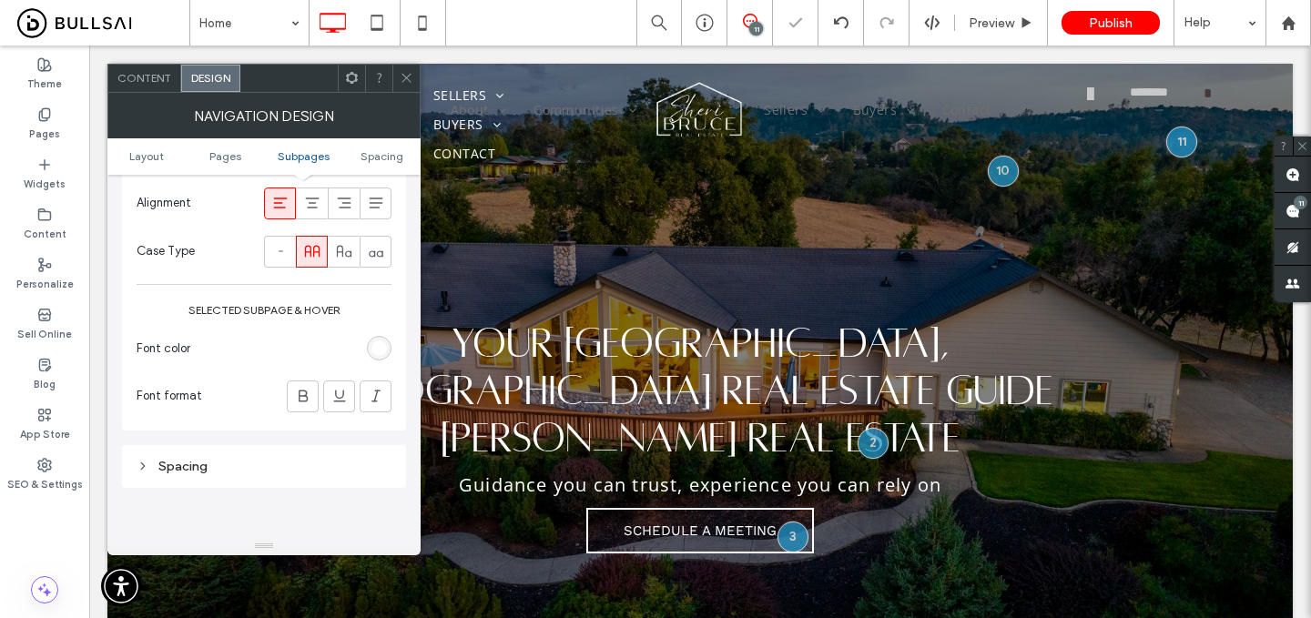
scroll to position [2063, 0]
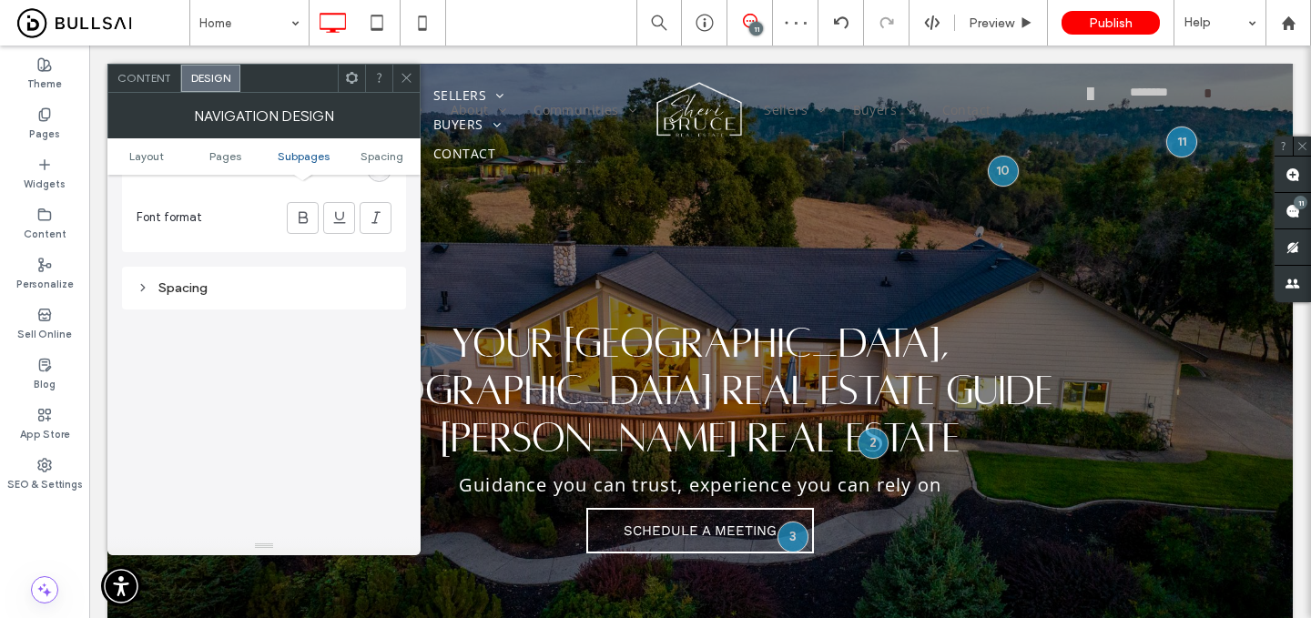
click at [397, 76] on div at bounding box center [406, 78] width 27 height 27
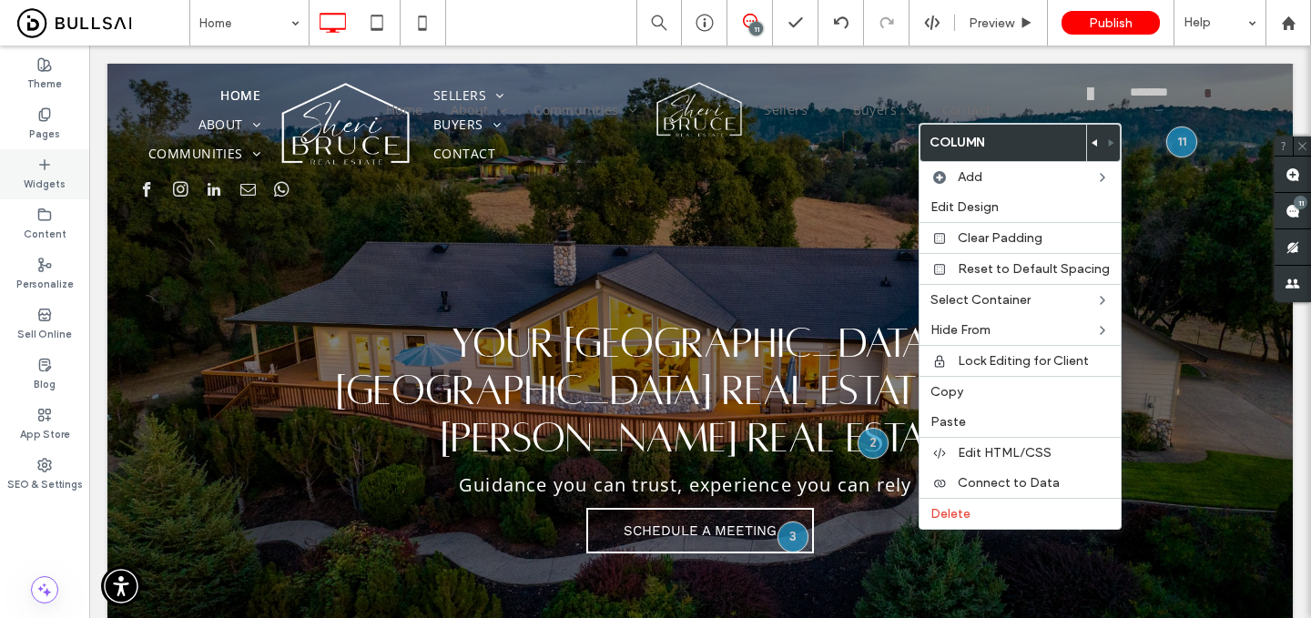
click at [41, 160] on icon at bounding box center [44, 165] width 15 height 15
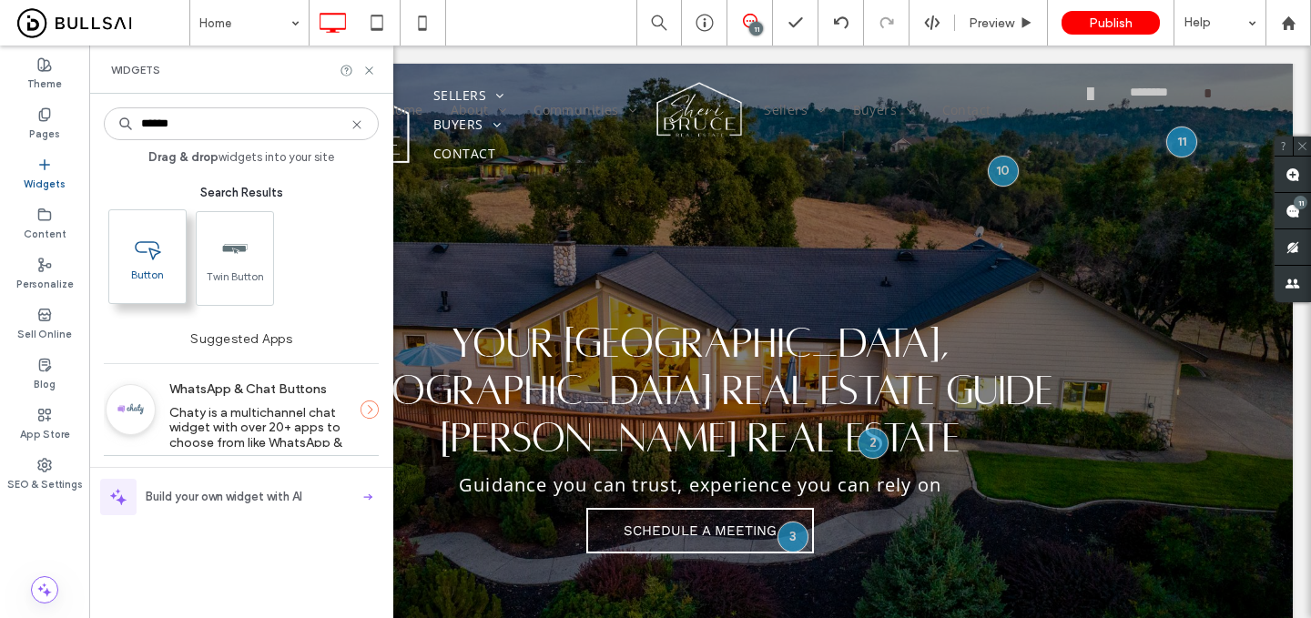
type input "******"
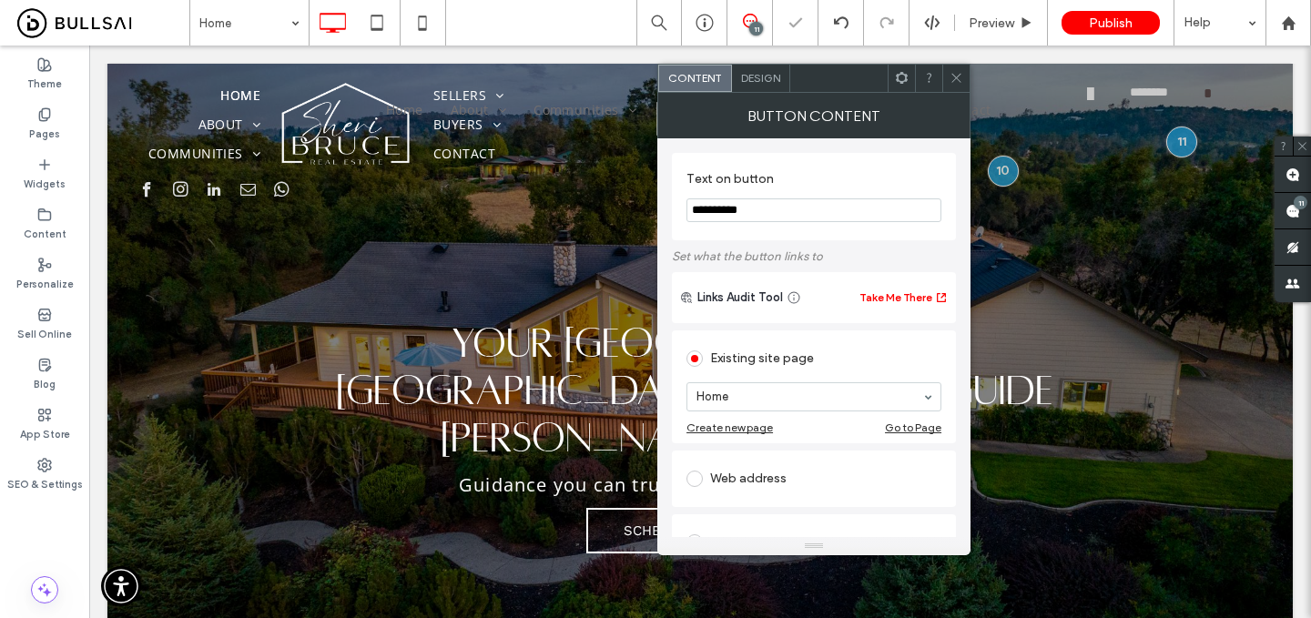
click at [948, 74] on div at bounding box center [956, 78] width 27 height 27
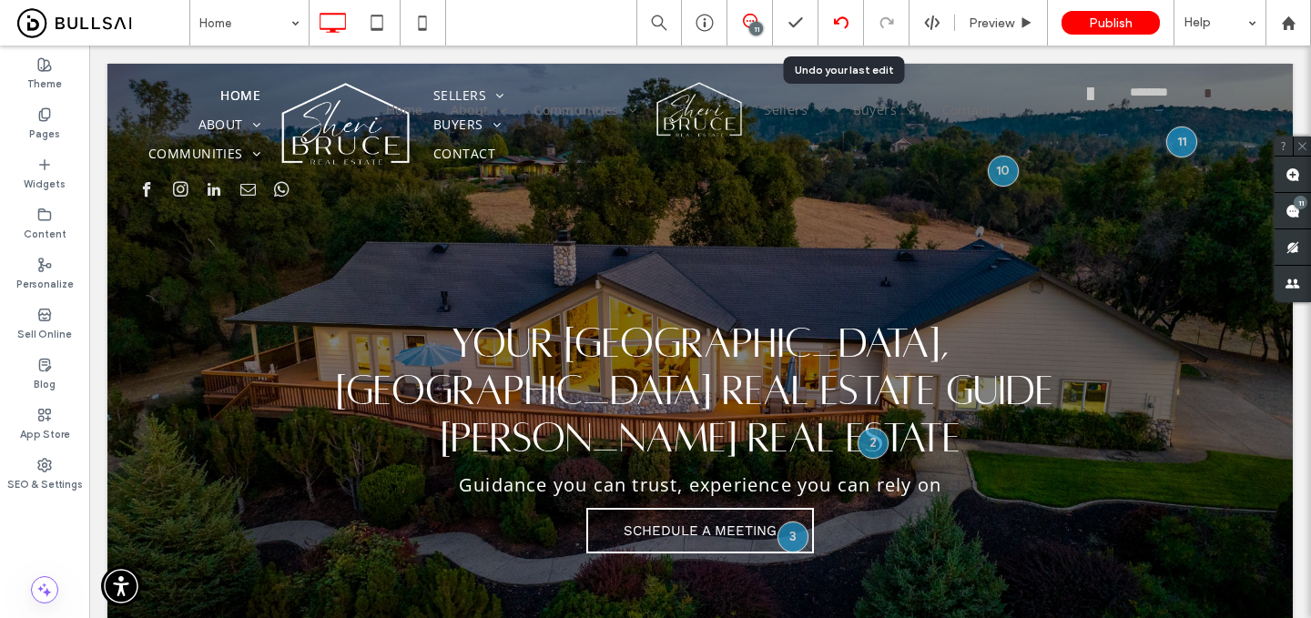
click at [848, 25] on div at bounding box center [841, 22] width 45 height 15
click at [847, 25] on use at bounding box center [840, 22] width 15 height 12
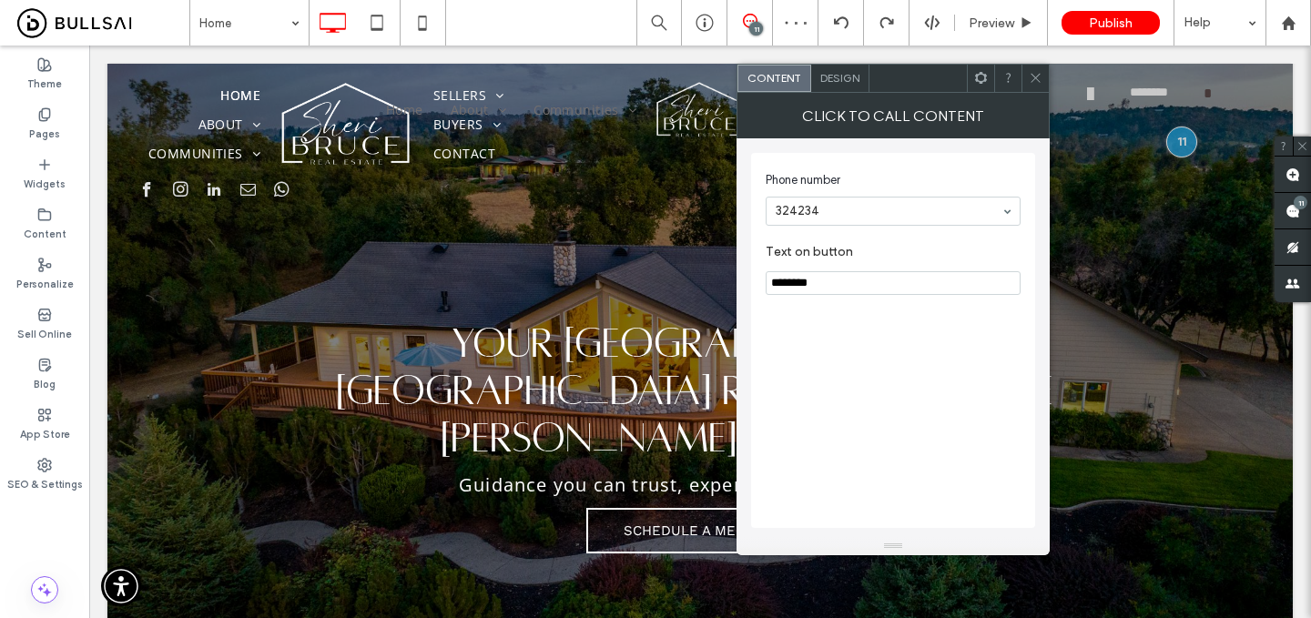
click at [843, 76] on span "Design" at bounding box center [840, 78] width 39 height 14
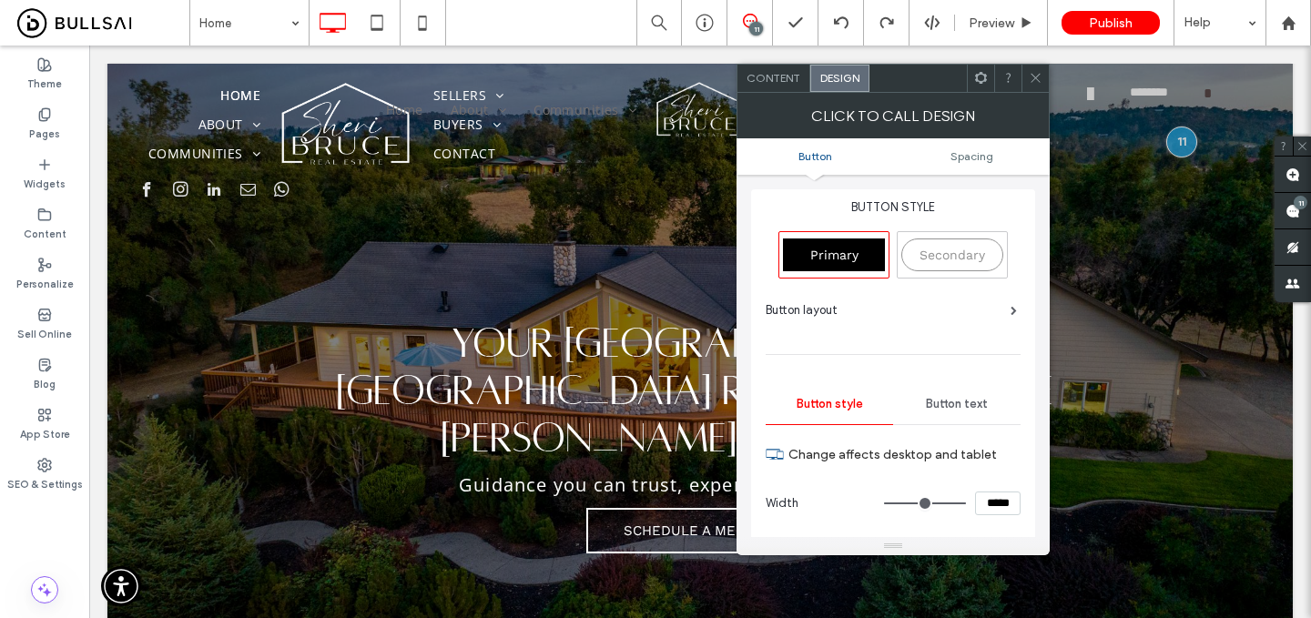
click at [835, 248] on span "Primary" at bounding box center [835, 255] width 48 height 15
click at [780, 71] on span "Content" at bounding box center [774, 78] width 54 height 14
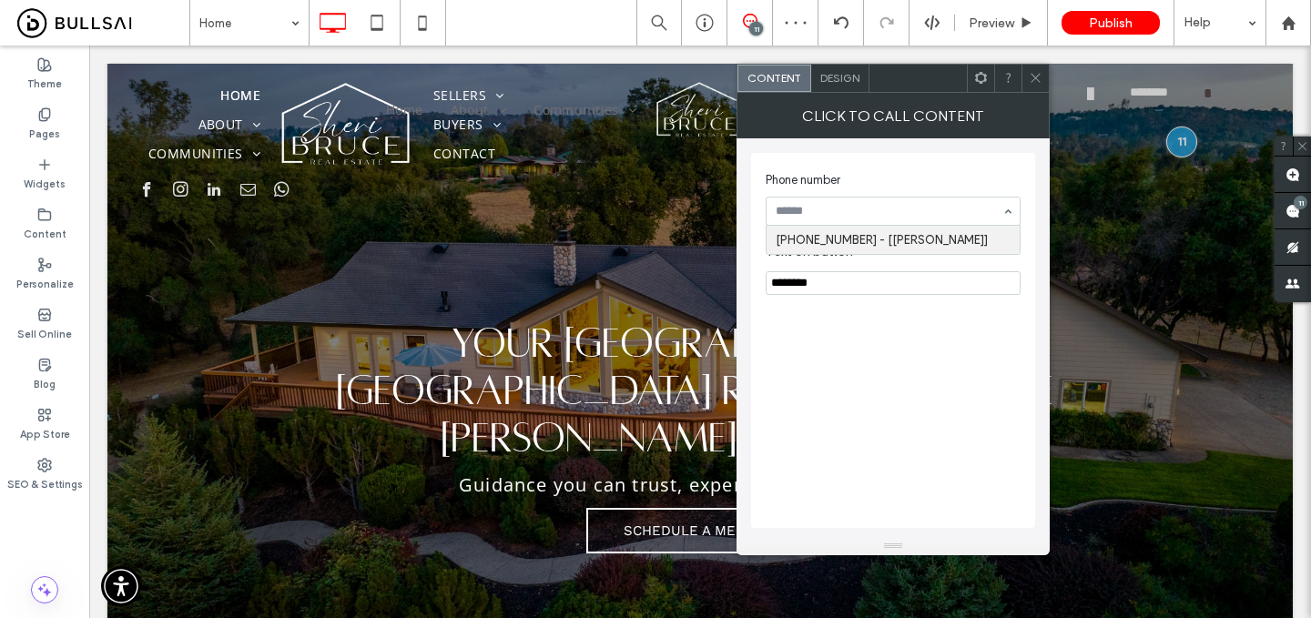
click at [936, 176] on span "Phone number" at bounding box center [890, 180] width 248 height 18
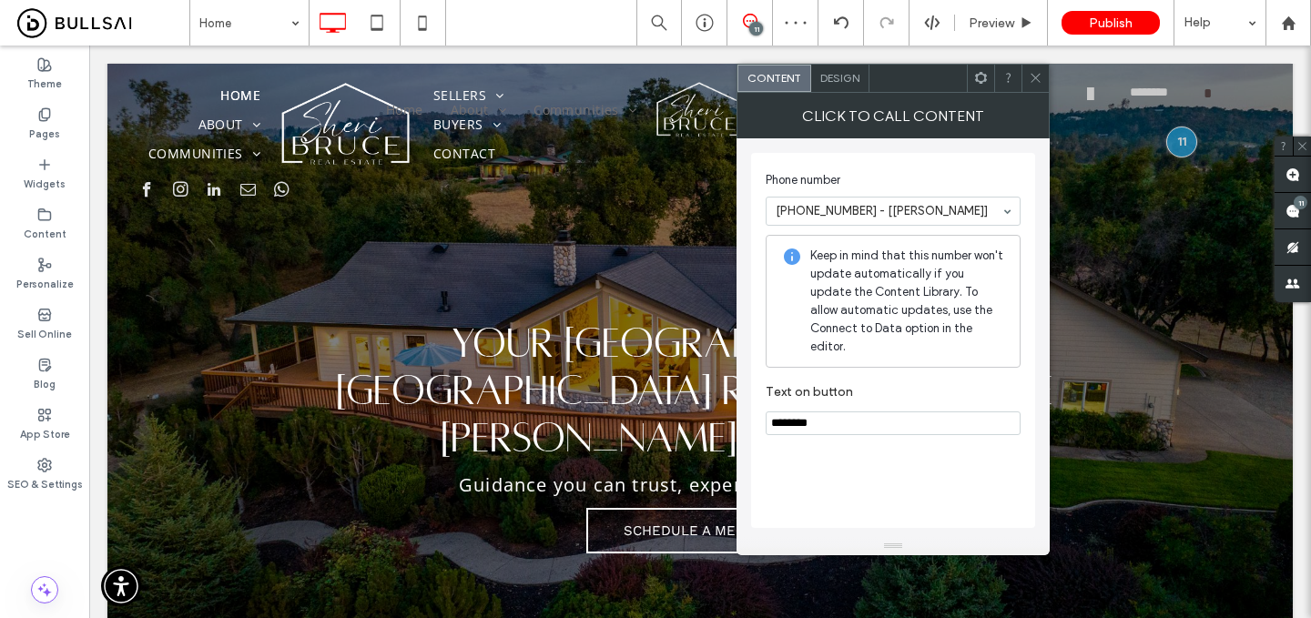
click at [1026, 76] on div at bounding box center [1035, 78] width 27 height 27
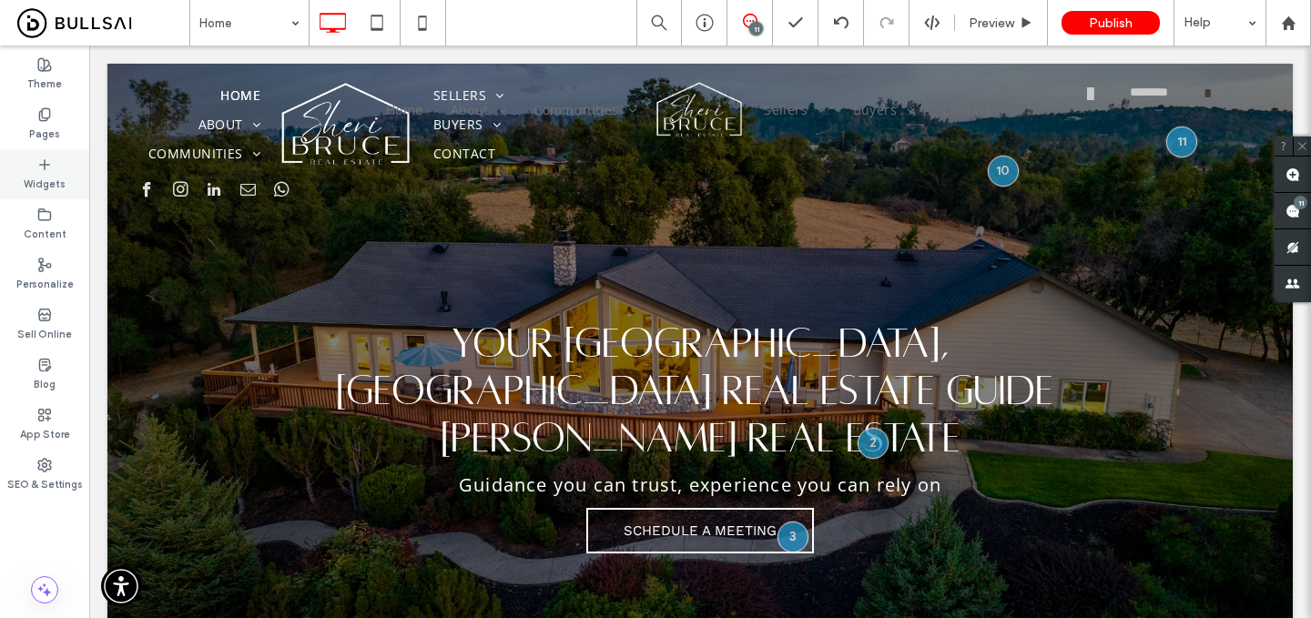
click at [33, 173] on label "Widgets" at bounding box center [45, 182] width 42 height 20
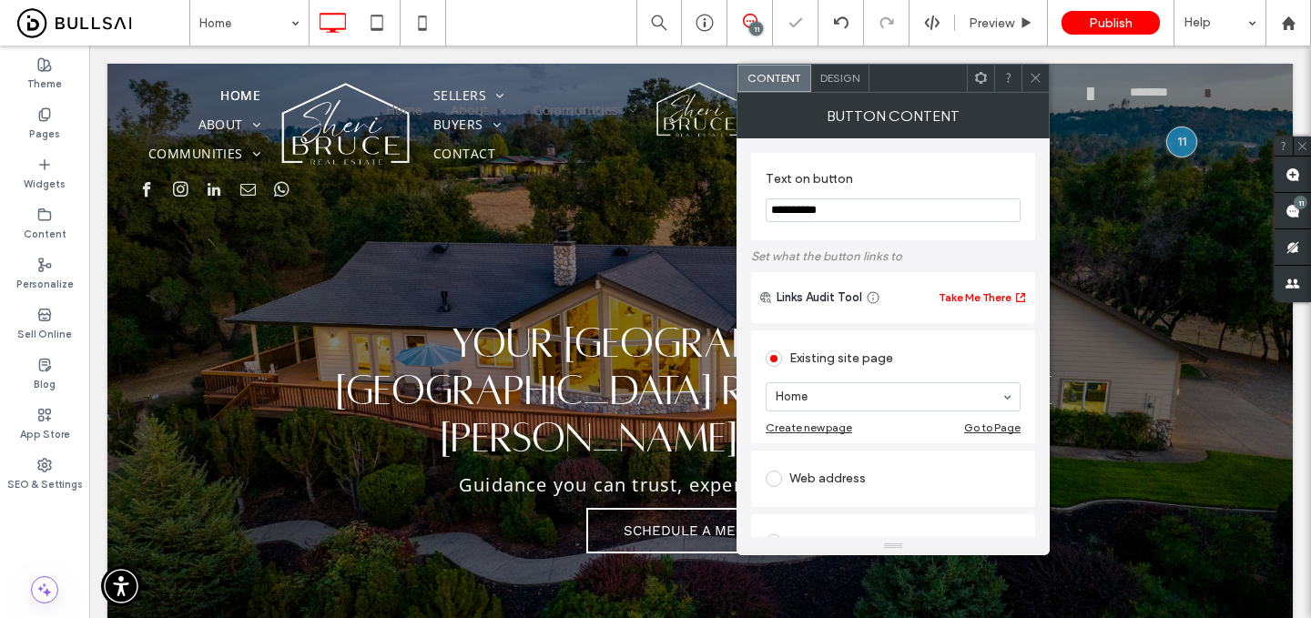
click at [1038, 74] on icon at bounding box center [1036, 78] width 14 height 14
click at [881, 202] on input "**********" at bounding box center [893, 211] width 255 height 24
type input "*"
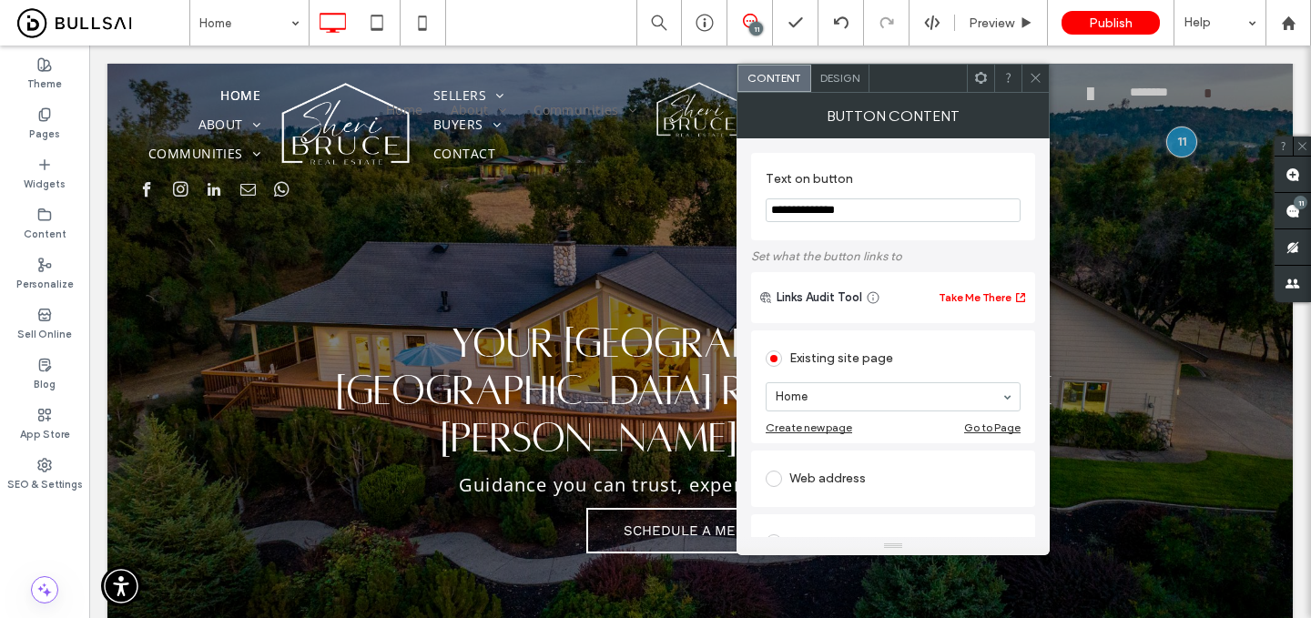
type input "**********"
click at [838, 481] on div "Web address" at bounding box center [893, 478] width 255 height 29
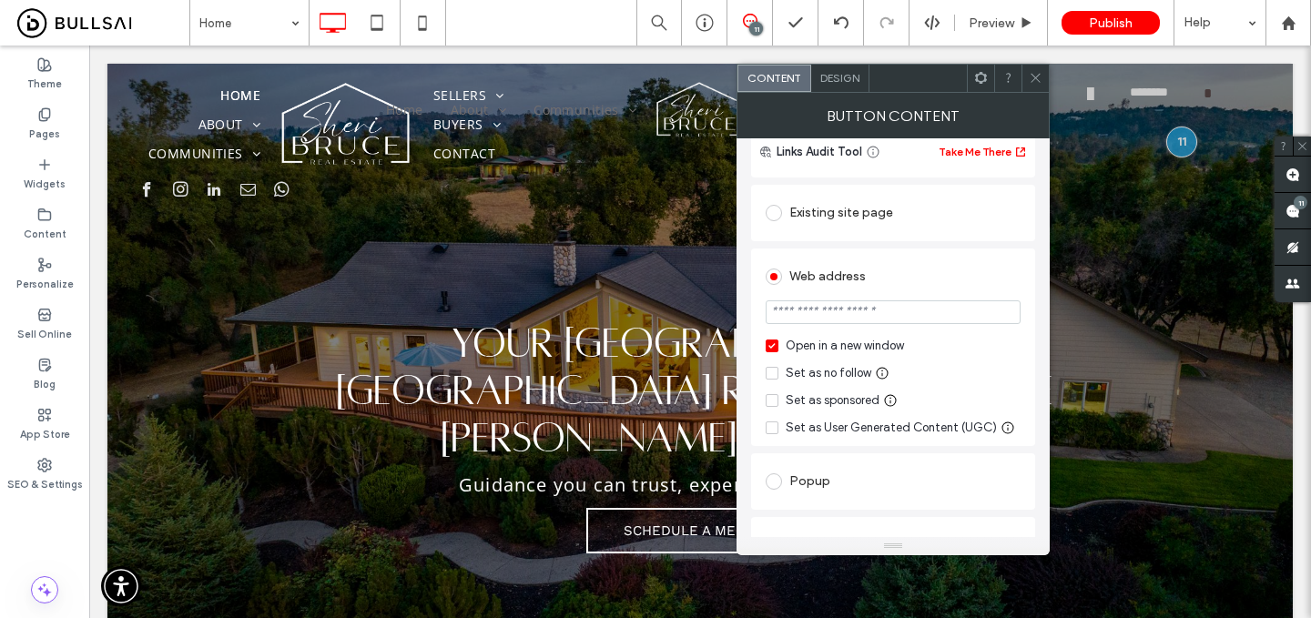
scroll to position [144, 0]
click at [1025, 80] on div at bounding box center [1035, 78] width 27 height 27
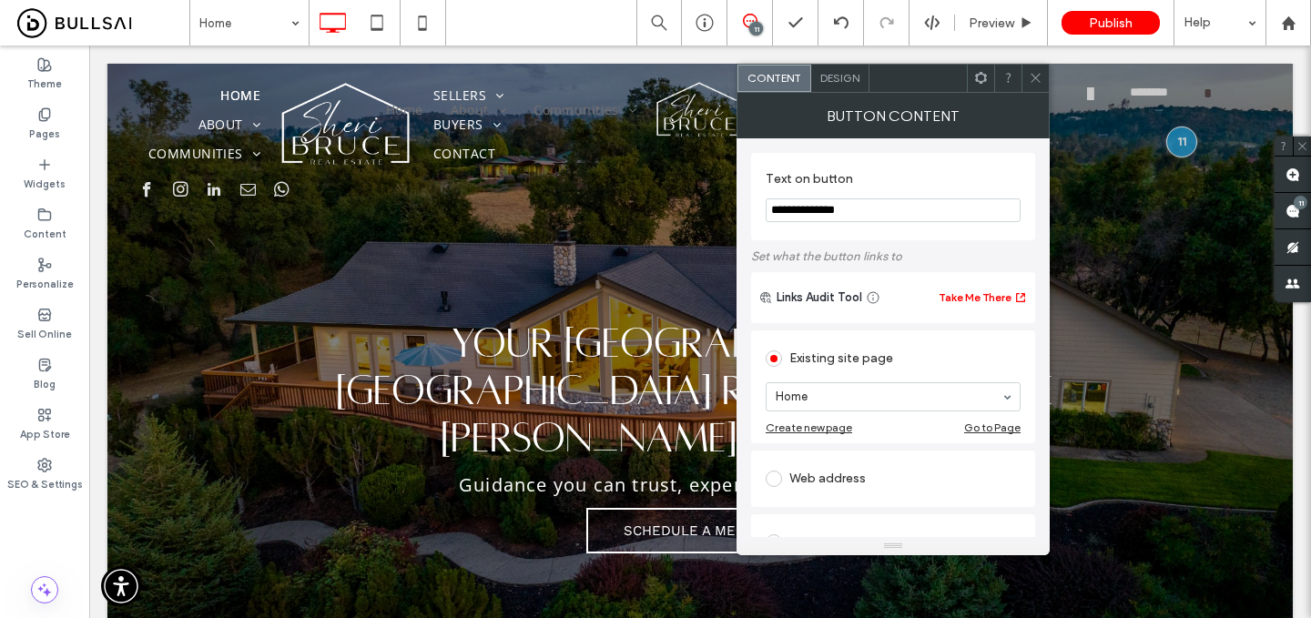
click at [848, 466] on div "Web address" at bounding box center [893, 478] width 255 height 29
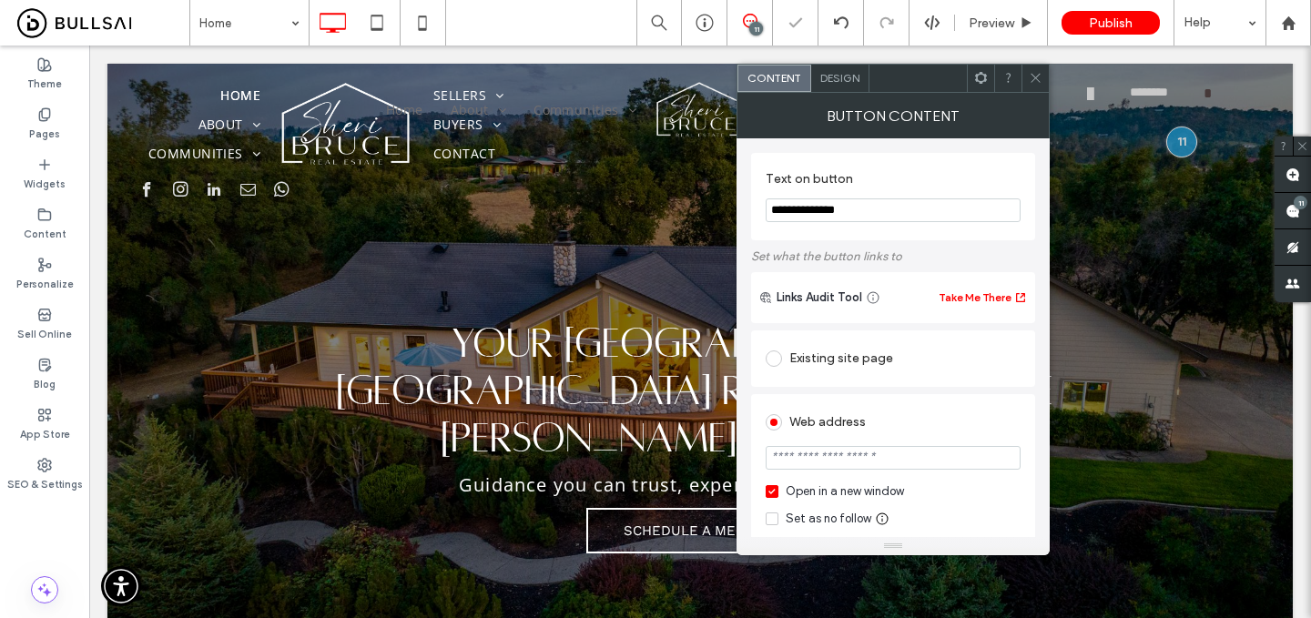
click at [850, 470] on input "url" at bounding box center [893, 458] width 255 height 24
paste input "**********"
type input "**********"
click at [1036, 77] on icon at bounding box center [1036, 78] width 14 height 14
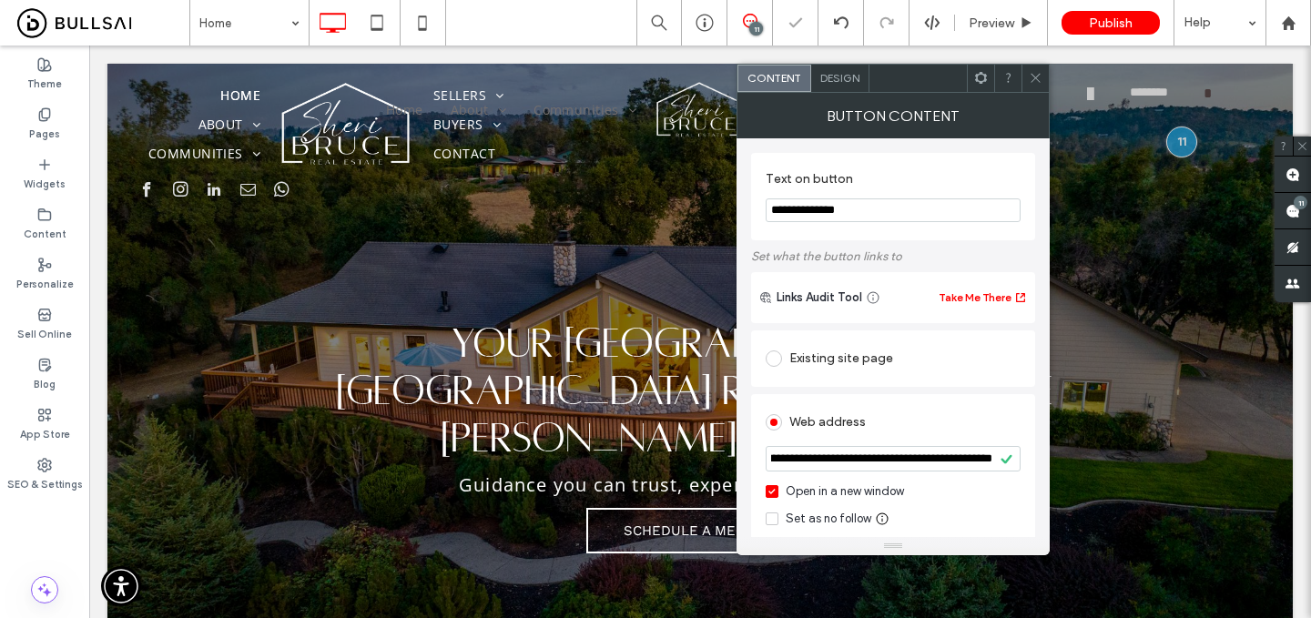
scroll to position [0, 0]
click at [859, 72] on div "Design" at bounding box center [840, 78] width 58 height 27
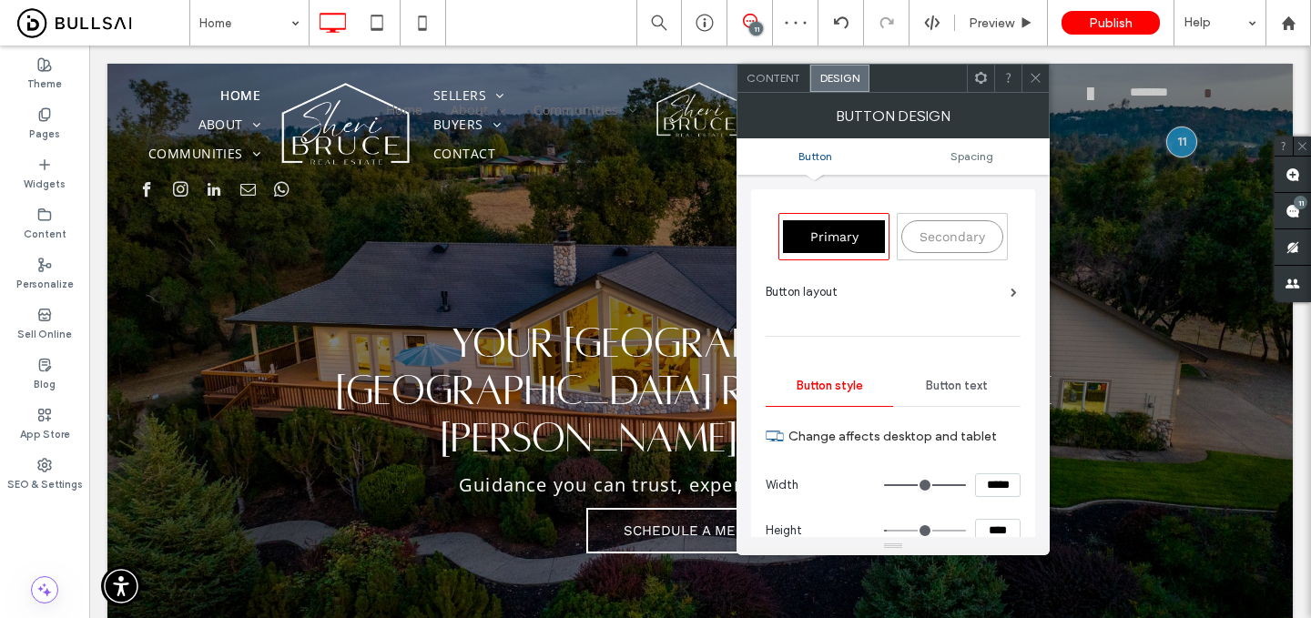
scroll to position [78, 0]
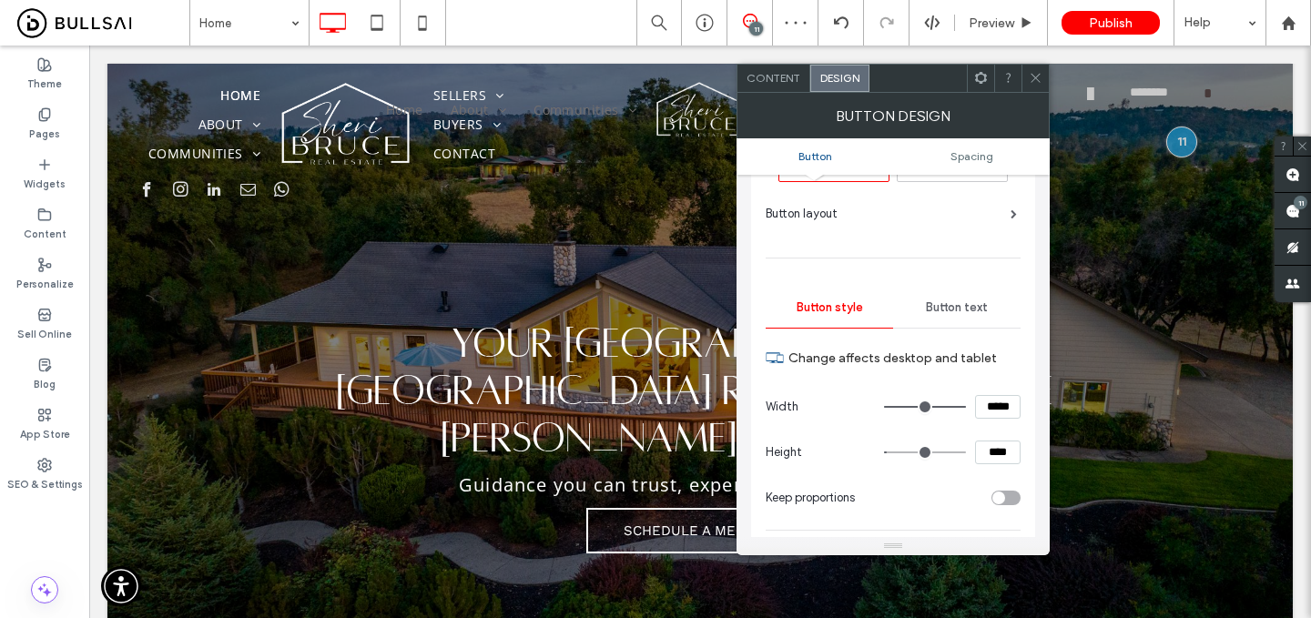
click at [985, 414] on input "*****" at bounding box center [998, 407] width 46 height 24
type input "*****"
type input "***"
click at [986, 446] on input "****" at bounding box center [998, 453] width 46 height 24
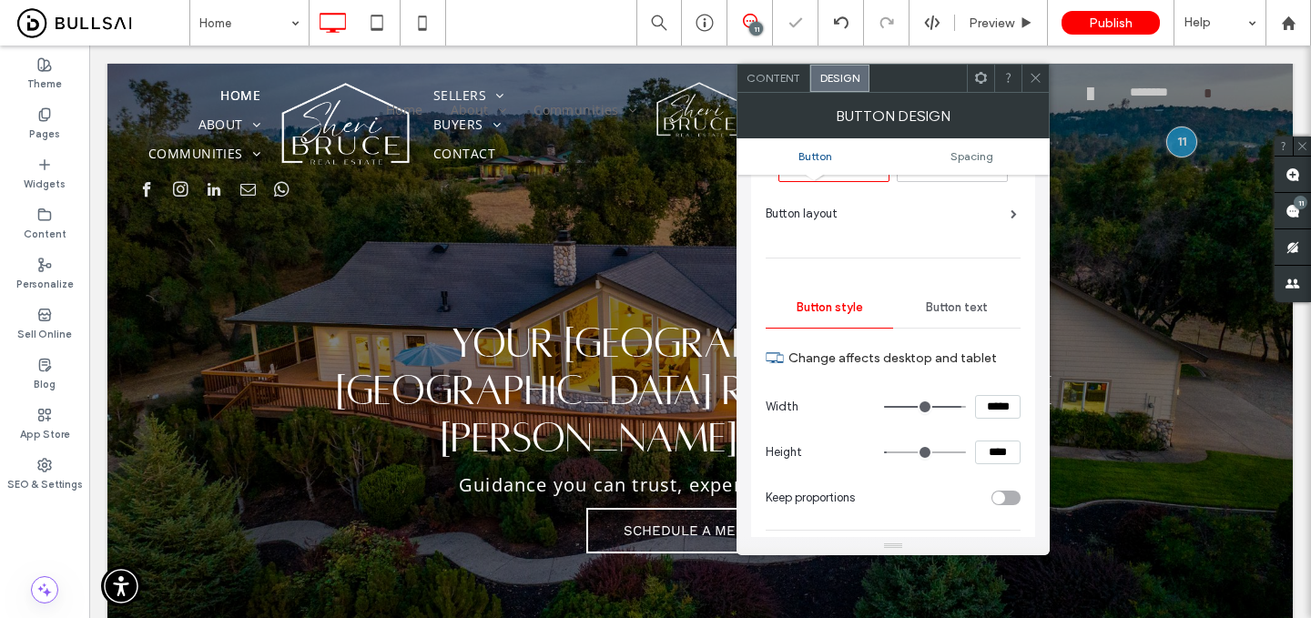
click at [986, 446] on input "****" at bounding box center [998, 453] width 46 height 24
type input "****"
type input "**"
click at [1037, 66] on span at bounding box center [1036, 78] width 14 height 27
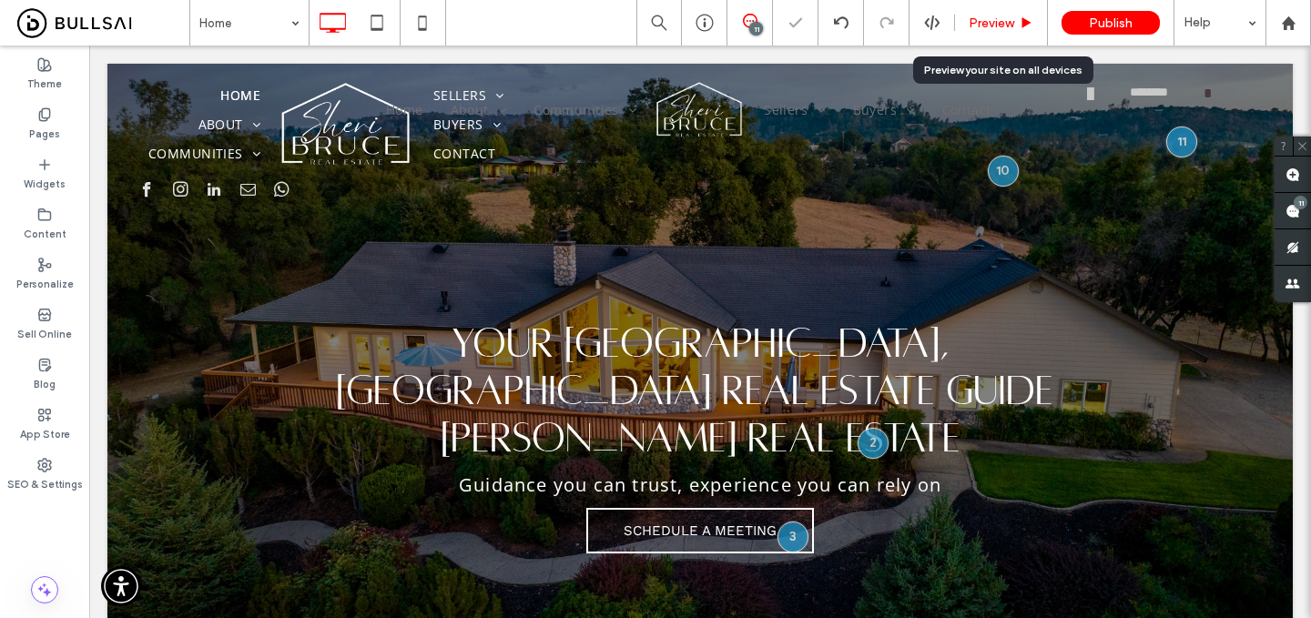
click at [998, 20] on span "Preview" at bounding box center [992, 22] width 46 height 15
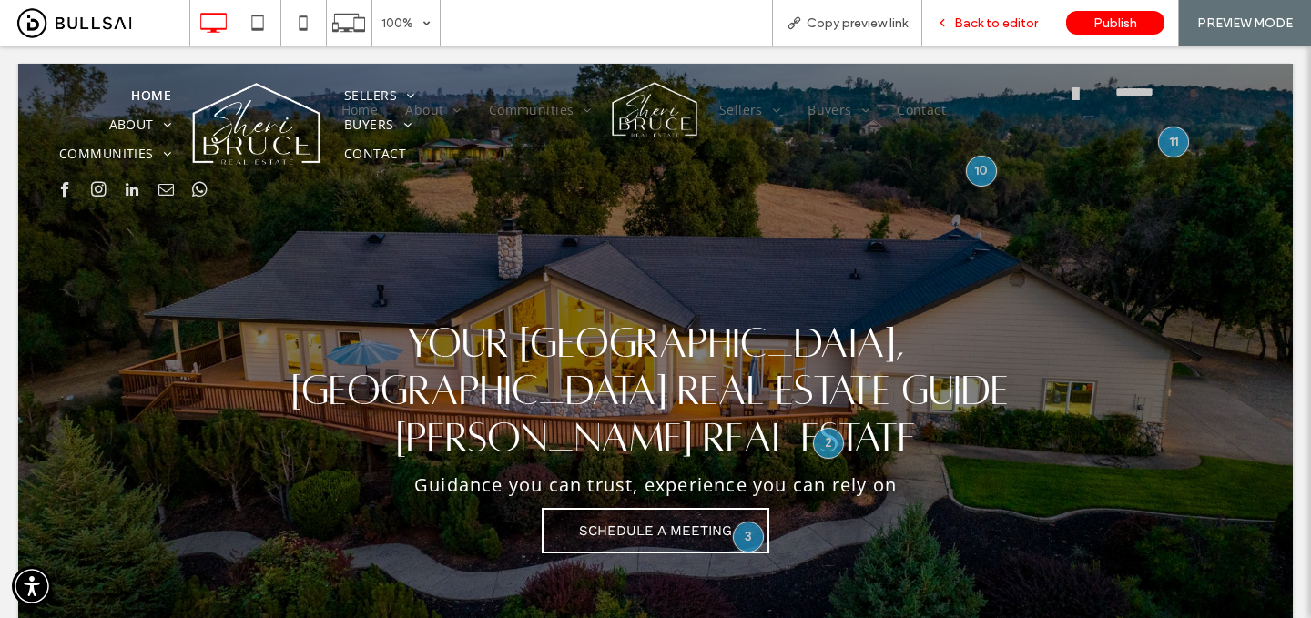
click at [1014, 23] on span "Back to editor" at bounding box center [996, 22] width 84 height 15
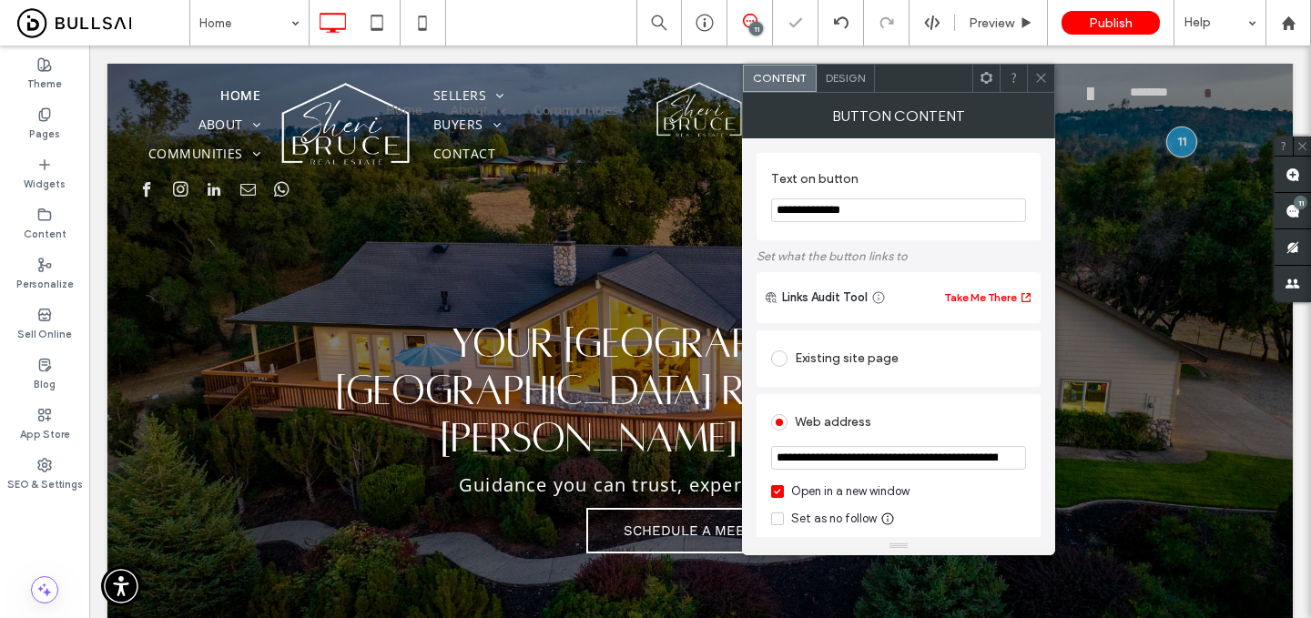
click at [851, 69] on div "Design" at bounding box center [846, 78] width 58 height 27
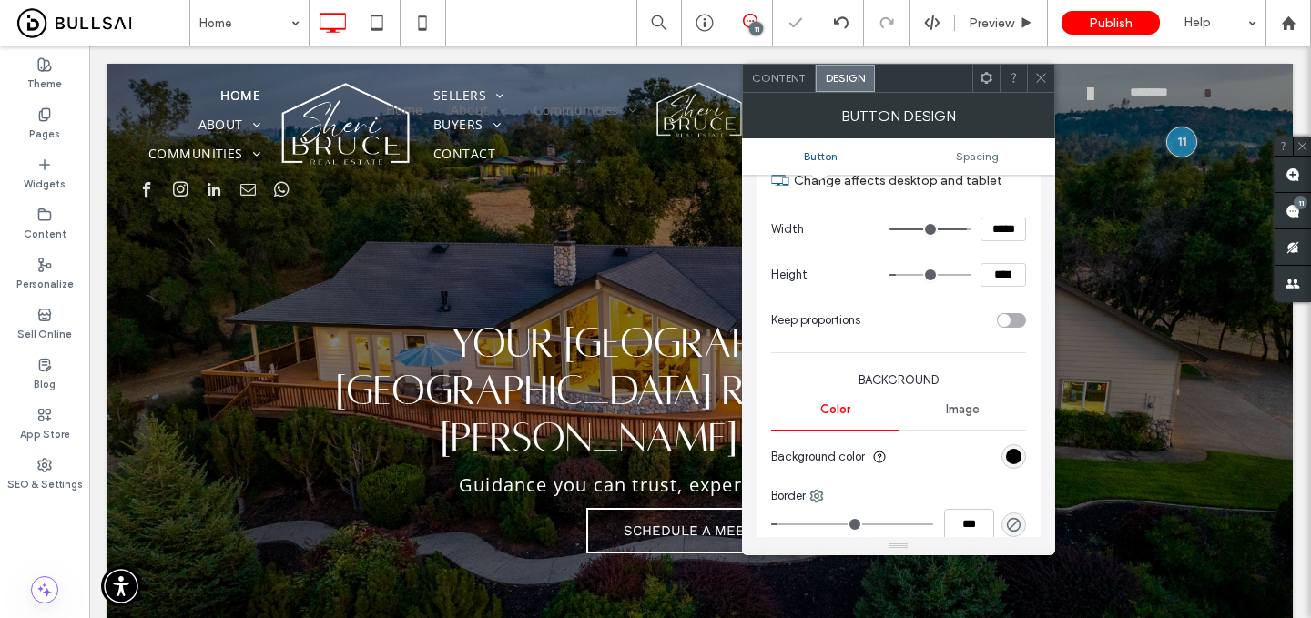
scroll to position [328, 0]
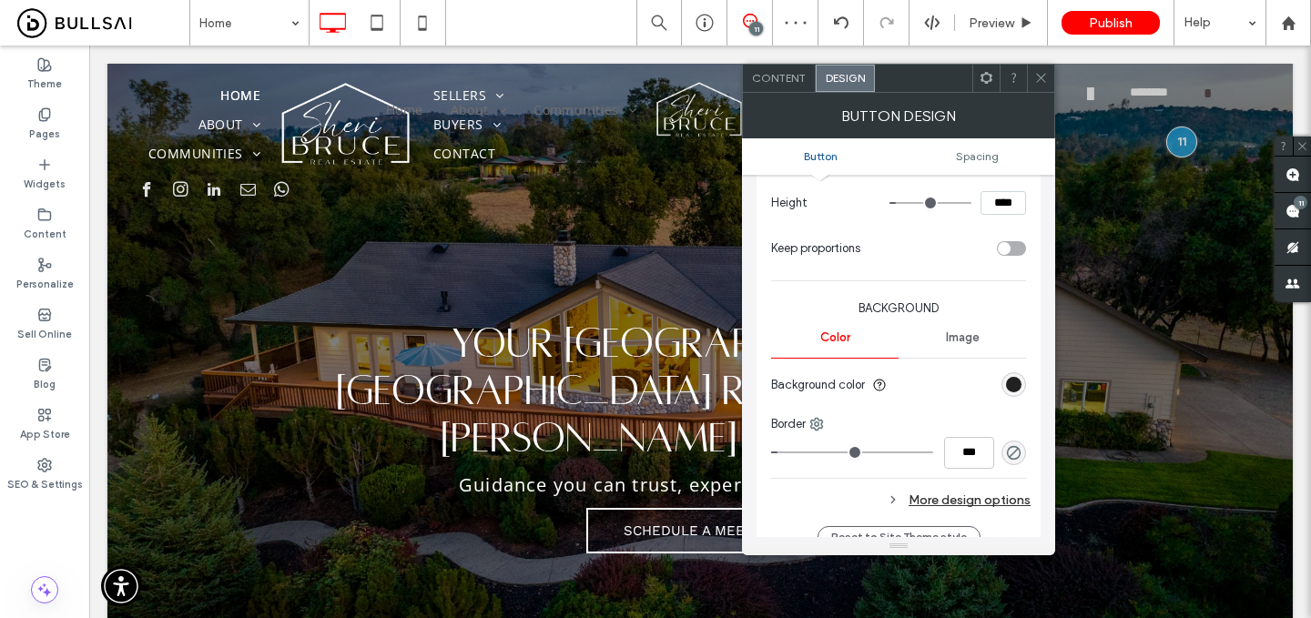
click at [1015, 389] on div "rgb(0, 0, 0)" at bounding box center [1013, 384] width 15 height 15
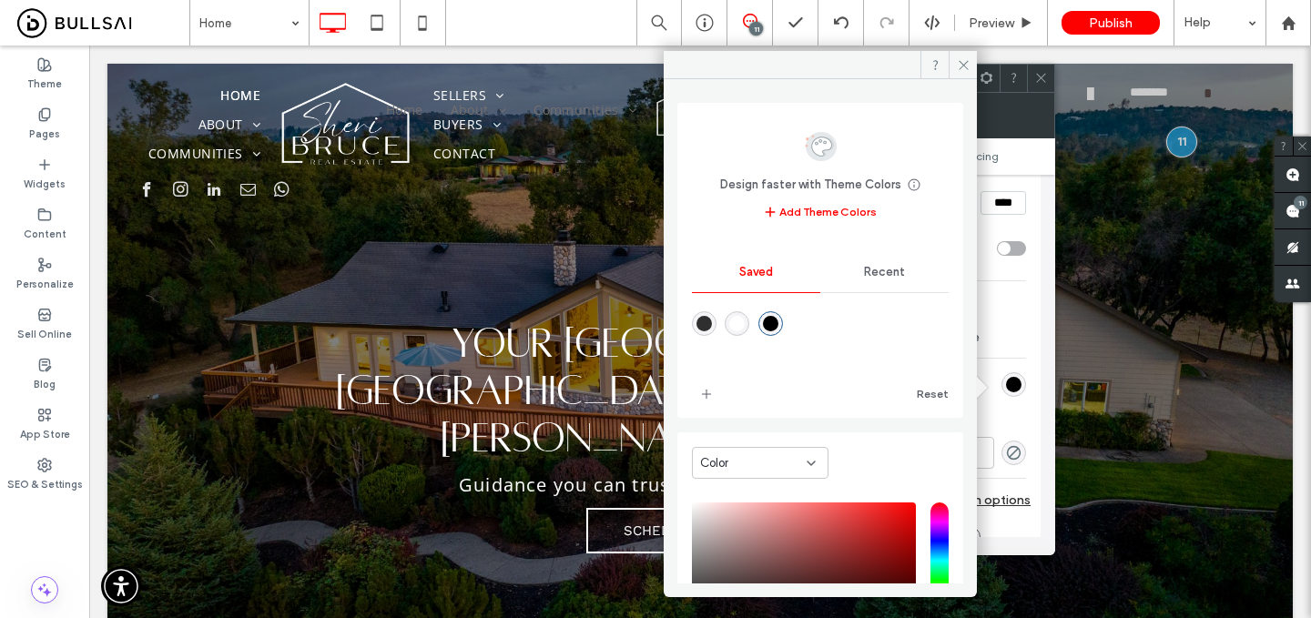
click at [731, 320] on div "rgba(255,255,255,1)" at bounding box center [737, 323] width 25 height 25
type input "*******"
click at [958, 58] on icon at bounding box center [964, 65] width 14 height 14
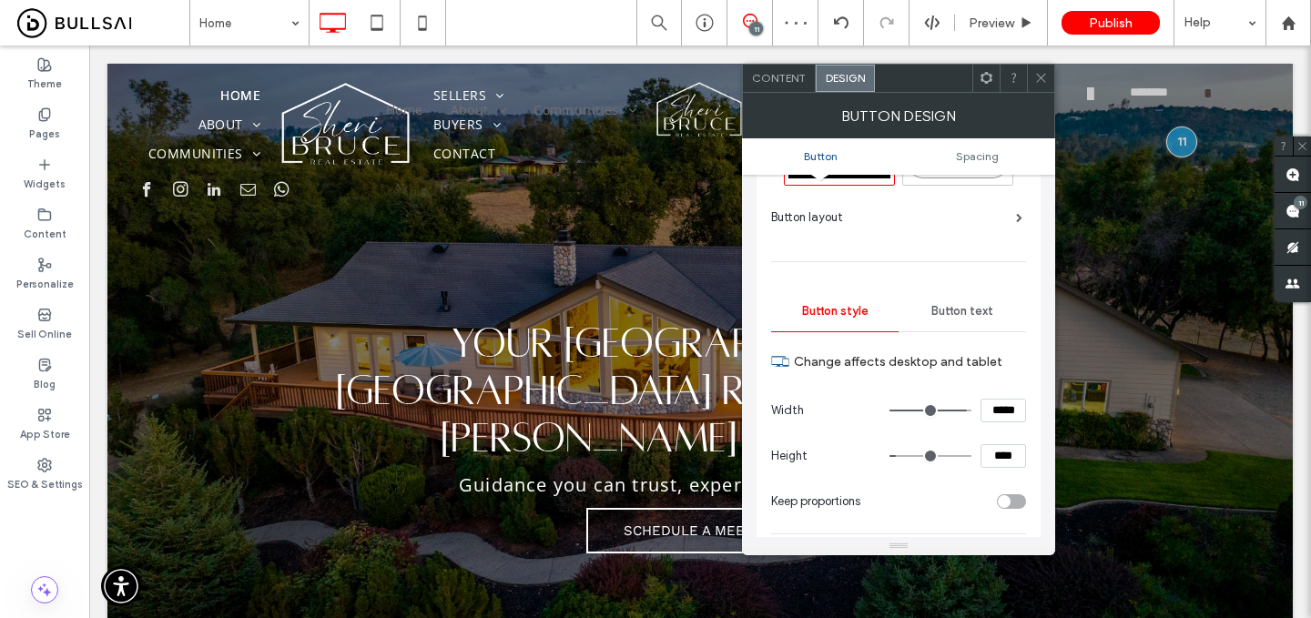
scroll to position [79, 0]
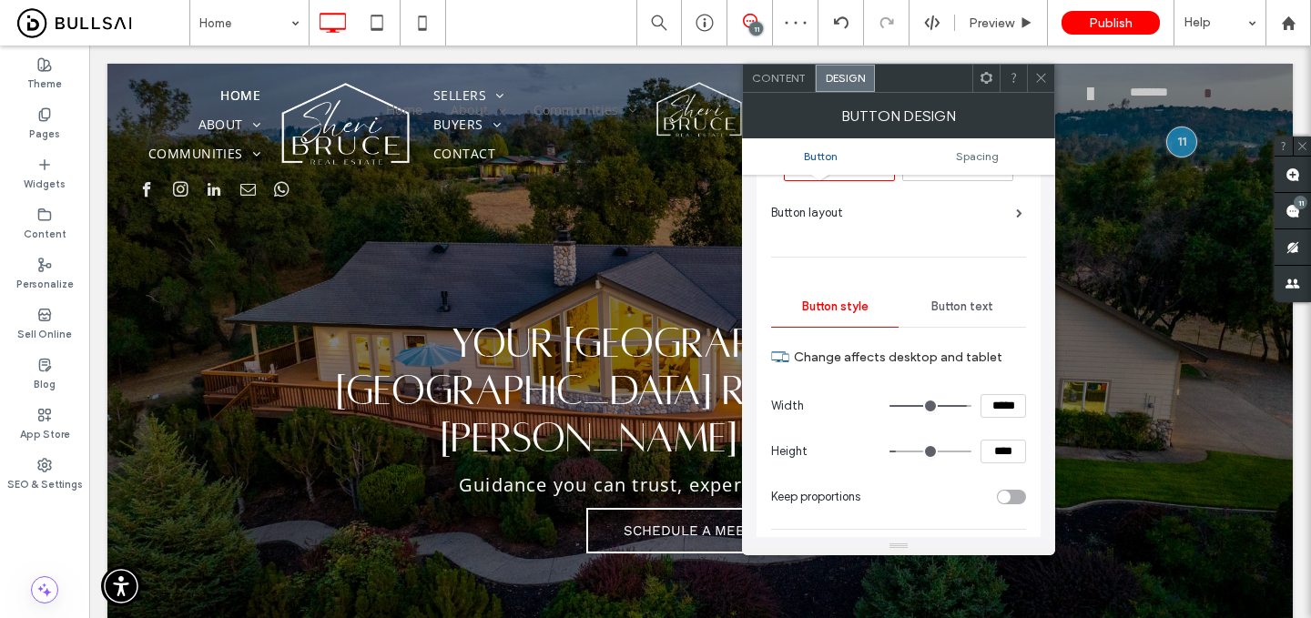
click at [955, 311] on span "Button text" at bounding box center [963, 307] width 62 height 15
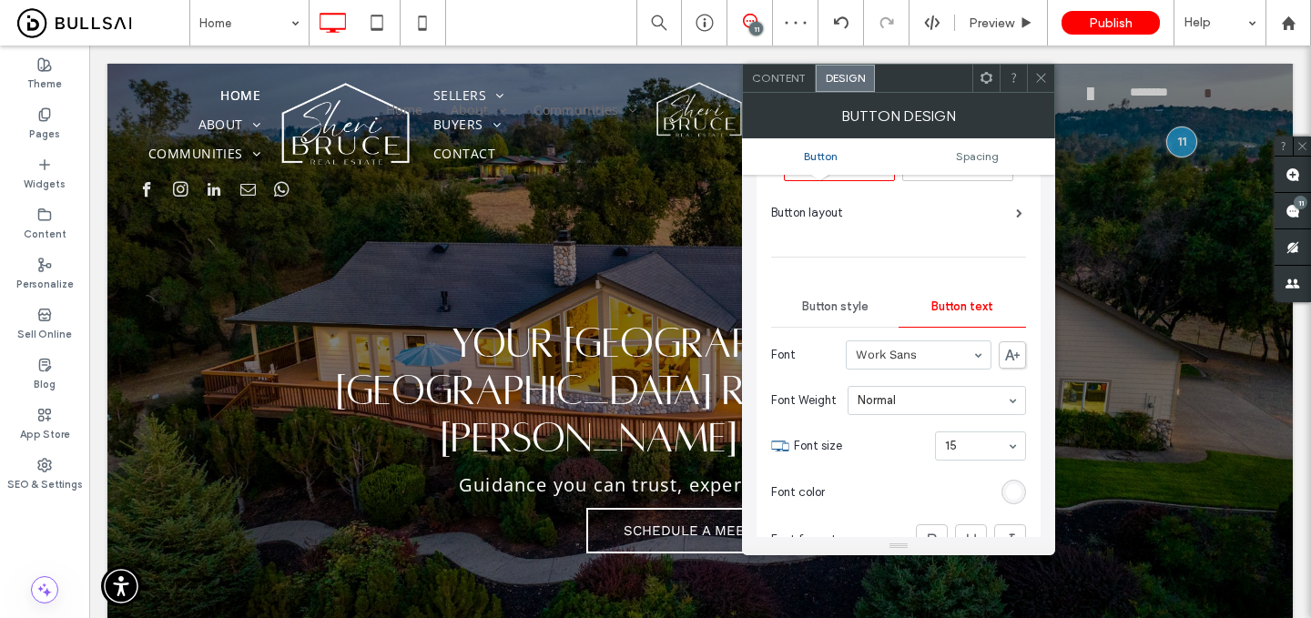
click at [1011, 483] on div "rgb(255, 255, 255)" at bounding box center [1014, 492] width 25 height 25
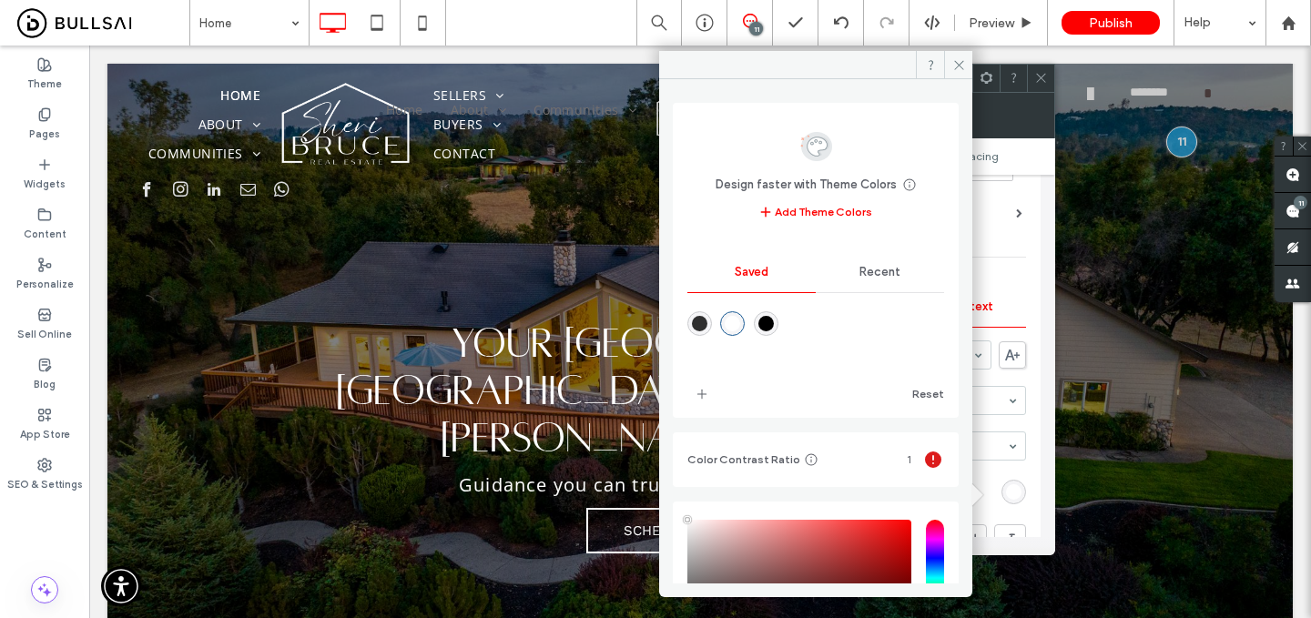
click at [773, 323] on div "rgba(0,0,0,1)" at bounding box center [766, 323] width 15 height 15
type input "*******"
click at [968, 59] on span at bounding box center [958, 64] width 28 height 27
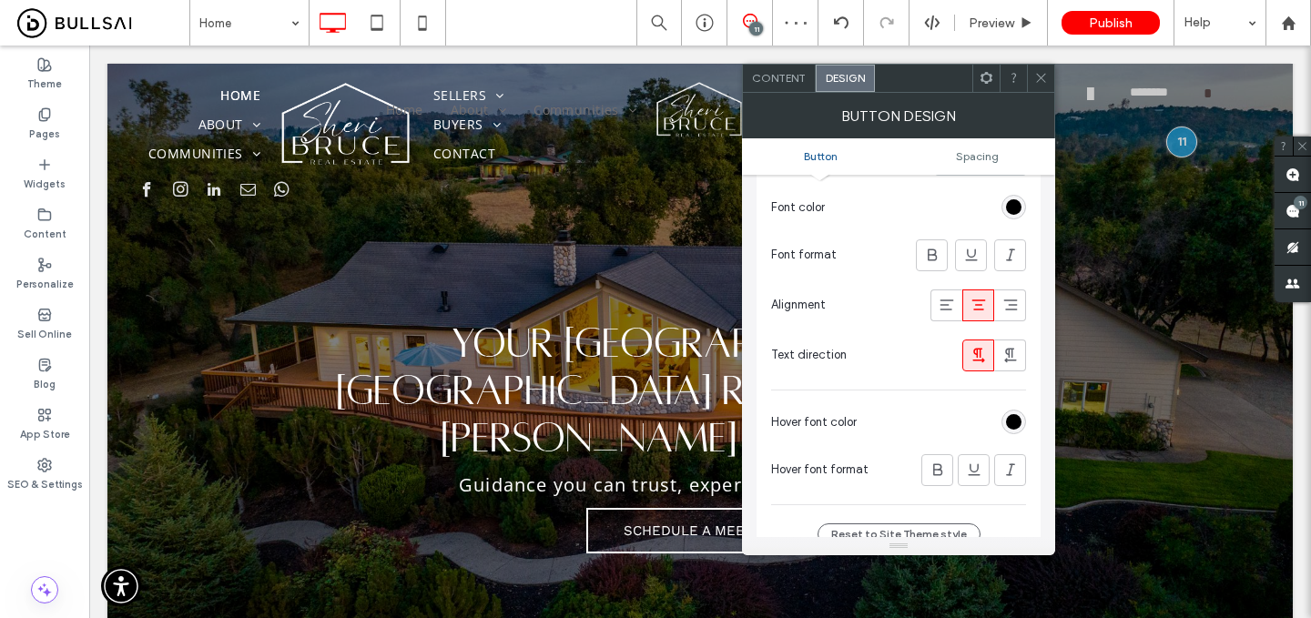
scroll to position [370, 0]
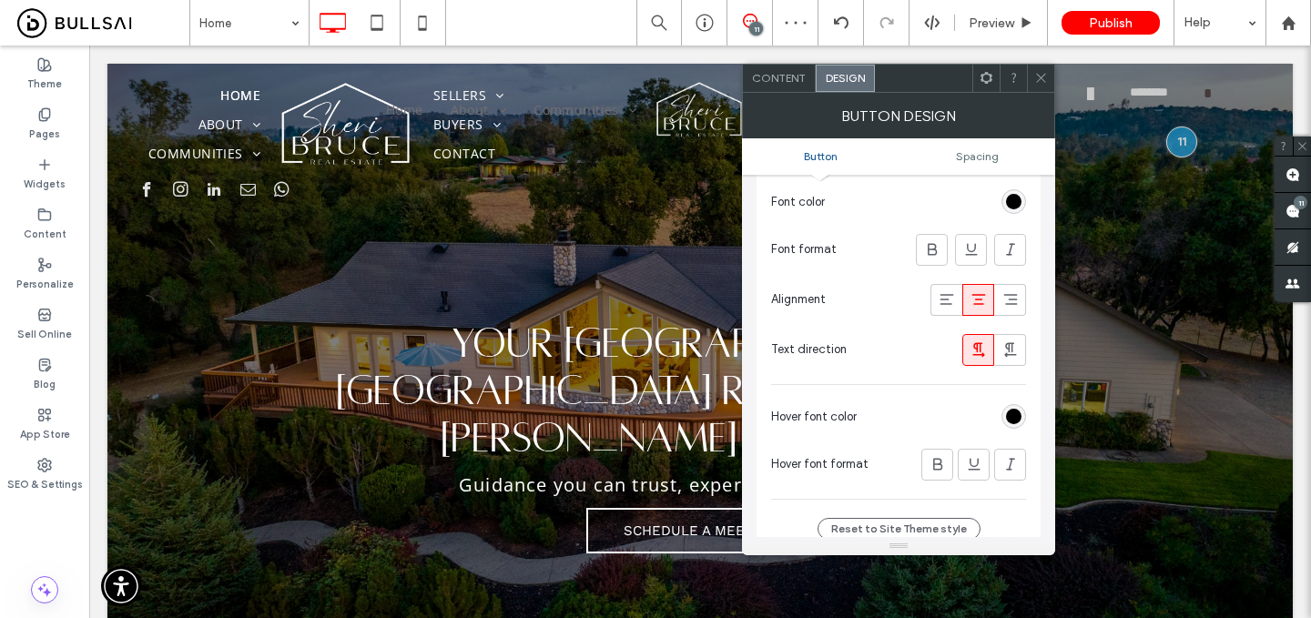
click at [1038, 71] on icon at bounding box center [1042, 78] width 14 height 14
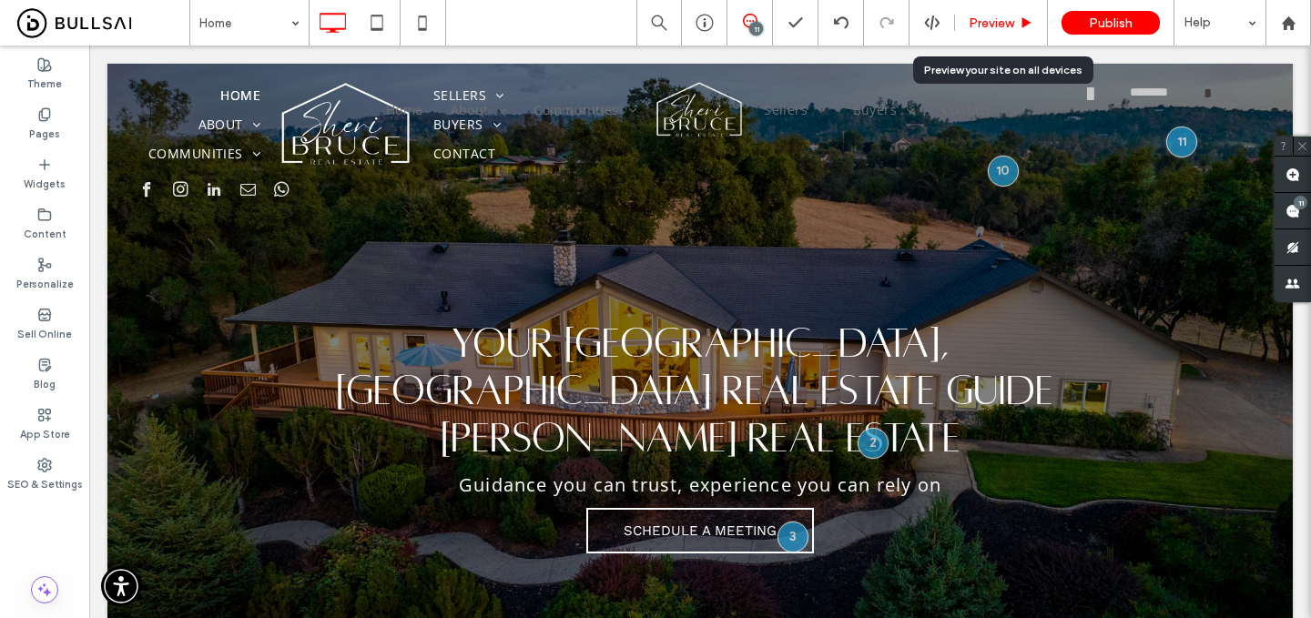
click at [1004, 27] on span "Preview" at bounding box center [992, 22] width 46 height 15
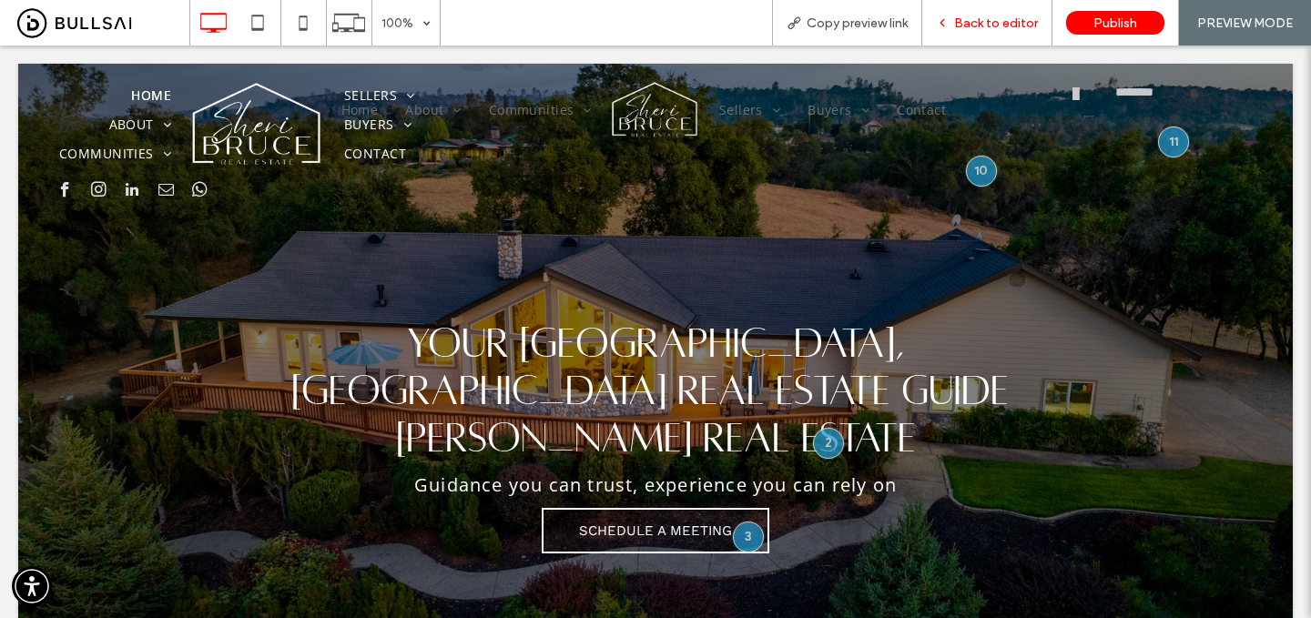
click at [994, 31] on div "Back to editor" at bounding box center [988, 23] width 130 height 46
click at [984, 16] on span "Back to editor" at bounding box center [996, 22] width 84 height 15
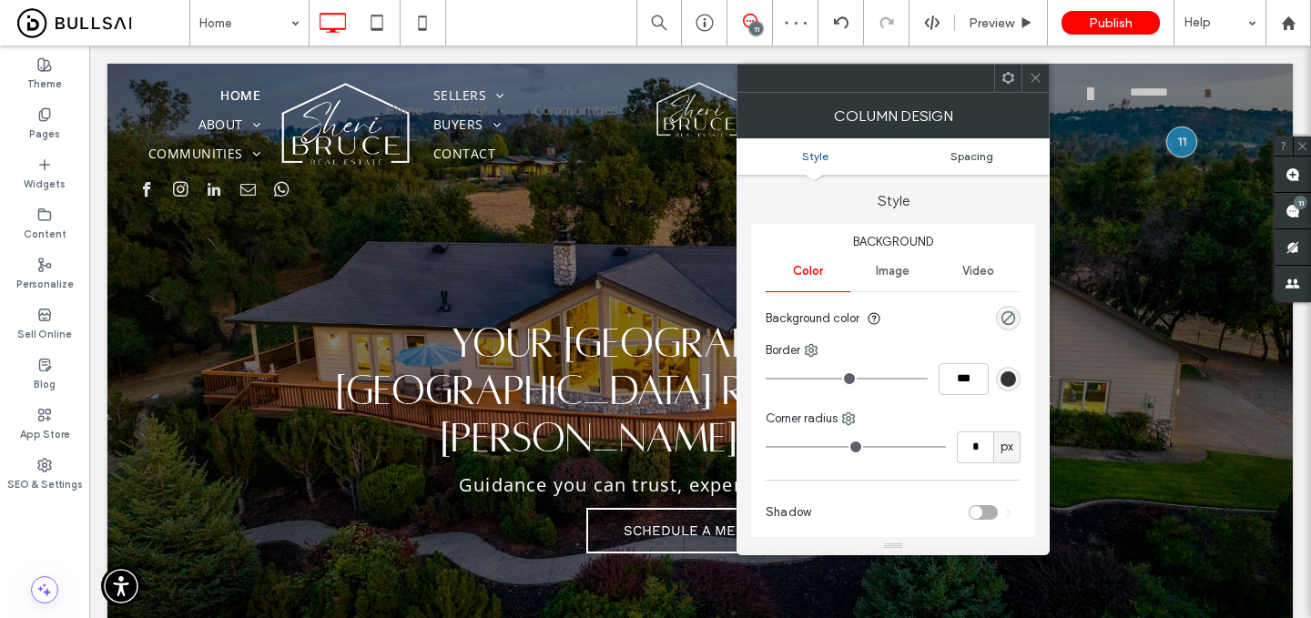
click at [956, 152] on span "Spacing" at bounding box center [972, 156] width 43 height 14
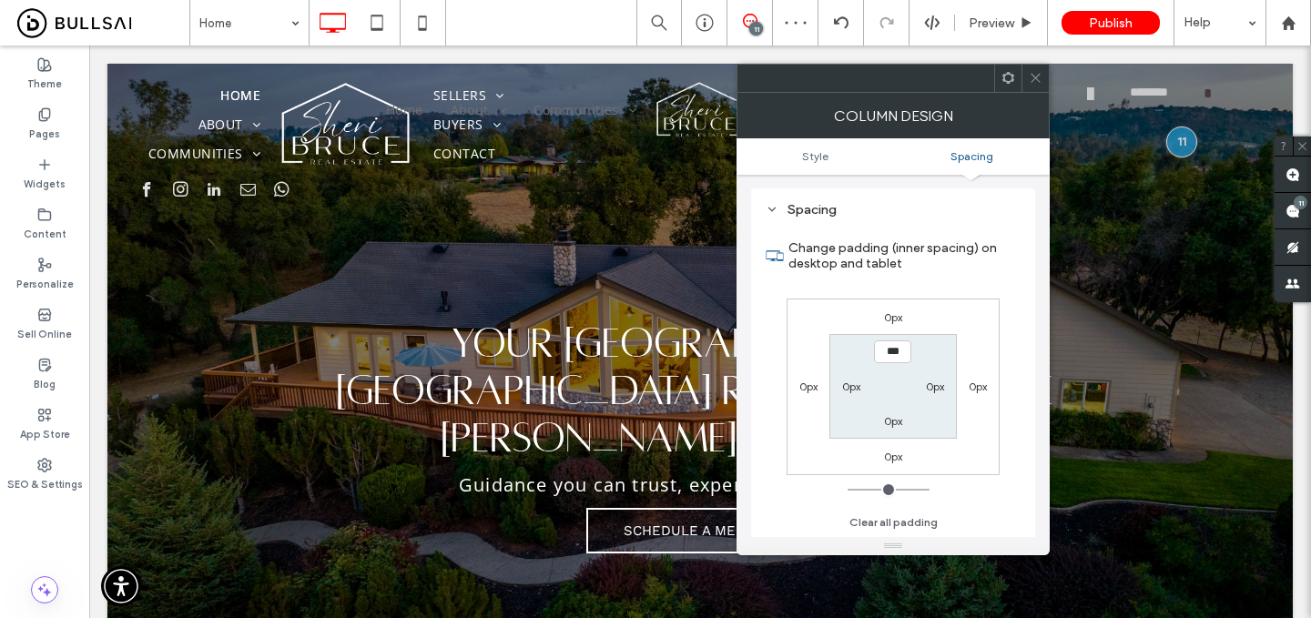
scroll to position [371, 0]
type input "****"
type input "**"
click at [1037, 76] on icon at bounding box center [1036, 78] width 14 height 14
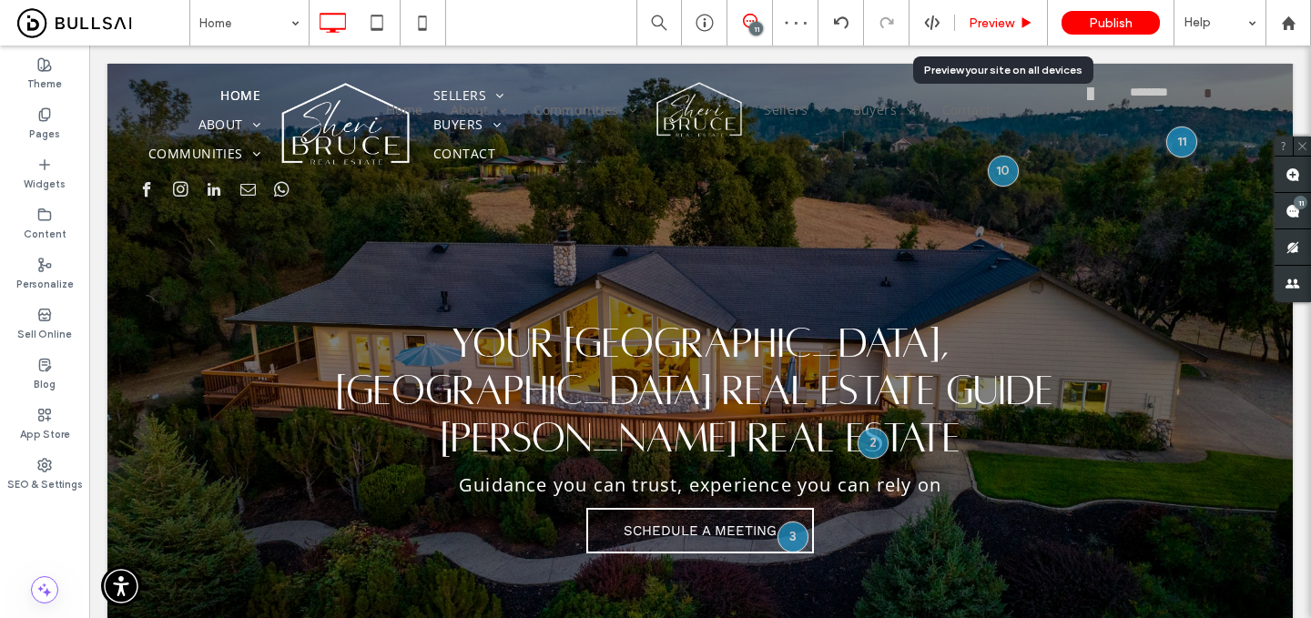
click at [1023, 27] on icon at bounding box center [1027, 23] width 14 height 14
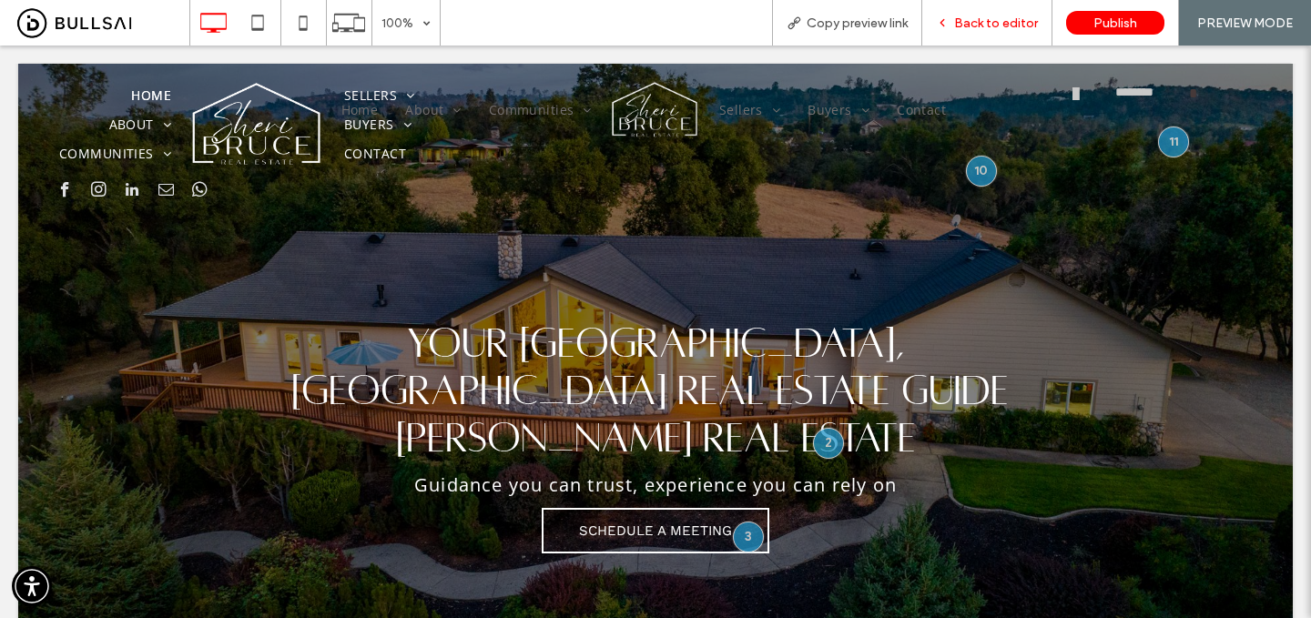
click at [1007, 27] on span "Back to editor" at bounding box center [996, 22] width 84 height 15
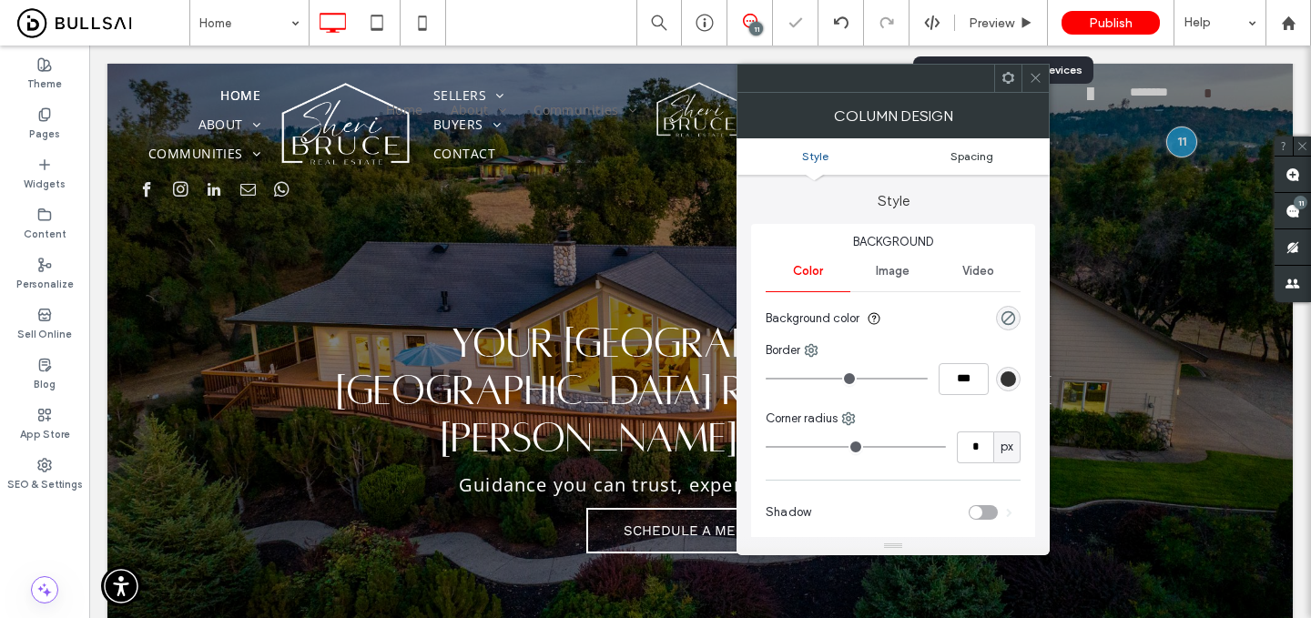
click at [957, 154] on span "Spacing" at bounding box center [972, 156] width 43 height 14
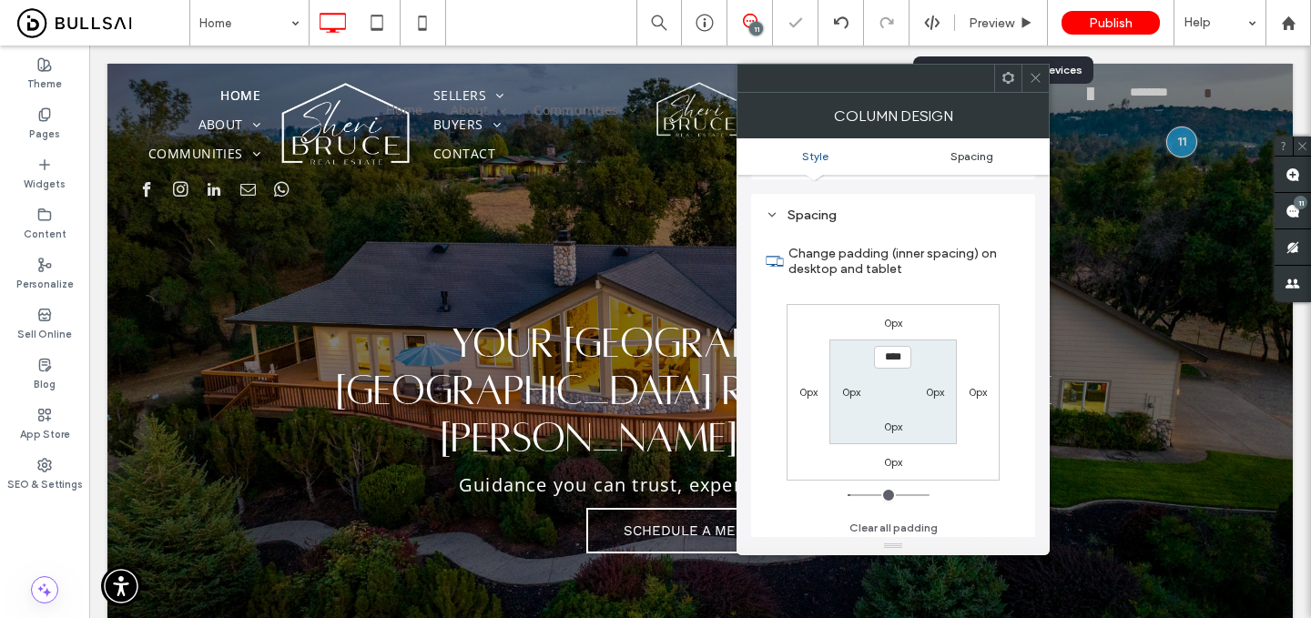
scroll to position [371, 0]
type input "***"
type input "*"
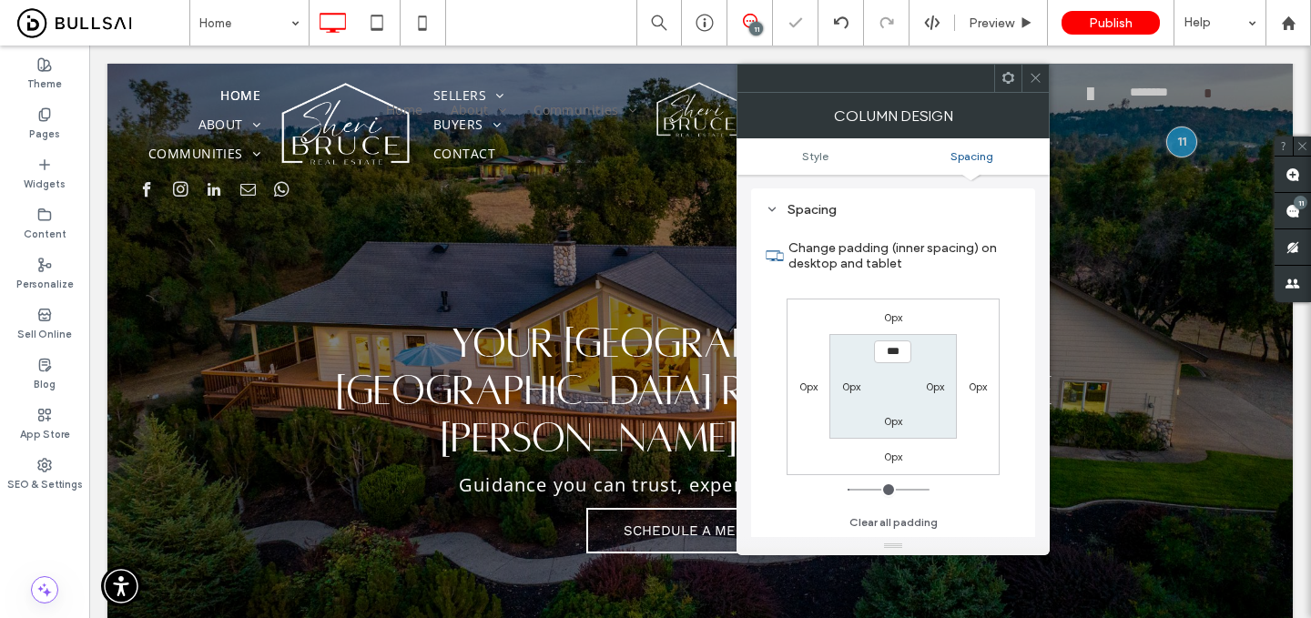
click at [1038, 79] on icon at bounding box center [1036, 78] width 14 height 14
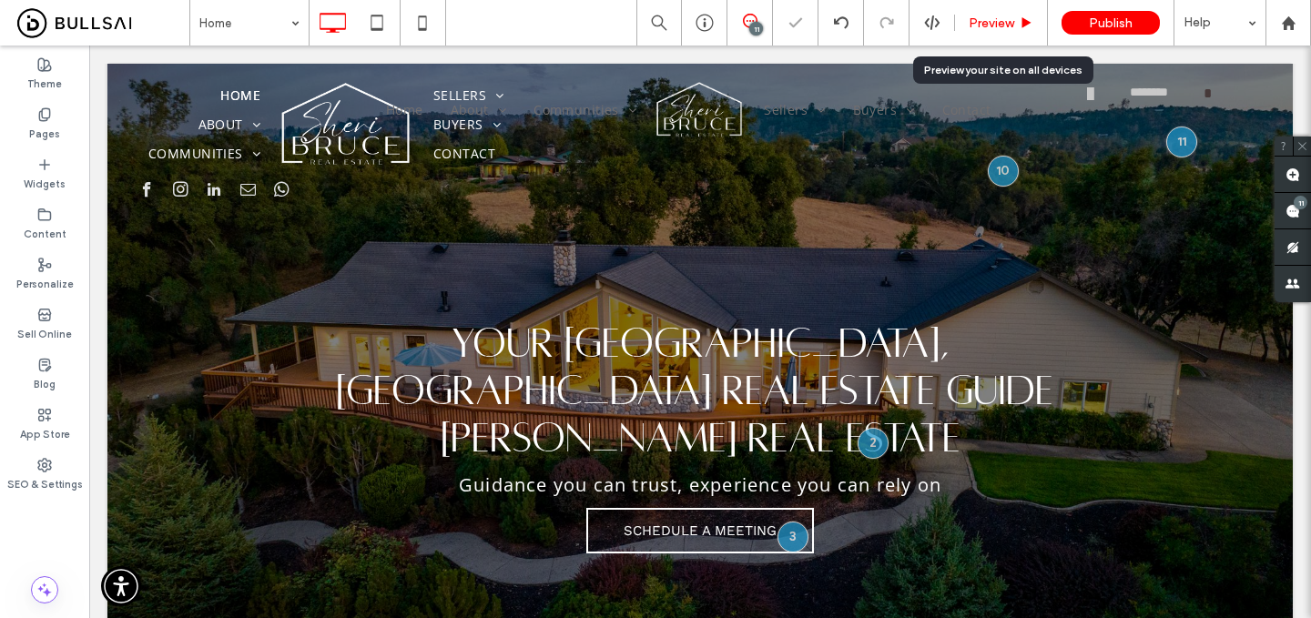
click at [1010, 24] on span "Preview" at bounding box center [992, 22] width 46 height 15
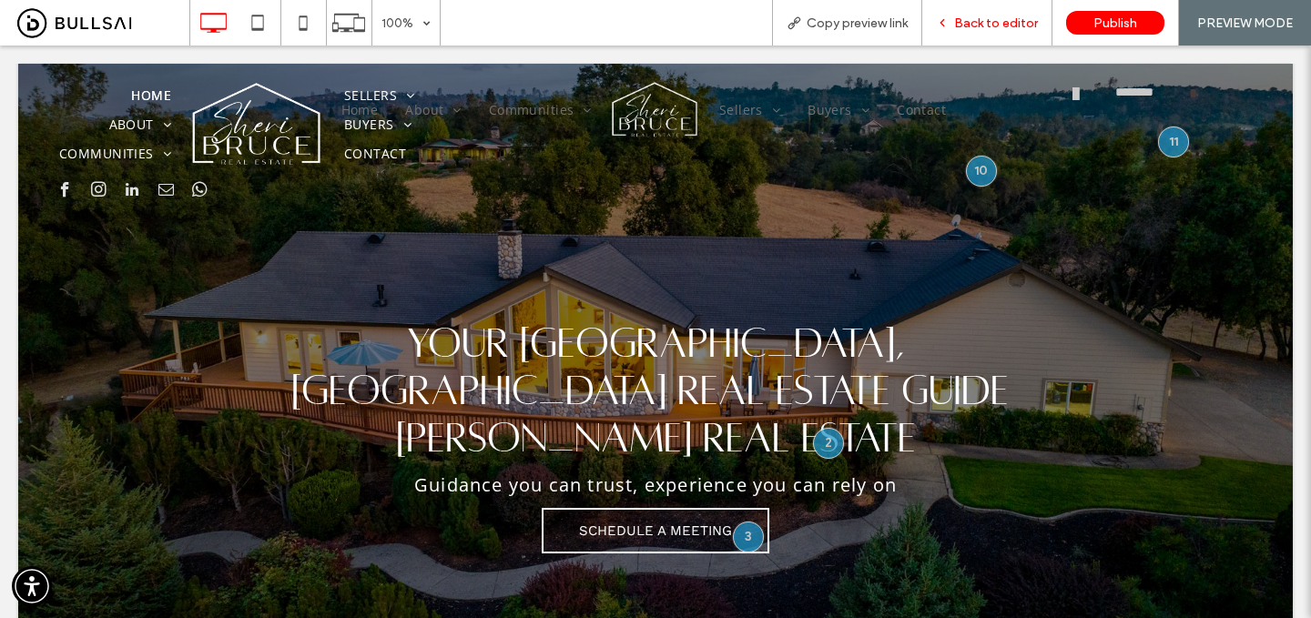
click at [990, 24] on span "Back to editor" at bounding box center [996, 22] width 84 height 15
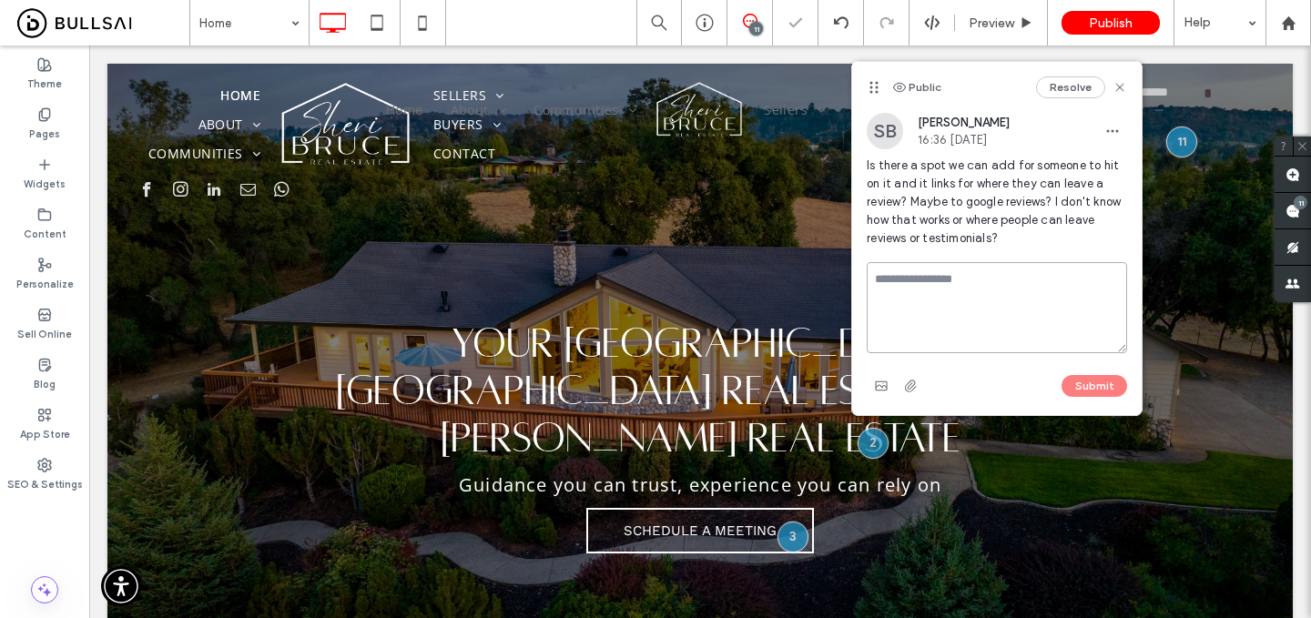
click at [960, 281] on textarea at bounding box center [997, 307] width 260 height 91
type textarea "*****"
click at [1084, 384] on button "Submit" at bounding box center [1095, 386] width 66 height 22
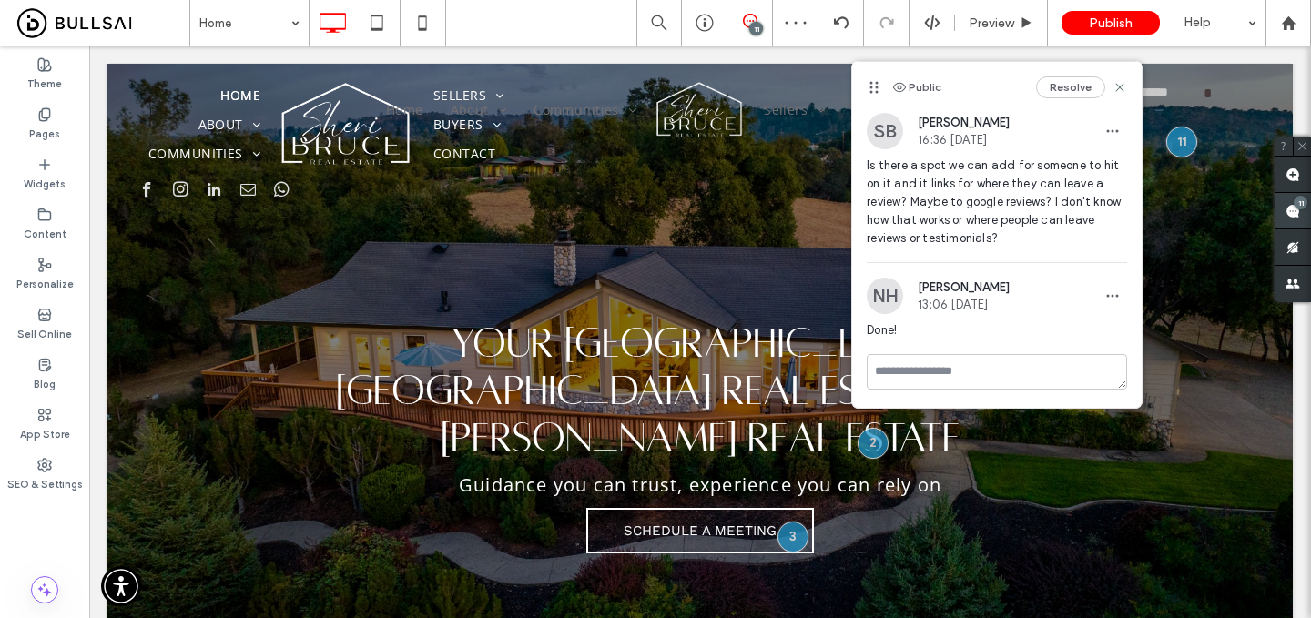
click at [1292, 204] on use at bounding box center [1293, 211] width 15 height 15
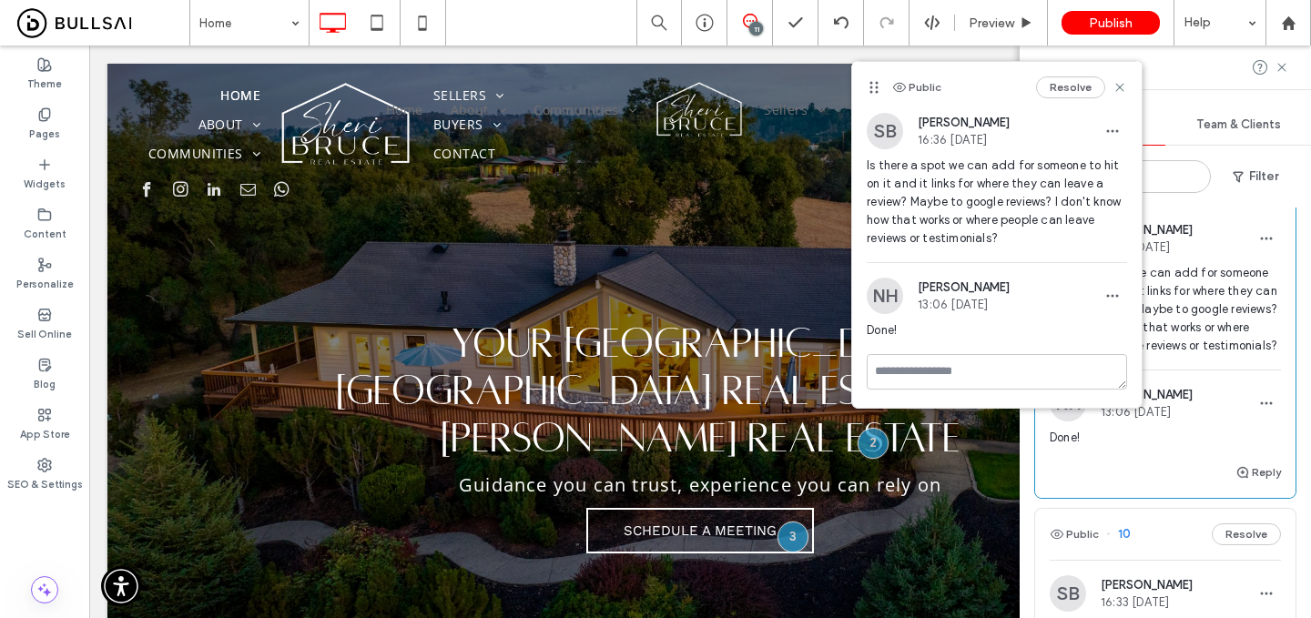
scroll to position [70, 0]
click at [1230, 404] on div "NH [PERSON_NAME] 13:06 [DATE]" at bounding box center [1165, 402] width 231 height 36
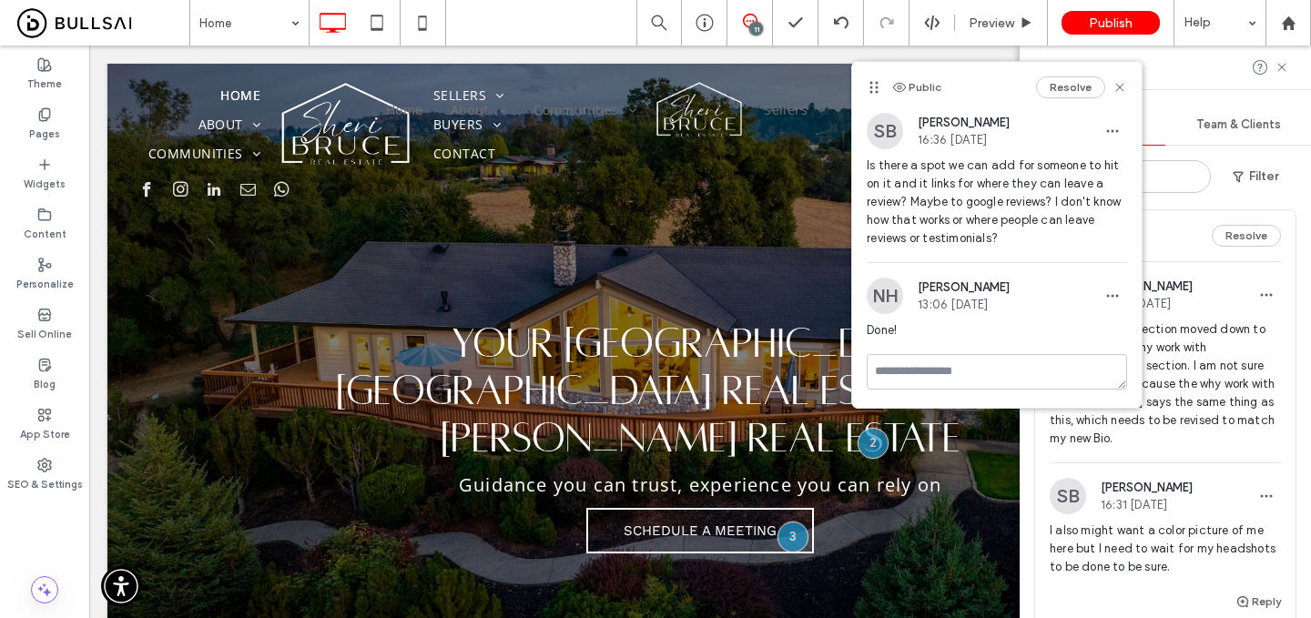
scroll to position [1182, 0]
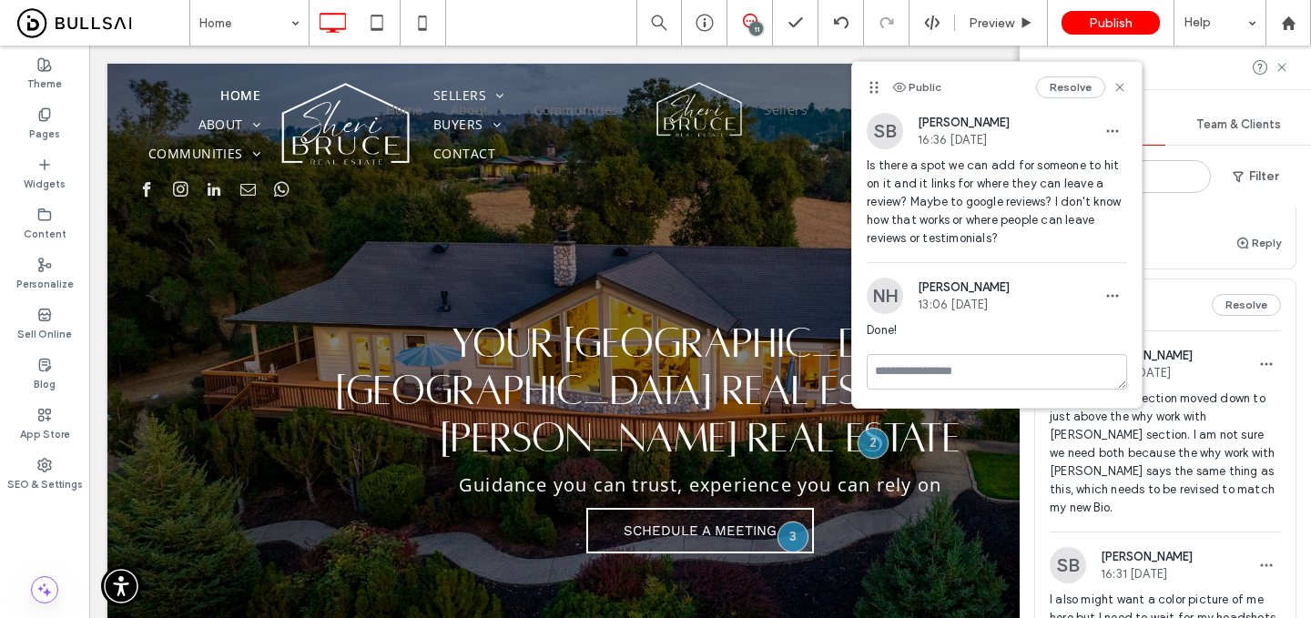
click at [1229, 456] on span "I would like this section moved down to just above the why work with [PERSON_NA…" at bounding box center [1165, 453] width 231 height 127
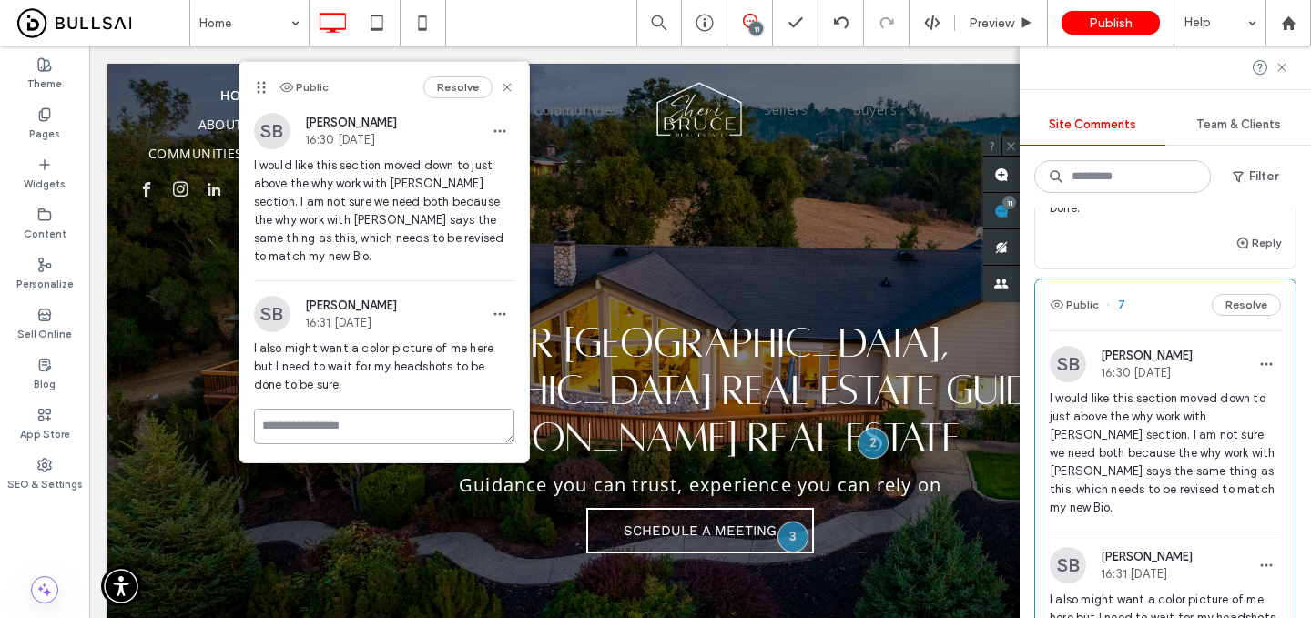
click at [390, 409] on textarea at bounding box center [384, 427] width 260 height 36
type textarea "*"
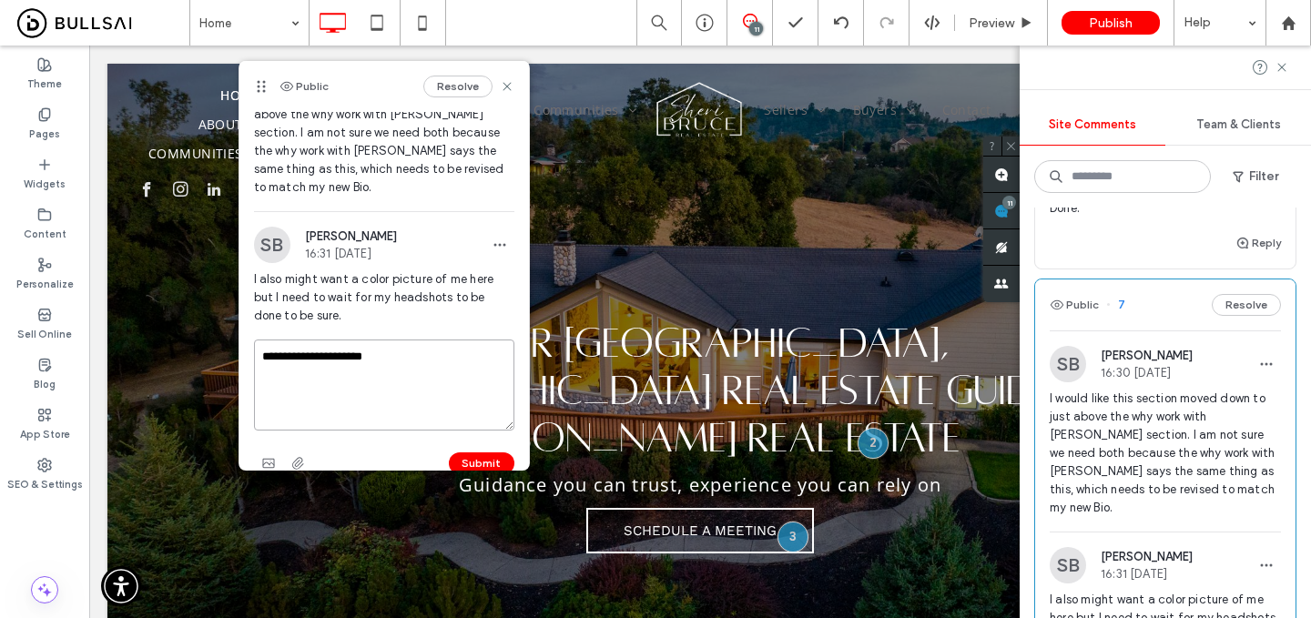
scroll to position [73, 0]
type textarea "**********"
click at [473, 449] on button "Submit" at bounding box center [482, 460] width 66 height 22
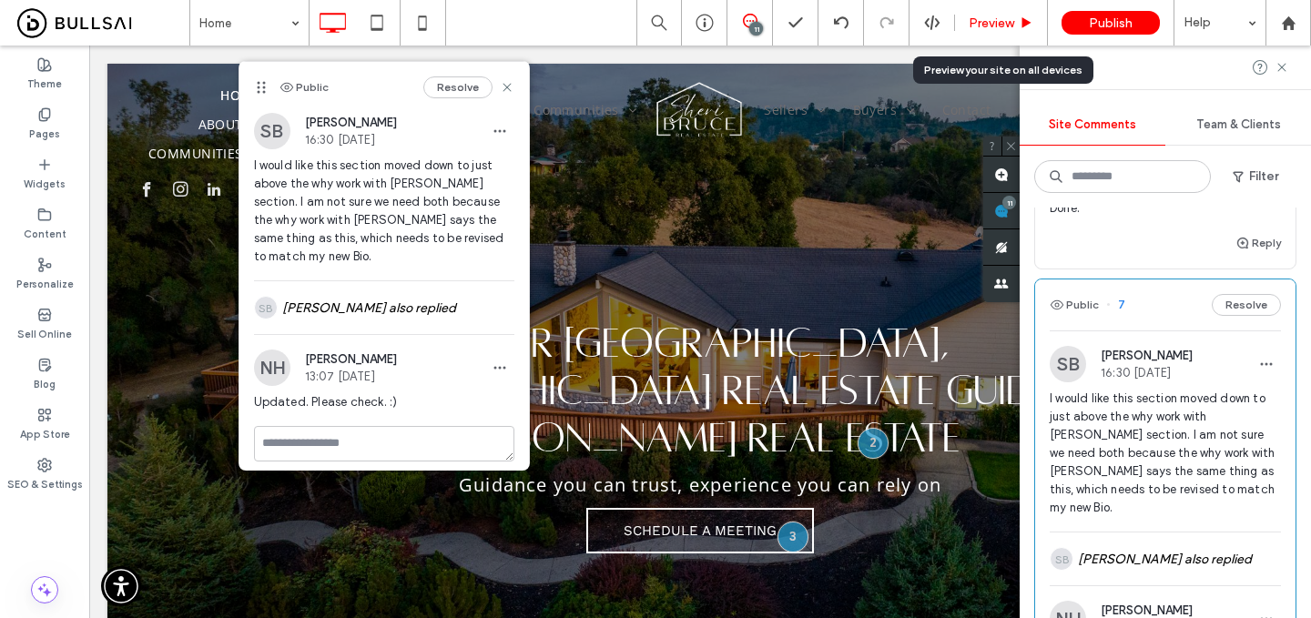
click at [1011, 16] on span "Preview" at bounding box center [992, 22] width 46 height 15
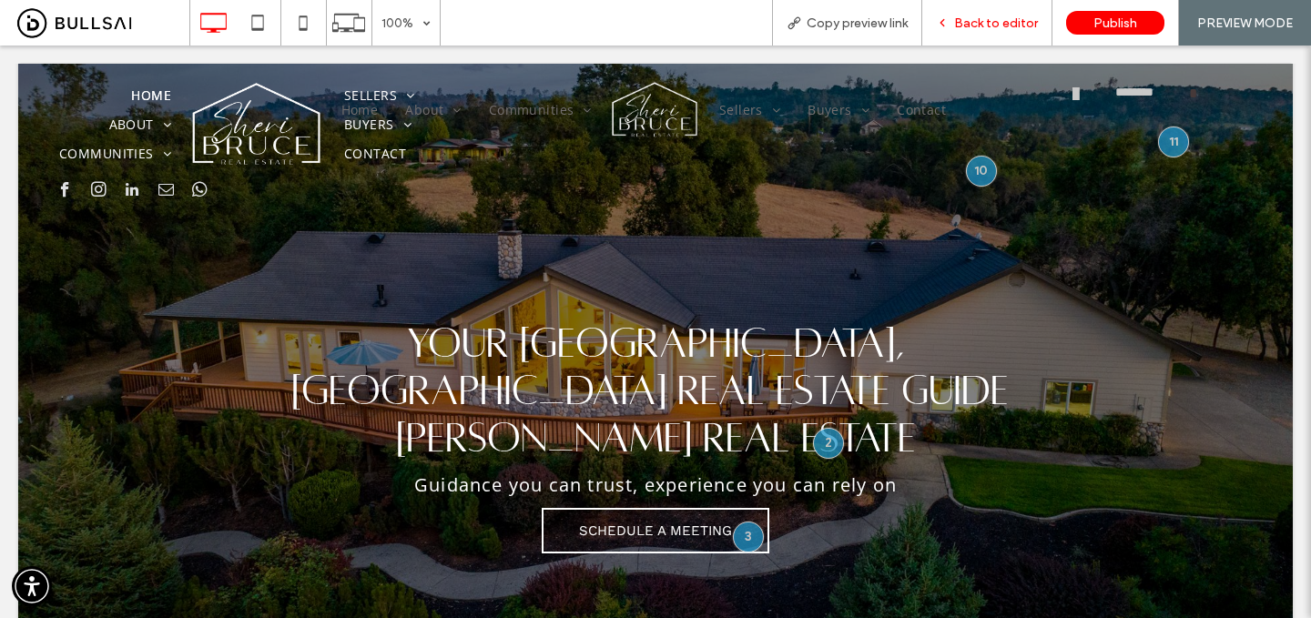
click at [1009, 17] on span "Back to editor" at bounding box center [996, 22] width 84 height 15
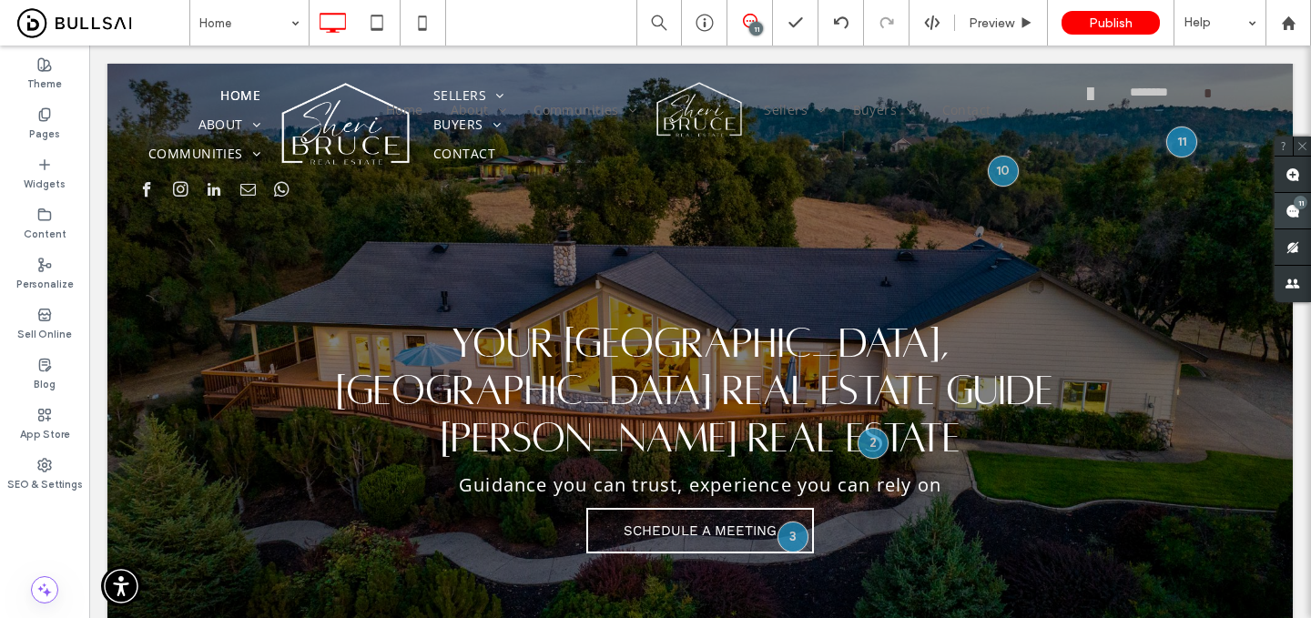
click at [1294, 216] on use at bounding box center [1293, 211] width 15 height 15
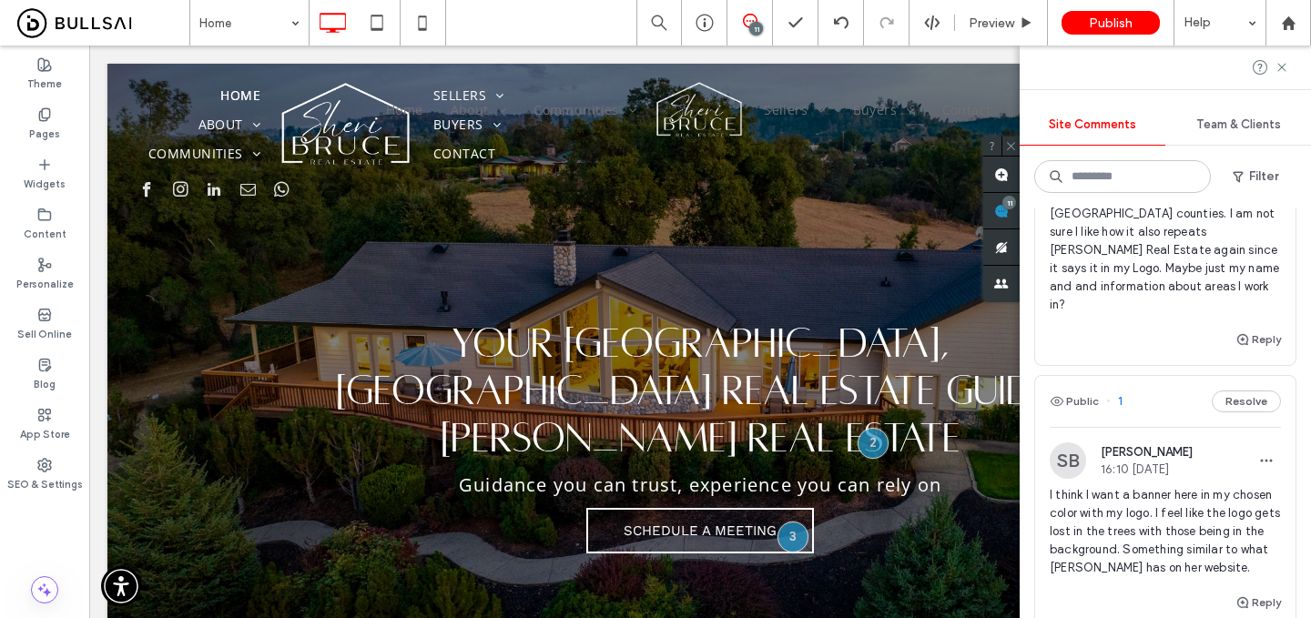
scroll to position [3028, 0]
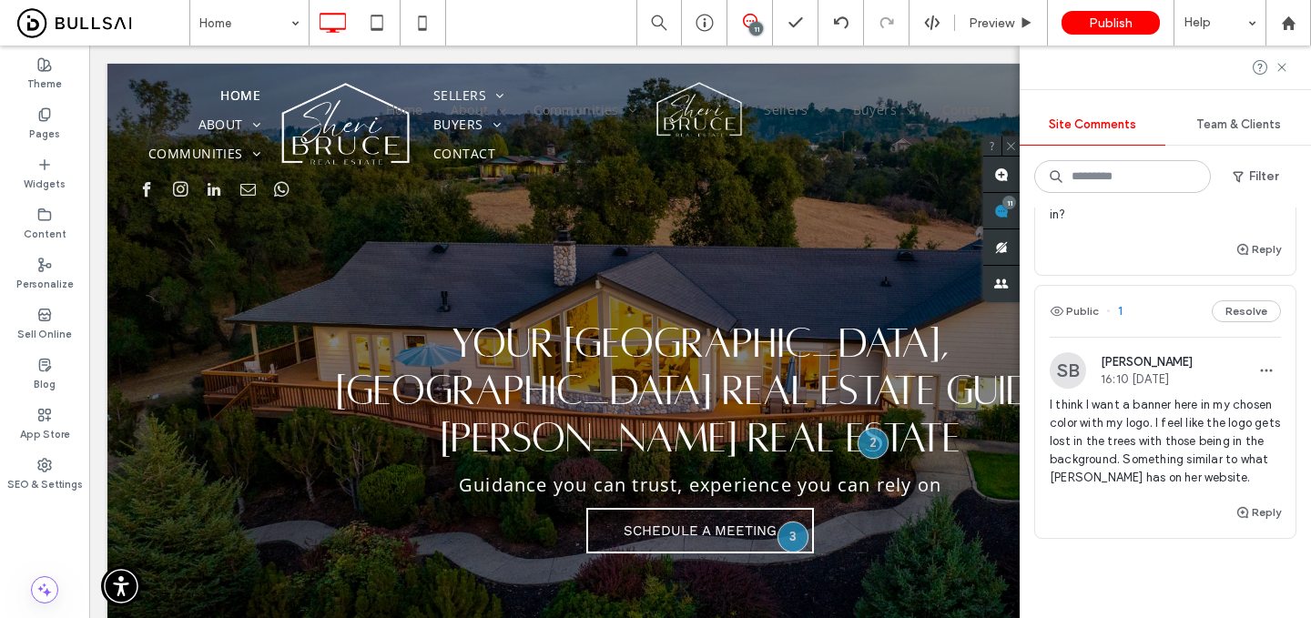
click at [1173, 396] on span "I think I want a banner here in my chosen color with my logo. I feel like the l…" at bounding box center [1165, 441] width 231 height 91
click at [1188, 396] on span "I think I want a banner here in my chosen color with my logo. I feel like the l…" at bounding box center [1165, 441] width 231 height 91
click at [1223, 417] on span "I think I want a banner here in my chosen color with my logo. I feel like the l…" at bounding box center [1165, 441] width 231 height 91
click at [1258, 502] on button "Reply" at bounding box center [1259, 513] width 46 height 22
click at [1167, 502] on textarea at bounding box center [1165, 547] width 231 height 91
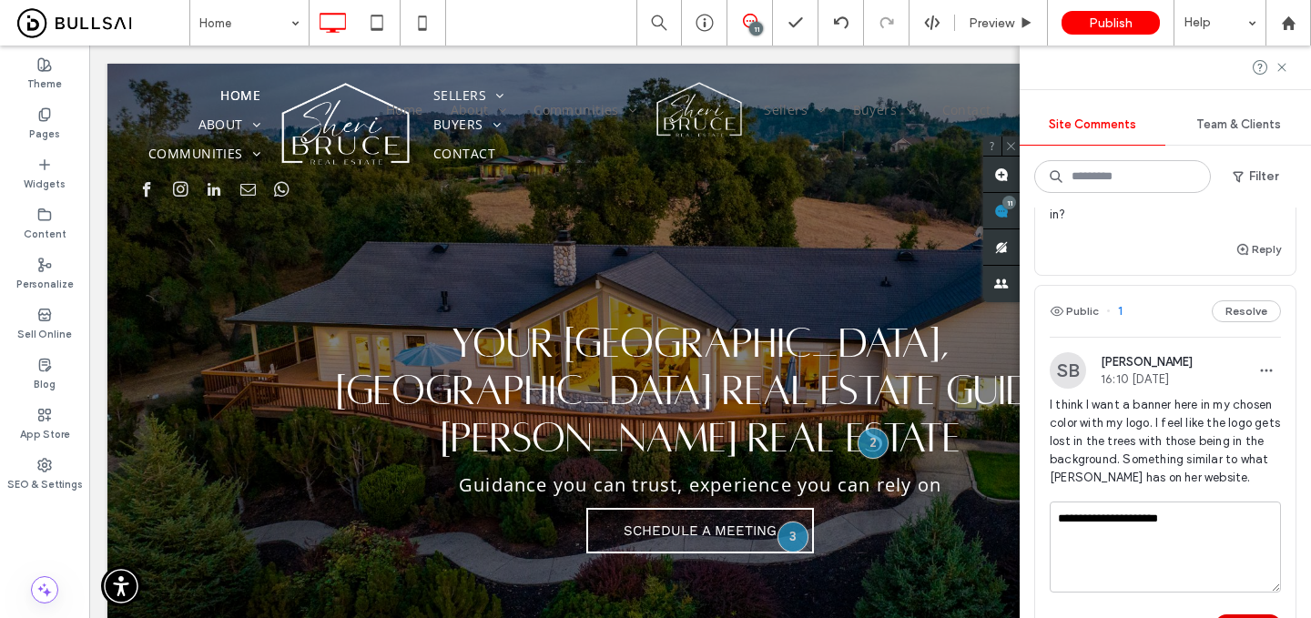
type textarea "**********"
click at [1266, 615] on button "Submit" at bounding box center [1249, 626] width 66 height 22
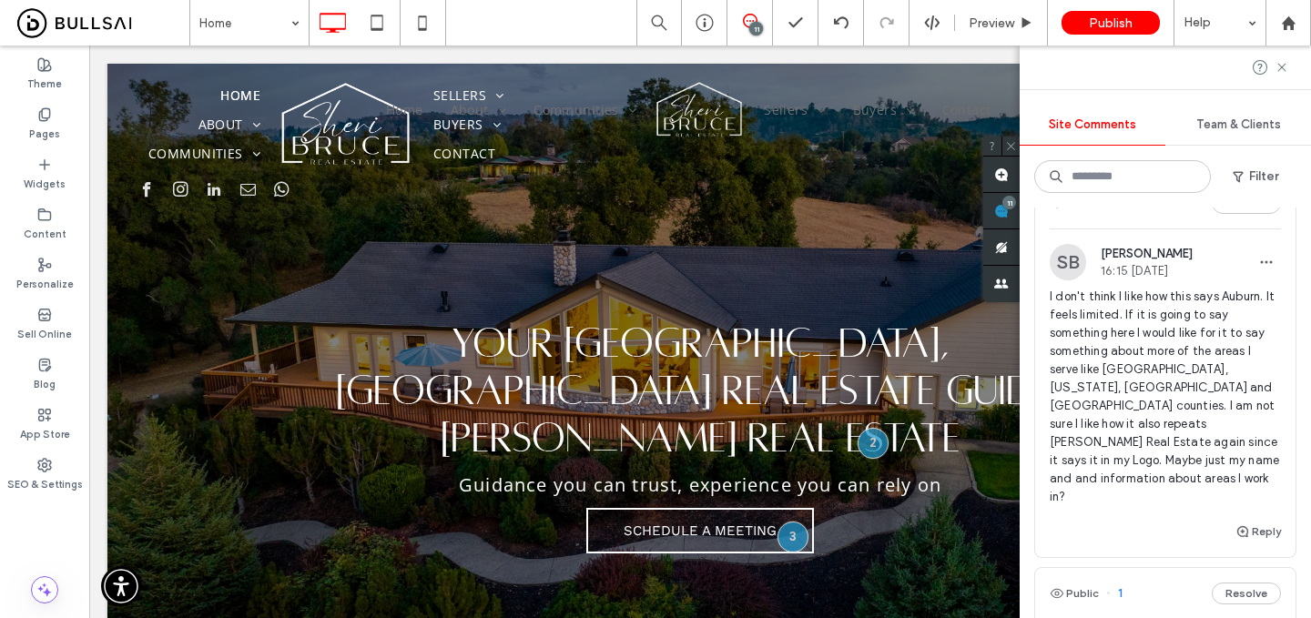
scroll to position [2739, 0]
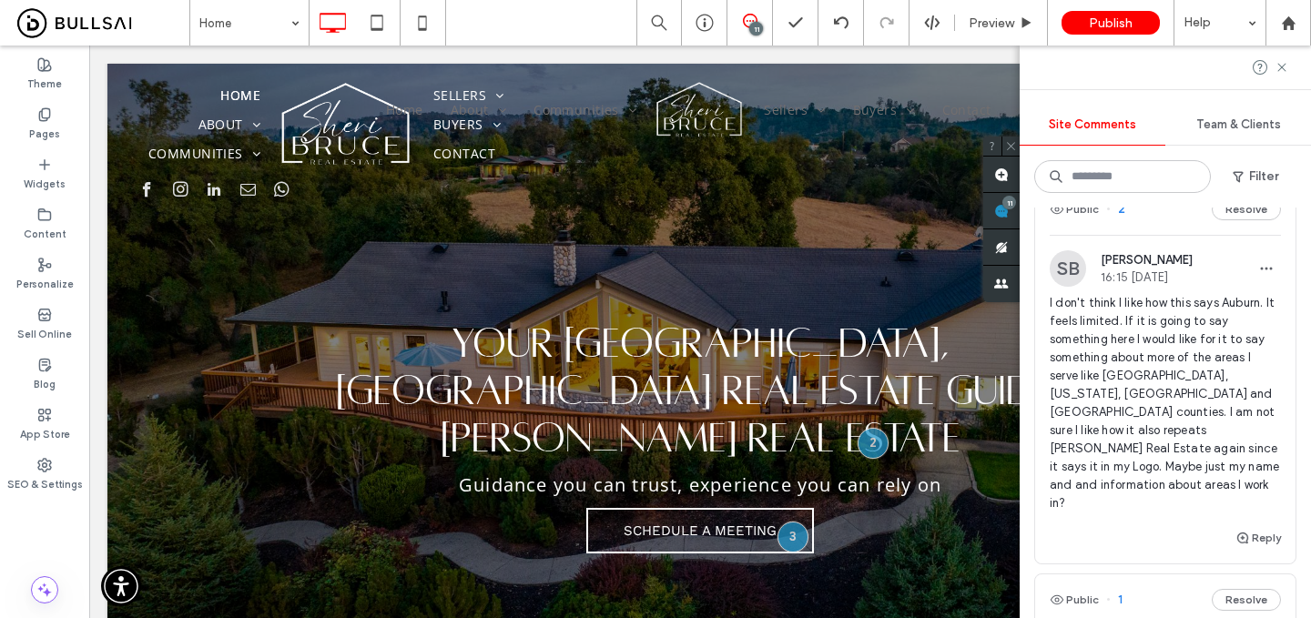
click at [1195, 339] on span "I don't think I like how this says Auburn. It feels limited. If it is going to …" at bounding box center [1165, 403] width 231 height 219
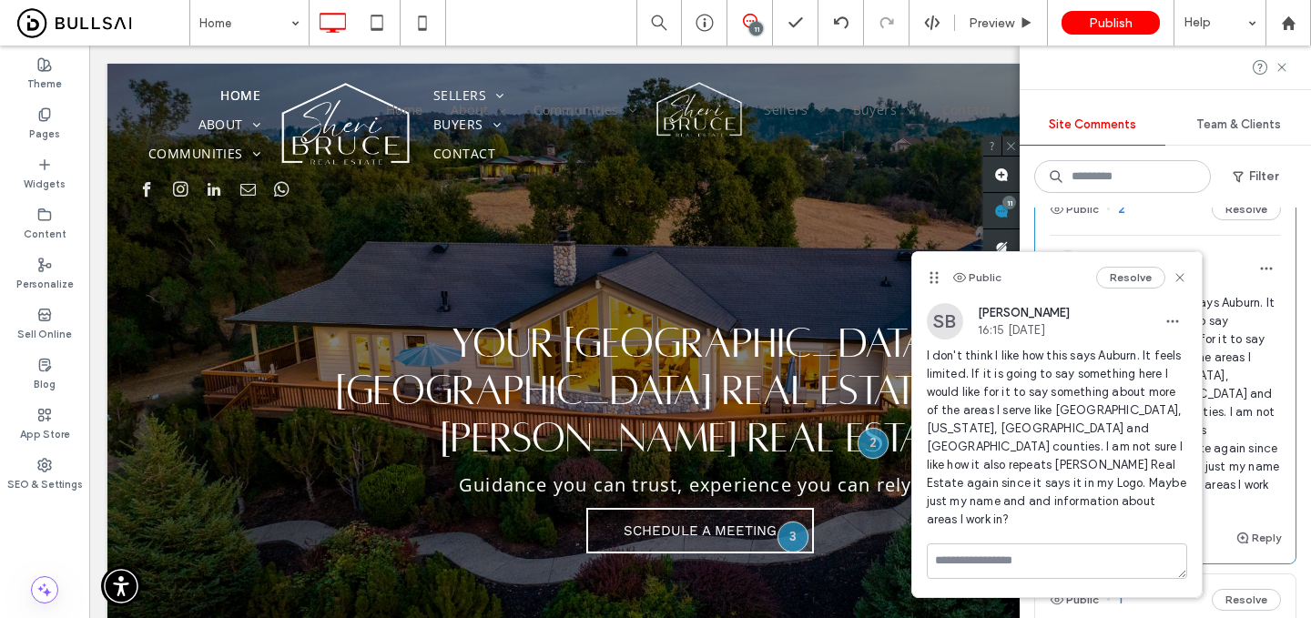
click at [1040, 424] on span "I don't think I like how this says Auburn. It feels limited. If it is going to …" at bounding box center [1057, 438] width 260 height 182
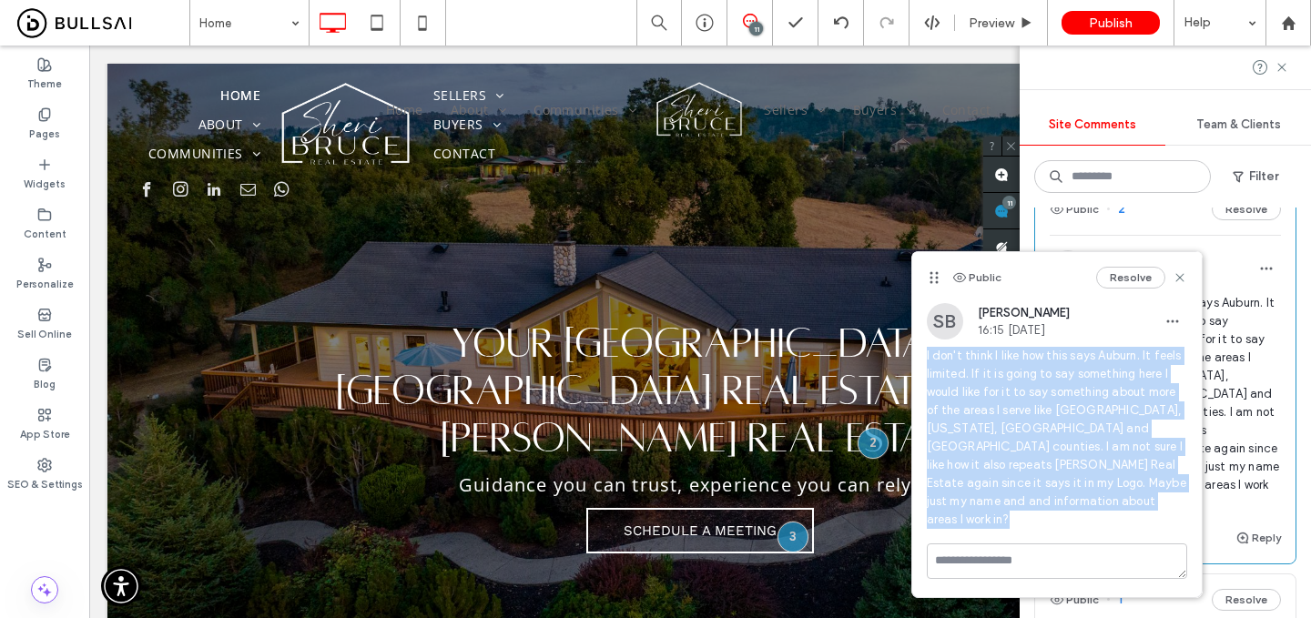
click at [1040, 424] on span "I don't think I like how this says Auburn. It feels limited. If it is going to …" at bounding box center [1057, 438] width 260 height 182
copy span "I don't think I like how this says Auburn. It feels limited. If it is going to …"
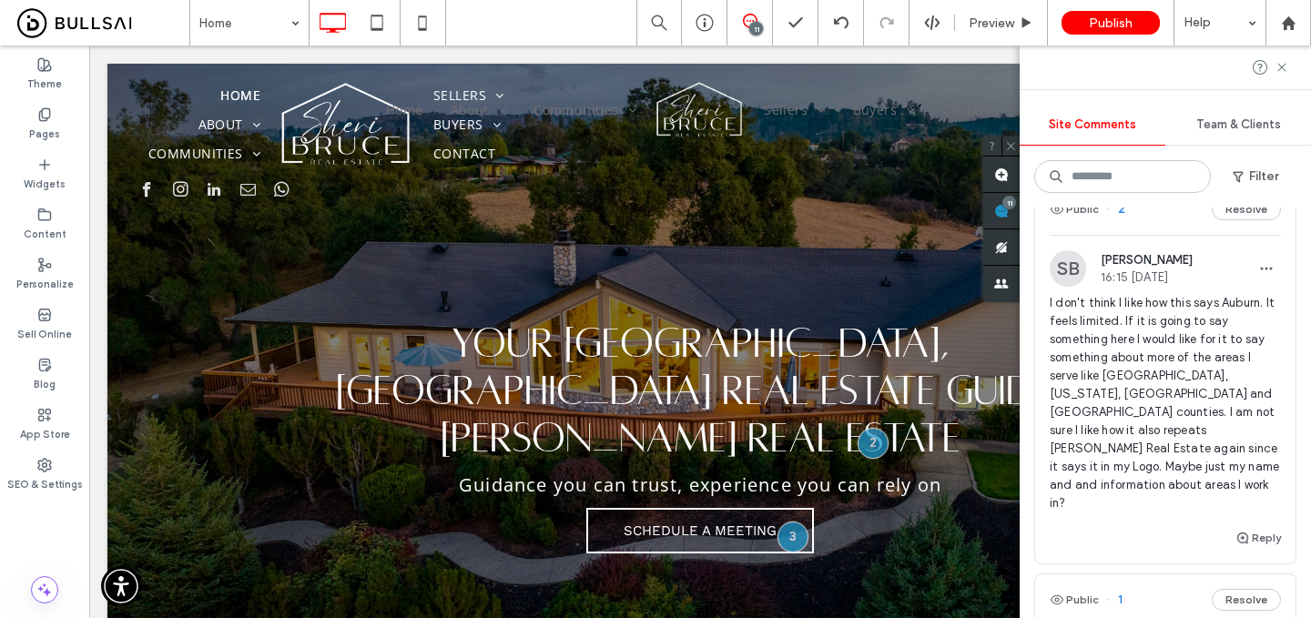
type input "**********"
type input "**"
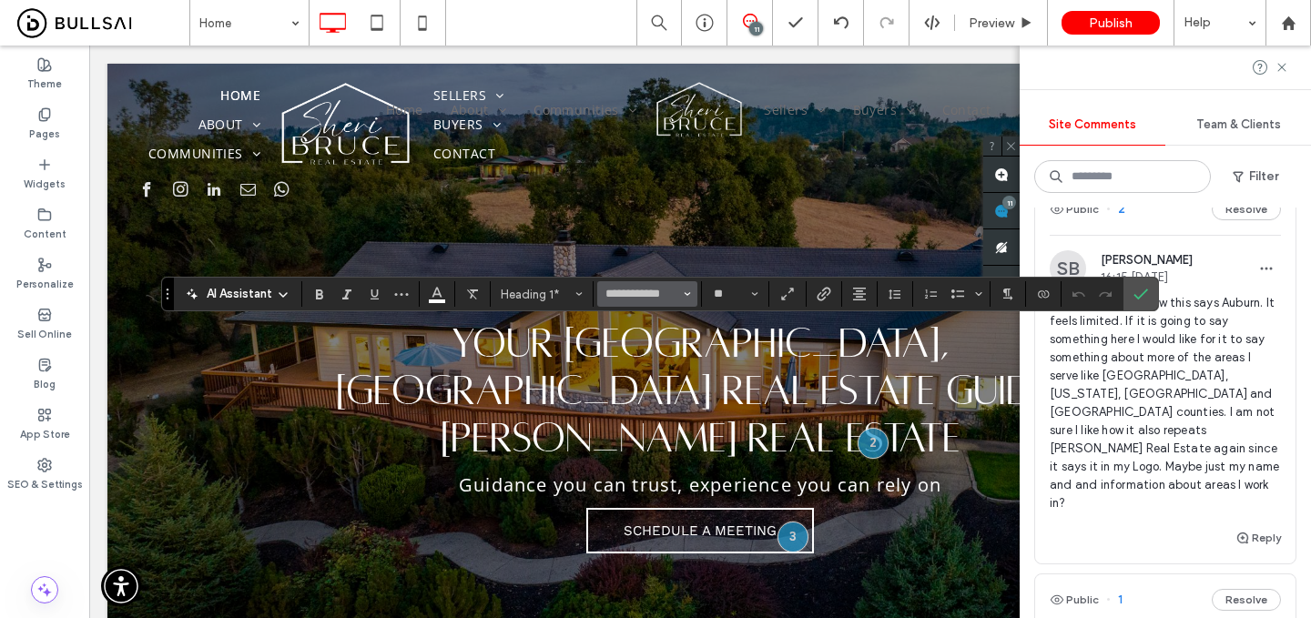
type input "*********"
type input "**"
type input "**********"
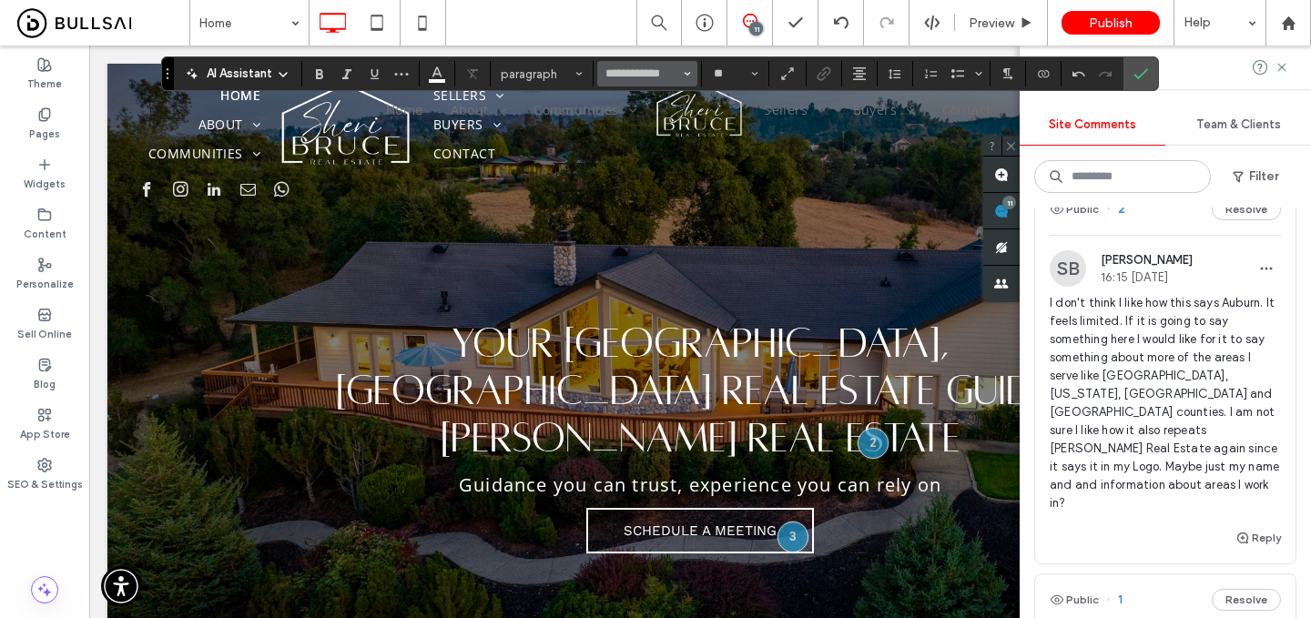
type input "**"
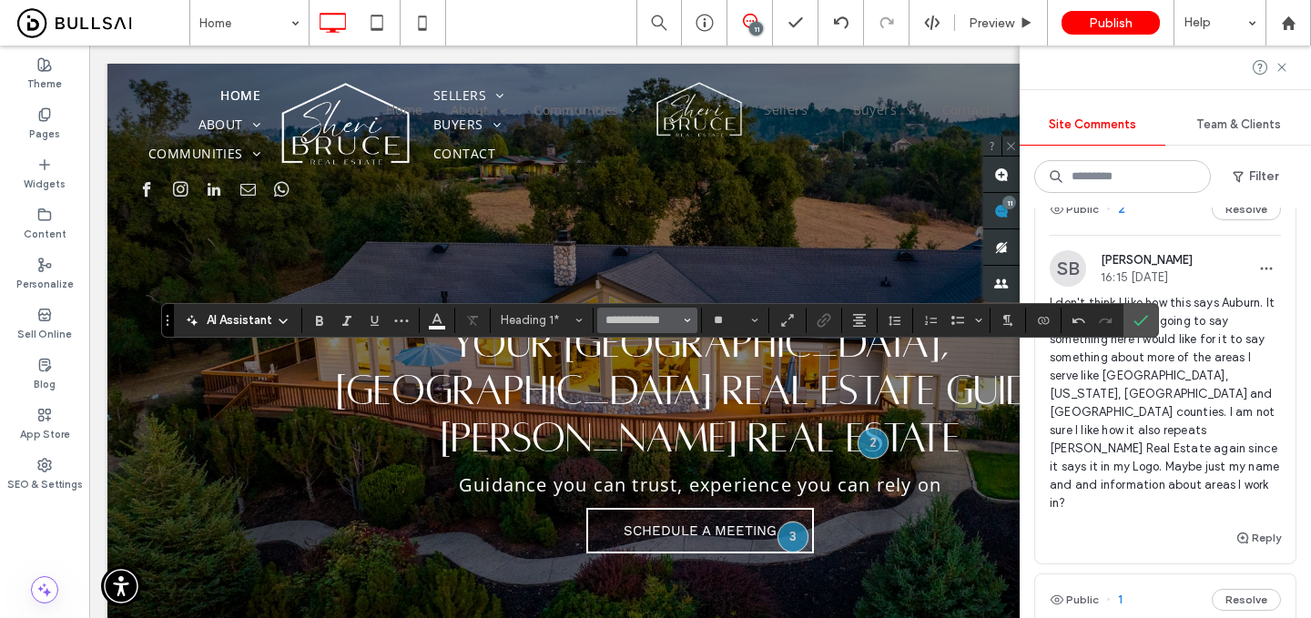
type input "*********"
type input "**"
type input "**********"
type input "**"
click at [1148, 321] on label "Confirm" at bounding box center [1140, 320] width 27 height 33
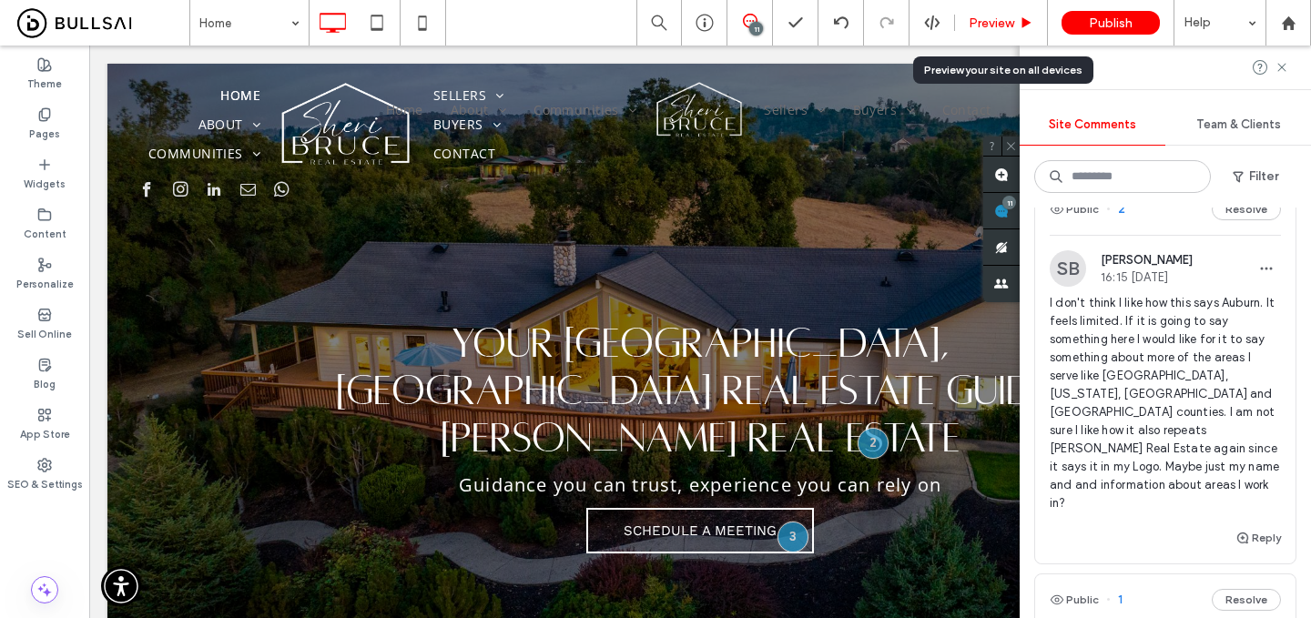
click at [989, 31] on div "Preview" at bounding box center [1001, 23] width 93 height 46
click at [1196, 376] on span "I don't think I like how this says Auburn. It feels limited. If it is going to …" at bounding box center [1165, 403] width 231 height 219
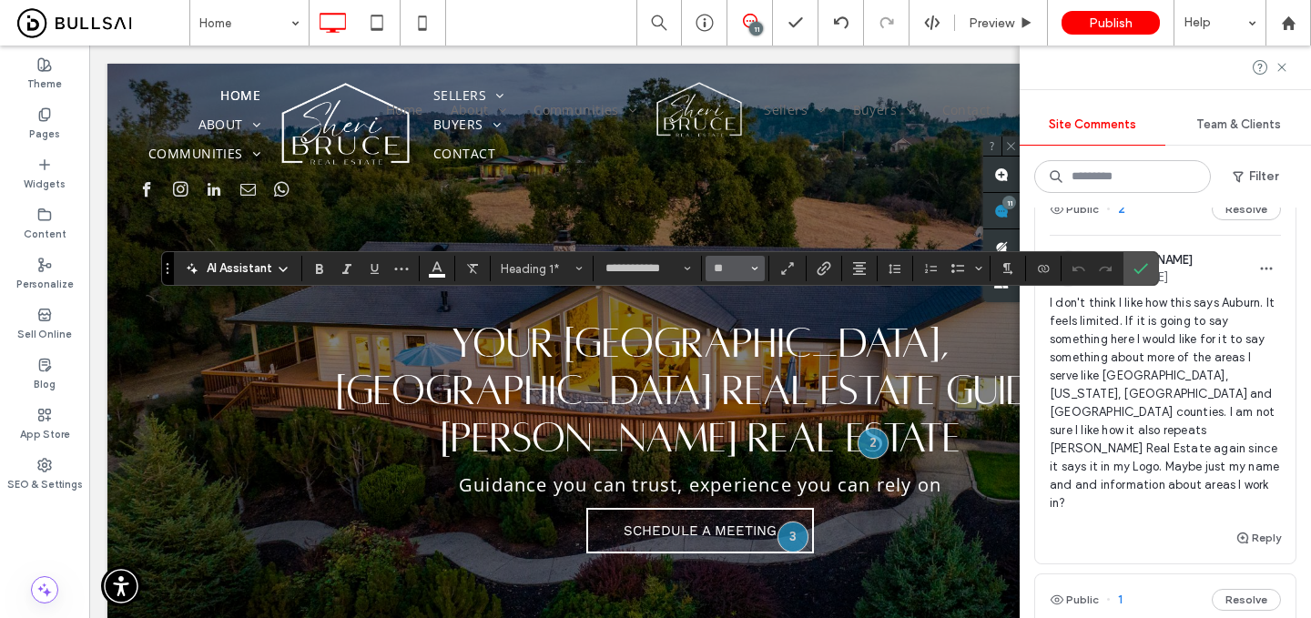
type input "*********"
type input "**"
type input "**********"
type input "**"
type input "*********"
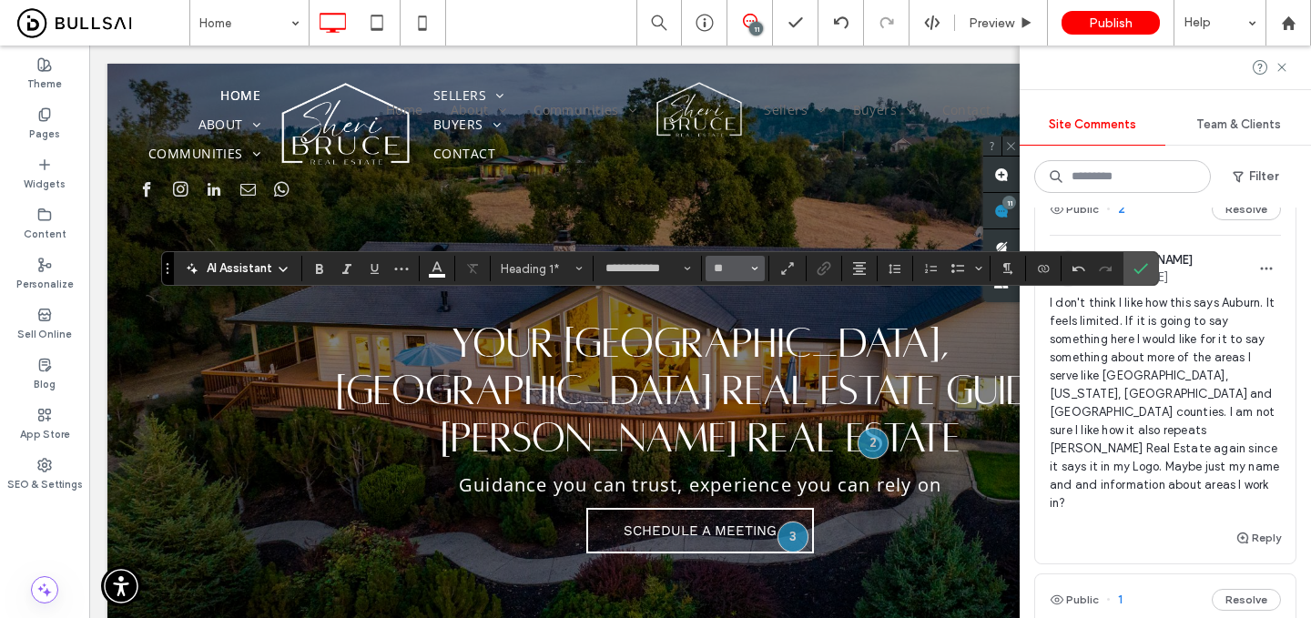
type input "**"
type input "**********"
type input "**"
type input "*********"
type input "**"
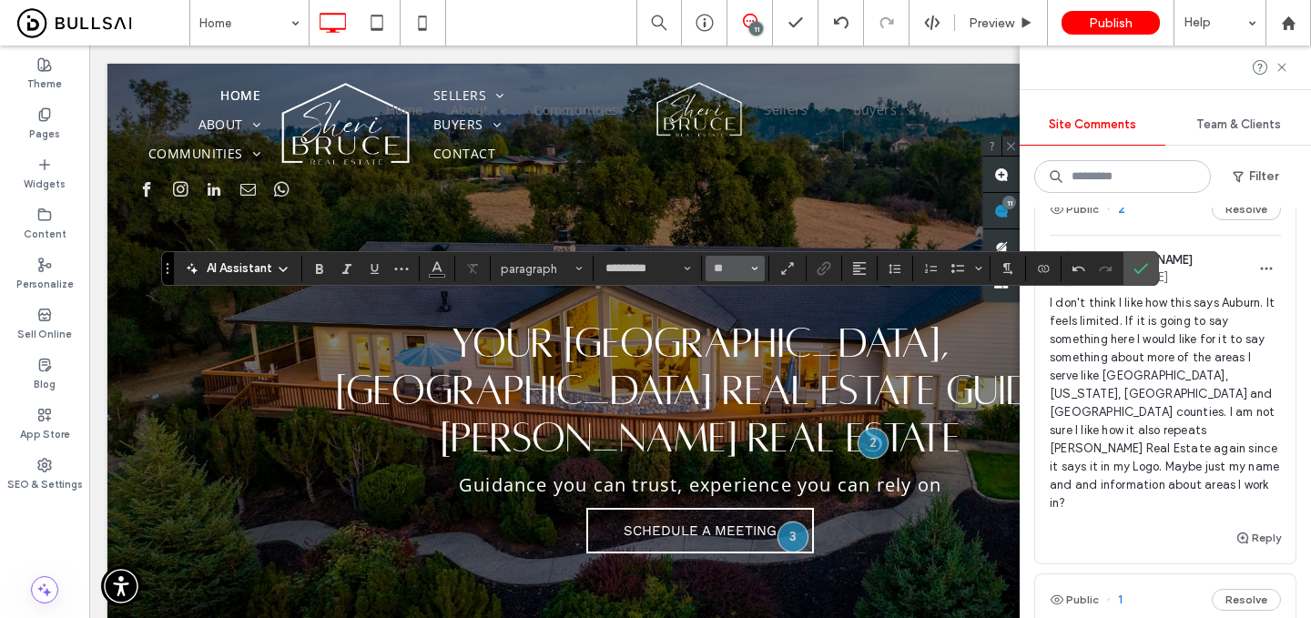
type input "**********"
type input "**"
type input "*********"
type input "**"
type input "**********"
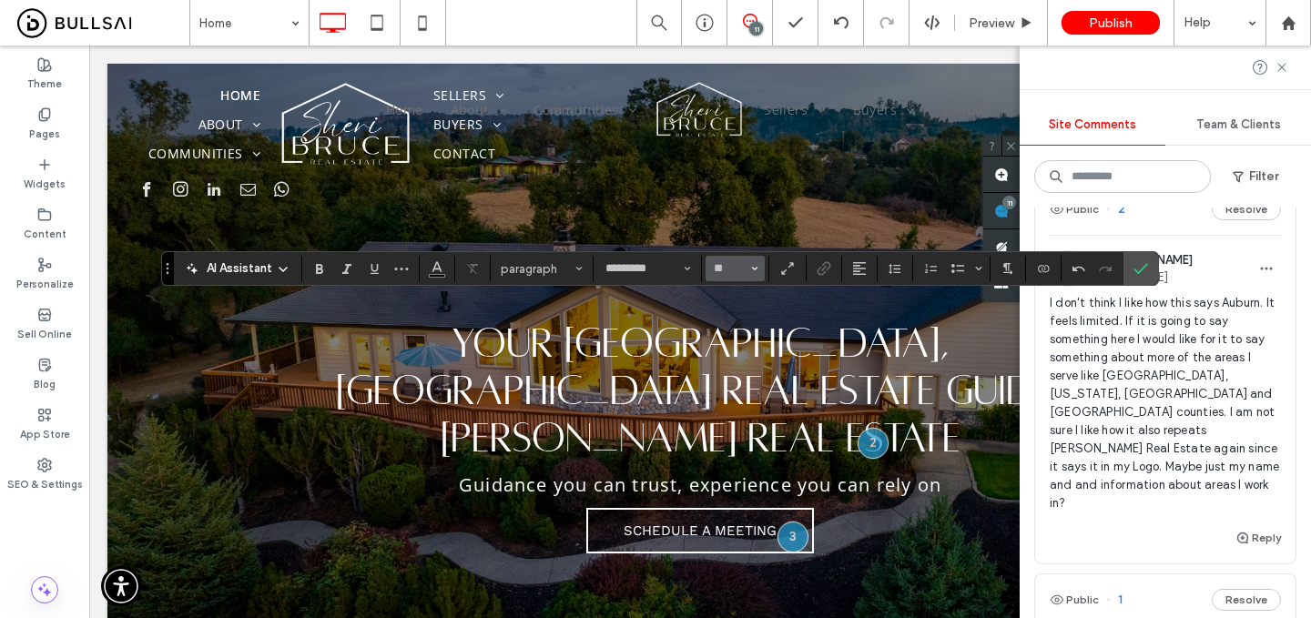
type input "**"
type input "*********"
type input "**"
click at [544, 273] on span "paragraph" at bounding box center [536, 269] width 71 height 14
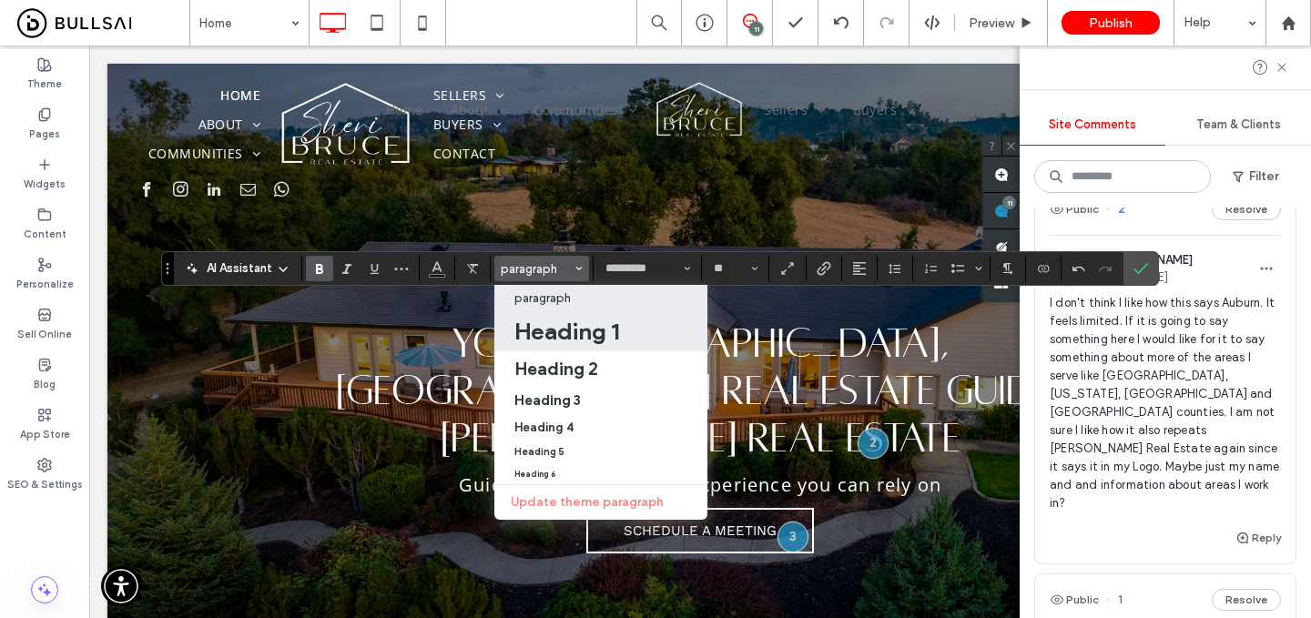
click at [562, 341] on h1 "Heading 1" at bounding box center [567, 331] width 105 height 29
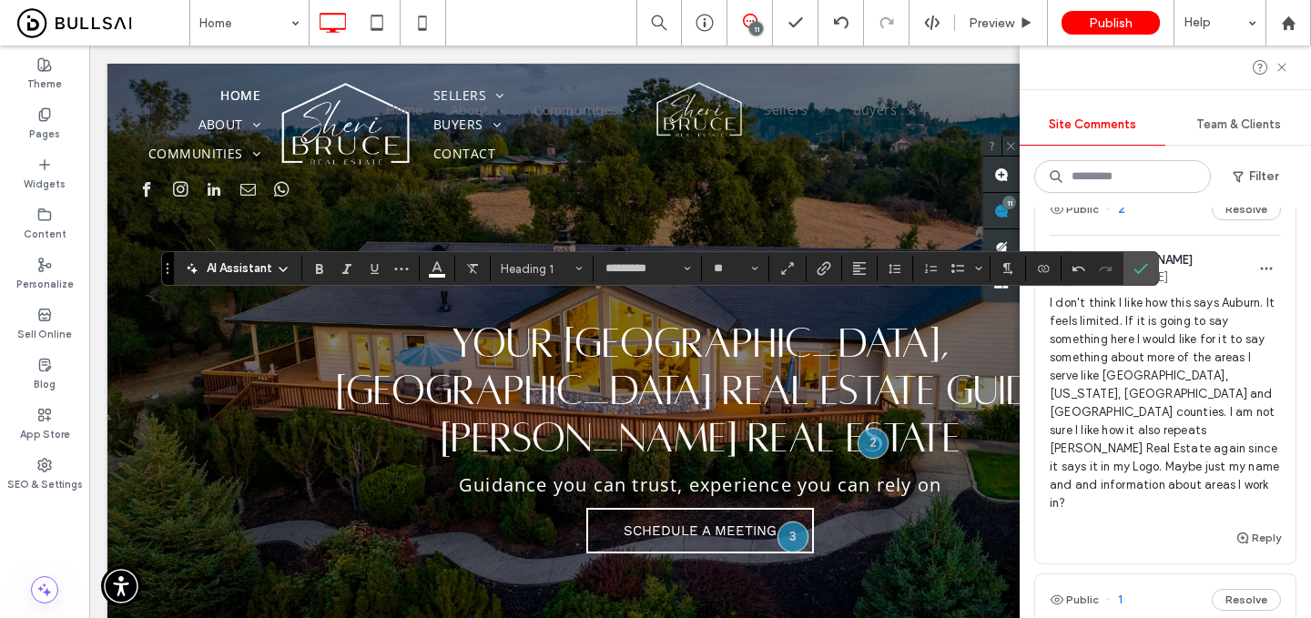
type input "**********"
type input "**"
click at [721, 270] on input "**" at bounding box center [730, 268] width 36 height 15
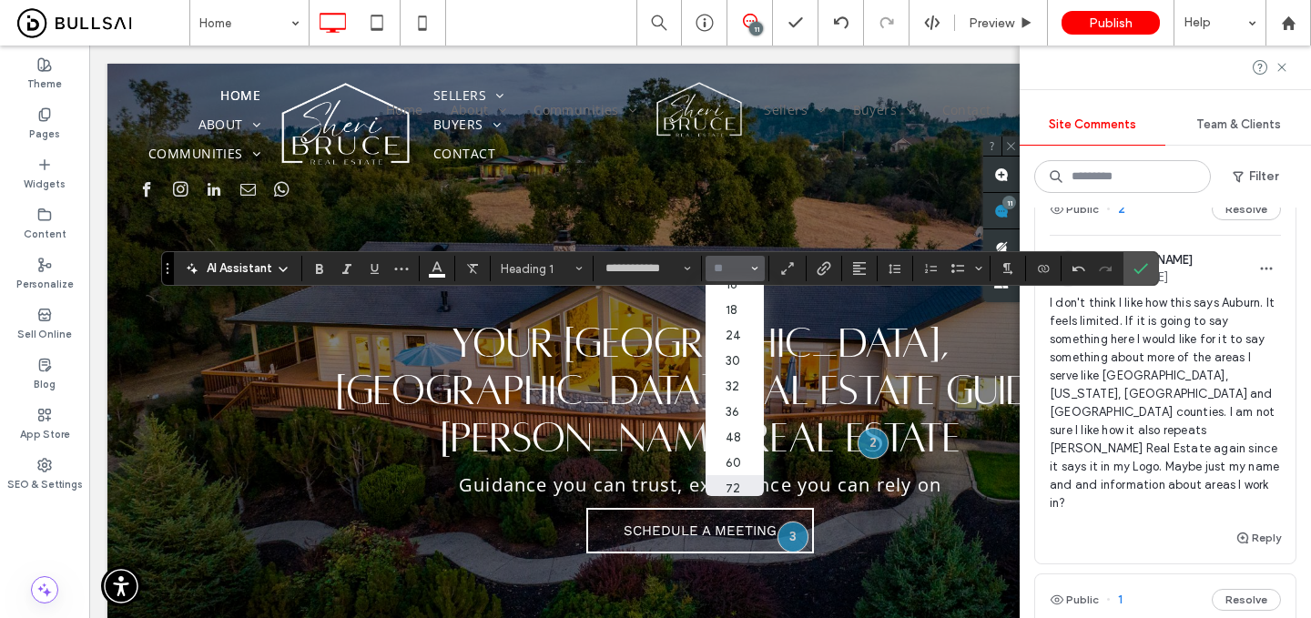
scroll to position [173, 0]
click at [729, 440] on label "48" at bounding box center [735, 430] width 58 height 25
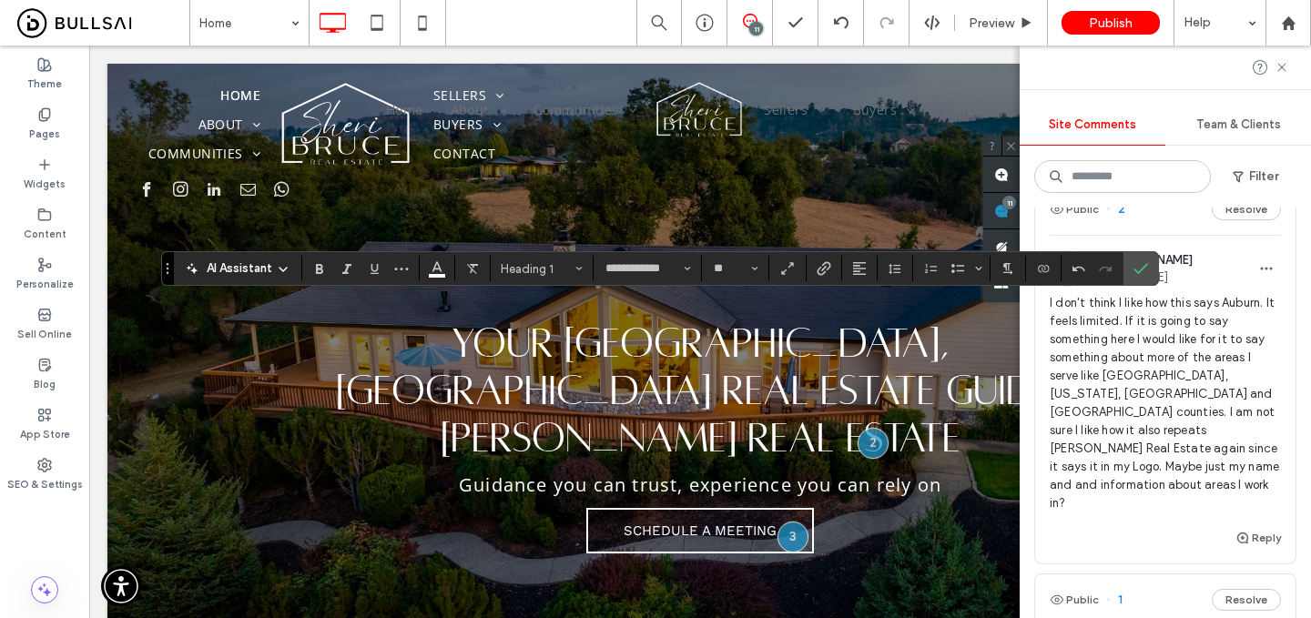
type input "**"
click at [861, 280] on button "Alignment" at bounding box center [859, 268] width 27 height 25
click at [882, 325] on div "ui.textEditor.alignment.center" at bounding box center [878, 325] width 24 height 15
click at [1135, 266] on icon "Confirm" at bounding box center [1141, 268] width 15 height 15
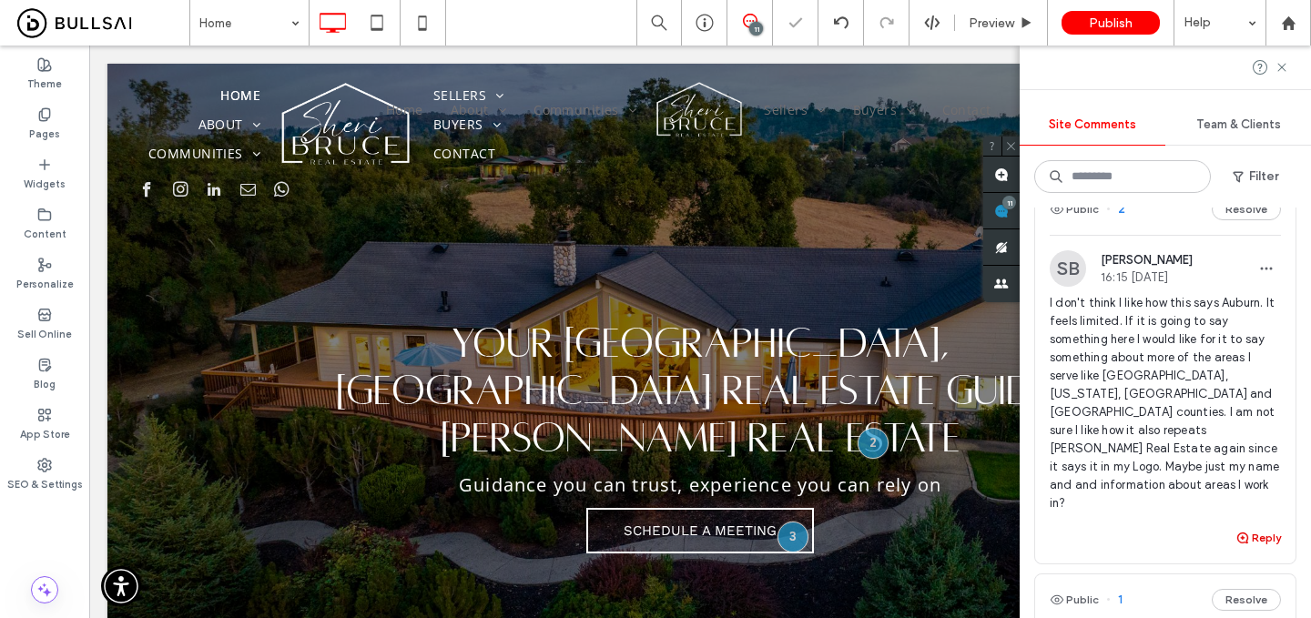
click at [1256, 527] on button "Reply" at bounding box center [1259, 538] width 46 height 22
type textarea "**********"
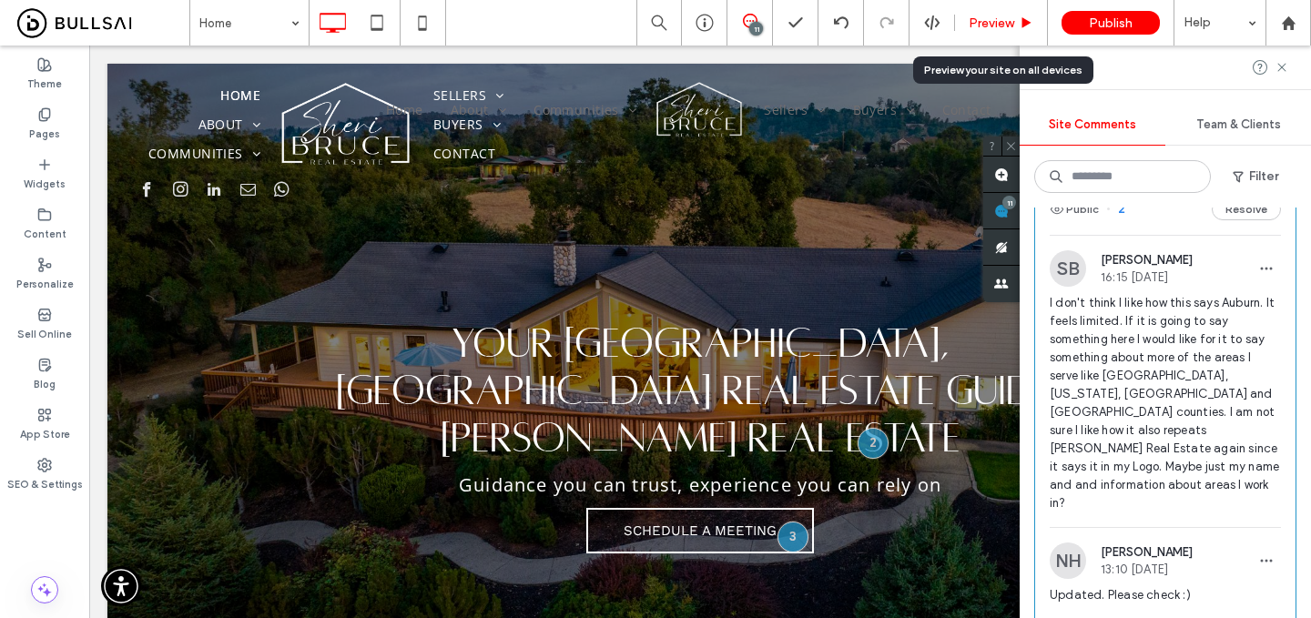
click at [994, 23] on span "Preview" at bounding box center [992, 22] width 46 height 15
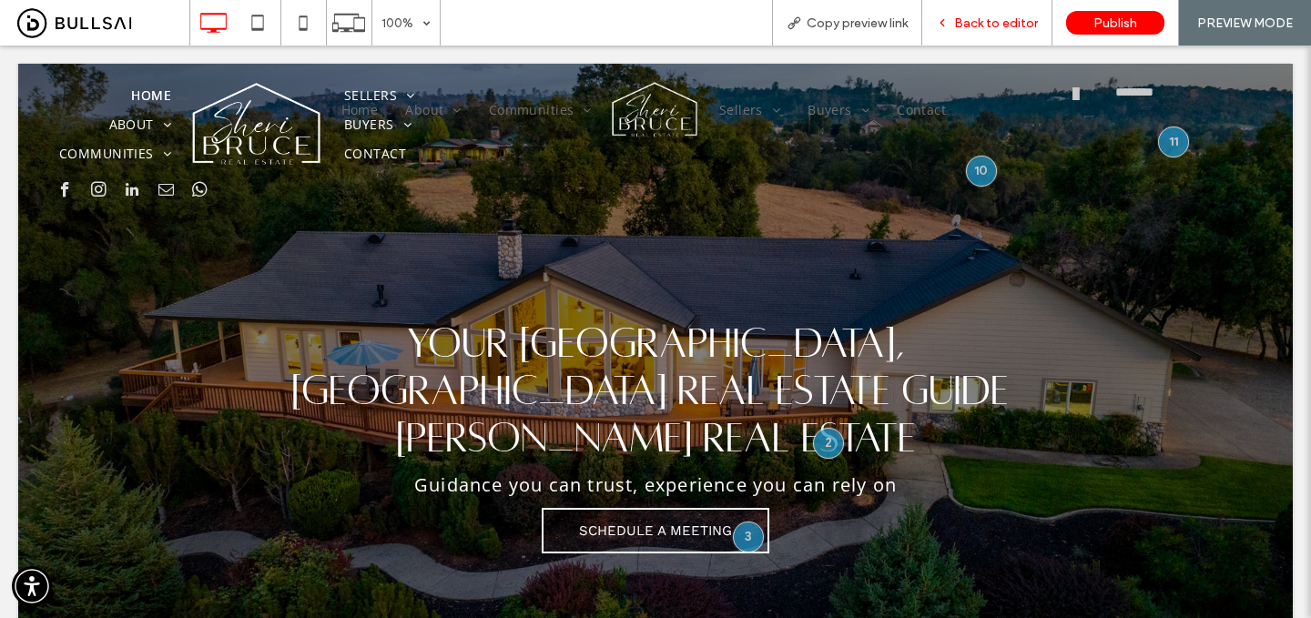
click at [994, 26] on span "Back to editor" at bounding box center [996, 22] width 84 height 15
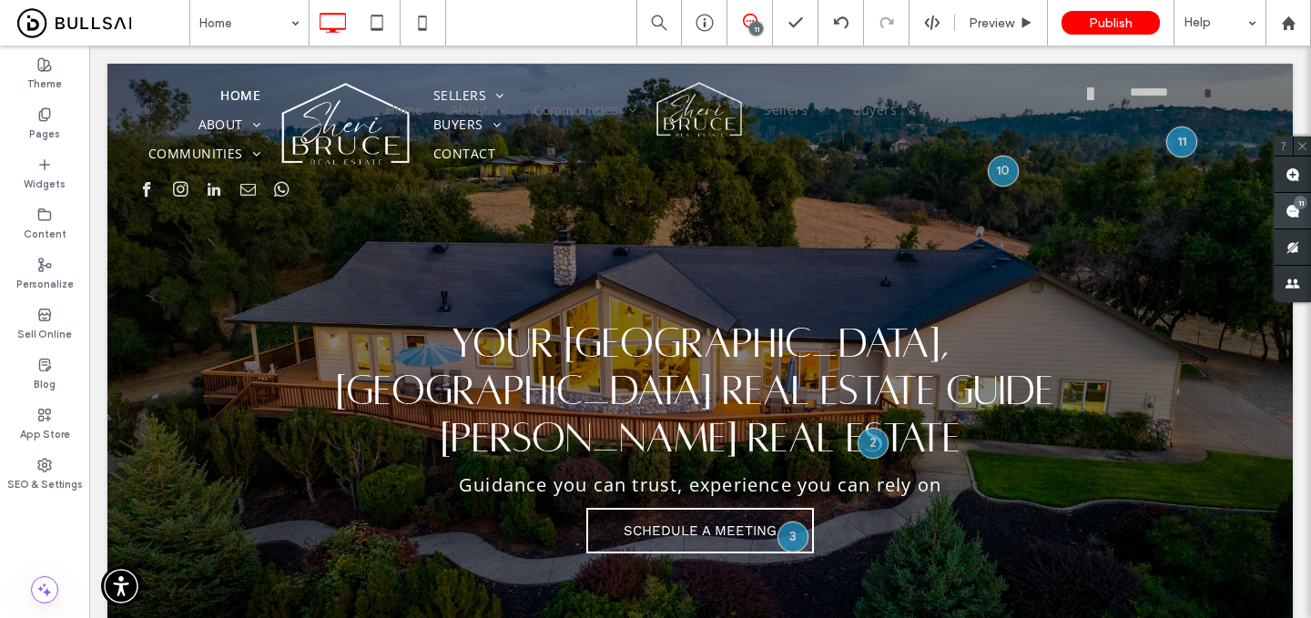
click at [1295, 206] on div "11" at bounding box center [1301, 203] width 14 height 14
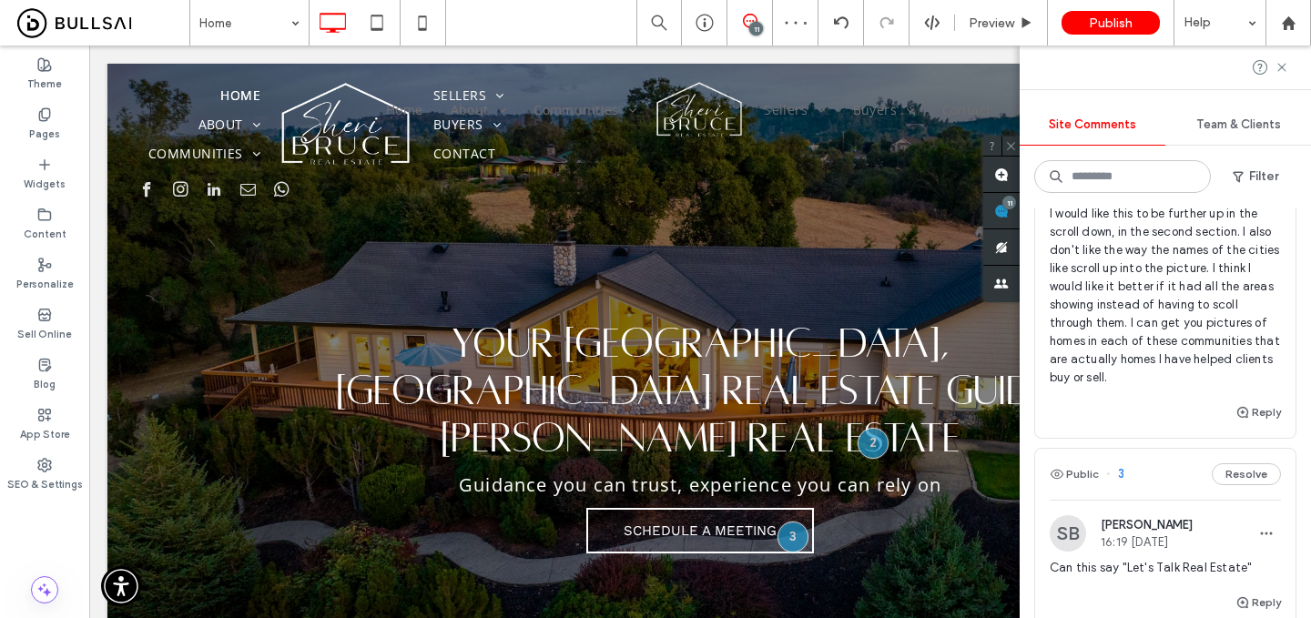
scroll to position [2357, 0]
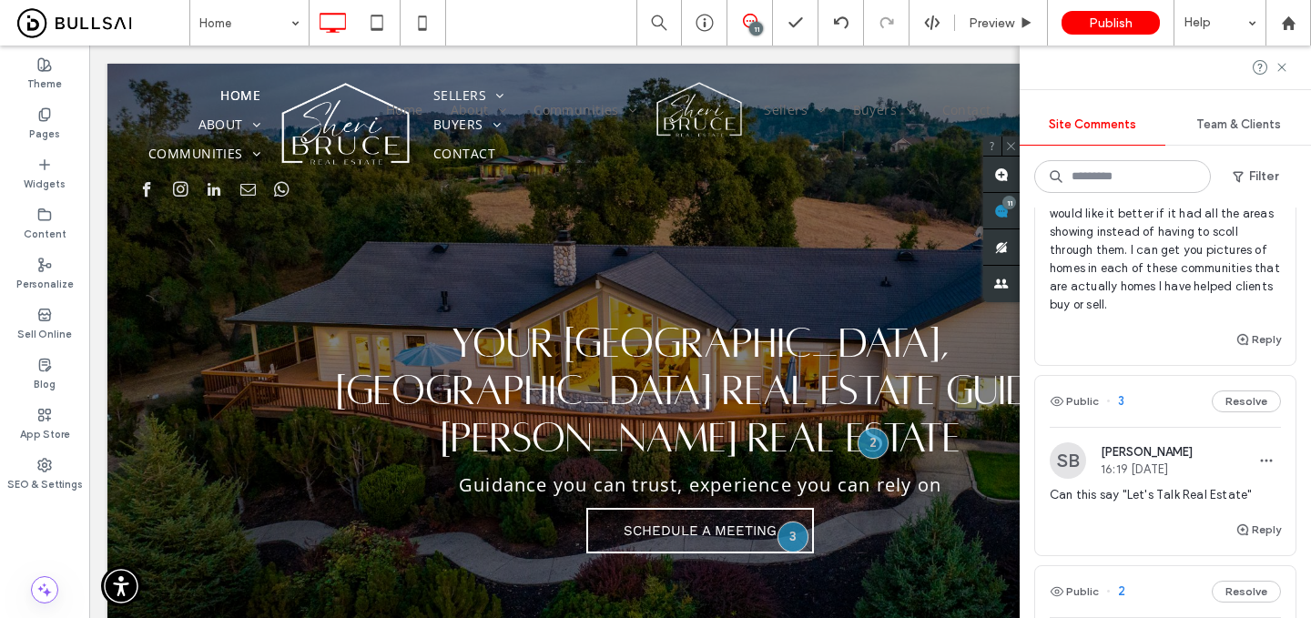
click at [1181, 486] on div "Can this say "Let's Talk Real Estate"" at bounding box center [1165, 502] width 231 height 33
type input "*********"
type input "**"
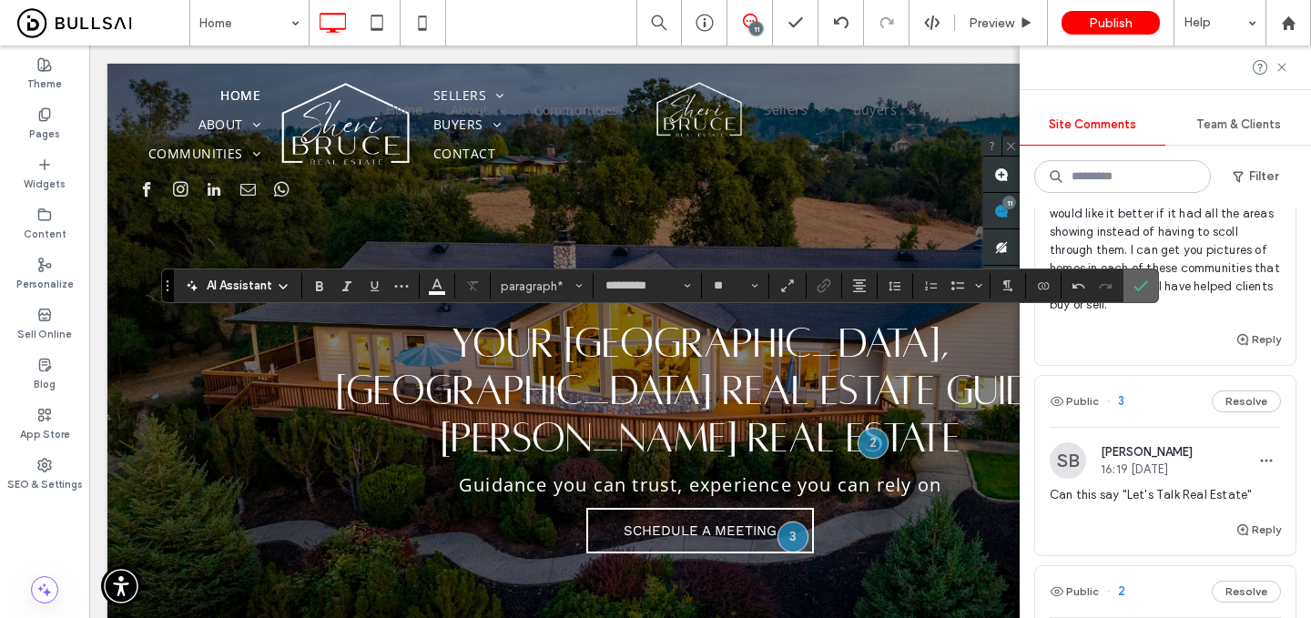
click at [1143, 285] on use "Confirm" at bounding box center [1141, 285] width 15 height 11
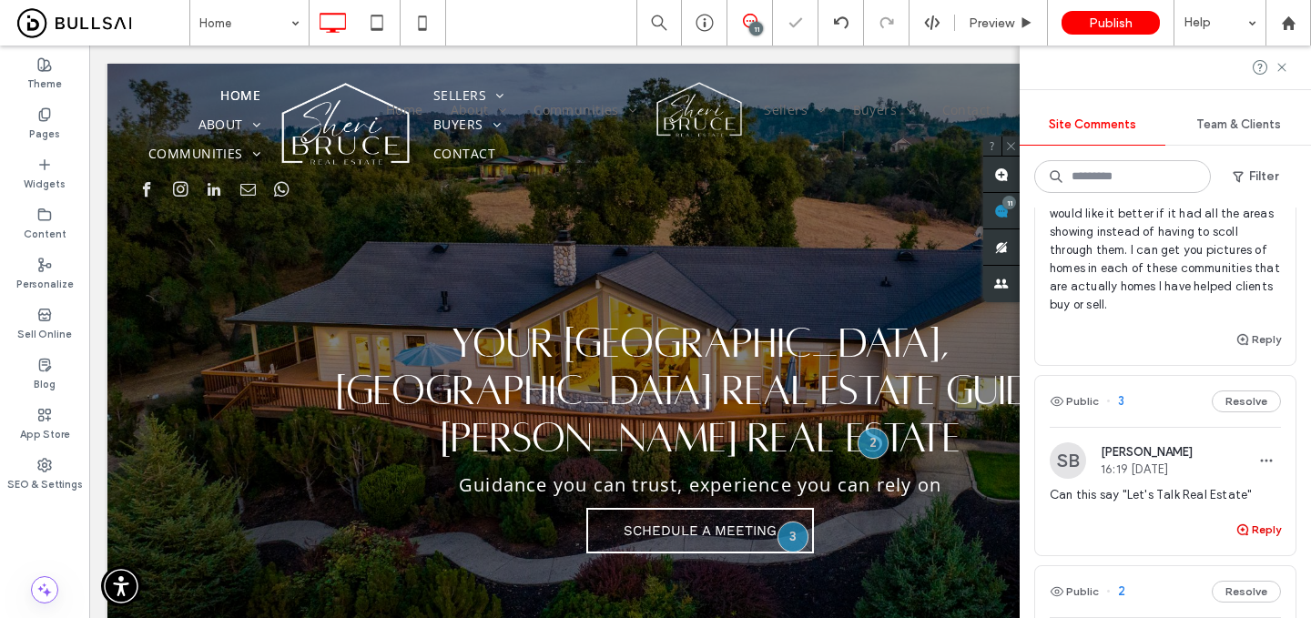
click at [1260, 519] on button "Reply" at bounding box center [1259, 530] width 46 height 22
click at [1143, 524] on textarea at bounding box center [1165, 564] width 231 height 91
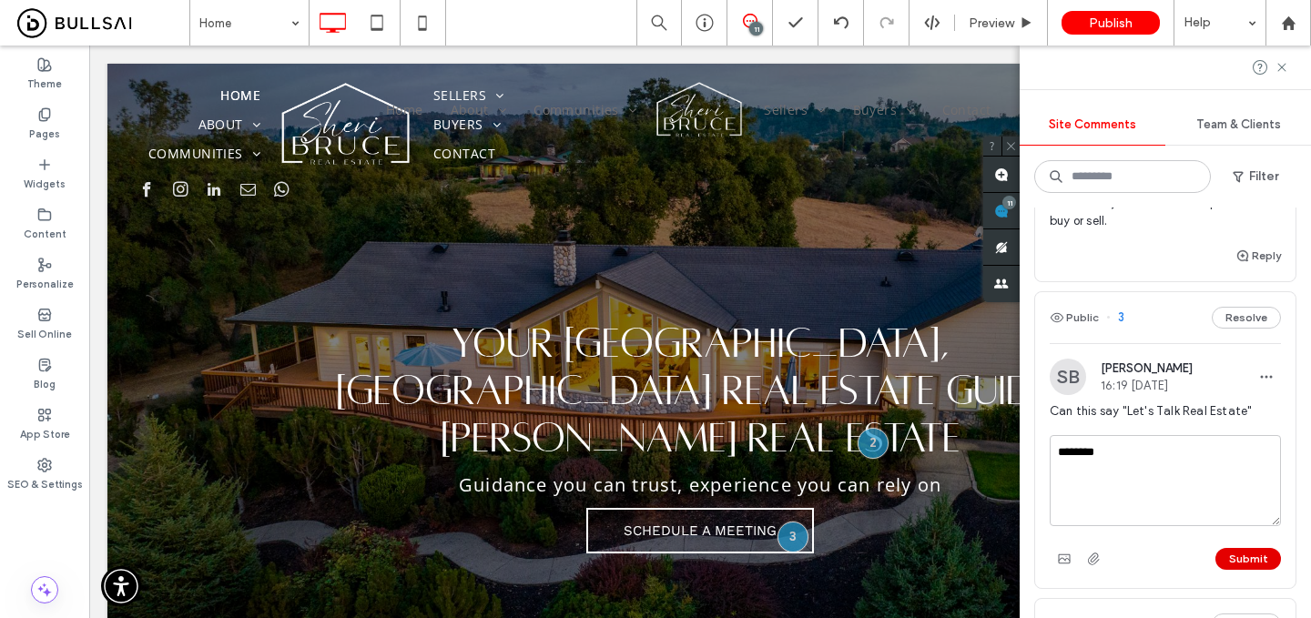
type textarea "********"
click at [1249, 548] on button "Submit" at bounding box center [1249, 559] width 66 height 22
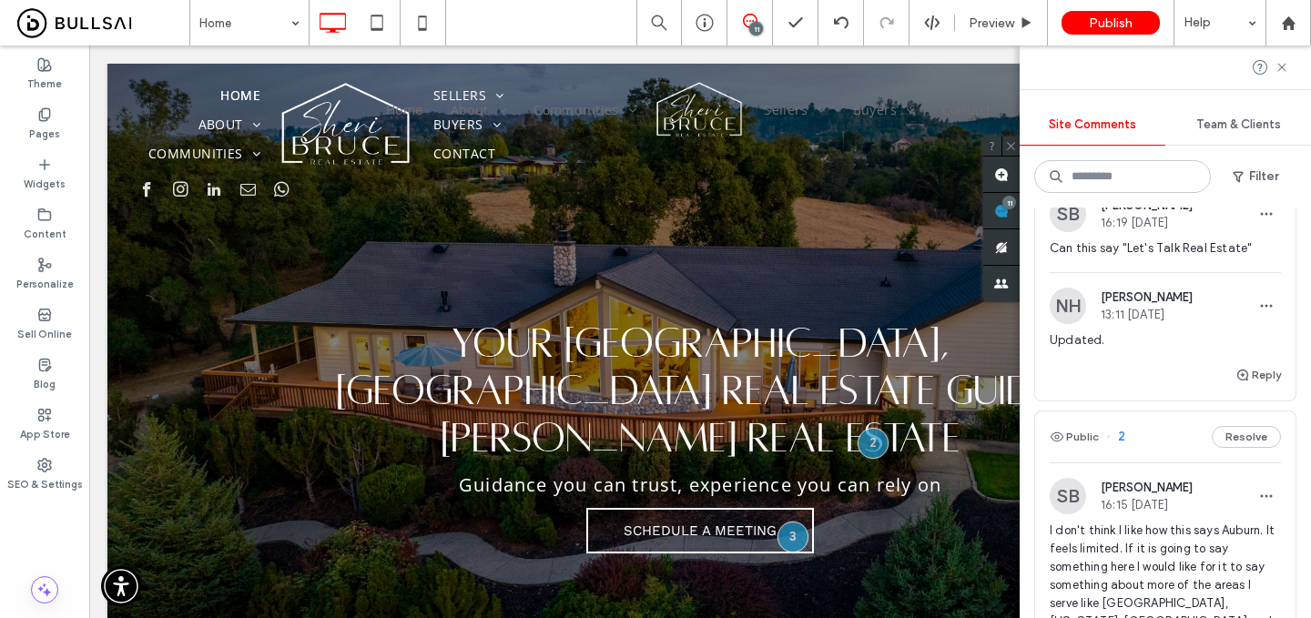
scroll to position [2549, 0]
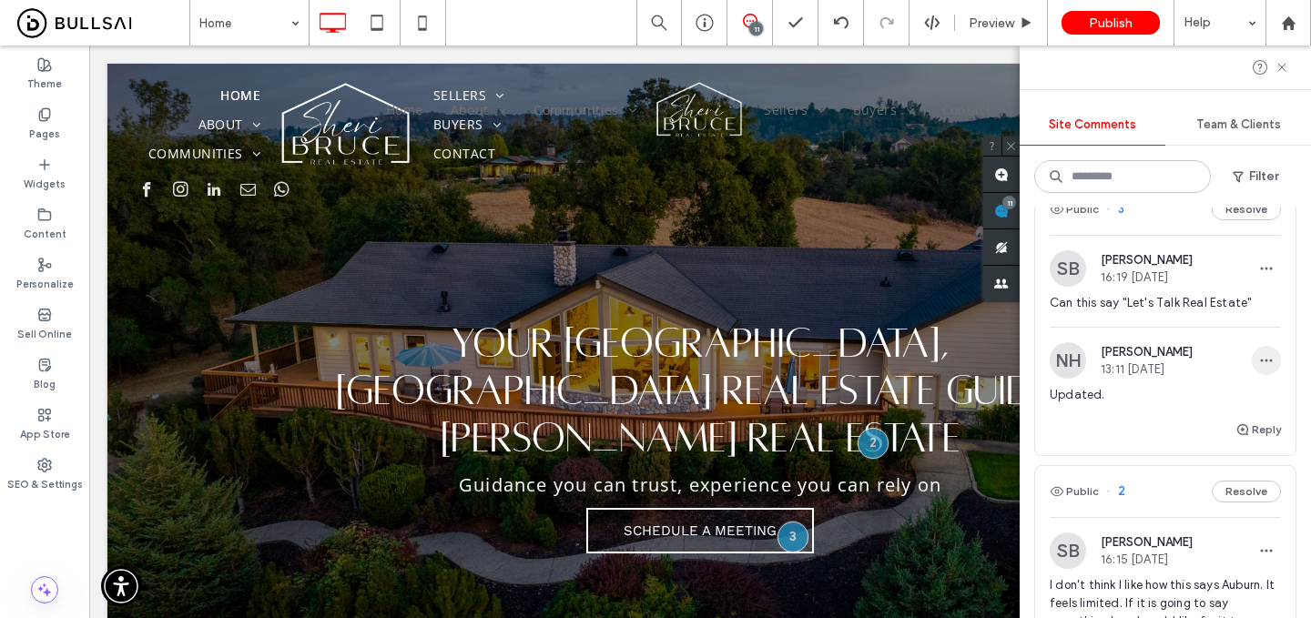
click at [1269, 353] on icon "button" at bounding box center [1266, 360] width 15 height 15
click at [1201, 423] on div "Delete" at bounding box center [1199, 424] width 162 height 35
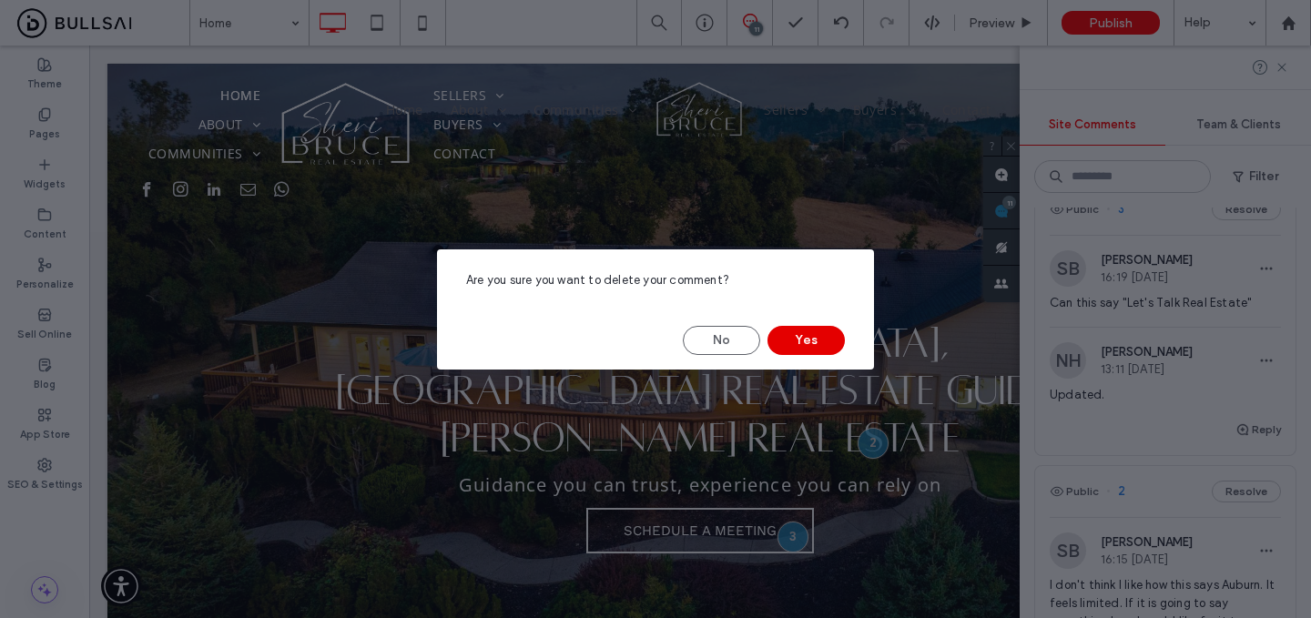
click at [822, 342] on button "Yes" at bounding box center [806, 340] width 77 height 29
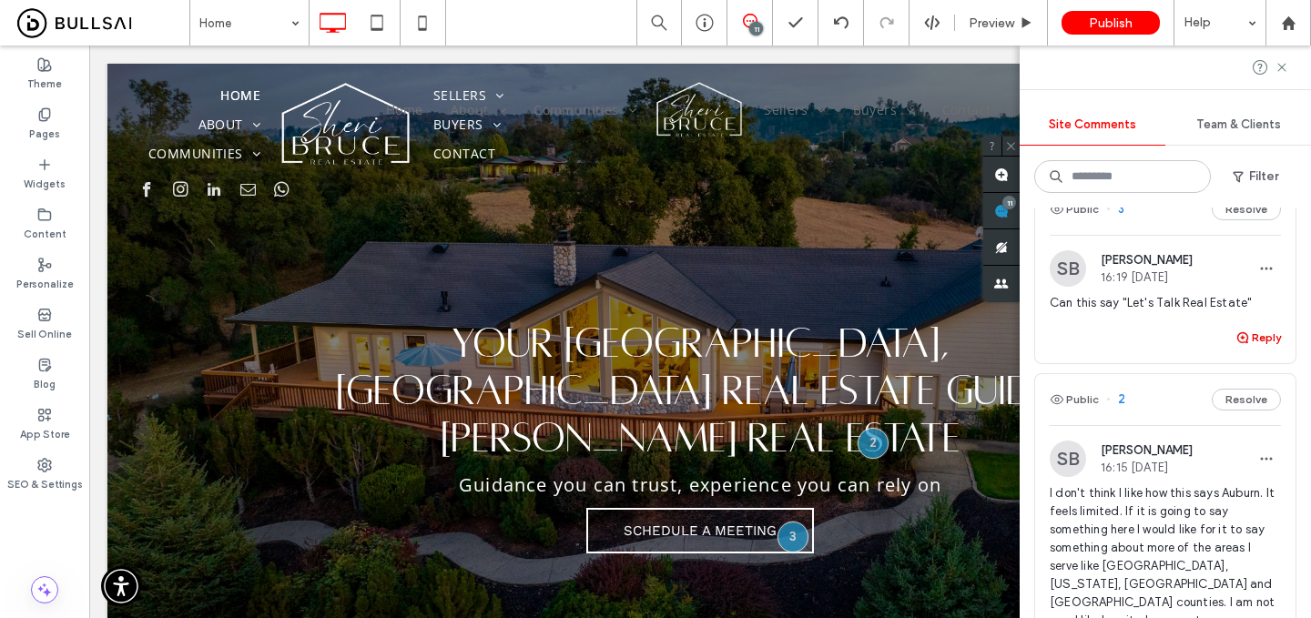
click at [1252, 327] on button "Reply" at bounding box center [1259, 338] width 46 height 22
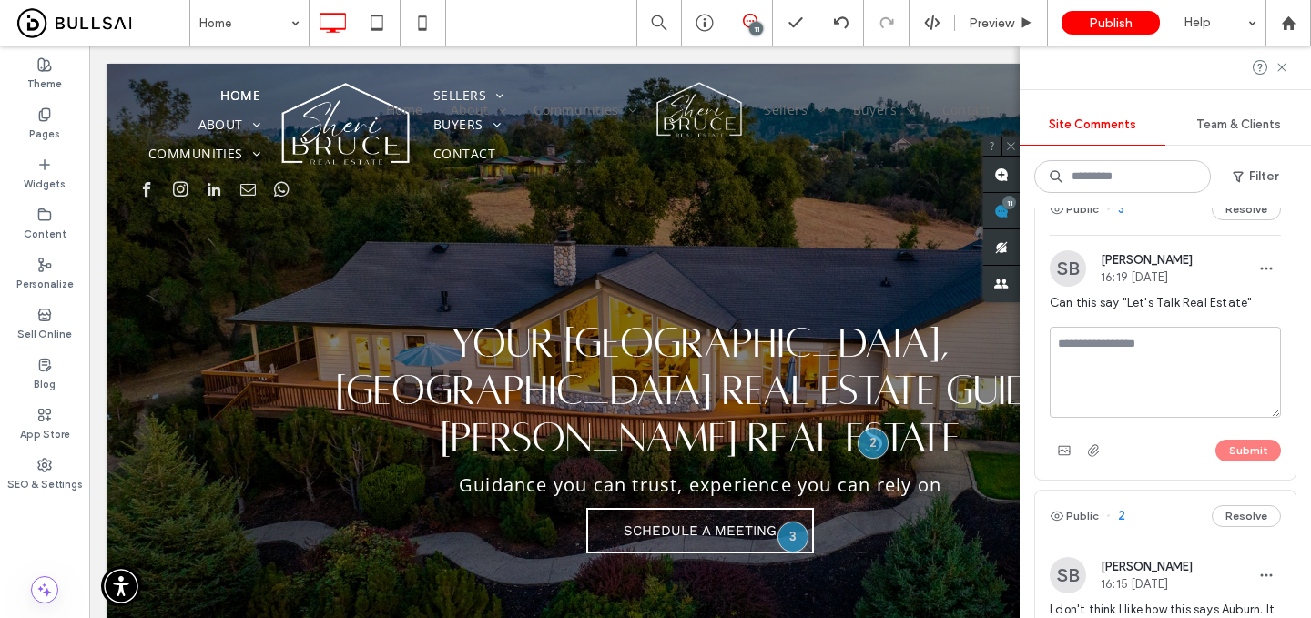
click at [1144, 355] on textarea at bounding box center [1165, 372] width 231 height 91
type textarea "*****"
click at [1245, 440] on button "Submit" at bounding box center [1249, 451] width 66 height 22
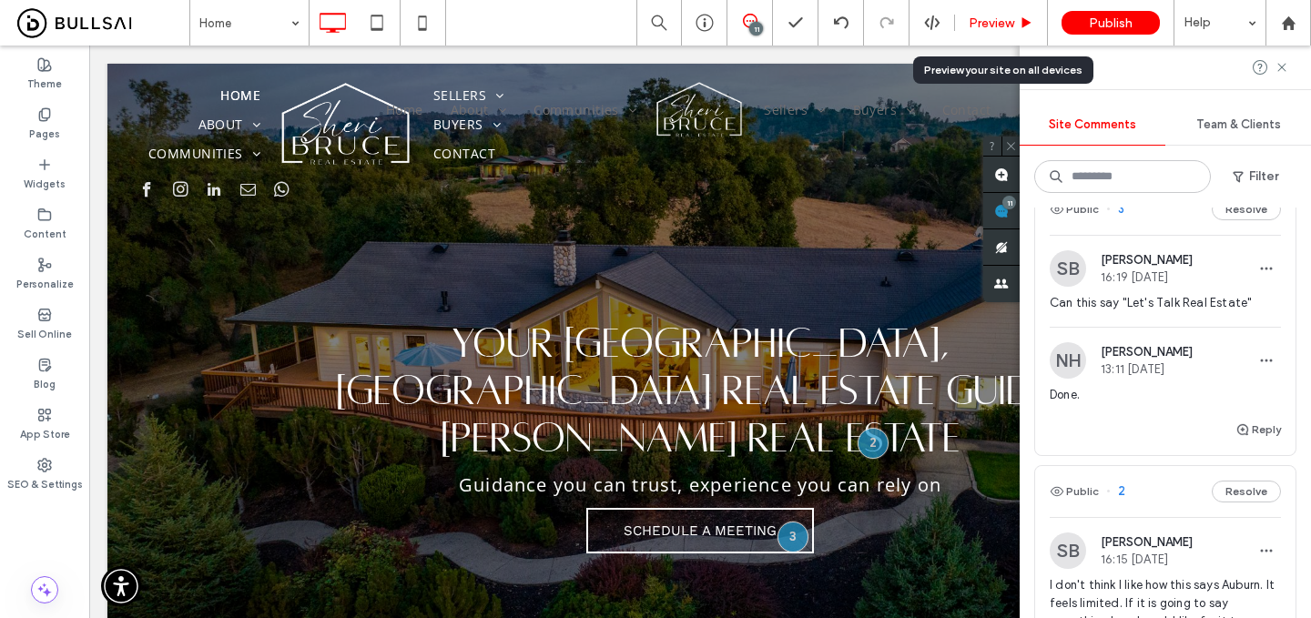
click at [993, 28] on span "Preview" at bounding box center [992, 22] width 46 height 15
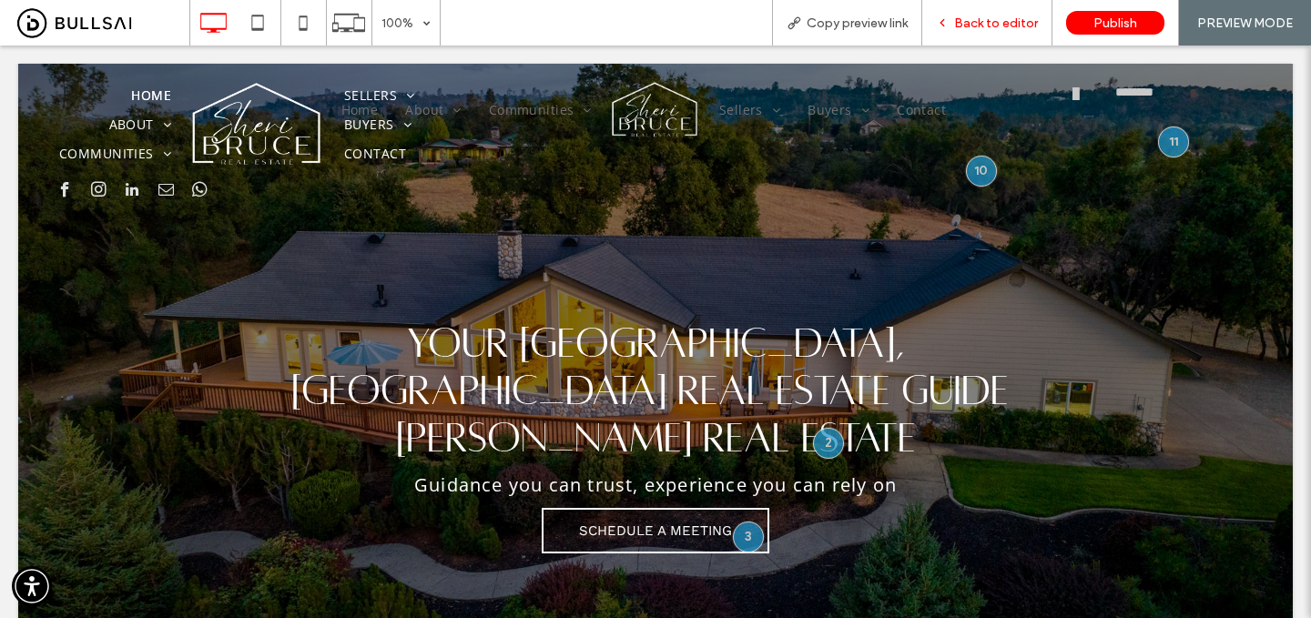
click at [1010, 23] on span "Back to editor" at bounding box center [996, 22] width 84 height 15
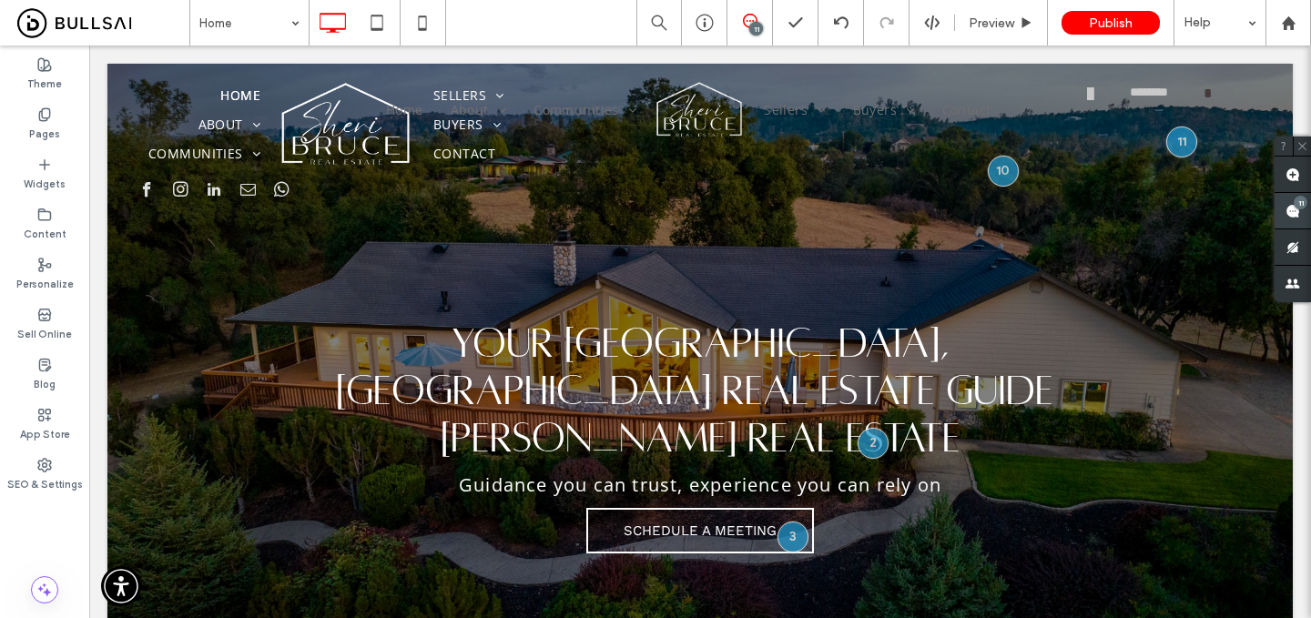
click at [1291, 205] on use at bounding box center [1293, 211] width 15 height 15
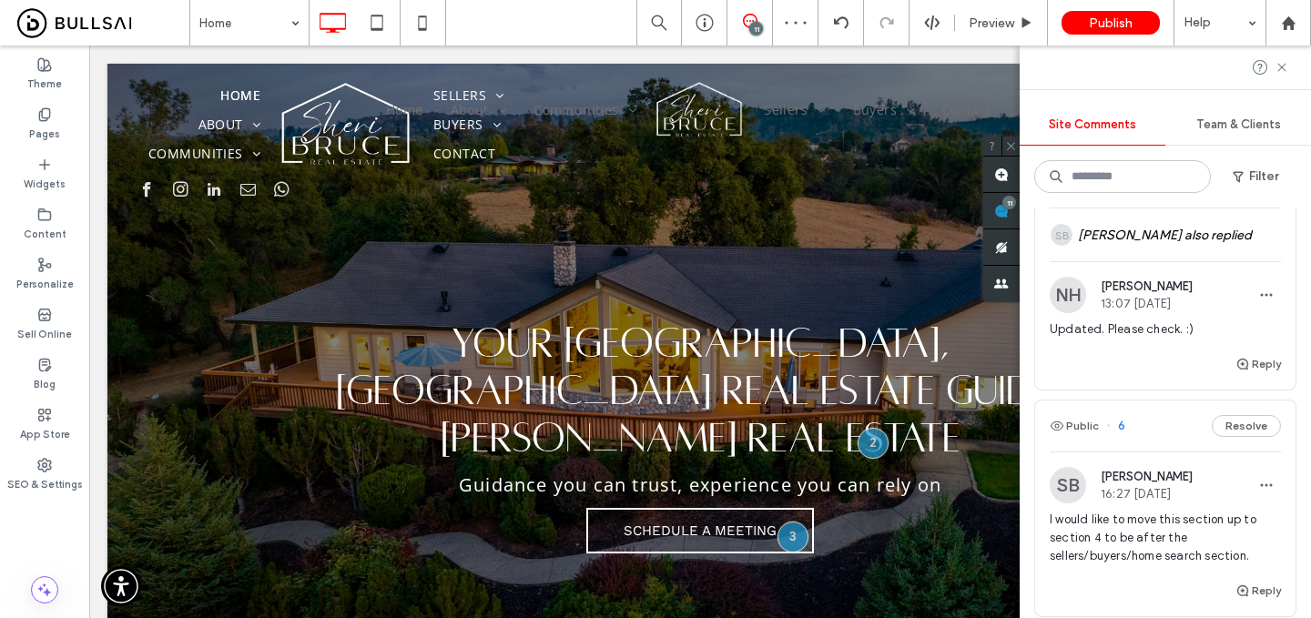
scroll to position [1569, 0]
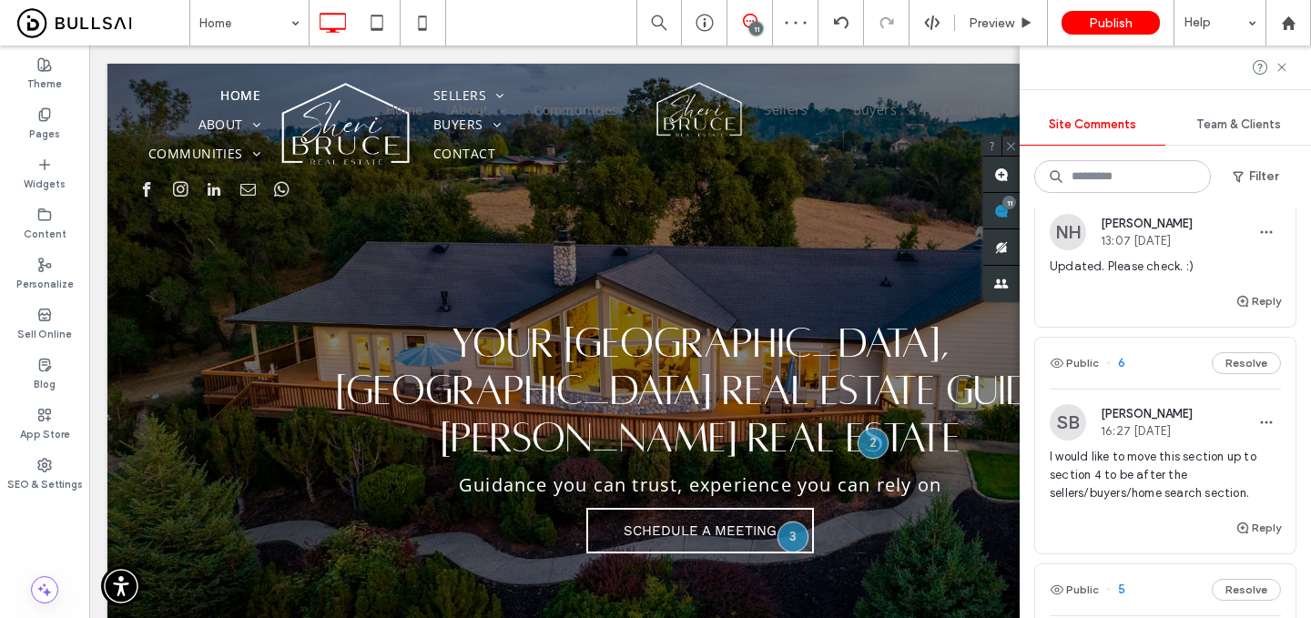
click at [1135, 448] on span "I would like to move this section up to section 4 to be after the sellers/buyer…" at bounding box center [1165, 475] width 231 height 55
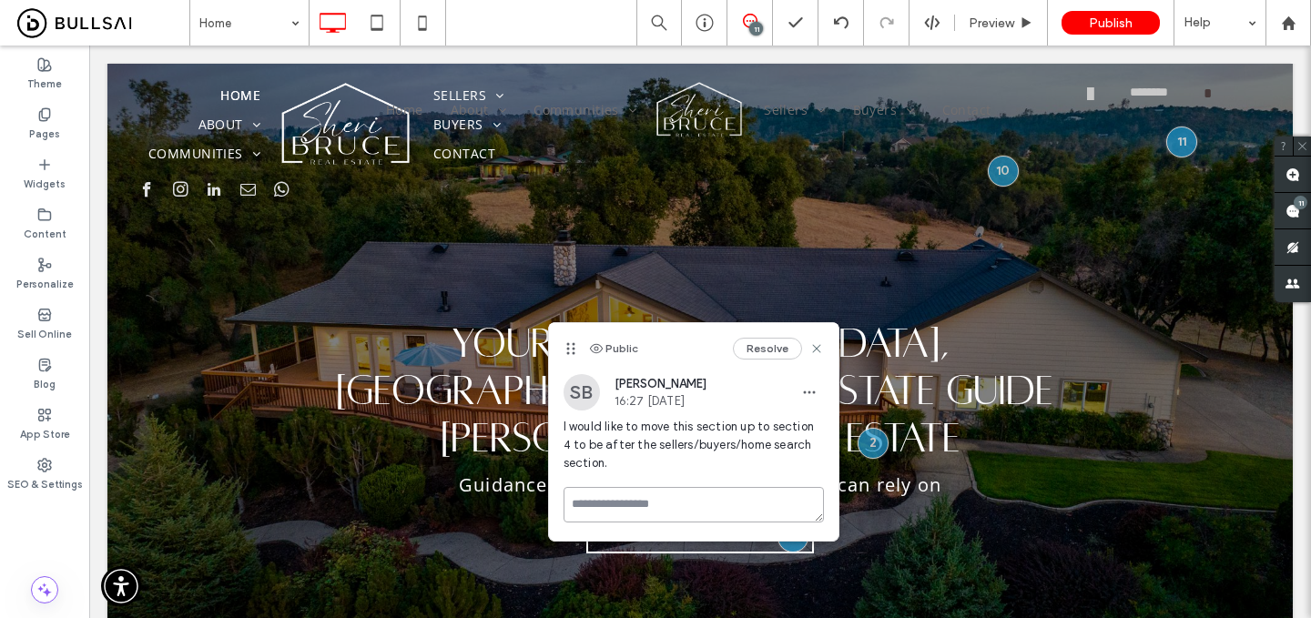
click at [651, 505] on textarea at bounding box center [694, 505] width 260 height 36
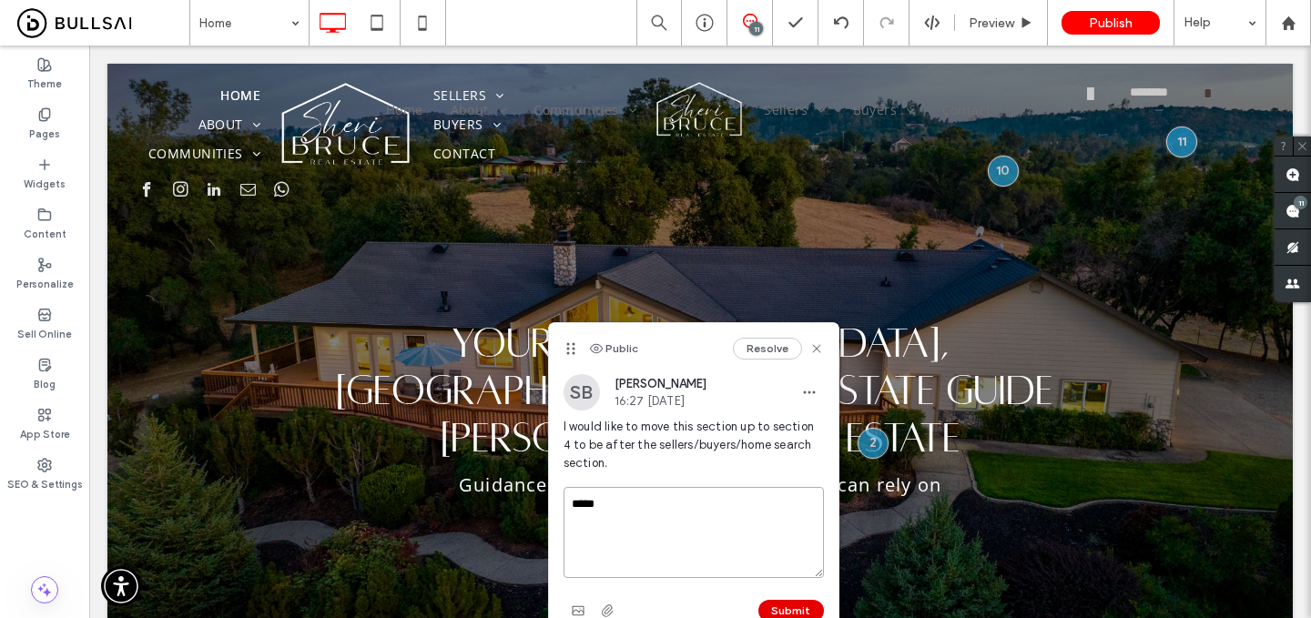
type textarea "*****"
click at [786, 606] on button "Submit" at bounding box center [792, 611] width 66 height 22
click at [1302, 211] on span at bounding box center [1293, 211] width 36 height 36
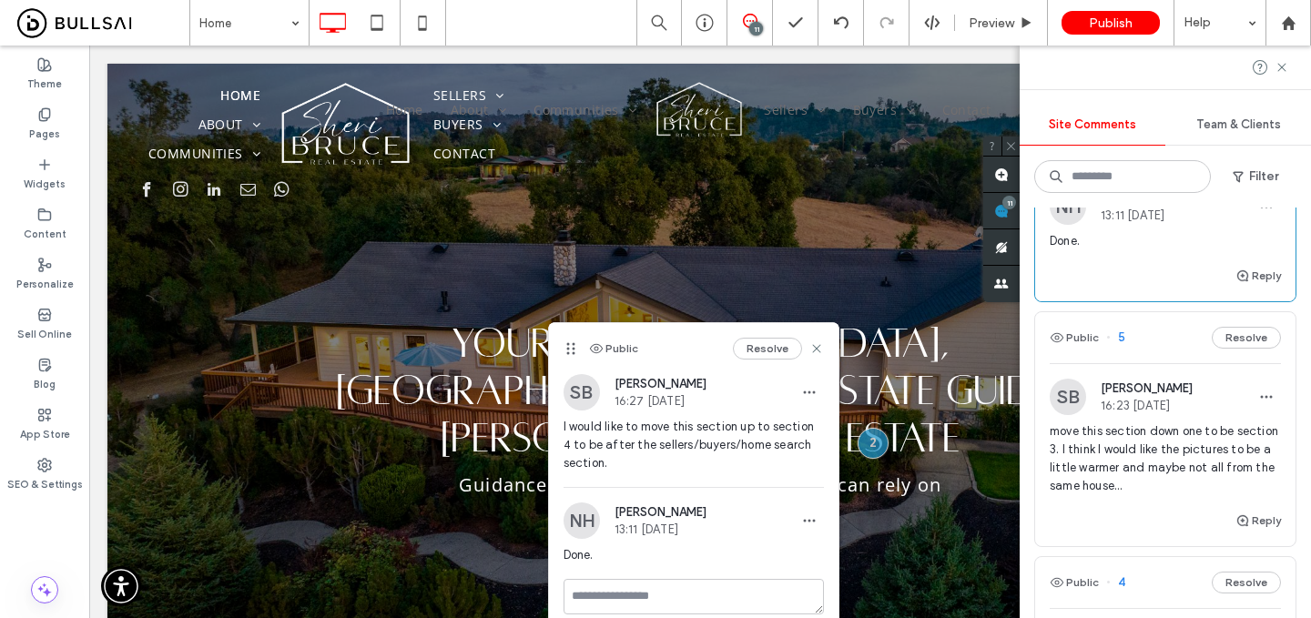
scroll to position [1920, 0]
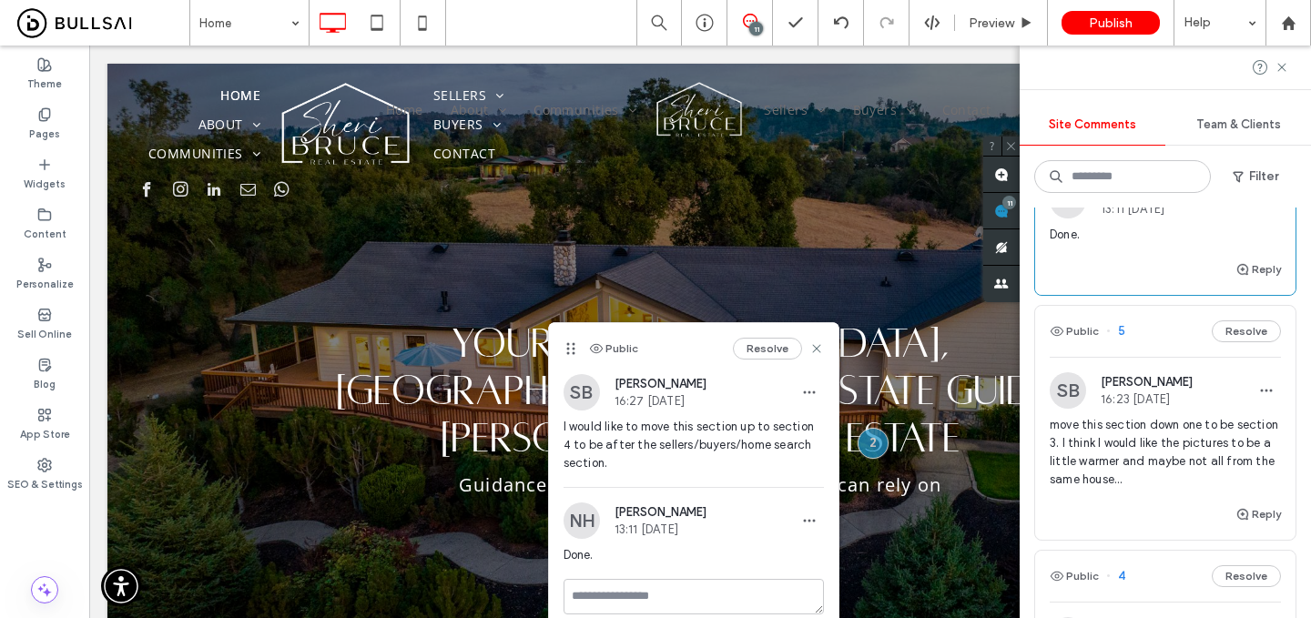
click at [1175, 421] on span "move this section down one to be section 3. I think I would like the pictures t…" at bounding box center [1165, 452] width 231 height 73
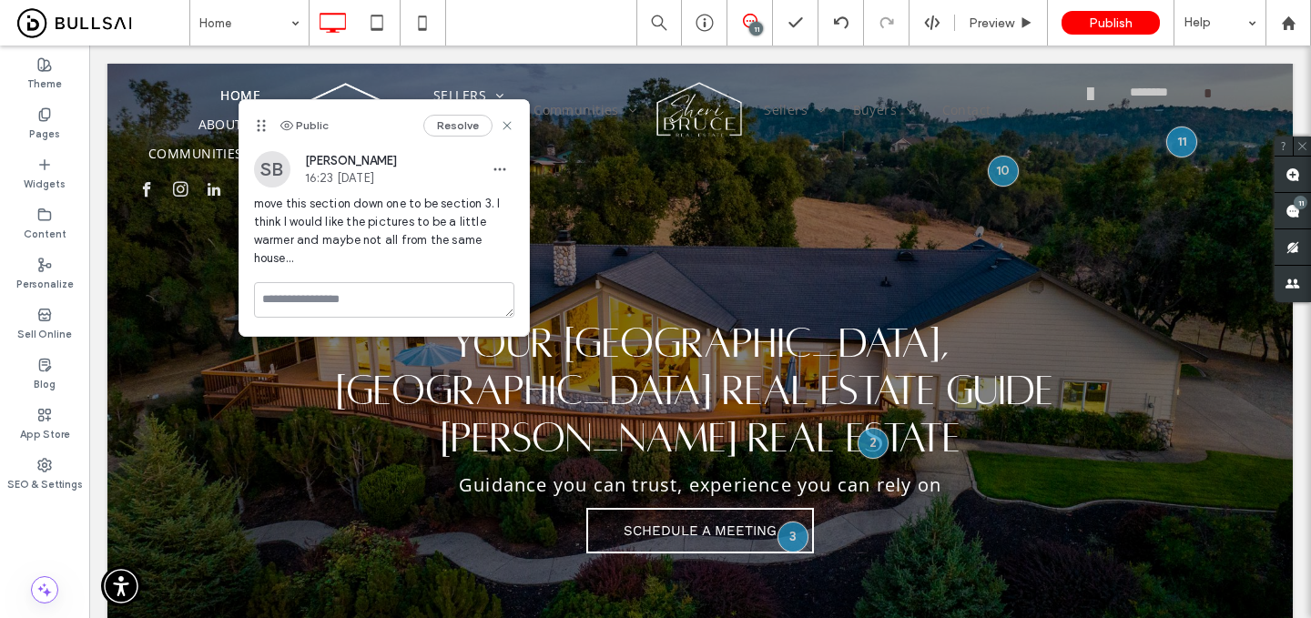
scroll to position [0, 0]
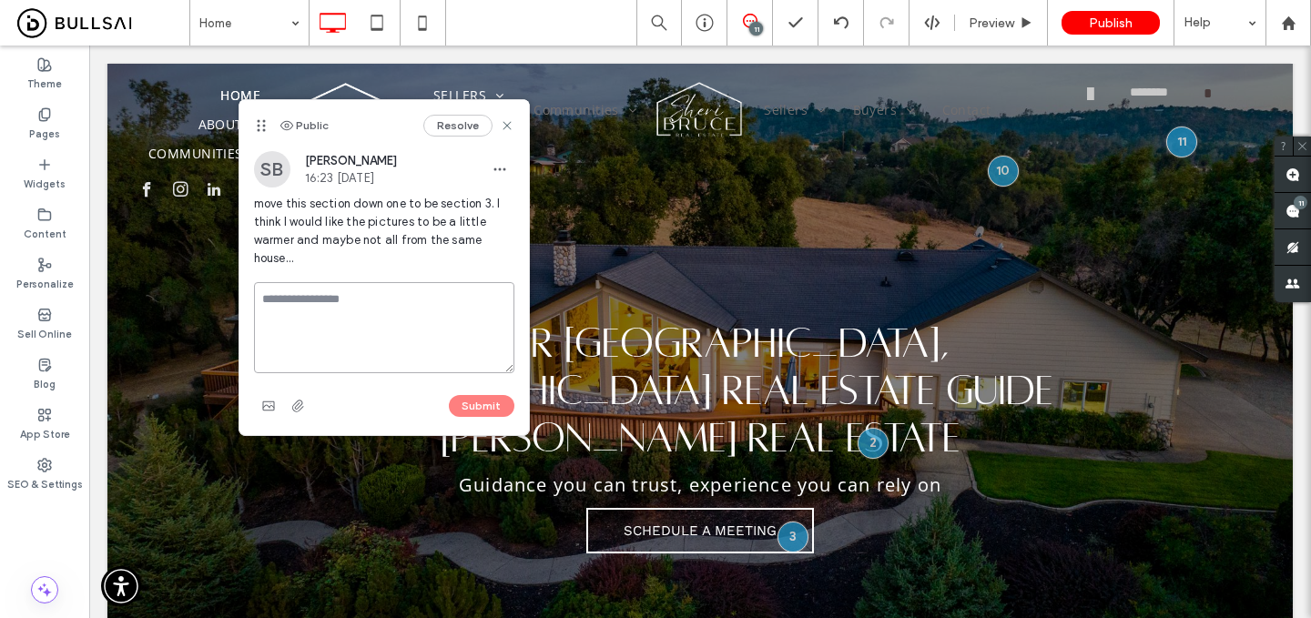
click at [342, 301] on textarea at bounding box center [384, 327] width 260 height 91
